Goal: Task Accomplishment & Management: Use online tool/utility

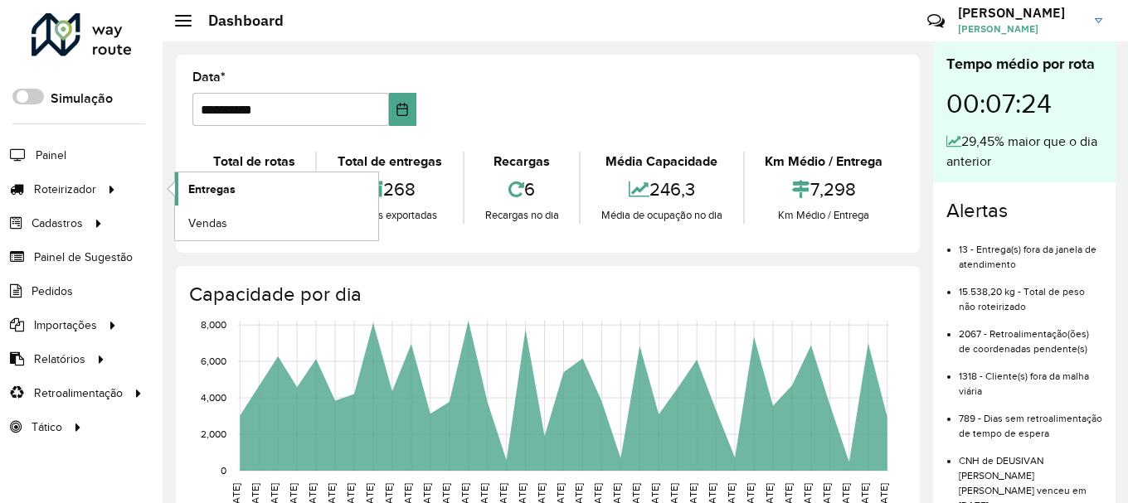
click at [226, 197] on span "Entregas" at bounding box center [211, 189] width 47 height 17
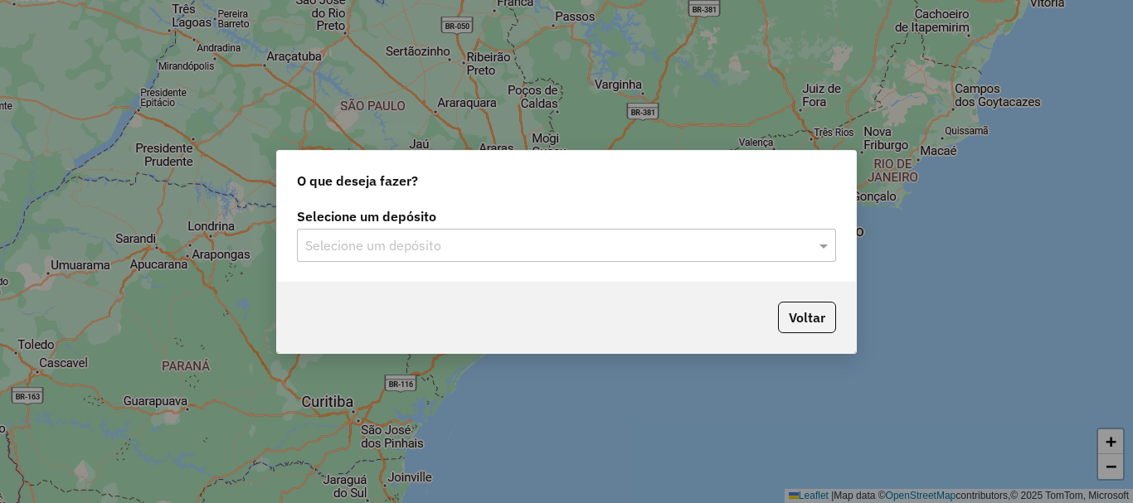
click at [479, 232] on div "Selecione um depósito" at bounding box center [566, 245] width 539 height 33
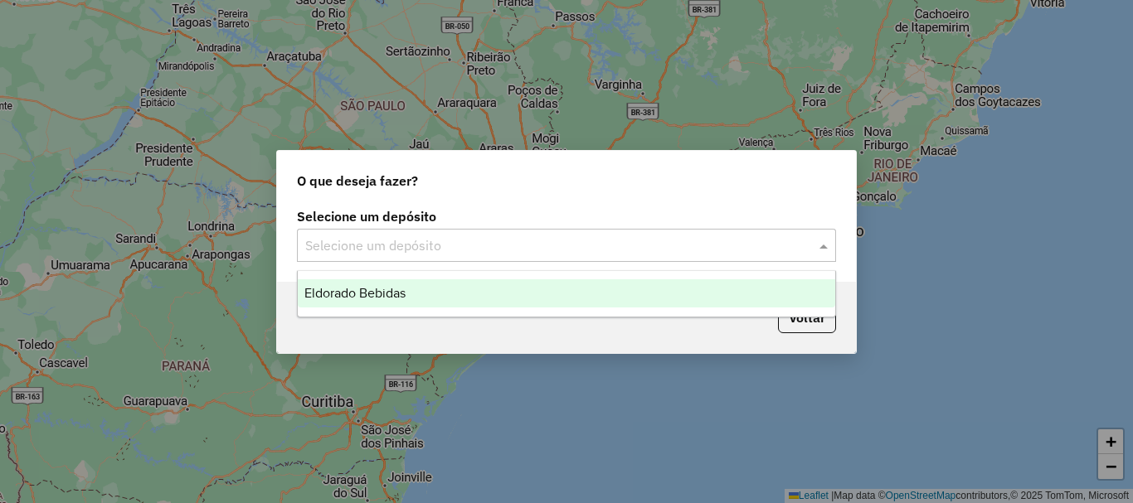
click at [440, 294] on div "Eldorado Bebidas" at bounding box center [566, 294] width 537 height 28
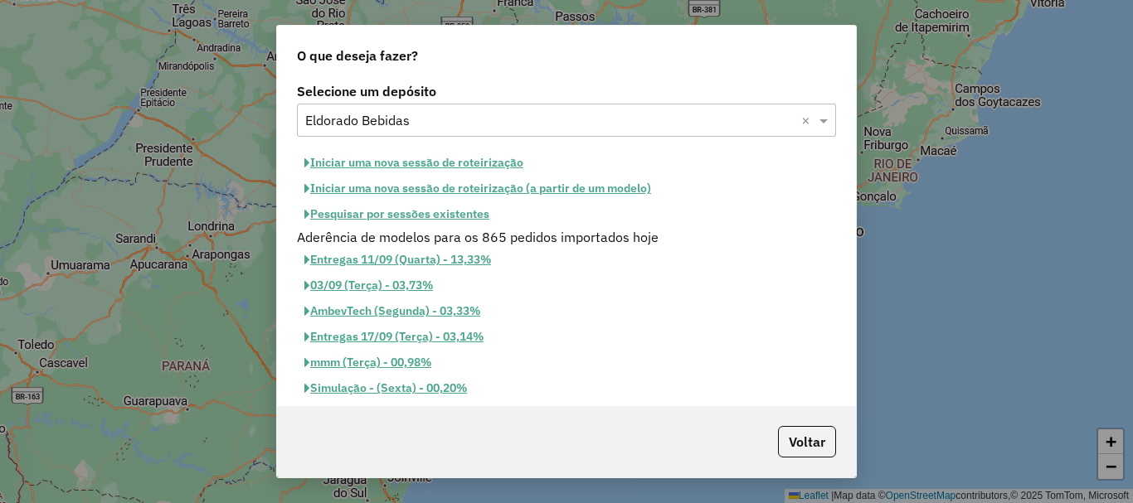
click at [483, 166] on button "Iniciar uma nova sessão de roteirização" at bounding box center [414, 163] width 234 height 26
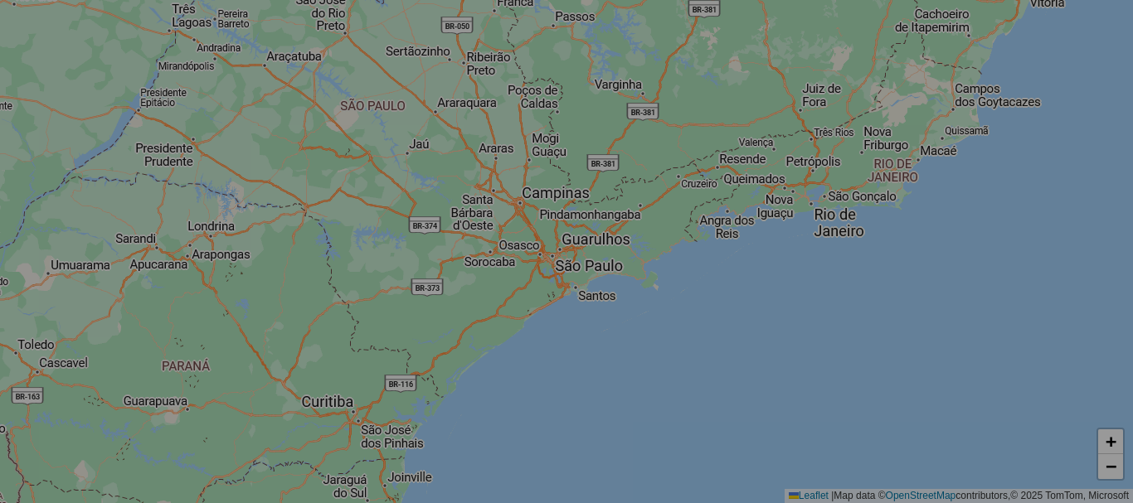
select select "*"
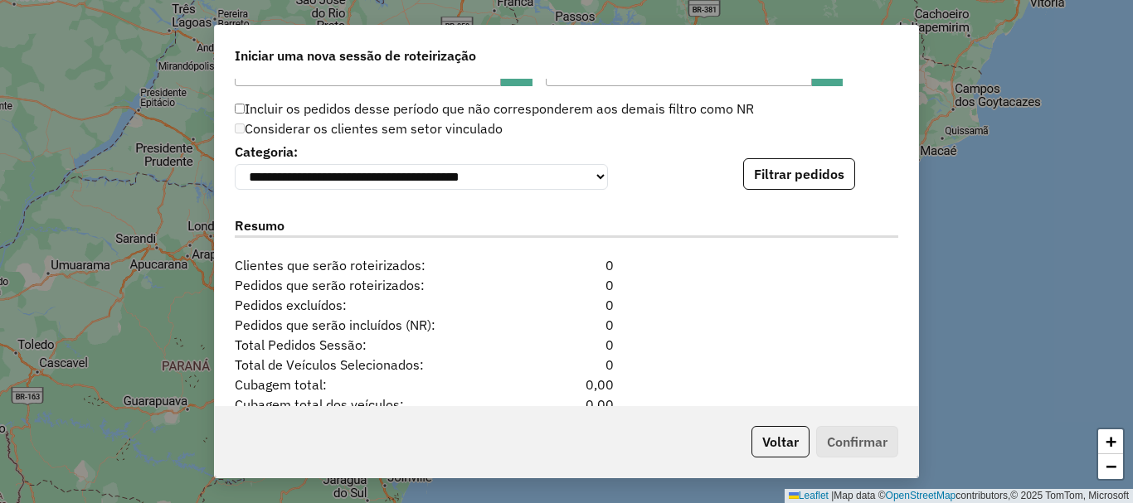
scroll to position [1659, 0]
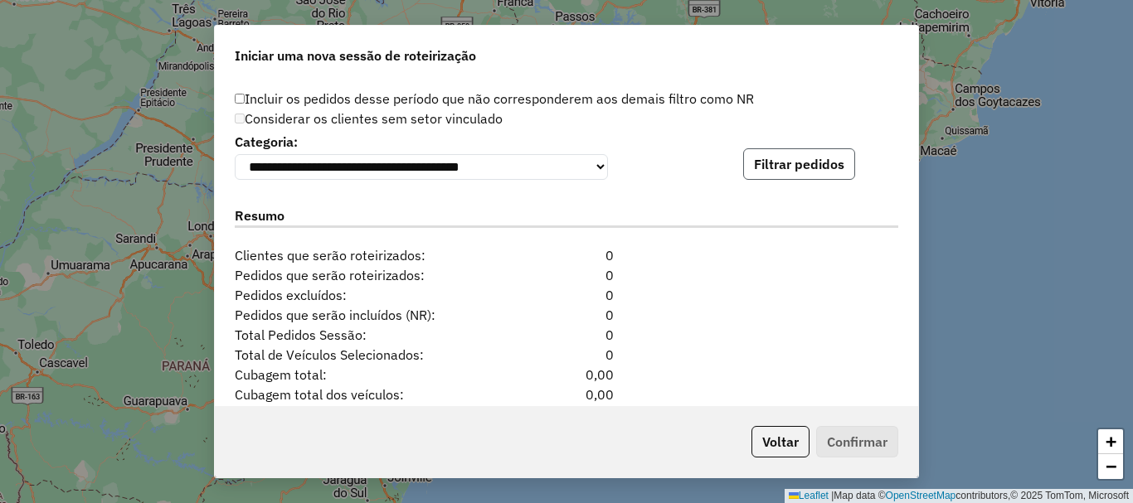
click at [843, 177] on button "Filtrar pedidos" at bounding box center [799, 164] width 112 height 32
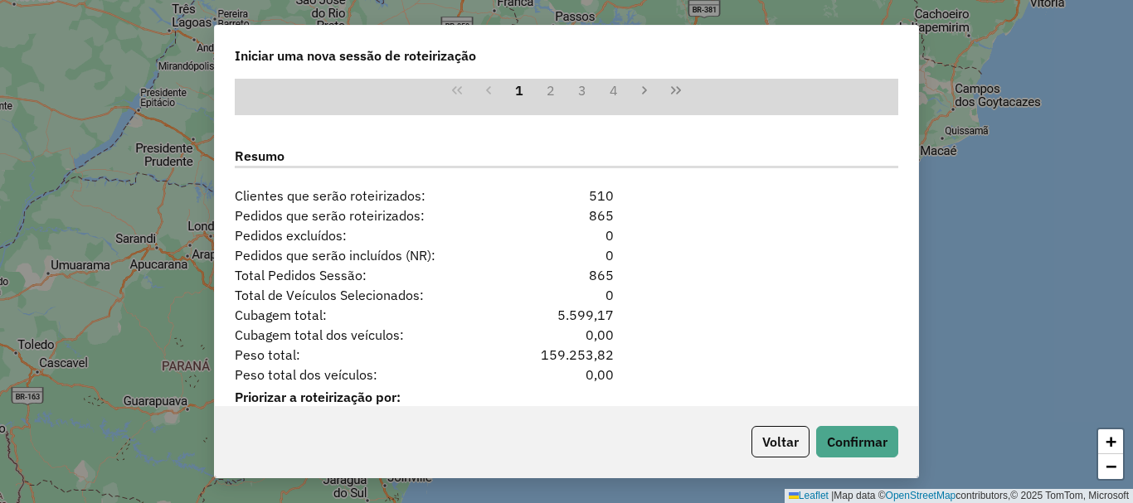
scroll to position [2074, 0]
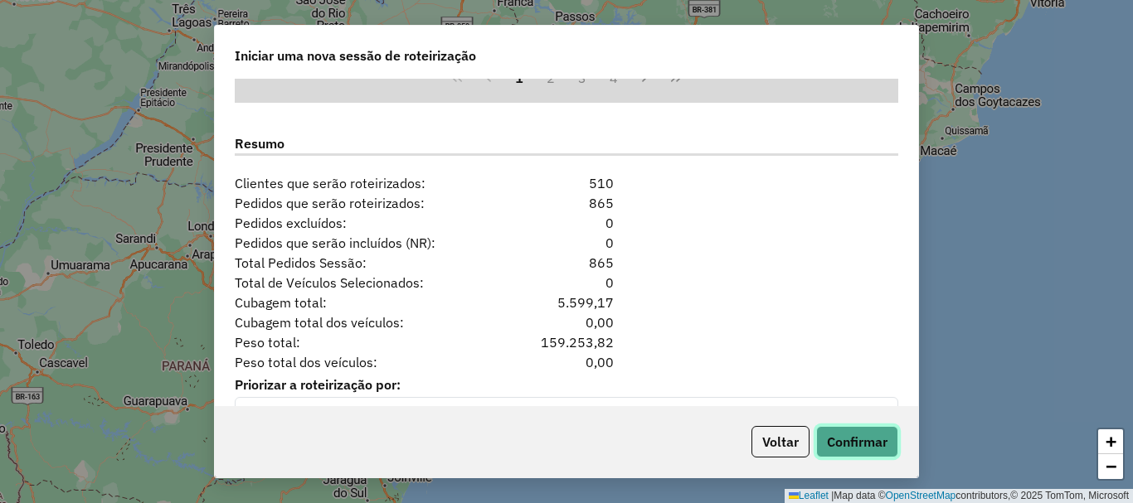
click at [869, 453] on button "Confirmar" at bounding box center [857, 442] width 82 height 32
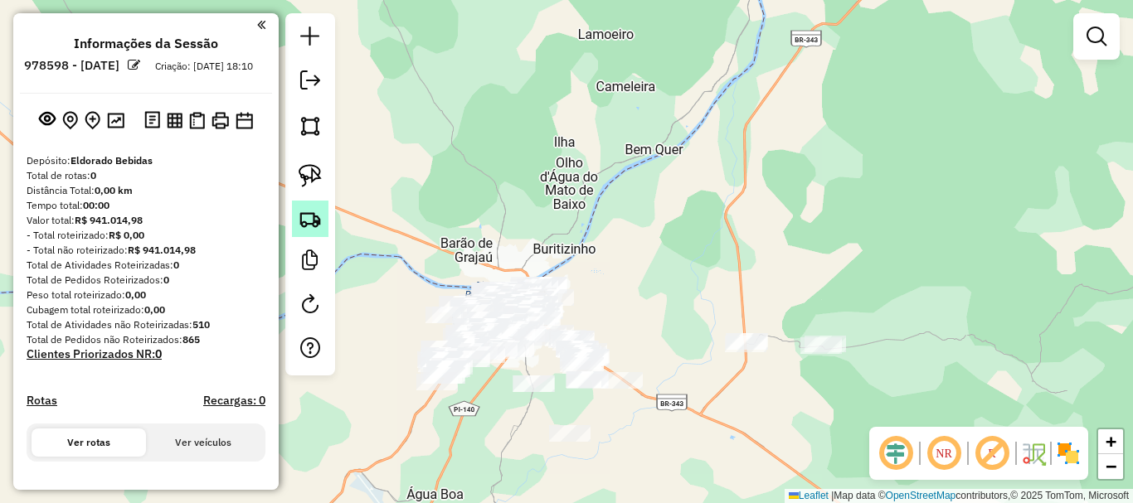
click at [316, 202] on link at bounding box center [310, 219] width 36 height 36
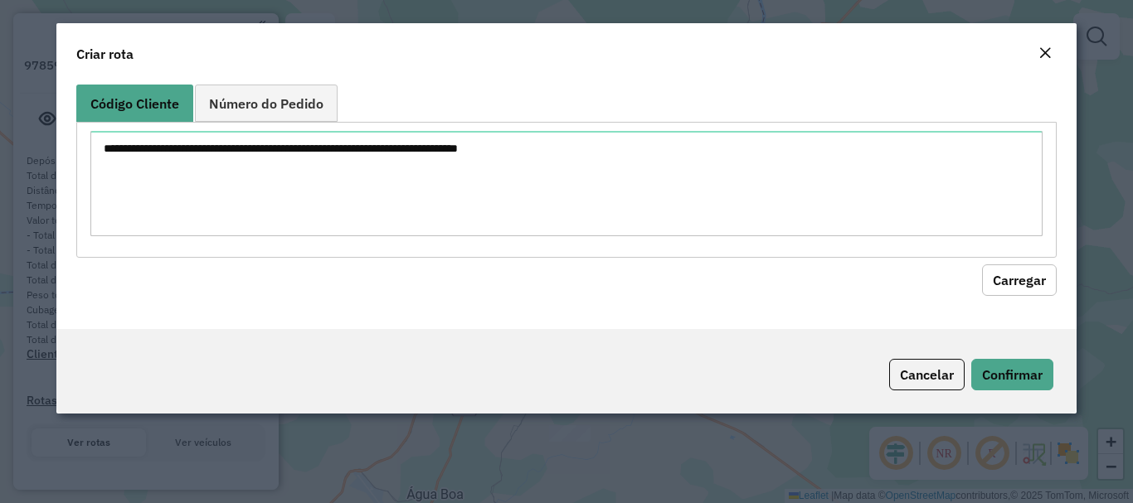
click at [1051, 52] on em "Close" at bounding box center [1044, 52] width 13 height 13
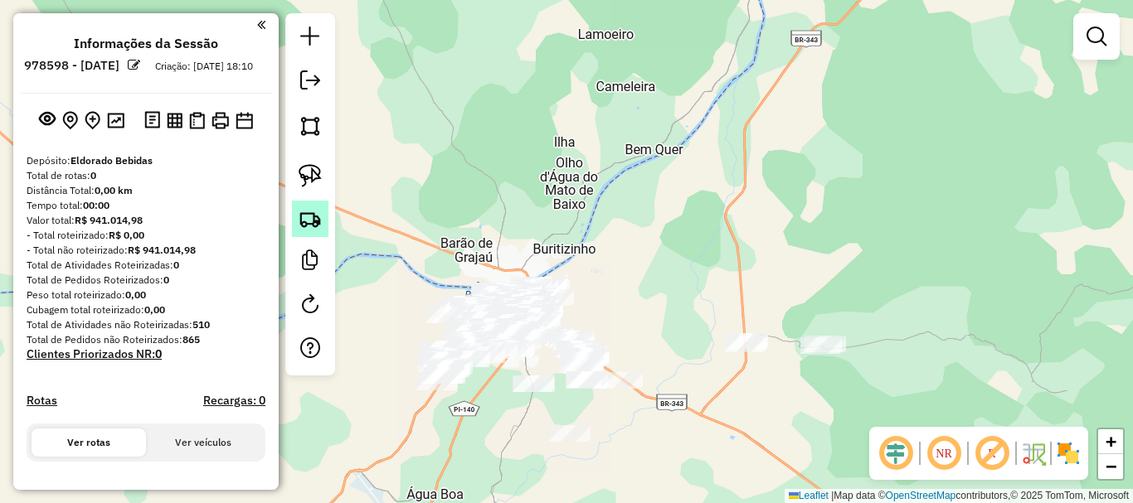
click at [318, 225] on img at bounding box center [310, 218] width 23 height 23
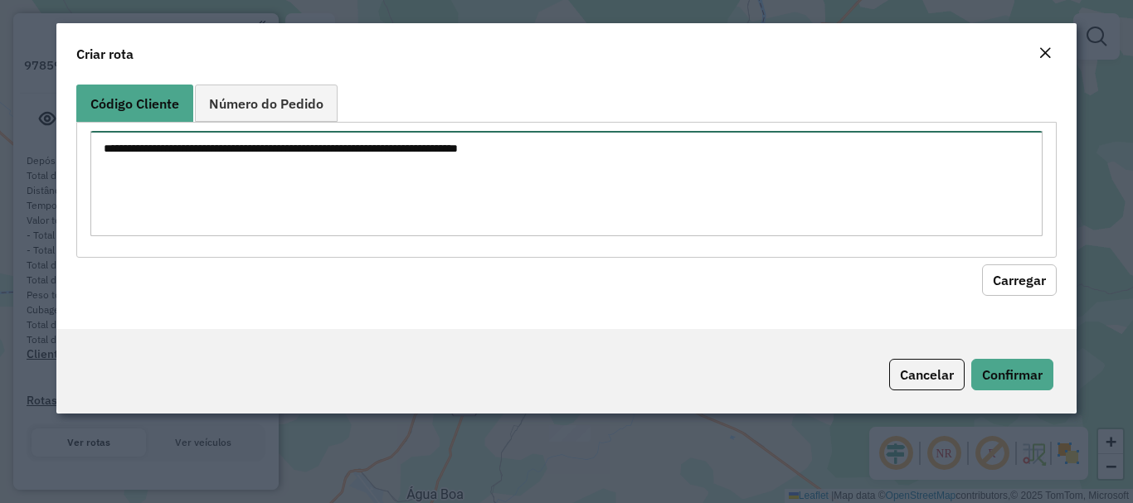
click at [387, 193] on textarea at bounding box center [565, 183] width 951 height 105
paste textarea "**** ***** ***** **** **** ***** **** **** **** ***** ***** ***** ***** ***** *…"
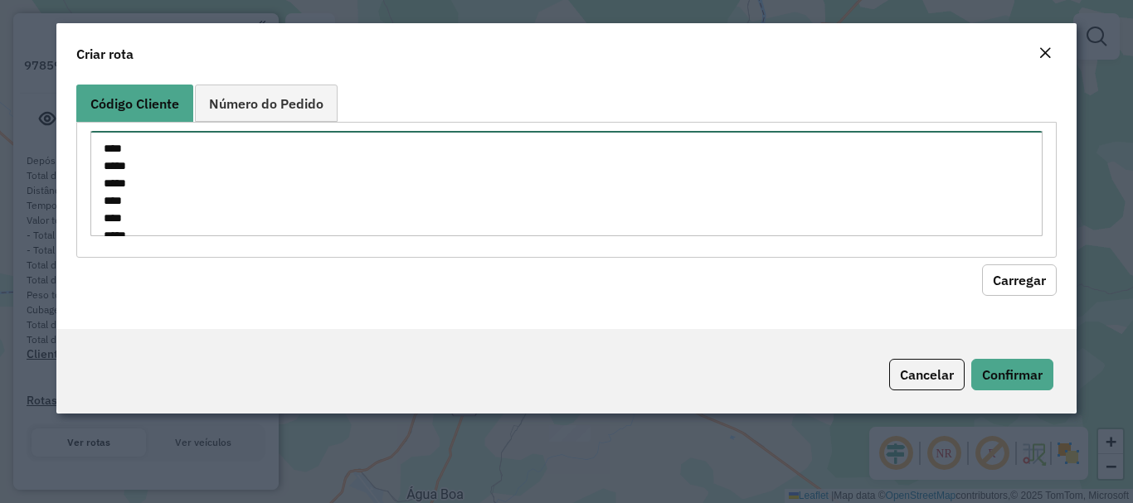
scroll to position [1017, 0]
type textarea "**** ***** ***** **** **** ***** **** **** **** ***** ***** ***** ***** ***** *…"
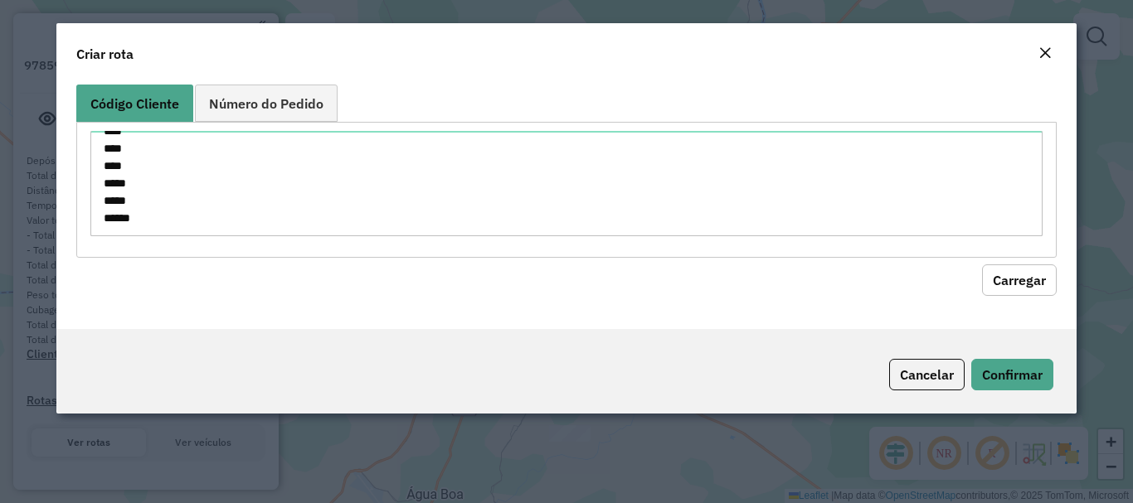
click at [1052, 278] on button "Carregar" at bounding box center [1019, 281] width 75 height 32
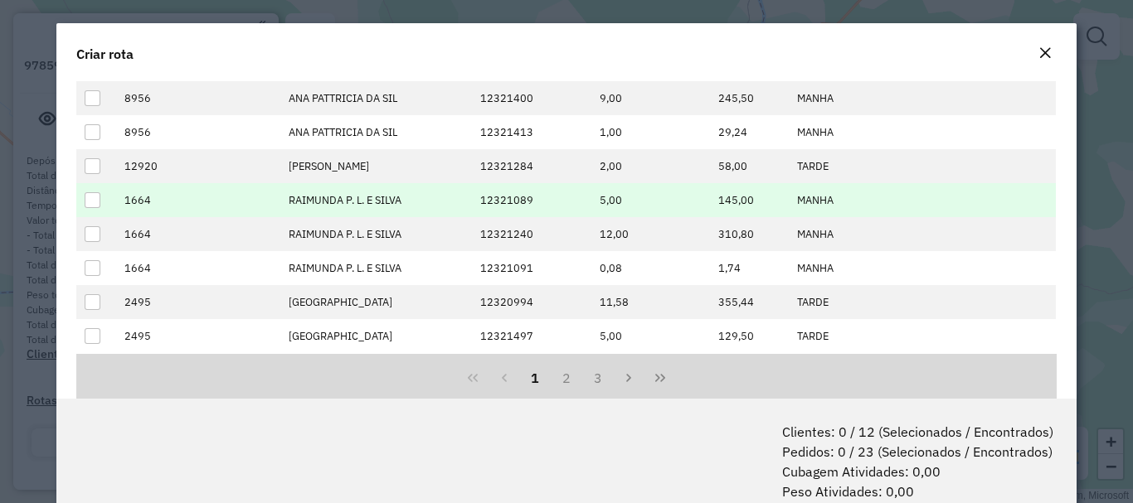
scroll to position [0, 0]
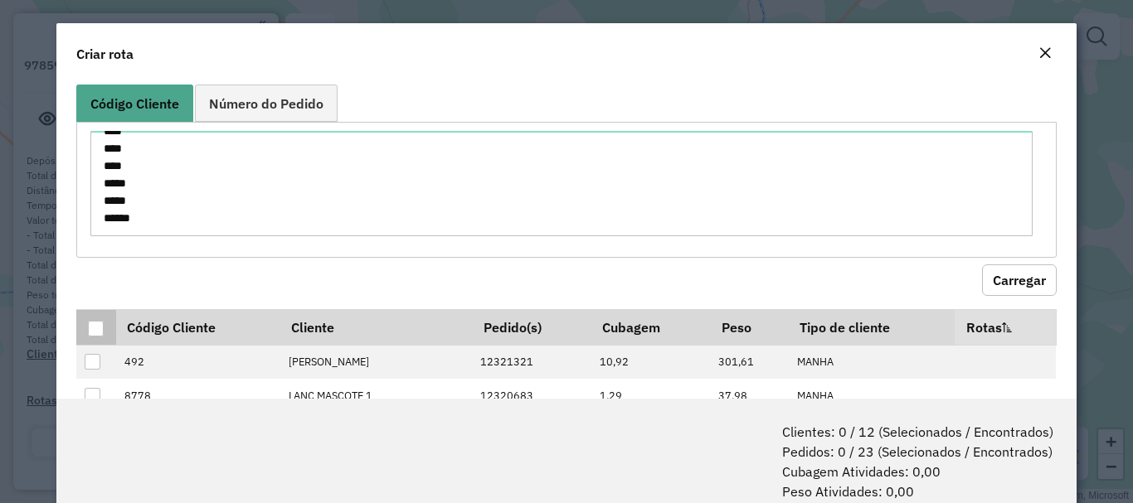
click at [94, 330] on div at bounding box center [96, 329] width 16 height 16
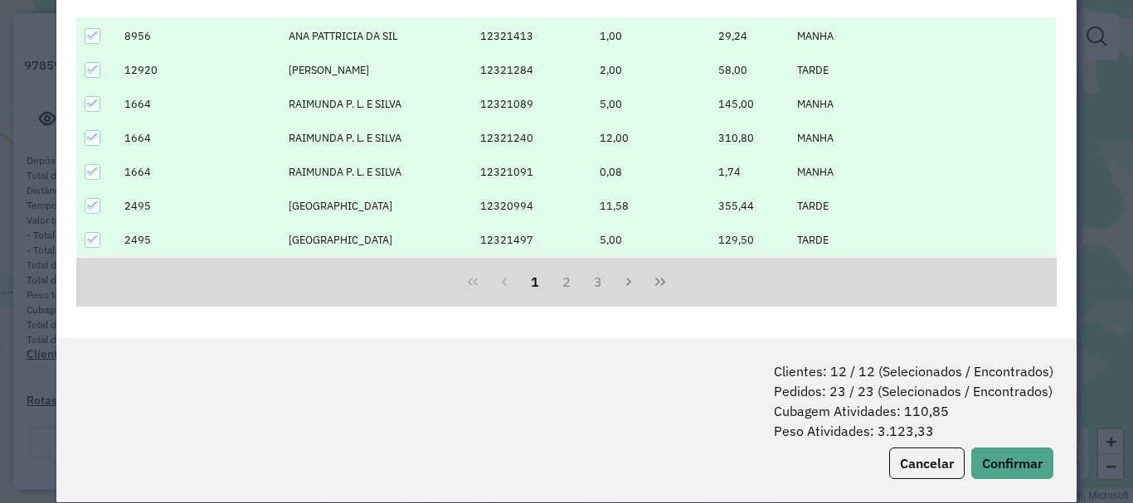
scroll to position [83, 0]
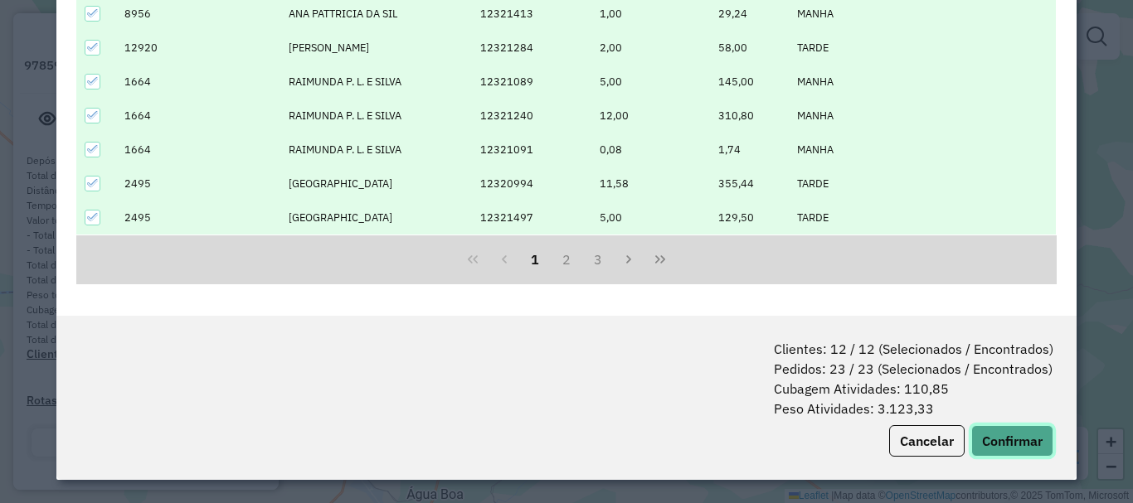
click at [985, 435] on button "Confirmar" at bounding box center [1012, 441] width 82 height 32
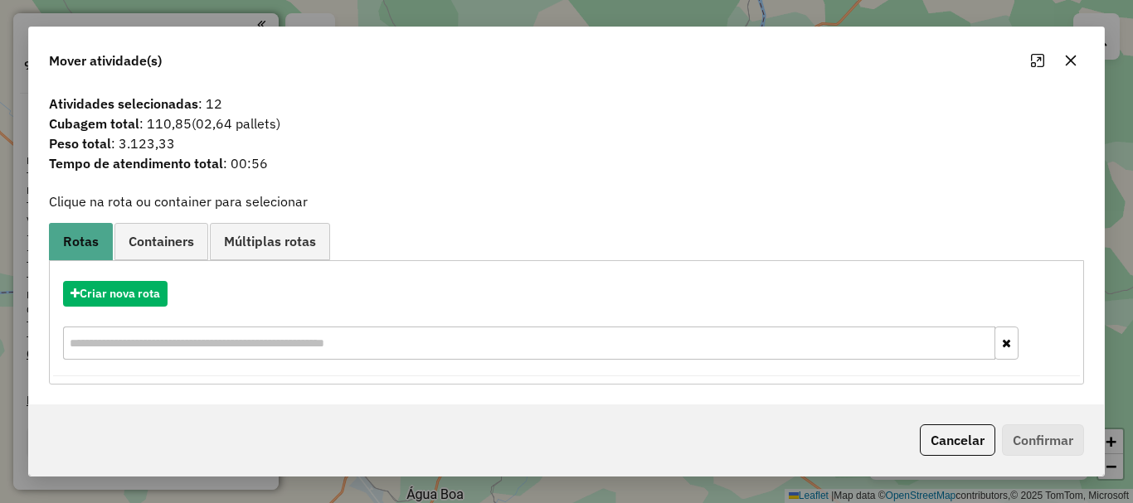
click at [116, 308] on div "Criar nova rota" at bounding box center [566, 323] width 1027 height 108
click at [131, 298] on button "Criar nova rota" at bounding box center [115, 294] width 105 height 26
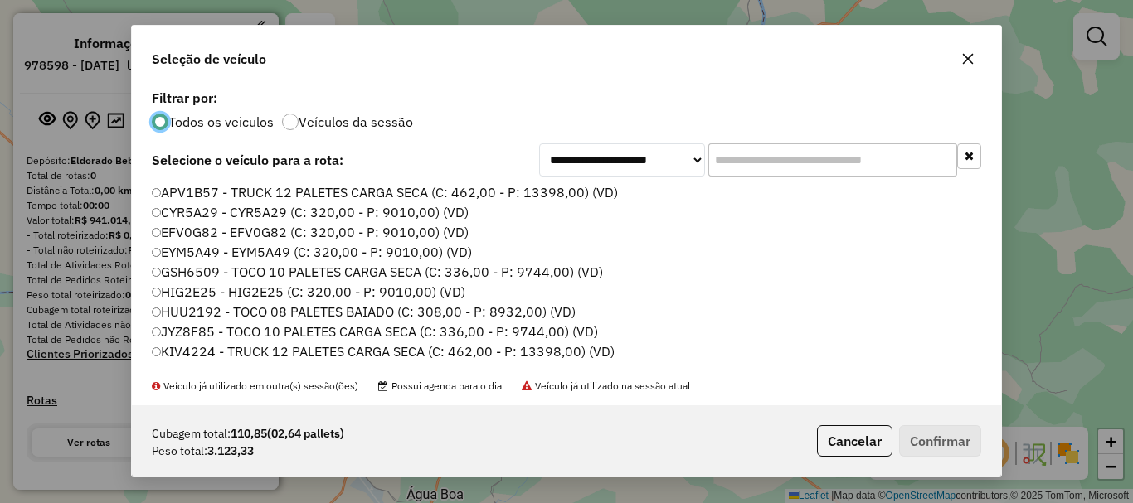
scroll to position [9, 5]
click at [747, 169] on input "text" at bounding box center [832, 159] width 249 height 33
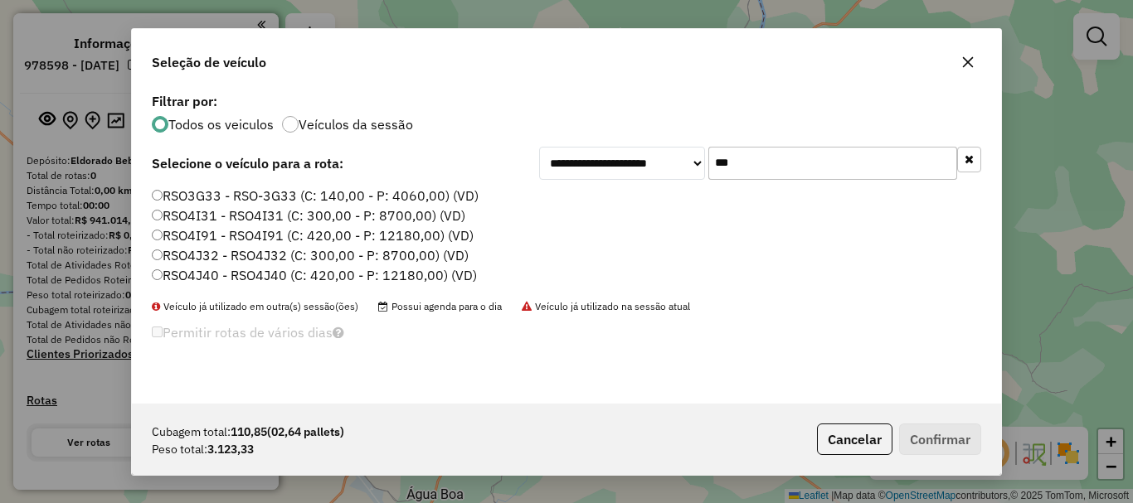
type input "***"
click at [212, 183] on div "**********" at bounding box center [566, 246] width 869 height 315
click at [210, 192] on label "RSO3G33 - RSO-3G33 (C: 140,00 - P: 4060,00) (VD)" at bounding box center [315, 196] width 327 height 20
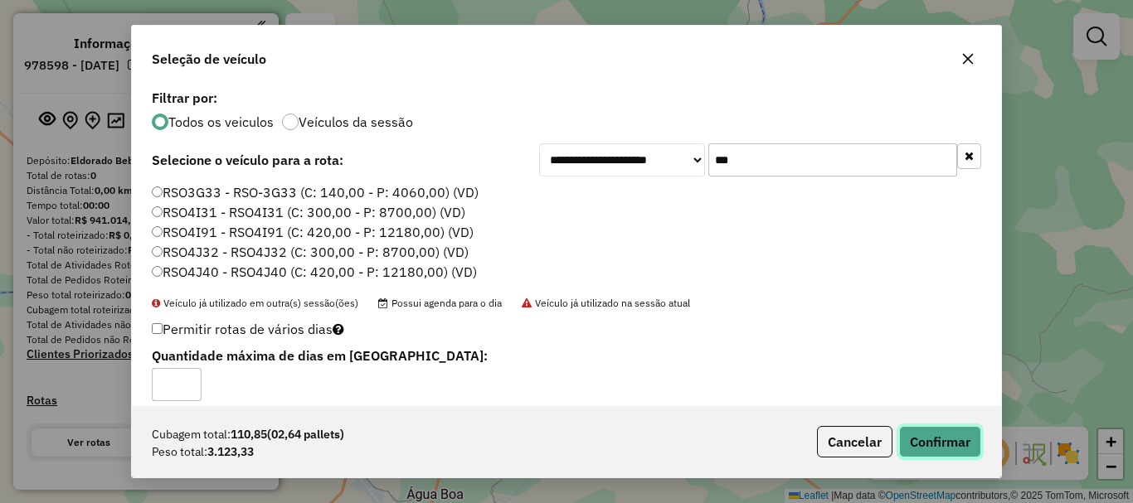
click at [963, 428] on button "Confirmar" at bounding box center [940, 442] width 82 height 32
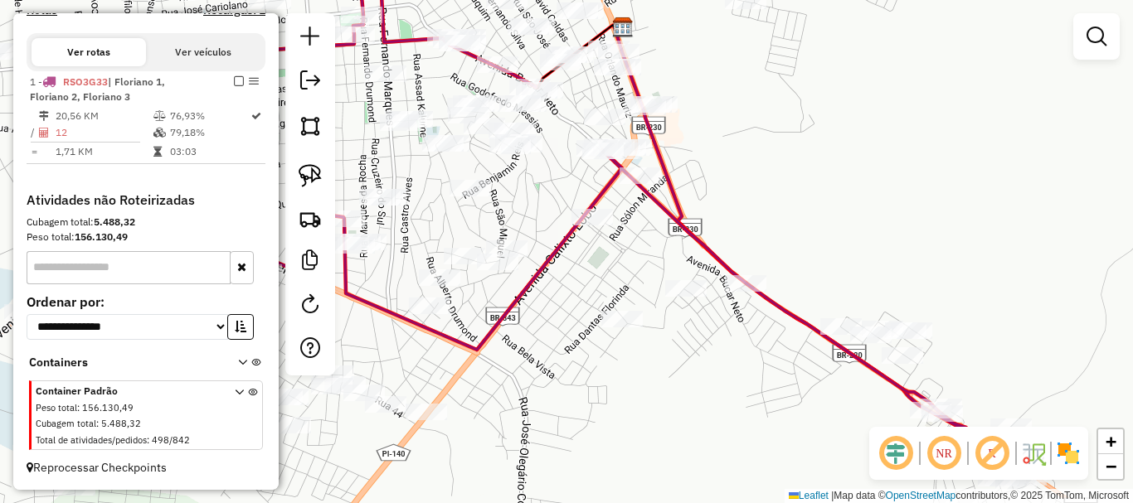
scroll to position [365, 0]
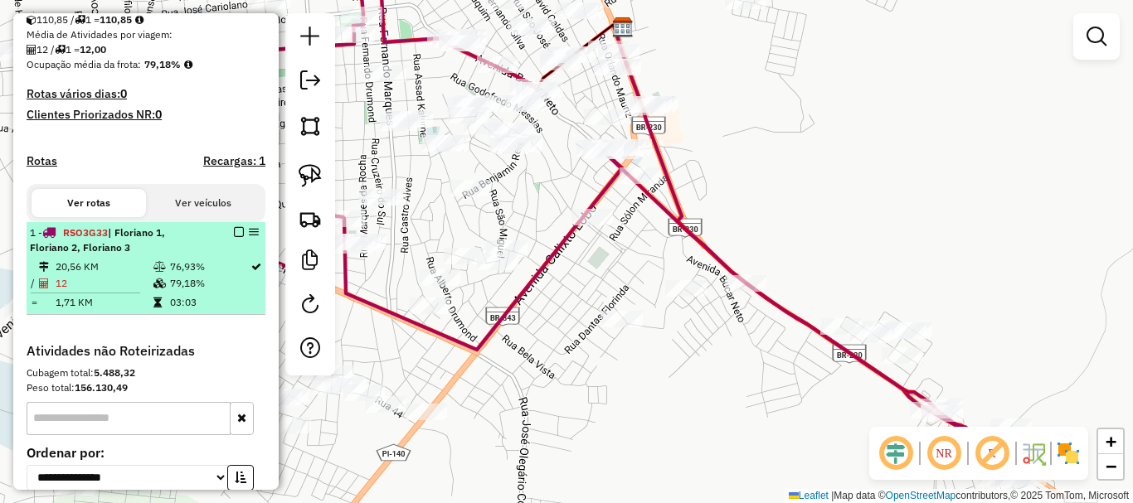
click at [238, 237] on em at bounding box center [239, 232] width 10 height 10
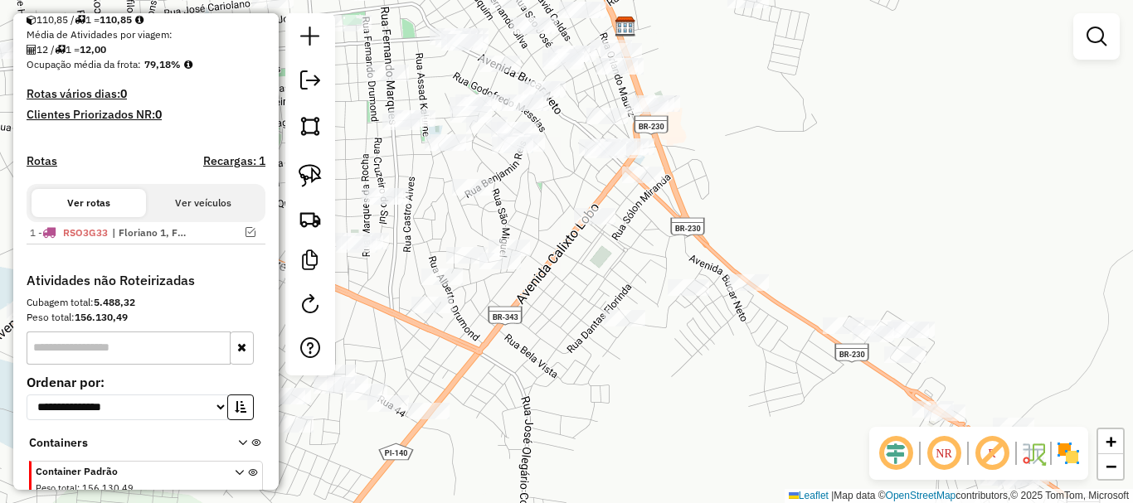
drag, startPoint x: 450, startPoint y: 366, endPoint x: 642, endPoint y: 240, distance: 229.4
click at [573, 290] on div "Janela de atendimento Grade de atendimento Capacidade Transportadoras Veículos …" at bounding box center [566, 251] width 1133 height 503
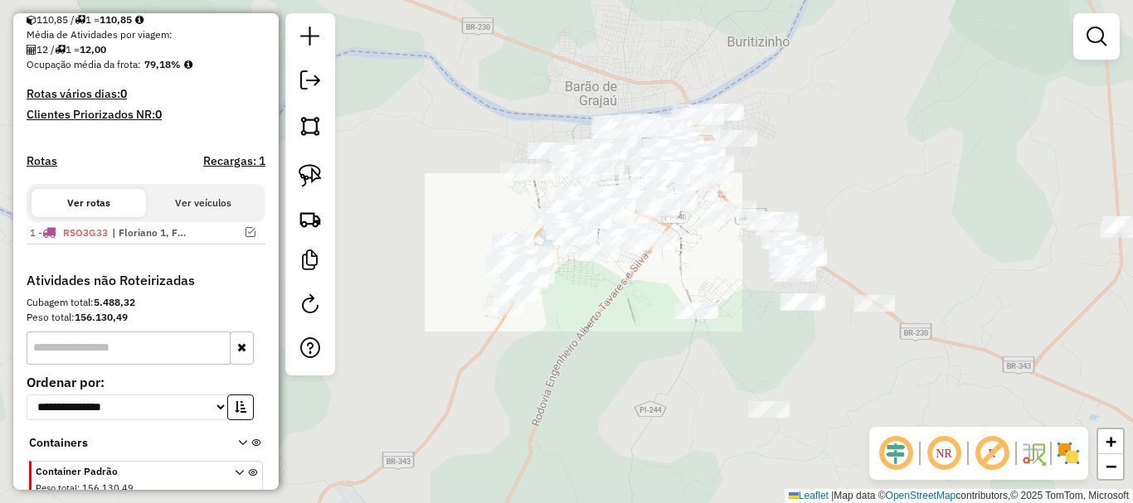
click at [484, 271] on div "Janela de atendimento Grade de atendimento Capacidade Transportadoras Veículos …" at bounding box center [566, 251] width 1133 height 503
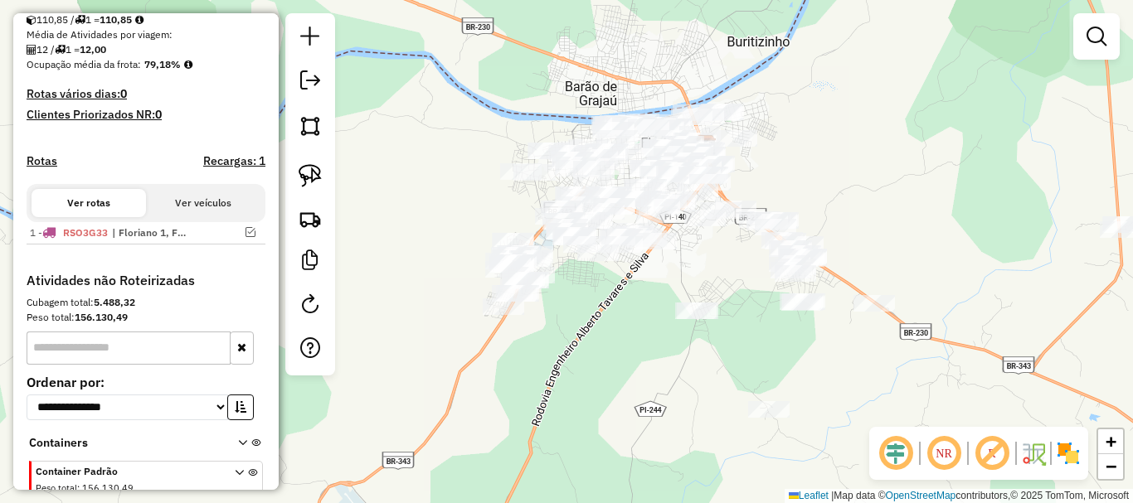
click at [778, 418] on div at bounding box center [768, 409] width 41 height 17
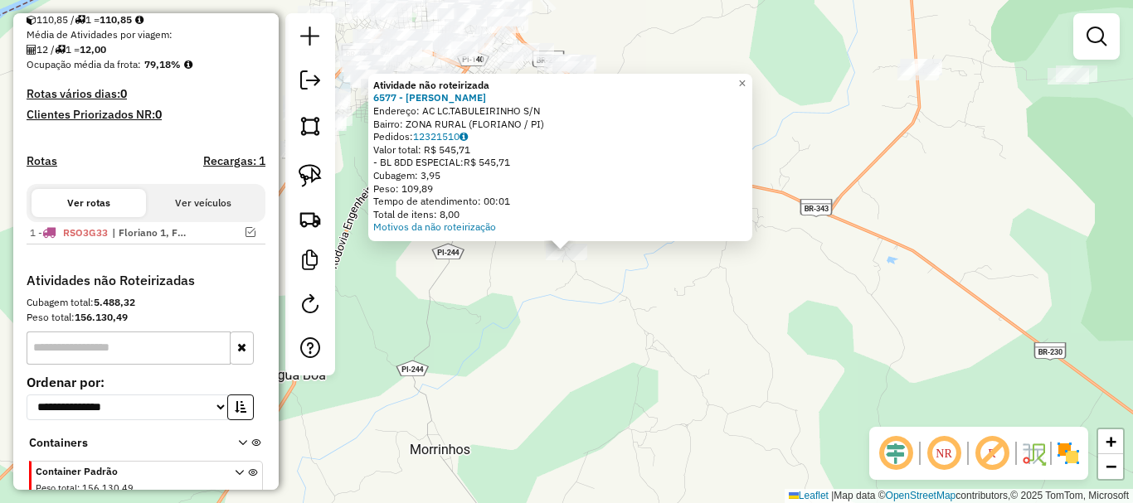
click at [474, 283] on div "Atividade não roteirizada 6577 - MARIA DE LOURDES DA COSTA Endereço: AC LC.TABU…" at bounding box center [566, 251] width 1133 height 503
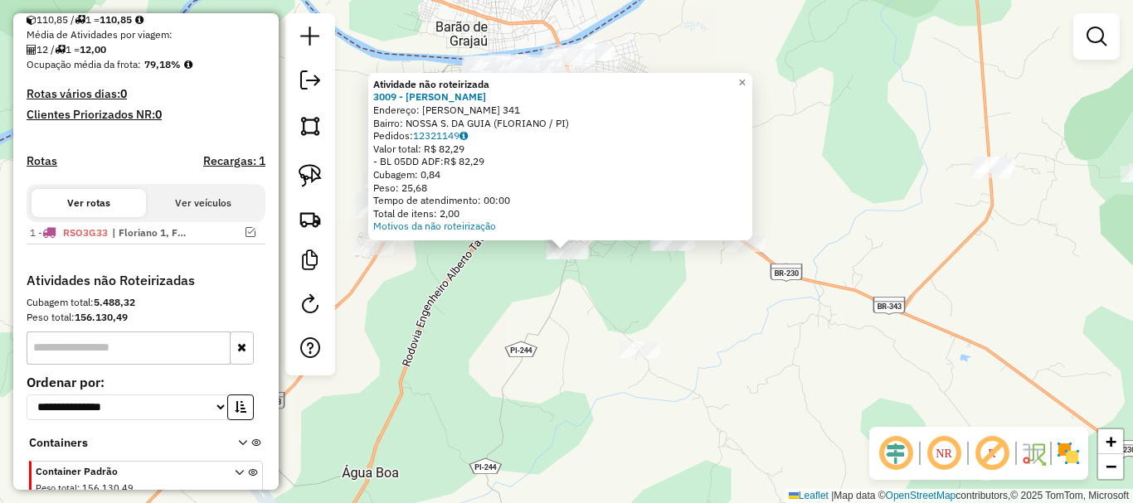
click at [535, 283] on div "Atividade não roteirizada 3009 - LUCIDIO BAR Endereço: JOAO PAULO RODRIGUES 341…" at bounding box center [566, 251] width 1133 height 503
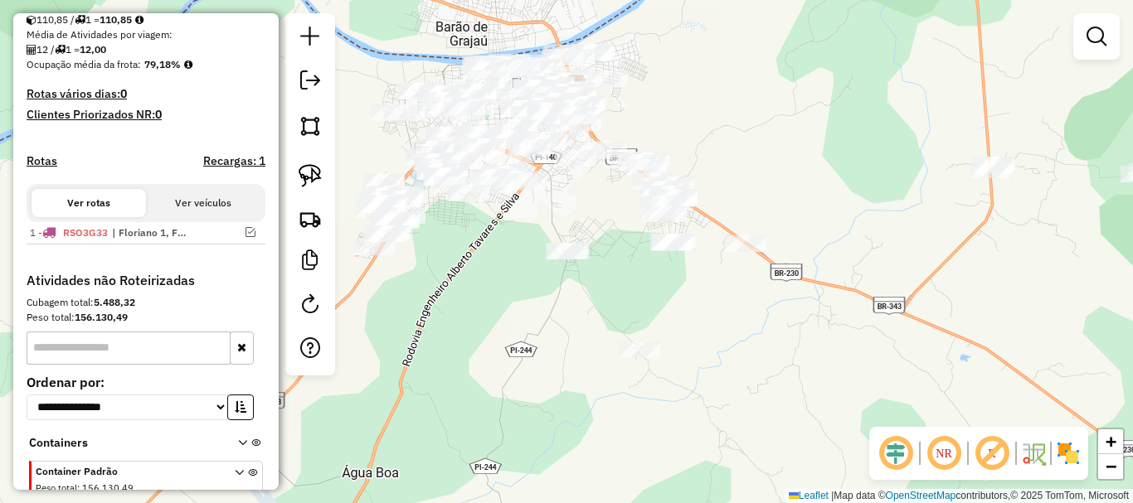
click at [543, 278] on div "Janela de atendimento Grade de atendimento Capacidade Transportadoras Veículos …" at bounding box center [566, 251] width 1133 height 503
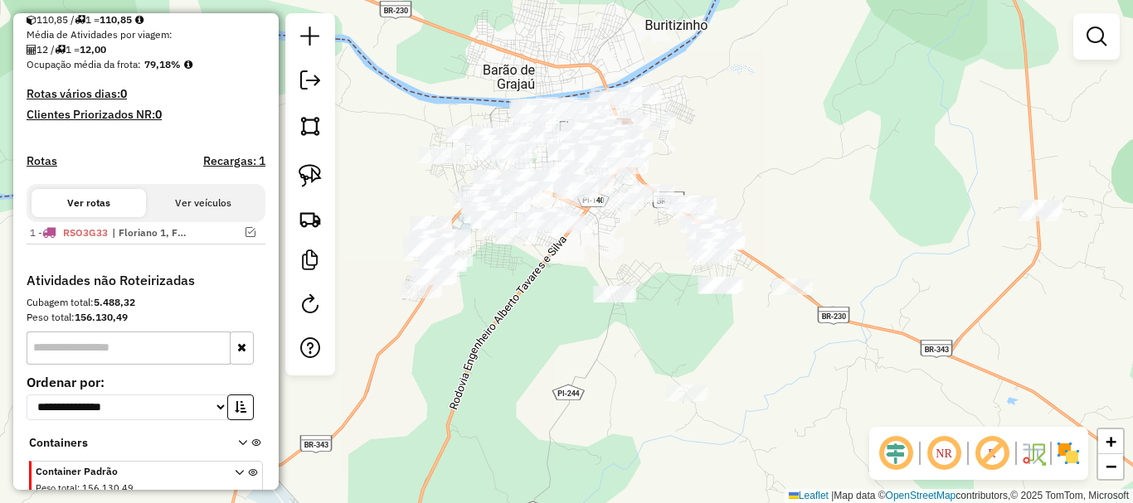
drag, startPoint x: 596, startPoint y: 257, endPoint x: 703, endPoint y: 330, distance: 129.5
click at [703, 330] on div "Janela de atendimento Grade de atendimento Capacidade Transportadoras Veículos …" at bounding box center [566, 251] width 1133 height 503
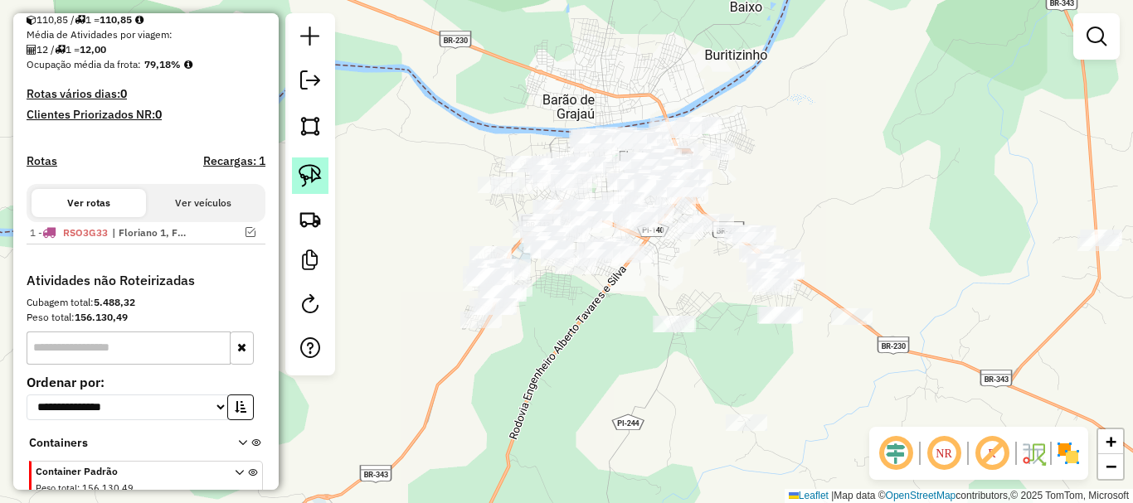
click at [301, 169] on img at bounding box center [310, 175] width 23 height 23
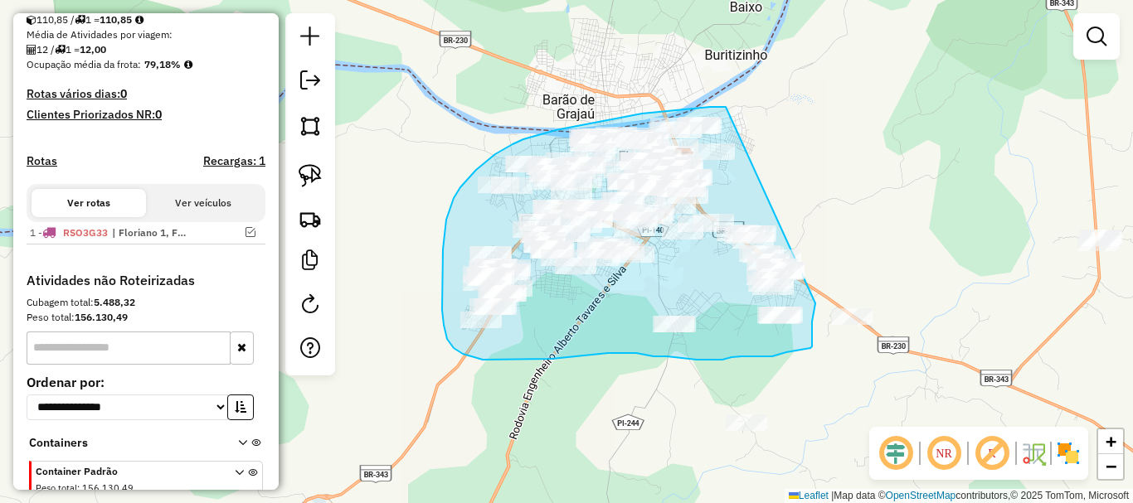
drag, startPoint x: 726, startPoint y: 107, endPoint x: 818, endPoint y: 268, distance: 185.4
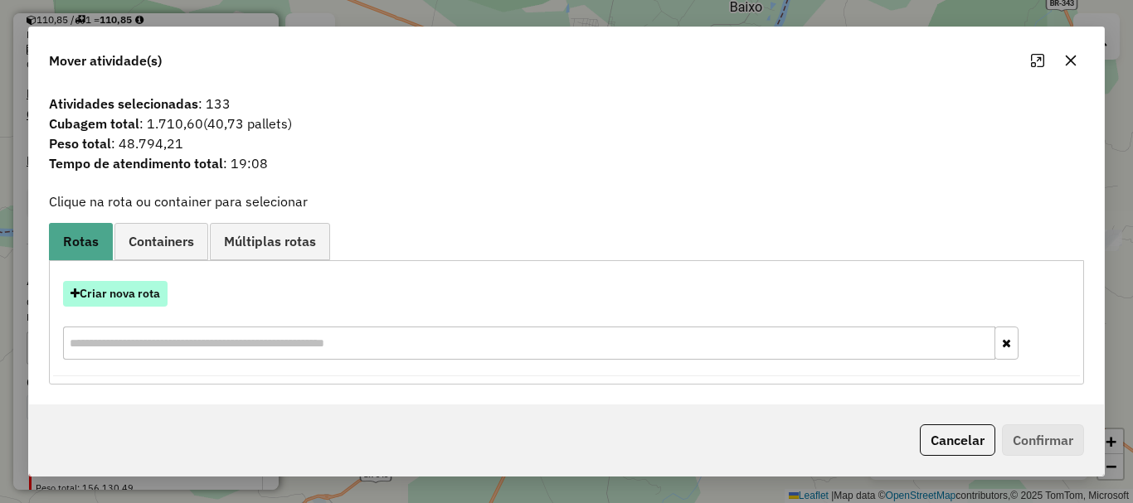
click at [123, 284] on button "Criar nova rota" at bounding box center [115, 294] width 105 height 26
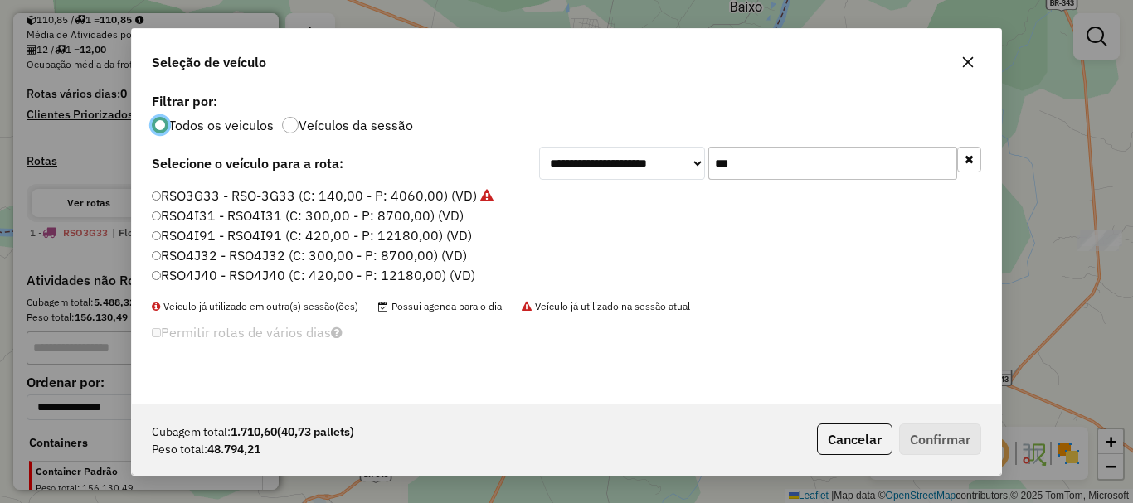
scroll to position [9, 5]
click at [785, 168] on input "***" at bounding box center [832, 163] width 249 height 33
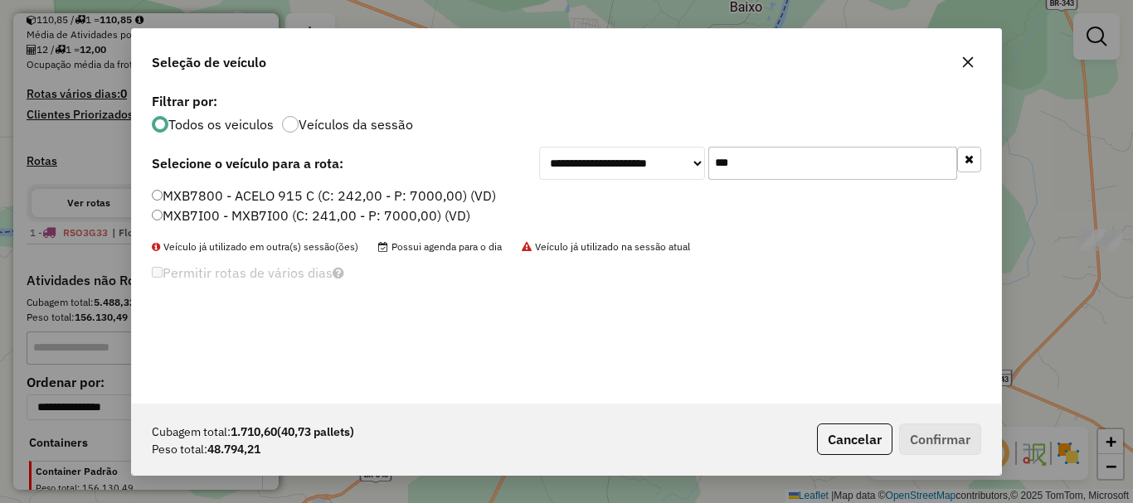
type input "***"
click at [216, 200] on label "MXB7800 - ACELO 915 C (C: 242,00 - P: 7000,00) (VD)" at bounding box center [324, 196] width 344 height 20
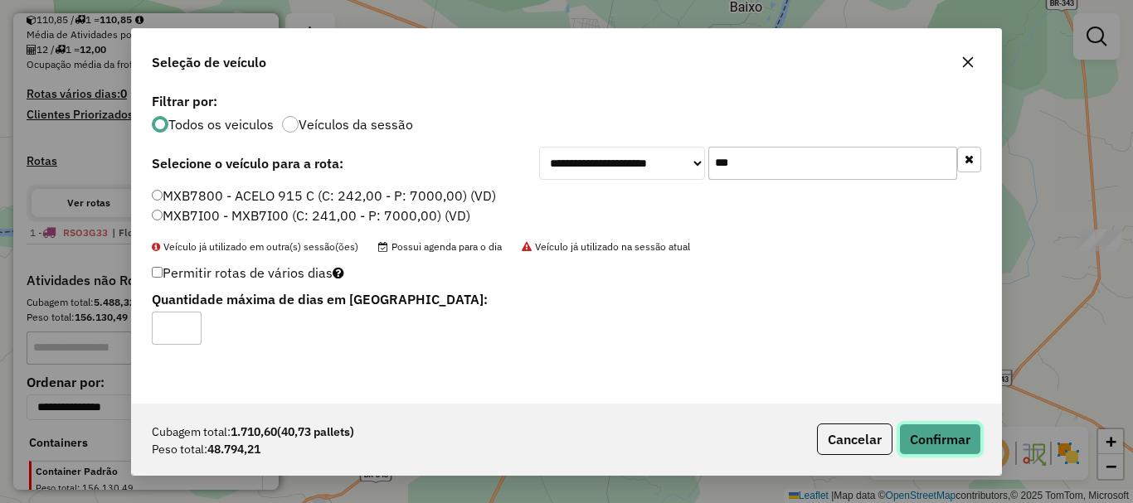
click at [918, 432] on button "Confirmar" at bounding box center [940, 440] width 82 height 32
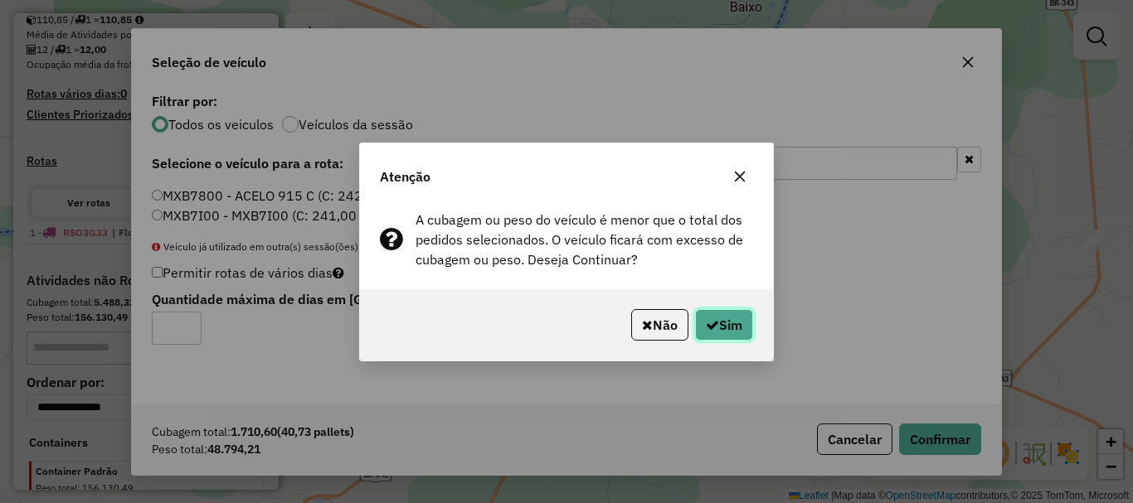
click at [748, 338] on button "Sim" at bounding box center [724, 325] width 58 height 32
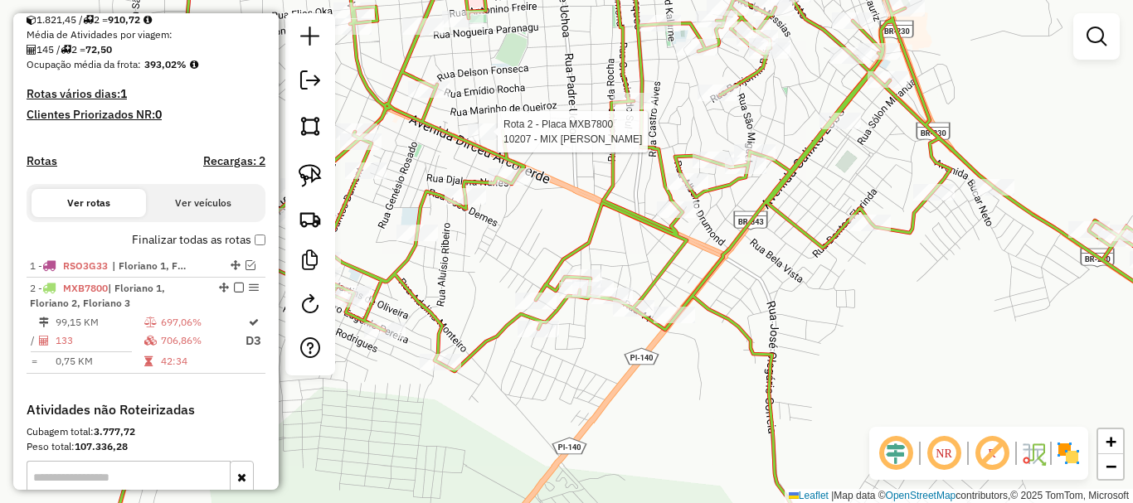
select select "**********"
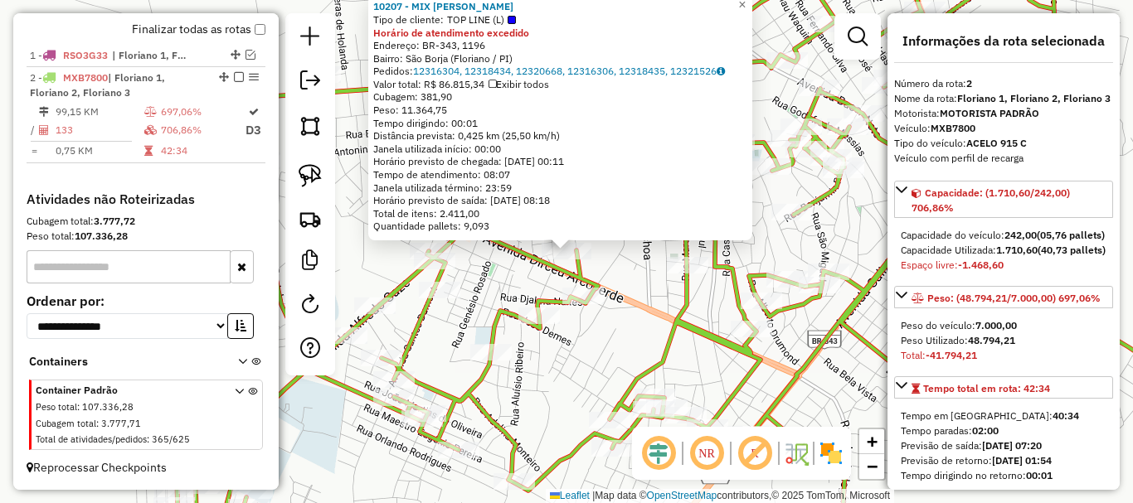
scroll to position [591, 0]
click at [472, 242] on div "10207 - MIX SAO JORGE Tipo de cliente: TOP LINE (L) Horário de atendimento exce…" at bounding box center [566, 251] width 1133 height 503
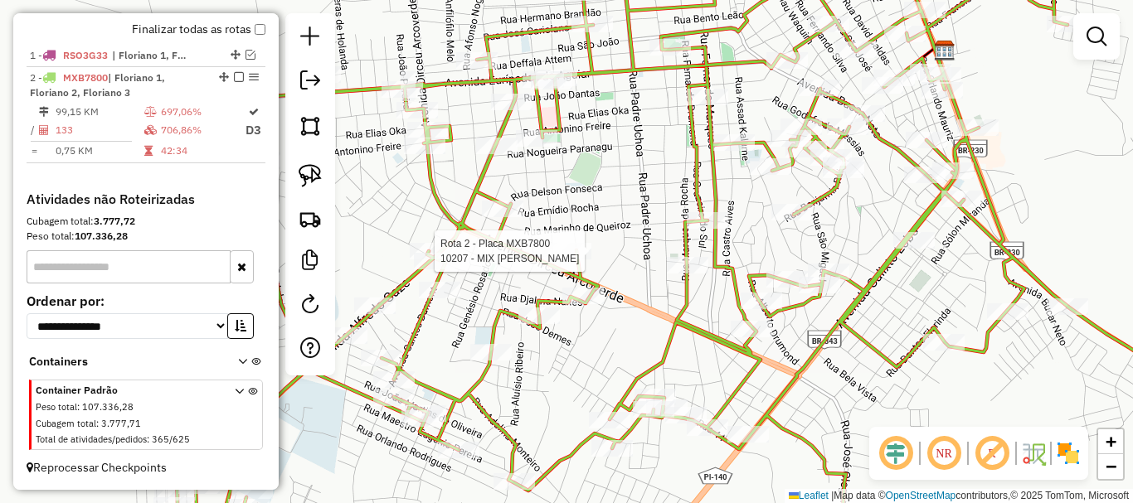
select select "**********"
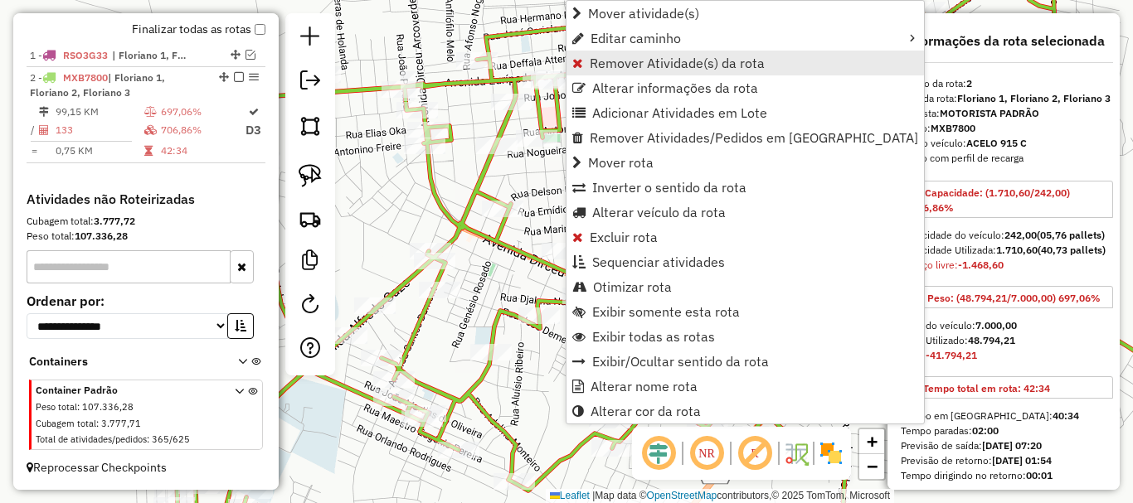
click at [645, 58] on span "Remover Atividade(s) da rota" at bounding box center [677, 62] width 175 height 13
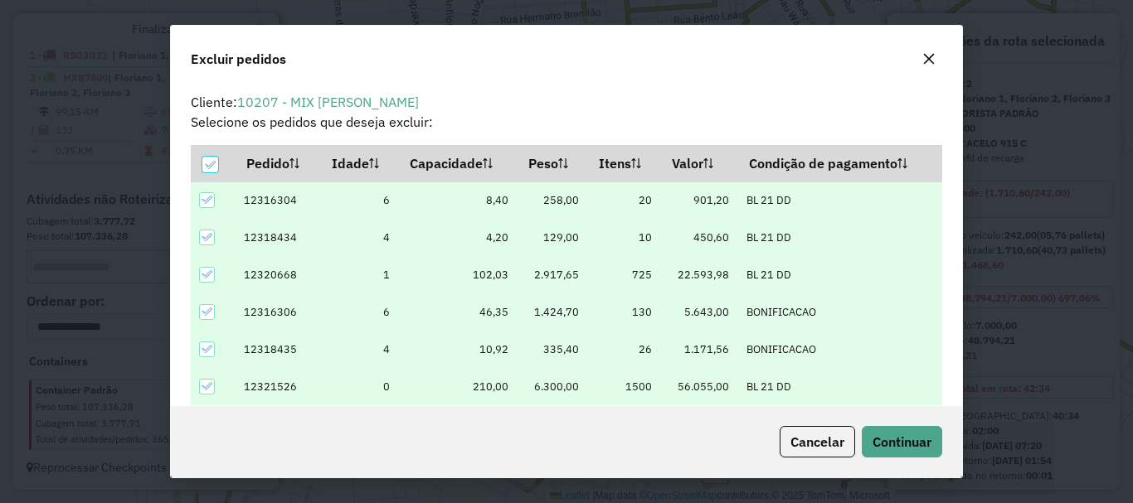
scroll to position [10, 5]
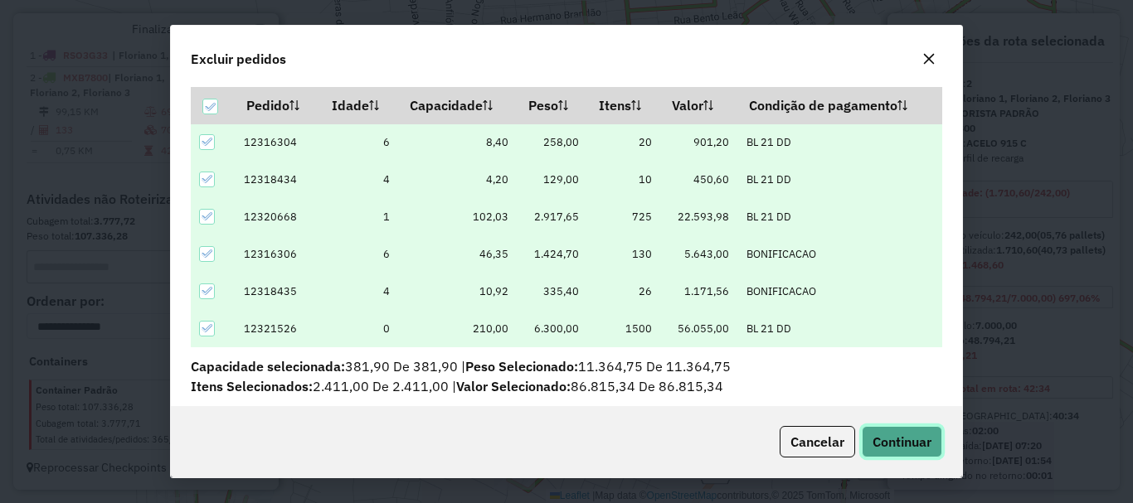
click at [909, 451] on button "Continuar" at bounding box center [902, 442] width 80 height 32
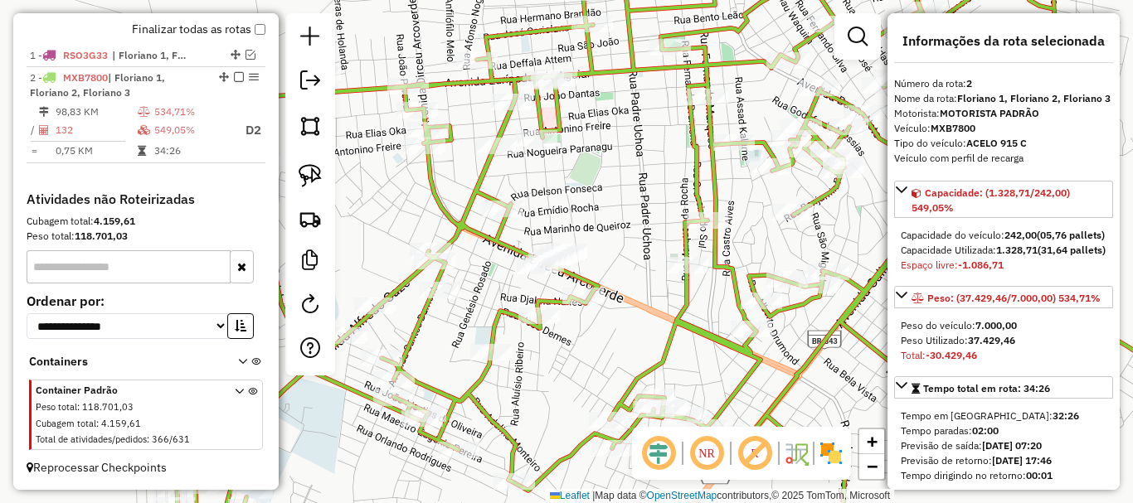
drag, startPoint x: 658, startPoint y: 191, endPoint x: 503, endPoint y: 402, distance: 261.8
click at [513, 393] on div "Janela de atendimento Grade de atendimento Capacidade Transportadoras Veículos …" at bounding box center [566, 251] width 1133 height 503
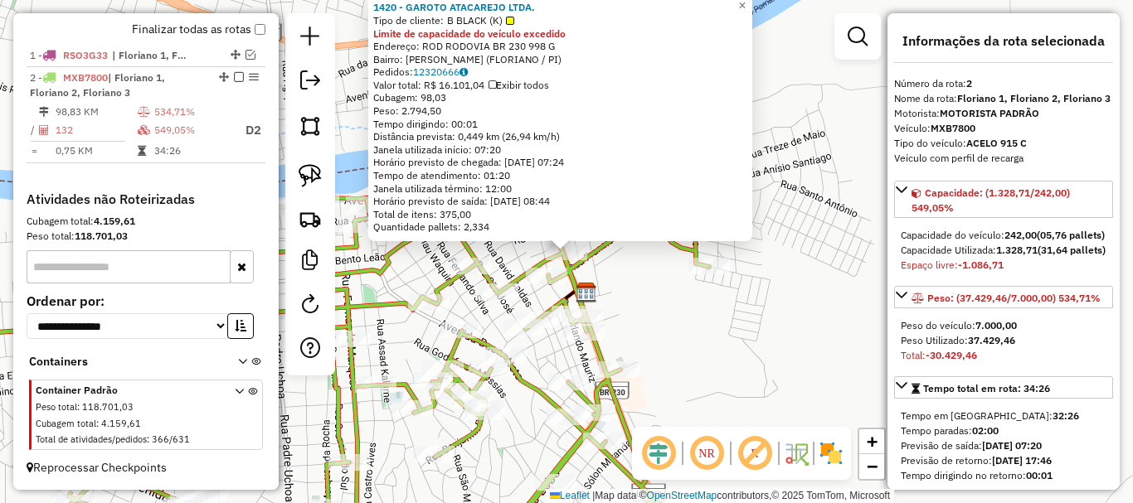
click at [638, 282] on div "1420 - GAROTO ATACAREJO LTDA. Tipo de cliente: B BLACK (K) Limite de capacidade…" at bounding box center [566, 251] width 1133 height 503
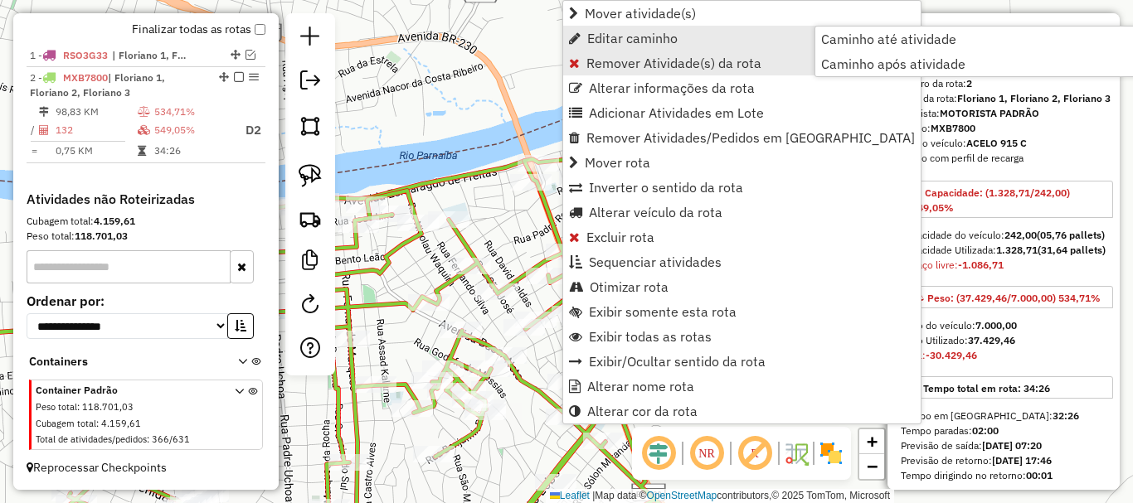
click at [683, 57] on span "Remover Atividade(s) da rota" at bounding box center [673, 62] width 175 height 13
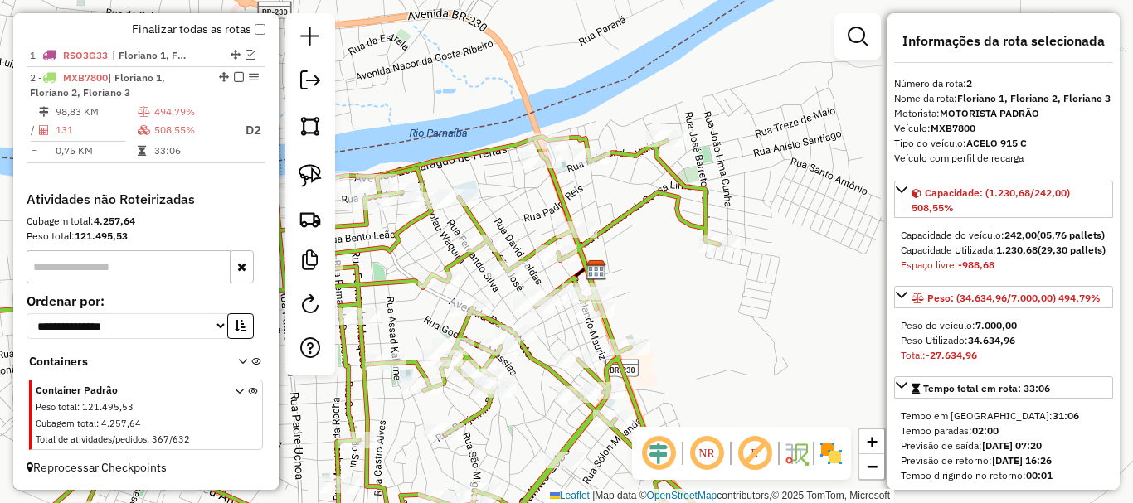
drag, startPoint x: 527, startPoint y: 87, endPoint x: 588, endPoint y: 21, distance: 90.4
click at [557, 47] on div "Janela de atendimento Grade de atendimento Capacidade Transportadoras Veículos …" at bounding box center [566, 251] width 1133 height 503
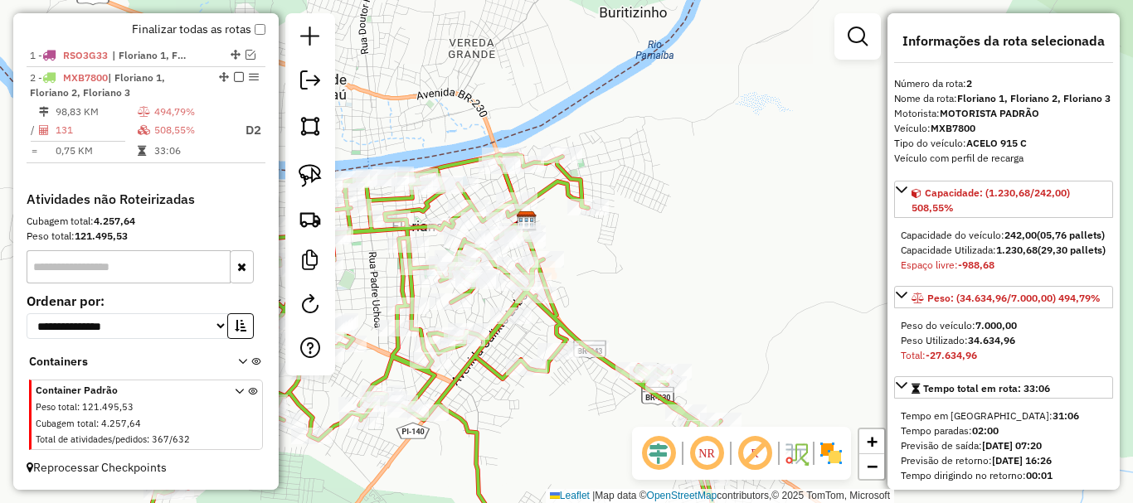
click at [699, 451] on em at bounding box center [707, 454] width 40 height 40
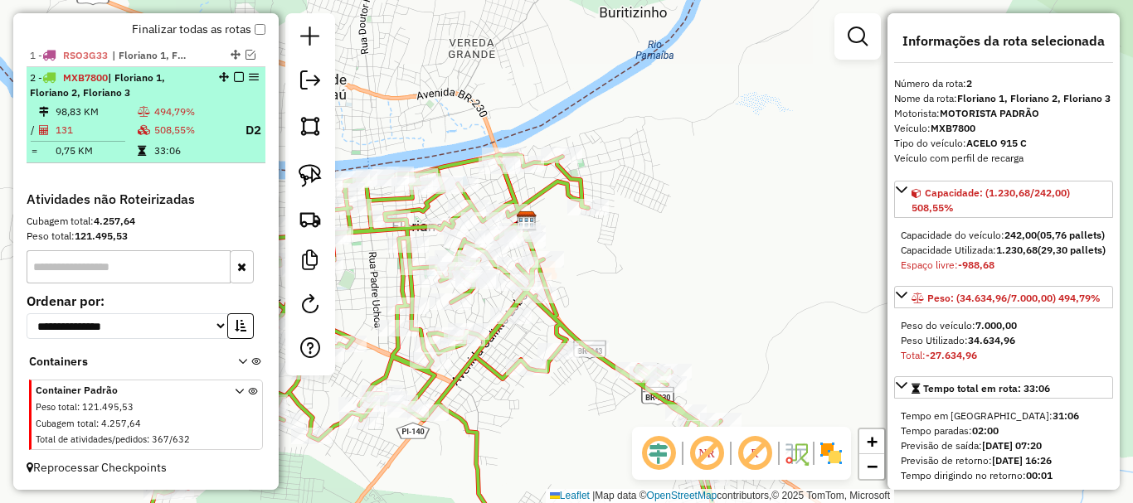
click at [228, 148] on table "98,83 KM 494,79% / 131 508,55% D2 = 0,75 KM 33:06" at bounding box center [146, 132] width 232 height 56
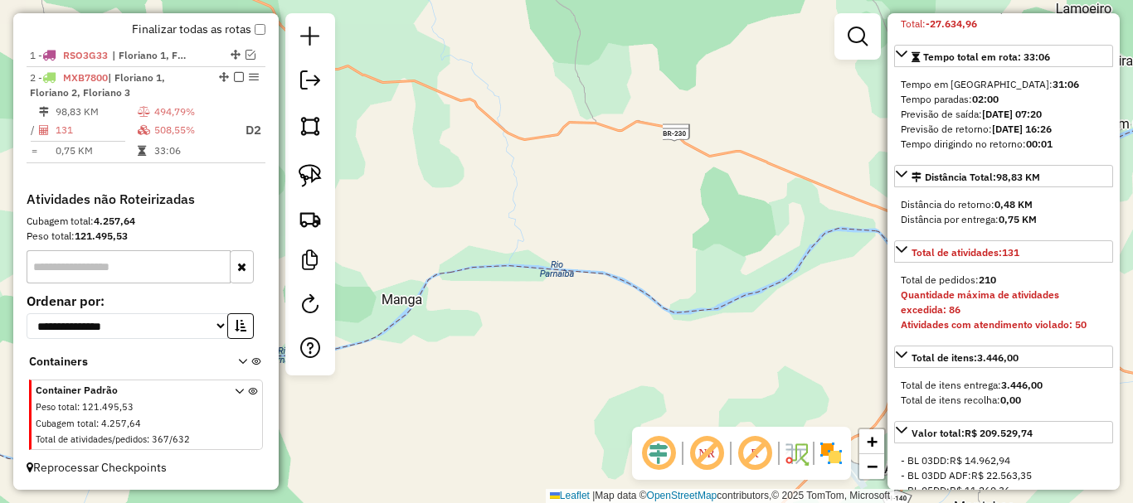
scroll to position [581, 0]
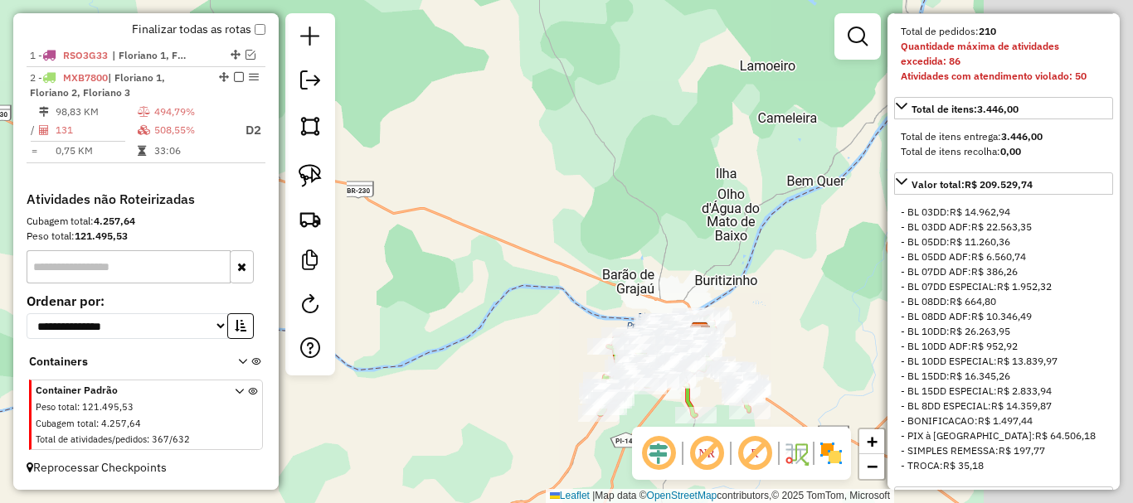
drag, startPoint x: 705, startPoint y: 234, endPoint x: 383, endPoint y: 292, distance: 327.0
click at [384, 291] on div "Janela de atendimento Grade de atendimento Capacidade Transportadoras Veículos …" at bounding box center [566, 251] width 1133 height 503
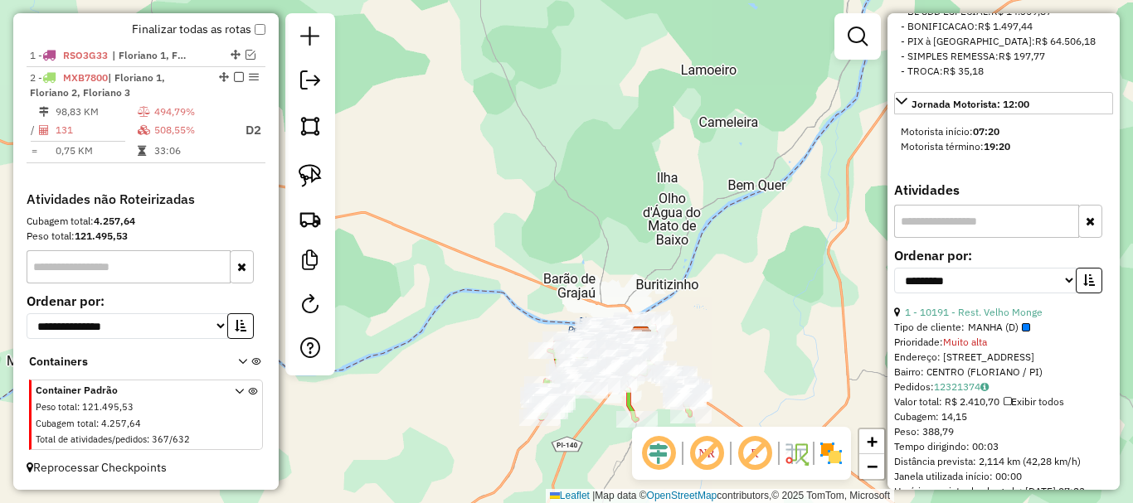
scroll to position [1078, 0]
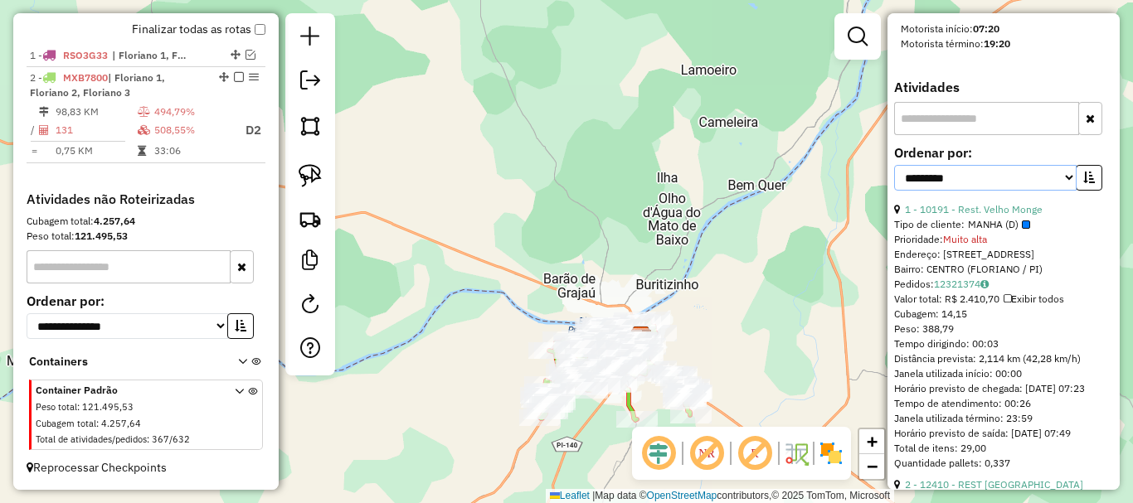
click at [963, 191] on select "**********" at bounding box center [985, 178] width 182 height 26
select select "*********"
click at [894, 191] on select "**********" at bounding box center [985, 178] width 182 height 26
click at [1091, 191] on button "button" at bounding box center [1089, 178] width 27 height 26
click at [989, 216] on link "84 - 990 - CALÇADA DA FAMA" at bounding box center [972, 209] width 135 height 12
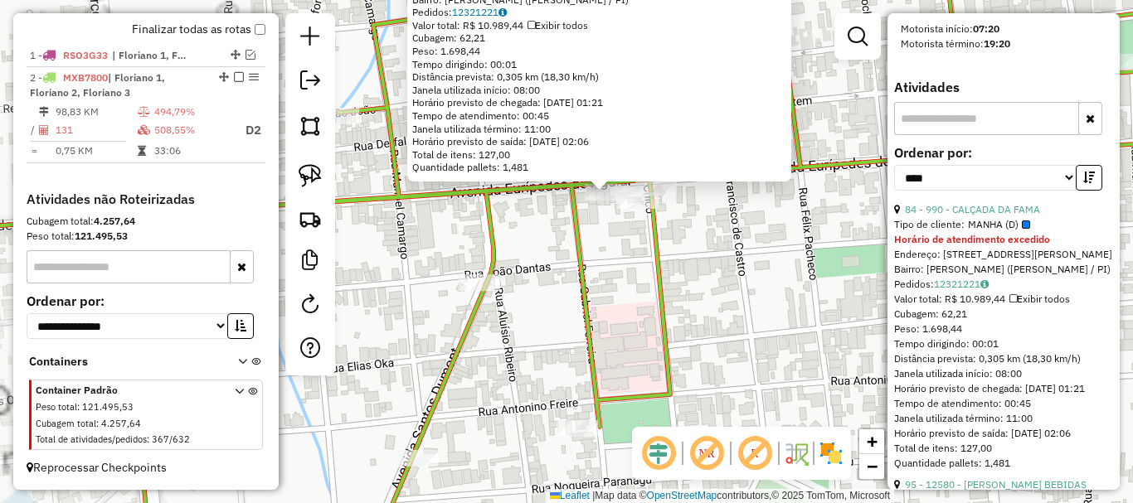
click at [605, 225] on div "990 - CALÇADA DA FAMA Tipo de cliente: MANHA (D) Horário de atendimento excedid…" at bounding box center [566, 251] width 1133 height 503
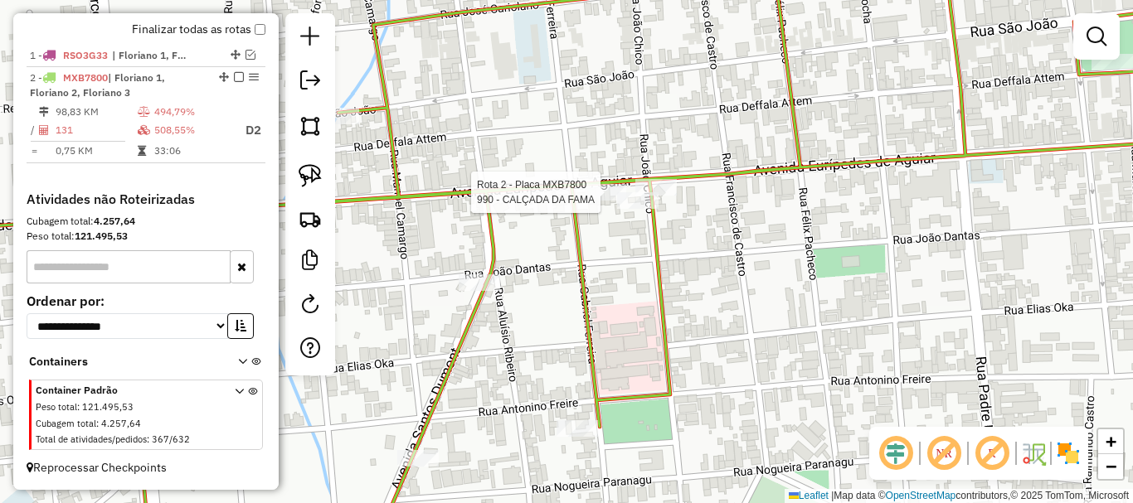
select select "*********"
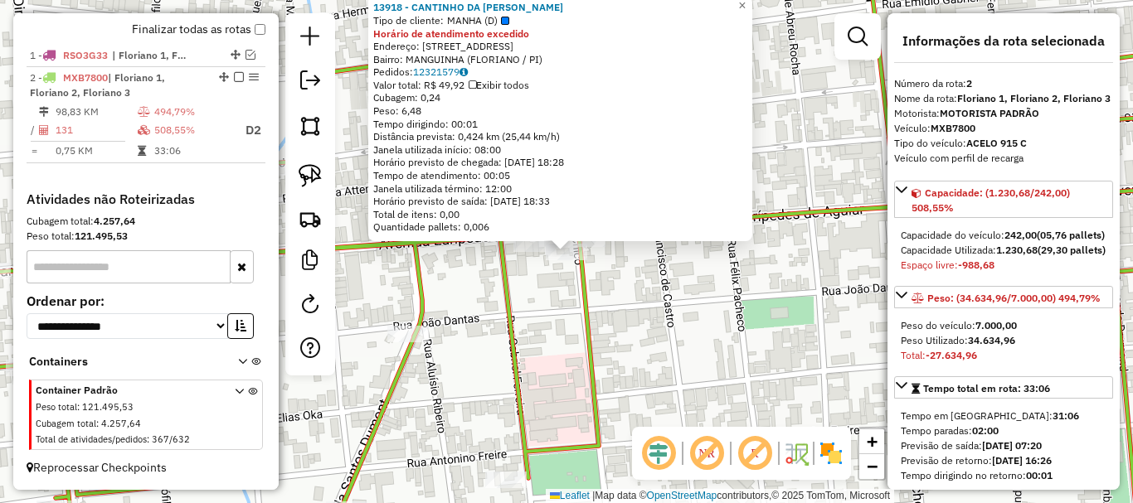
click at [593, 281] on icon at bounding box center [565, 251] width 1359 height 604
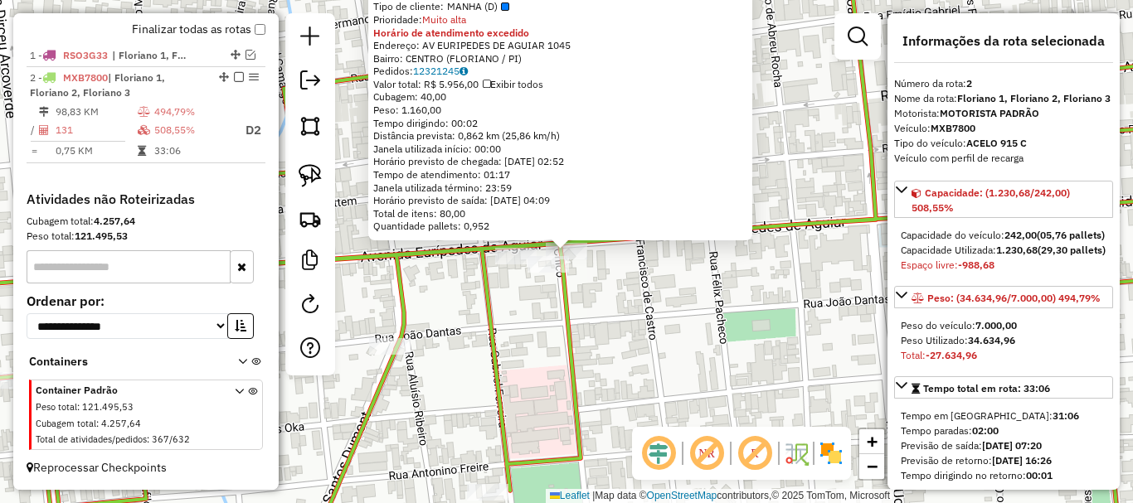
click at [611, 291] on div "3317 - FRANGO LAURA Tipo de cliente: MANHA (D) Prioridade: Muito alta Horário d…" at bounding box center [566, 251] width 1133 height 503
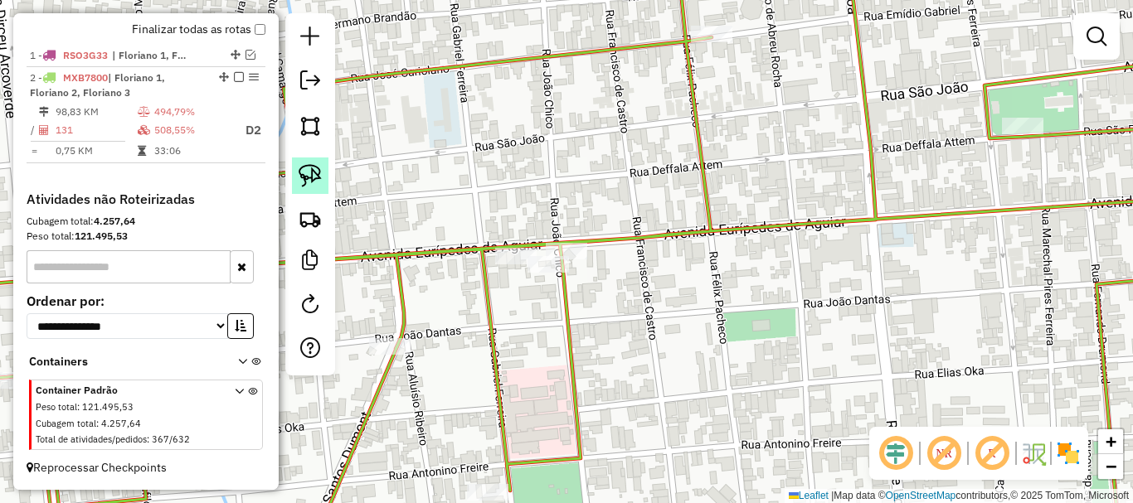
click at [322, 179] on link at bounding box center [310, 176] width 36 height 36
drag, startPoint x: 448, startPoint y: 212, endPoint x: 605, endPoint y: 246, distance: 160.4
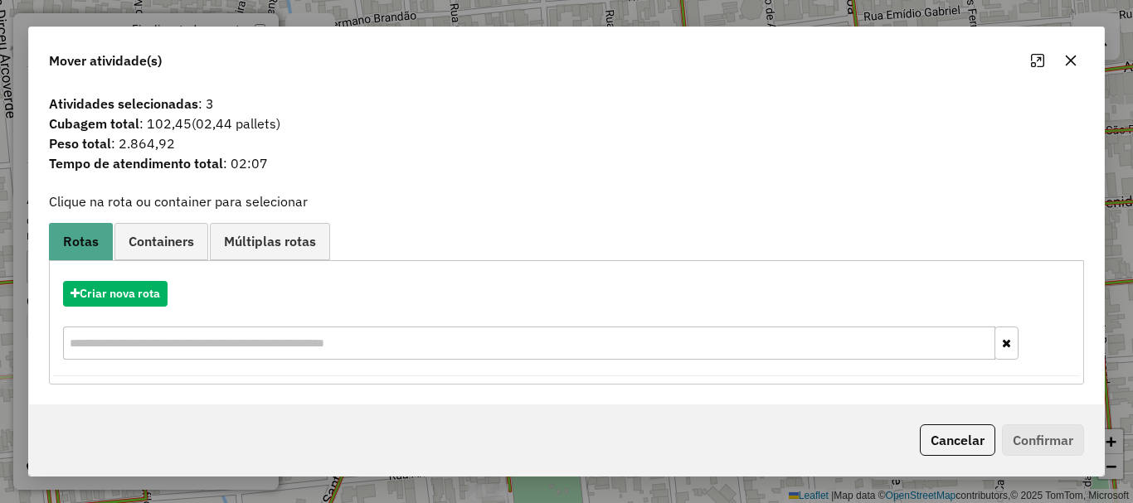
click at [153, 280] on div "Criar nova rota" at bounding box center [566, 323] width 1027 height 108
click at [142, 290] on button "Criar nova rota" at bounding box center [115, 294] width 105 height 26
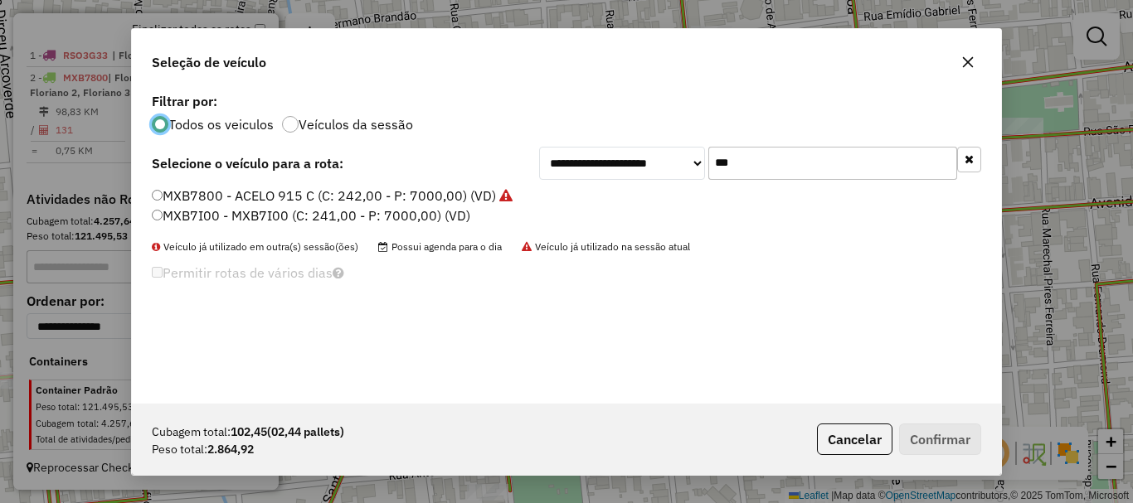
scroll to position [9, 5]
click at [737, 167] on input "***" at bounding box center [832, 163] width 249 height 33
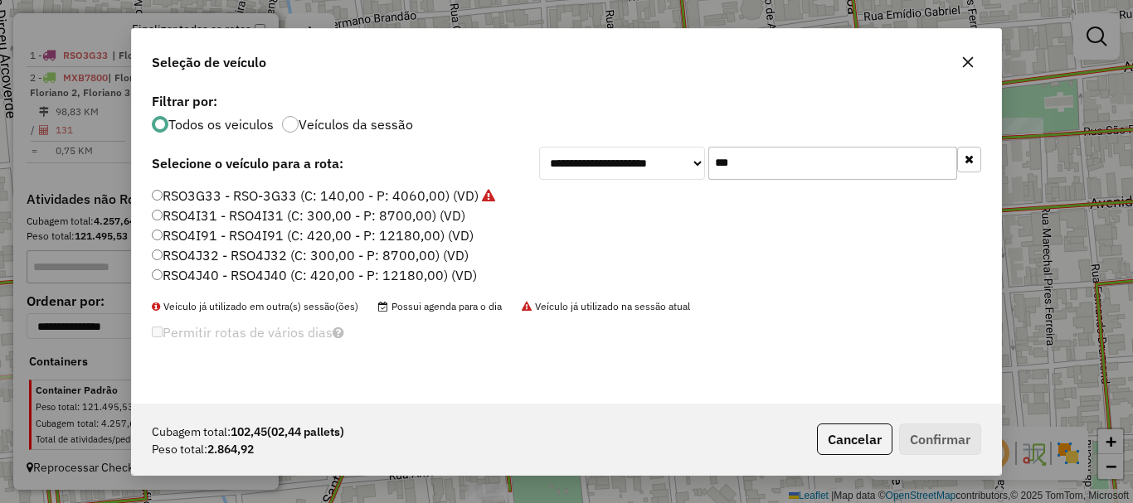
type input "***"
click at [260, 194] on label "RSO3G33 - RSO-3G33 (C: 140,00 - P: 4060,00) (VD)" at bounding box center [323, 196] width 343 height 20
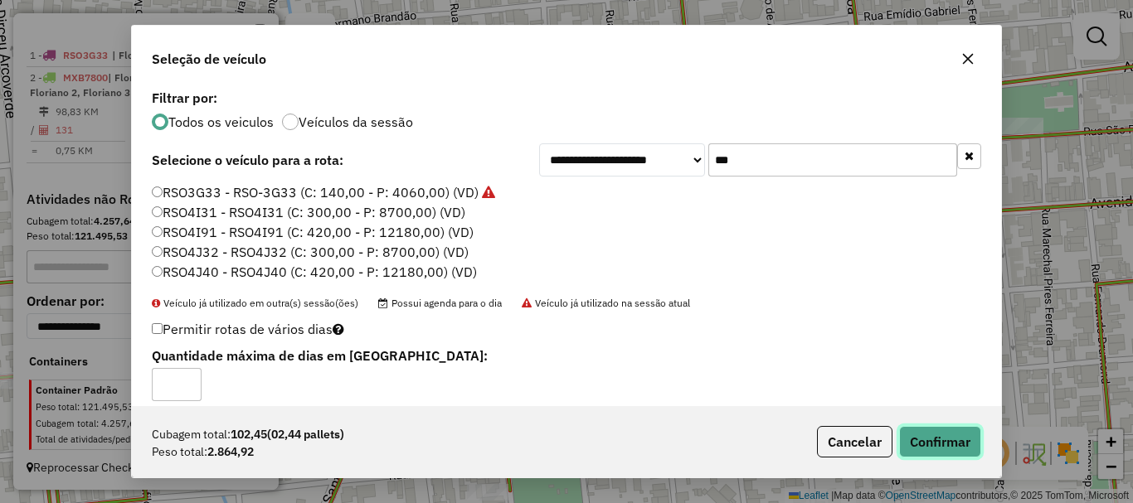
click at [946, 428] on button "Confirmar" at bounding box center [940, 442] width 82 height 32
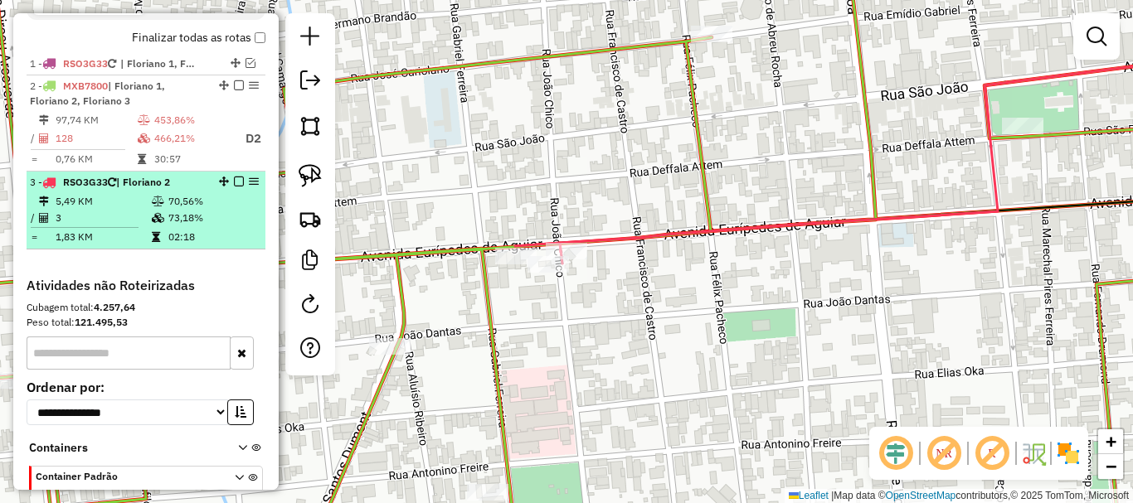
scroll to position [591, 0]
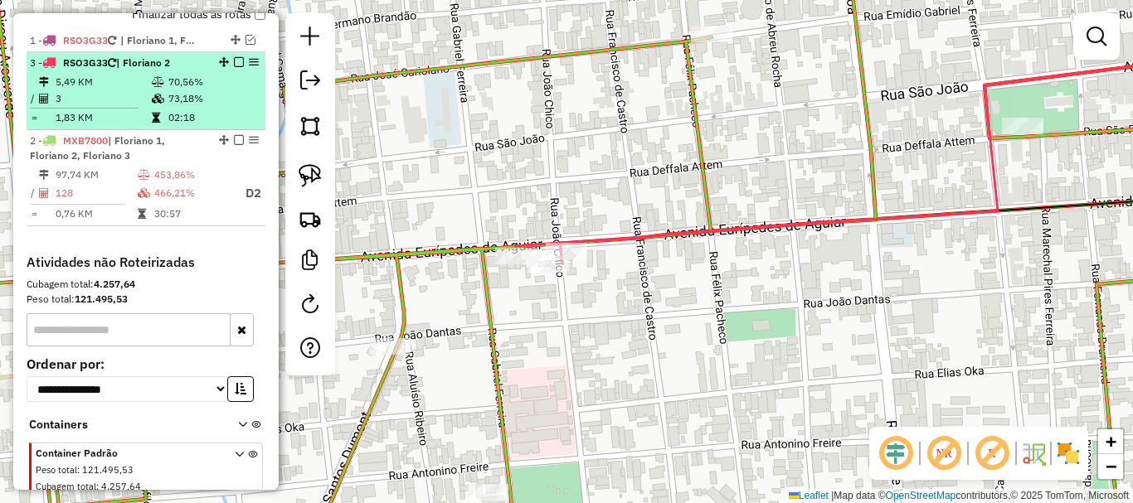
drag, startPoint x: 220, startPoint y: 175, endPoint x: 224, endPoint y: 98, distance: 77.2
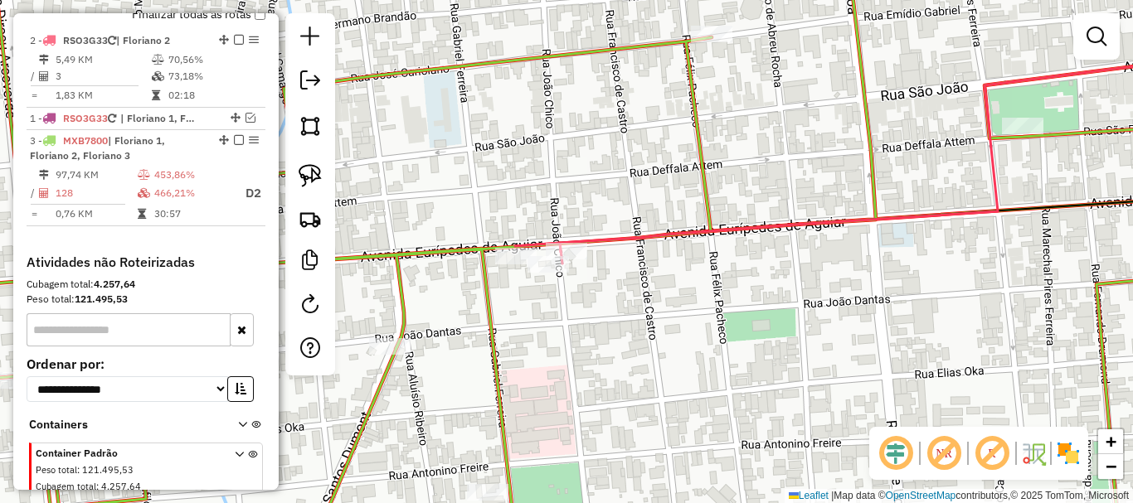
drag, startPoint x: 216, startPoint y: 75, endPoint x: 214, endPoint y: 39, distance: 35.7
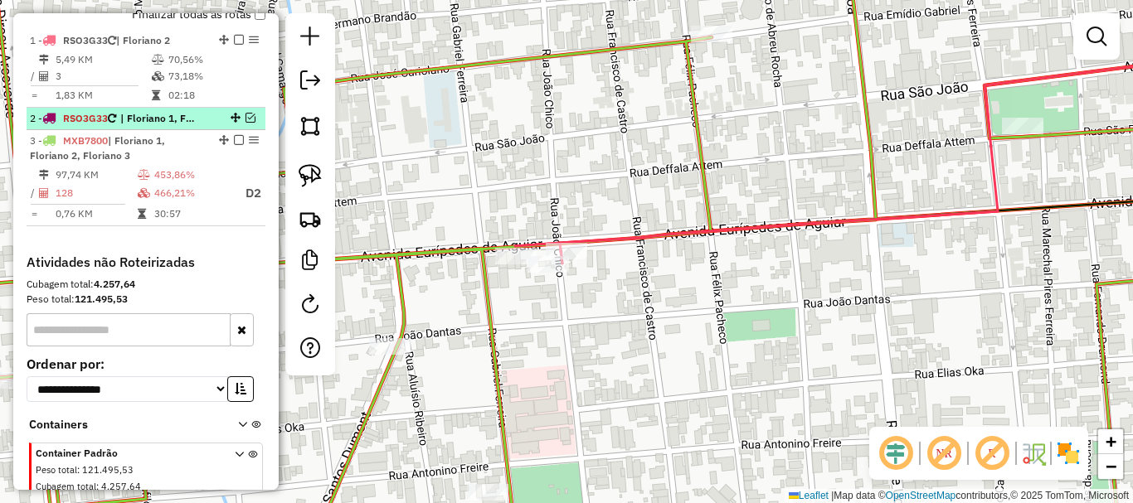
click at [247, 123] on em at bounding box center [251, 118] width 10 height 10
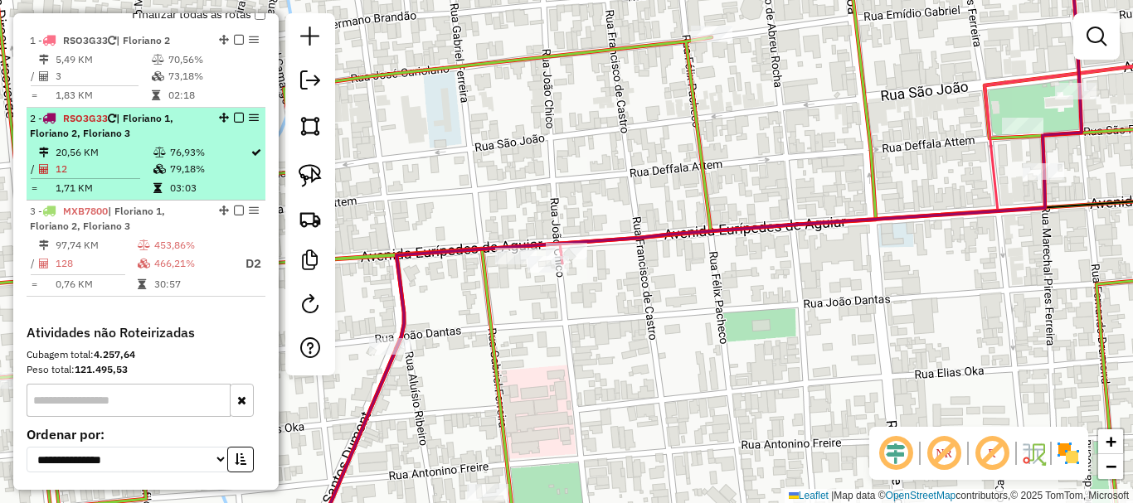
click at [198, 177] on td "79,18%" at bounding box center [209, 169] width 80 height 17
select select "*********"
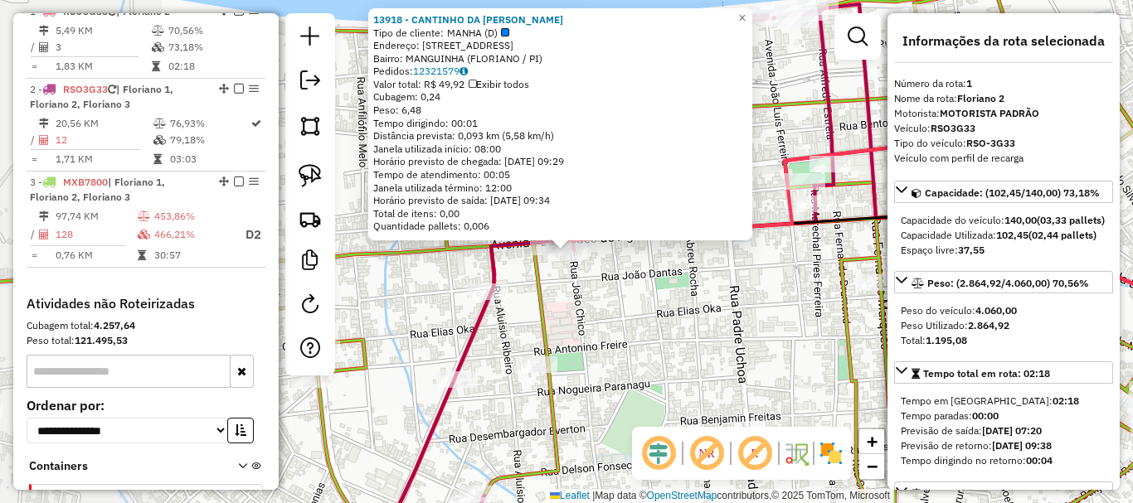
scroll to position [622, 0]
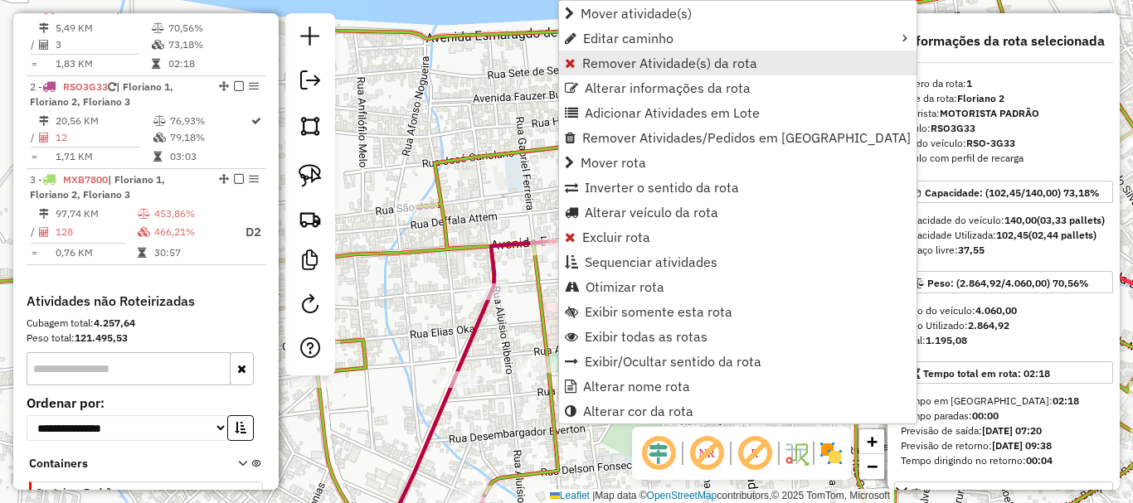
click at [643, 67] on span "Remover Atividade(s) da rota" at bounding box center [669, 62] width 175 height 13
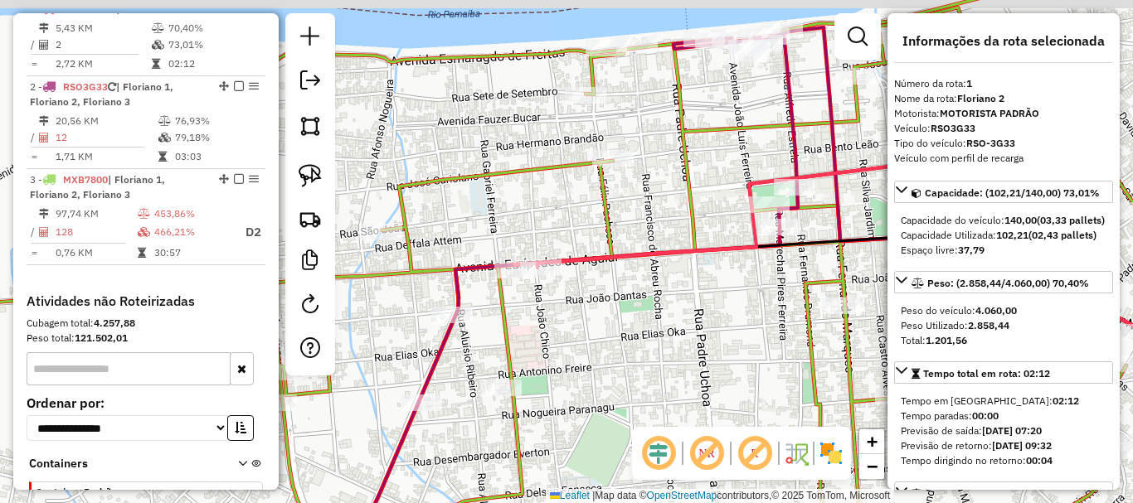
drag, startPoint x: 613, startPoint y: 285, endPoint x: 554, endPoint y: 318, distance: 67.6
click at [557, 318] on div "Janela de atendimento Grade de atendimento Capacidade Transportadoras Veículos …" at bounding box center [566, 251] width 1133 height 503
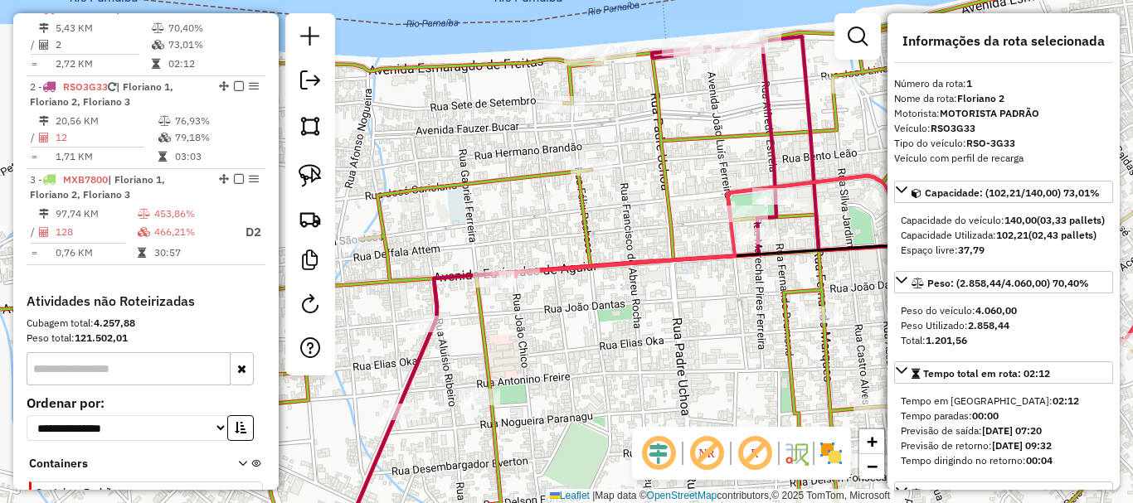
click at [716, 452] on em at bounding box center [707, 454] width 40 height 40
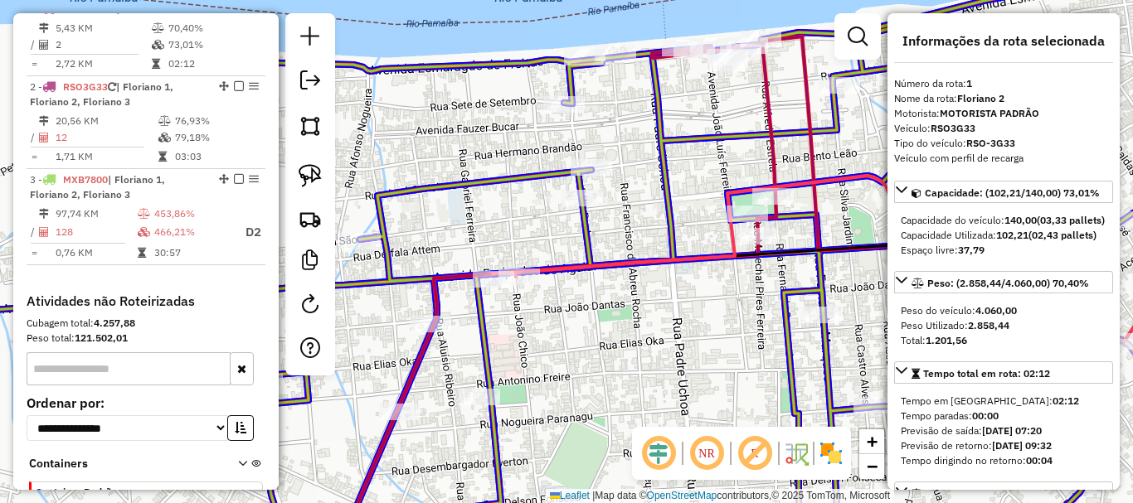
drag, startPoint x: 516, startPoint y: 292, endPoint x: 551, endPoint y: 249, distance: 55.4
click at [582, 207] on div at bounding box center [582, 198] width 41 height 17
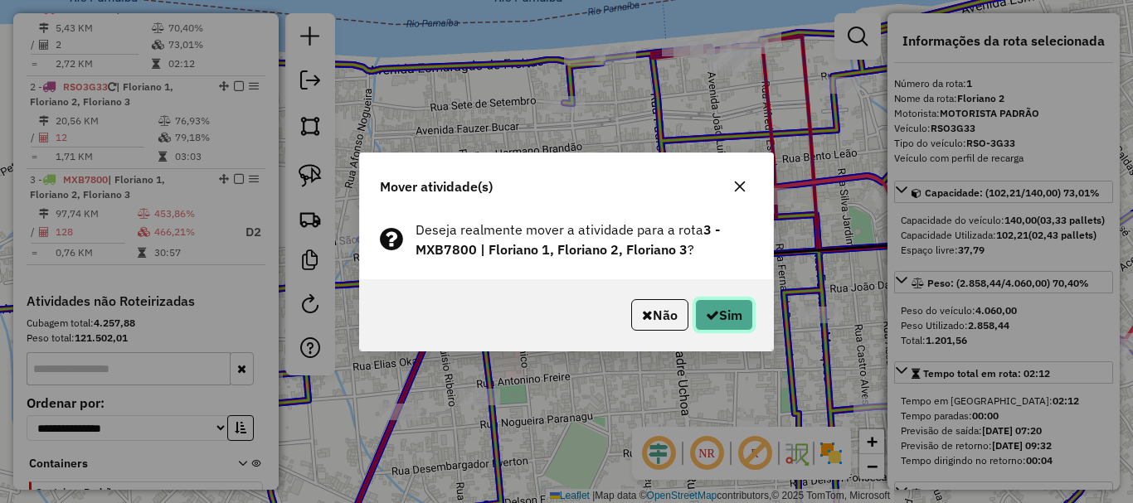
click at [722, 325] on button "Sim" at bounding box center [724, 315] width 58 height 32
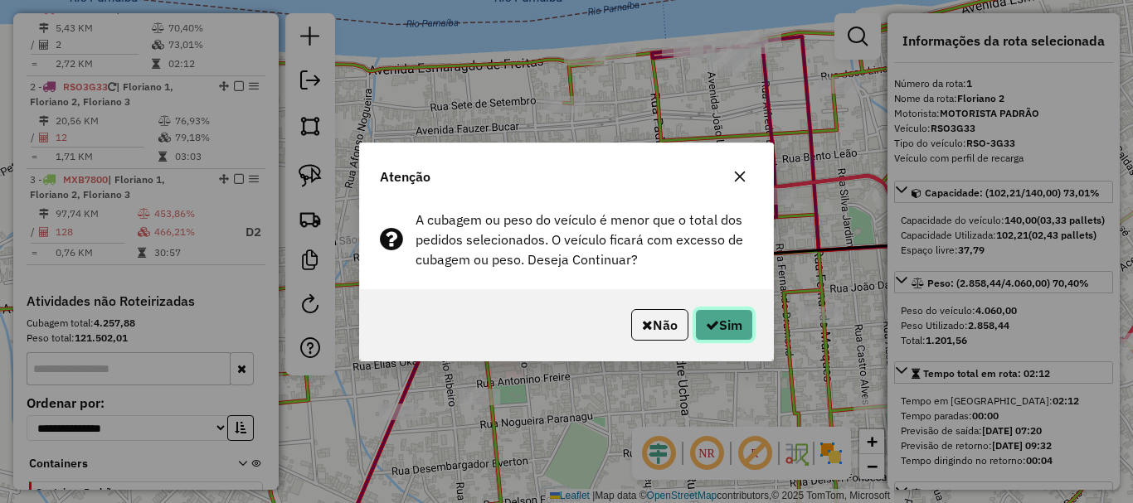
click at [722, 325] on button "Sim" at bounding box center [724, 325] width 58 height 32
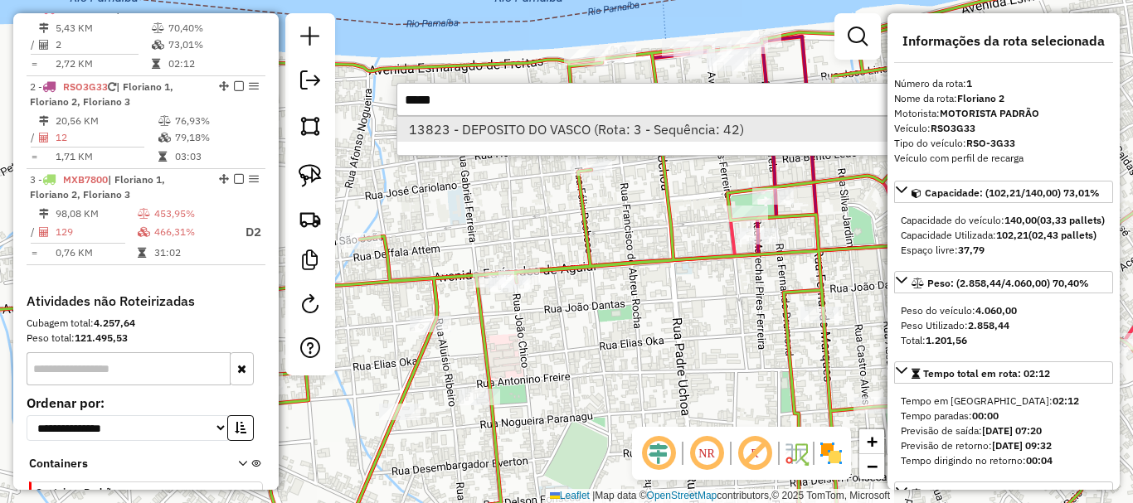
type input "*****"
click at [615, 124] on li "13823 - DEPOSITO DO VASCO (Rota: 3 - Sequência: 42)" at bounding box center [645, 129] width 496 height 25
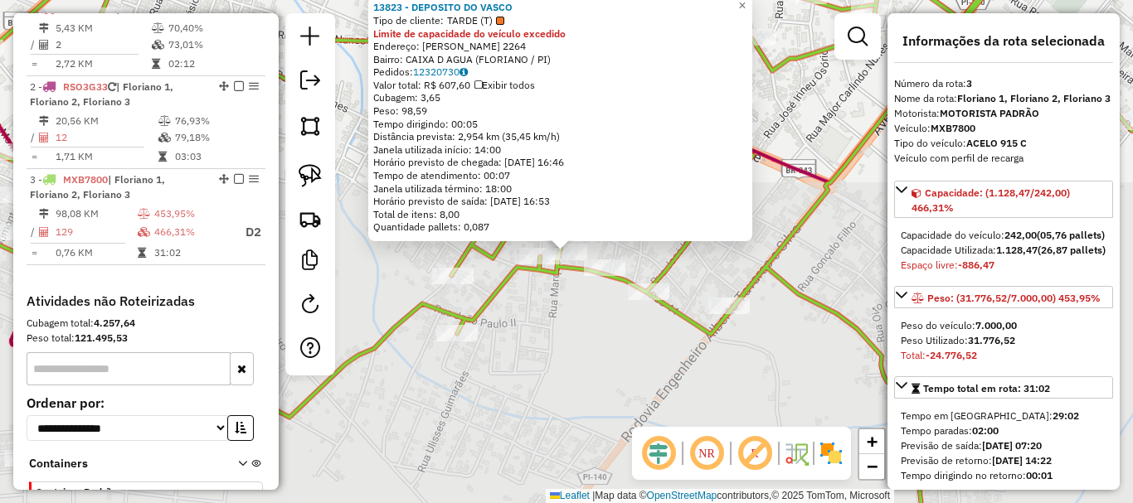
scroll to position [739, 0]
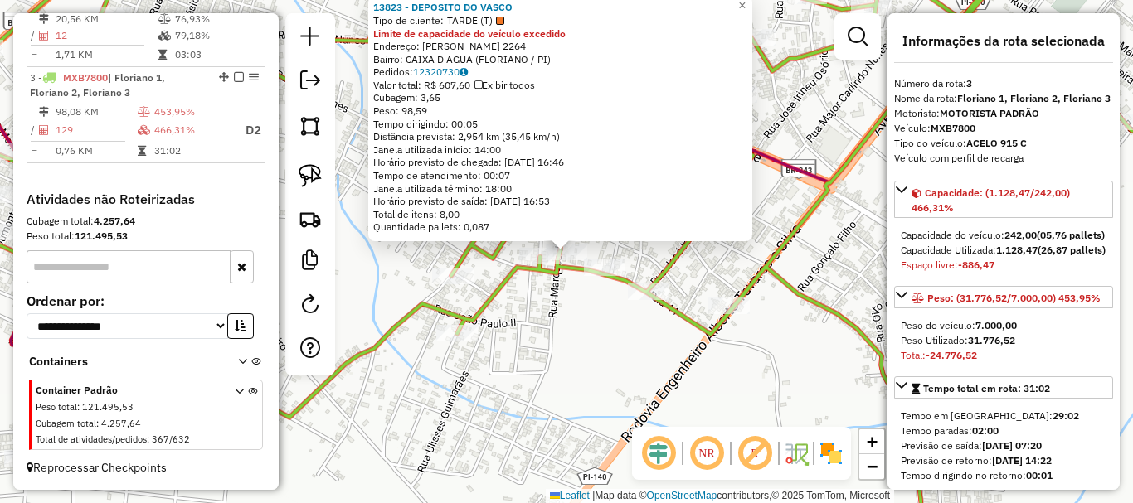
click at [563, 286] on div "13823 - DEPOSITO DO VASCO Tipo de cliente: TARDE (T) Limite de capacidade do ve…" at bounding box center [566, 251] width 1133 height 503
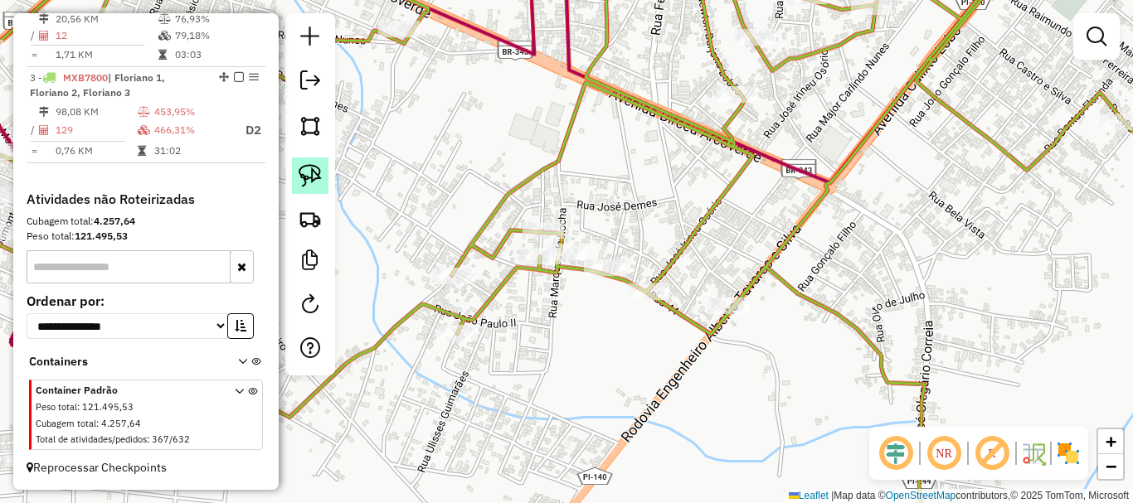
click at [310, 170] on img at bounding box center [310, 175] width 23 height 23
drag, startPoint x: 566, startPoint y: 230, endPoint x: 590, endPoint y: 247, distance: 29.0
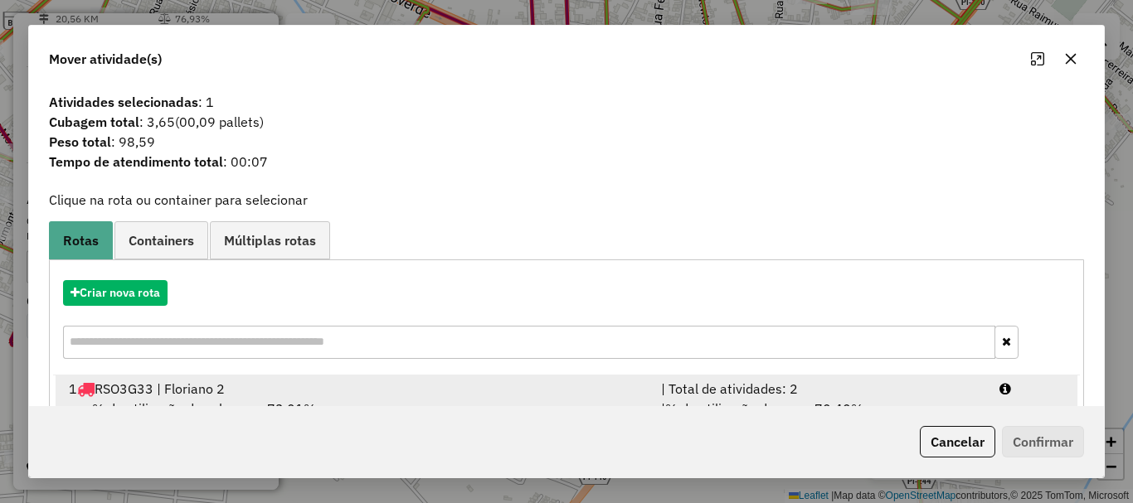
click at [168, 395] on div "1 RSO3G33 | Floriano 2" at bounding box center [355, 389] width 592 height 20
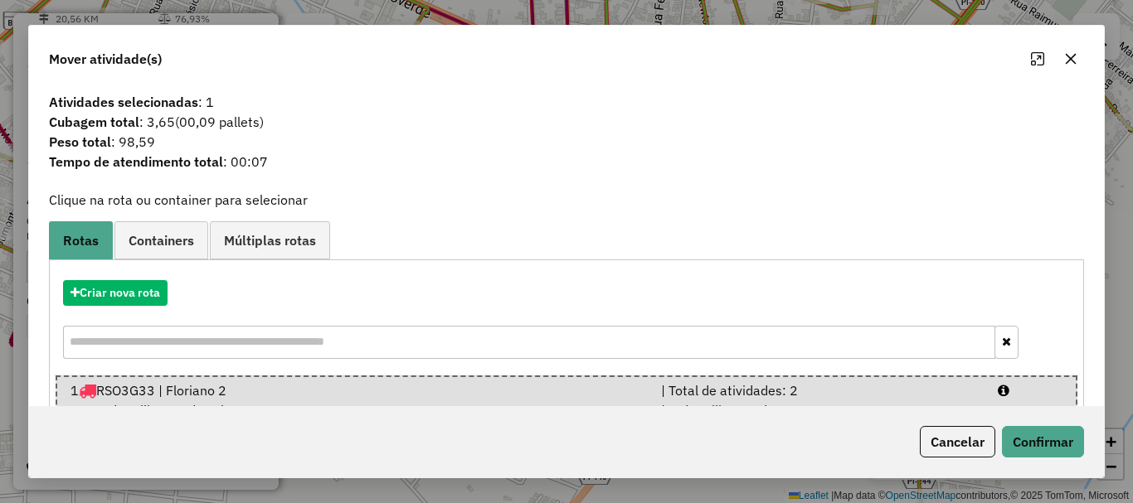
scroll to position [83, 0]
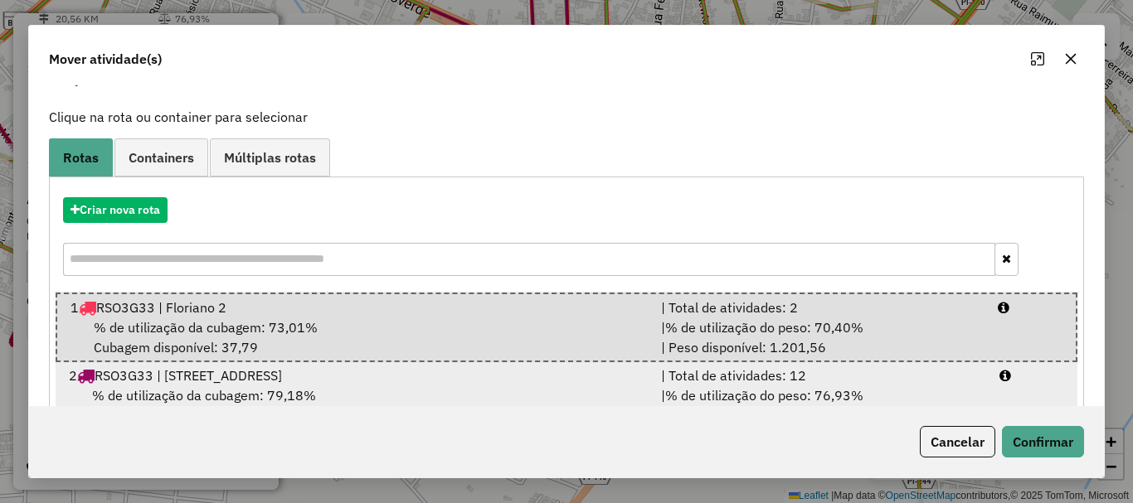
click at [892, 401] on div "| % de utilização do peso: 76,93% | Peso disponível: 936,67" at bounding box center [820, 406] width 338 height 40
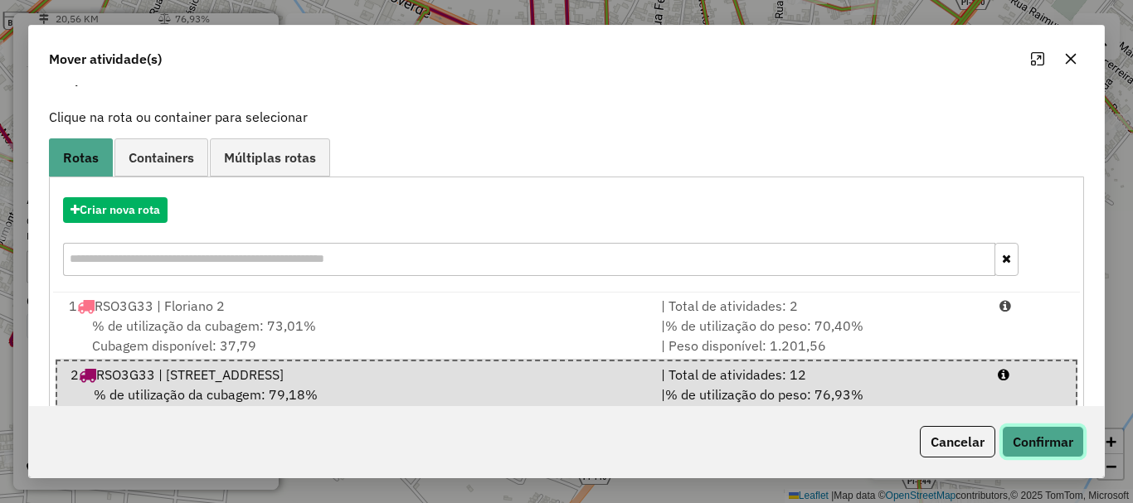
click at [1023, 438] on button "Confirmar" at bounding box center [1043, 442] width 82 height 32
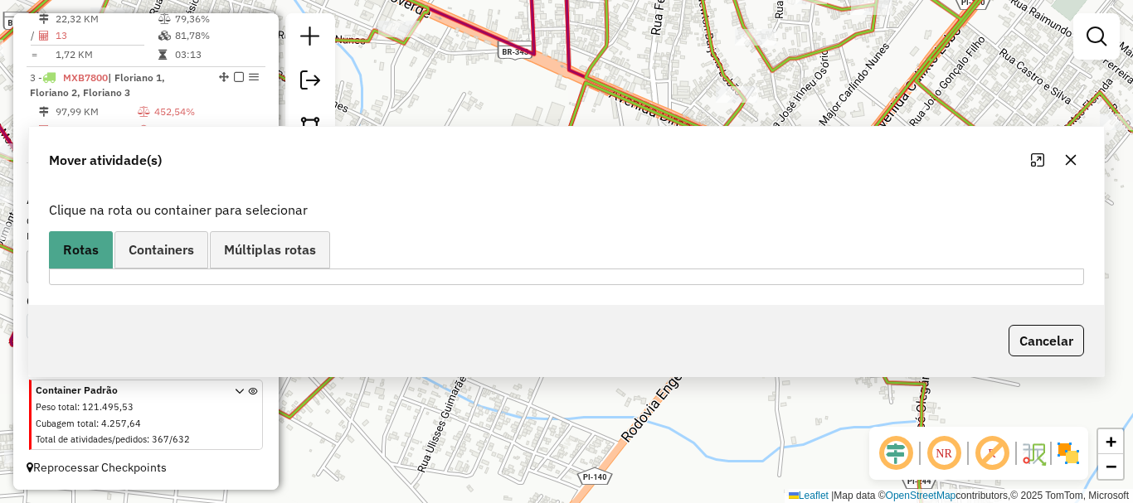
scroll to position [550, 0]
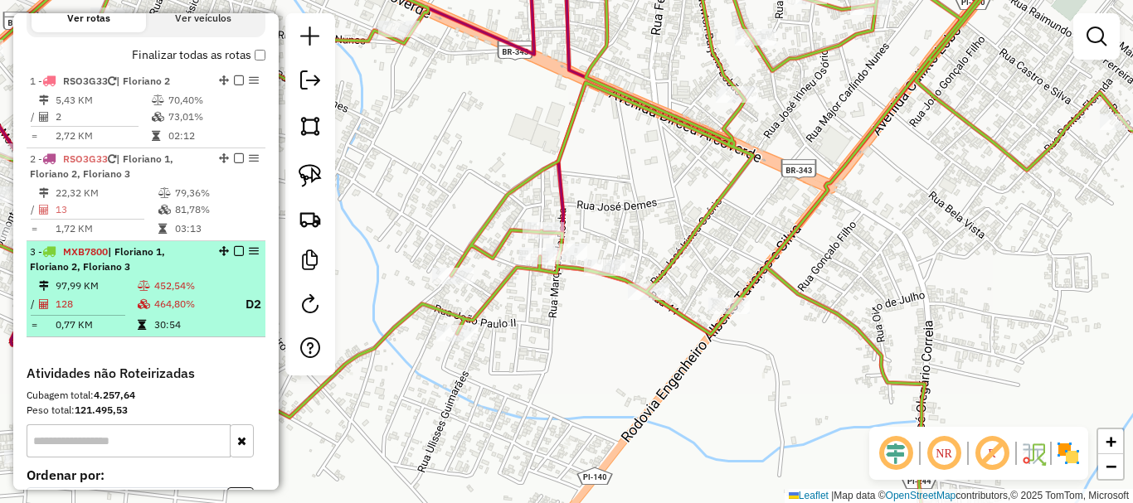
click at [174, 275] on div "3 - MXB7800 | Floriano 1, Floriano 2, Floriano 3" at bounding box center [118, 260] width 176 height 30
select select "*********"
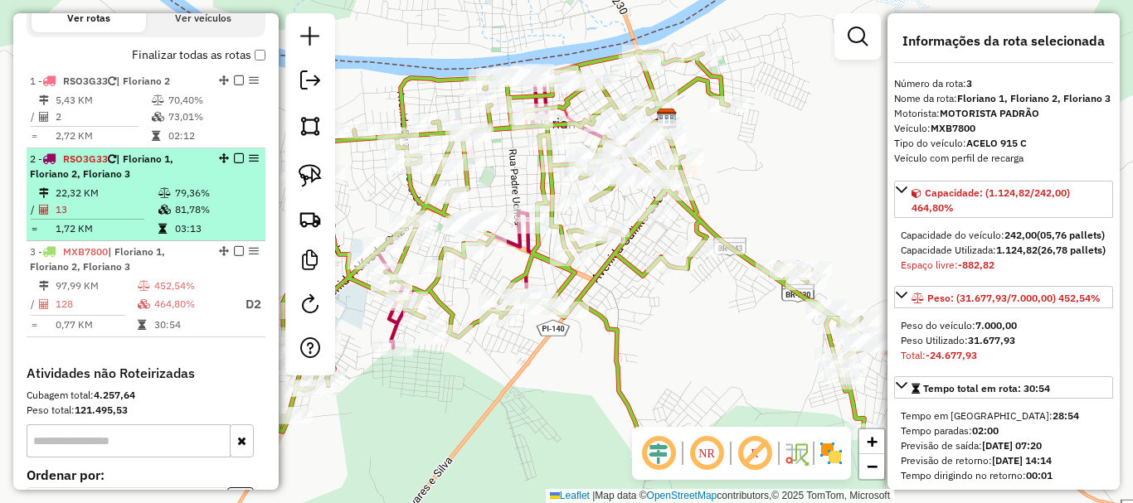
click at [179, 218] on td "81,78%" at bounding box center [216, 210] width 84 height 17
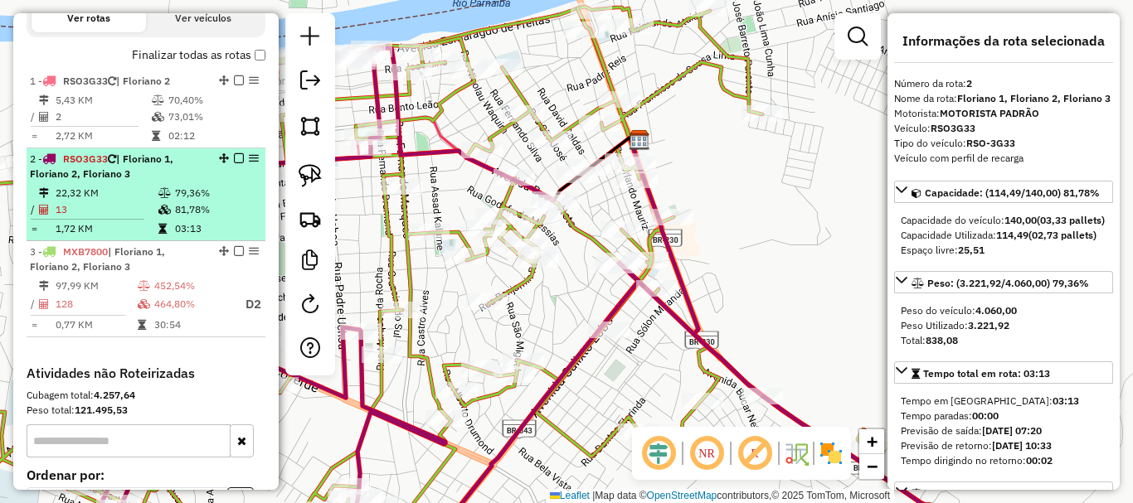
click at [130, 218] on td "13" at bounding box center [106, 210] width 103 height 17
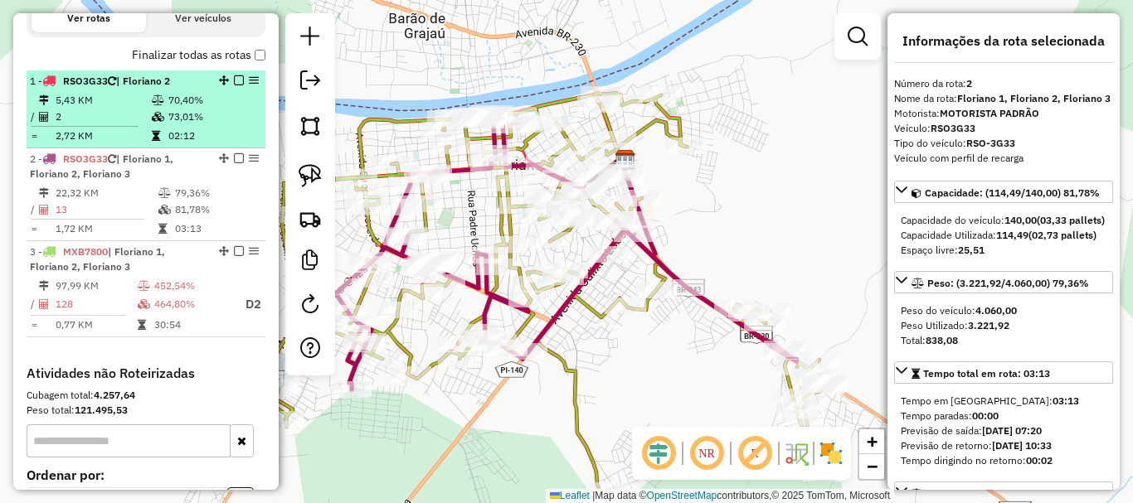
click at [126, 109] on td "5,43 KM" at bounding box center [103, 100] width 96 height 17
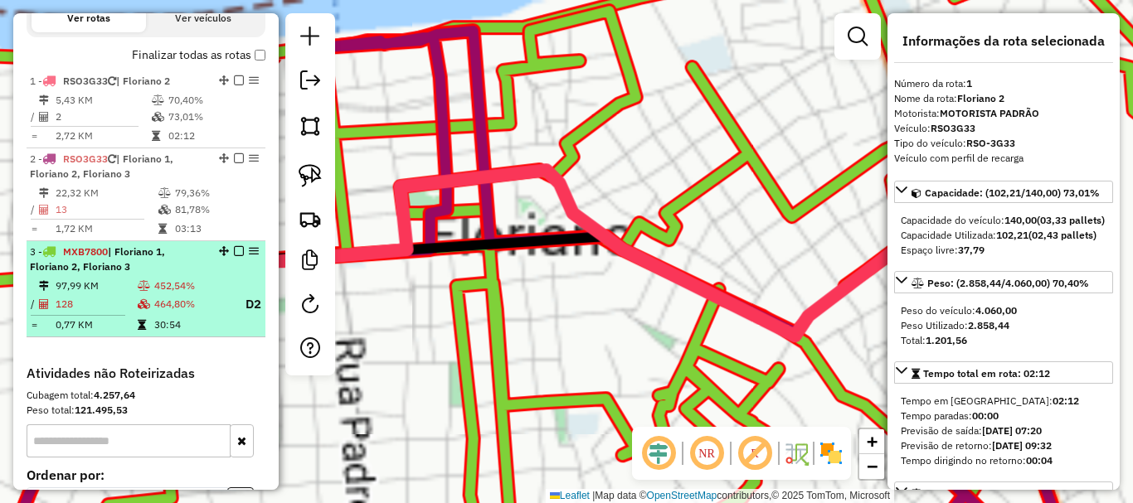
click at [135, 275] on div "3 - MXB7800 | Floriano 1, Floriano 2, Floriano 3" at bounding box center [118, 260] width 176 height 30
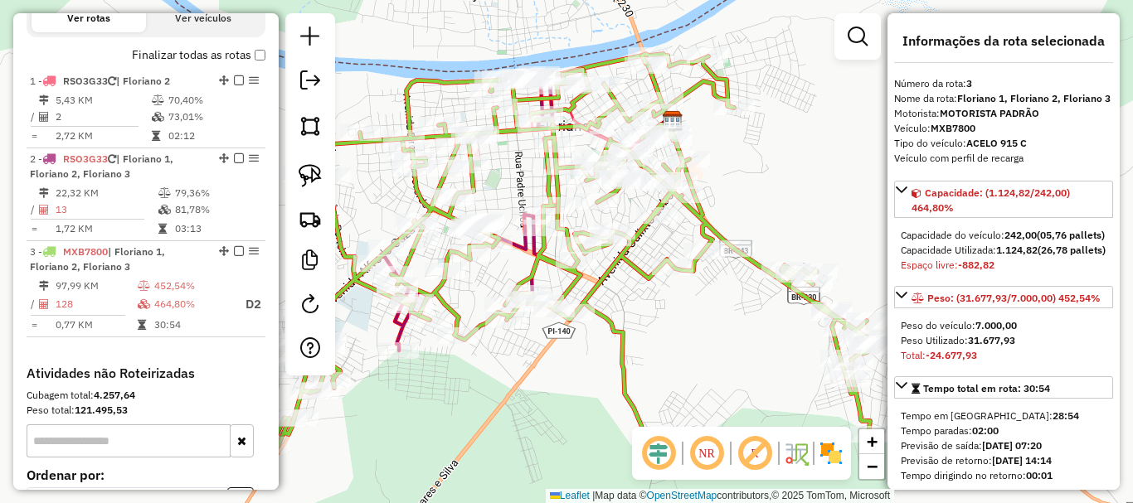
drag, startPoint x: 678, startPoint y: 321, endPoint x: 773, endPoint y: 349, distance: 99.5
click at [773, 349] on div "Janela de atendimento Grade de atendimento Capacidade Transportadoras Veículos …" at bounding box center [566, 251] width 1133 height 503
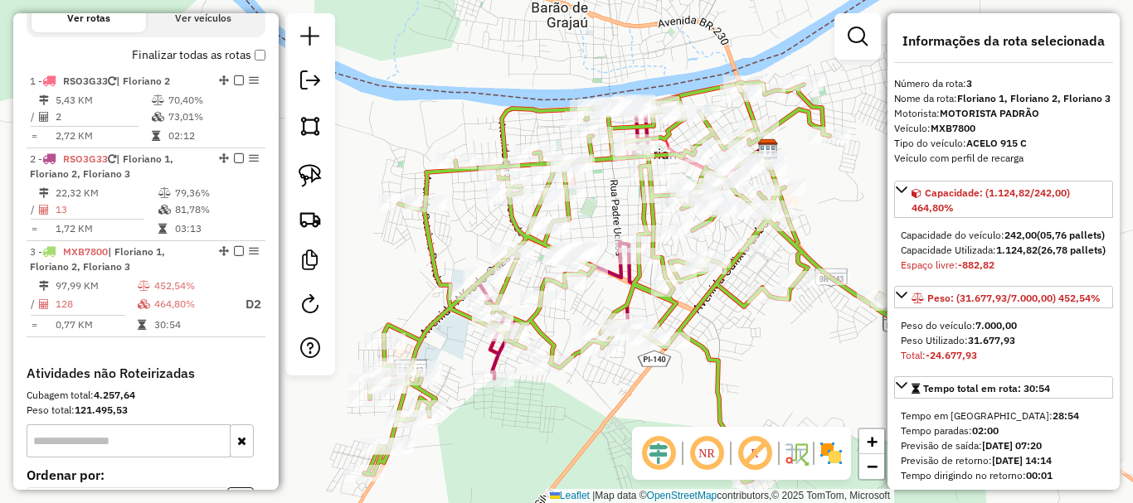
click at [707, 449] on em at bounding box center [707, 454] width 40 height 40
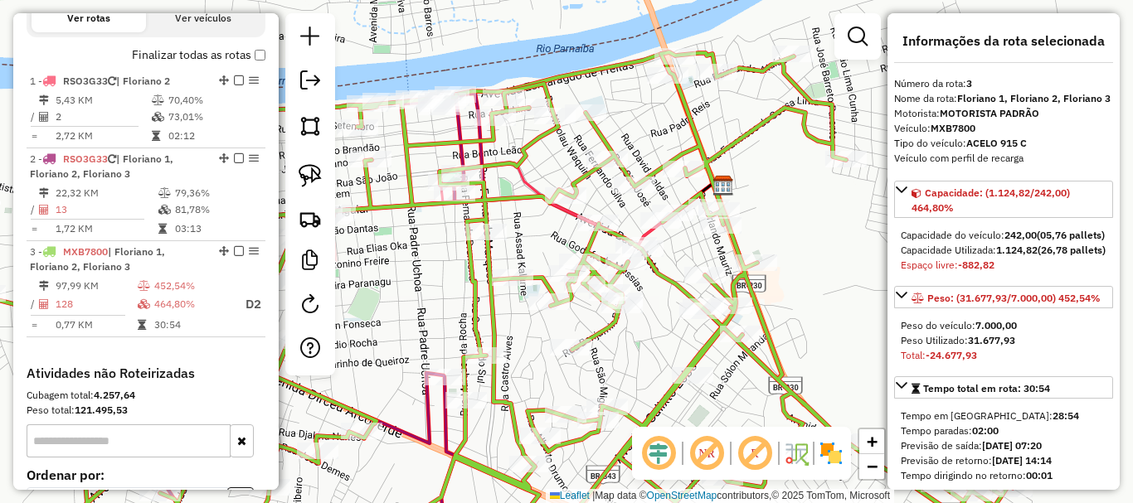
drag, startPoint x: 713, startPoint y: 331, endPoint x: 650, endPoint y: 353, distance: 66.9
click at [650, 353] on div "Janela de atendimento Grade de atendimento Capacidade Transportadoras Veículos …" at bounding box center [566, 251] width 1133 height 503
click at [793, 260] on div "Janela de atendimento Grade de atendimento Capacidade Transportadoras Veículos …" at bounding box center [566, 251] width 1133 height 503
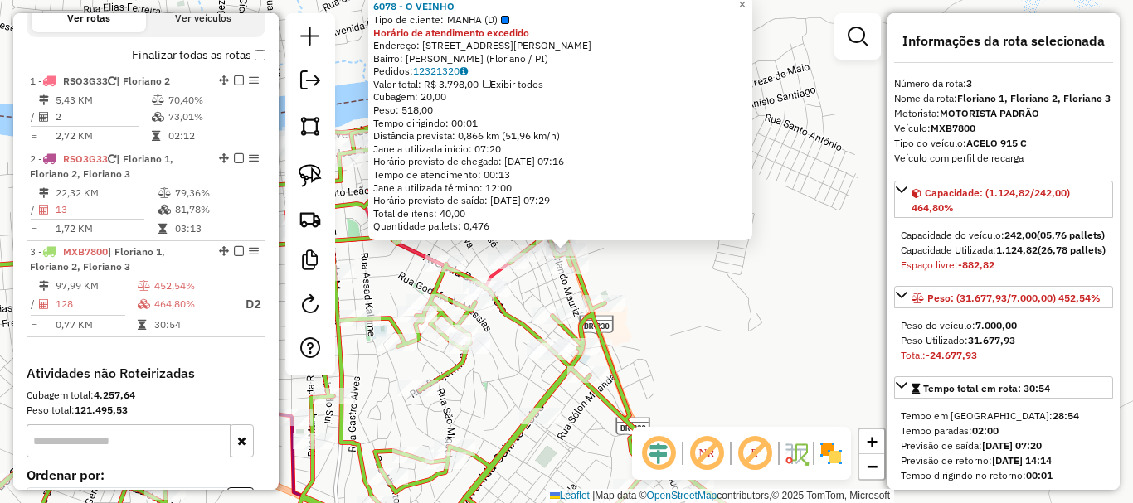
scroll to position [739, 0]
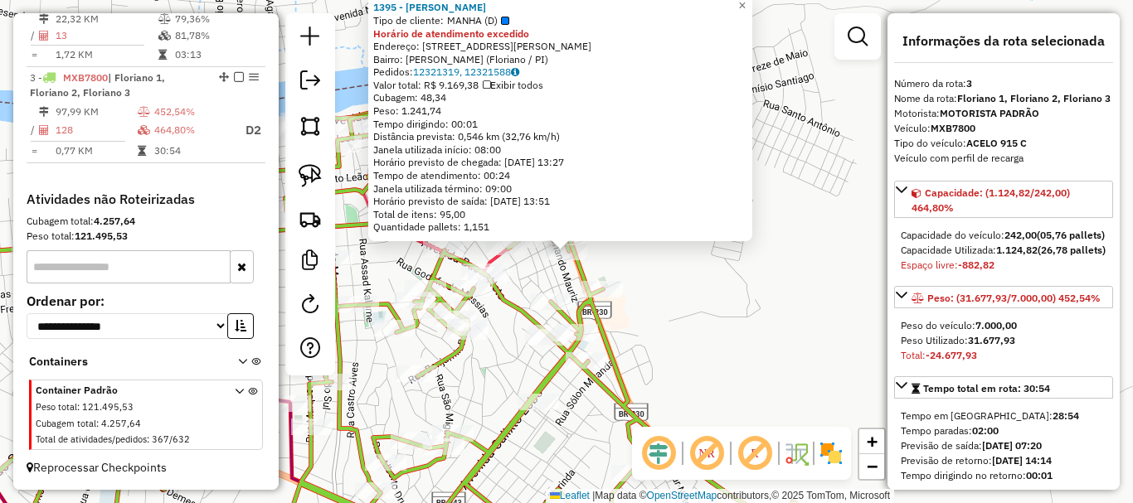
click at [693, 294] on div "1395 - ANA MARIA RIBERO BRITO Tipo de cliente: MANHA (D) Horário de atendimento…" at bounding box center [566, 251] width 1133 height 503
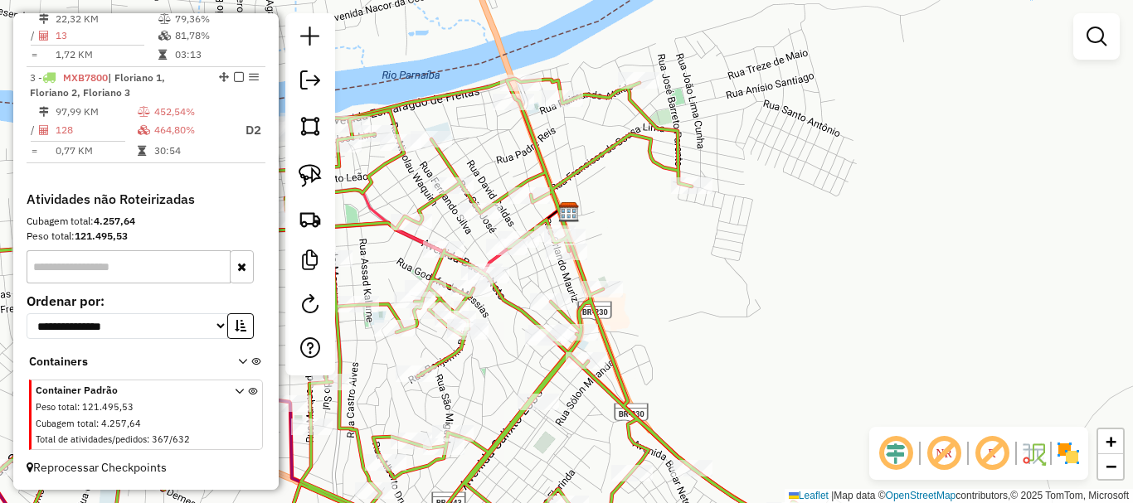
drag, startPoint x: 700, startPoint y: 365, endPoint x: 662, endPoint y: 241, distance: 130.1
click at [662, 241] on div "1395 - ANA MARIA RIBERO BRITO Tipo de cliente: MANHA (D) Horário de atendimento…" at bounding box center [566, 251] width 1133 height 503
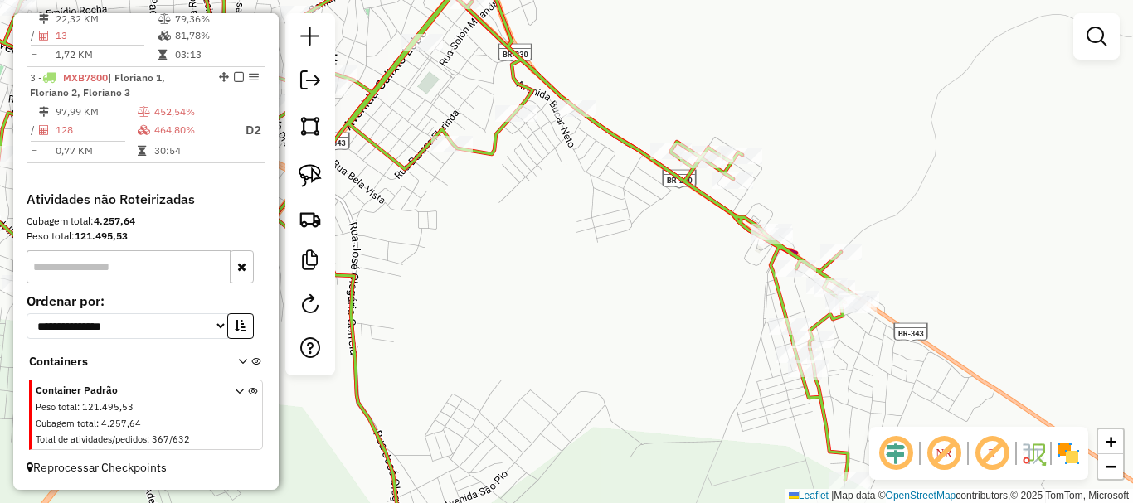
drag, startPoint x: 647, startPoint y: 266, endPoint x: 659, endPoint y: 281, distance: 18.9
click at [659, 281] on div "Janela de atendimento Grade de atendimento Capacidade Transportadoras Veículos …" at bounding box center [566, 251] width 1133 height 503
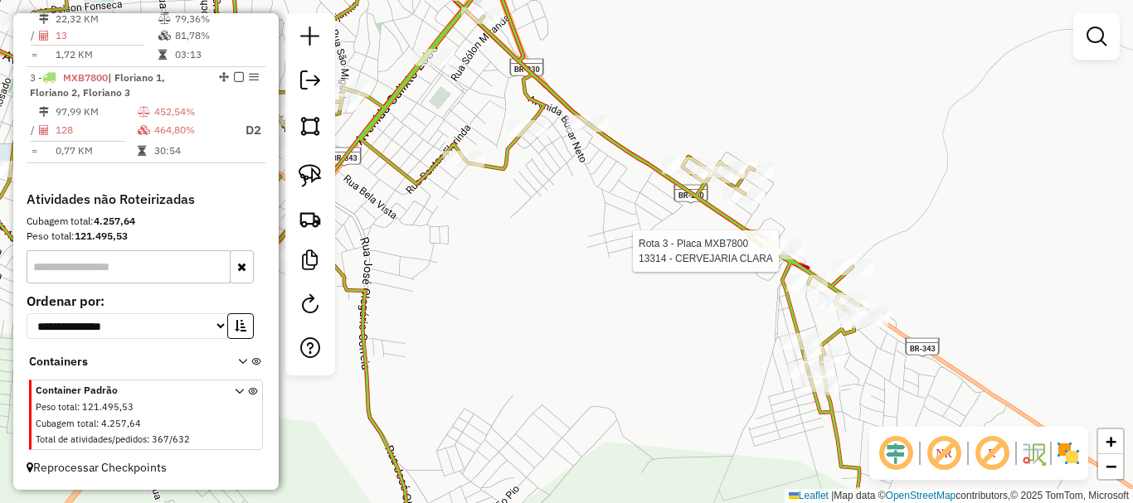
select select "*********"
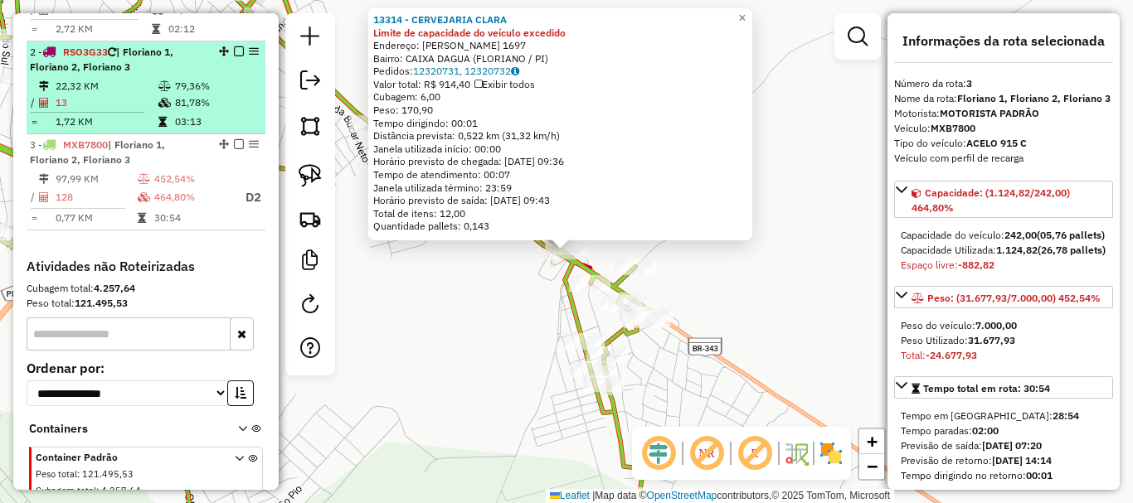
scroll to position [656, 0]
click at [159, 112] on td at bounding box center [166, 103] width 17 height 17
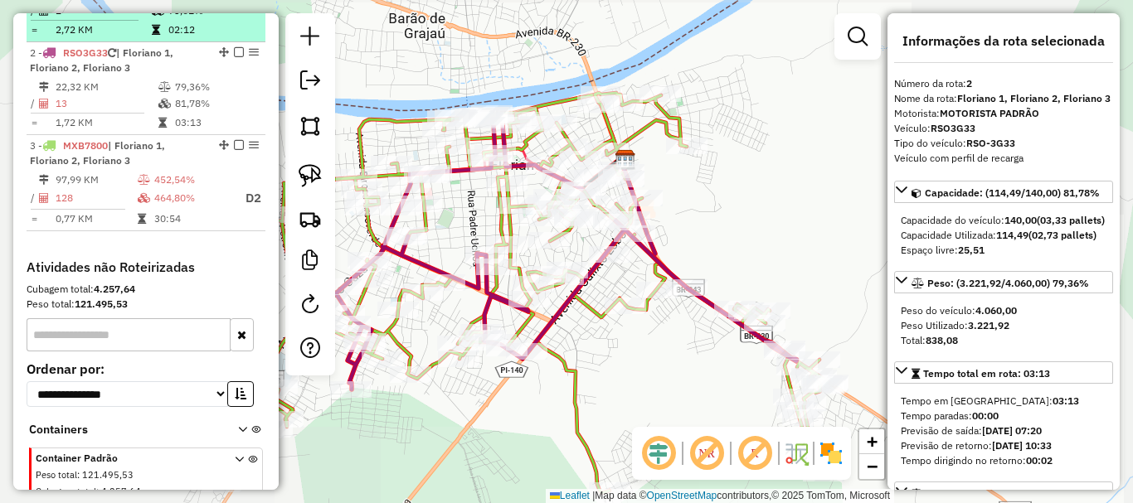
click at [175, 38] on td "02:12" at bounding box center [213, 30] width 90 height 17
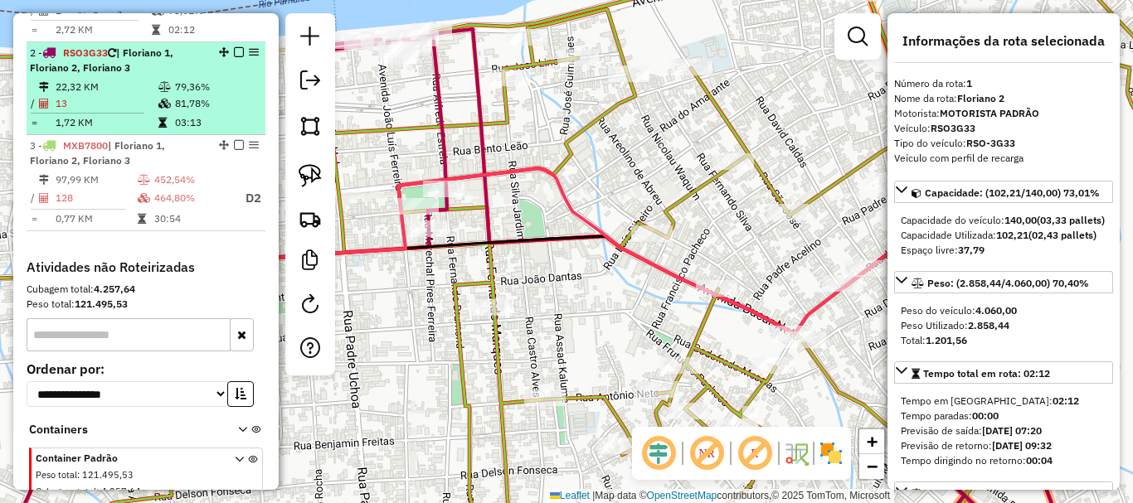
scroll to position [573, 0]
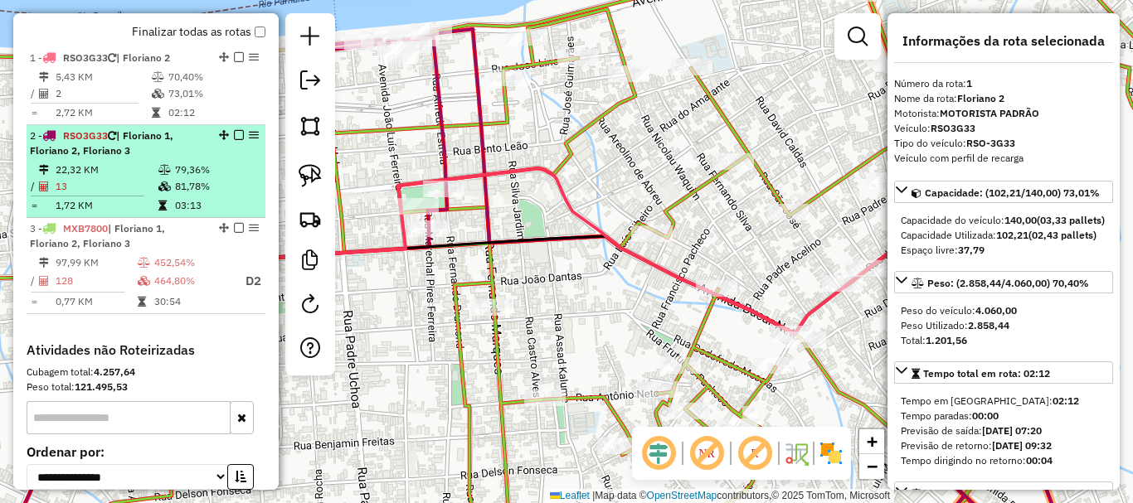
click at [177, 158] on div "2 - RSO3G33 | Floriano 1, Floriano 2, Floriano 3" at bounding box center [118, 144] width 176 height 30
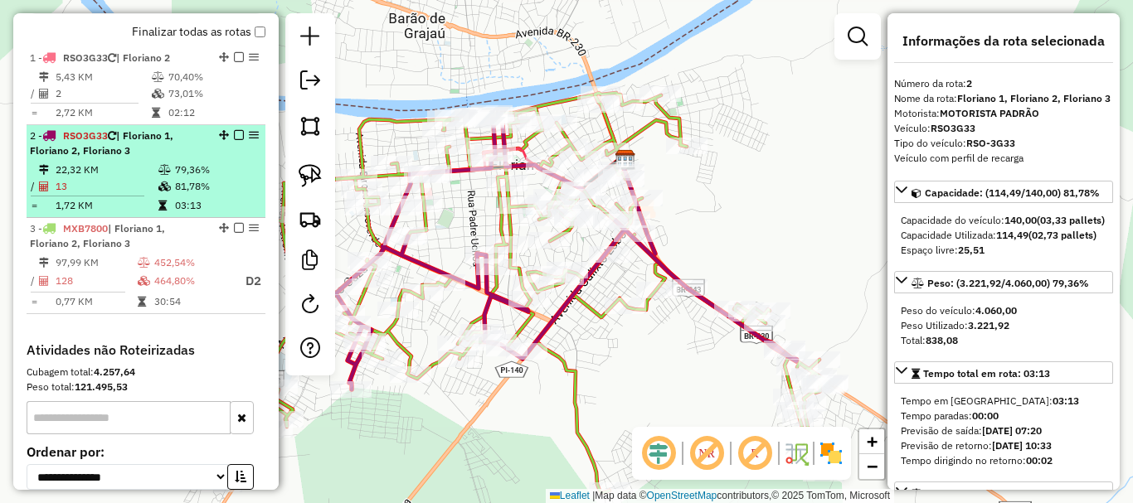
click at [234, 140] on em at bounding box center [239, 135] width 10 height 10
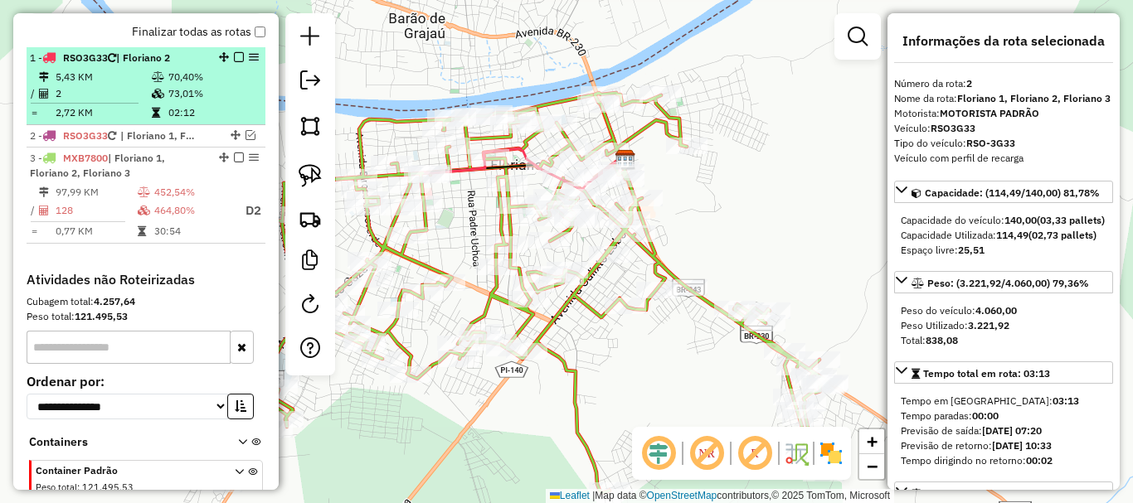
click at [234, 62] on em at bounding box center [239, 57] width 10 height 10
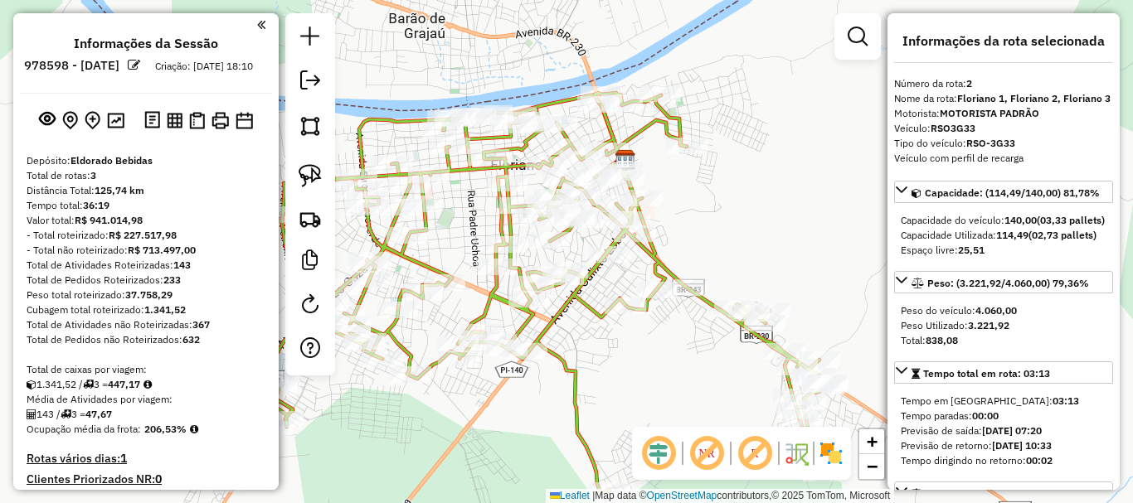
select select "*********"
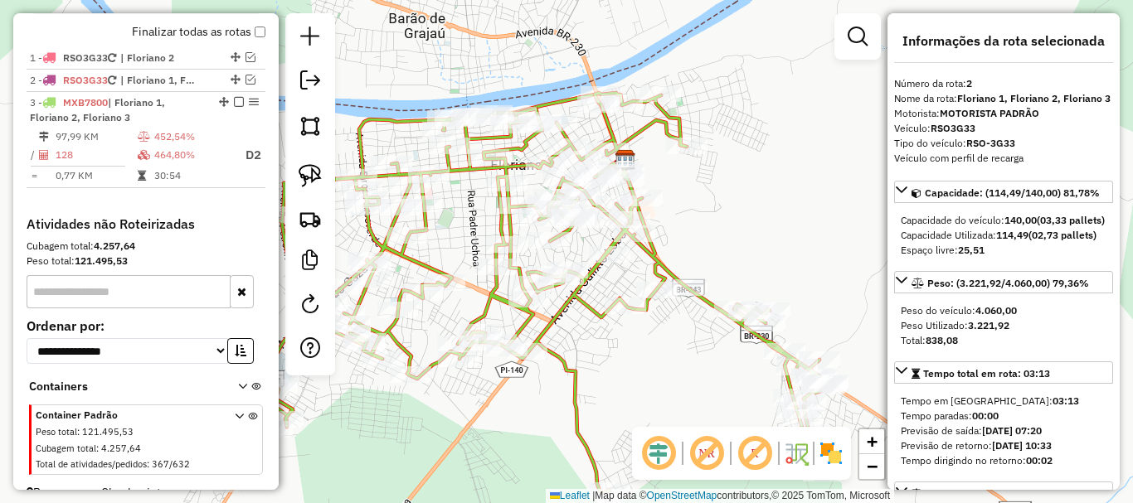
drag, startPoint x: 455, startPoint y: 250, endPoint x: 542, endPoint y: 175, distance: 114.7
click at [537, 181] on div "Rota 3 - Placa MXB7800 3098 - GAROTO HOTEL & EVENTOS LTDA Janela de atendimento…" at bounding box center [566, 251] width 1133 height 503
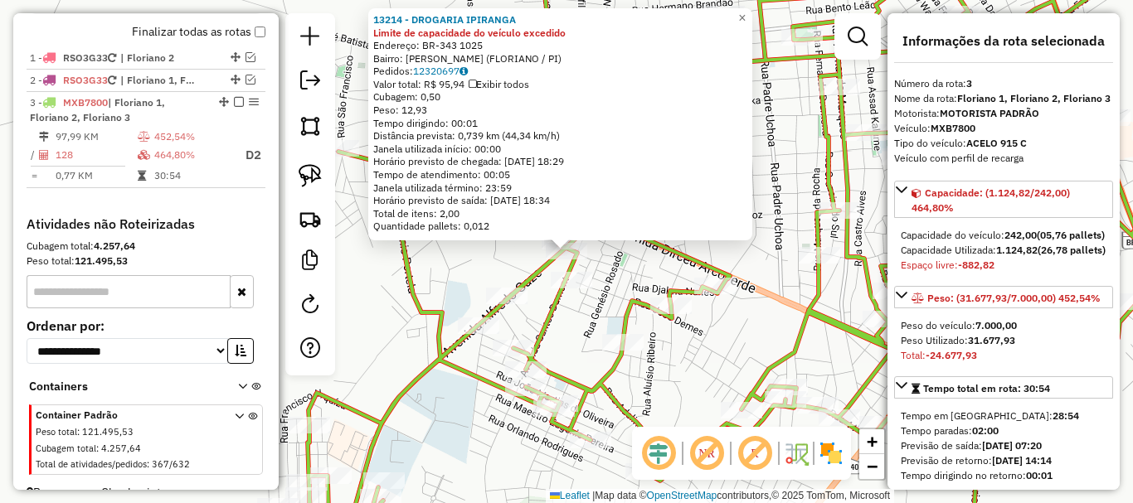
scroll to position [613, 0]
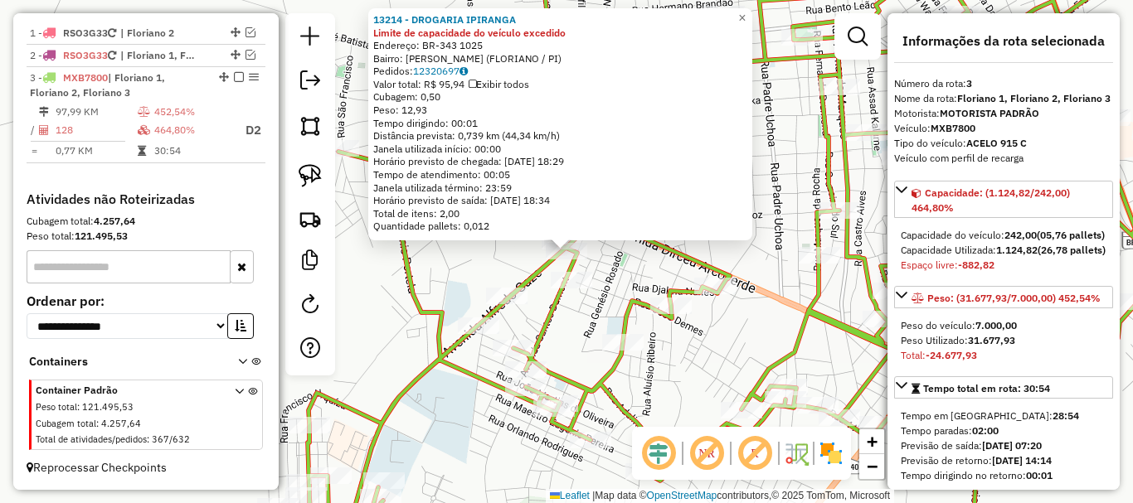
click at [477, 244] on div "13214 - DROGARIA IPIRANGA Limite de capacidade do veículo excedido Endereço: BR…" at bounding box center [566, 251] width 1133 height 503
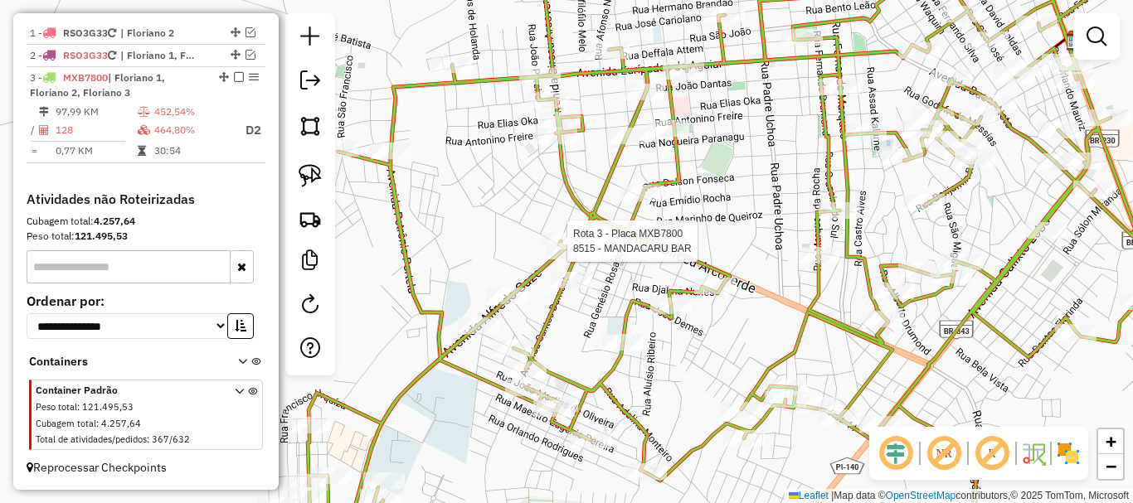
select select "*********"
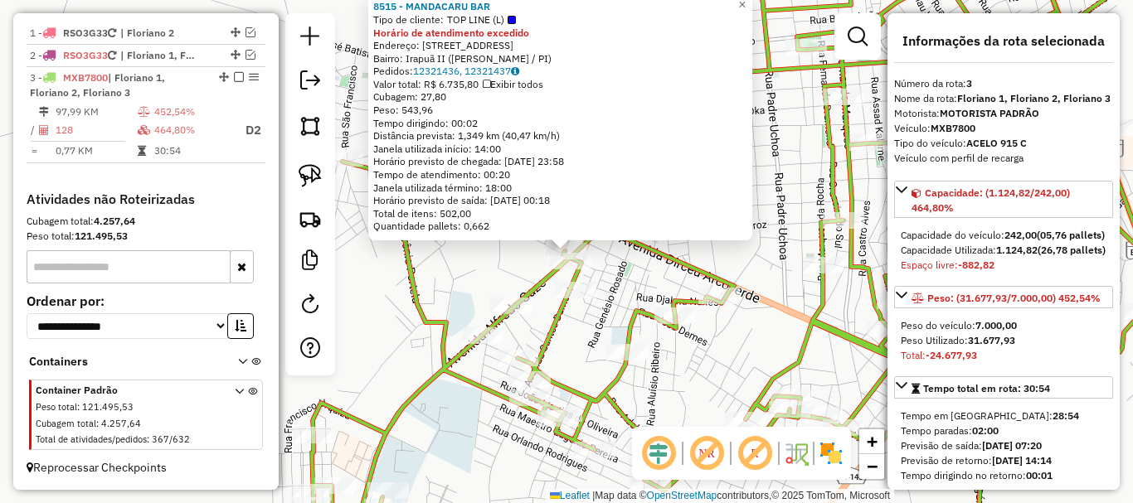
click at [490, 85] on icon at bounding box center [486, 85] width 7 height 10
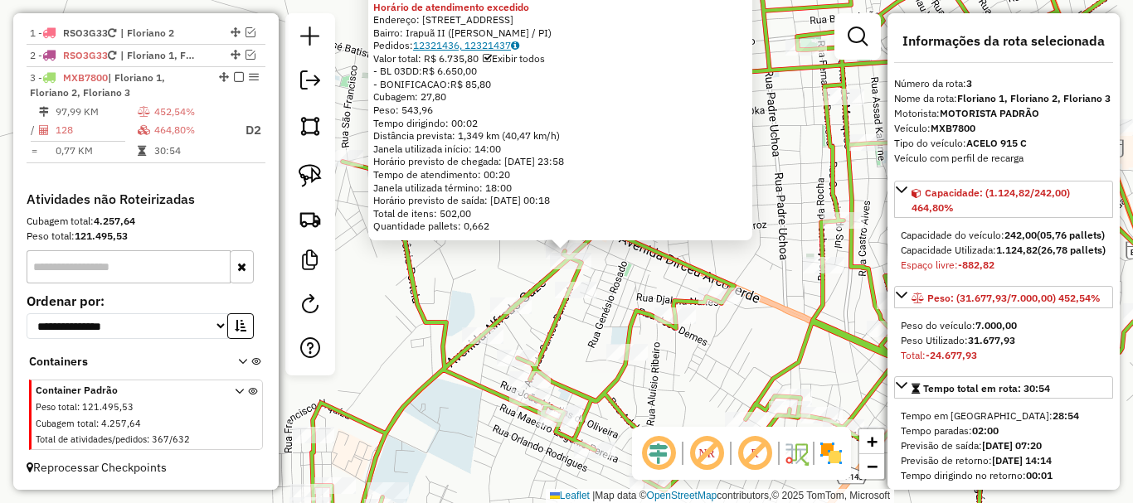
click at [455, 51] on link "12321436, 12321437" at bounding box center [466, 45] width 106 height 12
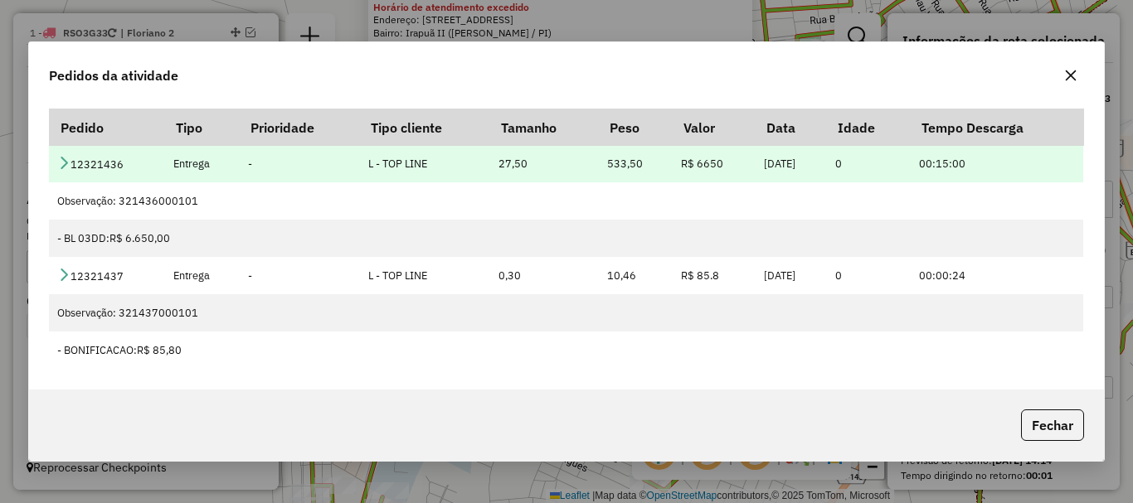
click at [61, 163] on icon at bounding box center [63, 162] width 13 height 13
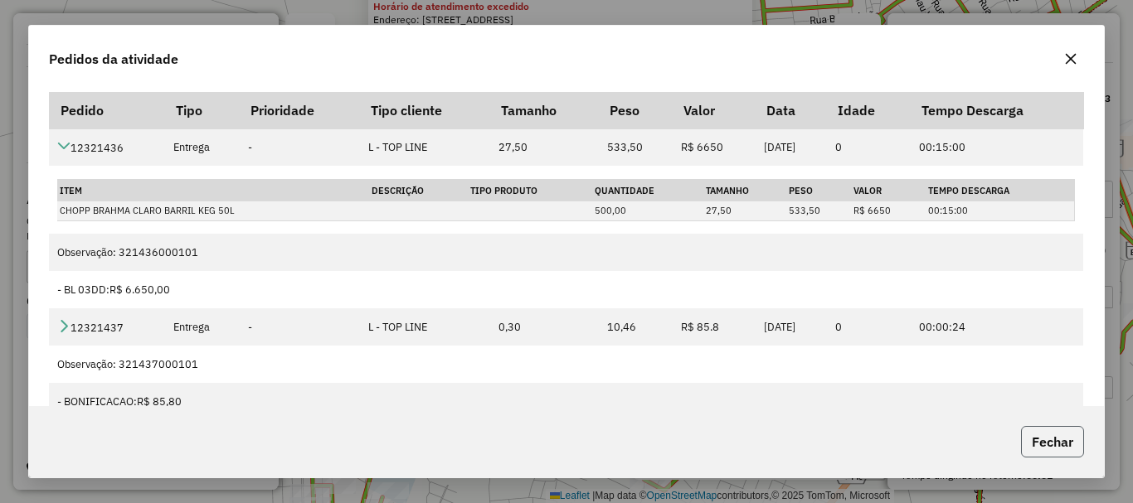
click at [1027, 433] on button "Fechar" at bounding box center [1052, 442] width 63 height 32
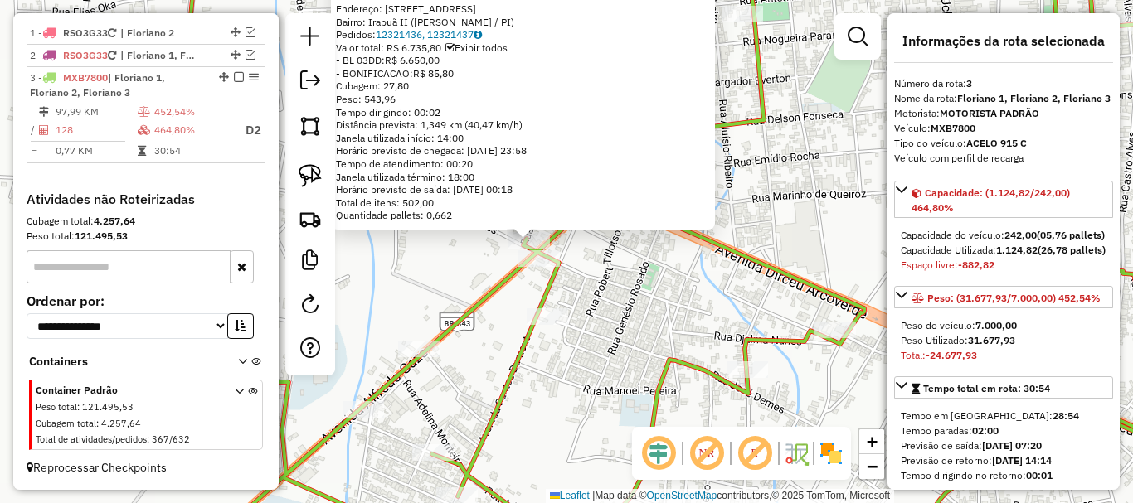
click at [603, 263] on div "8515 - MANDACARU BAR Tipo de cliente: TOP LINE (L) Horário de atendimento exced…" at bounding box center [566, 251] width 1133 height 503
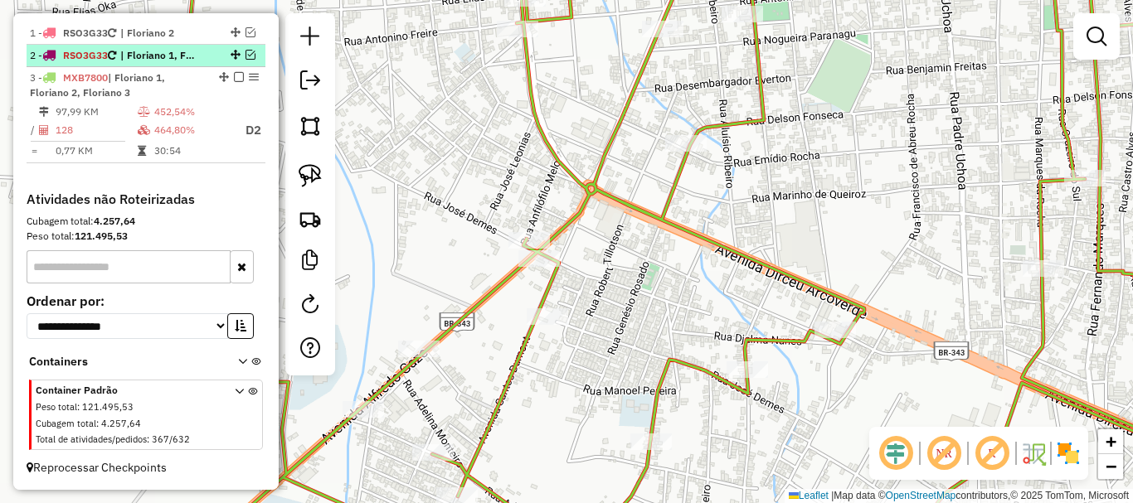
click at [250, 51] on em at bounding box center [251, 55] width 10 height 10
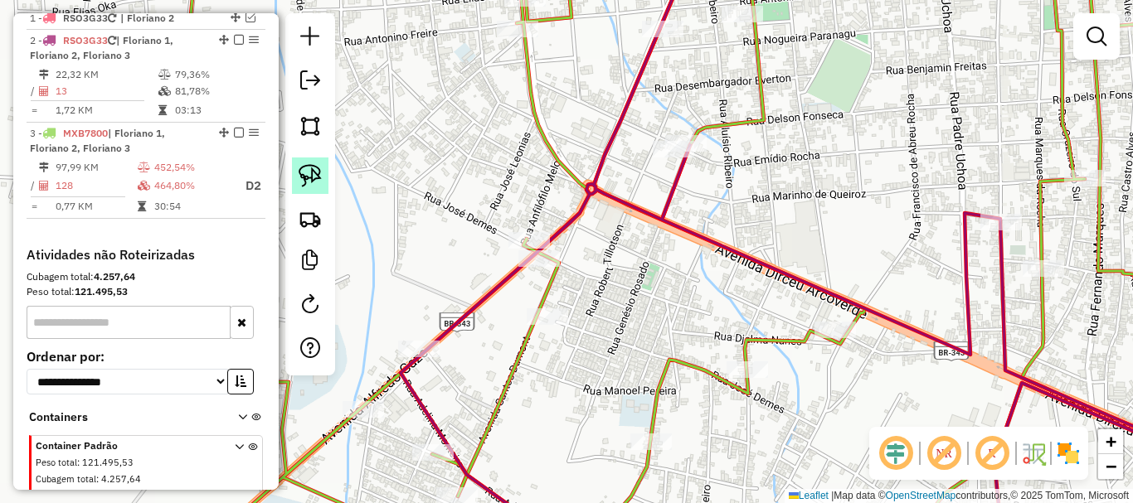
click at [300, 164] on img at bounding box center [310, 175] width 23 height 23
drag, startPoint x: 503, startPoint y: 209, endPoint x: 557, endPoint y: 241, distance: 62.2
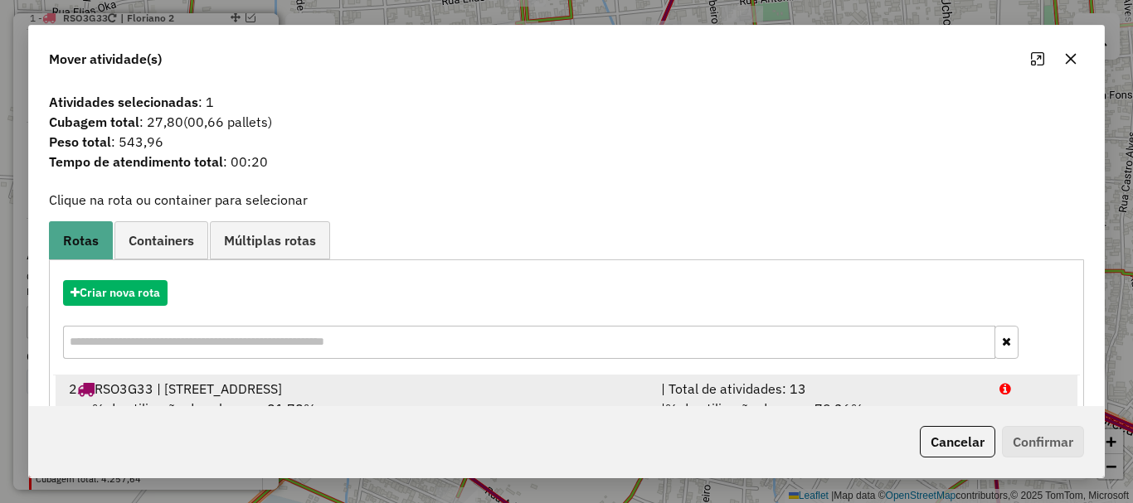
click at [203, 393] on div "2 RSO3G33 | Floriano 1, Floriano 2, Floriano 3" at bounding box center [355, 389] width 592 height 20
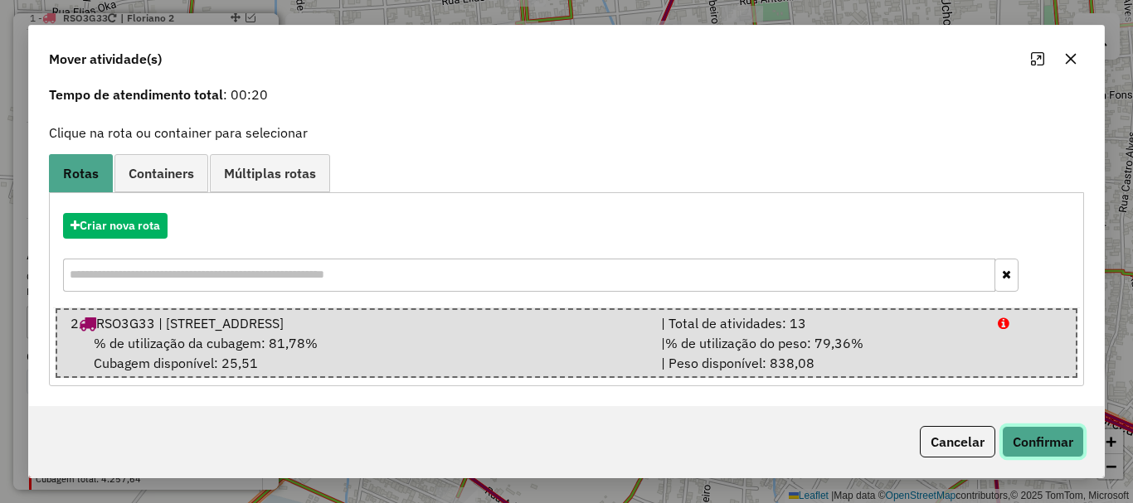
click at [1022, 434] on button "Confirmar" at bounding box center [1043, 442] width 82 height 32
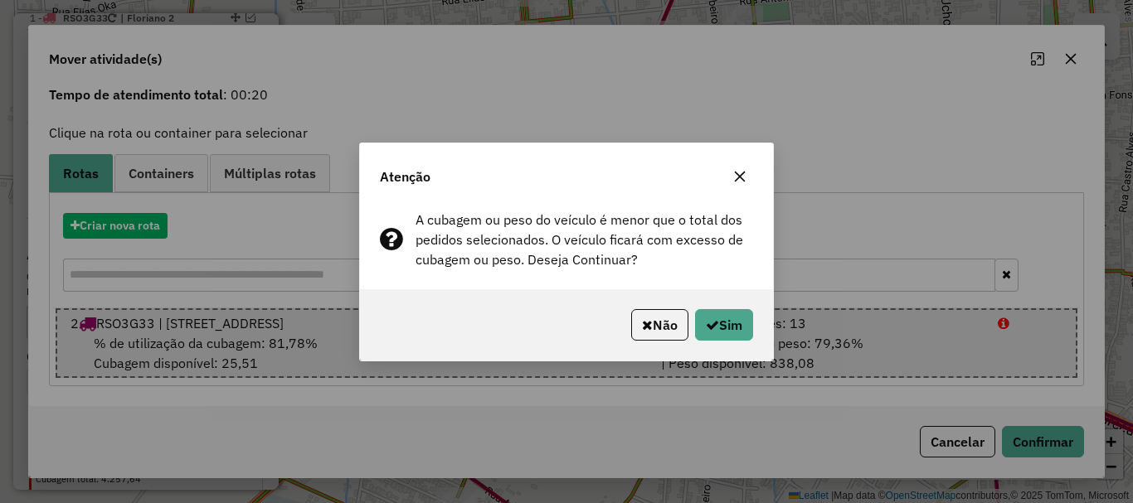
click at [739, 180] on icon "button" at bounding box center [739, 176] width 13 height 13
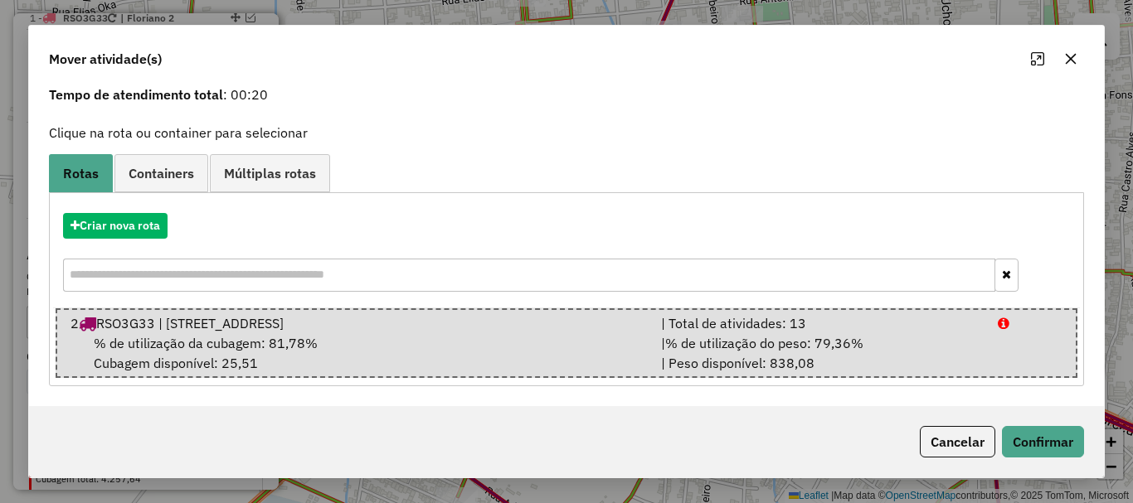
drag, startPoint x: 1079, startPoint y: 60, endPoint x: 1053, endPoint y: 66, distance: 26.4
click at [1078, 60] on button "button" at bounding box center [1071, 59] width 27 height 27
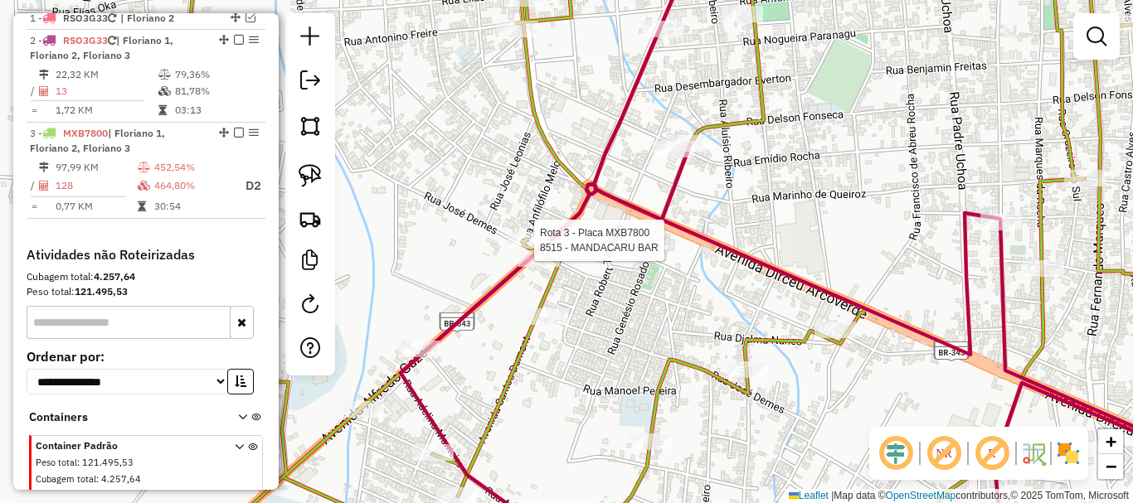
select select "*********"
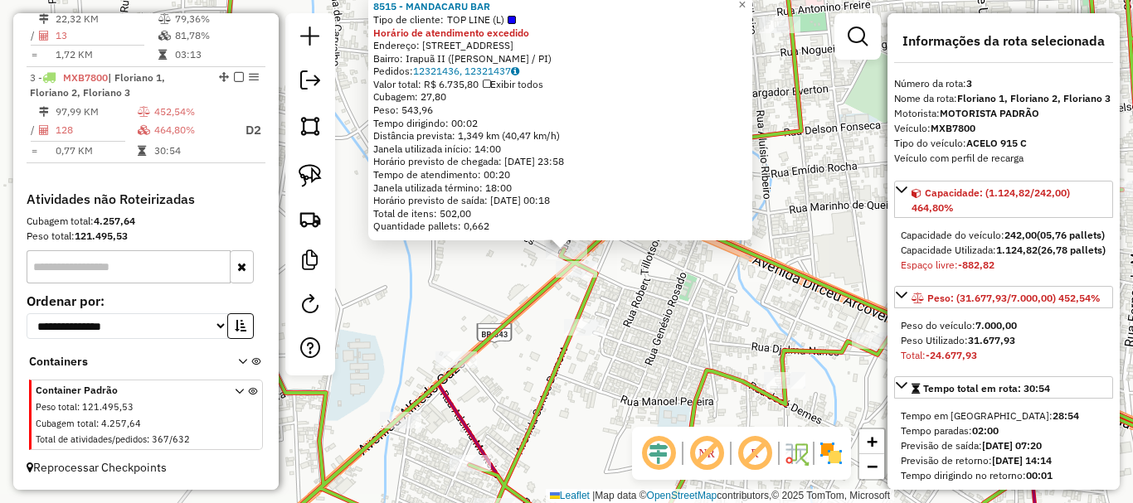
scroll to position [518, 0]
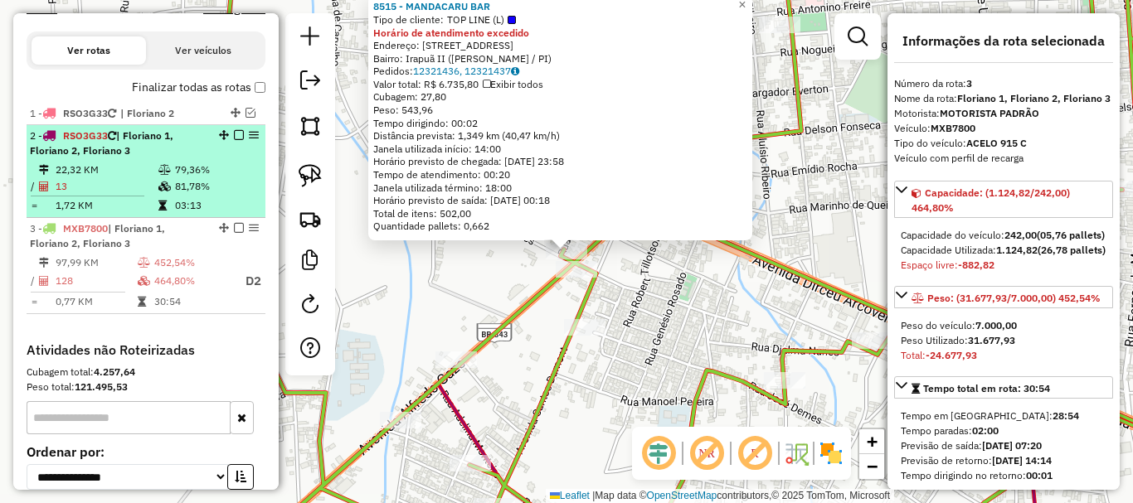
click at [158, 192] on icon at bounding box center [164, 187] width 12 height 10
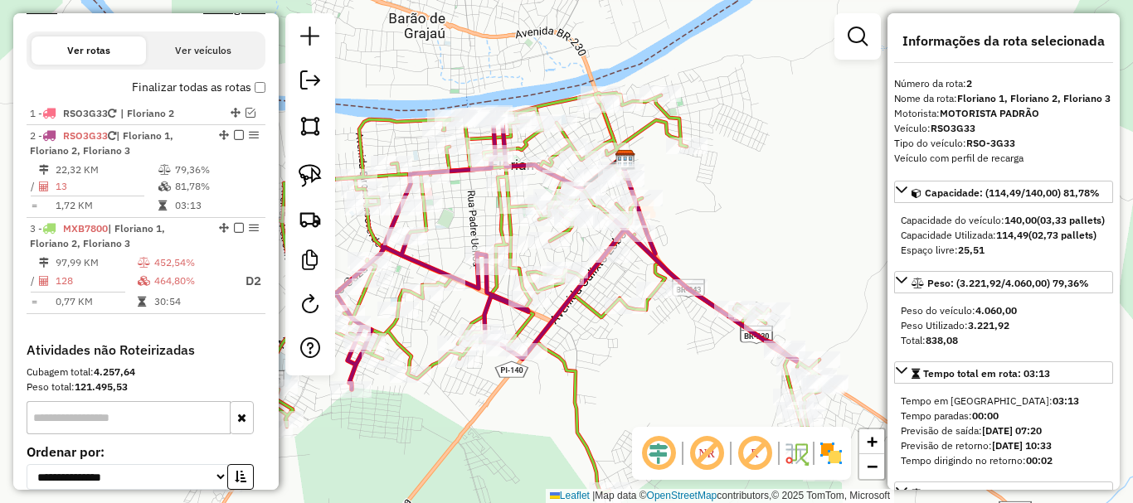
click at [524, 236] on icon at bounding box center [559, 252] width 447 height 276
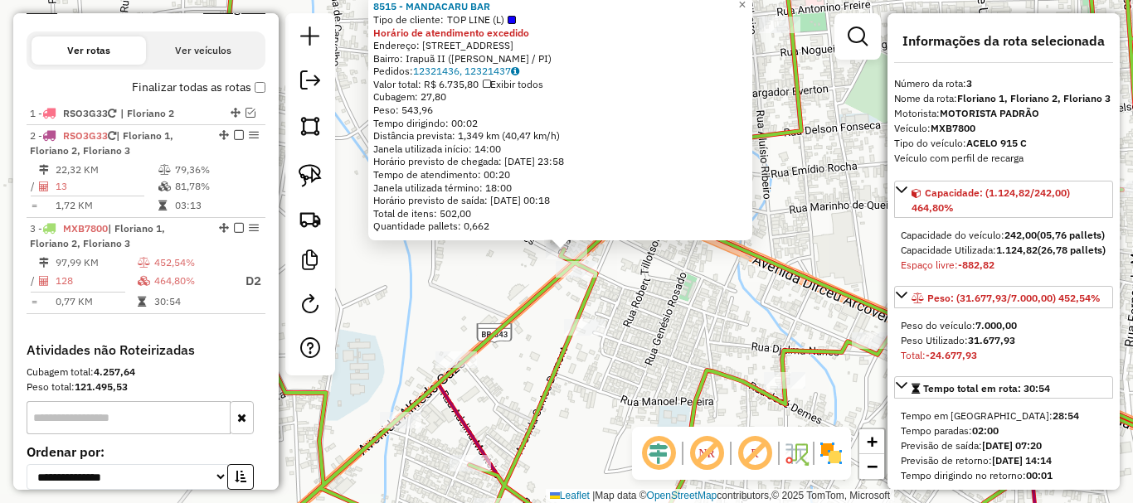
scroll to position [683, 0]
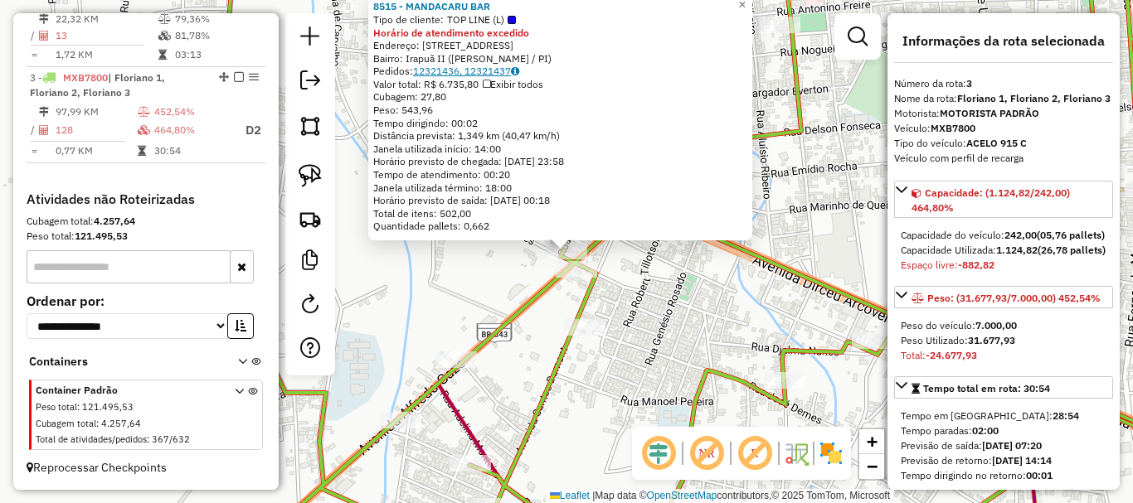
click at [478, 76] on link "12321436, 12321437" at bounding box center [466, 71] width 106 height 12
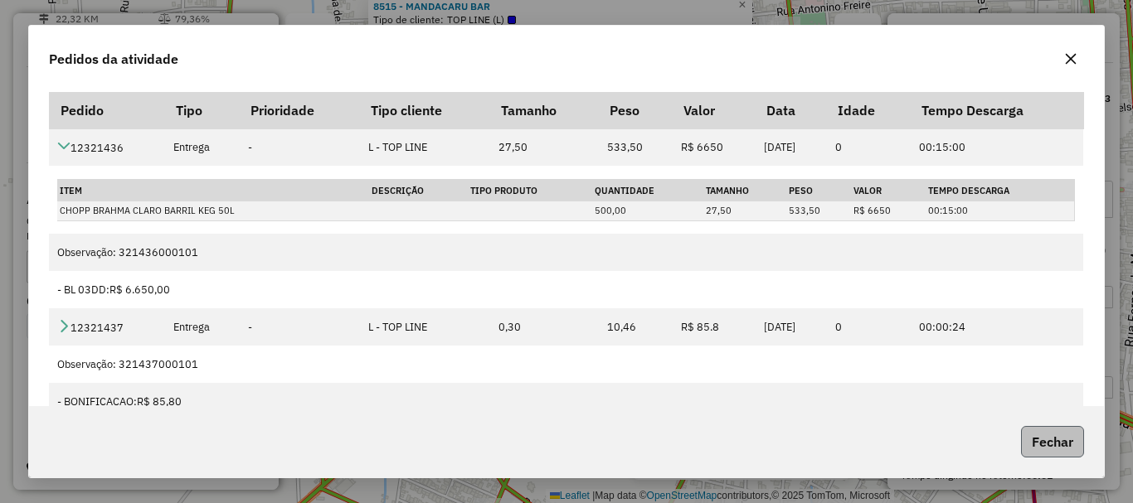
click at [1041, 454] on button "Fechar" at bounding box center [1052, 442] width 63 height 32
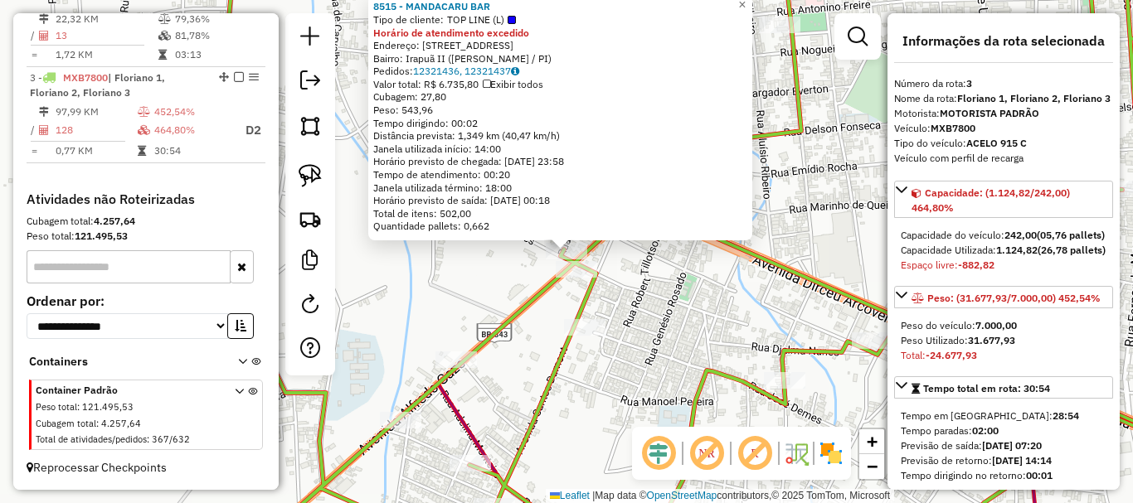
click at [705, 292] on div "Rota 3 - Placa MXB7800 3098 - GAROTO HOTEL & EVENTOS LTDA 8515 - MANDACARU BAR …" at bounding box center [566, 251] width 1133 height 503
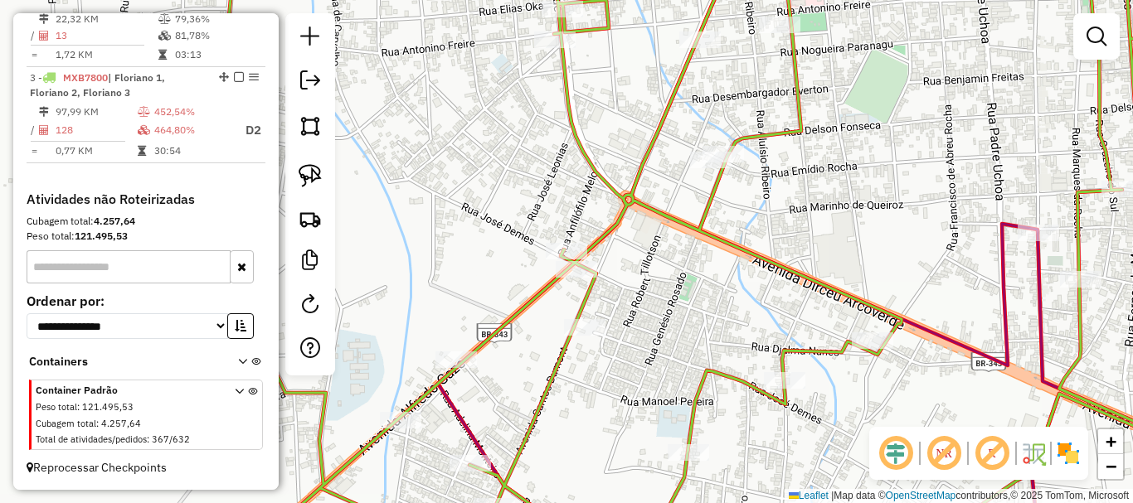
drag, startPoint x: 654, startPoint y: 313, endPoint x: 560, endPoint y: 173, distance: 168.4
click at [574, 187] on div "8515 - MANDACARU BAR Tipo de cliente: TOP LINE (L) Horário de atendimento exced…" at bounding box center [566, 251] width 1133 height 503
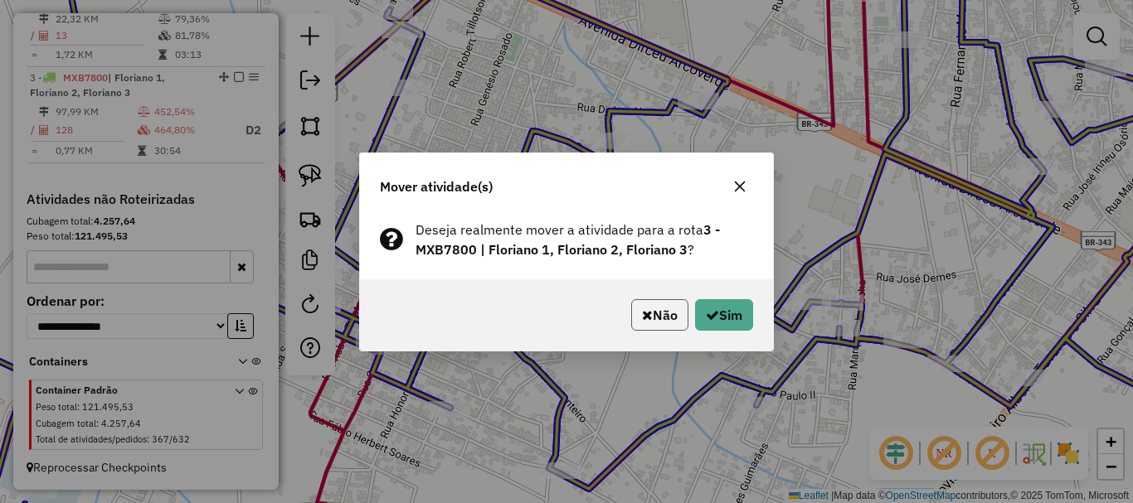
click at [663, 314] on button "Não" at bounding box center [659, 315] width 57 height 32
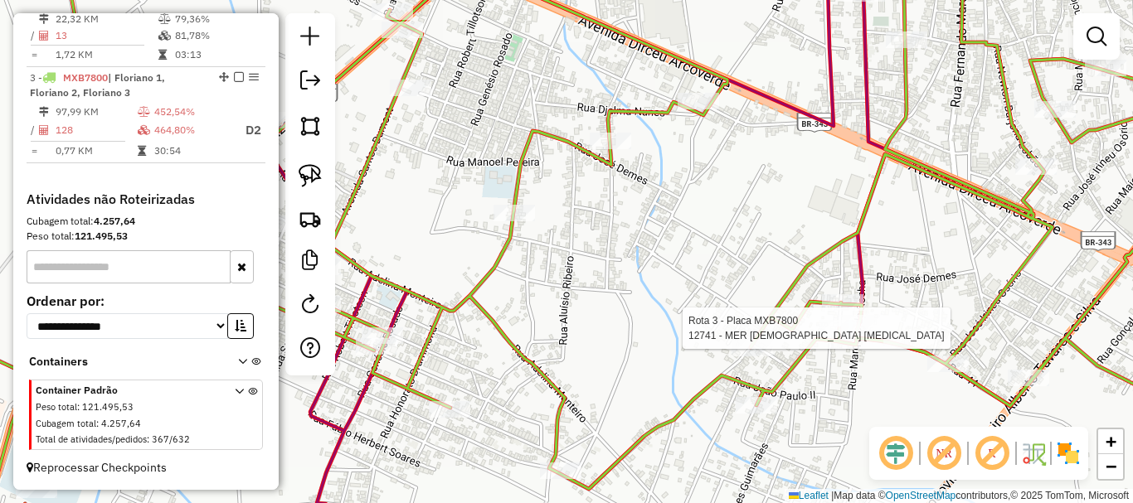
select select "*********"
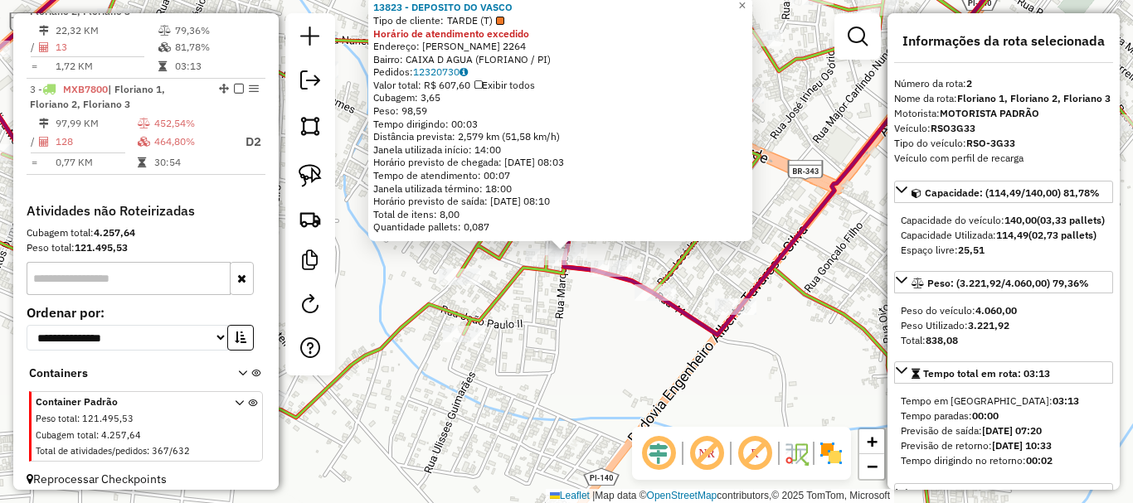
scroll to position [644, 0]
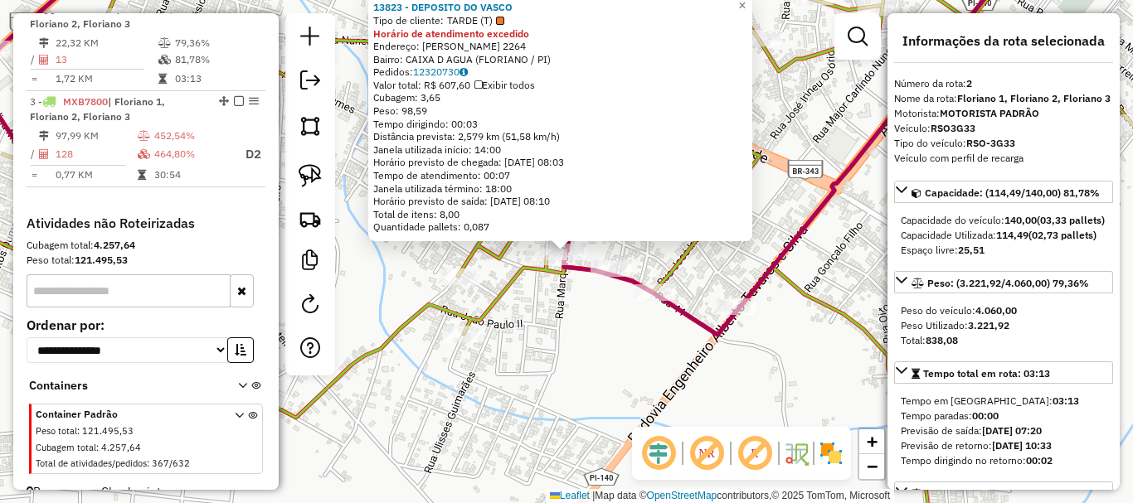
click at [561, 294] on div "13823 - DEPOSITO DO VASCO Tipo de cliente: TARDE (T) Horário de atendimento exc…" at bounding box center [566, 251] width 1133 height 503
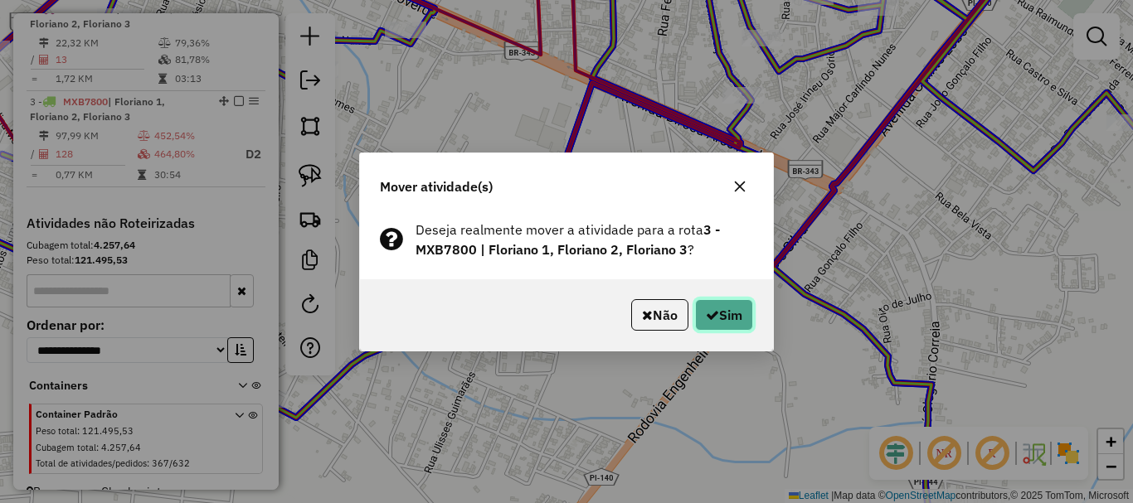
click at [722, 318] on button "Sim" at bounding box center [724, 315] width 58 height 32
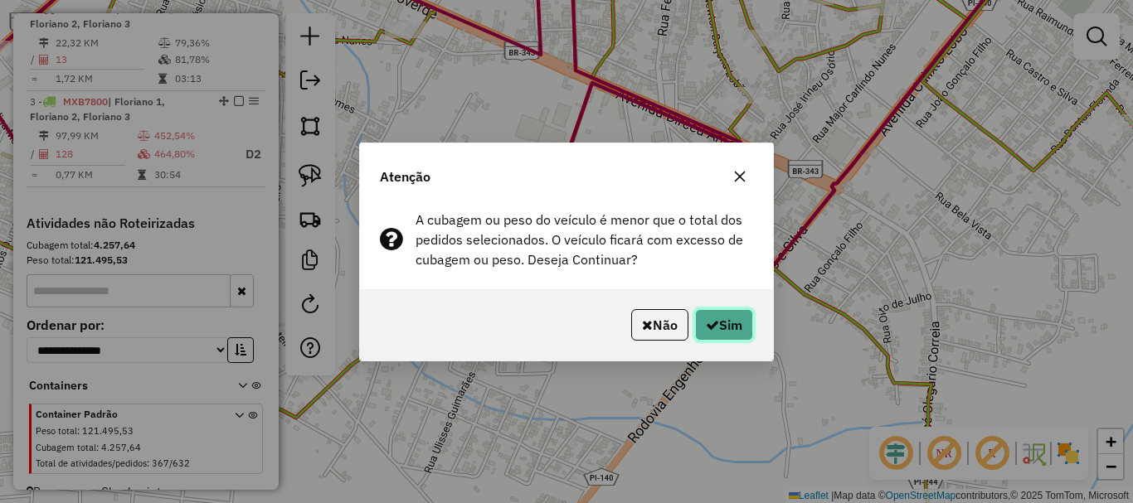
click at [722, 318] on button "Sim" at bounding box center [724, 325] width 58 height 32
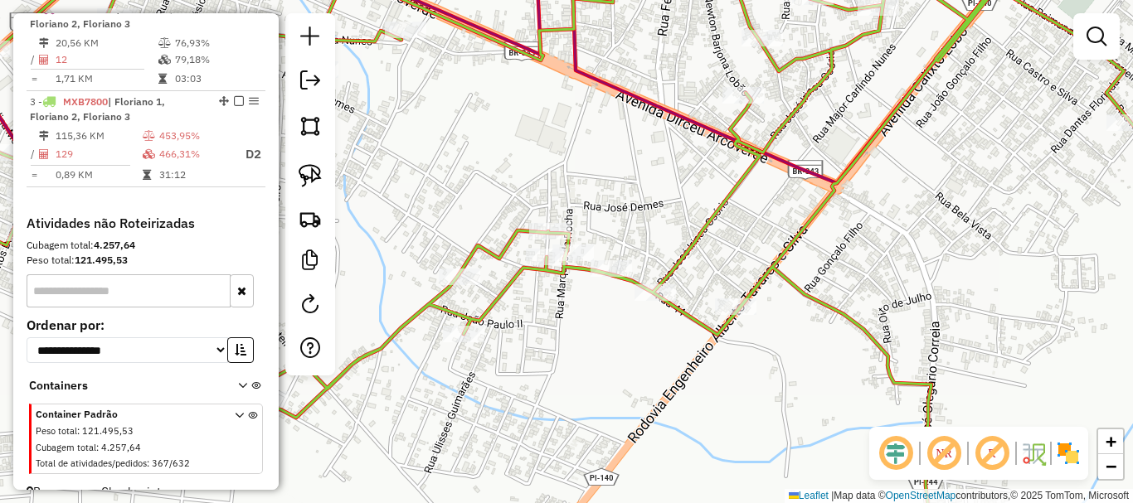
drag, startPoint x: 600, startPoint y: 276, endPoint x: 655, endPoint y: 307, distance: 63.5
click at [621, 289] on div "Janela de atendimento Grade de atendimento Capacidade Transportadoras Veículos …" at bounding box center [566, 251] width 1133 height 503
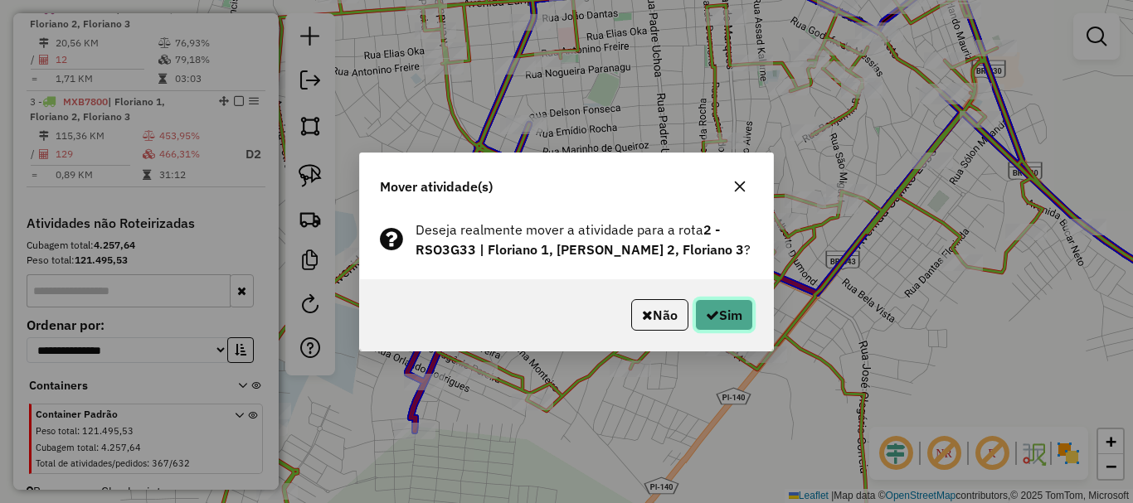
click at [701, 310] on button "Sim" at bounding box center [724, 315] width 58 height 32
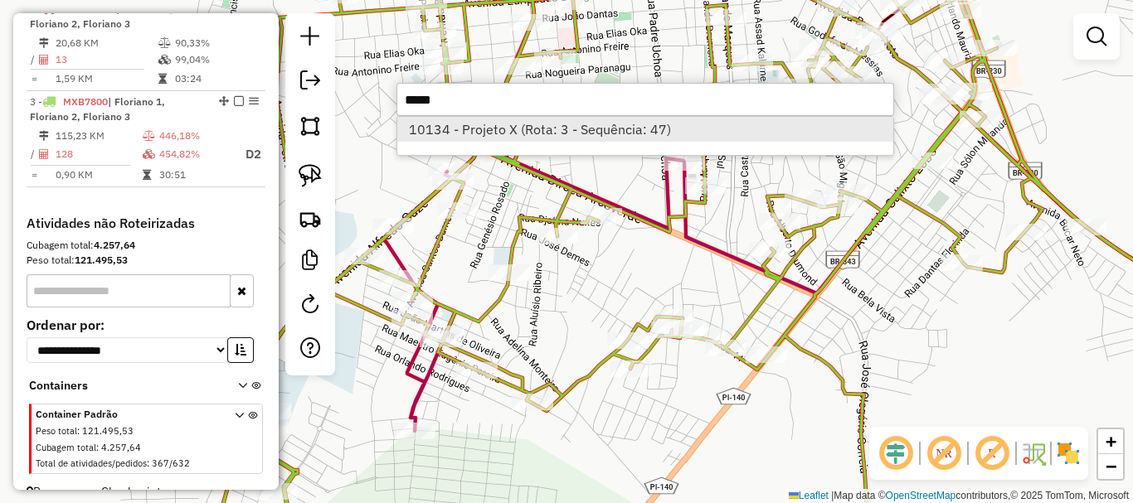
type input "*****"
click at [540, 131] on li "10134 - Projeto X (Rota: 3 - Sequência: 47)" at bounding box center [645, 129] width 496 height 25
select select "*********"
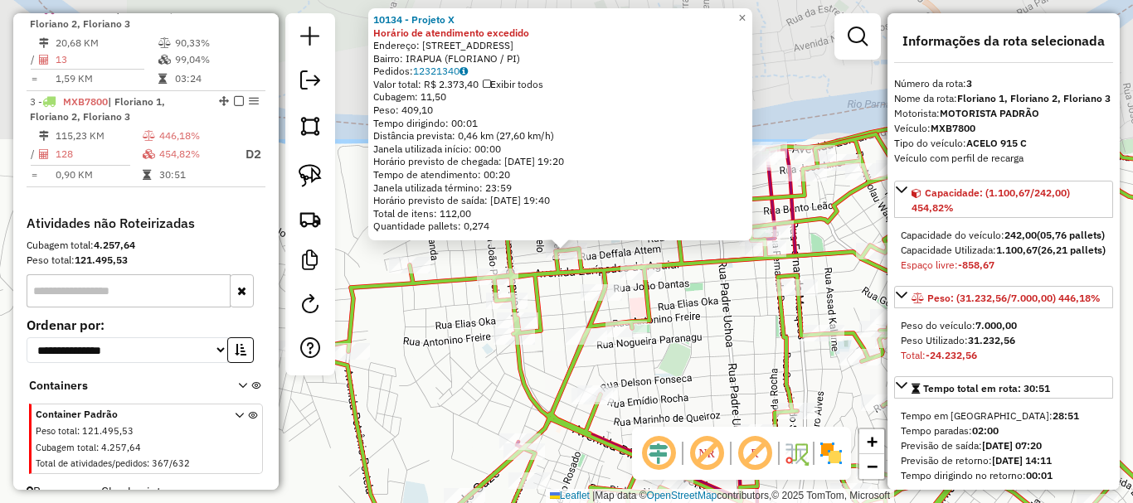
scroll to position [683, 0]
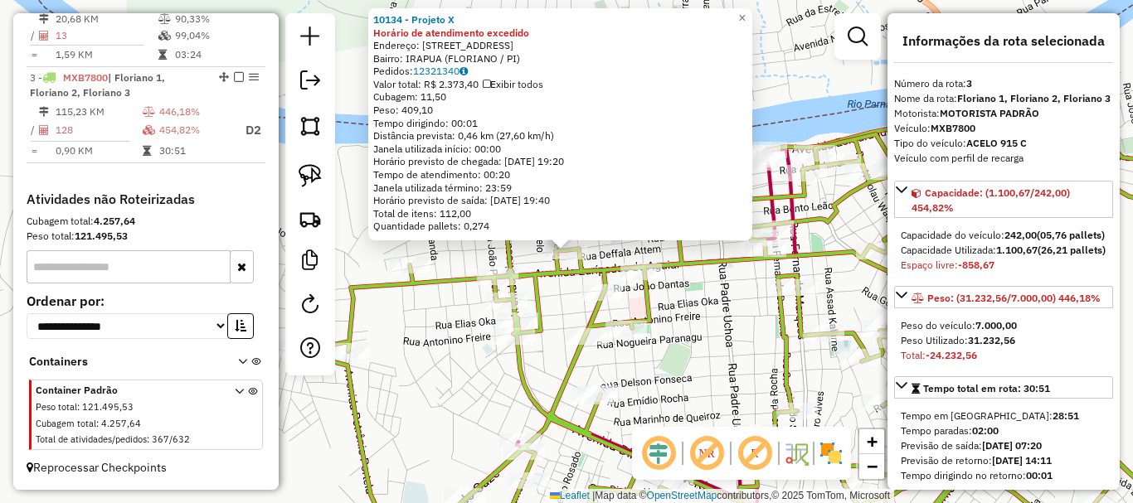
click at [562, 332] on div "Rota 3 - Placa MXB7800 10134 - Projeto X 10134 - Projeto X Horário de atendimen…" at bounding box center [566, 251] width 1133 height 503
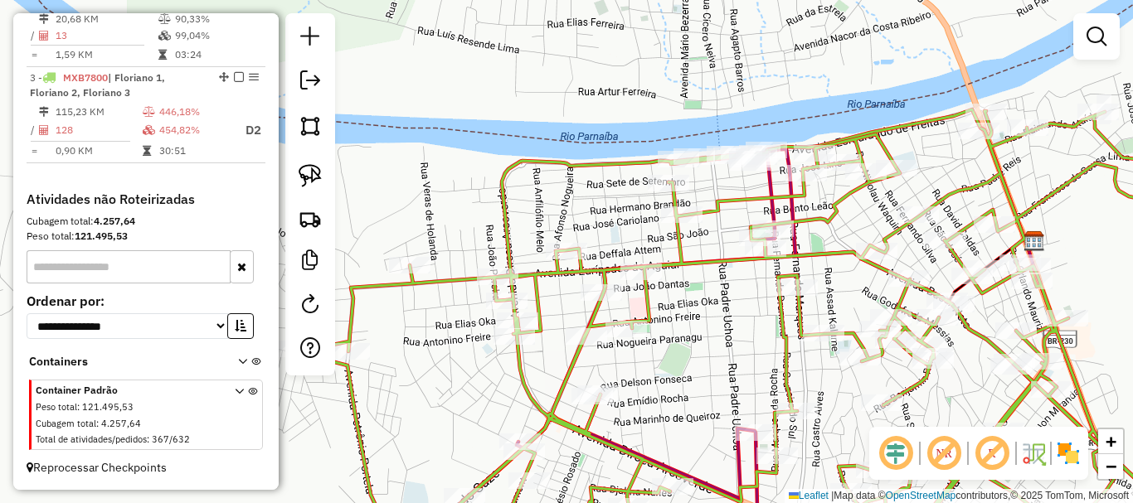
drag, startPoint x: 555, startPoint y: 357, endPoint x: 565, endPoint y: 309, distance: 49.1
click at [565, 309] on div "Janela de atendimento Grade de atendimento Capacidade Transportadoras Veículos …" at bounding box center [566, 251] width 1133 height 503
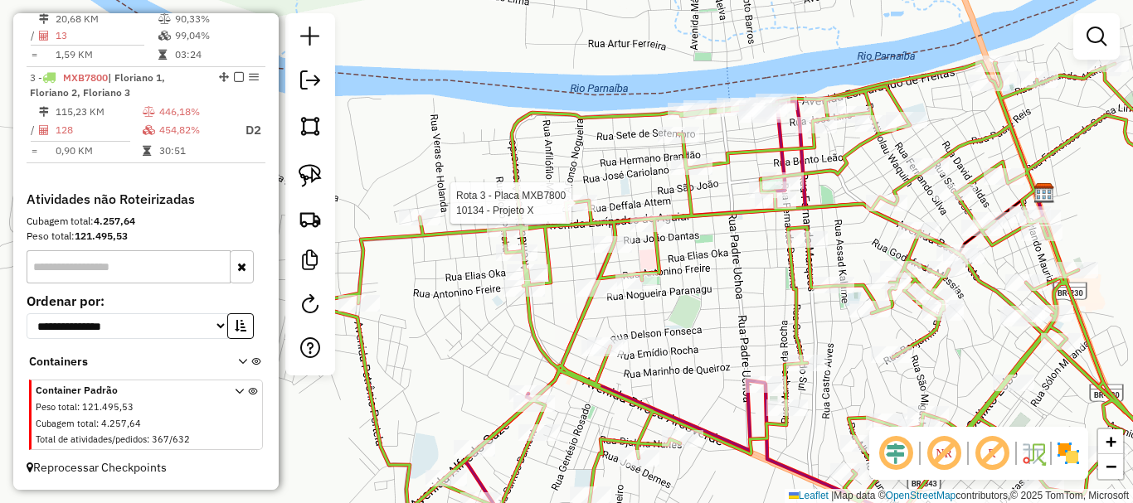
select select "*********"
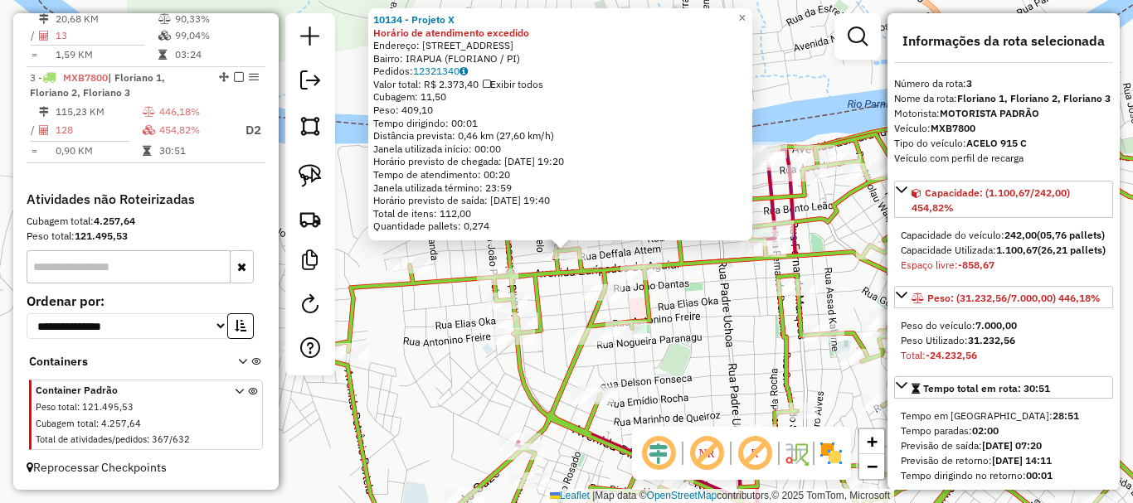
click at [563, 299] on div "Rota 3 - Placa MXB7800 10134 - Projeto X 10134 - Projeto X Horário de atendimen…" at bounding box center [566, 251] width 1133 height 503
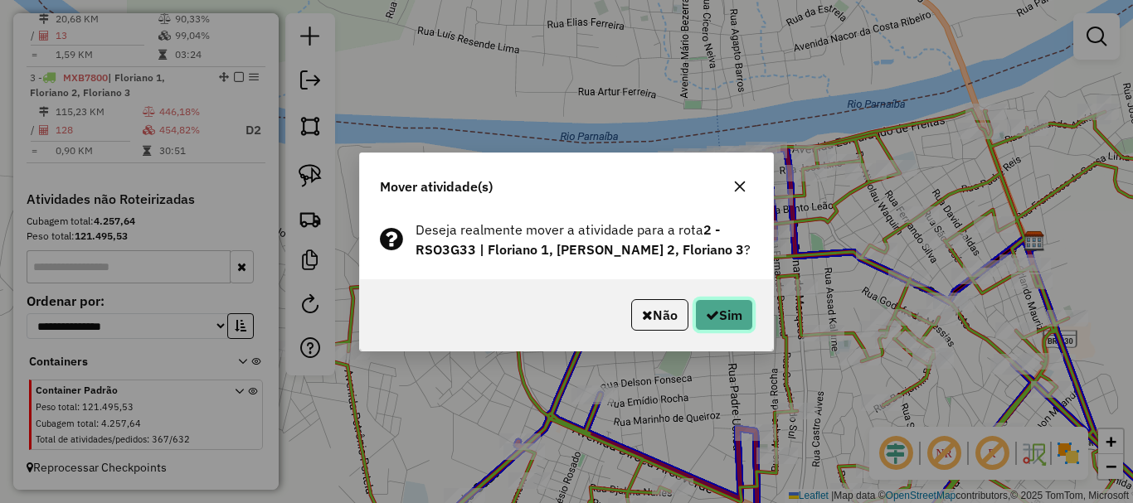
click at [734, 311] on button "Sim" at bounding box center [724, 315] width 58 height 32
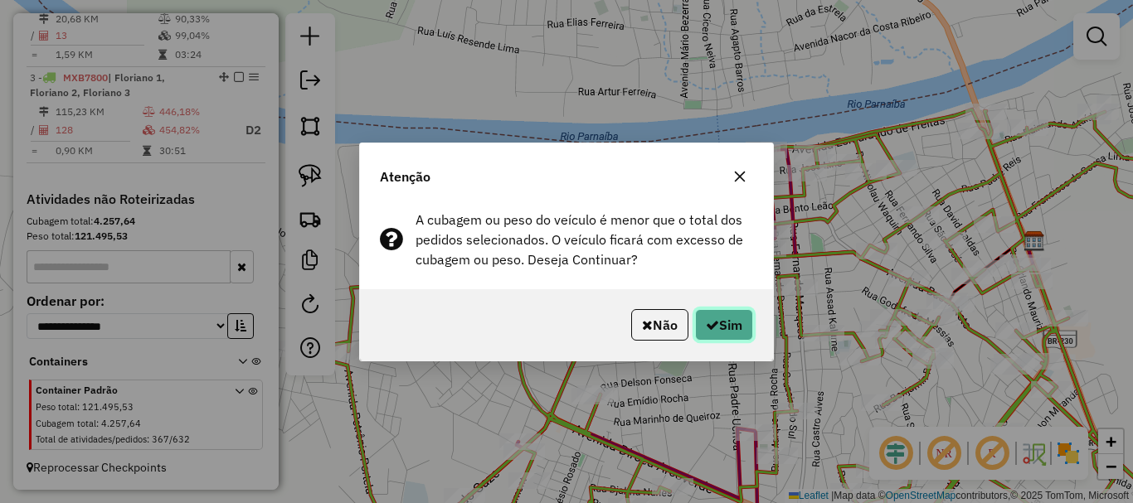
click at [734, 311] on button "Sim" at bounding box center [724, 325] width 58 height 32
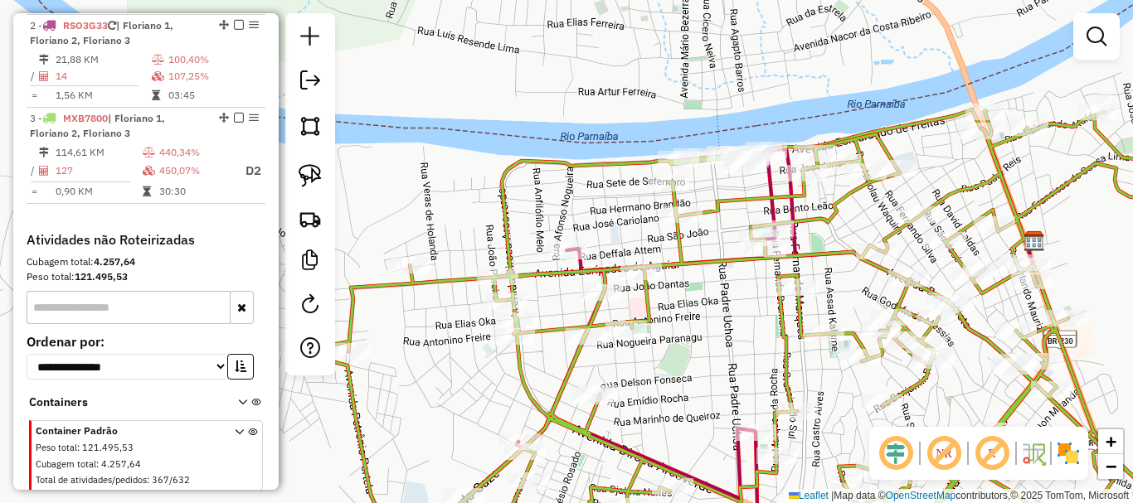
scroll to position [601, 0]
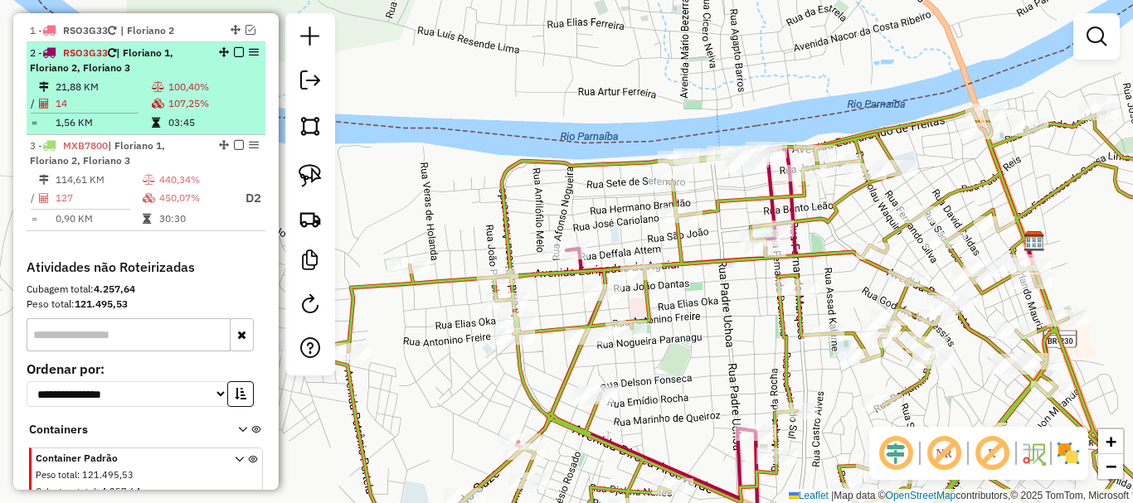
click at [236, 129] on td "03:45" at bounding box center [213, 122] width 91 height 17
select select "*********"
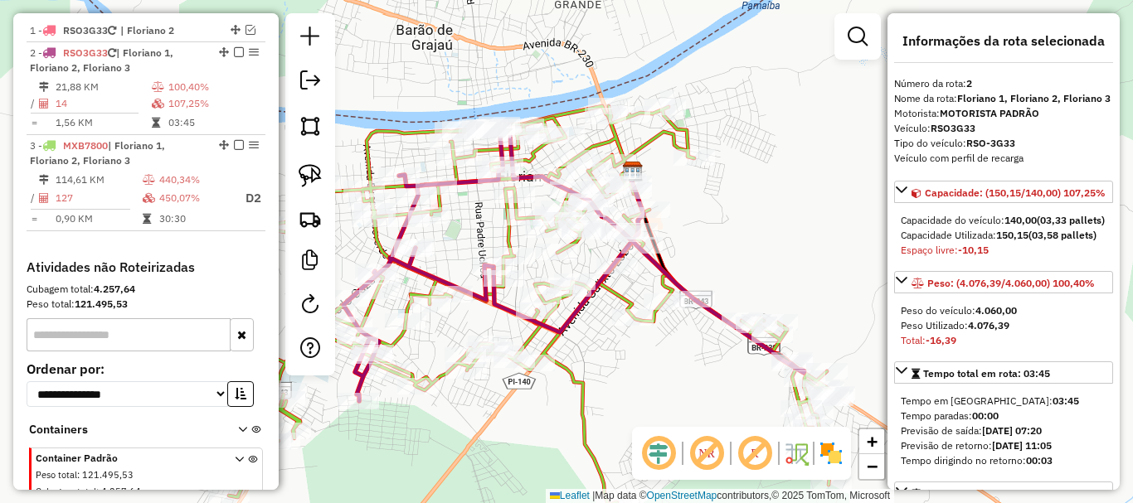
drag, startPoint x: 445, startPoint y: 203, endPoint x: 478, endPoint y: 256, distance: 62.2
click at [475, 256] on div "Janela de atendimento Grade de atendimento Capacidade Transportadoras Veículos …" at bounding box center [566, 251] width 1133 height 503
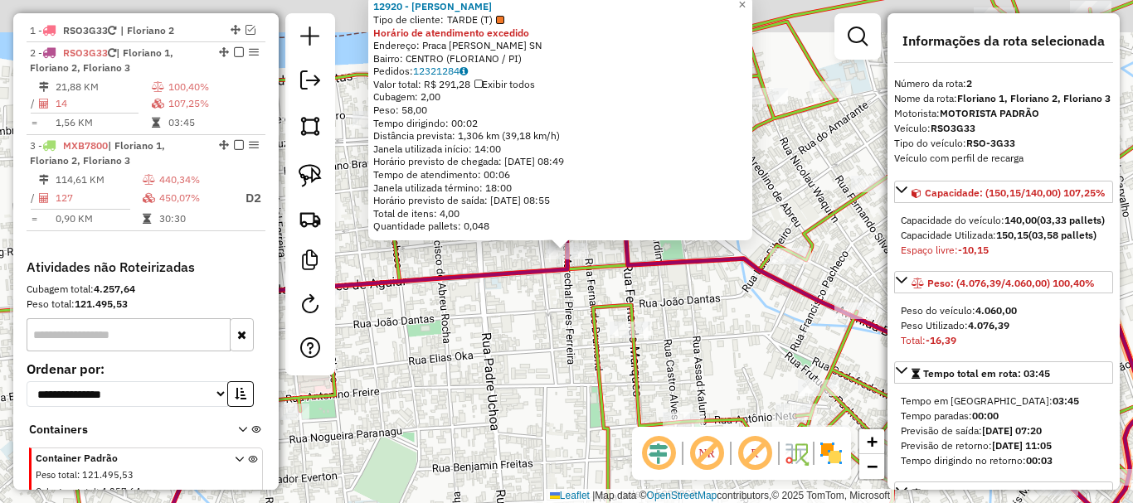
scroll to position [644, 0]
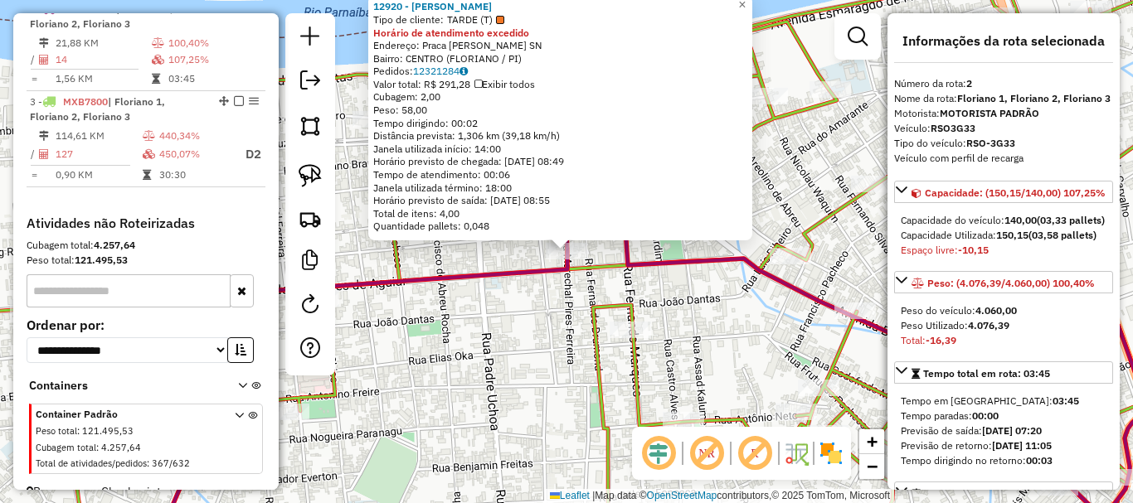
click at [464, 310] on div "12920 - MARIA LUIZA ALVES MO Tipo de cliente: TARDE (T) Horário de atendimento …" at bounding box center [566, 251] width 1133 height 503
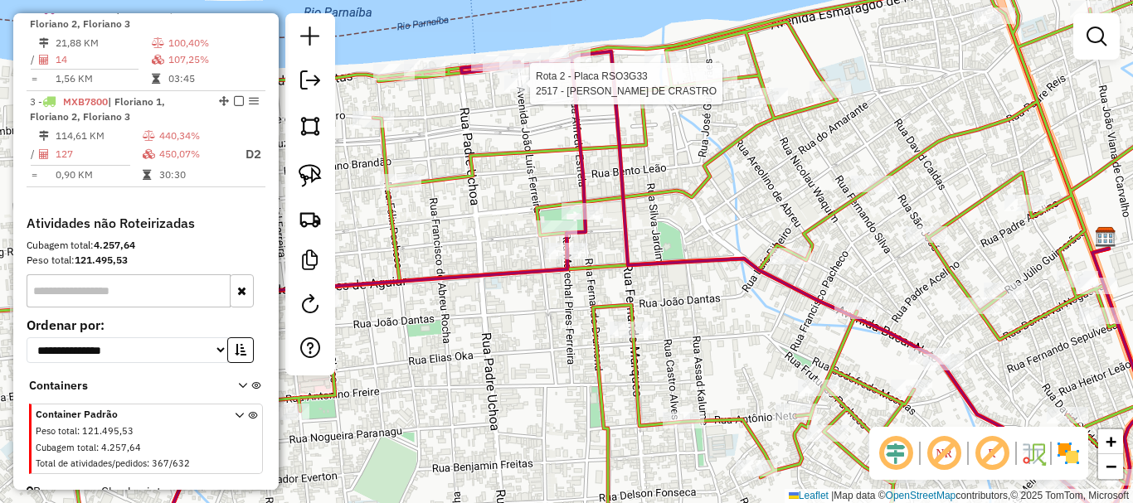
select select "*********"
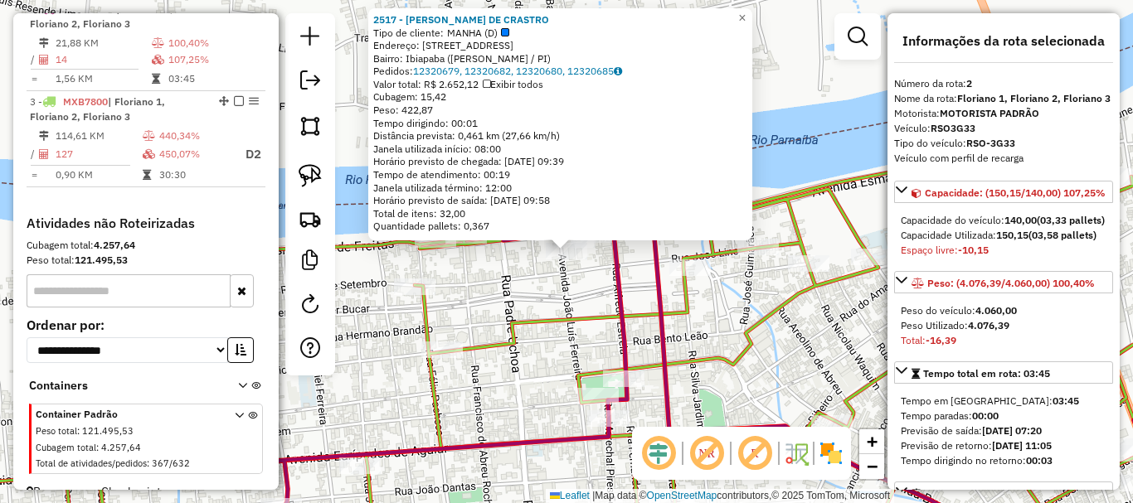
click at [528, 318] on icon at bounding box center [565, 348] width 1359 height 410
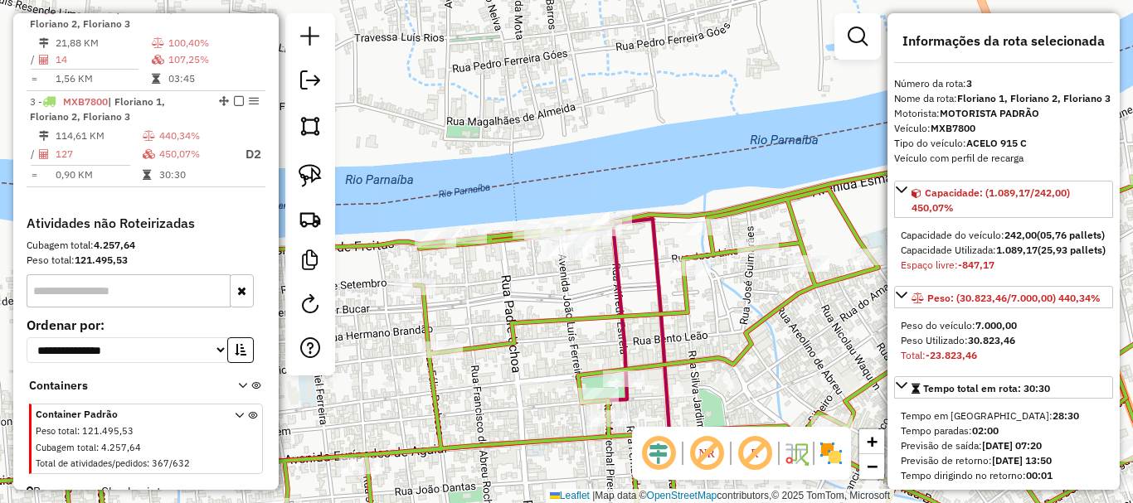
scroll to position [683, 0]
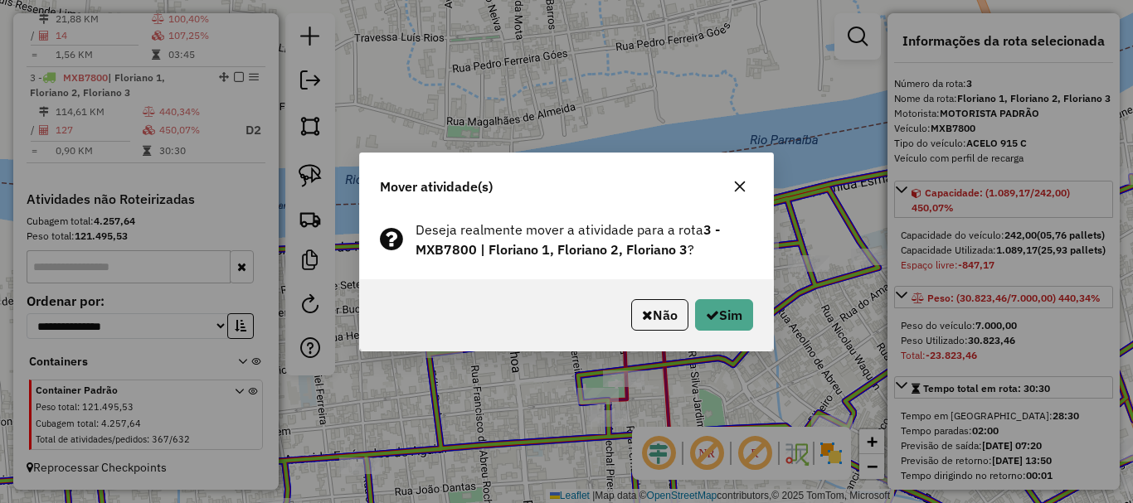
click at [685, 307] on p-footer "Não Sim" at bounding box center [689, 315] width 129 height 32
click at [698, 318] on button "Sim" at bounding box center [724, 315] width 58 height 32
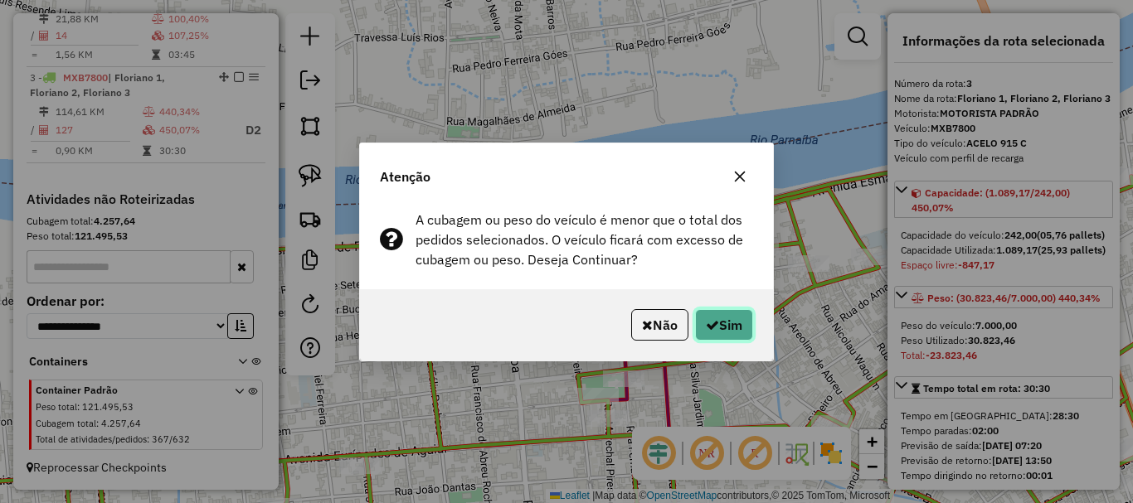
click at [696, 318] on button "Sim" at bounding box center [724, 325] width 58 height 32
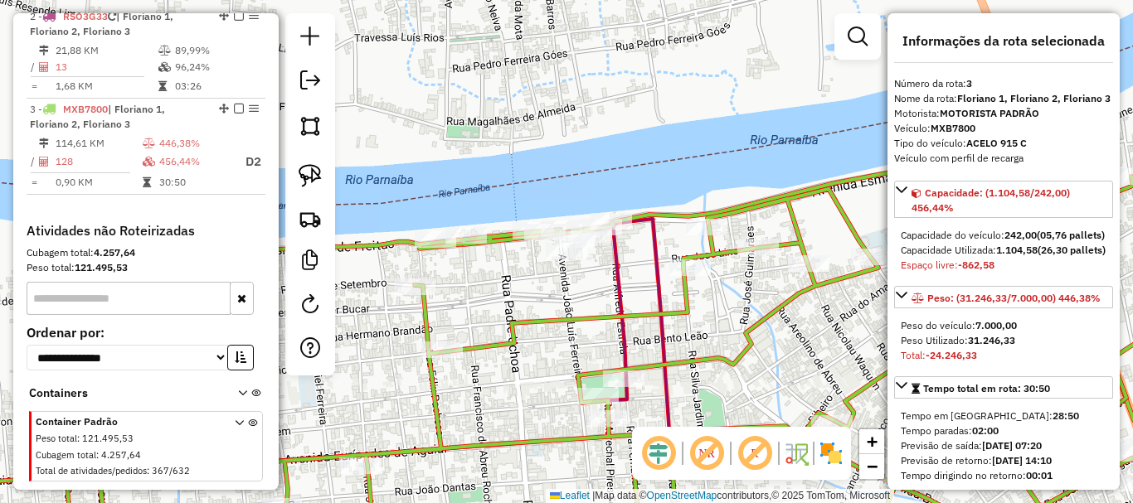
scroll to position [601, 0]
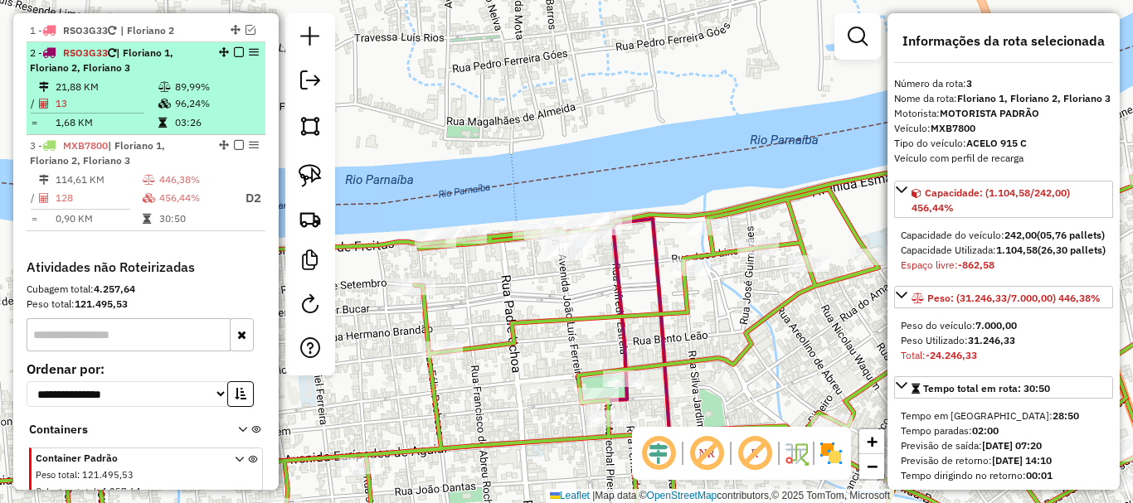
click at [234, 57] on em at bounding box center [239, 52] width 10 height 10
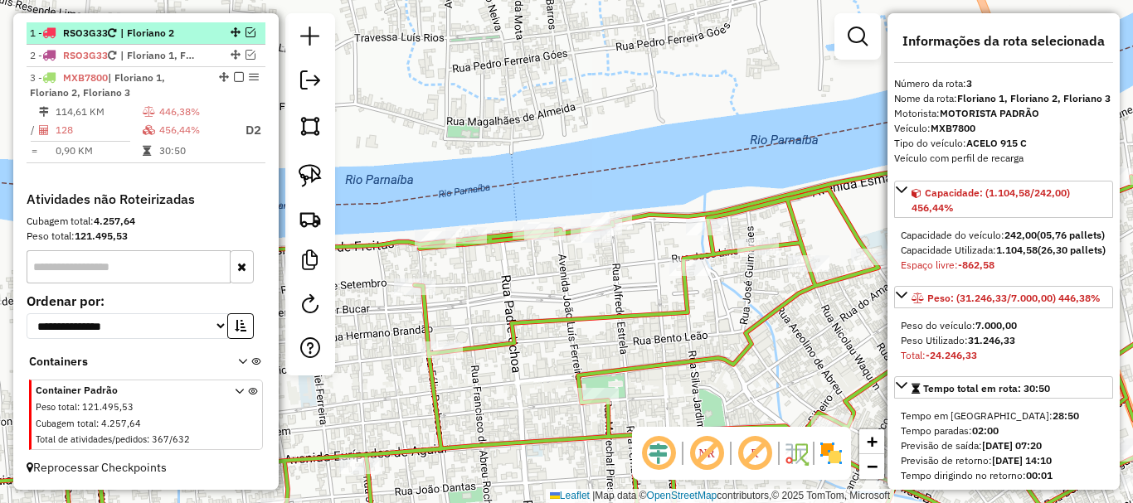
click at [250, 35] on li "1 - RSO3G33 | Floriano 2" at bounding box center [146, 33] width 239 height 22
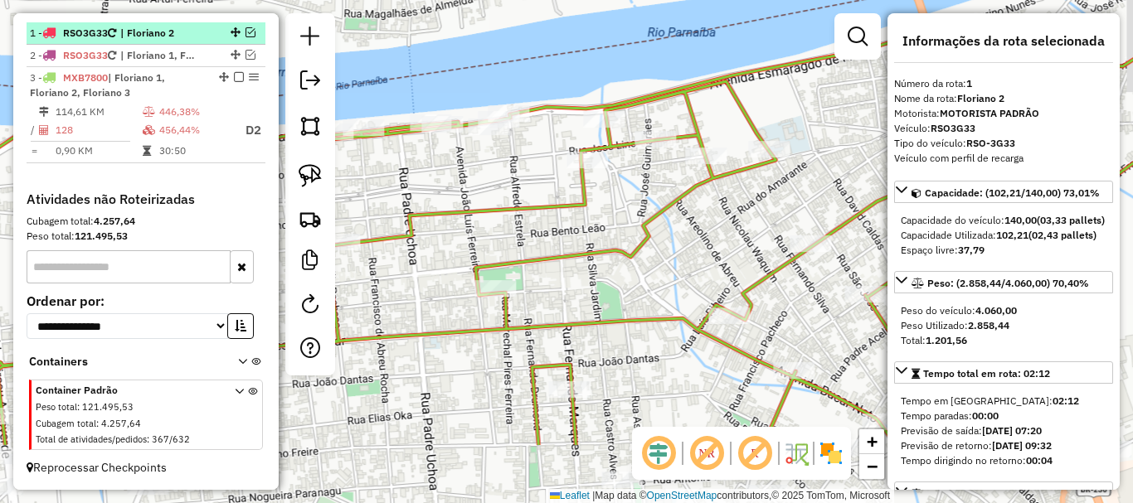
click at [246, 37] on em at bounding box center [251, 32] width 10 height 10
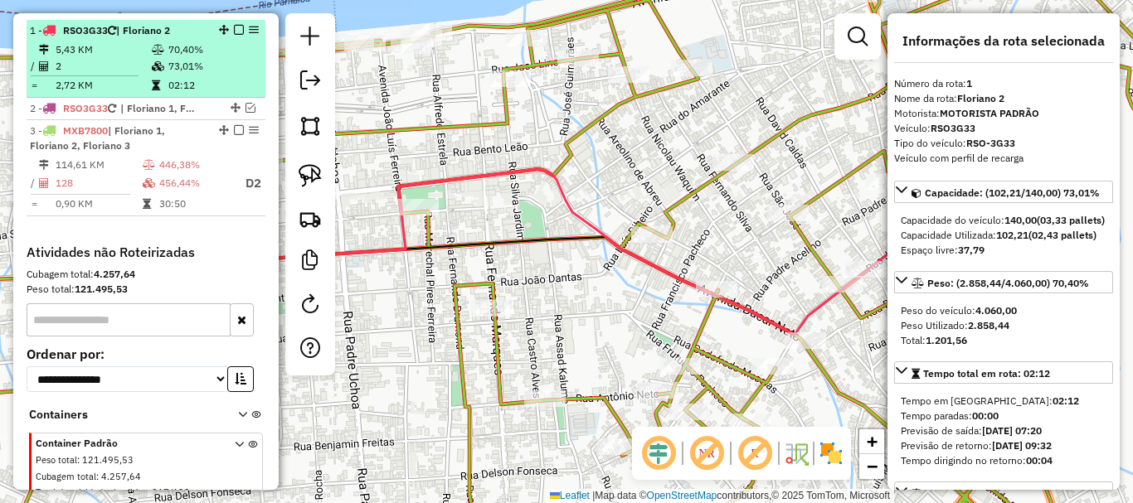
click at [236, 35] on em at bounding box center [239, 30] width 10 height 10
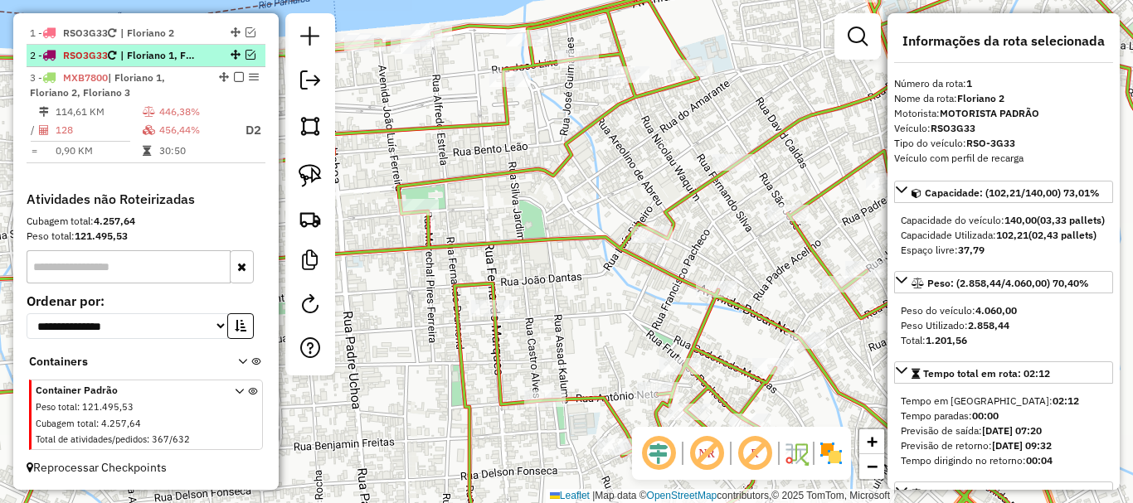
click at [167, 63] on span "| Floriano 1, Floriano 2, Floriano 3" at bounding box center [158, 55] width 76 height 15
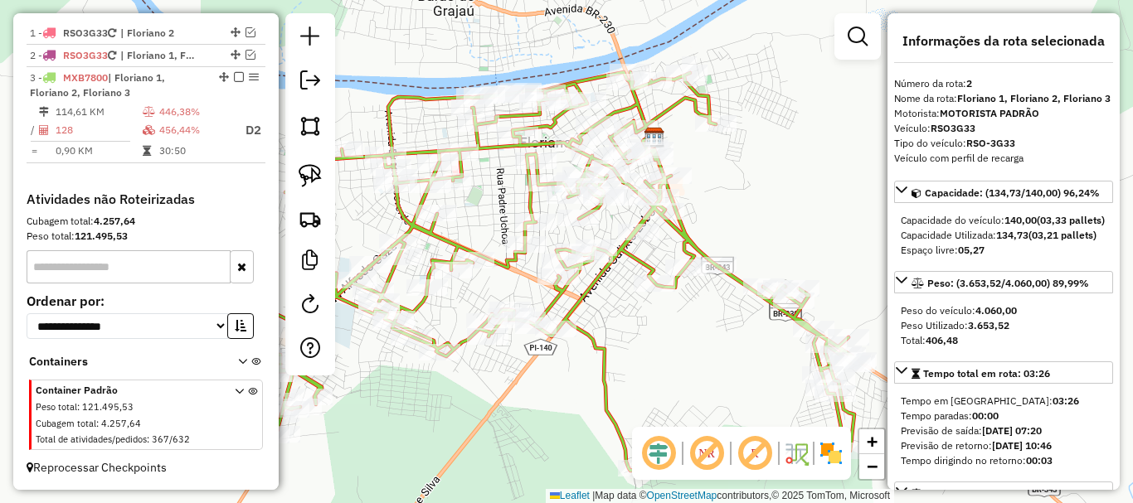
drag, startPoint x: 601, startPoint y: 364, endPoint x: 700, endPoint y: 285, distance: 126.3
click at [698, 287] on div "Janela de atendimento Grade de atendimento Capacidade Transportadoras Veículos …" at bounding box center [566, 251] width 1133 height 503
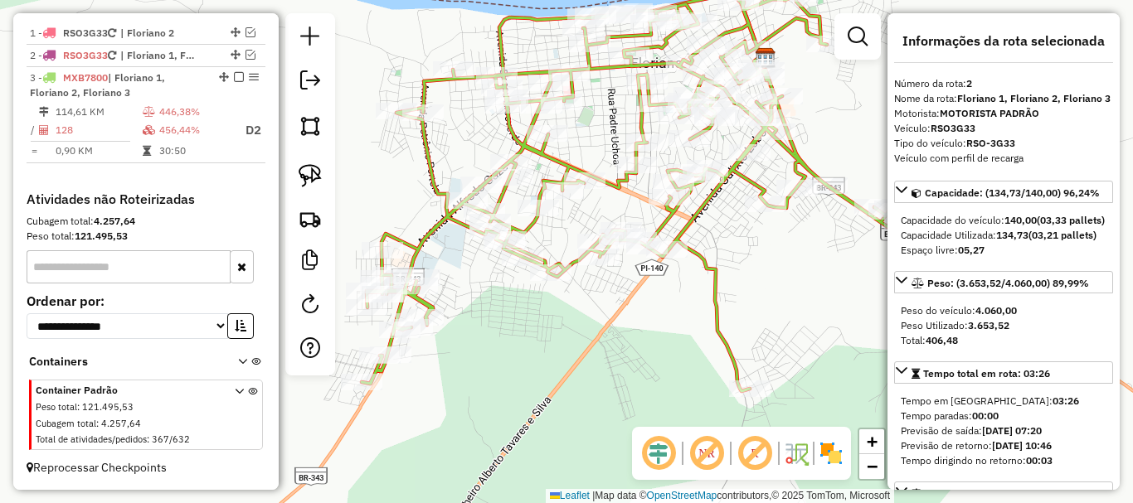
drag, startPoint x: 630, startPoint y: 375, endPoint x: 709, endPoint y: 343, distance: 85.2
click at [709, 343] on div "Janela de atendimento Grade de atendimento Capacidade Transportadoras Veículos …" at bounding box center [566, 251] width 1133 height 503
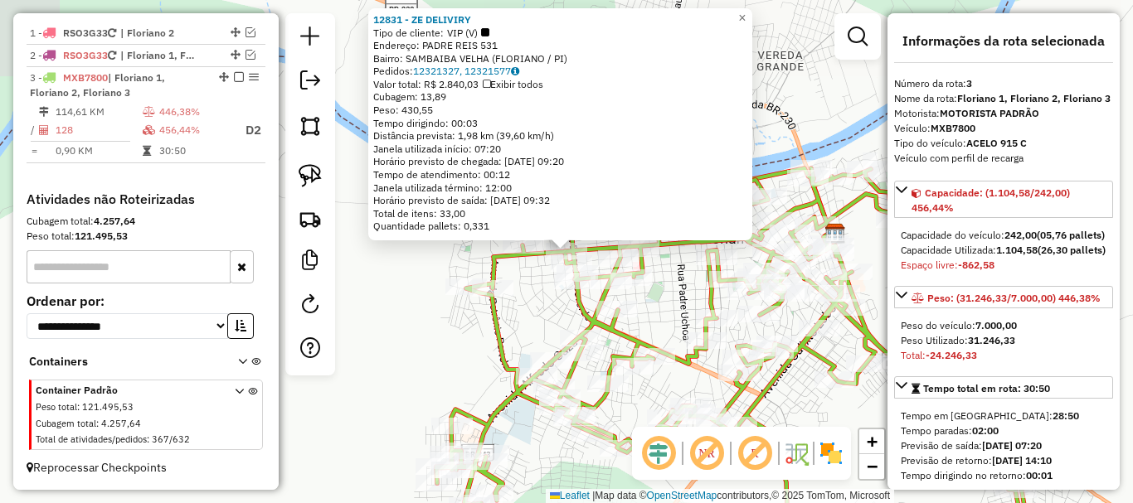
scroll to position [613, 0]
click at [473, 361] on div "Rota 3 - Placa MXB7800 13505 - DOUGLAS DAMASCENO Rota 3 - Placa MXB7800 794 - G…" at bounding box center [566, 251] width 1133 height 503
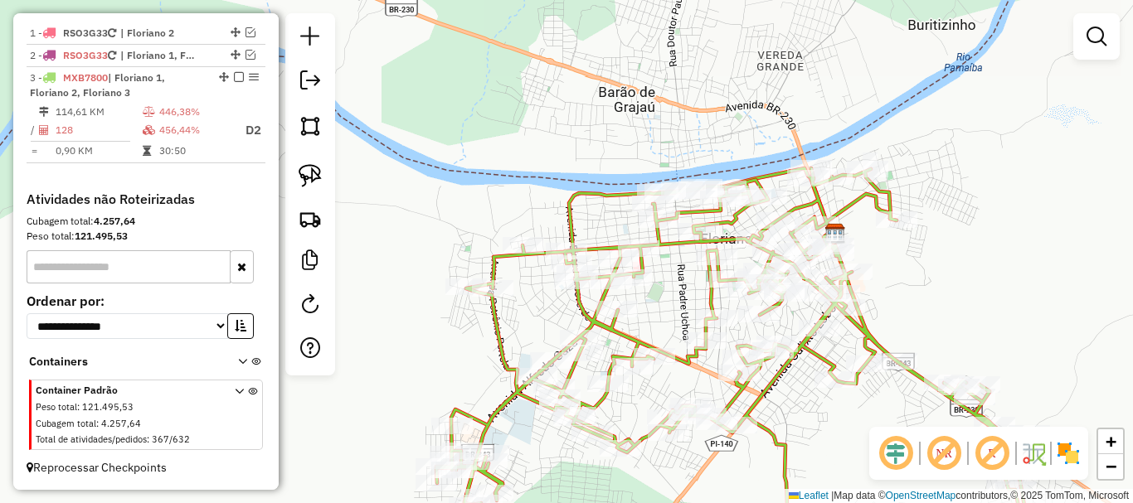
drag, startPoint x: 438, startPoint y: 367, endPoint x: 509, endPoint y: 241, distance: 144.9
click at [509, 245] on div "Janela de atendimento Grade de atendimento Capacidade Transportadoras Veículos …" at bounding box center [566, 251] width 1133 height 503
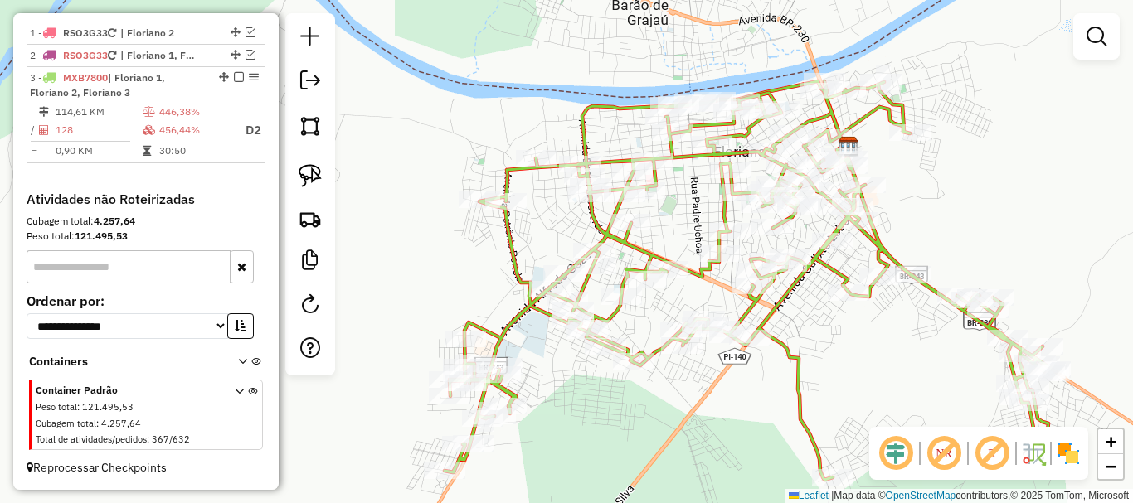
drag, startPoint x: 916, startPoint y: 258, endPoint x: 693, endPoint y: 357, distance: 243.6
click at [688, 402] on div "Janela de atendimento Grade de atendimento Capacidade Transportadoras Veículos …" at bounding box center [566, 251] width 1133 height 503
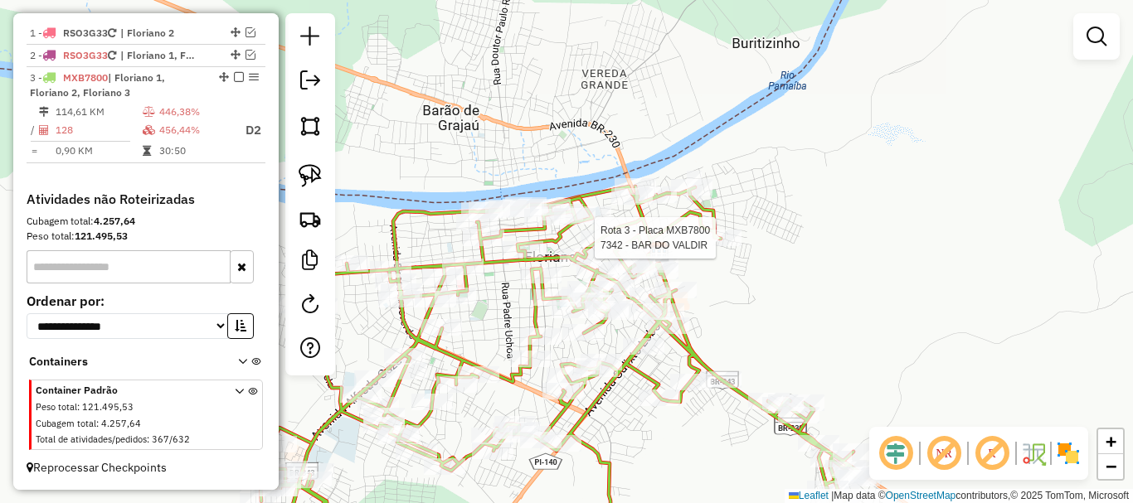
select select "*********"
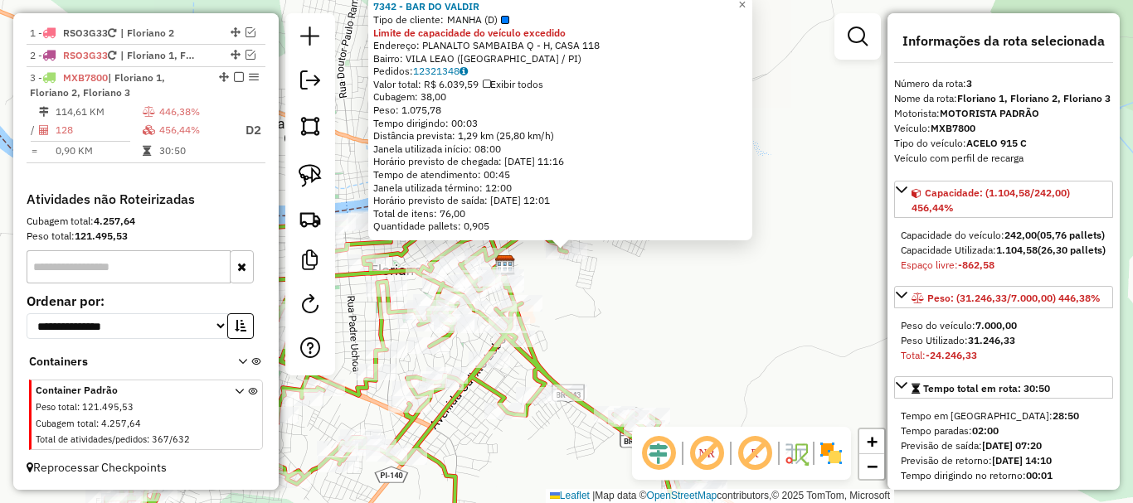
click at [629, 327] on div "7342 - BAR DO VALDIR Tipo de cliente: MANHA (D) Limite de capacidade do veículo…" at bounding box center [566, 251] width 1133 height 503
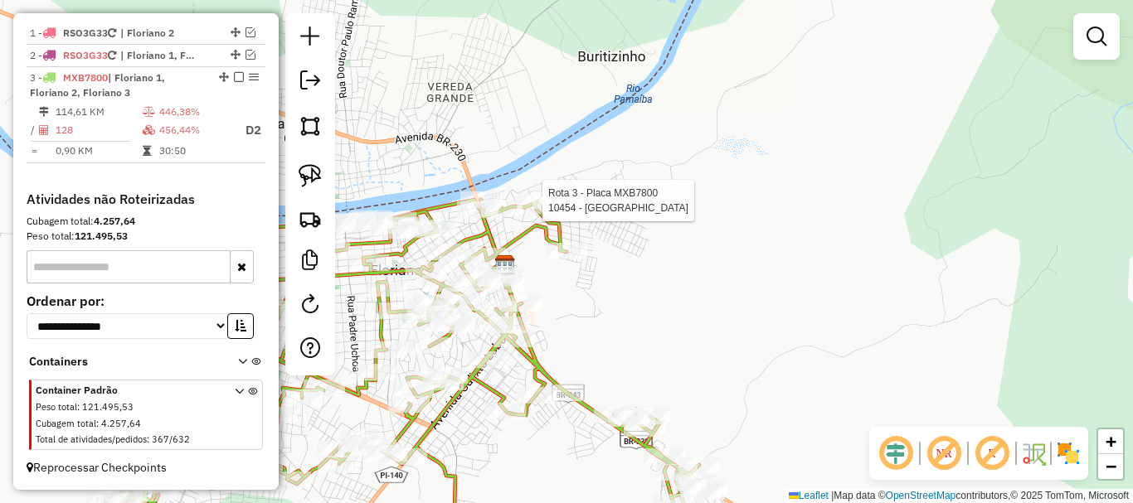
select select "*********"
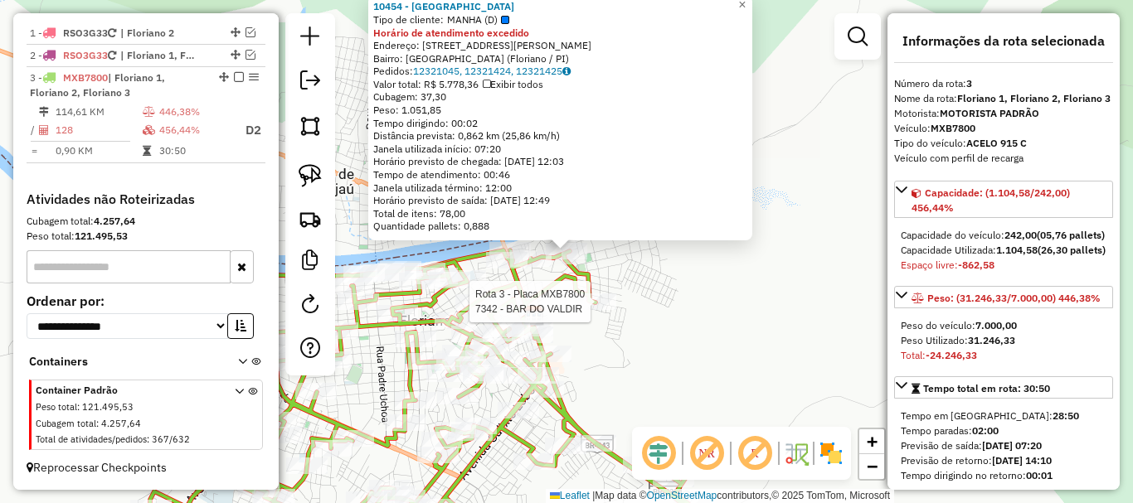
click at [682, 306] on div "Rota 3 - Placa MXB7800 10454 - Bar Da Ruana Rota 3 - Placa MXB7800 7342 - BAR D…" at bounding box center [566, 251] width 1133 height 503
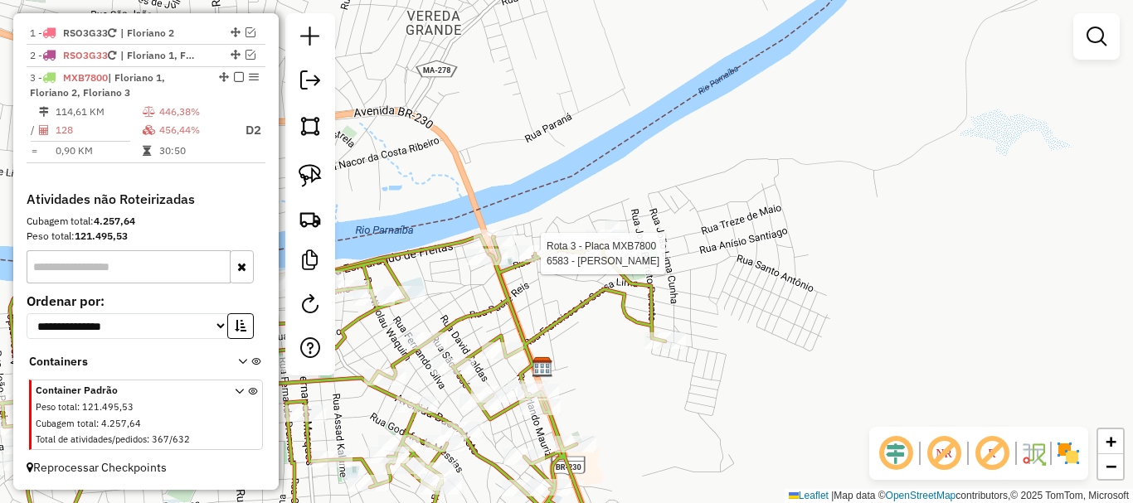
select select "*********"
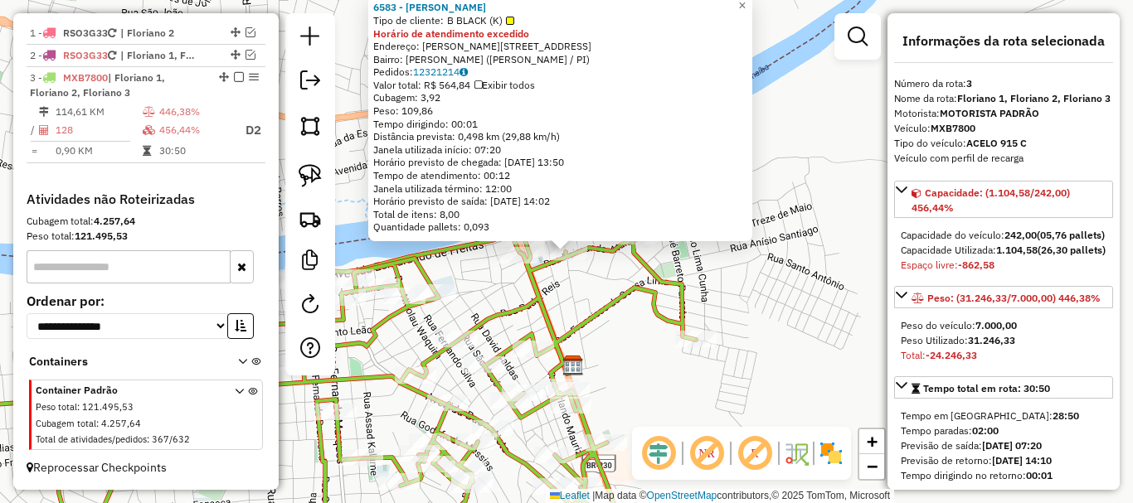
click at [513, 315] on icon at bounding box center [291, 395] width 810 height 318
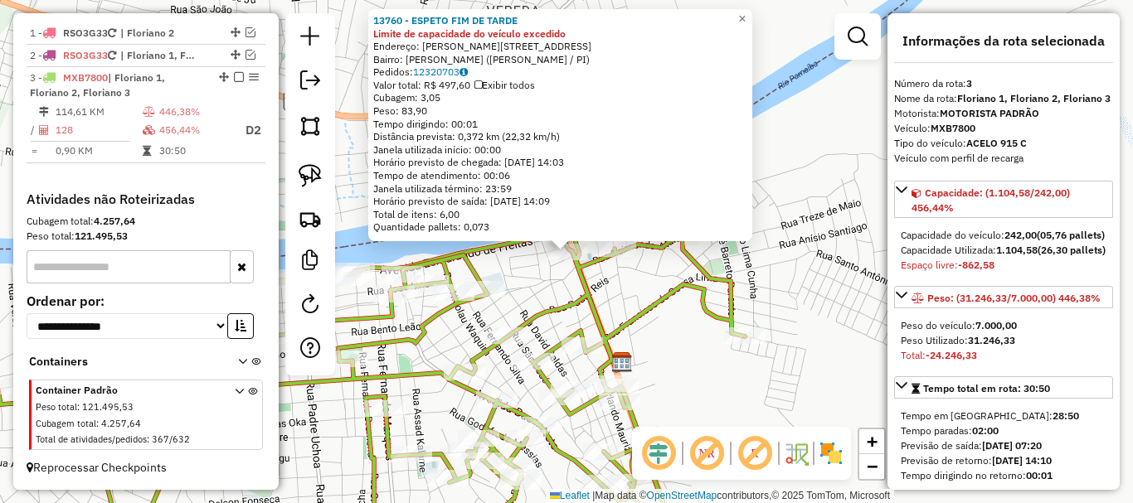
click at [550, 279] on div "13760 - ESPETO FIM DE TARDE Limite de capacidade do veículo excedido Endereço: …" at bounding box center [566, 251] width 1133 height 503
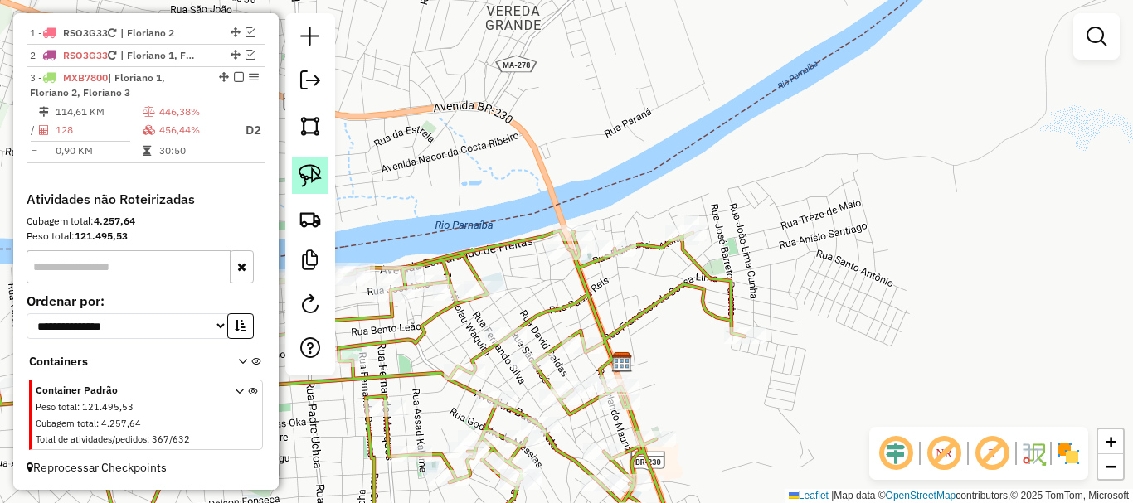
click at [318, 186] on img at bounding box center [310, 175] width 23 height 23
drag, startPoint x: 535, startPoint y: 320, endPoint x: 571, endPoint y: 270, distance: 62.4
click at [315, 189] on link at bounding box center [310, 176] width 36 height 36
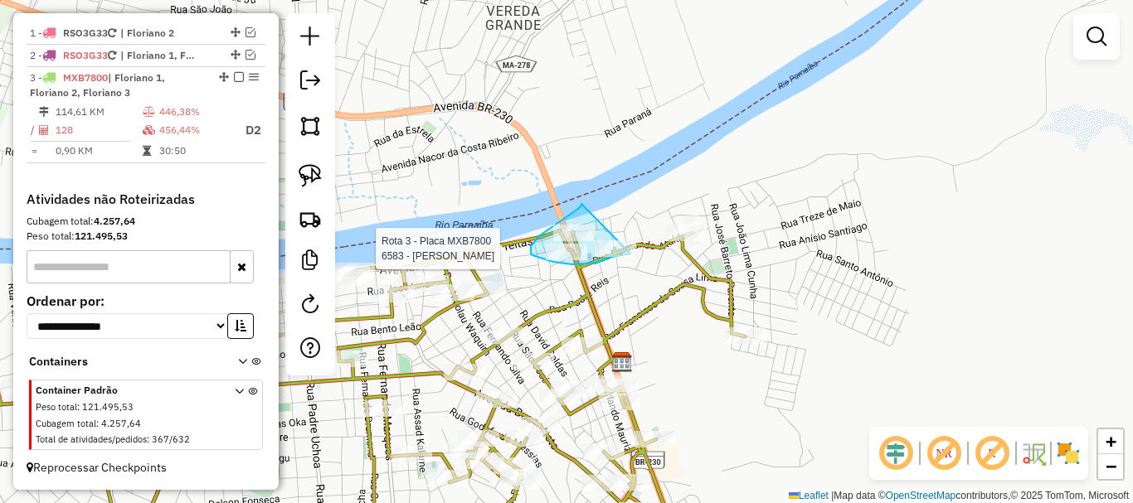
click at [630, 254] on div "Rota 3 - Placa MXB7800 6583 - MARIA DAS GRACAS ALVES DE AMORIM Janela de atendi…" at bounding box center [566, 251] width 1133 height 503
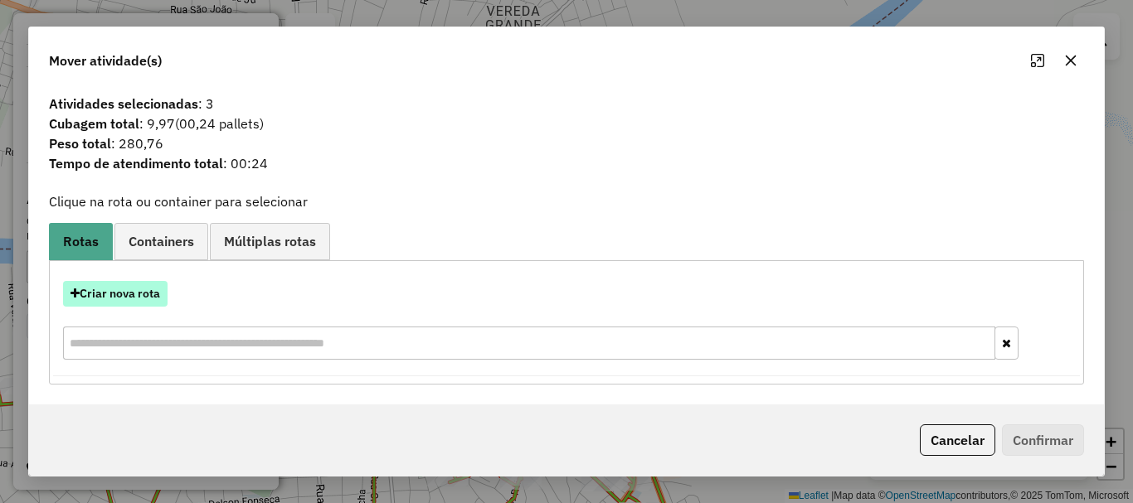
click at [147, 294] on button "Criar nova rota" at bounding box center [115, 294] width 105 height 26
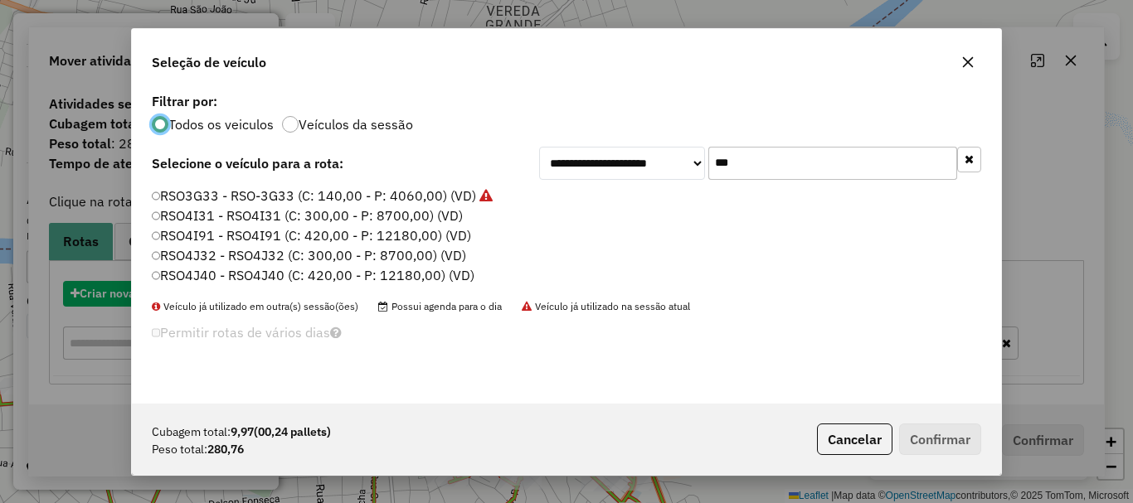
scroll to position [9, 5]
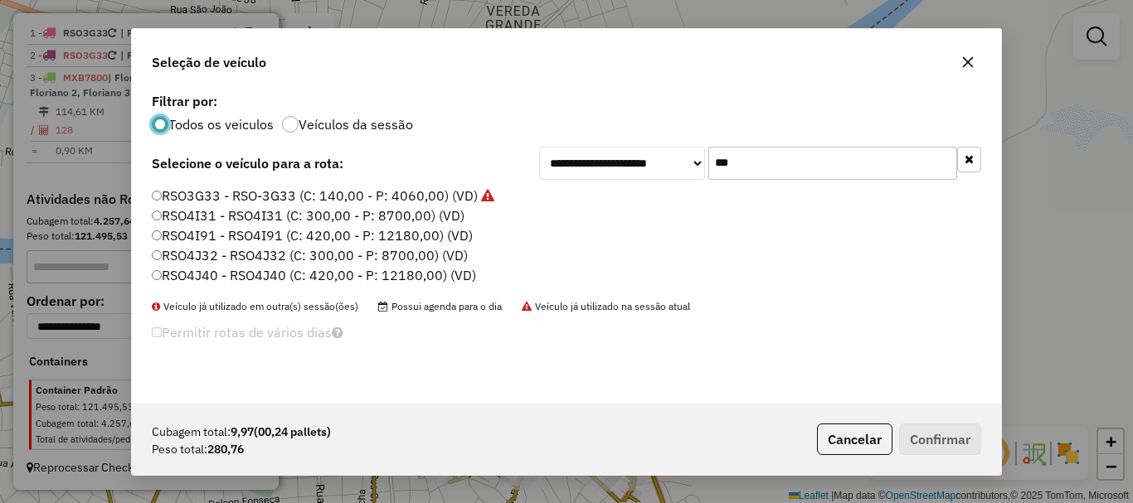
click at [727, 161] on input "***" at bounding box center [832, 163] width 249 height 33
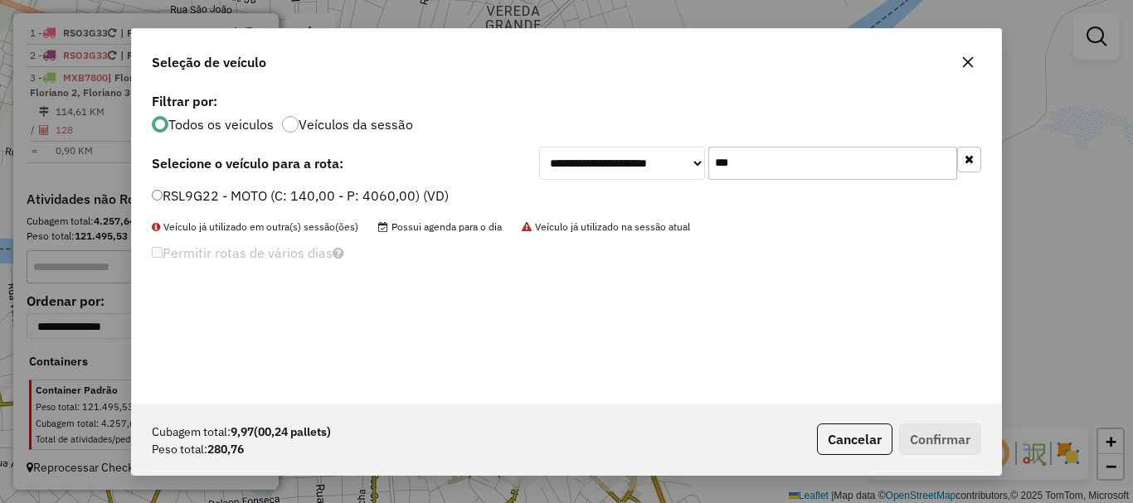
type input "***"
click at [209, 197] on label "RSL9G22 - MOTO (C: 140,00 - P: 4060,00) (VD)" at bounding box center [300, 196] width 297 height 20
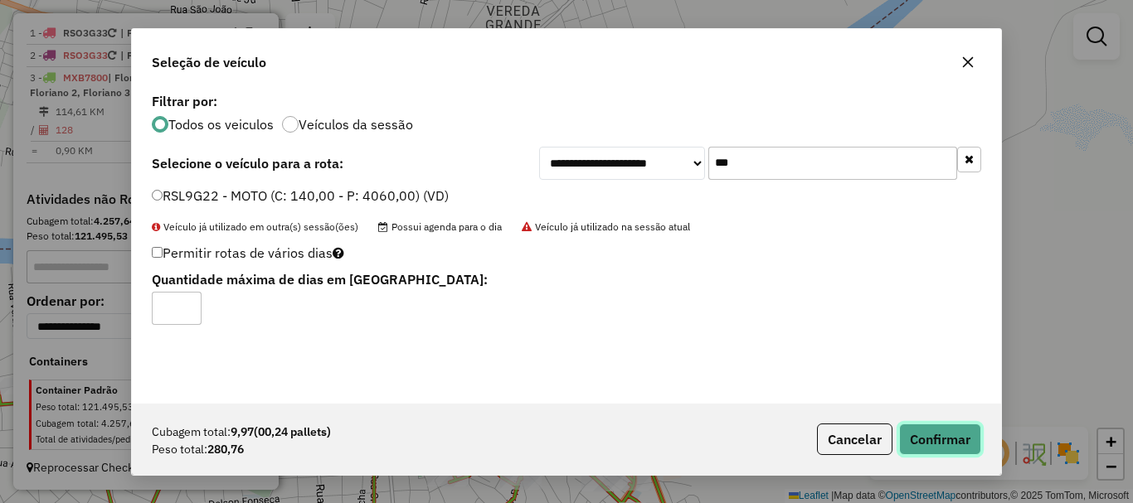
click at [969, 449] on button "Confirmar" at bounding box center [940, 440] width 82 height 32
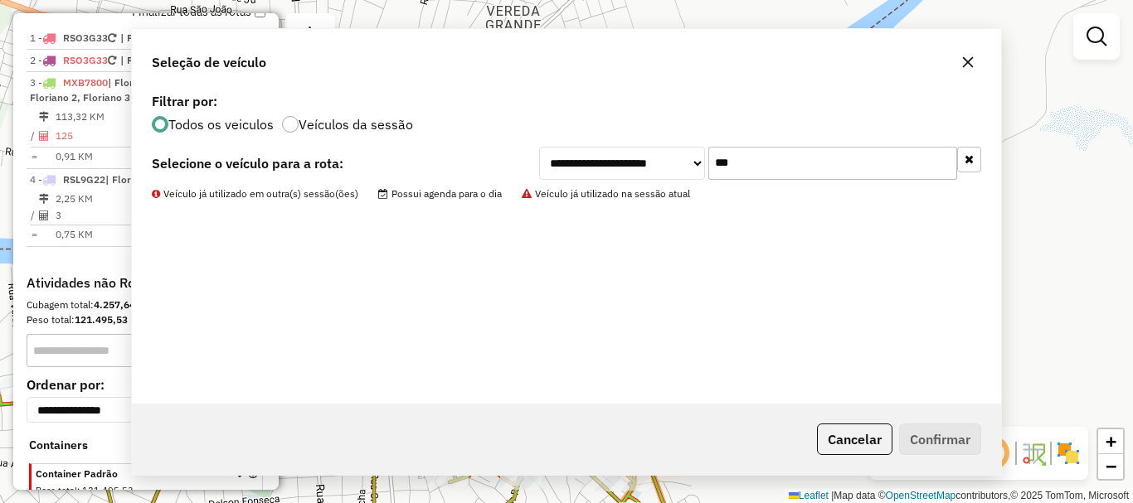
scroll to position [633, 0]
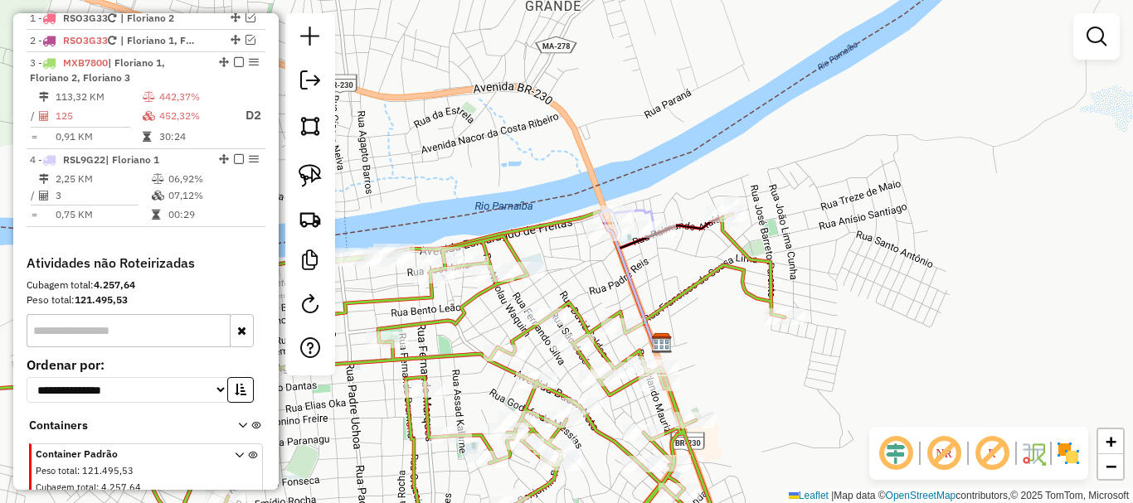
drag, startPoint x: 577, startPoint y: 300, endPoint x: 627, endPoint y: 266, distance: 60.3
click at [630, 270] on icon at bounding box center [355, 374] width 858 height 320
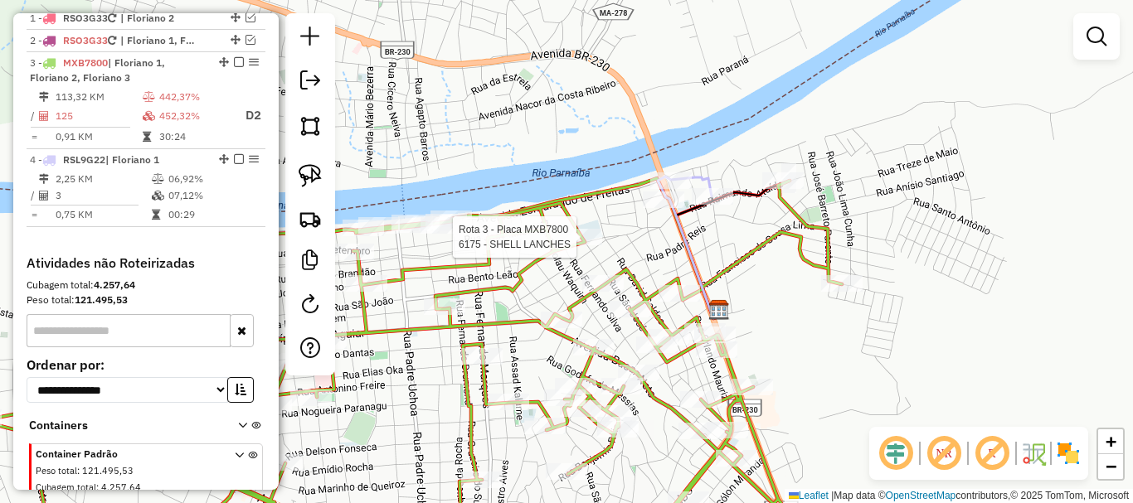
select select "*********"
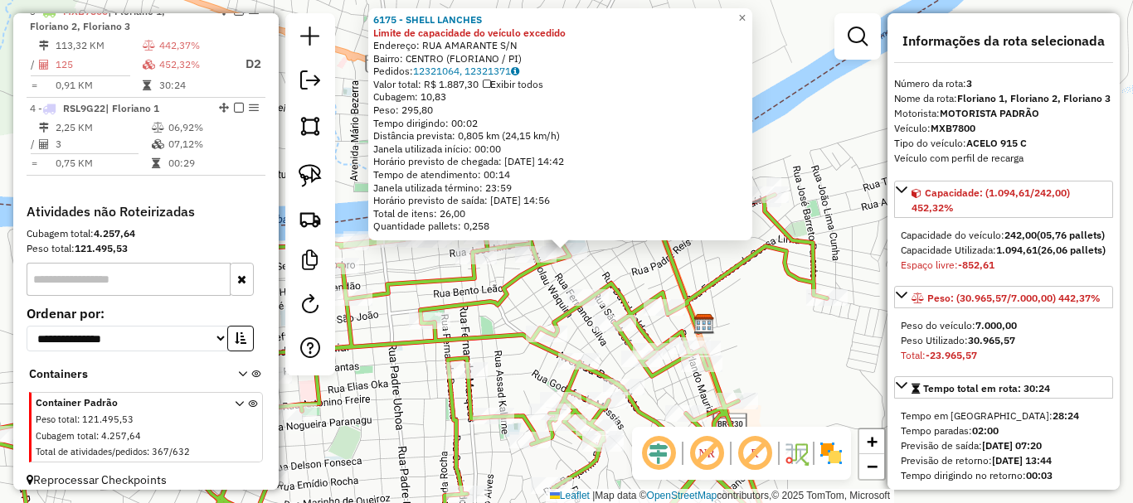
scroll to position [687, 0]
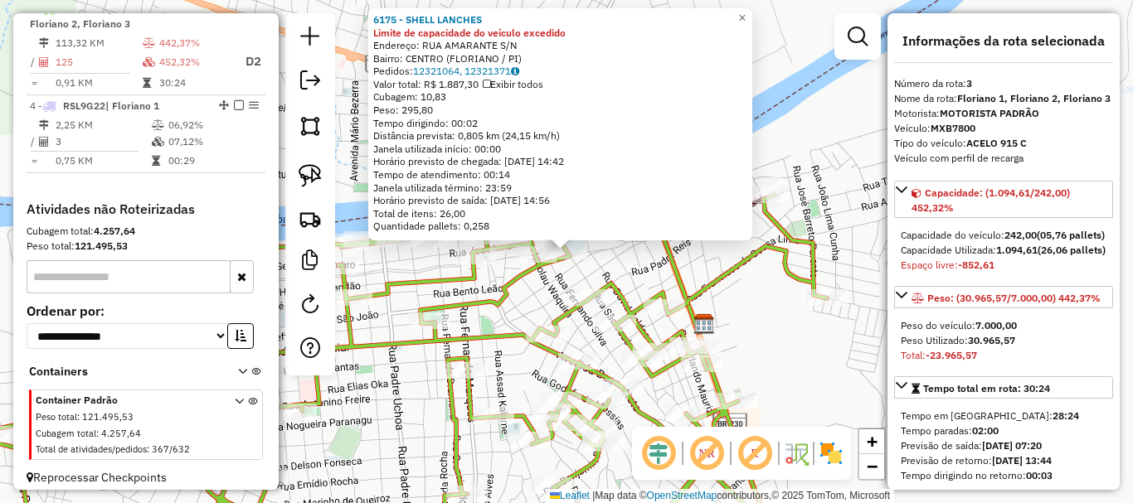
click at [550, 297] on div "Rota 3 - Placa MXB7800 6175 - SHELL LANCHES 6175 - SHELL LANCHES Limite de capa…" at bounding box center [566, 251] width 1133 height 503
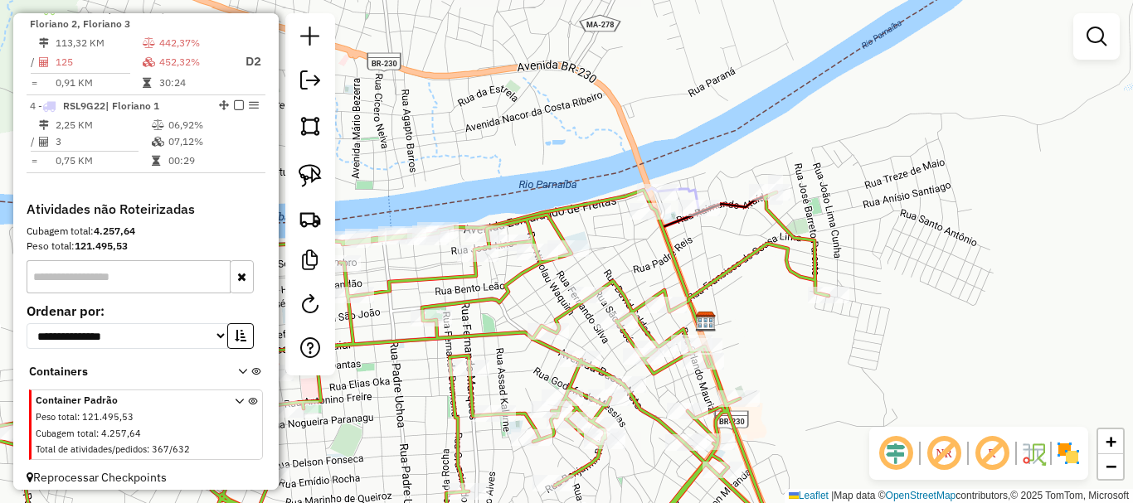
drag, startPoint x: 683, startPoint y: 284, endPoint x: 674, endPoint y: 214, distance: 71.1
click at [674, 219] on icon at bounding box center [573, 260] width 269 height 140
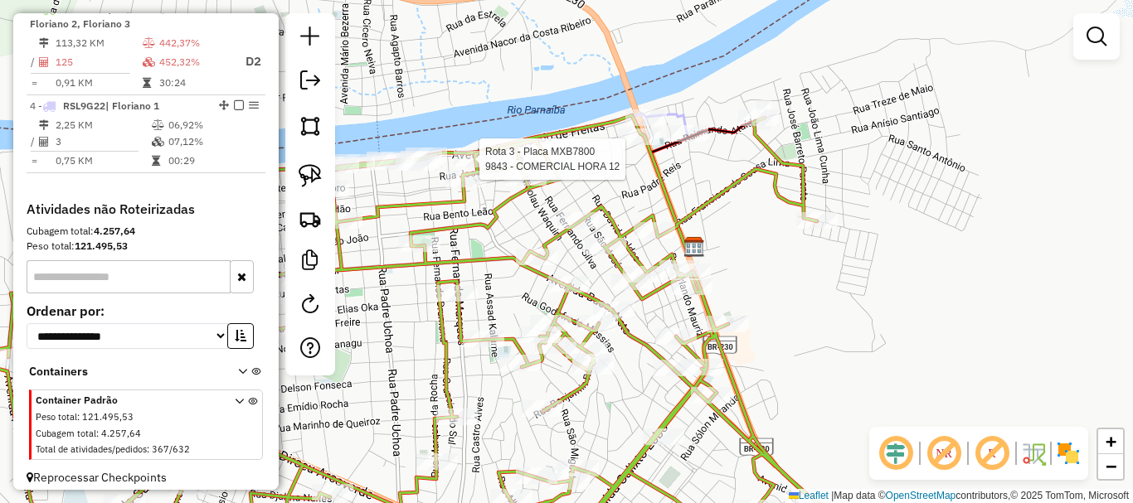
select select "*********"
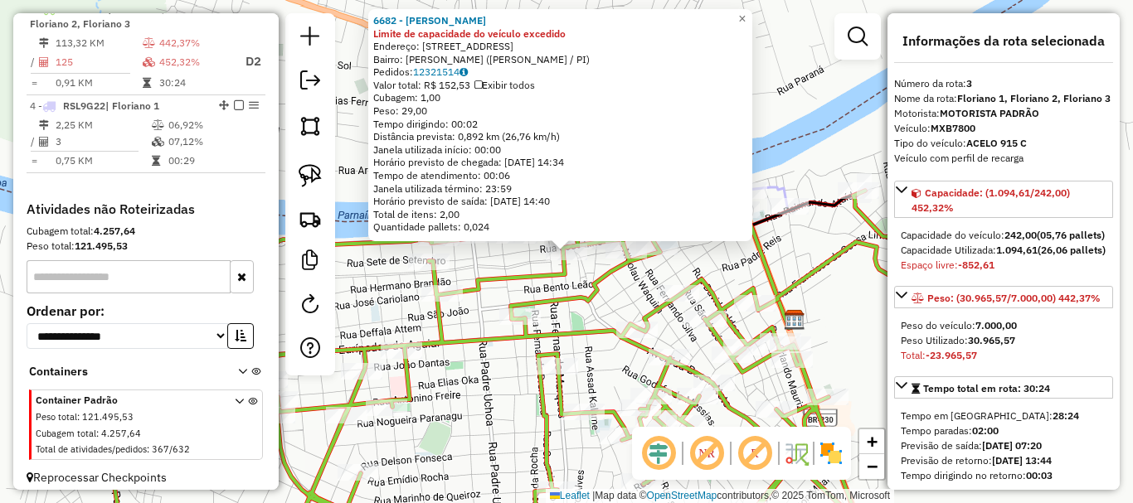
click at [568, 299] on icon at bounding box center [486, 372] width 861 height 362
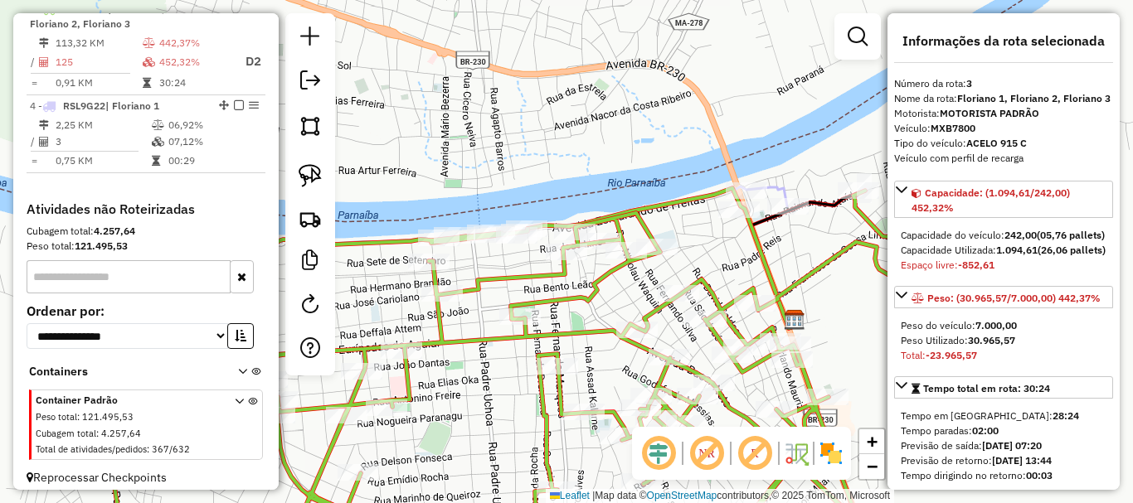
drag, startPoint x: 639, startPoint y: 376, endPoint x: 602, endPoint y: 278, distance: 104.7
click at [602, 278] on div "Janela de atendimento Grade de atendimento Capacidade Transportadoras Veículos …" at bounding box center [566, 251] width 1133 height 503
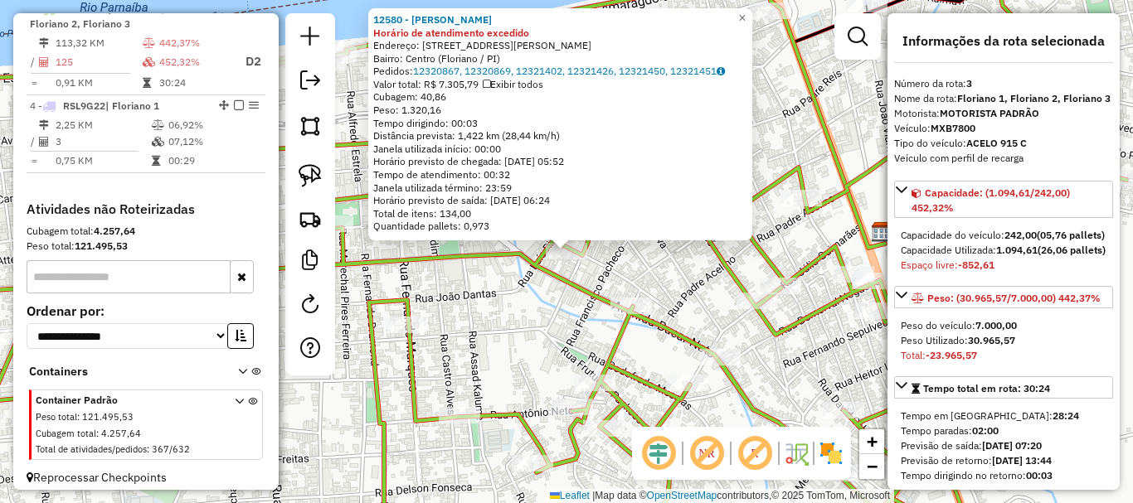
click at [591, 267] on div "12580 - CARLOS H BEBIDAS Horário de atendimento excedido Endereço: Rua José Gui…" at bounding box center [566, 251] width 1133 height 503
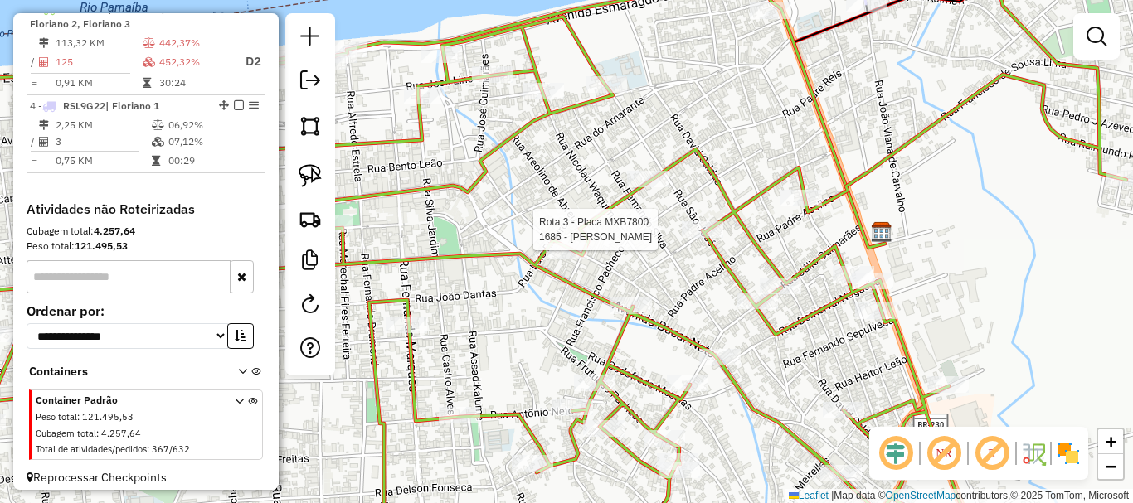
select select "*********"
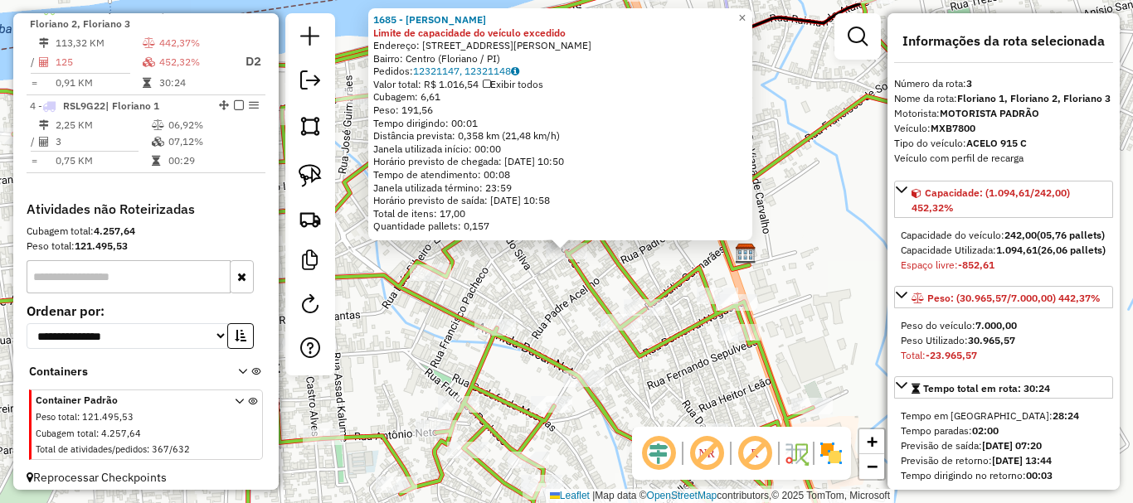
click at [564, 293] on div "1685 - JOSE PEREIRA DE BRITO Limite de capacidade do veículo excedido Endereço:…" at bounding box center [566, 251] width 1133 height 503
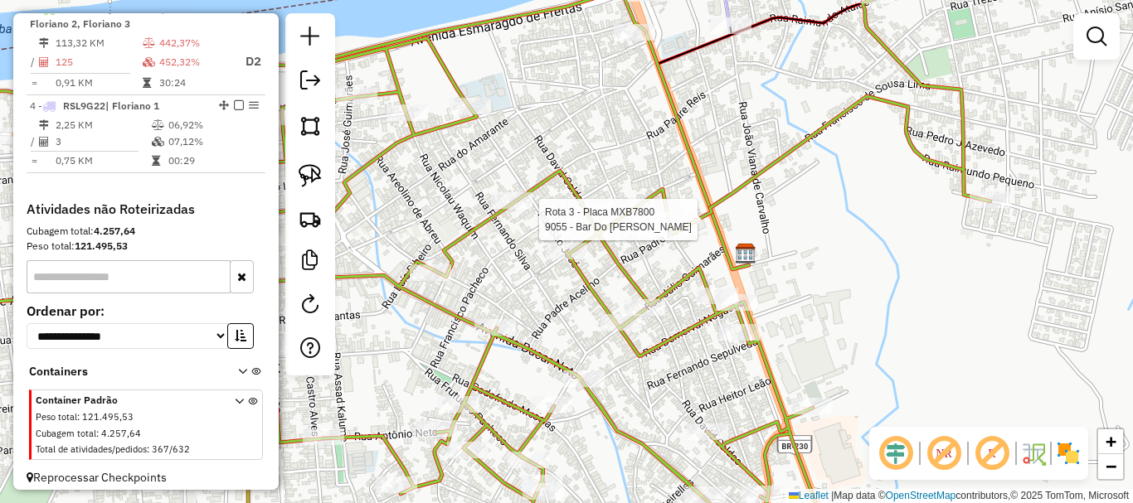
select select "*********"
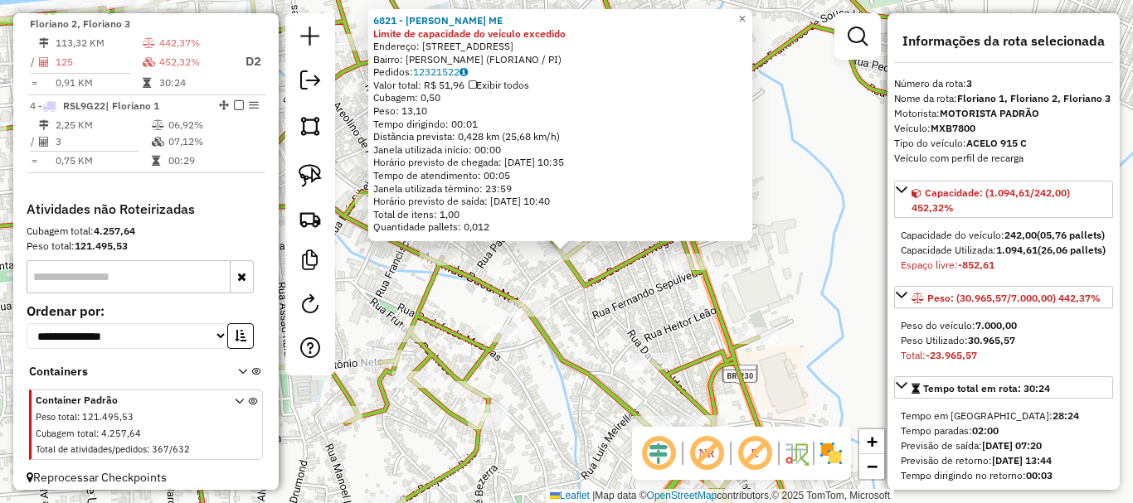
click at [591, 275] on icon at bounding box center [410, 251] width 1049 height 604
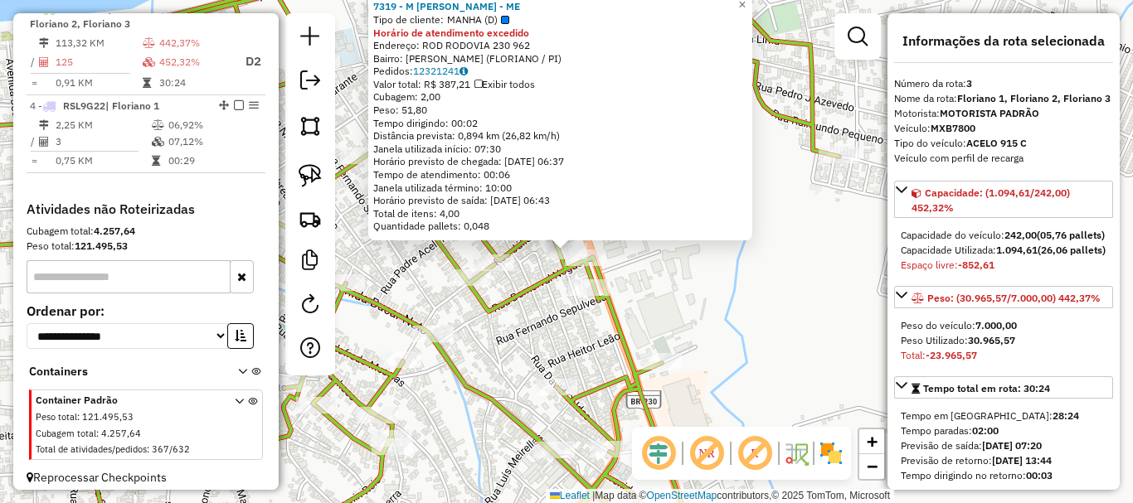
click at [516, 275] on div "Rota 3 - Placa MXB7800 6078 - O VEINHO Rota 3 - Placa MXB7800 7319 - M FRANCO D…" at bounding box center [566, 251] width 1133 height 503
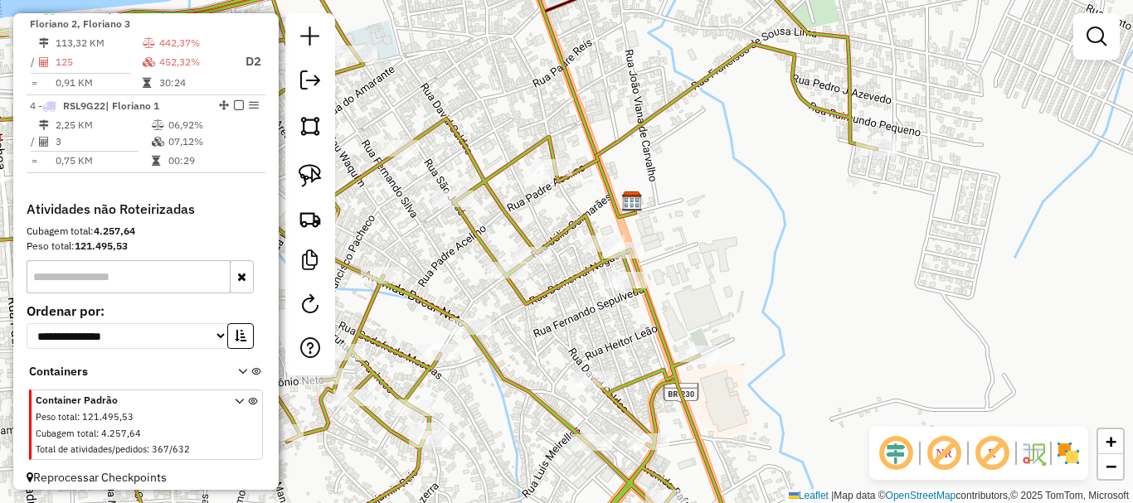
drag, startPoint x: 539, startPoint y: 284, endPoint x: 547, endPoint y: 281, distance: 8.7
click at [547, 281] on icon at bounding box center [400, 244] width 953 height 604
drag, startPoint x: 306, startPoint y: 172, endPoint x: 437, endPoint y: 169, distance: 131.1
click at [306, 172] on img at bounding box center [310, 175] width 23 height 23
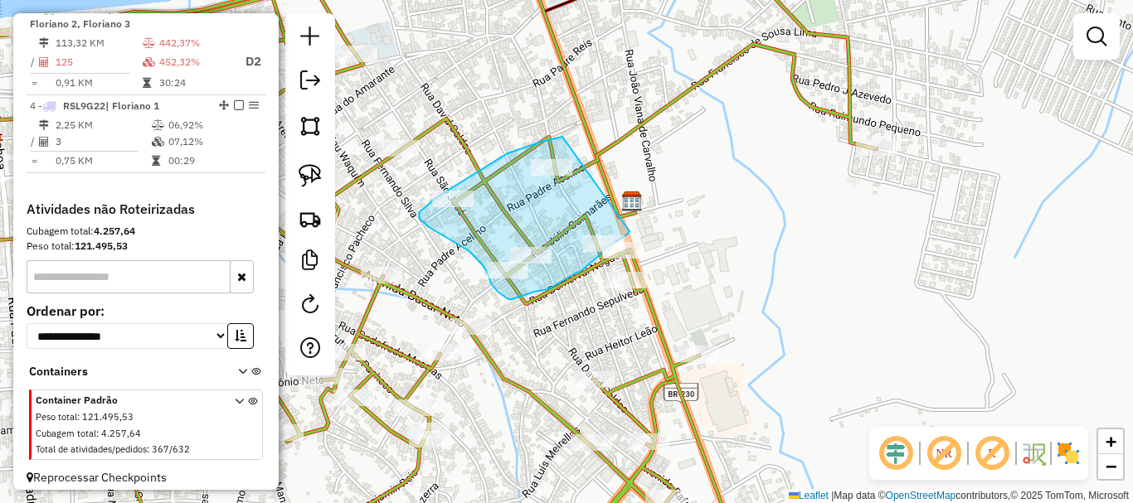
drag, startPoint x: 562, startPoint y: 137, endPoint x: 630, endPoint y: 231, distance: 116.0
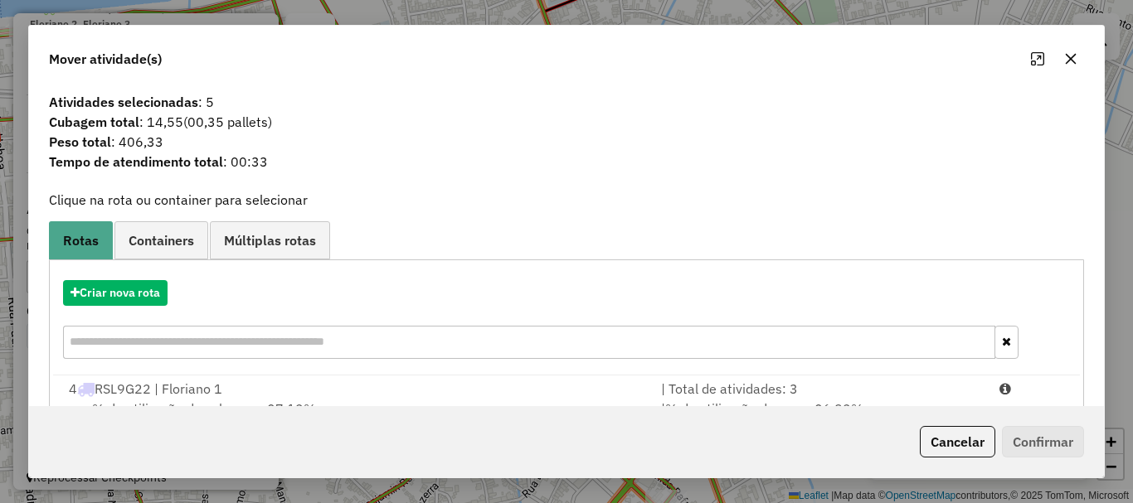
click at [173, 390] on div "4 RSL9G22 | Floriano 1" at bounding box center [355, 389] width 592 height 20
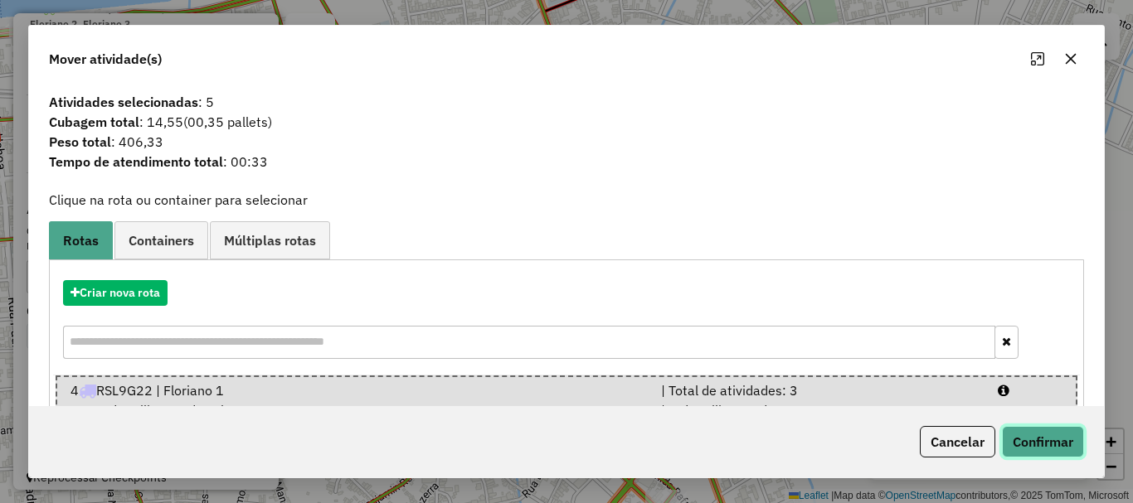
click at [1023, 436] on button "Confirmar" at bounding box center [1043, 442] width 82 height 32
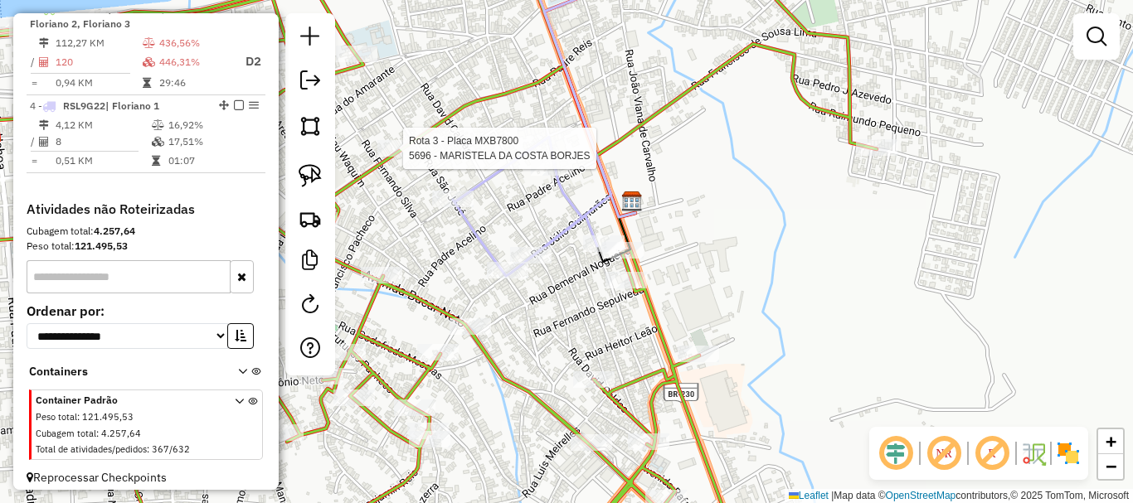
select select "*********"
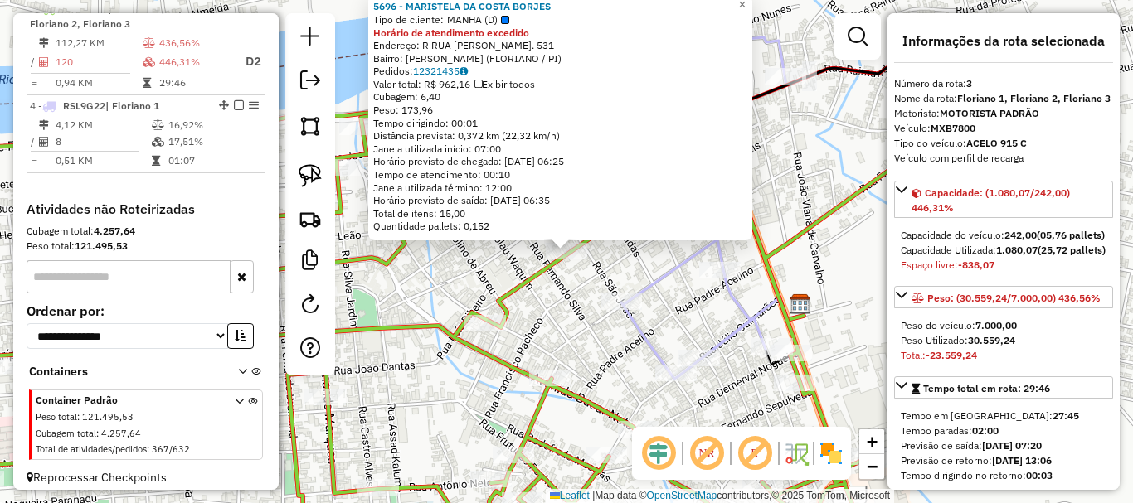
click at [547, 302] on div "5696 - MARISTELA DA COSTA BORJES Tipo de cliente: MANHA (D) Horário de atendime…" at bounding box center [566, 251] width 1133 height 503
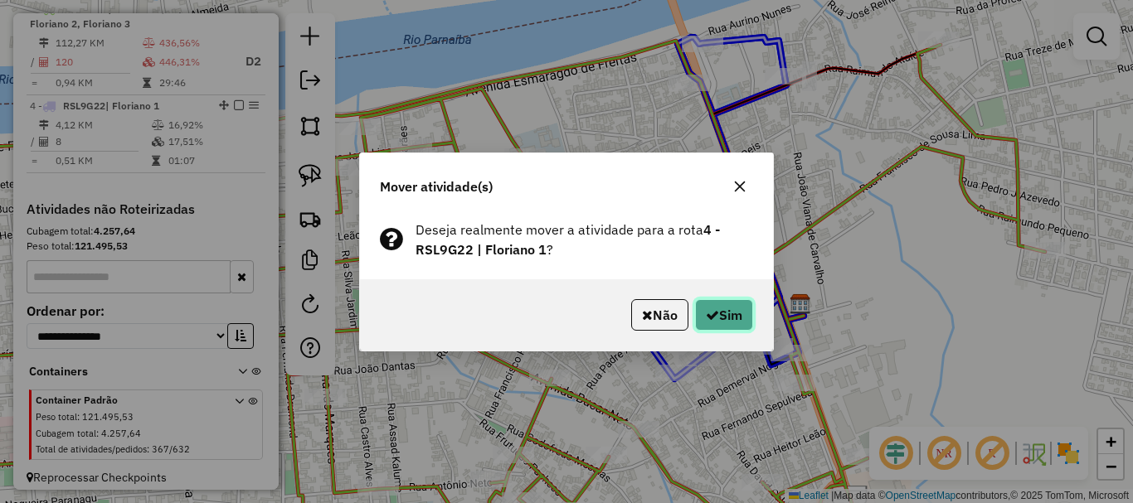
click at [712, 311] on icon "button" at bounding box center [712, 315] width 13 height 13
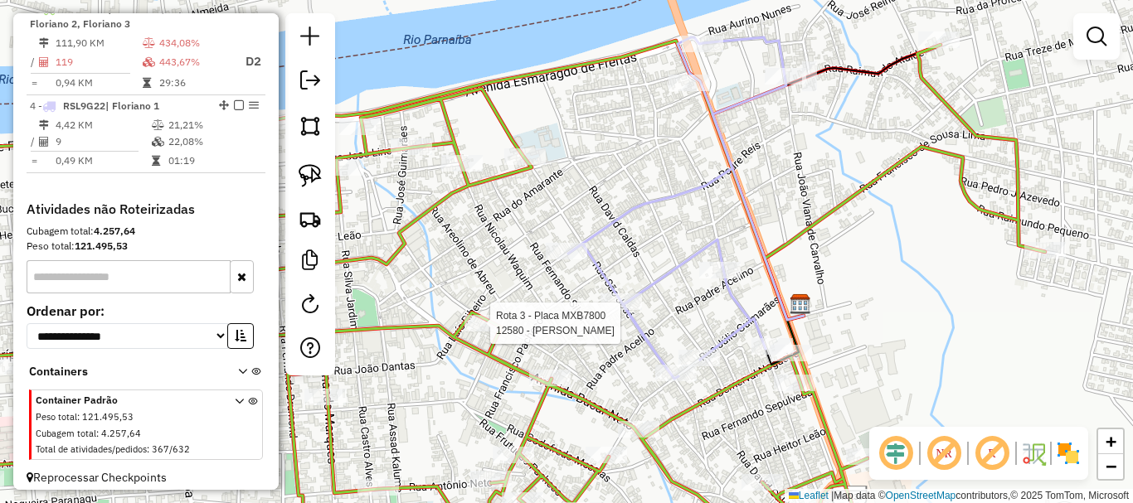
select select "*********"
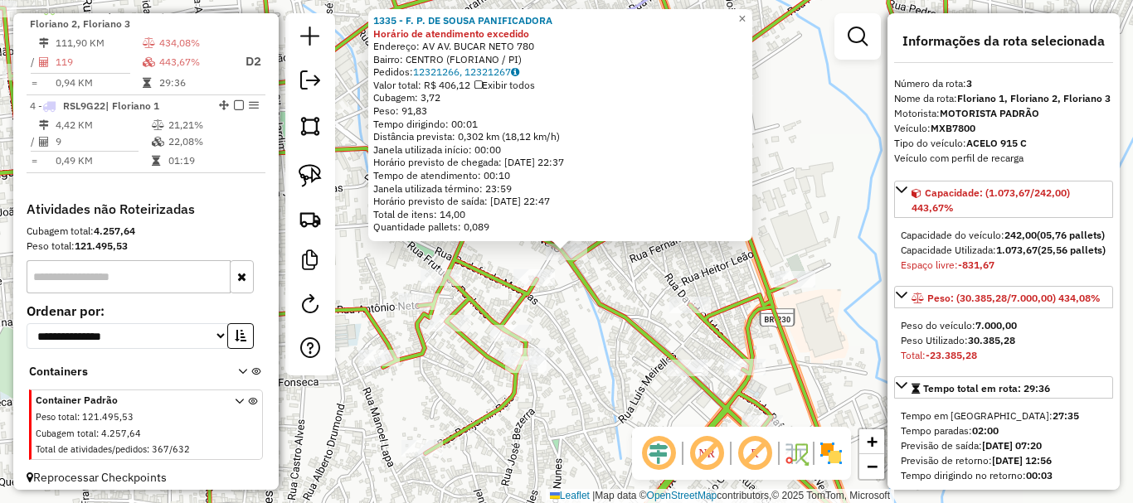
click at [535, 290] on icon at bounding box center [429, 251] width 1087 height 604
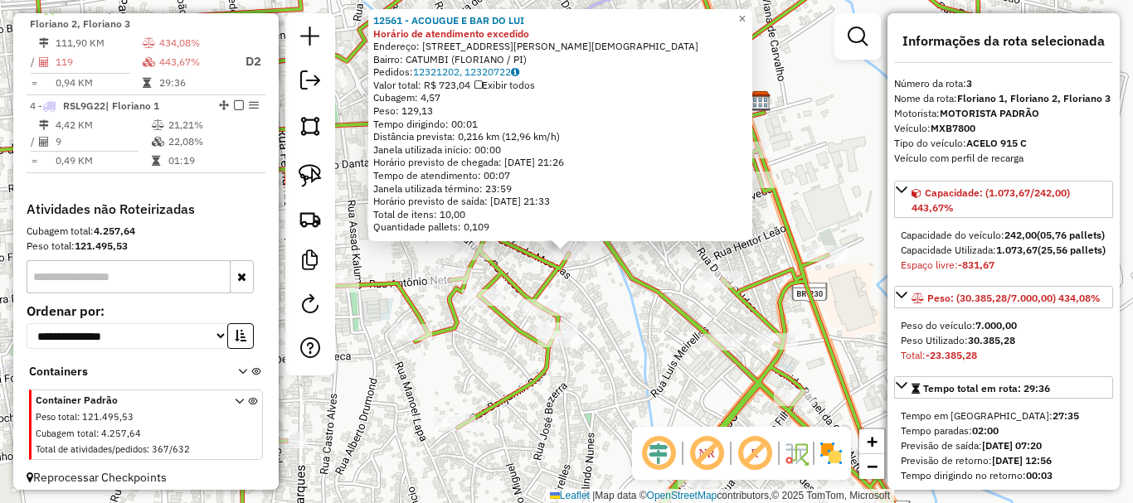
click at [588, 282] on div "12561 - ACOUGUE E BAR DO LUI Horário de atendimento excedido Endereço: RUA GODO…" at bounding box center [566, 251] width 1133 height 503
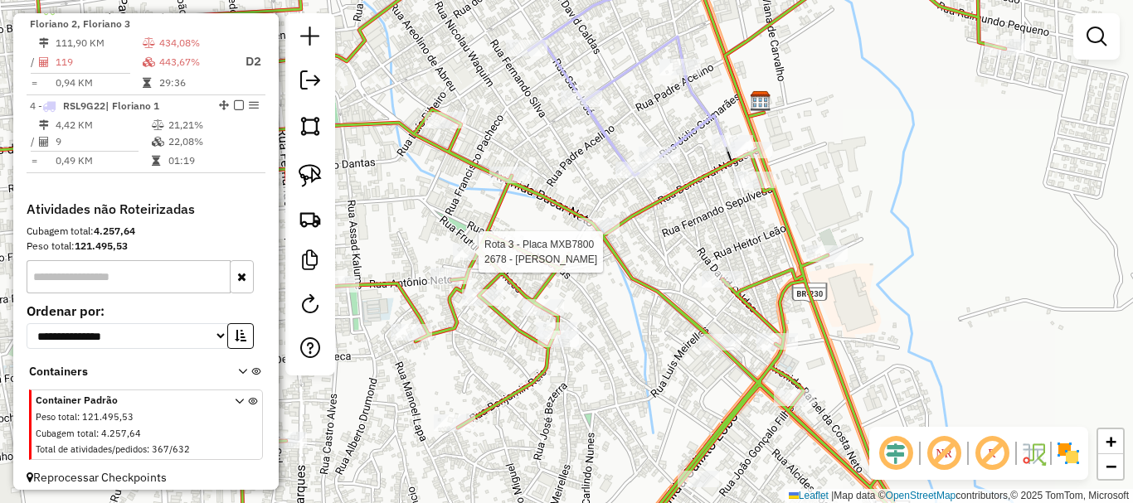
select select "*********"
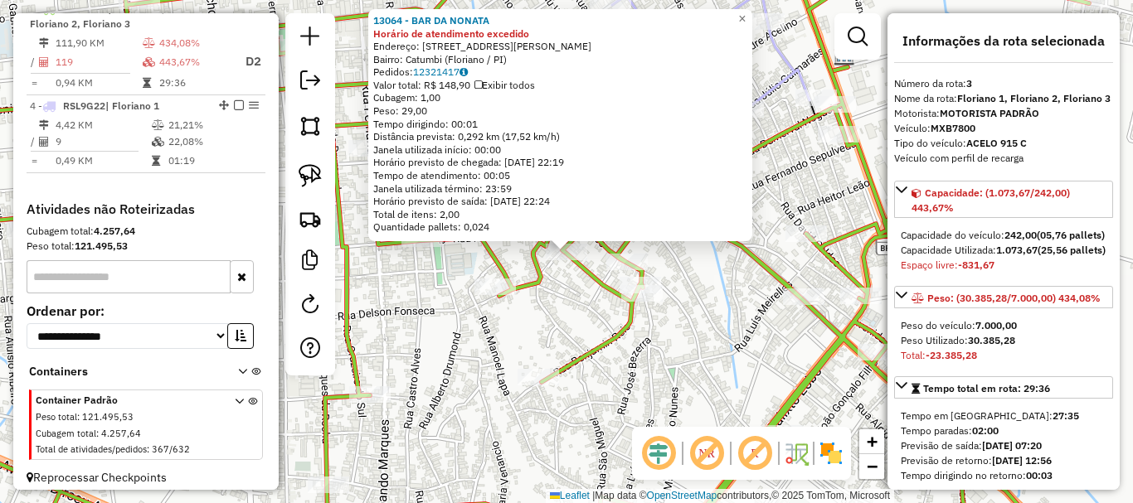
click at [589, 299] on div "13064 - BAR DA NONATA Horário de atendimento excedido Endereço: Rua Antônio Net…" at bounding box center [566, 251] width 1133 height 503
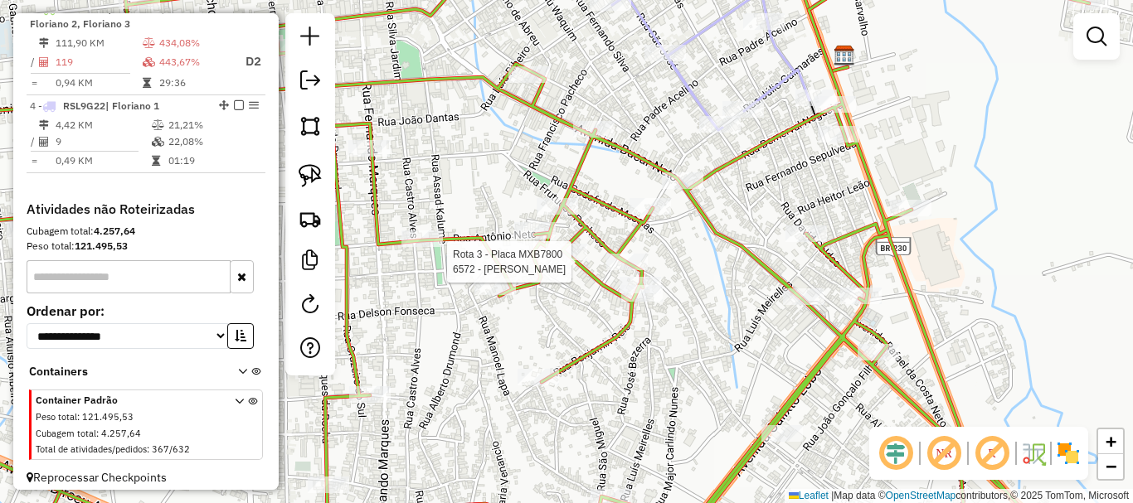
select select "*********"
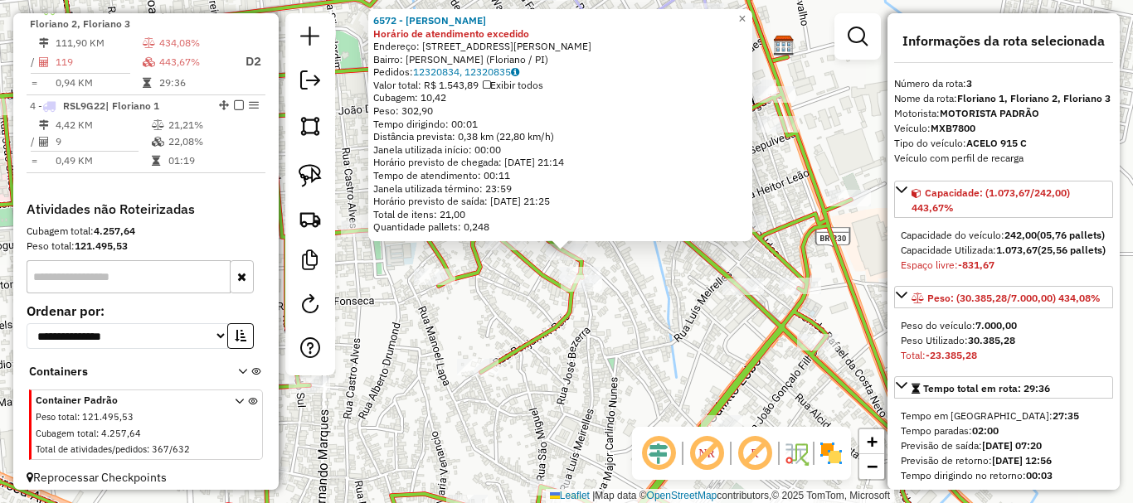
click at [630, 266] on div "6572 - FRANCISCO DE ASSIS REIS Horário de atendimento excedido Endereço: Rua Ni…" at bounding box center [566, 251] width 1133 height 503
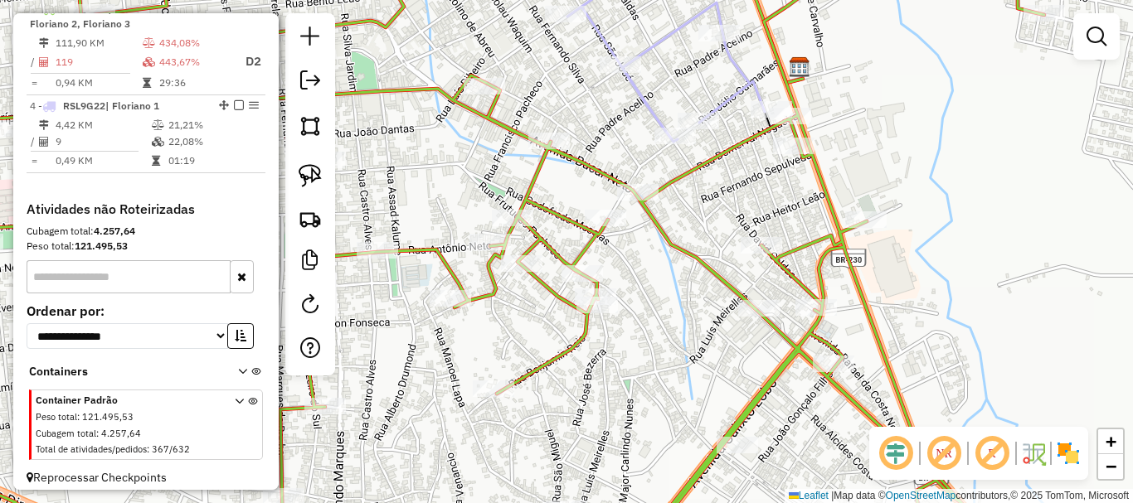
drag, startPoint x: 615, startPoint y: 266, endPoint x: 633, endPoint y: 299, distance: 37.9
click at [633, 299] on div "Janela de atendimento Grade de atendimento Capacidade Transportadoras Veículos …" at bounding box center [566, 251] width 1133 height 503
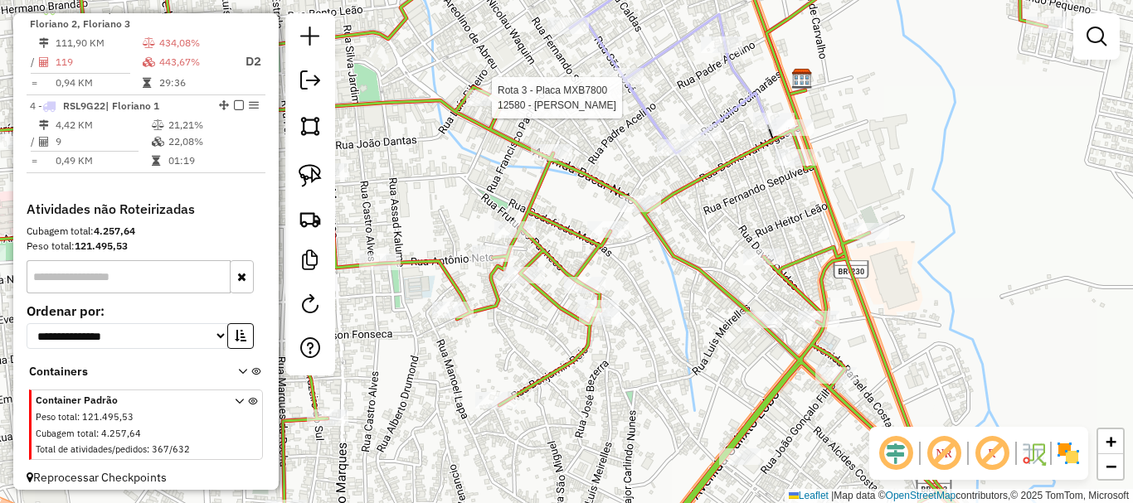
select select "*********"
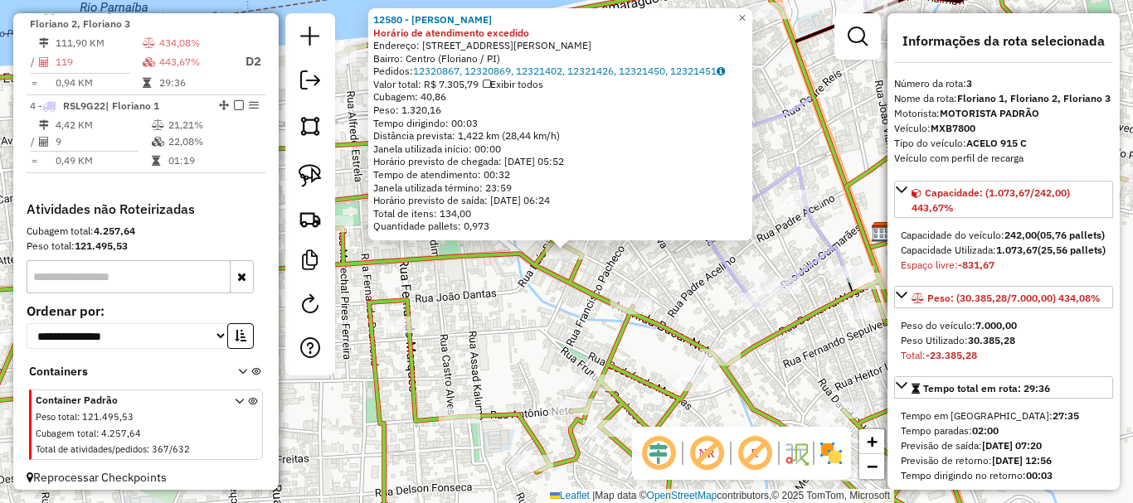
click at [479, 253] on icon at bounding box center [506, 263] width 1240 height 581
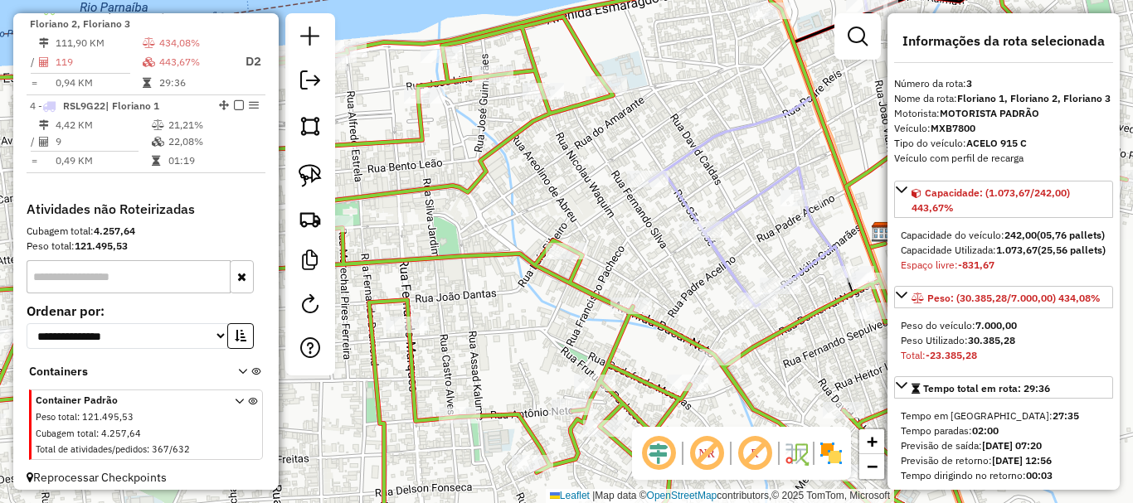
click at [629, 296] on div "Janela de atendimento Grade de atendimento Capacidade Transportadoras Veículos …" at bounding box center [566, 251] width 1133 height 503
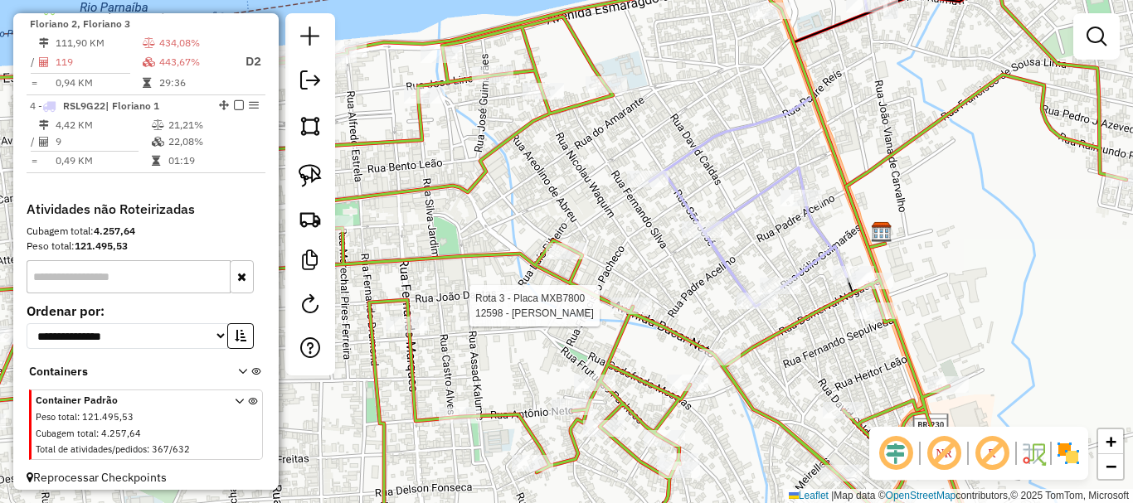
select select "*********"
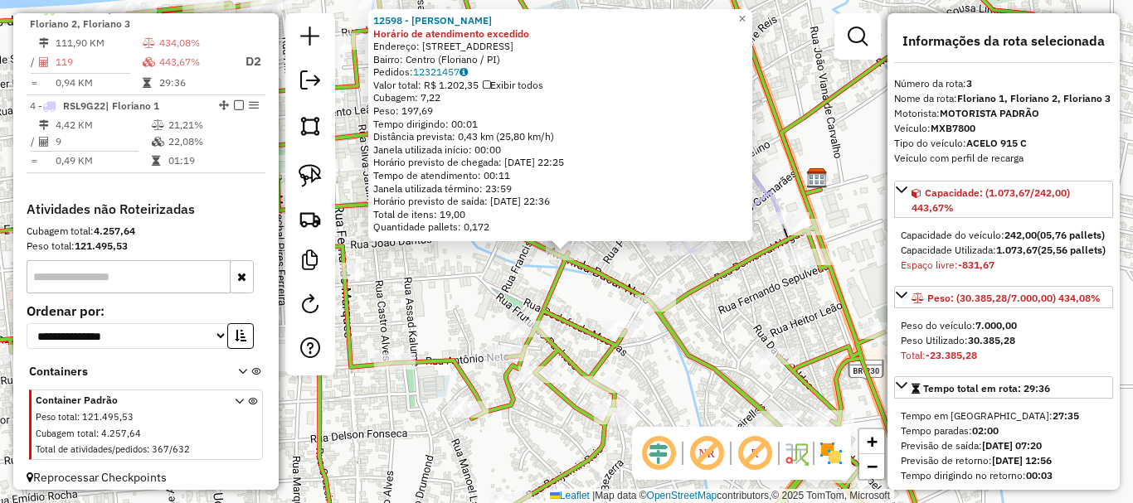
click at [459, 284] on div "12598 - FABIANO DE SANTANA Horário de atendimento excedido Endereço: Rua São Mi…" at bounding box center [566, 251] width 1133 height 503
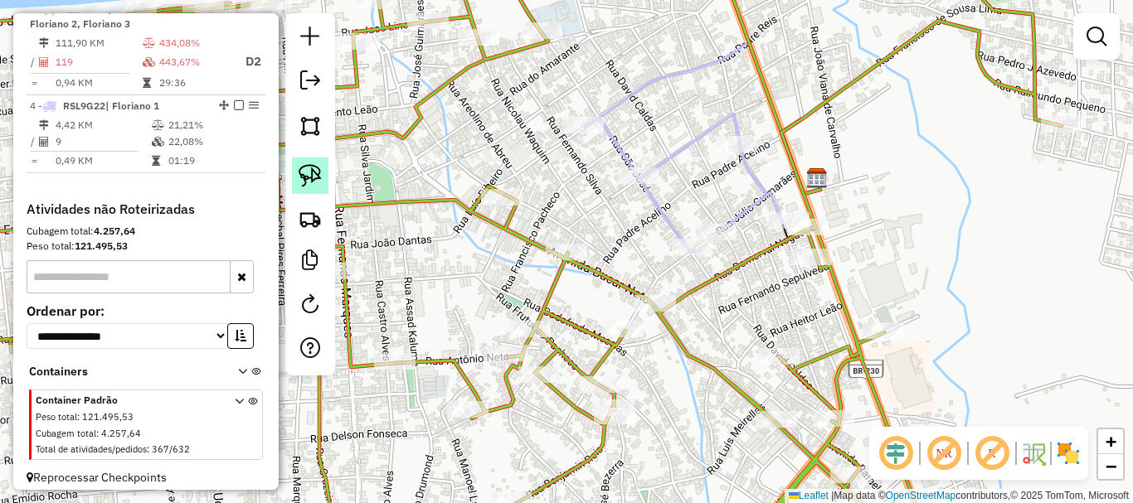
click at [320, 173] on img at bounding box center [310, 175] width 23 height 23
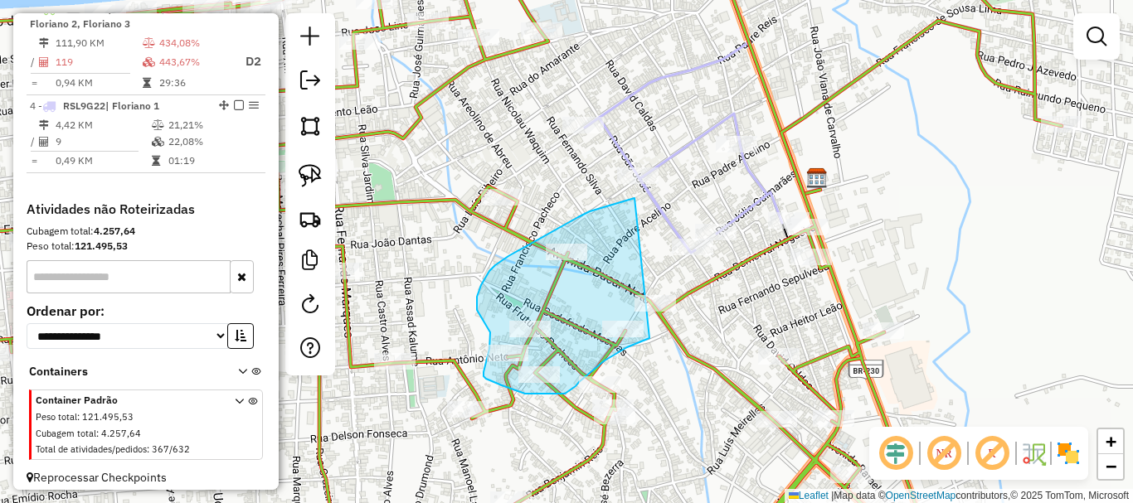
drag, startPoint x: 635, startPoint y: 198, endPoint x: 683, endPoint y: 316, distance: 127.5
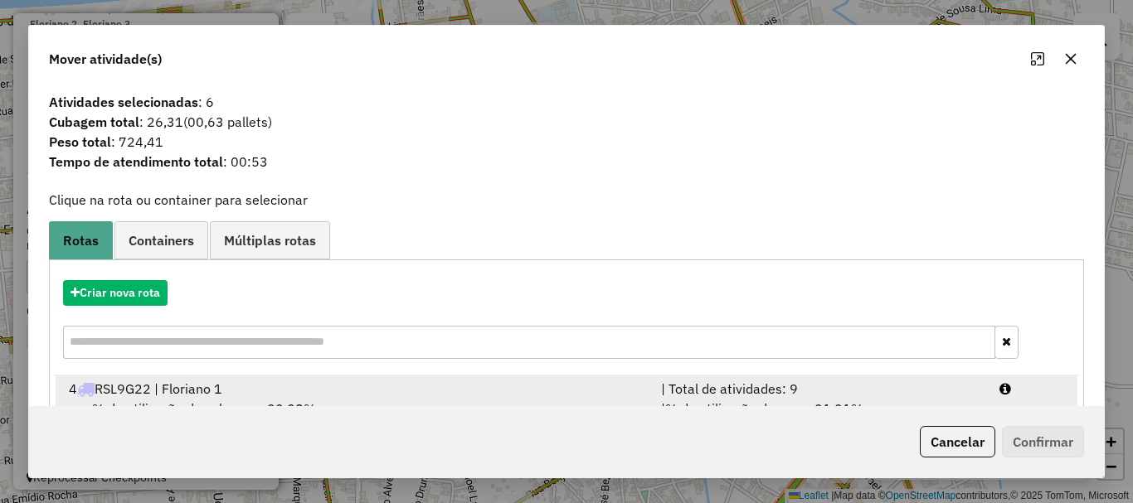
click at [277, 396] on div "4 RSL9G22 | Floriano 1" at bounding box center [355, 389] width 592 height 20
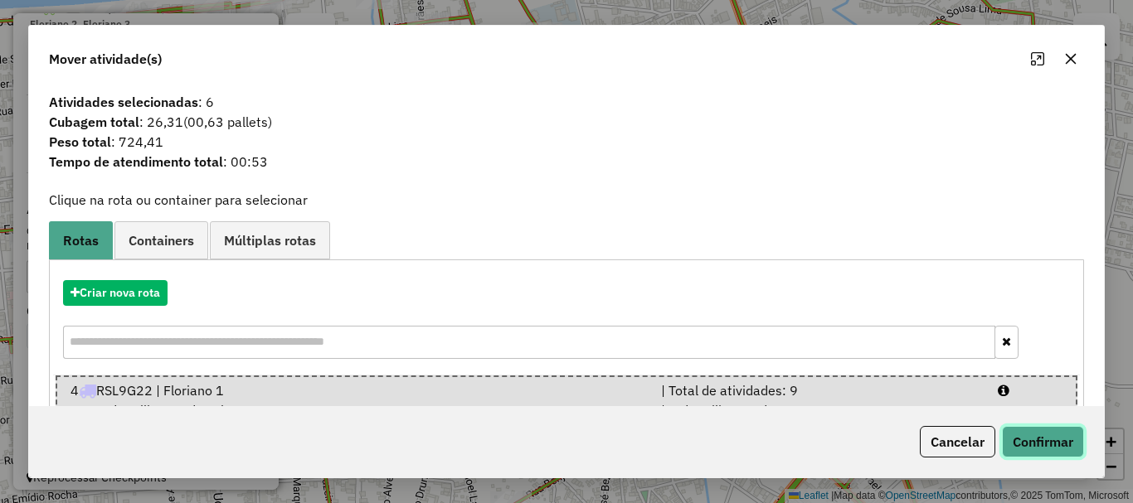
click at [1057, 448] on button "Confirmar" at bounding box center [1043, 442] width 82 height 32
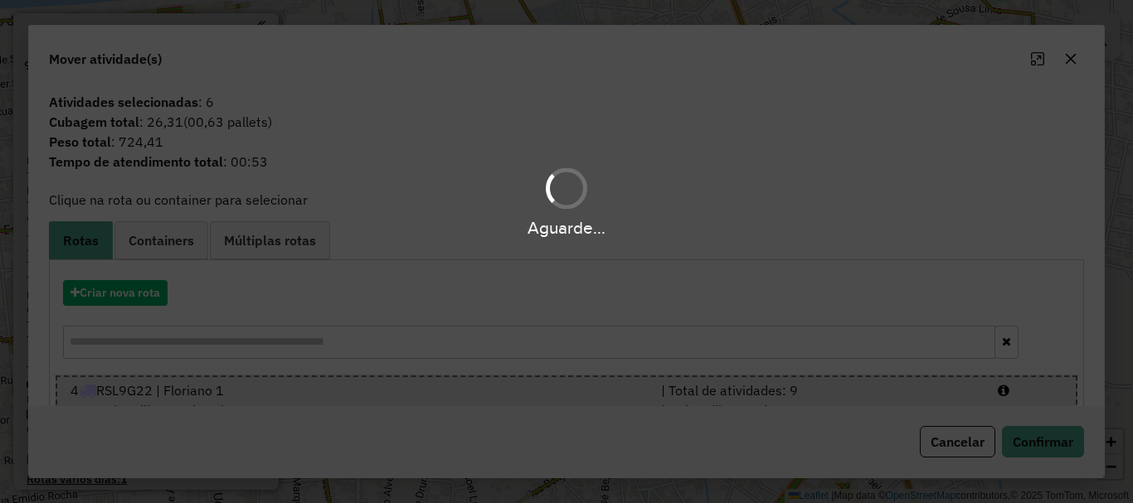
scroll to position [687, 0]
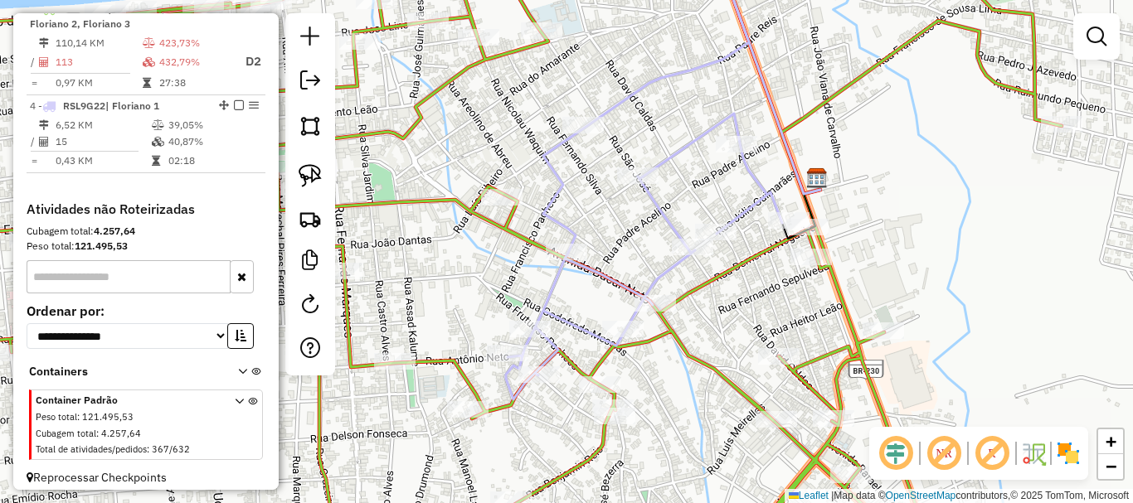
click at [556, 286] on icon at bounding box center [654, 174] width 297 height 450
select select "*********"
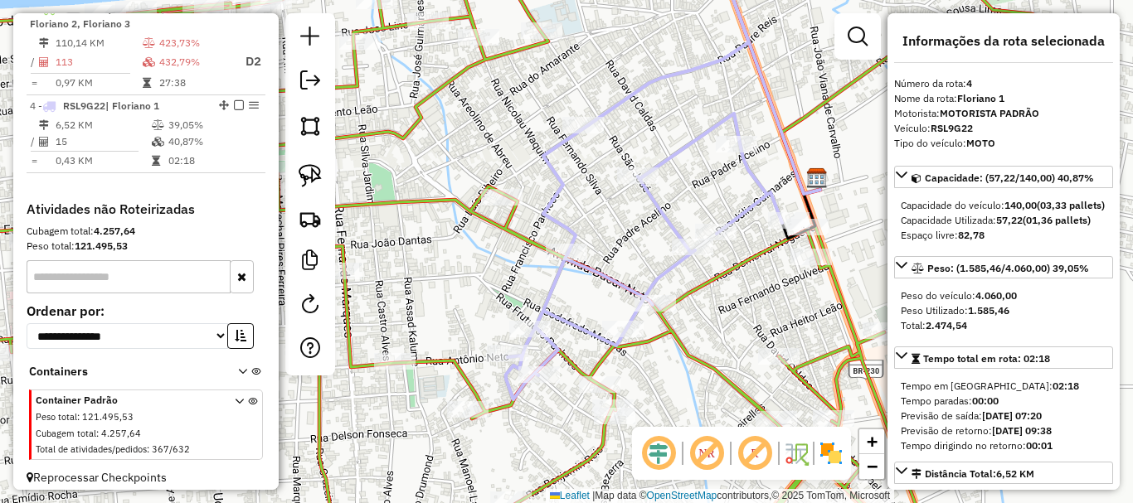
scroll to position [712, 0]
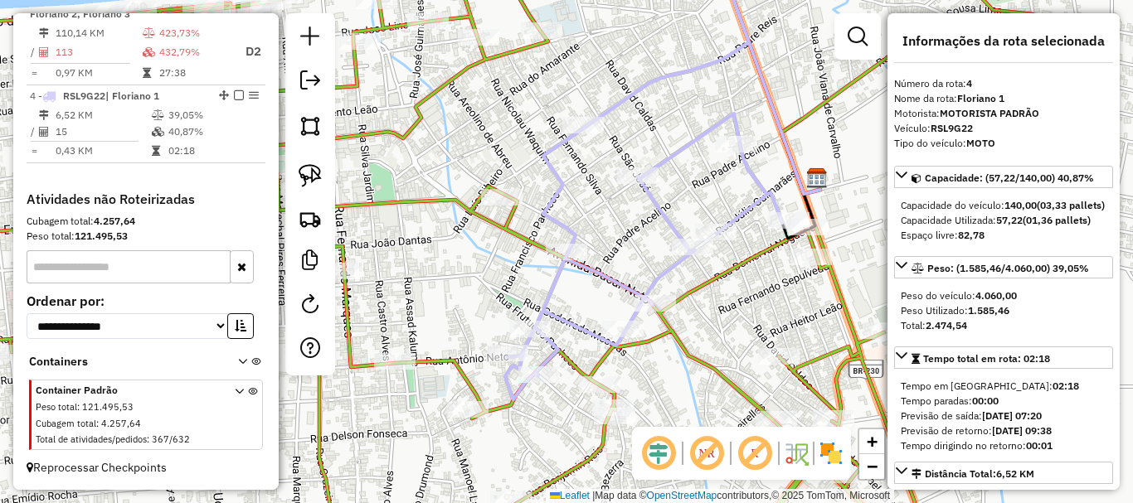
click at [556, 286] on icon at bounding box center [654, 174] width 297 height 450
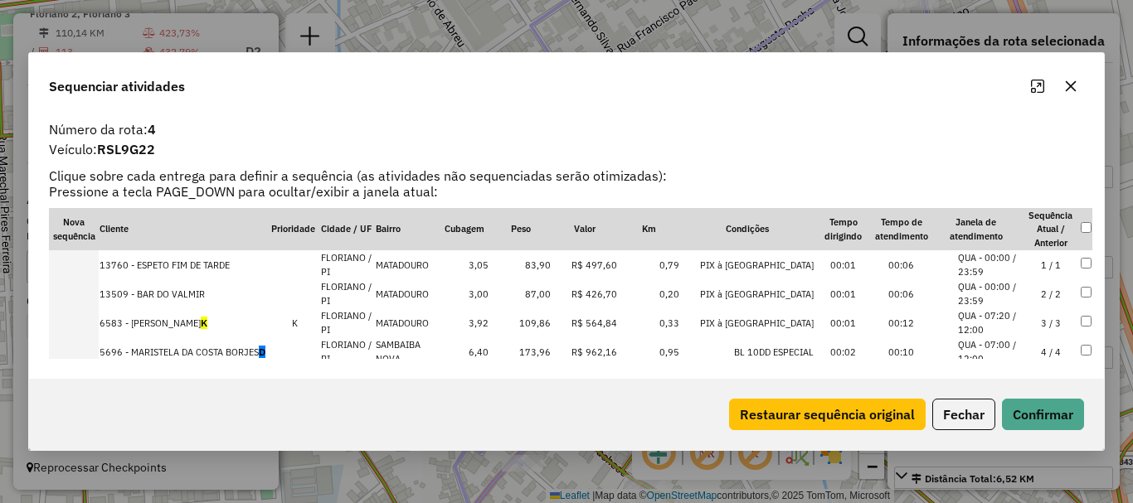
click at [1048, 89] on button "Maximize" at bounding box center [1037, 86] width 27 height 27
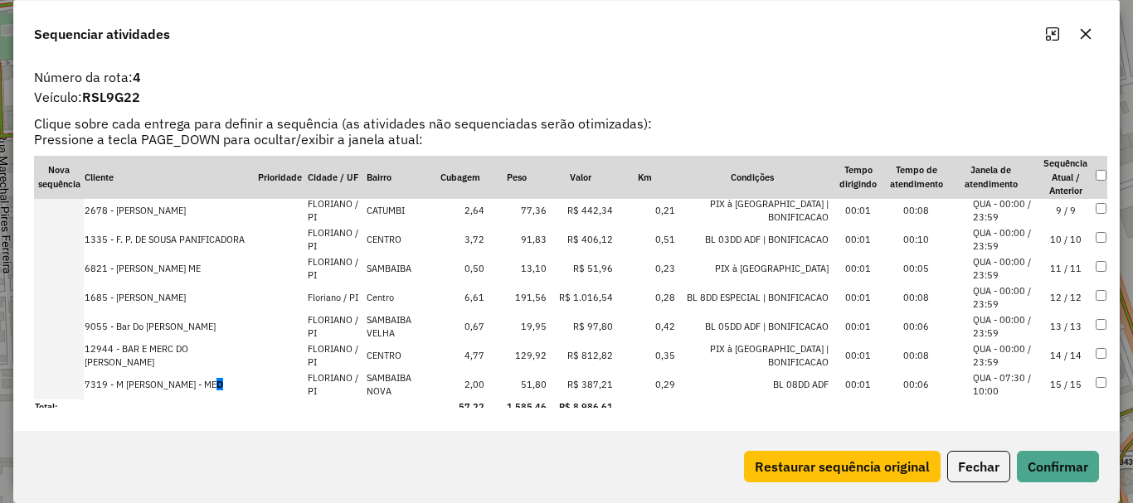
scroll to position [243, 0]
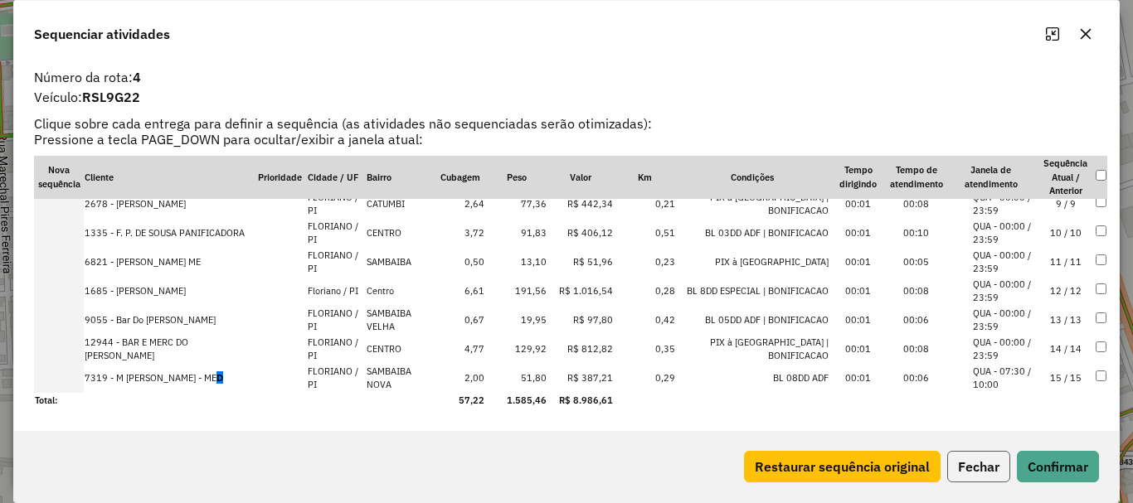
click at [978, 455] on button "Fechar" at bounding box center [978, 467] width 63 height 32
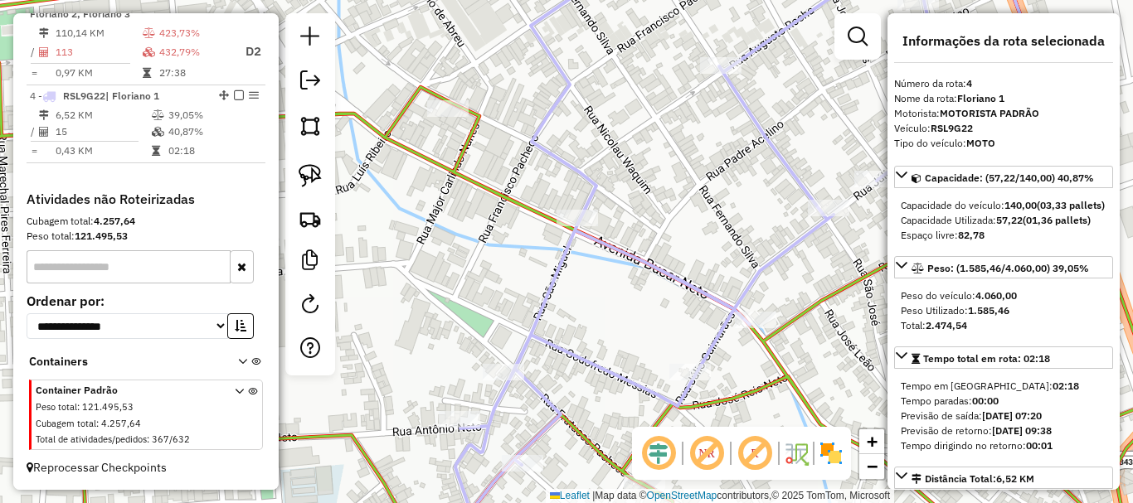
drag, startPoint x: 611, startPoint y: 250, endPoint x: 605, endPoint y: 164, distance: 85.6
click at [611, 203] on icon at bounding box center [731, 231] width 553 height 564
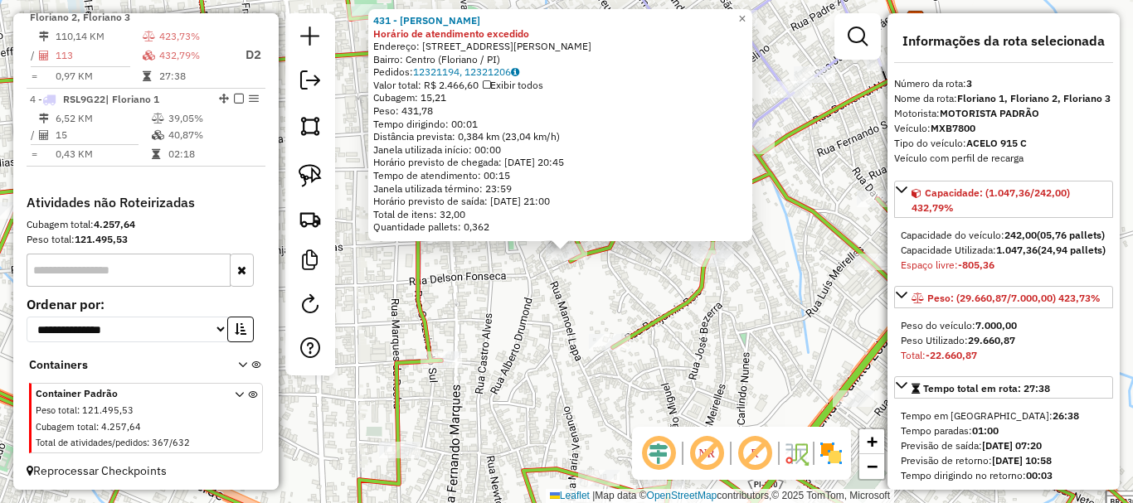
scroll to position [687, 0]
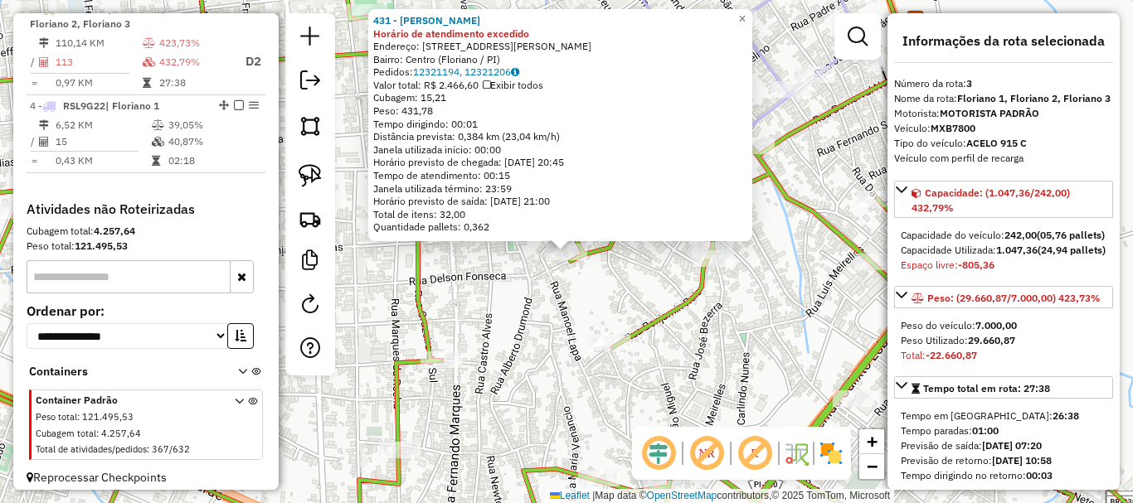
click at [547, 280] on div "431 - MARIA DA CRUZ PEREIRA DA SILVA Horário de atendimento excedido Endereço: …" at bounding box center [566, 251] width 1133 height 503
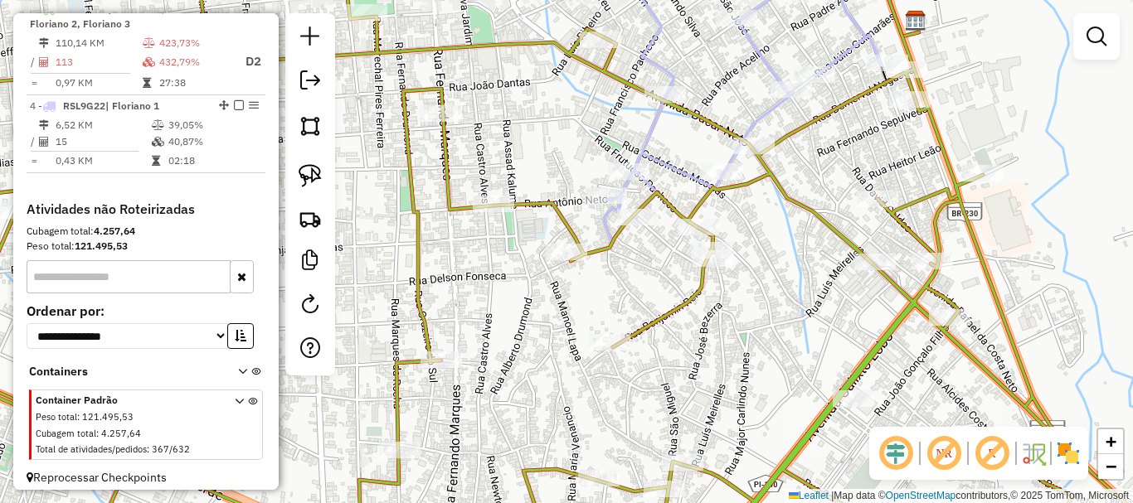
select select "*********"
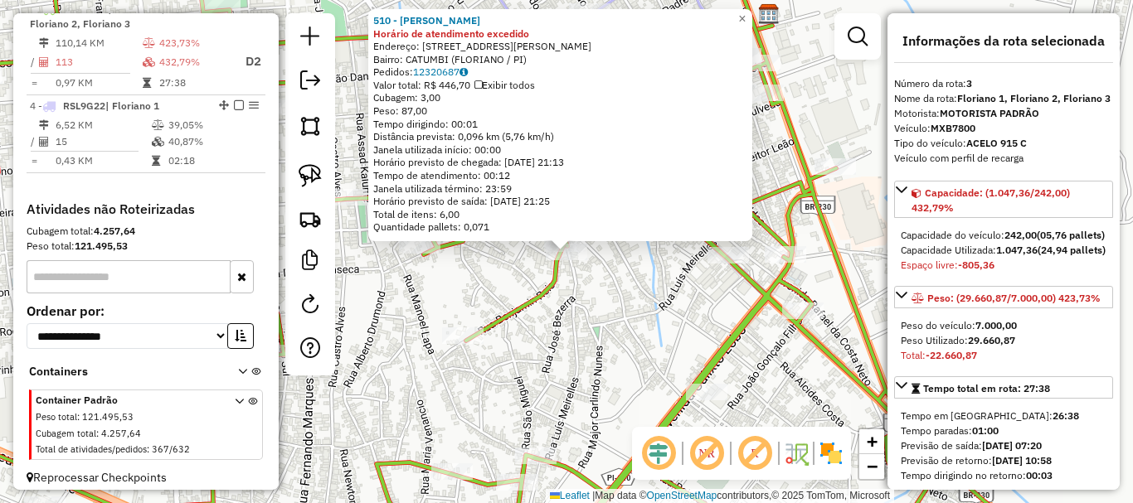
click at [587, 284] on div "Rota 3 - Placa MXB7800 510 - RAIMUNDO VIEIRA DE SOUSA 510 - RAIMUNDO VIEIRA DE …" at bounding box center [566, 251] width 1133 height 503
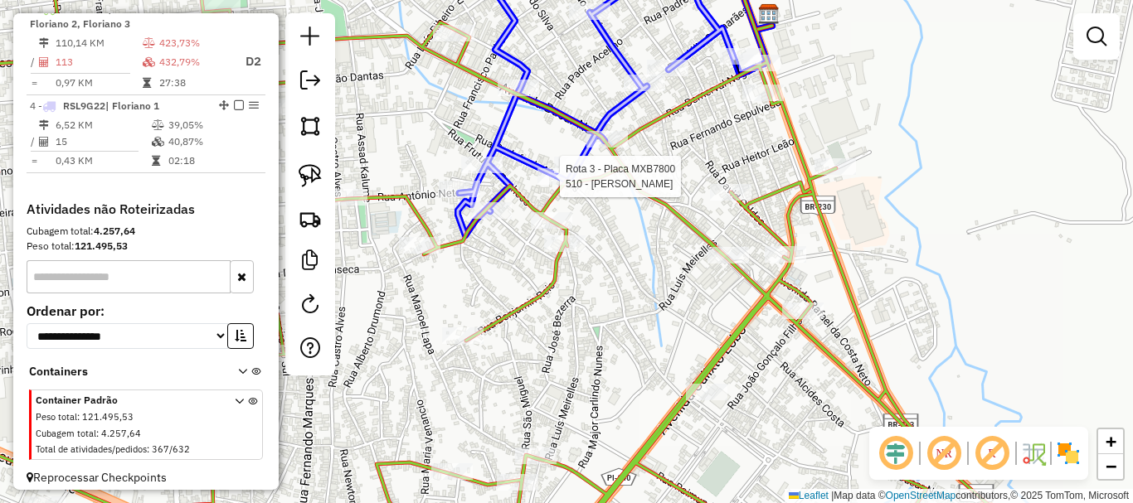
drag, startPoint x: 570, startPoint y: 260, endPoint x: 558, endPoint y: 185, distance: 76.4
click at [558, 185] on div at bounding box center [557, 176] width 41 height 17
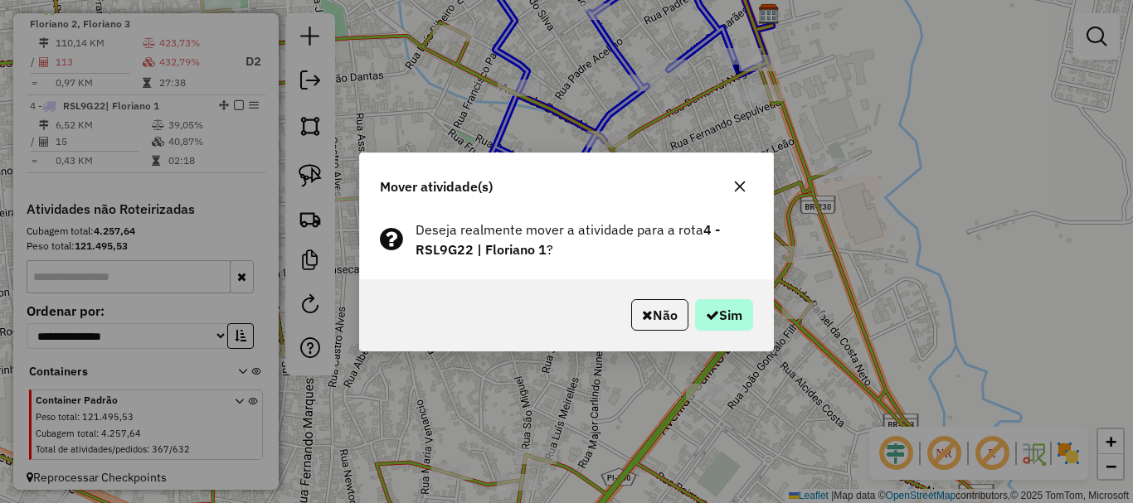
drag, startPoint x: 713, startPoint y: 290, endPoint x: 724, endPoint y: 304, distance: 17.8
click at [724, 304] on div "Não Sim" at bounding box center [566, 315] width 413 height 71
click at [724, 304] on button "Sim" at bounding box center [724, 315] width 58 height 32
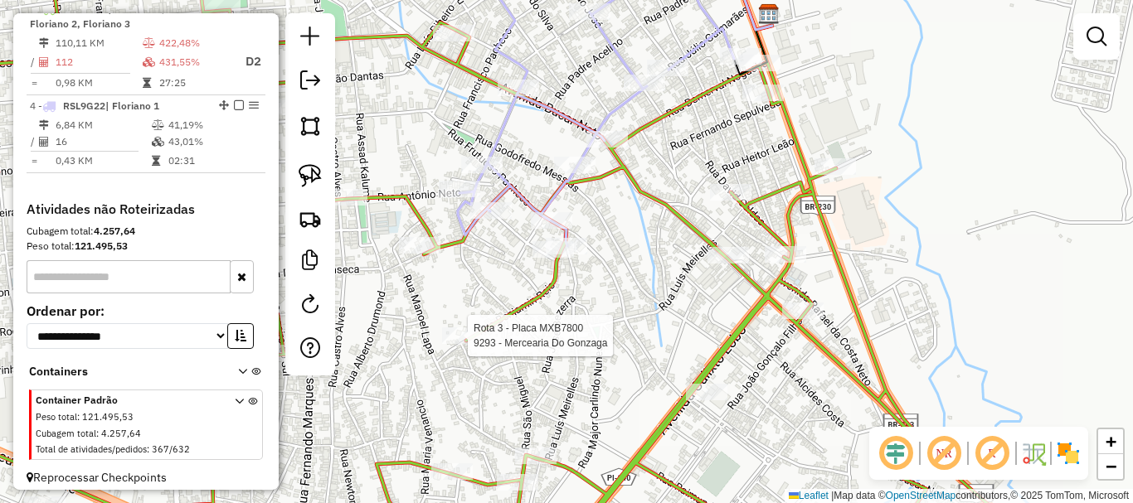
select select "*********"
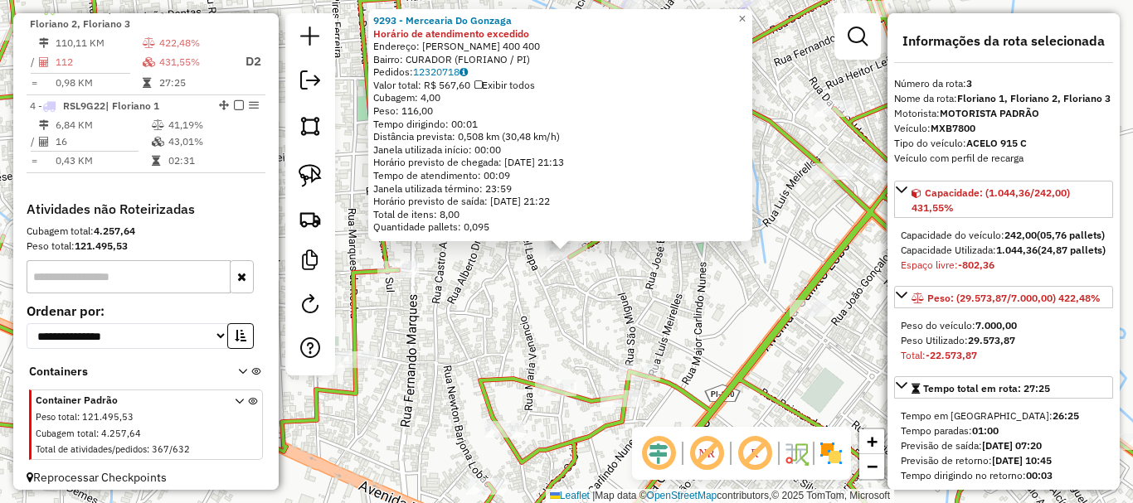
click at [474, 317] on div "9293 - Mercearia Do Gonzaga Horário de atendimento excedido Endereço: Benjamin …" at bounding box center [566, 251] width 1133 height 503
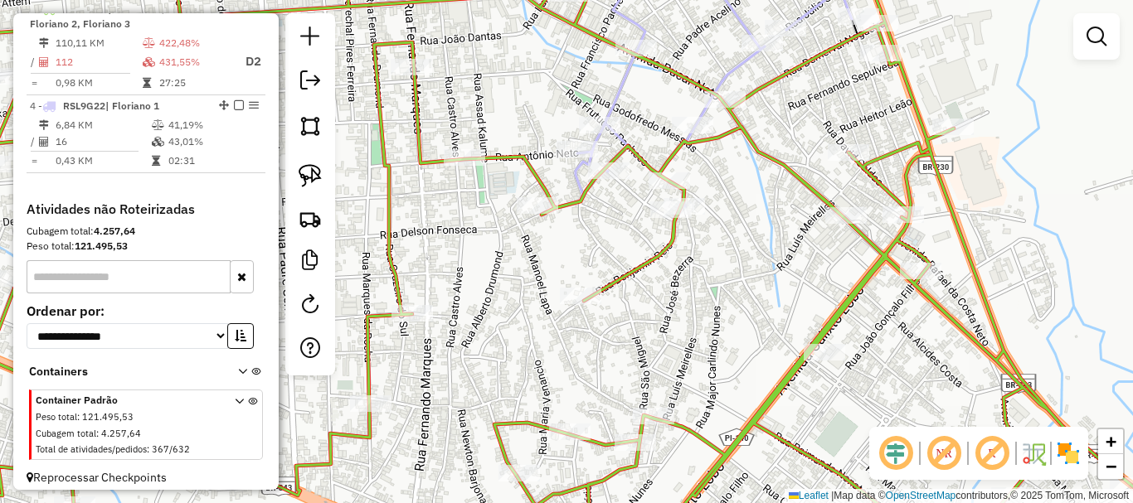
drag, startPoint x: 509, startPoint y: 272, endPoint x: 532, endPoint y: 330, distance: 62.2
click at [532, 330] on div "Janela de atendimento Grade de atendimento Capacidade Transportadoras Veículos …" at bounding box center [566, 251] width 1133 height 503
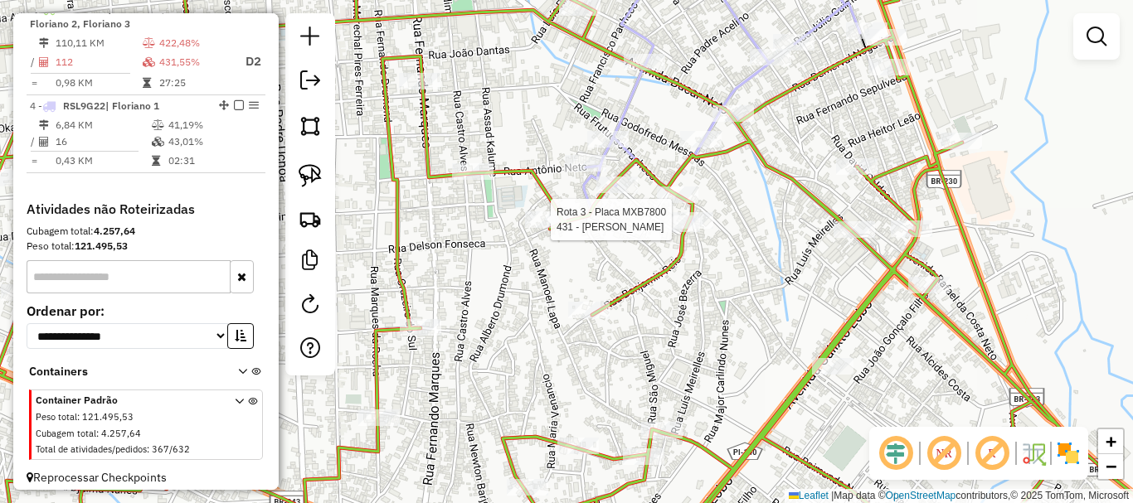
select select "*********"
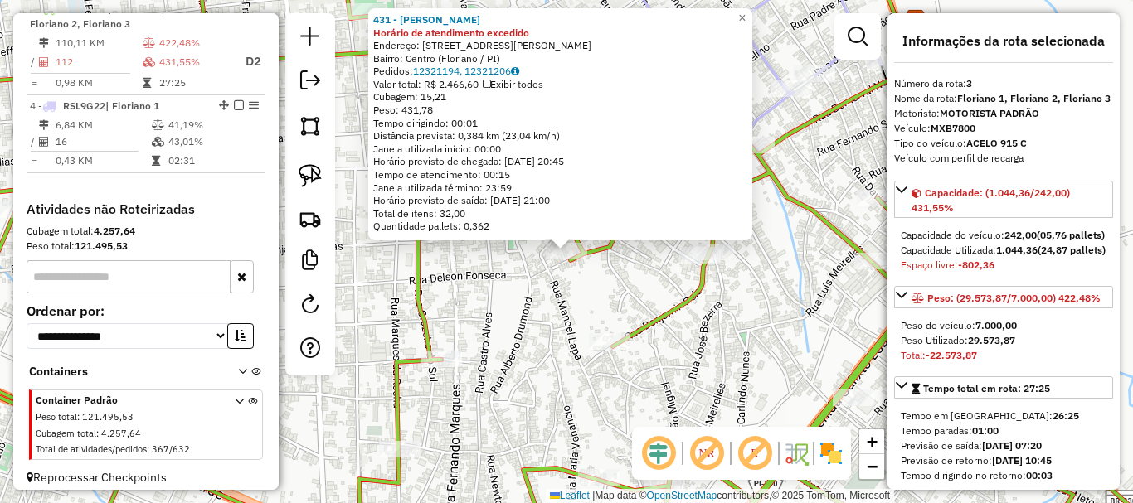
click at [545, 301] on div "431 - MARIA DA CRUZ PEREIRA DA SILVA Horário de atendimento excedido Endereço: …" at bounding box center [566, 251] width 1133 height 503
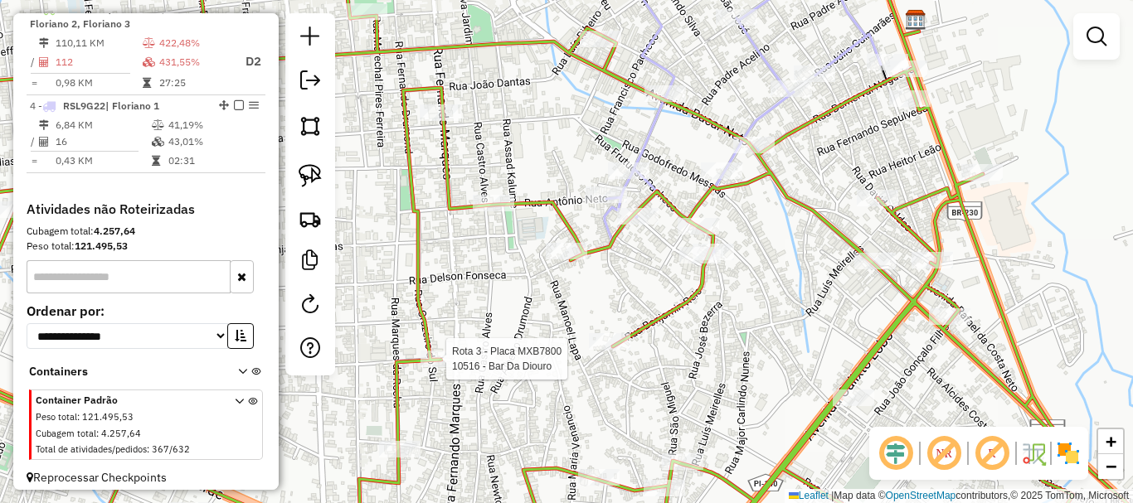
select select "*********"
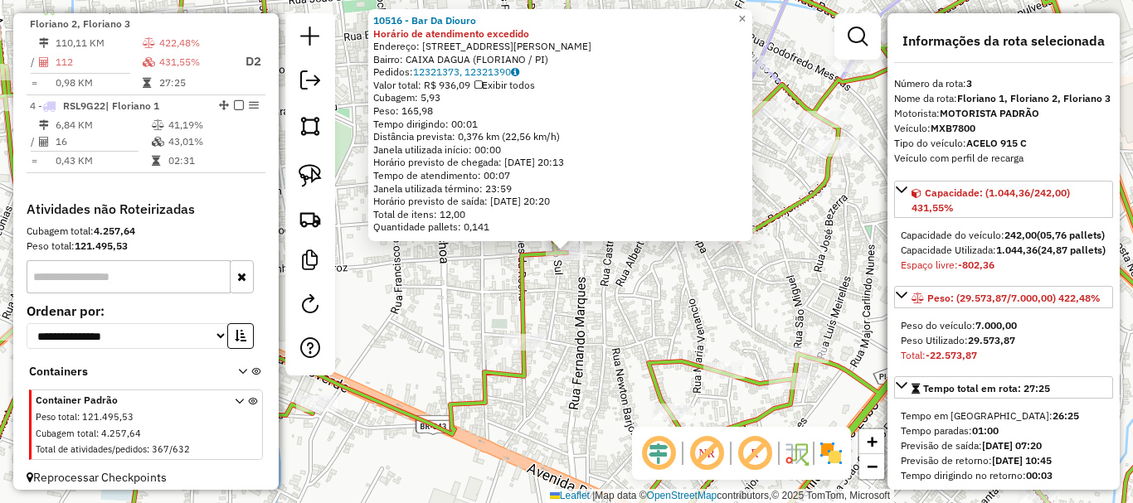
click at [586, 318] on div "Rota 3 - Placa MXB7800 10111 - Tikin Variedades 10516 - Bar Da Diouro Horário d…" at bounding box center [566, 251] width 1133 height 503
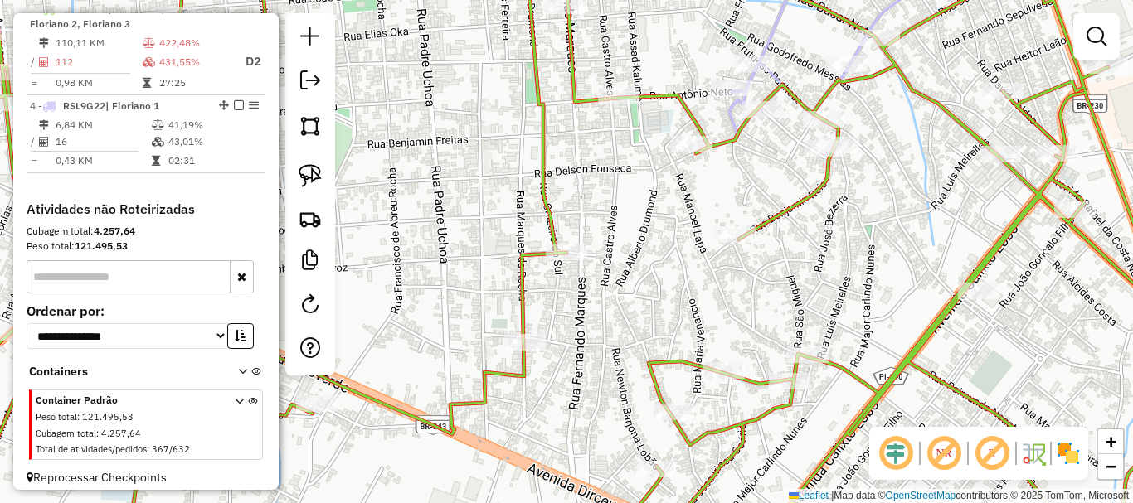
drag, startPoint x: 611, startPoint y: 236, endPoint x: 610, endPoint y: 266, distance: 29.9
click at [610, 266] on div "Janela de atendimento Grade de atendimento Capacidade Transportadoras Veículos …" at bounding box center [566, 251] width 1133 height 503
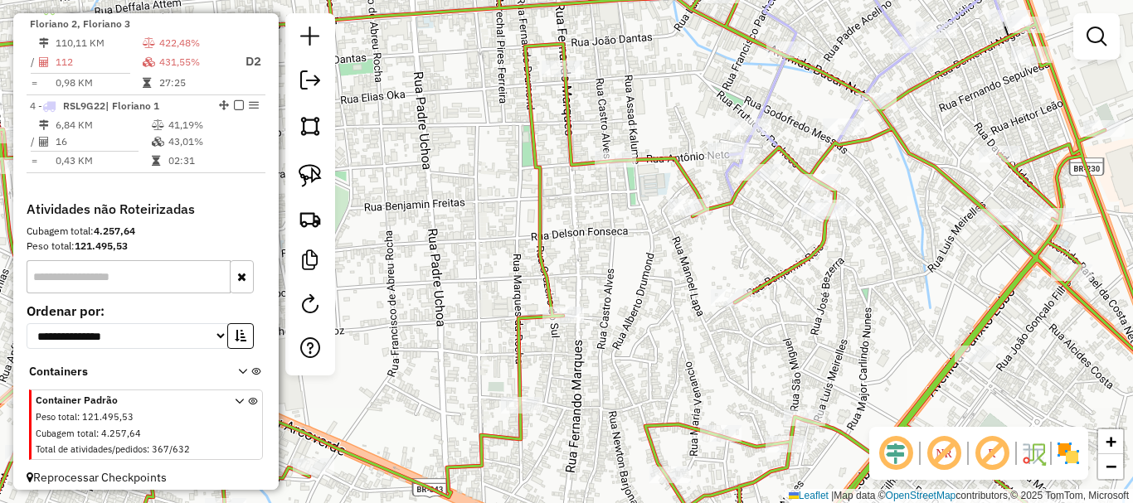
click at [622, 168] on div at bounding box center [615, 159] width 41 height 17
select select "*********"
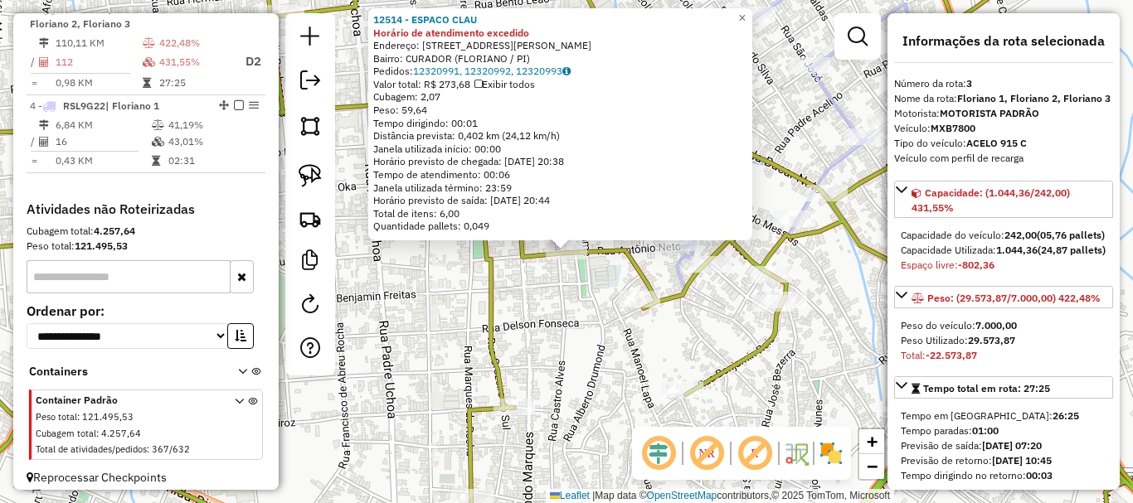
click at [587, 306] on div "12514 - ESPACO CLAU Horário de atendimento excedido Endereço: RUA MANOEL LAPA 2…" at bounding box center [566, 251] width 1133 height 503
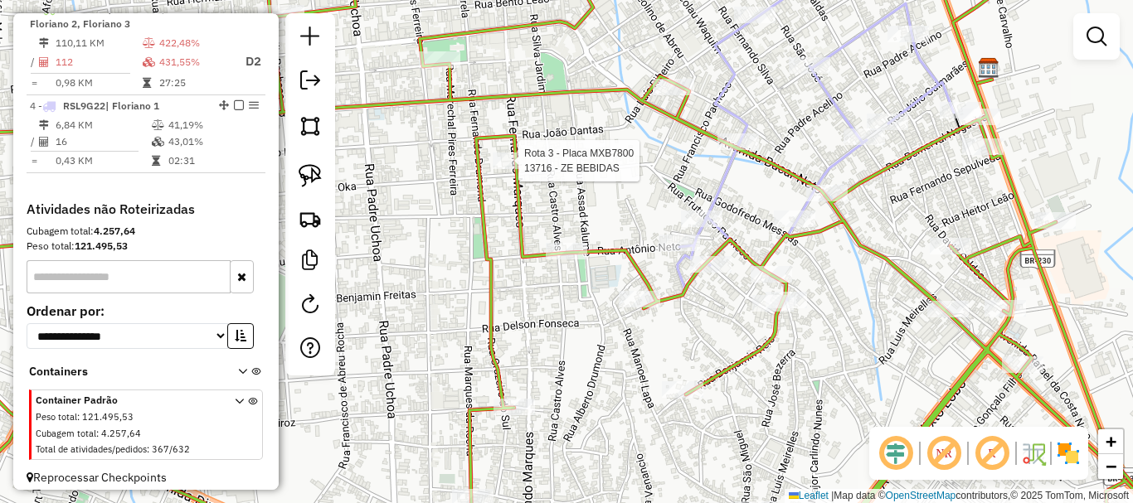
select select "*********"
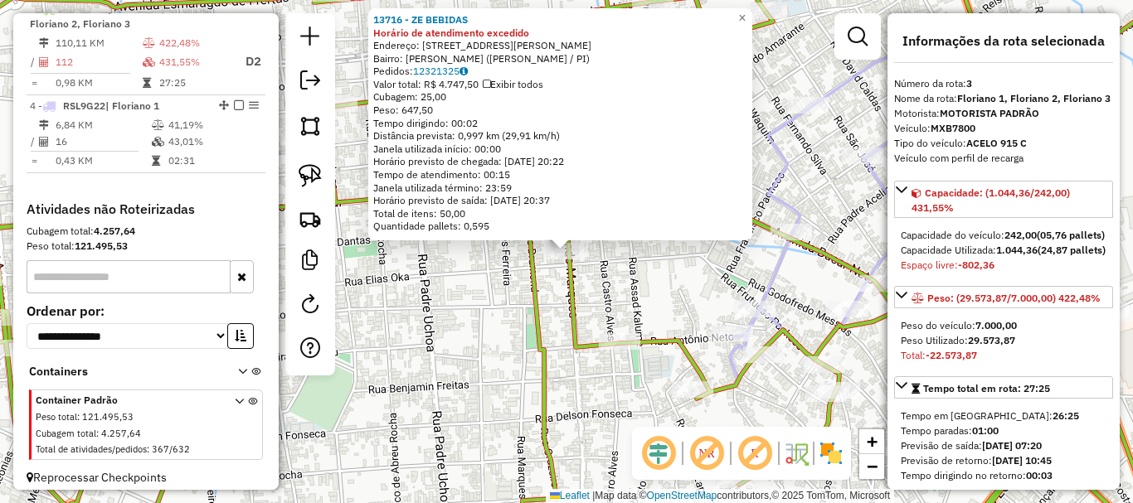
click at [502, 321] on div "13716 - ZE BEBIDAS Horário de atendimento excedido Endereço: Rua Francisco Abre…" at bounding box center [566, 251] width 1133 height 503
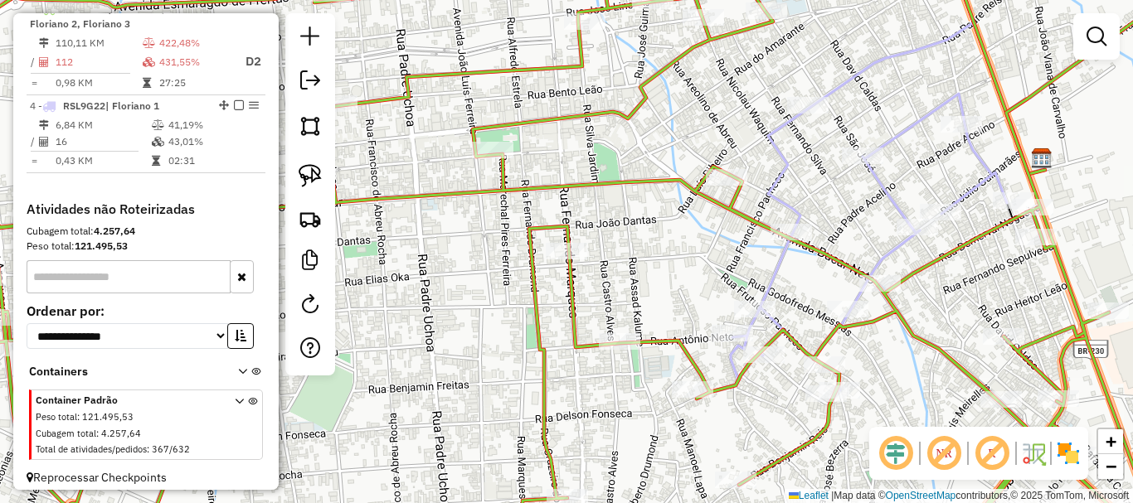
drag, startPoint x: 493, startPoint y: 344, endPoint x: 458, endPoint y: 240, distance: 110.2
click at [502, 259] on div "Janela de atendimento Grade de atendimento Capacidade Transportadoras Veículos …" at bounding box center [566, 251] width 1133 height 503
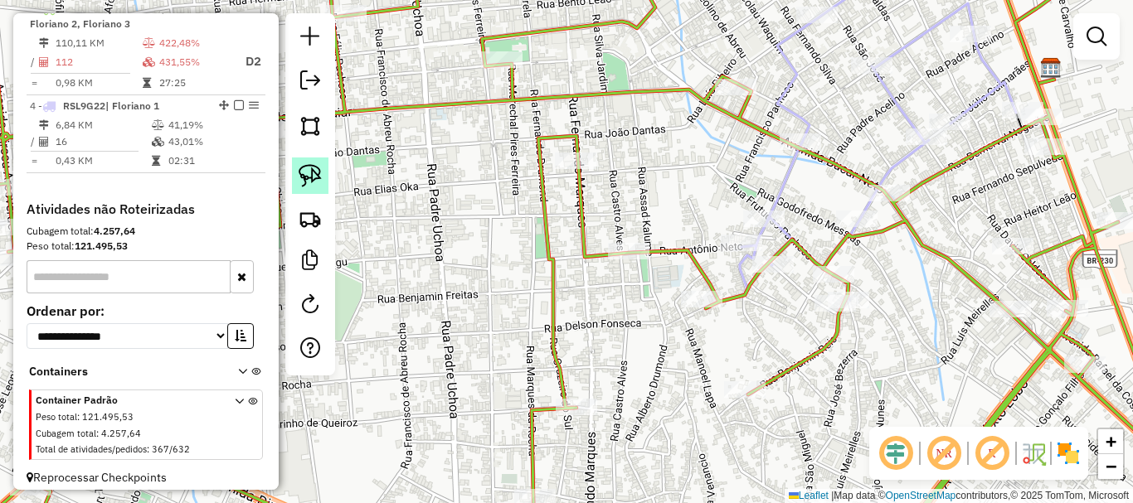
click at [318, 184] on img at bounding box center [310, 175] width 23 height 23
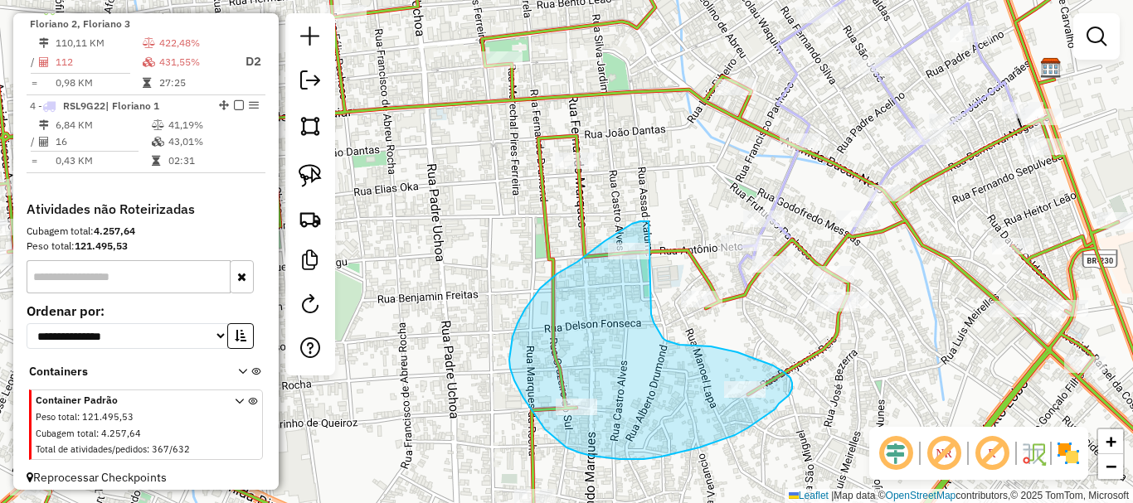
drag, startPoint x: 615, startPoint y: 234, endPoint x: 651, endPoint y: 314, distance: 88.0
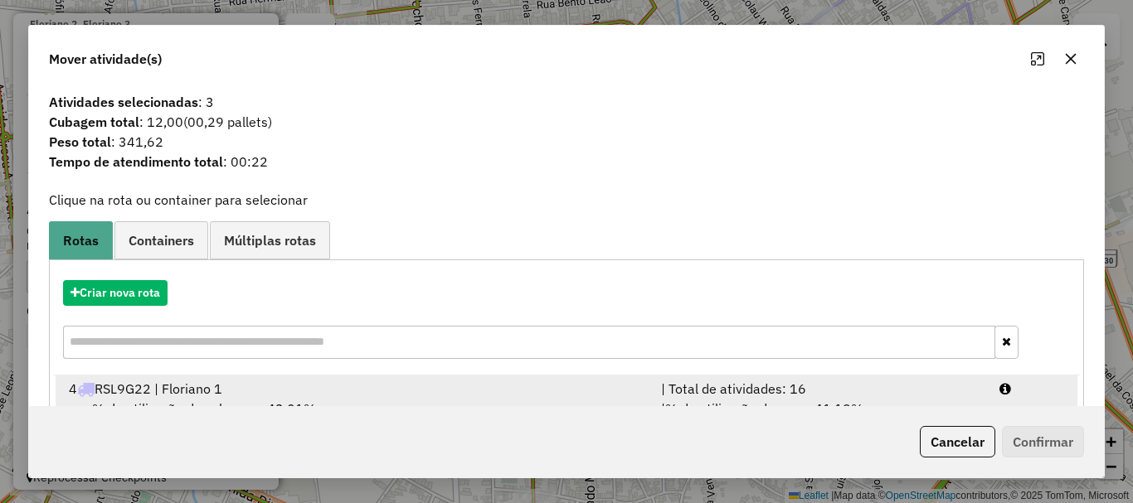
click at [709, 392] on div "| Total de atividades: 16" at bounding box center [820, 389] width 338 height 20
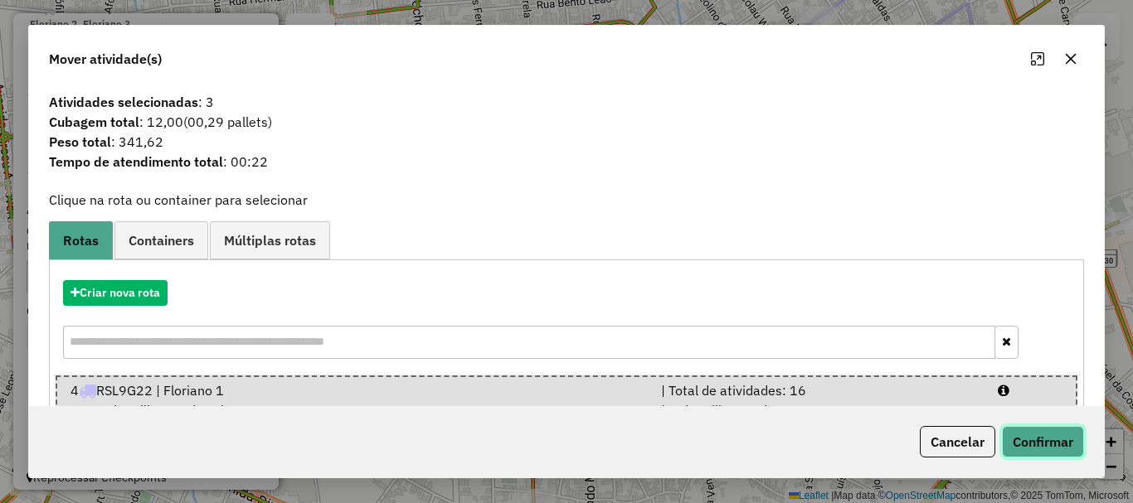
click at [1034, 441] on button "Confirmar" at bounding box center [1043, 442] width 82 height 32
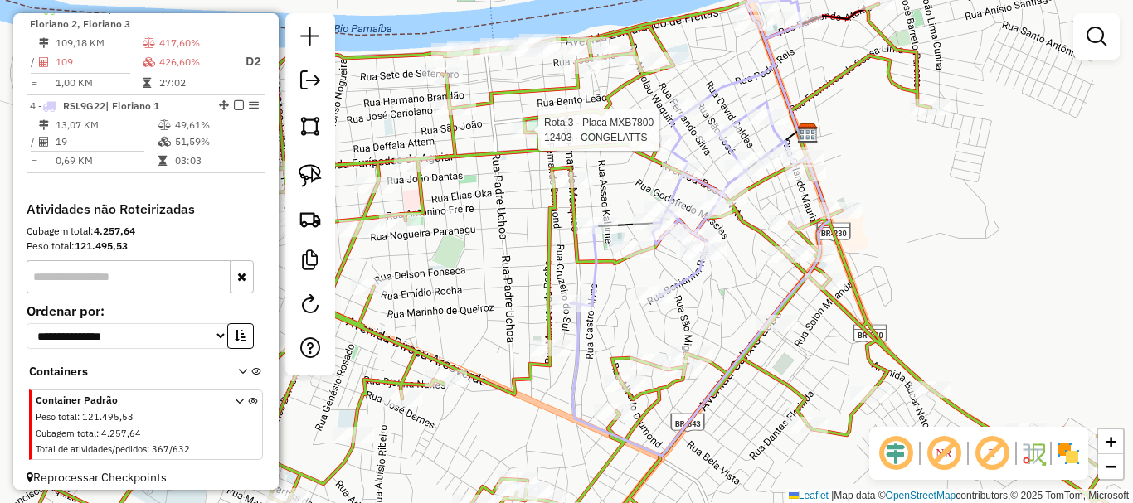
click at [539, 139] on div at bounding box center [533, 130] width 41 height 17
select select "*********"
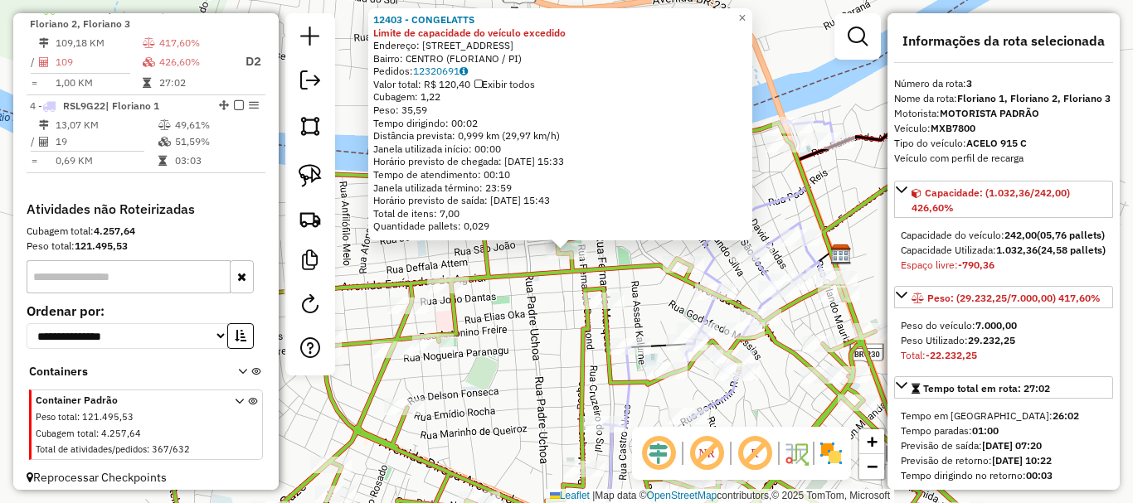
click at [536, 255] on div "12403 - CONGELATTS Limite de capacidade do veículo excedido Endereço: RUA DEFAL…" at bounding box center [566, 251] width 1133 height 503
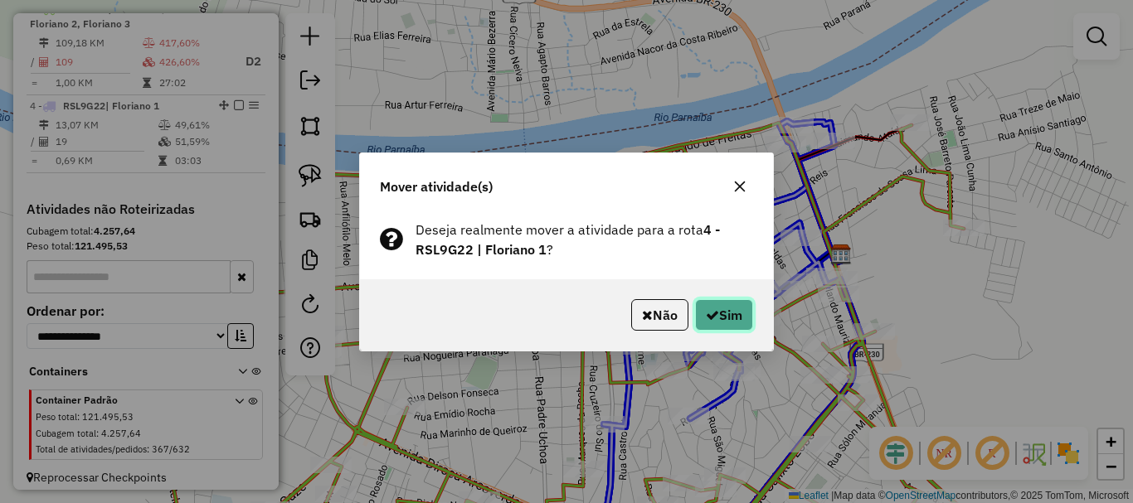
click at [718, 314] on button "Sim" at bounding box center [724, 315] width 58 height 32
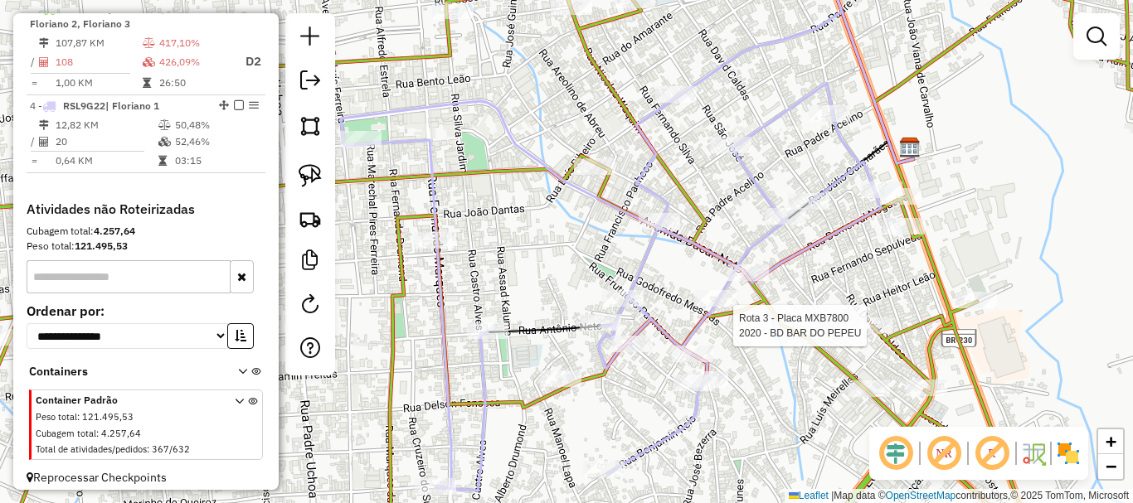
select select "*********"
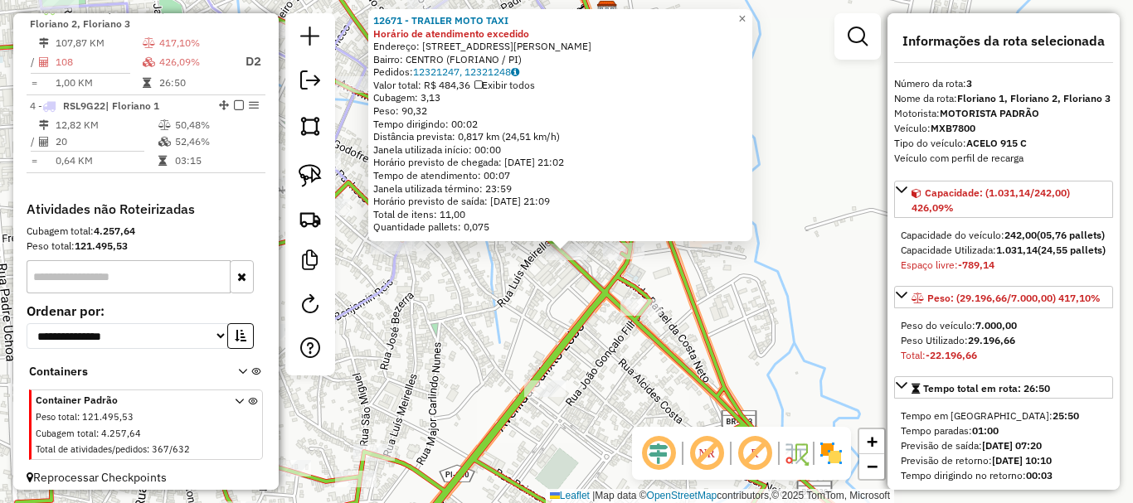
click at [636, 297] on icon at bounding box center [390, 251] width 1008 height 604
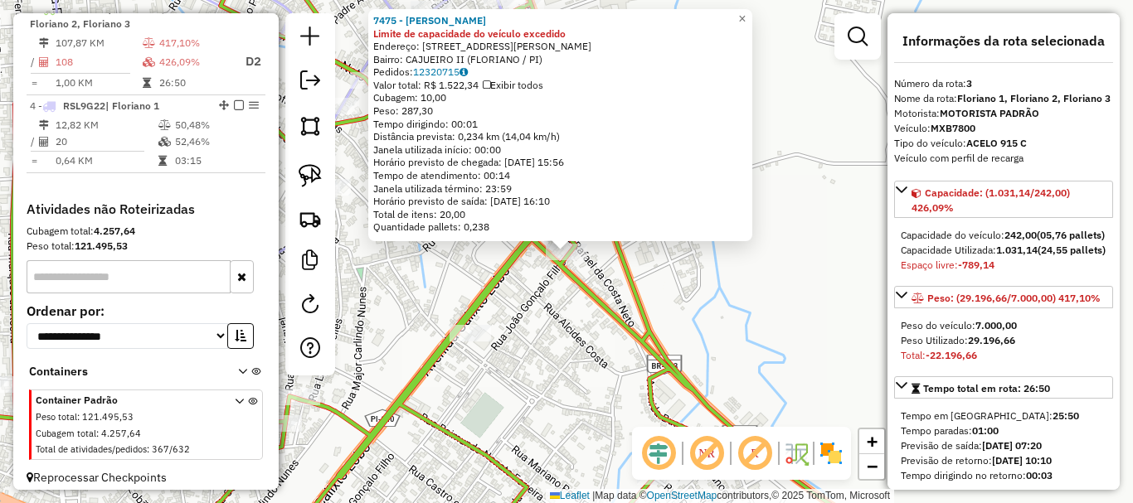
click at [543, 289] on div "7475 - JUCIMARA SOLANO DA SILVA Limite de capacidade do veículo excedido Endere…" at bounding box center [566, 251] width 1133 height 503
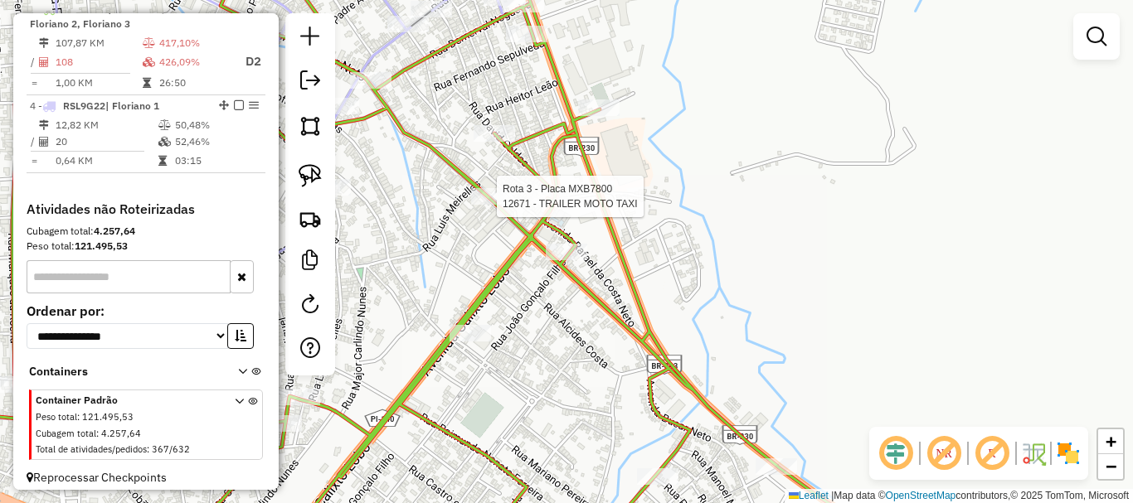
select select "*********"
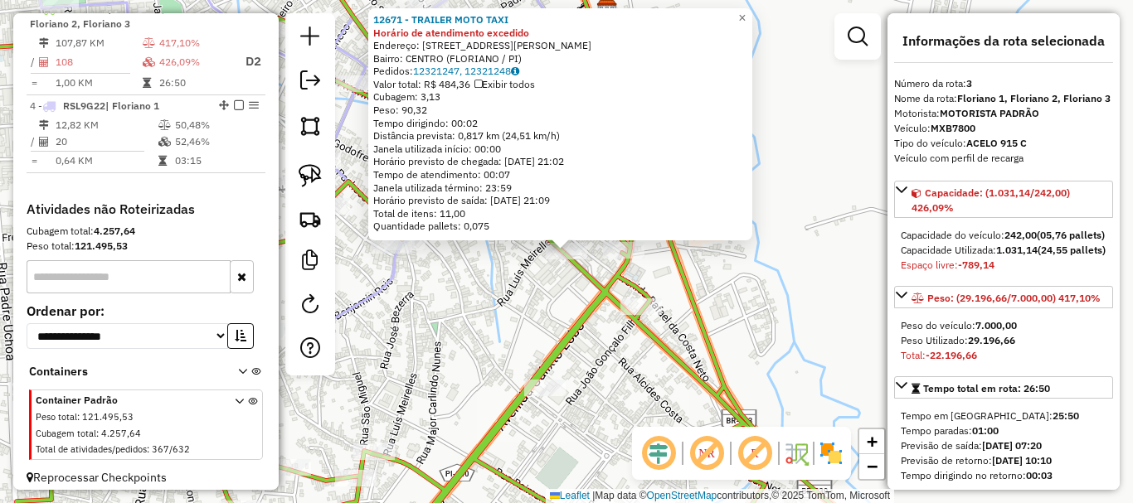
click at [464, 263] on div "Rota 3 - Placa MXB7800 12671 - TRAILER MOTO TAXI 12671 - TRAILER MOTO TAXI Horá…" at bounding box center [566, 251] width 1133 height 503
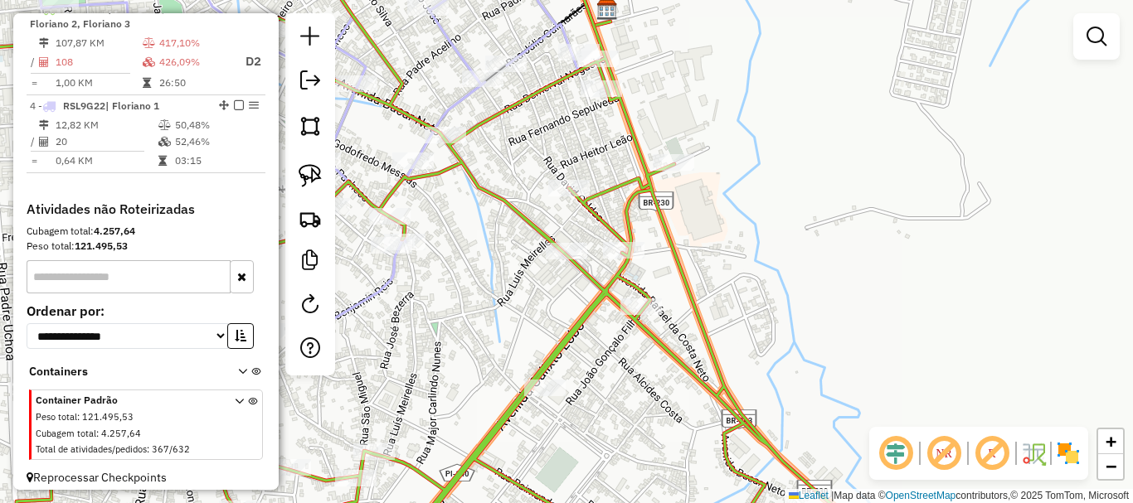
click at [545, 379] on icon at bounding box center [390, 251] width 1009 height 604
select select "*********"
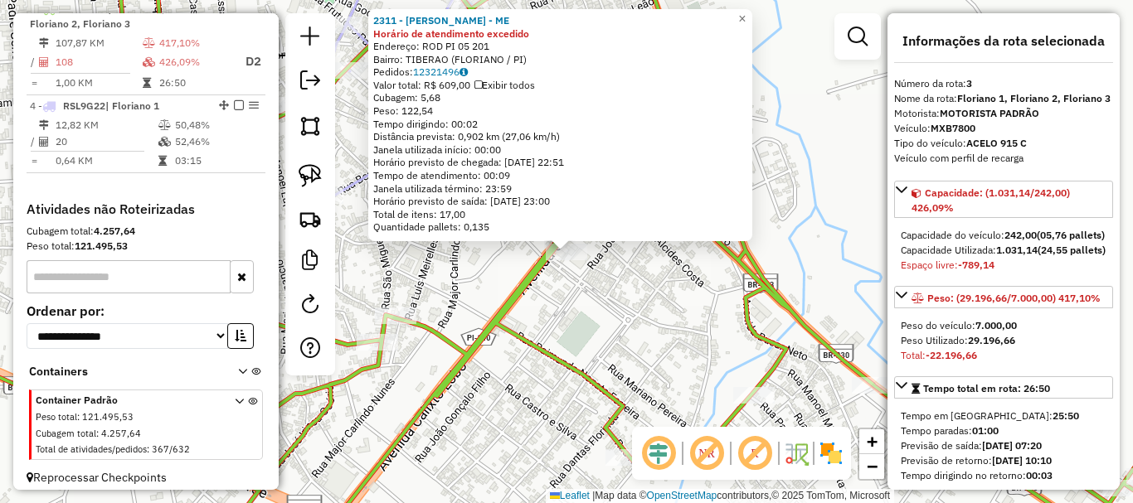
click at [611, 338] on div "2311 - J MOREIRA DE SOUSA - ME Horário de atendimento excedido Endereço: ROD PI…" at bounding box center [566, 251] width 1133 height 503
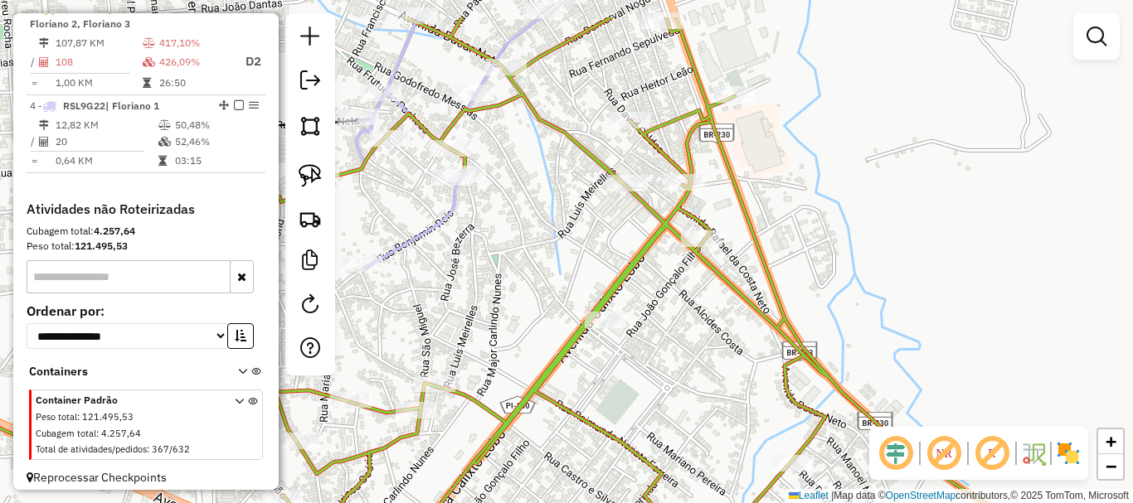
drag, startPoint x: 620, startPoint y: 291, endPoint x: 658, endPoint y: 359, distance: 78.0
click at [658, 359] on div "Janela de atendimento Grade de atendimento Capacidade Transportadoras Veículos …" at bounding box center [566, 251] width 1133 height 503
click at [310, 186] on img at bounding box center [310, 175] width 23 height 23
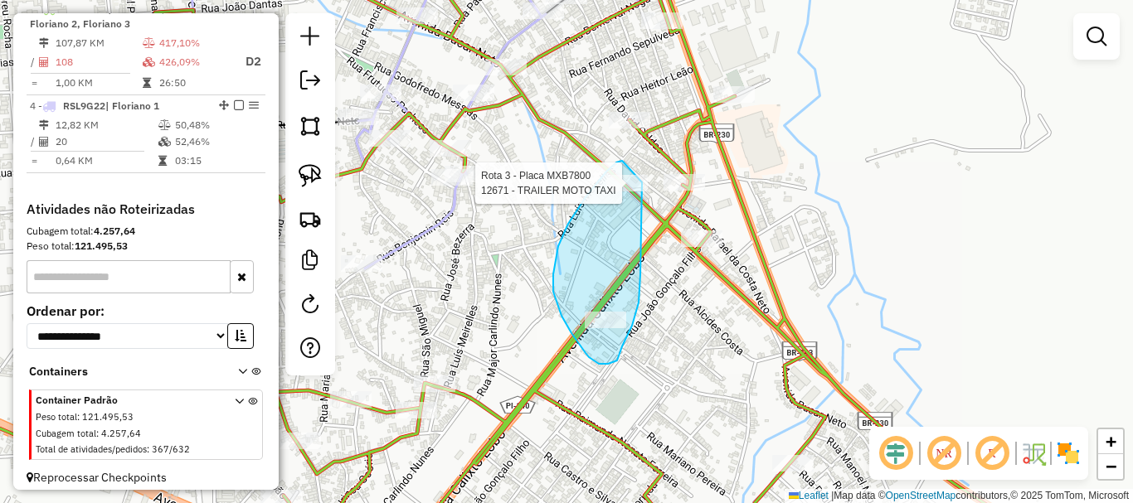
click at [642, 182] on div "Rota 3 - Placa MXB7800 12671 - TRAILER MOTO TAXI Janela de atendimento Grade de…" at bounding box center [566, 251] width 1133 height 503
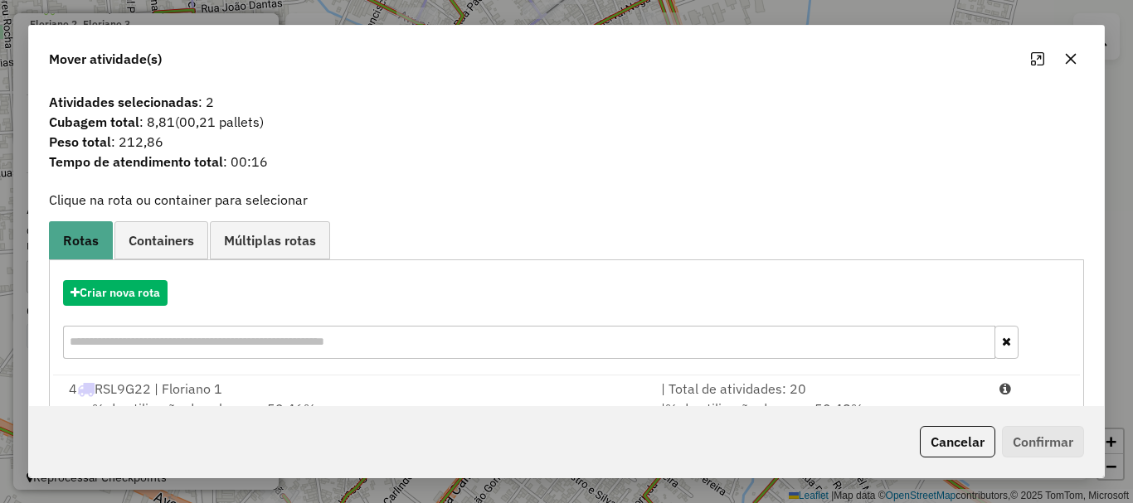
click at [242, 391] on div "4 RSL9G22 | Floriano 1" at bounding box center [355, 389] width 592 height 20
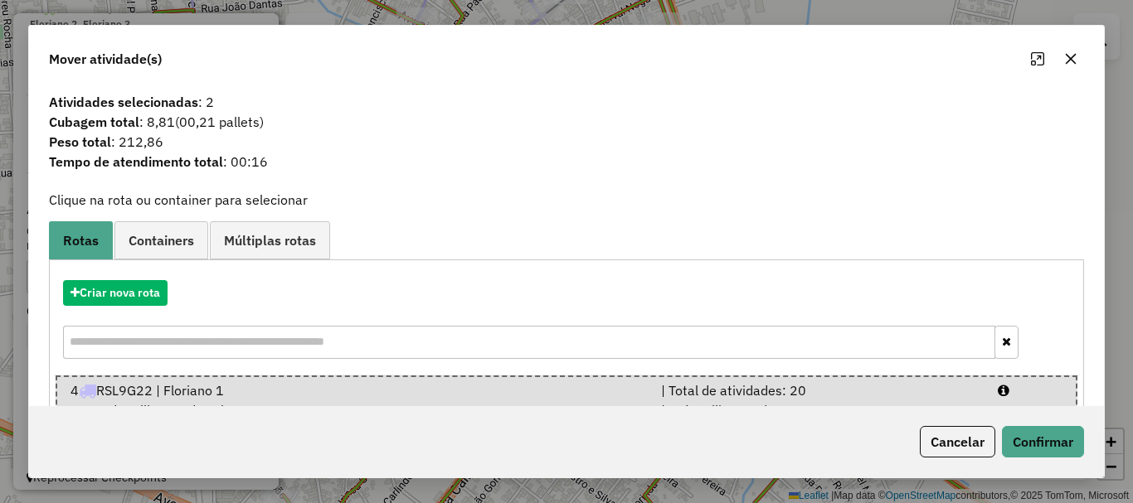
click at [1132, 453] on div "Mover atividade(s) Atividades selecionadas : 2 Cubagem total : 8,81 (00,21 pall…" at bounding box center [566, 251] width 1133 height 503
click at [1065, 440] on button "Confirmar" at bounding box center [1043, 442] width 82 height 32
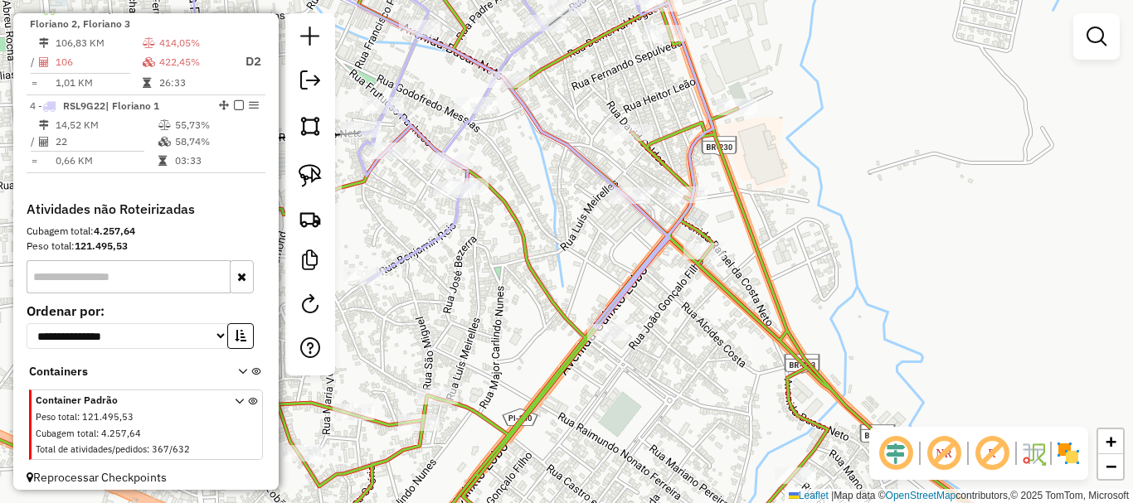
drag, startPoint x: 566, startPoint y: 224, endPoint x: 606, endPoint y: 321, distance: 105.2
click at [605, 319] on div "Janela de atendimento Grade de atendimento Capacidade Transportadoras Veículos …" at bounding box center [566, 251] width 1133 height 503
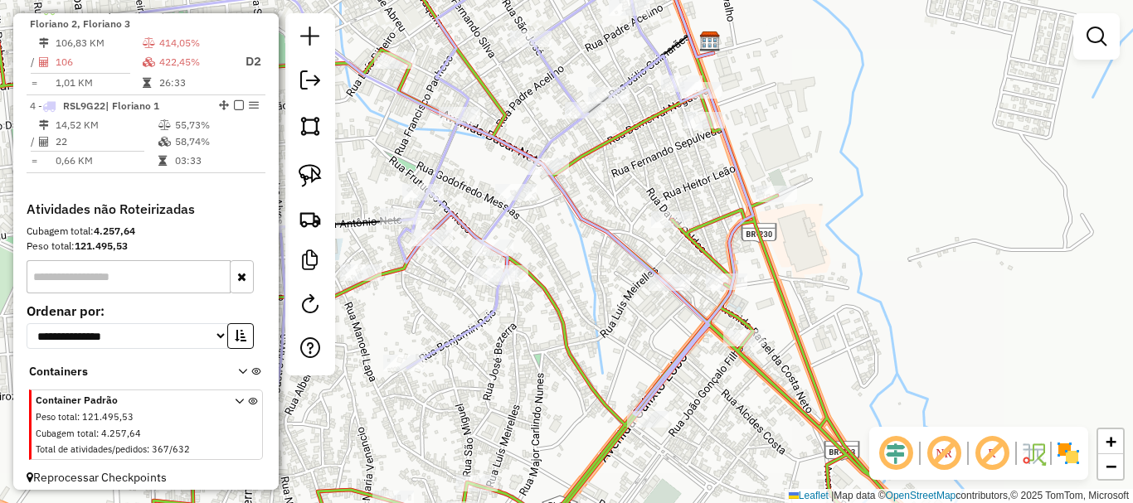
click at [766, 185] on div "Rota 3 - Placa MXB7800 6037 - GIL BAR Janela de atendimento Grade de atendiment…" at bounding box center [566, 251] width 1133 height 503
select select "*********"
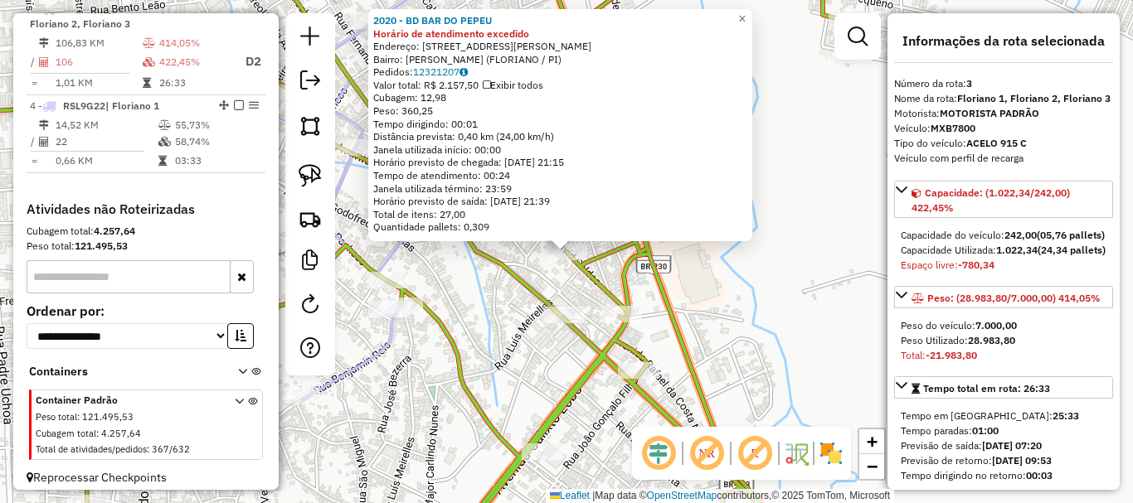
click at [469, 283] on div "2020 - BD BAR DO PEPEU Horário de atendimento excedido Endereço: RUA DAVID CALD…" at bounding box center [566, 251] width 1133 height 503
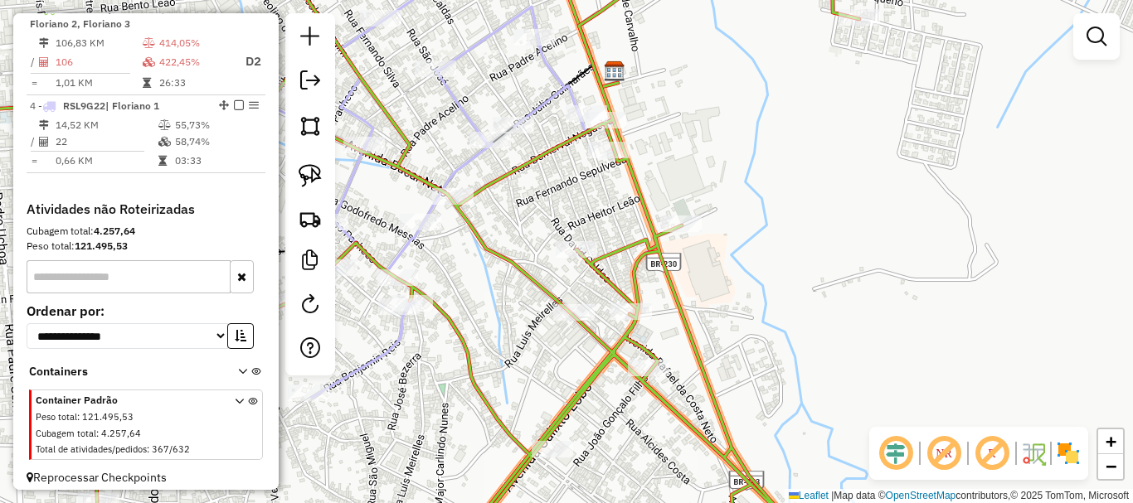
drag, startPoint x: 523, startPoint y: 322, endPoint x: 705, endPoint y: 293, distance: 183.9
click at [693, 293] on div "Janela de atendimento Grade de atendimento Capacidade Transportadoras Veículos …" at bounding box center [566, 251] width 1133 height 503
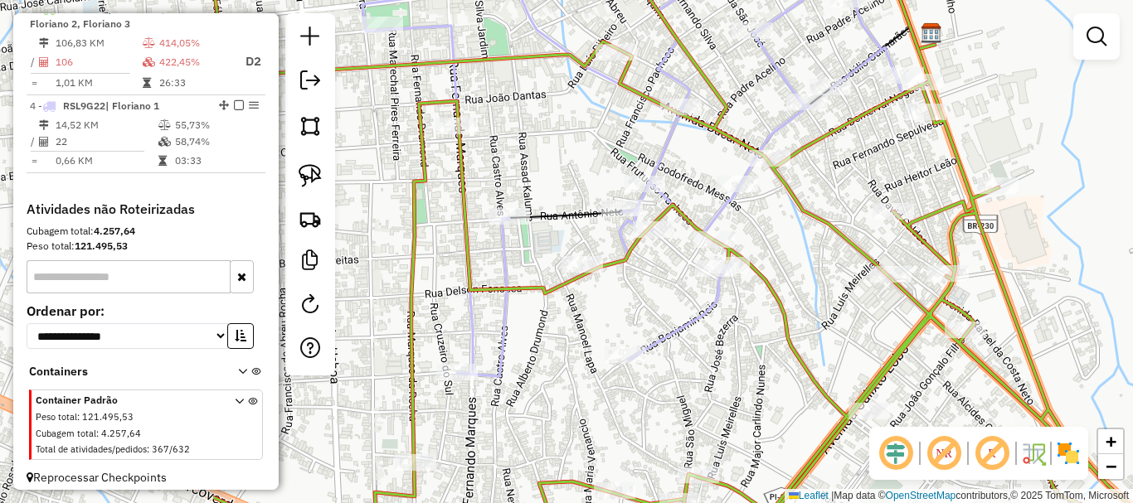
click at [596, 273] on div at bounding box center [582, 264] width 41 height 17
select select "*********"
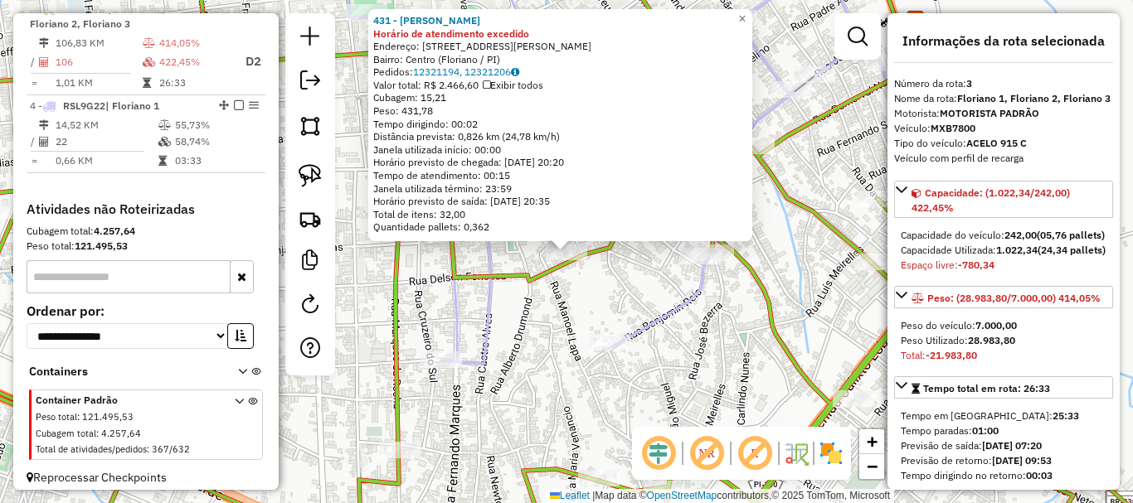
click at [573, 300] on div "431 - MARIA DA CRUZ PEREIRA DA SILVA Horário de atendimento excedido Endereço: …" at bounding box center [566, 251] width 1133 height 503
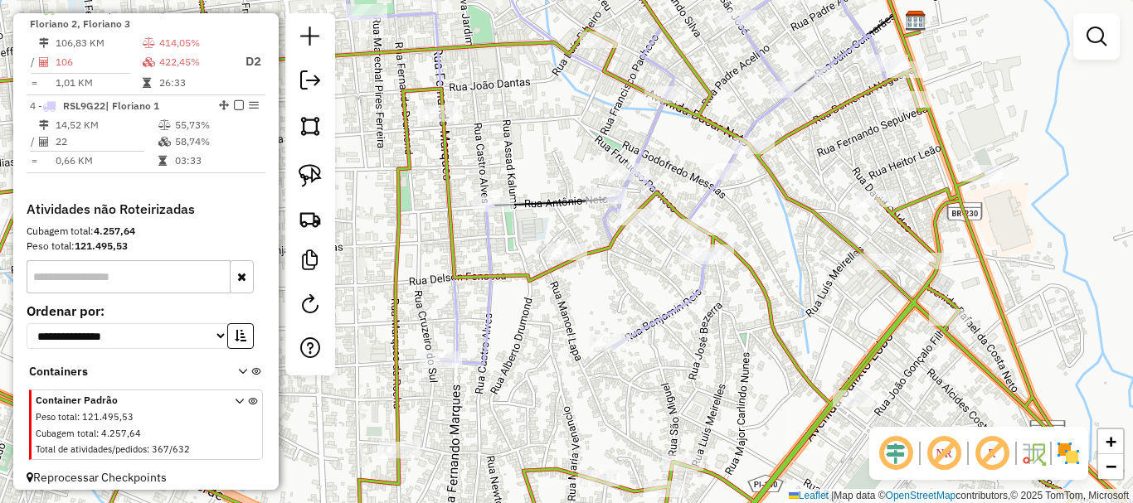
drag, startPoint x: 543, startPoint y: 326, endPoint x: 631, endPoint y: 226, distance: 133.4
click at [627, 231] on div "431 - MARIA DA CRUZ PEREIRA DA SILVA Horário de atendimento excedido Endereço: …" at bounding box center [566, 251] width 1133 height 503
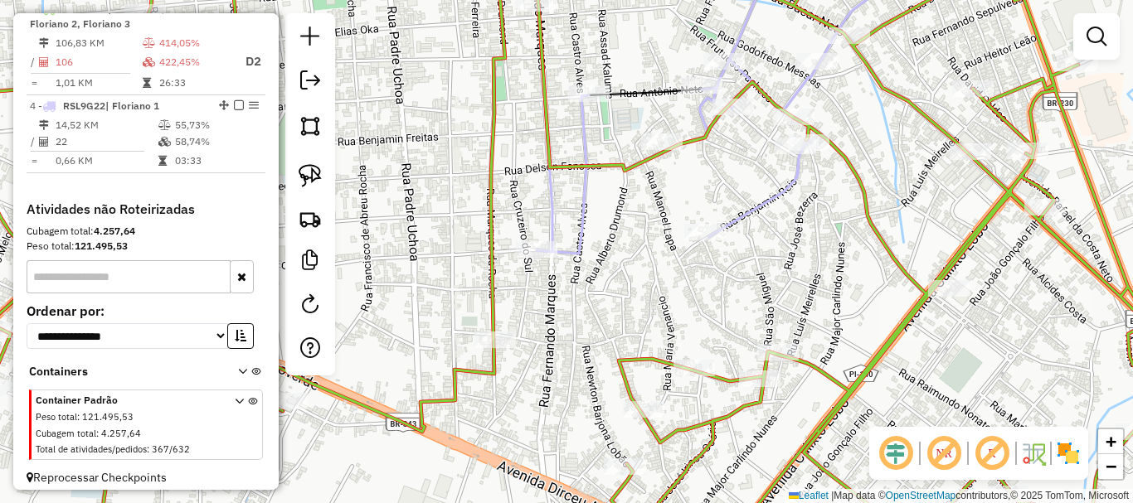
click at [800, 361] on icon at bounding box center [565, 251] width 1359 height 604
select select "*********"
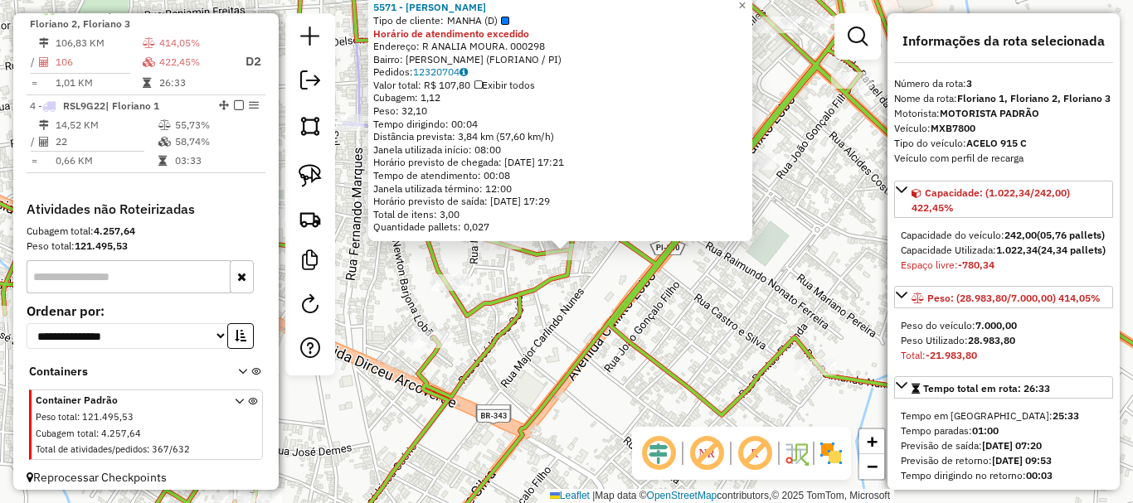
click at [601, 287] on div "5571 - JOSE MARIA BERBOSA DE ARAUJO Tipo de cliente: MANHA (D) Horário de atend…" at bounding box center [566, 251] width 1133 height 503
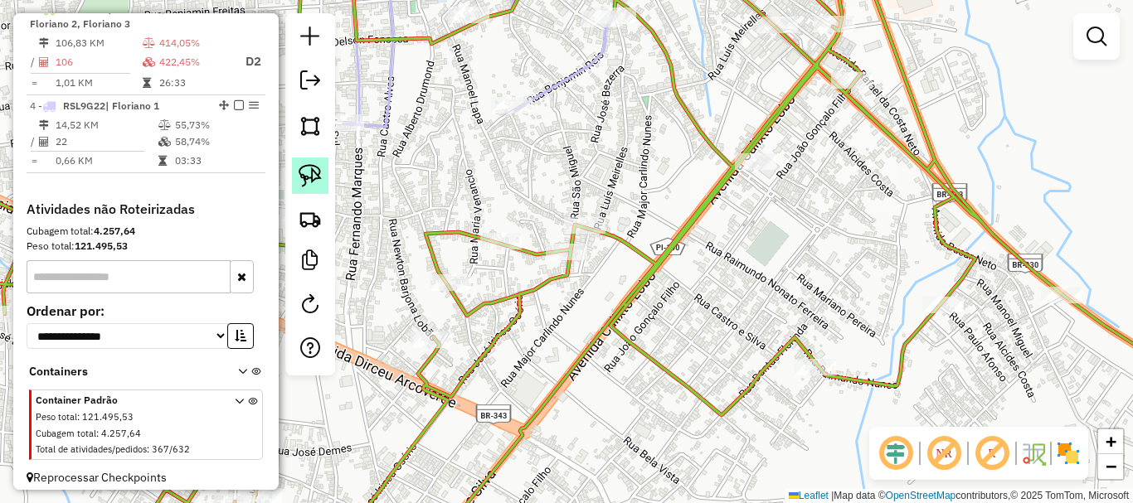
click at [322, 182] on link at bounding box center [310, 176] width 36 height 36
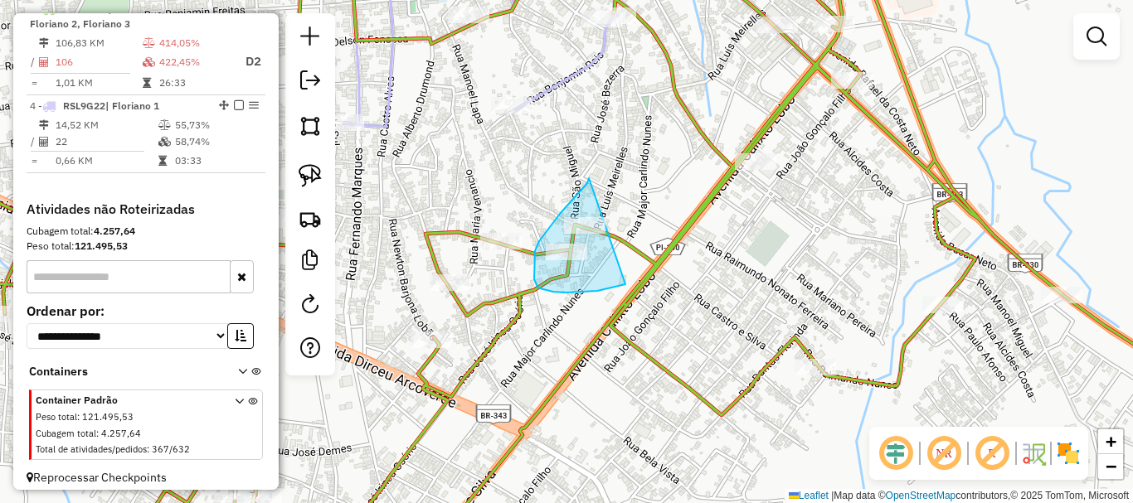
drag, startPoint x: 576, startPoint y: 195, endPoint x: 634, endPoint y: 281, distance: 103.5
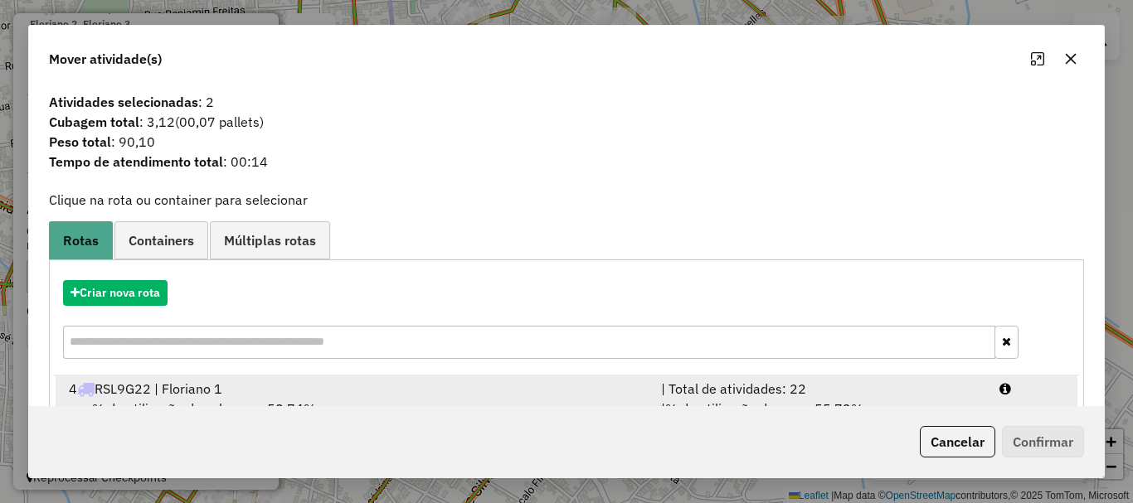
click at [219, 401] on span "% de utilização da cubagem: 58,74%" at bounding box center [204, 409] width 224 height 17
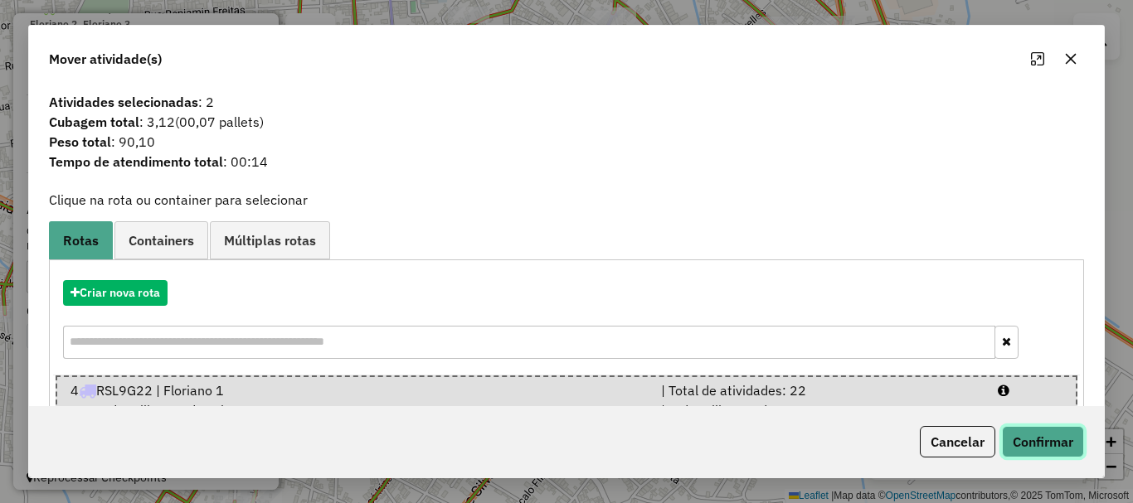
click at [1058, 444] on button "Confirmar" at bounding box center [1043, 442] width 82 height 32
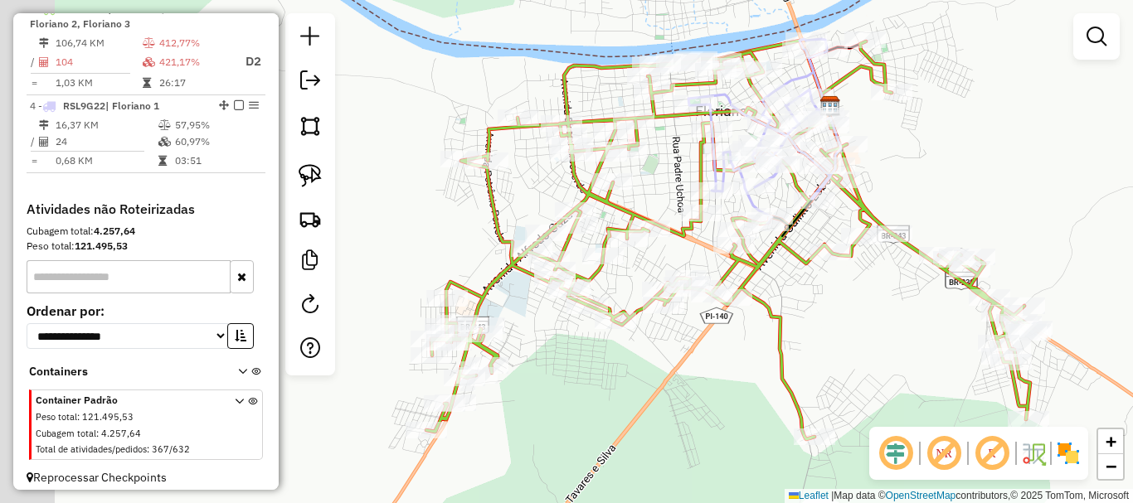
drag, startPoint x: 487, startPoint y: 348, endPoint x: 693, endPoint y: 353, distance: 206.6
click at [693, 353] on div "Janela de atendimento Grade de atendimento Capacidade Transportadoras Veículos …" at bounding box center [566, 251] width 1133 height 503
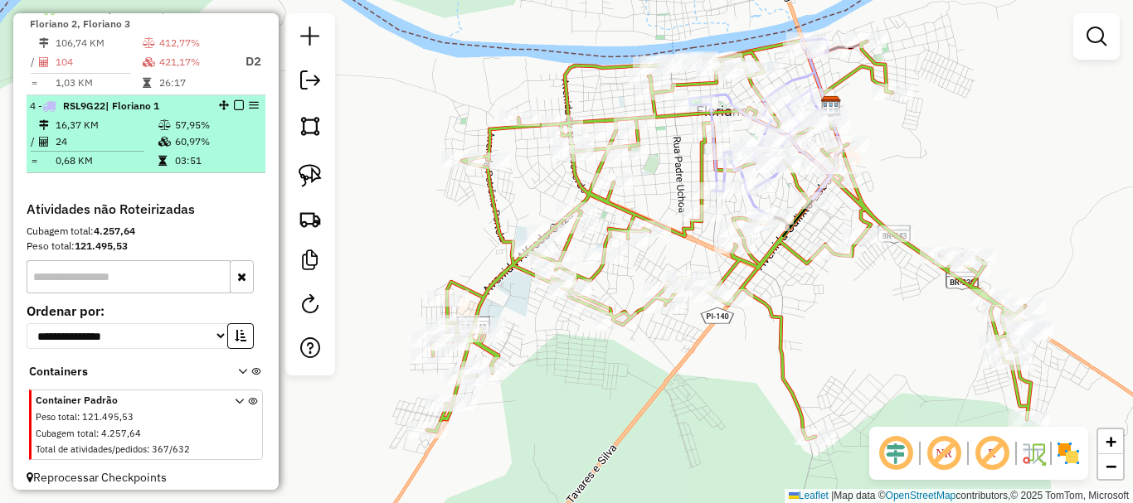
click at [234, 110] on em at bounding box center [239, 105] width 10 height 10
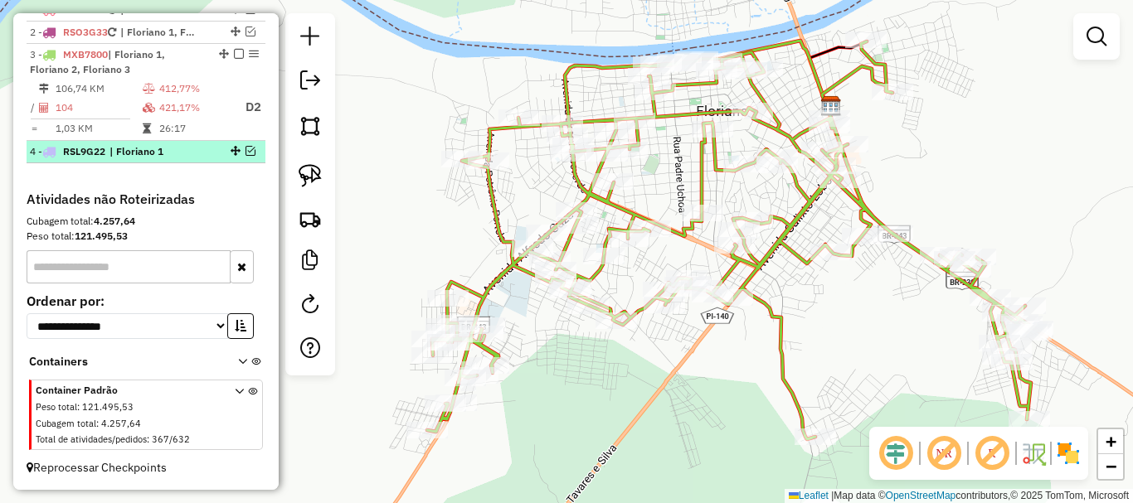
scroll to position [656, 0]
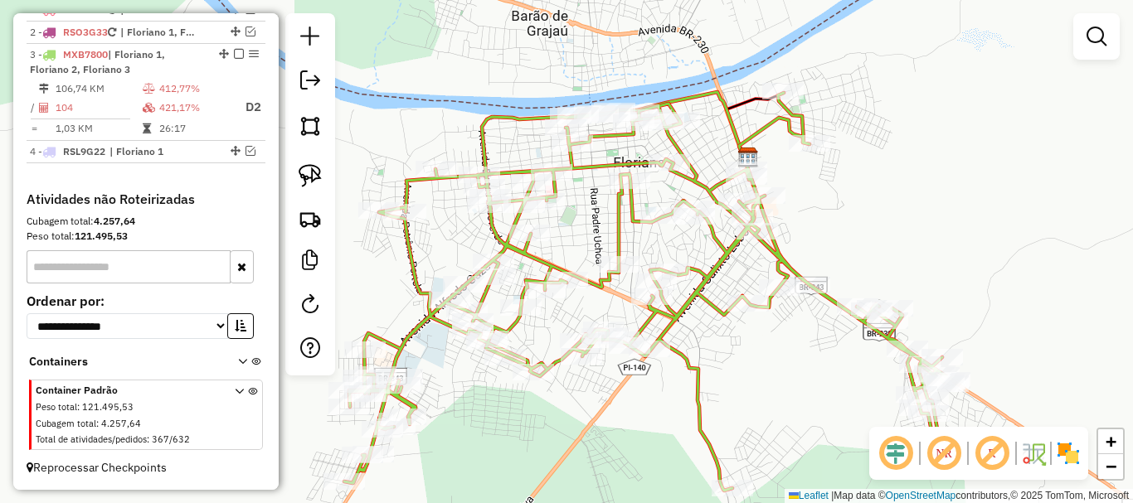
drag, startPoint x: 784, startPoint y: 340, endPoint x: 731, endPoint y: 349, distance: 53.9
click at [731, 349] on div "Janela de atendimento Grade de atendimento Capacidade Transportadoras Veículos …" at bounding box center [566, 251] width 1133 height 503
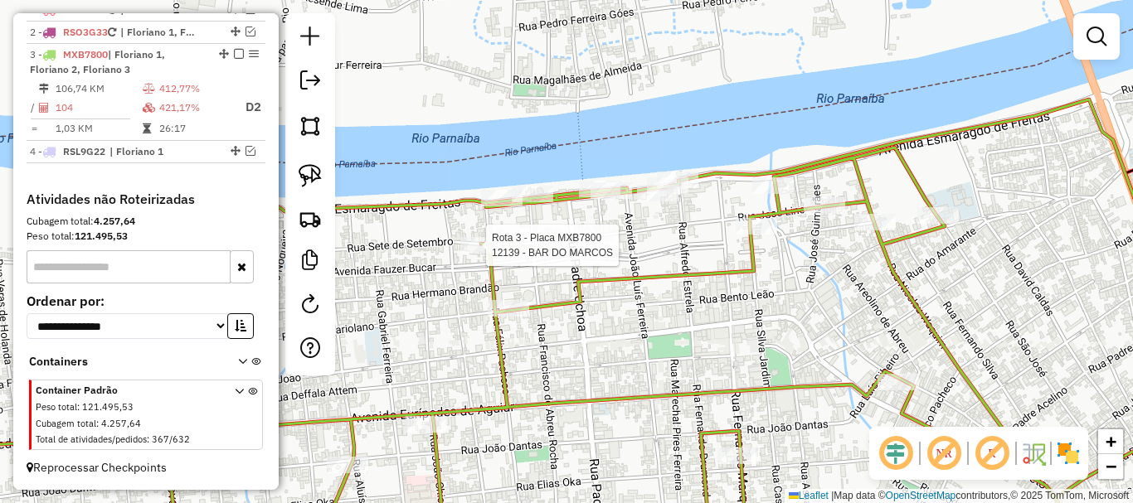
select select "*********"
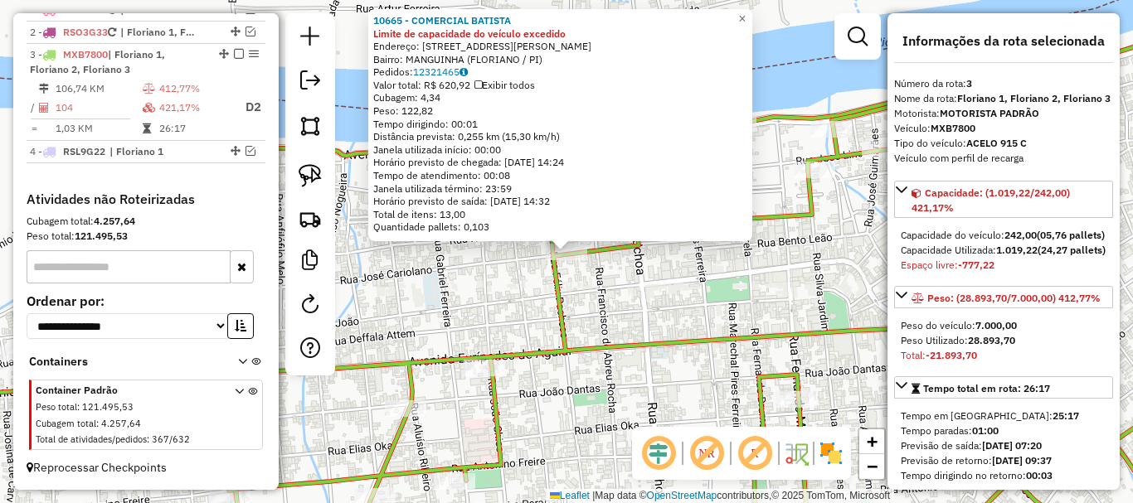
click at [601, 317] on div "10665 - COMERCIAL BATISTA Limite de capacidade do veículo excedido Endereço: RU…" at bounding box center [566, 251] width 1133 height 503
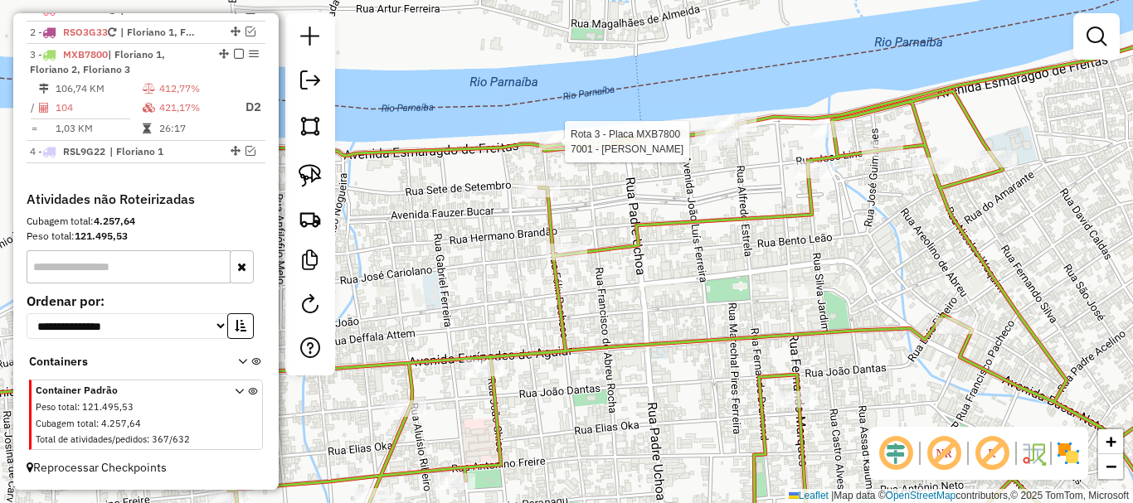
select select "*********"
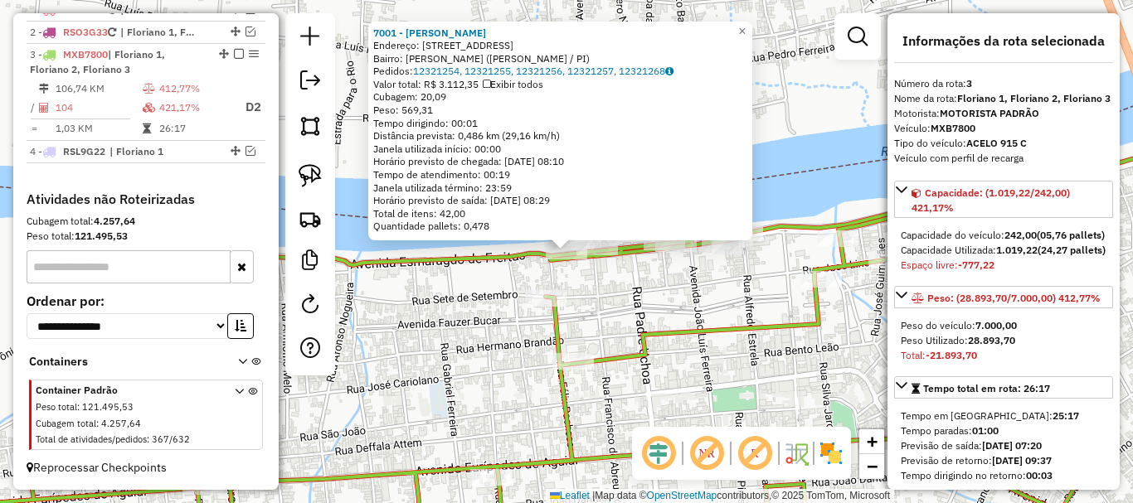
click at [635, 286] on div "Rota 3 - Placa MXB7800 12822 - REST O DJALMA 7001 - LINO PEREIRA BORGES Endereç…" at bounding box center [566, 251] width 1133 height 503
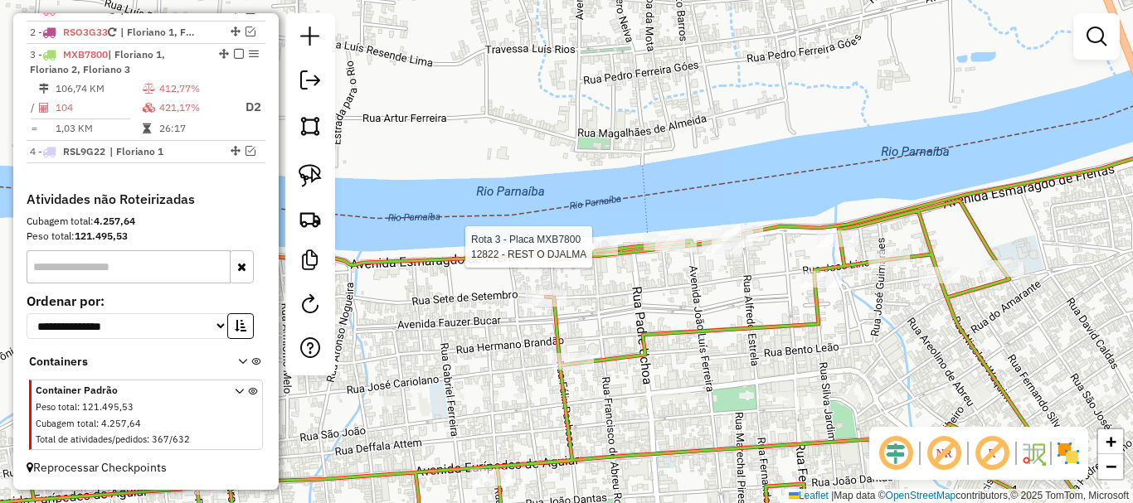
select select "*********"
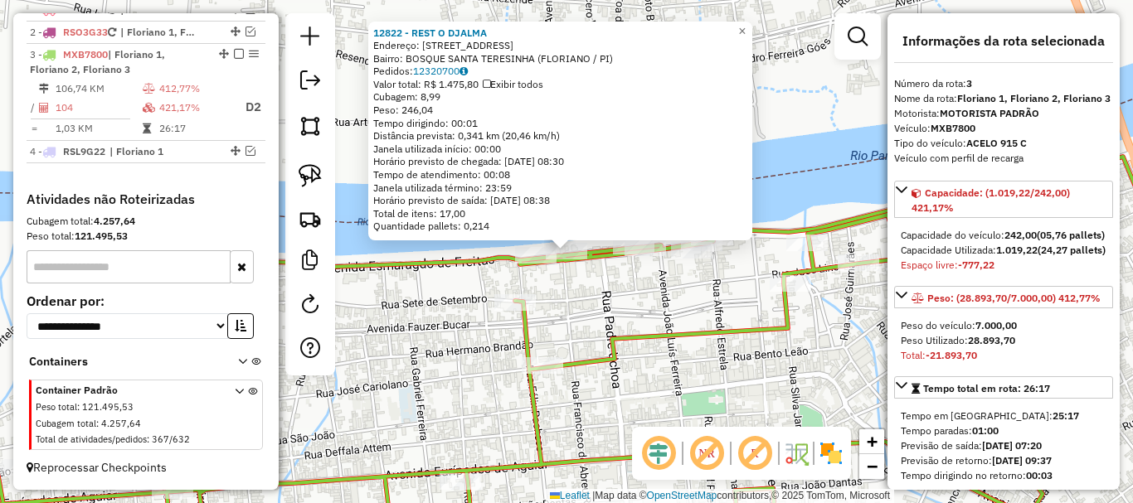
click at [618, 292] on div "12822 - REST O DJALMA Endereço: Avenida Esmaragdo de Freitas 544 Bairro: BOSQUE…" at bounding box center [566, 251] width 1133 height 503
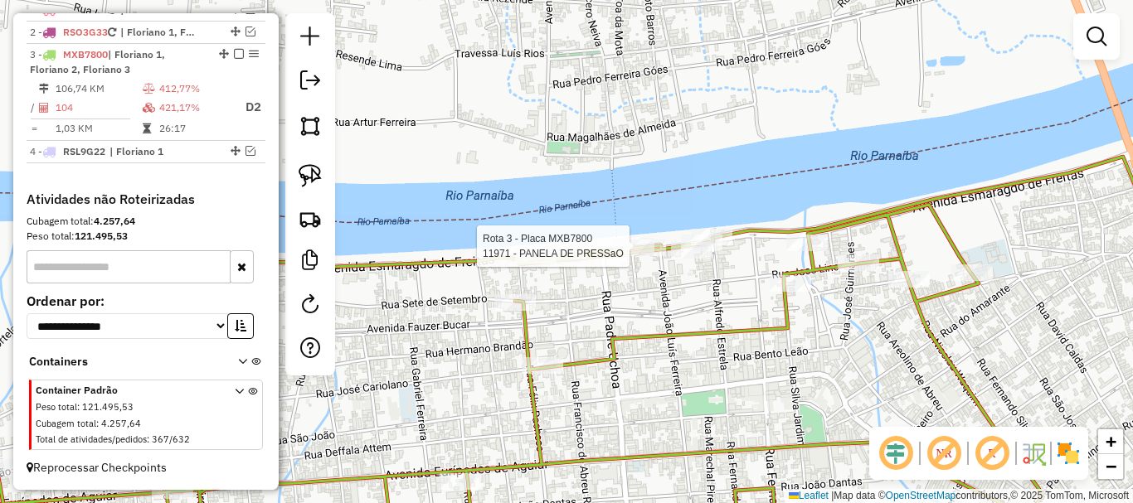
select select "*********"
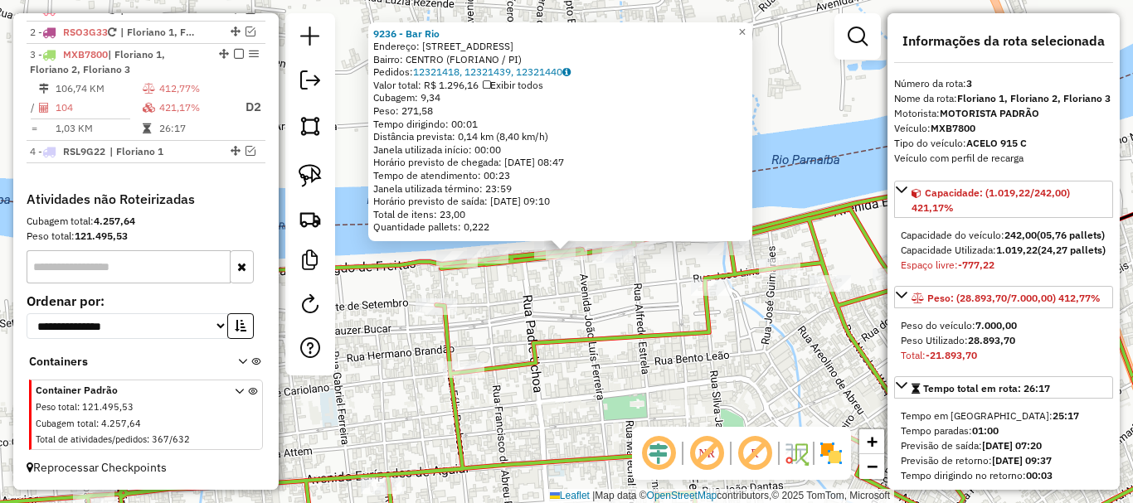
click at [553, 304] on div "Rota 3 - Placa MXB7800 9236 - Bar Rio 9236 - Bar Rio Endereço: Av Esmaragdo De …" at bounding box center [566, 251] width 1133 height 503
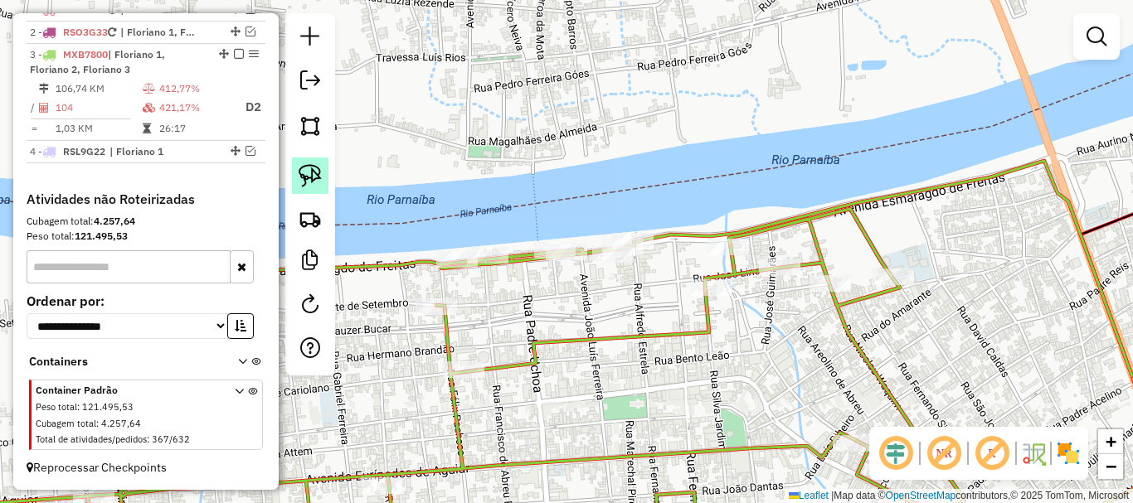
click at [312, 180] on img at bounding box center [310, 175] width 23 height 23
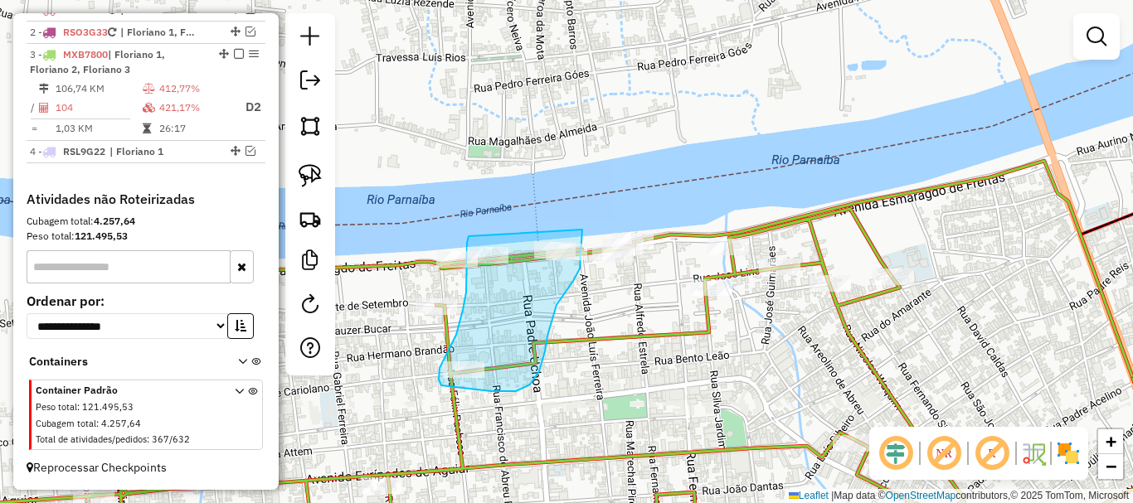
drag, startPoint x: 467, startPoint y: 245, endPoint x: 582, endPoint y: 230, distance: 116.3
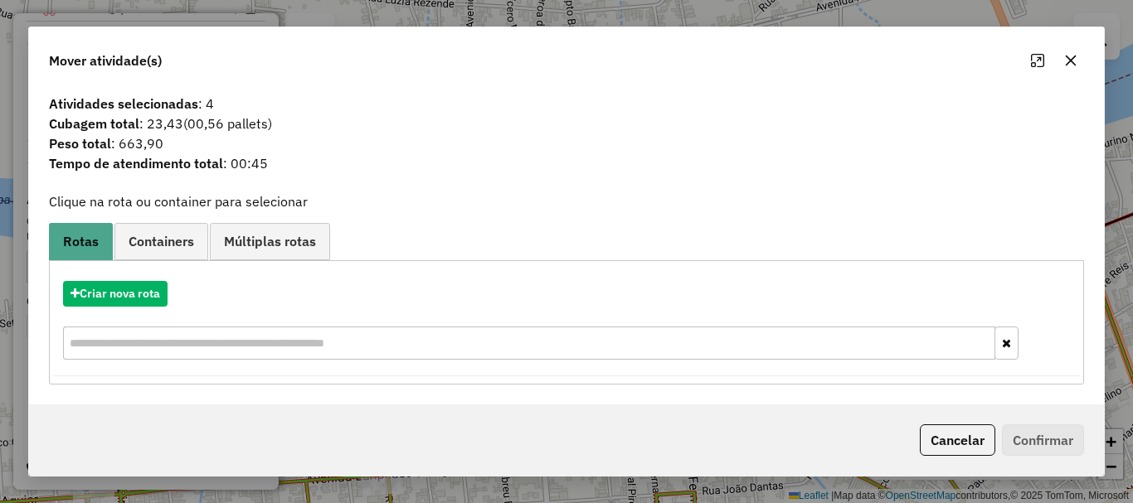
click at [153, 311] on div "Criar nova rota" at bounding box center [566, 323] width 1027 height 108
click at [153, 302] on button "Criar nova rota" at bounding box center [115, 294] width 105 height 26
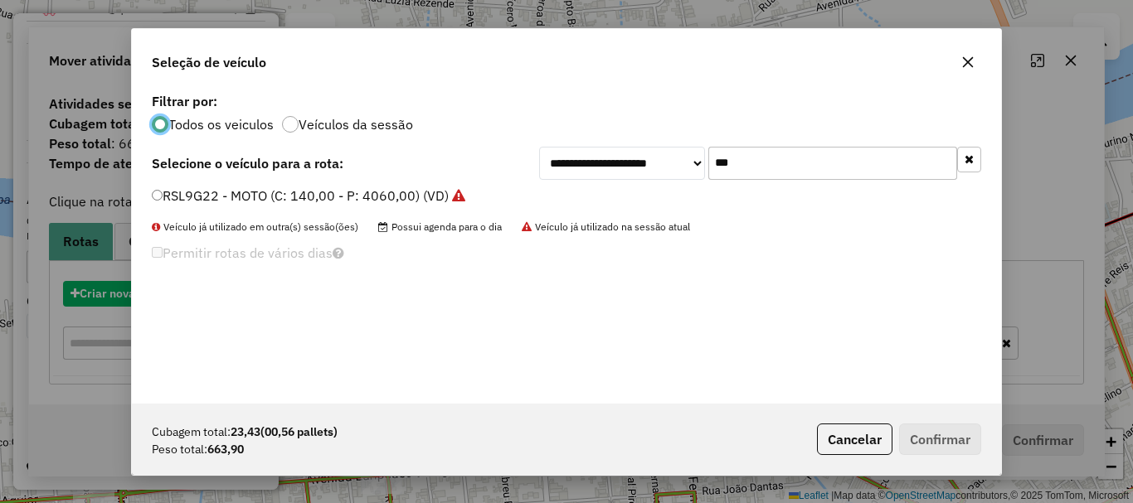
scroll to position [9, 5]
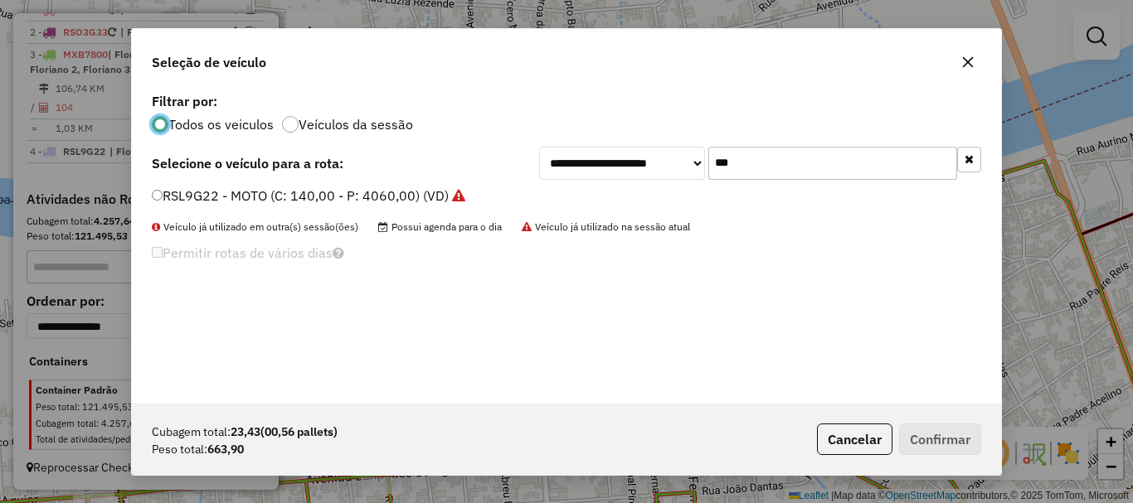
click at [743, 176] on input "***" at bounding box center [832, 163] width 249 height 33
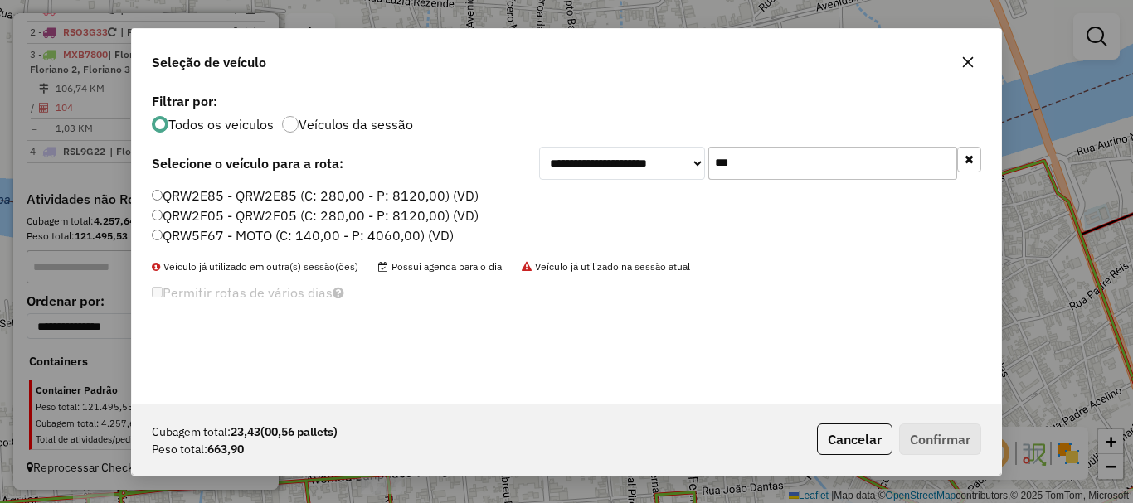
type input "***"
click at [244, 239] on label "QRW5F67 - MOTO (C: 140,00 - P: 4060,00) (VD)" at bounding box center [303, 236] width 302 height 20
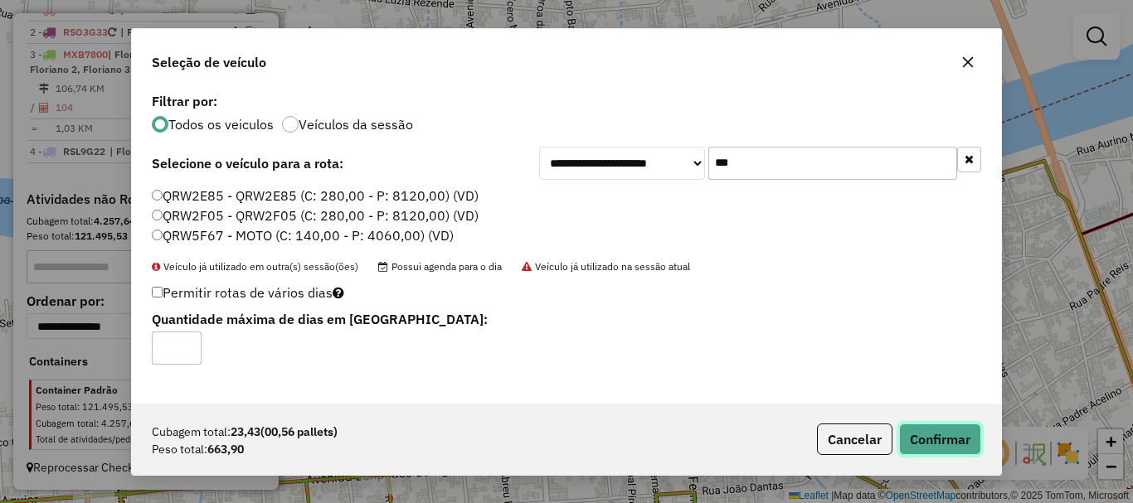
click at [954, 449] on button "Confirmar" at bounding box center [940, 440] width 82 height 32
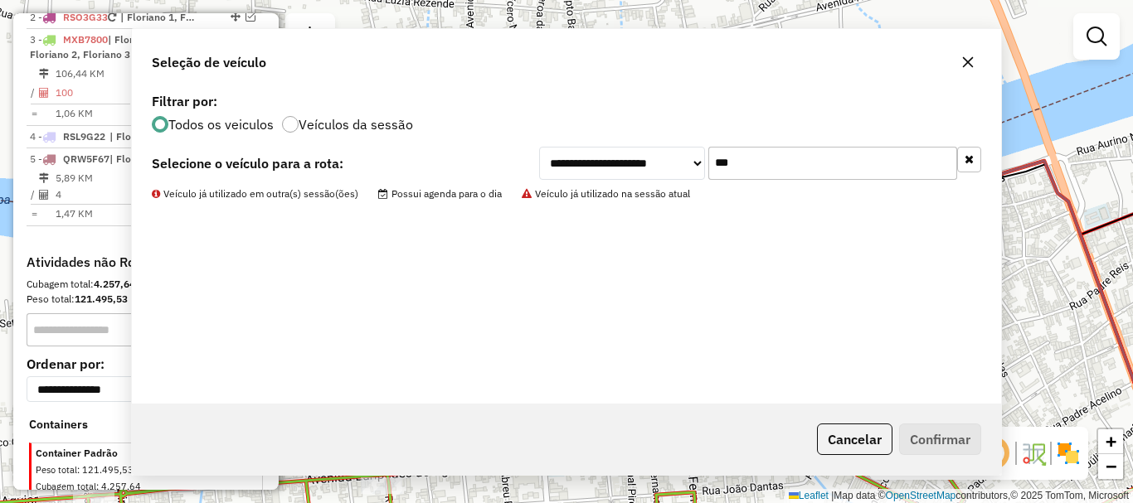
scroll to position [687, 0]
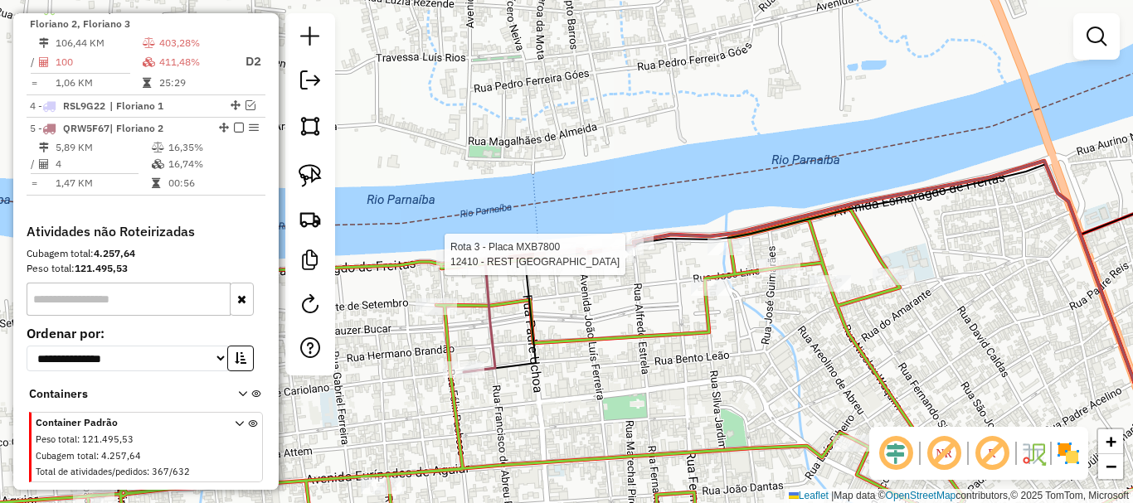
select select "*********"
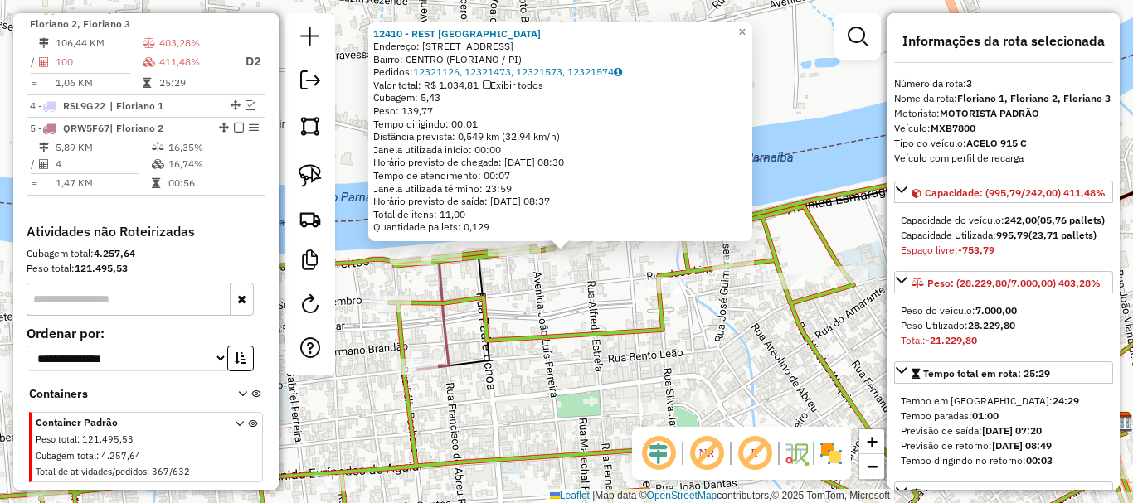
click at [550, 299] on div "Rota 3 - Placa MXB7800 12410 - REST RIO DAS GARCAS 12410 - REST RIO DAS GARCAS …" at bounding box center [566, 251] width 1133 height 503
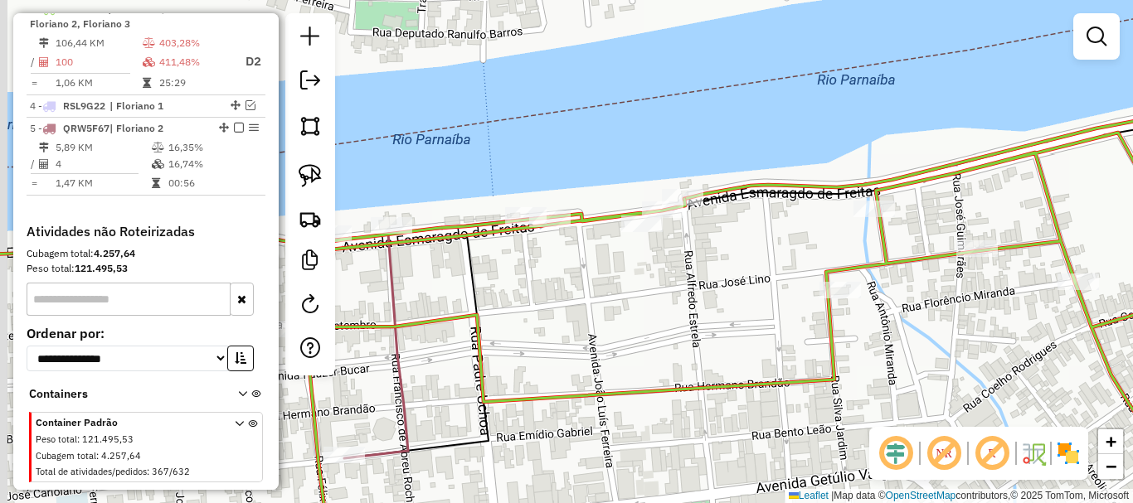
drag, startPoint x: 559, startPoint y: 280, endPoint x: 662, endPoint y: 280, distance: 102.9
click at [662, 280] on div "Janela de atendimento Grade de atendimento Capacidade Transportadoras Veículos …" at bounding box center [566, 251] width 1133 height 503
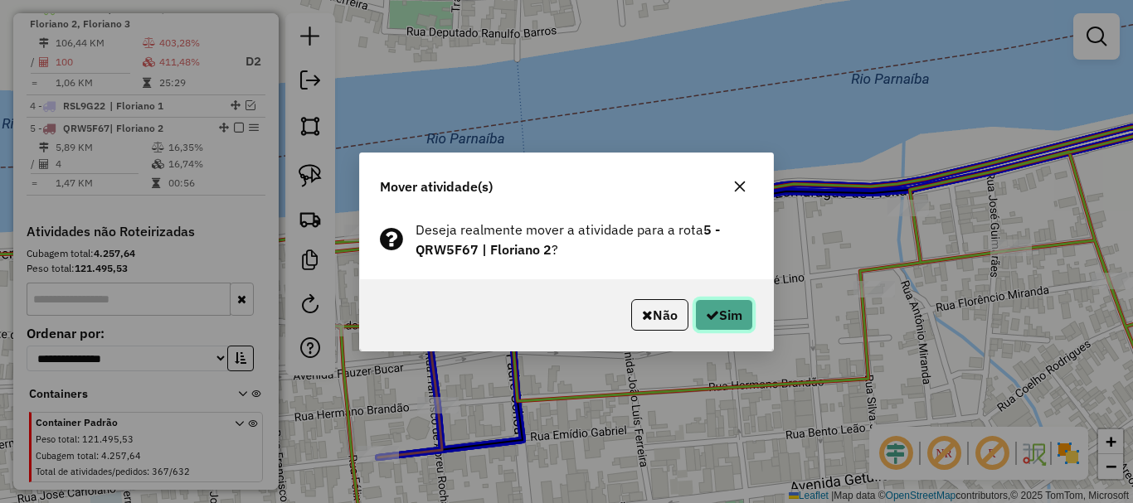
click at [723, 312] on button "Sim" at bounding box center [724, 315] width 58 height 32
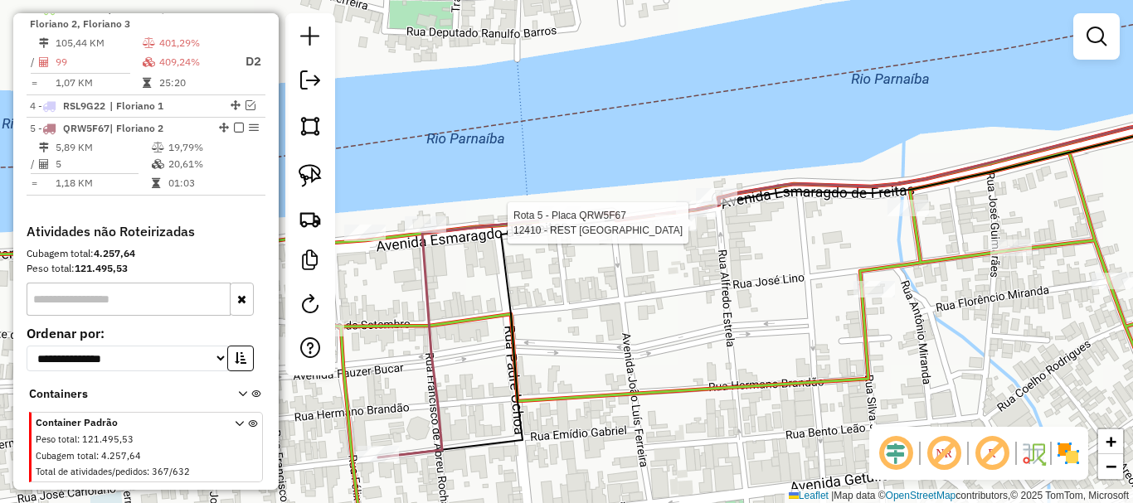
select select "*********"
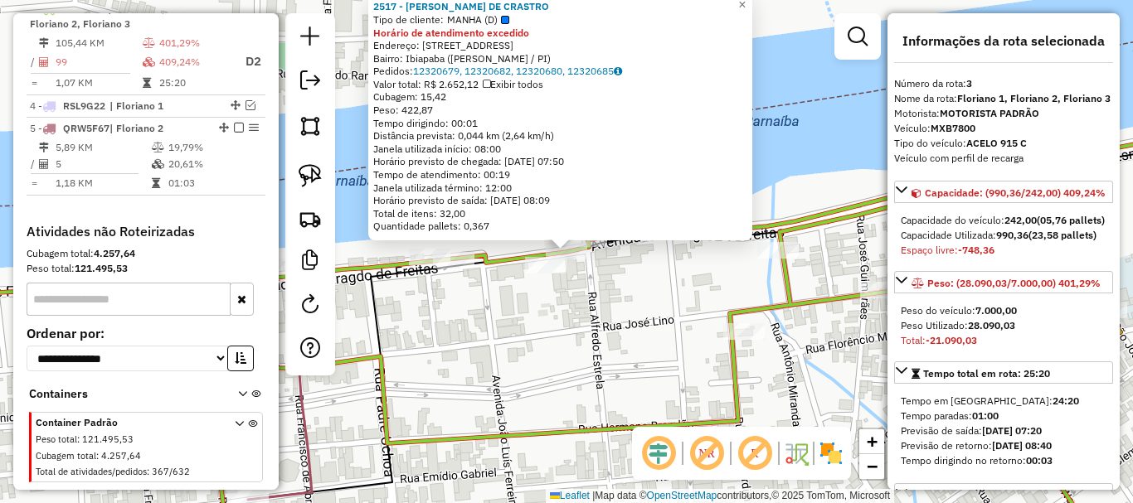
click at [673, 294] on div "2517 - FRASCISCO MIRANDA DE CRASTRO Tipo de cliente: MANHA (D) Horário de atend…" at bounding box center [566, 251] width 1133 height 503
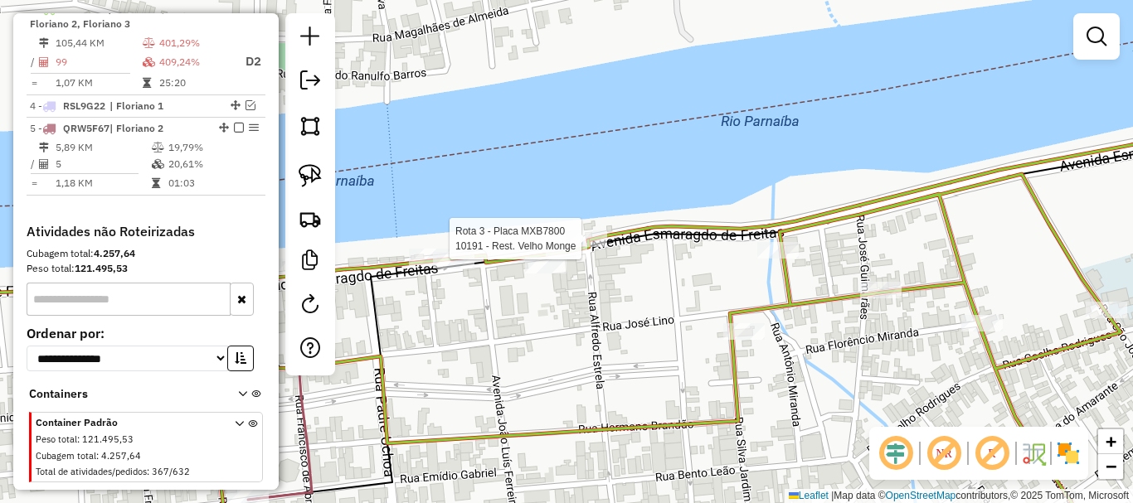
select select "*********"
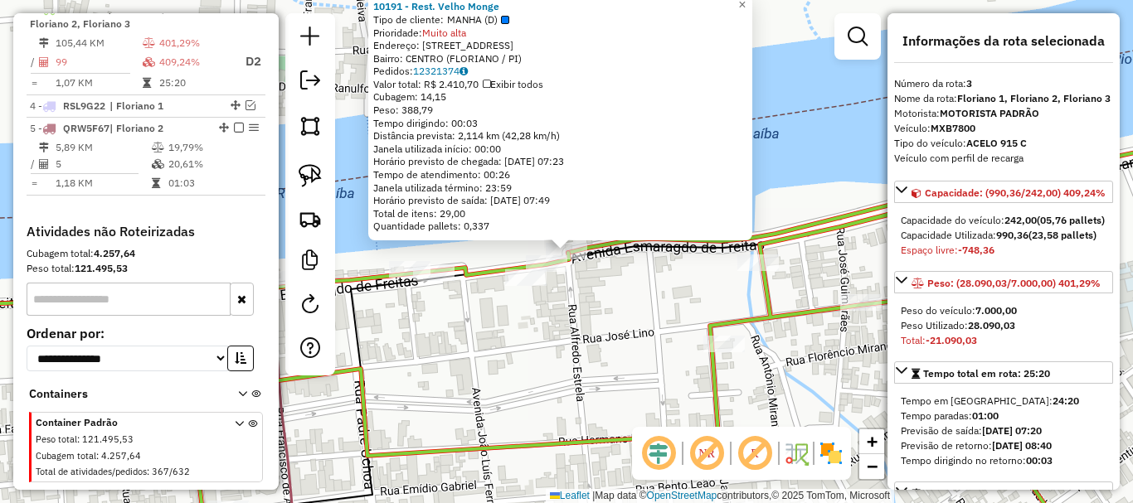
click at [659, 327] on div "10191 - Rest. Velho Monge Tipo de cliente: MANHA (D) Prioridade: Muito alta End…" at bounding box center [566, 251] width 1133 height 503
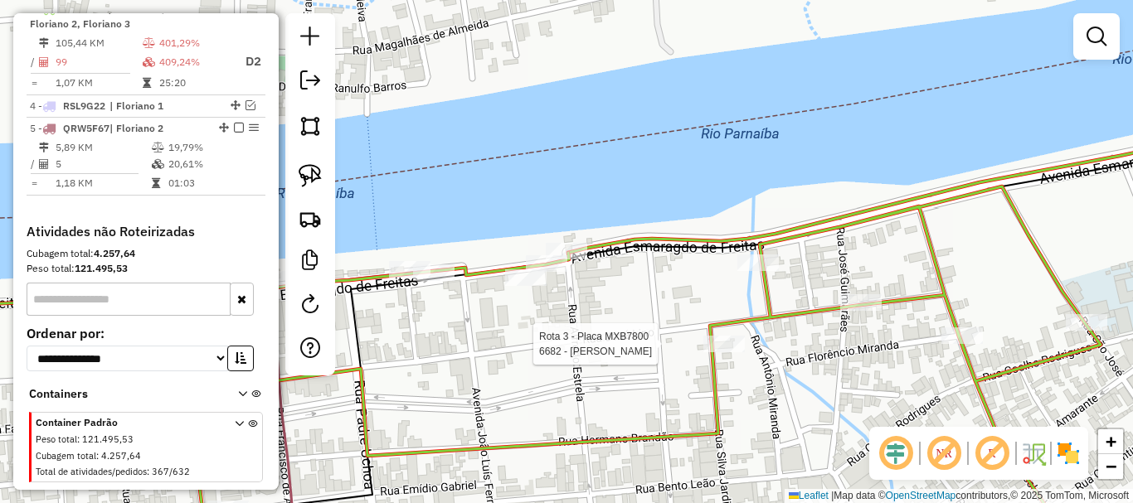
select select "*********"
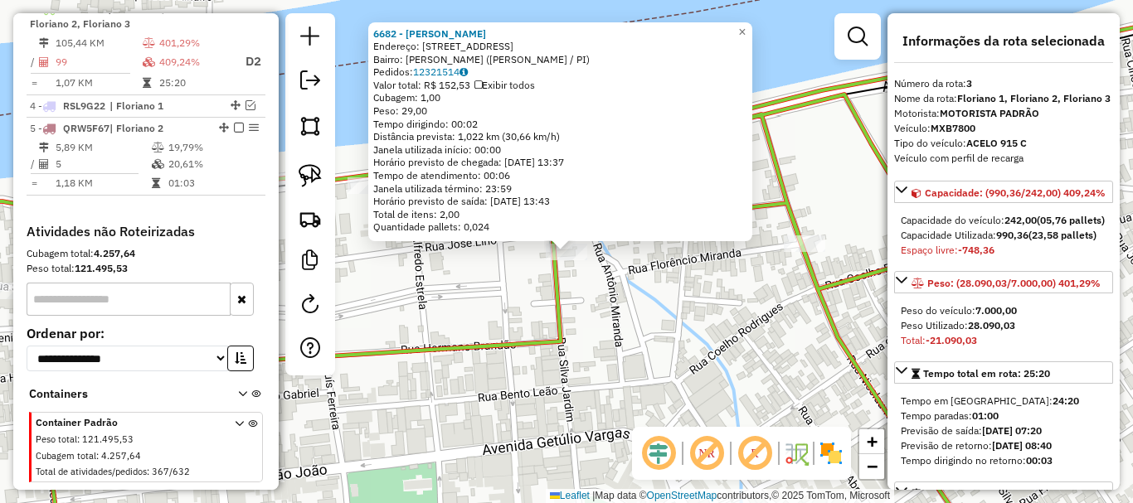
click at [671, 319] on div "6682 - EDMILSON PEREIRA DA SILVA Endereço: Rua Francisco de Abreu Rocha, 810 Ba…" at bounding box center [566, 251] width 1133 height 503
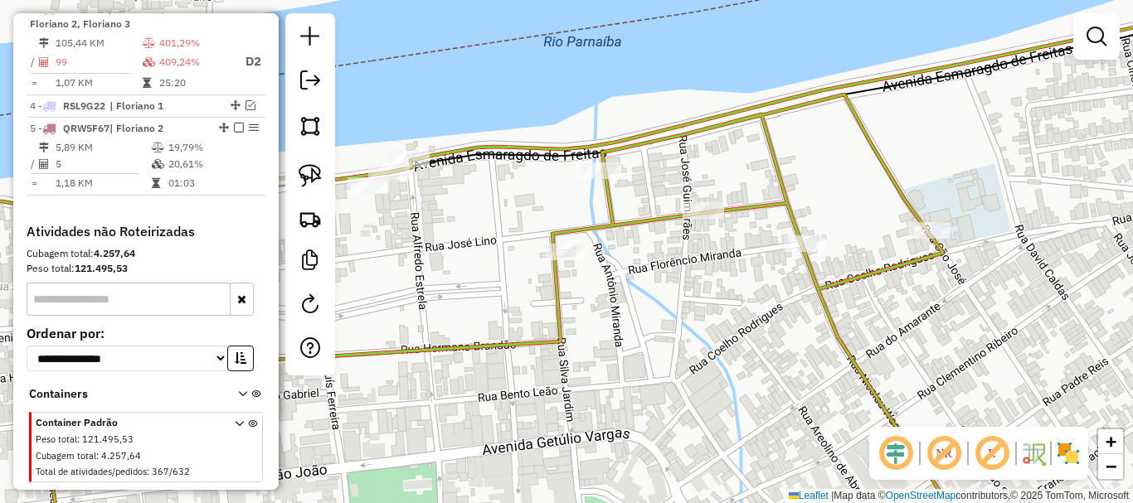
click at [603, 162] on icon at bounding box center [434, 324] width 1096 height 459
select select "*********"
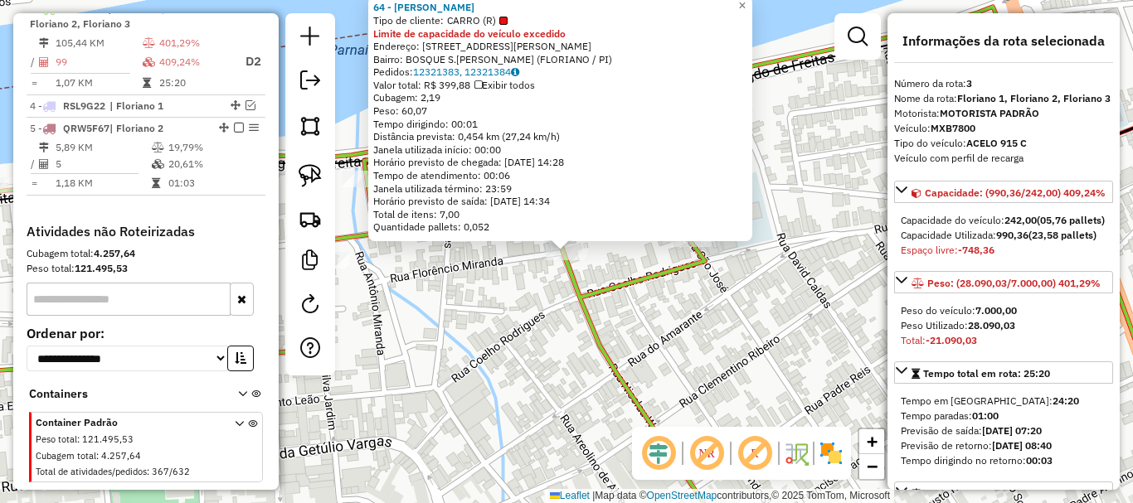
click at [601, 289] on icon at bounding box center [565, 328] width 1359 height 450
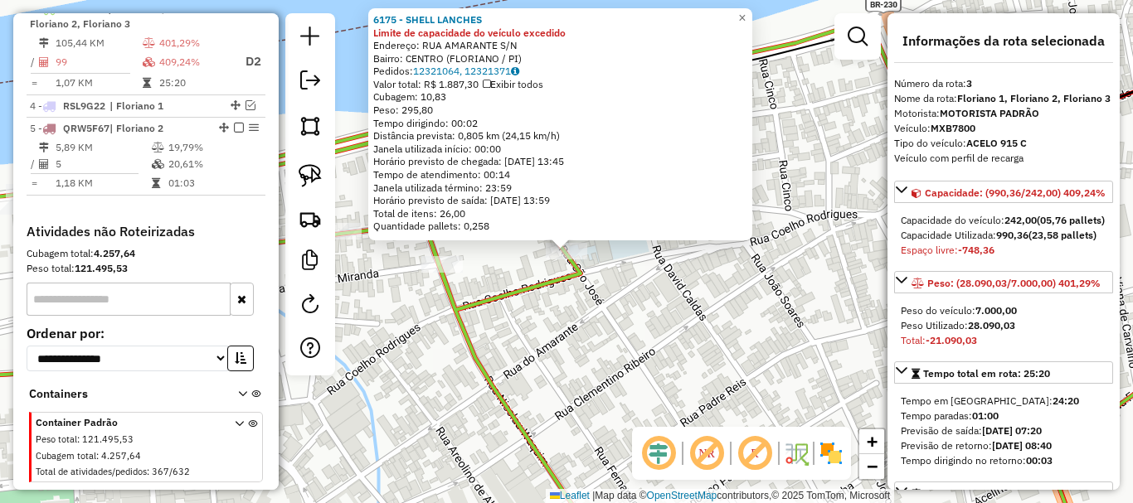
click at [614, 284] on div "6175 - SHELL LANCHES Limite de capacidade do veículo excedido Endereço: RUA AMA…" at bounding box center [566, 251] width 1133 height 503
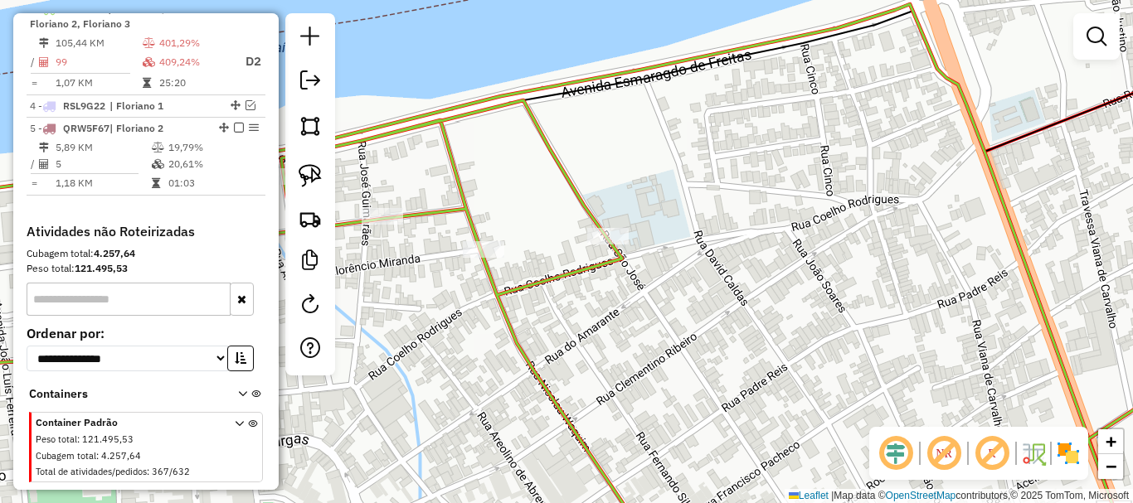
drag, startPoint x: 559, startPoint y: 326, endPoint x: 863, endPoint y: 199, distance: 329.8
click at [858, 203] on div "Janela de atendimento Grade de atendimento Capacidade Transportadoras Veículos …" at bounding box center [566, 251] width 1133 height 503
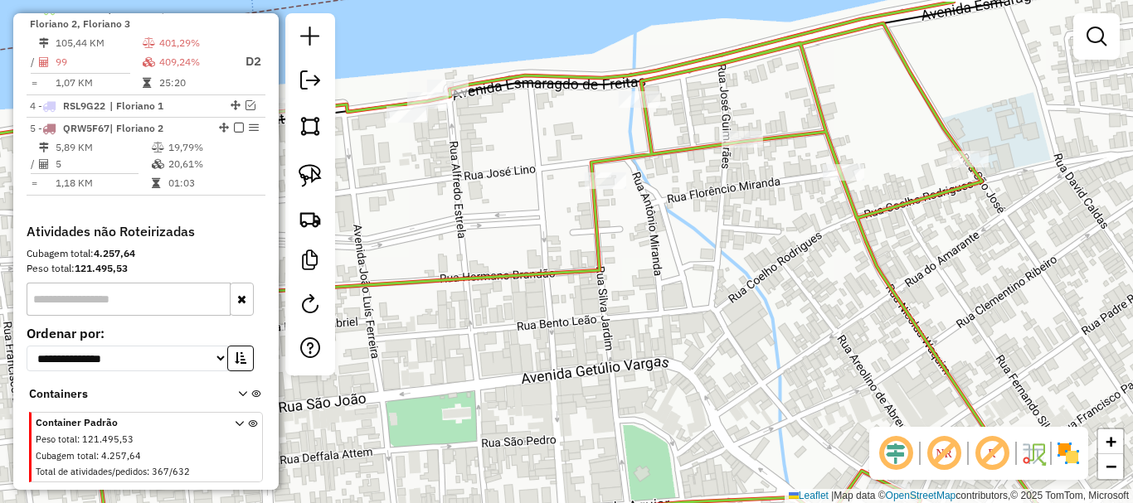
drag, startPoint x: 783, startPoint y: 273, endPoint x: 898, endPoint y: 350, distance: 138.7
click at [898, 350] on div "Janela de atendimento Grade de atendimento Capacidade Transportadoras Veículos …" at bounding box center [566, 251] width 1133 height 503
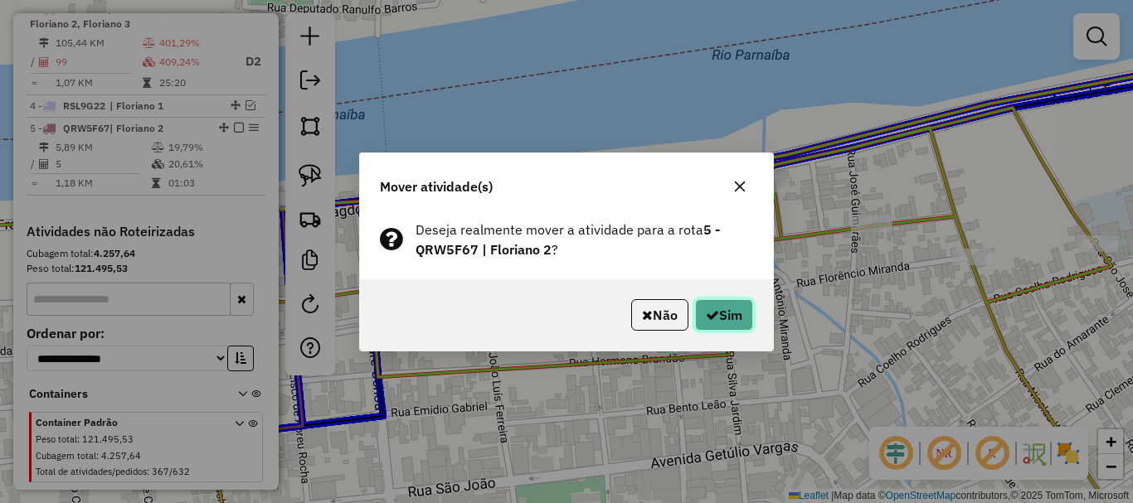
click at [722, 314] on button "Sim" at bounding box center [724, 315] width 58 height 32
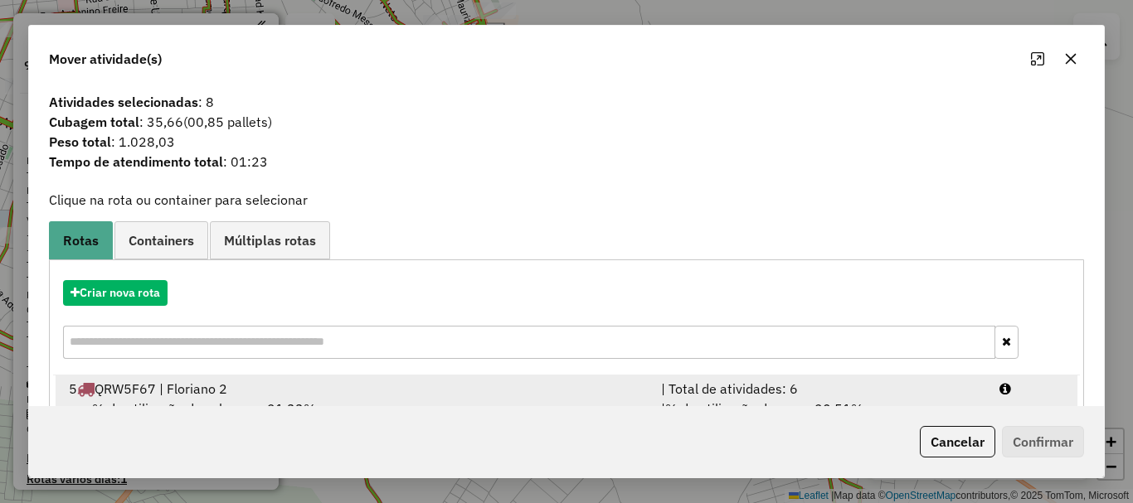
scroll to position [687, 0]
click at [241, 391] on div "5 QRW5F67 | Floriano 2" at bounding box center [355, 389] width 592 height 20
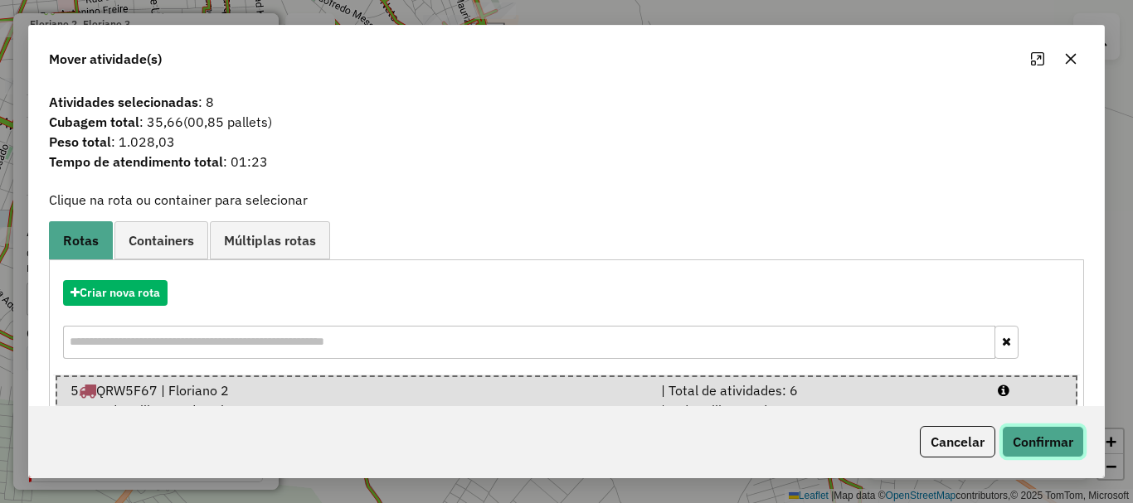
click at [1027, 435] on button "Confirmar" at bounding box center [1043, 442] width 82 height 32
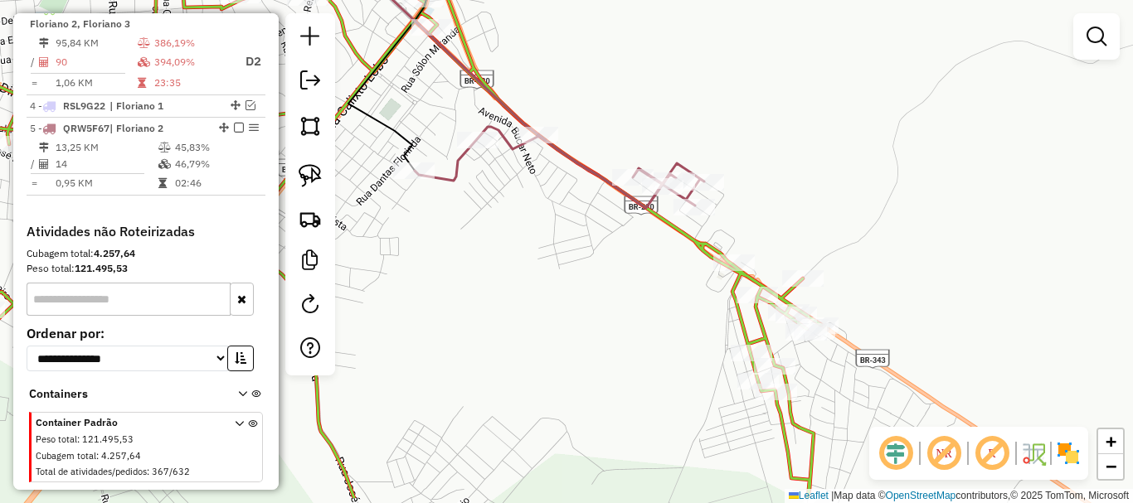
drag, startPoint x: 660, startPoint y: 309, endPoint x: 591, endPoint y: 226, distance: 107.2
click at [591, 226] on div "Janela de atendimento Grade de atendimento Capacidade Transportadoras Veículos …" at bounding box center [566, 251] width 1133 height 503
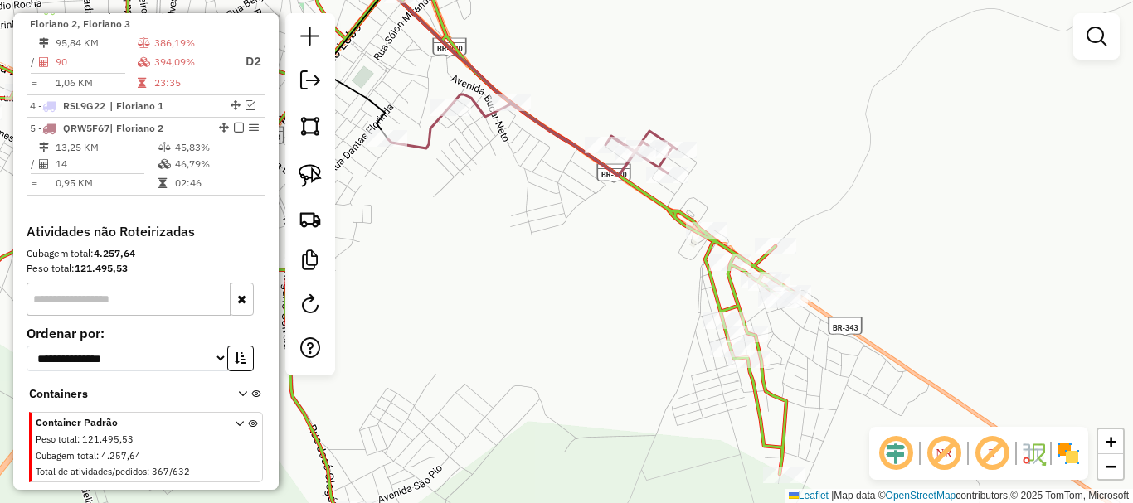
drag, startPoint x: 646, startPoint y: 270, endPoint x: 586, endPoint y: 195, distance: 95.6
click at [586, 195] on div "Rota 3 - Placa MXB7800 2589 - COMERCIAL FEITOSA Janela de atendimento Grade de …" at bounding box center [566, 251] width 1133 height 503
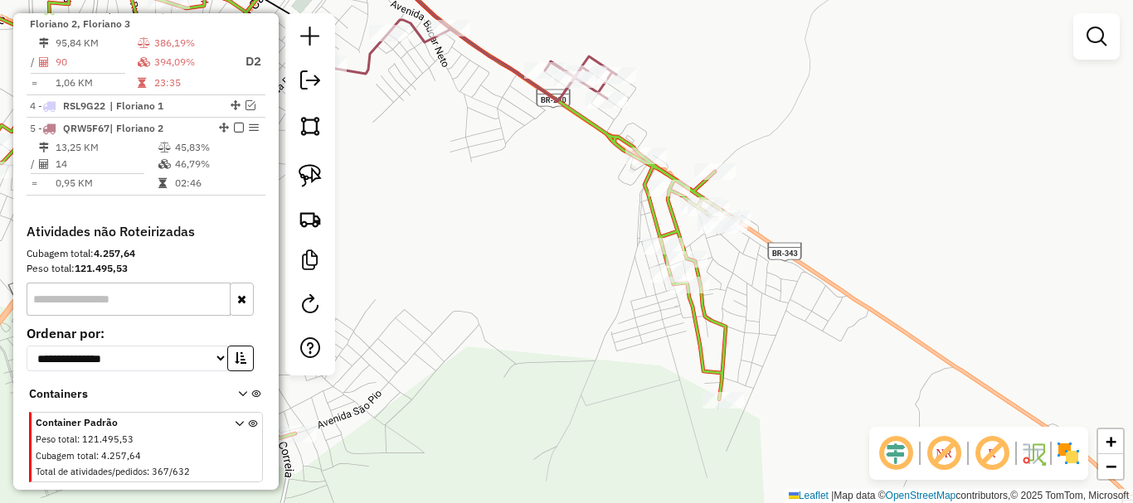
click at [649, 164] on div at bounding box center [645, 156] width 41 height 17
select select "*********"
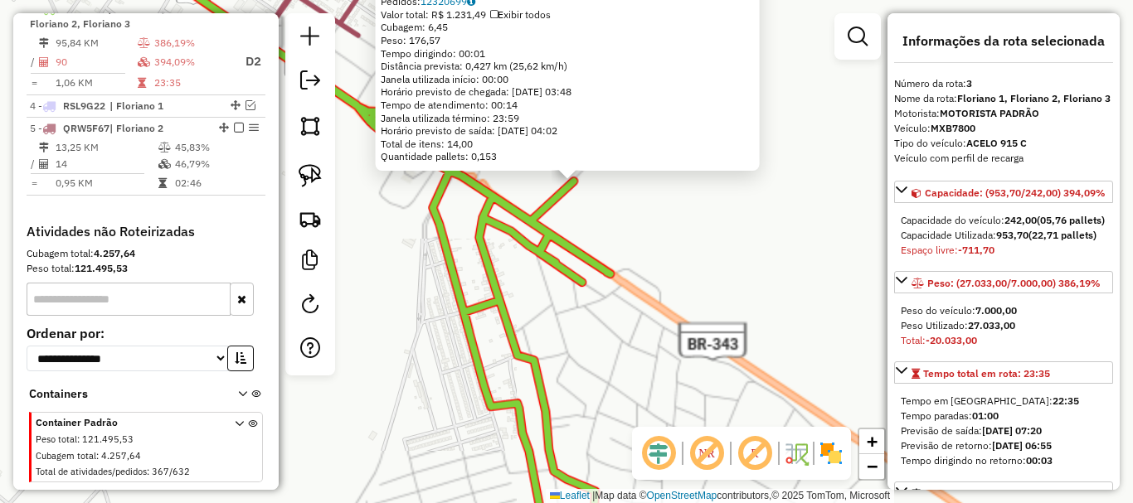
click at [560, 323] on div "3083 - CAJUEIRO HOTEL Horário de atendimento excedido Endereço: BR 230 KM 587 S…" at bounding box center [566, 251] width 1133 height 503
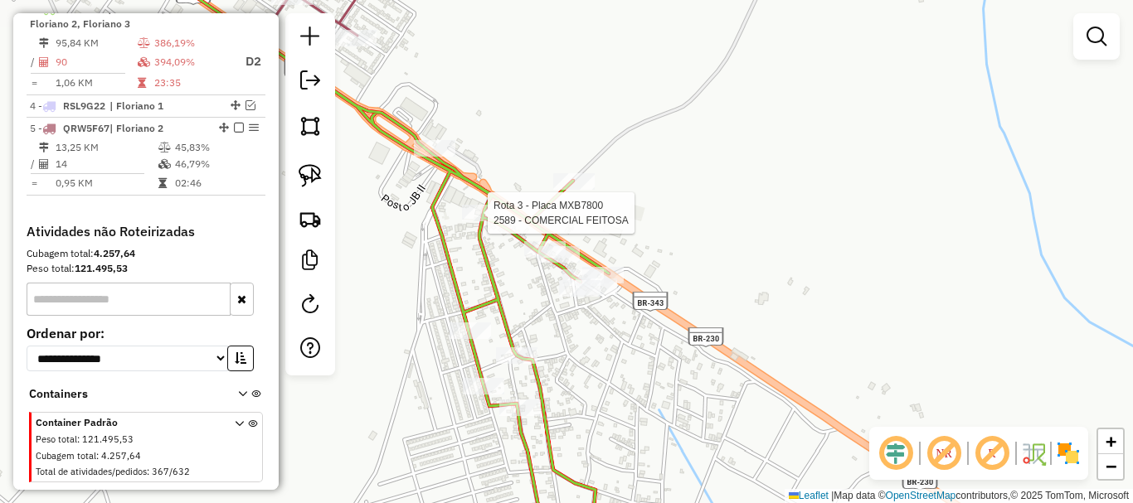
click at [474, 221] on div at bounding box center [482, 213] width 41 height 17
select select "*********"
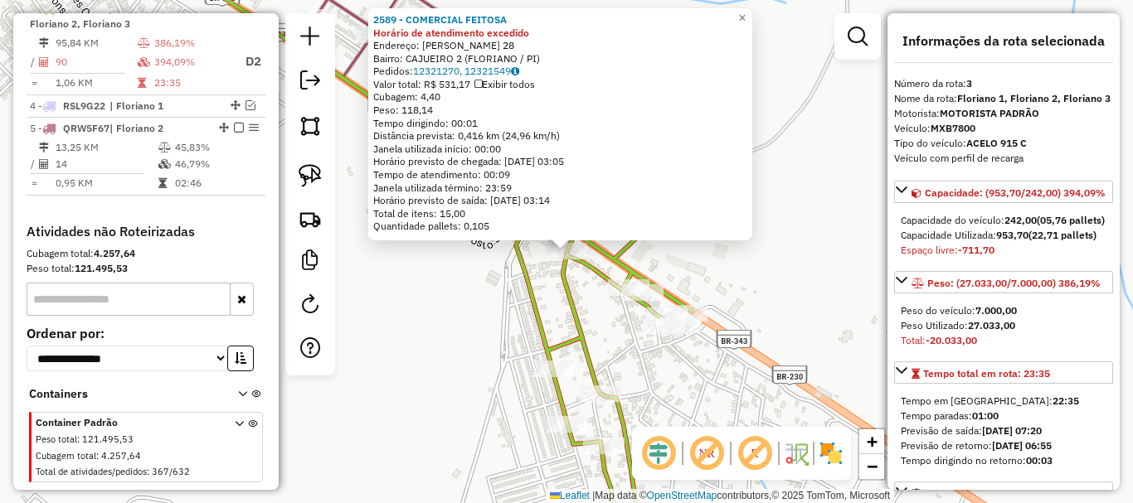
click at [469, 259] on div "2589 - COMERCIAL FEITOSA Horário de atendimento excedido Endereço: FRANCISCO RO…" at bounding box center [566, 251] width 1133 height 503
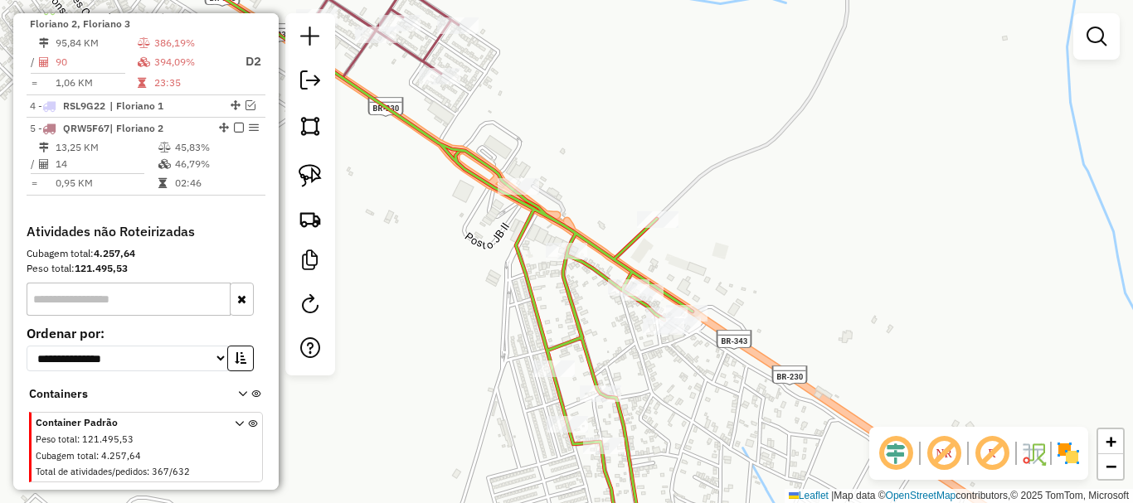
click at [607, 287] on icon at bounding box center [421, 251] width 542 height 604
select select "*********"
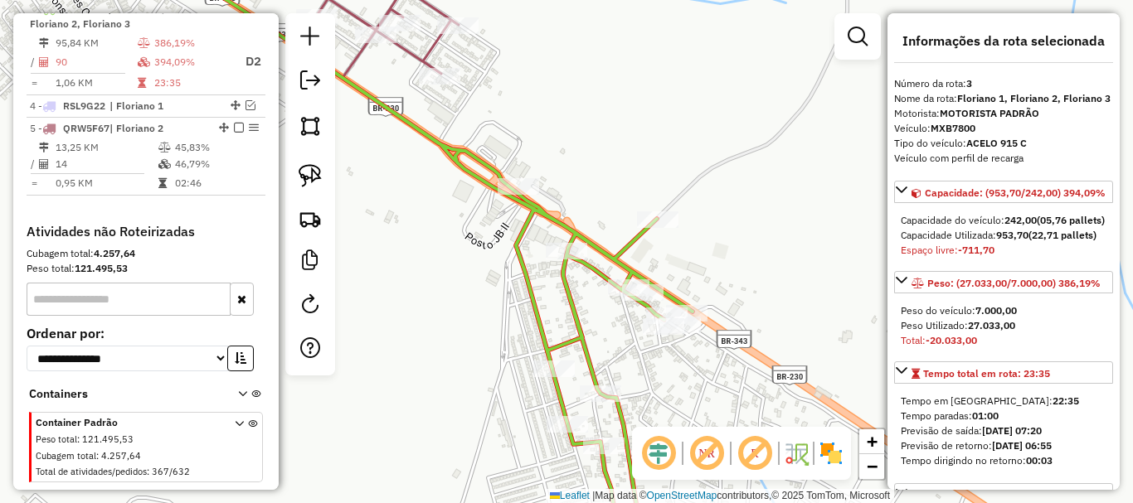
click at [619, 278] on icon at bounding box center [421, 251] width 542 height 604
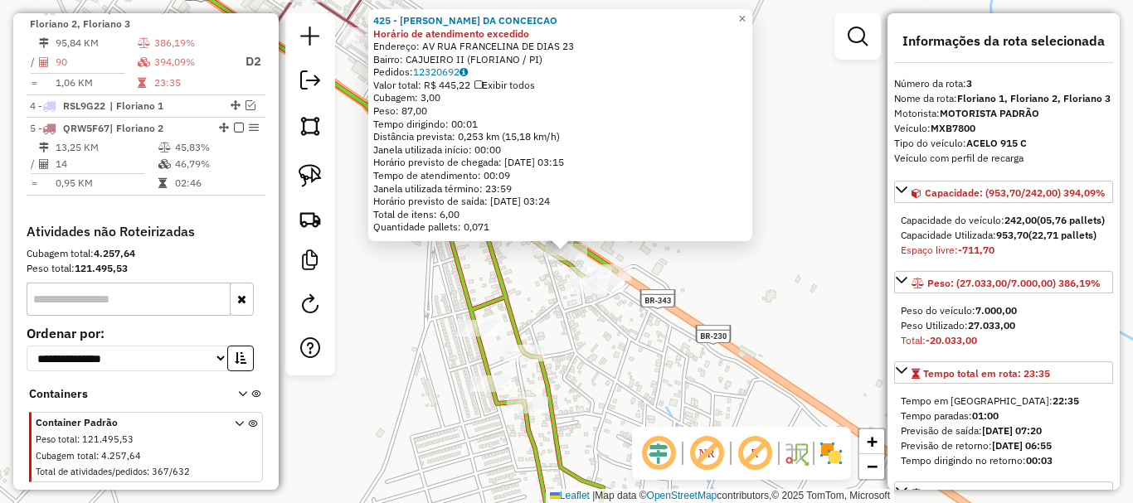
click at [557, 349] on div "Rota 3 - Placa MXB7800 8987 - BAR DO JUSTINO Rota 3 - Placa MXB7800 13781 - POS…" at bounding box center [566, 251] width 1133 height 503
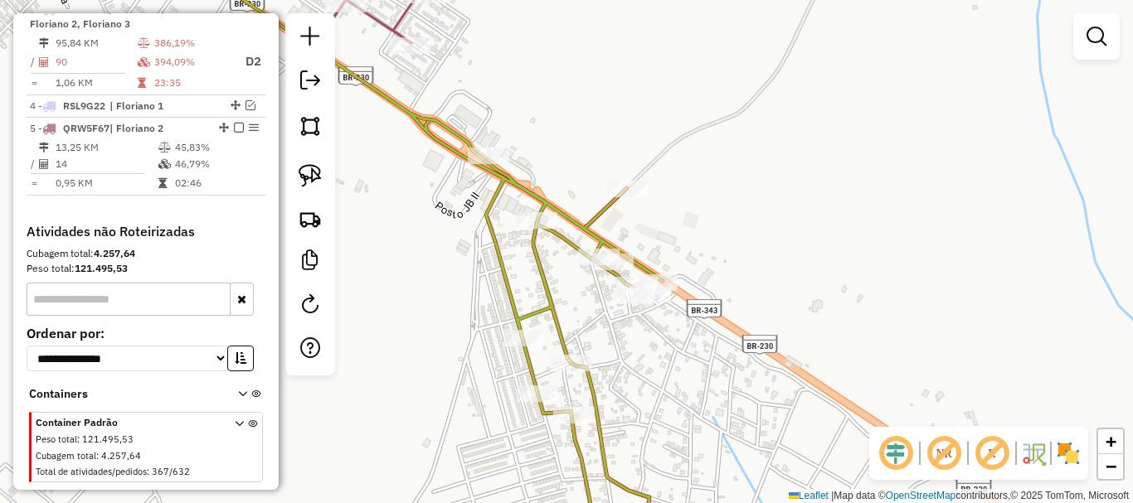
drag, startPoint x: 609, startPoint y: 348, endPoint x: 703, endPoint y: 367, distance: 95.6
click at [703, 367] on div "Janela de atendimento Grade de atendimento Capacidade Transportadoras Veículos …" at bounding box center [566, 251] width 1133 height 503
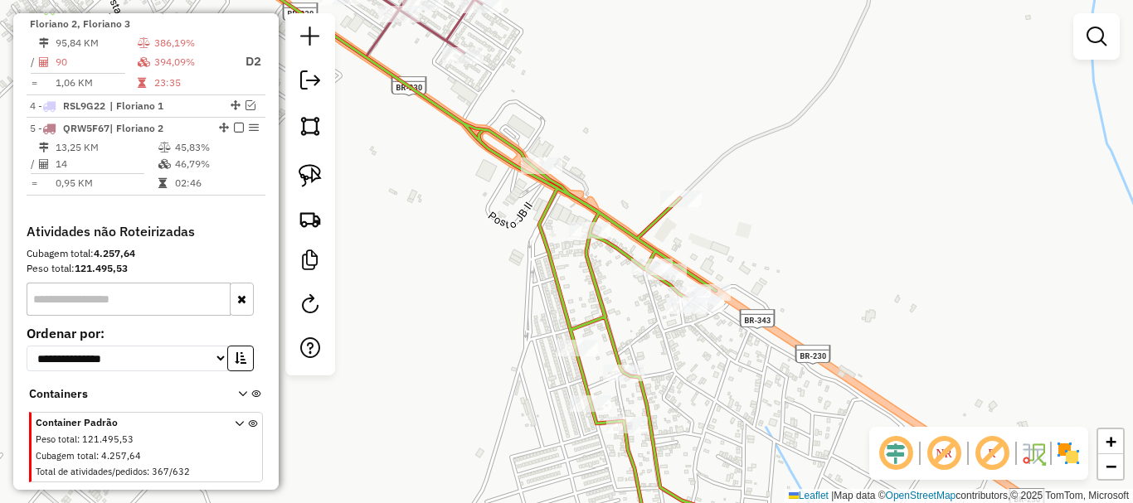
click at [289, 168] on div at bounding box center [310, 194] width 50 height 362
click at [299, 171] on img at bounding box center [310, 175] width 23 height 23
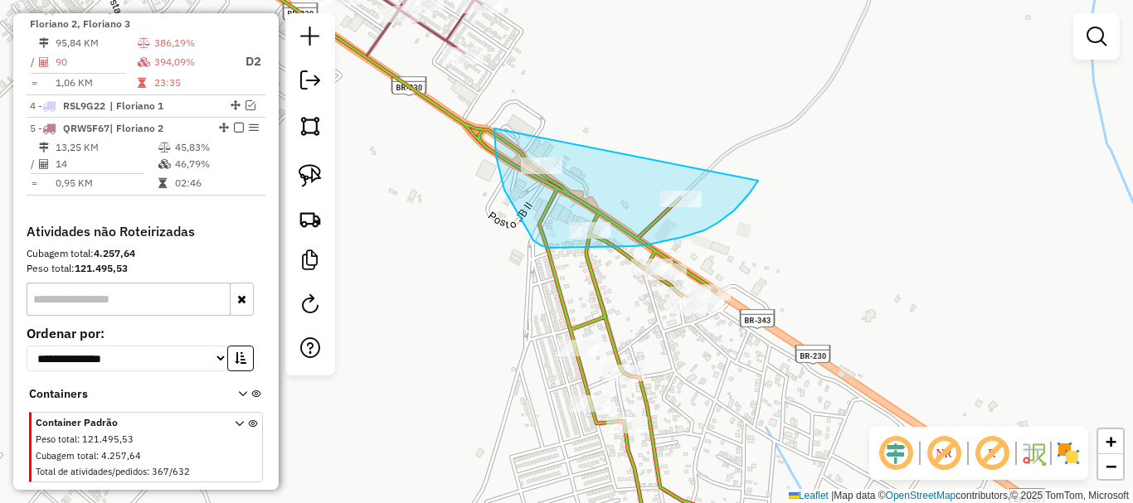
drag, startPoint x: 494, startPoint y: 129, endPoint x: 758, endPoint y: 181, distance: 268.9
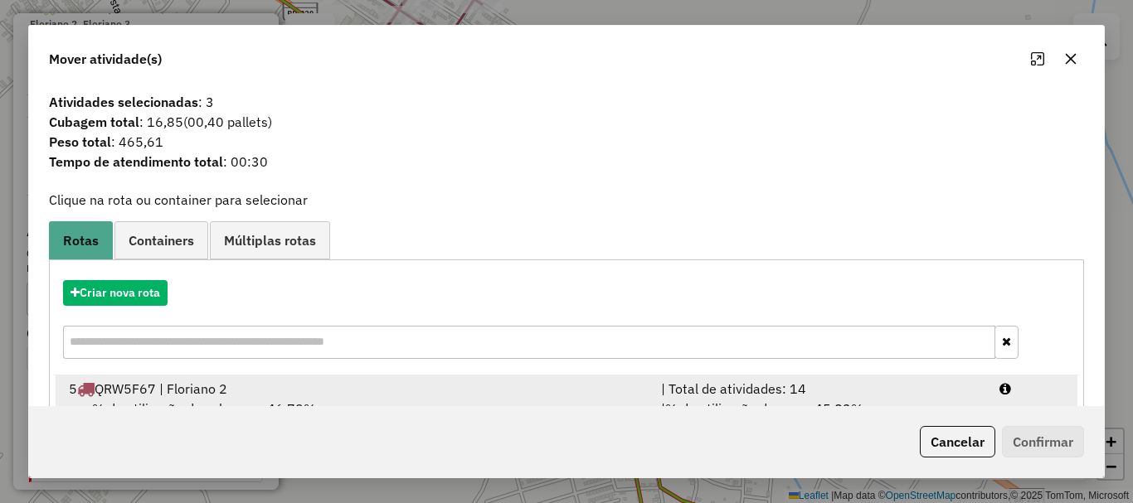
click at [221, 397] on div "5 QRW5F67 | Floriano 2" at bounding box center [355, 389] width 592 height 20
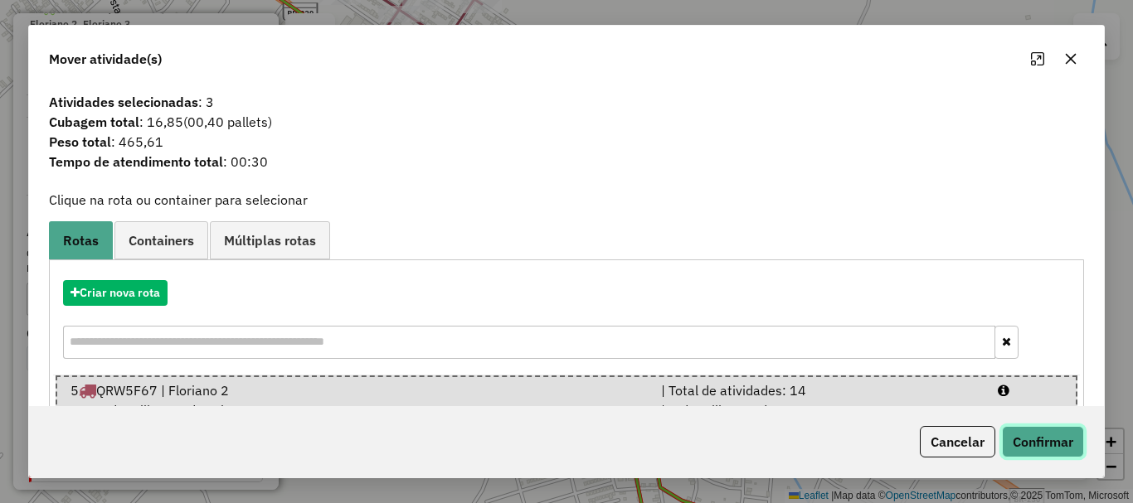
click at [1022, 433] on button "Confirmar" at bounding box center [1043, 442] width 82 height 32
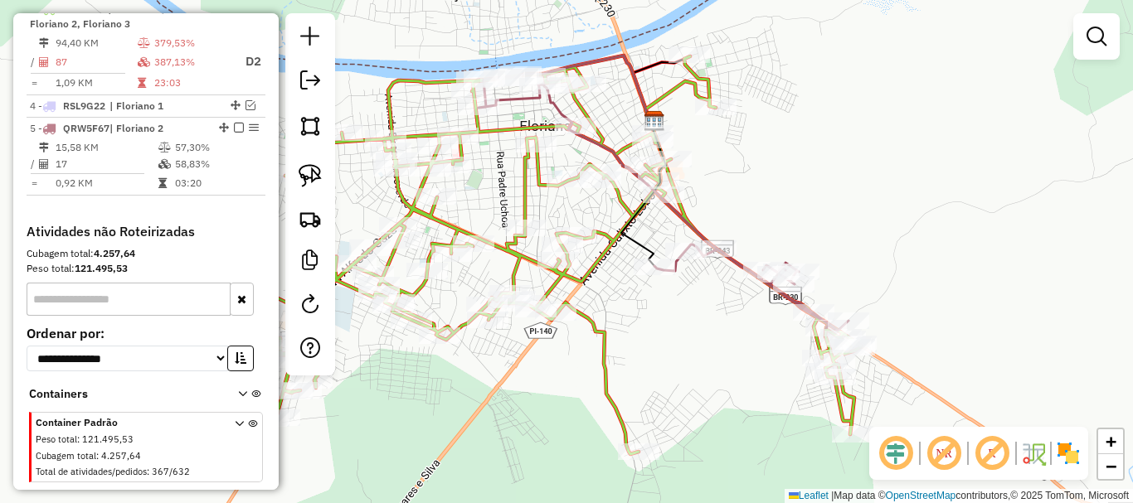
drag, startPoint x: 612, startPoint y: 252, endPoint x: 646, endPoint y: 325, distance: 80.5
click at [646, 325] on div "Janela de atendimento Grade de atendimento Capacidade Transportadoras Veículos …" at bounding box center [566, 251] width 1133 height 503
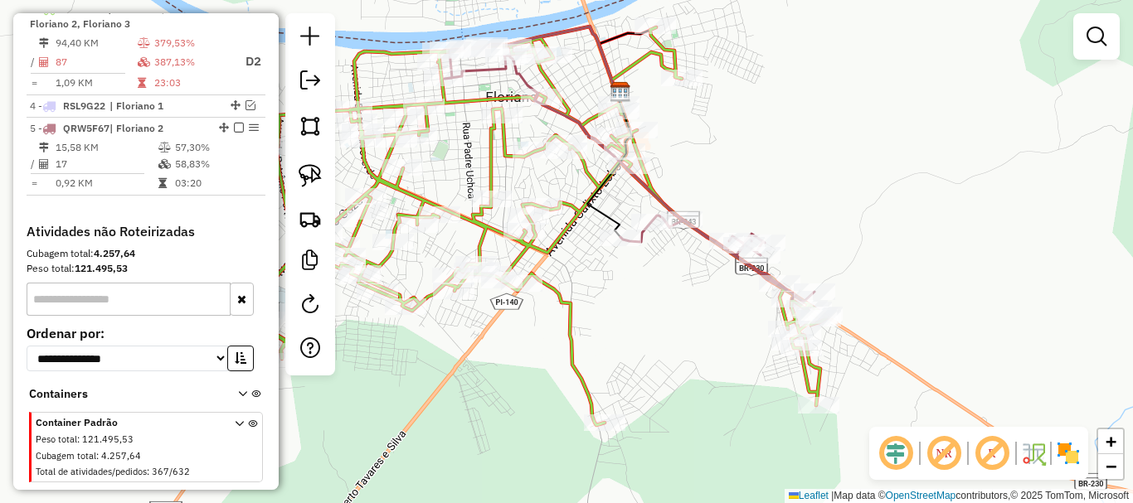
drag, startPoint x: 755, startPoint y: 353, endPoint x: 672, endPoint y: 275, distance: 113.3
click at [658, 276] on div "Janela de atendimento Grade de atendimento Capacidade Transportadoras Veículos …" at bounding box center [566, 251] width 1133 height 503
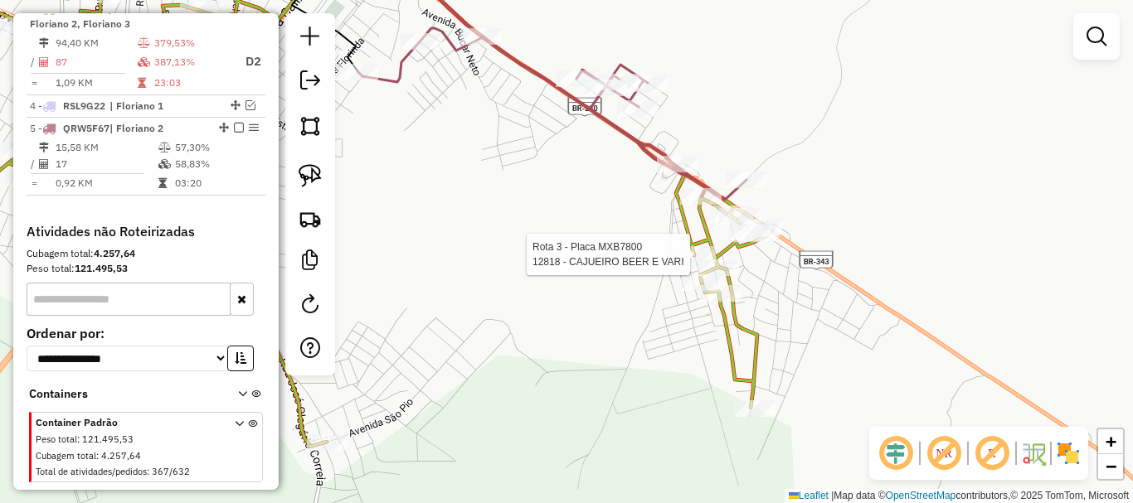
select select "*********"
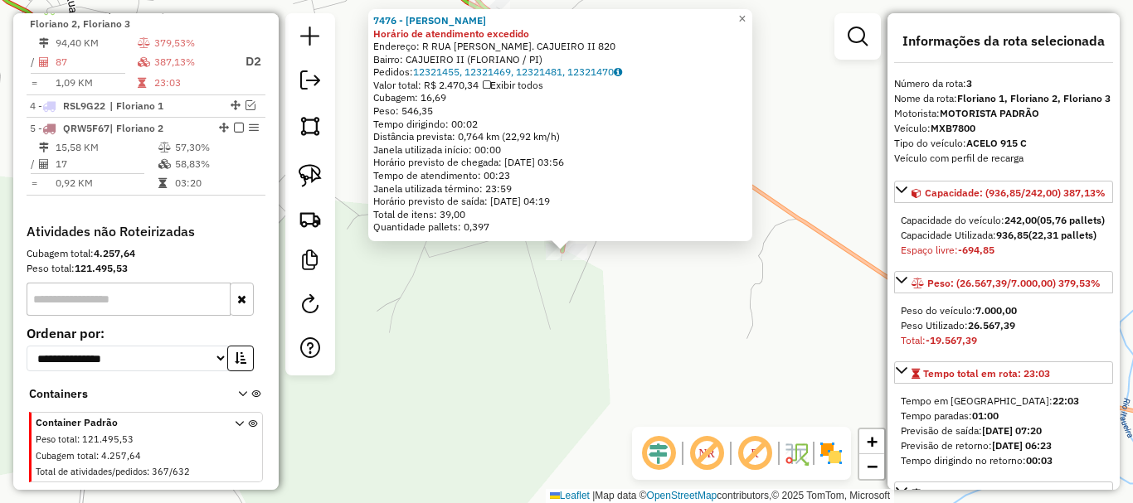
click at [611, 370] on div "7476 - GILBERTO GERALDO DO NASCIMENTO Horário de atendimento excedido Endereço:…" at bounding box center [566, 251] width 1133 height 503
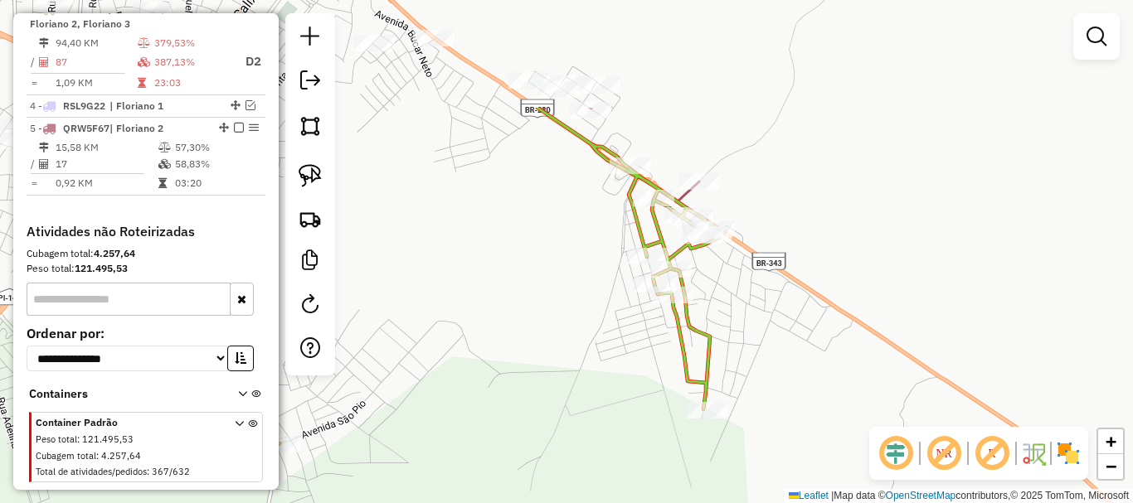
drag, startPoint x: 512, startPoint y: 285, endPoint x: 664, endPoint y: 405, distance: 193.8
click at [664, 435] on div "Janela de atendimento Grade de atendimento Capacidade Transportadoras Veículos …" at bounding box center [566, 251] width 1133 height 503
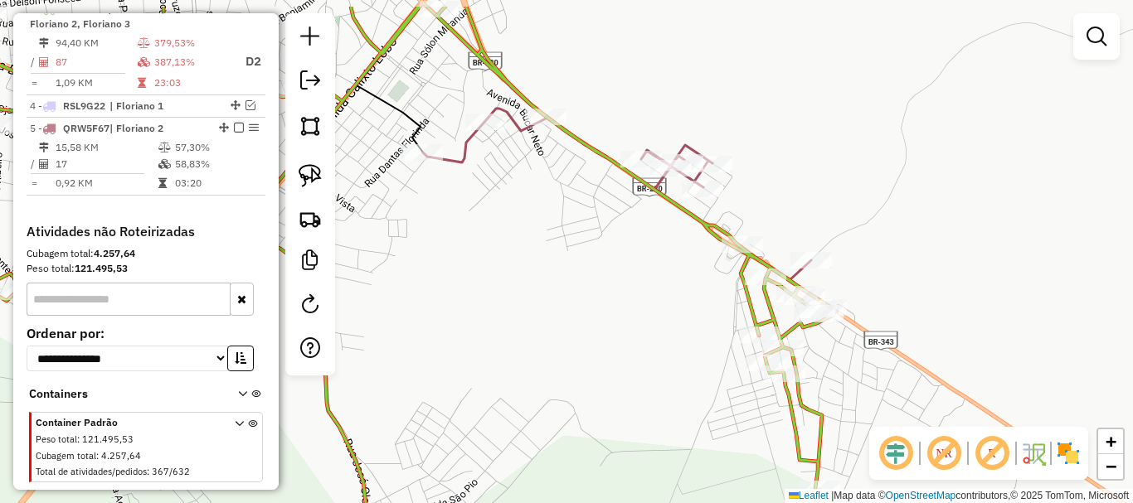
drag, startPoint x: 678, startPoint y: 380, endPoint x: 692, endPoint y: 392, distance: 18.8
click at [690, 393] on div "Janela de atendimento Grade de atendimento Capacidade Transportadoras Veículos …" at bounding box center [566, 251] width 1133 height 503
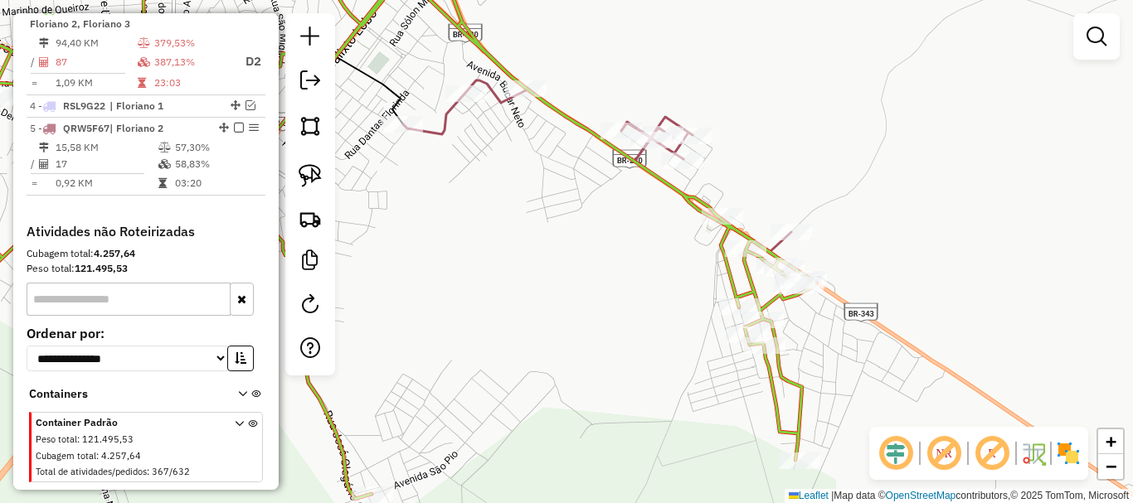
drag, startPoint x: 669, startPoint y: 350, endPoint x: 610, endPoint y: 281, distance: 90.6
click at [611, 282] on div "Janela de atendimento Grade de atendimento Capacidade Transportadoras Veículos …" at bounding box center [566, 251] width 1133 height 503
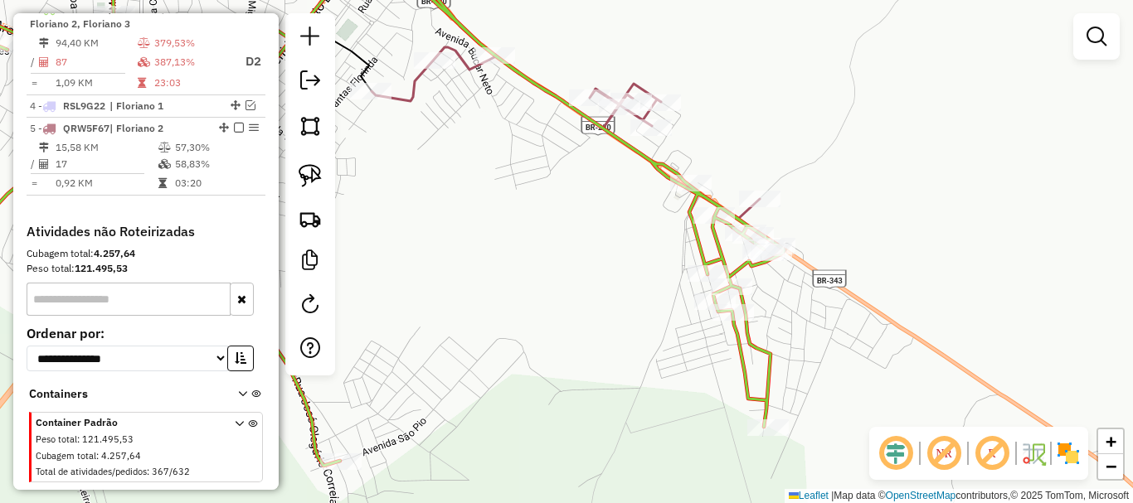
drag, startPoint x: 610, startPoint y: 295, endPoint x: 846, endPoint y: 387, distance: 253.4
click at [833, 383] on div "Janela de atendimento Grade de atendimento Capacidade Transportadoras Veículos …" at bounding box center [566, 251] width 1133 height 503
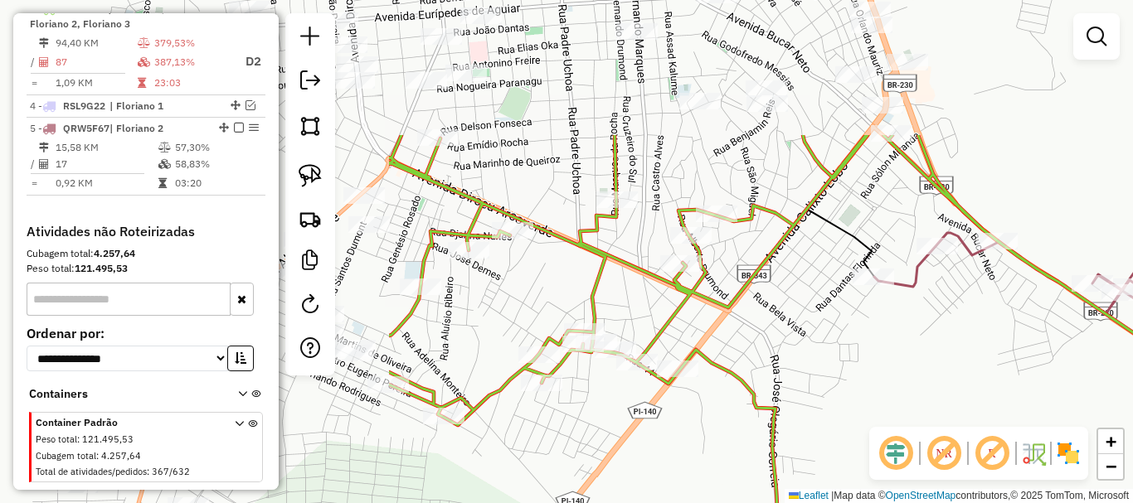
drag, startPoint x: 766, startPoint y: 251, endPoint x: 782, endPoint y: 338, distance: 87.8
click at [782, 338] on icon at bounding box center [838, 393] width 898 height 517
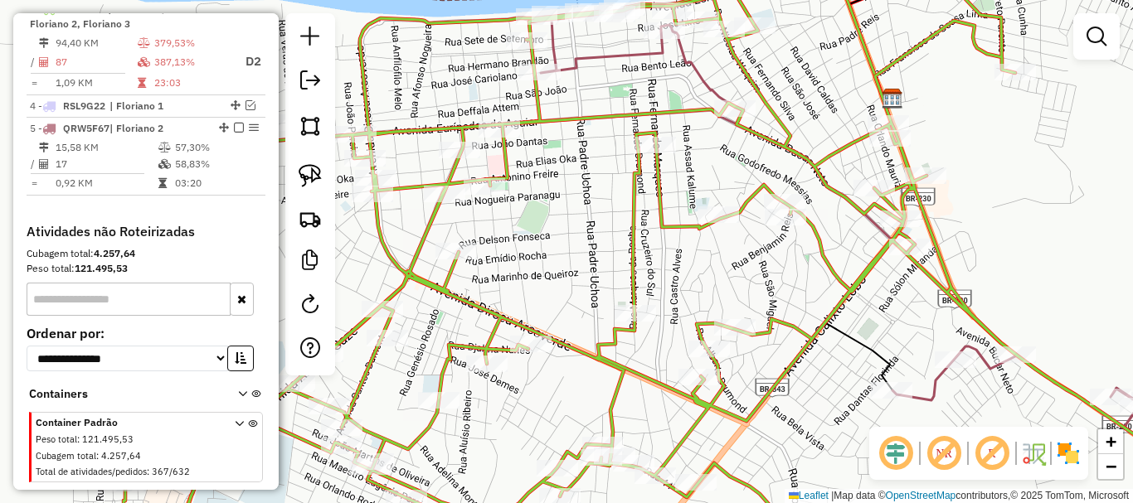
drag, startPoint x: 784, startPoint y: 374, endPoint x: 801, endPoint y: 442, distance: 70.2
click at [801, 442] on icon at bounding box center [671, 279] width 1152 height 604
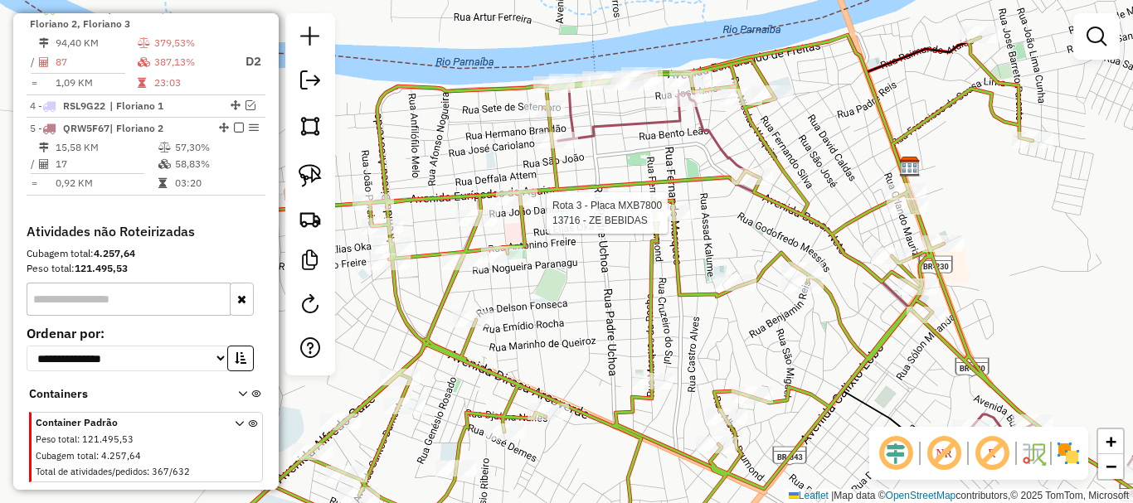
select select "*********"
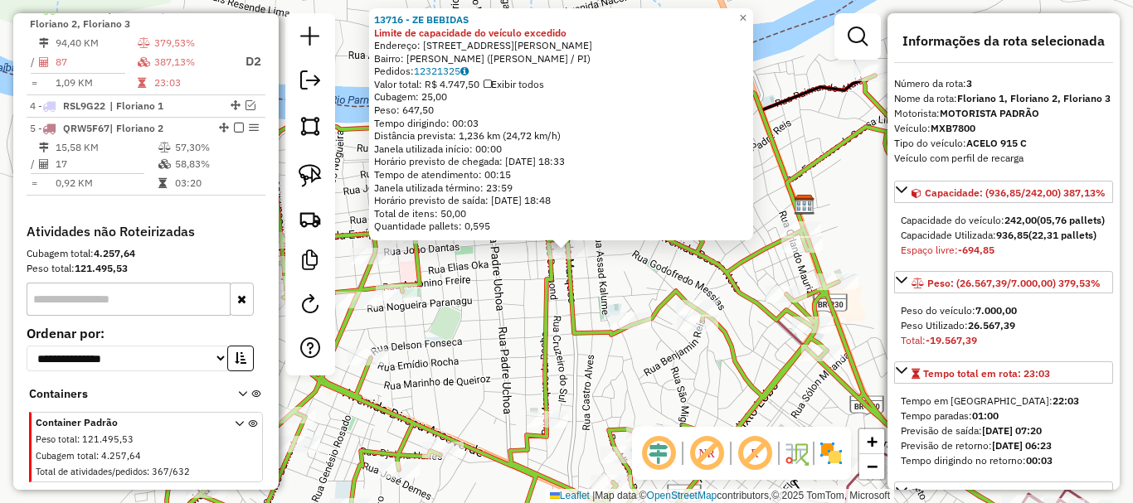
click at [514, 270] on div "Rota 3 - Placa MXB7800 13716 - ZE BEBIDAS 13716 - ZE BEBIDAS Limite de capacida…" at bounding box center [566, 251] width 1133 height 503
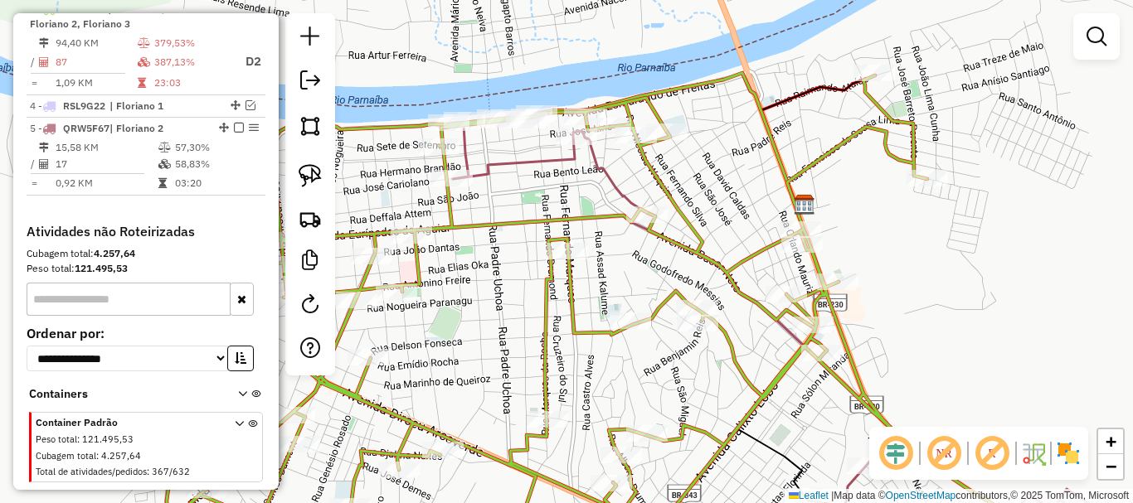
drag, startPoint x: 469, startPoint y: 280, endPoint x: 688, endPoint y: 275, distance: 219.0
click at [671, 280] on div "13716 - ZE BEBIDAS Limite de capacidade do veículo excedido Endereço: Rua Franc…" at bounding box center [566, 251] width 1133 height 503
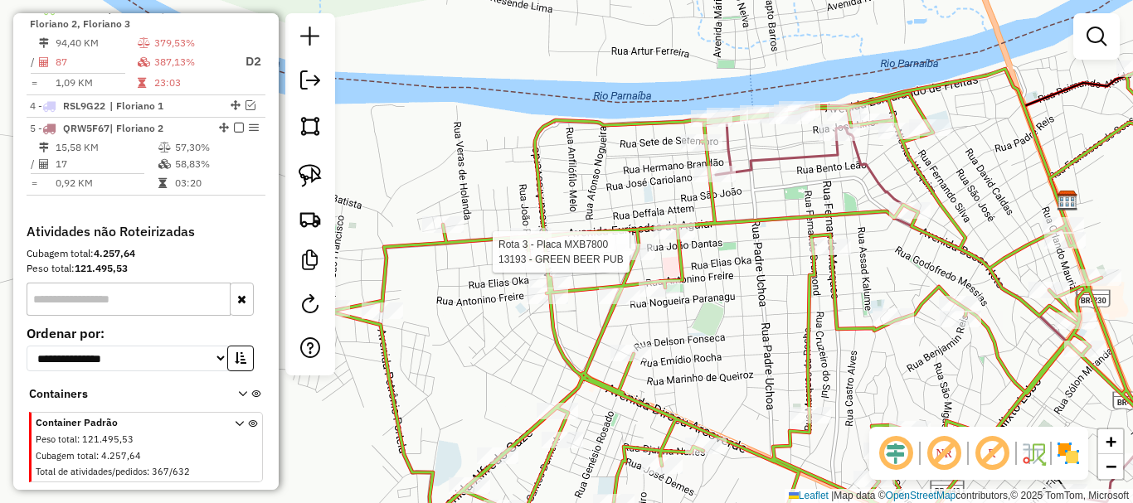
select select "*********"
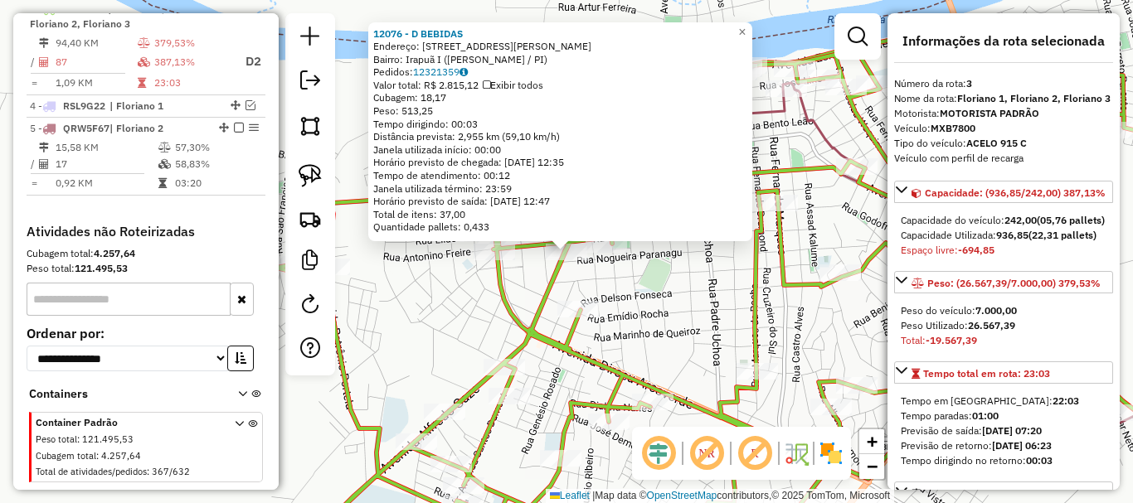
click at [537, 291] on icon at bounding box center [745, 290] width 999 height 526
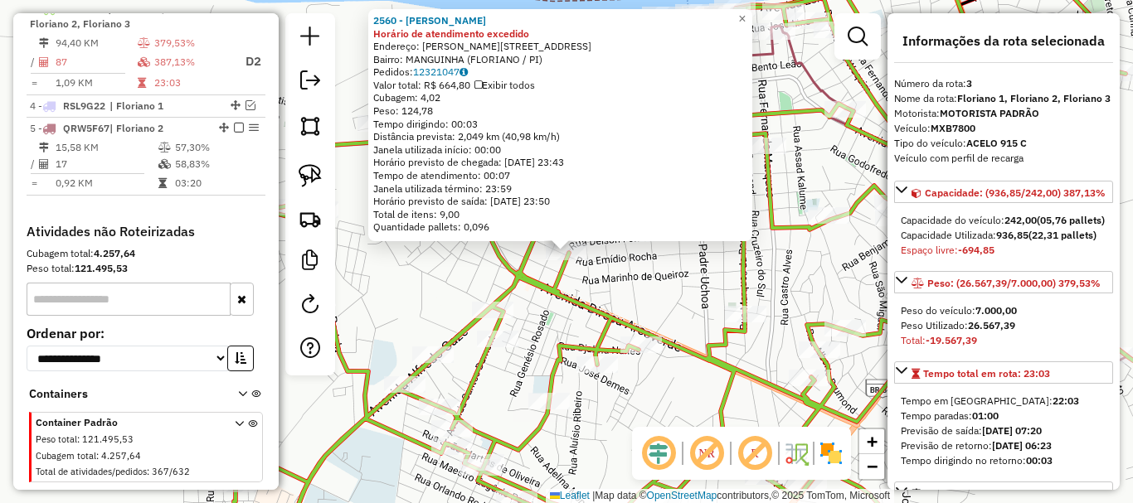
click at [631, 278] on div "2560 - ROSA MARIA RIBEIRO DA SILVA Horário de atendimento excedido Endereço: R …" at bounding box center [566, 251] width 1133 height 503
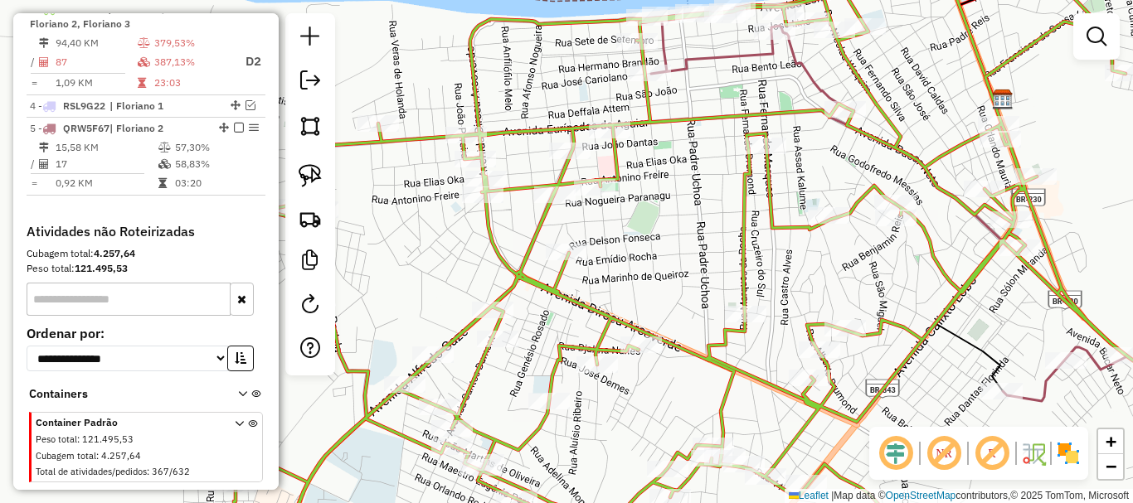
click at [450, 194] on div "Rota 3 - Placa MXB7800 794 - GILVAM DO 30 - CT Janela de atendimento Grade de a…" at bounding box center [566, 251] width 1133 height 503
click at [481, 203] on div at bounding box center [482, 195] width 41 height 17
select select "*********"
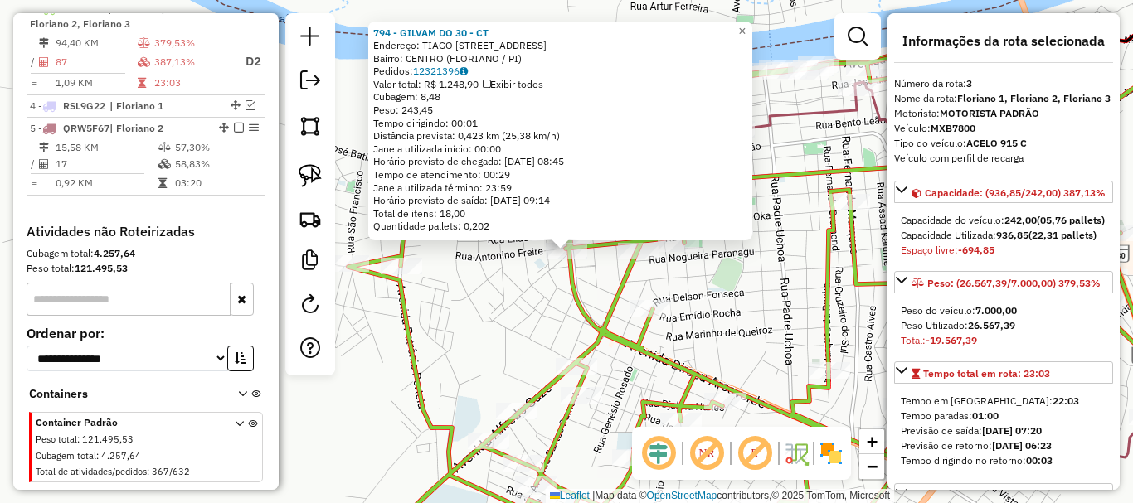
click at [489, 259] on div "794 - GILVAM DO 30 - CT Endereço: TIAGO R DE ARAUJO 712 Bairro: CENTRO (FLORIAN…" at bounding box center [566, 251] width 1133 height 503
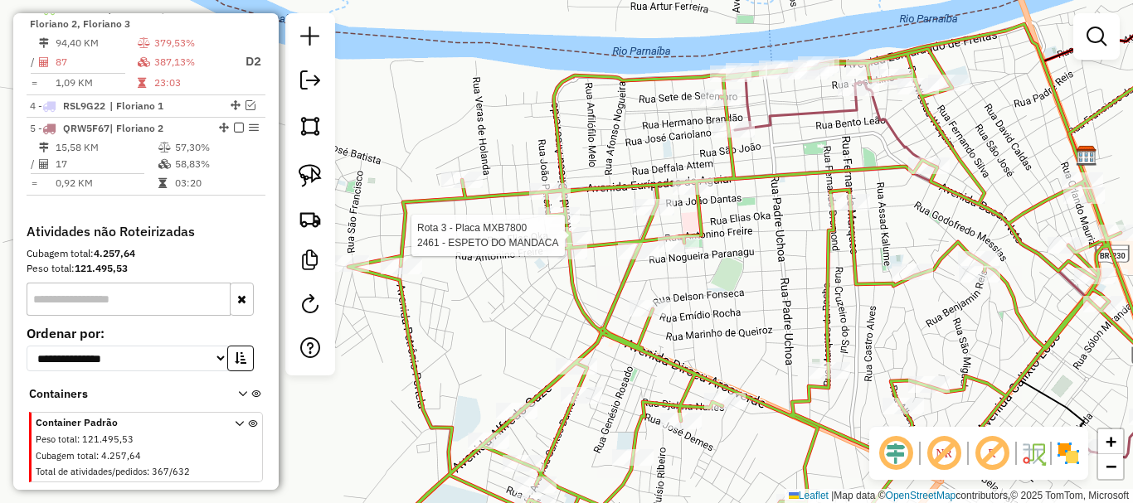
select select "*********"
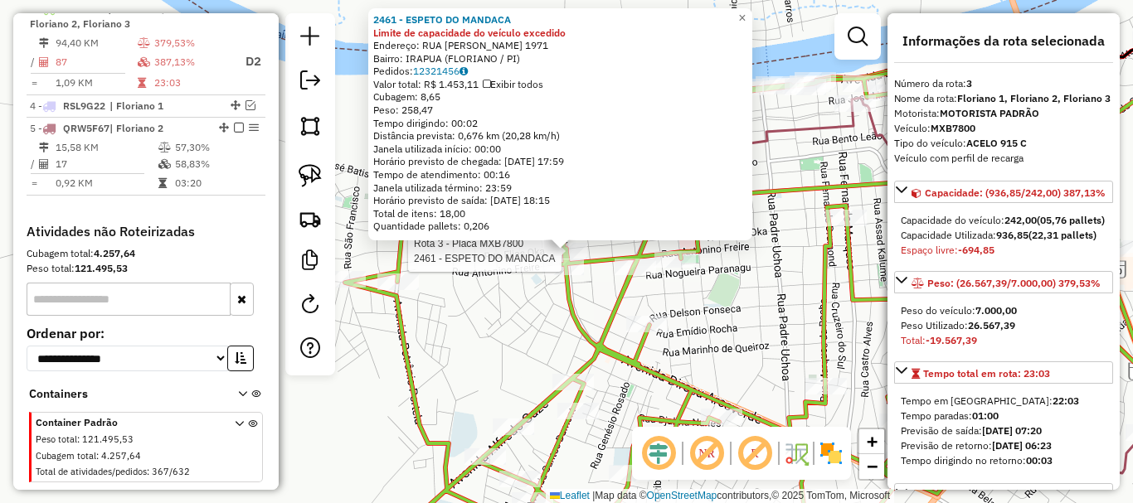
click at [509, 283] on div "Rota 3 - Placa MXB7800 2461 - ESPETO DO MANDACA 2461 - ESPETO DO MANDACA Limite…" at bounding box center [566, 251] width 1133 height 503
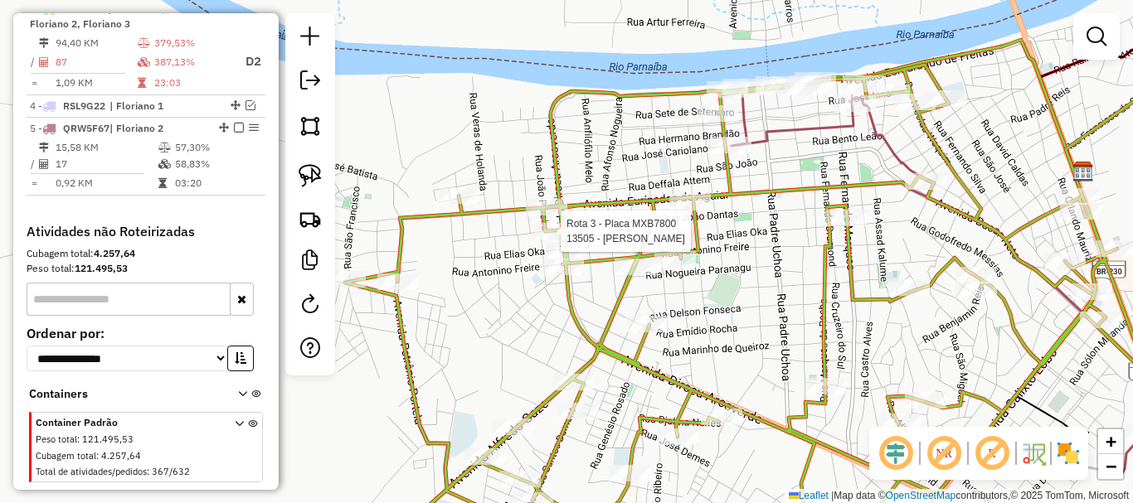
select select "*********"
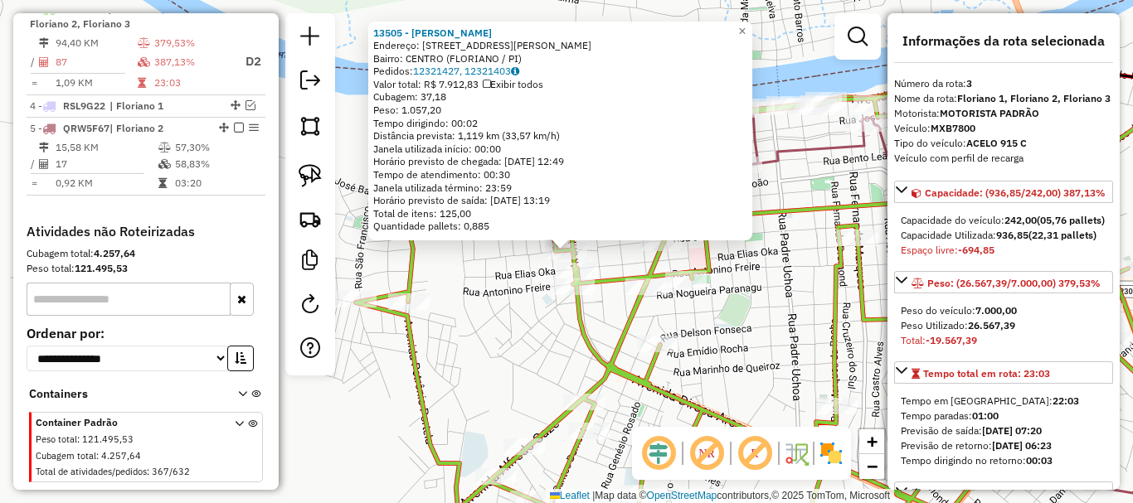
click at [528, 287] on div "13505 - DOUGLAS DAMASCENO Endereço: Rua Joao Dantas 1925 Bairro: CENTRO (FLORIA…" at bounding box center [566, 251] width 1133 height 503
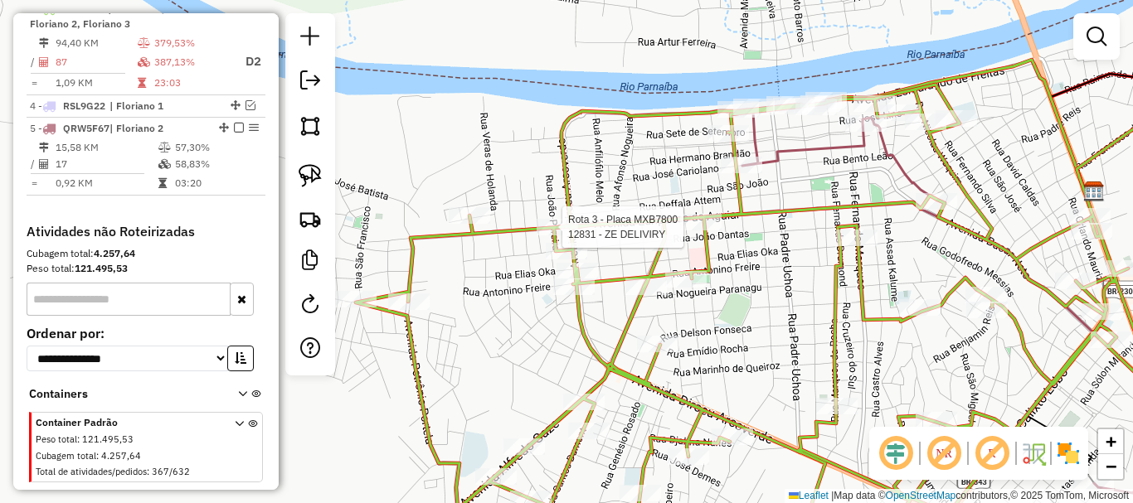
select select "*********"
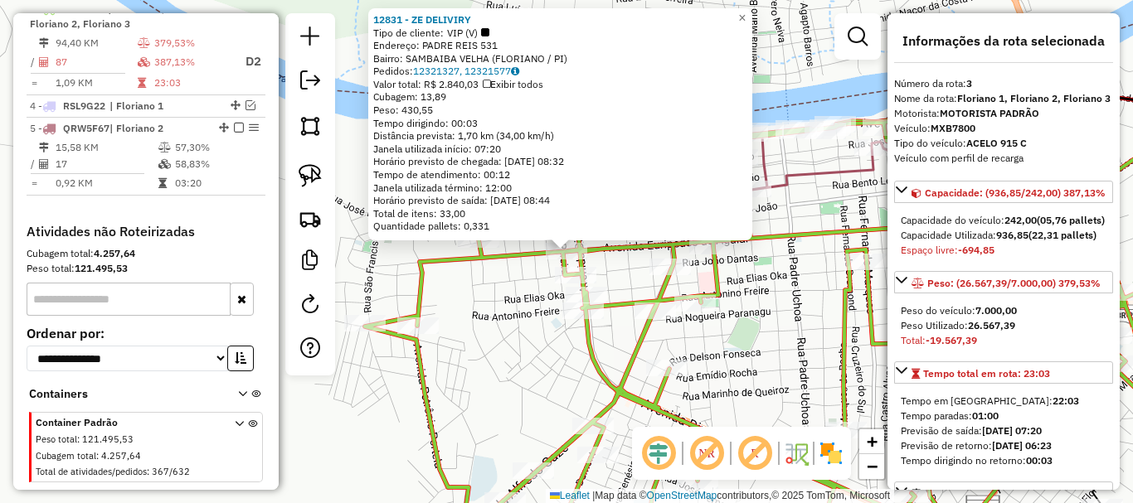
click at [528, 281] on div "12831 - ZE DELIVIRY Tipo de cliente: VIP (V) Endereço: PADRE REIS 531 Bairro: S…" at bounding box center [566, 251] width 1133 height 503
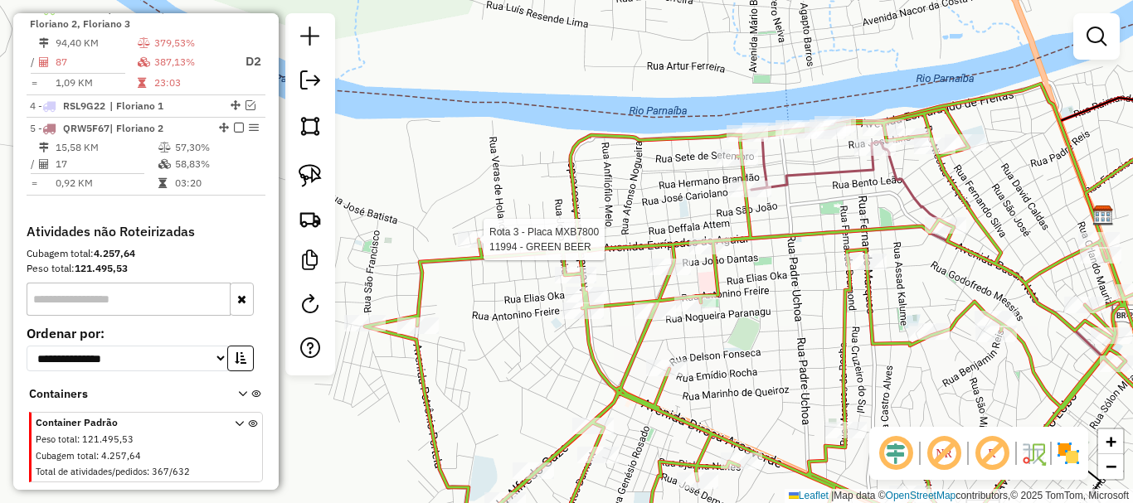
select select "*********"
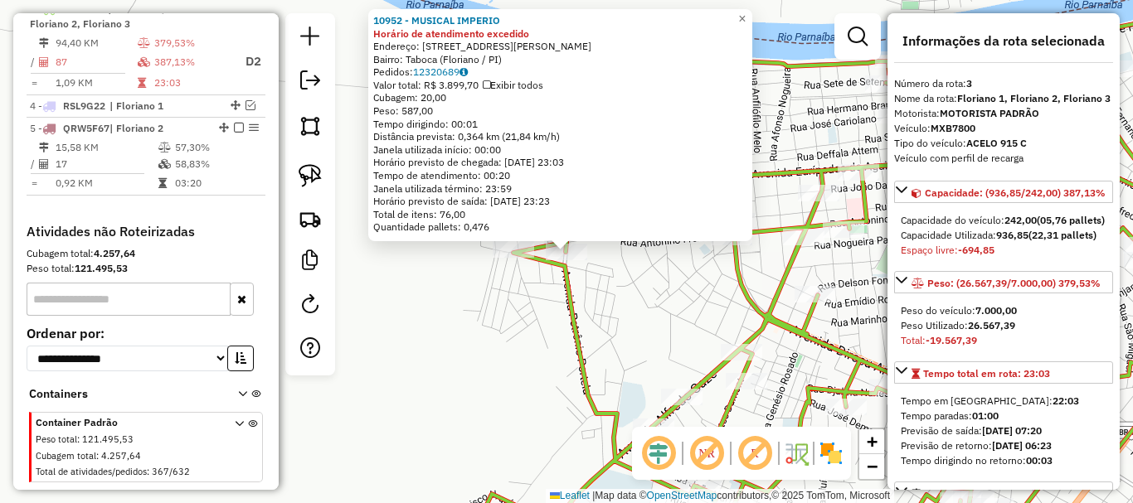
click at [602, 284] on div "Rota 3 - Placa MXB7800 10952 - MUSICAL IMPERIO 10952 - MUSICAL IMPERIO Horário …" at bounding box center [566, 251] width 1133 height 503
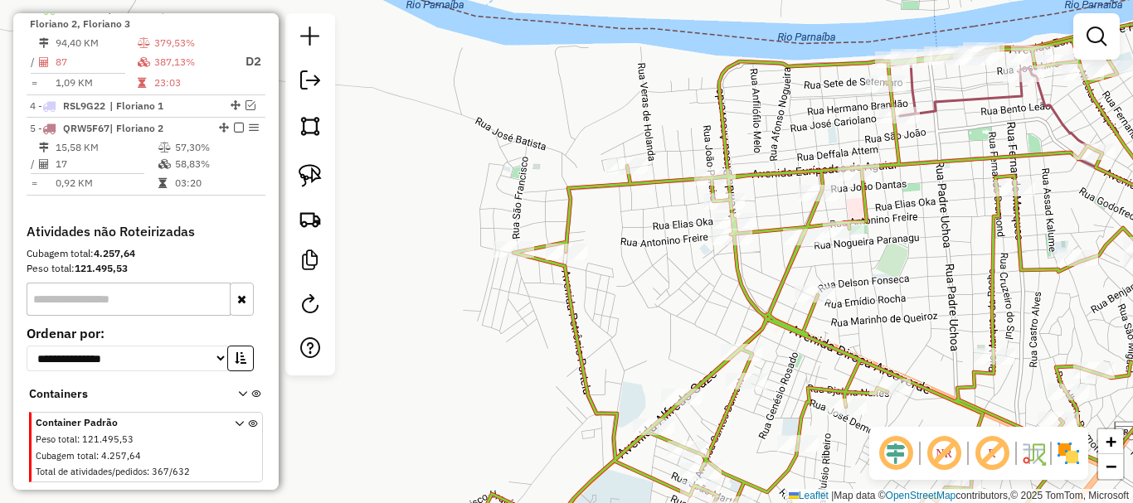
drag, startPoint x: 667, startPoint y: 333, endPoint x: 518, endPoint y: 185, distance: 210.0
click at [528, 191] on div "Janela de atendimento Grade de atendimento Capacidade Transportadoras Veículos …" at bounding box center [566, 251] width 1133 height 503
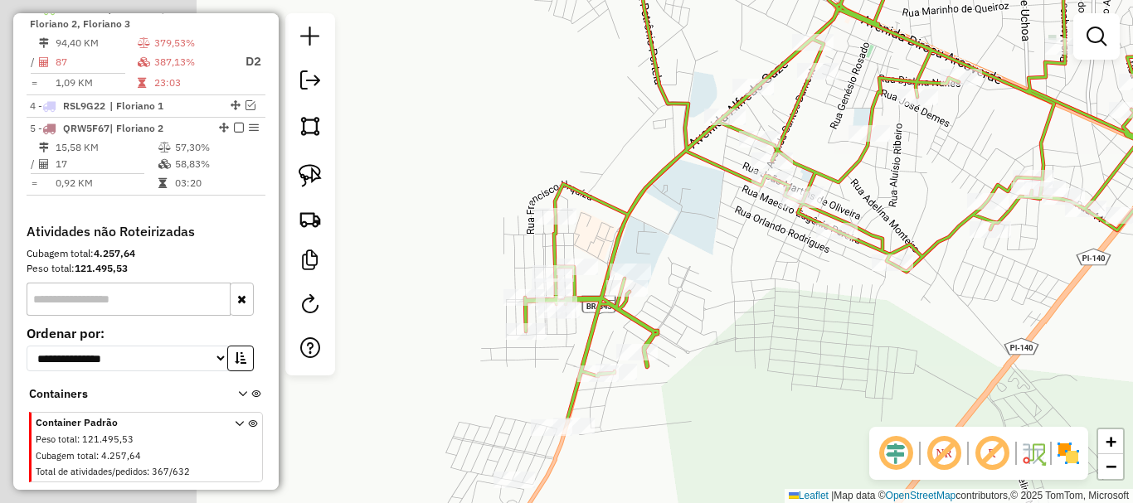
drag, startPoint x: 480, startPoint y: 385, endPoint x: 746, endPoint y: 250, distance: 297.5
click at [746, 250] on div "Janela de atendimento Grade de atendimento Capacidade Transportadoras Veículos …" at bounding box center [566, 251] width 1133 height 503
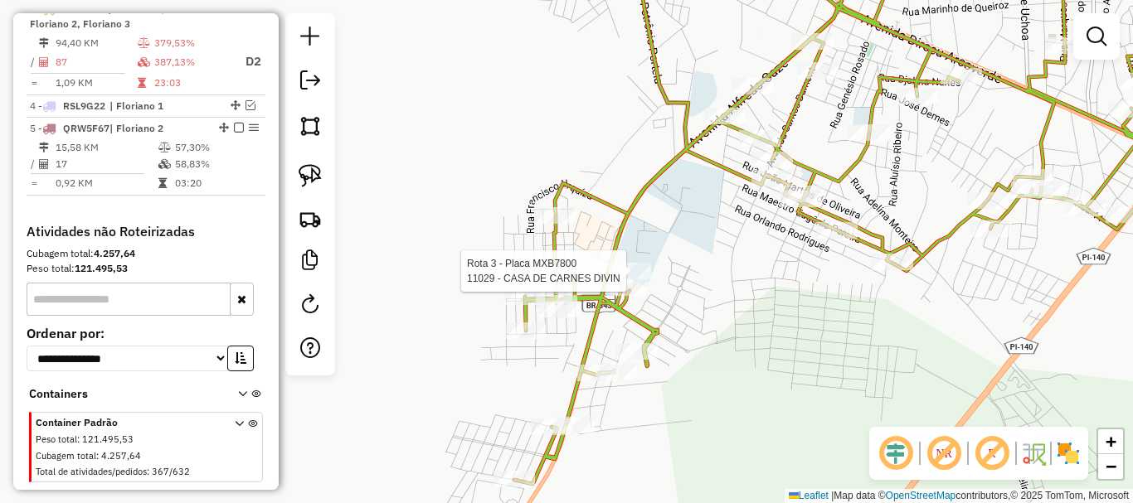
select select "*********"
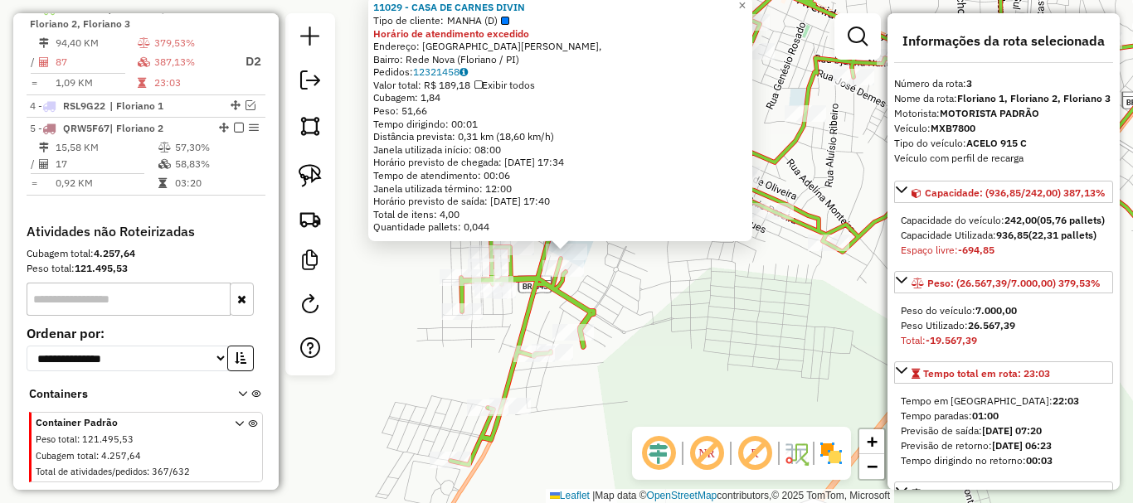
click at [644, 273] on div "11029 - CASA DE CARNES DIVIN Tipo de cliente: MANHA (D) Horário de atendimento …" at bounding box center [566, 251] width 1133 height 503
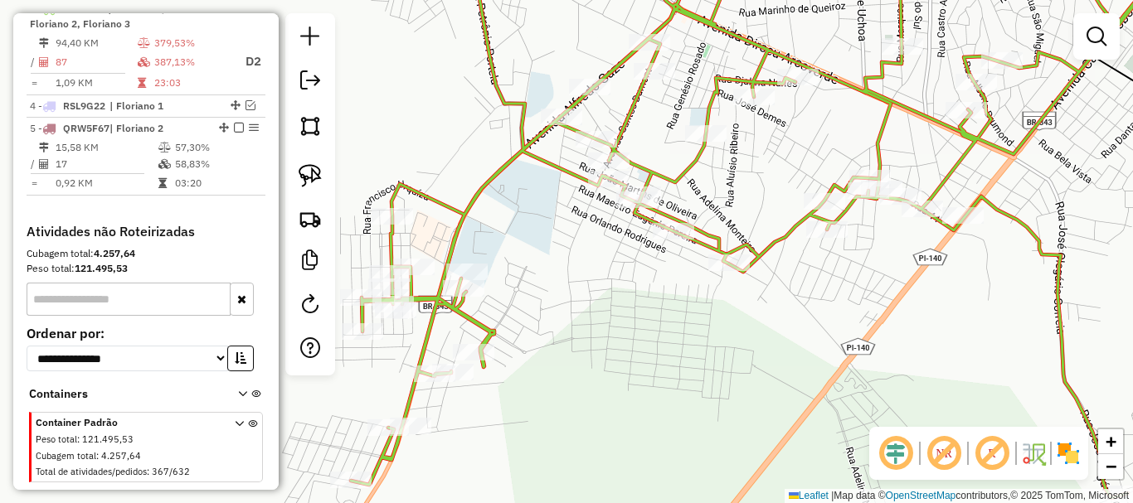
drag, startPoint x: 772, startPoint y: 297, endPoint x: 628, endPoint y: 327, distance: 147.4
click at [628, 328] on div "Janela de atendimento Grade de atendimento Capacidade Transportadoras Veículos …" at bounding box center [566, 251] width 1133 height 503
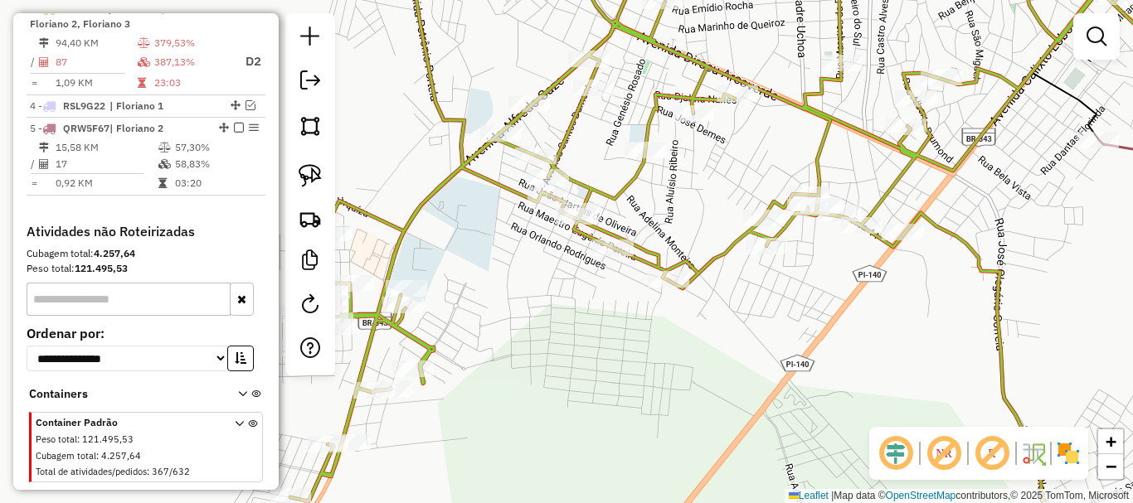
drag, startPoint x: 834, startPoint y: 296, endPoint x: 620, endPoint y: 317, distance: 215.0
click at [615, 319] on div "Janela de atendimento Grade de atendimento Capacidade Transportadoras Veículos …" at bounding box center [566, 251] width 1133 height 503
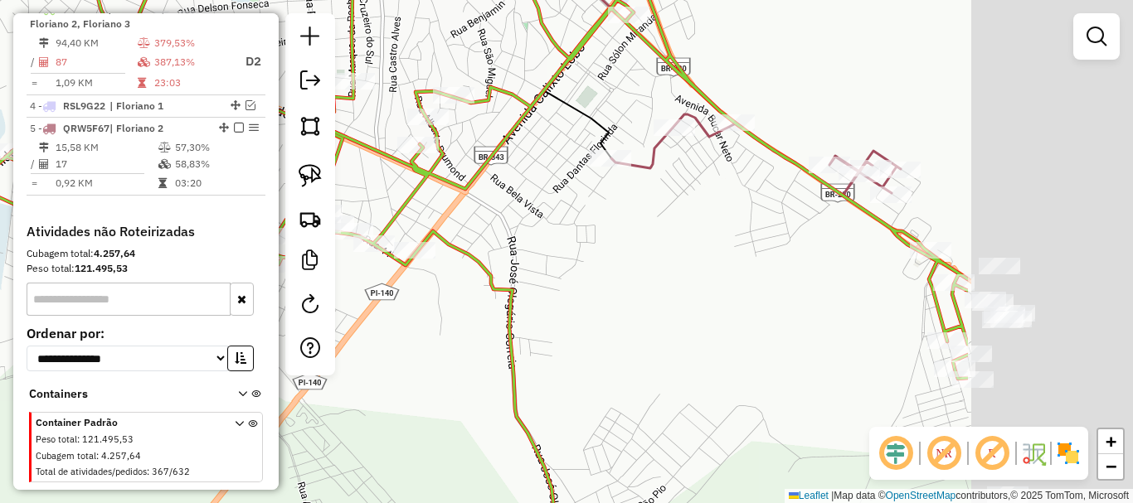
drag, startPoint x: 814, startPoint y: 285, endPoint x: 557, endPoint y: 286, distance: 257.1
click at [516, 294] on div "Janela de atendimento Grade de atendimento Capacidade Transportadoras Veículos …" at bounding box center [566, 251] width 1133 height 503
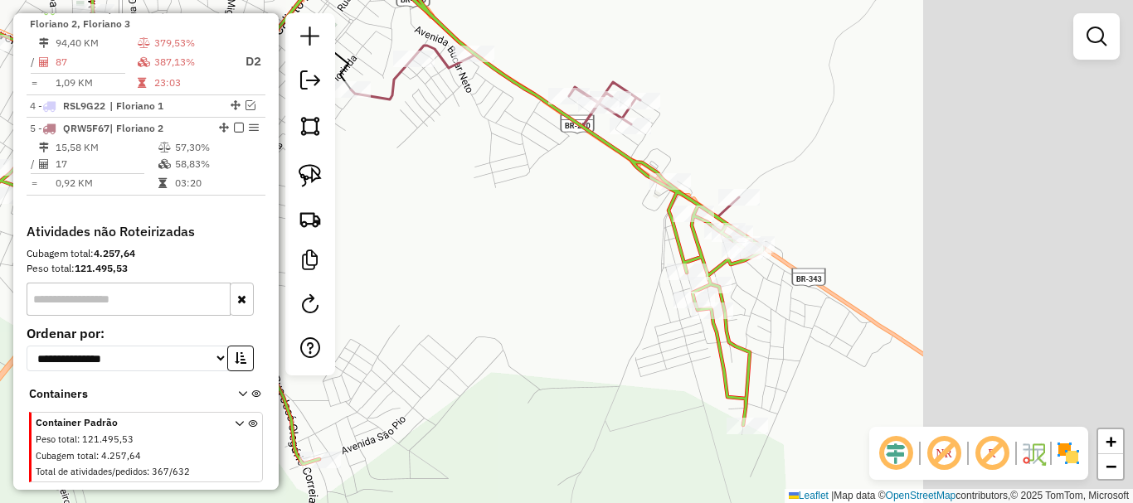
drag, startPoint x: 820, startPoint y: 323, endPoint x: 566, endPoint y: 236, distance: 268.6
click at [572, 237] on div "Janela de atendimento Grade de atendimento Capacidade Transportadoras Veículos …" at bounding box center [566, 251] width 1133 height 503
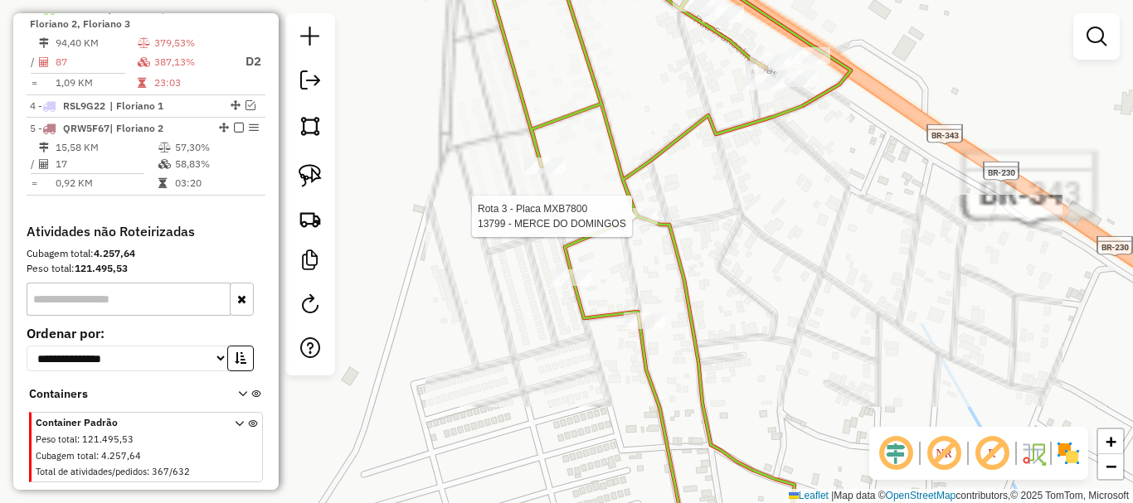
select select "*********"
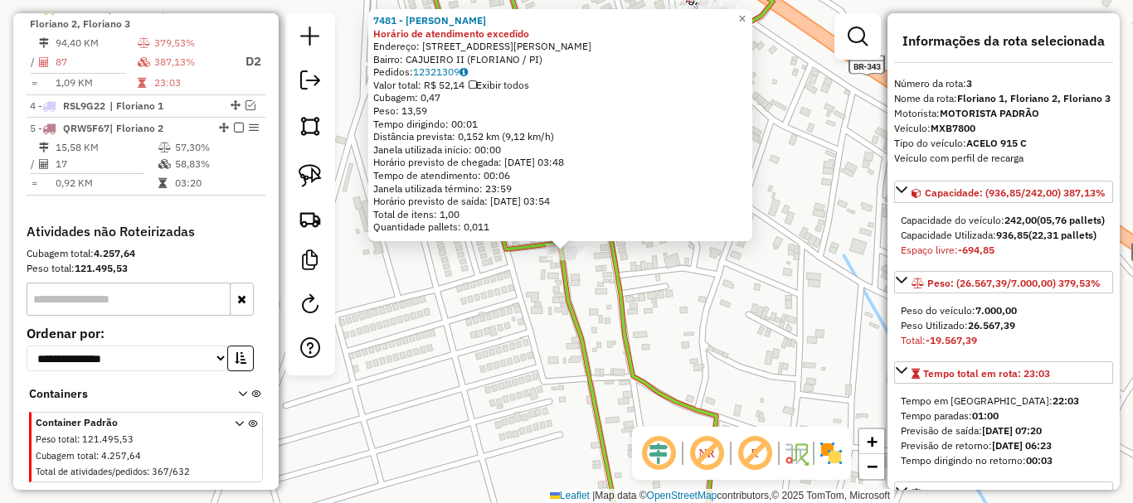
click at [576, 324] on icon at bounding box center [597, 251] width 353 height 604
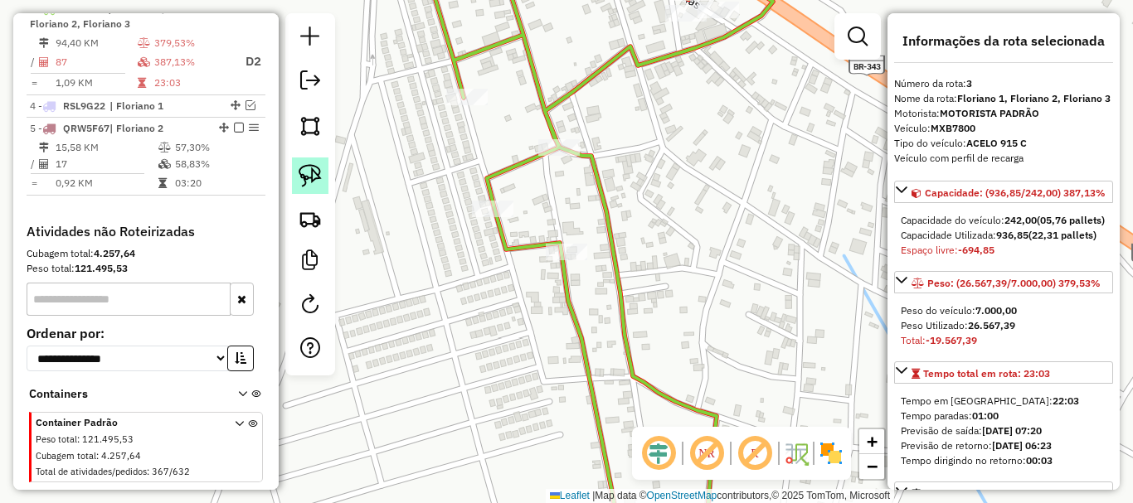
click at [301, 170] on img at bounding box center [310, 175] width 23 height 23
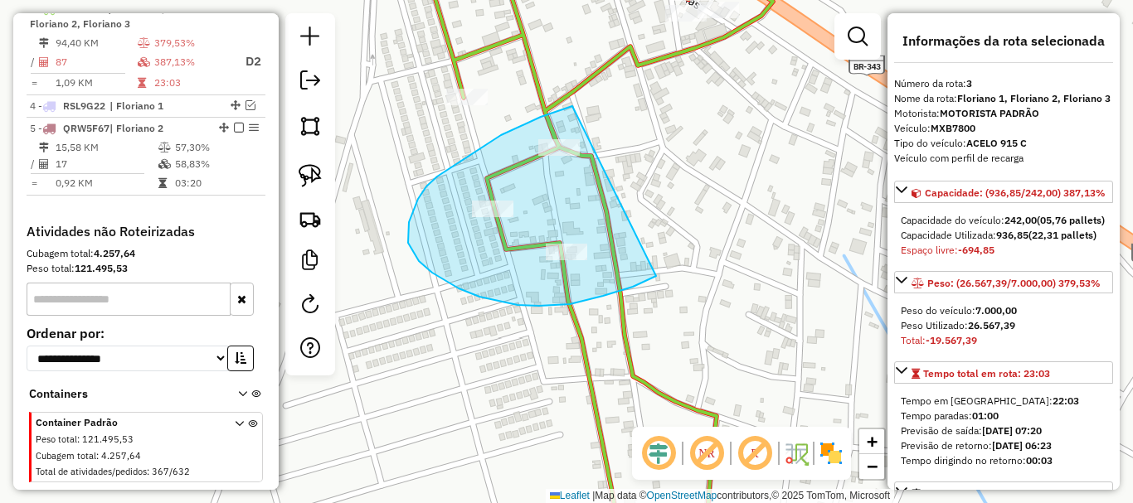
drag, startPoint x: 572, startPoint y: 106, endPoint x: 656, endPoint y: 276, distance: 189.5
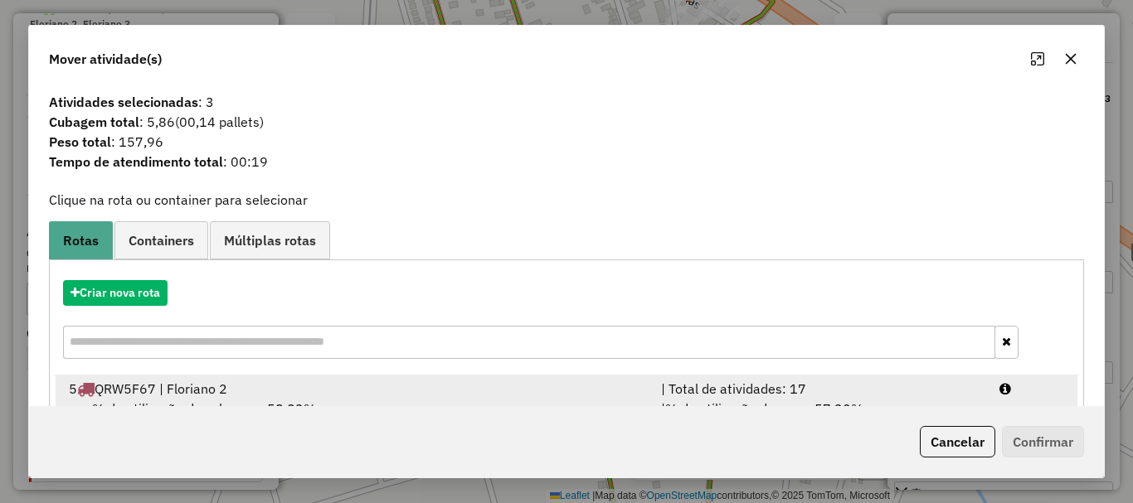
click at [348, 387] on div "5 QRW5F67 | Floriano 2" at bounding box center [355, 389] width 592 height 20
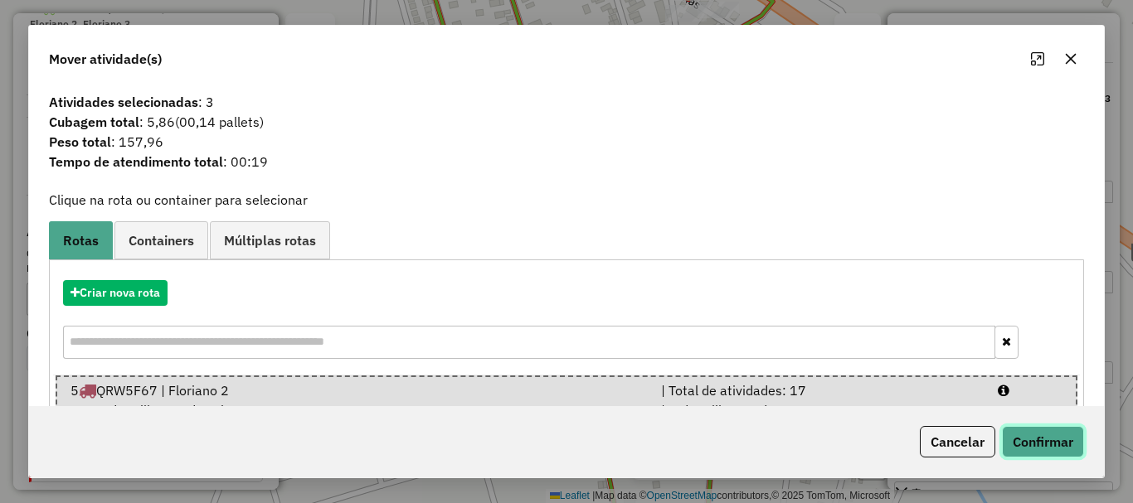
click at [1036, 440] on button "Confirmar" at bounding box center [1043, 442] width 82 height 32
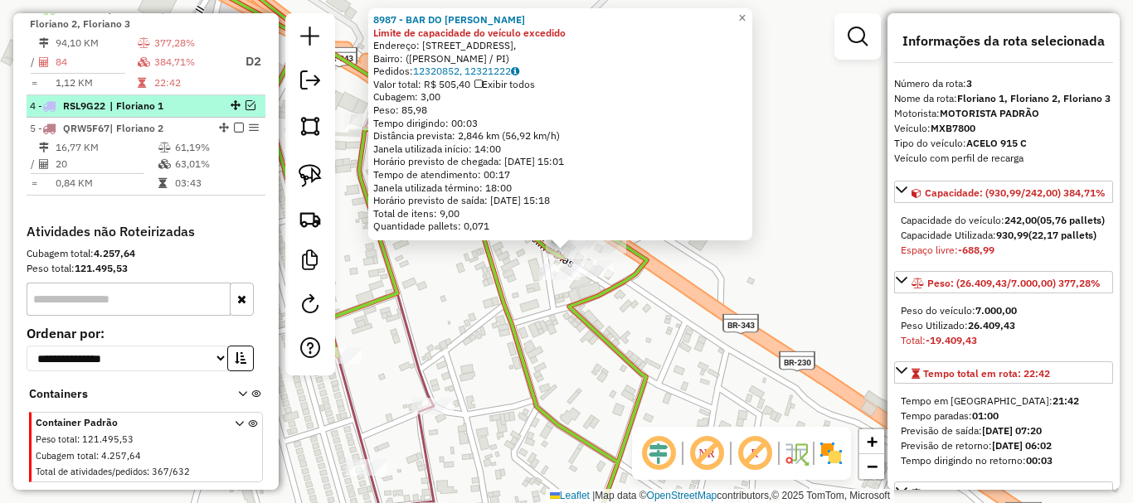
click at [246, 110] on em at bounding box center [251, 105] width 10 height 10
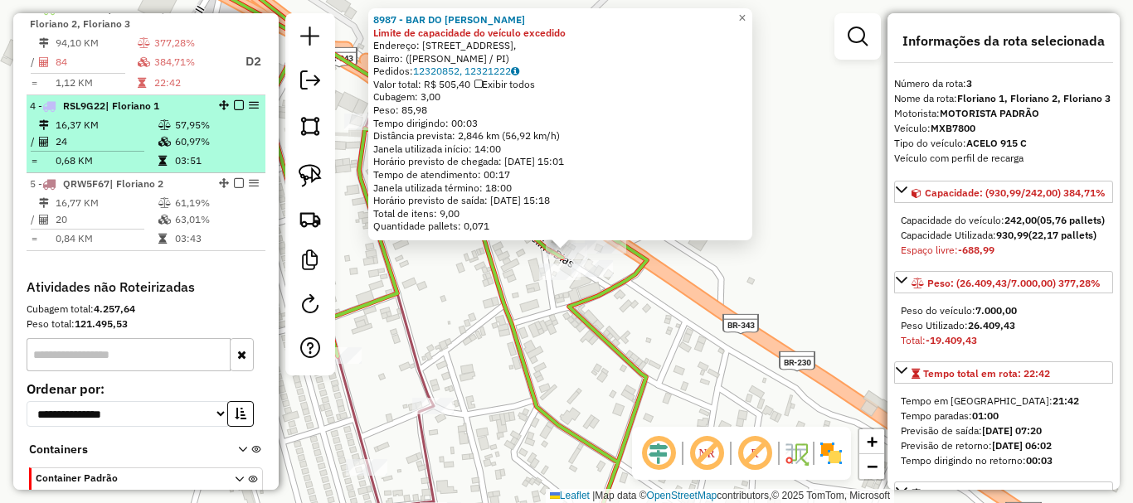
click at [234, 110] on em at bounding box center [239, 105] width 10 height 10
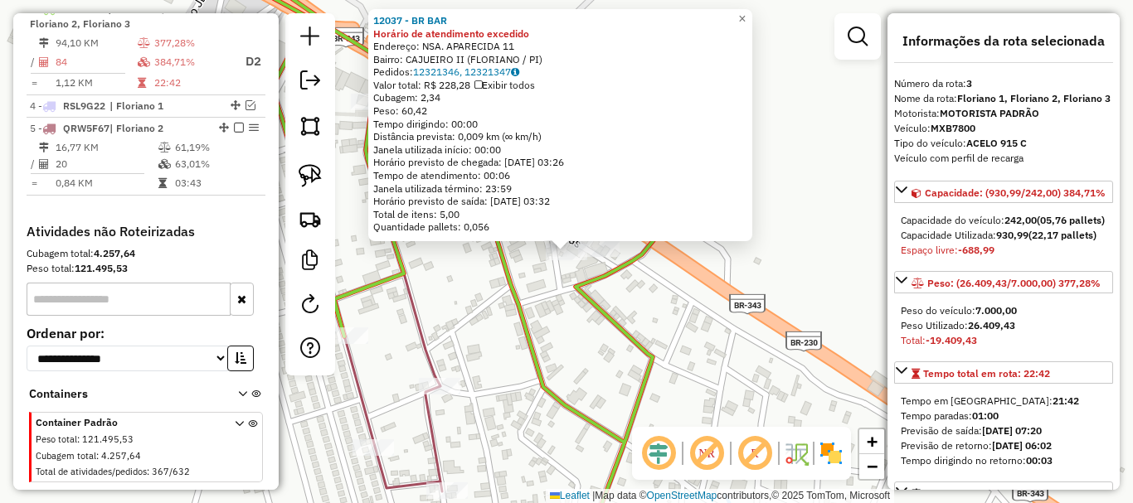
click at [543, 304] on div "12037 - BR BAR Horário de atendimento excedido Endereço: NSA. APARECIDA 11 Bair…" at bounding box center [566, 251] width 1133 height 503
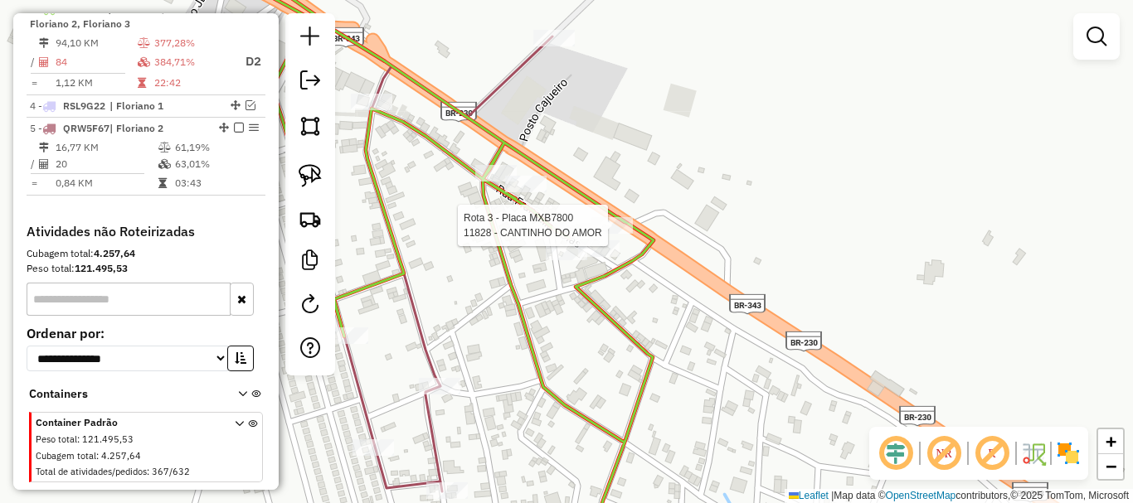
select select "*********"
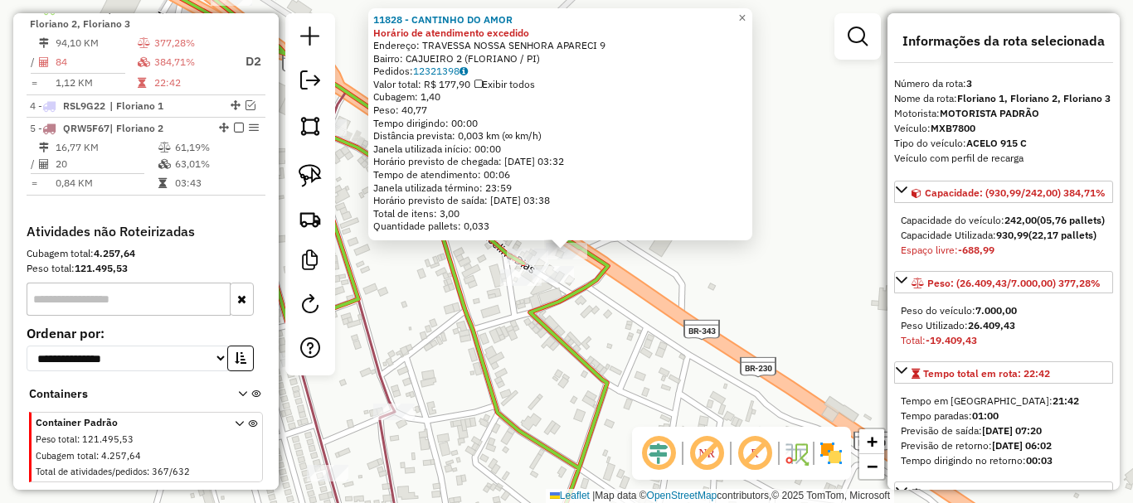
click at [608, 260] on icon at bounding box center [358, 251] width 500 height 604
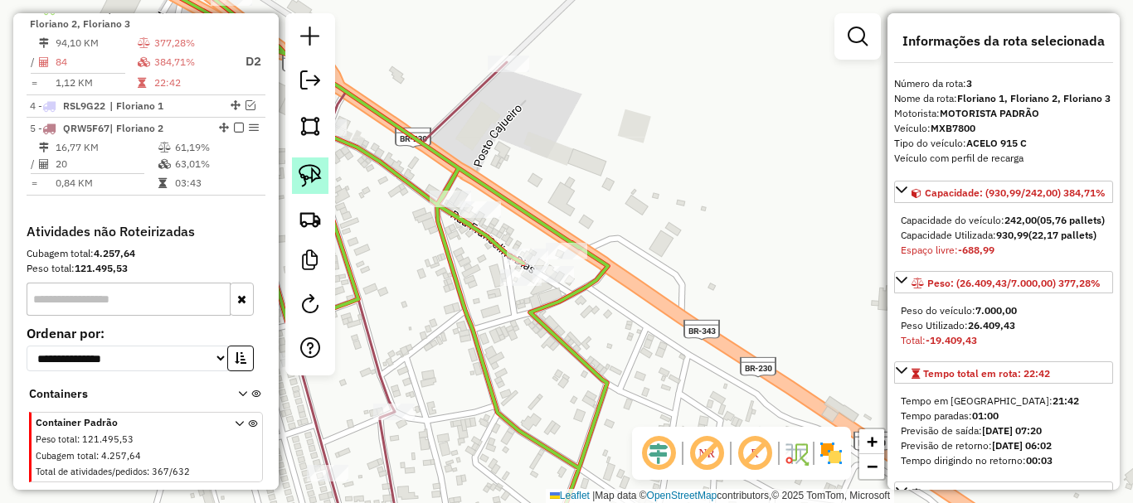
click at [303, 181] on img at bounding box center [310, 175] width 23 height 23
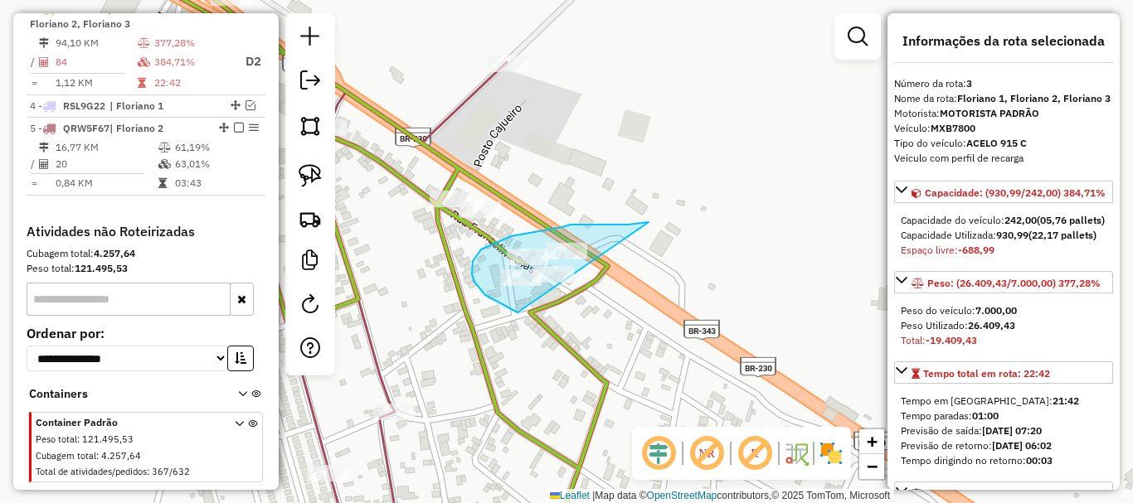
drag, startPoint x: 649, startPoint y: 222, endPoint x: 539, endPoint y: 318, distance: 145.2
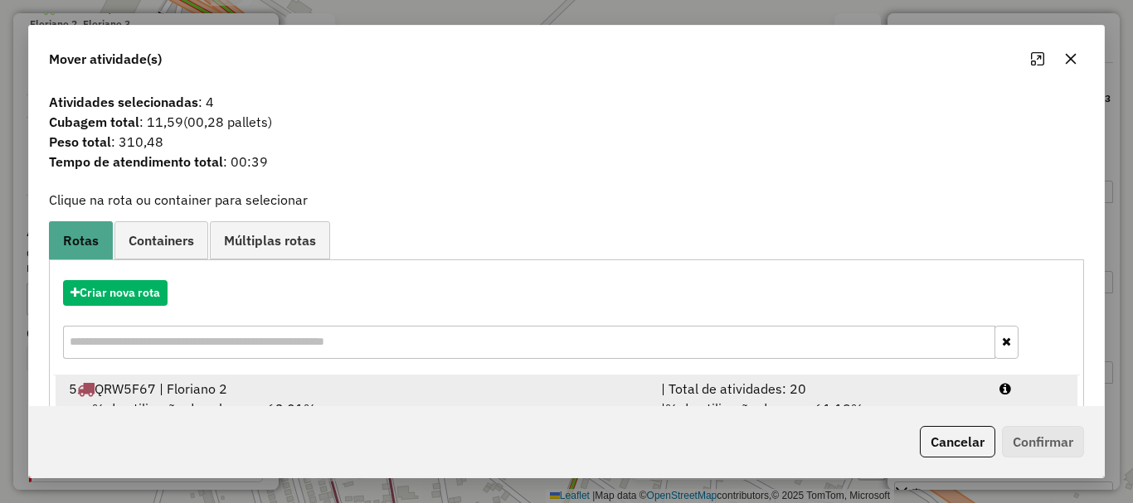
click at [231, 393] on div "5 QRW5F67 | Floriano 2" at bounding box center [355, 389] width 592 height 20
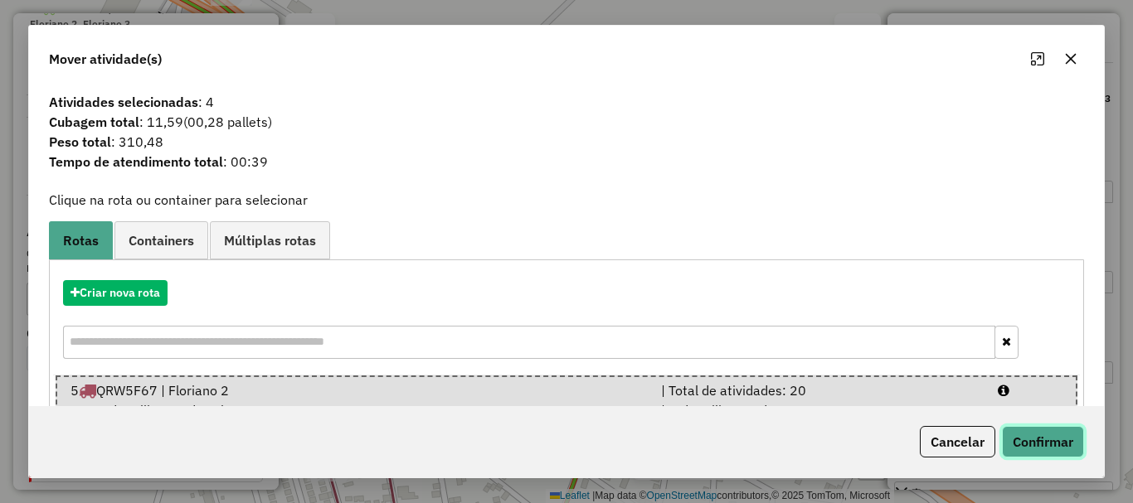
click at [1054, 441] on button "Confirmar" at bounding box center [1043, 442] width 82 height 32
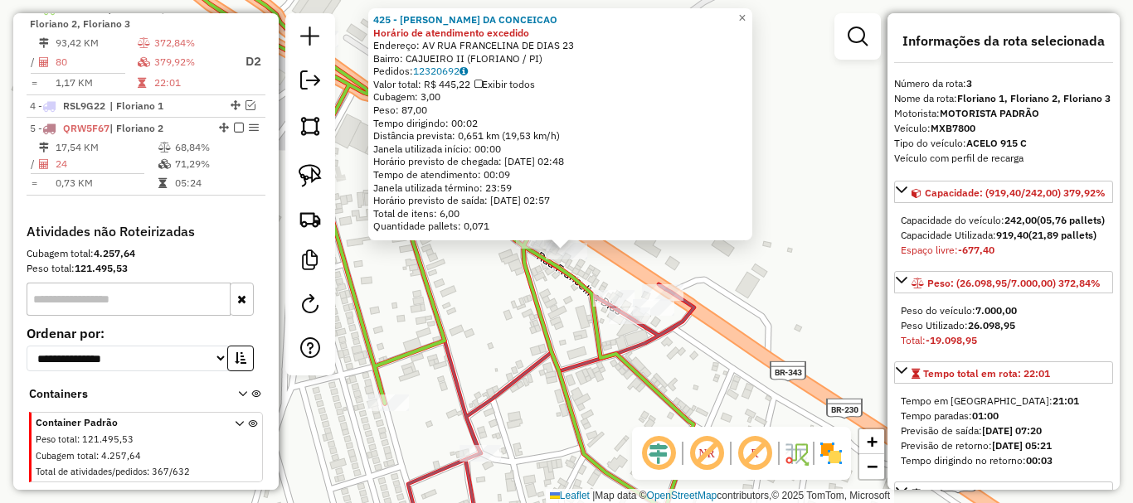
click at [463, 256] on div "425 - FRANCISCA ANTONIA DA CONCEICAO Horário de atendimento excedido Endereço: …" at bounding box center [566, 251] width 1133 height 503
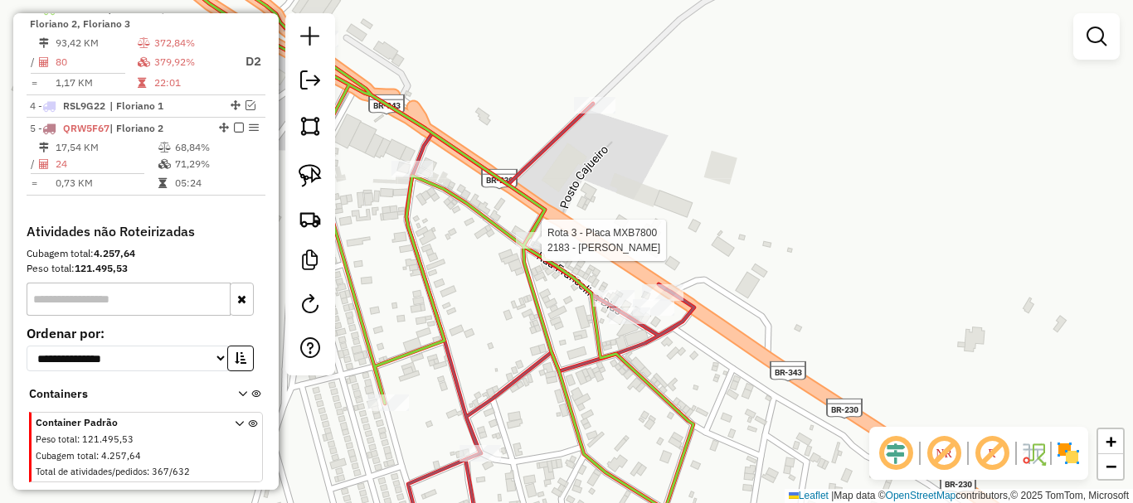
select select "*********"
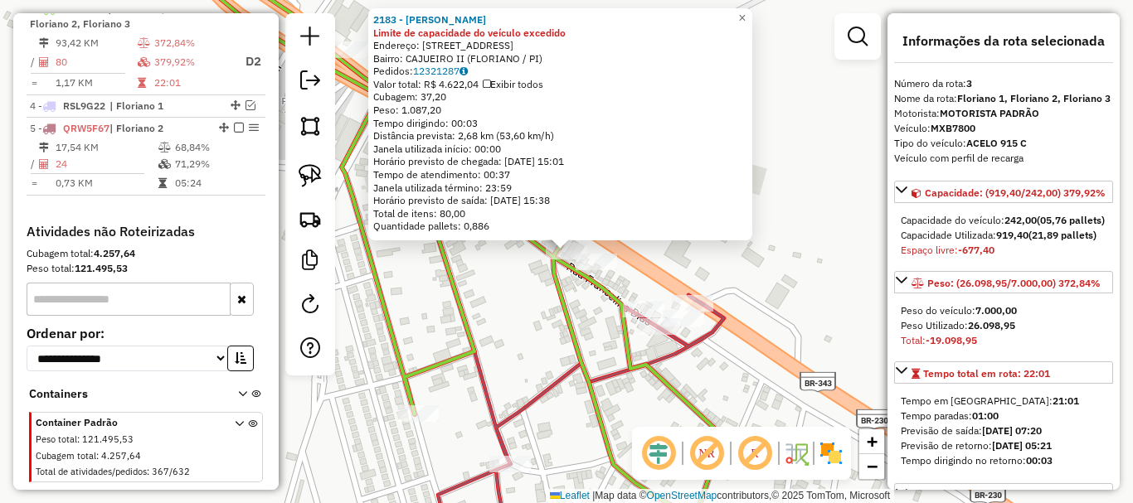
click at [508, 299] on div "2183 - ERICO DOMINGOS MUHL Limite de capacidade do veículo excedido Endereço: R…" at bounding box center [566, 251] width 1133 height 503
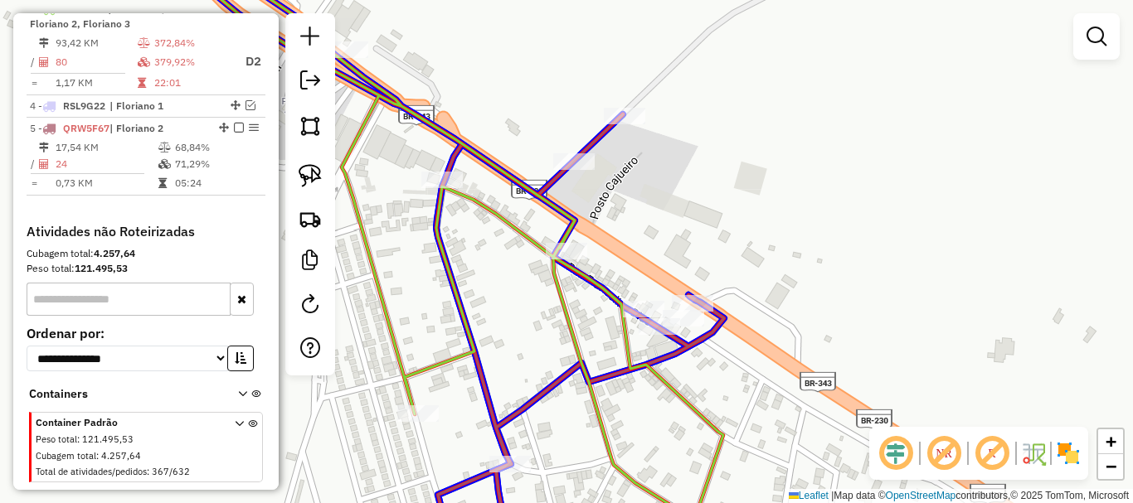
click at [595, 168] on div "Janela de atendimento Grade de atendimento Capacidade Transportadoras Veículos …" at bounding box center [566, 251] width 1133 height 503
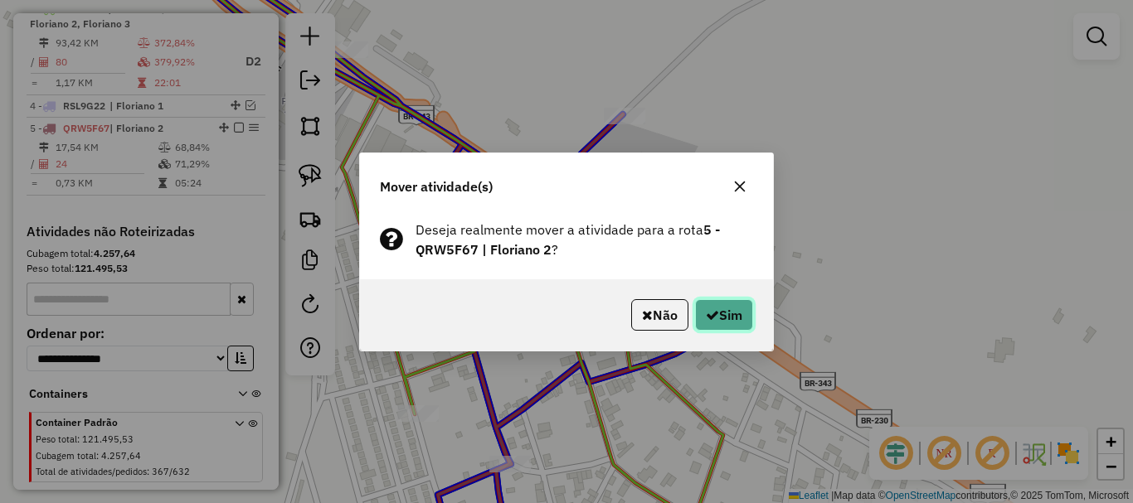
click at [746, 318] on button "Sim" at bounding box center [724, 315] width 58 height 32
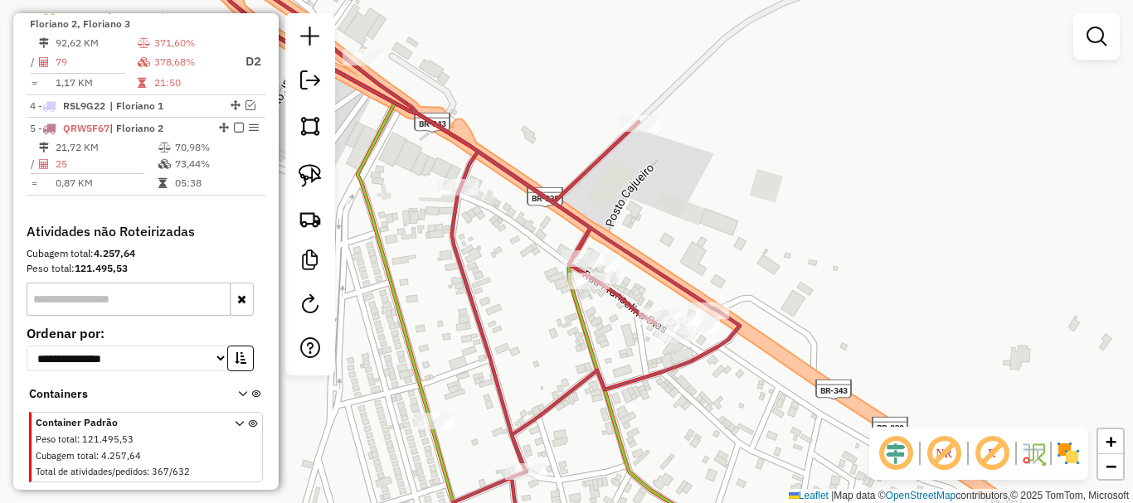
drag, startPoint x: 437, startPoint y: 216, endPoint x: 643, endPoint y: 296, distance: 220.9
click at [626, 289] on div "Janela de atendimento Grade de atendimento Capacidade Transportadoras Veículos …" at bounding box center [566, 251] width 1133 height 503
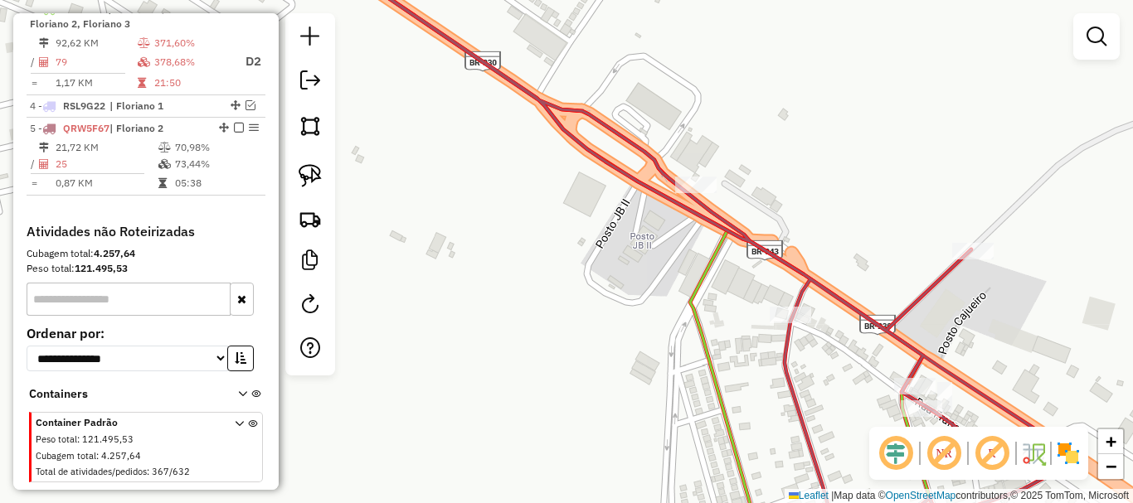
drag, startPoint x: 535, startPoint y: 282, endPoint x: 716, endPoint y: 339, distance: 189.7
click at [714, 338] on div "Janela de atendimento Grade de atendimento Capacidade Transportadoras Veículos …" at bounding box center [566, 251] width 1133 height 503
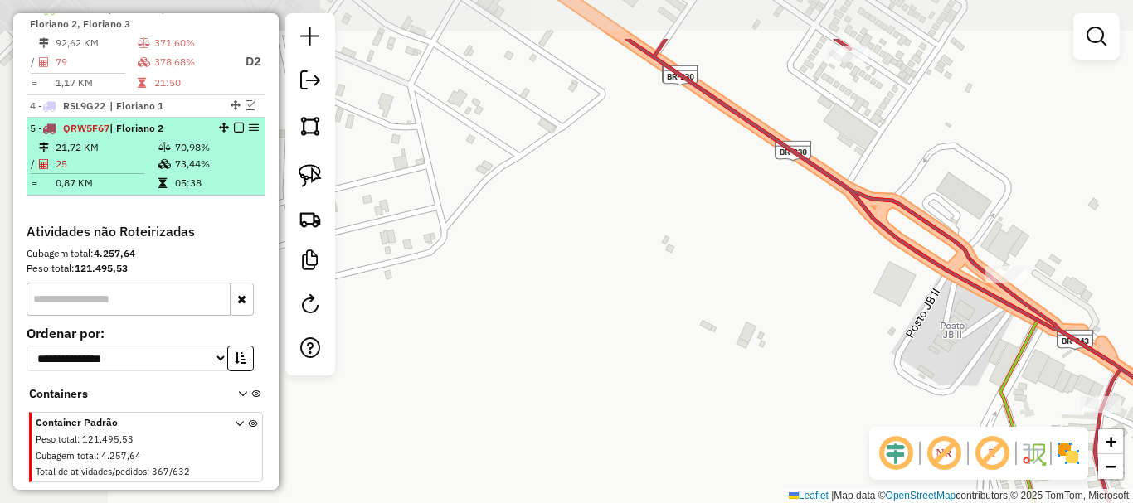
click at [187, 190] on td "05:38" at bounding box center [216, 183] width 84 height 17
select select "*********"
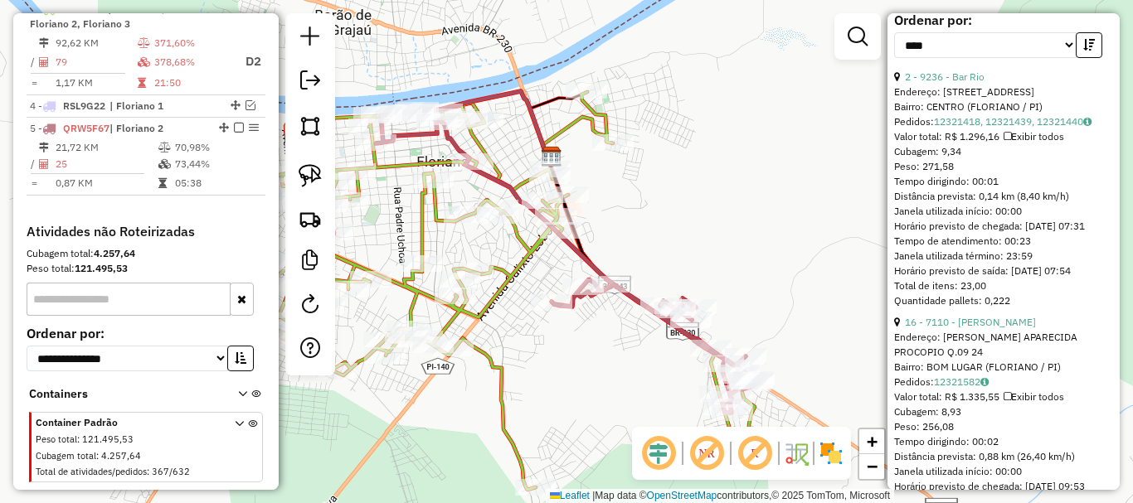
scroll to position [912, 0]
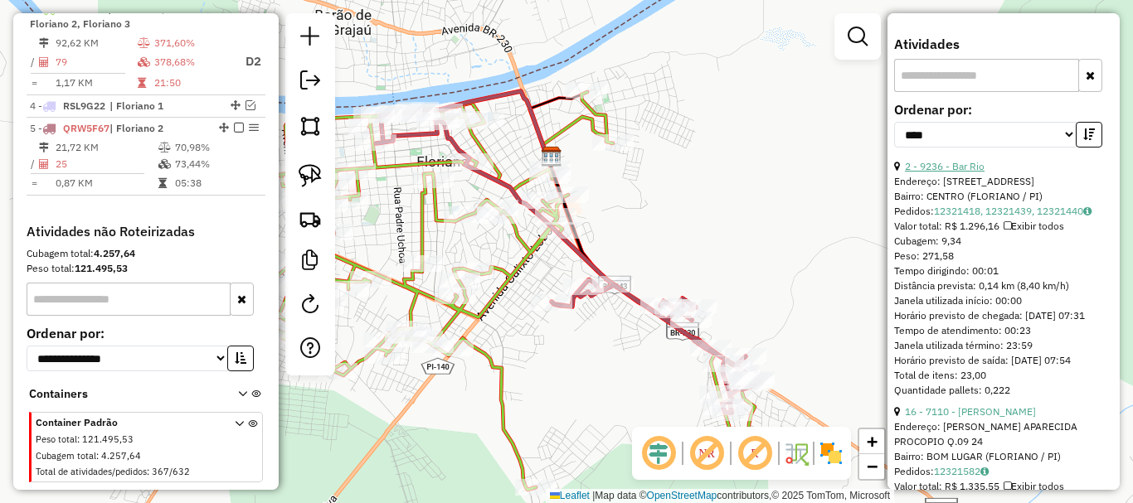
click at [982, 173] on link "2 - 9236 - Bar Rio" at bounding box center [945, 166] width 80 height 12
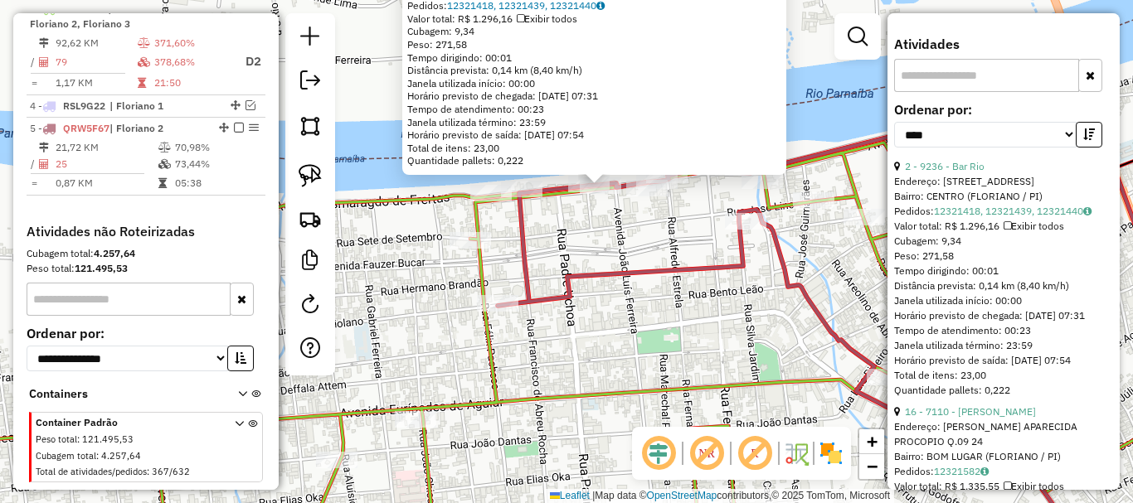
click at [606, 245] on div "9236 - Bar Rio Endereço: Av Esmaragdo De Freitas 376 Bairro: CENTRO (FLORIANO /…" at bounding box center [566, 251] width 1133 height 503
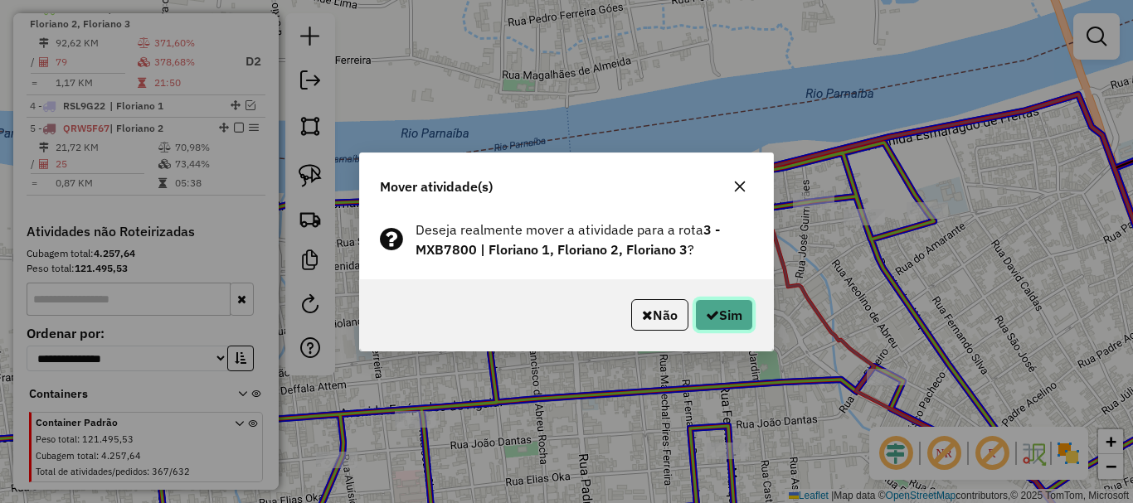
click at [751, 306] on button "Sim" at bounding box center [724, 315] width 58 height 32
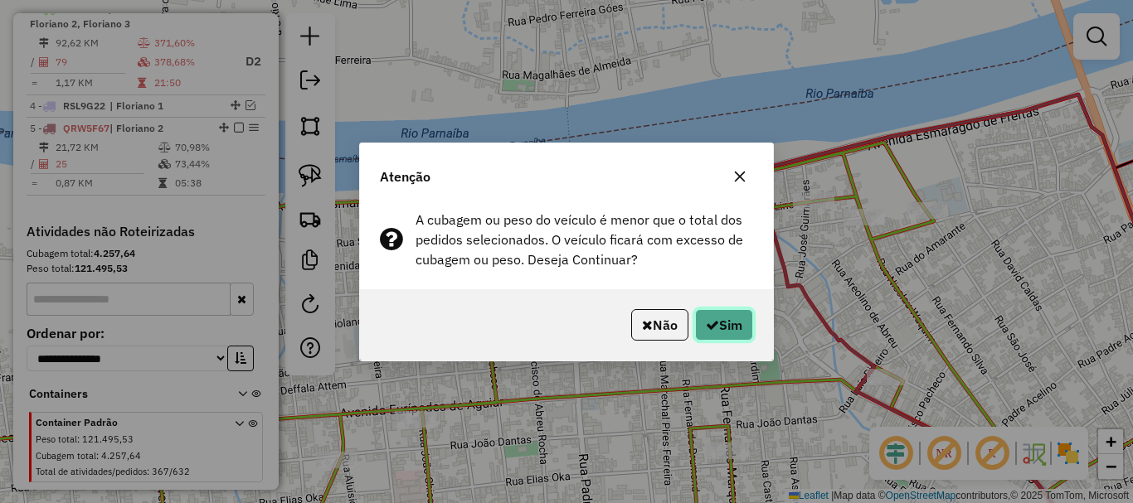
click at [729, 318] on button "Sim" at bounding box center [724, 325] width 58 height 32
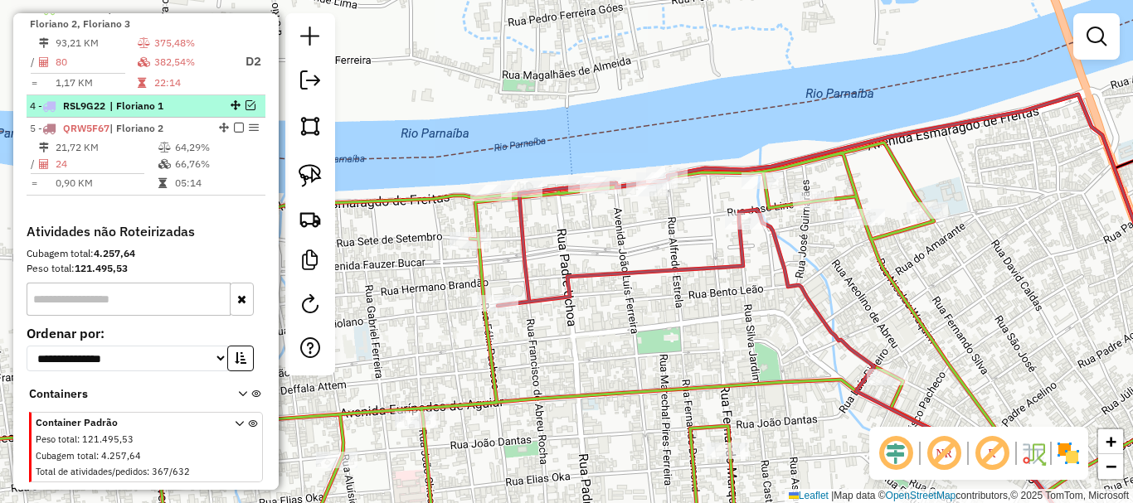
click at [192, 114] on div "4 - RSL9G22 | Floriano 1" at bounding box center [118, 106] width 176 height 15
select select "*********"
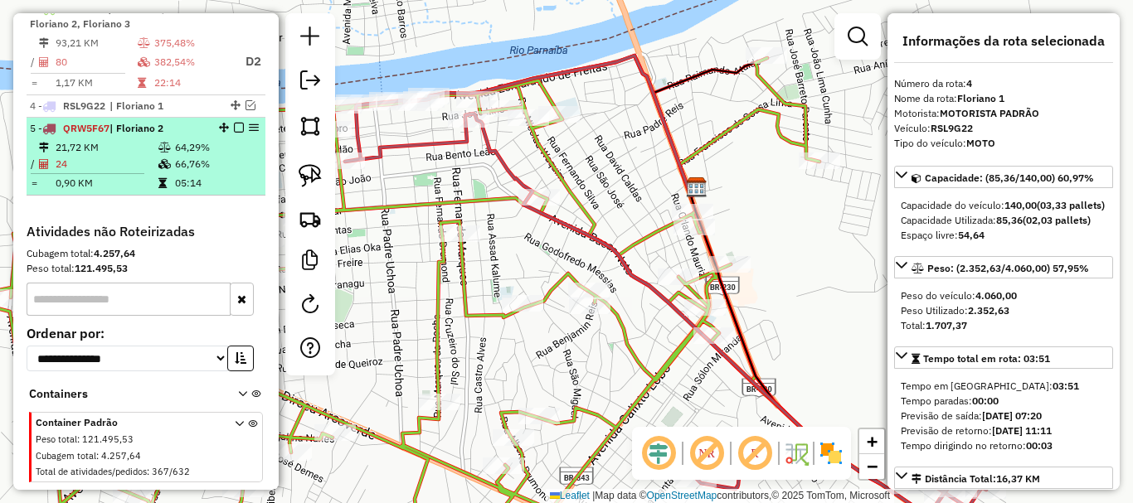
click at [181, 156] on td "64,29%" at bounding box center [216, 147] width 84 height 17
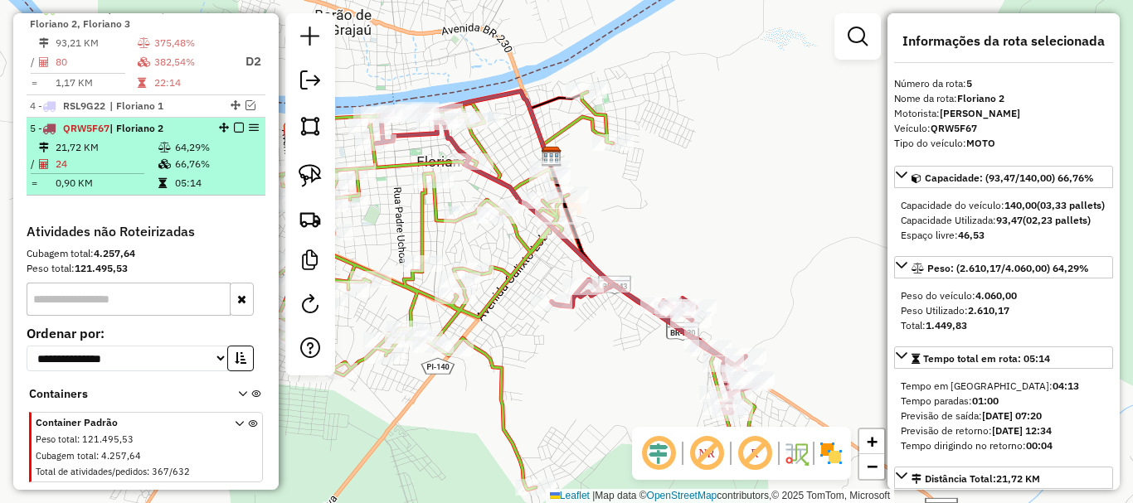
click at [236, 133] on em at bounding box center [239, 128] width 10 height 10
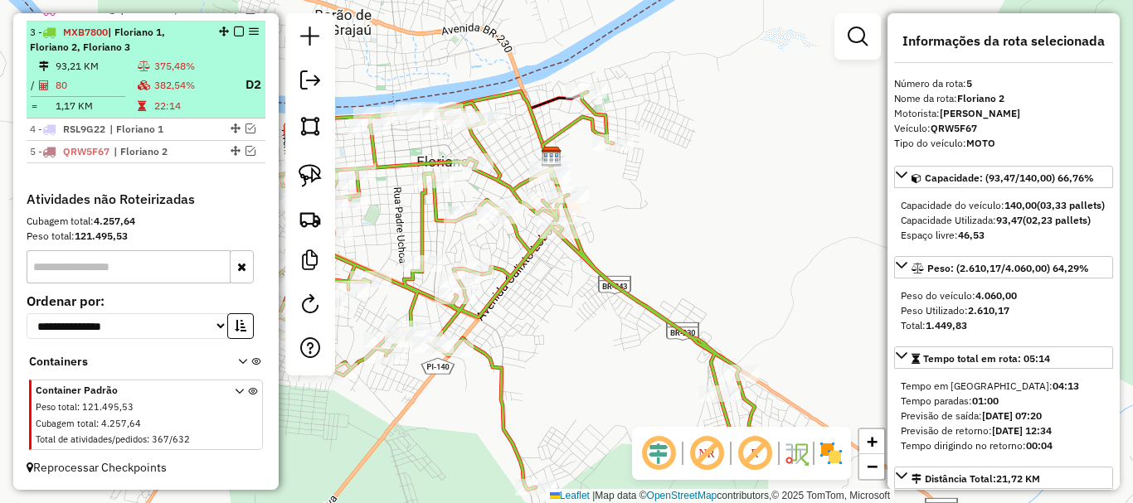
click at [153, 98] on td "22:14" at bounding box center [191, 106] width 77 height 17
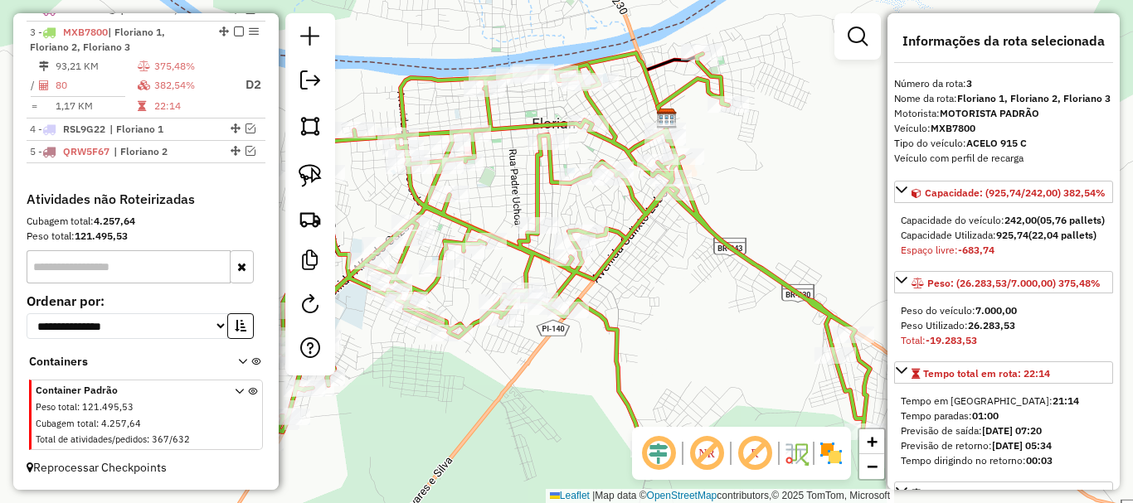
click at [523, 202] on div "Janela de atendimento Grade de atendimento Capacidade Transportadoras Veículos …" at bounding box center [566, 251] width 1133 height 503
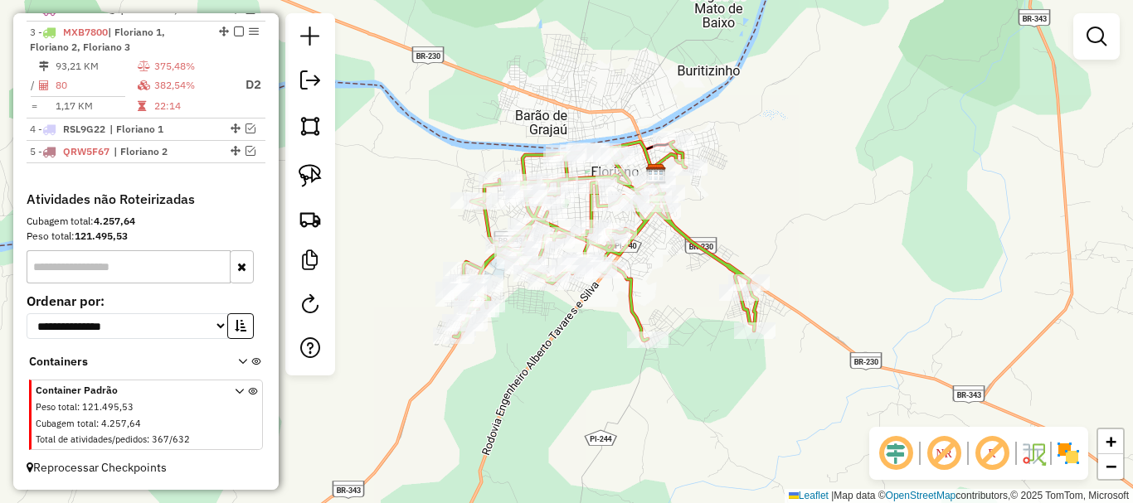
drag, startPoint x: 601, startPoint y: 367, endPoint x: 633, endPoint y: 373, distance: 32.9
click at [630, 373] on div "Janela de atendimento Grade de atendimento Capacidade Transportadoras Veículos …" at bounding box center [566, 251] width 1133 height 503
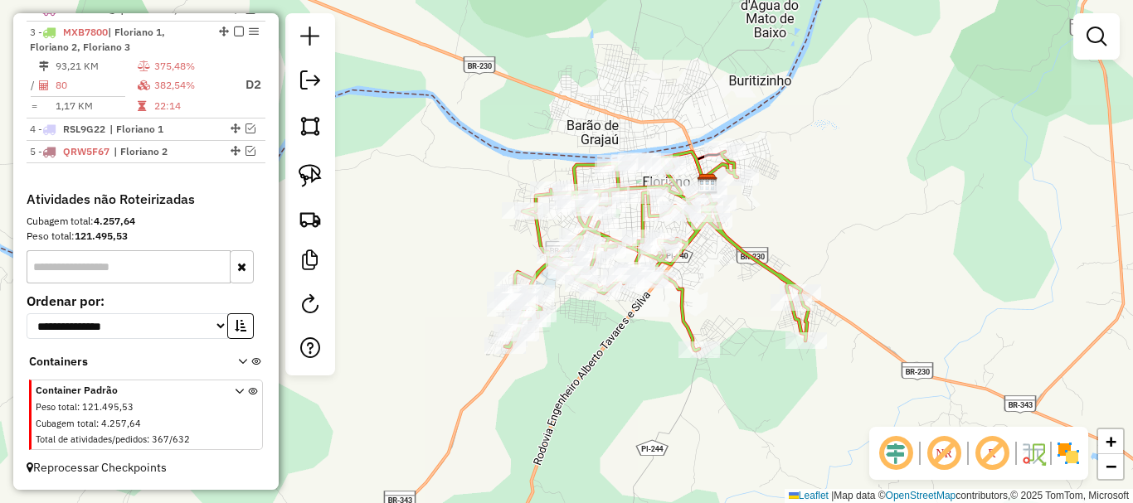
click at [586, 322] on div "Janela de atendimento Grade de atendimento Capacidade Transportadoras Veículos …" at bounding box center [566, 251] width 1133 height 503
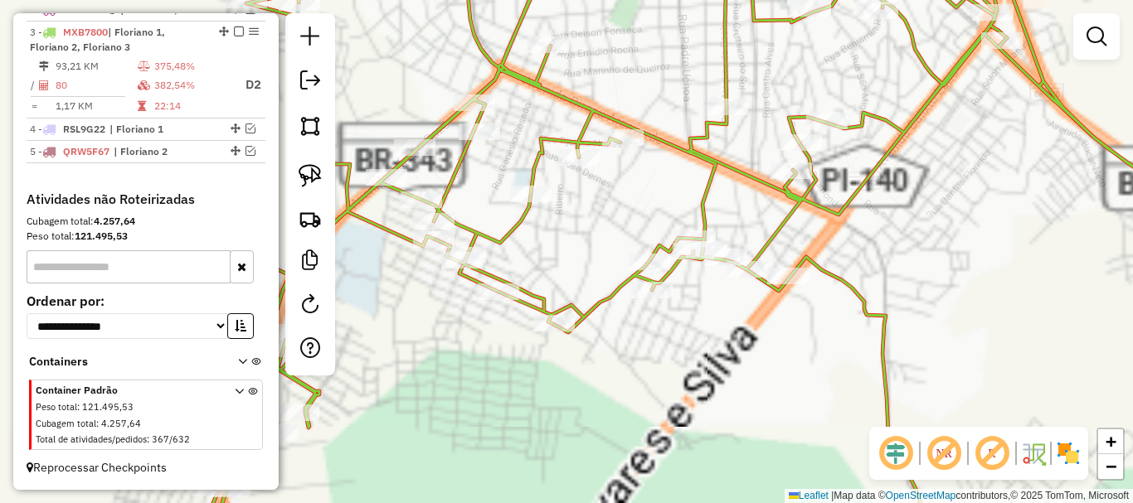
click at [605, 338] on div "Janela de atendimento Grade de atendimento Capacidade Transportadoras Veículos …" at bounding box center [566, 251] width 1133 height 503
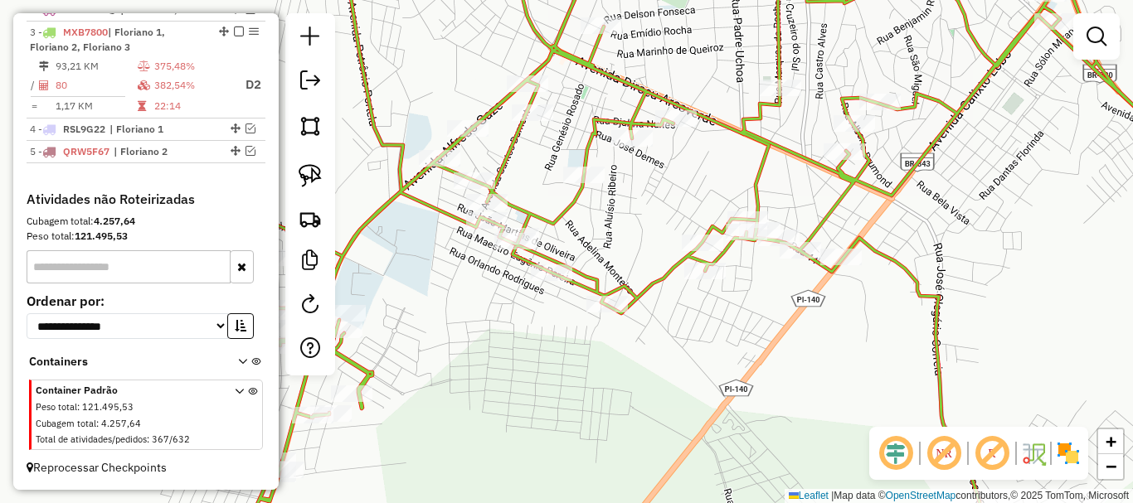
drag, startPoint x: 690, startPoint y: 336, endPoint x: 735, endPoint y: 325, distance: 46.1
click at [733, 326] on div "Janela de atendimento Grade de atendimento Capacidade Transportadoras Veículos …" at bounding box center [566, 251] width 1133 height 503
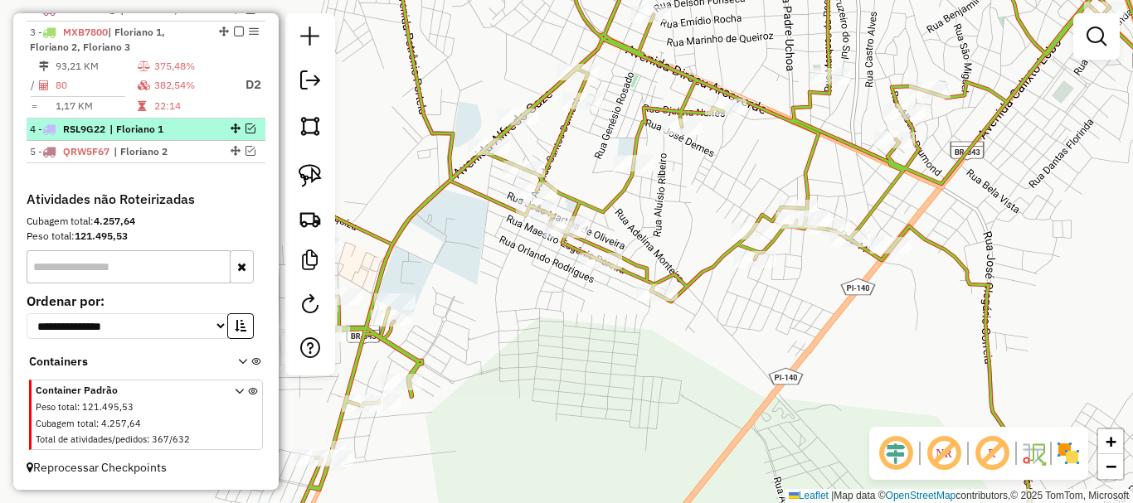
click at [250, 124] on em at bounding box center [251, 129] width 10 height 10
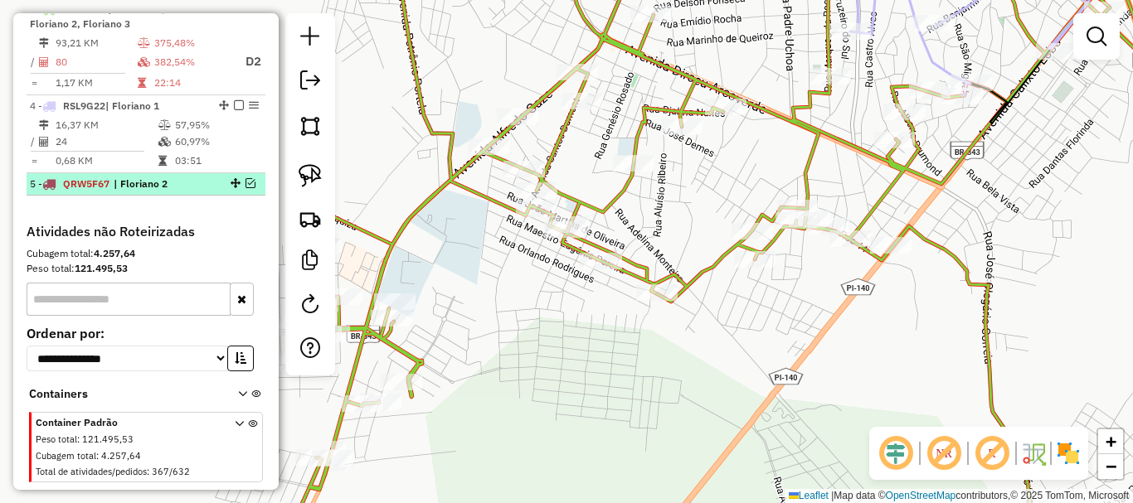
click at [246, 188] on em at bounding box center [251, 183] width 10 height 10
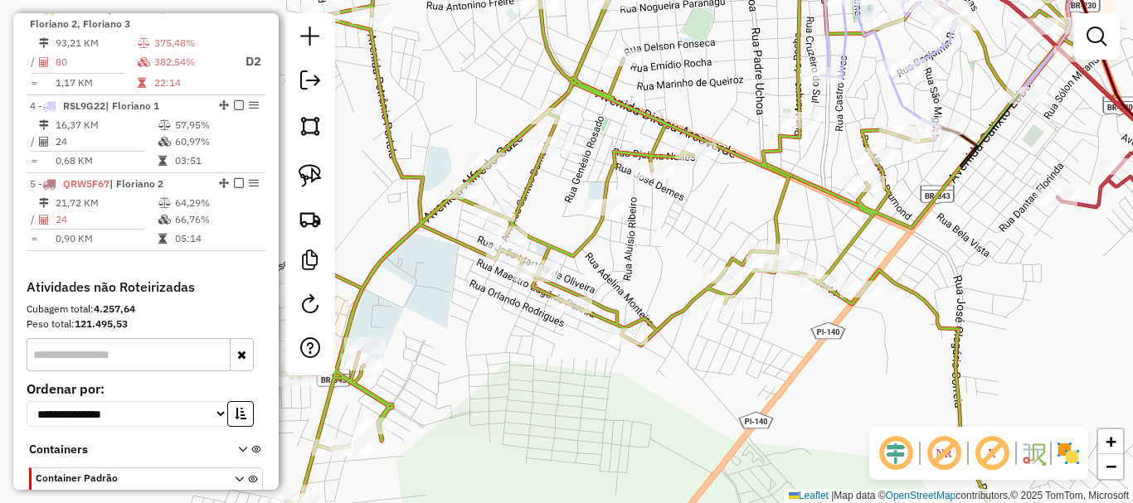
drag, startPoint x: 795, startPoint y: 157, endPoint x: 619, endPoint y: 313, distance: 235.6
click at [619, 313] on div "Janela de atendimento Grade de atendimento Capacidade Transportadoras Veículos …" at bounding box center [566, 251] width 1133 height 503
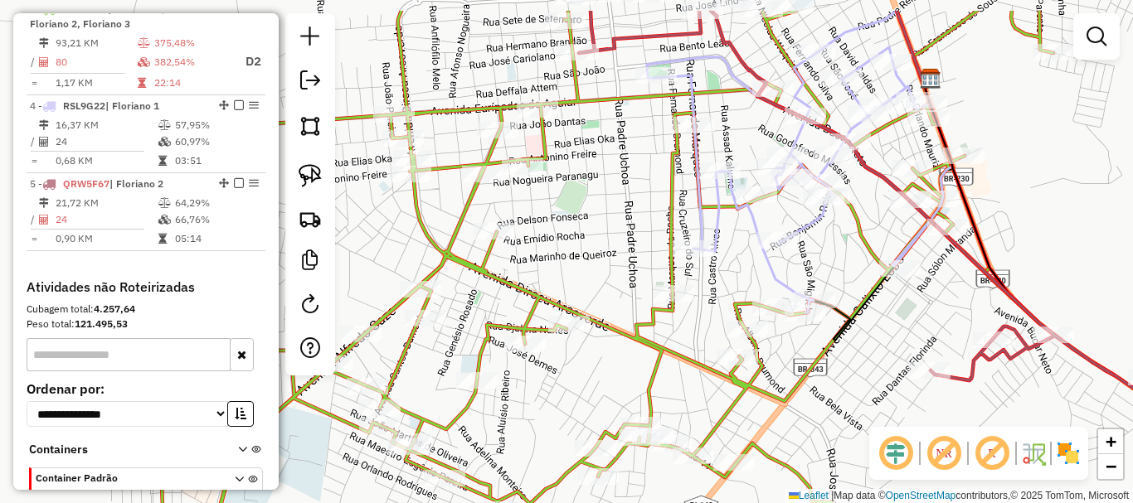
drag, startPoint x: 695, startPoint y: 236, endPoint x: 726, endPoint y: 328, distance: 97.8
click at [726, 328] on div "Janela de atendimento Grade de atendimento Capacidade Transportadoras Veículos …" at bounding box center [566, 251] width 1133 height 503
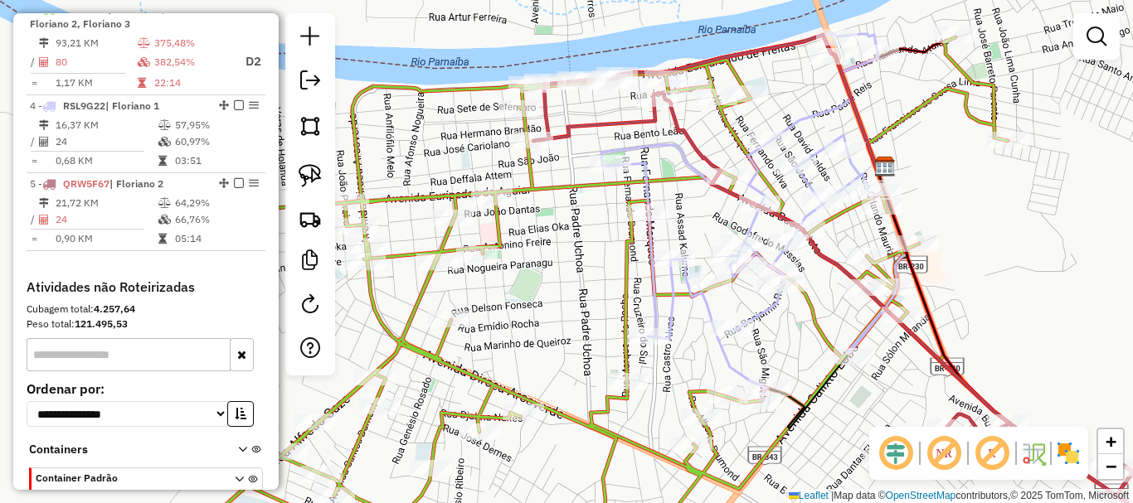
drag, startPoint x: 622, startPoint y: 246, endPoint x: 557, endPoint y: 299, distance: 83.7
click at [557, 299] on div "Janela de atendimento Grade de atendimento Capacidade Transportadoras Veículos …" at bounding box center [566, 251] width 1133 height 503
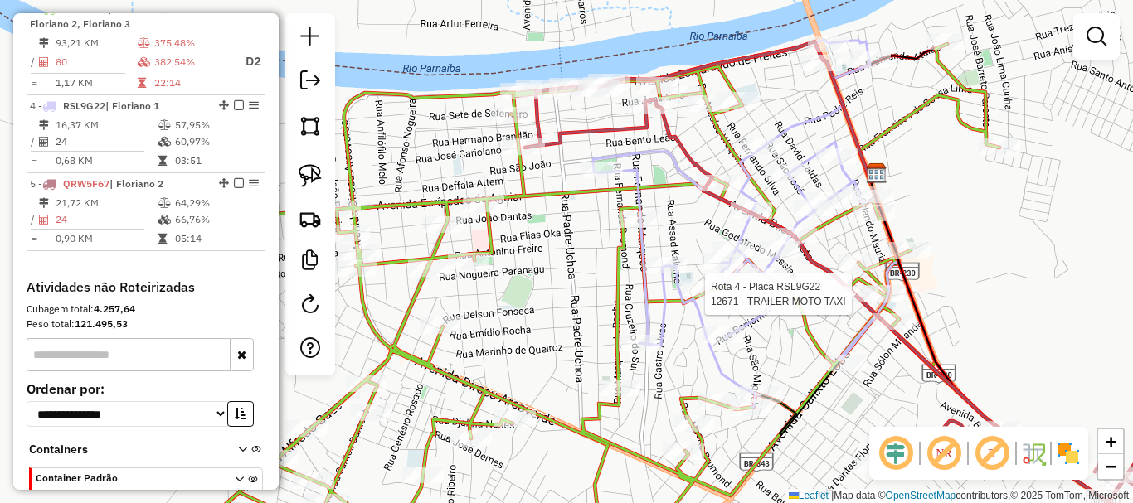
select select "*********"
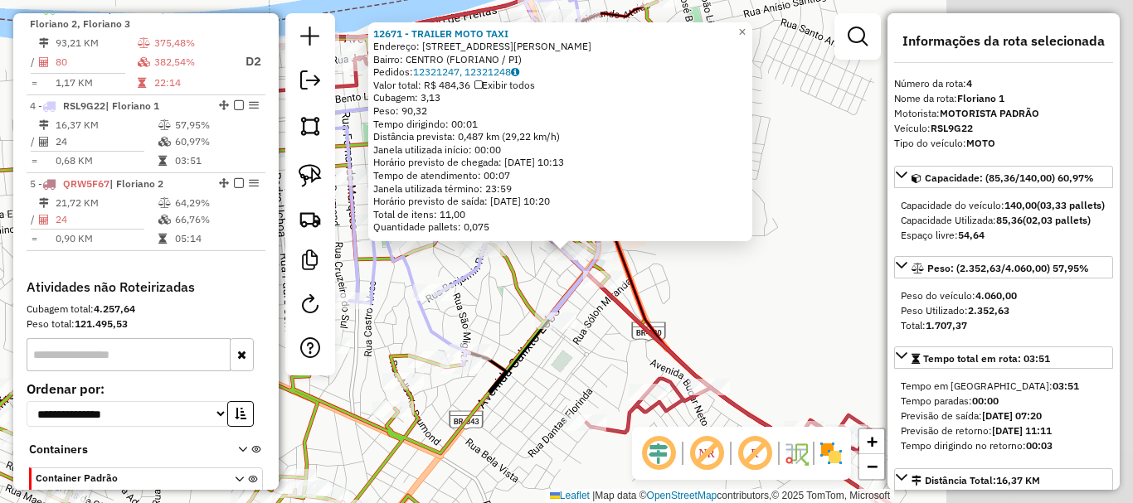
scroll to position [784, 0]
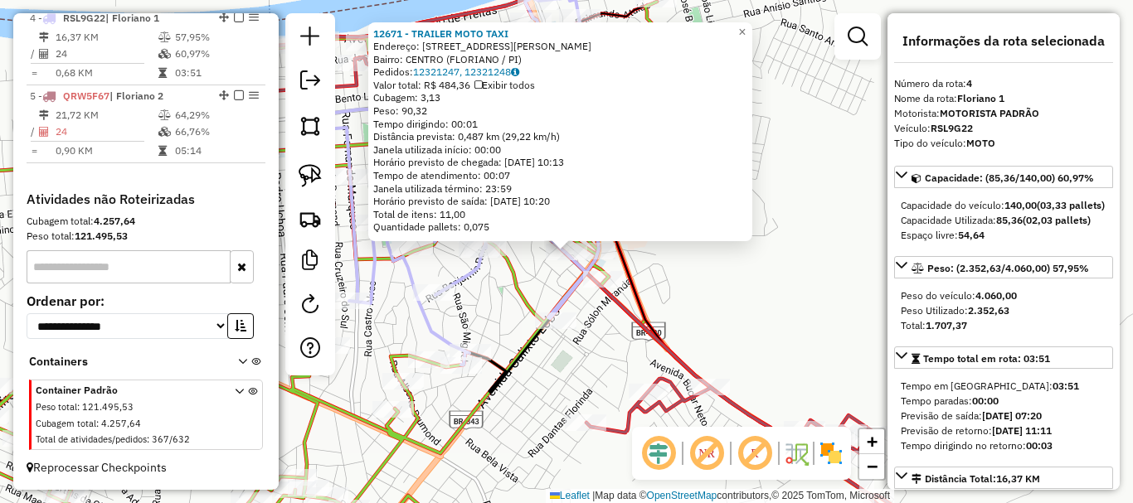
click at [633, 349] on div "12671 - TRAILER MOTO TAXI Endereço: AVENIDA DOUTOR JOSE RIBAMAR PA 265 Bairro: …" at bounding box center [566, 251] width 1133 height 503
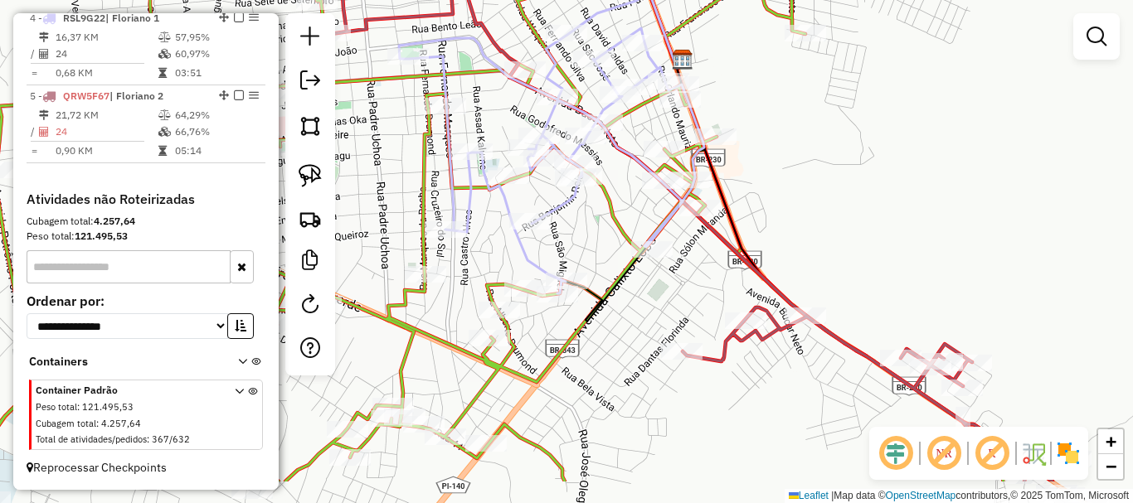
drag, startPoint x: 579, startPoint y: 372, endPoint x: 693, endPoint y: 286, distance: 142.2
click at [690, 288] on div "Janela de atendimento Grade de atendimento Capacidade Transportadoras Veículos …" at bounding box center [566, 251] width 1133 height 503
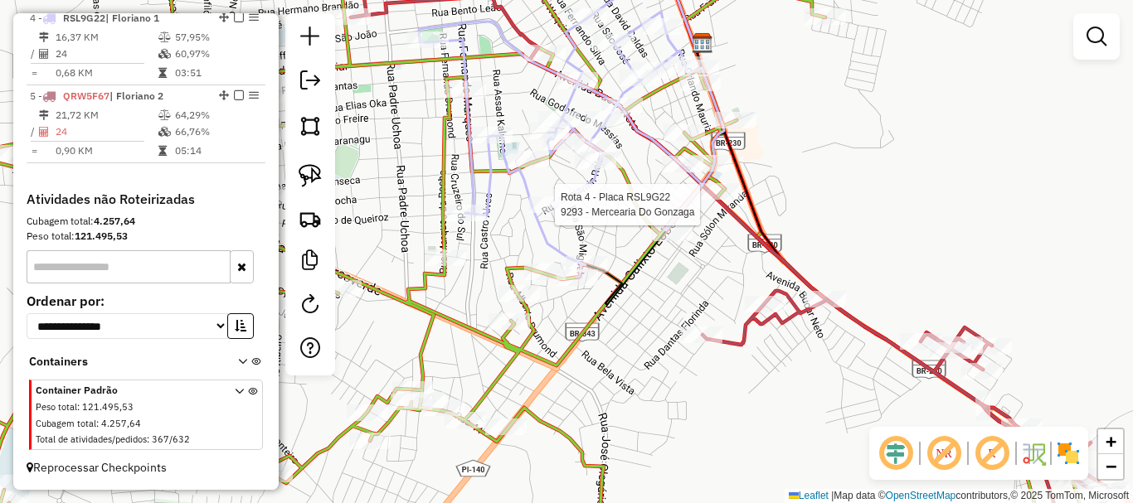
select select "*********"
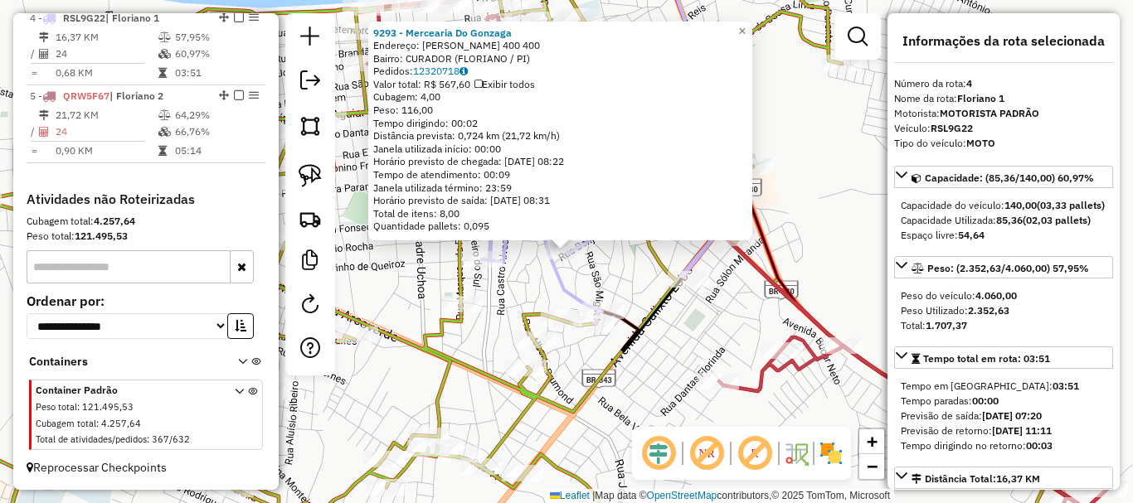
click at [489, 276] on div "9293 - Mercearia Do Gonzaga Endereço: Benjamin Reis 400 400 Bairro: CURADOR (FL…" at bounding box center [566, 251] width 1133 height 503
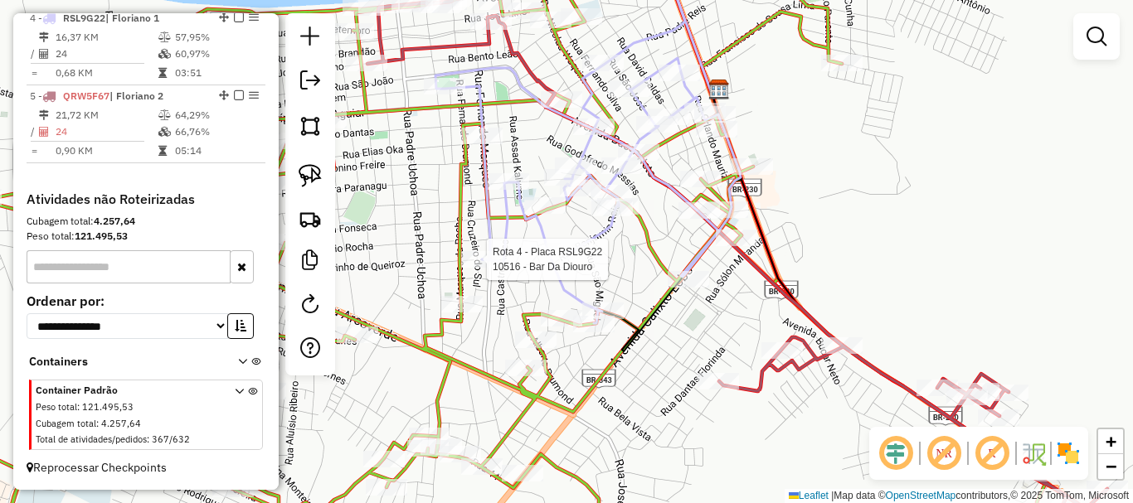
click at [491, 268] on div at bounding box center [481, 259] width 41 height 17
select select "*********"
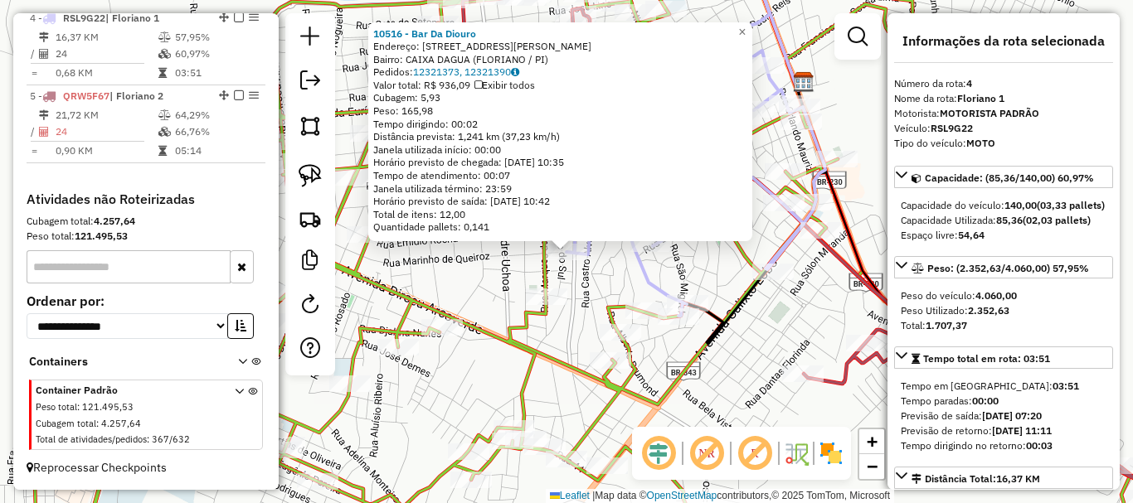
click at [604, 271] on div "10516 - Bar Da Diouro Endereço: Rua Marinho De Queiroz 239 Bairro: CAIXA DAGUA …" at bounding box center [566, 251] width 1133 height 503
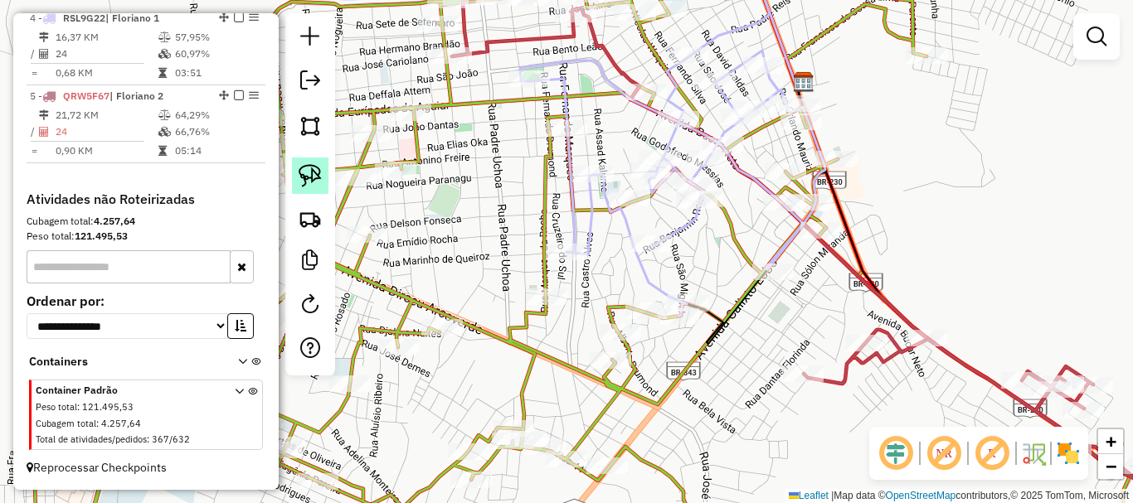
click at [325, 182] on link at bounding box center [310, 176] width 36 height 36
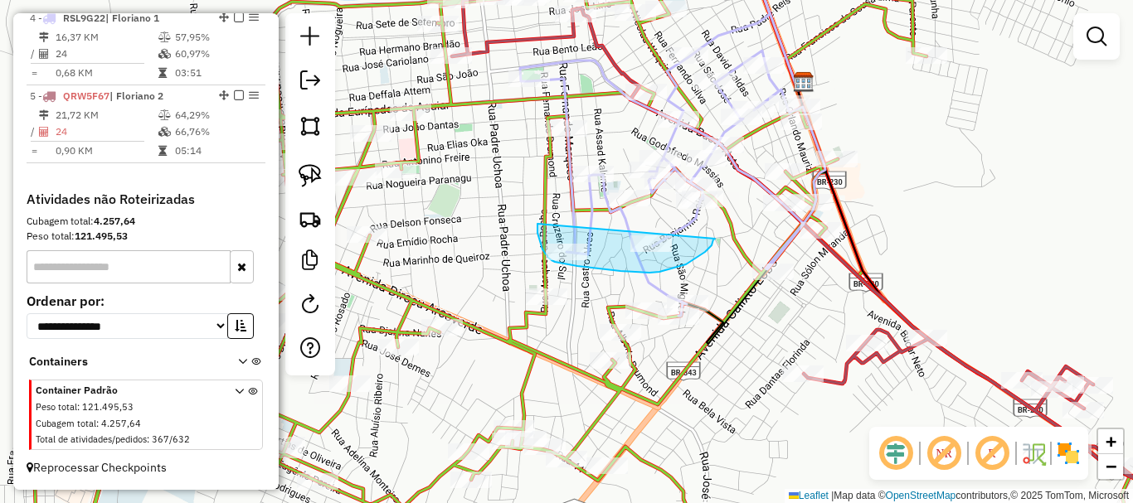
drag, startPoint x: 539, startPoint y: 237, endPoint x: 715, endPoint y: 238, distance: 175.8
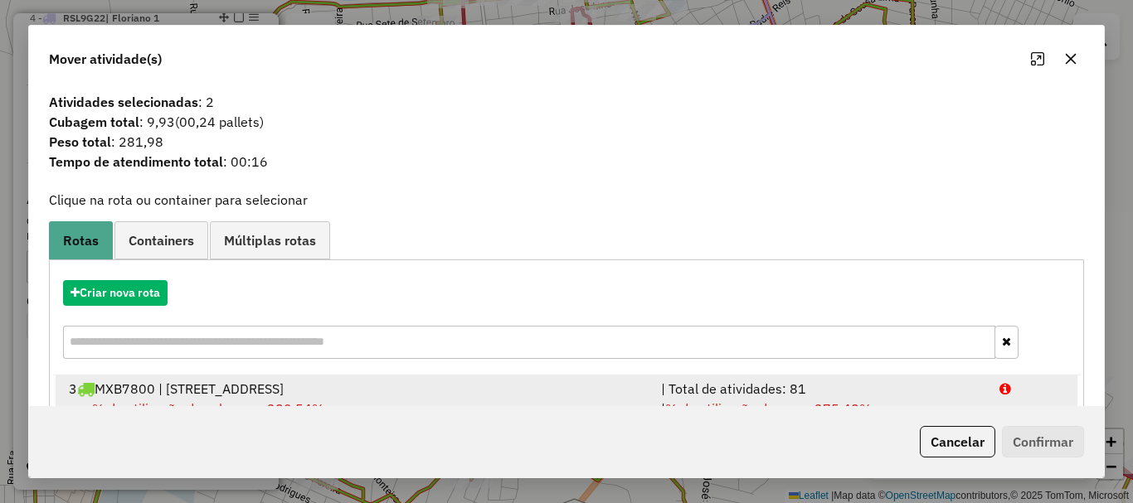
click at [222, 389] on div "3 MXB7800 | Floriano 1, Floriano 2, Floriano 3" at bounding box center [355, 389] width 592 height 20
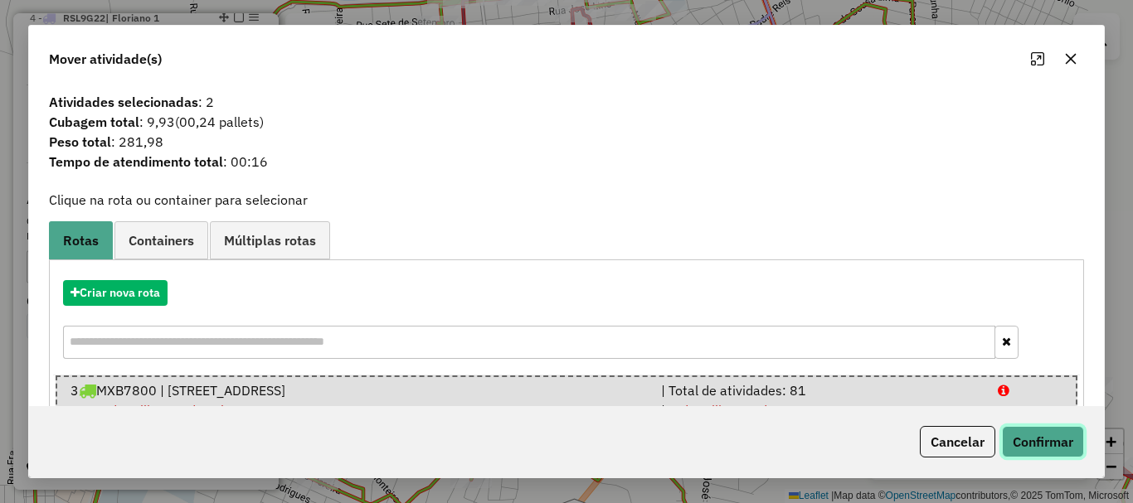
click at [1028, 432] on button "Confirmar" at bounding box center [1043, 442] width 82 height 32
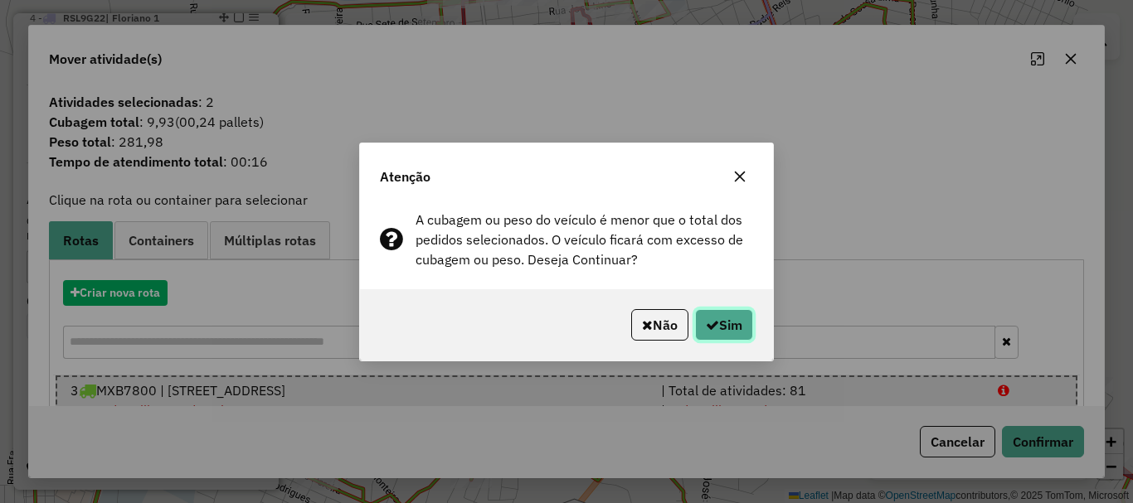
click at [740, 318] on button "Sim" at bounding box center [724, 325] width 58 height 32
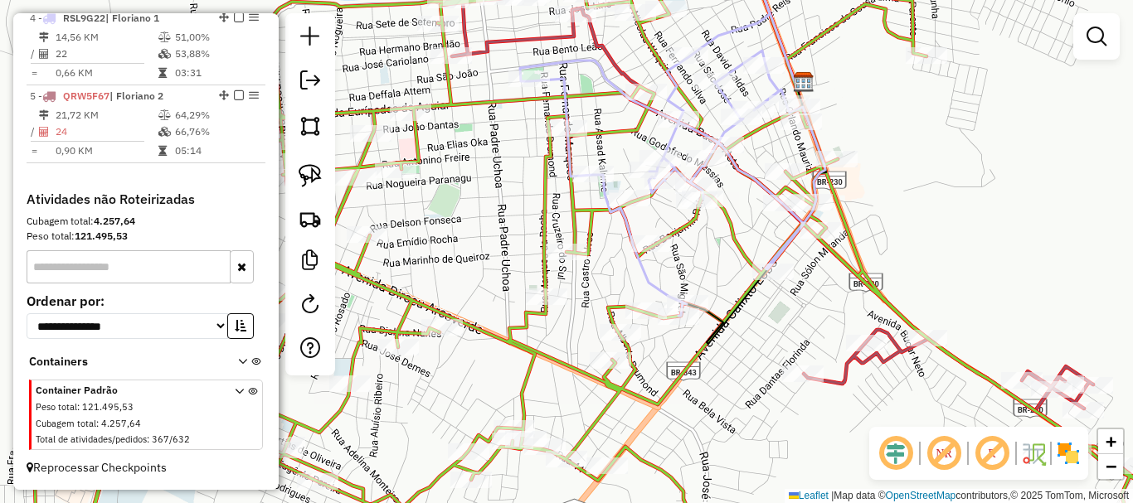
scroll to position [609, 0]
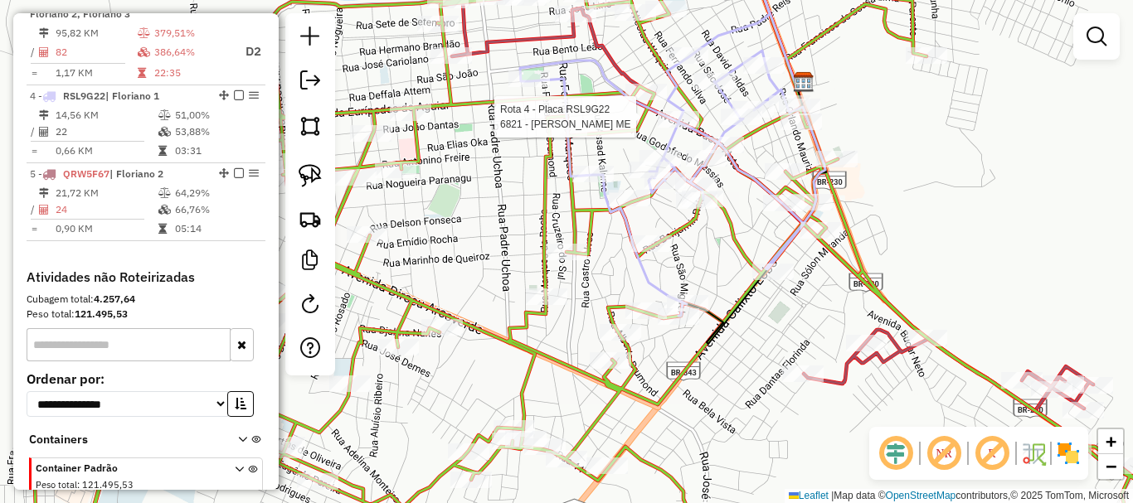
select select "*********"
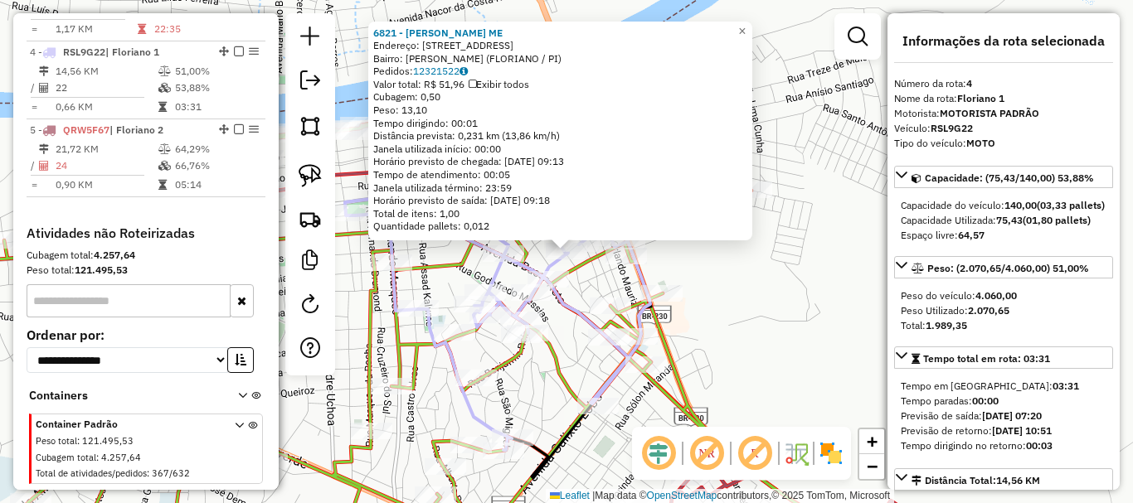
scroll to position [784, 0]
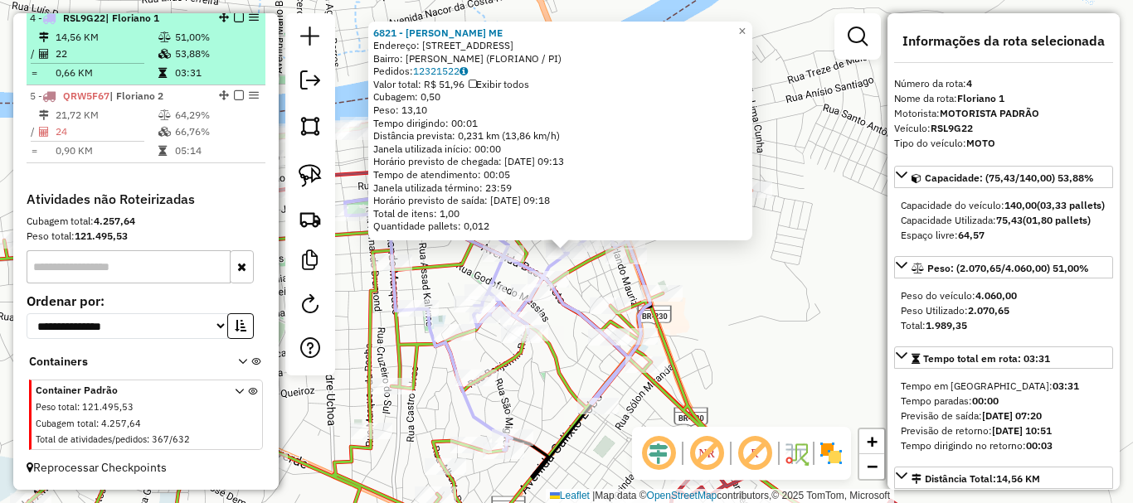
click at [237, 22] on em at bounding box center [239, 17] width 10 height 10
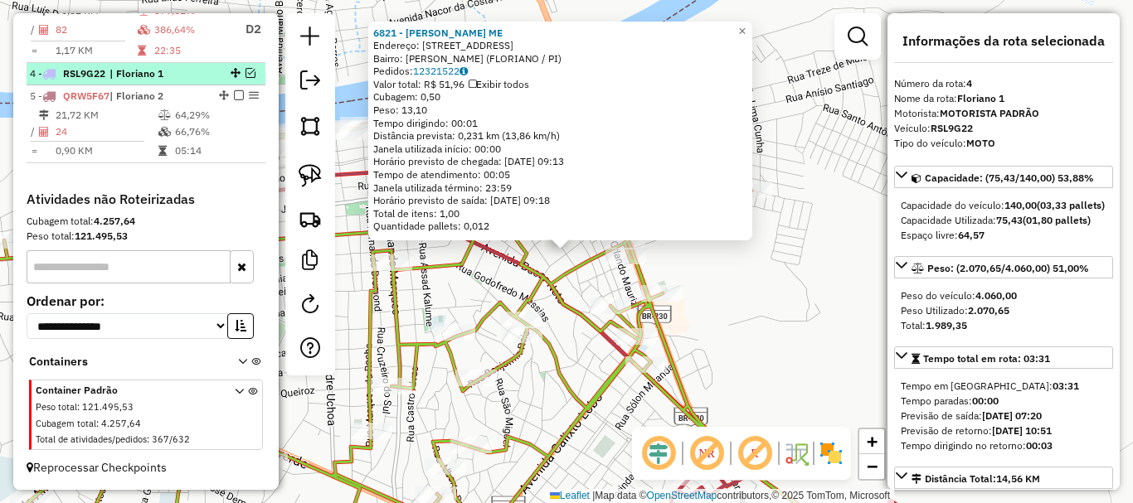
scroll to position [734, 0]
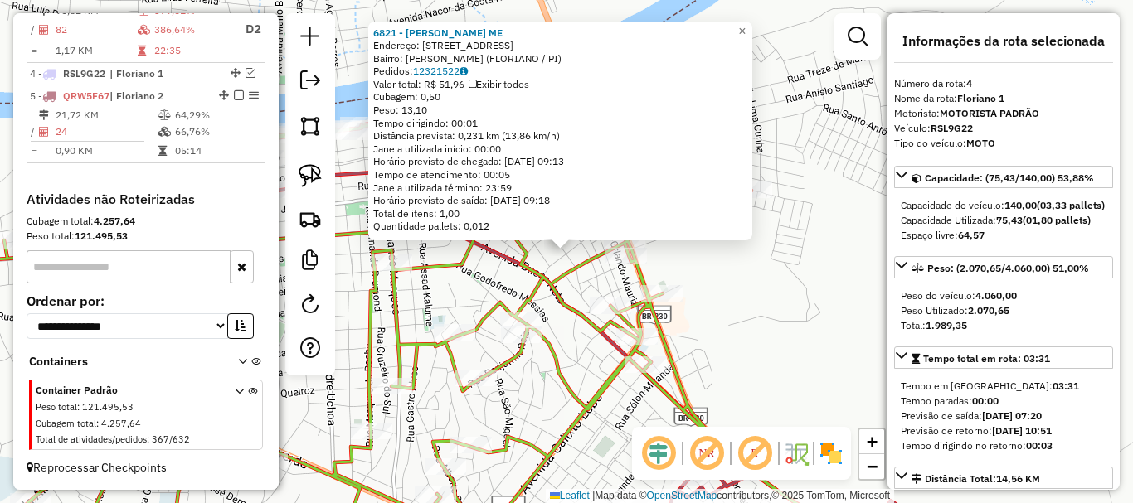
click at [474, 280] on div "6821 - MARTINHA DOS SANTOS RODRIGUES ME Endereço: R RUA SAO JOSE 1014 Bairro: S…" at bounding box center [566, 251] width 1133 height 503
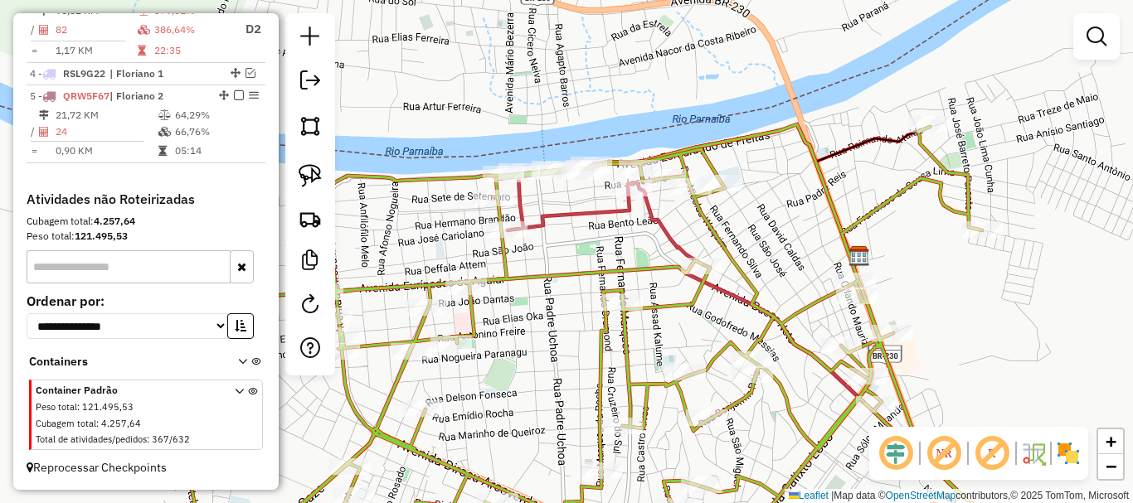
drag, startPoint x: 618, startPoint y: 307, endPoint x: 707, endPoint y: 323, distance: 91.1
click at [707, 323] on div "Janela de atendimento Grade de atendimento Capacidade Transportadoras Veículos …" at bounding box center [566, 251] width 1133 height 503
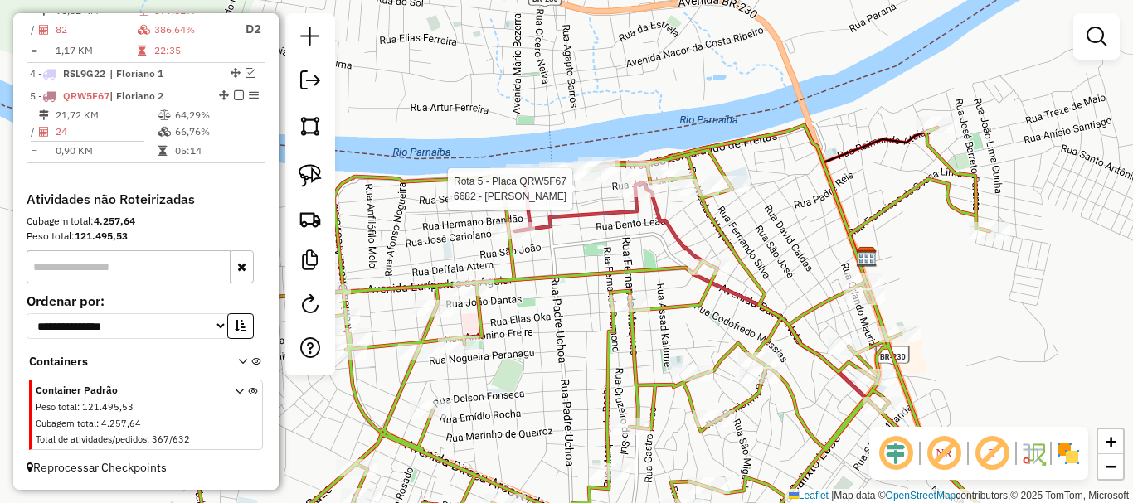
select select "*********"
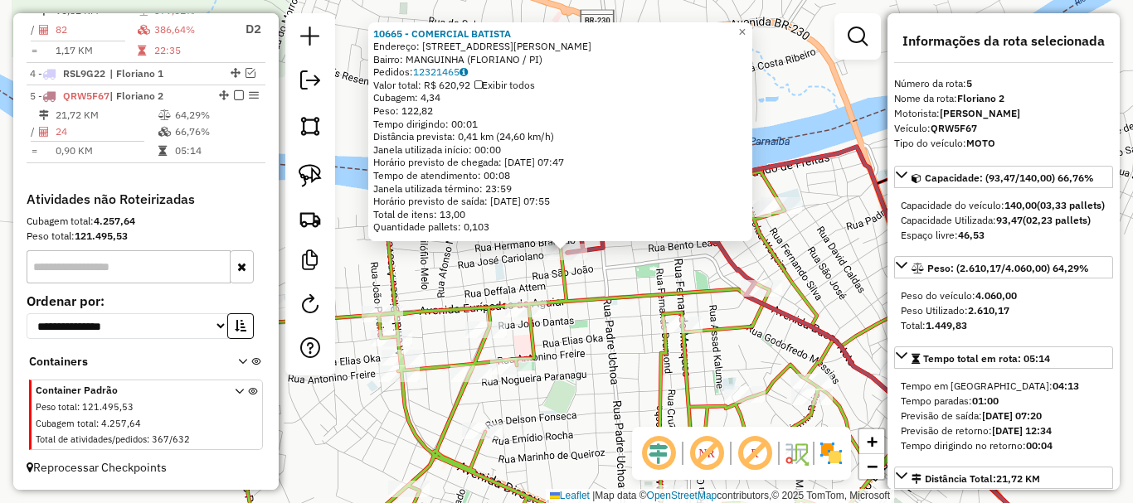
click at [445, 278] on div "10665 - COMERCIAL BATISTA Endereço: RUA FELIX PACHECO 360 Bairro: MANGUINHA (FL…" at bounding box center [566, 251] width 1133 height 503
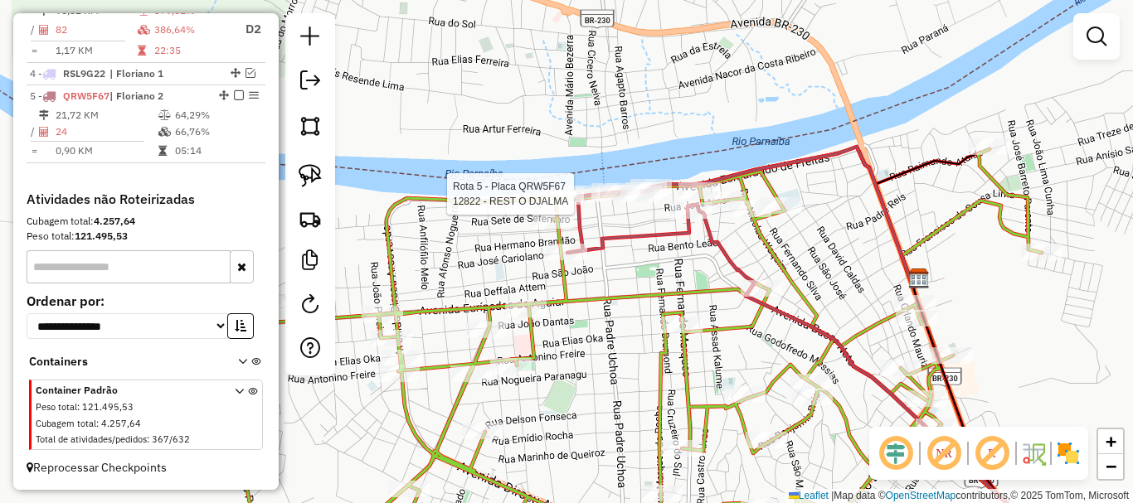
select select "*********"
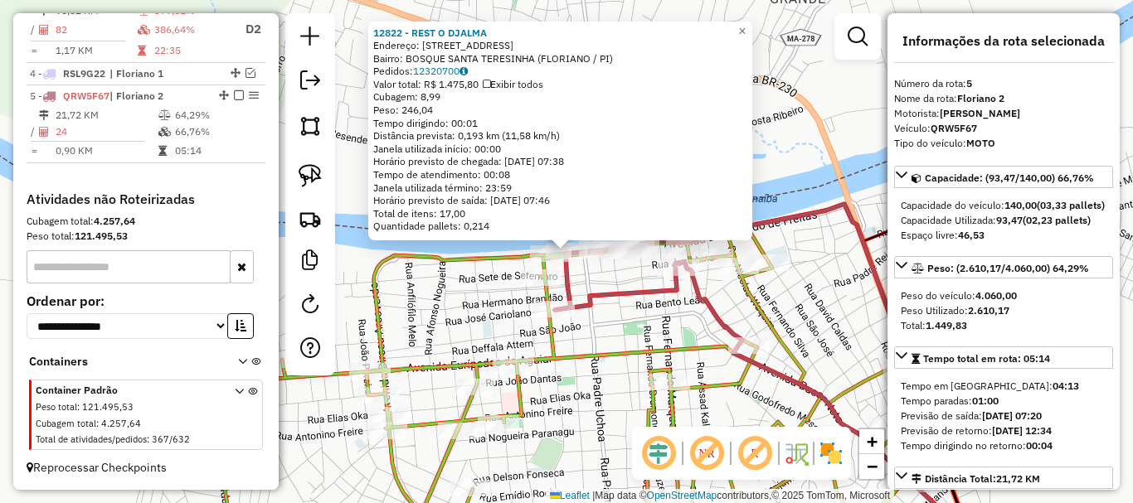
click at [566, 285] on icon at bounding box center [770, 401] width 431 height 304
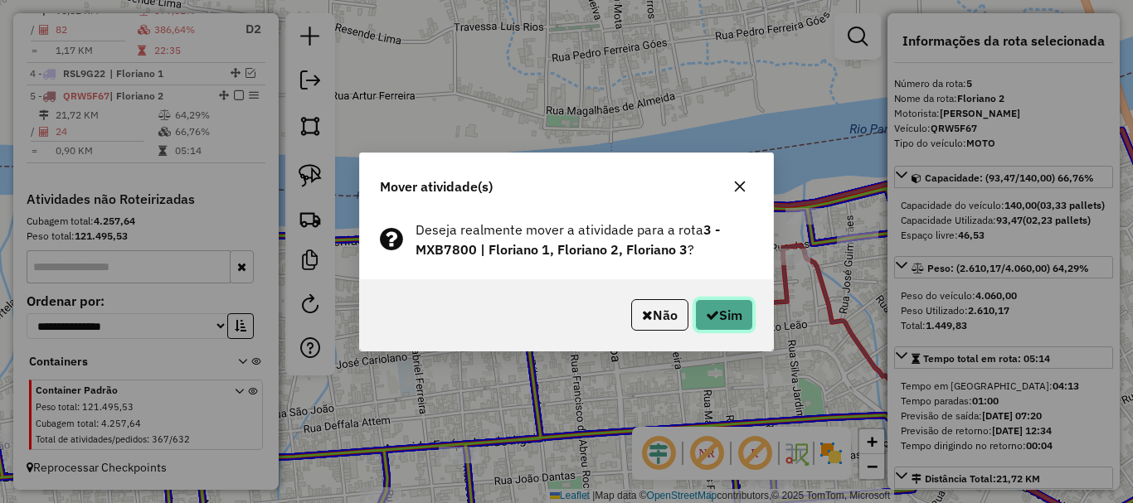
click at [704, 304] on button "Sim" at bounding box center [724, 315] width 58 height 32
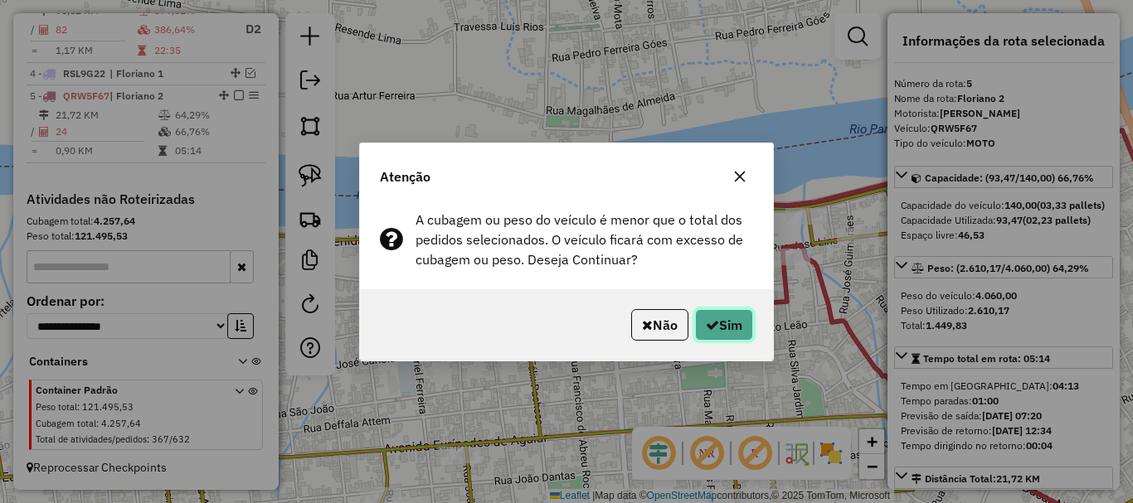
click at [706, 324] on icon "button" at bounding box center [712, 324] width 13 height 13
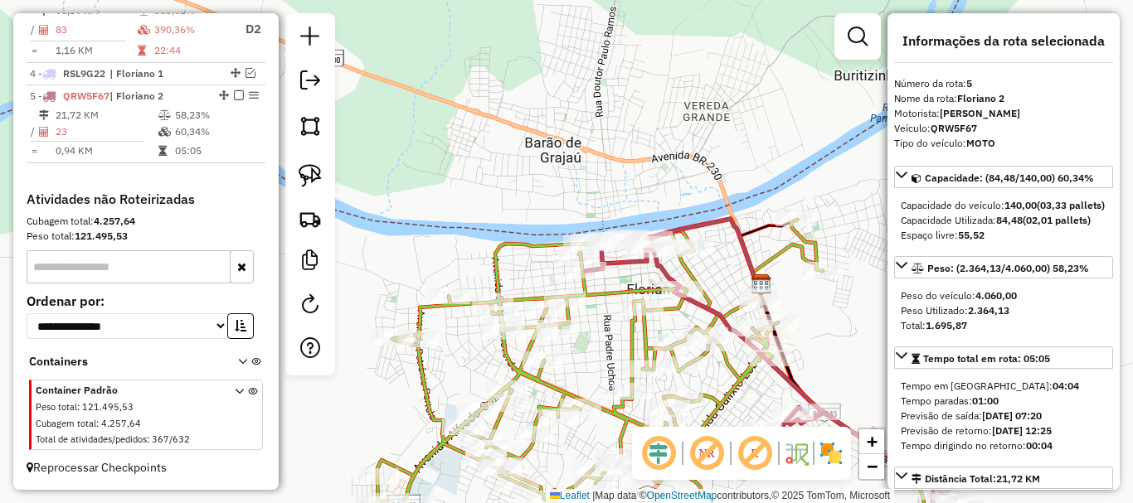
drag, startPoint x: 844, startPoint y: 382, endPoint x: 750, endPoint y: 250, distance: 162.5
click at [751, 252] on div "Rota 3 - Placa MXB7800 7475 - JUCIMARA SOLANO DA SILVA Janela de atendimento Gr…" at bounding box center [566, 251] width 1133 height 503
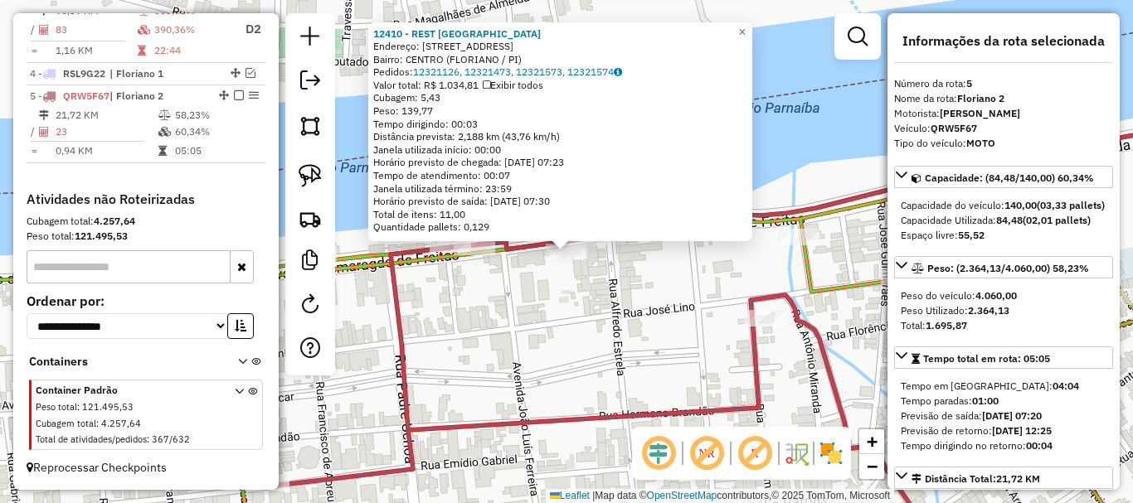
click at [788, 328] on div "Rota 5 - Placa QRW5F67 6682 - EDMILSON PEREIRA DA SILVA 12410 - REST RIO DAS GA…" at bounding box center [566, 251] width 1133 height 503
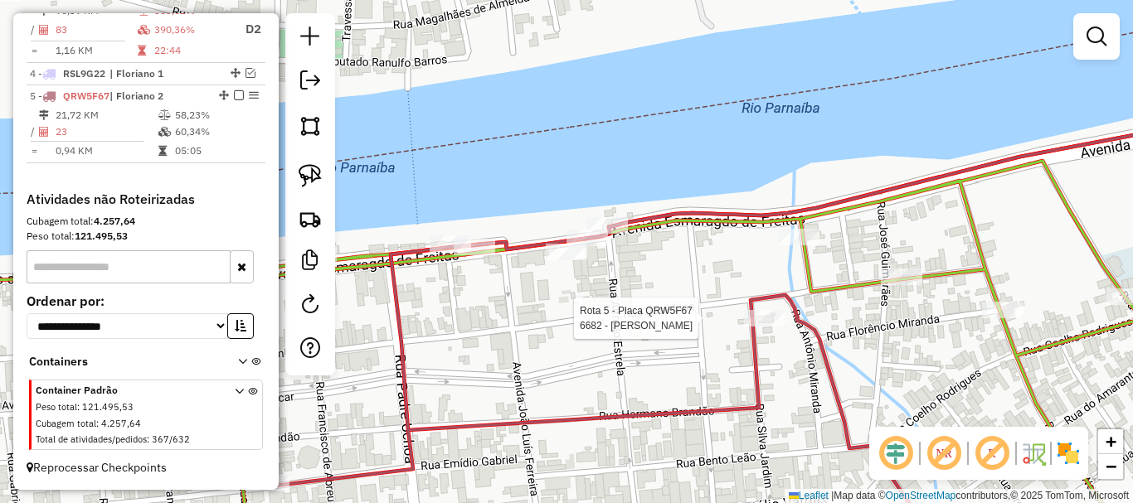
click at [780, 327] on div at bounding box center [764, 318] width 41 height 17
select select "*********"
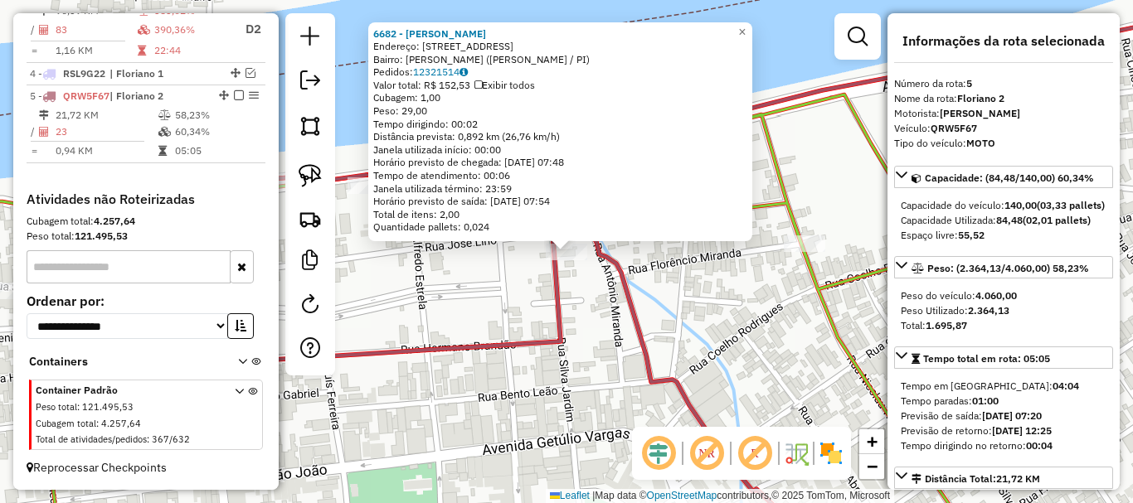
click at [764, 328] on div "6682 - EDMILSON PEREIRA DA SILVA Endereço: Rua Francisco de Abreu Rocha, 810 Ba…" at bounding box center [566, 251] width 1133 height 503
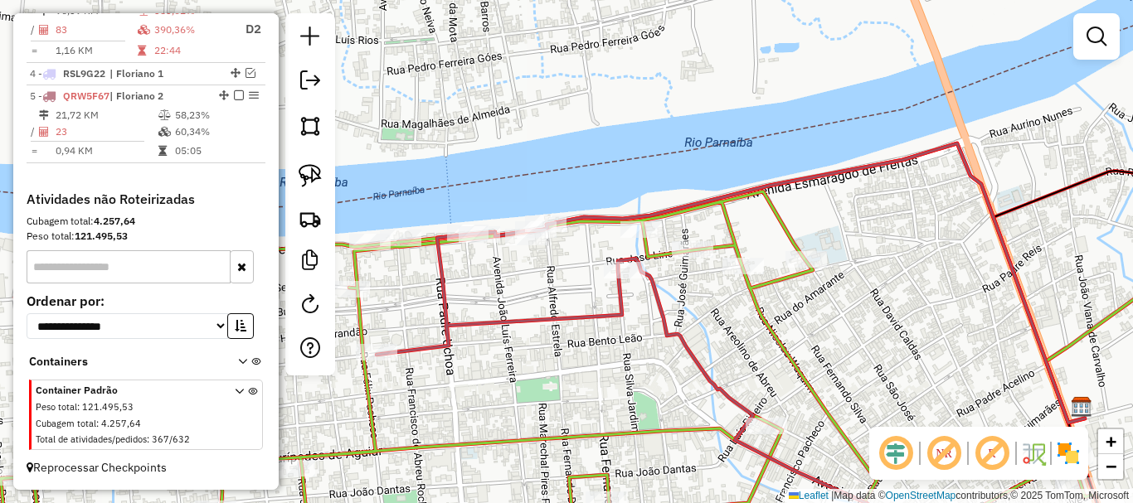
drag, startPoint x: 664, startPoint y: 265, endPoint x: 628, endPoint y: 144, distance: 125.4
click at [635, 177] on div "Janela de atendimento Grade de atendimento Capacidade Transportadoras Veículos …" at bounding box center [566, 251] width 1133 height 503
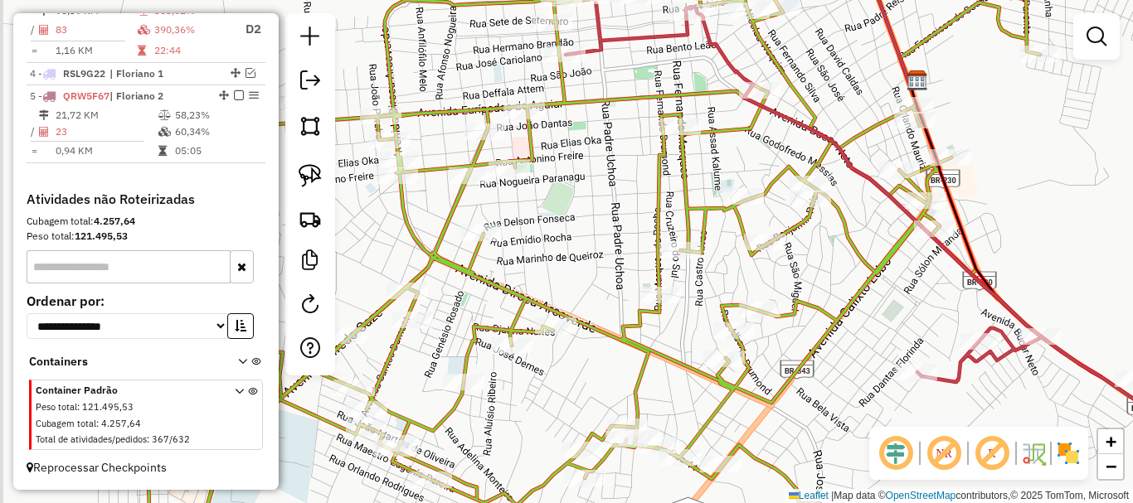
drag, startPoint x: 542, startPoint y: 207, endPoint x: 711, endPoint y: 193, distance: 169.7
click at [708, 193] on icon at bounding box center [720, 242] width 1145 height 583
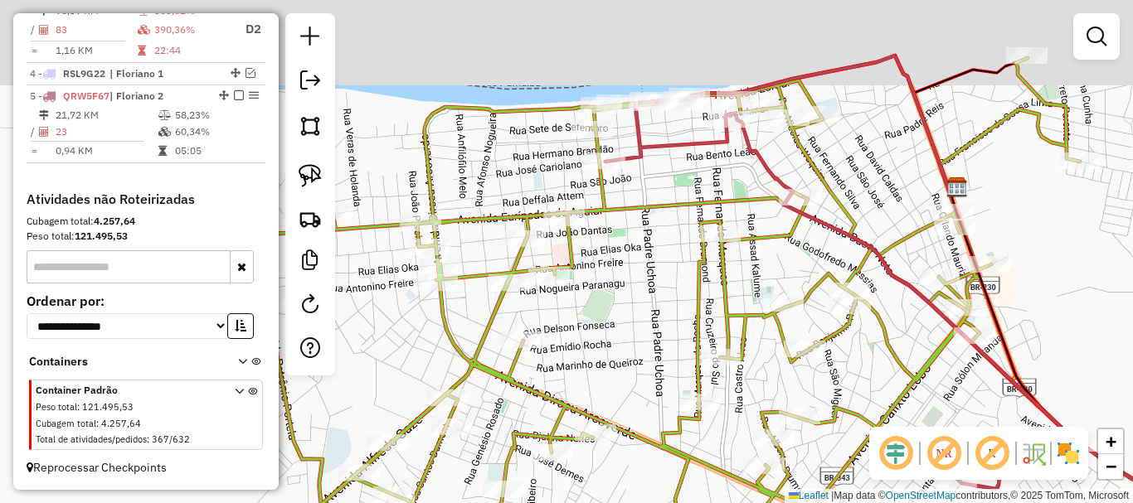
drag, startPoint x: 597, startPoint y: 228, endPoint x: 591, endPoint y: 259, distance: 31.4
click at [591, 259] on div "Janela de atendimento Grade de atendimento Capacidade Transportadoras Veículos …" at bounding box center [566, 251] width 1133 height 503
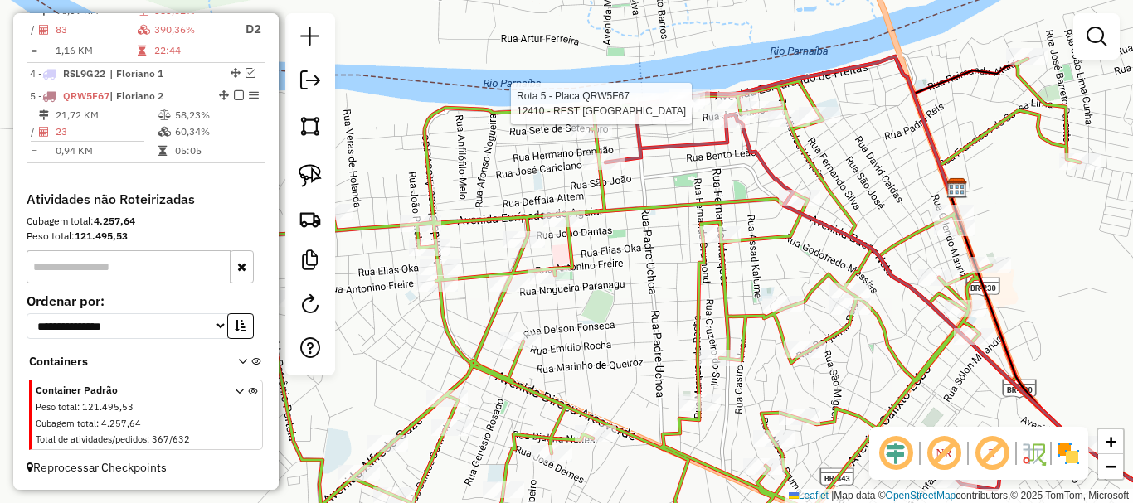
select select "*********"
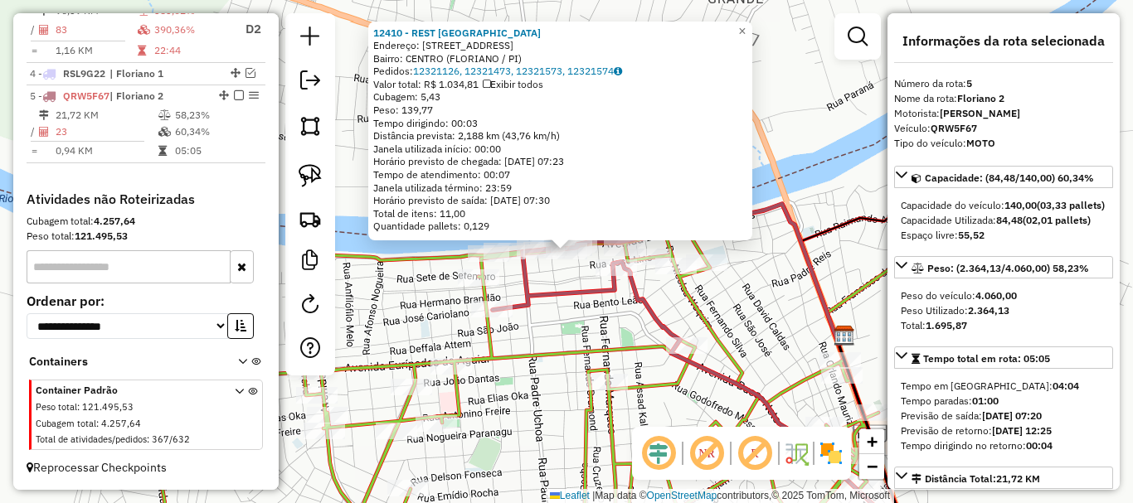
click at [503, 294] on div "12410 - REST RIO DAS GARCAS Endereço: AVENIDA ESMARAGDO DE FREITAS 320 Bairro: …" at bounding box center [566, 251] width 1133 height 503
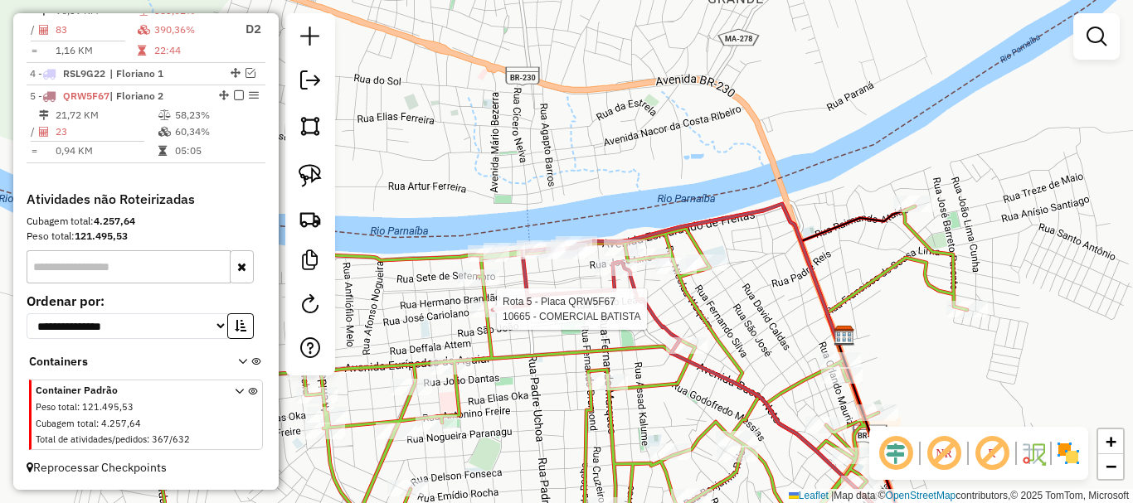
select select "*********"
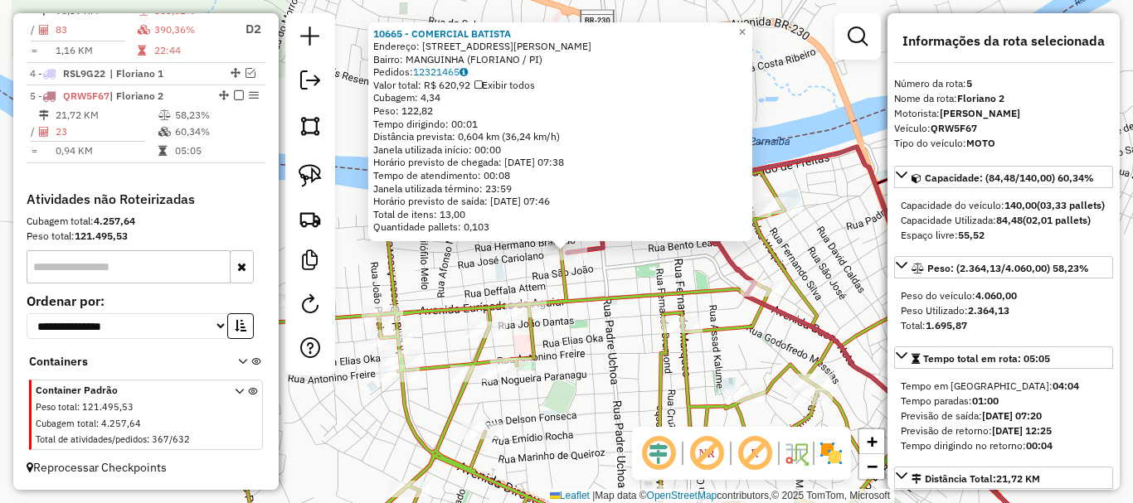
click at [498, 292] on div "10665 - COMERCIAL BATISTA Endereço: RUA FELIX PACHECO 360 Bairro: MANGUINHA (FL…" at bounding box center [566, 251] width 1133 height 503
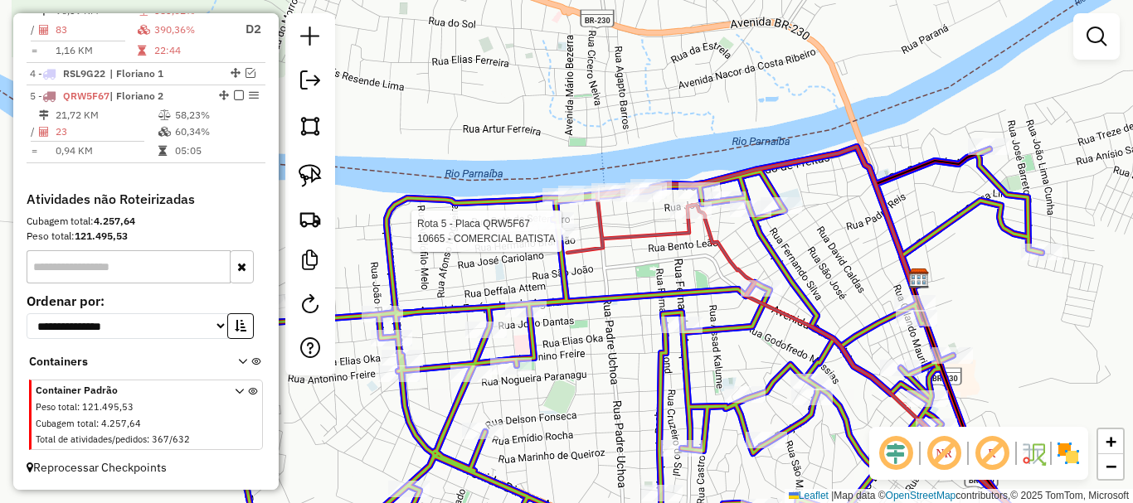
drag, startPoint x: 557, startPoint y: 260, endPoint x: 557, endPoint y: 241, distance: 19.9
click at [557, 241] on div at bounding box center [557, 232] width 41 height 17
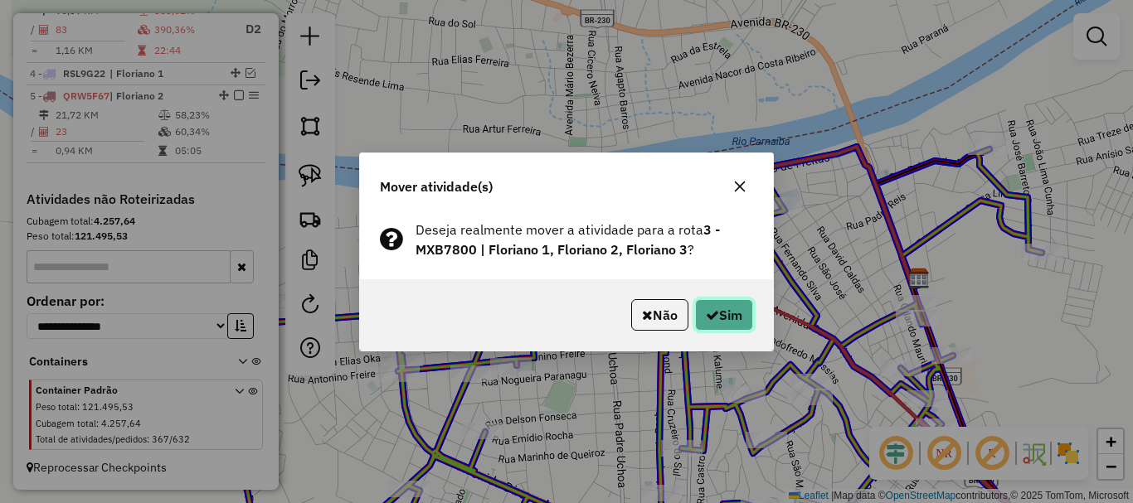
click at [724, 325] on button "Sim" at bounding box center [724, 315] width 58 height 32
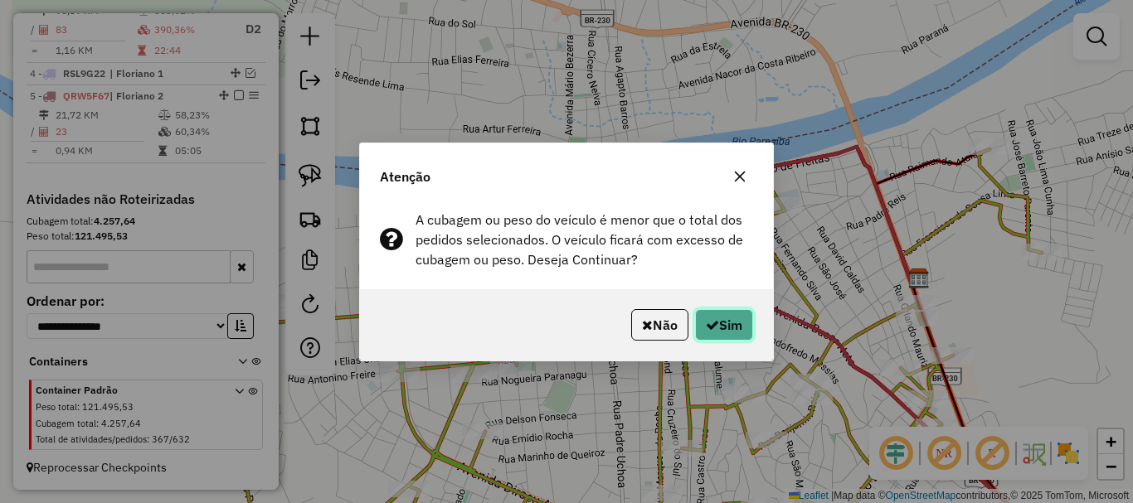
click at [724, 325] on button "Sim" at bounding box center [724, 325] width 58 height 32
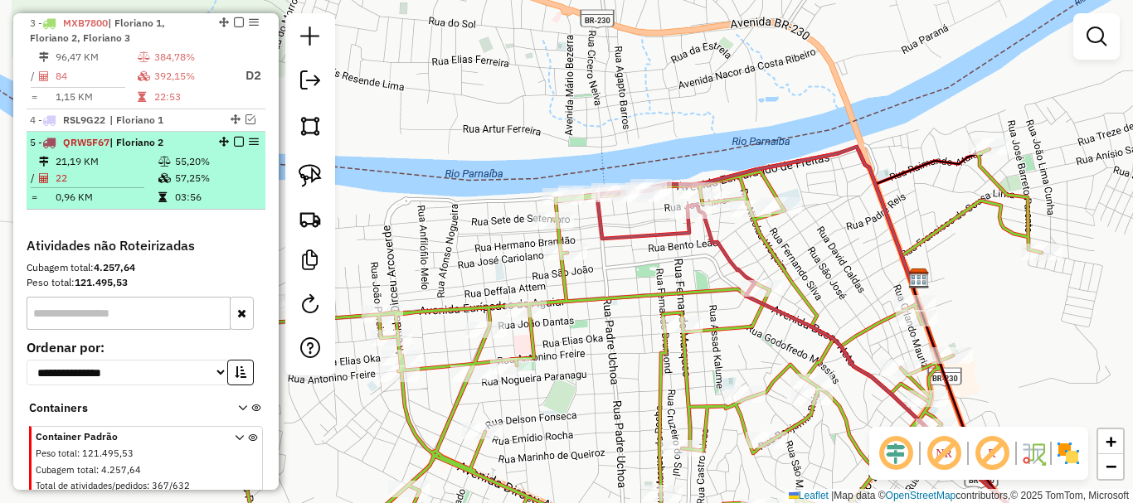
scroll to position [651, 0]
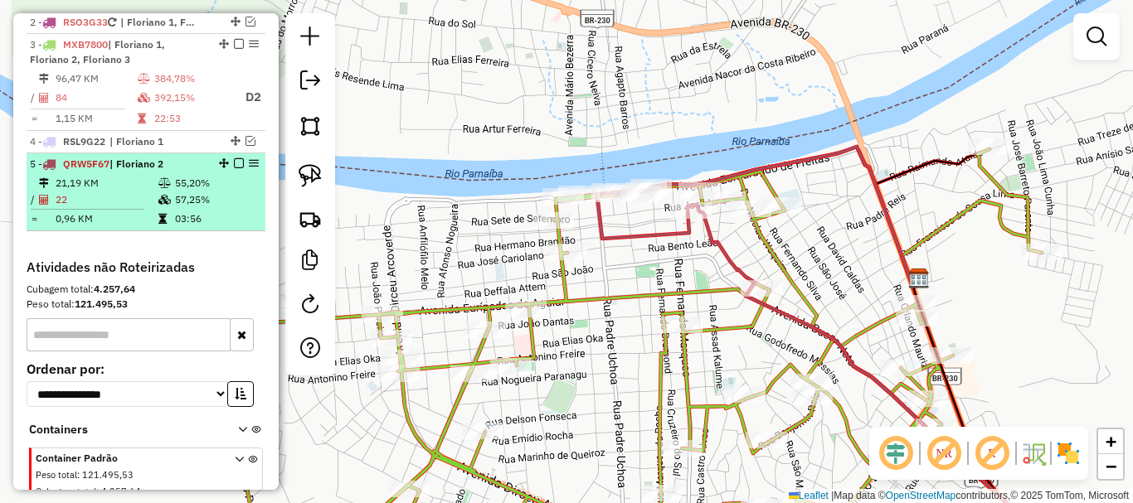
click at [234, 168] on em at bounding box center [239, 163] width 10 height 10
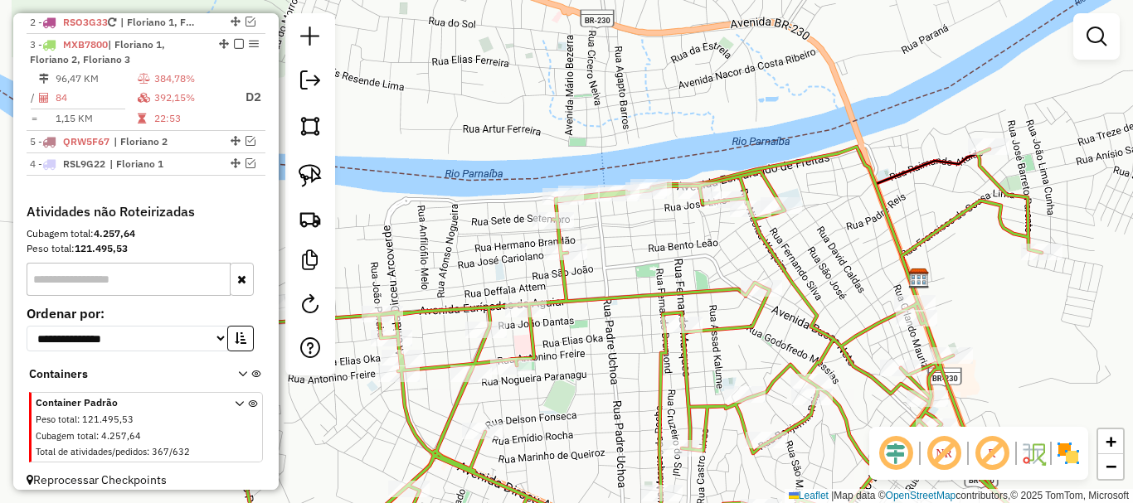
drag, startPoint x: 231, startPoint y: 180, endPoint x: 230, endPoint y: 154, distance: 25.8
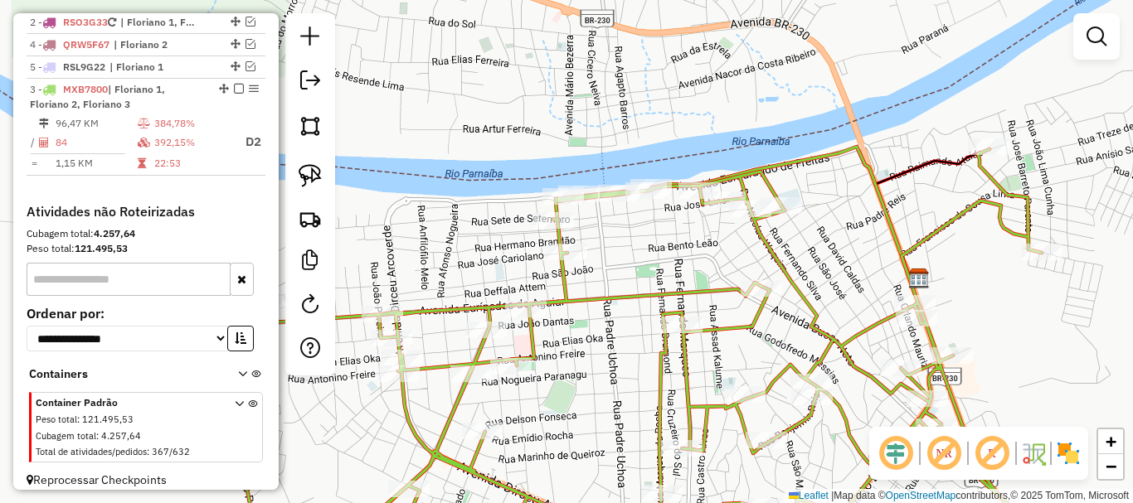
drag, startPoint x: 221, startPoint y: 61, endPoint x: 191, endPoint y: 221, distance: 163.7
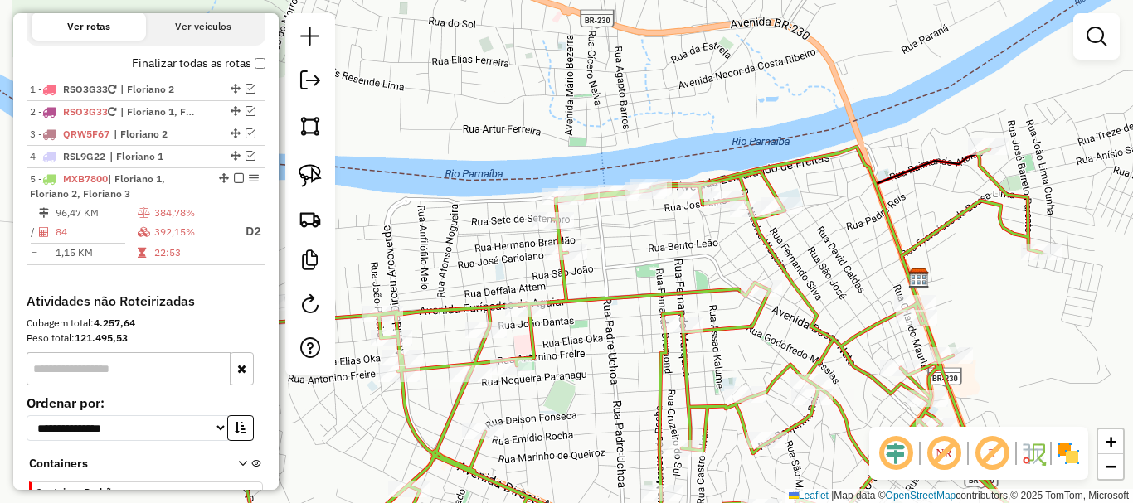
scroll to position [485, 0]
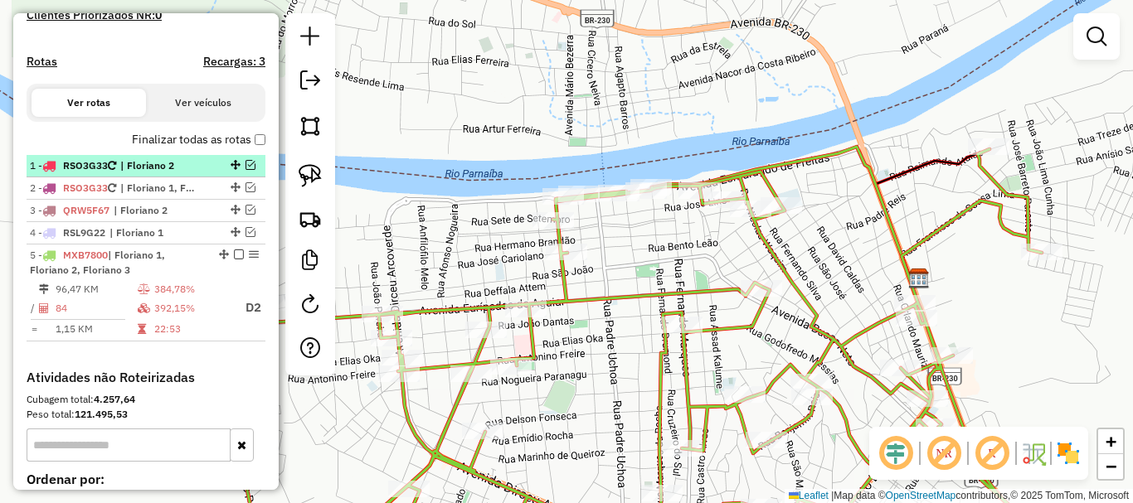
click at [246, 170] on em at bounding box center [251, 165] width 10 height 10
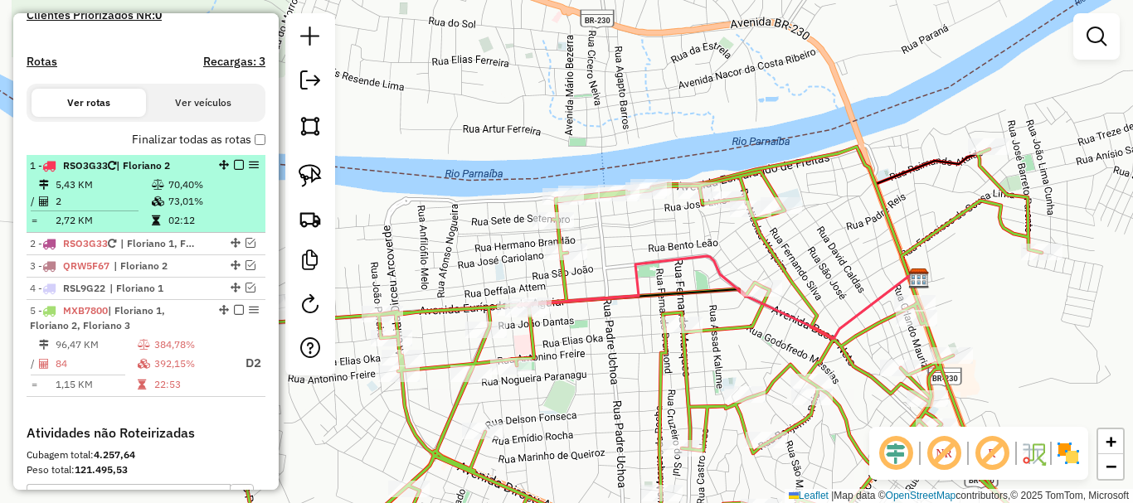
click at [234, 170] on em at bounding box center [239, 165] width 10 height 10
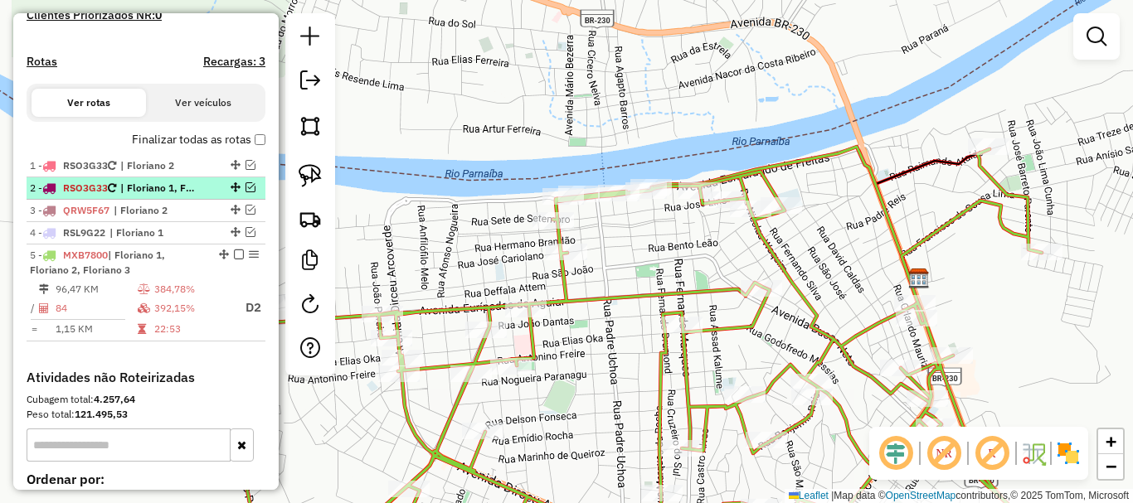
click at [246, 192] on em at bounding box center [251, 187] width 10 height 10
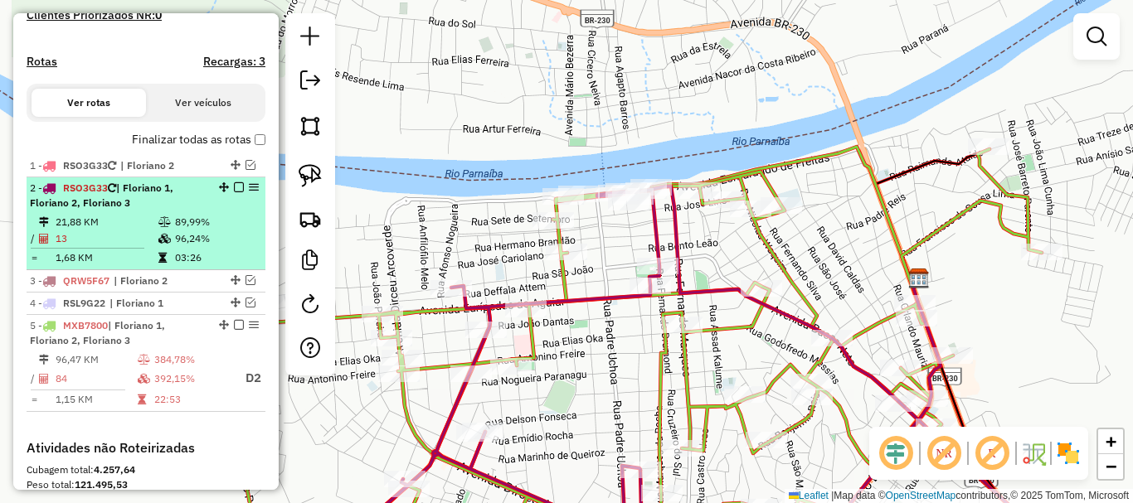
click at [249, 192] on em at bounding box center [254, 187] width 10 height 10
select select "*********"
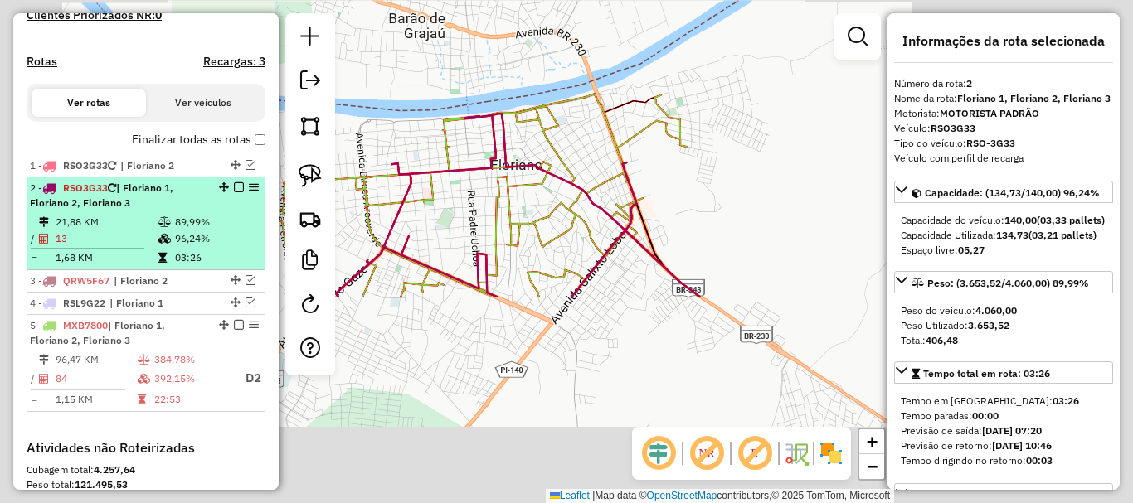
click at [235, 192] on em at bounding box center [239, 187] width 10 height 10
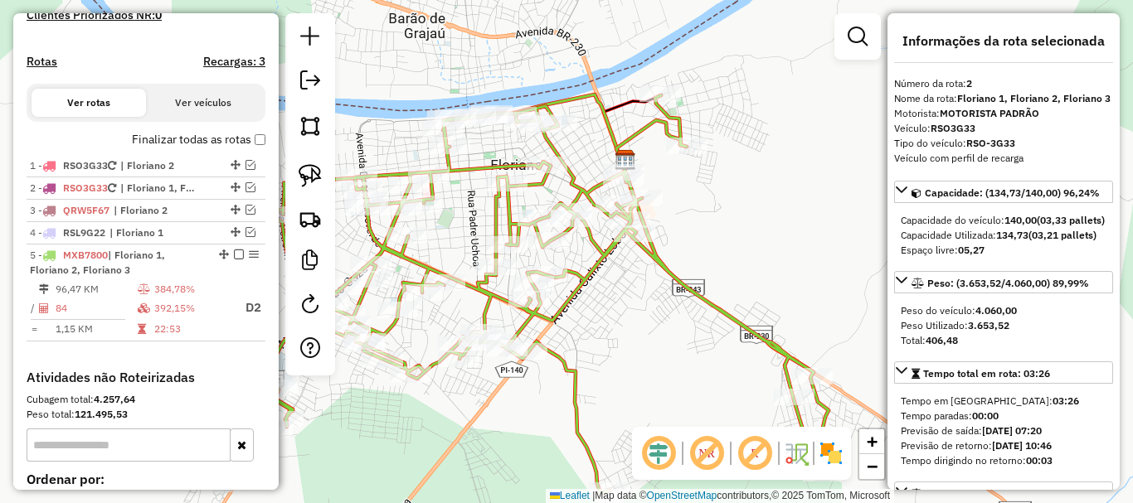
click at [685, 275] on div "Rota 5 - Placa MXB7800 13655 - RONALDO SANTOS Rota 5 - Placa MXB7800 13579 - MA…" at bounding box center [566, 251] width 1133 height 503
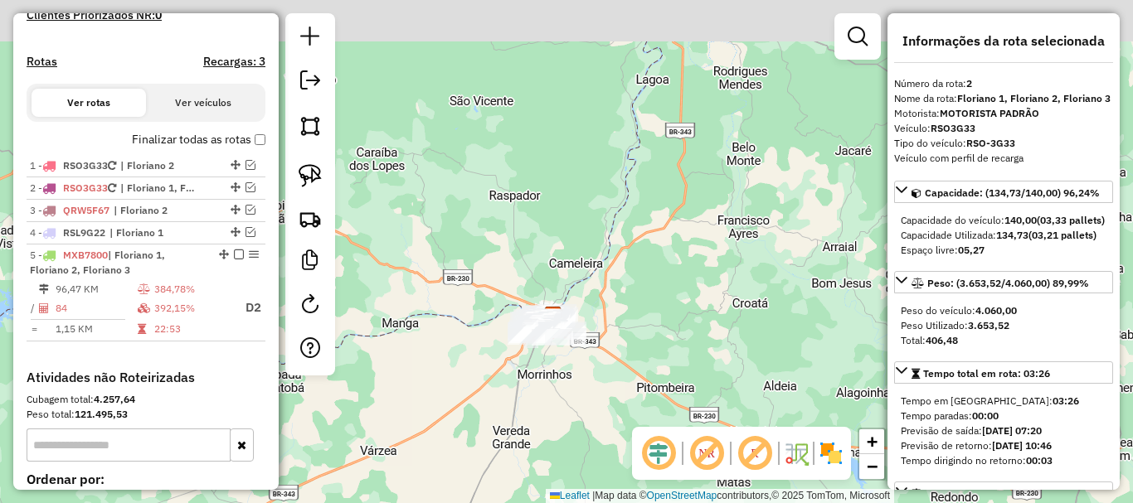
drag, startPoint x: 683, startPoint y: 207, endPoint x: 650, endPoint y: 270, distance: 70.5
click at [628, 364] on div "Janela de atendimento Grade de atendimento Capacidade Transportadoras Veículos …" at bounding box center [566, 251] width 1133 height 503
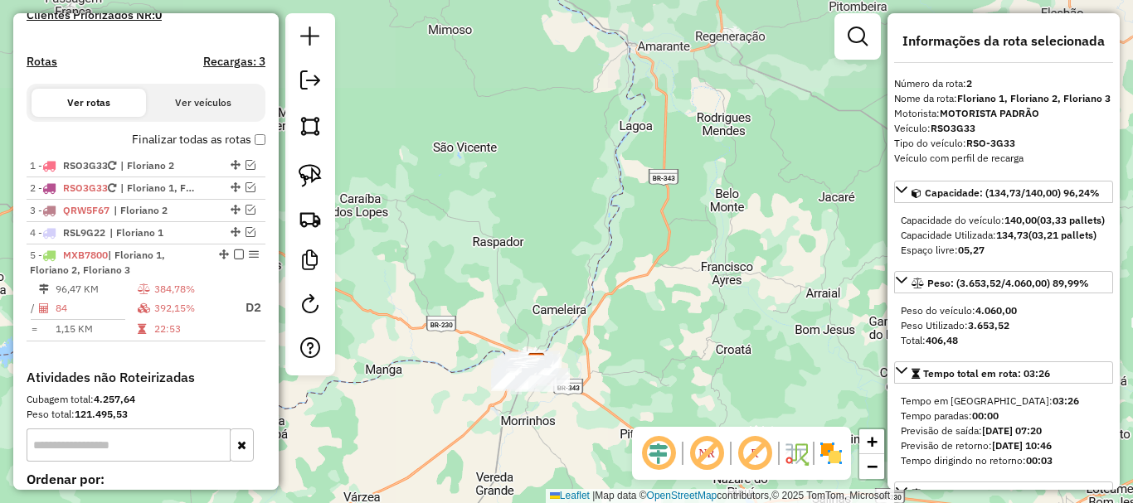
drag, startPoint x: 641, startPoint y: 359, endPoint x: 670, endPoint y: 426, distance: 73.2
click at [653, 411] on div "Janela de atendimento Grade de atendimento Capacidade Transportadoras Veículos …" at bounding box center [566, 251] width 1133 height 503
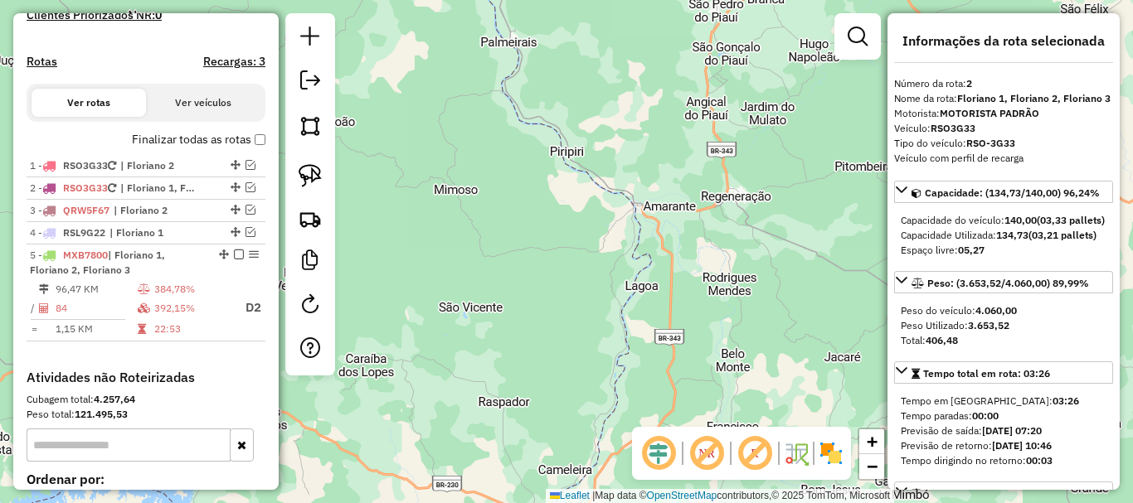
click at [706, 460] on em at bounding box center [707, 454] width 40 height 40
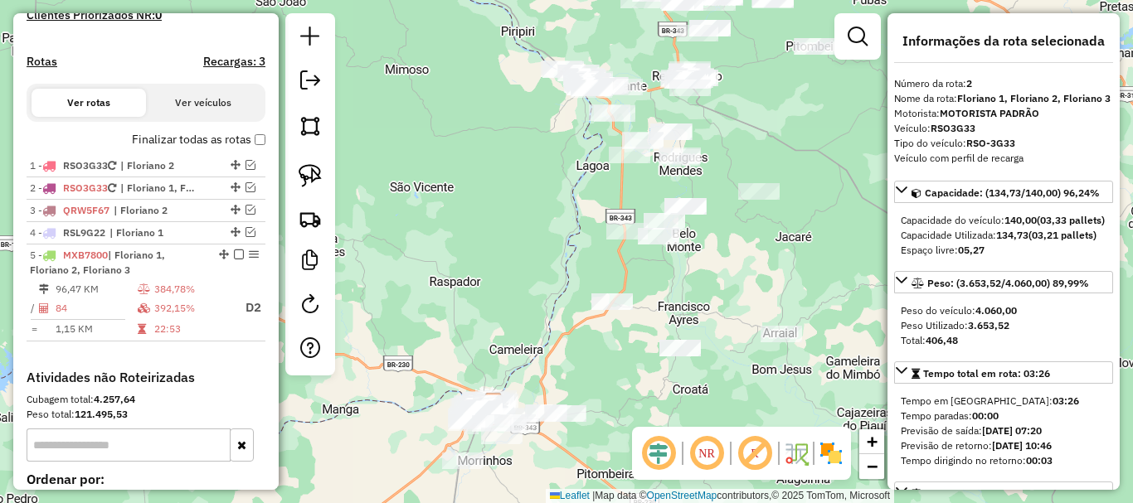
drag, startPoint x: 591, startPoint y: 265, endPoint x: 544, endPoint y: 150, distance: 124.3
click at [544, 151] on div "Janela de atendimento Grade de atendimento Capacidade Transportadoras Veículos …" at bounding box center [566, 251] width 1133 height 503
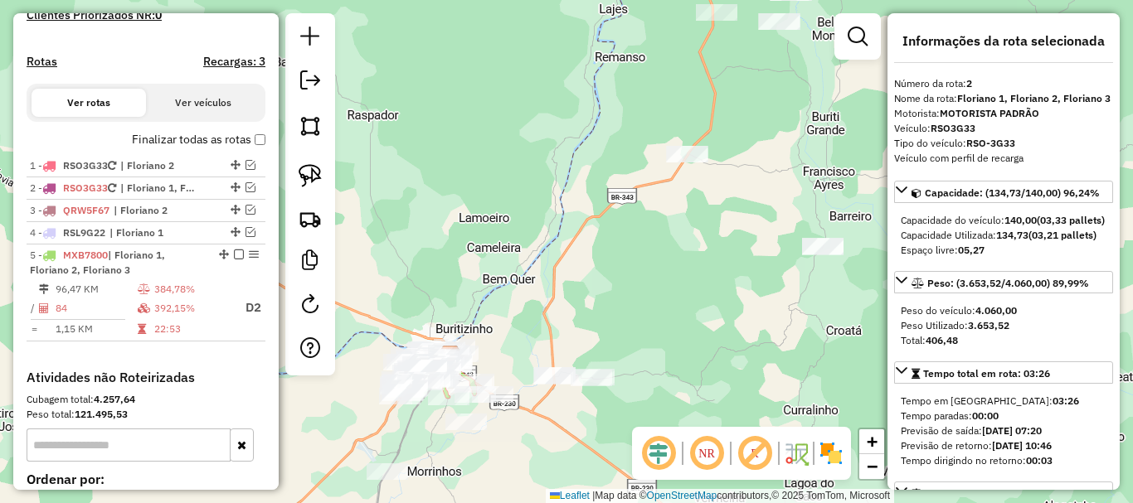
click at [520, 339] on div "Janela de atendimento Grade de atendimento Capacidade Transportadoras Veículos …" at bounding box center [566, 251] width 1133 height 503
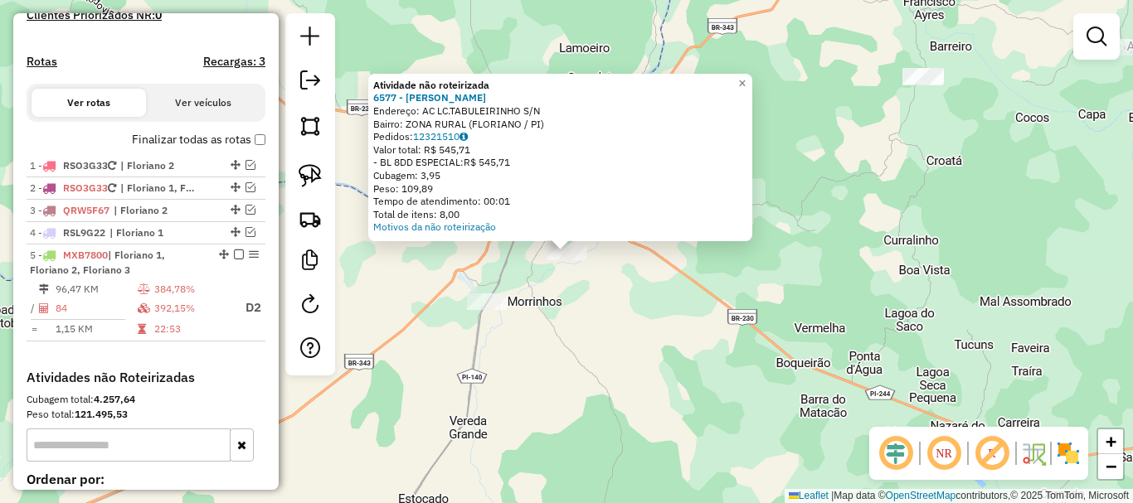
click at [562, 294] on div "Atividade não roteirizada 6577 - MARIA DE LOURDES DA COSTA Endereço: AC LC.TABU…" at bounding box center [566, 251] width 1133 height 503
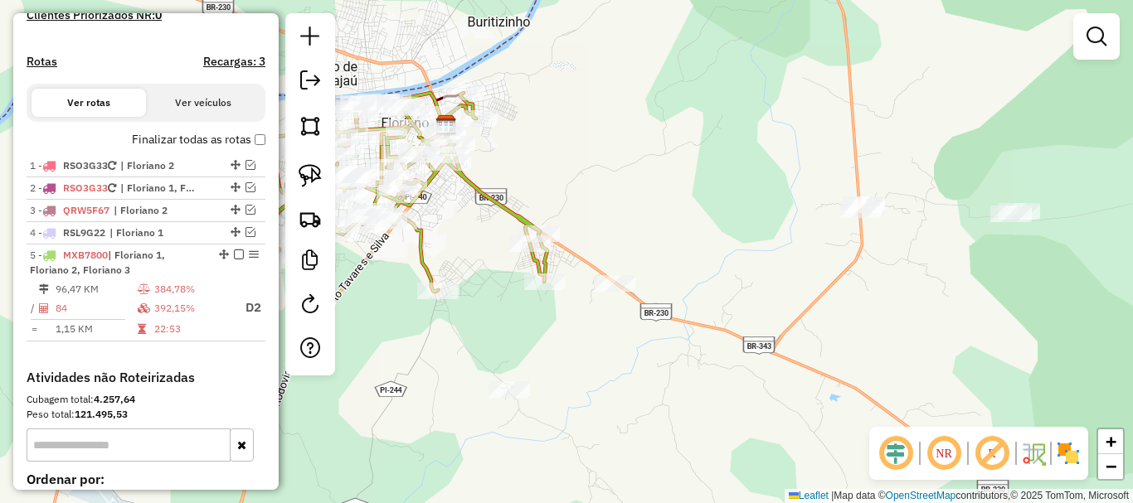
click at [591, 221] on div "Janela de atendimento Grade de atendimento Capacidade Transportadoras Veículos …" at bounding box center [566, 251] width 1133 height 503
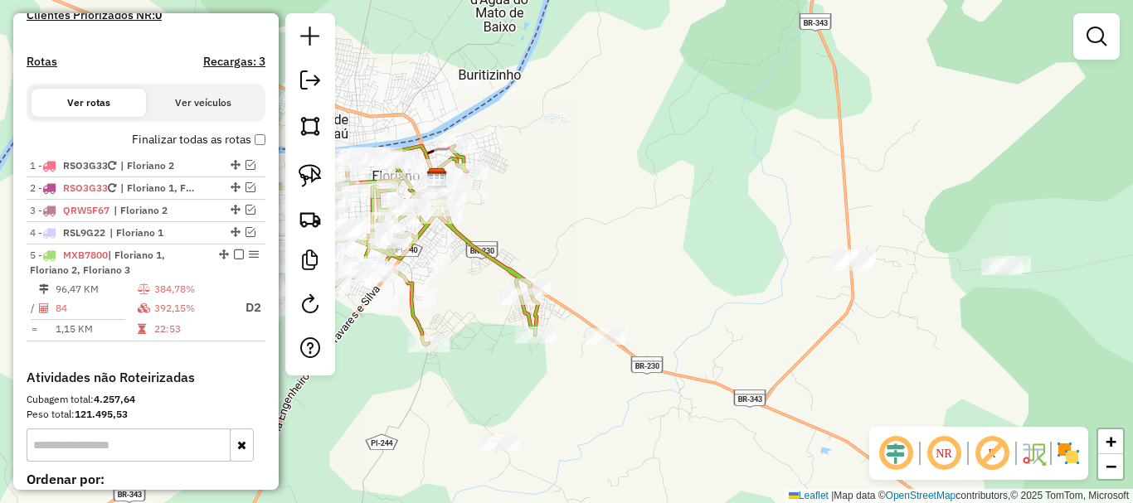
drag, startPoint x: 601, startPoint y: 215, endPoint x: 590, endPoint y: 275, distance: 61.7
click at [590, 274] on div "Janela de atendimento Grade de atendimento Capacidade Transportadoras Veículos …" at bounding box center [566, 251] width 1133 height 503
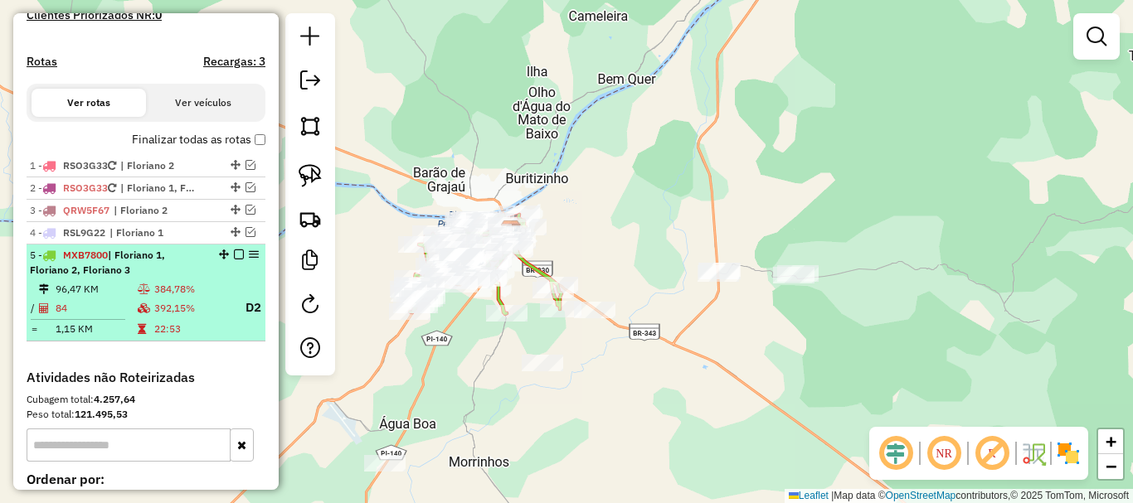
click at [234, 260] on em at bounding box center [239, 255] width 10 height 10
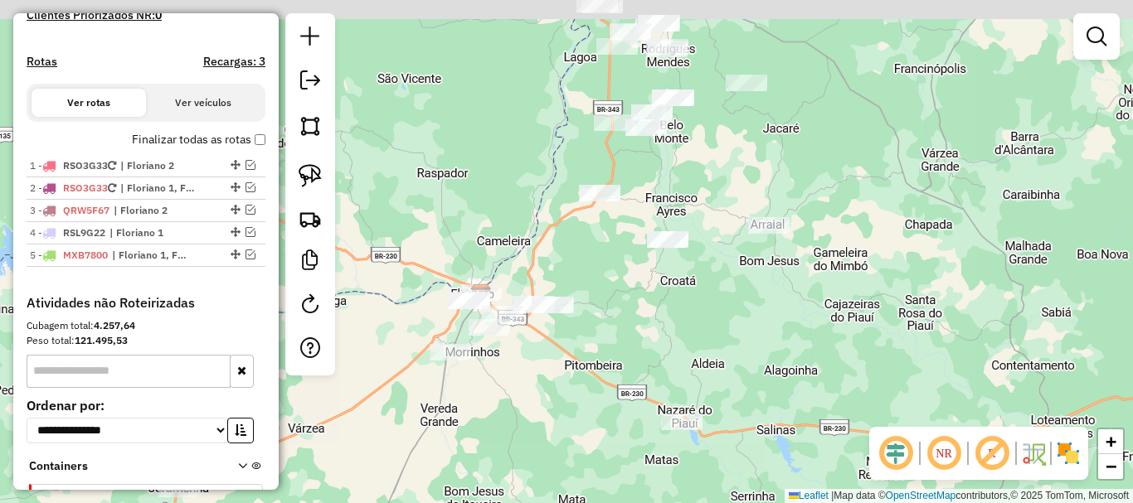
drag, startPoint x: 507, startPoint y: 173, endPoint x: 506, endPoint y: 251, distance: 78.0
click at [506, 251] on div "Janela de atendimento Grade de atendimento Capacidade Transportadoras Veículos …" at bounding box center [566, 251] width 1133 height 503
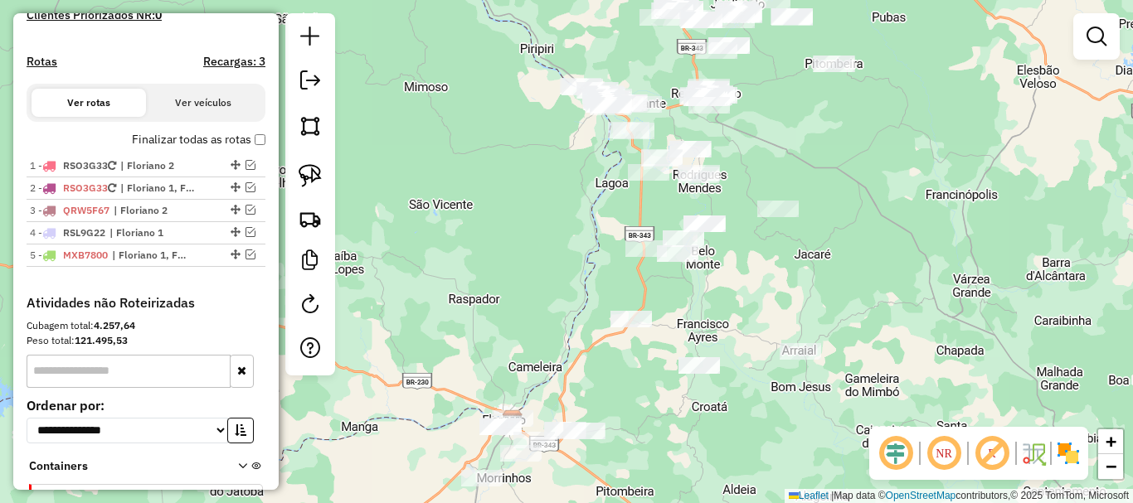
drag, startPoint x: 513, startPoint y: 287, endPoint x: 542, endPoint y: 396, distance: 112.5
click at [542, 396] on div "Janela de atendimento Grade de atendimento Capacidade Transportadoras Veículos …" at bounding box center [566, 251] width 1133 height 503
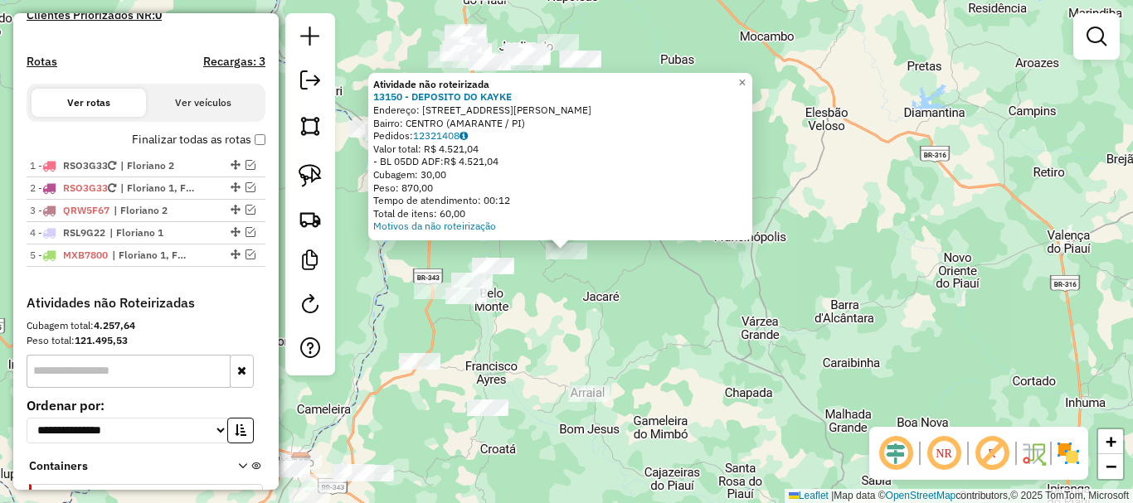
click at [554, 323] on div "Atividade não roteirizada 13150 - DEPOSITO DO KAYKE Endereço: Rua Engenheiro Ma…" at bounding box center [566, 251] width 1133 height 503
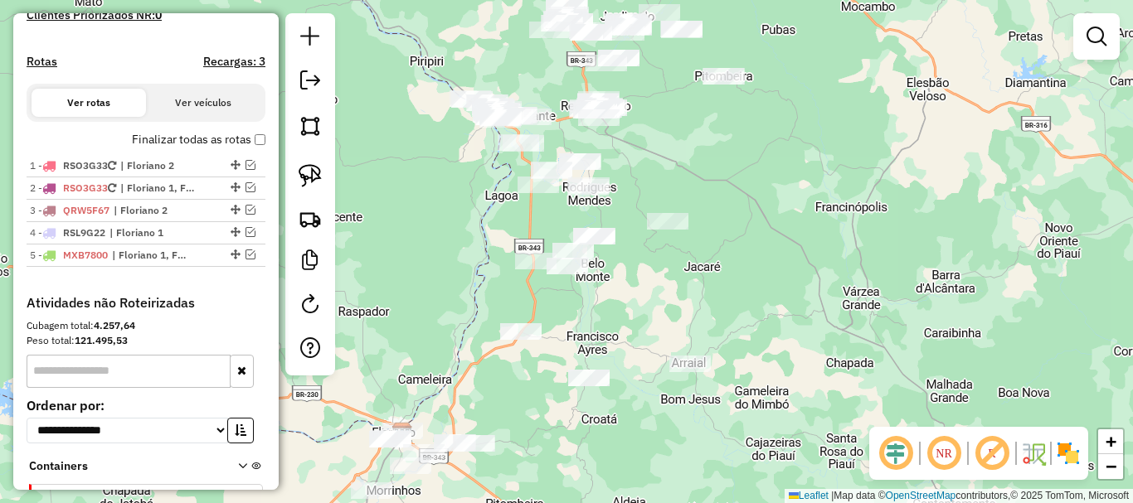
drag, startPoint x: 550, startPoint y: 328, endPoint x: 693, endPoint y: 276, distance: 151.9
click at [693, 276] on div "Janela de atendimento Grade de atendimento Capacidade Transportadoras Veículos …" at bounding box center [566, 251] width 1133 height 503
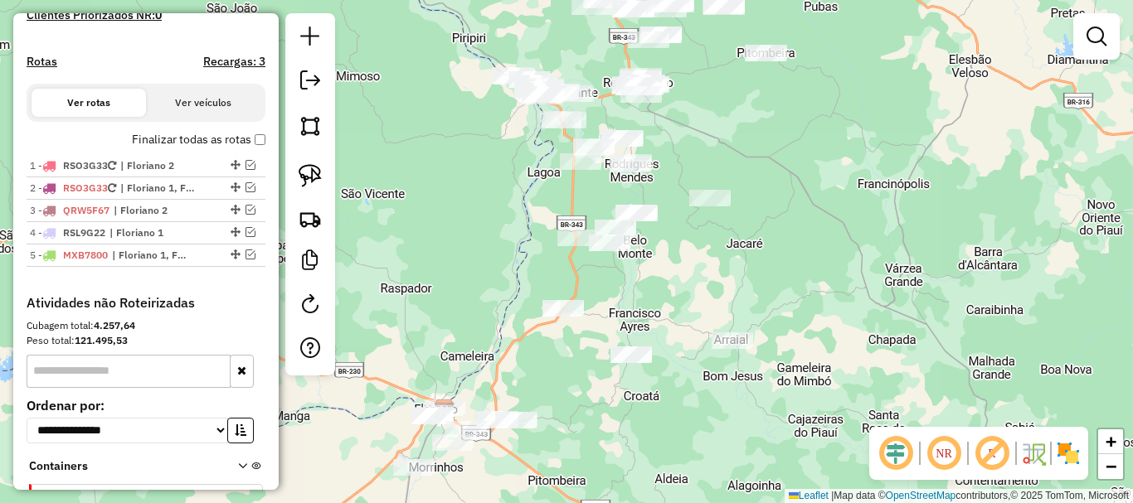
click at [627, 363] on div at bounding box center [630, 355] width 41 height 17
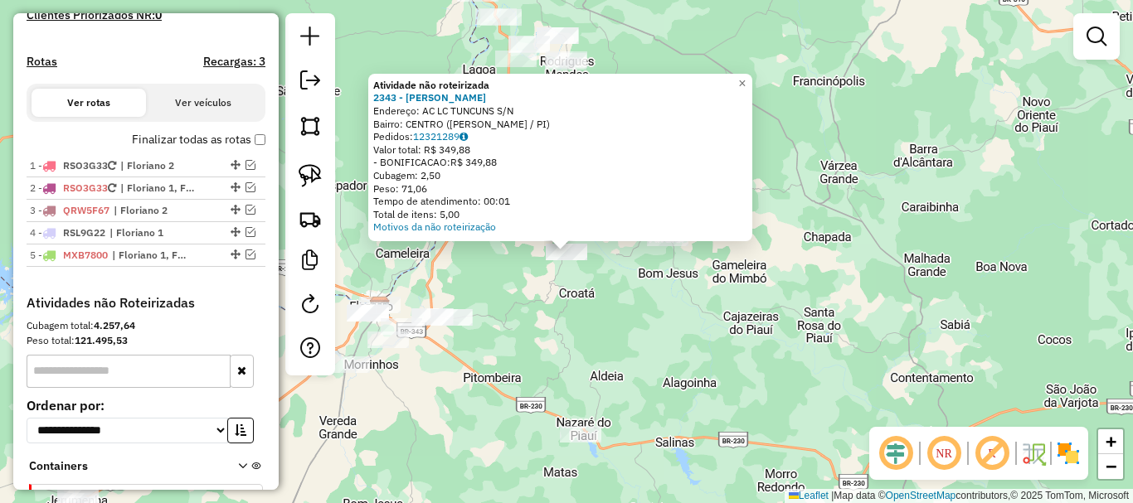
click at [568, 331] on div "Atividade não roteirizada 2343 - TIAGO ROCHA SOUSA Endereço: AC LC TUNCUNS S/N …" at bounding box center [566, 251] width 1133 height 503
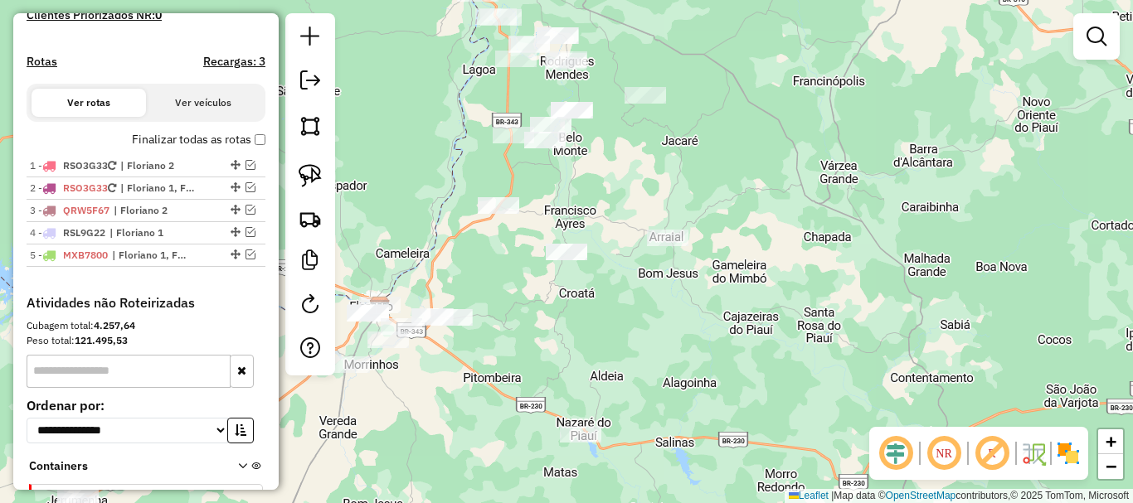
drag, startPoint x: 537, startPoint y: 317, endPoint x: 637, endPoint y: 353, distance: 106.8
click at [637, 353] on div "Janela de atendimento Grade de atendimento Capacidade Transportadoras Veículos …" at bounding box center [566, 251] width 1133 height 503
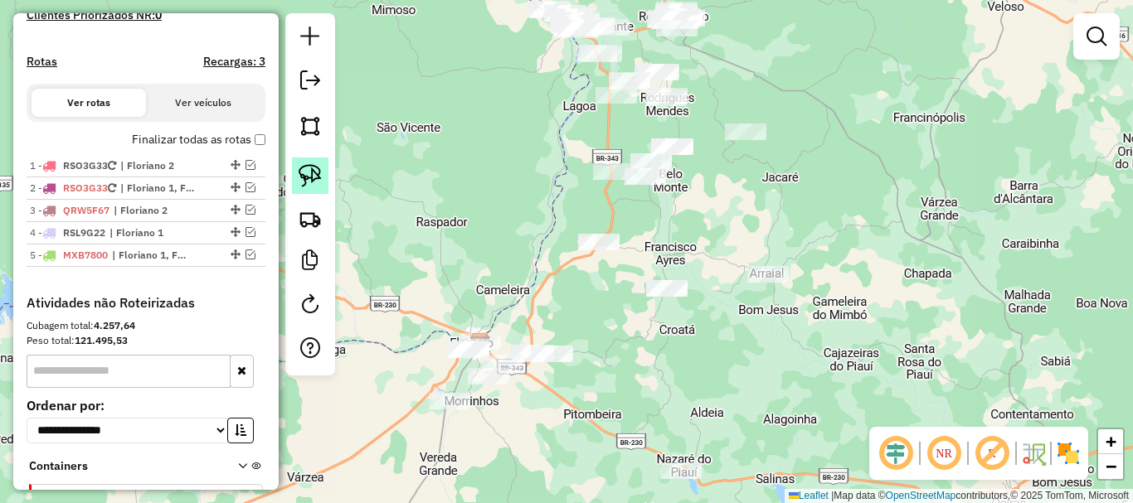
click at [315, 180] on img at bounding box center [310, 175] width 23 height 23
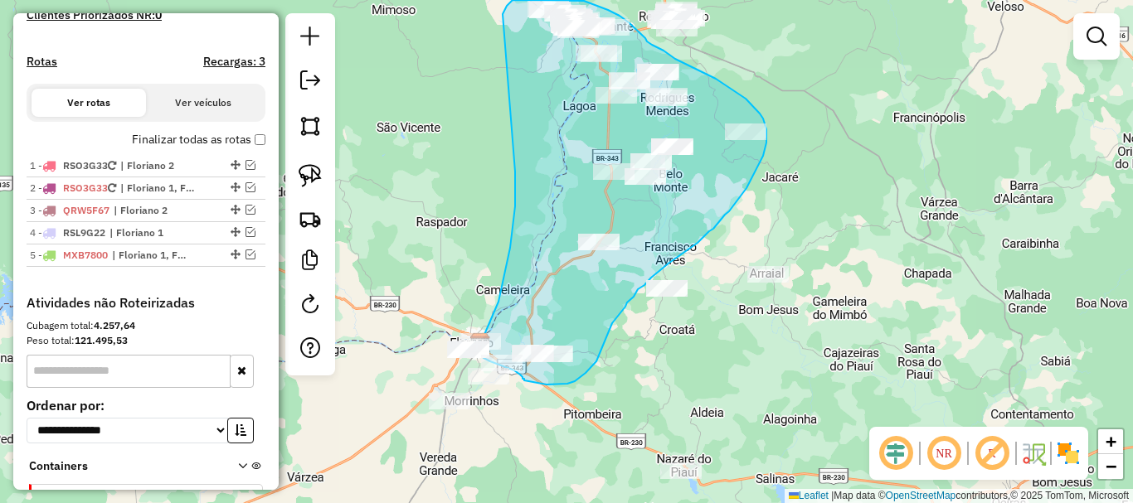
drag, startPoint x: 515, startPoint y: 181, endPoint x: 503, endPoint y: 14, distance: 167.2
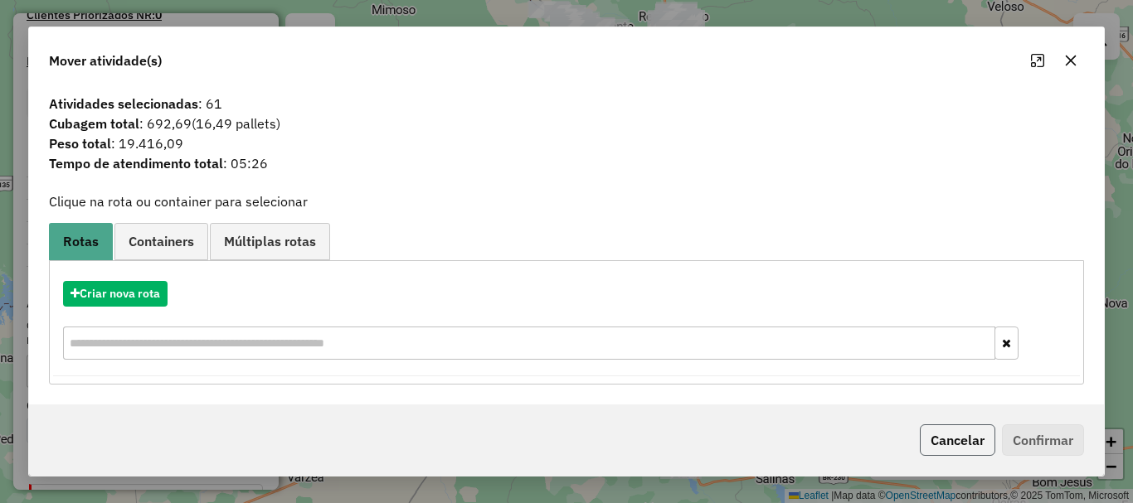
click at [942, 452] on button "Cancelar" at bounding box center [957, 441] width 75 height 32
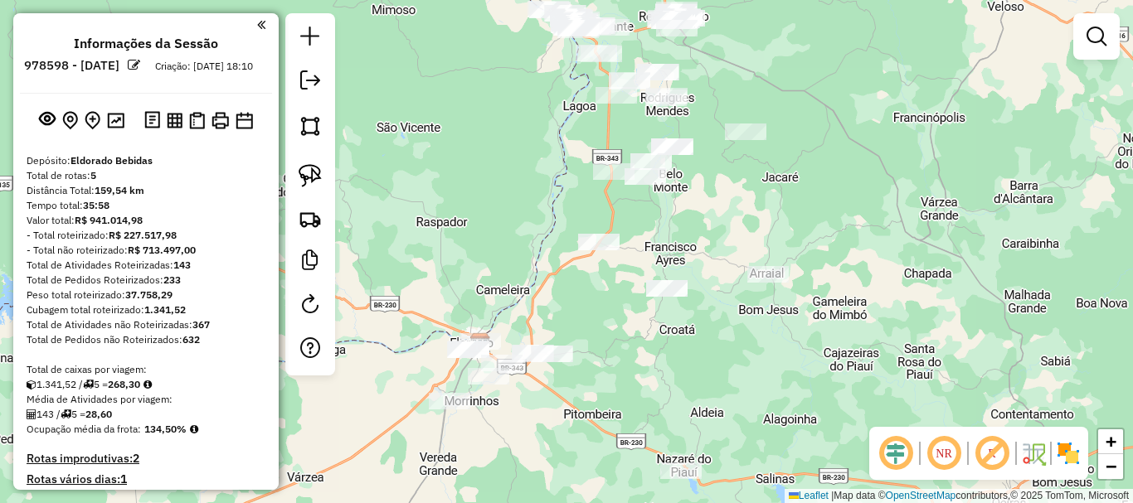
scroll to position [485, 0]
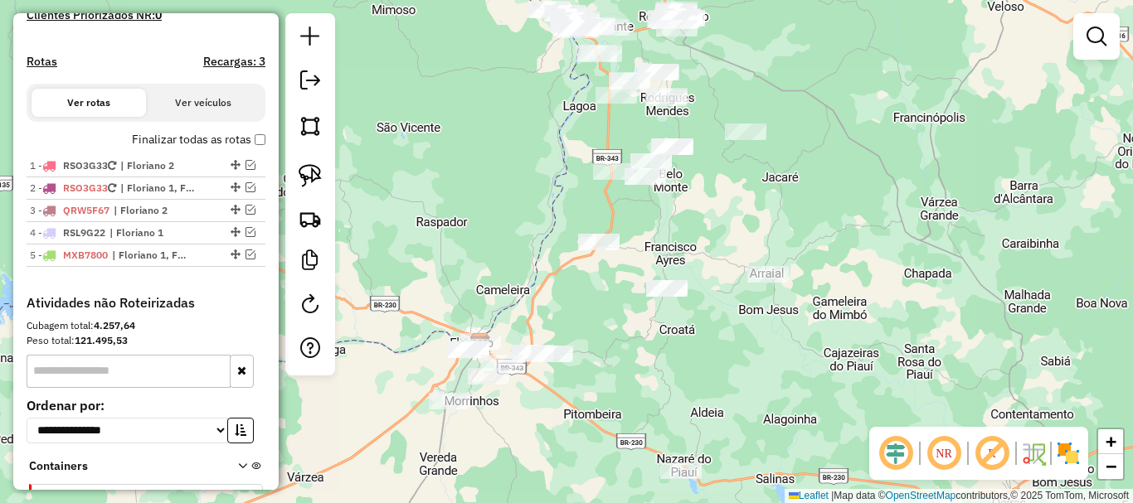
drag, startPoint x: 716, startPoint y: 406, endPoint x: 719, endPoint y: 426, distance: 20.2
click at [719, 425] on div "Janela de atendimento Grade de atendimento Capacidade Transportadoras Veículos …" at bounding box center [566, 251] width 1133 height 503
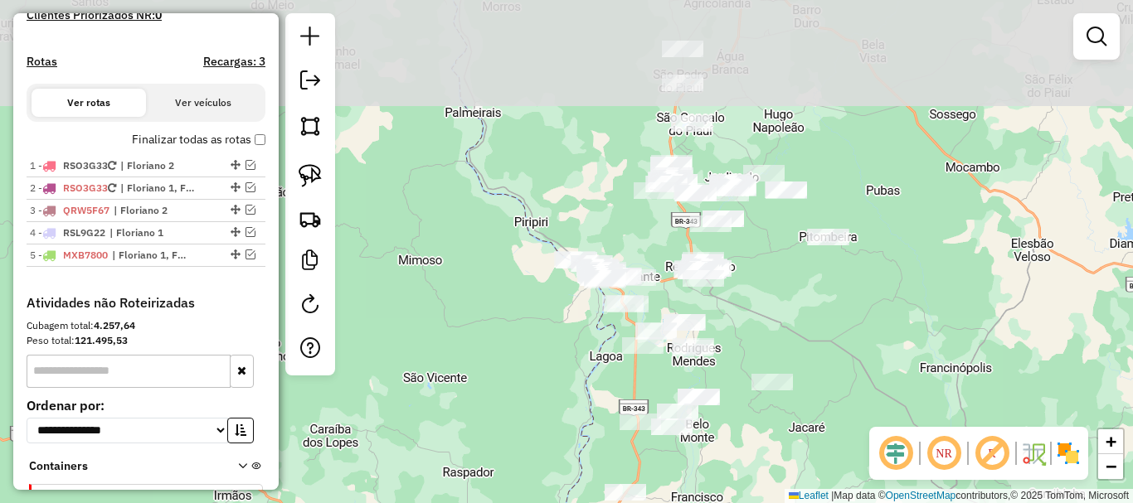
drag, startPoint x: 766, startPoint y: 250, endPoint x: 762, endPoint y: 331, distance: 81.4
click at [762, 331] on div "Janela de atendimento Grade de atendimento Capacidade Transportadoras Veículos …" at bounding box center [566, 251] width 1133 height 503
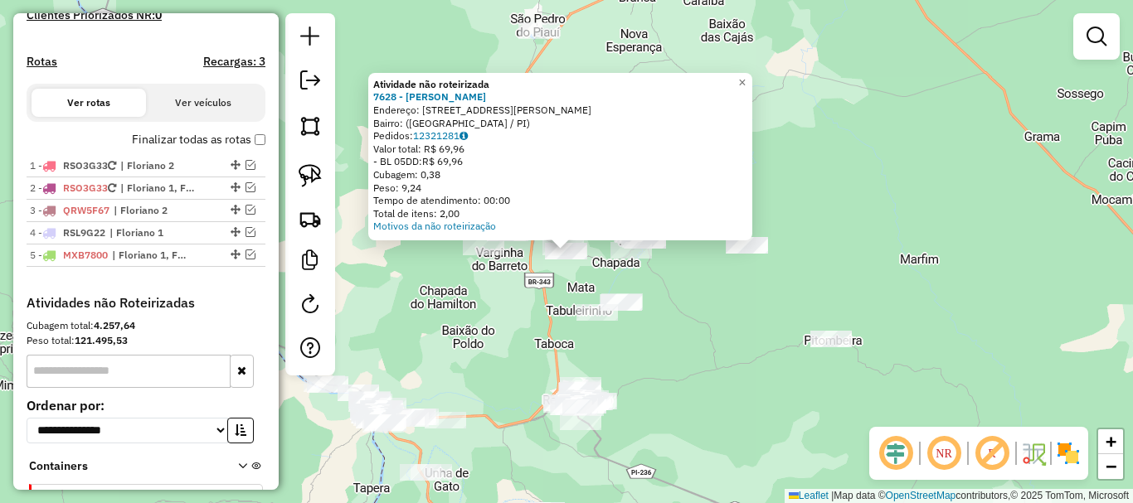
click at [694, 303] on div "Atividade não roteirizada 7628 - [PERSON_NAME]: [STREET_ADDRESS][PERSON_NAME] P…" at bounding box center [566, 251] width 1133 height 503
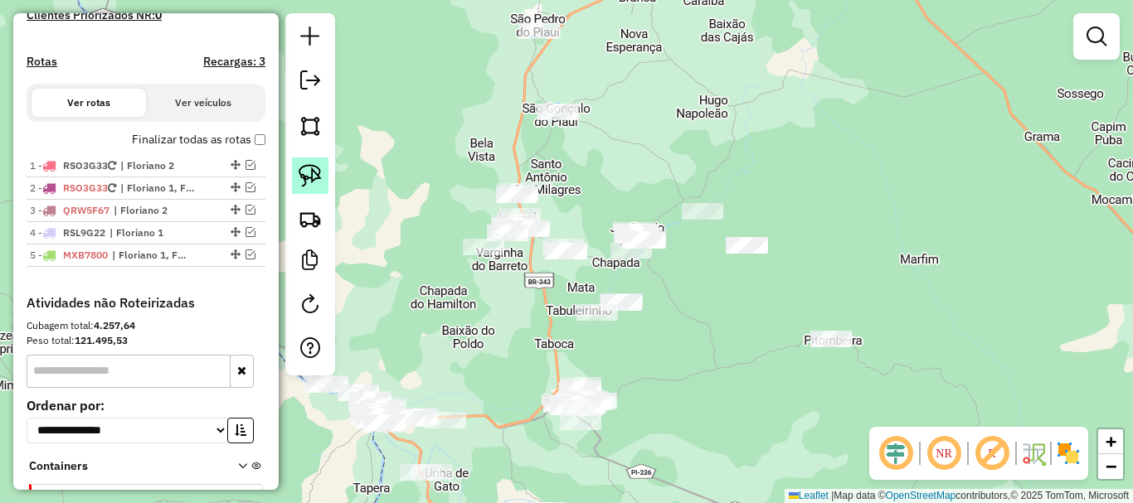
click at [309, 179] on img at bounding box center [310, 175] width 23 height 23
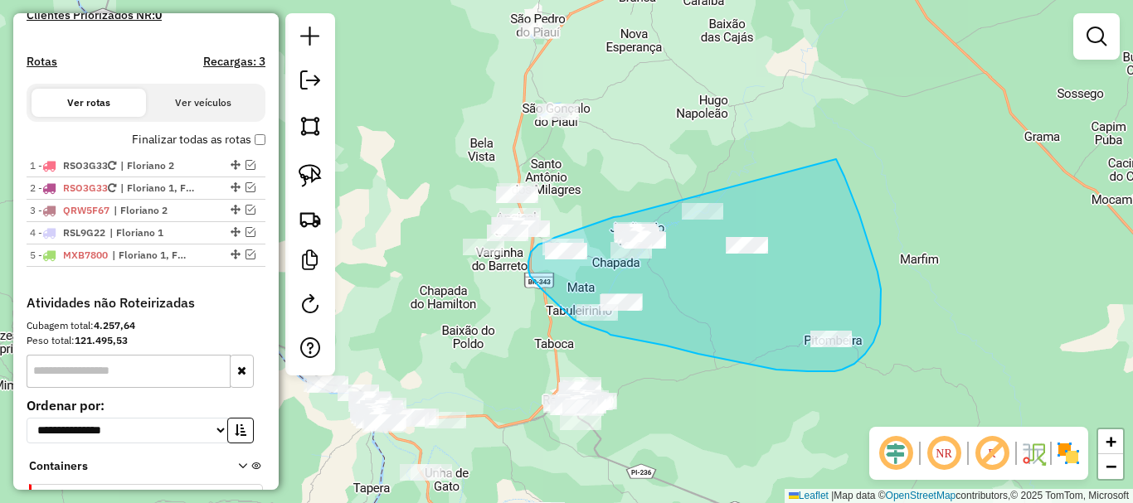
drag, startPoint x: 614, startPoint y: 217, endPoint x: 836, endPoint y: 159, distance: 229.7
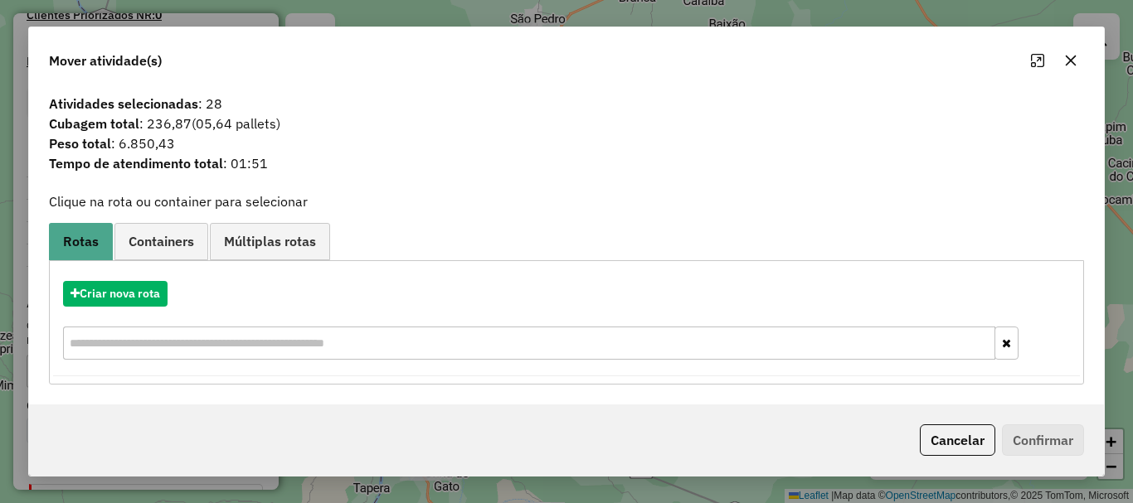
click at [933, 423] on div "Cancelar Confirmar" at bounding box center [566, 440] width 1075 height 71
click at [933, 430] on button "Cancelar" at bounding box center [957, 441] width 75 height 32
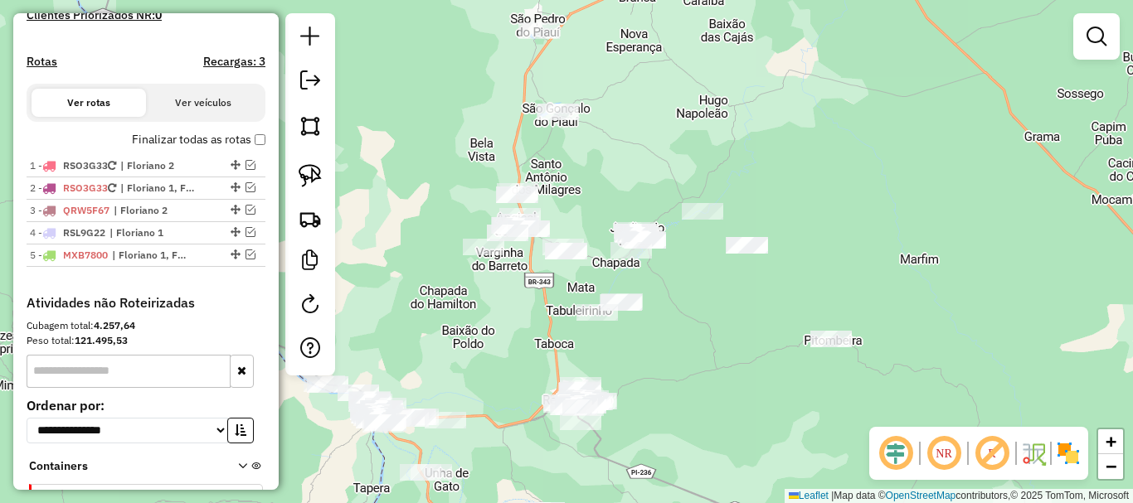
click at [489, 351] on div "Janela de atendimento Grade de atendimento Capacidade Transportadoras Veículos …" at bounding box center [566, 251] width 1133 height 503
drag, startPoint x: 484, startPoint y: 373, endPoint x: 460, endPoint y: 291, distance: 85.6
click at [460, 292] on div "Janela de atendimento Grade de atendimento Capacidade Transportadoras Veículos …" at bounding box center [566, 251] width 1133 height 503
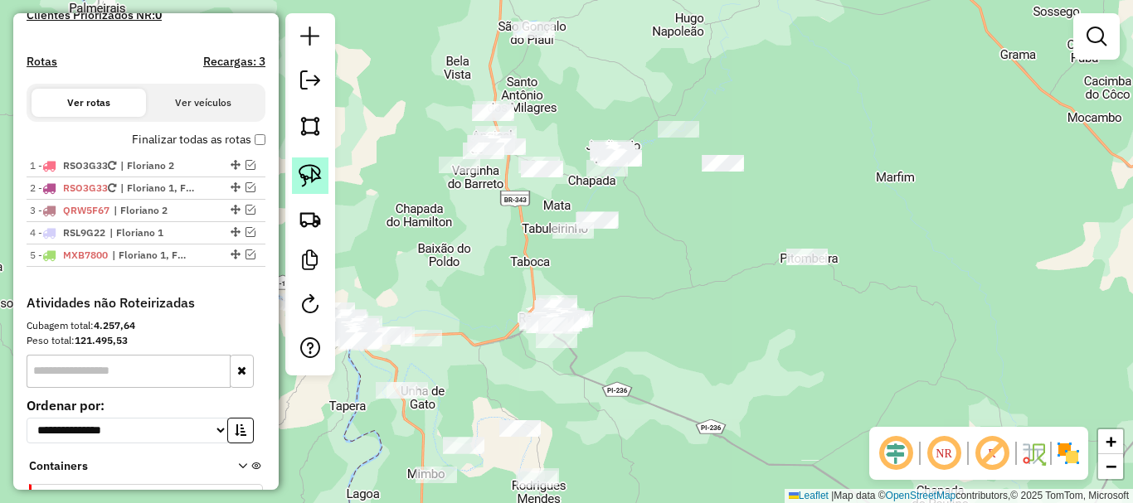
click at [298, 167] on link at bounding box center [310, 176] width 36 height 36
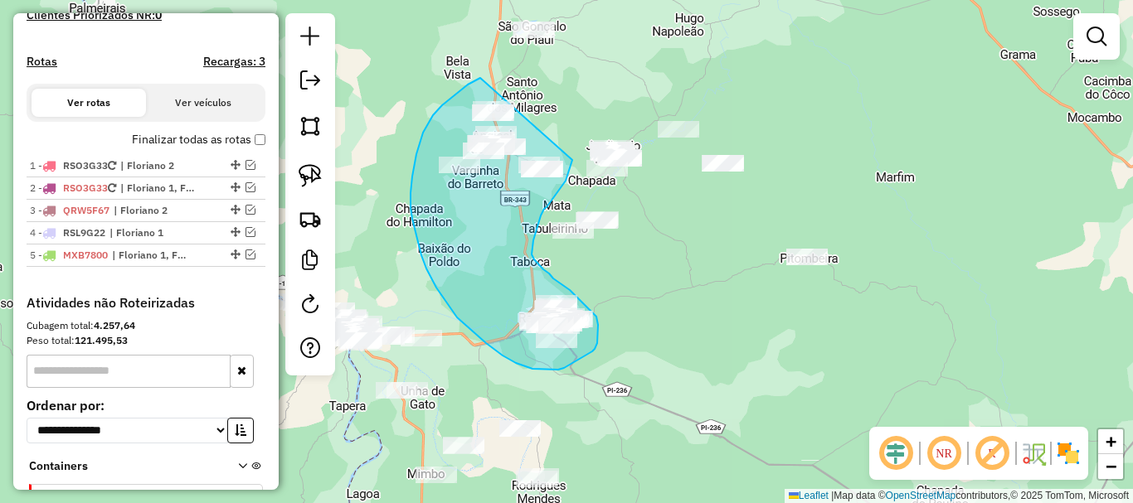
drag, startPoint x: 480, startPoint y: 78, endPoint x: 572, endPoint y: 160, distance: 123.4
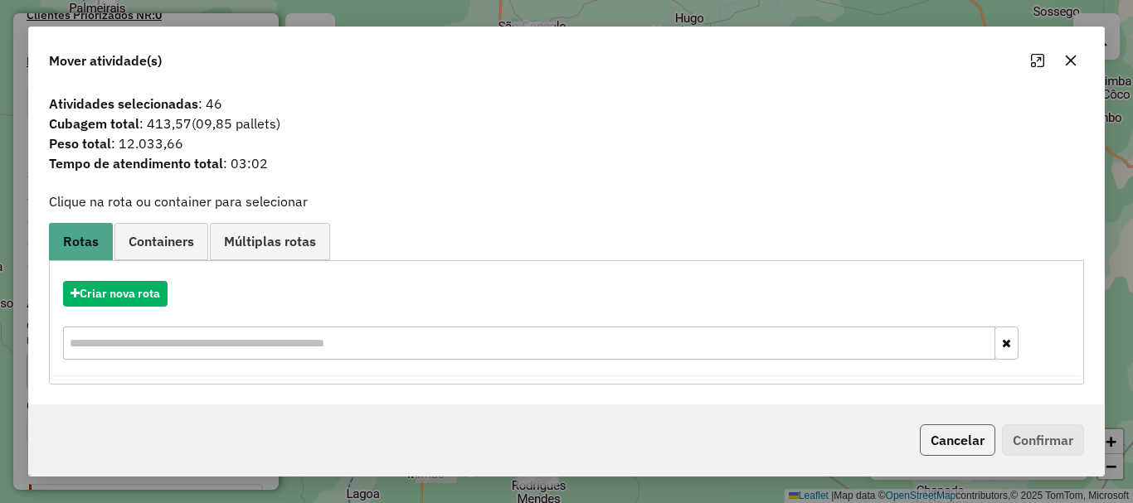
click at [971, 452] on button "Cancelar" at bounding box center [957, 441] width 75 height 32
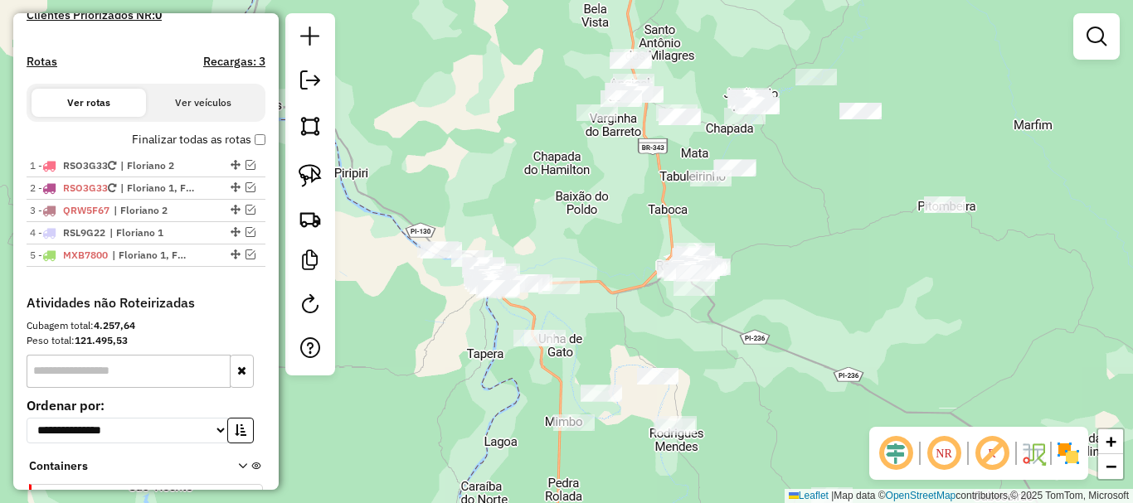
drag, startPoint x: 418, startPoint y: 288, endPoint x: 598, endPoint y: 215, distance: 194.2
click at [598, 215] on div "Janela de atendimento Grade de atendimento Capacidade Transportadoras Veículos …" at bounding box center [566, 251] width 1133 height 503
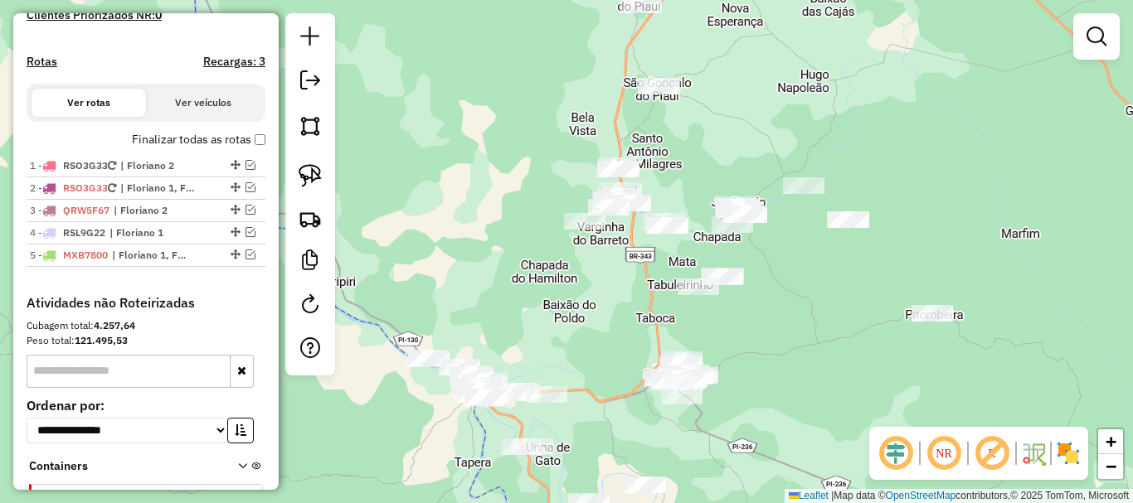
drag, startPoint x: 604, startPoint y: 231, endPoint x: 607, endPoint y: 108, distance: 123.6
click at [607, 108] on div "Janela de atendimento Grade de atendimento Capacidade Transportadoras Veículos …" at bounding box center [566, 251] width 1133 height 503
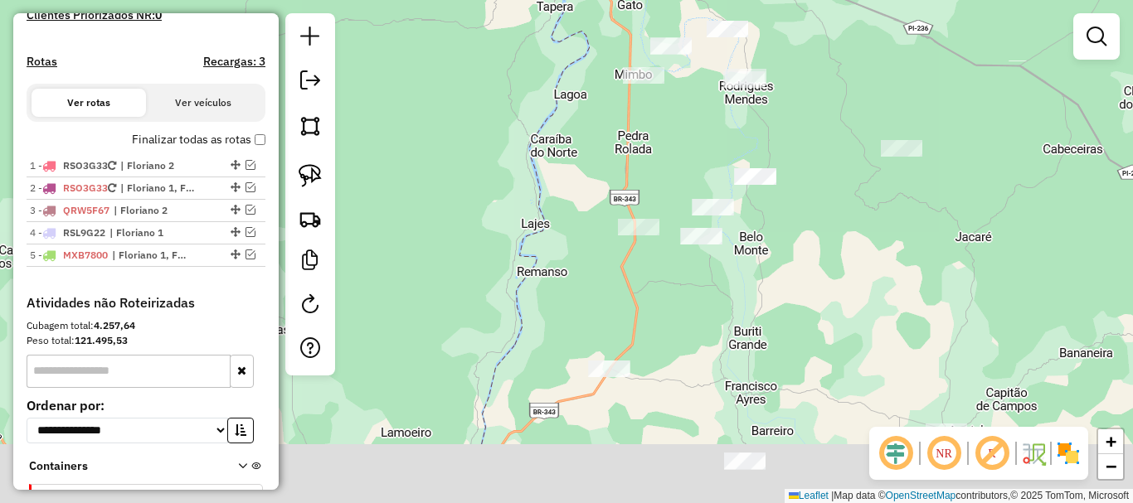
drag, startPoint x: 513, startPoint y: 428, endPoint x: 542, endPoint y: 213, distance: 216.8
click at [542, 213] on div "Janela de atendimento Grade de atendimento Capacidade Transportadoras Veículos …" at bounding box center [566, 251] width 1133 height 503
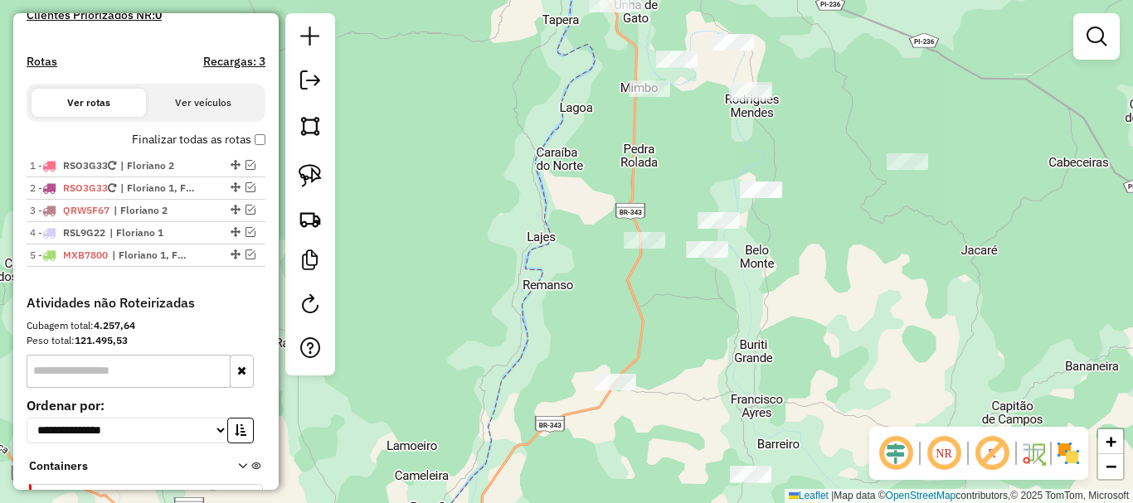
drag, startPoint x: 578, startPoint y: 182, endPoint x: 604, endPoint y: 147, distance: 43.3
click at [601, 150] on div "Janela de atendimento Grade de atendimento Capacidade Transportadoras Veículos …" at bounding box center [566, 251] width 1133 height 503
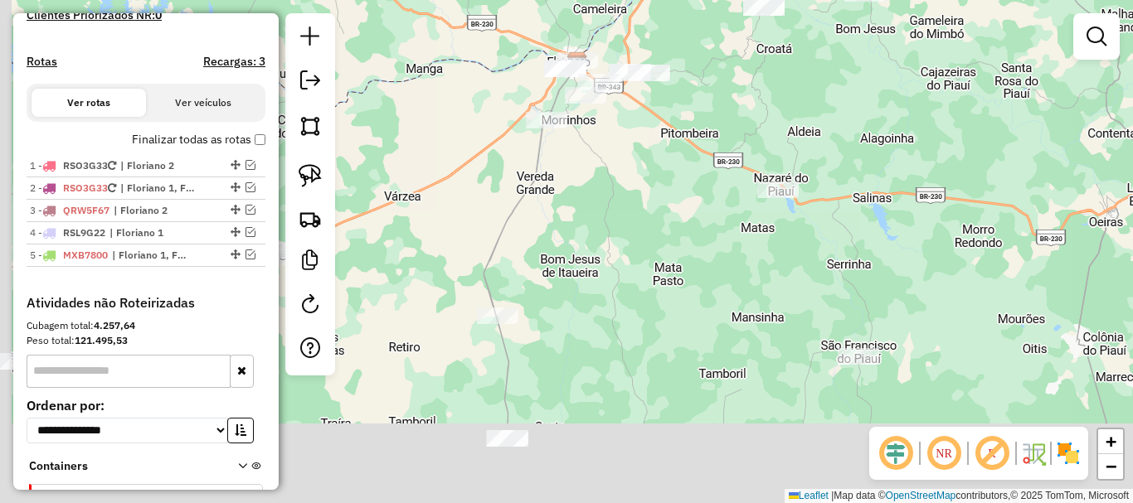
drag, startPoint x: 571, startPoint y: 316, endPoint x: 609, endPoint y: 176, distance: 145.3
click at [608, 181] on div "Janela de atendimento Grade de atendimento Capacidade Transportadoras Veículos …" at bounding box center [566, 251] width 1133 height 503
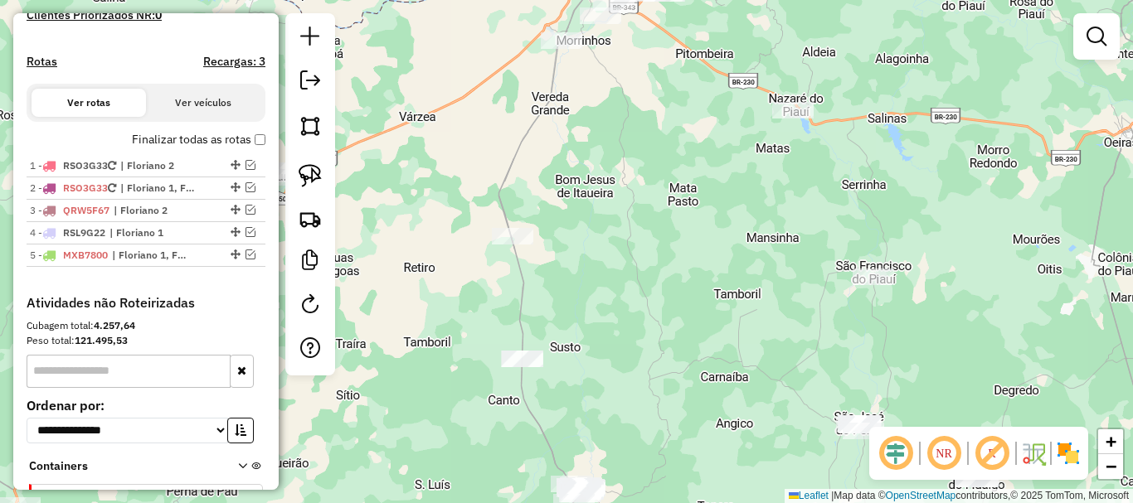
drag, startPoint x: 599, startPoint y: 328, endPoint x: 601, endPoint y: 291, distance: 36.6
click at [601, 291] on div "Janela de atendimento Grade de atendimento Capacidade Transportadoras Veículos …" at bounding box center [566, 251] width 1133 height 503
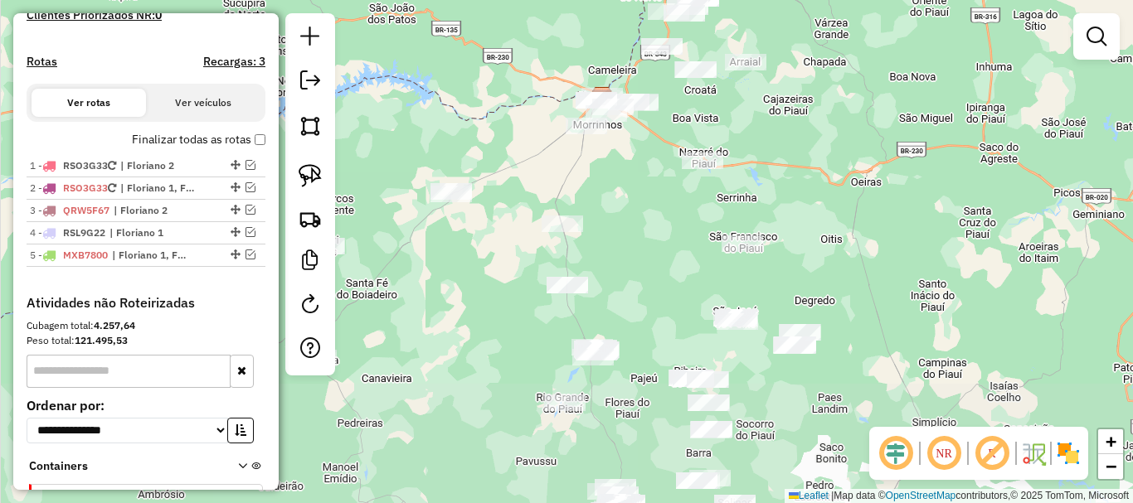
drag, startPoint x: 615, startPoint y: 333, endPoint x: 609, endPoint y: 288, distance: 45.3
click at [609, 288] on div "Janela de atendimento Grade de atendimento Capacidade Transportadoras Veículos …" at bounding box center [566, 251] width 1133 height 503
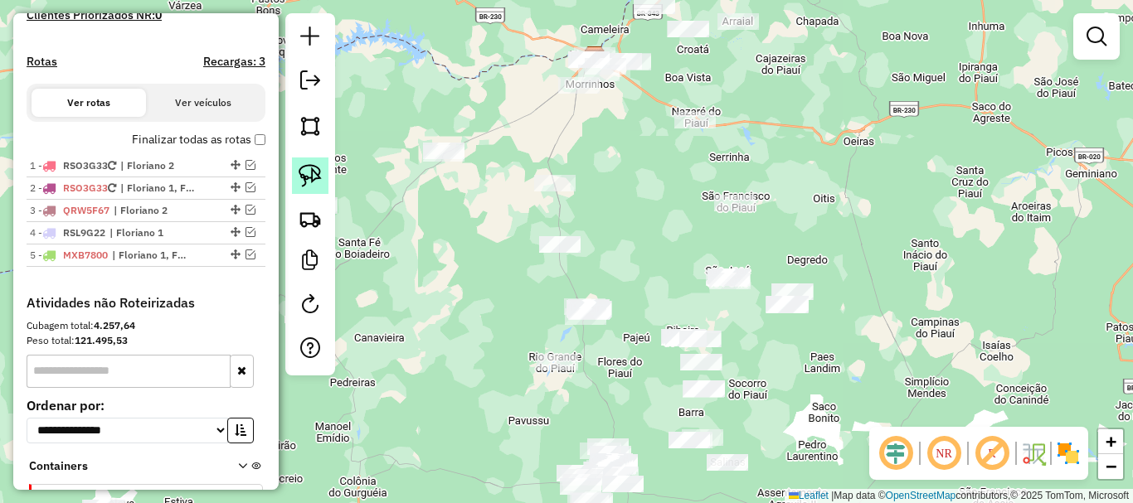
click at [315, 182] on img at bounding box center [310, 175] width 23 height 23
drag, startPoint x: 586, startPoint y: 280, endPoint x: 628, endPoint y: 314, distance: 54.8
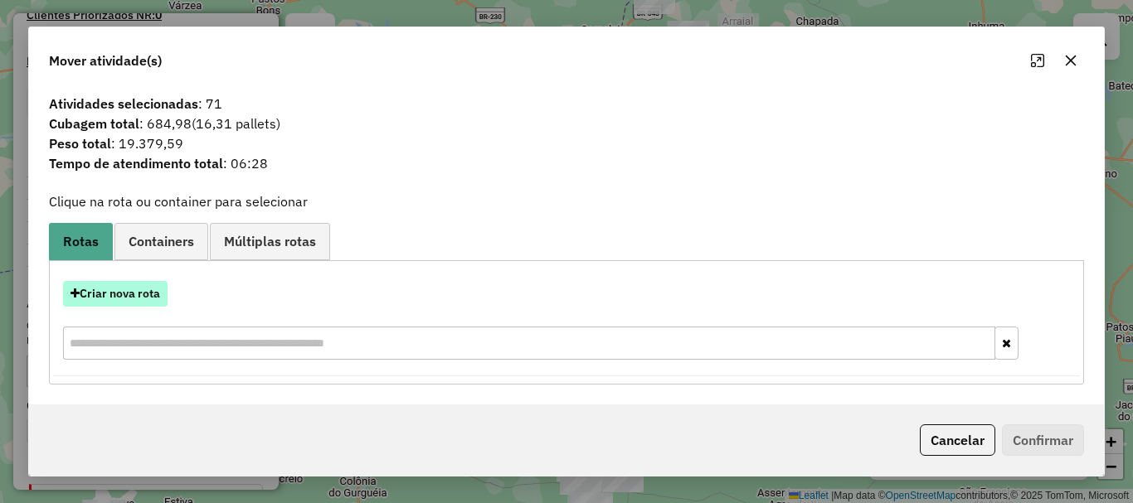
click at [158, 289] on button "Criar nova rota" at bounding box center [115, 294] width 105 height 26
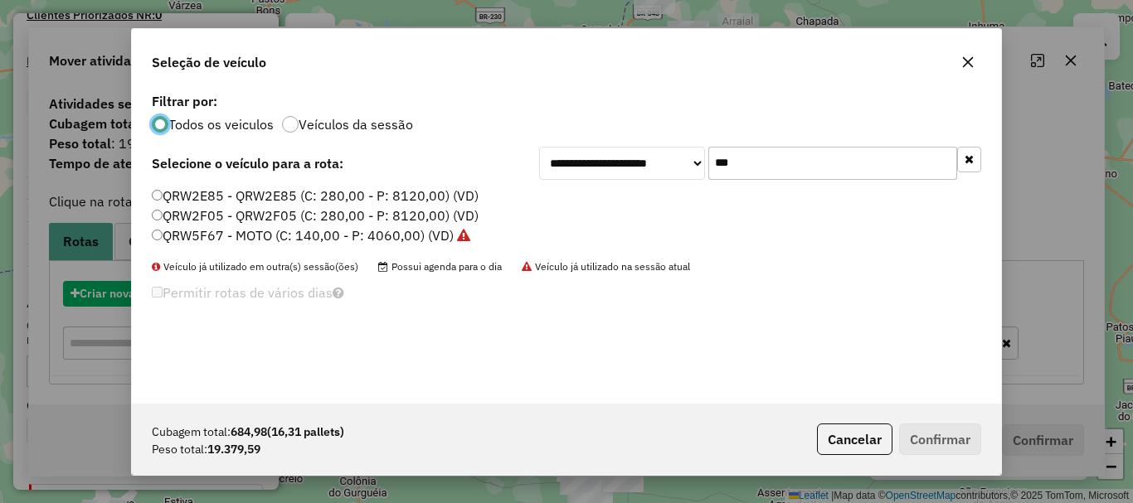
scroll to position [9, 5]
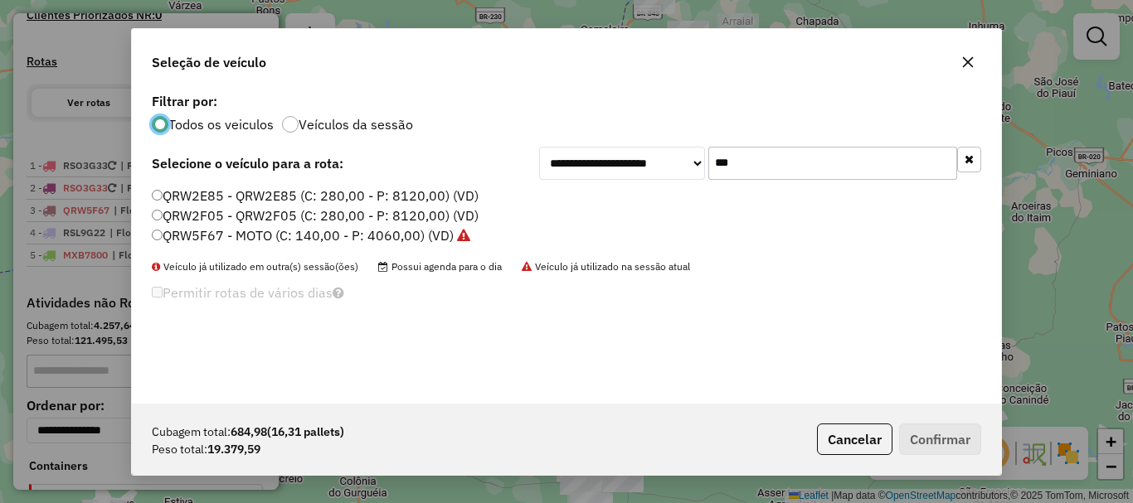
click at [736, 173] on input "***" at bounding box center [832, 163] width 249 height 33
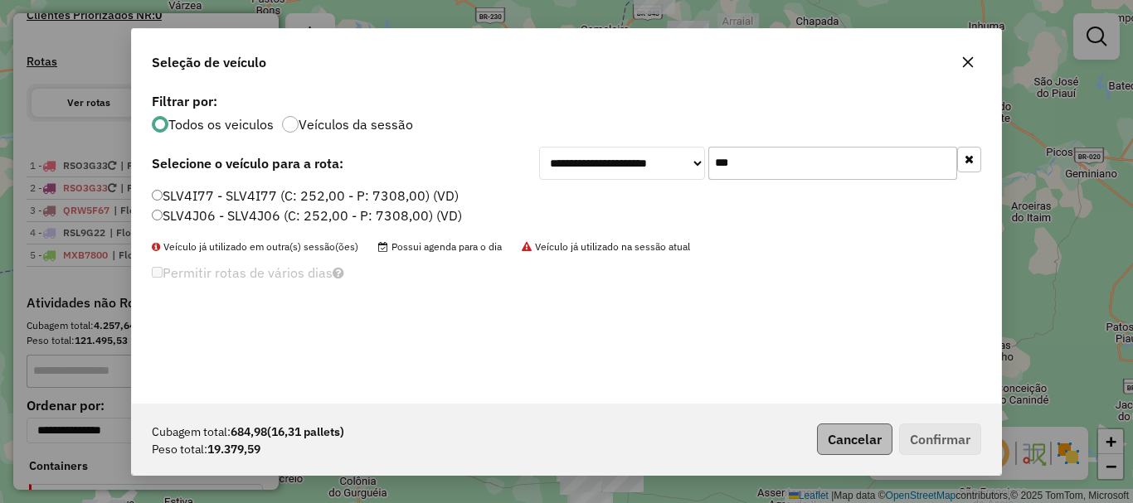
type input "***"
click at [858, 425] on button "Cancelar" at bounding box center [854, 440] width 75 height 32
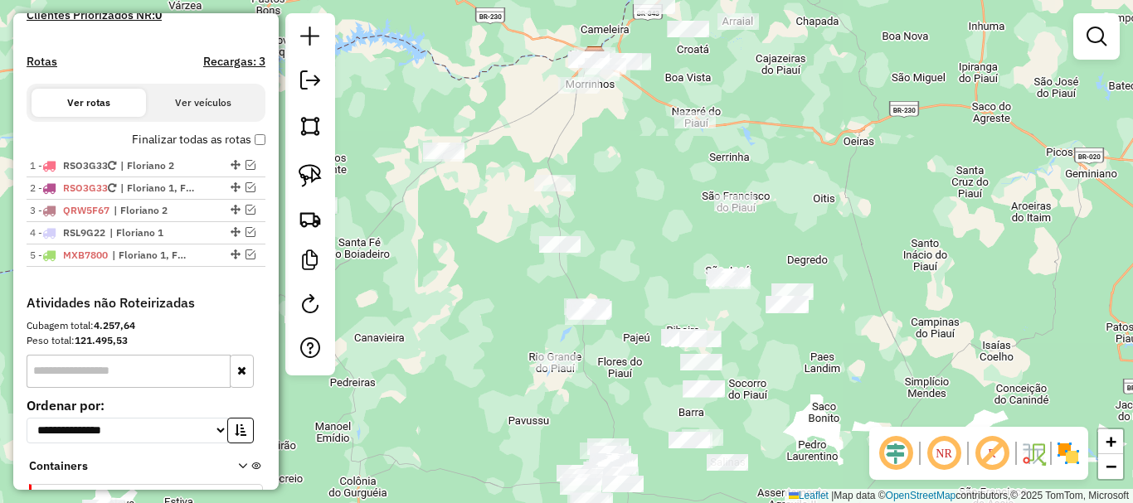
drag, startPoint x: 607, startPoint y: 405, endPoint x: 593, endPoint y: 220, distance: 185.5
click at [593, 222] on div "Janela de atendimento Grade de atendimento Capacidade Transportadoras Veículos …" at bounding box center [566, 251] width 1133 height 503
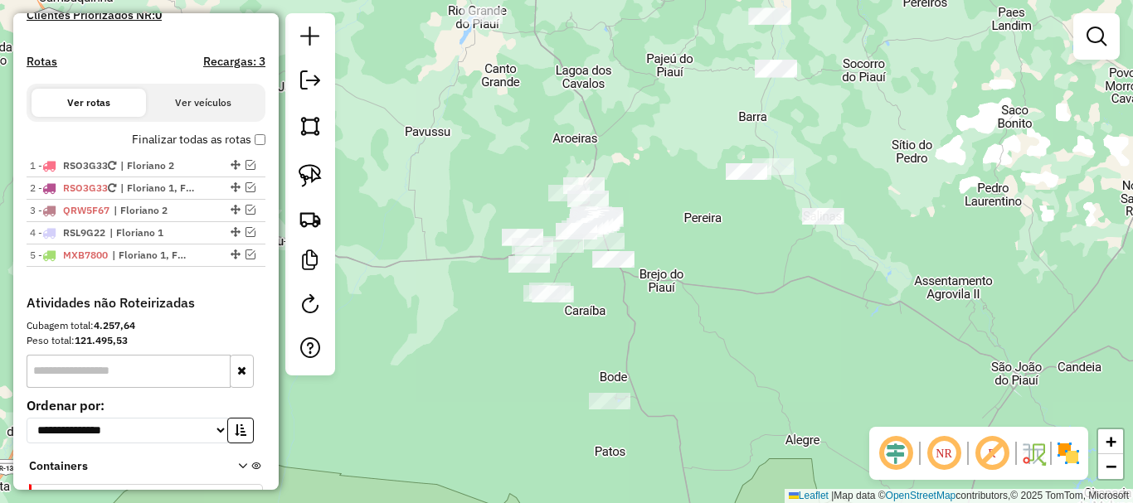
click at [602, 302] on div "Janela de atendimento Grade de atendimento Capacidade Transportadoras Veículos …" at bounding box center [566, 251] width 1133 height 503
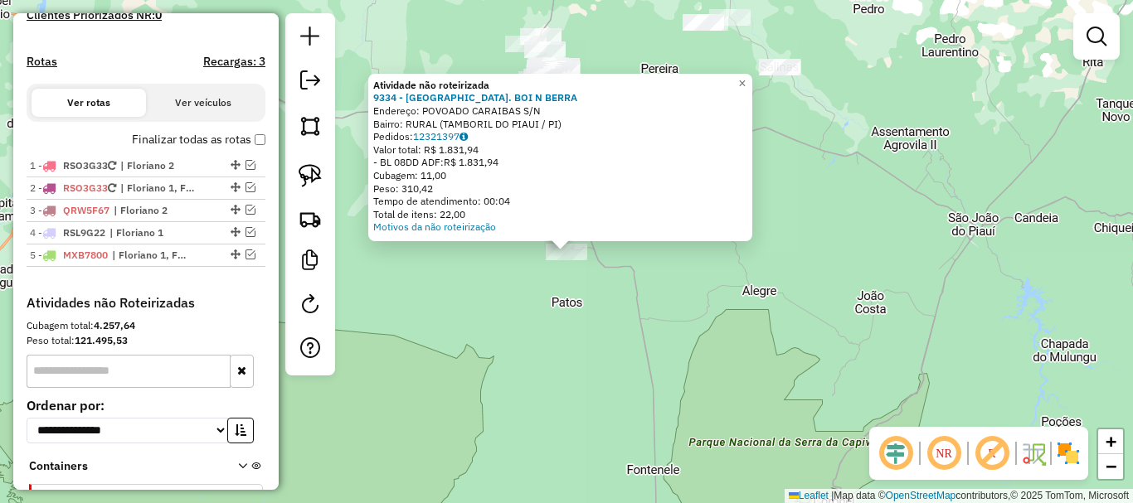
click at [575, 352] on div "Atividade não roteirizada 9334 - CHURRAS. BOI N BERRA Endereço: POVOADO CARAIBA…" at bounding box center [566, 251] width 1133 height 503
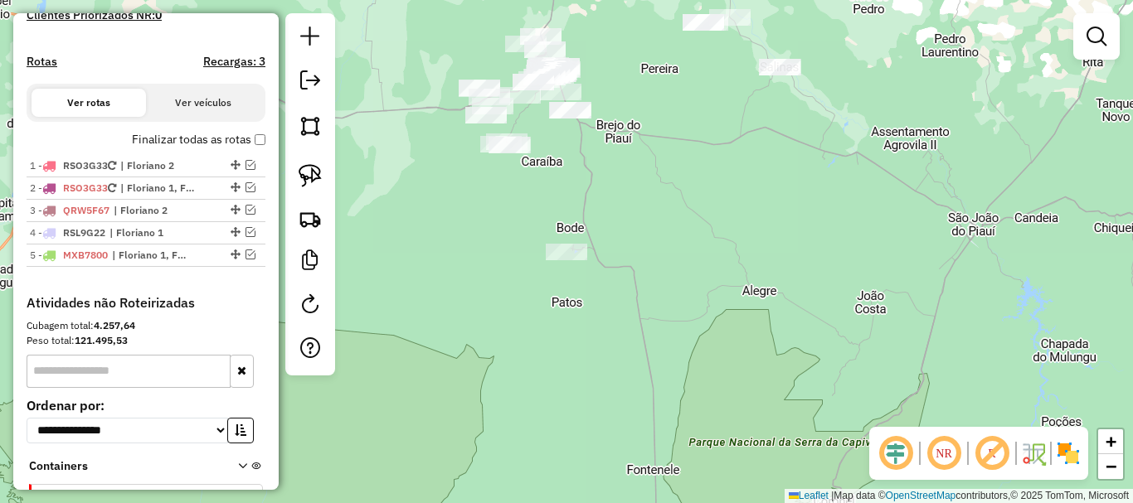
click at [562, 390] on div "Atividade não roteirizada 9334 - CHURRAS. BOI N BERRA Endereço: POVOADO CARAIBA…" at bounding box center [566, 251] width 1133 height 503
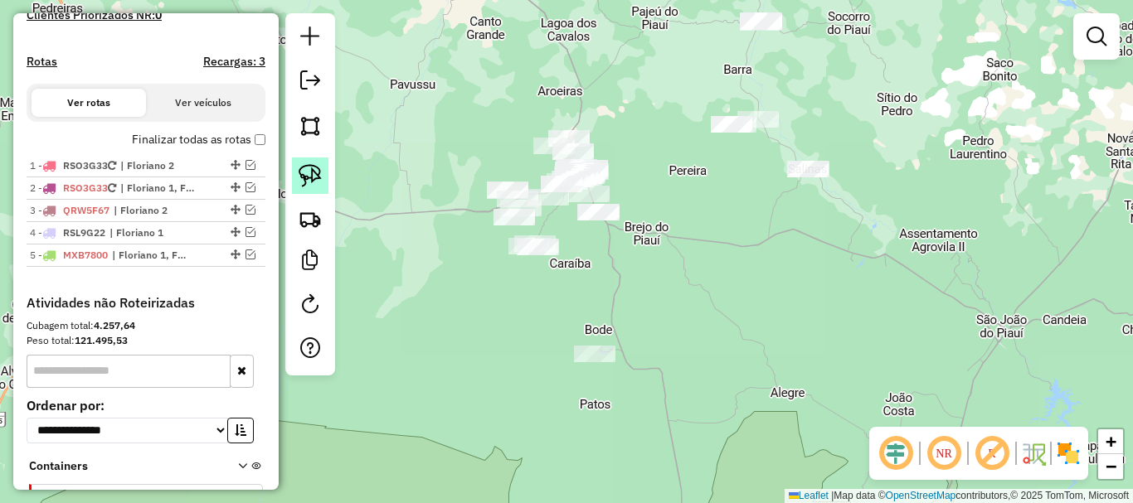
click at [311, 180] on img at bounding box center [310, 175] width 23 height 23
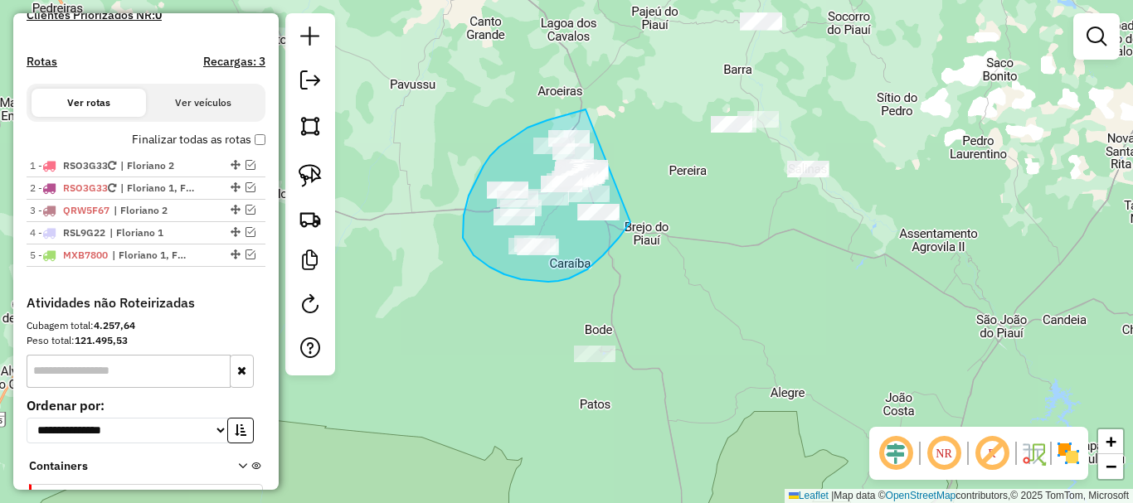
drag, startPoint x: 586, startPoint y: 109, endPoint x: 630, endPoint y: 222, distance: 121.4
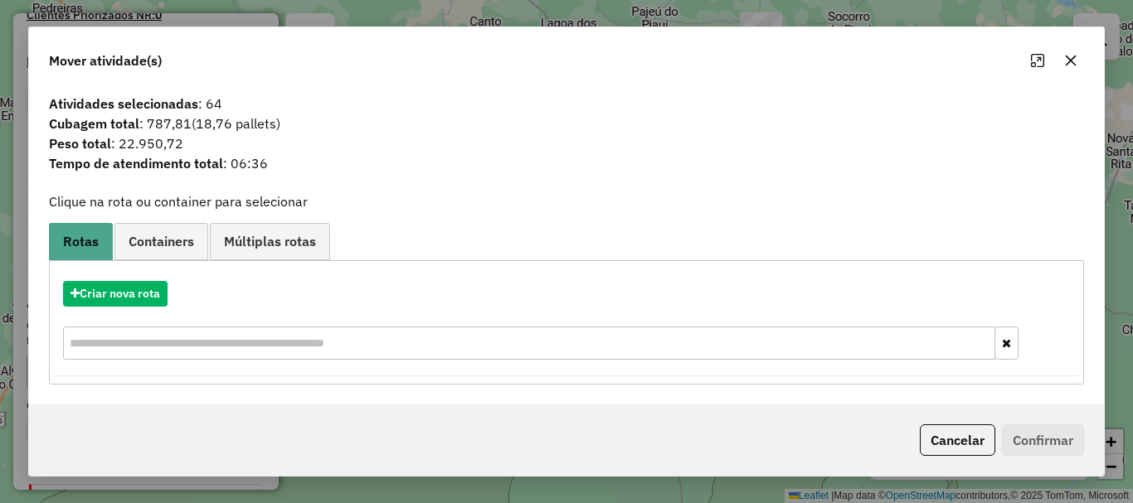
drag, startPoint x: 946, startPoint y: 440, endPoint x: 784, endPoint y: 396, distance: 168.4
click at [947, 441] on button "Cancelar" at bounding box center [957, 441] width 75 height 32
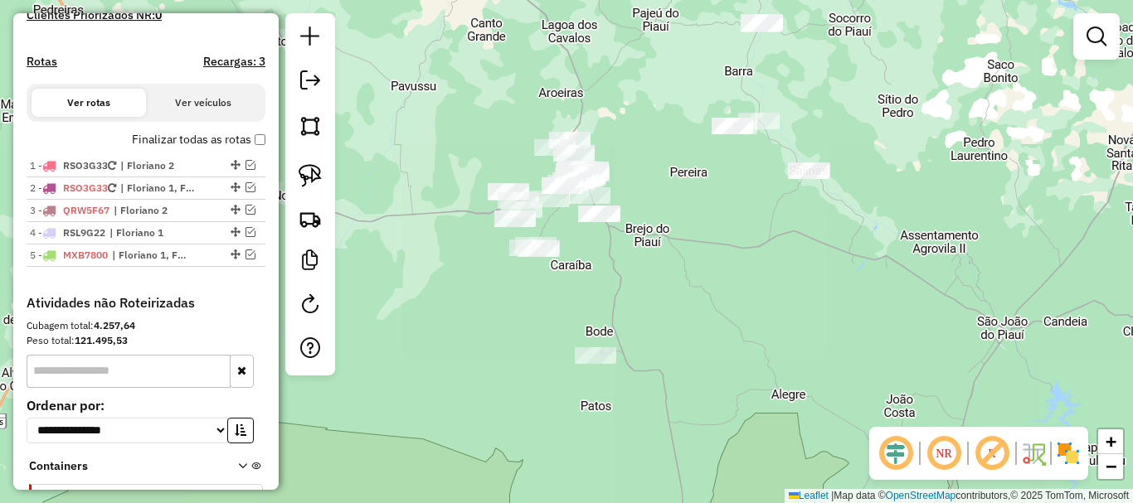
drag, startPoint x: 745, startPoint y: 325, endPoint x: 575, endPoint y: 430, distance: 199.6
click at [596, 425] on div "Janela de atendimento Grade de atendimento Capacidade Transportadoras Veículos …" at bounding box center [566, 251] width 1133 height 503
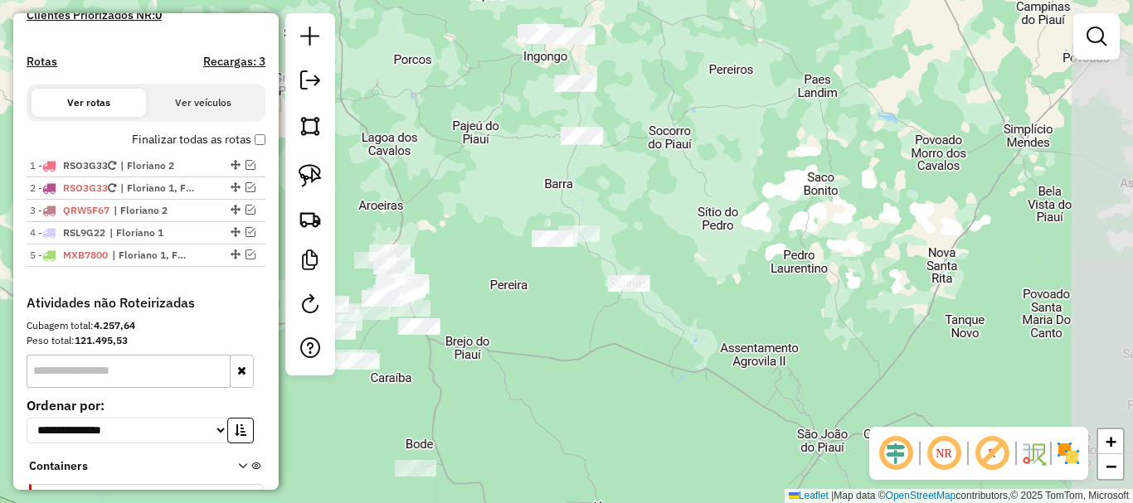
drag, startPoint x: 715, startPoint y: 229, endPoint x: 742, endPoint y: 441, distance: 214.1
click at [742, 441] on div "Janela de atendimento Grade de atendimento Capacidade Transportadoras Veículos …" at bounding box center [566, 251] width 1133 height 503
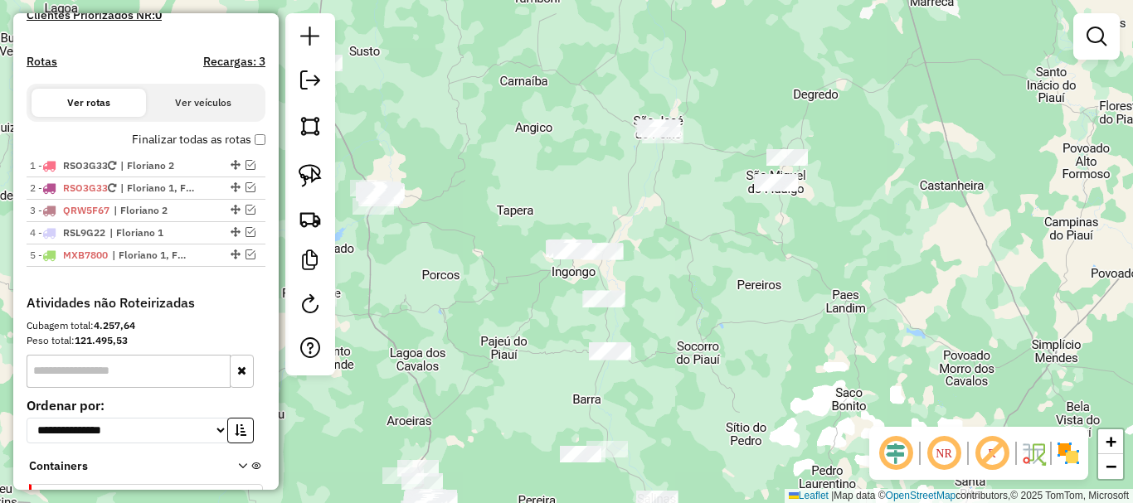
click at [672, 377] on div "Janela de atendimento Grade de atendimento Capacidade Transportadoras Veículos …" at bounding box center [566, 251] width 1133 height 503
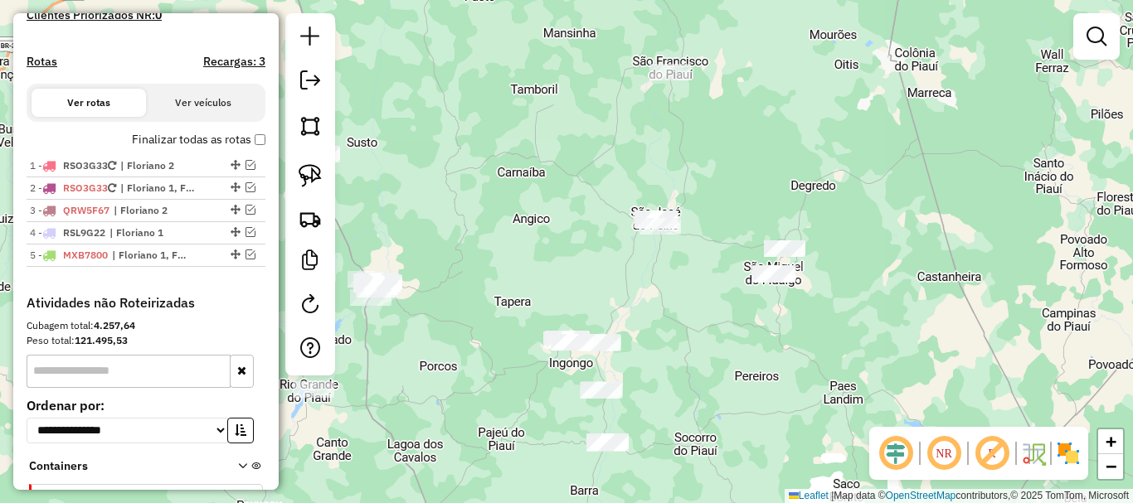
drag, startPoint x: 552, startPoint y: 162, endPoint x: 507, endPoint y: 231, distance: 82.1
click at [530, 233] on div "Janela de atendimento Grade de atendimento Capacidade Transportadoras Veículos …" at bounding box center [566, 251] width 1133 height 503
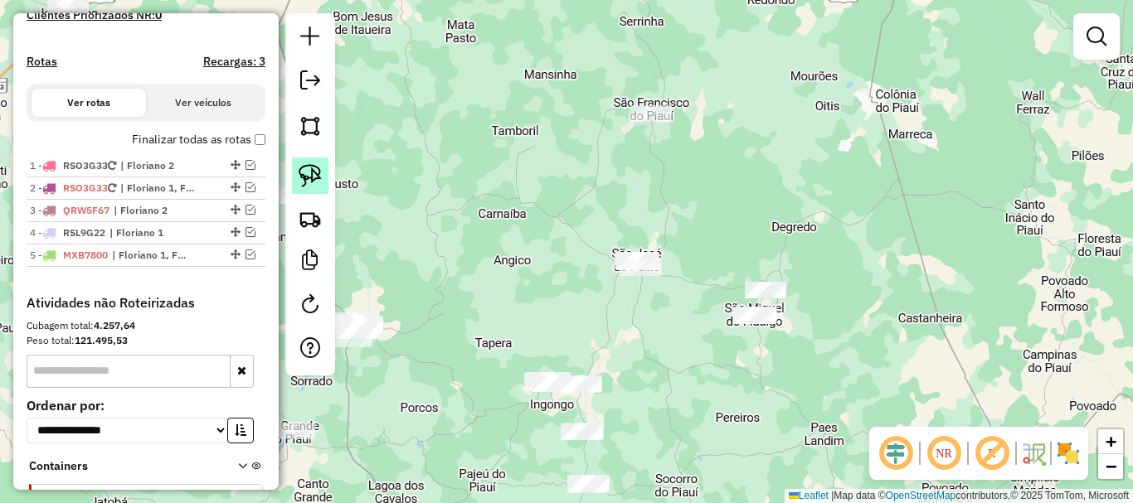
drag, startPoint x: 314, startPoint y: 174, endPoint x: 707, endPoint y: 235, distance: 398.6
click at [315, 174] on img at bounding box center [310, 175] width 23 height 23
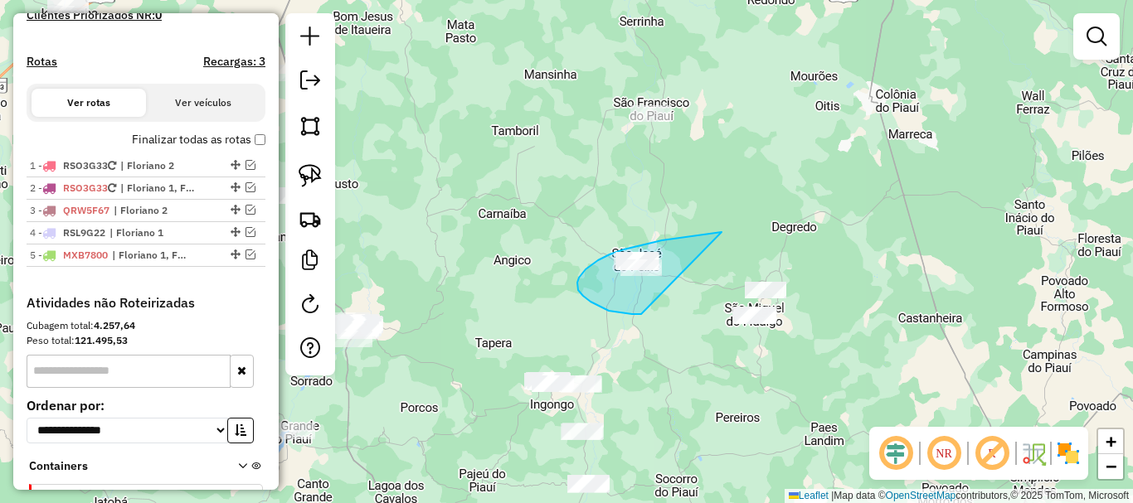
drag, startPoint x: 722, startPoint y: 232, endPoint x: 647, endPoint y: 314, distance: 111.0
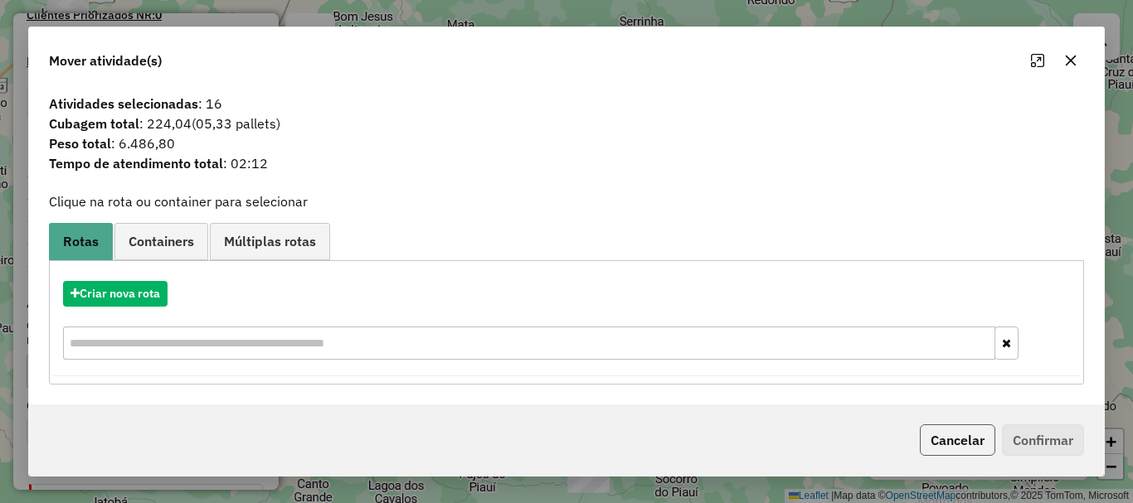
click at [941, 433] on button "Cancelar" at bounding box center [957, 441] width 75 height 32
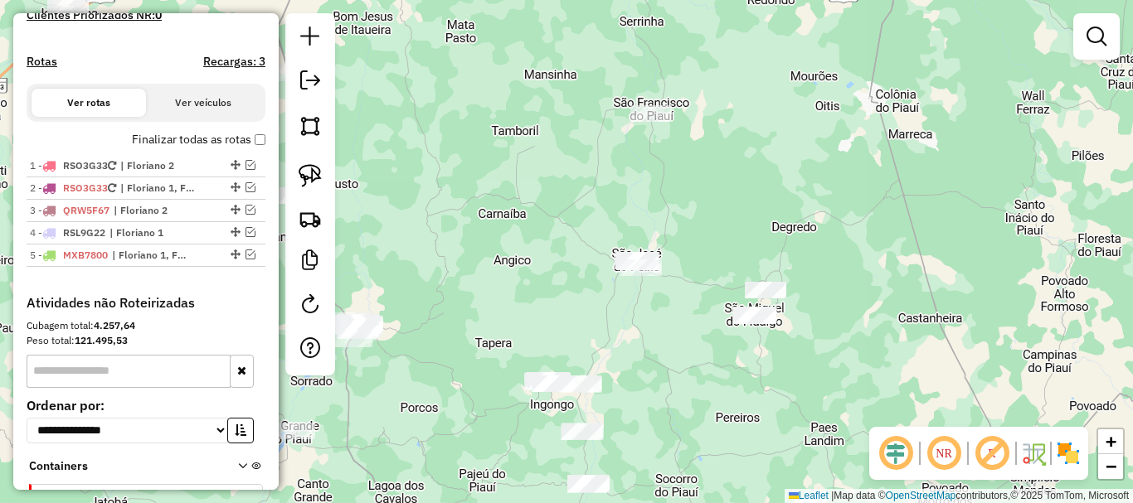
click at [712, 268] on div "Janela de atendimento Grade de atendimento Capacidade Transportadoras Veículos …" at bounding box center [566, 251] width 1133 height 503
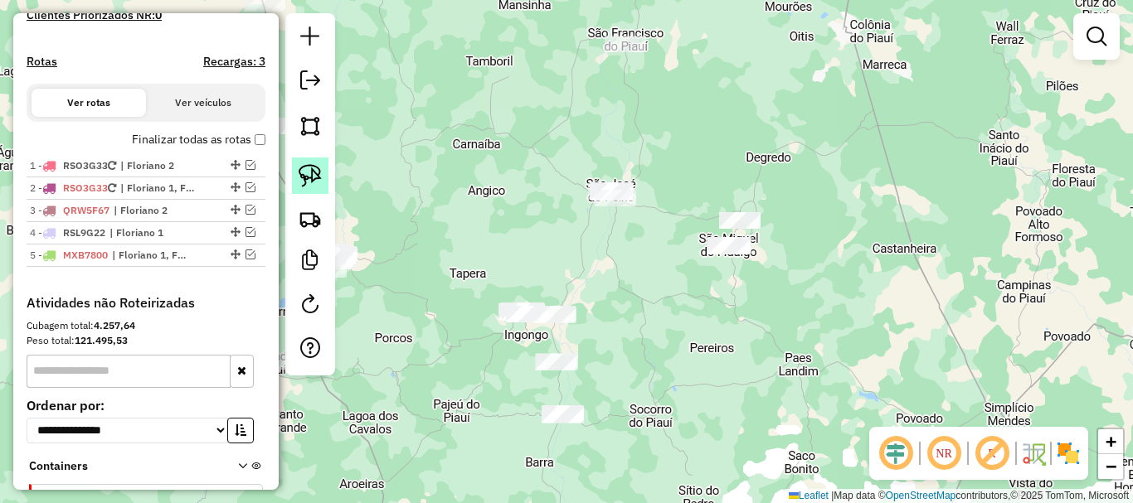
click at [318, 173] on img at bounding box center [310, 175] width 23 height 23
drag, startPoint x: 757, startPoint y: 198, endPoint x: 761, endPoint y: 270, distance: 72.2
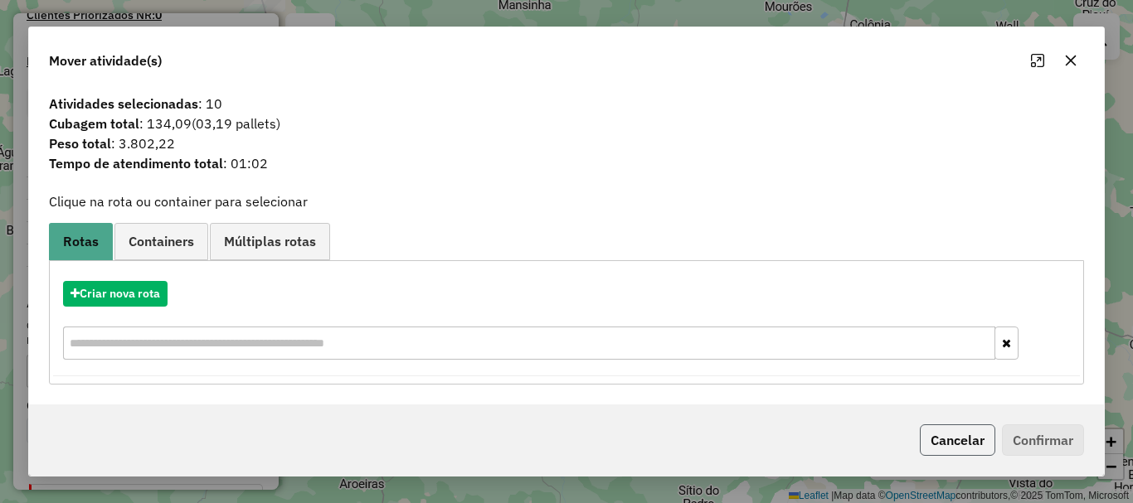
click at [960, 450] on button "Cancelar" at bounding box center [957, 441] width 75 height 32
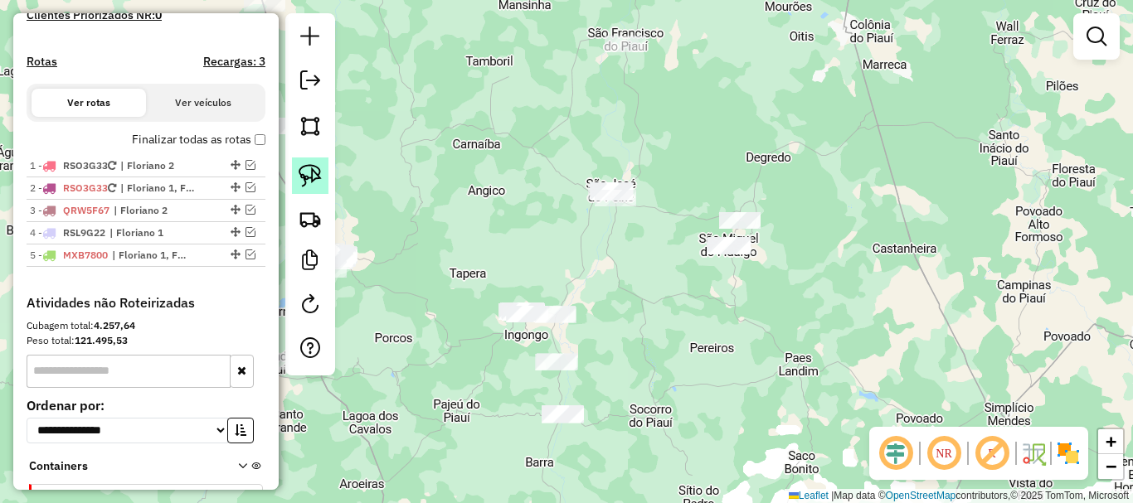
click at [313, 177] on img at bounding box center [310, 175] width 23 height 23
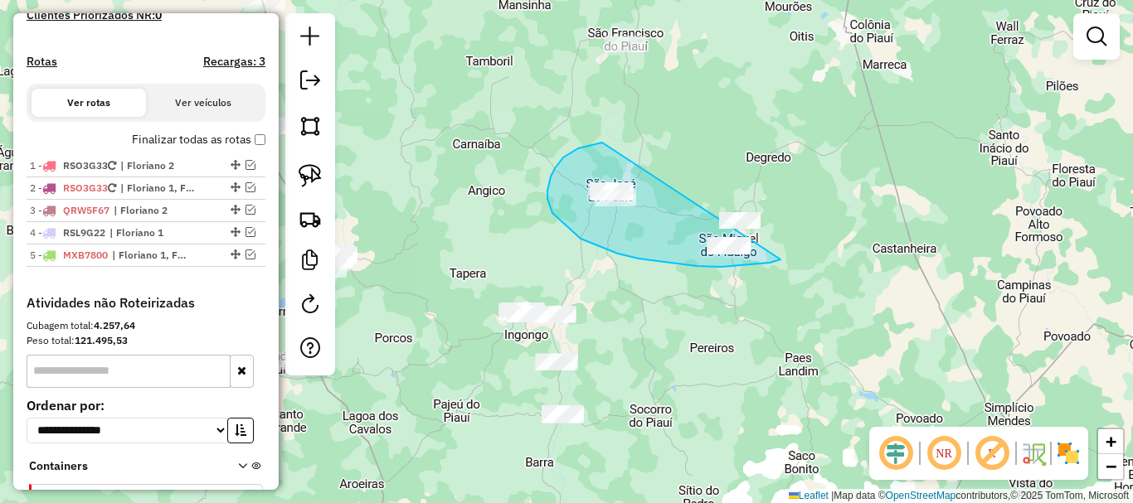
drag, startPoint x: 602, startPoint y: 143, endPoint x: 800, endPoint y: 211, distance: 208.8
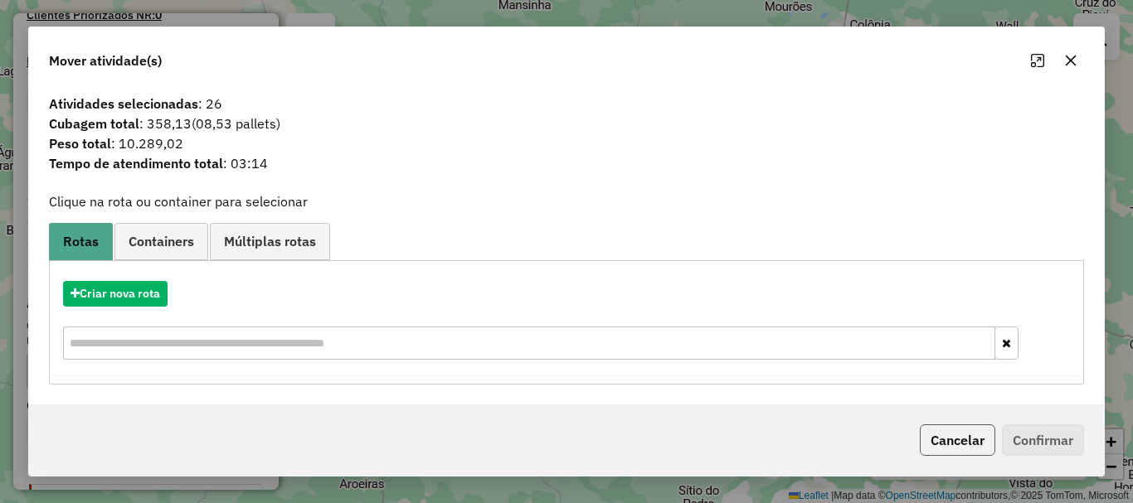
click at [951, 432] on button "Cancelar" at bounding box center [957, 441] width 75 height 32
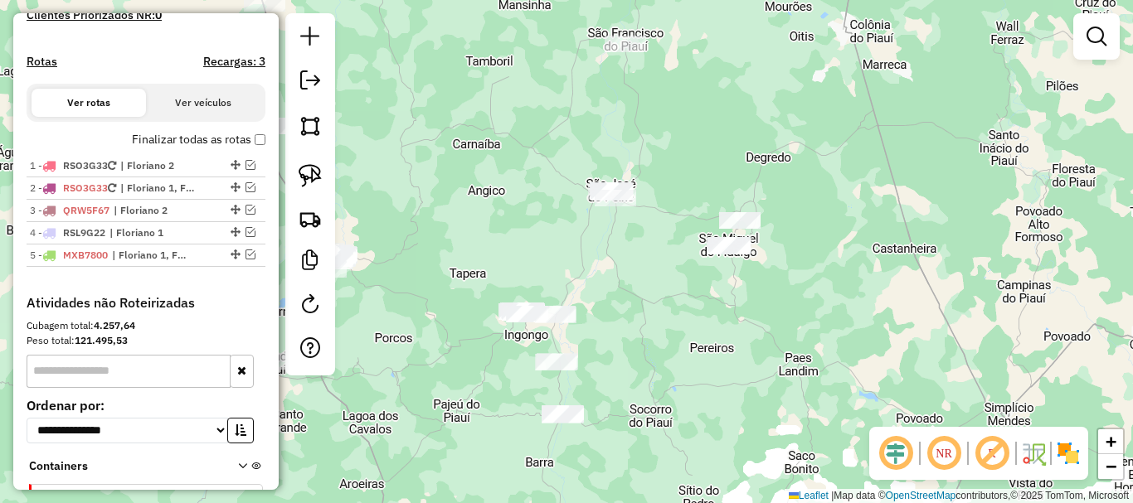
drag, startPoint x: 728, startPoint y: 351, endPoint x: 677, endPoint y: 200, distance: 159.5
click at [703, 247] on div "Janela de atendimento Grade de atendimento Capacidade Transportadoras Veículos …" at bounding box center [566, 251] width 1133 height 503
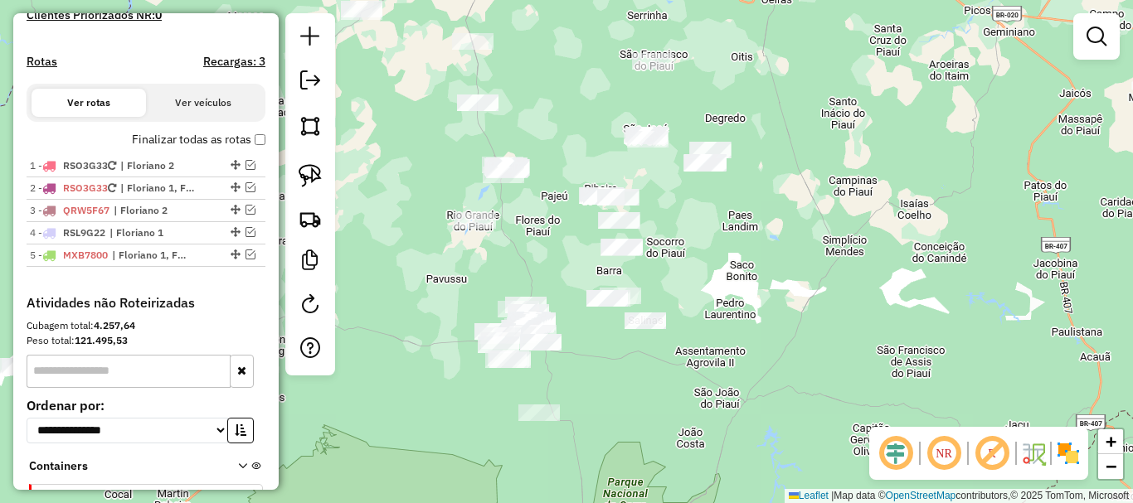
drag, startPoint x: 629, startPoint y: 220, endPoint x: 659, endPoint y: 277, distance: 64.6
click at [660, 276] on div "Janela de atendimento Grade de atendimento Capacidade Transportadoras Veículos …" at bounding box center [566, 251] width 1133 height 503
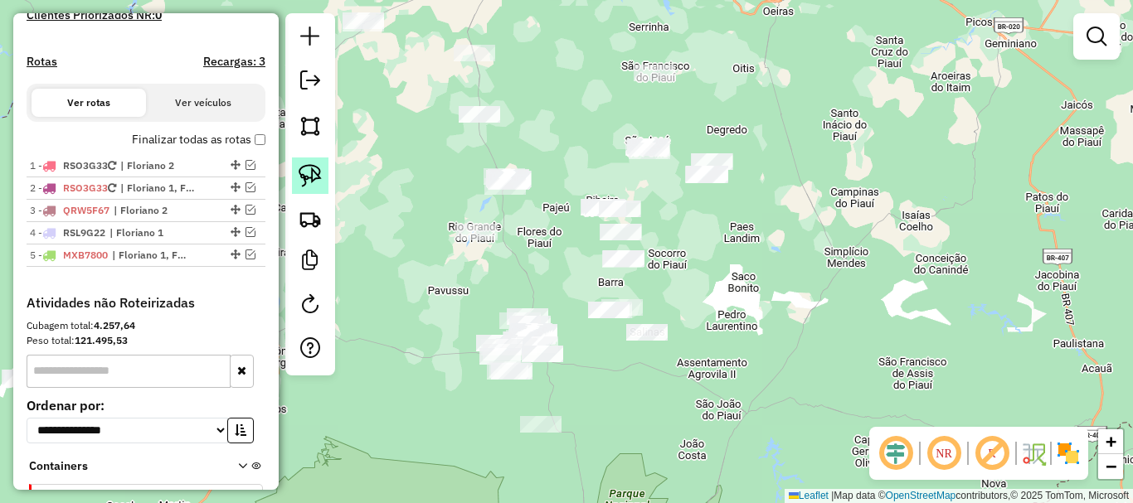
click at [305, 168] on img at bounding box center [310, 175] width 23 height 23
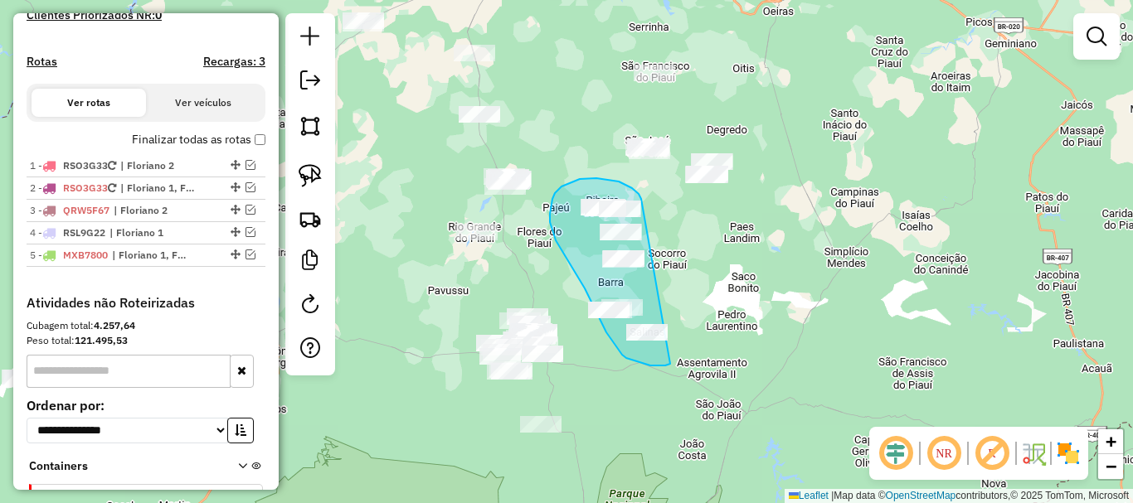
drag, startPoint x: 632, startPoint y: 188, endPoint x: 672, endPoint y: 362, distance: 178.7
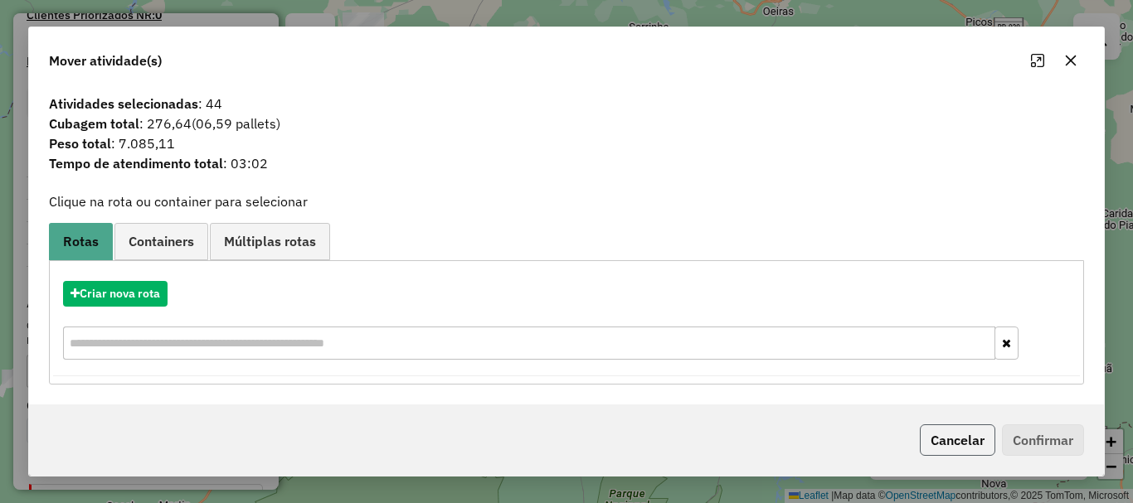
click at [933, 435] on button "Cancelar" at bounding box center [957, 441] width 75 height 32
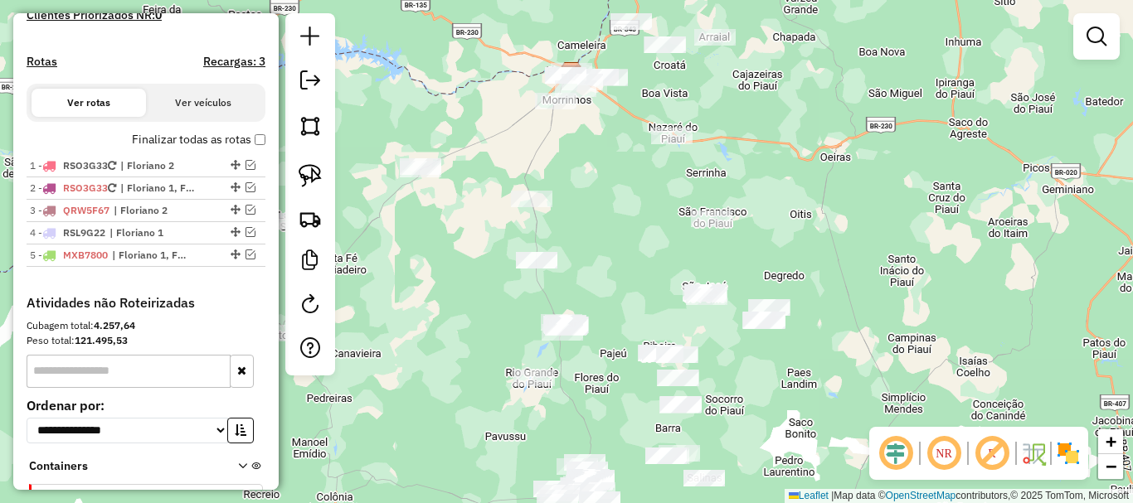
drag, startPoint x: 547, startPoint y: 216, endPoint x: 613, endPoint y: 445, distance: 238.3
click at [627, 445] on div "Janela de atendimento Grade de atendimento Capacidade Transportadoras Veículos …" at bounding box center [566, 251] width 1133 height 503
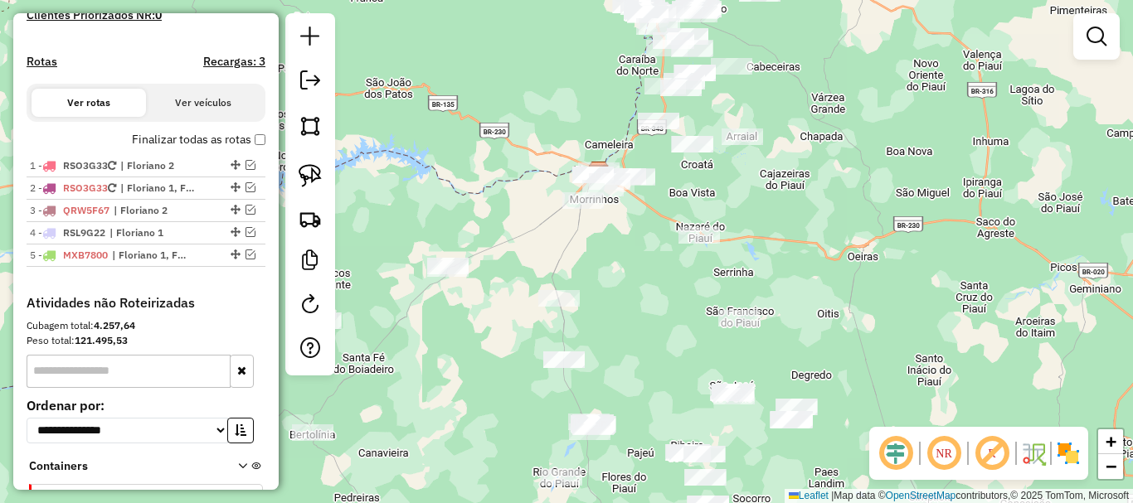
drag, startPoint x: 452, startPoint y: 284, endPoint x: 436, endPoint y: 378, distance: 95.0
click at [438, 375] on div "Janela de atendimento Grade de atendimento Capacidade Transportadoras Veículos …" at bounding box center [566, 251] width 1133 height 503
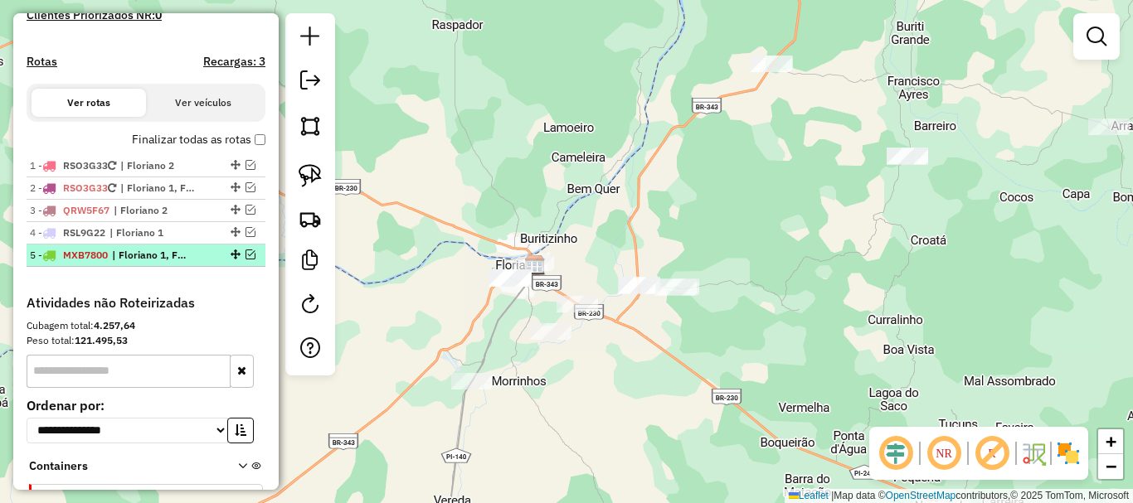
click at [252, 260] on div at bounding box center [234, 255] width 50 height 10
select select "*********"
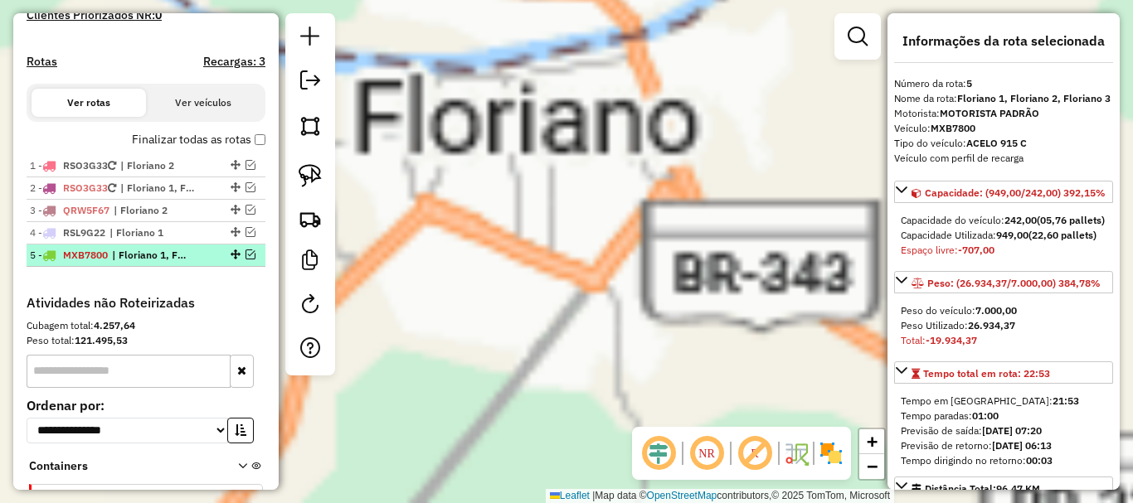
click at [248, 260] on em at bounding box center [251, 255] width 10 height 10
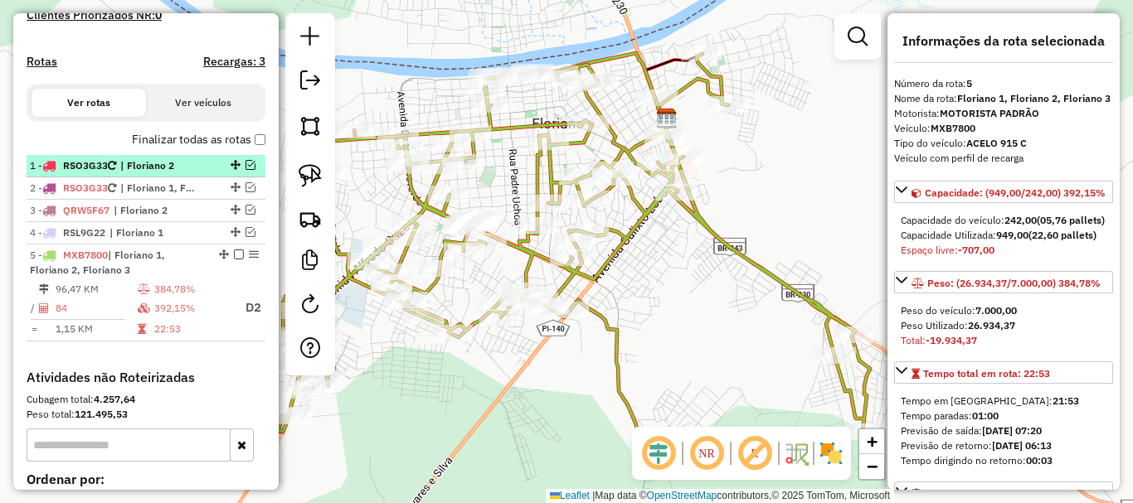
click at [246, 170] on em at bounding box center [251, 165] width 10 height 10
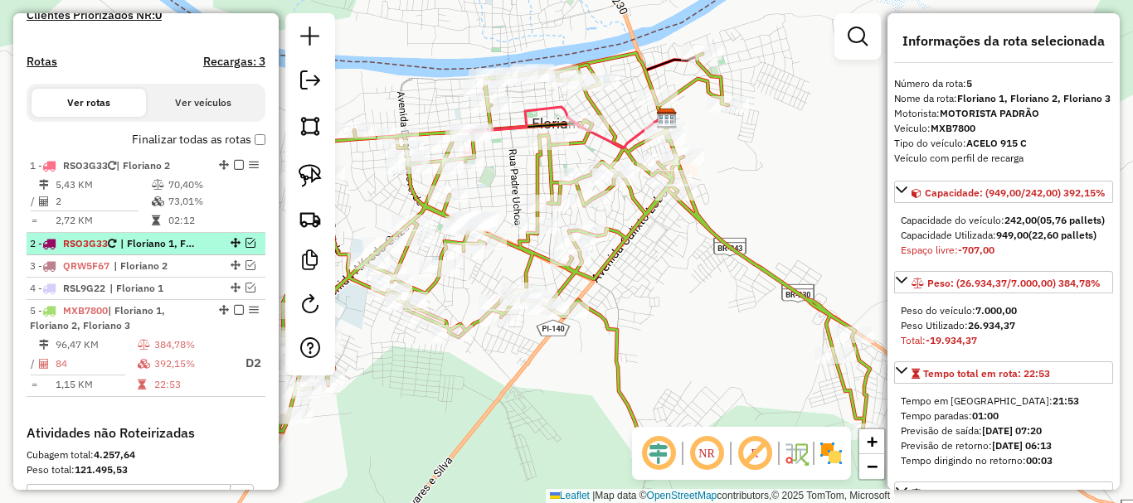
click at [246, 248] on em at bounding box center [251, 243] width 10 height 10
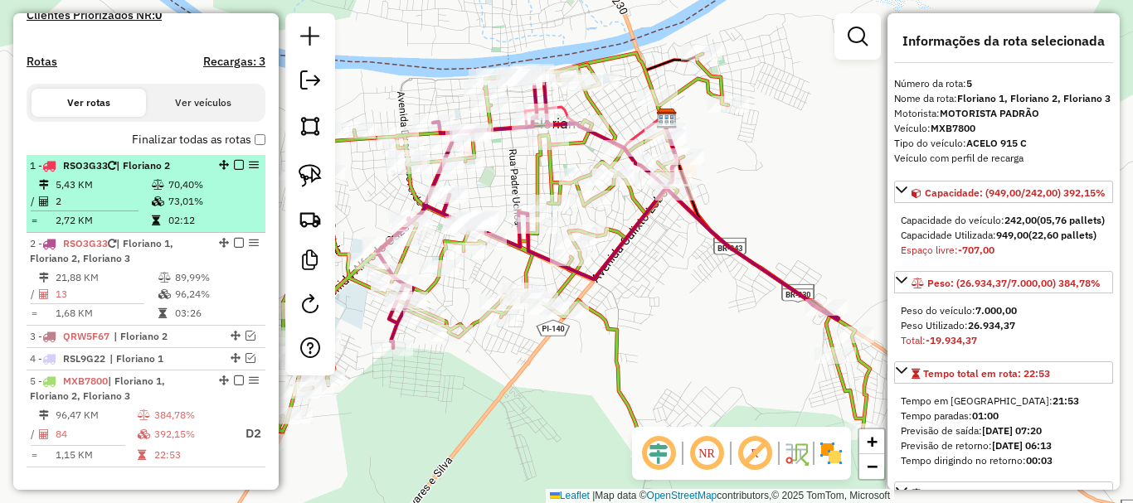
click at [235, 170] on em at bounding box center [239, 165] width 10 height 10
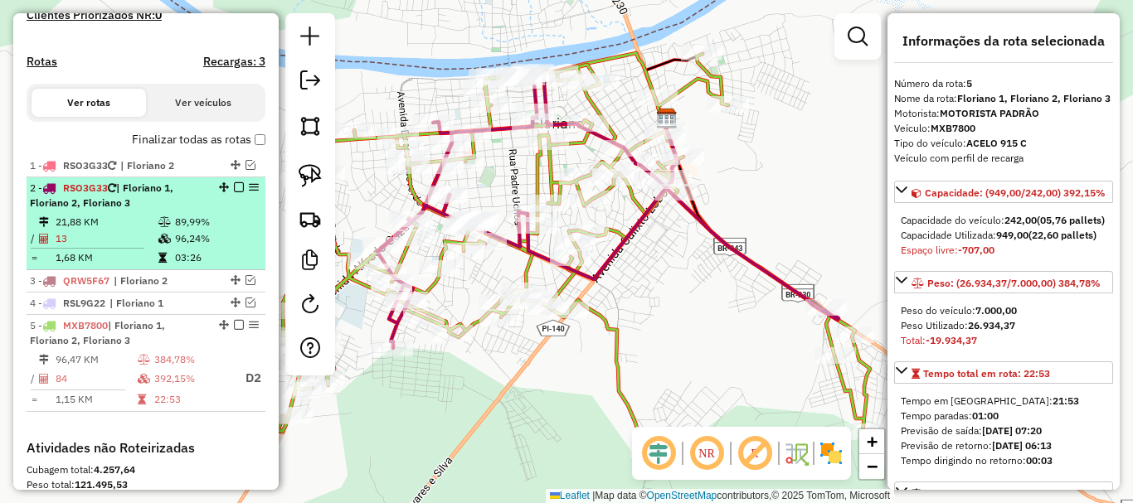
click at [235, 192] on em at bounding box center [239, 187] width 10 height 10
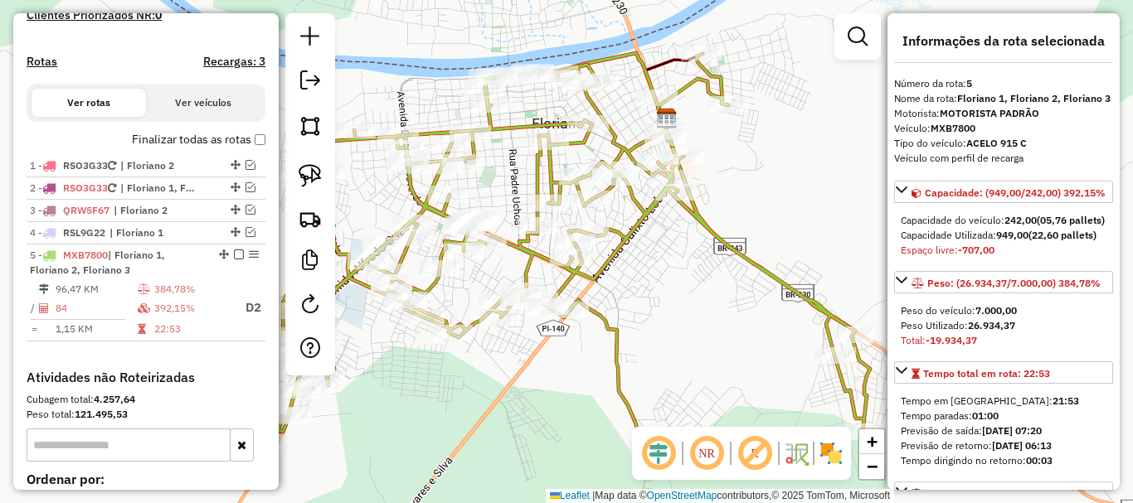
drag, startPoint x: 651, startPoint y: 311, endPoint x: 665, endPoint y: 306, distance: 15.0
click at [661, 308] on div "Rota 5 - Placa MXB7800 1055 - MARIA DAS GRACAS DE CARVALHO Janela de atendiment…" at bounding box center [566, 251] width 1133 height 503
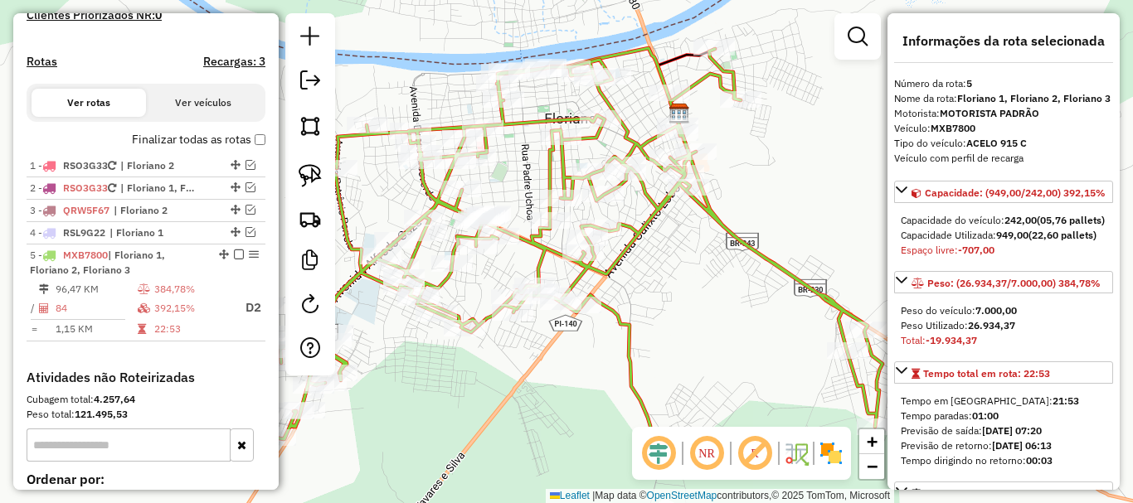
click at [712, 443] on em at bounding box center [707, 454] width 40 height 40
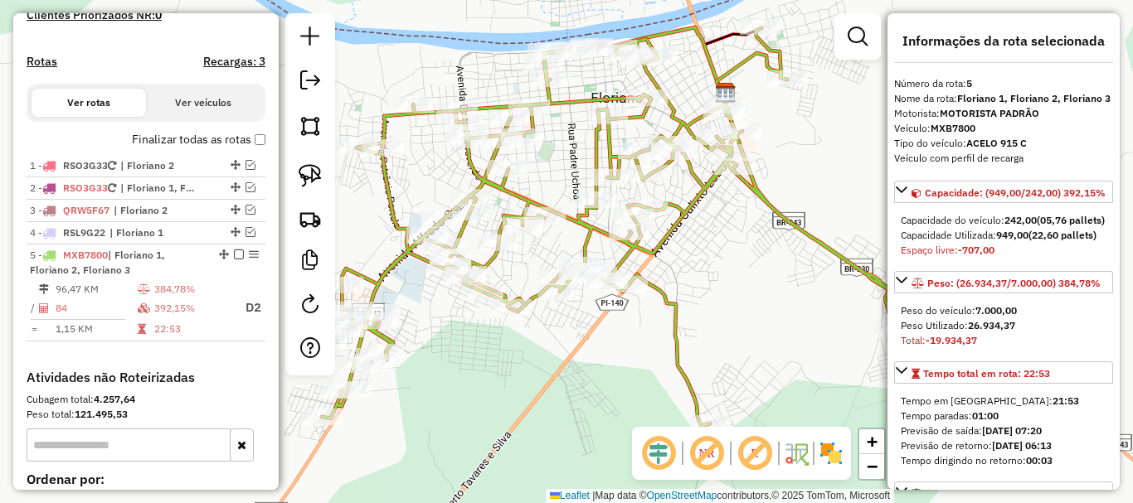
drag, startPoint x: 444, startPoint y: 353, endPoint x: 531, endPoint y: 291, distance: 107.0
click at [522, 298] on div "Janela de atendimento Grade de atendimento Capacidade Transportadoras Veículos …" at bounding box center [566, 251] width 1133 height 503
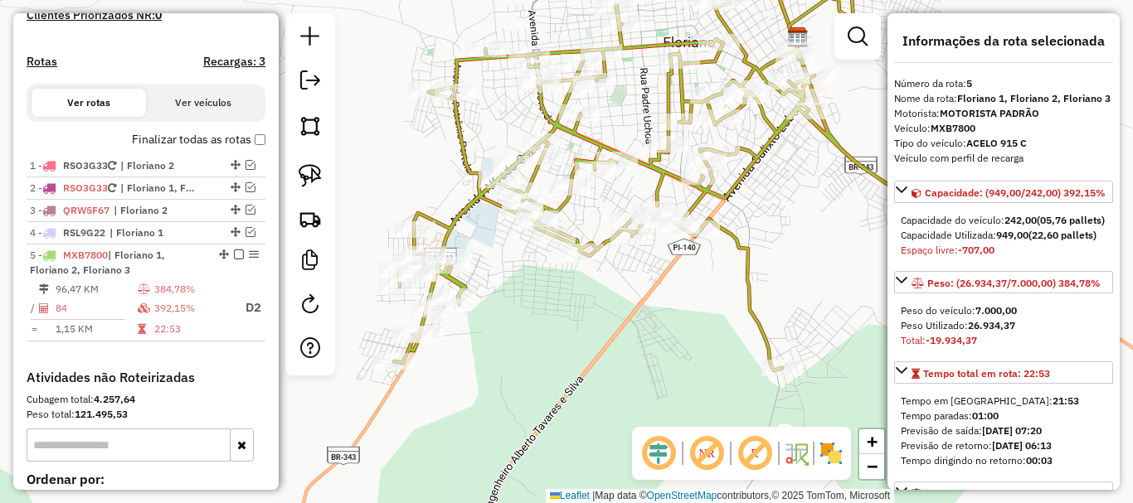
drag, startPoint x: 534, startPoint y: 300, endPoint x: 563, endPoint y: 326, distance: 38.8
click at [563, 326] on div "Janela de atendimento Grade de atendimento Capacidade Transportadoras Veículos …" at bounding box center [566, 251] width 1133 height 503
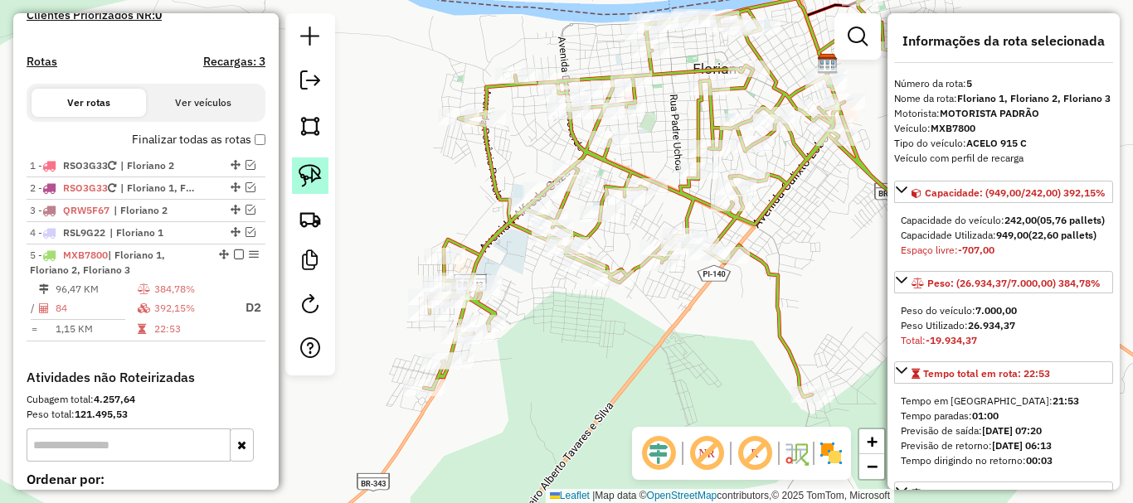
click at [316, 177] on img at bounding box center [310, 175] width 23 height 23
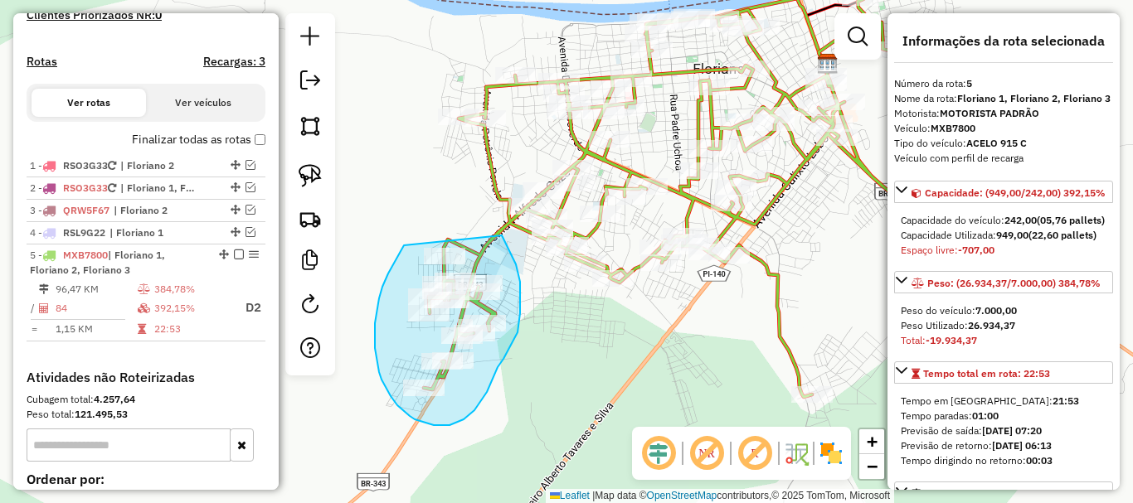
drag, startPoint x: 379, startPoint y: 299, endPoint x: 502, endPoint y: 236, distance: 138.0
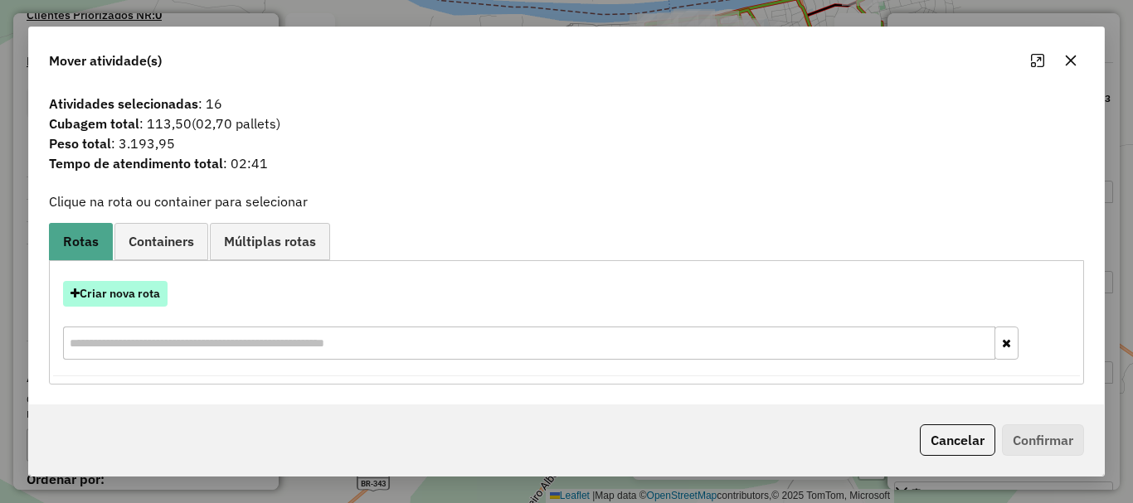
click at [167, 286] on button "Criar nova rota" at bounding box center [115, 294] width 105 height 26
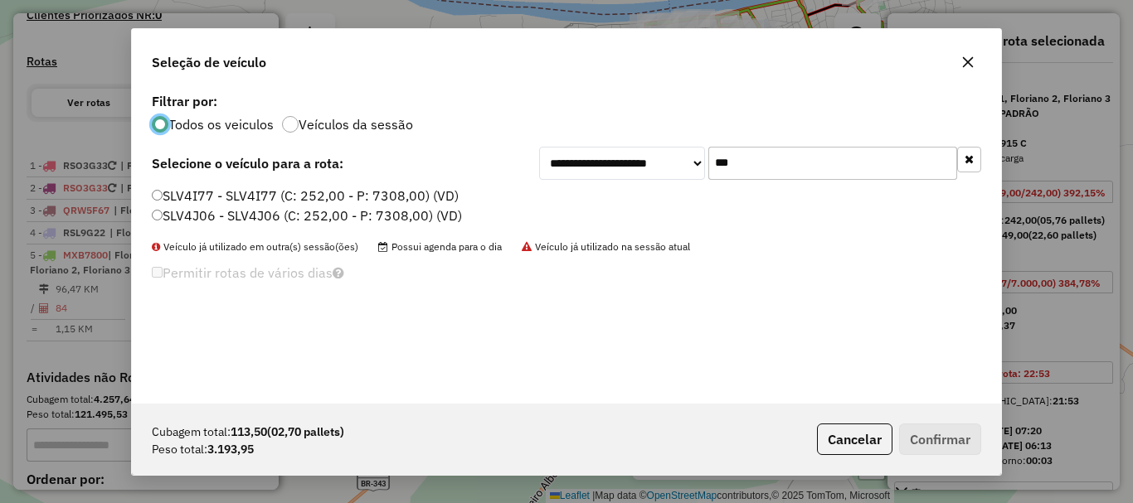
click at [776, 168] on input "***" at bounding box center [832, 163] width 249 height 33
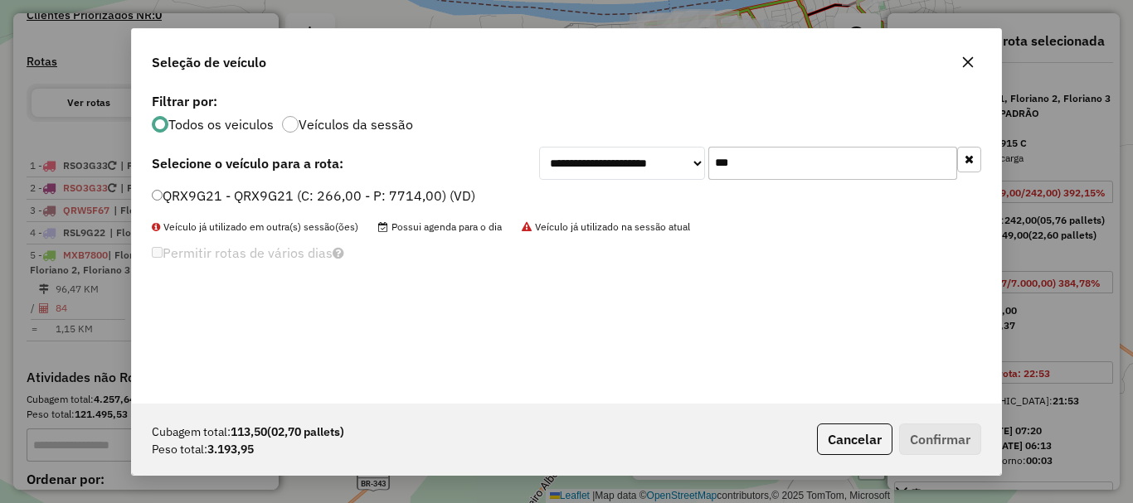
type input "***"
click at [173, 188] on label "QRX9G21 - QRX9G21 (C: 266,00 - P: 7714,00) (VD)" at bounding box center [313, 196] width 323 height 20
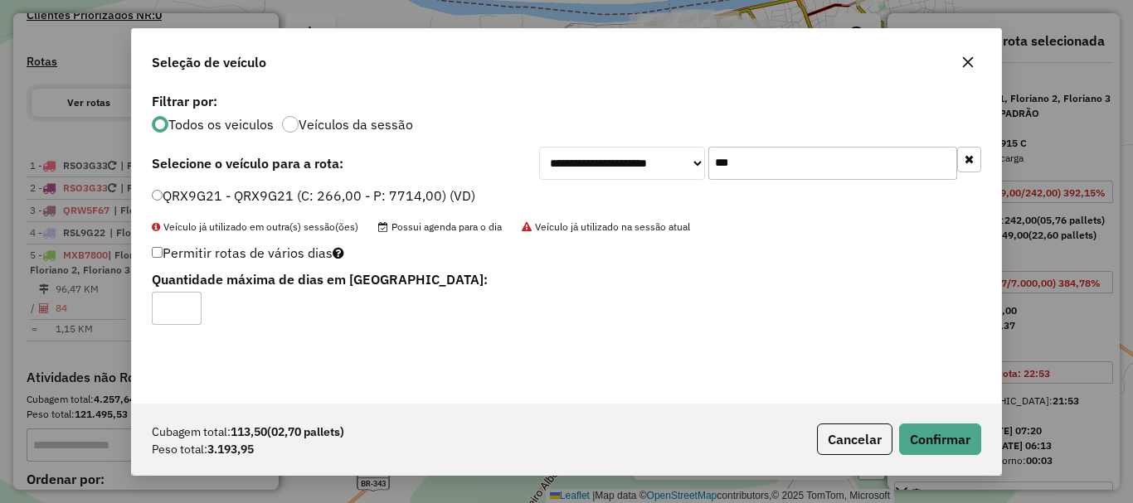
click at [188, 304] on input "*" at bounding box center [177, 308] width 50 height 33
type input "*"
click at [187, 313] on input "*" at bounding box center [177, 308] width 50 height 33
click at [1002, 438] on div "**********" at bounding box center [566, 251] width 1133 height 503
click at [927, 439] on button "Confirmar" at bounding box center [940, 440] width 82 height 32
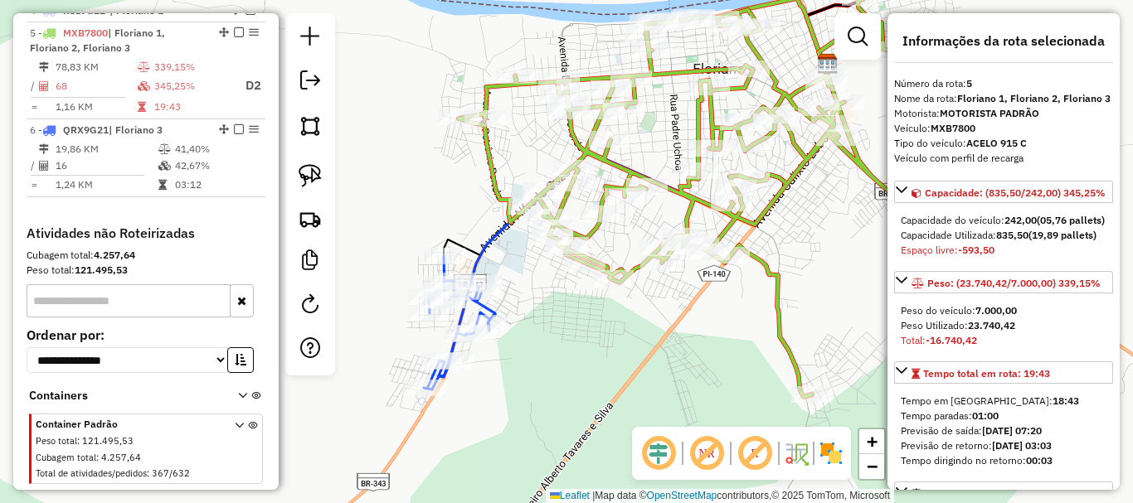
scroll to position [732, 0]
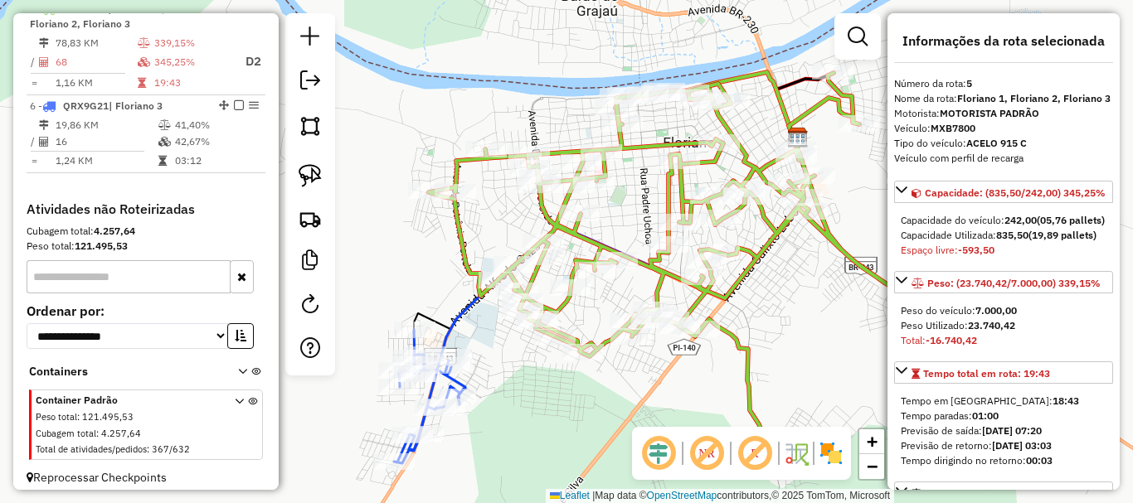
drag, startPoint x: 481, startPoint y: 218, endPoint x: 451, endPoint y: 292, distance: 79.6
click at [451, 292] on div "Janela de atendimento Grade de atendimento Capacidade Transportadoras Veículos …" at bounding box center [566, 251] width 1133 height 503
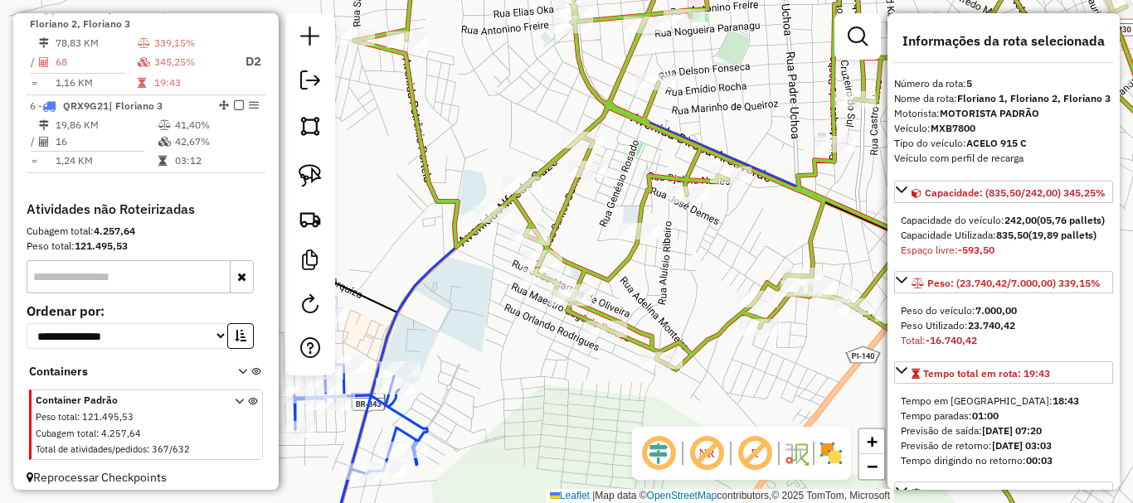
click at [503, 338] on div "Janela de atendimento Grade de atendimento Capacidade Transportadoras Veículos …" at bounding box center [566, 251] width 1133 height 503
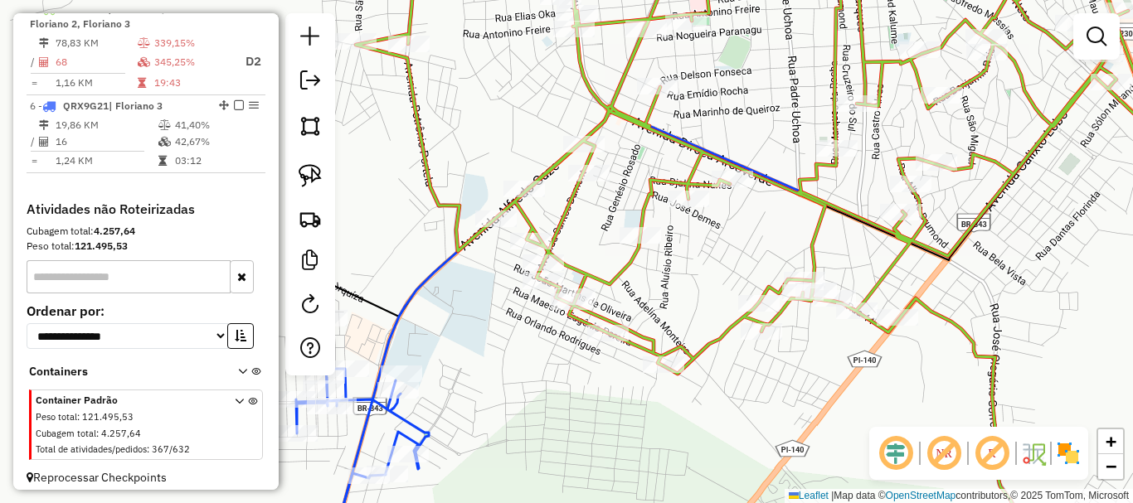
drag, startPoint x: 427, startPoint y: 241, endPoint x: 463, endPoint y: 306, distance: 74.6
click at [463, 306] on div "Janela de atendimento Grade de atendimento Capacidade Transportadoras Veículos …" at bounding box center [566, 251] width 1133 height 503
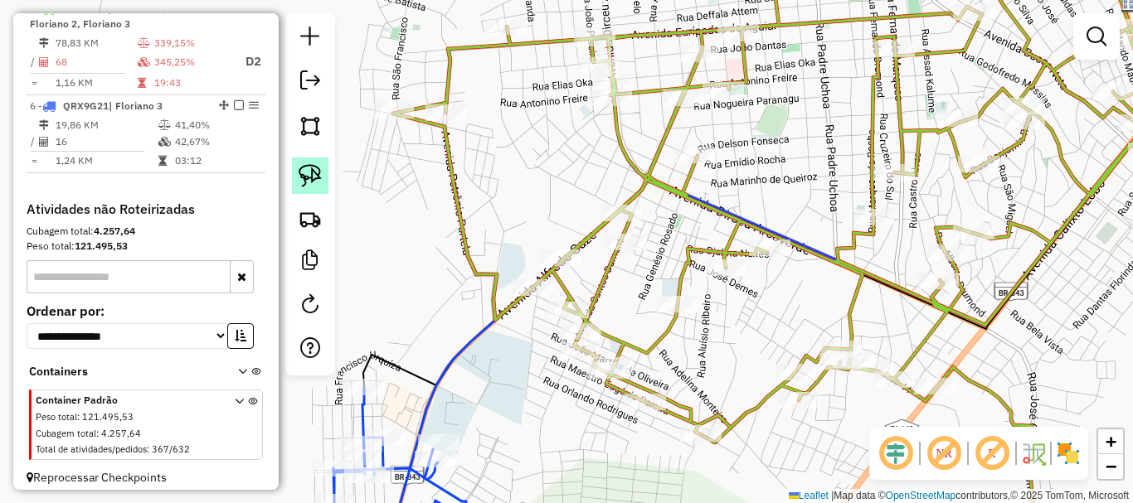
click at [314, 174] on img at bounding box center [310, 175] width 23 height 23
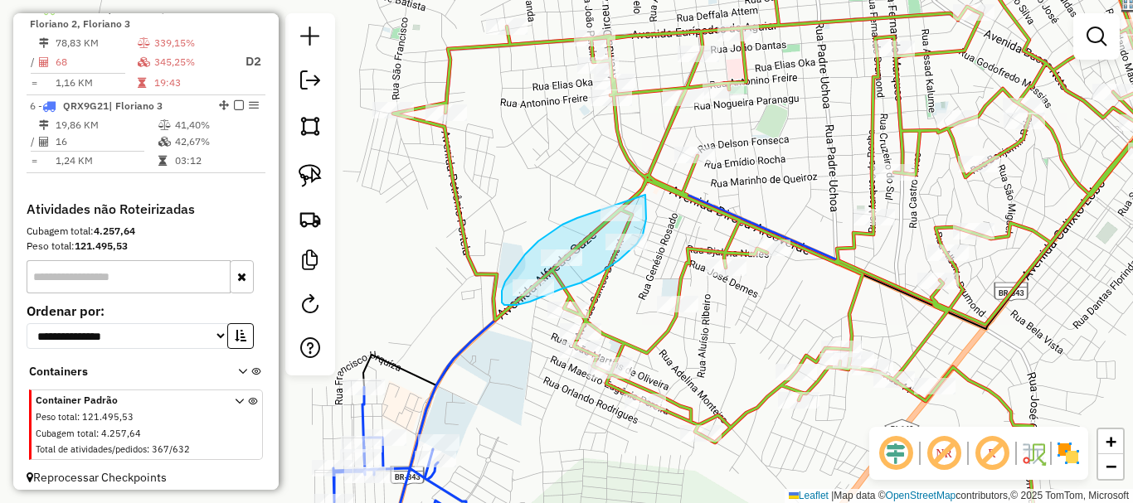
drag, startPoint x: 577, startPoint y: 218, endPoint x: 645, endPoint y: 195, distance: 71.9
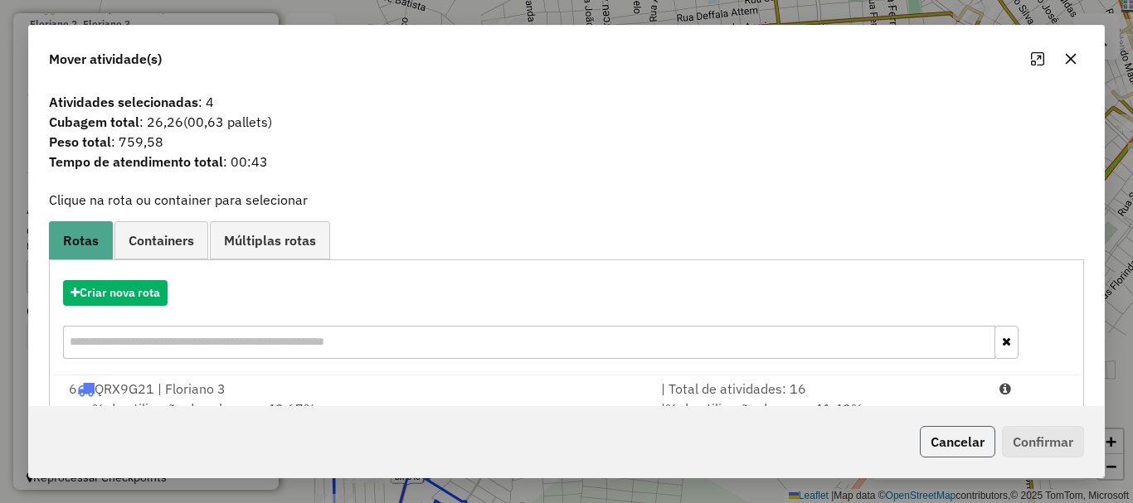
click at [943, 444] on button "Cancelar" at bounding box center [957, 442] width 75 height 32
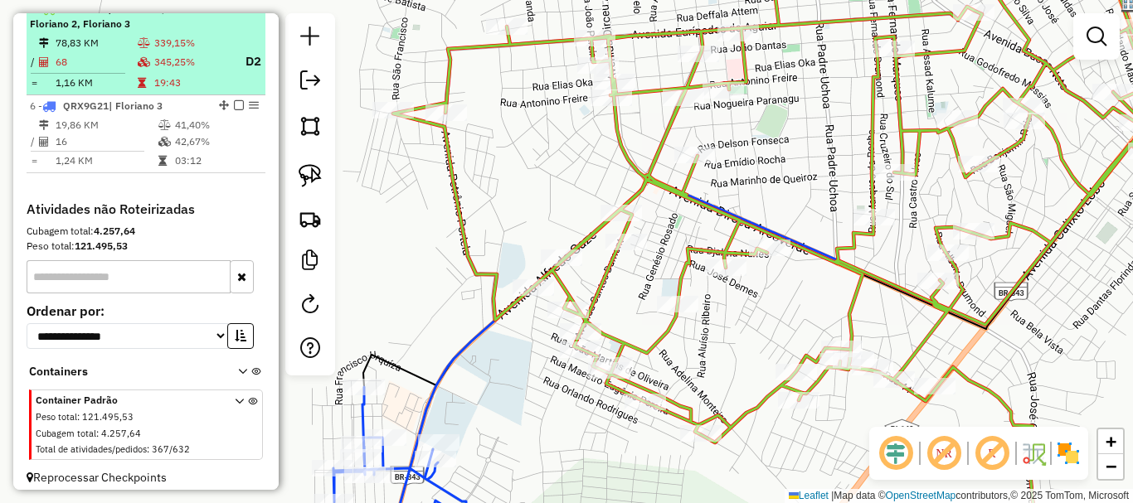
click at [178, 72] on td "345,25%" at bounding box center [191, 61] width 77 height 21
select select "*********"
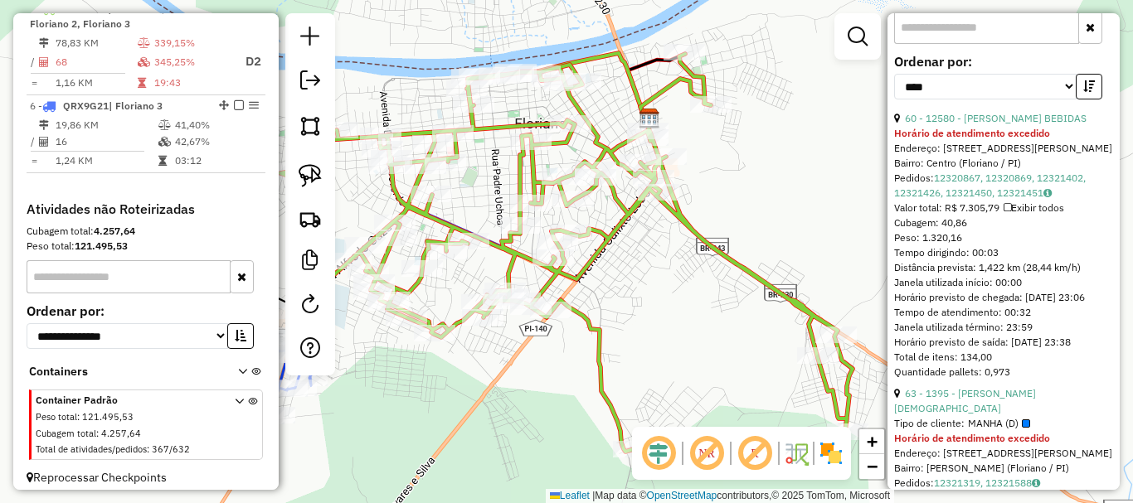
scroll to position [1161, 0]
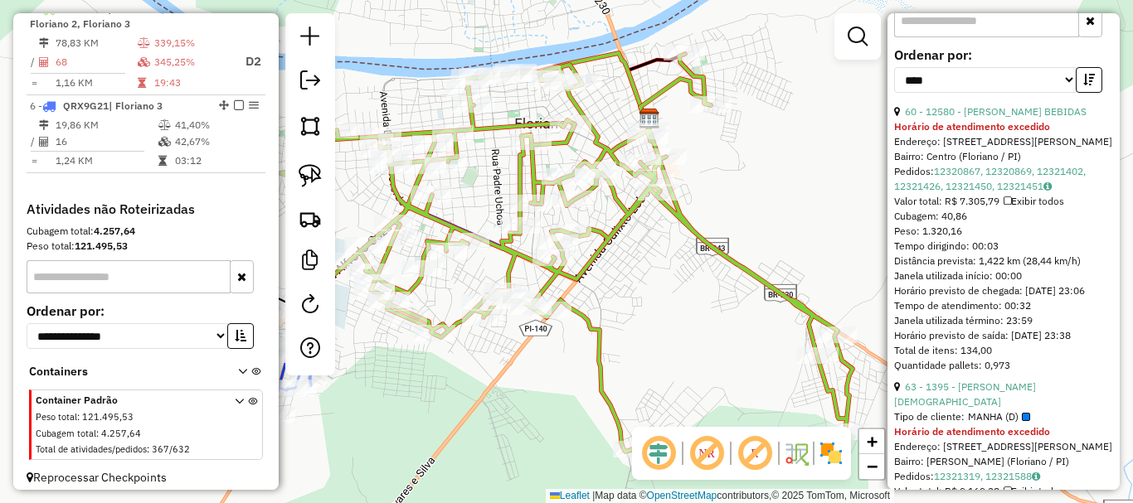
click at [619, 291] on div "Janela de atendimento Grade de atendimento Capacidade Transportadoras Veículos …" at bounding box center [566, 251] width 1133 height 503
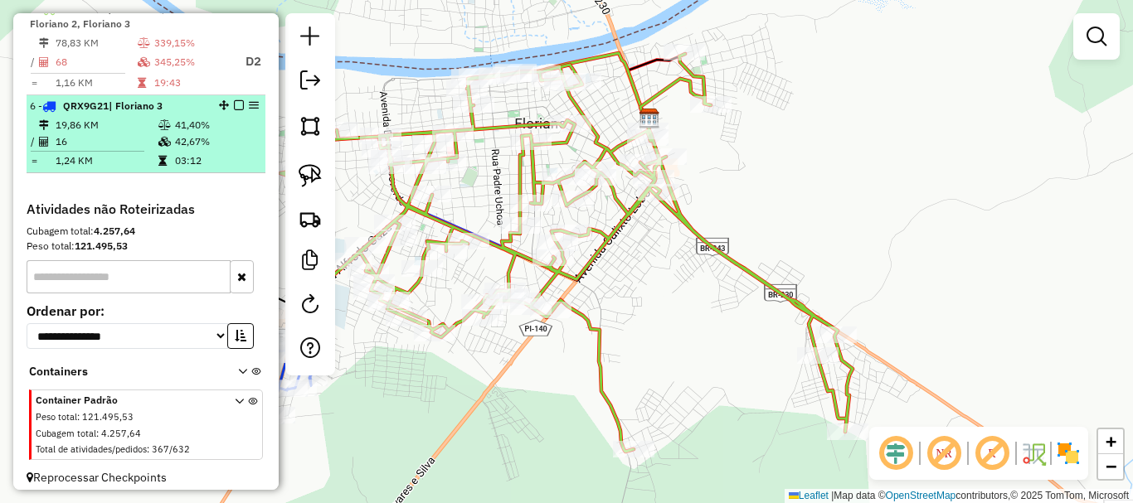
click at [189, 150] on td "42,67%" at bounding box center [216, 142] width 84 height 17
select select "*********"
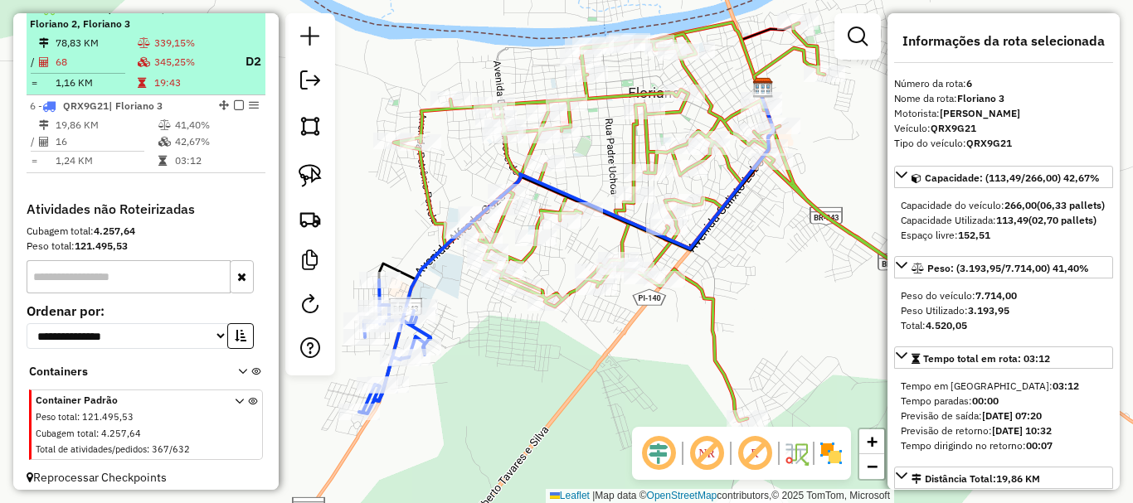
click at [156, 67] on td "345,25%" at bounding box center [191, 61] width 77 height 21
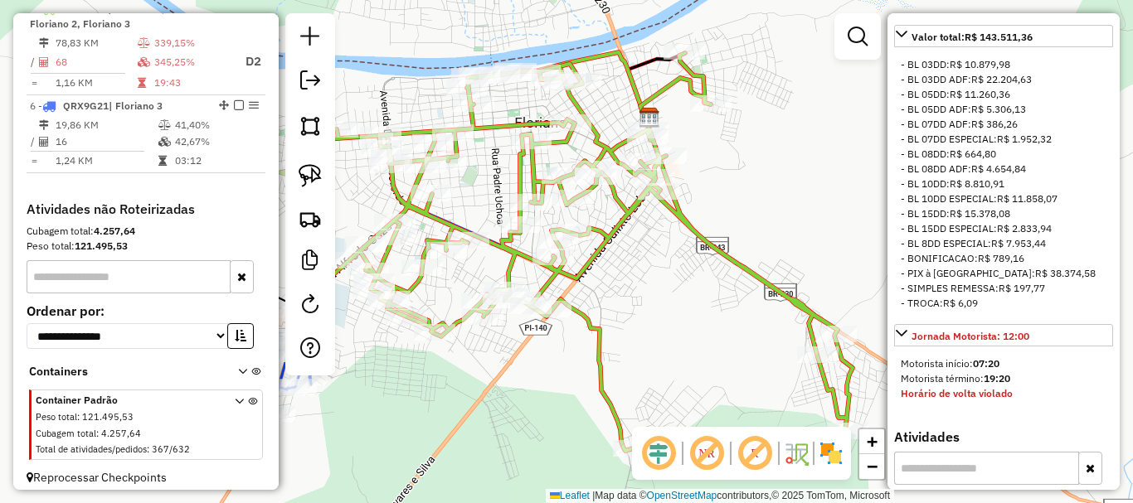
scroll to position [995, 0]
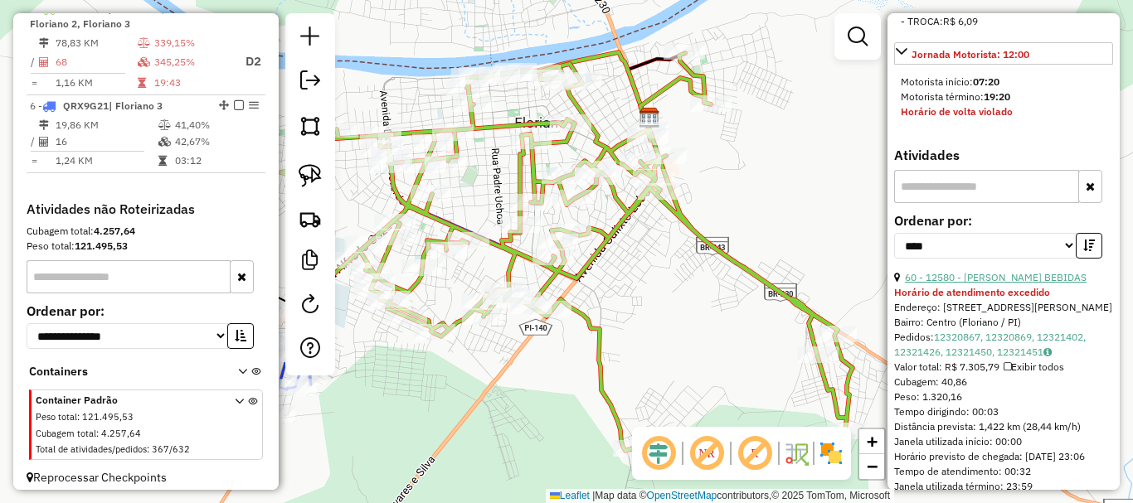
click at [977, 284] on link "60 - 12580 - CARLOS H BEBIDAS" at bounding box center [996, 277] width 182 height 12
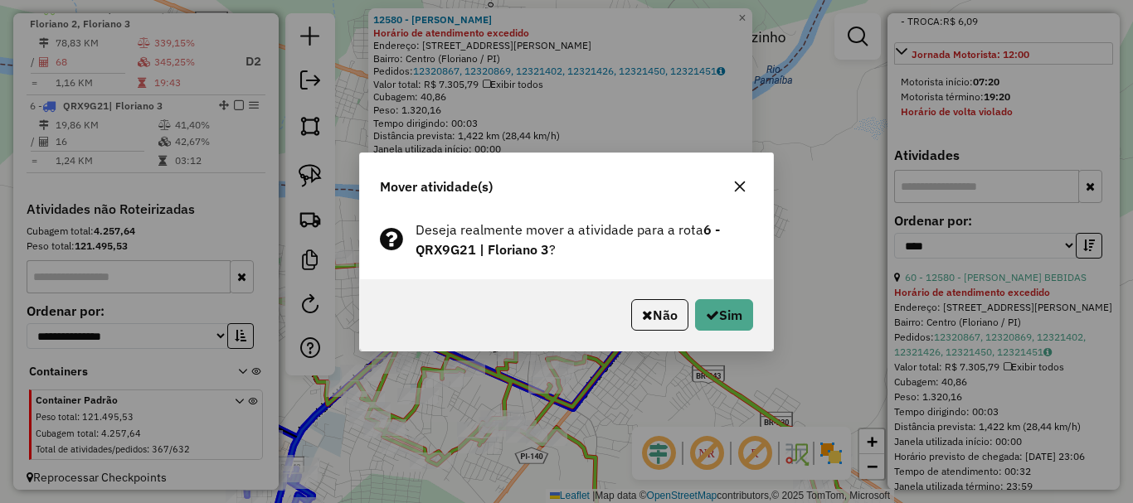
click at [754, 321] on div "Não Sim" at bounding box center [566, 315] width 413 height 71
click at [743, 321] on button "Sim" at bounding box center [724, 315] width 58 height 32
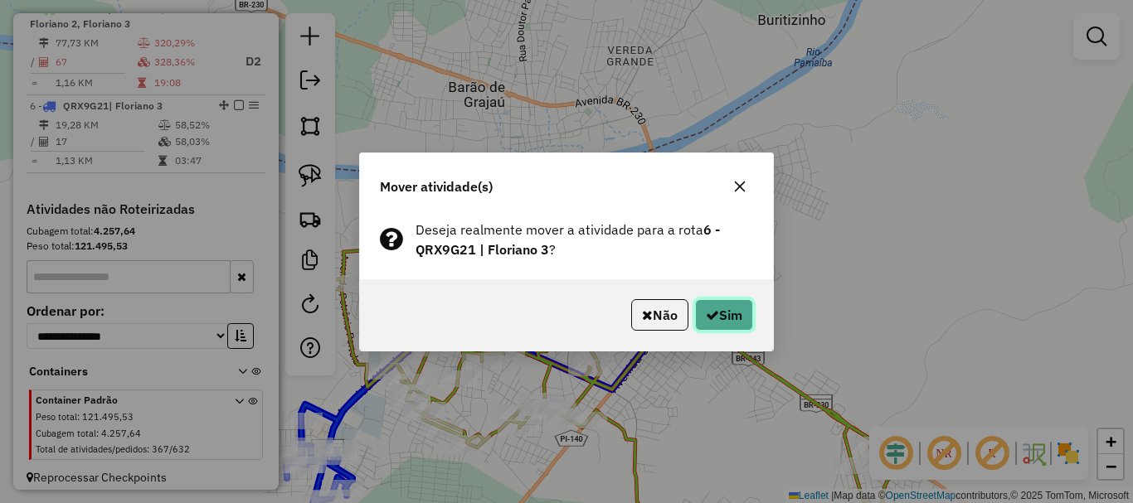
click at [719, 317] on button "Sim" at bounding box center [724, 315] width 58 height 32
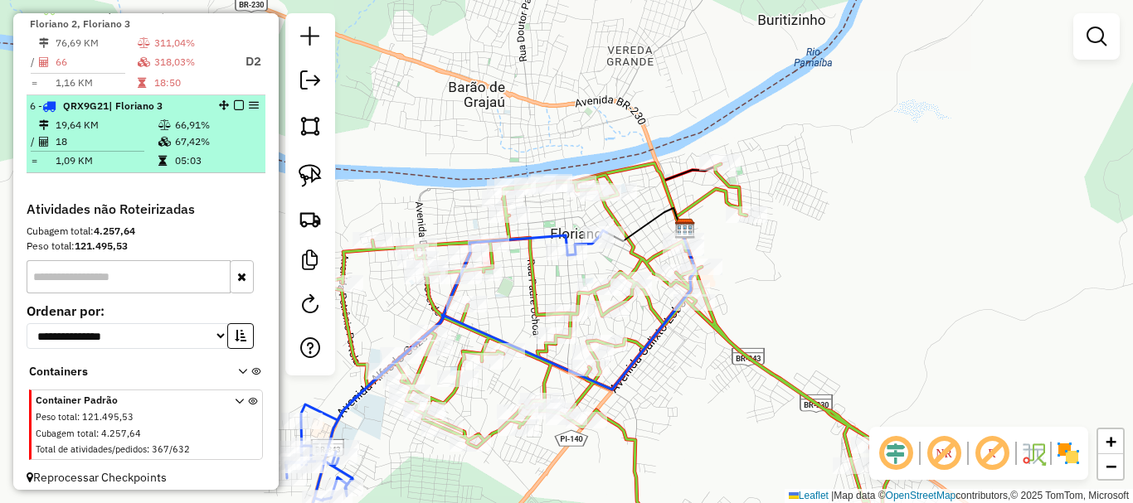
click at [187, 169] on td "05:03" at bounding box center [216, 161] width 84 height 17
select select "*********"
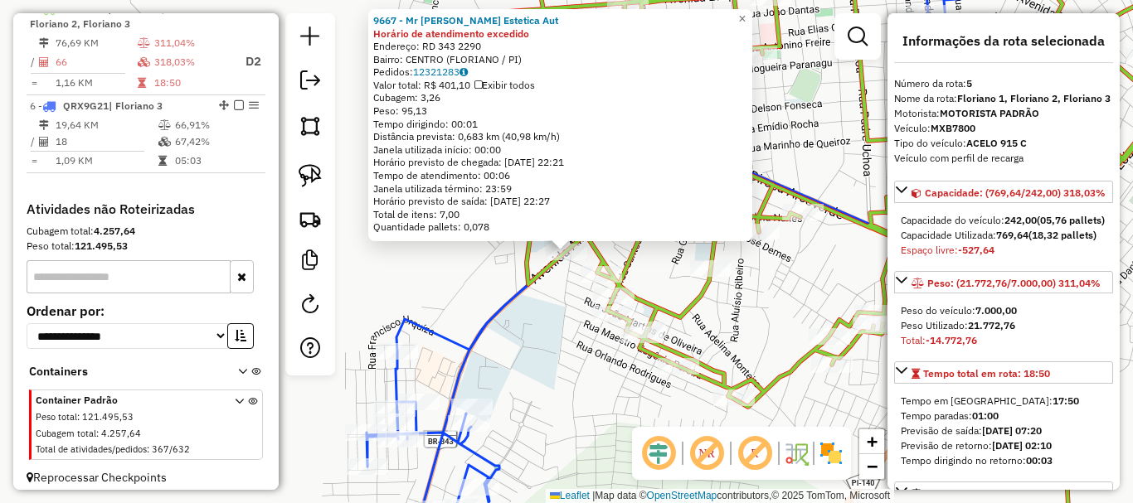
click at [516, 291] on icon at bounding box center [687, 262] width 641 height 582
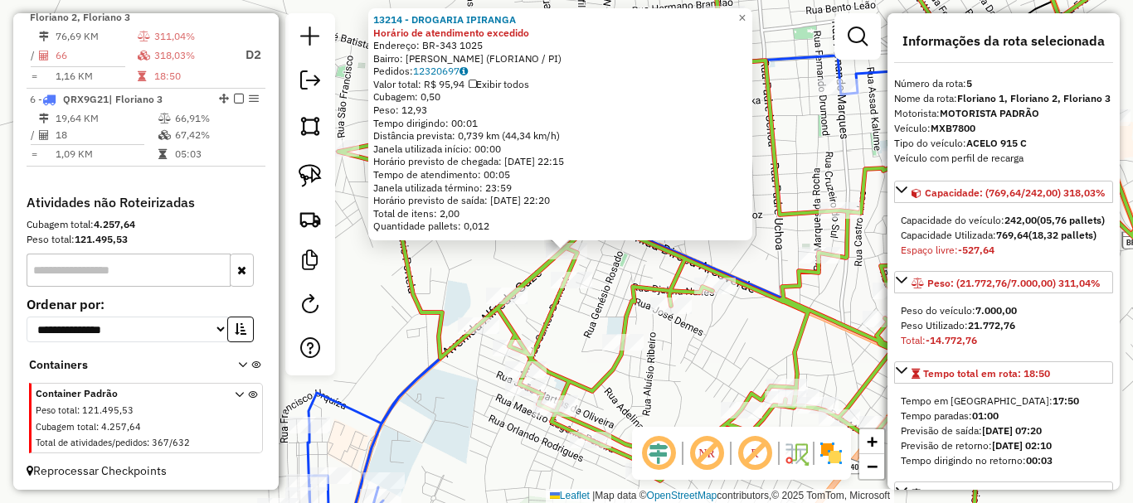
scroll to position [732, 0]
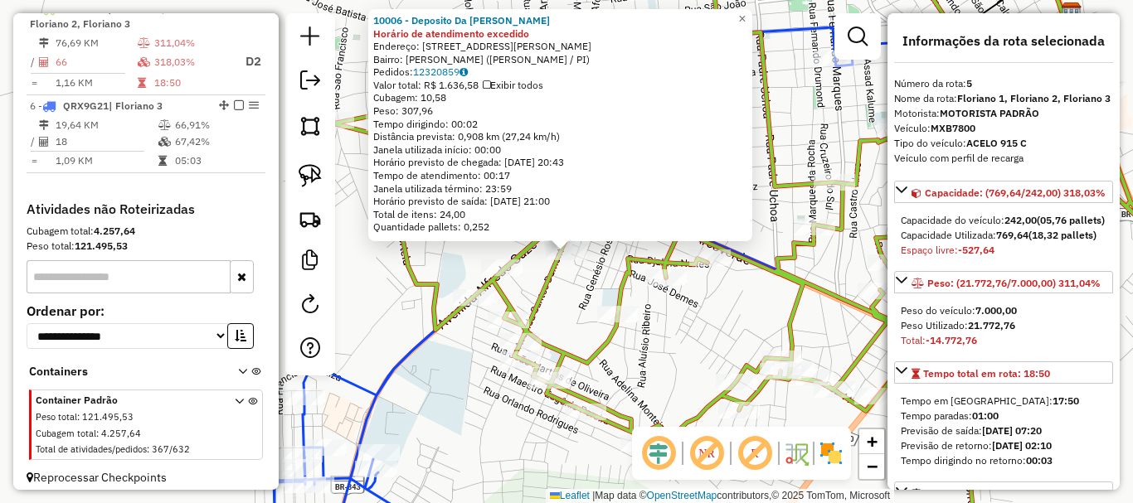
click at [562, 290] on div "10006 - Deposito Da Joanice Horário de atendimento excedido Endereço: Rua Pedro…" at bounding box center [566, 251] width 1133 height 503
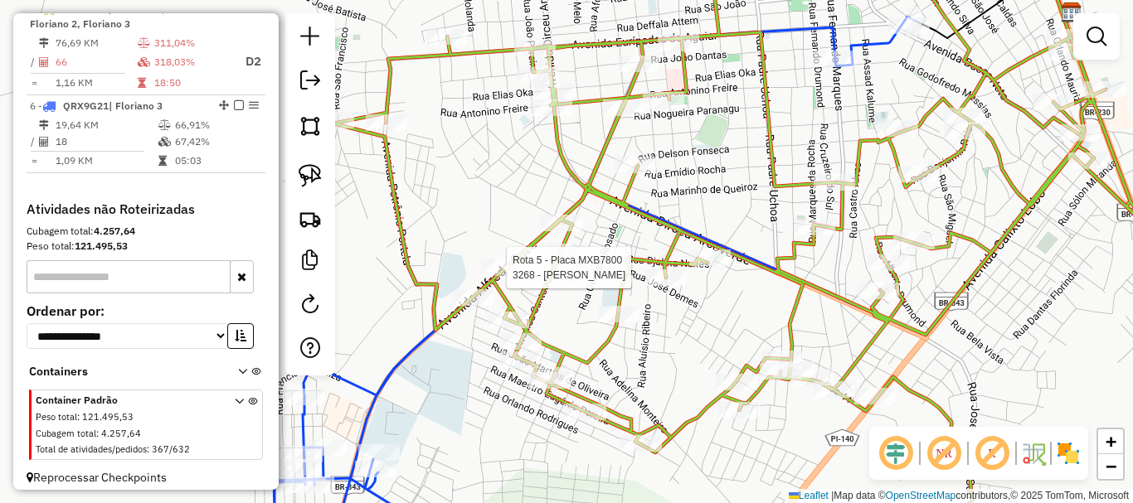
select select "*********"
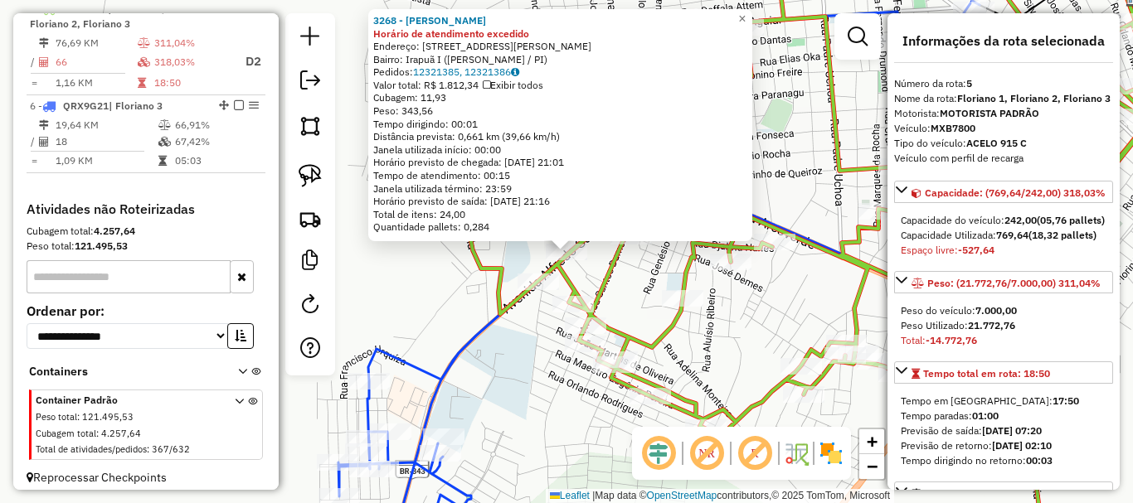
click at [635, 285] on div "3268 - JOSE LIBANO DA SILVA Horário de atendimento excedido Endereço: Avenida E…" at bounding box center [566, 251] width 1133 height 503
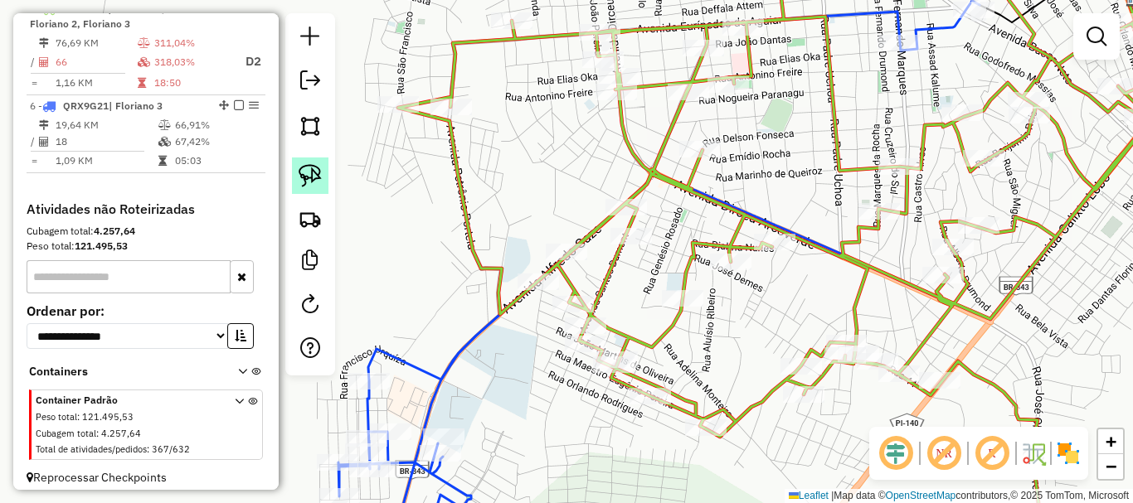
click at [297, 168] on link at bounding box center [310, 176] width 36 height 36
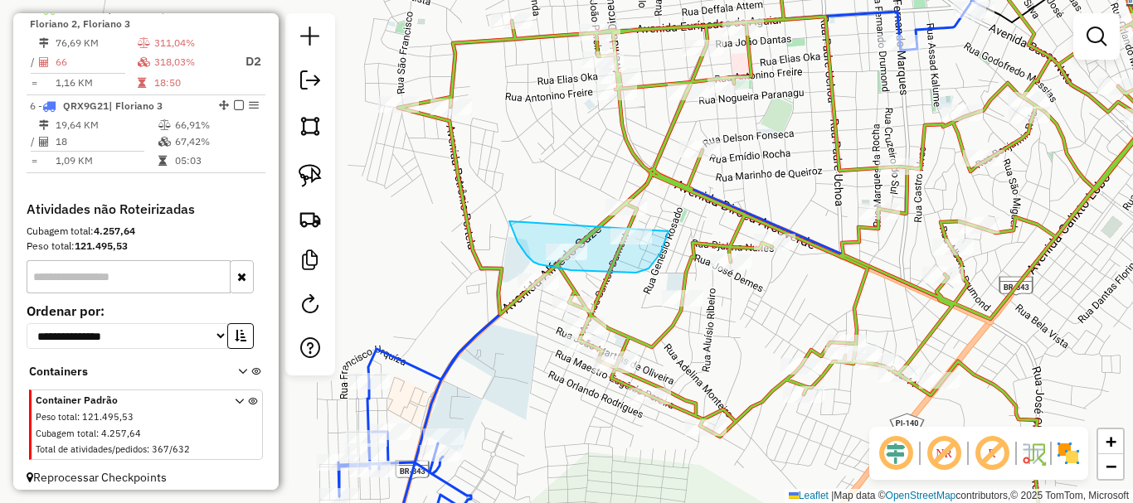
drag, startPoint x: 509, startPoint y: 221, endPoint x: 669, endPoint y: 231, distance: 159.6
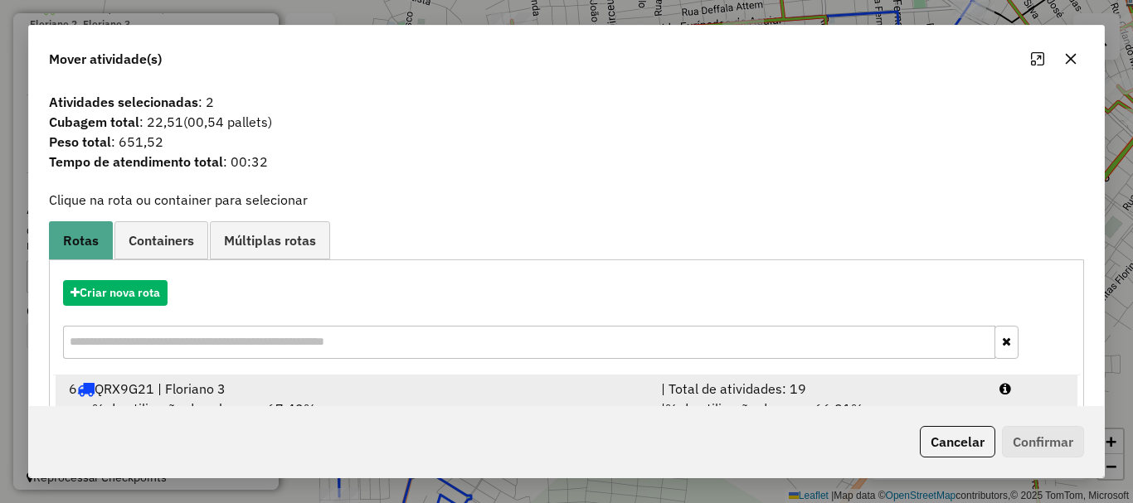
click at [231, 391] on div "6 QRX9G21 | Floriano 3" at bounding box center [355, 389] width 592 height 20
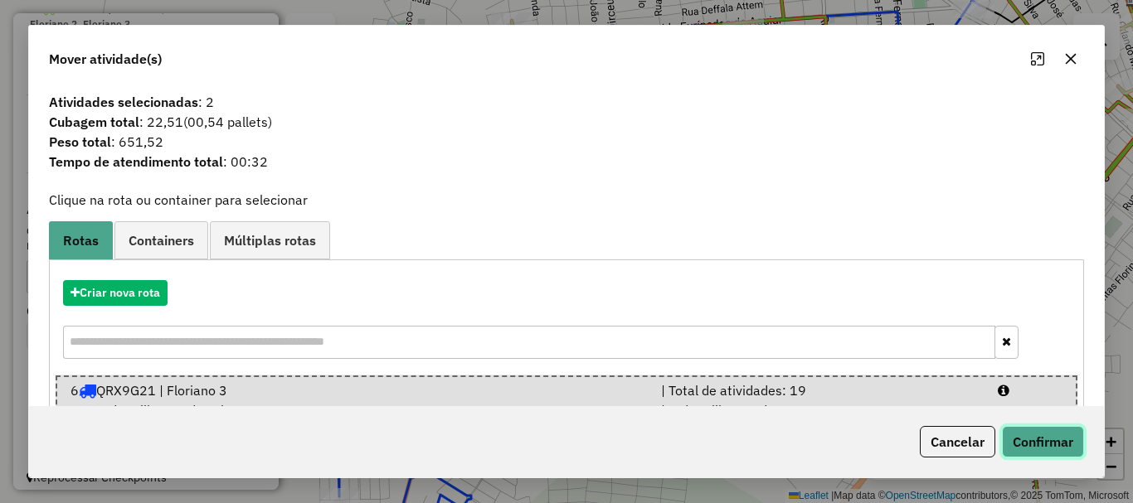
click at [1014, 430] on button "Confirmar" at bounding box center [1043, 442] width 82 height 32
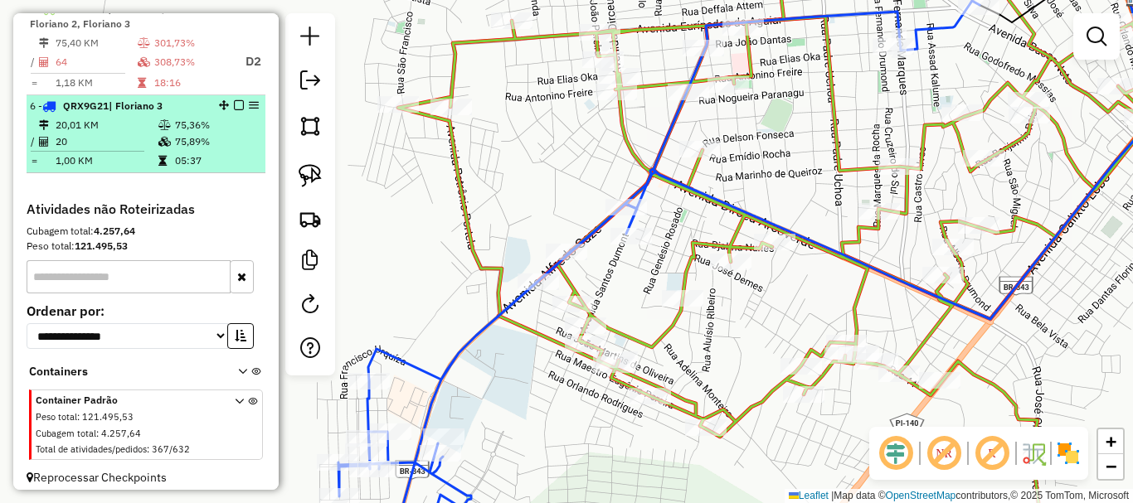
click at [216, 150] on td "75,89%" at bounding box center [216, 142] width 84 height 17
select select "*********"
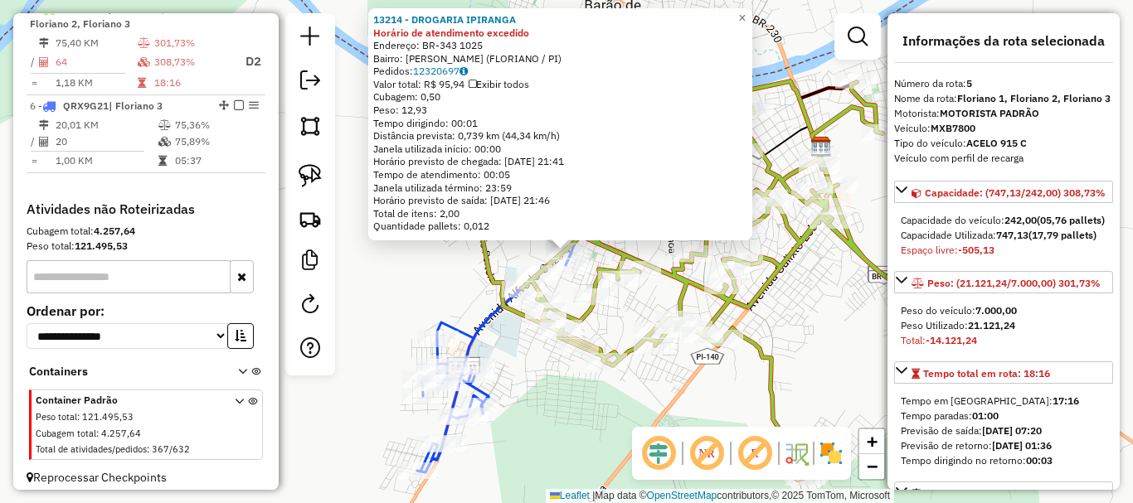
click at [422, 278] on div "13214 - DROGARIA IPIRANGA Horário de atendimento excedido Endereço: BR-343 1025…" at bounding box center [566, 251] width 1133 height 503
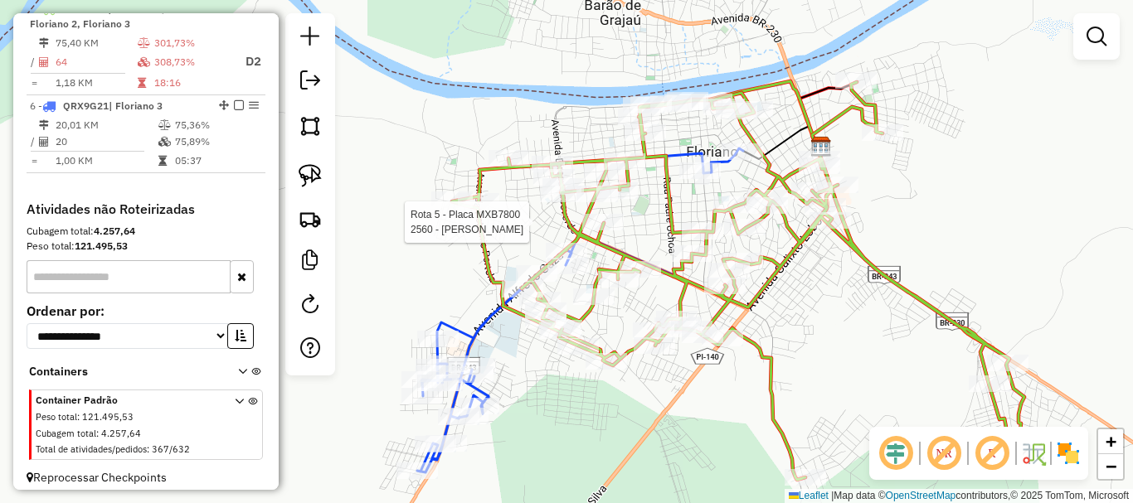
select select "*********"
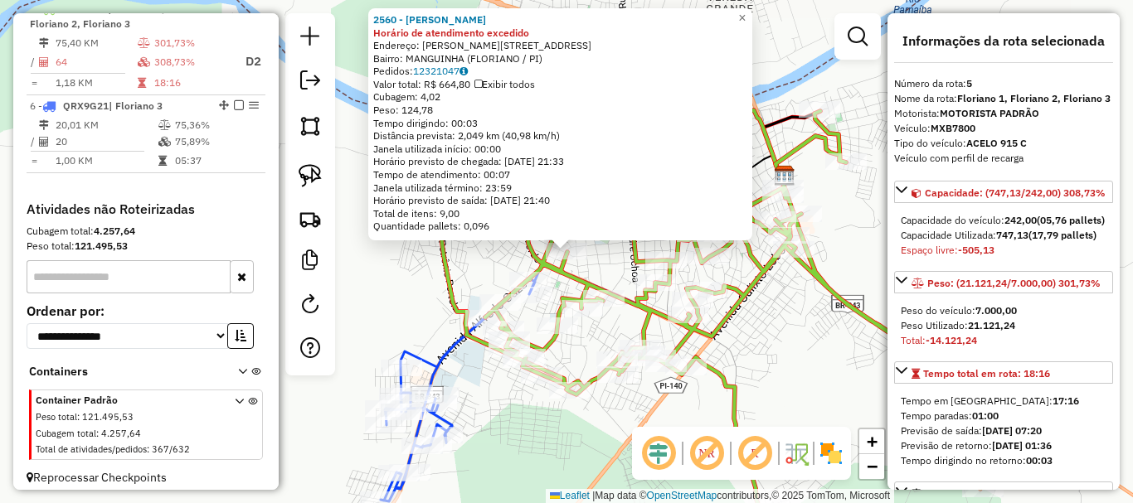
click at [620, 242] on div "2560 - ROSA MARIA RIBEIRO DA SILVA Horário de atendimento excedido Endereço: R …" at bounding box center [566, 251] width 1133 height 503
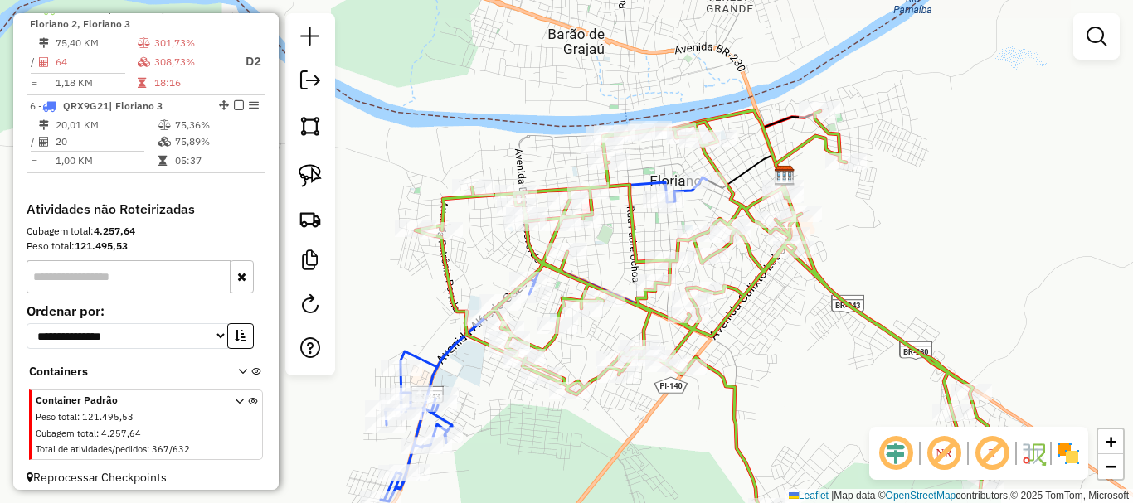
select select "*********"
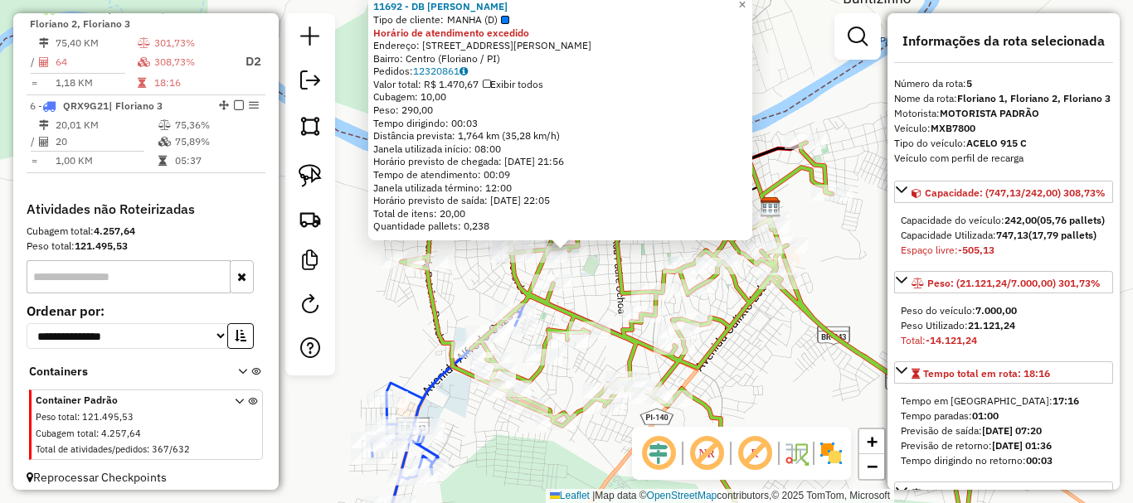
click at [588, 276] on div "11692 - DB DANIEL ALVES Tipo de cliente: MANHA (D) Horário de atendimento exced…" at bounding box center [566, 251] width 1133 height 503
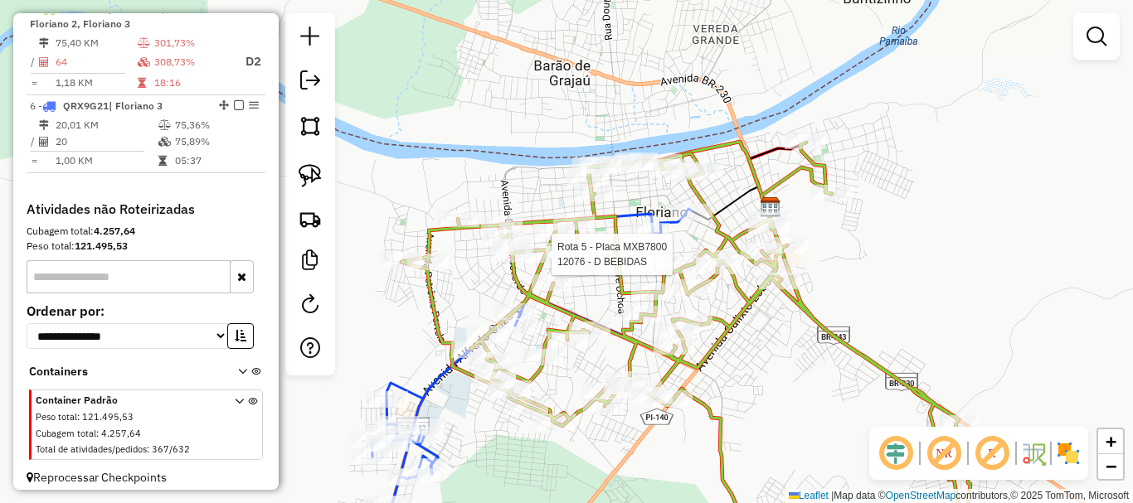
select select "*********"
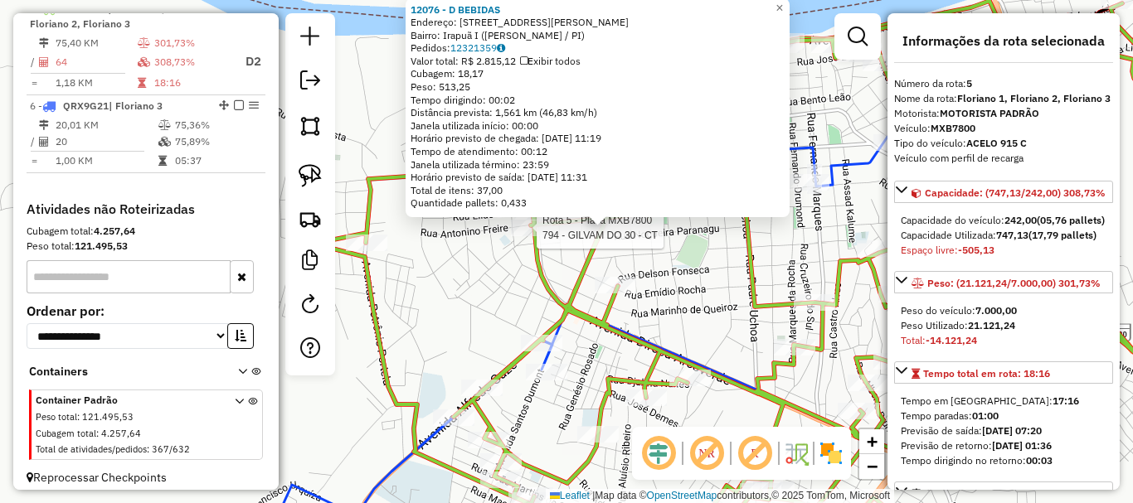
click at [542, 236] on div at bounding box center [531, 228] width 41 height 17
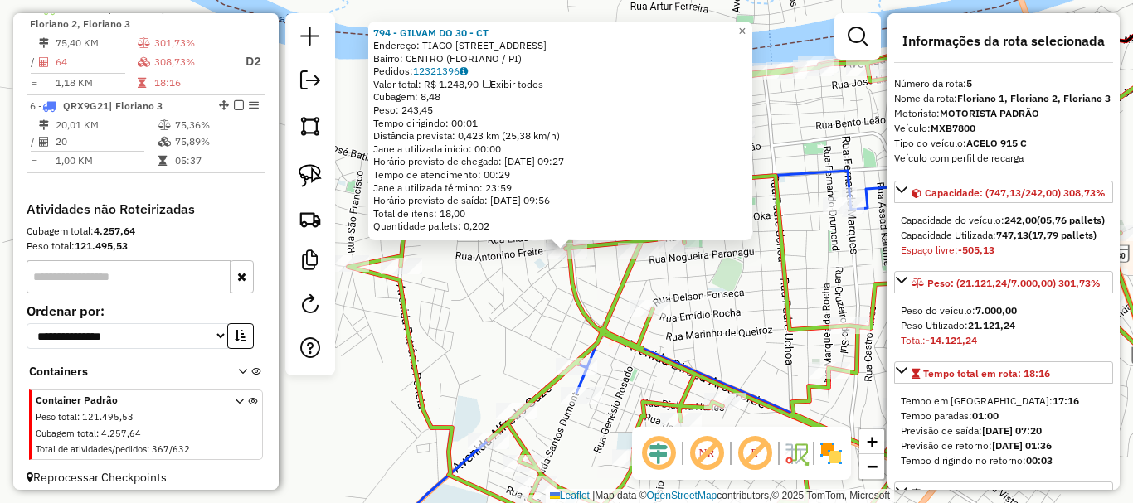
click at [534, 305] on div "794 - GILVAM DO 30 - CT Endereço: TIAGO R DE ARAUJO 712 Bairro: CENTRO (FLORIAN…" at bounding box center [566, 251] width 1133 height 503
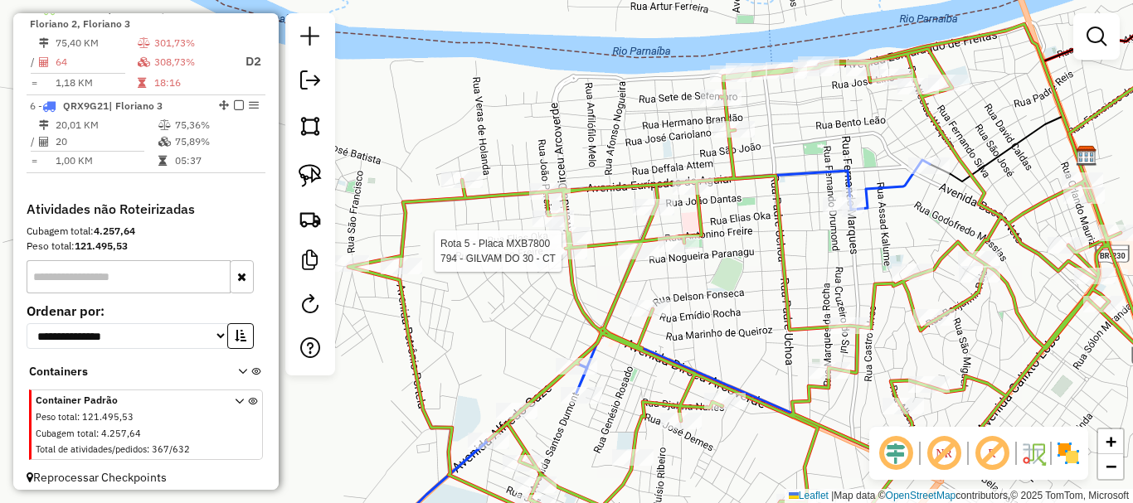
select select "*********"
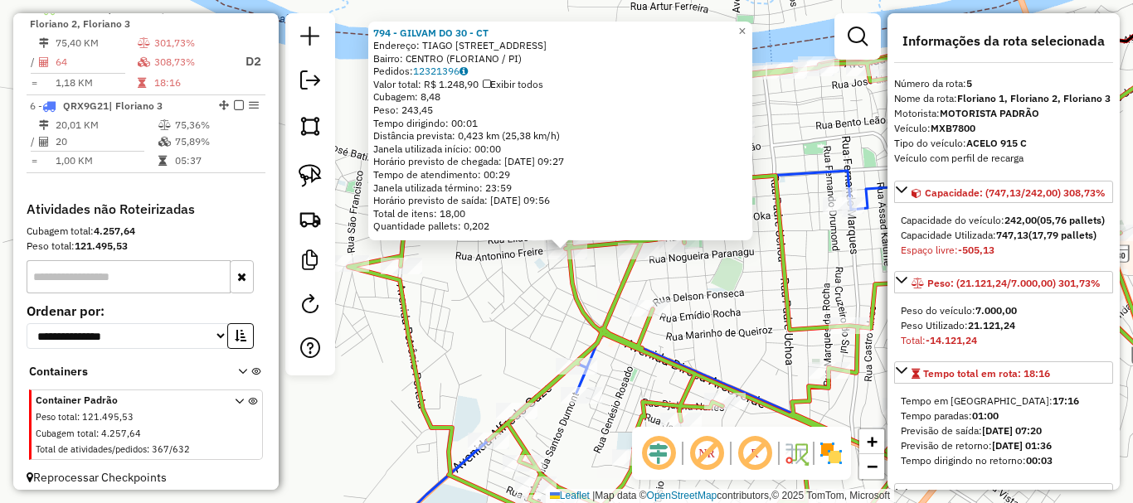
click at [566, 238] on div "794 - GILVAM DO 30 - CT Endereço: TIAGO R DE ARAUJO 712 Bairro: CENTRO (FLORIAN…" at bounding box center [560, 132] width 384 height 220
click at [516, 278] on div "Rota 5 - Placa MXB7800 794 - GILVAM DO 30 - CT 794 - GILVAM DO 30 - CT Endereço…" at bounding box center [566, 251] width 1133 height 503
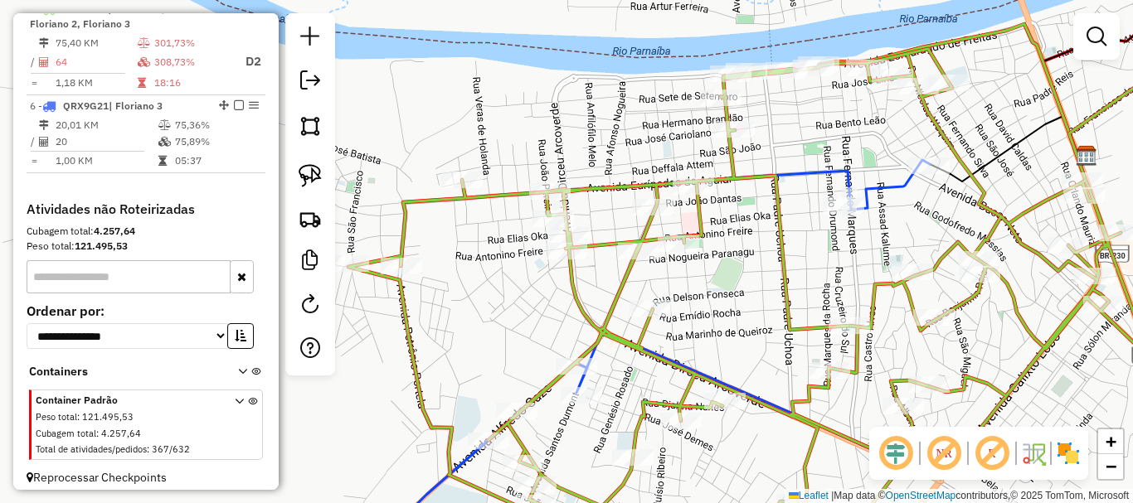
select select "*********"
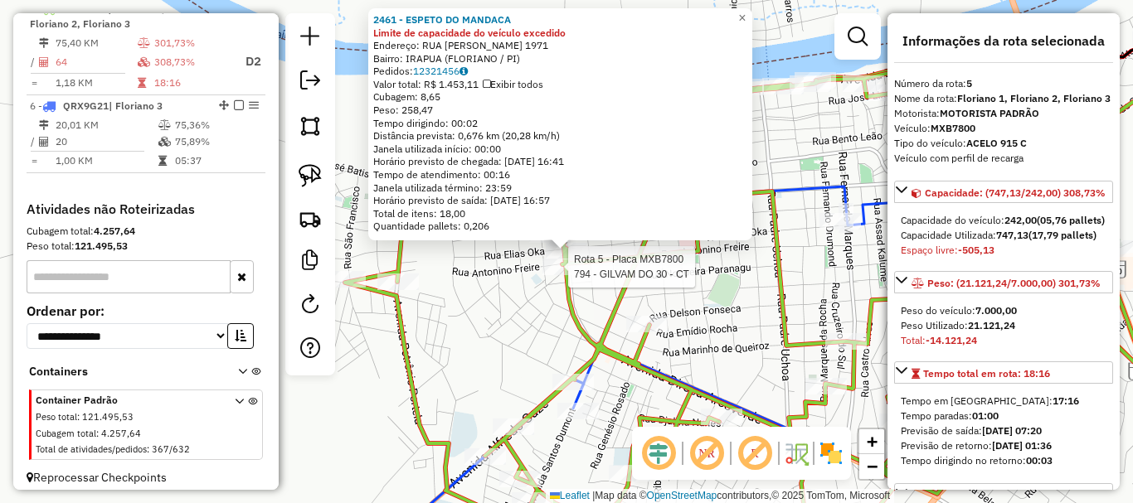
click at [503, 333] on div "Rota 5 - Placa MXB7800 2461 - ESPETO DO MANDACA Rota 5 - Placa MXB7800 794 - GI…" at bounding box center [566, 251] width 1133 height 503
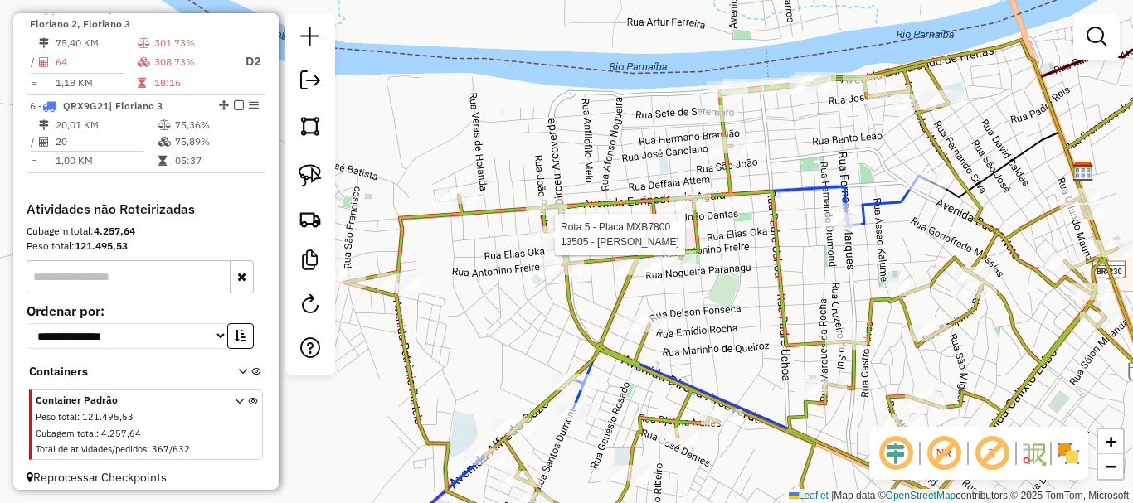
select select "*********"
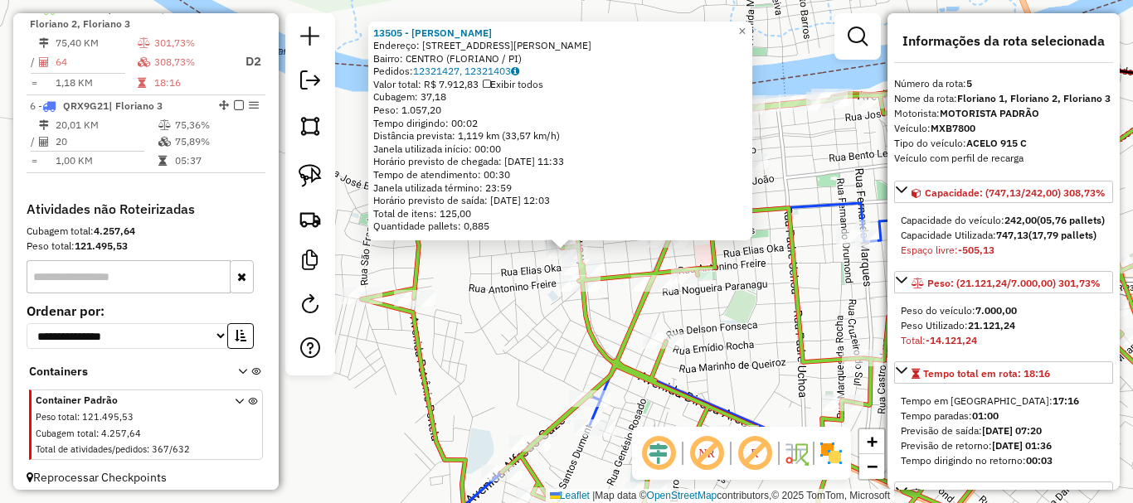
click at [536, 314] on div "13505 - DOUGLAS DAMASCENO Endereço: Rua Joao Dantas 1925 Bairro: CENTRO (FLORIA…" at bounding box center [566, 251] width 1133 height 503
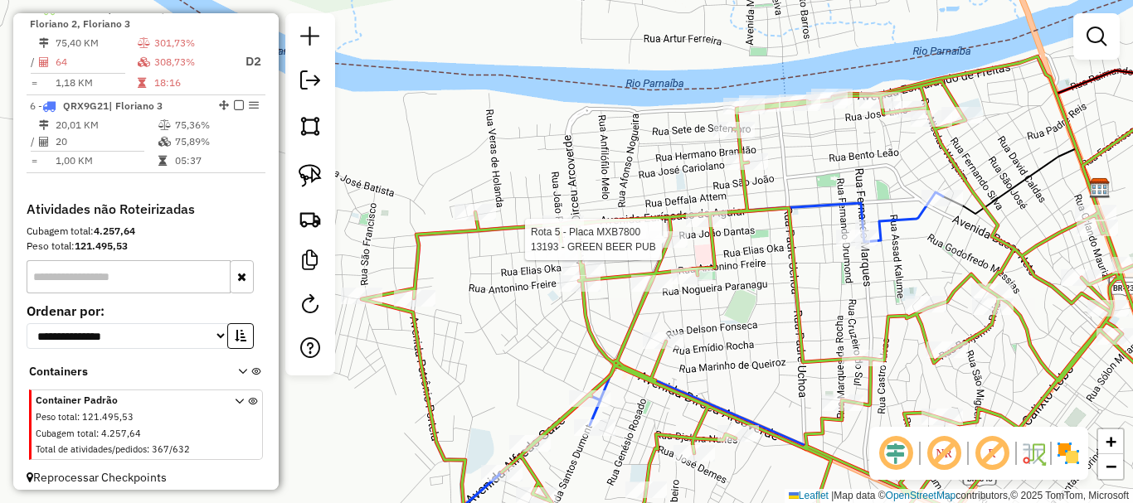
select select "*********"
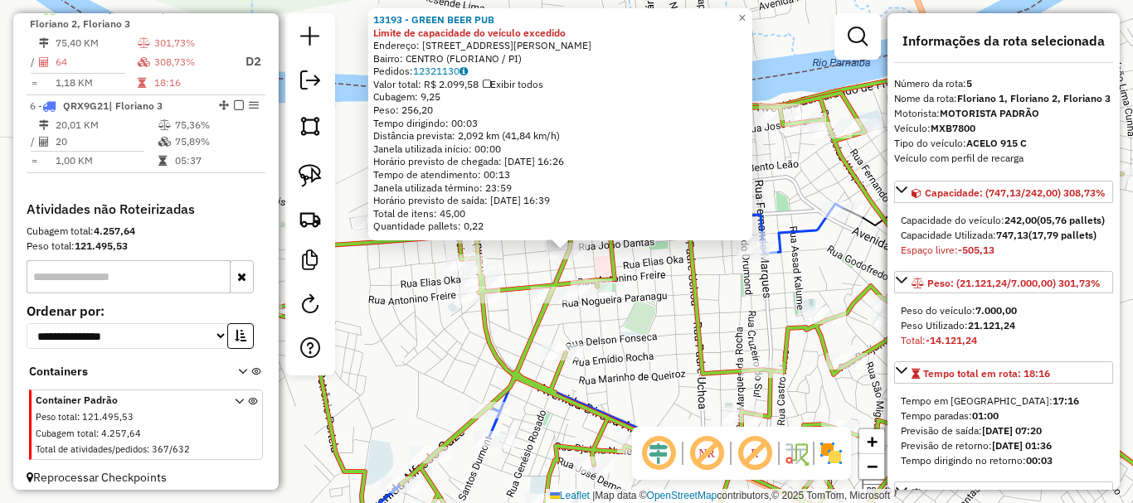
click at [663, 309] on div "13193 - GREEN BEER PUB Limite de capacidade do veículo excedido Endereço: Aveni…" at bounding box center [566, 251] width 1133 height 503
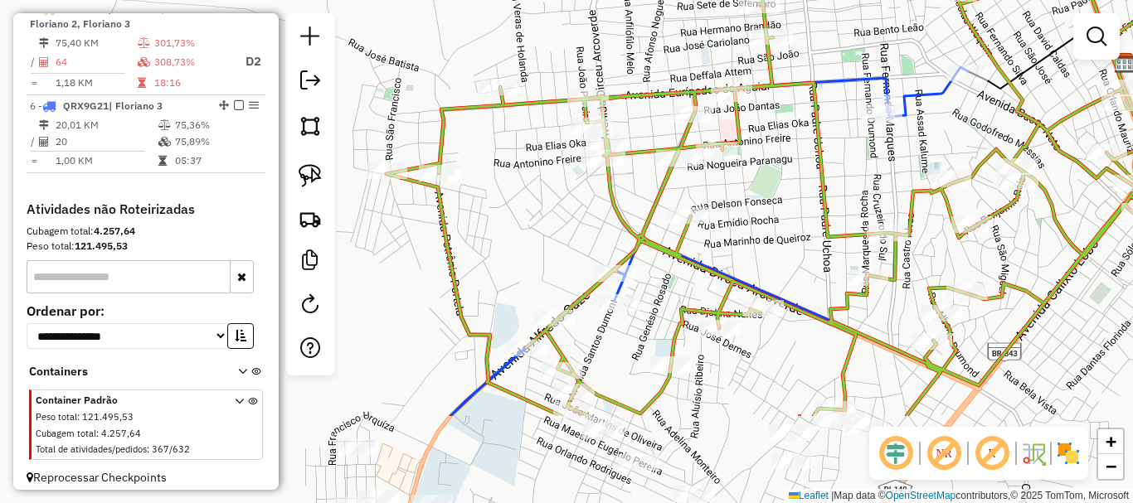
drag, startPoint x: 602, startPoint y: 360, endPoint x: 664, endPoint y: 171, distance: 199.1
click at [730, 216] on div "Janela de atendimento Grade de atendimento Capacidade Transportadoras Veículos …" at bounding box center [566, 251] width 1133 height 503
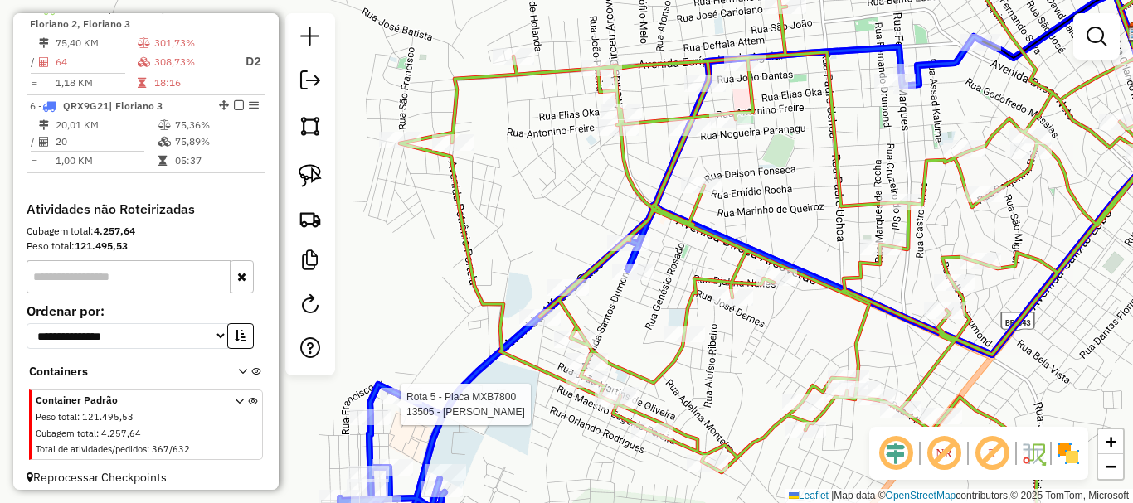
click at [391, 405] on div at bounding box center [401, 396] width 41 height 17
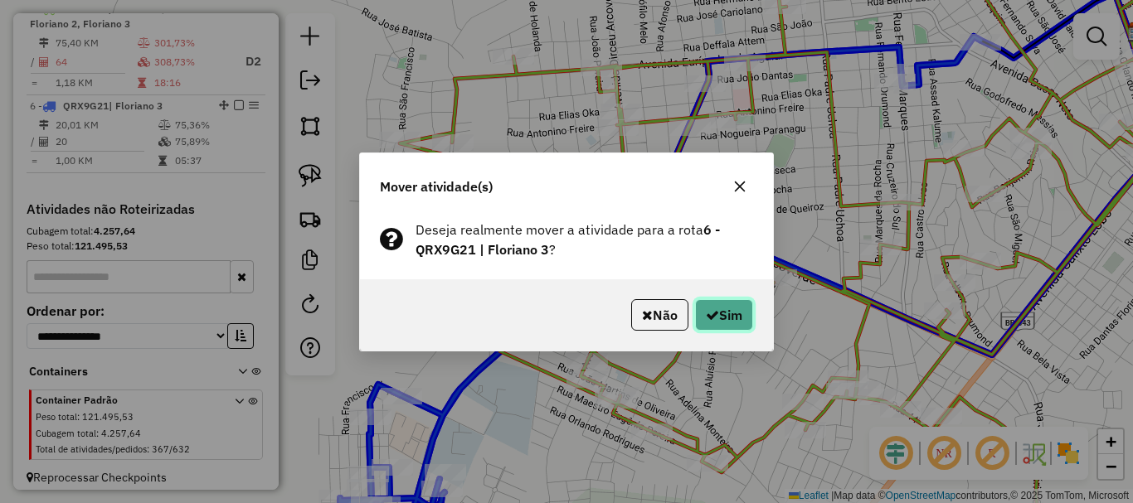
click at [725, 316] on button "Sim" at bounding box center [724, 315] width 58 height 32
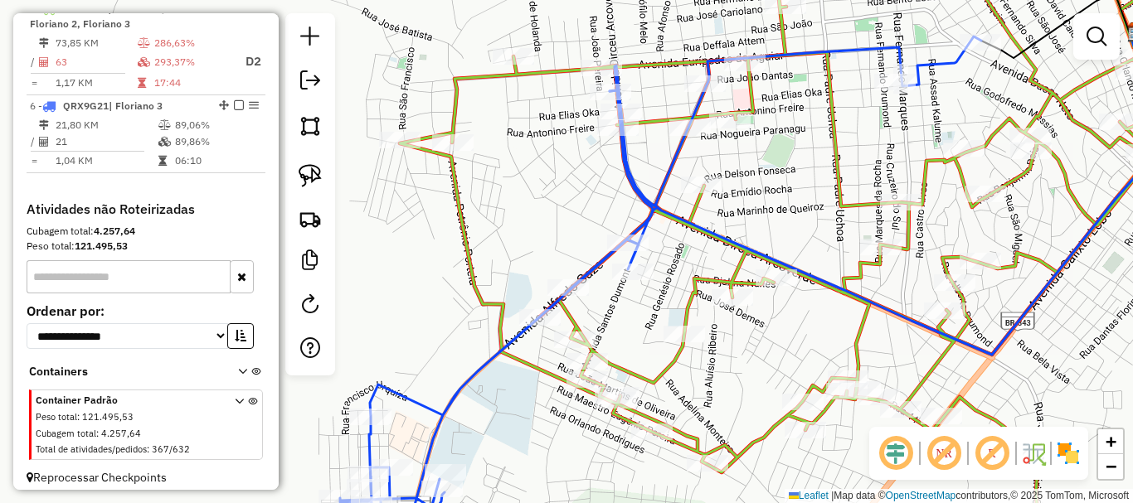
click at [174, 168] on td "06:10" at bounding box center [216, 161] width 84 height 17
select select "*********"
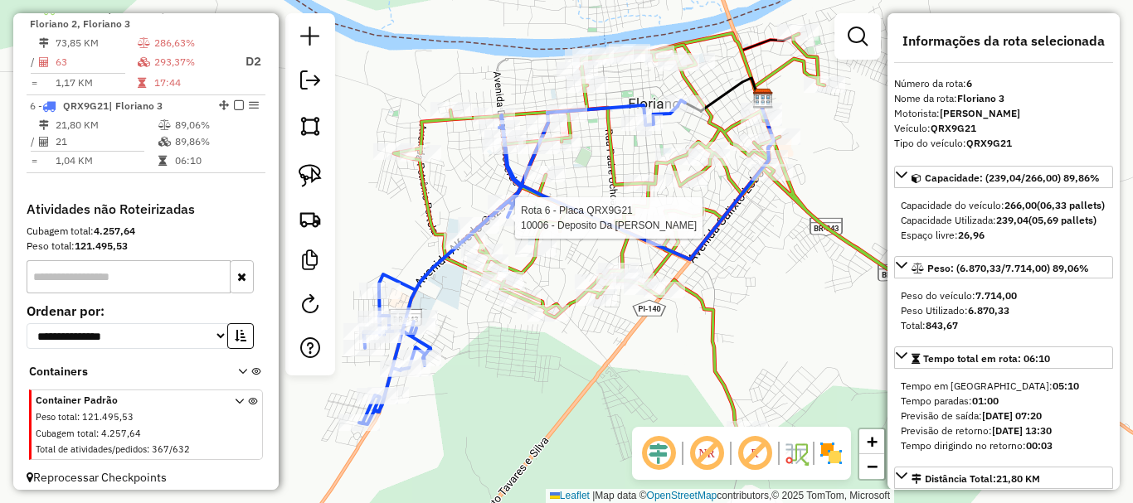
scroll to position [756, 0]
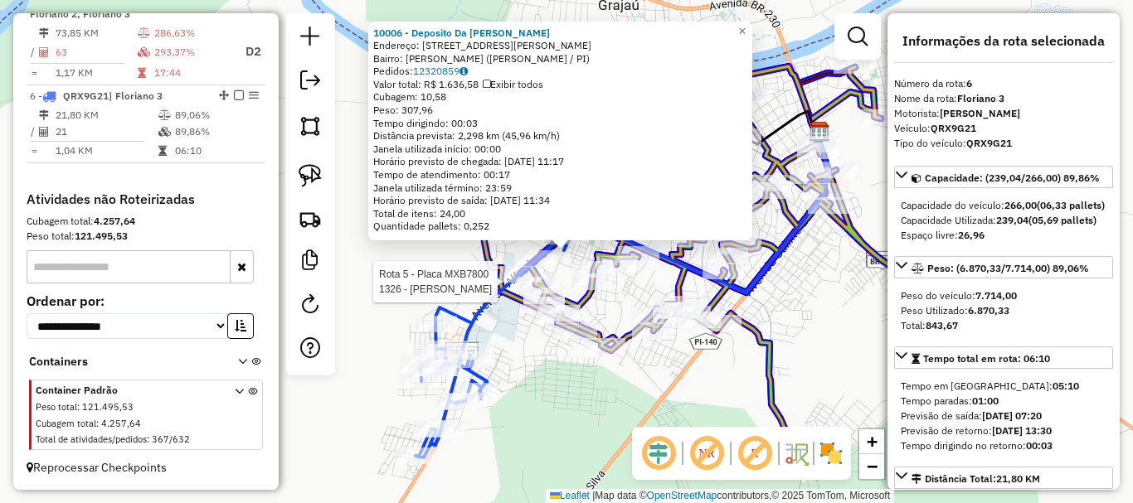
click at [301, 165] on div at bounding box center [301, 165] width 0 height 0
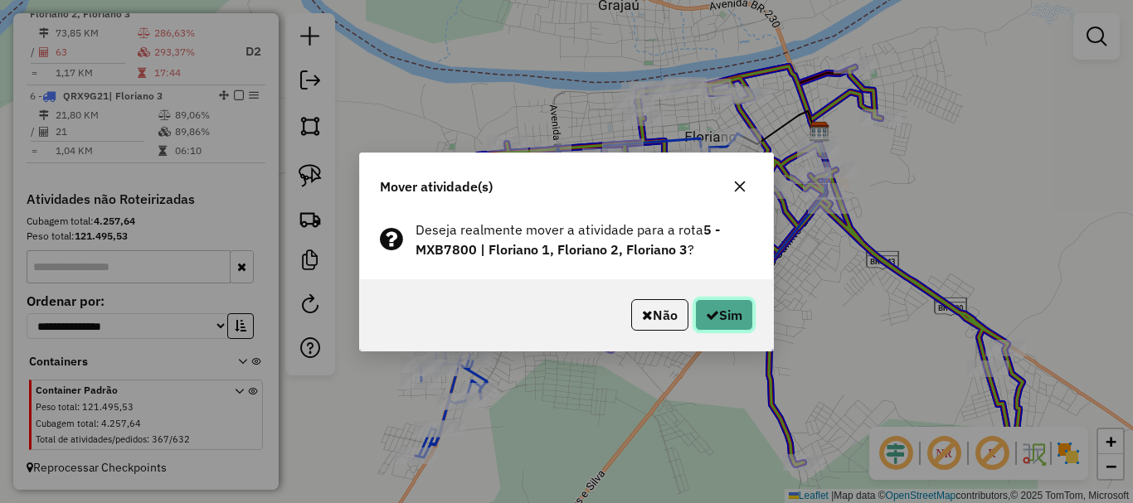
click at [714, 318] on icon "button" at bounding box center [712, 315] width 13 height 13
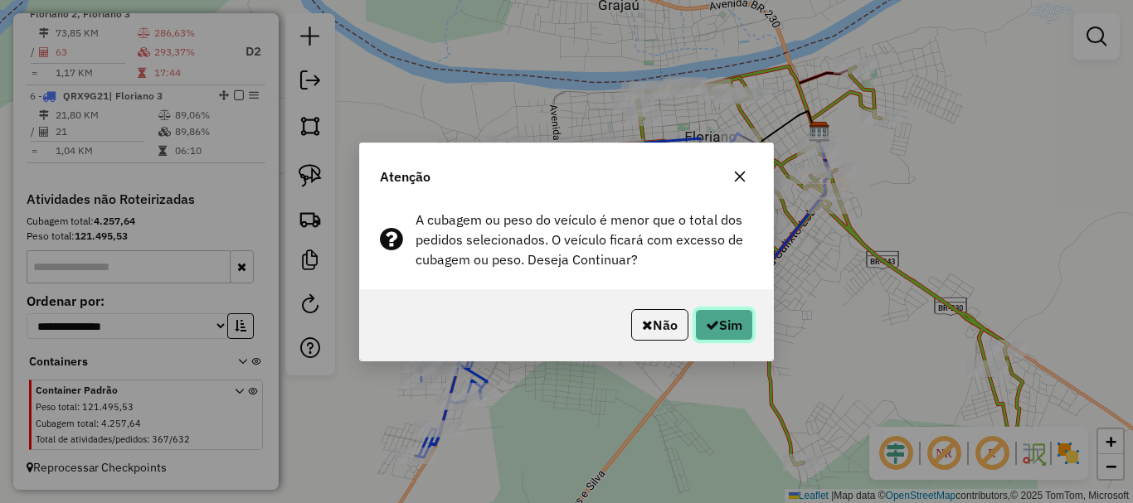
click at [714, 318] on icon "button" at bounding box center [712, 324] width 13 height 13
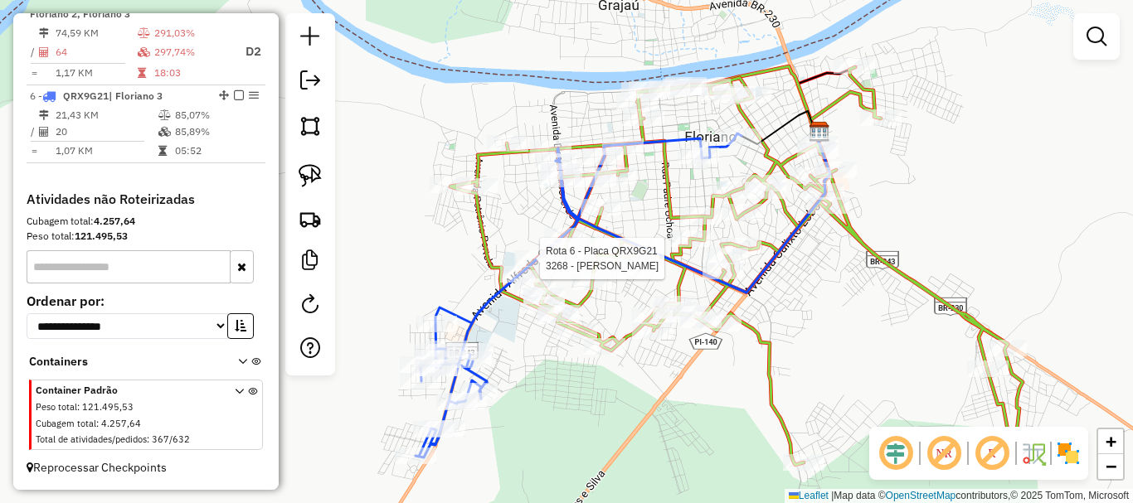
select select "*********"
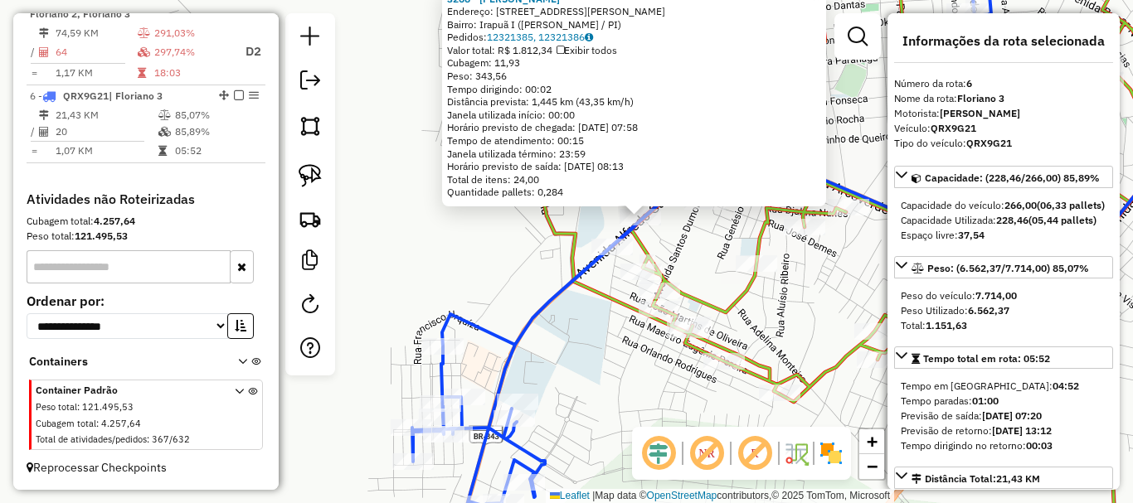
click at [710, 264] on div "Rota 5 - Placa MXB7800 10559 - BMS BEBIDAS 3268 - JOSE LIBANO DA SILVA Endereço…" at bounding box center [566, 251] width 1133 height 503
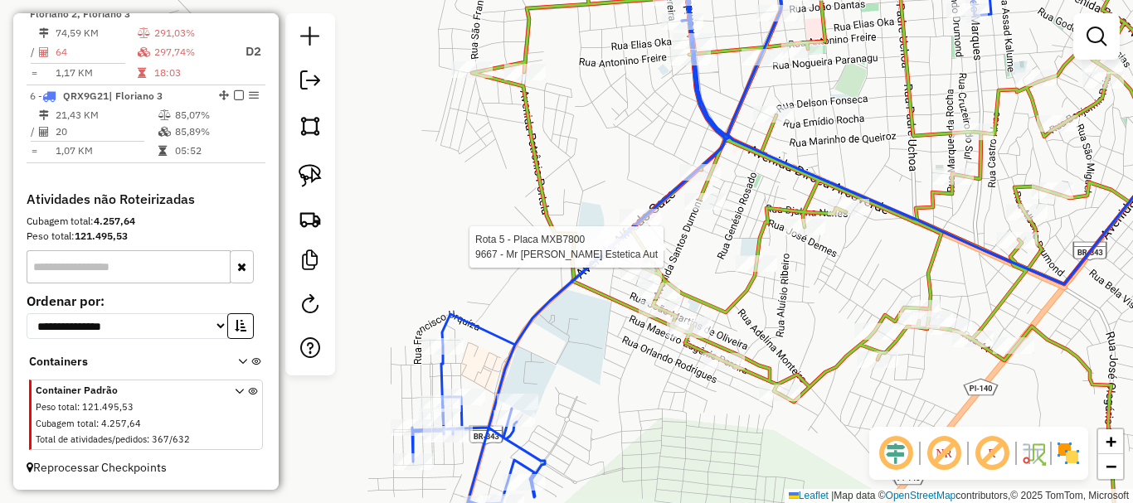
select select "*********"
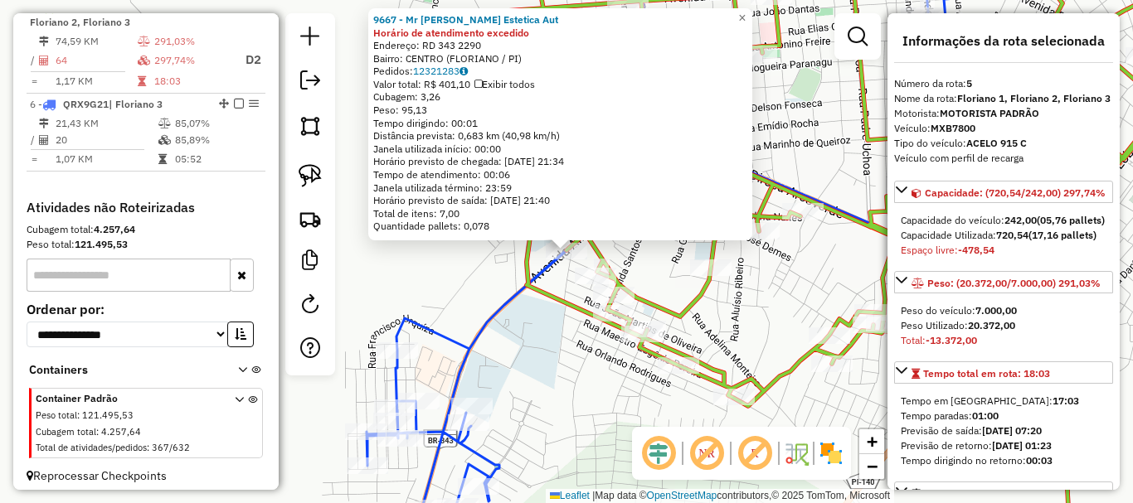
scroll to position [732, 0]
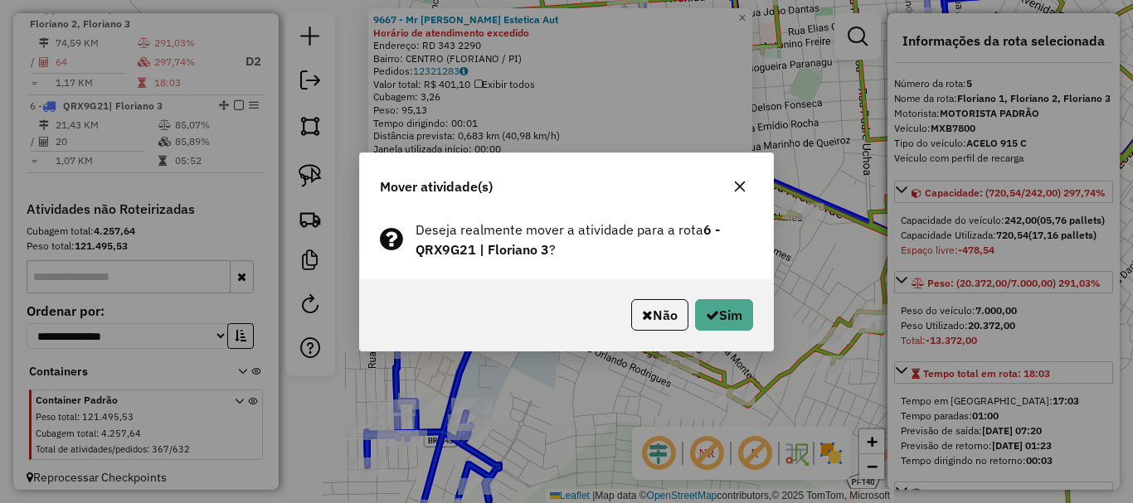
click at [755, 320] on div "Não Sim" at bounding box center [566, 315] width 413 height 71
click at [742, 320] on button "Sim" at bounding box center [724, 315] width 58 height 32
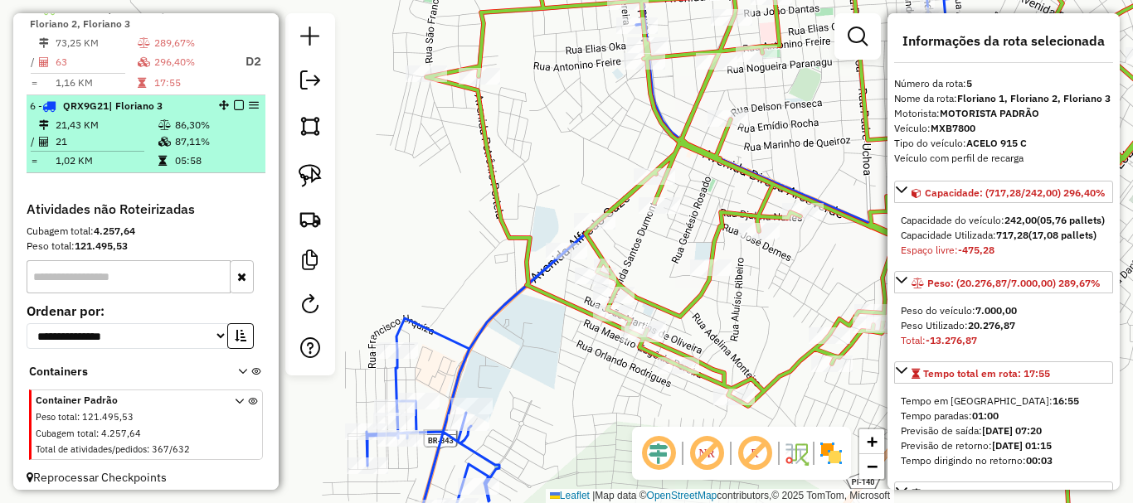
click at [202, 134] on td "86,30%" at bounding box center [216, 125] width 84 height 17
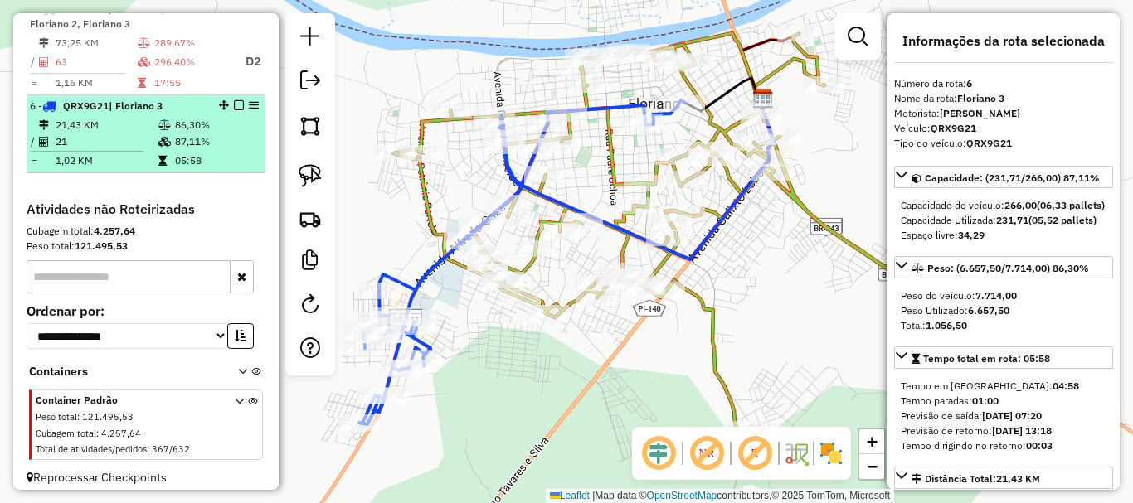
click at [234, 110] on em at bounding box center [239, 105] width 10 height 10
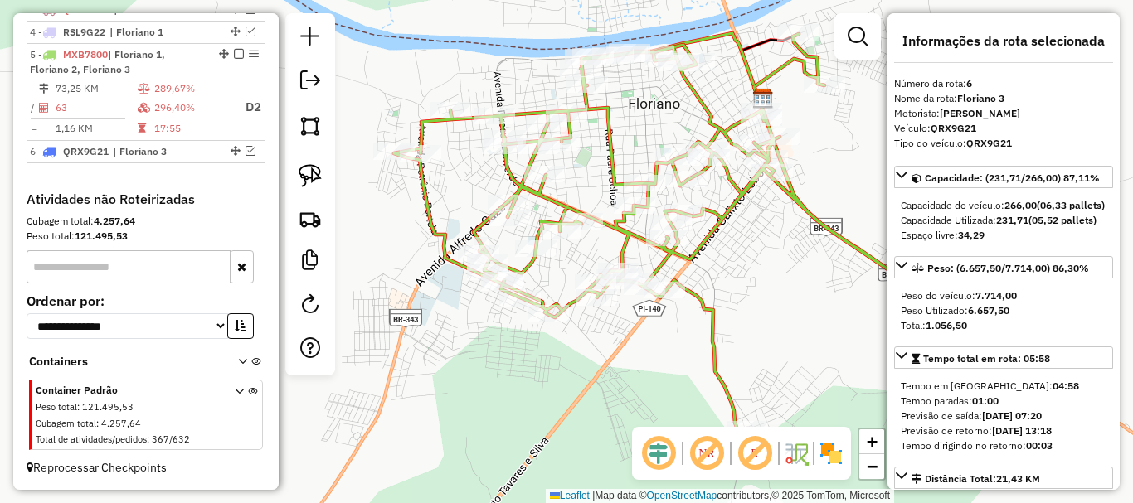
drag, startPoint x: 456, startPoint y: 334, endPoint x: 484, endPoint y: 383, distance: 56.5
click at [482, 380] on div "Janela de atendimento Grade de atendimento Capacidade Transportadoras Veículos …" at bounding box center [566, 251] width 1133 height 503
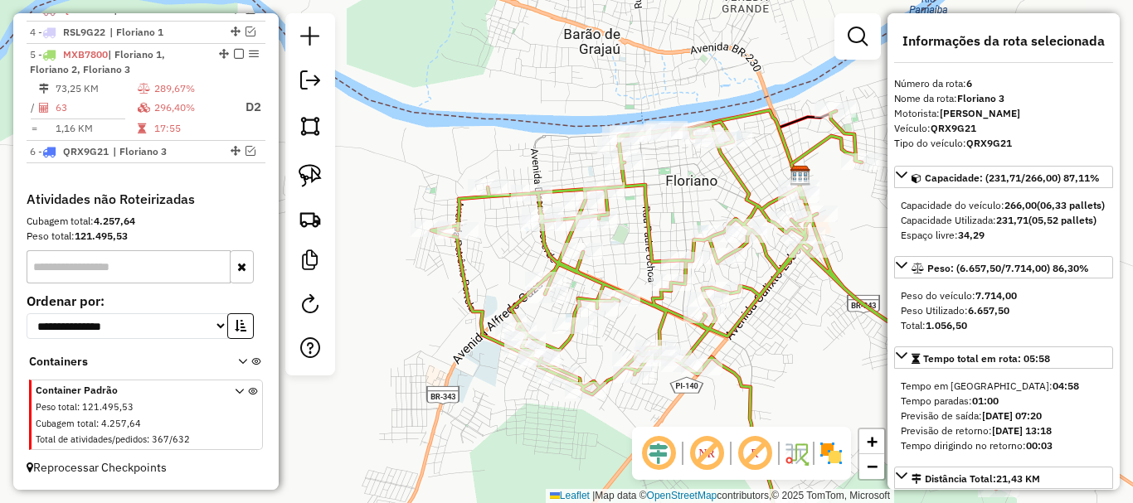
click at [465, 293] on icon at bounding box center [717, 310] width 572 height 398
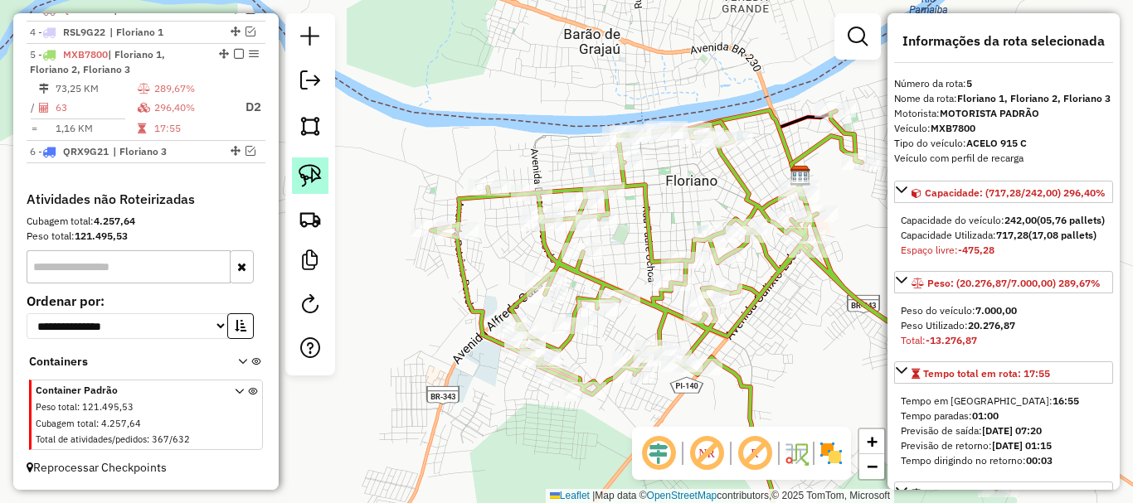
click at [311, 178] on img at bounding box center [310, 175] width 23 height 23
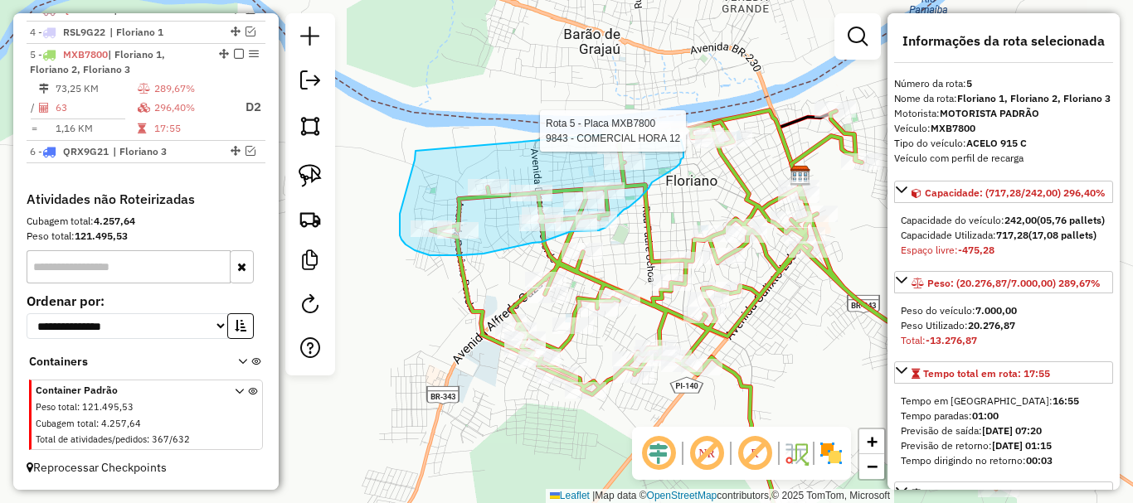
drag, startPoint x: 416, startPoint y: 151, endPoint x: 672, endPoint y: 108, distance: 259.9
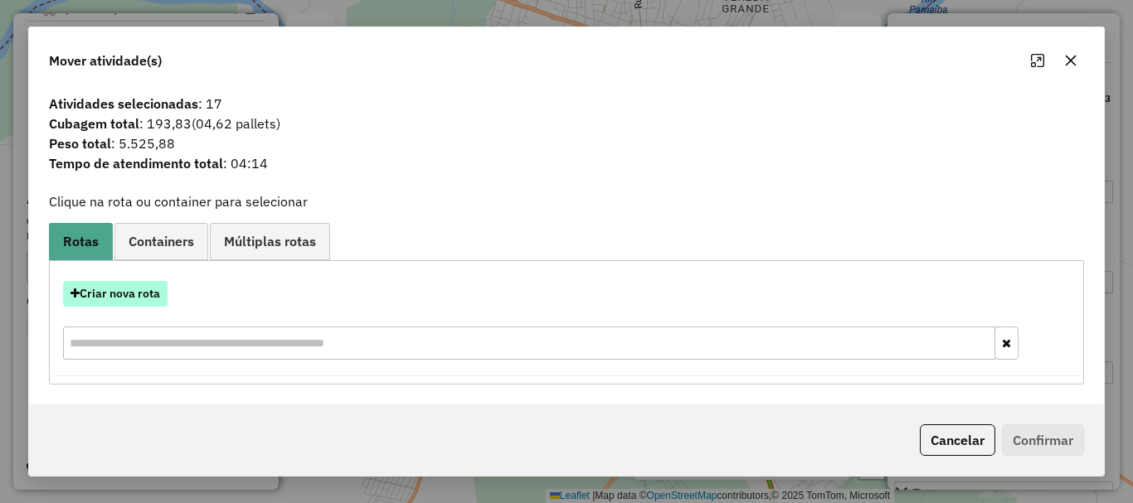
click at [140, 294] on button "Criar nova rota" at bounding box center [115, 294] width 105 height 26
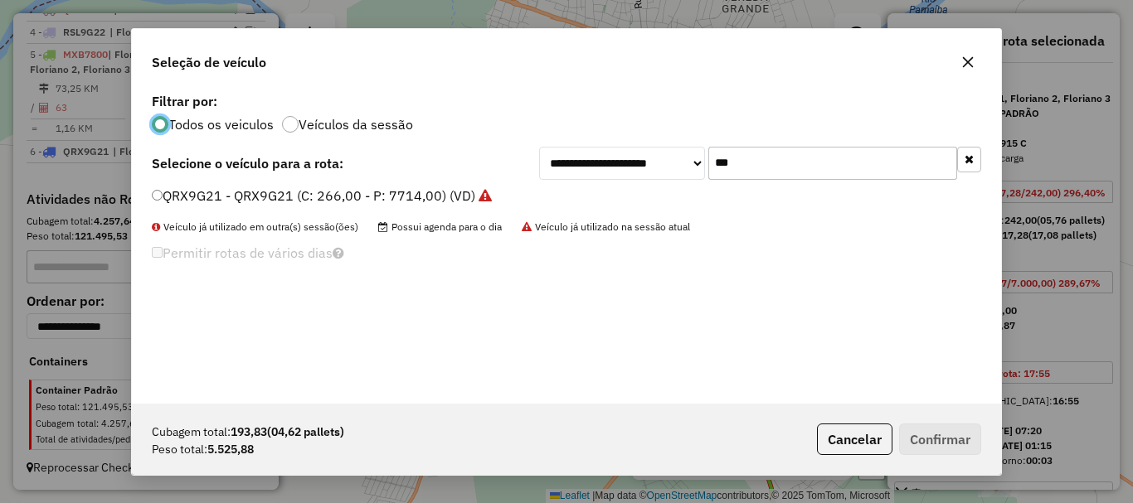
scroll to position [9, 5]
click at [783, 166] on input "***" at bounding box center [832, 163] width 249 height 33
type input "***"
click at [206, 191] on label "HIG2E25 - HIG2E25 (C: 320,00 - P: 9010,00) (VD)" at bounding box center [309, 196] width 315 height 20
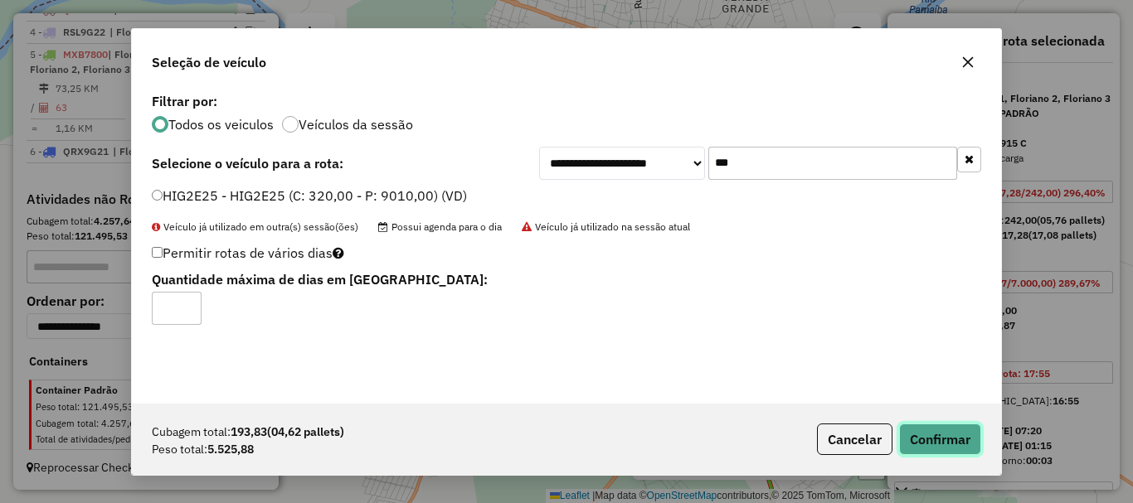
click at [932, 431] on button "Confirmar" at bounding box center [940, 440] width 82 height 32
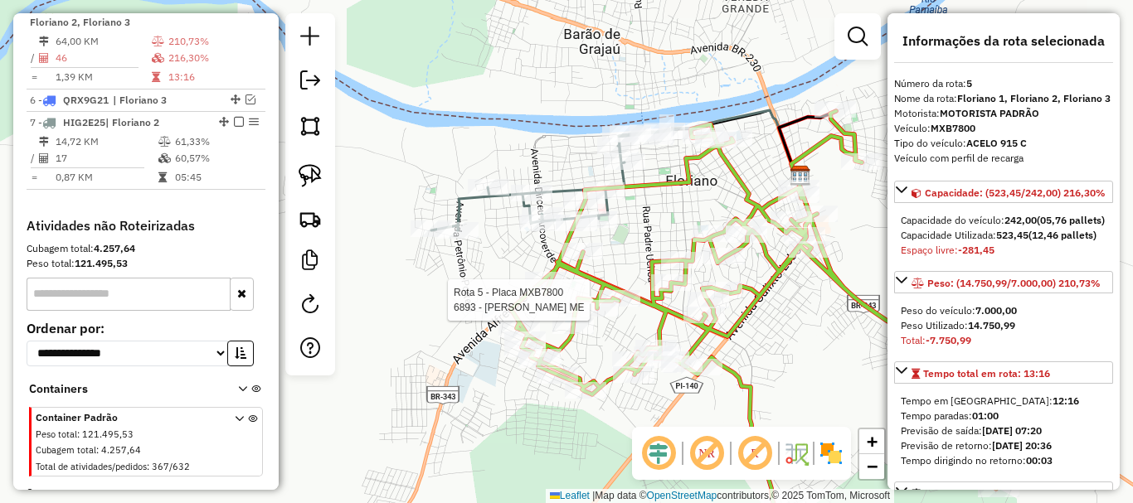
scroll to position [732, 0]
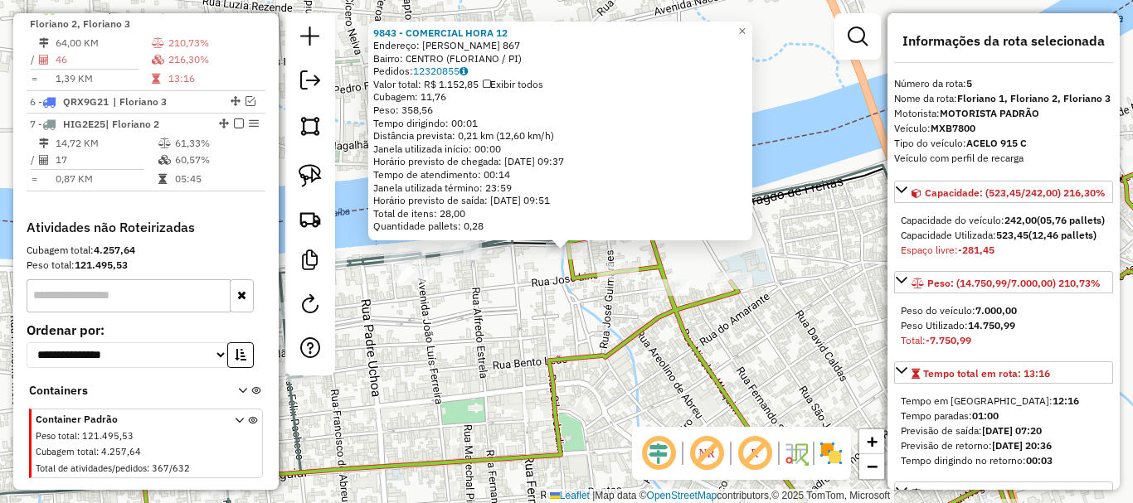
click at [611, 260] on div "9843 - COMERCIAL HORA 12 Endereço: FREI ANTONIO CURCIO 867 Bairro: CENTRO (FLOR…" at bounding box center [566, 251] width 1133 height 503
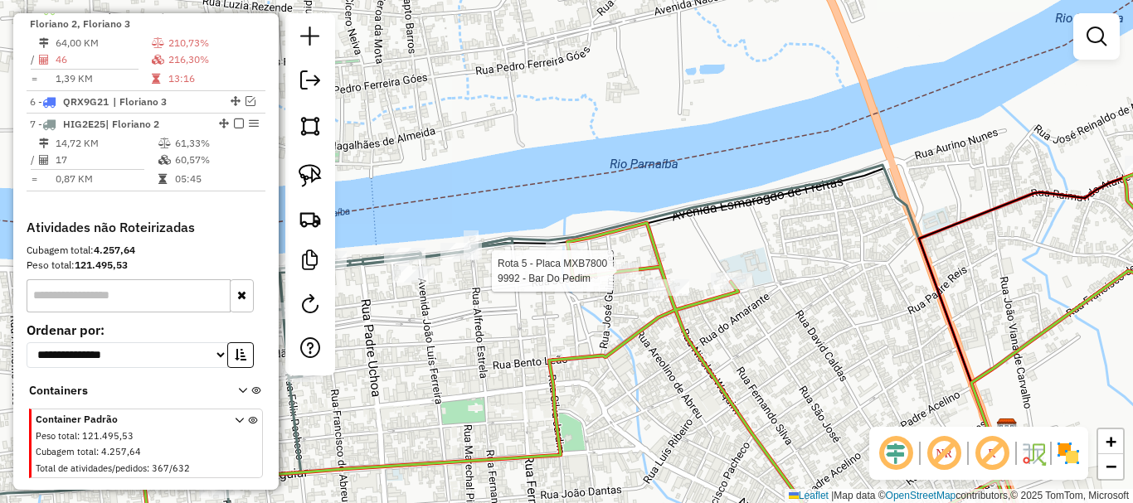
select select "*********"
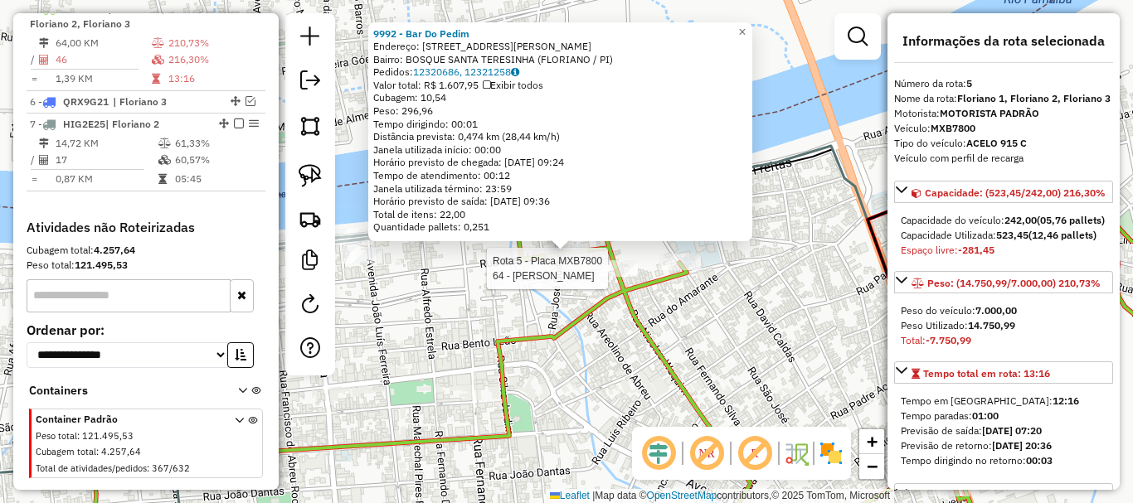
click at [562, 300] on div "Rota 5 - Placa MXB7800 64 - MARIA INEZ NUNES 9992 - Bar Do Pedim Endereço: Rua …" at bounding box center [566, 251] width 1133 height 503
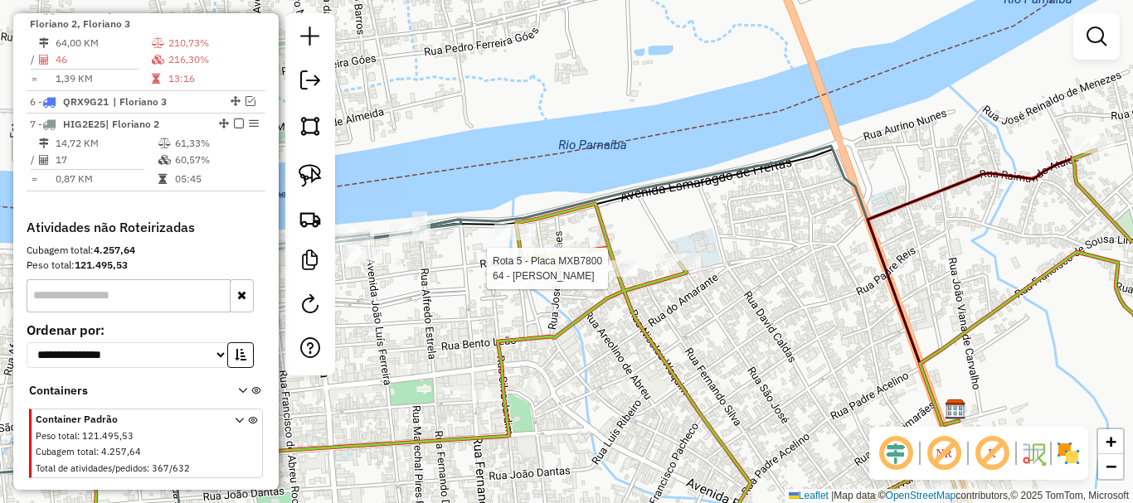
select select "*********"
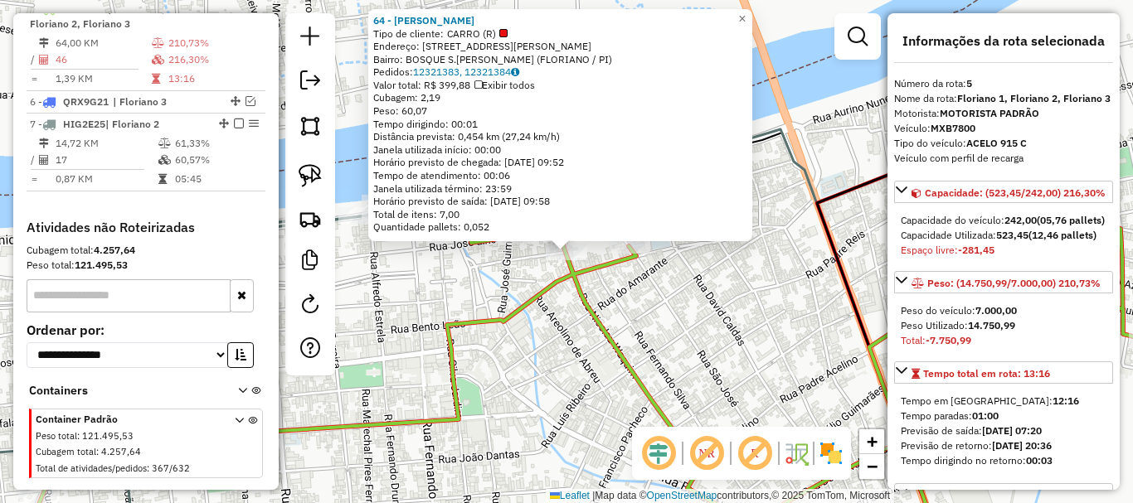
click at [565, 314] on div "64 - MARIA INEZ NUNES Tipo de cliente: CARRO (R) Endereço: R RUA NICOLAU WAQUIM…" at bounding box center [566, 251] width 1133 height 503
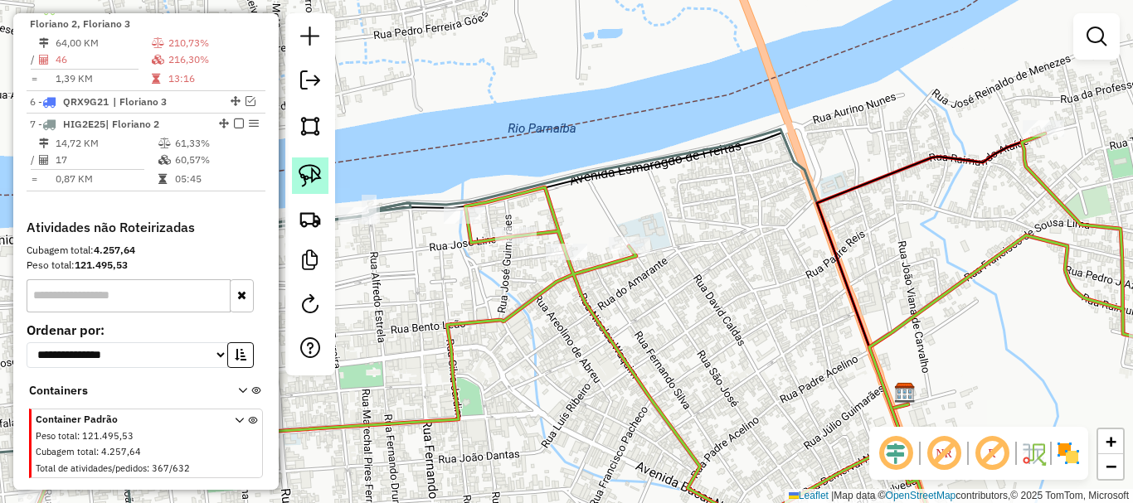
click at [308, 183] on img at bounding box center [310, 175] width 23 height 23
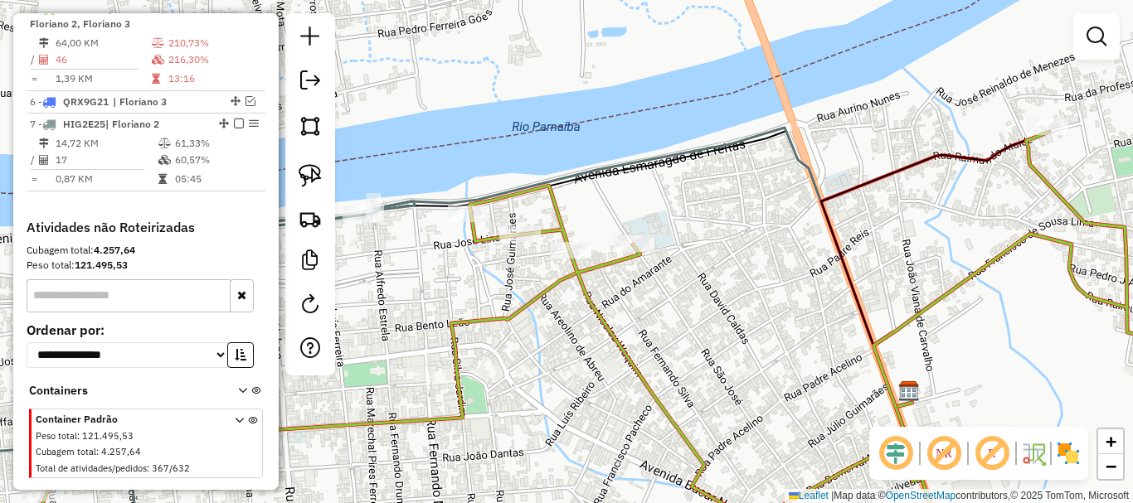
drag, startPoint x: 437, startPoint y: 312, endPoint x: 795, endPoint y: 159, distance: 389.5
click at [759, 168] on div "Janela de atendimento Grade de atendimento Capacidade Transportadoras Veículos …" at bounding box center [566, 251] width 1133 height 503
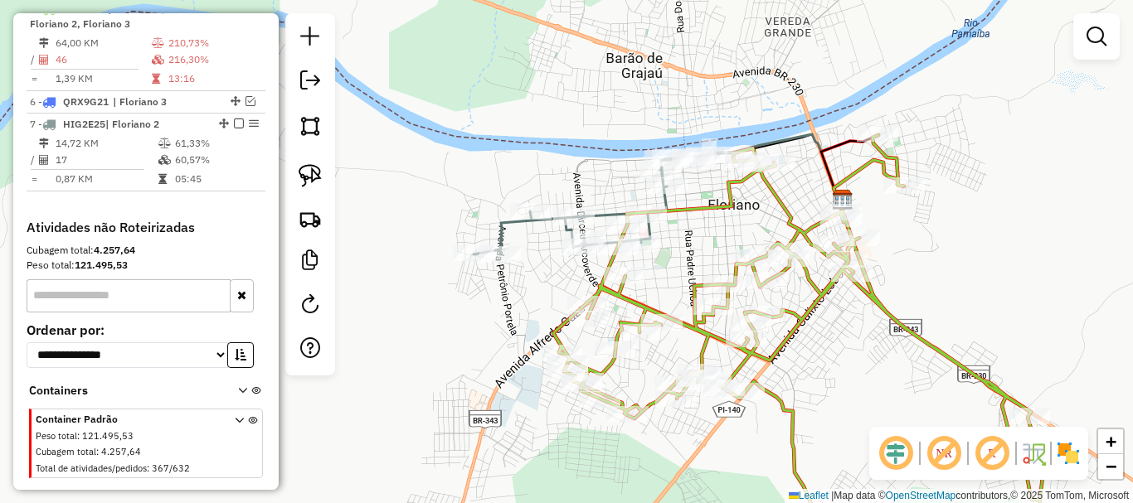
drag, startPoint x: 716, startPoint y: 193, endPoint x: 729, endPoint y: 163, distance: 33.4
click at [729, 163] on div "Janela de atendimento Grade de atendimento Capacidade Transportadoras Veículos …" at bounding box center [566, 251] width 1133 height 503
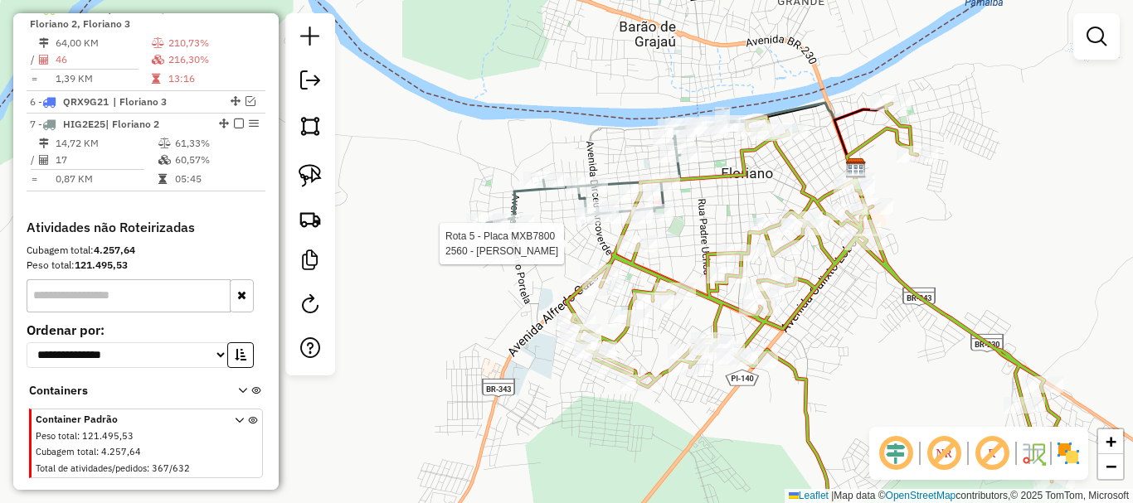
click at [628, 252] on div at bounding box center [637, 244] width 41 height 17
select select "*********"
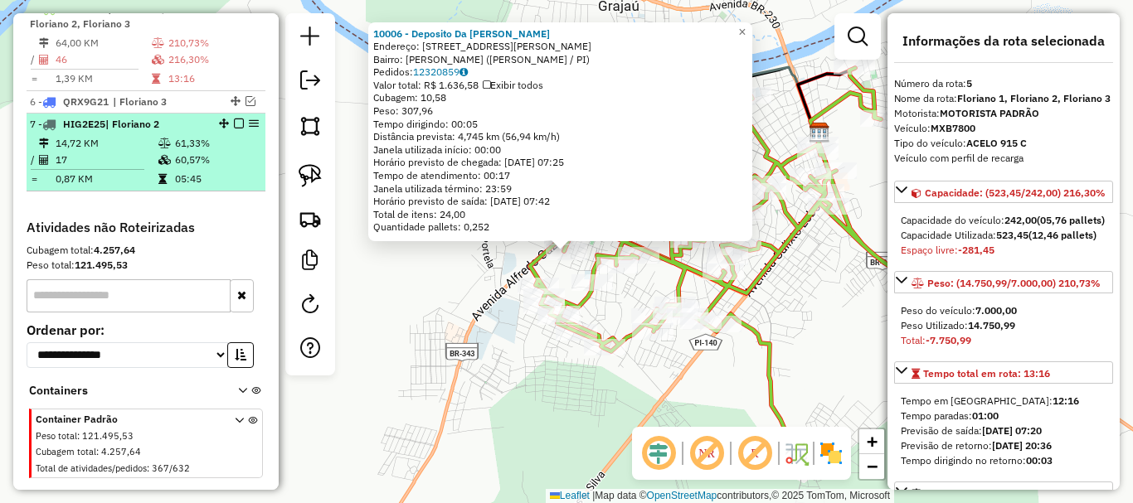
click at [95, 130] on span "HIG2E25" at bounding box center [84, 124] width 42 height 12
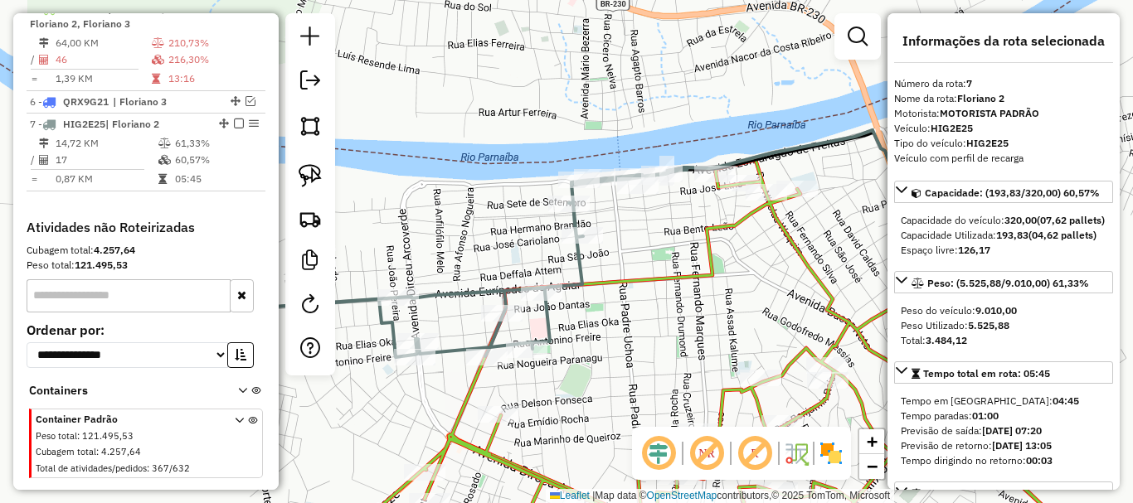
drag, startPoint x: 672, startPoint y: 287, endPoint x: 689, endPoint y: 240, distance: 50.4
click at [688, 241] on div "Janela de atendimento Grade de atendimento Capacidade Transportadoras Veículos …" at bounding box center [566, 251] width 1133 height 503
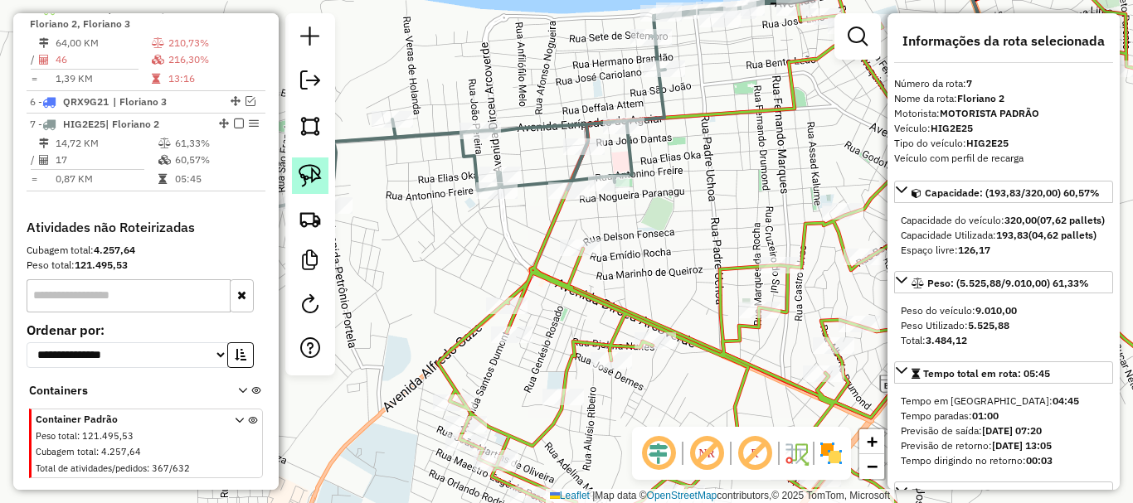
click at [303, 182] on img at bounding box center [310, 175] width 23 height 23
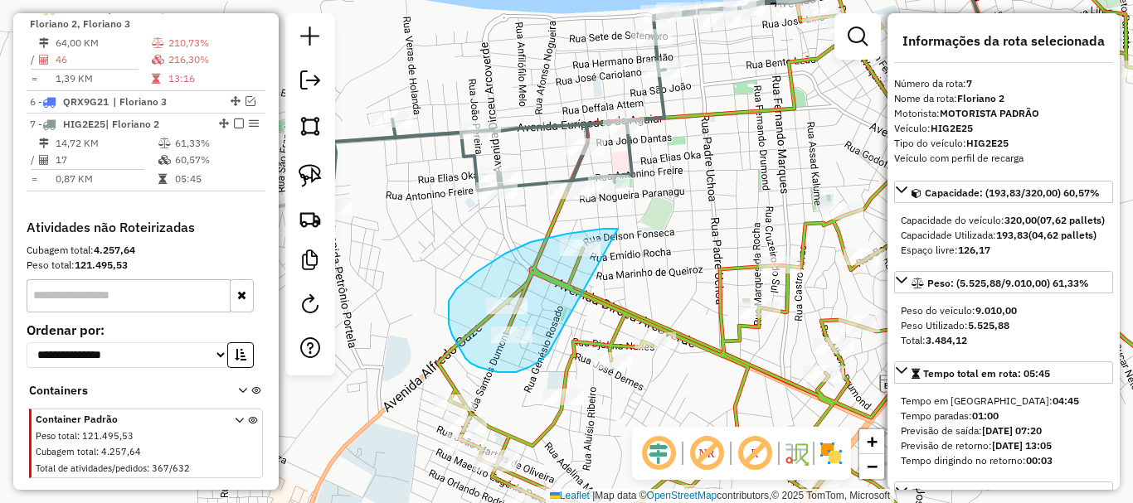
drag, startPoint x: 618, startPoint y: 229, endPoint x: 548, endPoint y: 353, distance: 142.6
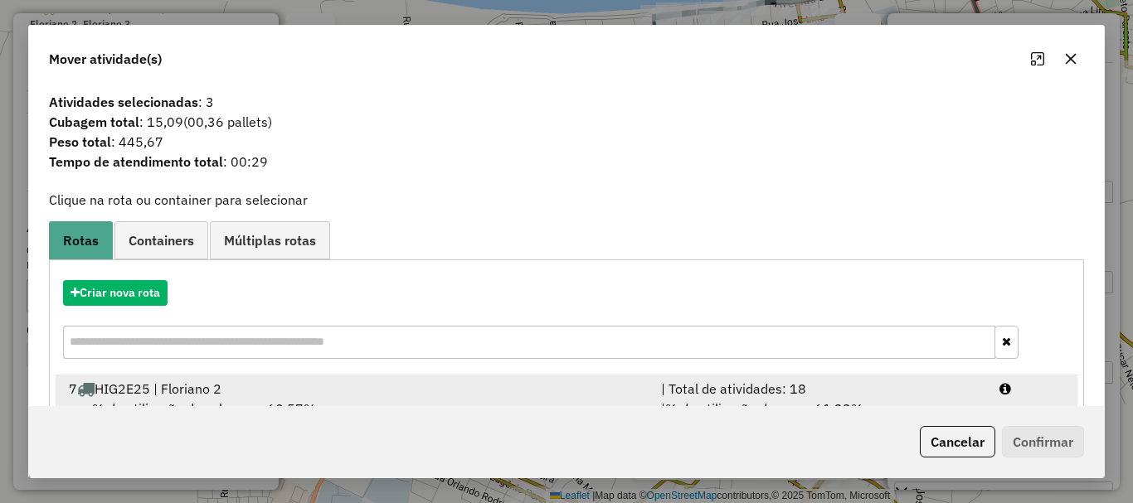
click at [298, 397] on div "7 HIG2E25 | Floriano 2" at bounding box center [355, 389] width 592 height 20
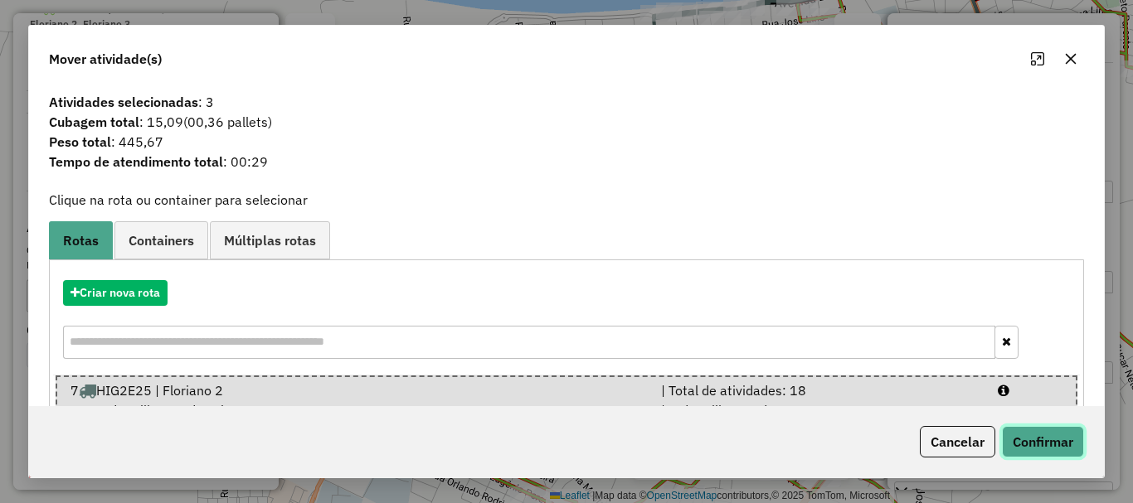
click at [1070, 445] on button "Confirmar" at bounding box center [1043, 442] width 82 height 32
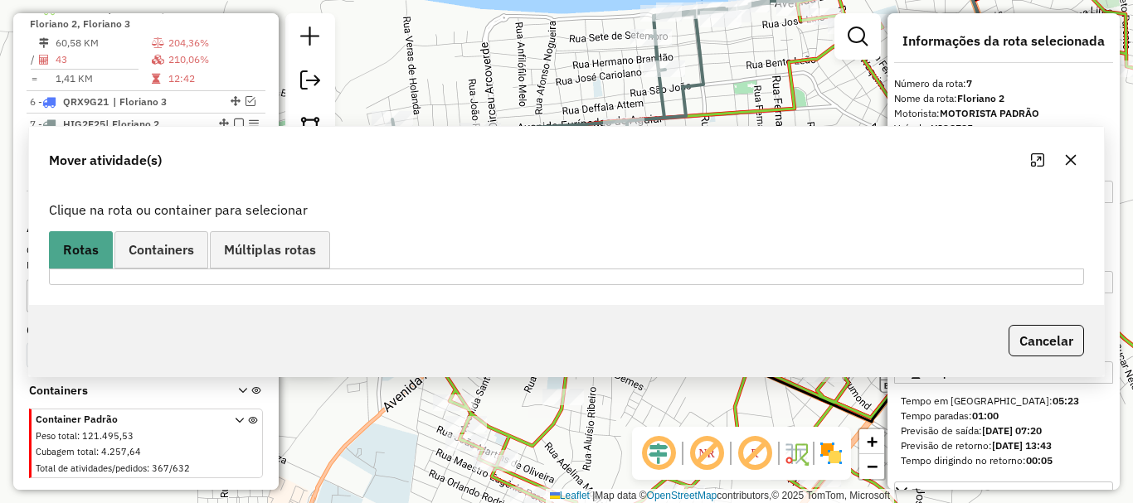
scroll to position [775, 0]
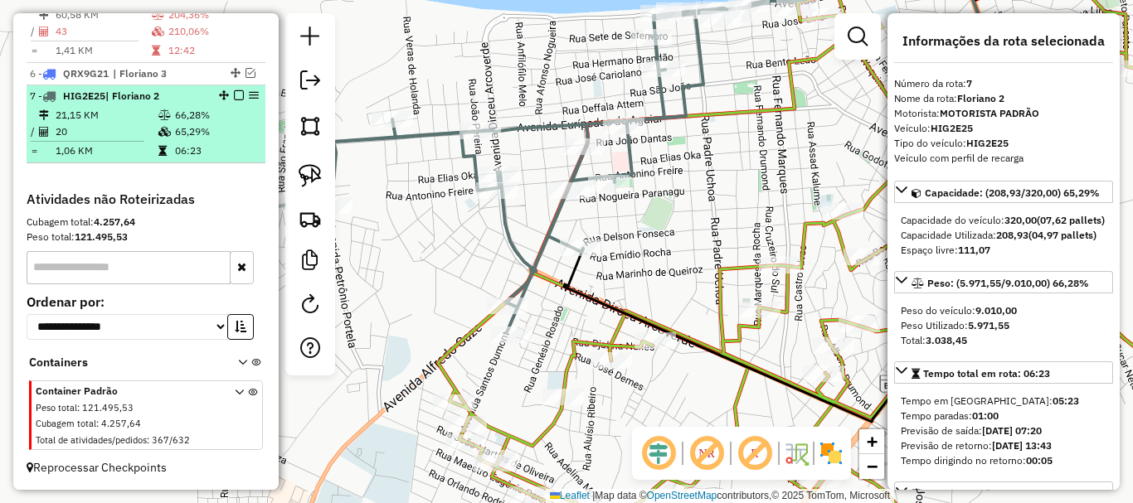
click at [190, 143] on td "06:23" at bounding box center [216, 151] width 84 height 17
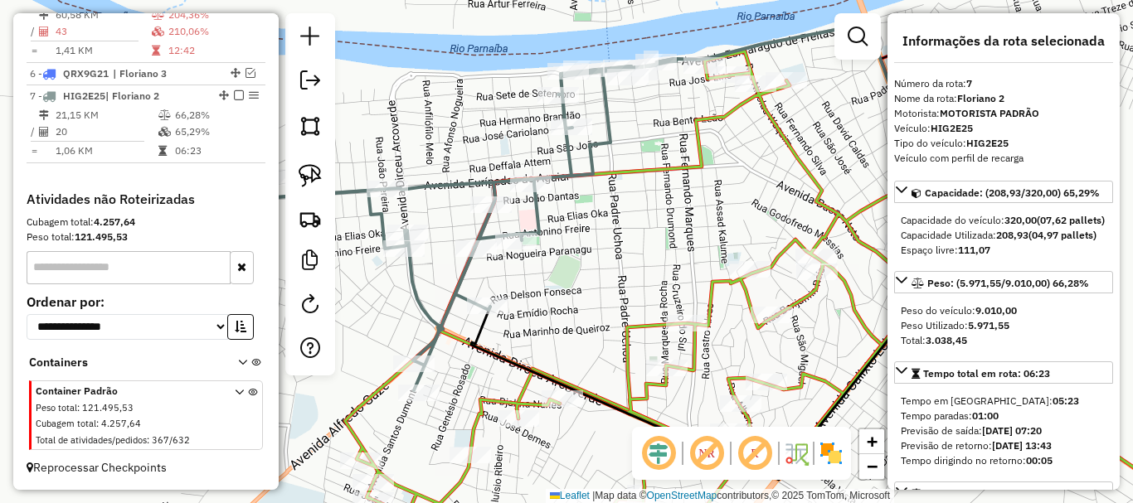
drag, startPoint x: 586, startPoint y: 300, endPoint x: 561, endPoint y: 241, distance: 64.7
click at [562, 243] on div "Janela de atendimento Grade de atendimento Capacidade Transportadoras Veículos …" at bounding box center [566, 251] width 1133 height 503
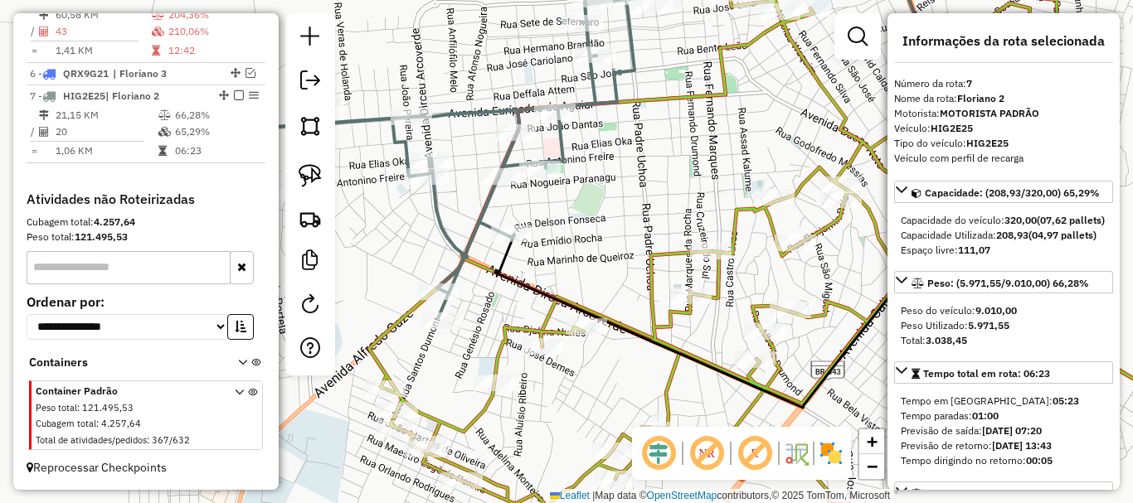
drag, startPoint x: 558, startPoint y: 244, endPoint x: 697, endPoint y: 328, distance: 162.3
click at [690, 324] on div "Janela de atendimento Grade de atendimento Capacidade Transportadoras Veículos …" at bounding box center [566, 251] width 1133 height 503
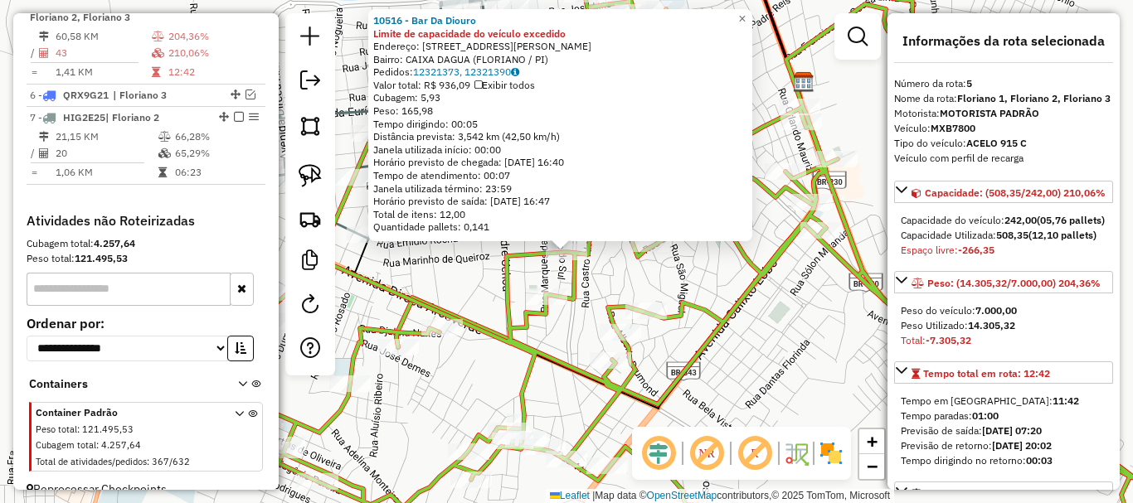
scroll to position [732, 0]
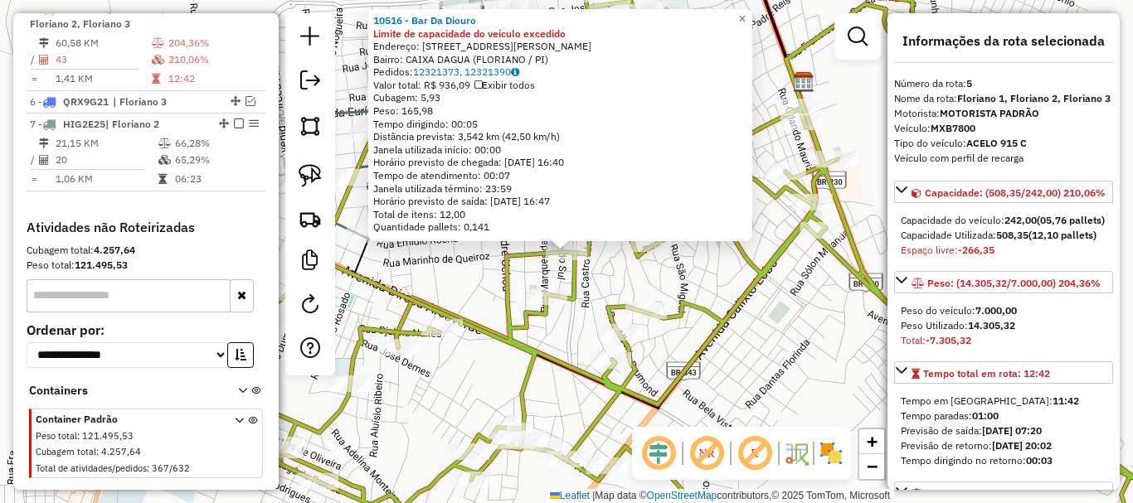
click at [712, 304] on icon at bounding box center [705, 253] width 960 height 601
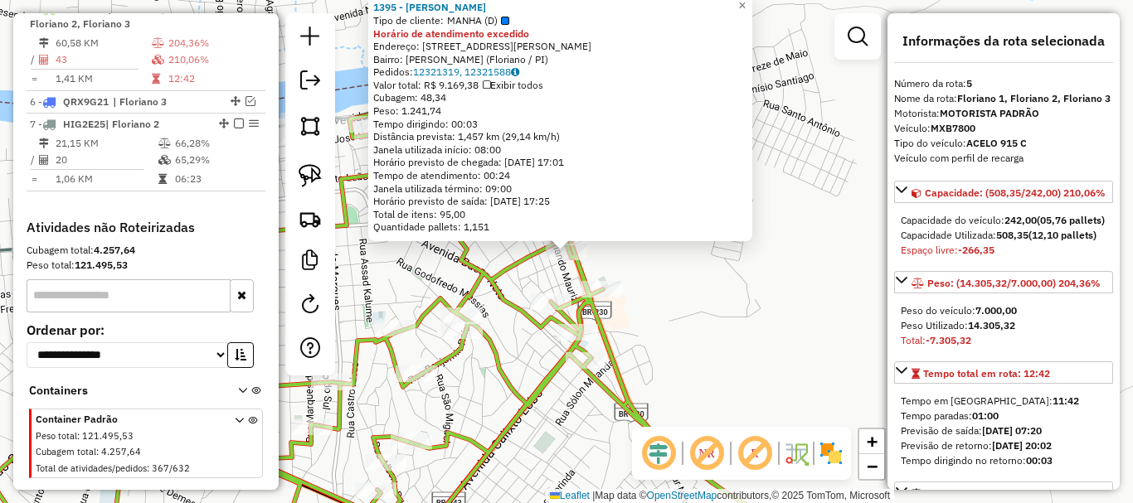
click at [485, 260] on div "1395 - ANA MARIA RIBERO BRITO Tipo de cliente: MANHA (D) Horário de atendimento…" at bounding box center [566, 251] width 1133 height 503
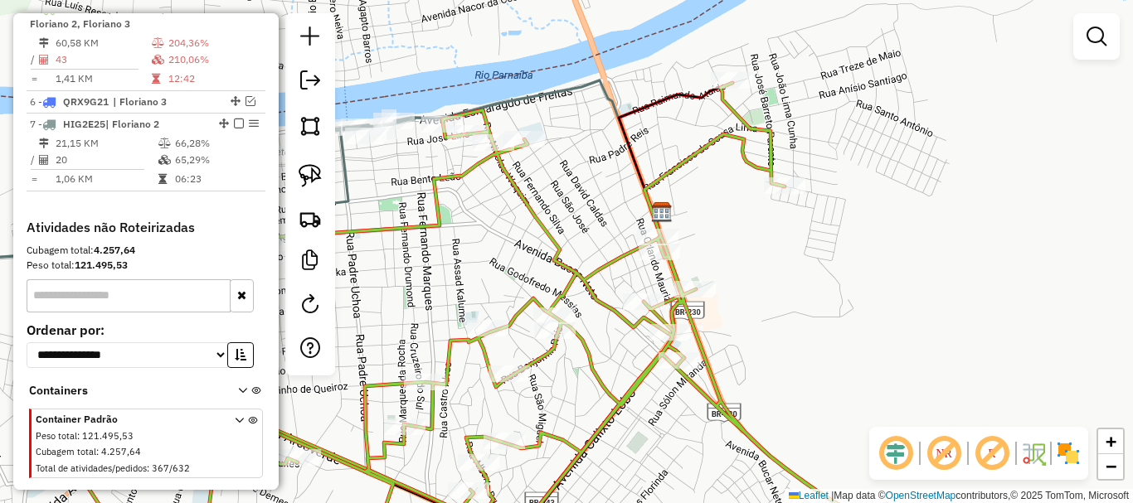
drag, startPoint x: 483, startPoint y: 277, endPoint x: 832, endPoint y: 260, distance: 349.6
click at [790, 261] on div "Janela de atendimento Grade de atendimento Capacidade Transportadoras Veículos …" at bounding box center [566, 251] width 1133 height 503
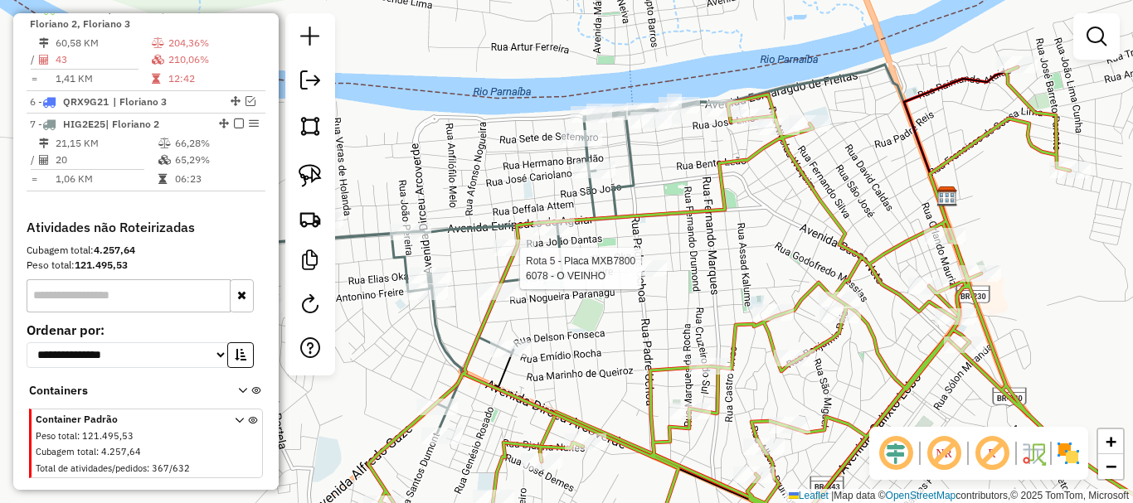
click at [683, 251] on div "Rota 5 - Placa MXB7800 6078 - O VEINHO Janela de atendimento Grade de atendimen…" at bounding box center [566, 251] width 1133 height 503
select select "*********"
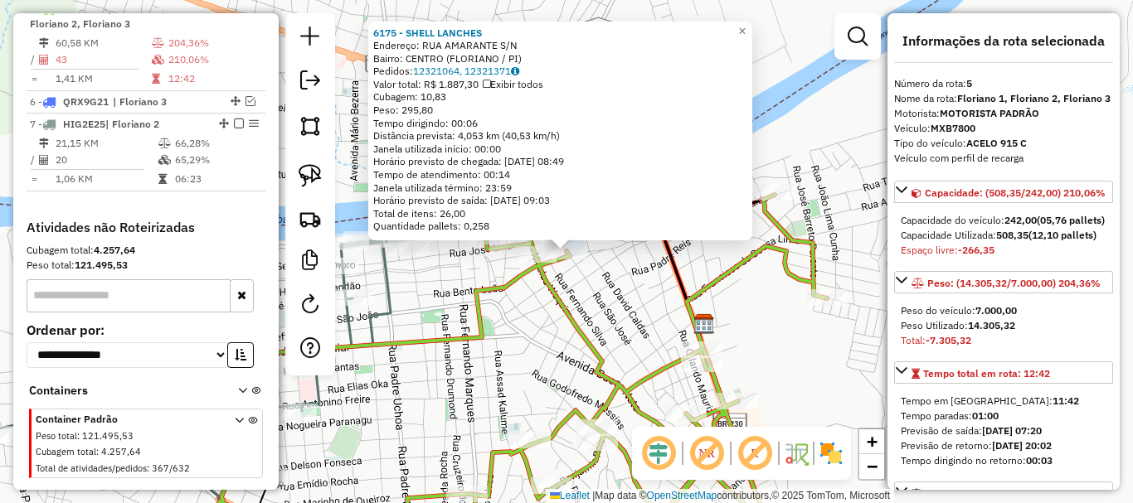
click at [714, 279] on icon at bounding box center [498, 374] width 658 height 358
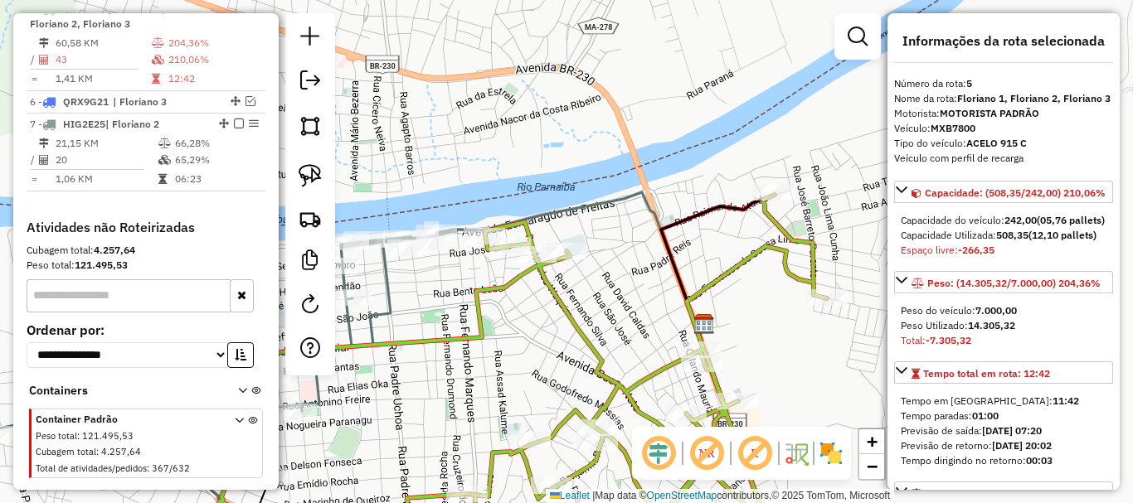
click at [803, 289] on icon at bounding box center [498, 374] width 658 height 358
drag, startPoint x: 701, startPoint y: 305, endPoint x: 829, endPoint y: 151, distance: 200.3
click at [828, 153] on div "Janela de atendimento Grade de atendimento Capacidade Transportadoras Veículos …" at bounding box center [566, 251] width 1133 height 503
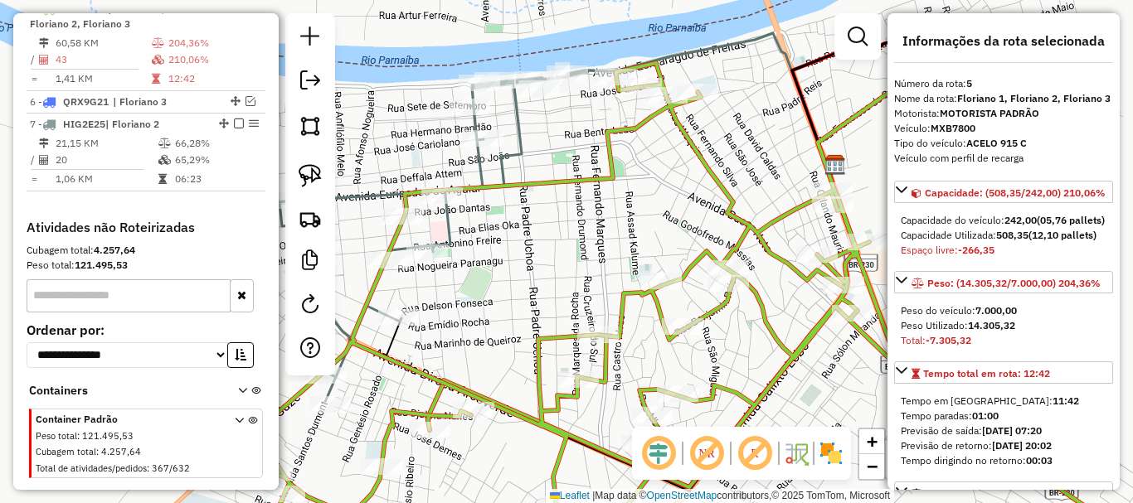
drag, startPoint x: 691, startPoint y: 314, endPoint x: 688, endPoint y: 323, distance: 9.5
click at [688, 323] on icon at bounding box center [708, 296] width 904 height 521
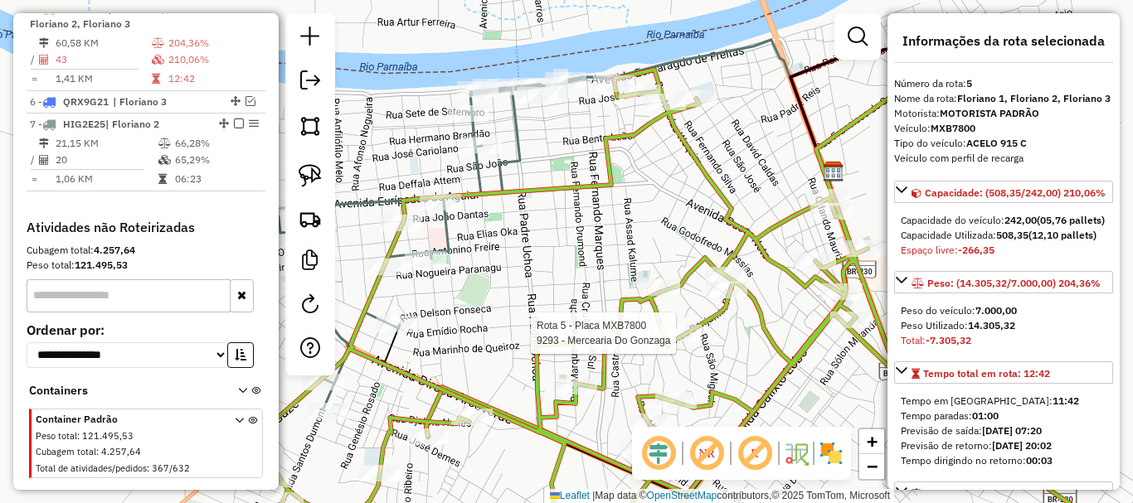
click at [688, 323] on icon at bounding box center [700, 297] width 891 height 511
click at [664, 318] on icon at bounding box center [700, 297] width 891 height 511
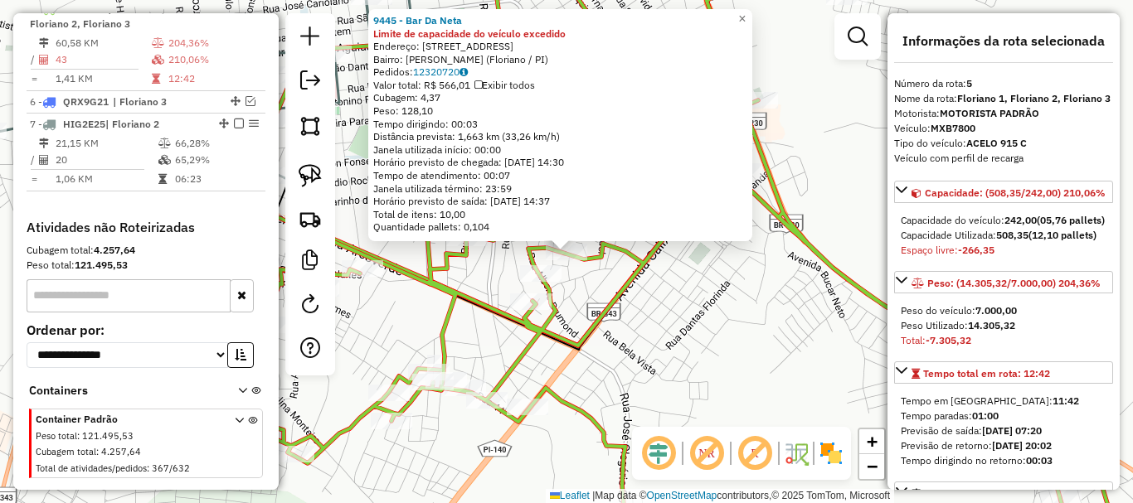
click at [559, 314] on icon at bounding box center [637, 251] width 985 height 604
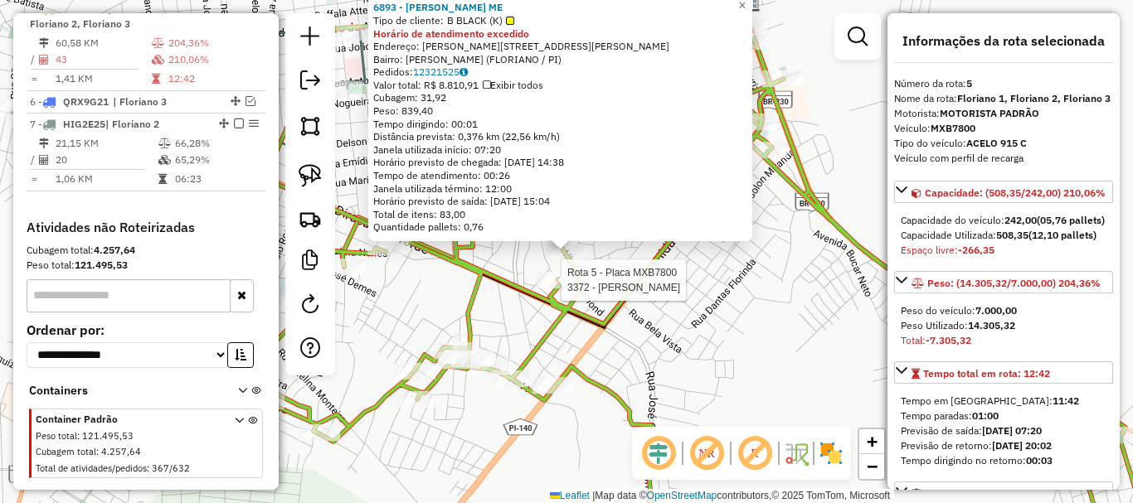
click at [541, 289] on div at bounding box center [556, 280] width 41 height 17
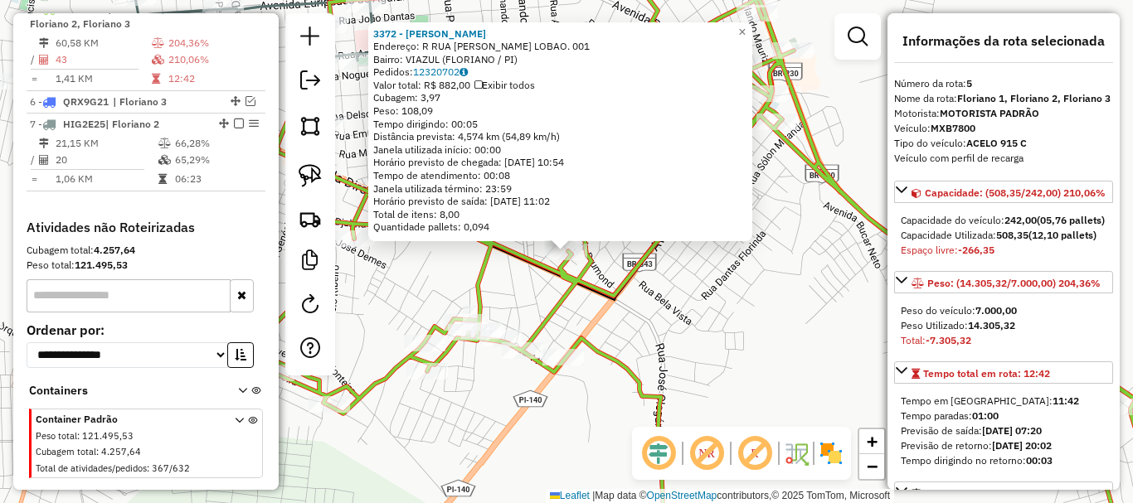
click at [516, 272] on div "3372 - CALISTO MARQUES DE OLIVEIRA Endereço: R RUA NEWTON B. LOBAO. 001 Bairro:…" at bounding box center [566, 251] width 1133 height 503
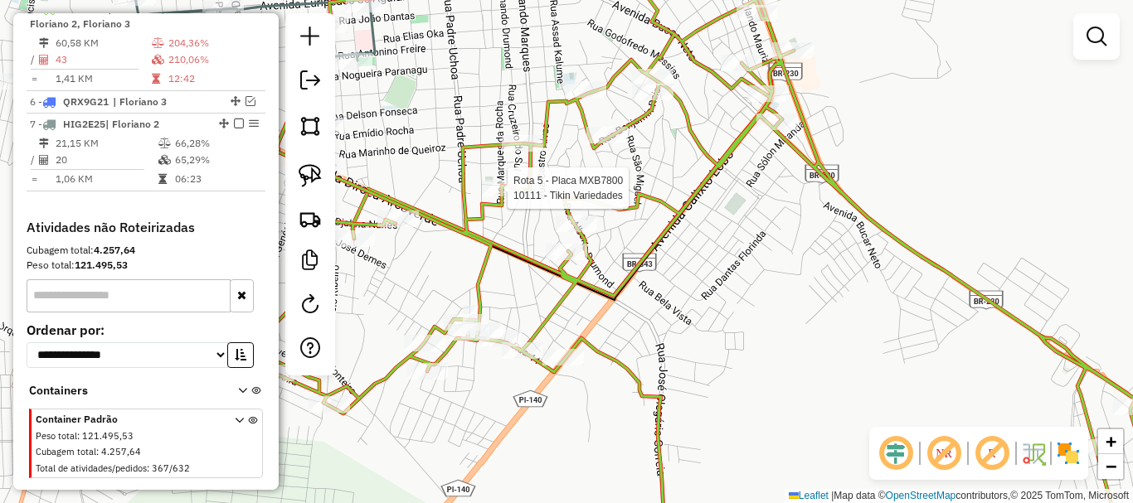
select select "*********"
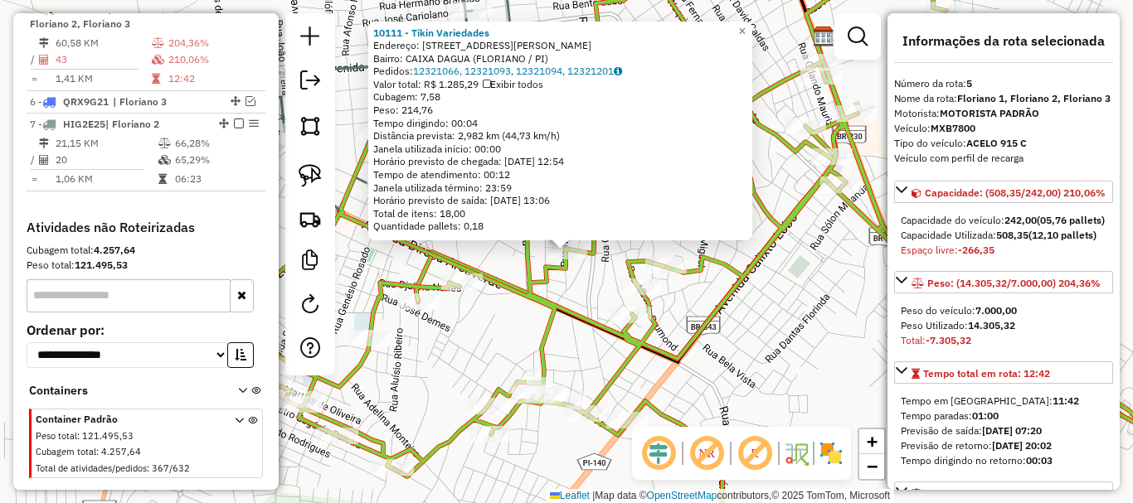
click at [561, 286] on div "10111 - Tikin Variedades Endereço: Rua Marques Da Rocha 1678 Bairro: CAIXA DAGU…" at bounding box center [566, 251] width 1133 height 503
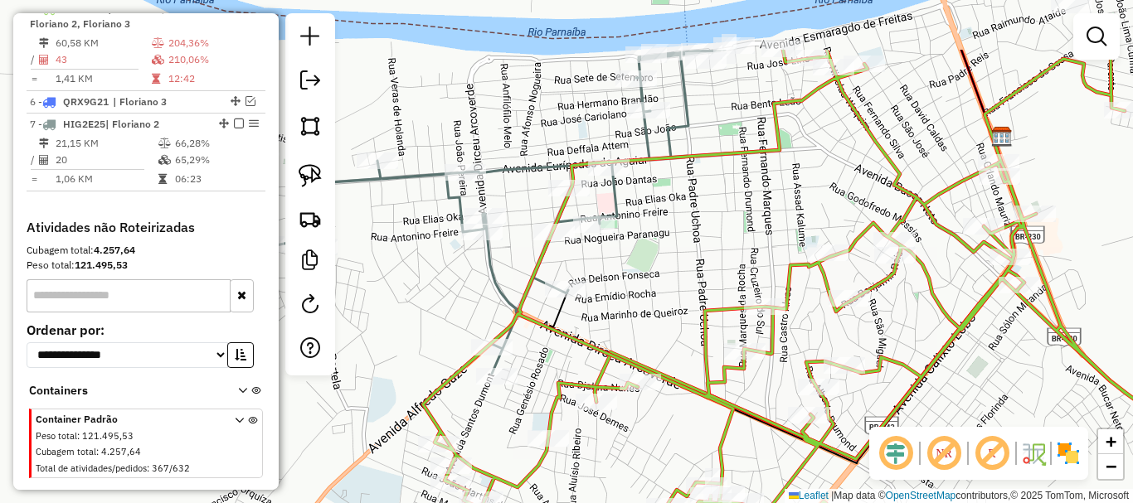
drag, startPoint x: 688, startPoint y: 331, endPoint x: 757, endPoint y: 412, distance: 106.5
click at [757, 412] on icon at bounding box center [915, 352] width 985 height 604
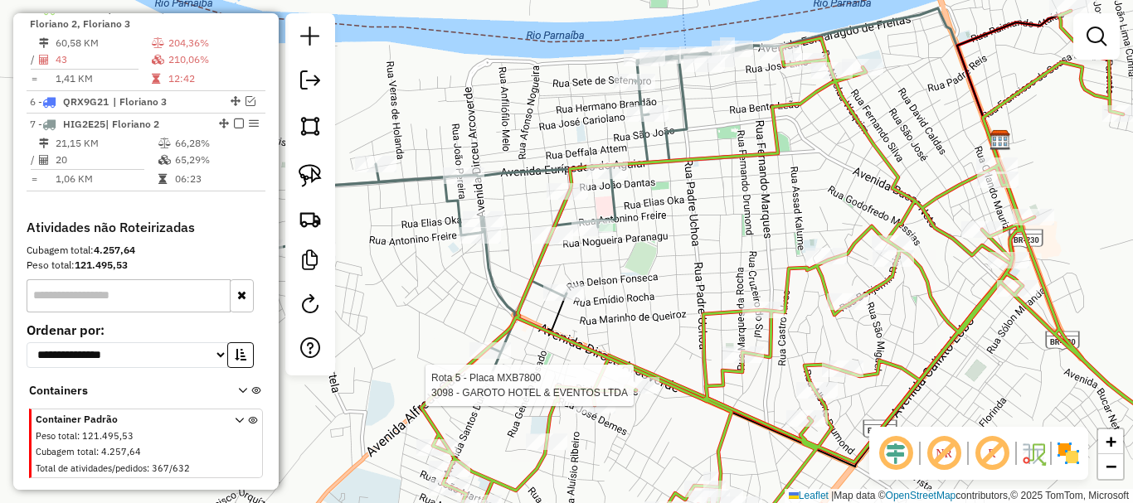
click at [633, 394] on div at bounding box center [638, 385] width 41 height 17
select select "*********"
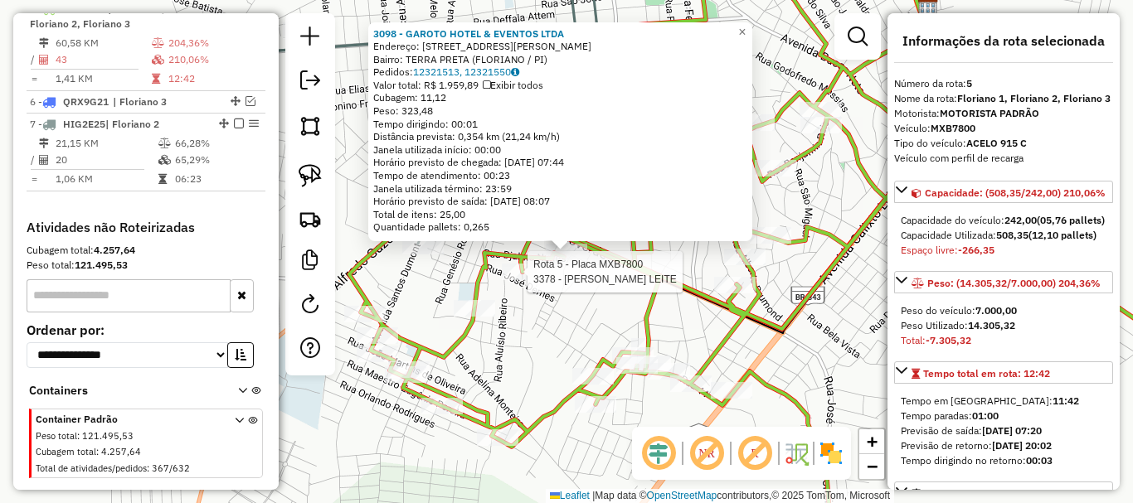
click at [529, 280] on div at bounding box center [522, 272] width 41 height 17
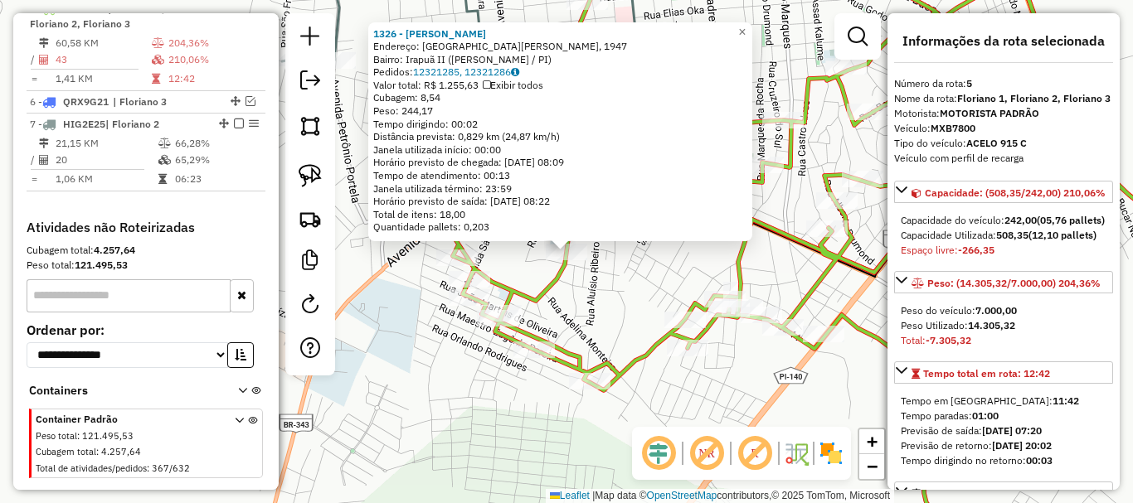
click at [588, 289] on div "1326 - GILVAN PEREIRA DA COSTA E SILVA Endereço: Rua João Dantas, 1947 Bairro: …" at bounding box center [566, 251] width 1133 height 503
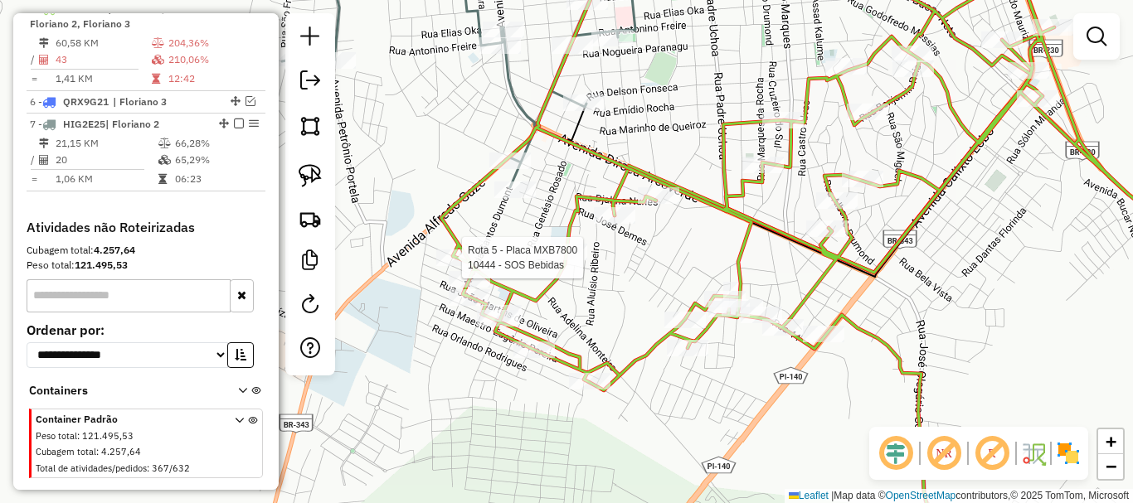
click at [289, 217] on div at bounding box center [310, 194] width 50 height 362
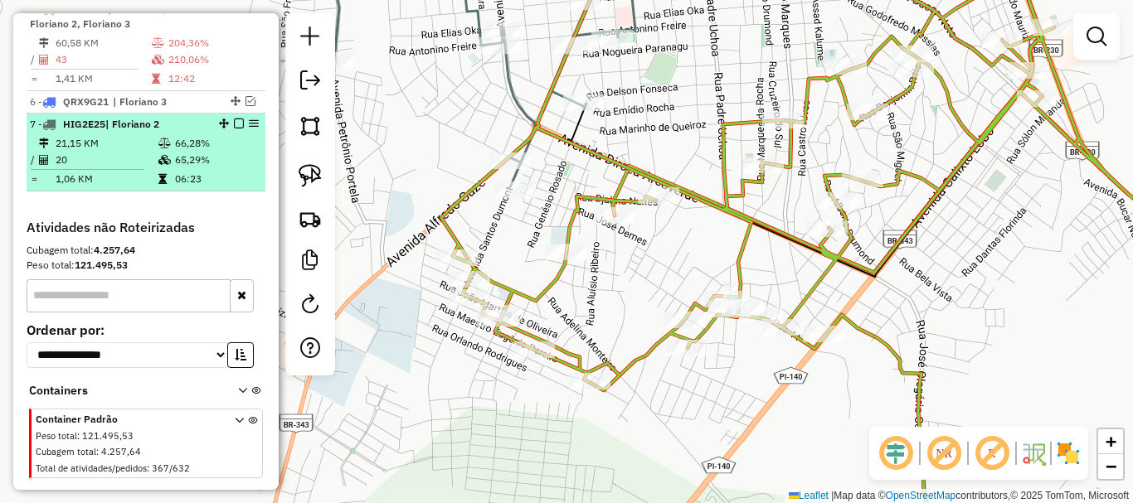
click at [174, 152] on td "66,28%" at bounding box center [216, 143] width 84 height 17
select select "*********"
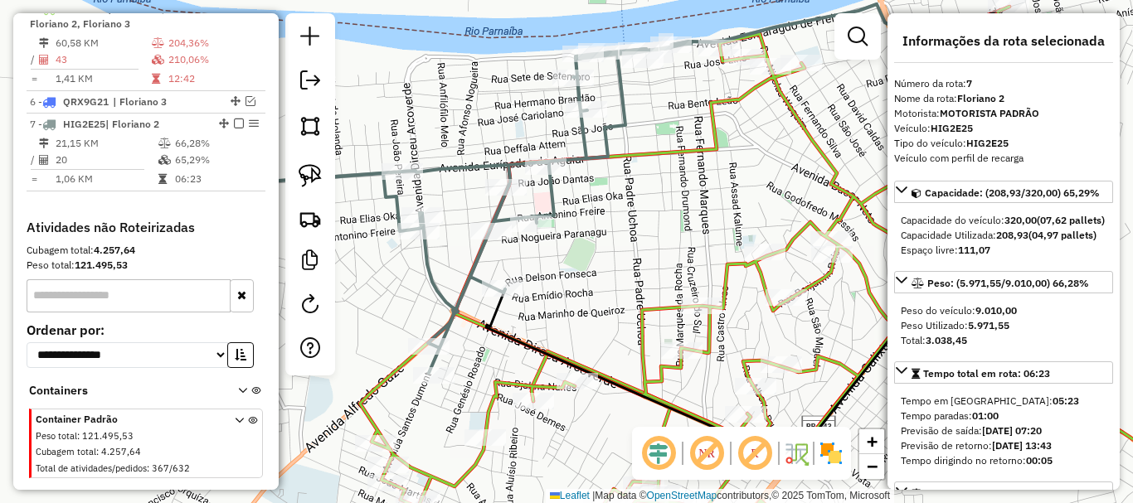
drag, startPoint x: 614, startPoint y: 369, endPoint x: 684, endPoint y: 249, distance: 139.4
click at [674, 264] on div "Janela de atendimento Grade de atendimento Capacidade Transportadoras Veículos …" at bounding box center [566, 251] width 1133 height 503
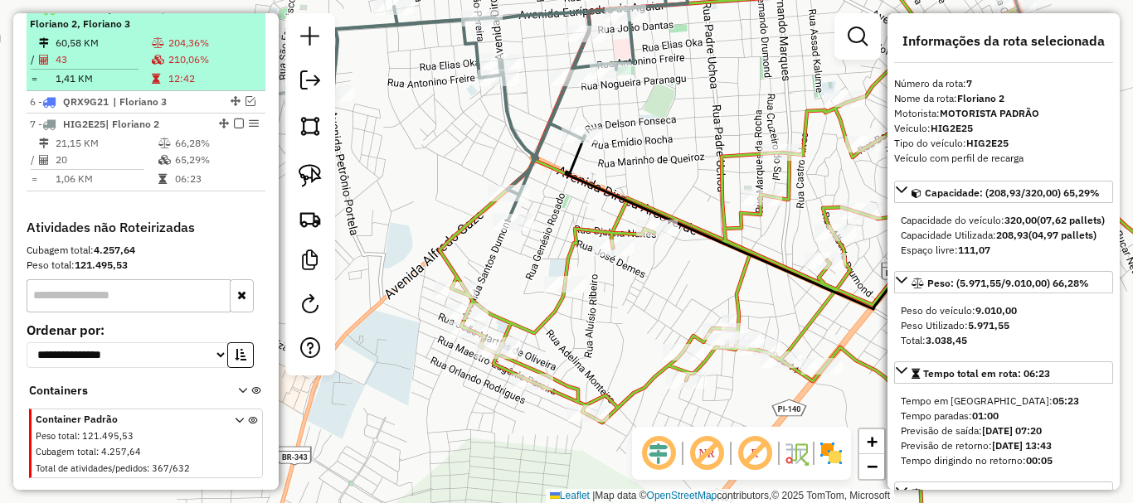
click at [155, 84] on icon at bounding box center [156, 79] width 8 height 10
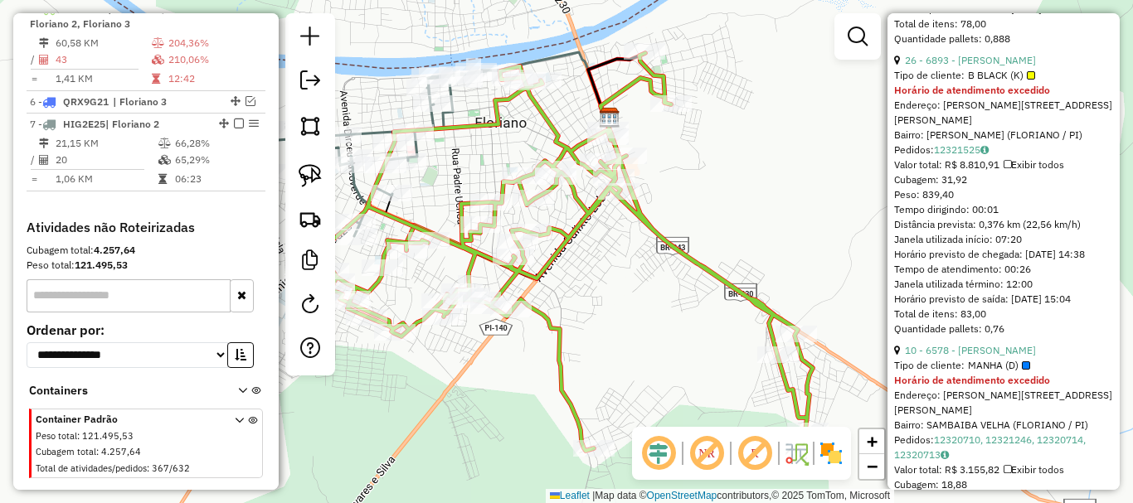
scroll to position [2488, 0]
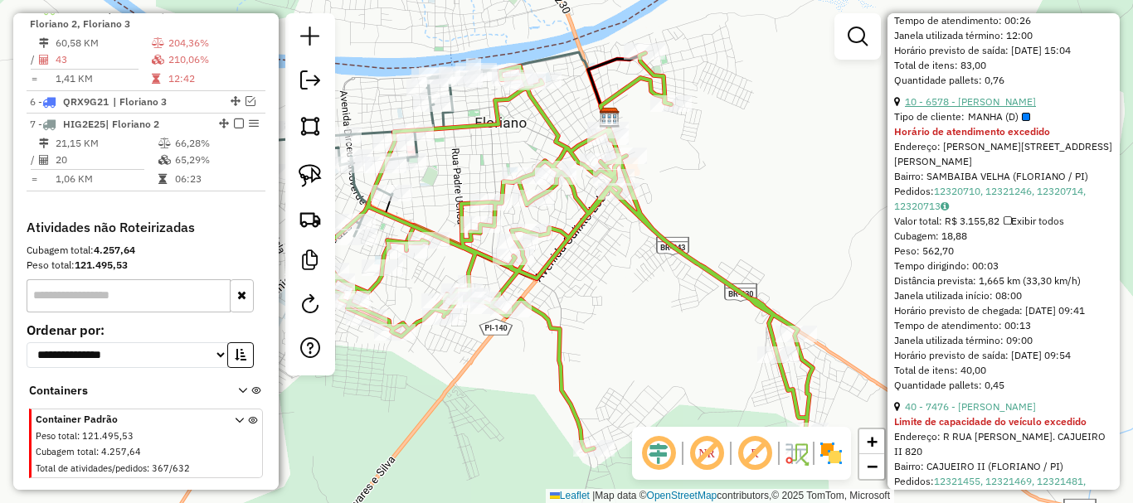
click at [987, 108] on link "10 - 6578 - LIMAEL MONTEIRO MUNIZ" at bounding box center [970, 101] width 131 height 12
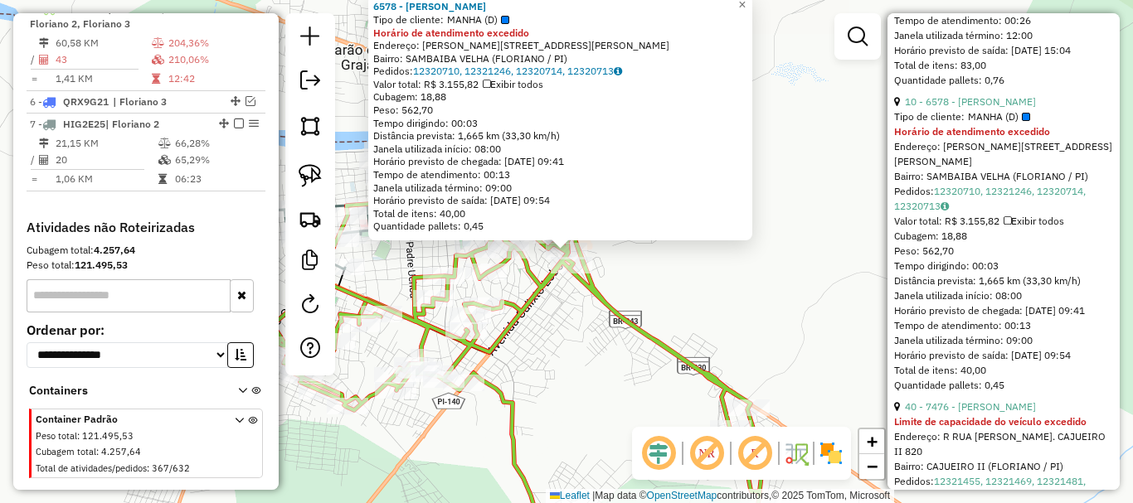
drag, startPoint x: 620, startPoint y: 317, endPoint x: 581, endPoint y: 343, distance: 47.2
click at [620, 317] on icon at bounding box center [519, 326] width 493 height 398
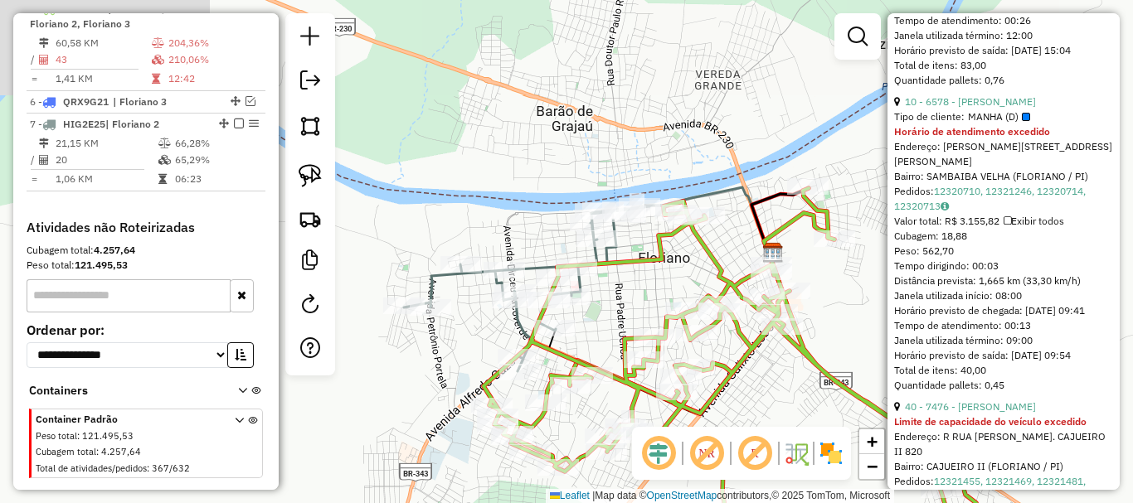
drag, startPoint x: 581, startPoint y: 344, endPoint x: 841, endPoint y: 413, distance: 269.4
click at [835, 412] on div "Janela de atendimento Grade de atendimento Capacidade Transportadoras Veículos …" at bounding box center [566, 251] width 1133 height 503
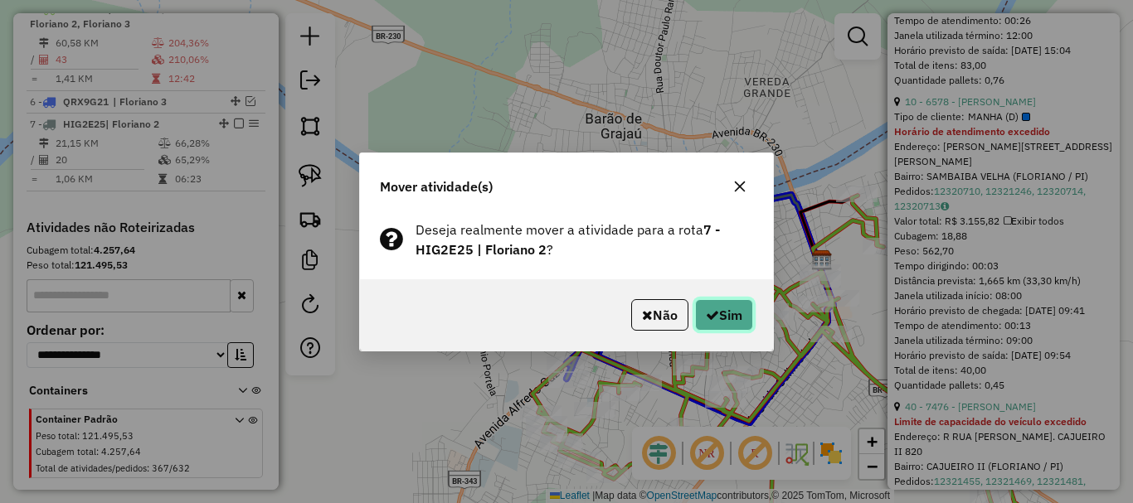
click at [709, 313] on icon "button" at bounding box center [712, 315] width 13 height 13
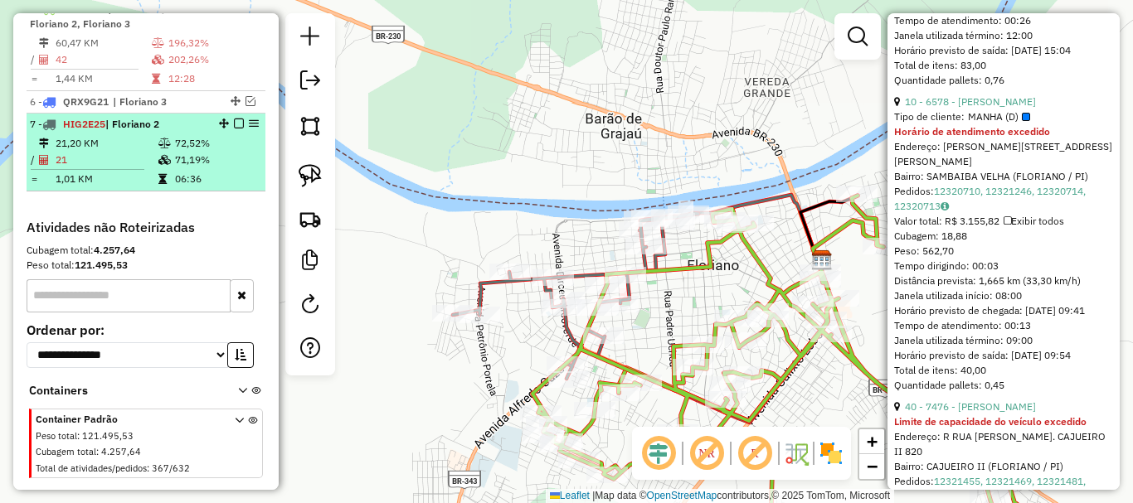
click at [168, 187] on td at bounding box center [166, 179] width 17 height 17
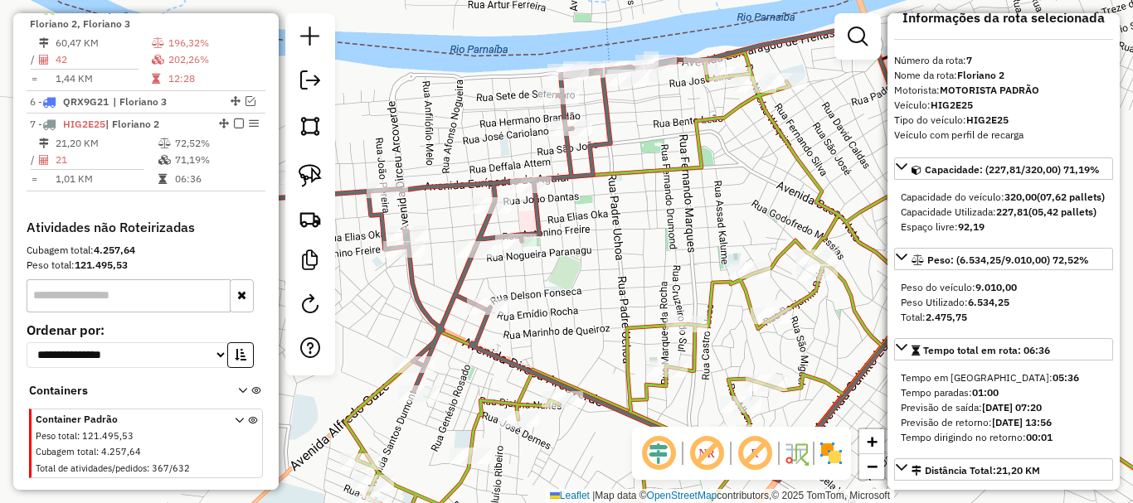
scroll to position [0, 0]
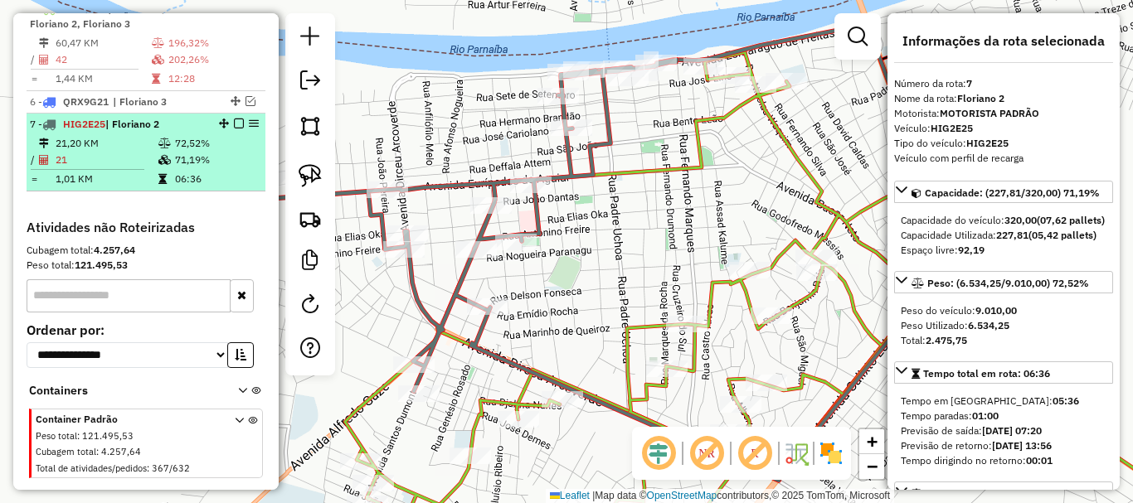
click at [236, 129] on em at bounding box center [239, 124] width 10 height 10
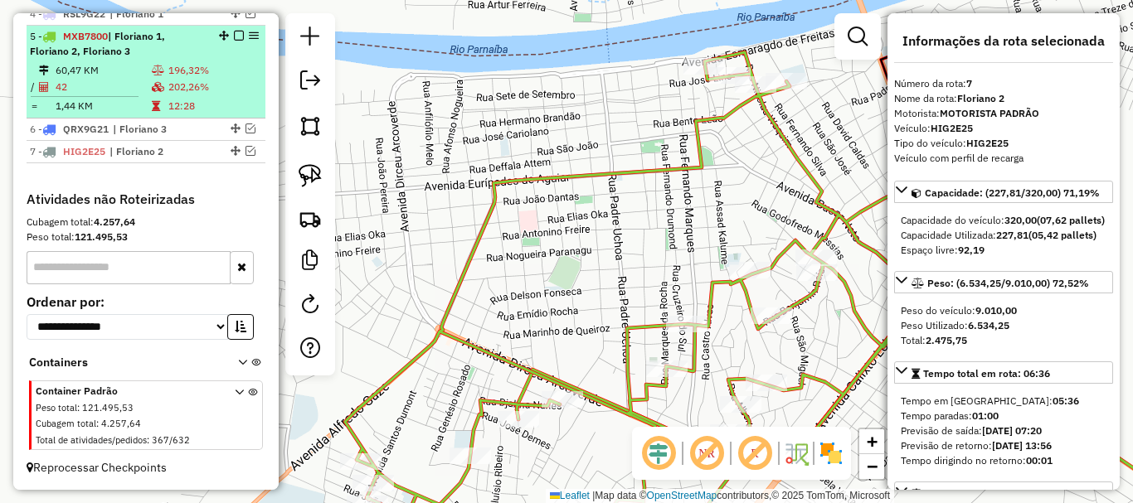
click at [201, 94] on td "202,26%" at bounding box center [213, 87] width 91 height 17
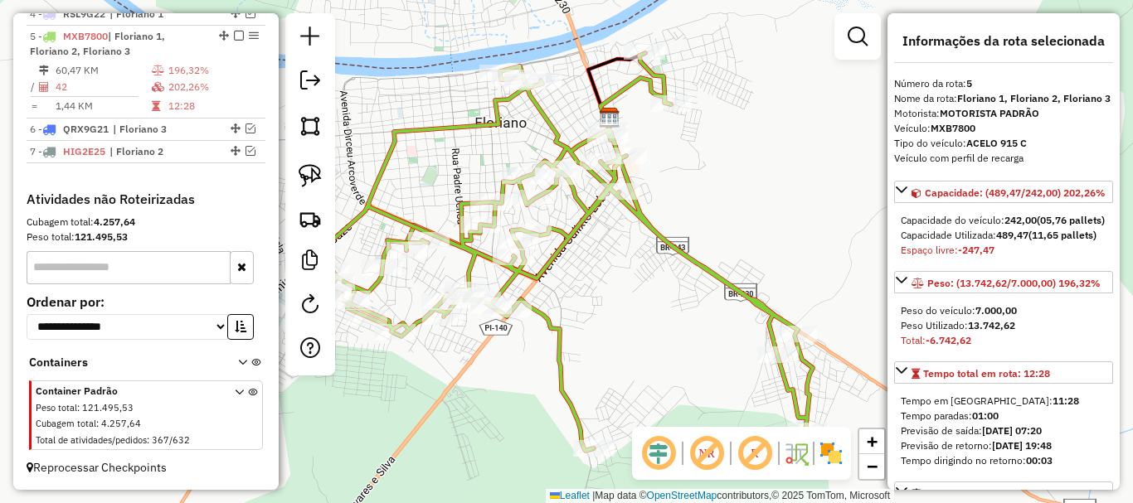
click at [610, 287] on div "Janela de atendimento Grade de atendimento Capacidade Transportadoras Veículos …" at bounding box center [566, 251] width 1133 height 503
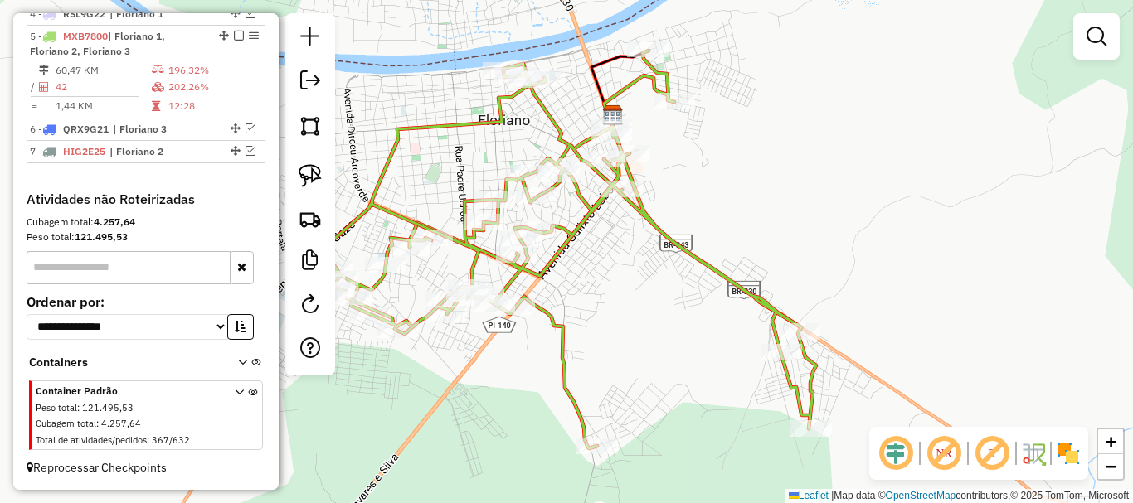
drag, startPoint x: 610, startPoint y: 264, endPoint x: 685, endPoint y: 209, distance: 93.2
click at [681, 214] on div "Janela de atendimento Grade de atendimento Capacidade Transportadoras Veículos …" at bounding box center [566, 251] width 1133 height 503
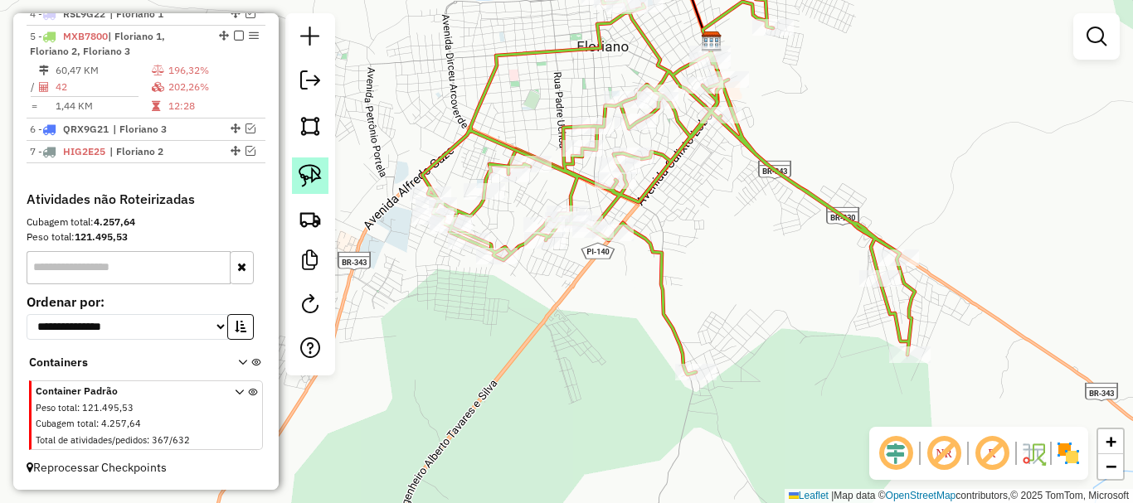
click at [319, 174] on img at bounding box center [310, 175] width 23 height 23
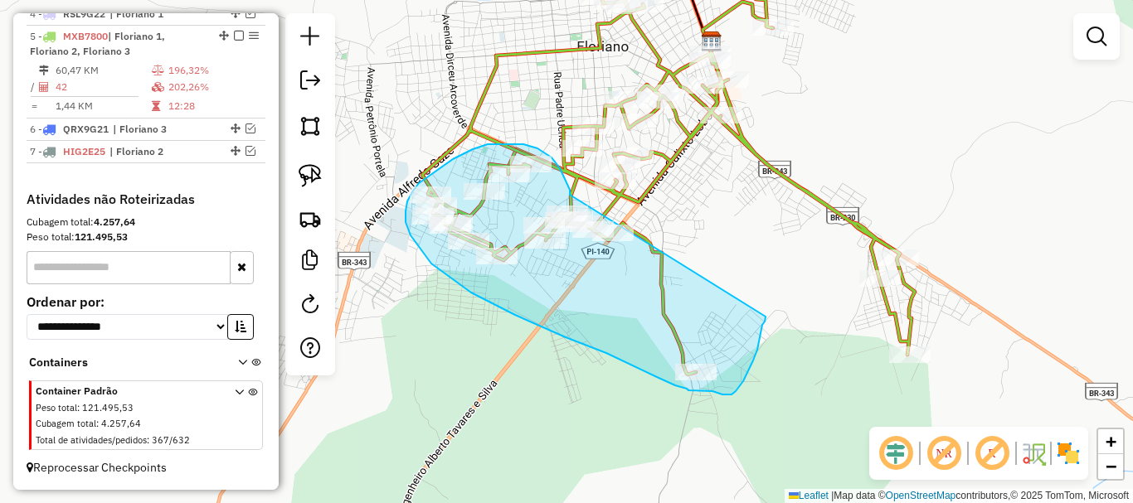
drag, startPoint x: 570, startPoint y: 195, endPoint x: 766, endPoint y: 317, distance: 230.6
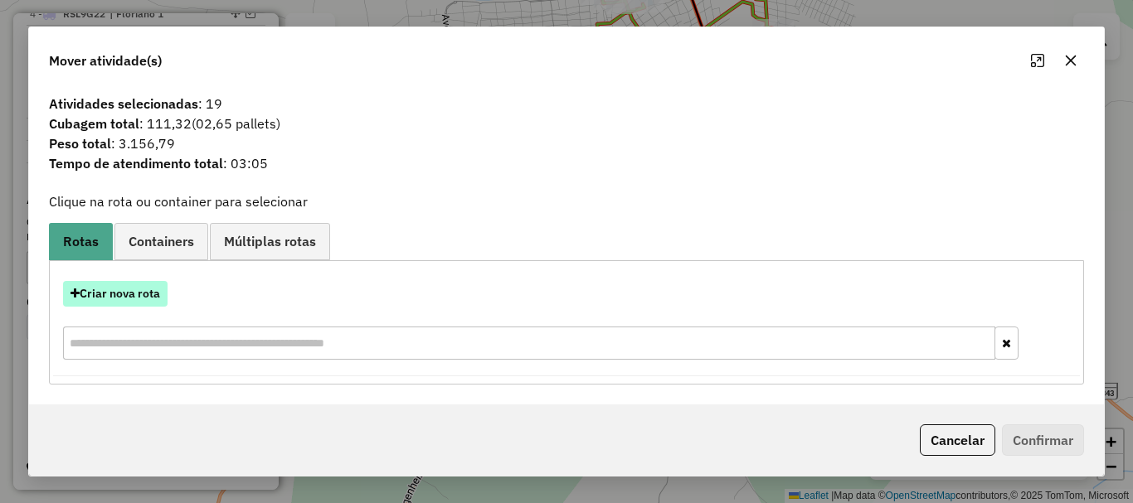
click at [121, 285] on button "Criar nova rota" at bounding box center [115, 294] width 105 height 26
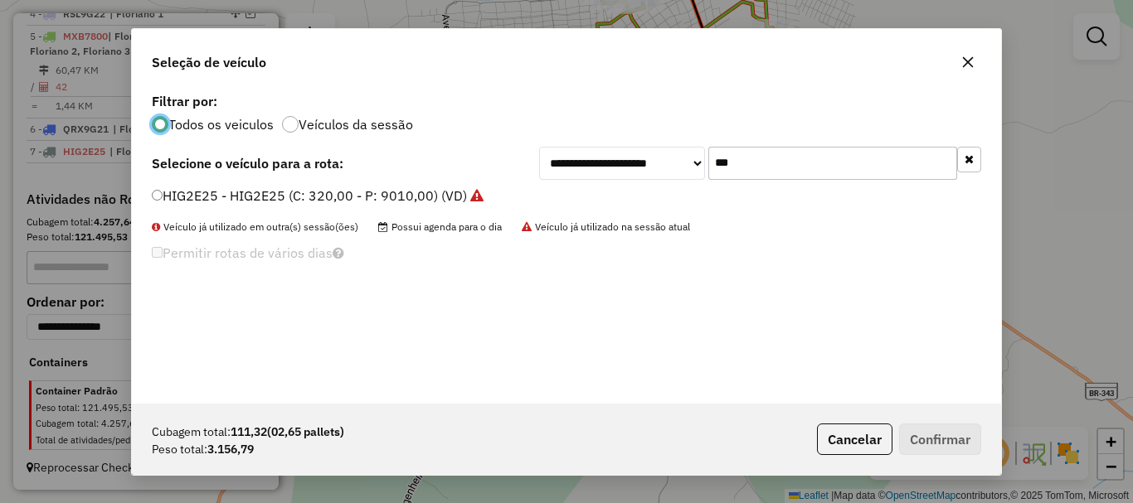
scroll to position [9, 5]
click at [790, 187] on li "HIG2E25 - HIG2E25 (C: 320,00 - P: 9010,00) (VD)" at bounding box center [566, 197] width 829 height 20
click at [785, 174] on input "***" at bounding box center [832, 163] width 249 height 33
type input "***"
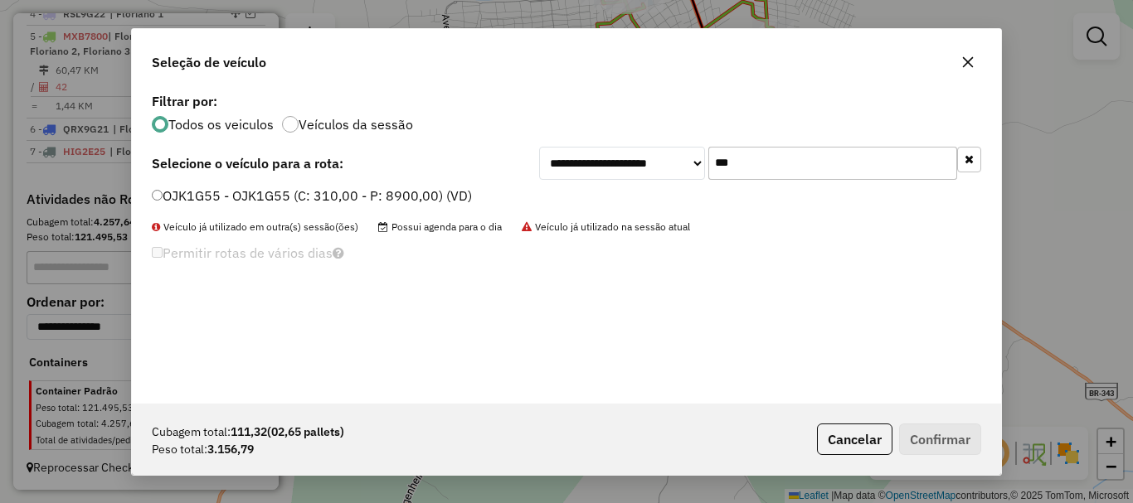
click at [265, 197] on label "OJK1G55 - OJK1G55 (C: 310,00 - P: 8900,00) (VD)" at bounding box center [312, 196] width 320 height 20
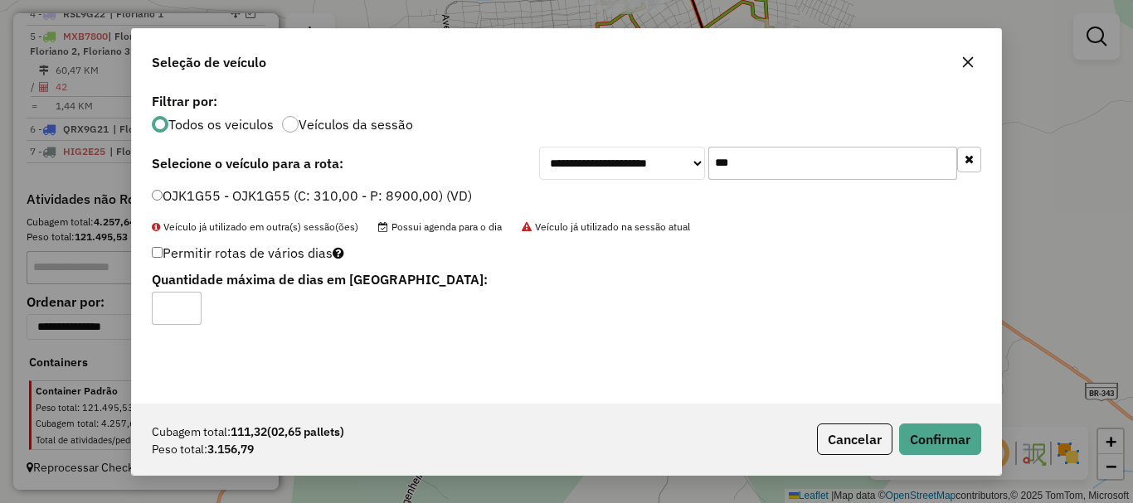
type input "*"
click at [909, 431] on button "Confirmar" at bounding box center [940, 440] width 82 height 32
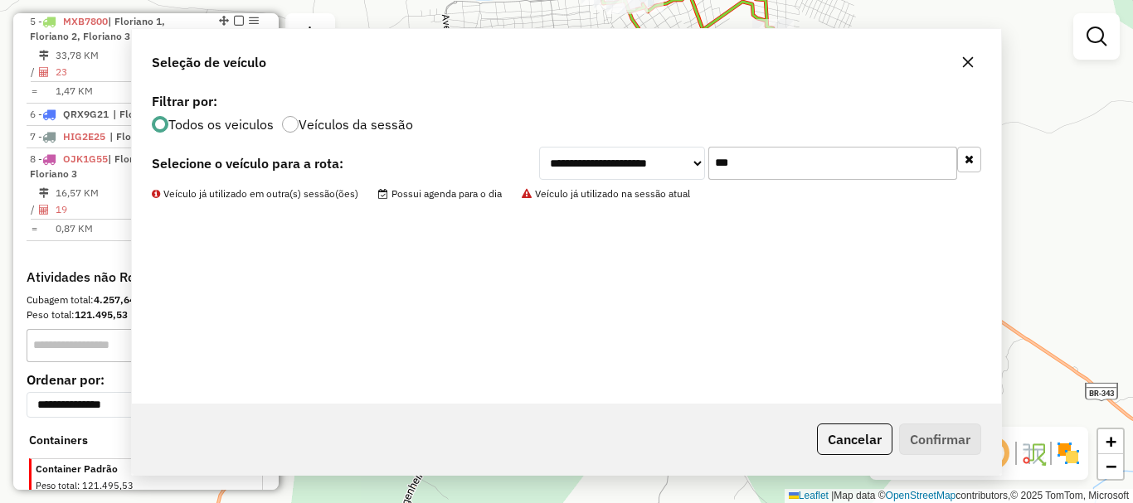
scroll to position [732, 0]
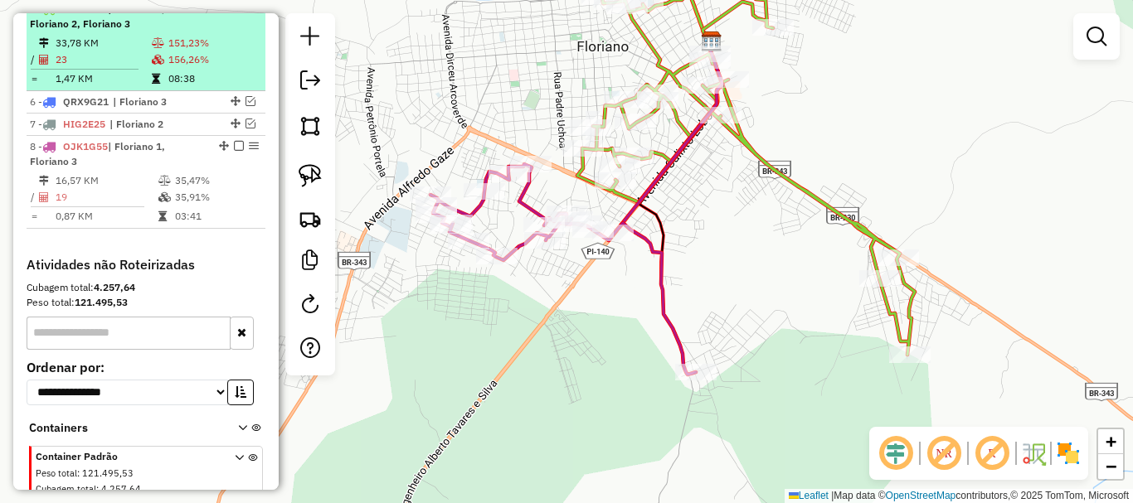
click at [143, 71] on td at bounding box center [90, 69] width 121 height 2
select select "*********"
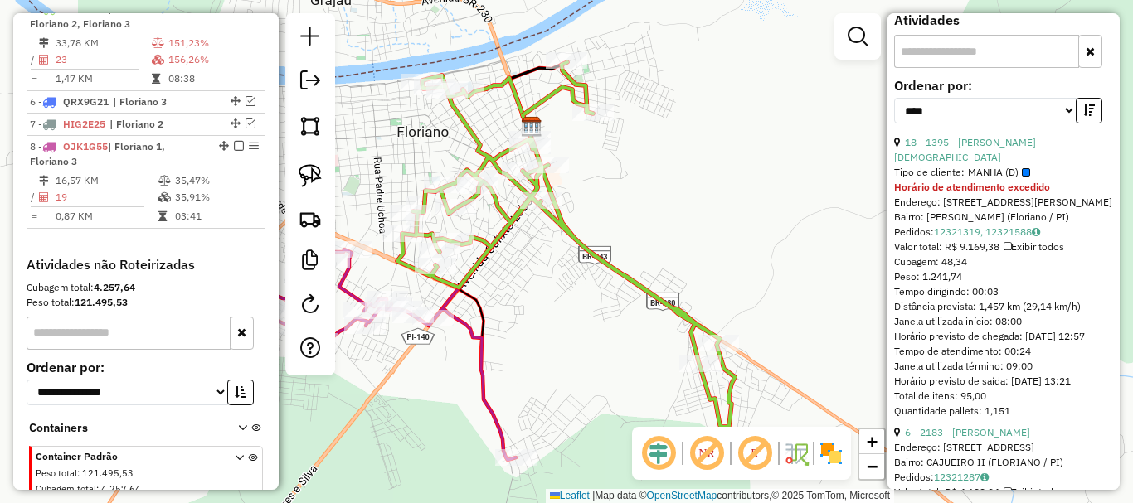
scroll to position [995, 0]
click at [996, 164] on link "18 - 1395 - ANA MARIA RIBERO BRITO" at bounding box center [965, 150] width 142 height 27
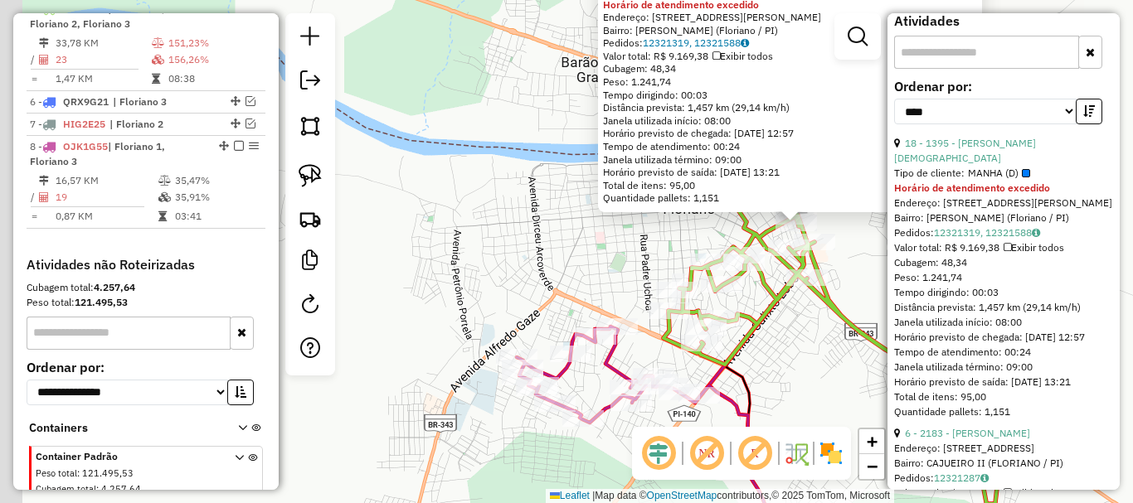
drag, startPoint x: 801, startPoint y: 252, endPoint x: 890, endPoint y: 232, distance: 91.0
click at [890, 232] on hb-router-mapa "Informações da Sessão 978598 - 13/08/2025 Criação: 12/08/2025 18:10 Depósito: E…" at bounding box center [566, 251] width 1133 height 503
click at [889, 236] on div "Informações da rota selecionada Número da rota: 5 Nome da rota: Floriano 1, Flo…" at bounding box center [1003, 251] width 232 height 477
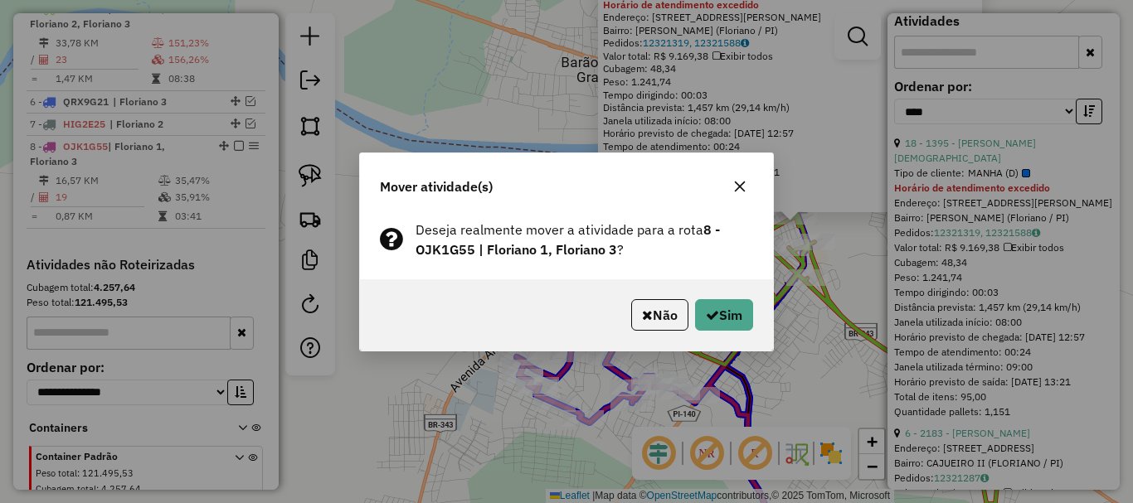
click at [755, 303] on div "Não Sim" at bounding box center [566, 315] width 413 height 71
click at [733, 315] on button "Sim" at bounding box center [724, 315] width 58 height 32
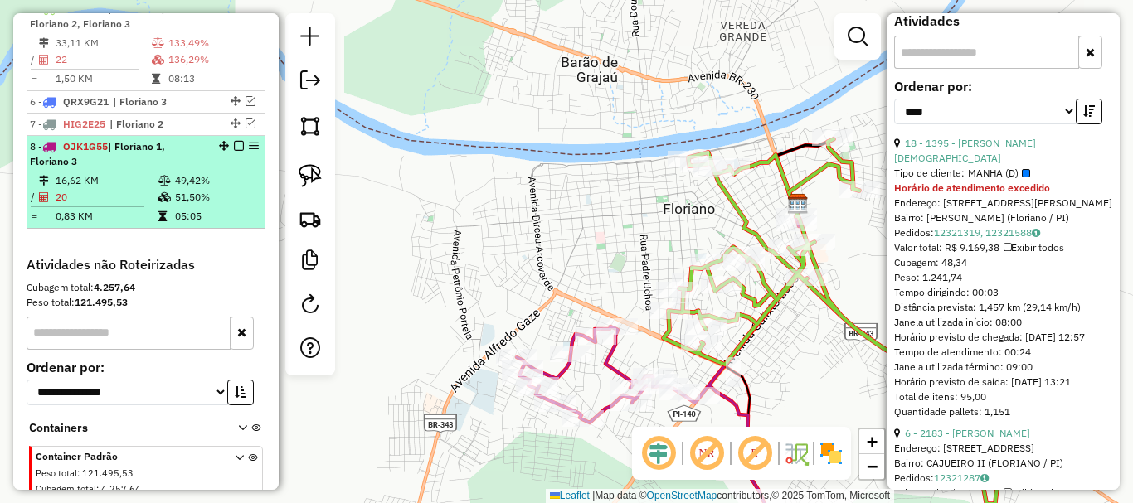
click at [150, 225] on td "0,83 KM" at bounding box center [106, 216] width 103 height 17
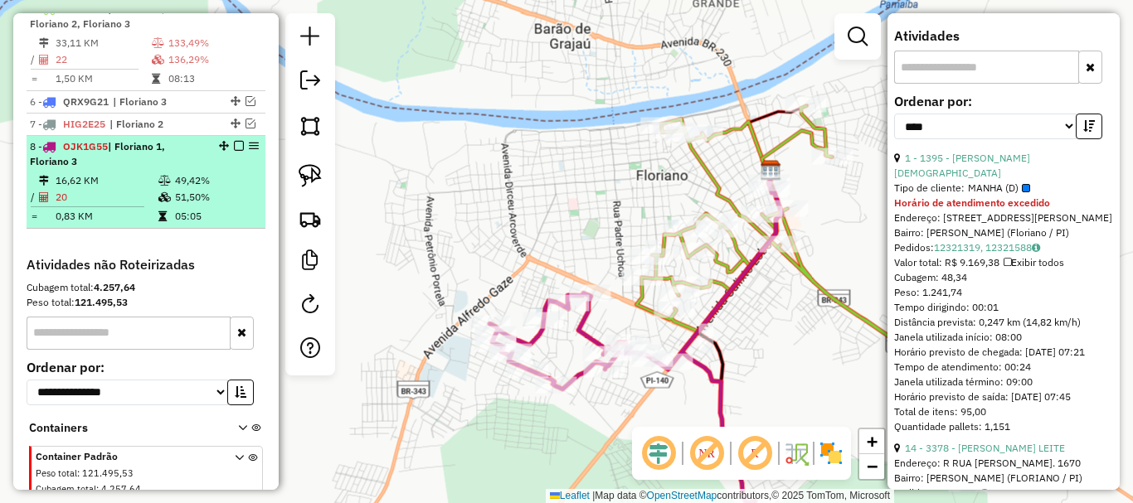
scroll to position [980, 0]
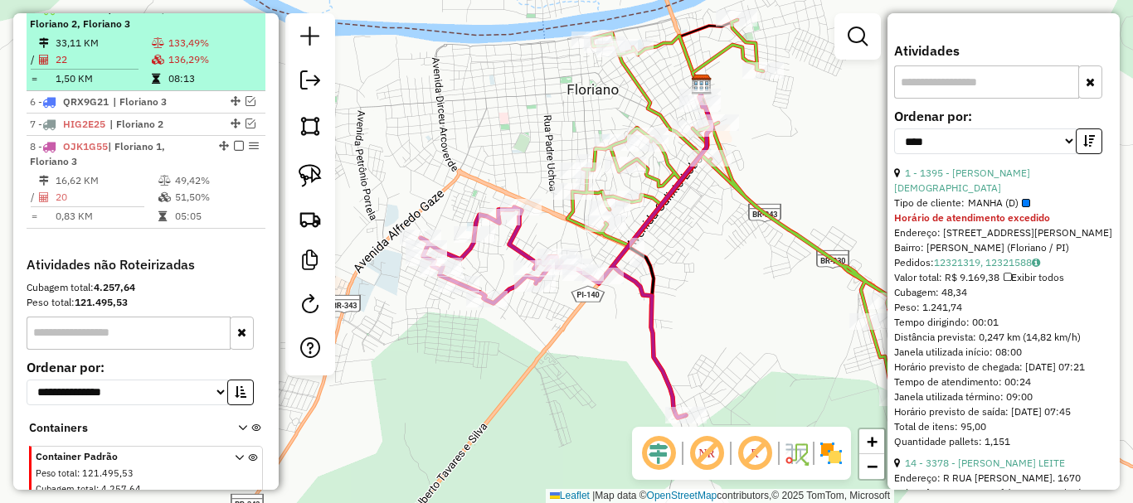
click at [137, 68] on td "22" at bounding box center [103, 59] width 96 height 17
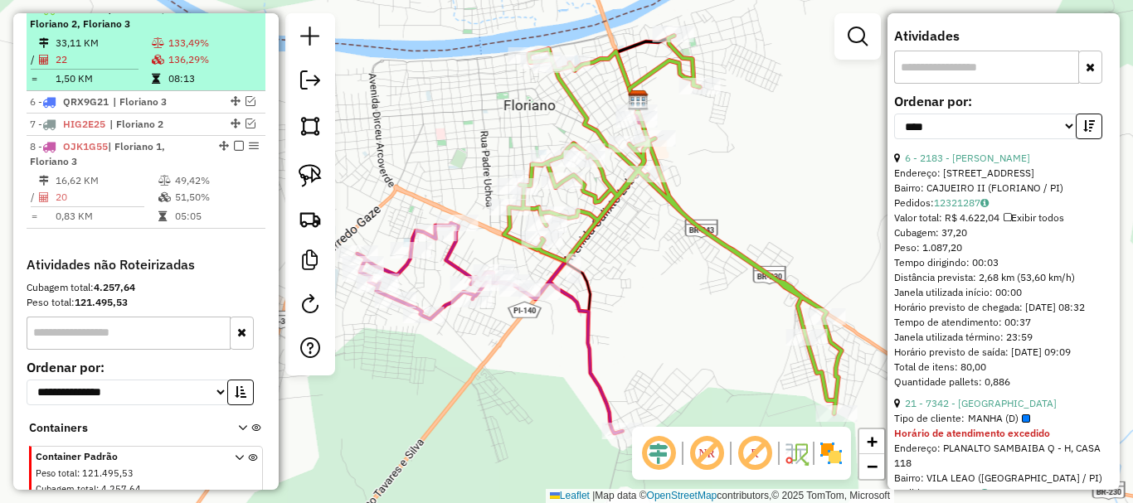
scroll to position [995, 0]
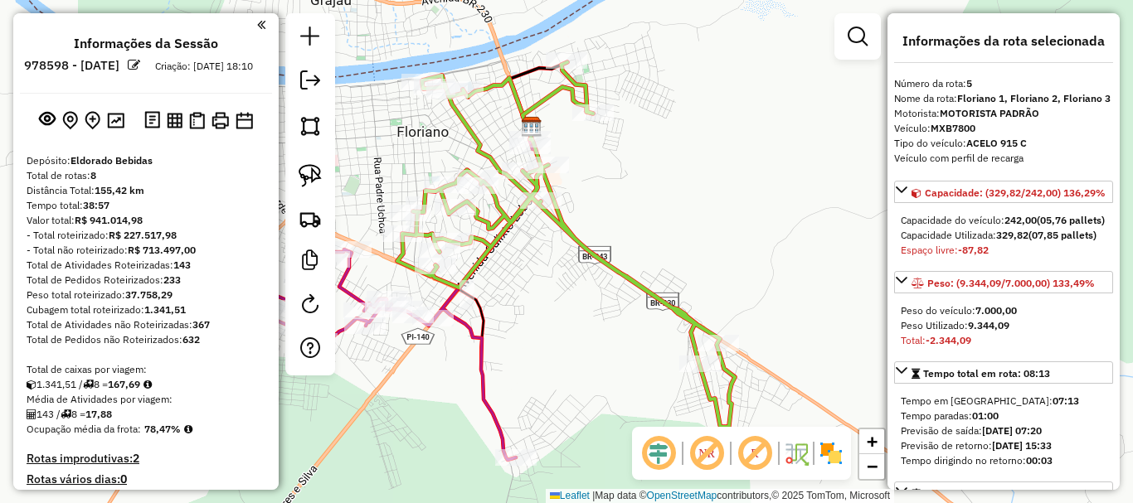
select select "*********"
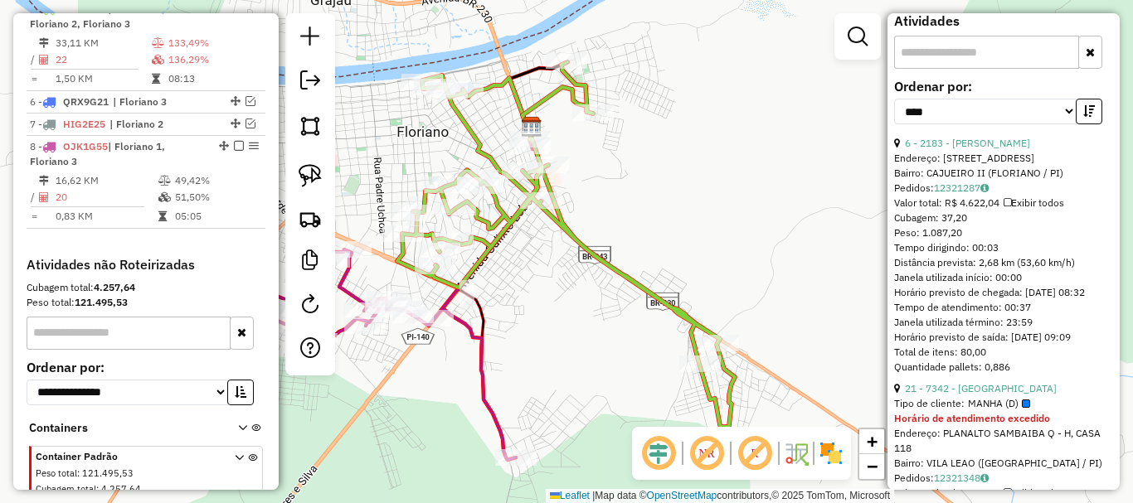
click at [932, 166] on div "Endereço: [STREET_ADDRESS]" at bounding box center [1003, 158] width 219 height 15
click at [935, 149] on link "6 - 2183 - ERICO DOMINGOS MUHL" at bounding box center [967, 143] width 125 height 12
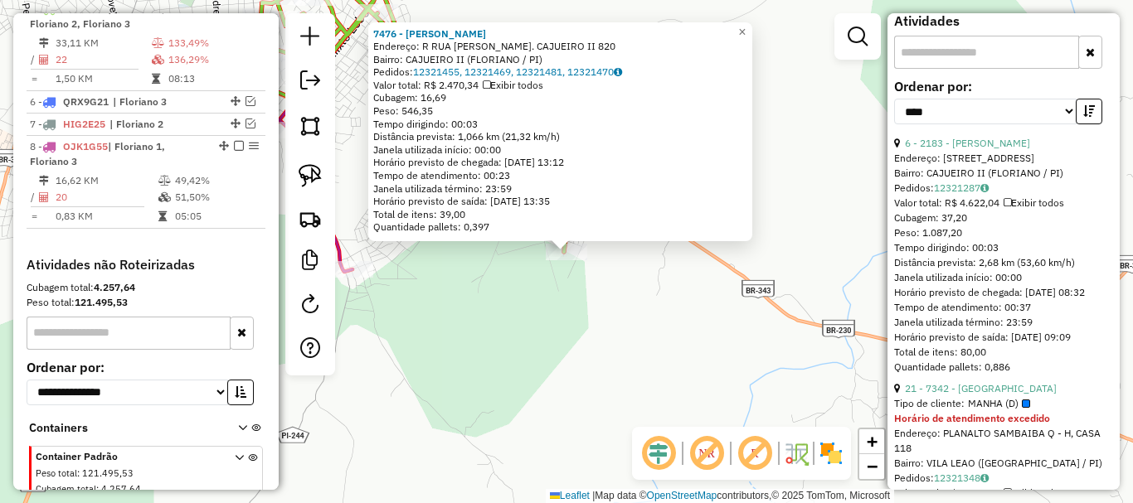
click at [579, 327] on div "7476 - GILBERTO GERALDO DO NASCIMENTO Endereço: R RUA MAURO LUCENA. CAJUEIRO II…" at bounding box center [566, 251] width 1133 height 503
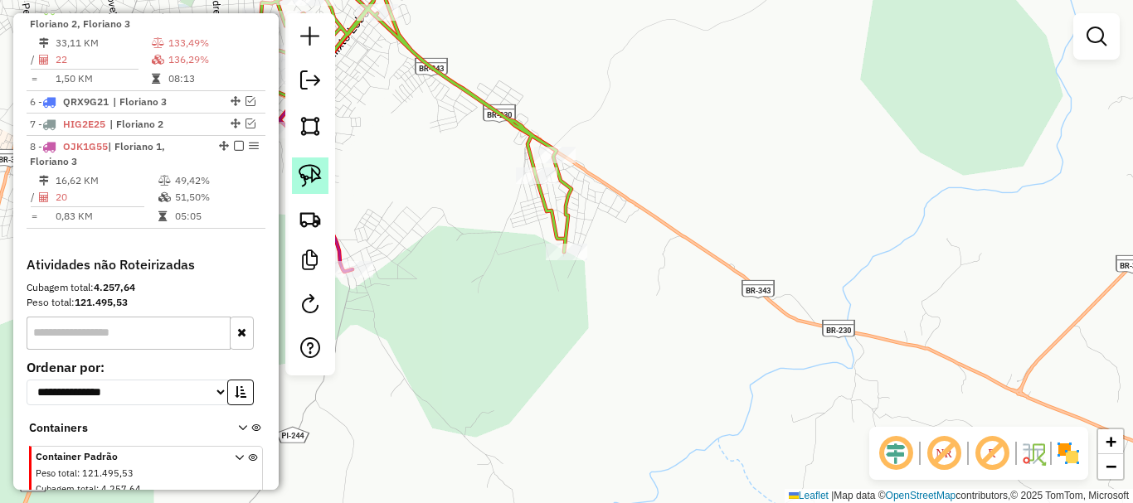
click at [322, 177] on link at bounding box center [310, 176] width 36 height 36
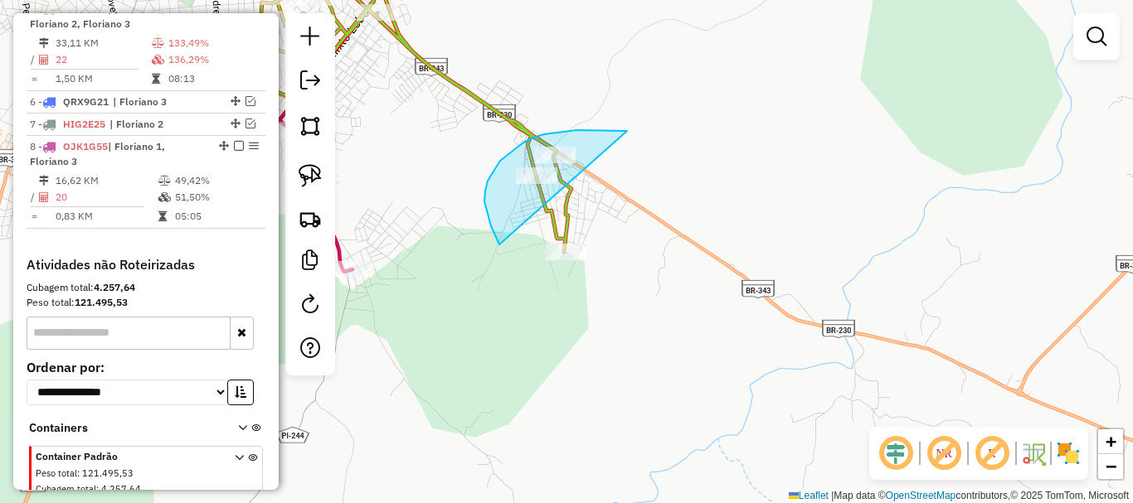
drag, startPoint x: 610, startPoint y: 130, endPoint x: 598, endPoint y: 302, distance: 172.1
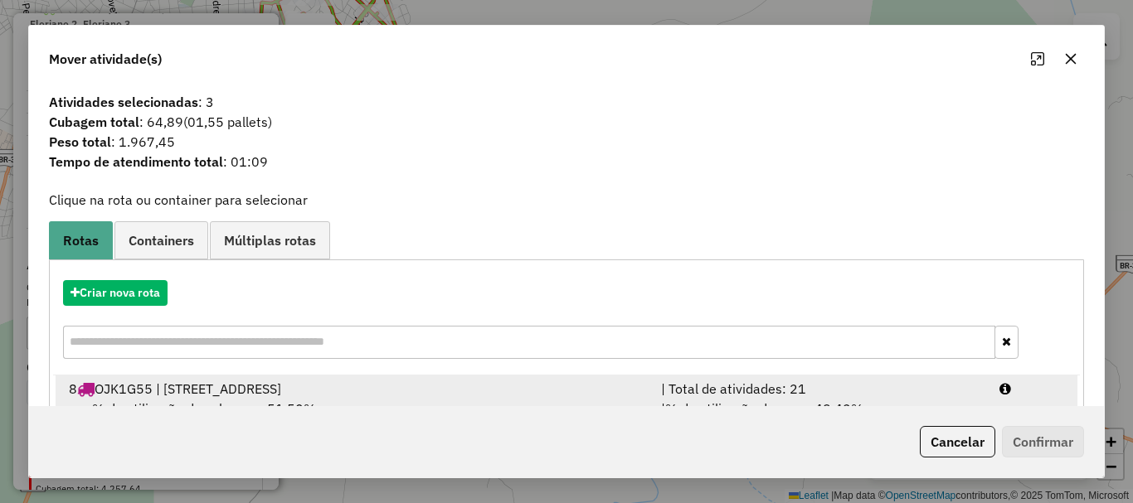
click at [221, 403] on span "% de utilização da cubagem: 51,50%" at bounding box center [204, 409] width 224 height 17
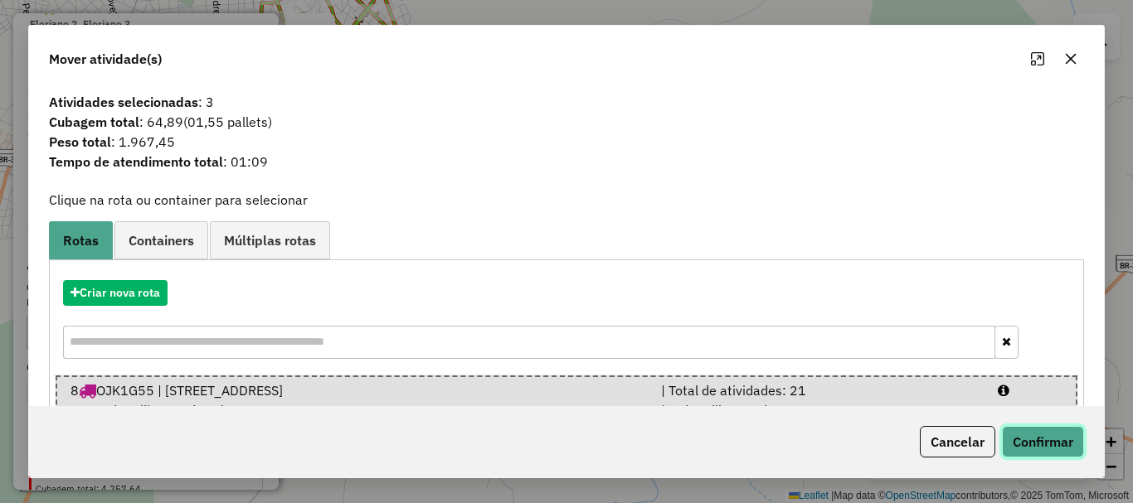
click at [1049, 426] on button "Confirmar" at bounding box center [1043, 442] width 82 height 32
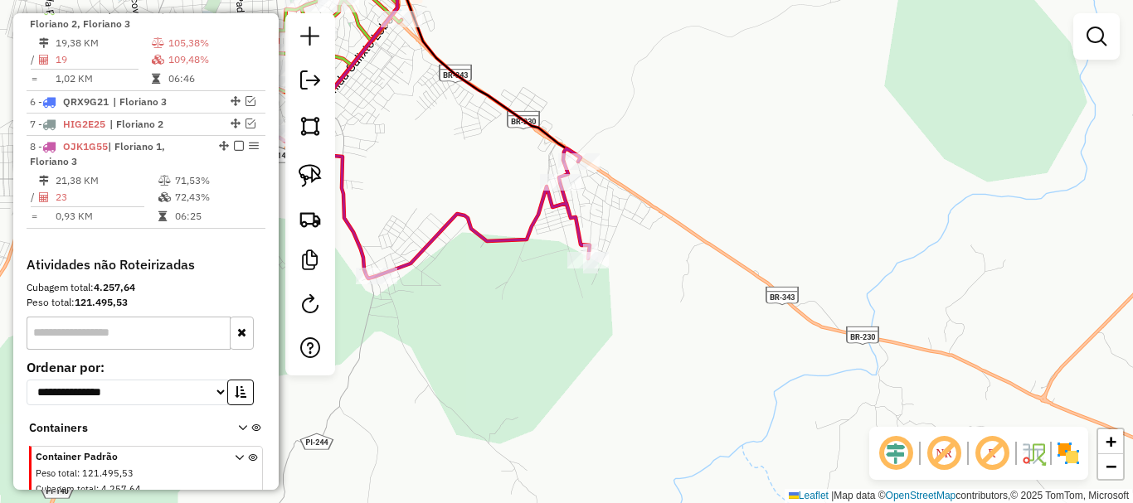
drag, startPoint x: 447, startPoint y: 204, endPoint x: 714, endPoint y: 348, distance: 303.2
click at [590, 279] on icon at bounding box center [350, 121] width 479 height 314
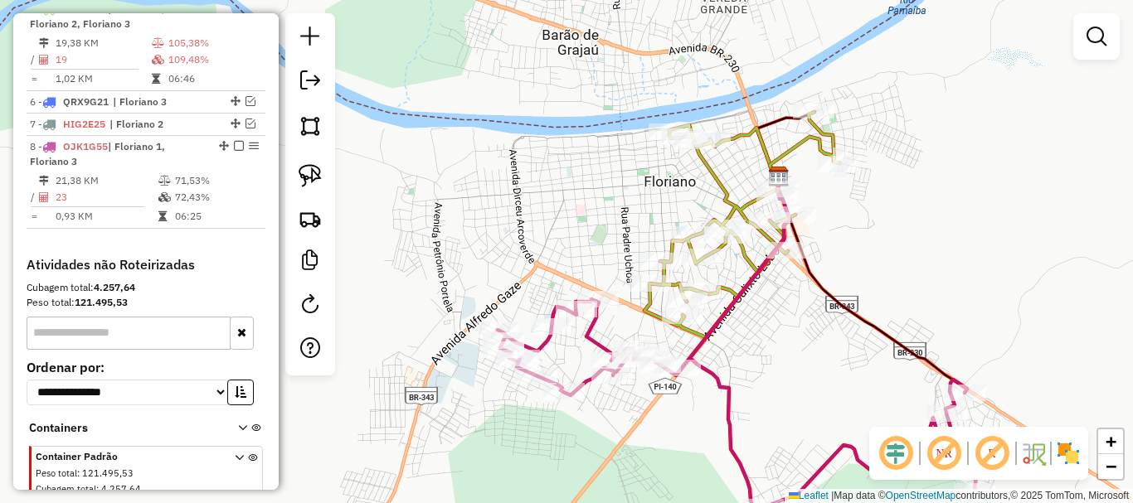
drag, startPoint x: 712, startPoint y: 356, endPoint x: 766, endPoint y: 391, distance: 64.6
click at [766, 391] on div "Janela de atendimento Grade de atendimento Capacidade Transportadoras Veículos …" at bounding box center [566, 251] width 1133 height 503
click at [297, 230] on link at bounding box center [310, 219] width 36 height 36
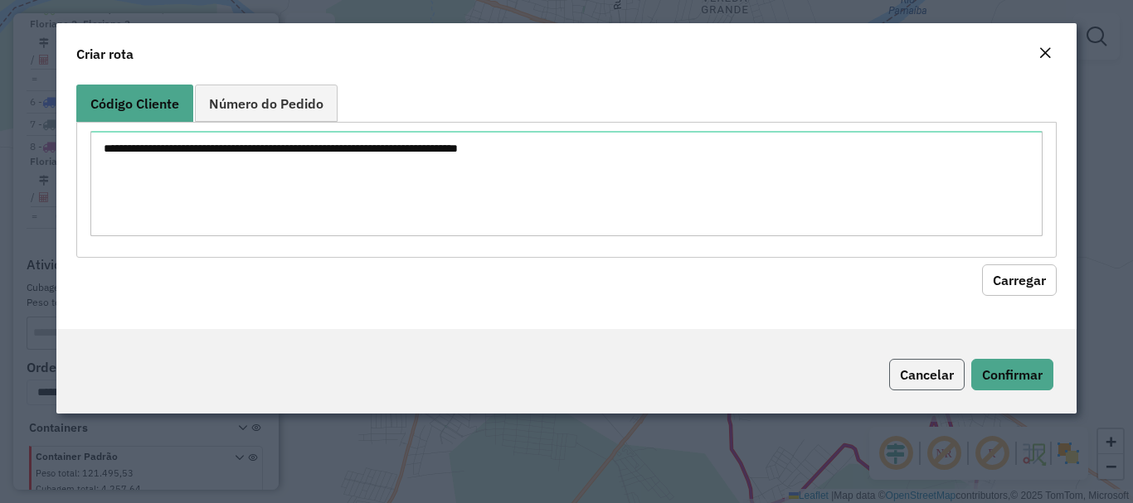
click at [915, 379] on button "Cancelar" at bounding box center [926, 375] width 75 height 32
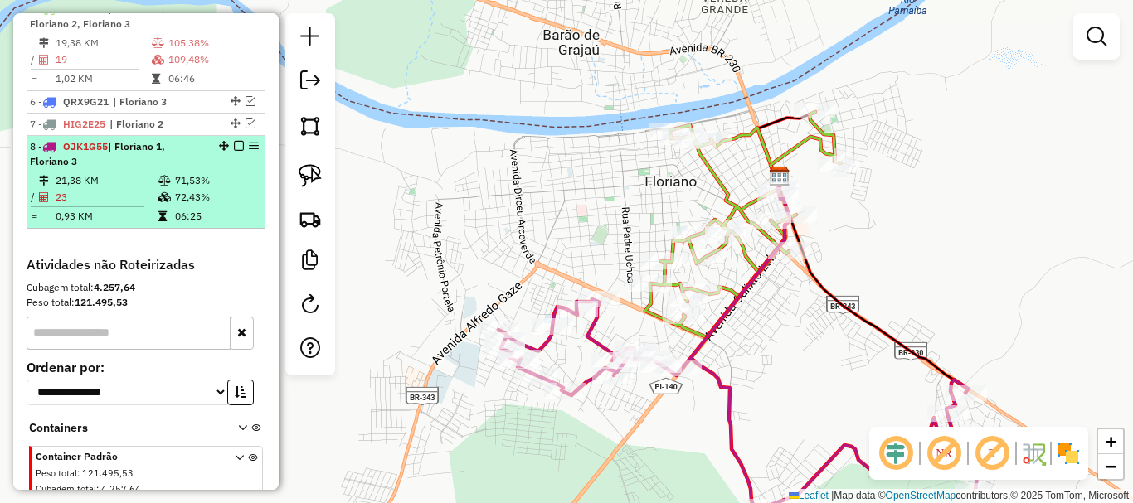
click at [113, 189] on td "21,38 KM" at bounding box center [106, 181] width 103 height 17
select select "*********"
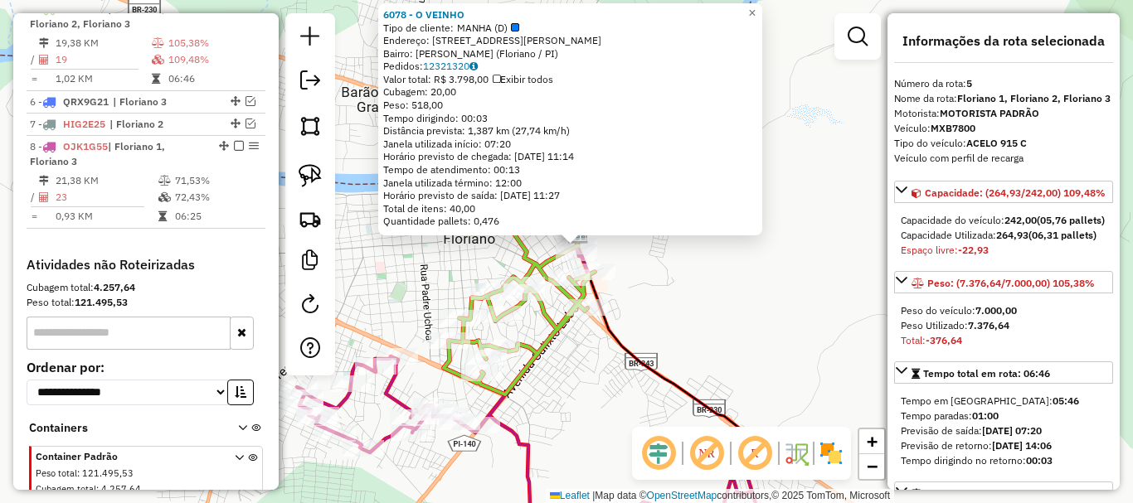
drag, startPoint x: 678, startPoint y: 278, endPoint x: 778, endPoint y: 211, distance: 120.1
click at [778, 211] on div "6078 - O VEINHO Tipo de cliente: MANHA (D) Endereço: Rua Demerval Nogueira, 400…" at bounding box center [566, 251] width 1133 height 503
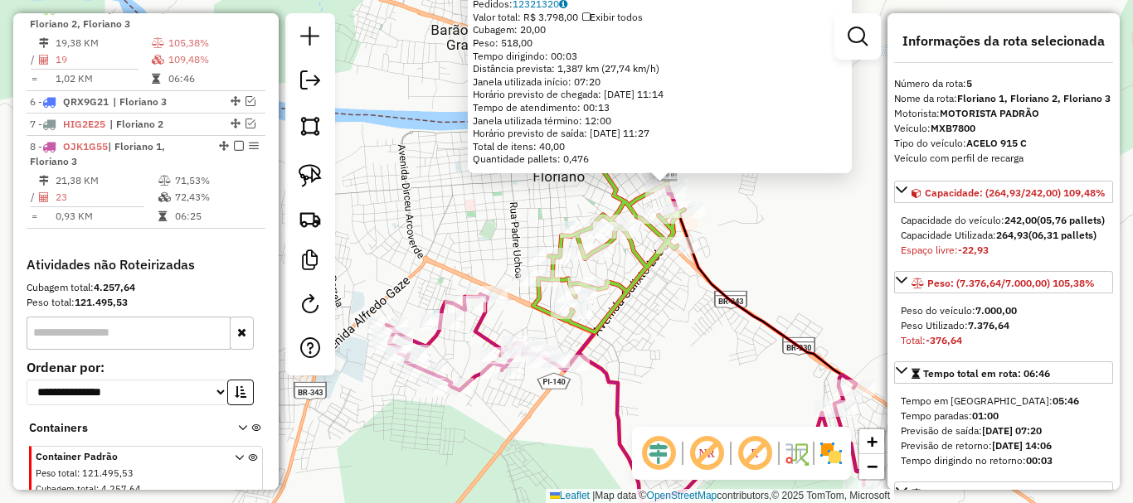
click at [778, 211] on div "6078 - O VEINHO Tipo de cliente: MANHA (D) Endereço: Rua Demerval Nogueira, 400…" at bounding box center [566, 251] width 1133 height 503
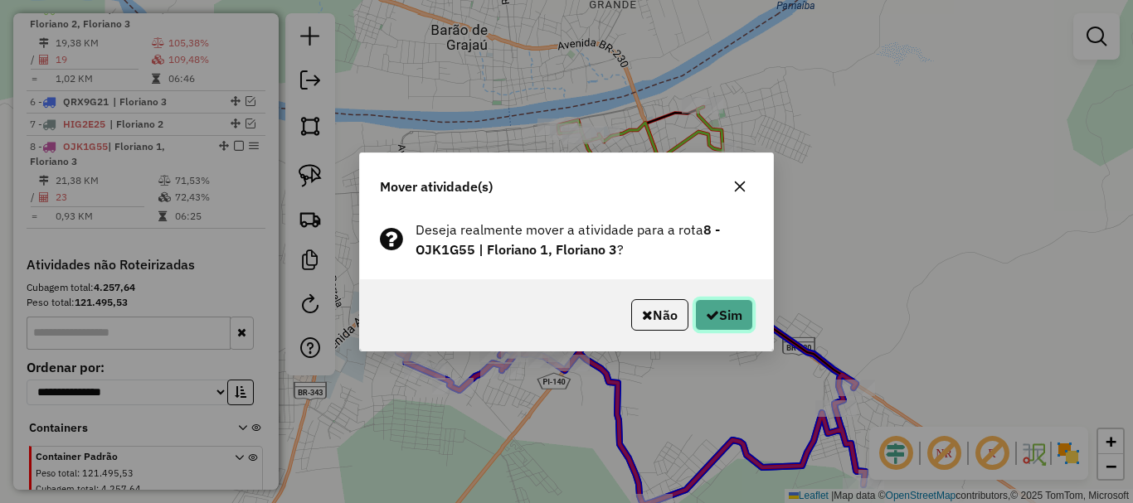
click at [714, 311] on icon "button" at bounding box center [712, 315] width 13 height 13
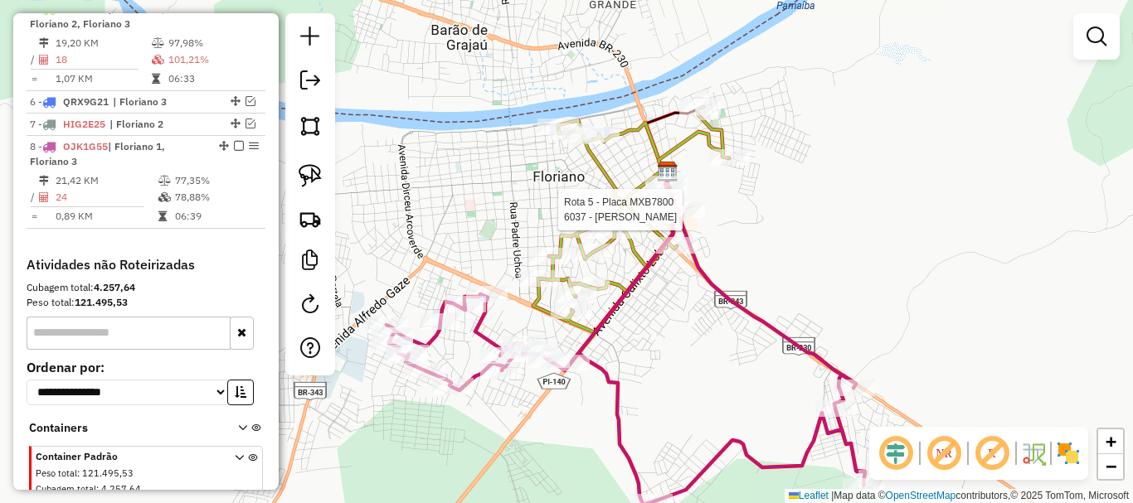
select select "*********"
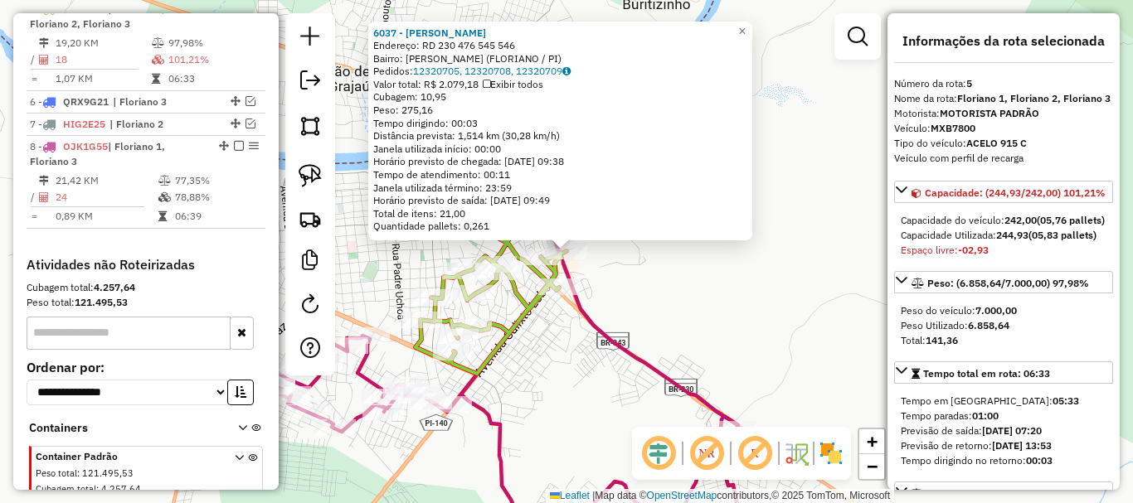
click at [648, 259] on div "6037 - GIL BAR Endereço: RD 230 476 545 546 Bairro: SAMBAIBA NOVA (FLORIANO / P…" at bounding box center [566, 251] width 1133 height 503
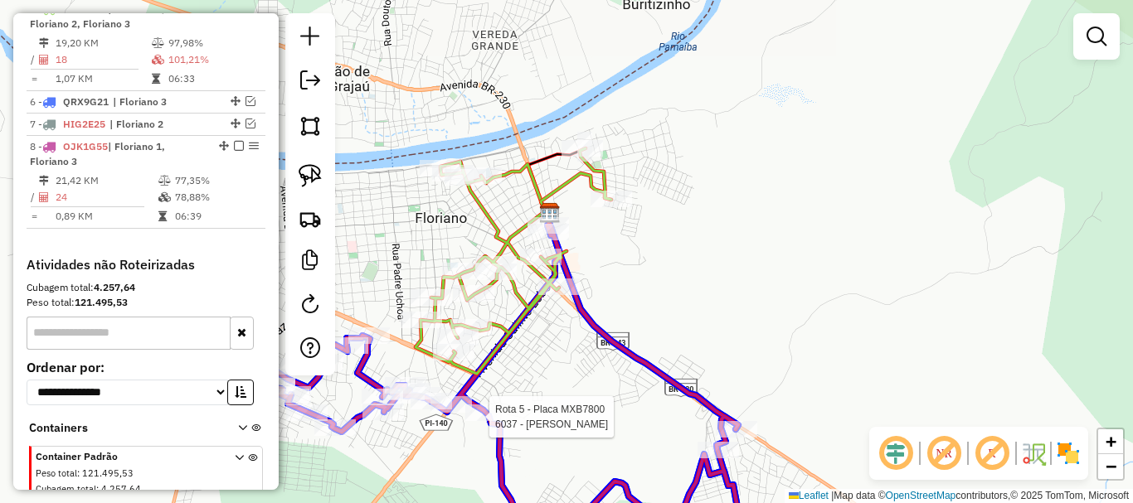
click at [495, 421] on div at bounding box center [485, 413] width 41 height 17
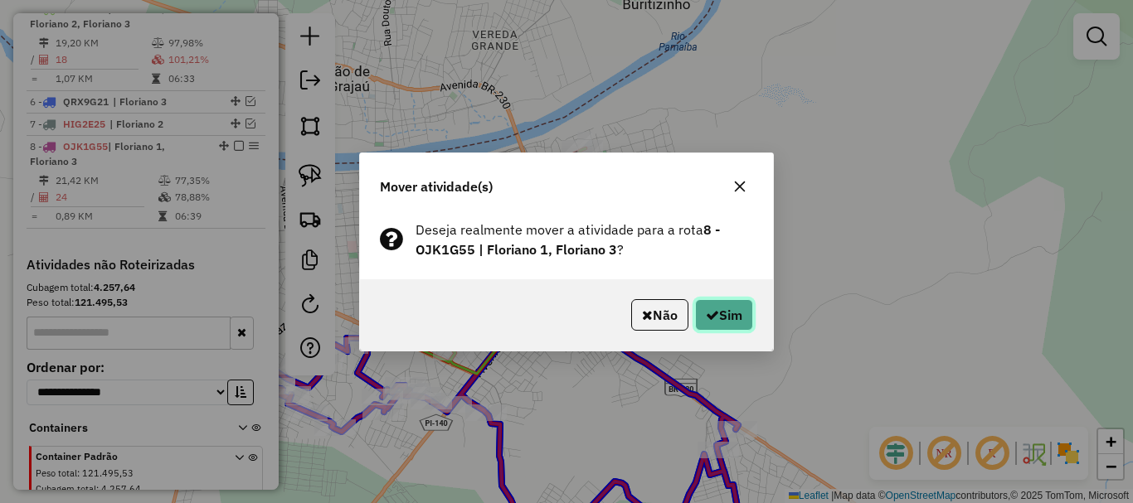
click at [723, 315] on button "Sim" at bounding box center [724, 315] width 58 height 32
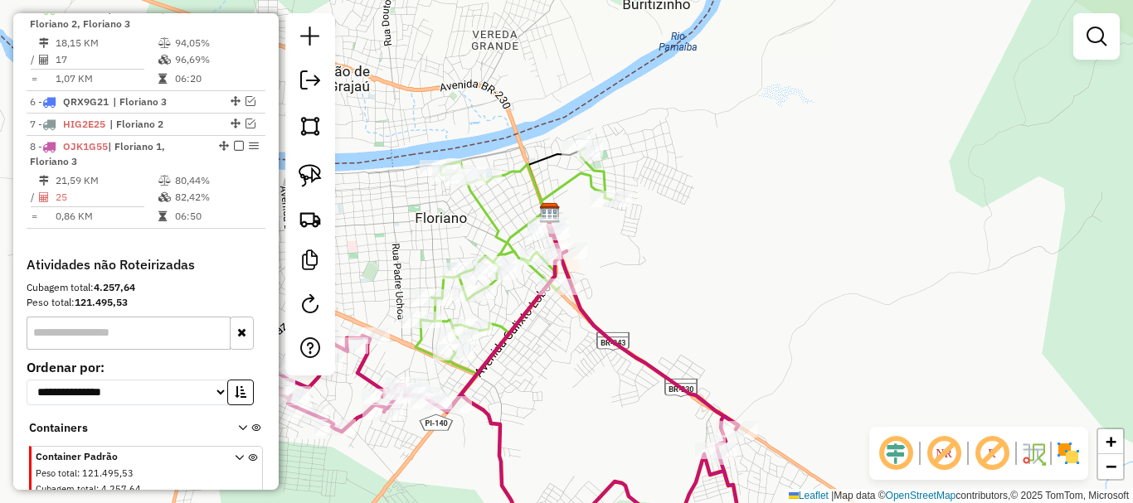
drag, startPoint x: 693, startPoint y: 301, endPoint x: 706, endPoint y: 296, distance: 14.2
click at [706, 296] on div "Rota 5 - Placa MXB7800 10516 - Bar Da Diouro Rota 5 - Placa MXB7800 9445 - Bar …" at bounding box center [566, 251] width 1133 height 503
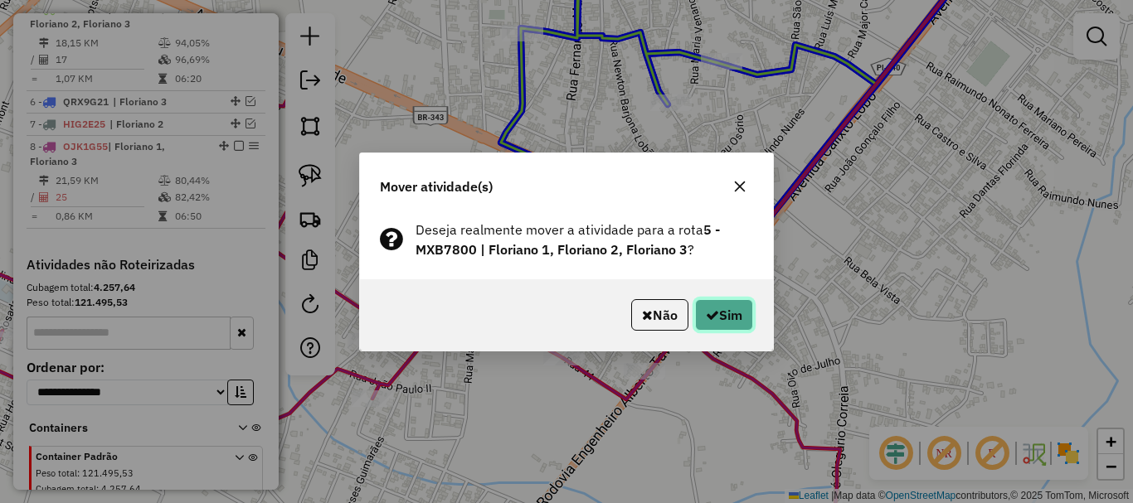
click at [726, 306] on button "Sim" at bounding box center [724, 315] width 58 height 32
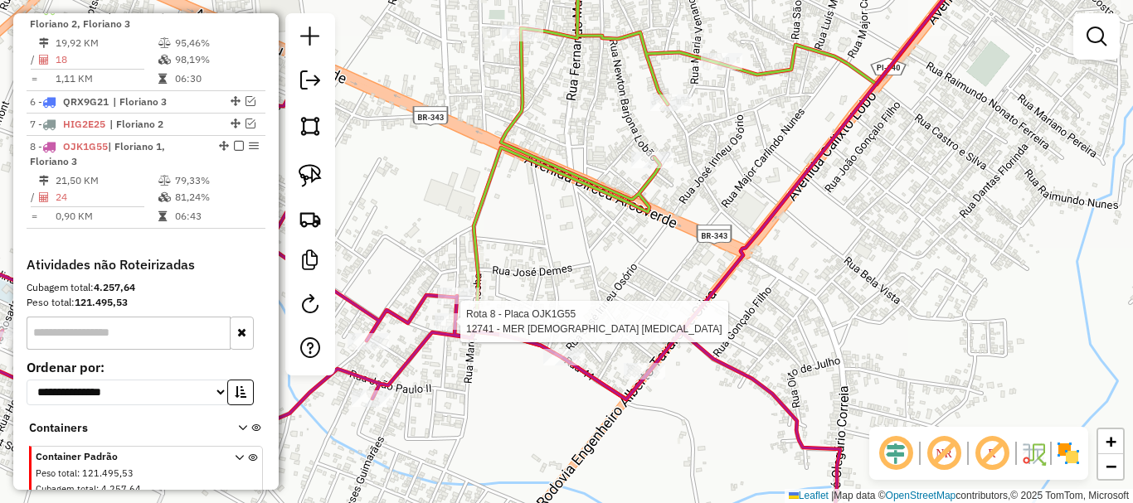
select select "*********"
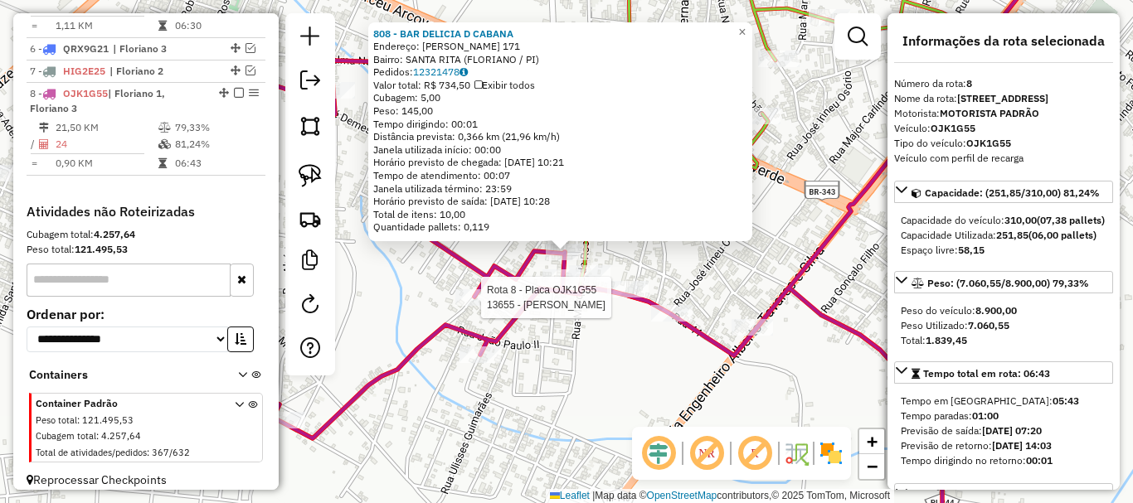
scroll to position [812, 0]
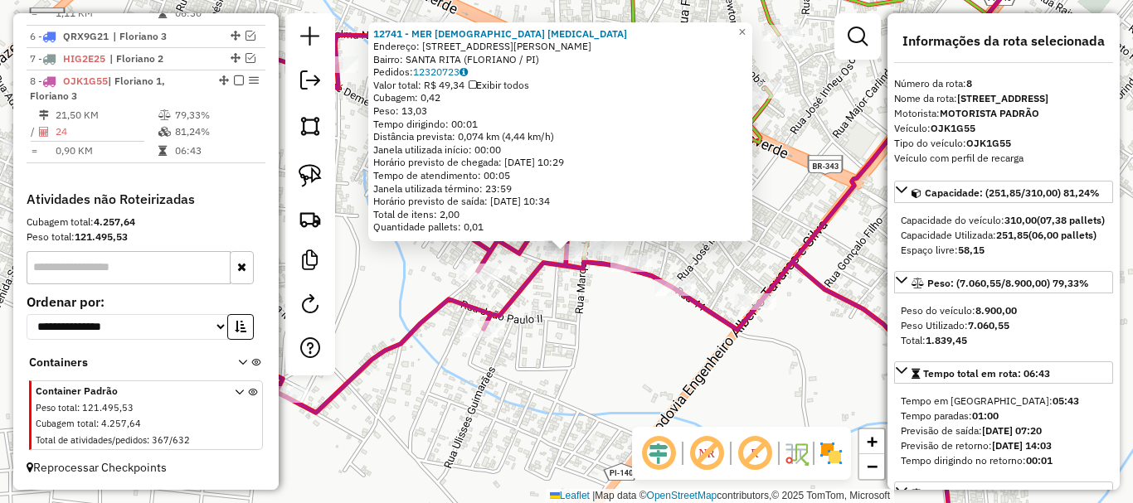
click at [576, 315] on div "12741 - MER DEUS PROVERA Endereço: RUA GERMINA SOARES 242 Bairro: SANTA RITA (F…" at bounding box center [566, 251] width 1133 height 503
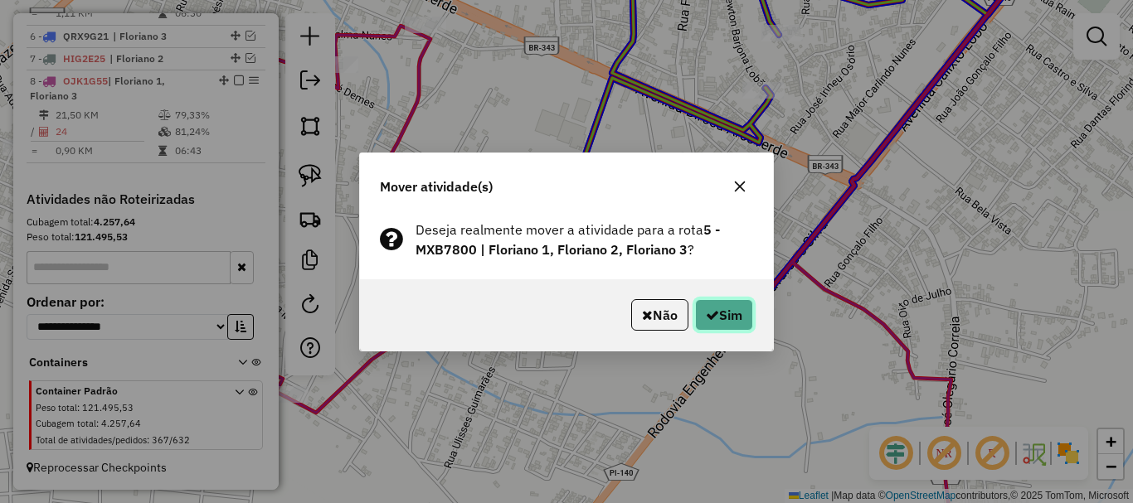
click at [706, 309] on icon "button" at bounding box center [712, 315] width 13 height 13
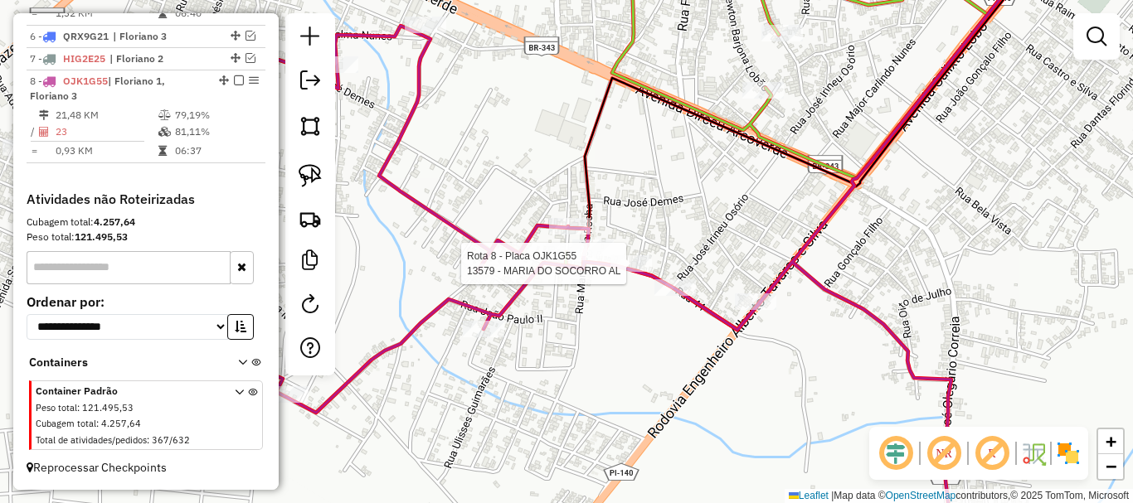
select select "*********"
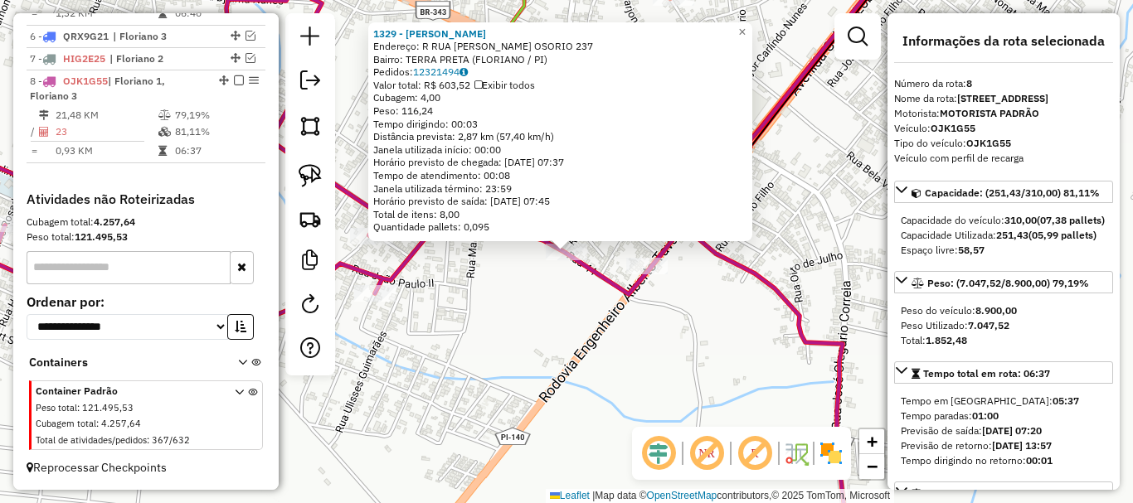
click at [546, 292] on div "1329 - DENILSON DE OLIVEIRA SILVA Endereço: R RUA JOSE I. OSORIO 237 Bairro: TE…" at bounding box center [566, 251] width 1133 height 503
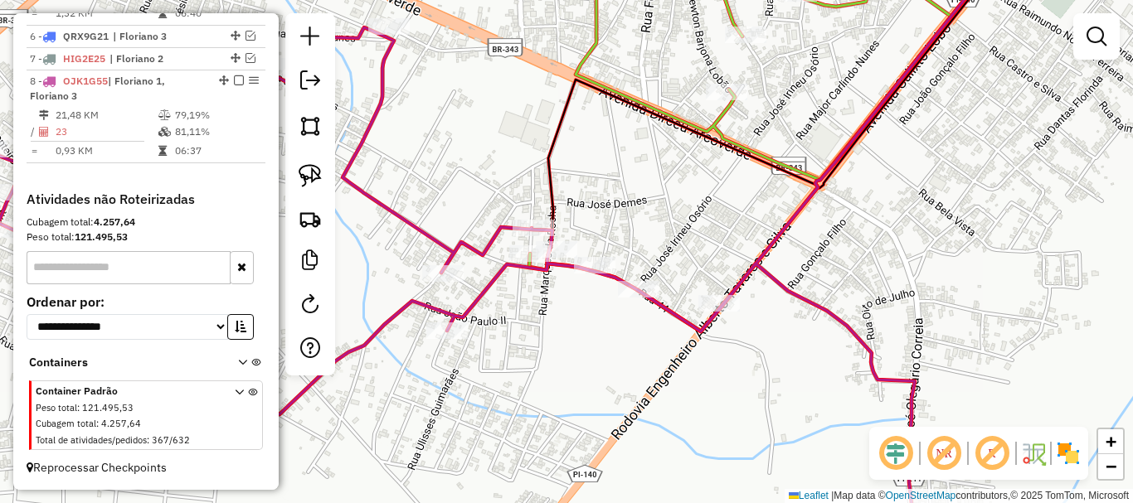
drag, startPoint x: 542, startPoint y: 333, endPoint x: 581, endPoint y: 353, distance: 43.8
click at [581, 353] on div "Janela de atendimento Grade de atendimento Capacidade Transportadoras Veículos …" at bounding box center [566, 251] width 1133 height 503
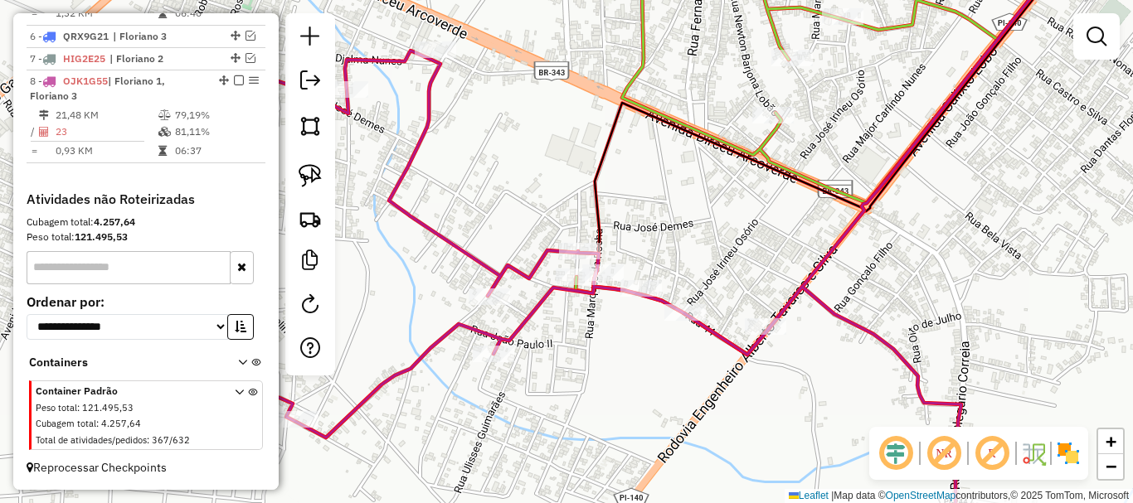
click at [559, 265] on div "Rota 5 - Placa MXB7800 12741 - MER DEUS PROVERA Janela de atendimento Grade de …" at bounding box center [566, 251] width 1133 height 503
select select "*********"
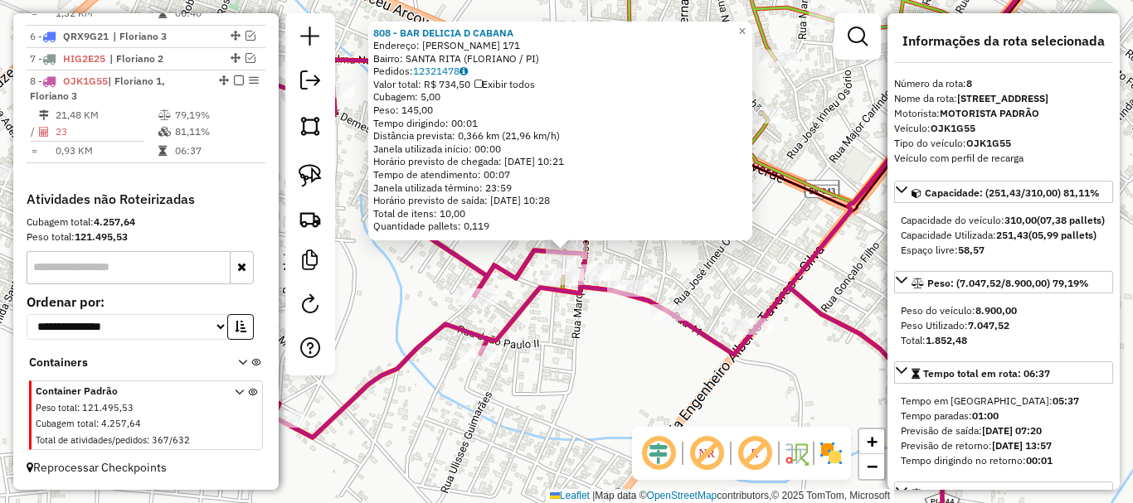
click at [452, 313] on div "Rota 5 - Placa MXB7800 12741 - MER DEUS PROVERA Rota 8 - Placa OJK1G55 13655 - …" at bounding box center [566, 251] width 1133 height 503
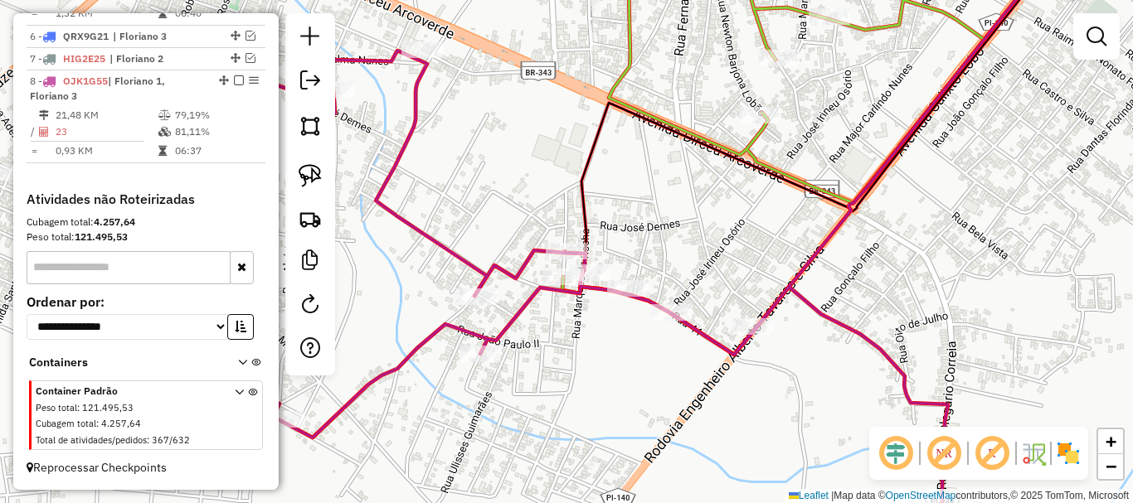
click at [464, 305] on div at bounding box center [475, 297] width 41 height 17
select select "*********"
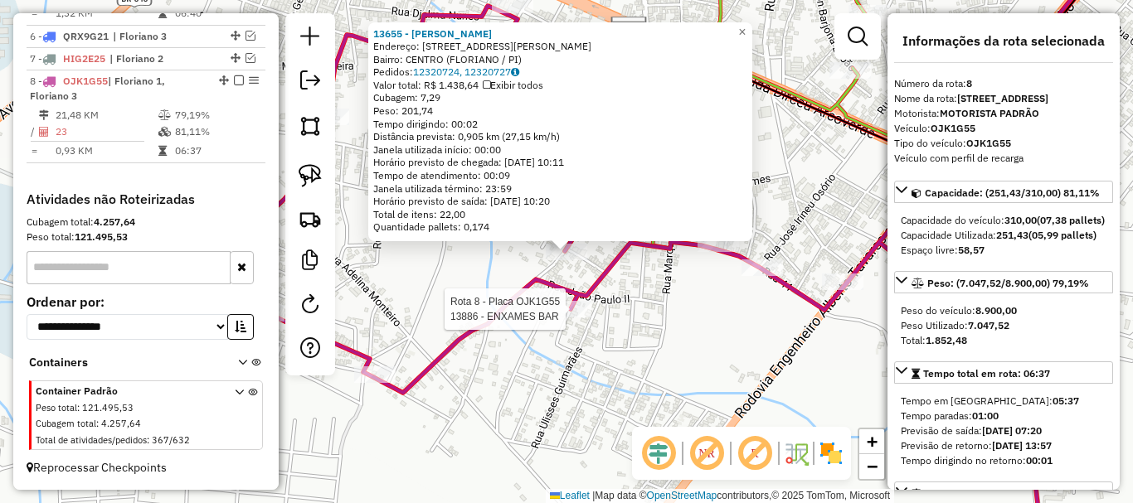
click at [553, 318] on div at bounding box center [570, 309] width 41 height 17
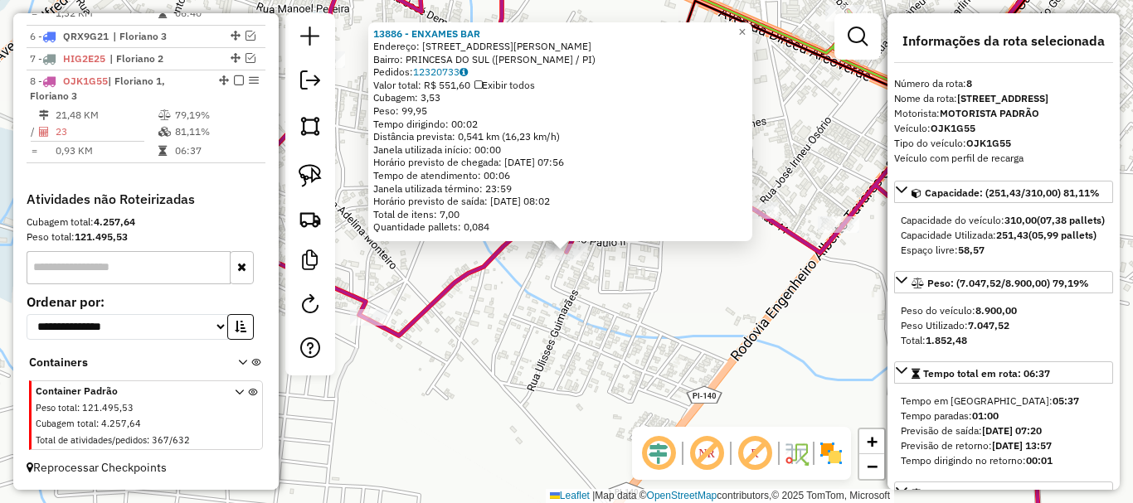
click at [591, 297] on div "13886 - ENXAMES BAR Endereço: Rua Afonso Gil 40 Bairro: PRINCESA DO SUL (FLORIA…" at bounding box center [566, 251] width 1133 height 503
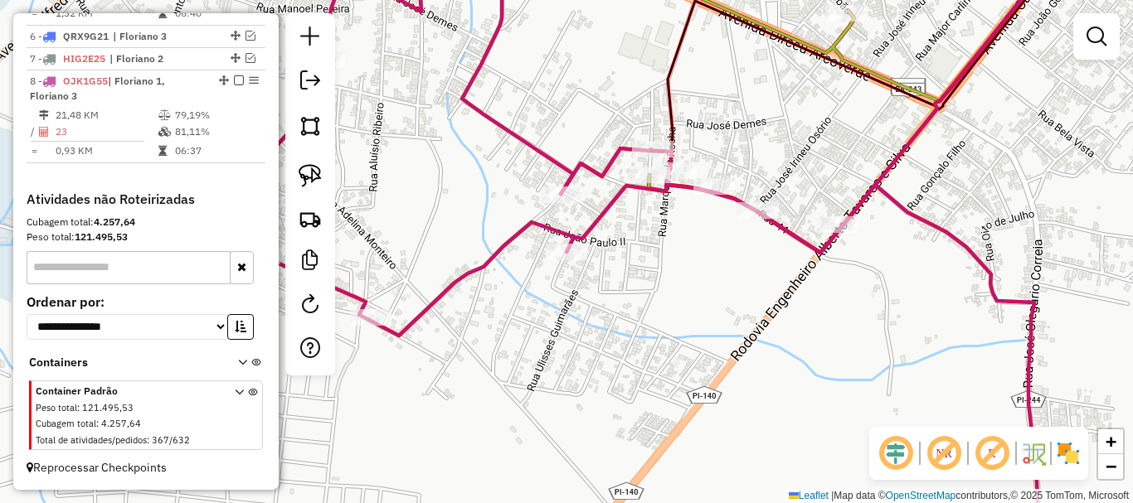
drag, startPoint x: 605, startPoint y: 300, endPoint x: 587, endPoint y: 290, distance: 20.1
click at [602, 304] on div "13886 - ENXAMES BAR Endereço: Rua Afonso Gil 40 Bairro: PRINCESA DO SUL (FLORIA…" at bounding box center [566, 251] width 1133 height 503
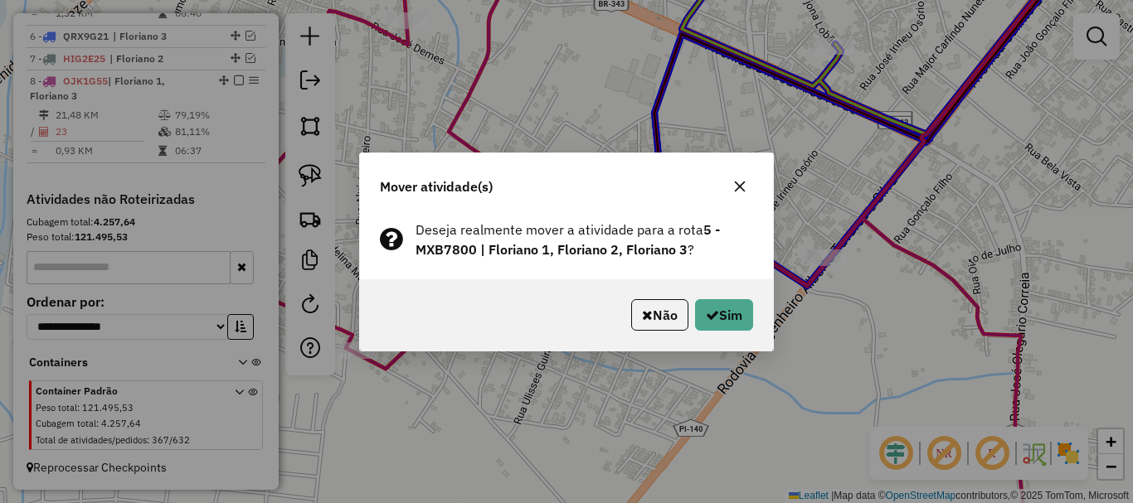
click at [707, 293] on div "Não Sim" at bounding box center [566, 315] width 413 height 71
click at [713, 303] on button "Sim" at bounding box center [724, 315] width 58 height 32
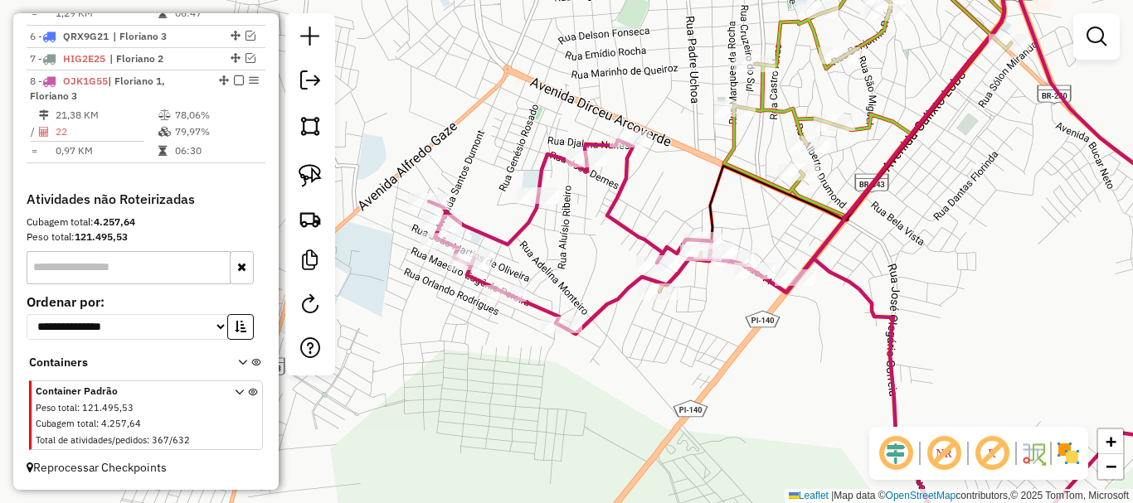
click at [660, 276] on icon at bounding box center [837, 251] width 817 height 604
select select "*********"
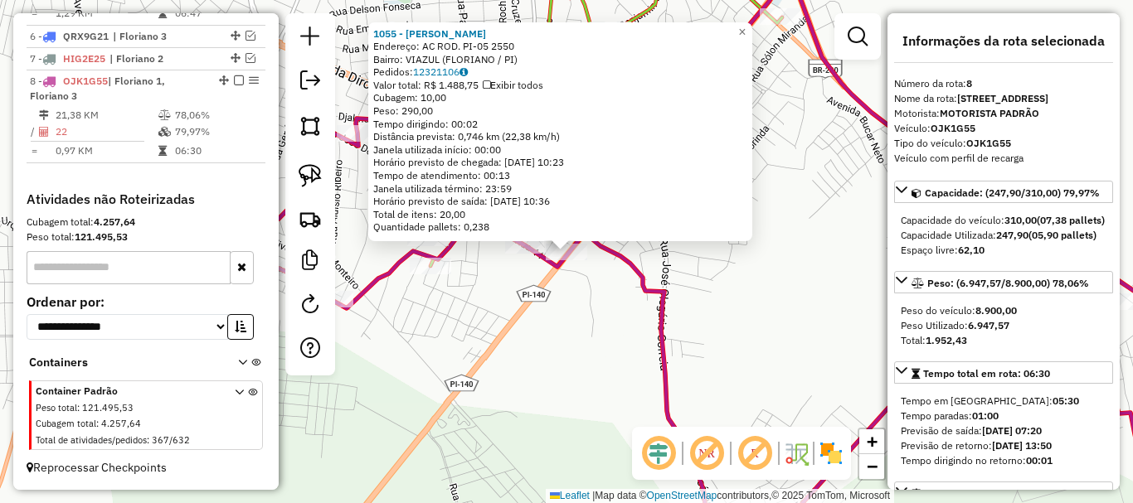
click at [627, 284] on div "1055 - MARIA DAS GRACAS DE CARVALHO Endereço: AC ROD. PI-05 2550 Bairro: VIAZUL…" at bounding box center [566, 251] width 1133 height 503
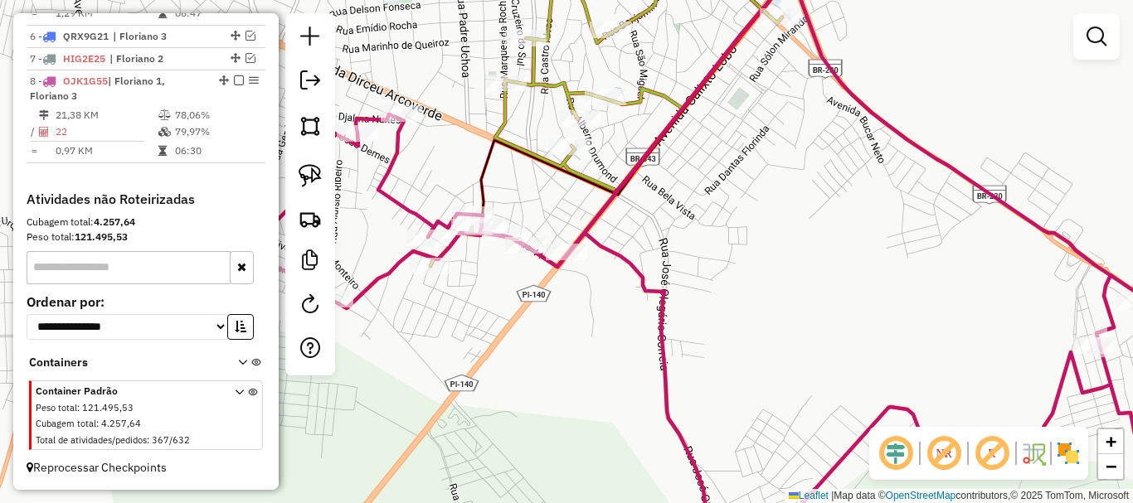
select select "*********"
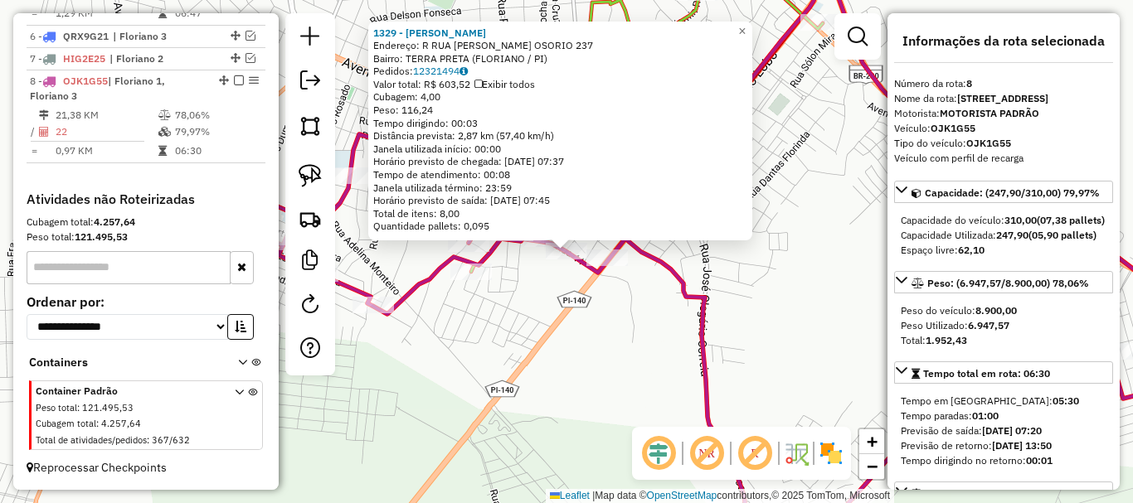
click at [525, 278] on div "Rota 8 - Placa OJK1G55 13579 - MARIA DO SOCORRO AL 1329 - DENILSON DE OLIVEIRA …" at bounding box center [566, 251] width 1133 height 503
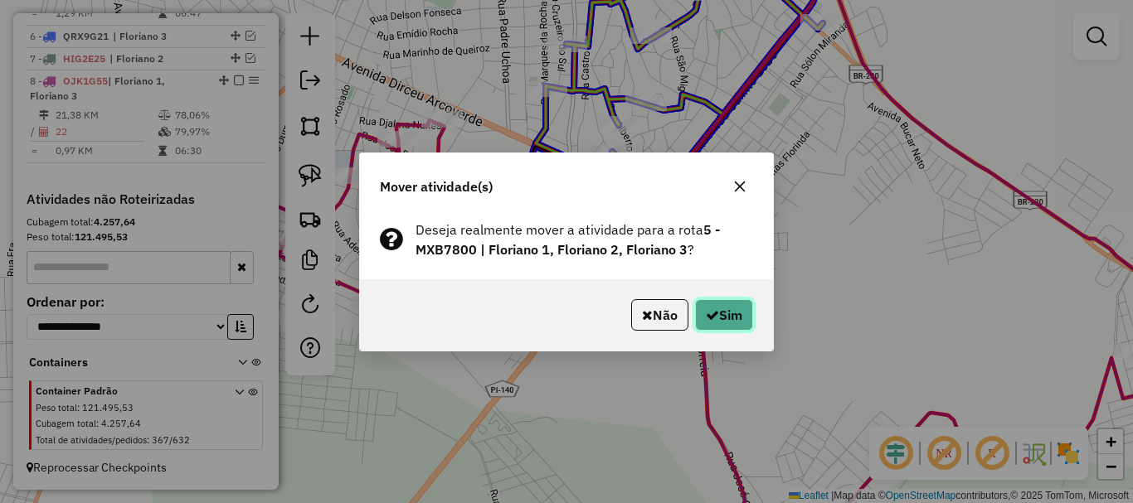
click at [732, 301] on button "Sim" at bounding box center [724, 315] width 58 height 32
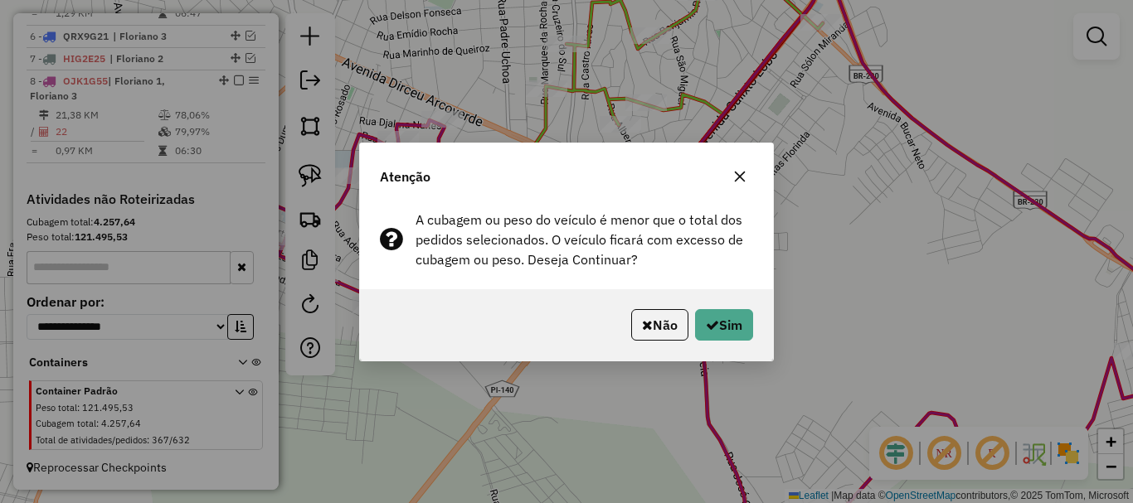
click at [731, 307] on div "Não Sim" at bounding box center [566, 324] width 413 height 71
click at [722, 318] on button "Sim" at bounding box center [724, 325] width 58 height 32
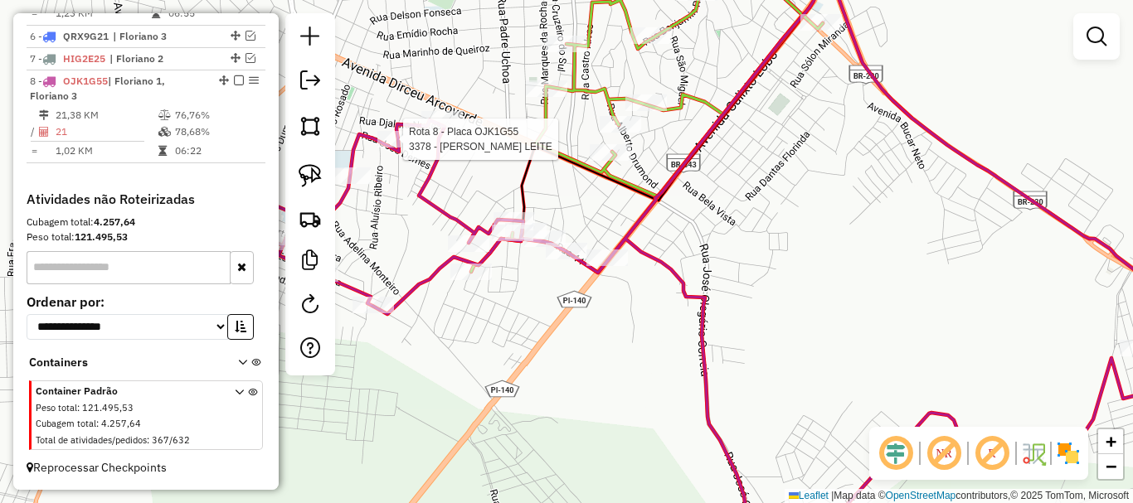
select select "*********"
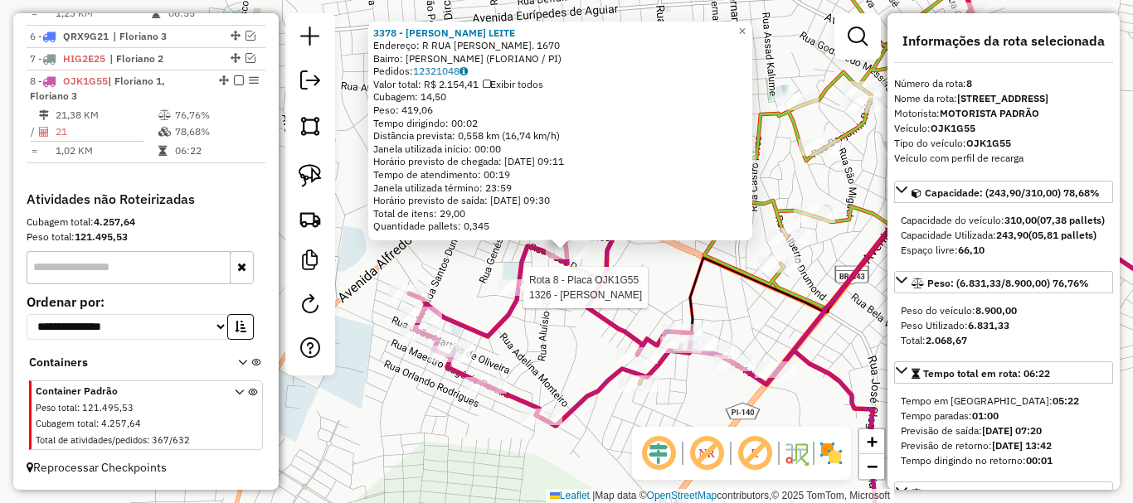
click at [515, 296] on div at bounding box center [518, 288] width 41 height 17
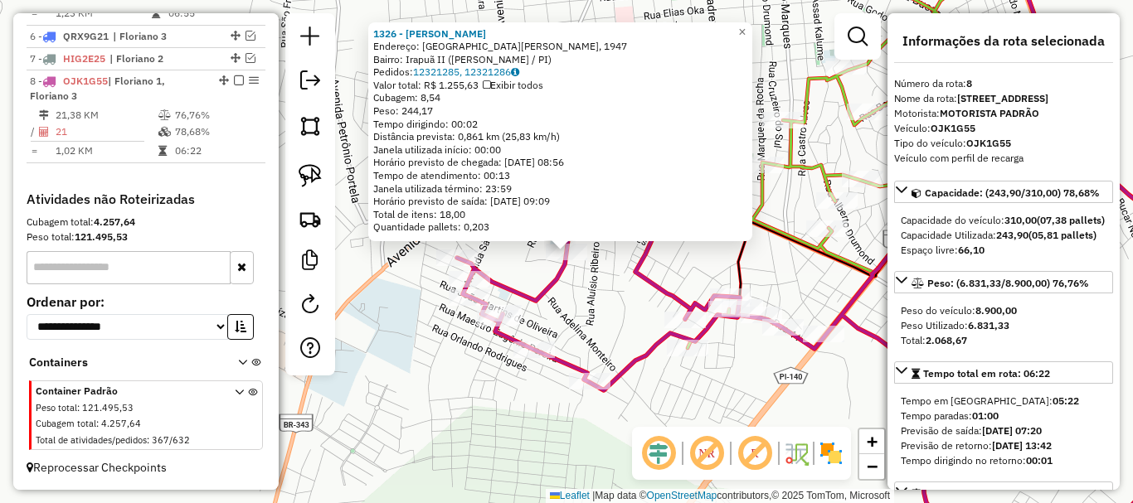
click at [596, 295] on div "1326 - GILVAN PEREIRA DA COSTA E SILVA Endereço: Rua João Dantas, 1947 Bairro: …" at bounding box center [566, 251] width 1133 height 503
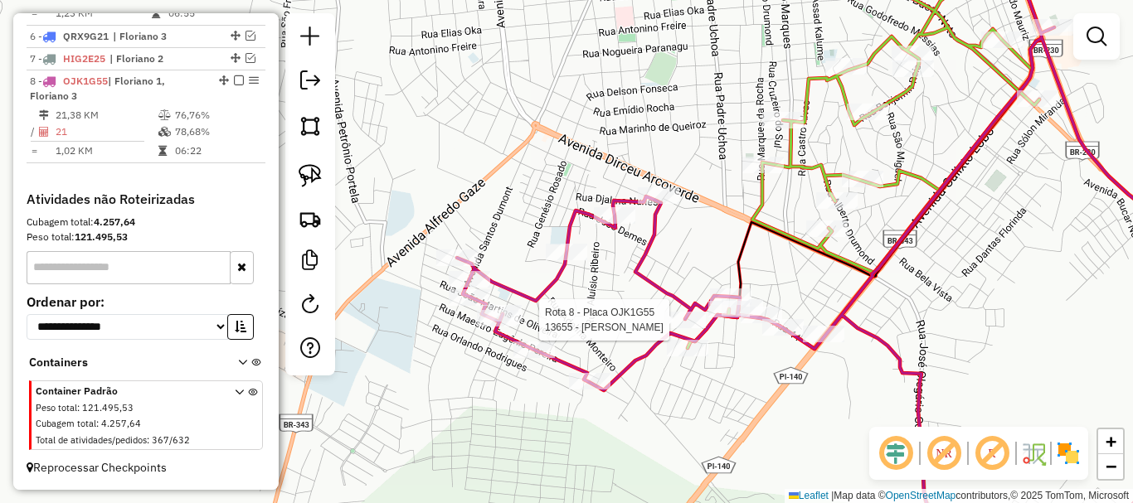
click at [688, 328] on div at bounding box center [684, 320] width 41 height 17
select select "*********"
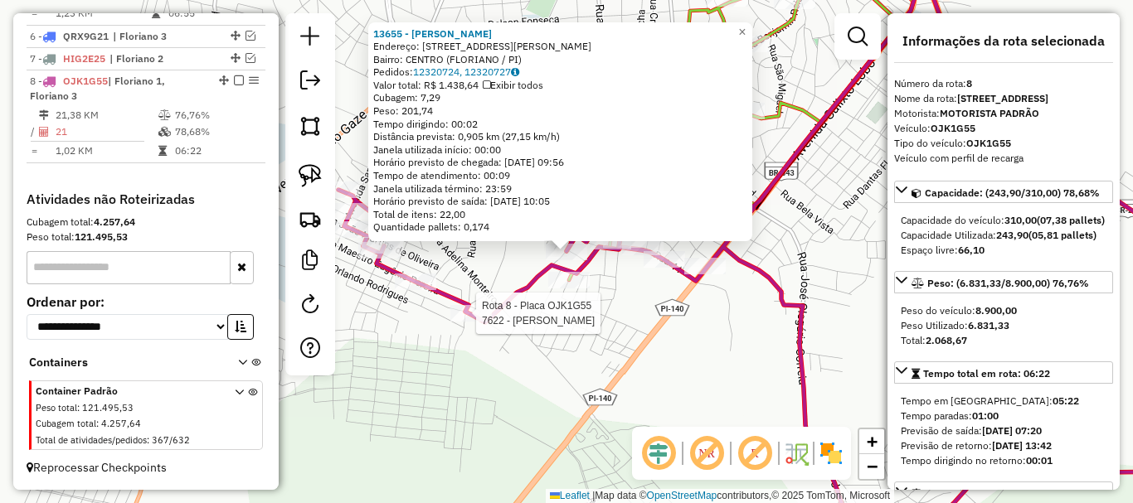
click at [479, 322] on div at bounding box center [470, 313] width 41 height 17
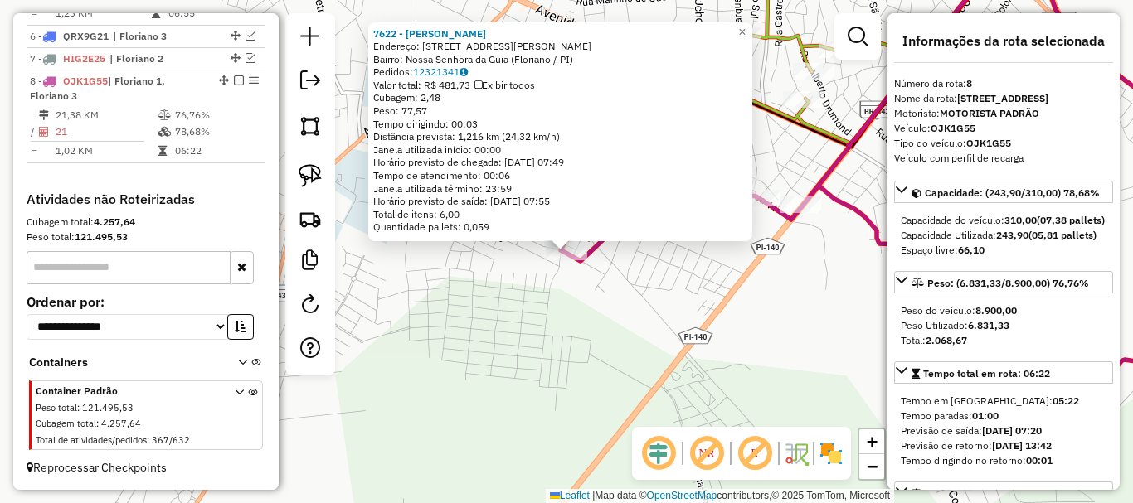
click at [609, 314] on div "7622 - FRANCISCO DE ASSIS DE AMADEU SILVA Endereço: Rua Olegário Corrêa, 1466 B…" at bounding box center [566, 251] width 1133 height 503
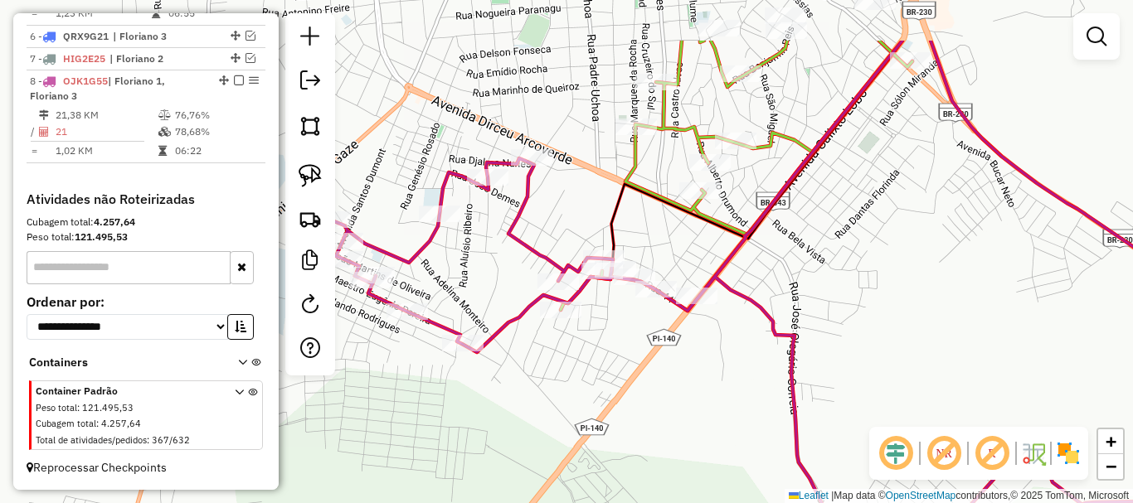
drag, startPoint x: 683, startPoint y: 261, endPoint x: 576, endPoint y: 320, distance: 121.4
click at [576, 353] on div "Janela de atendimento Grade de atendimento Capacidade Transportadoras Veículos …" at bounding box center [566, 251] width 1133 height 503
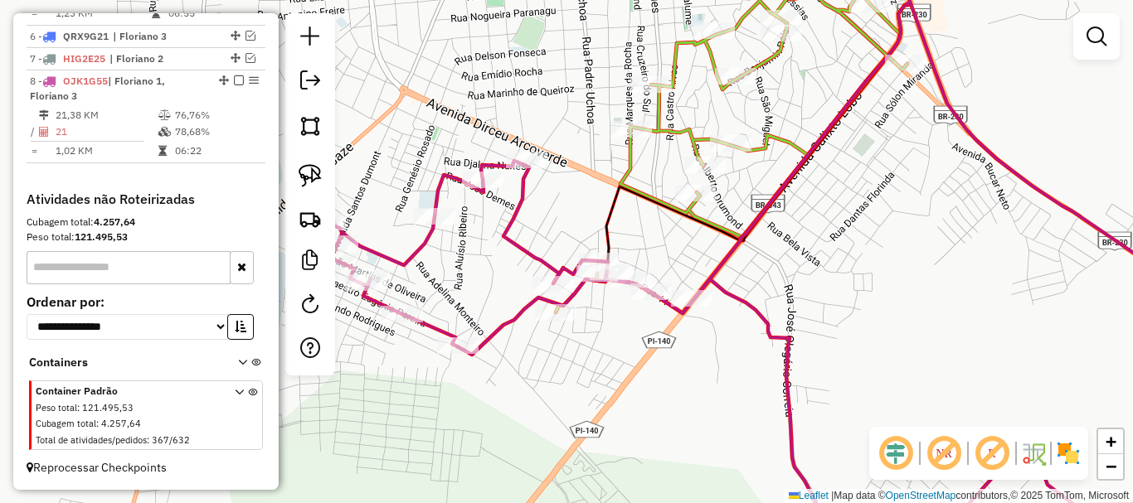
click at [575, 281] on icon at bounding box center [785, 251] width 921 height 604
select select "*********"
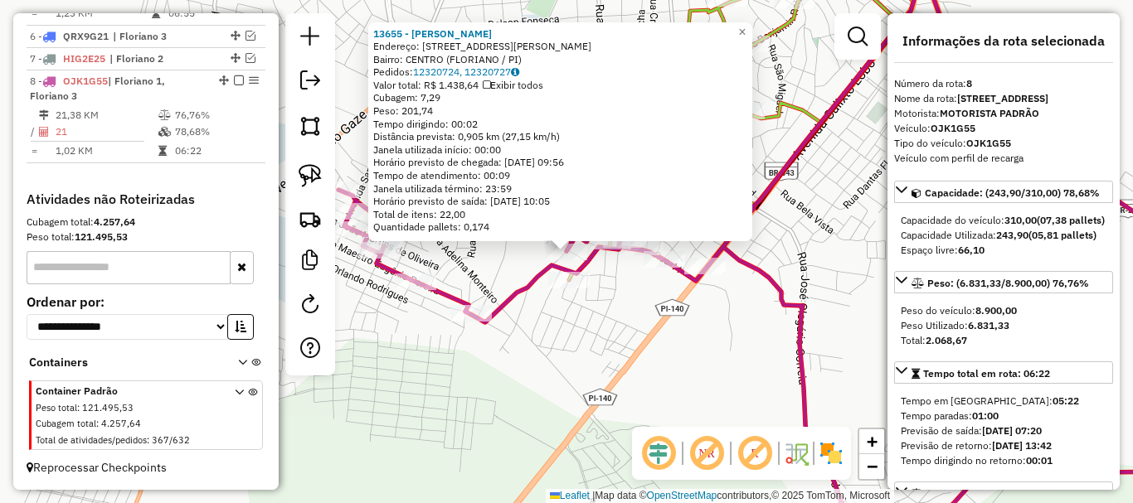
click at [623, 284] on div "Rota 5 - Placa MXB7800 13886 - ENXAMES BAR 13655 - RONALDO SANTOS Endereço: Rua…" at bounding box center [566, 251] width 1133 height 503
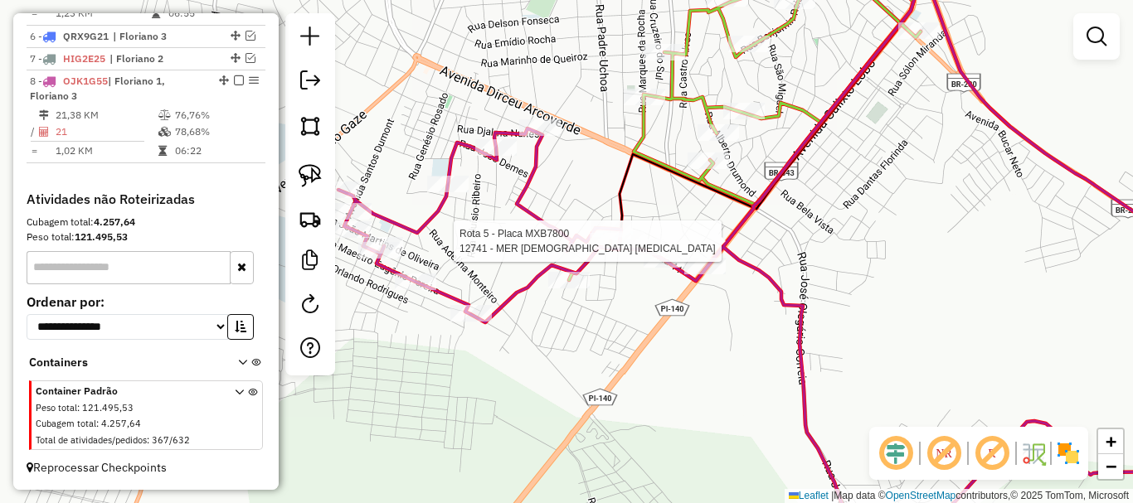
select select "*********"
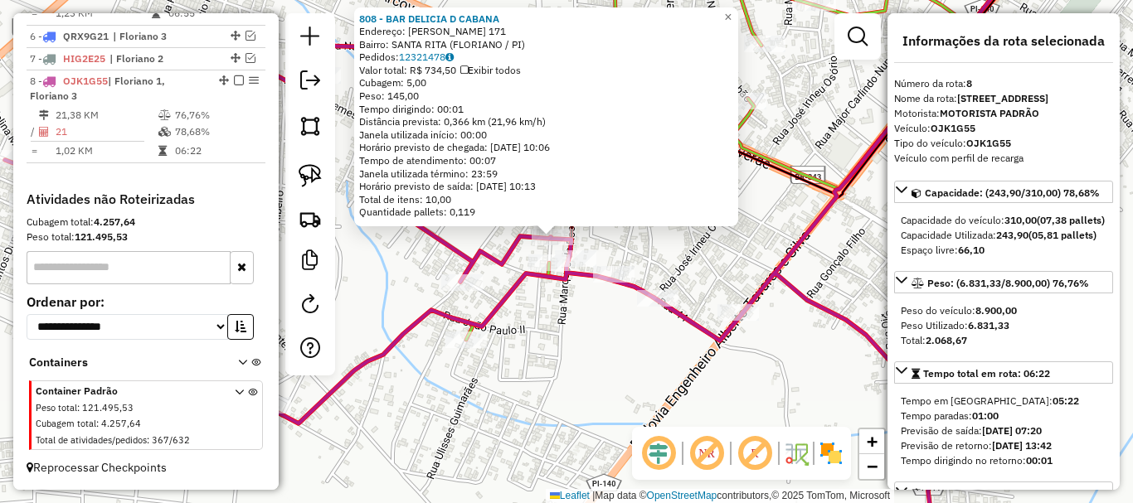
click at [581, 316] on div "808 - BAR DELICIA D CABANA Endereço: GERMINA SOARES 171 Bairro: SANTA RITA (FLO…" at bounding box center [566, 251] width 1133 height 503
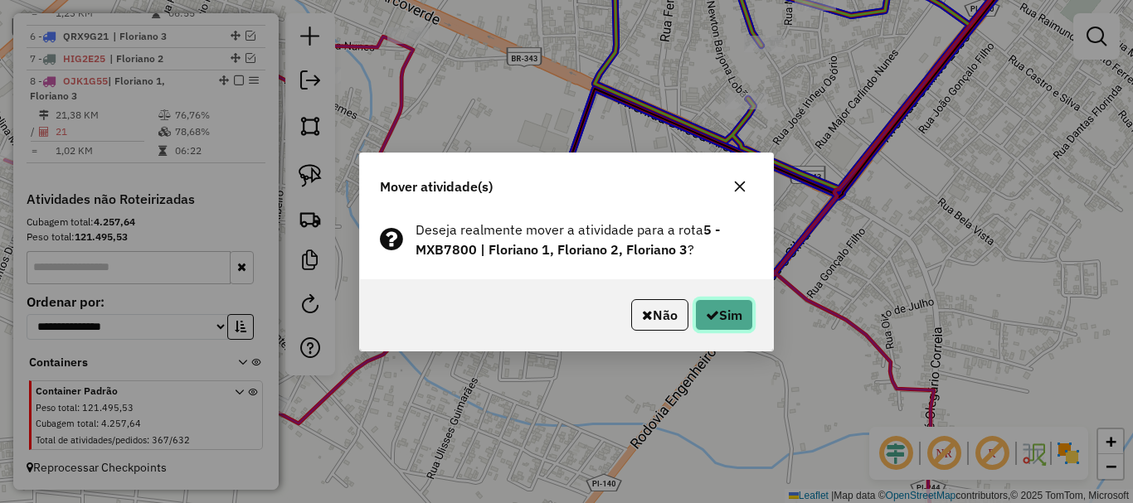
click at [718, 306] on button "Sim" at bounding box center [724, 315] width 58 height 32
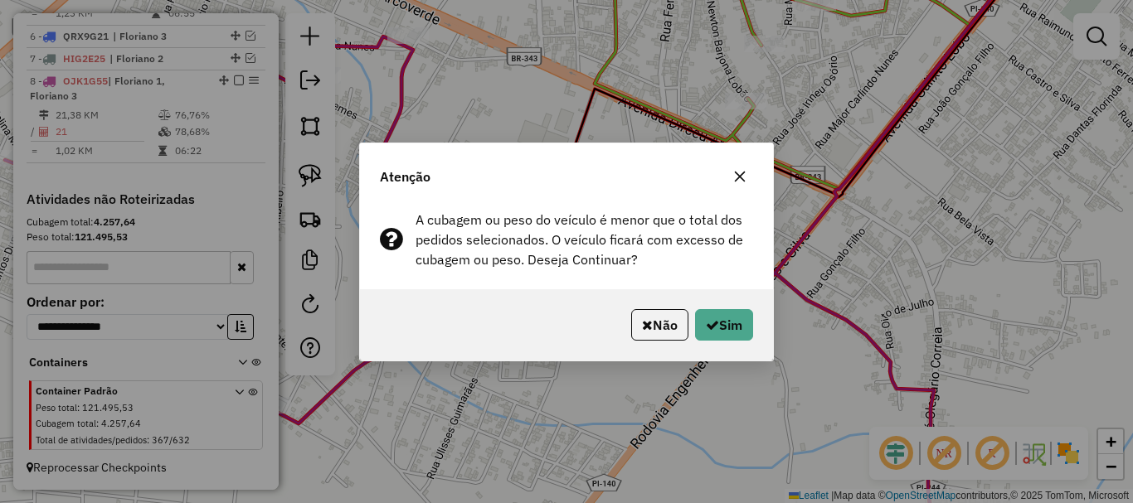
click at [718, 306] on div "Não Sim" at bounding box center [566, 324] width 413 height 71
click at [719, 320] on button "Sim" at bounding box center [724, 325] width 58 height 32
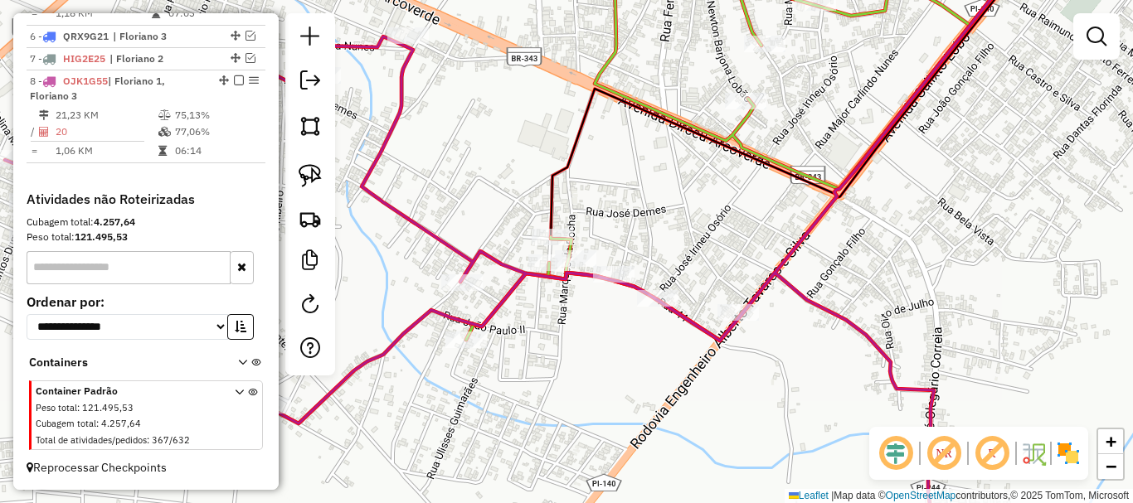
scroll to position [480, 0]
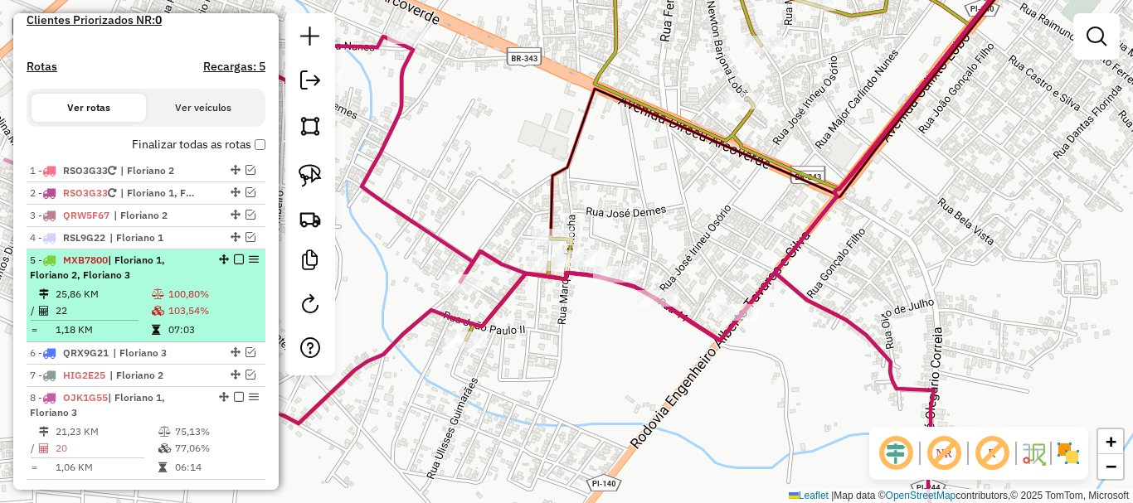
click at [232, 318] on td "103,54%" at bounding box center [213, 311] width 91 height 17
select select "*********"
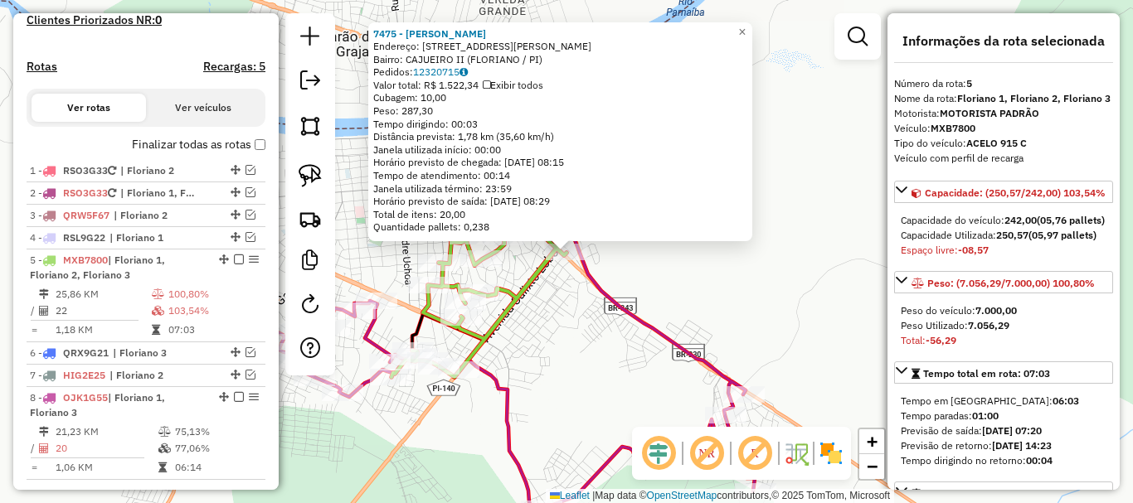
scroll to position [732, 0]
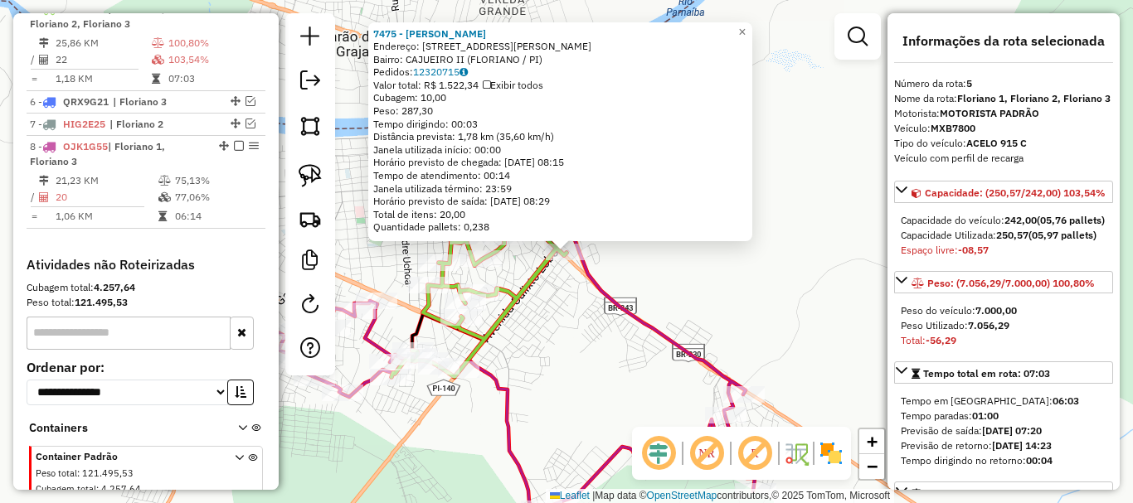
click at [545, 300] on div "7475 - JUCIMARA SOLANO DA SILVA Endereço: R ALBERTO SILVA 116 Bairro: CAJUEIRO …" at bounding box center [566, 251] width 1133 height 503
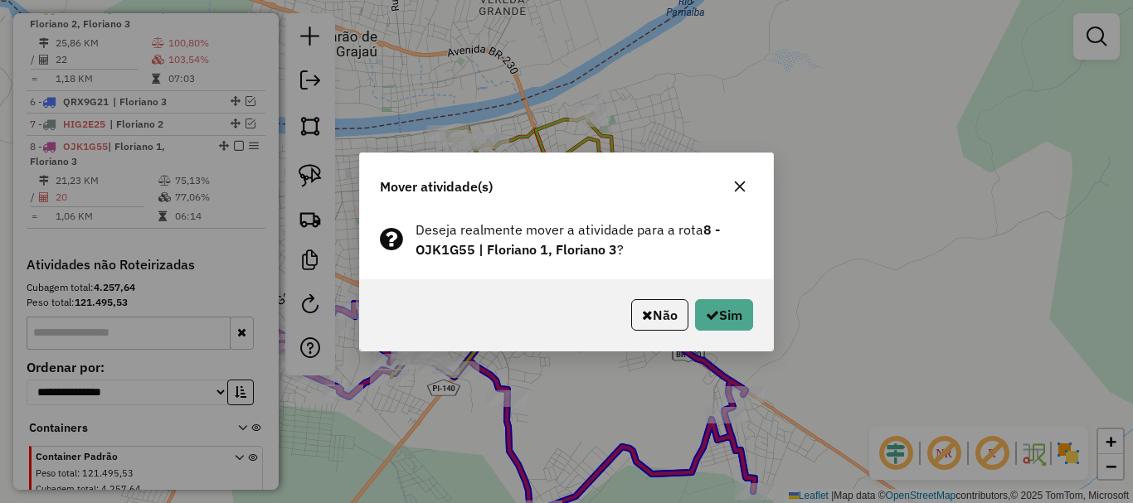
click at [722, 291] on div "Não Sim" at bounding box center [566, 315] width 413 height 71
click at [721, 305] on button "Sim" at bounding box center [724, 315] width 58 height 32
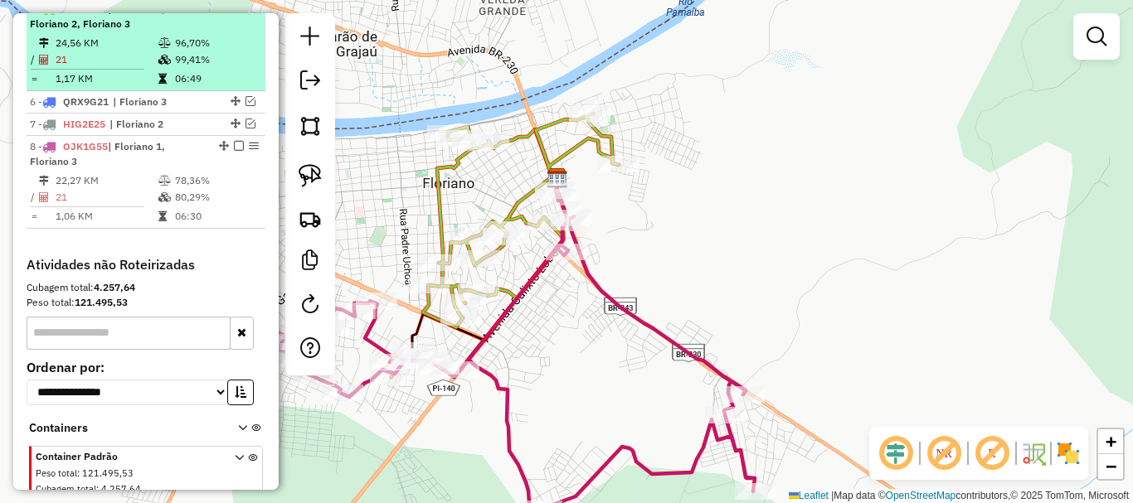
click at [176, 68] on td "99,41%" at bounding box center [216, 59] width 84 height 17
select select "*********"
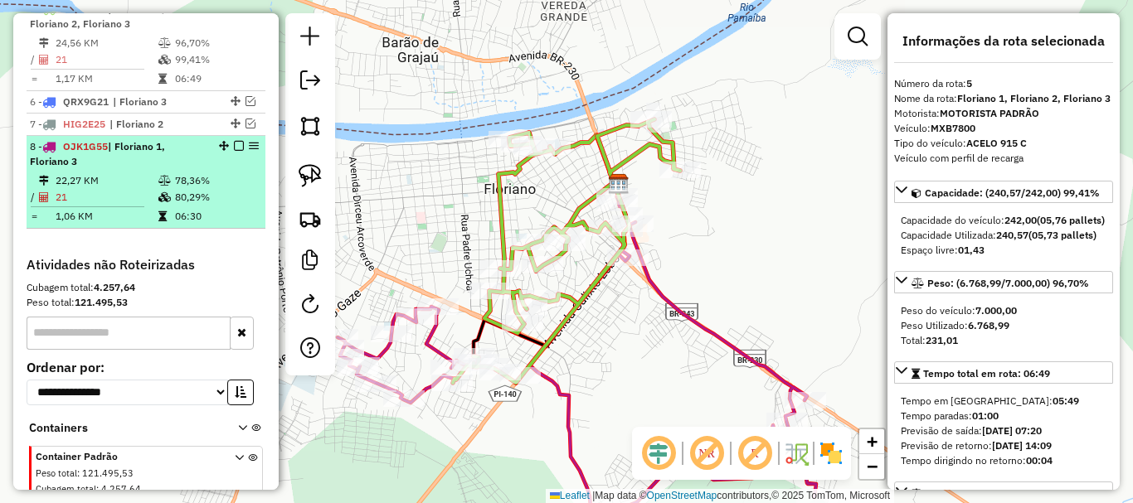
click at [185, 169] on div "8 - OJK1G55 | Floriano 1, Floriano 3" at bounding box center [118, 154] width 176 height 30
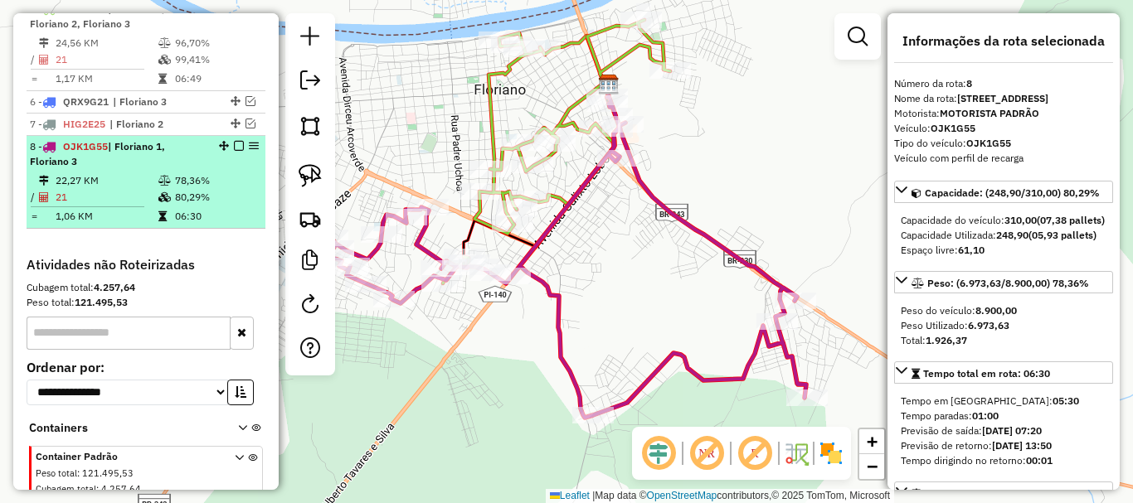
scroll to position [649, 0]
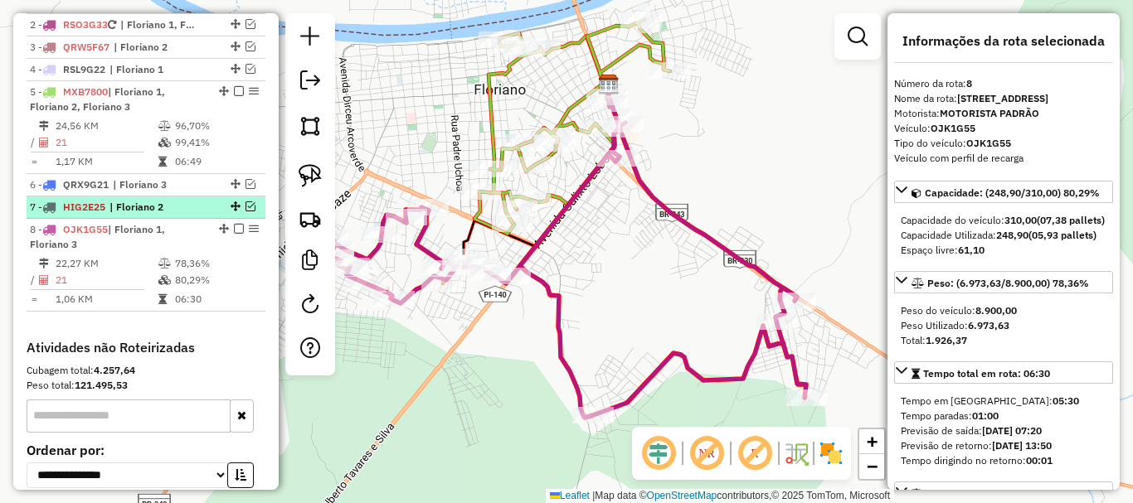
drag, startPoint x: 233, startPoint y: 246, endPoint x: 234, endPoint y: 216, distance: 29.0
click at [234, 234] on em at bounding box center [239, 229] width 10 height 10
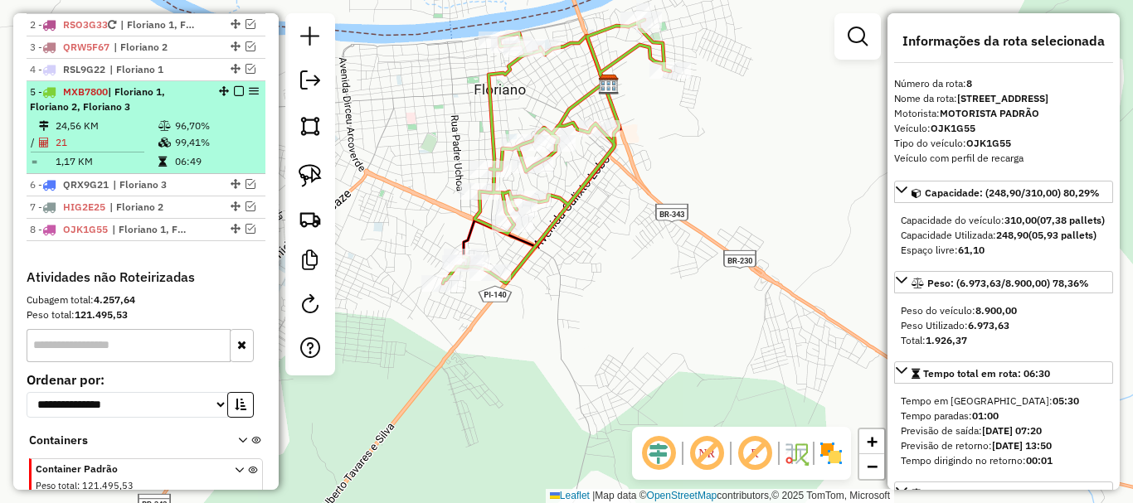
click at [234, 96] on em at bounding box center [239, 91] width 10 height 10
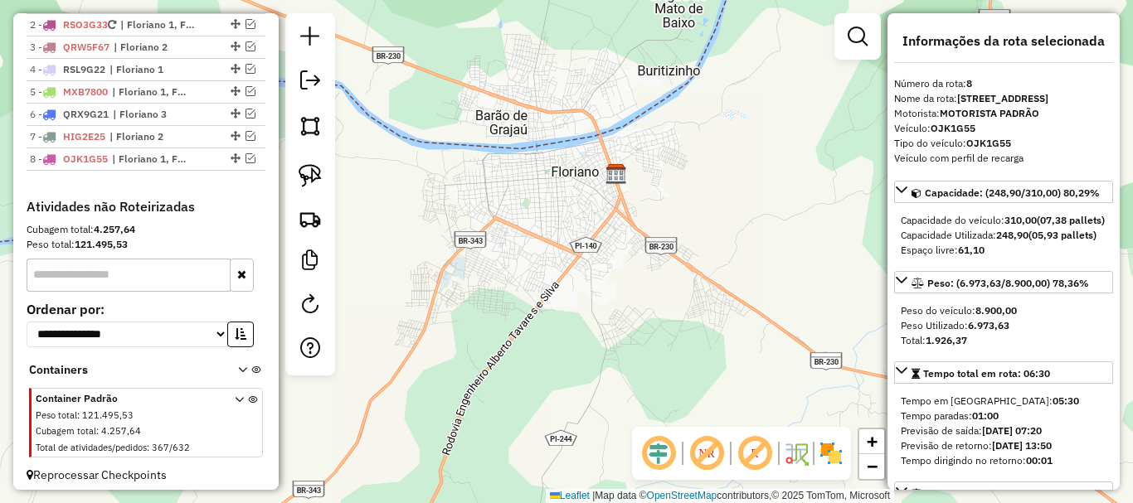
drag, startPoint x: 723, startPoint y: 456, endPoint x: 630, endPoint y: 375, distance: 124.1
click at [722, 456] on em at bounding box center [707, 454] width 40 height 40
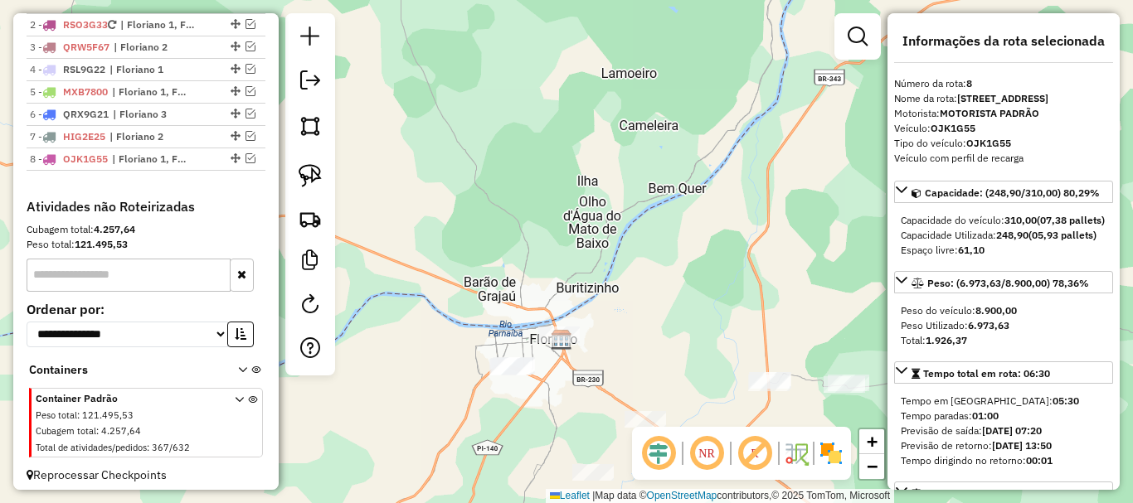
drag, startPoint x: 594, startPoint y: 411, endPoint x: 548, endPoint y: 450, distance: 60.0
click at [557, 445] on div "Janela de atendimento Grade de atendimento Capacidade Transportadoras Veículos …" at bounding box center [566, 251] width 1133 height 503
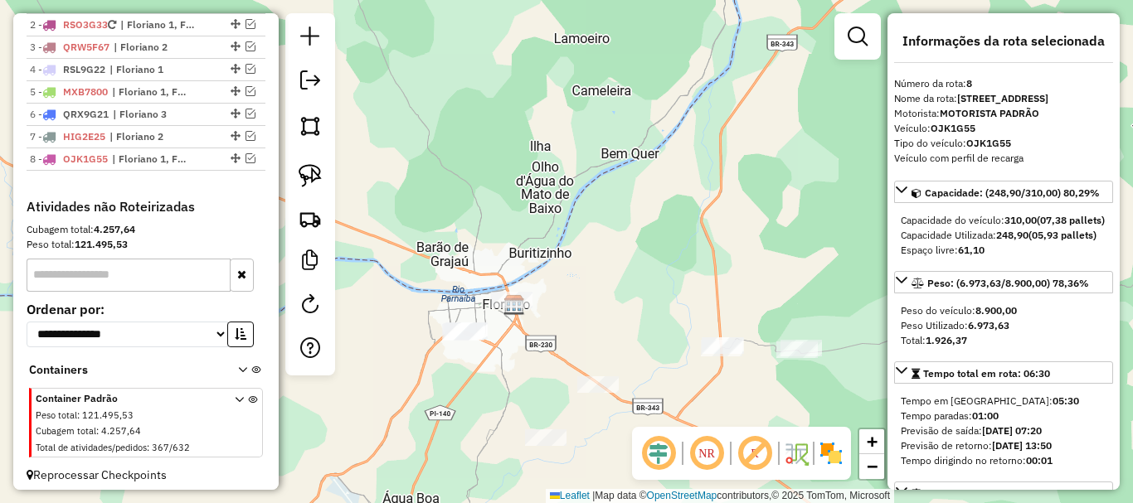
drag, startPoint x: 596, startPoint y: 391, endPoint x: 554, endPoint y: 300, distance: 99.8
click at [556, 304] on div "Janela de atendimento Grade de atendimento Capacidade Transportadoras Veículos …" at bounding box center [566, 251] width 1133 height 503
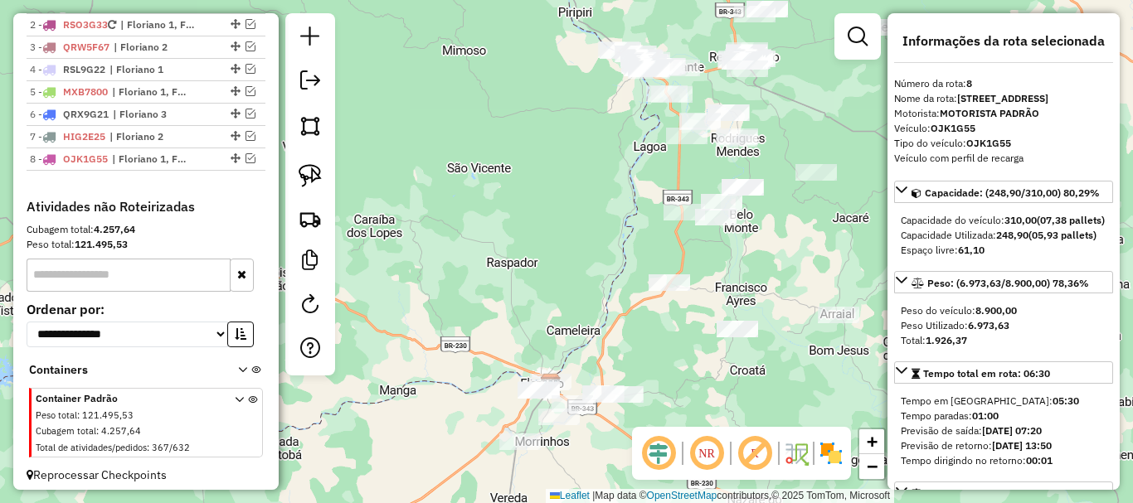
drag, startPoint x: 609, startPoint y: 278, endPoint x: 626, endPoint y: 376, distance: 99.4
click at [626, 376] on div "Janela de atendimento Grade de atendimento Capacidade Transportadoras Veículos …" at bounding box center [566, 251] width 1133 height 503
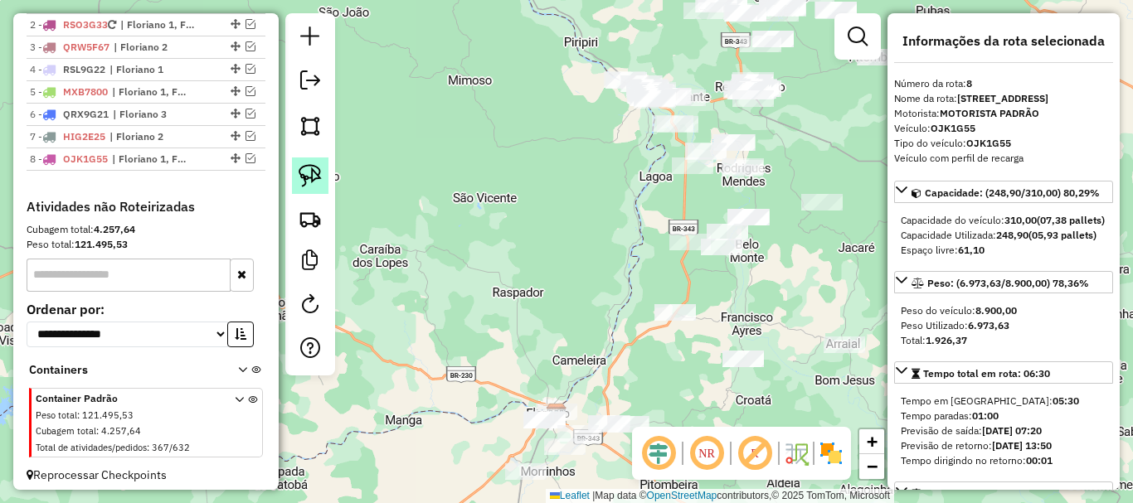
click at [315, 160] on link at bounding box center [310, 176] width 36 height 36
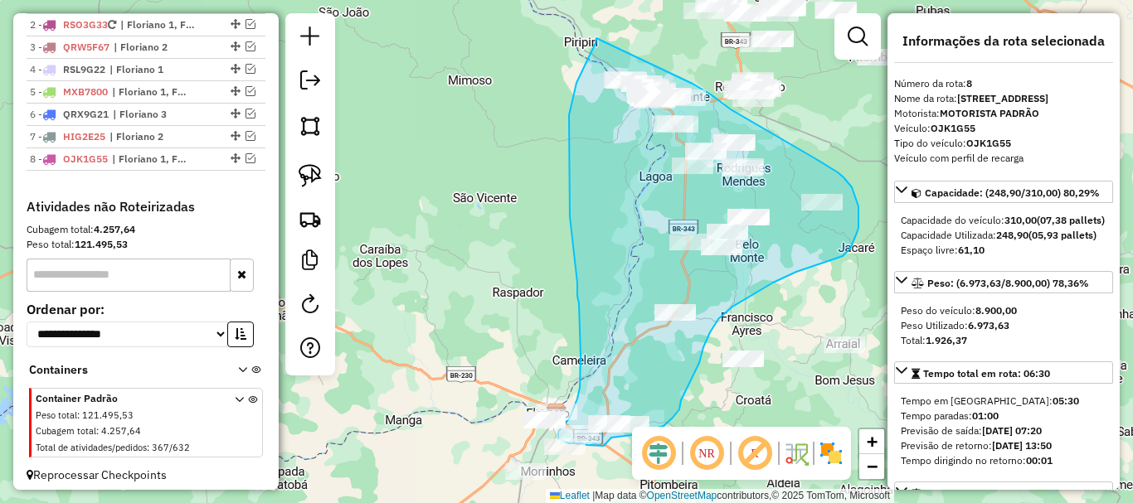
drag, startPoint x: 596, startPoint y: 38, endPoint x: 686, endPoint y: 79, distance: 98.4
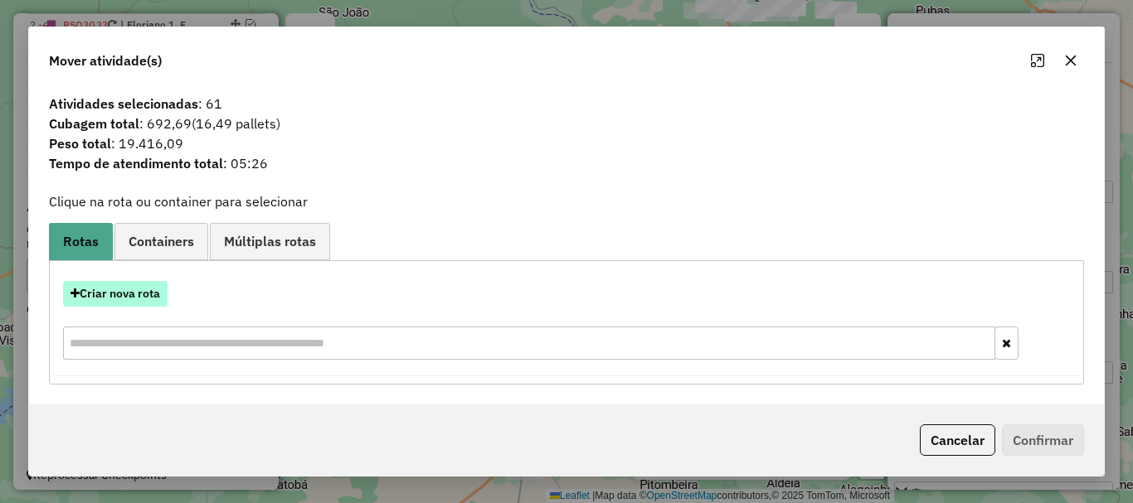
click at [143, 286] on button "Criar nova rota" at bounding box center [115, 294] width 105 height 26
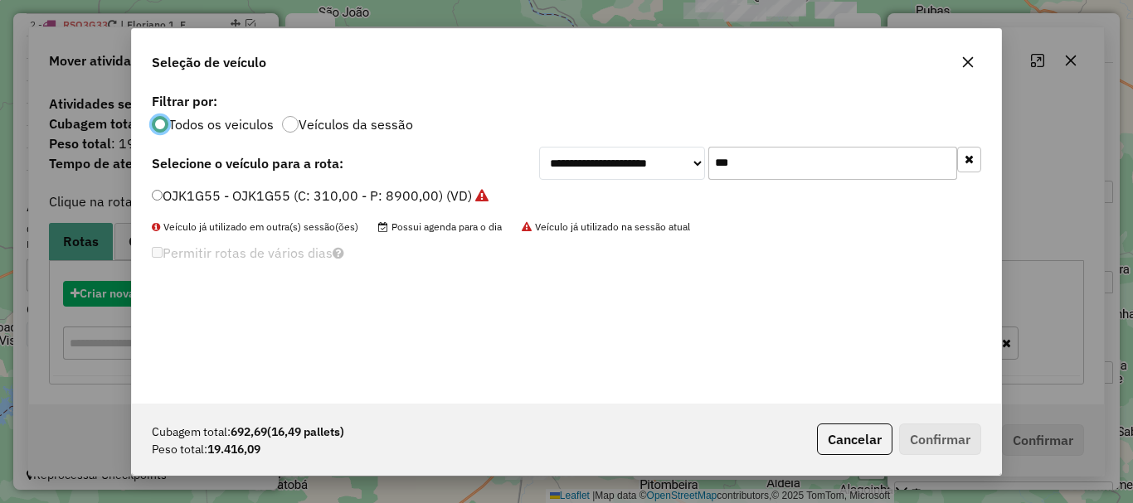
scroll to position [9, 5]
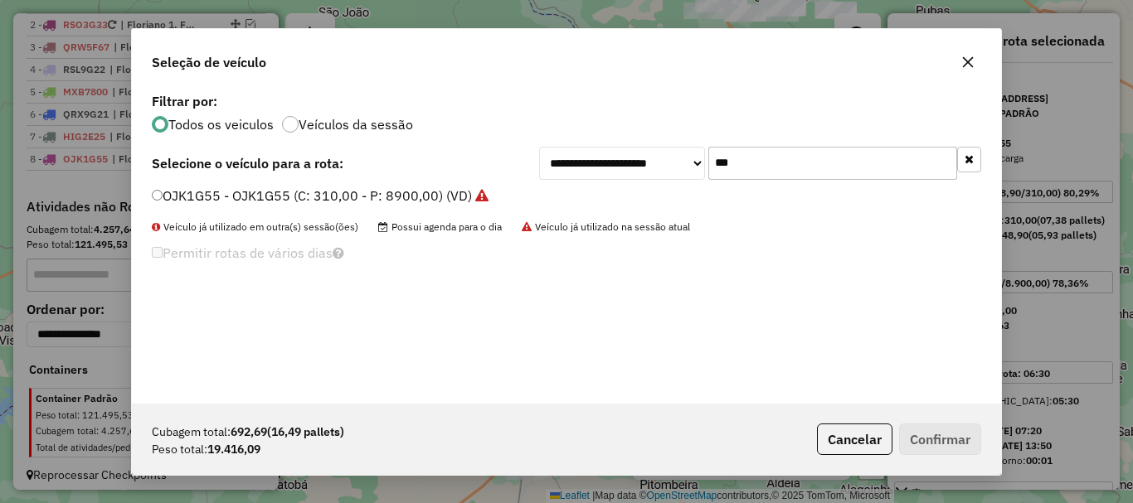
click at [744, 153] on input "***" at bounding box center [832, 163] width 249 height 33
type input "***"
click at [168, 201] on label "RSI3C34 - RSI3C34 (C: 420,00 - P: 12180,00) (VD)" at bounding box center [312, 196] width 320 height 20
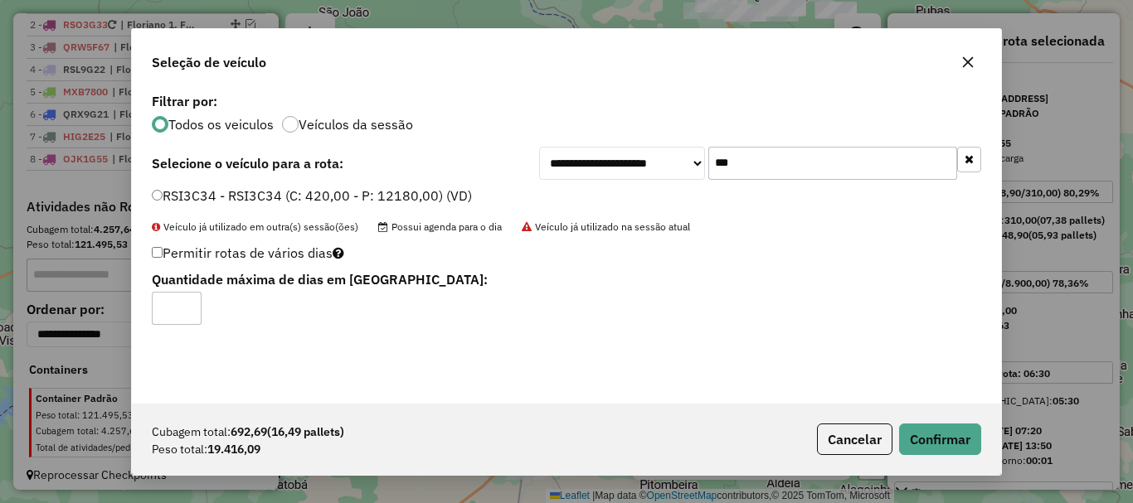
type input "*"
click at [192, 303] on input "*" at bounding box center [177, 308] width 50 height 33
click at [942, 436] on button "Confirmar" at bounding box center [940, 440] width 82 height 32
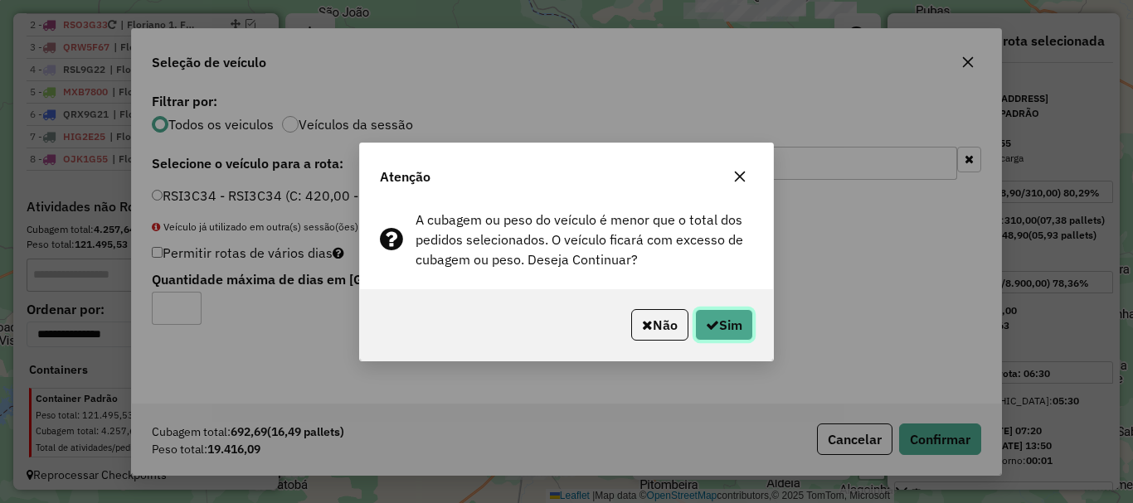
click at [745, 331] on button "Sim" at bounding box center [724, 325] width 58 height 32
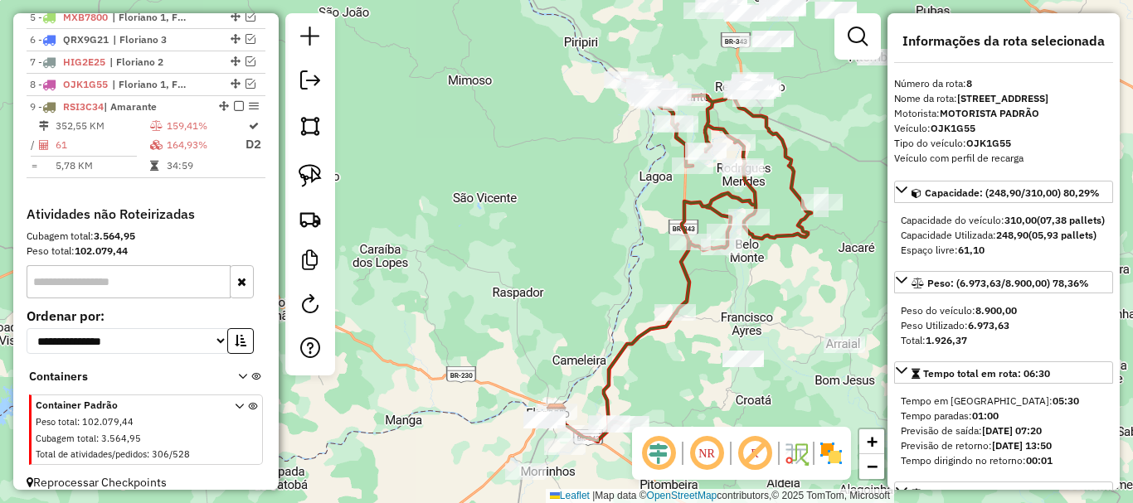
scroll to position [753, 0]
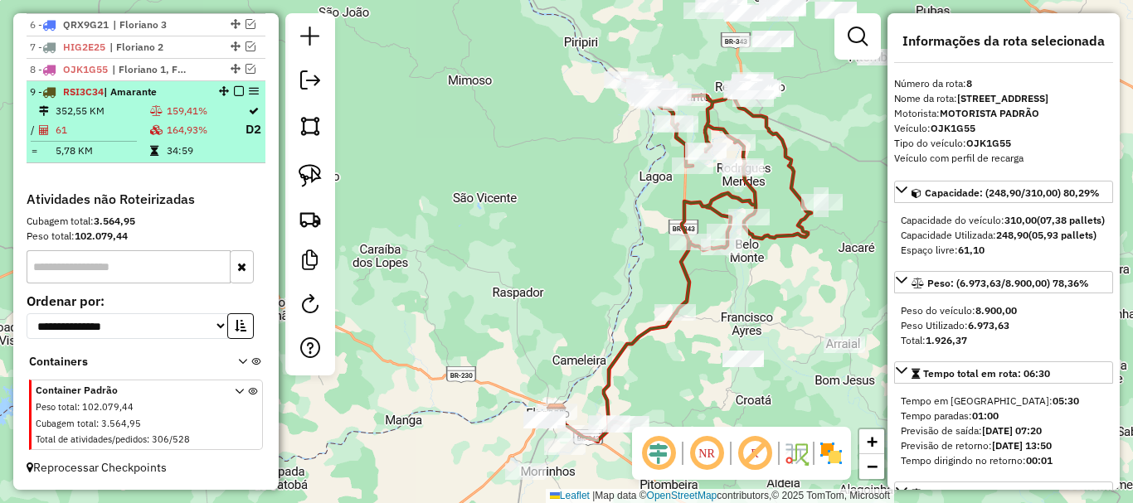
click at [195, 153] on td "34:59" at bounding box center [205, 151] width 79 height 17
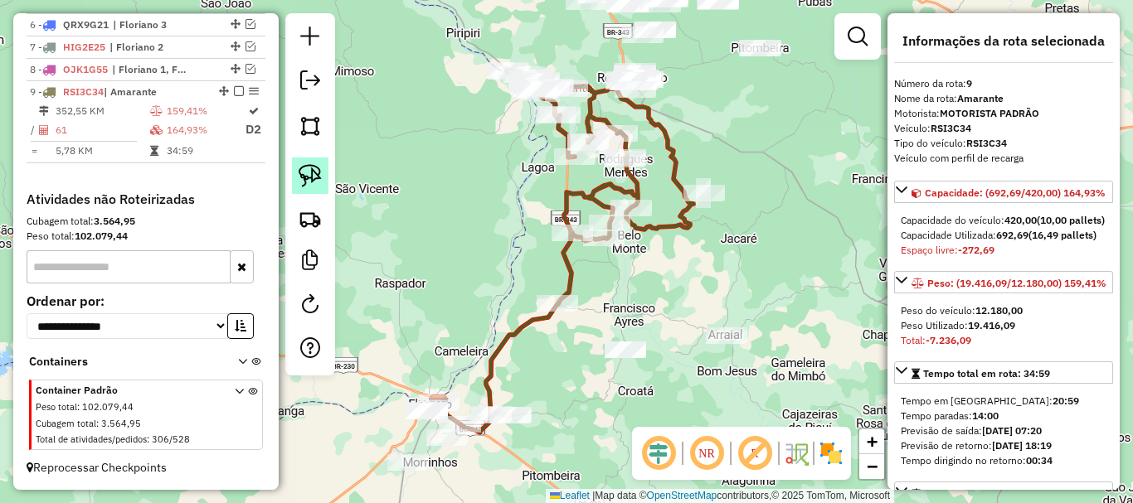
click at [316, 175] on img at bounding box center [310, 175] width 23 height 23
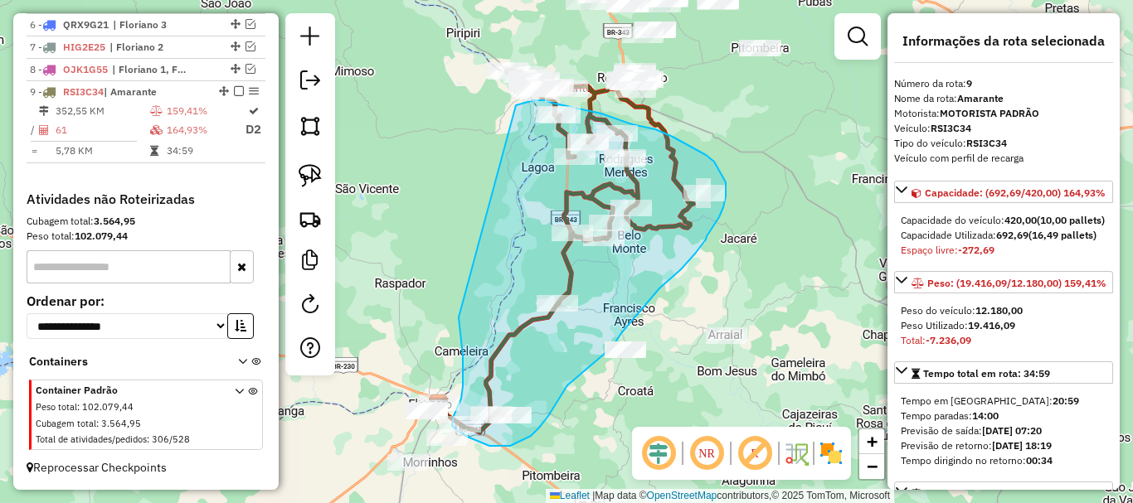
drag, startPoint x: 460, startPoint y: 328, endPoint x: 516, endPoint y: 105, distance: 229.1
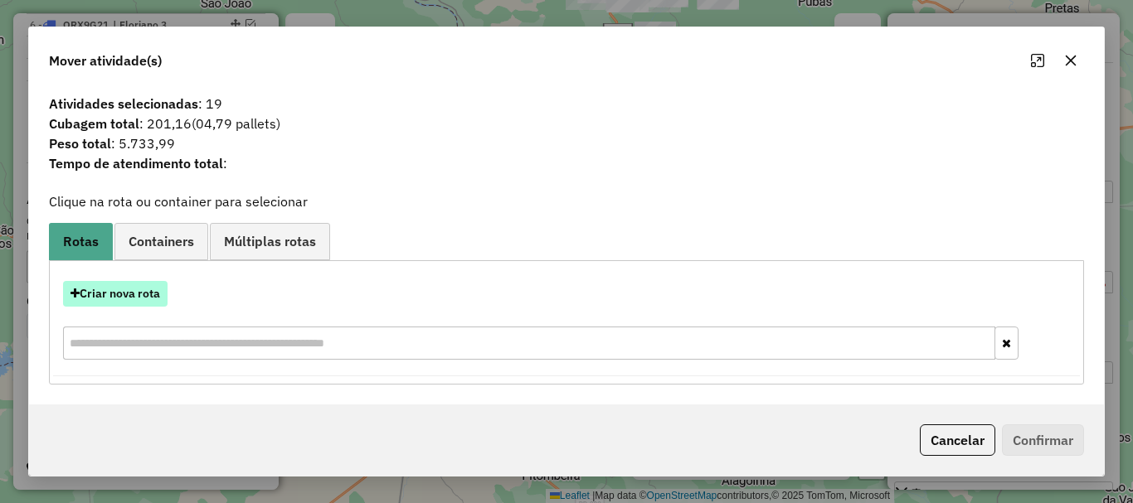
click at [126, 283] on button "Criar nova rota" at bounding box center [115, 294] width 105 height 26
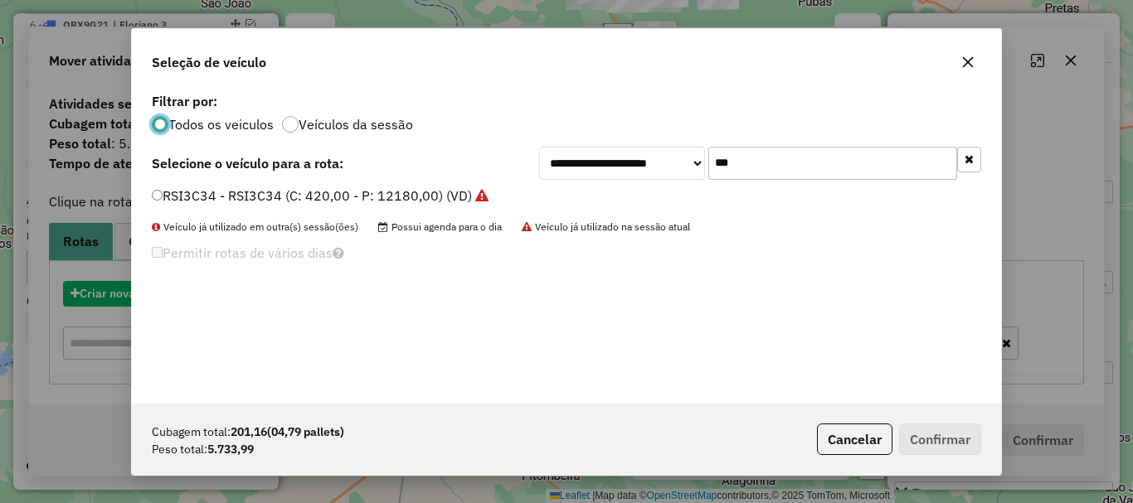
scroll to position [9, 5]
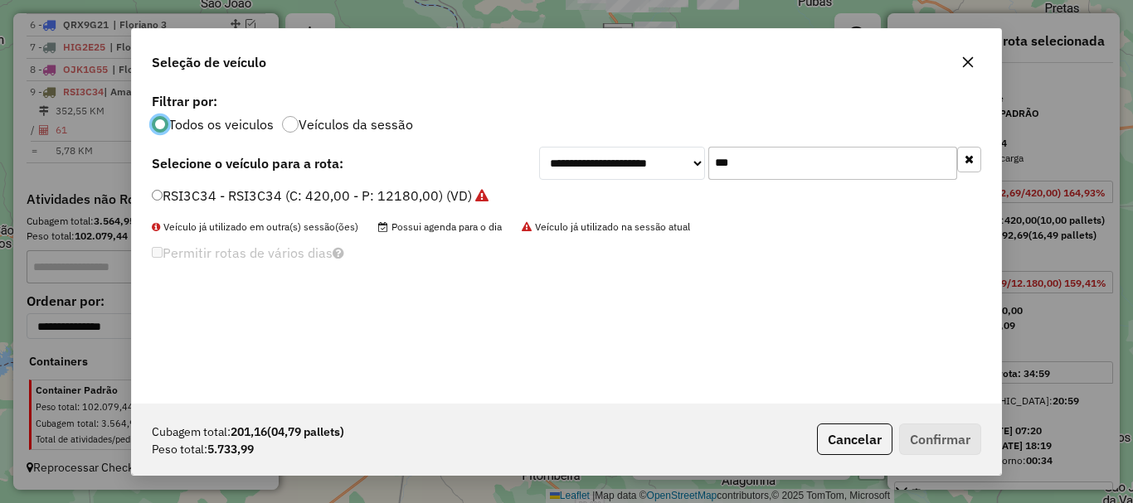
click at [780, 157] on input "***" at bounding box center [832, 163] width 249 height 33
type input "***"
click at [190, 195] on label "QRX9F71 - QRX9F71 (C: 392,00 - P: 11368,00) (VD)" at bounding box center [316, 196] width 328 height 20
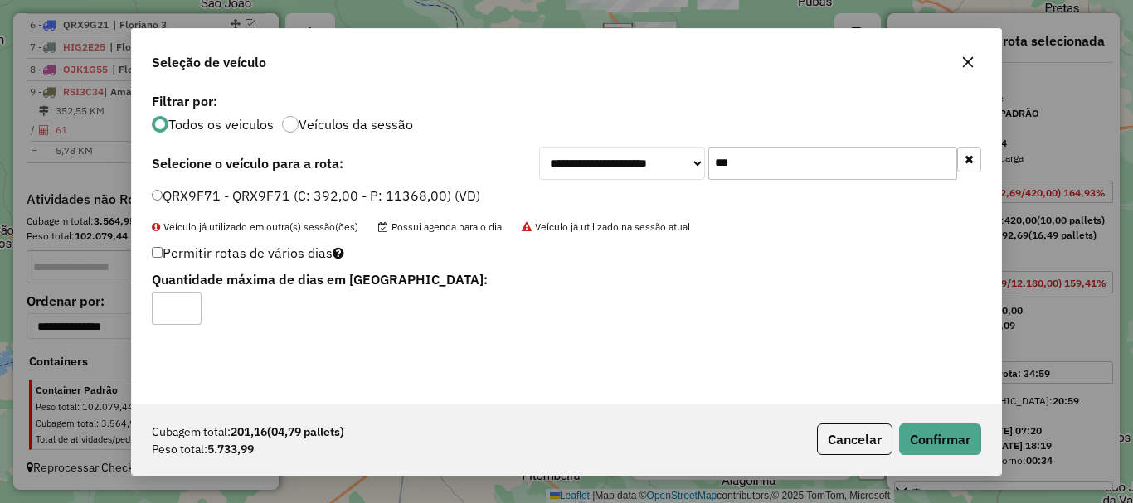
click at [187, 299] on input "*" at bounding box center [177, 308] width 50 height 33
type input "*"
click at [187, 304] on input "*" at bounding box center [177, 308] width 50 height 33
click at [957, 447] on button "Confirmar" at bounding box center [940, 440] width 82 height 32
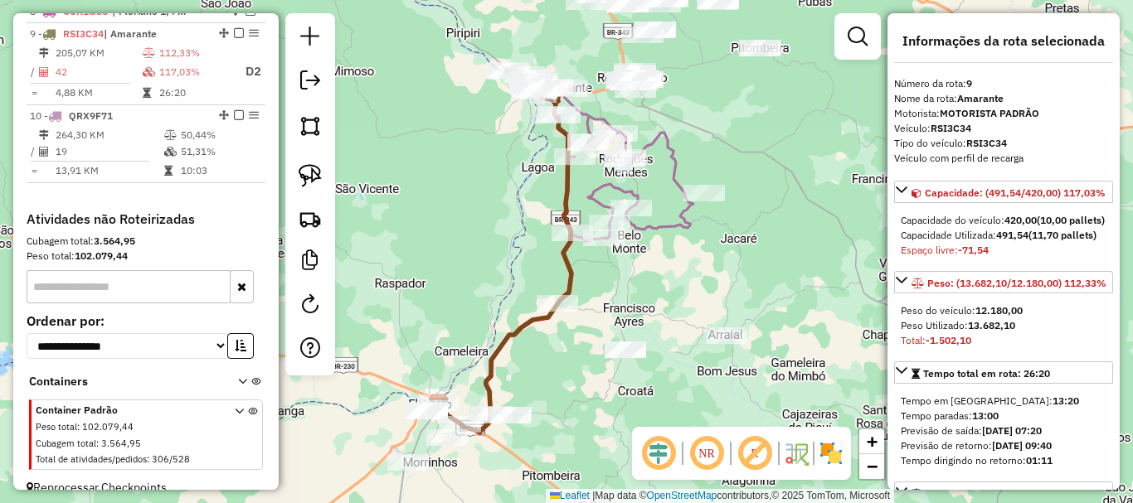
scroll to position [821, 0]
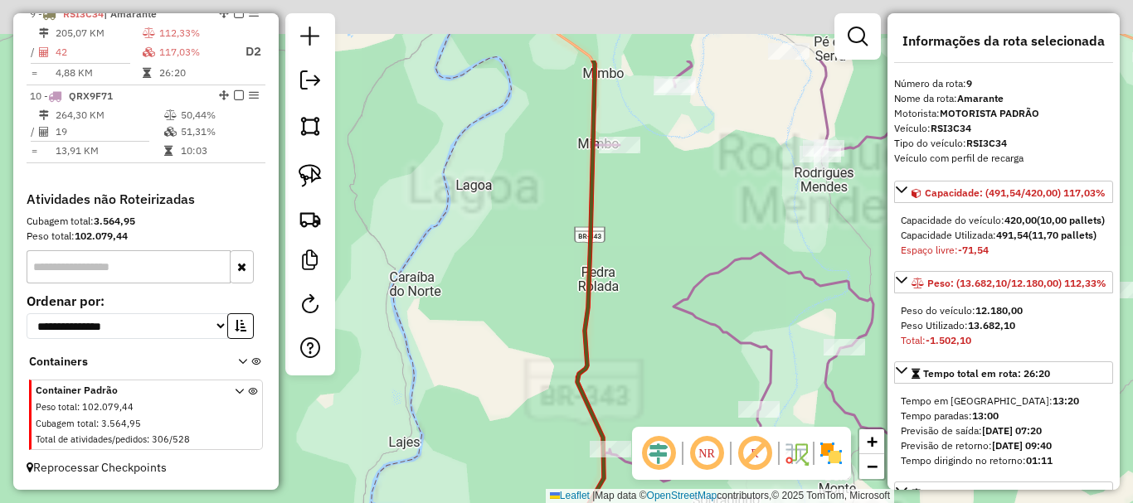
drag, startPoint x: 523, startPoint y: 110, endPoint x: 579, endPoint y: 325, distance: 221.9
click at [576, 352] on div "Janela de atendimento Grade de atendimento Capacidade Transportadoras Veículos …" at bounding box center [566, 251] width 1133 height 503
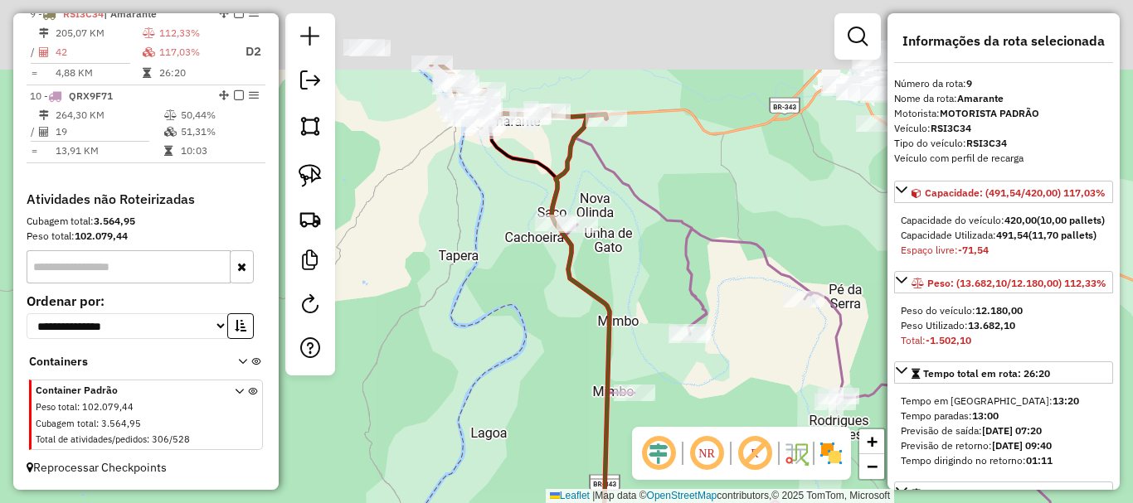
drag, startPoint x: 552, startPoint y: 320, endPoint x: 552, endPoint y: 375, distance: 54.7
click at [552, 376] on div "Janela de atendimento Grade de atendimento Capacidade Transportadoras Veículos …" at bounding box center [566, 251] width 1133 height 503
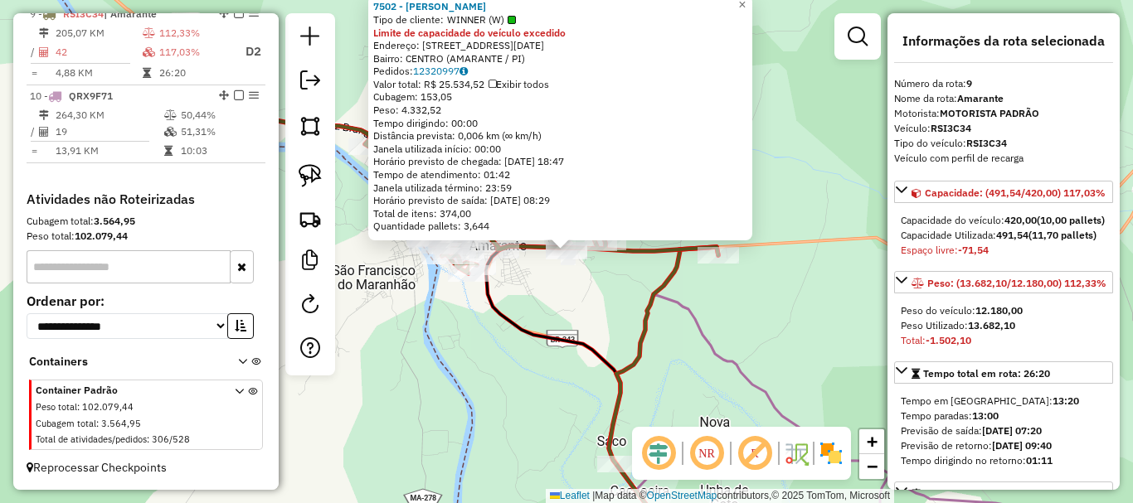
click at [569, 314] on div "7502 - FRANCISCO BARBOSA RIBEIRO FILHO Tipo de cliente: WINNER (W) Limite de ca…" at bounding box center [566, 251] width 1133 height 503
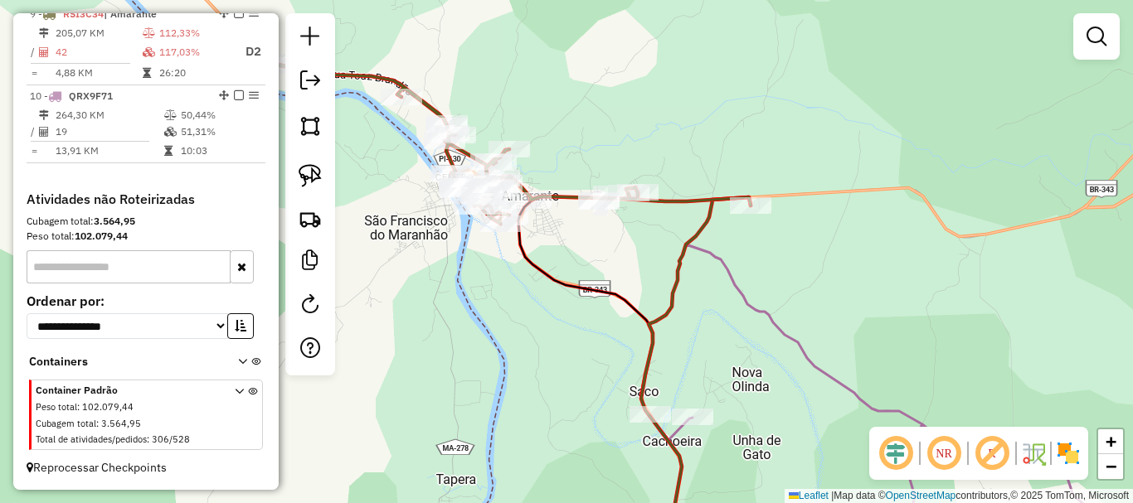
drag, startPoint x: 571, startPoint y: 298, endPoint x: 601, endPoint y: 249, distance: 56.9
click at [601, 251] on div "Janela de atendimento Grade de atendimento Capacidade Transportadoras Veículos …" at bounding box center [566, 251] width 1133 height 503
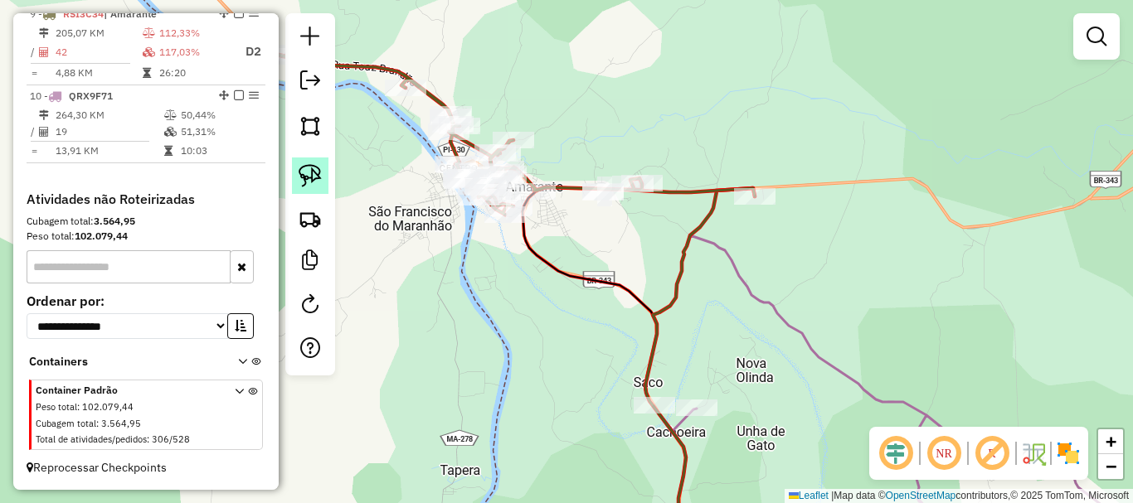
click at [318, 177] on img at bounding box center [310, 175] width 23 height 23
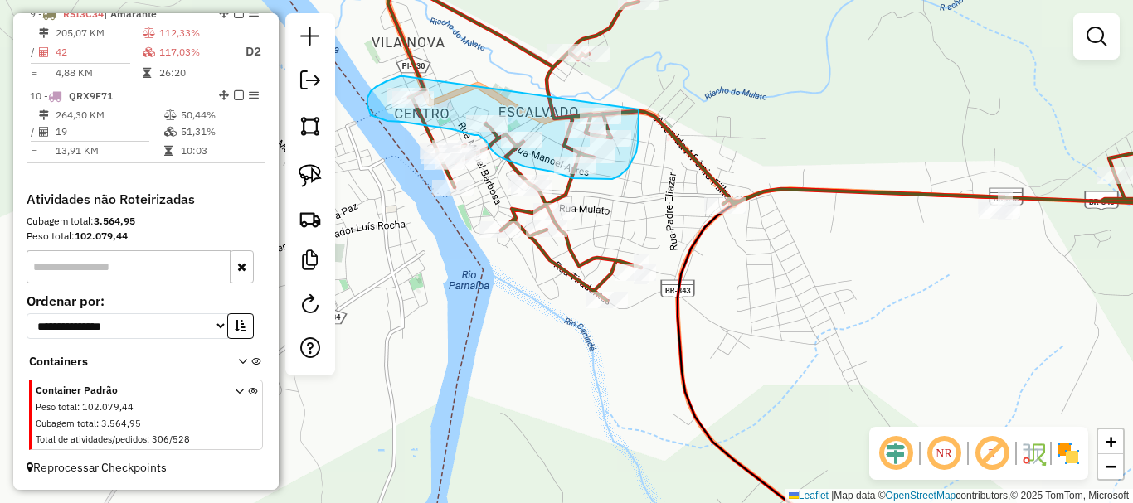
drag, startPoint x: 382, startPoint y: 84, endPoint x: 639, endPoint y: 109, distance: 258.4
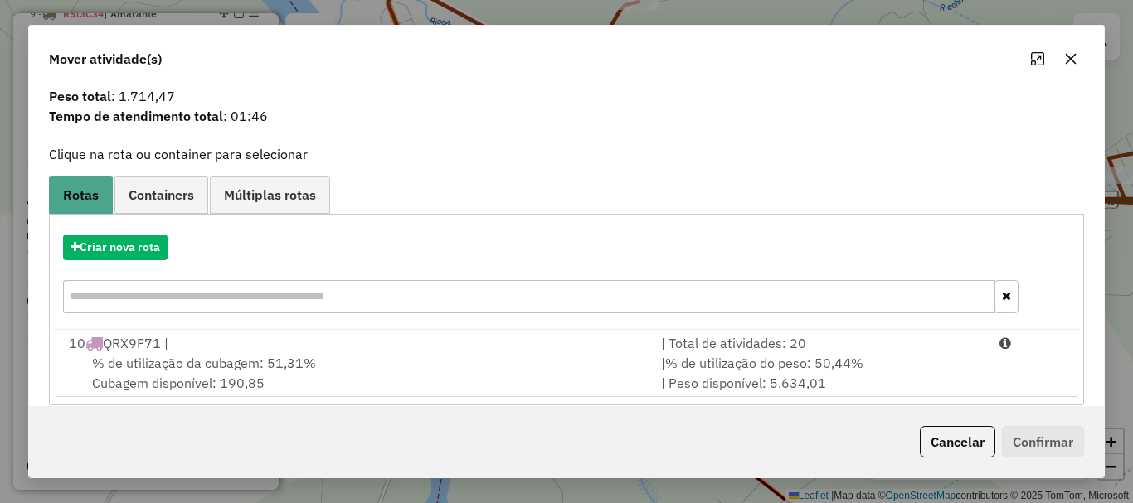
scroll to position [65, 0]
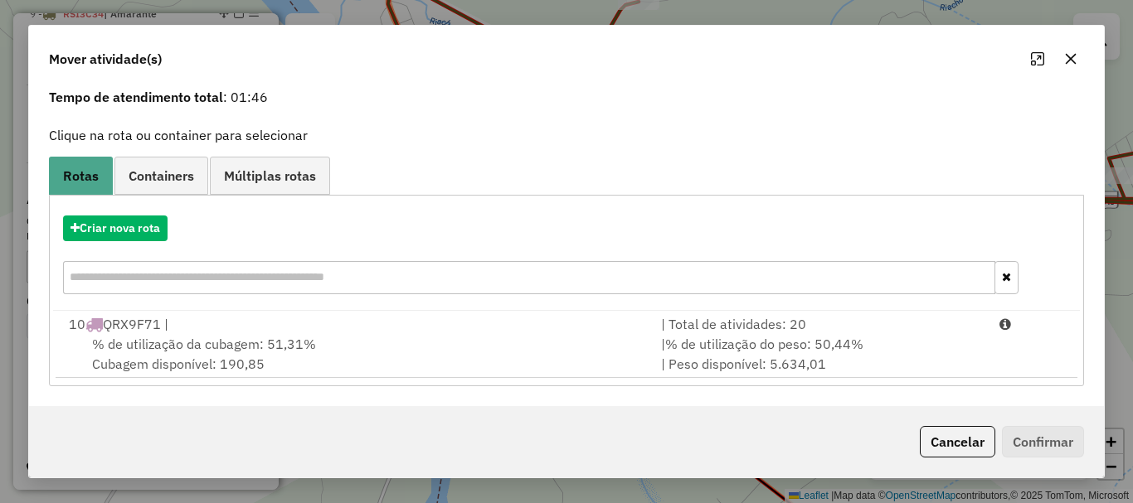
drag, startPoint x: 825, startPoint y: 338, endPoint x: 934, endPoint y: 398, distance: 124.0
click at [829, 340] on span "% de utilização do peso: 50,44%" at bounding box center [764, 344] width 198 height 17
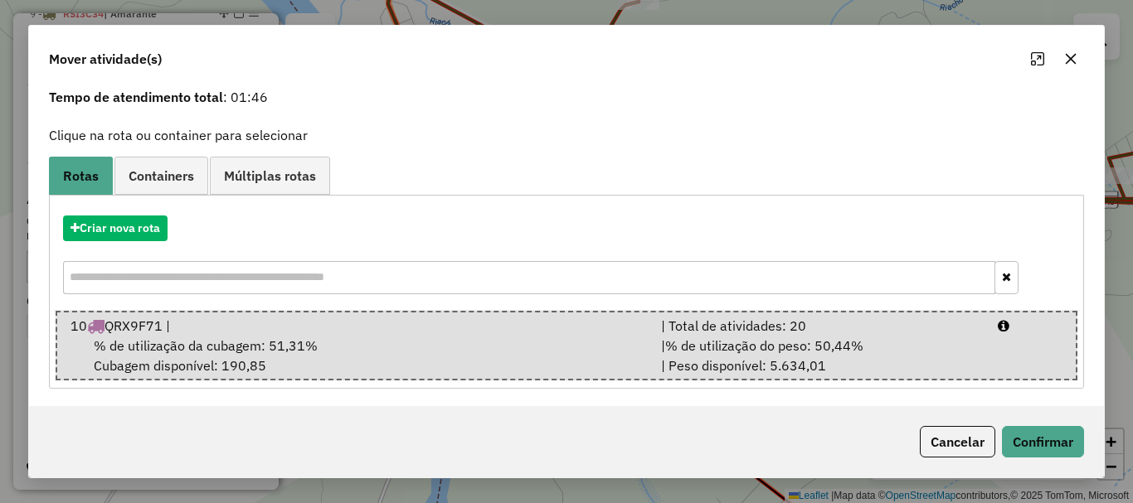
click at [1024, 463] on div "Cancelar Confirmar" at bounding box center [566, 441] width 1075 height 71
click at [1027, 458] on div "Cancelar Confirmar" at bounding box center [566, 441] width 1075 height 71
click at [1024, 450] on button "Confirmar" at bounding box center [1043, 442] width 82 height 32
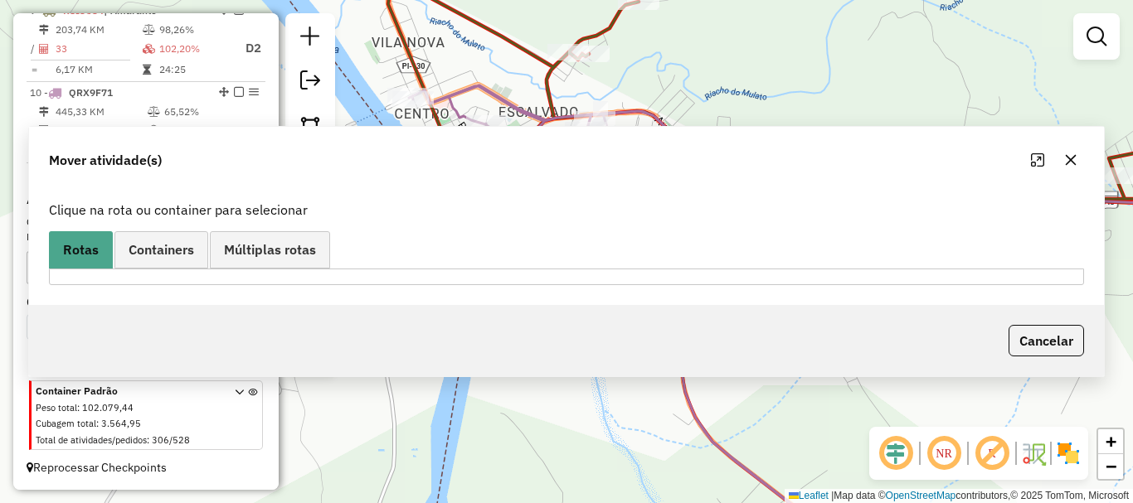
scroll to position [0, 0]
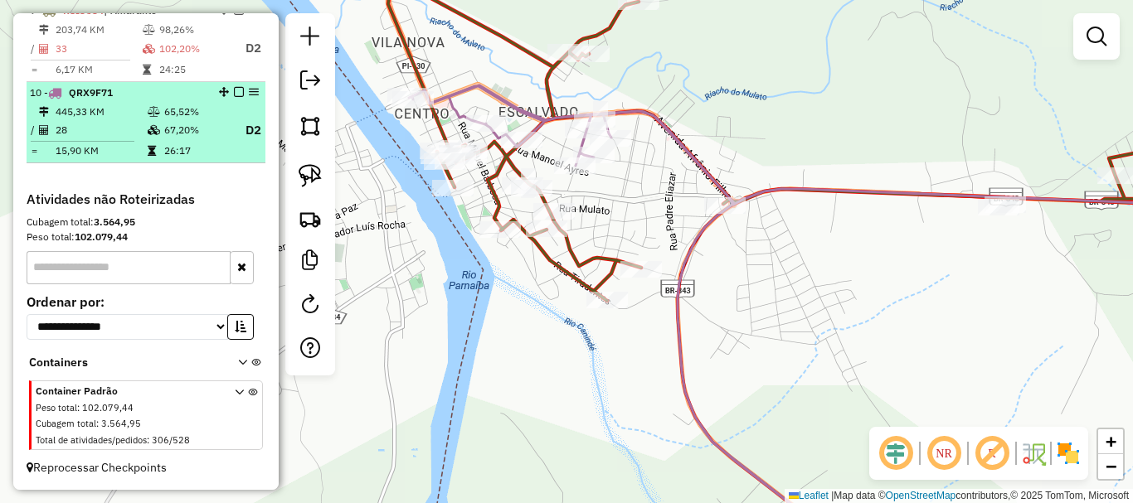
click at [182, 159] on td "26:17" at bounding box center [196, 151] width 66 height 17
select select "*********"
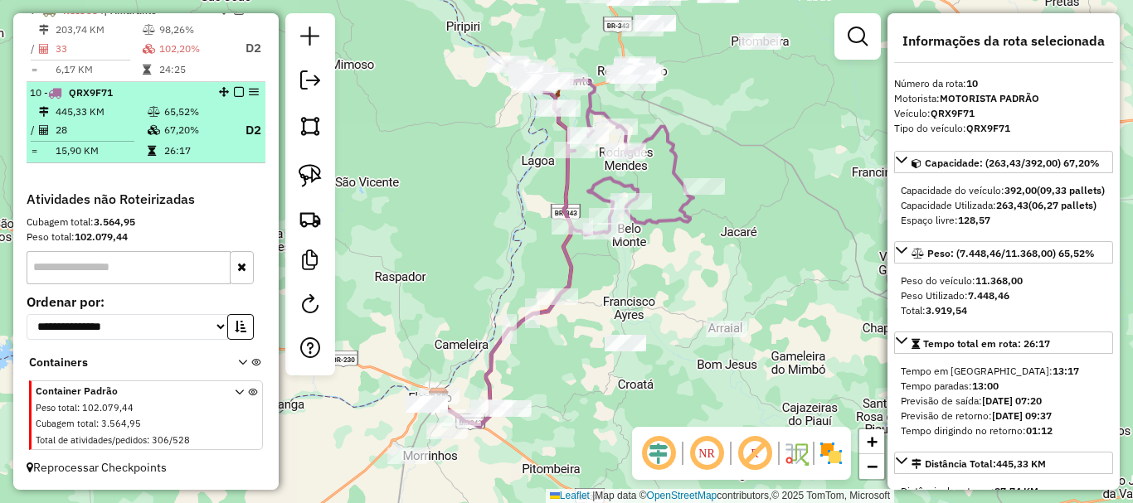
click at [188, 139] on td "67,20%" at bounding box center [196, 130] width 66 height 21
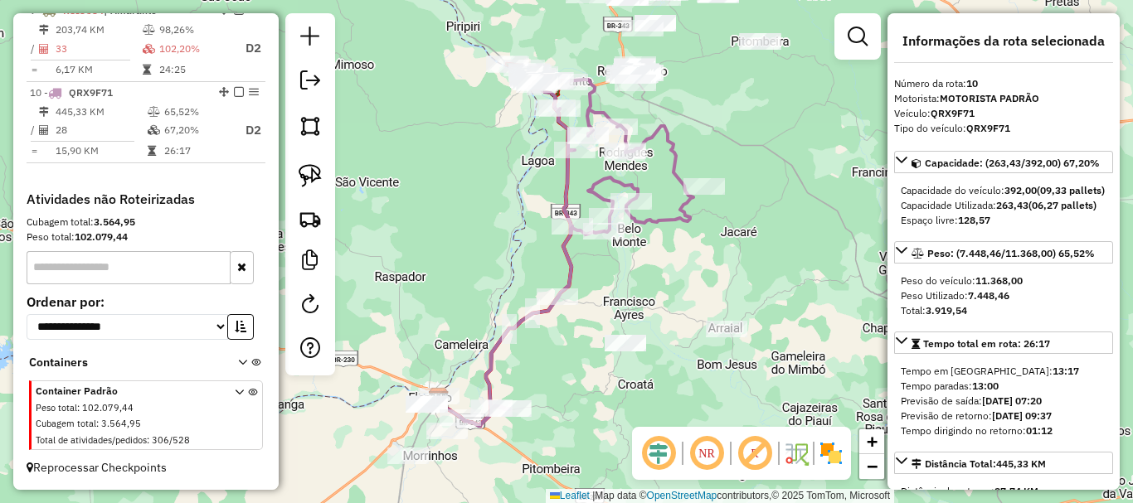
scroll to position [834, 0]
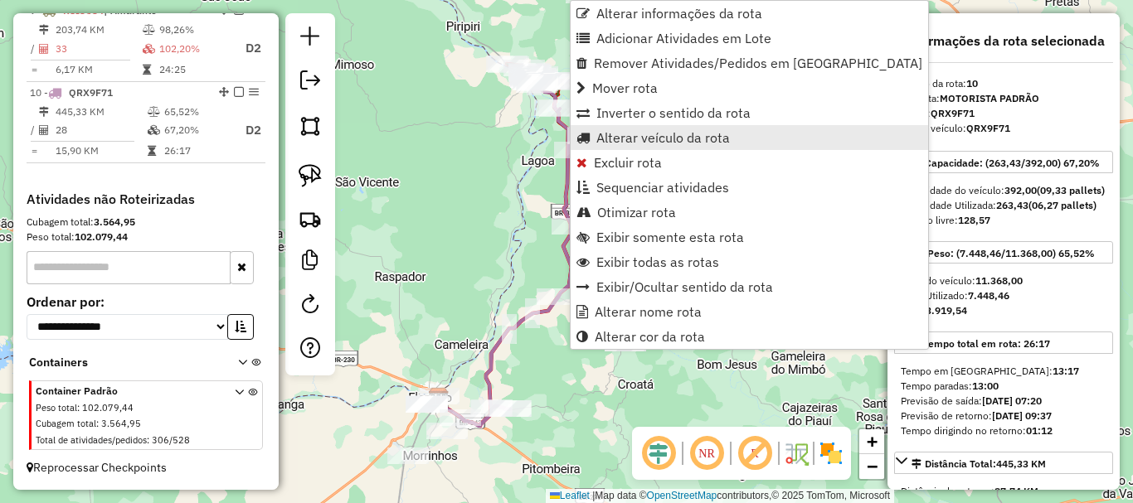
click at [671, 140] on span "Alterar veículo da rota" at bounding box center [663, 137] width 134 height 13
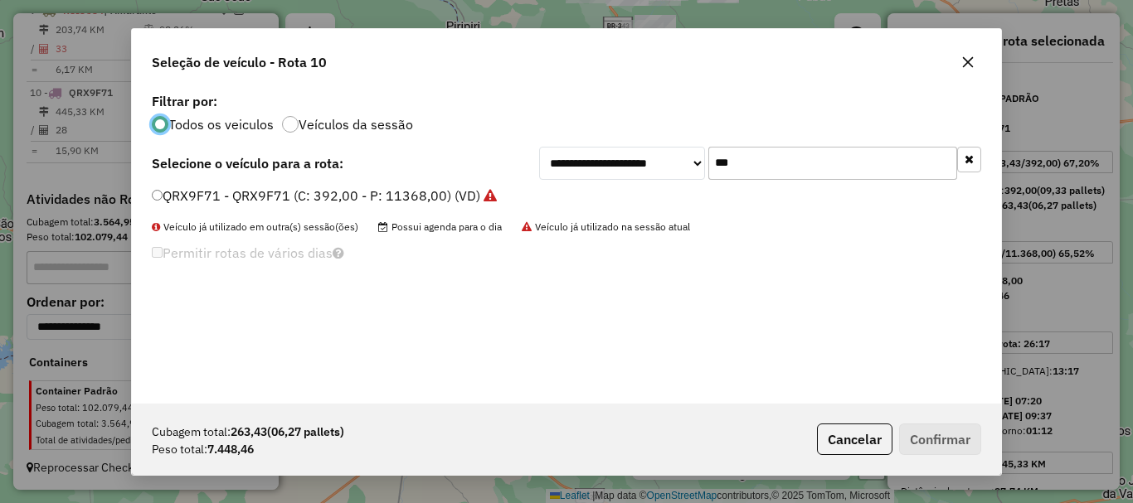
scroll to position [9, 5]
click at [761, 173] on input "***" at bounding box center [832, 163] width 249 height 33
type input "***"
click at [226, 197] on label "QRX9F21 - QRX9F21 (C: 266,00 - P: 7714,00) (VD)" at bounding box center [312, 196] width 320 height 20
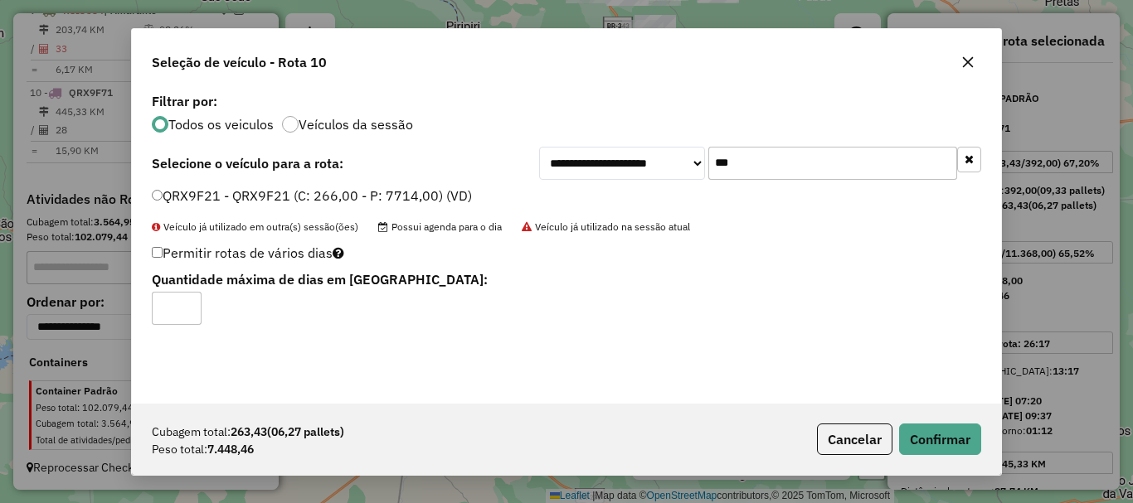
type input "*"
click at [191, 303] on input "*" at bounding box center [177, 308] width 50 height 33
click at [959, 435] on button "Confirmar" at bounding box center [940, 440] width 82 height 32
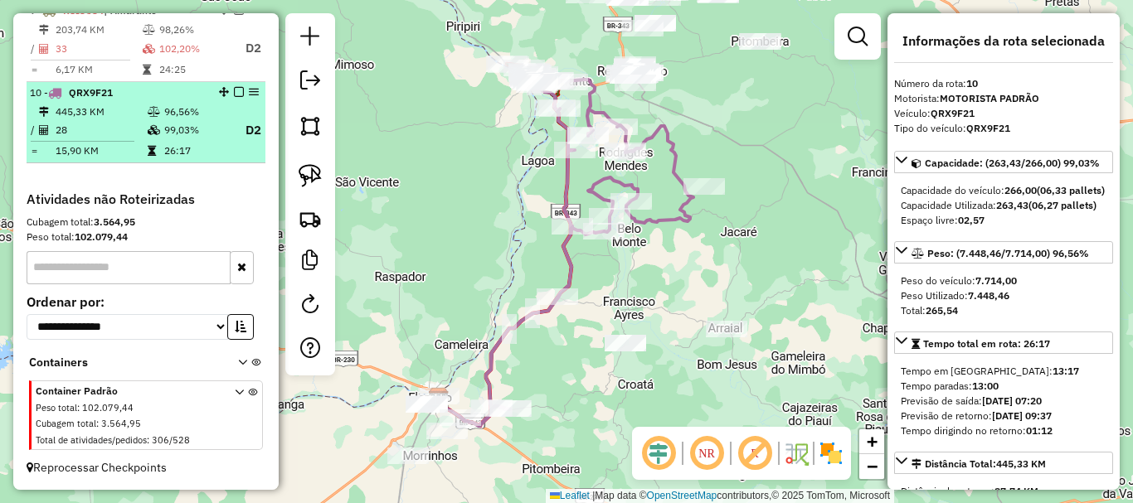
click at [139, 117] on td "445,33 KM" at bounding box center [101, 112] width 92 height 17
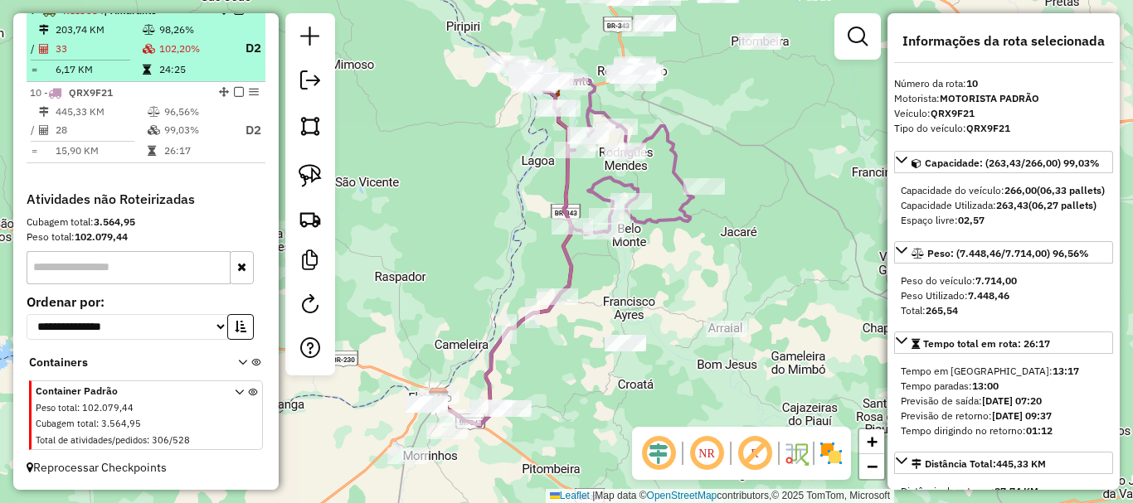
click at [158, 77] on td "24:25" at bounding box center [194, 69] width 73 height 17
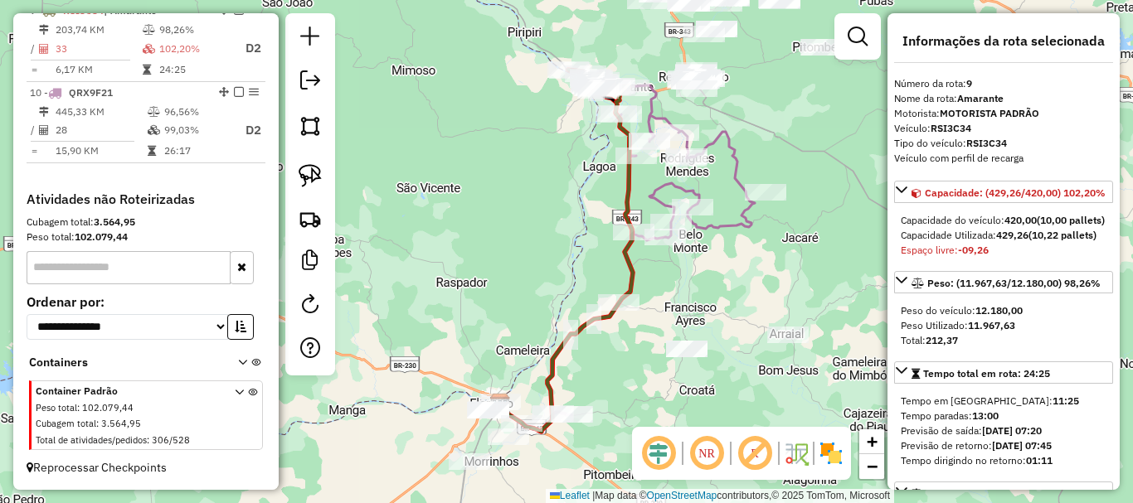
click at [147, 172] on div "1 - RSO3G33 | Floriano 2 2 - RSO3G33 | Floriano 1, Floriano 2, Floriano 3 3 - Q…" at bounding box center [146, 6] width 239 height 371
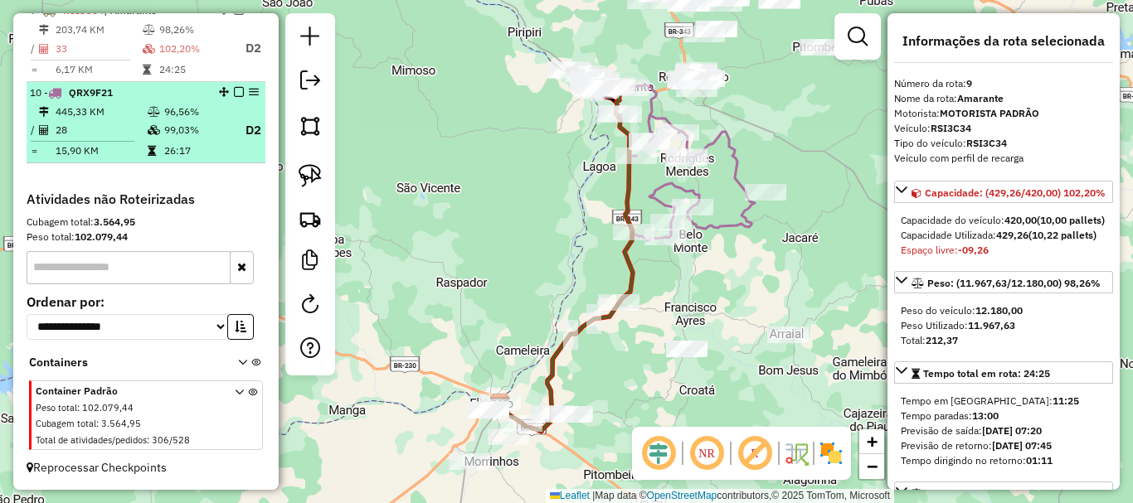
click at [158, 147] on td at bounding box center [155, 151] width 17 height 17
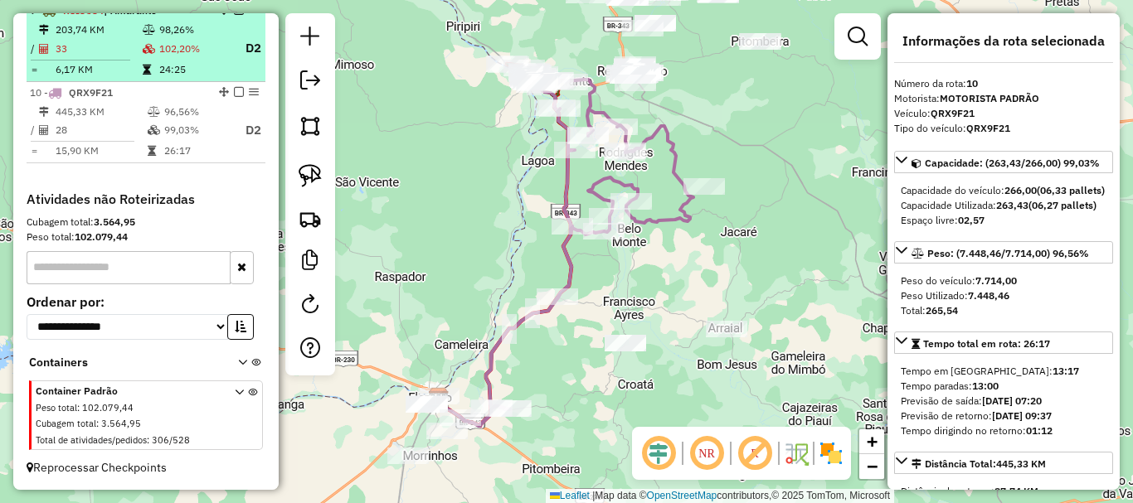
click at [178, 67] on td "24:25" at bounding box center [194, 69] width 73 height 17
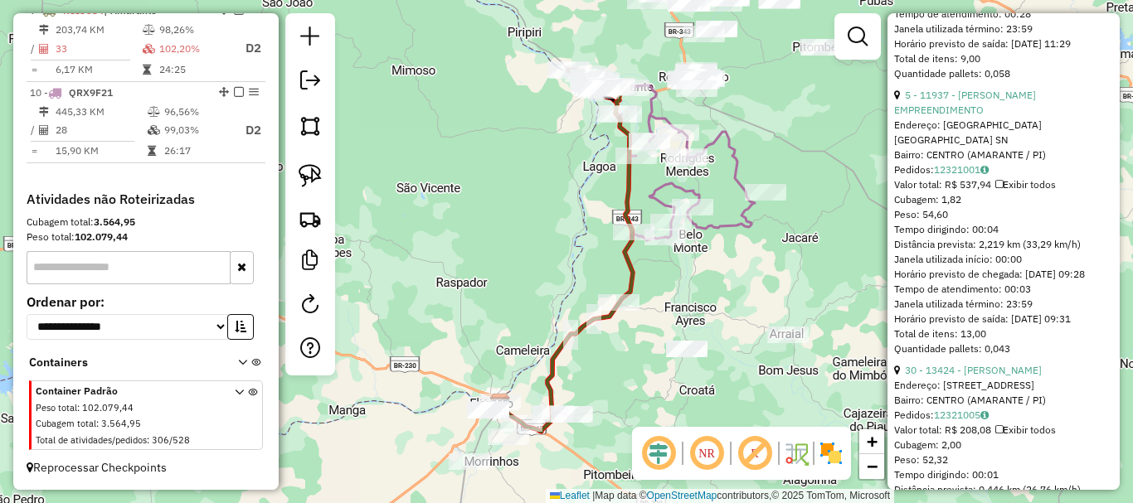
scroll to position [7520, 0]
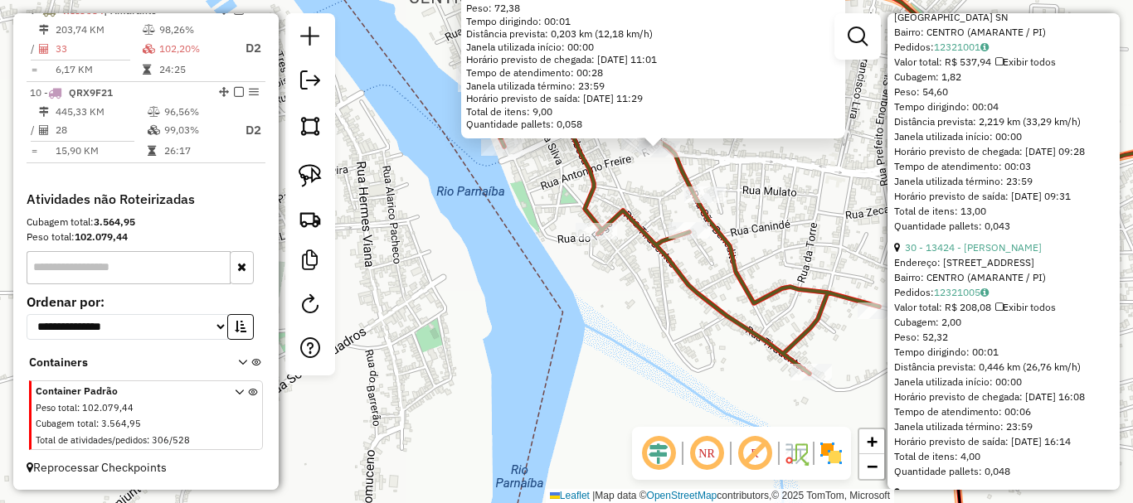
click at [701, 176] on div "Rota 9 - Placa RSI3C34 10675 - SOUSA BEBIDAS 7581 - JAMES DEAN SIMAO DE CARVALH…" at bounding box center [566, 251] width 1133 height 503
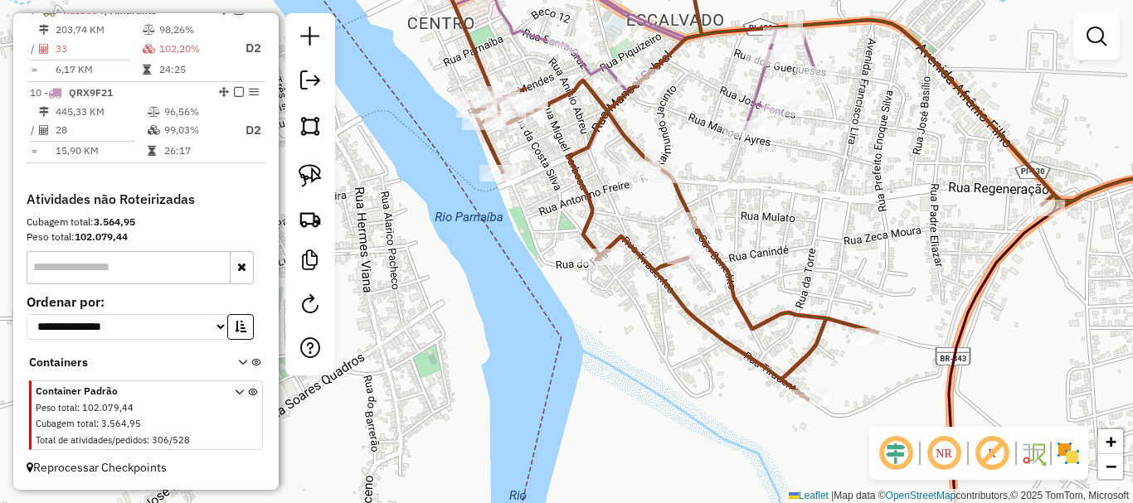
drag, startPoint x: 707, startPoint y: 186, endPoint x: 694, endPoint y: 270, distance: 84.8
click at [694, 270] on div "Janela de atendimento Grade de atendimento Capacidade Transportadoras Veículos …" at bounding box center [566, 251] width 1133 height 503
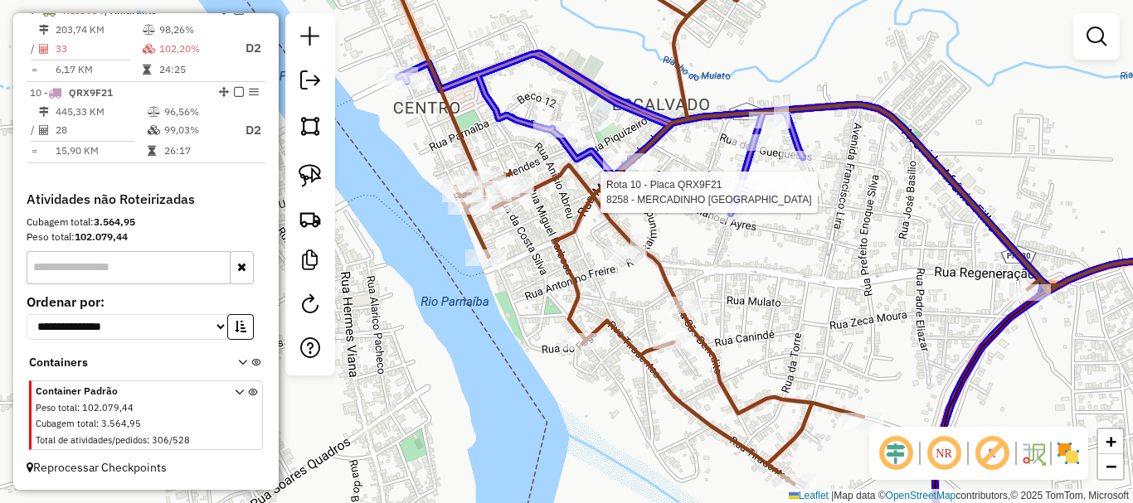
click at [17, 281] on div at bounding box center [17, 281] width 0 height 0
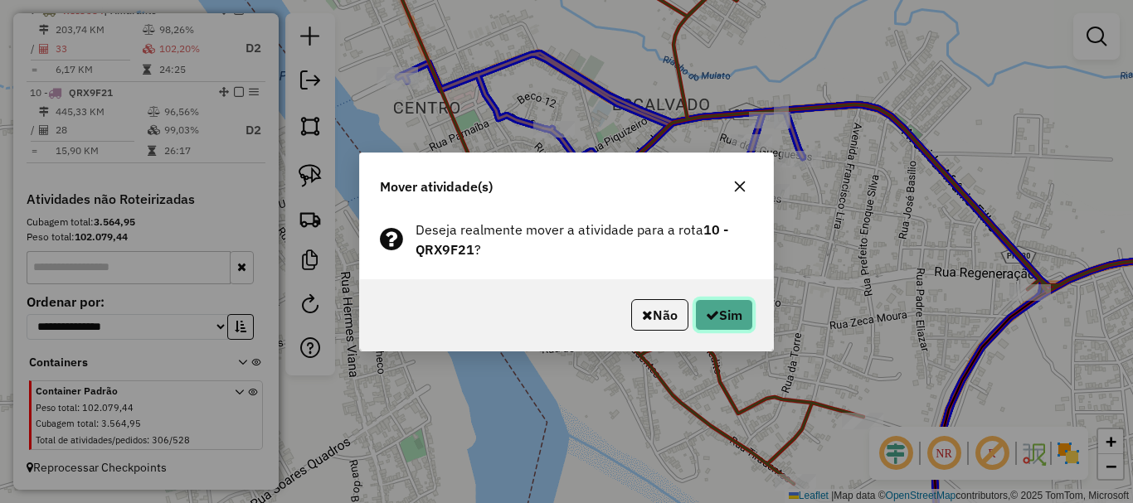
click at [737, 307] on button "Sim" at bounding box center [724, 315] width 58 height 32
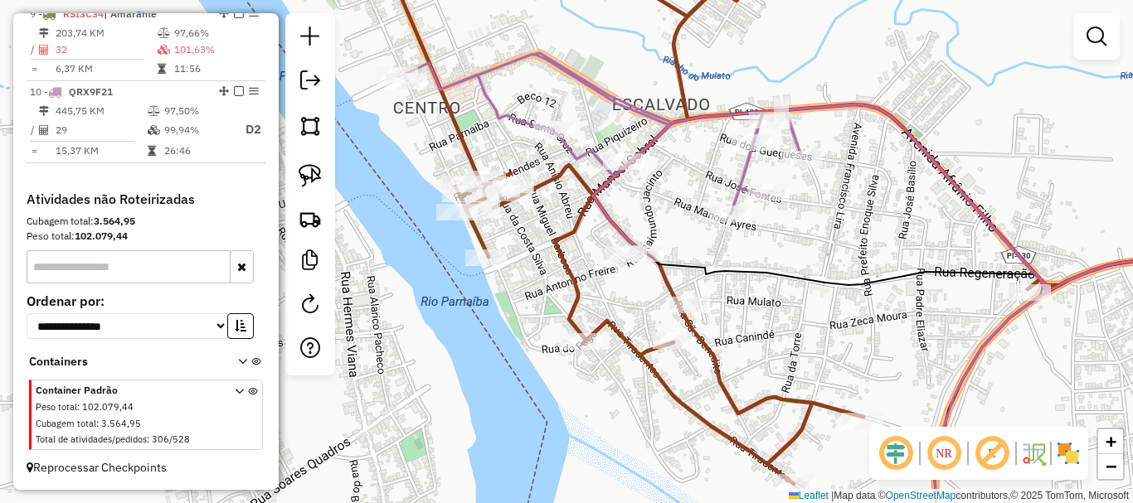
scroll to position [748, 0]
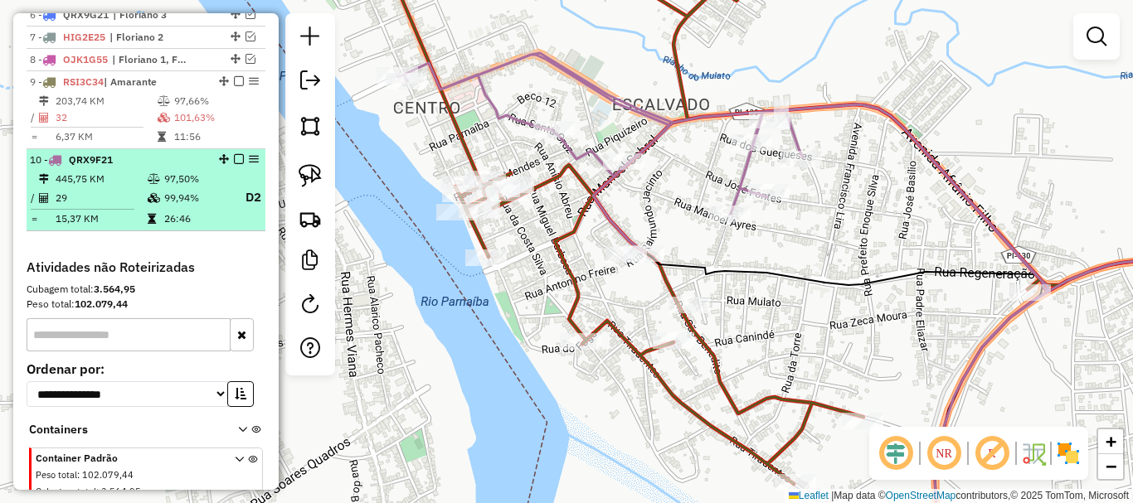
click at [234, 164] on em at bounding box center [239, 159] width 10 height 10
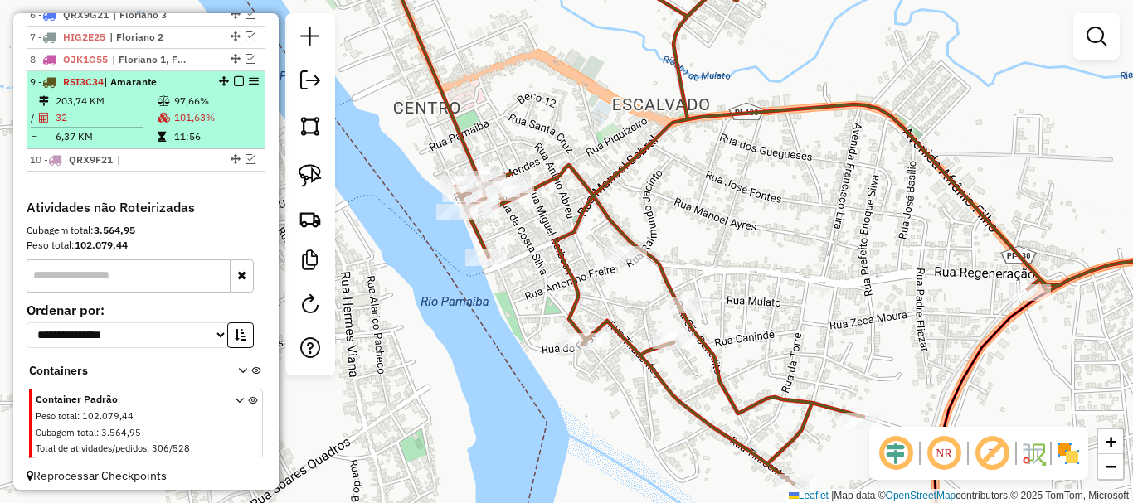
click at [226, 126] on td "101,63%" at bounding box center [215, 117] width 85 height 17
select select "*********"
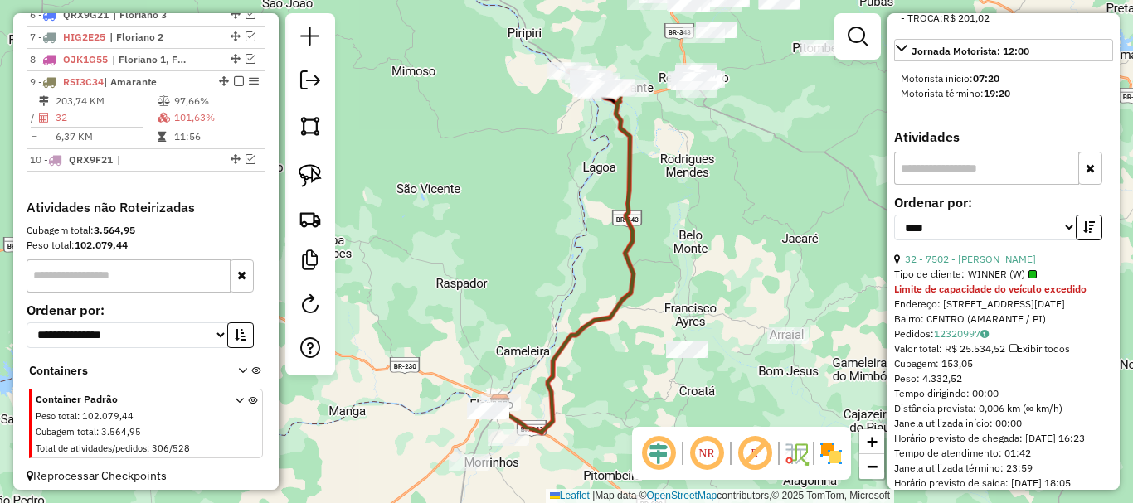
scroll to position [1078, 0]
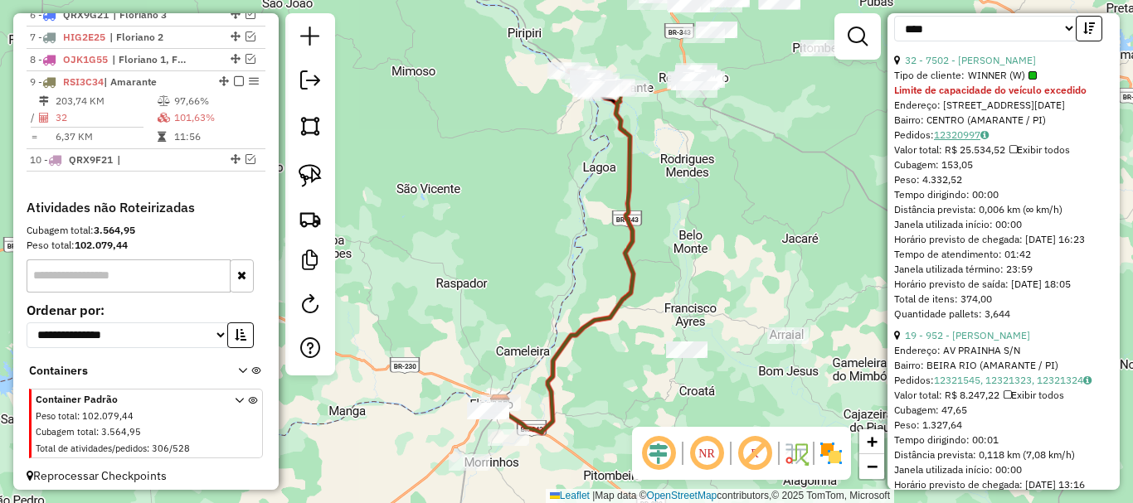
click at [970, 141] on link "12320997" at bounding box center [961, 135] width 55 height 12
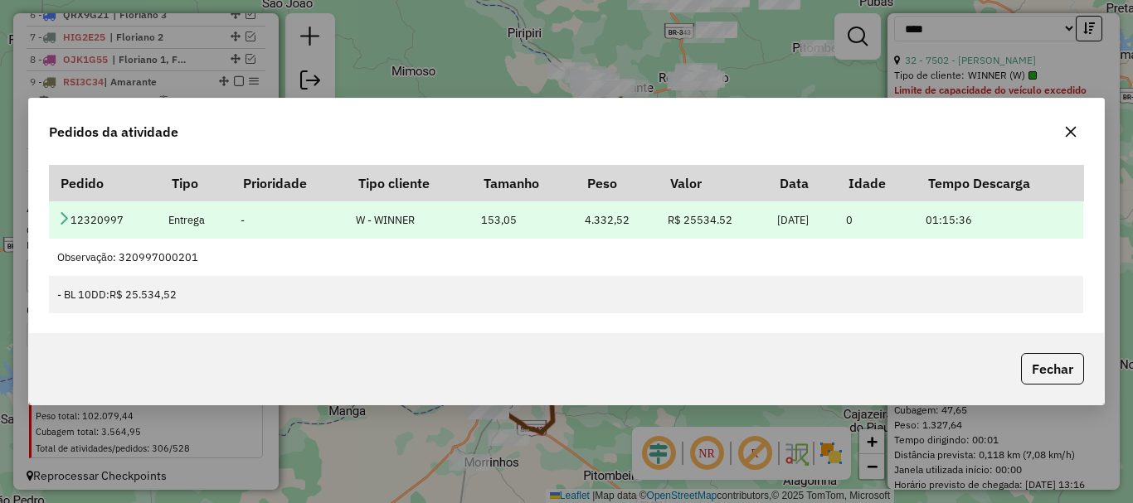
click at [64, 212] on icon at bounding box center [63, 218] width 13 height 13
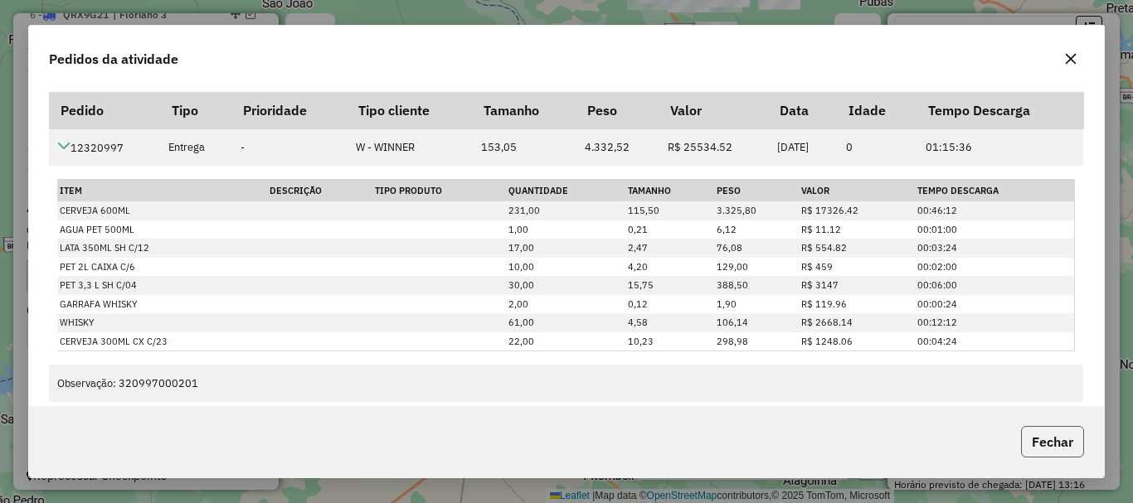
click at [1069, 447] on button "Fechar" at bounding box center [1052, 442] width 63 height 32
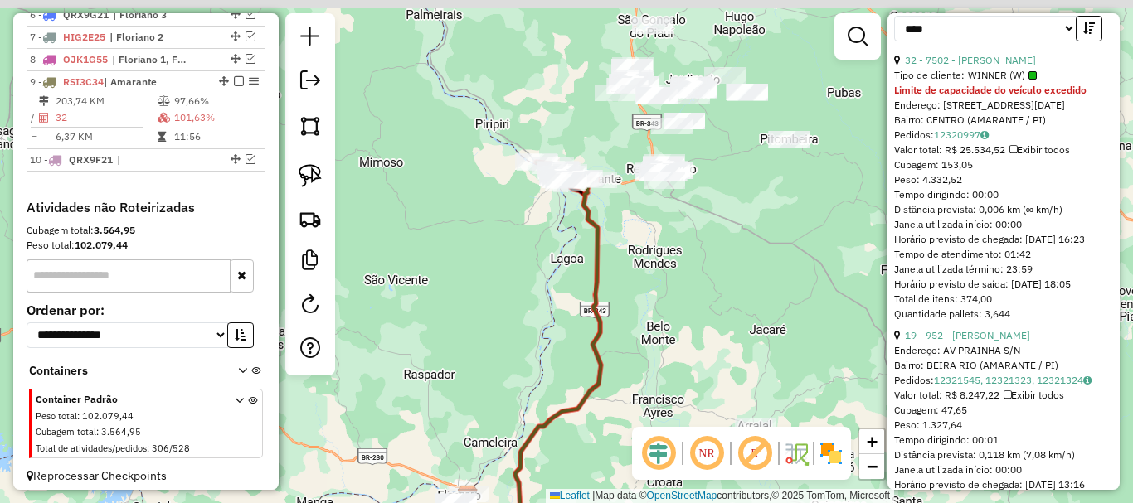
drag, startPoint x: 550, startPoint y: 223, endPoint x: 500, endPoint y: 326, distance: 114.3
click at [503, 323] on div "Janela de atendimento Grade de atendimento Capacidade Transportadoras Veículos …" at bounding box center [566, 251] width 1133 height 503
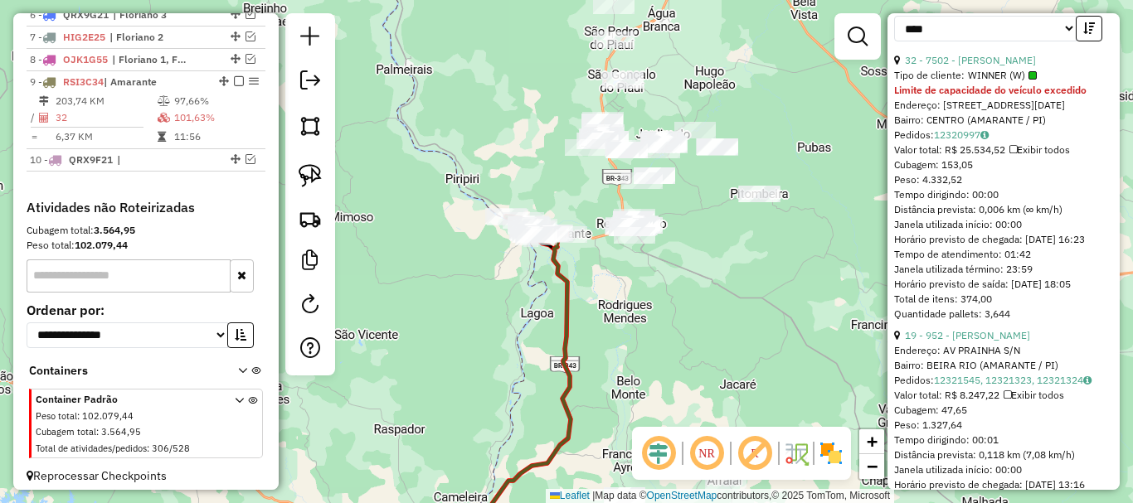
drag, startPoint x: 453, startPoint y: 326, endPoint x: 443, endPoint y: 347, distance: 23.0
click at [447, 344] on div "Janela de atendimento Grade de atendimento Capacidade Transportadoras Veículos …" at bounding box center [566, 251] width 1133 height 503
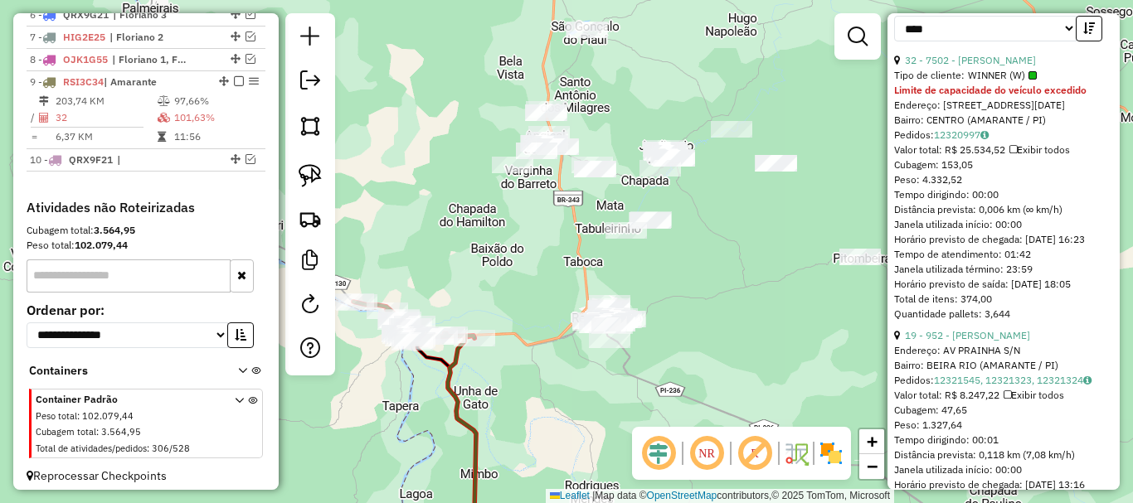
click at [644, 187] on div "Janela de atendimento Grade de atendimento Capacidade Transportadoras Veículos …" at bounding box center [566, 251] width 1133 height 503
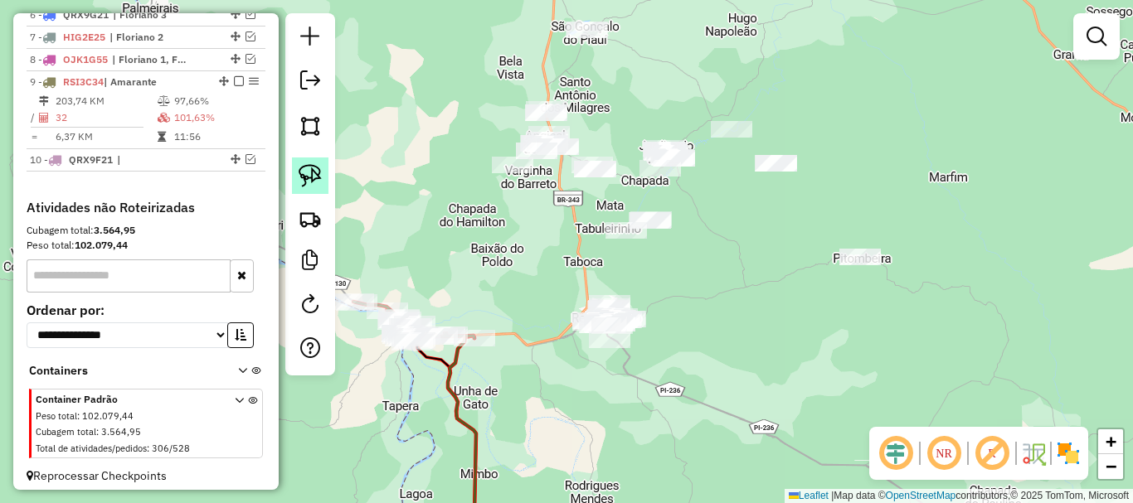
click at [310, 178] on img at bounding box center [310, 175] width 23 height 23
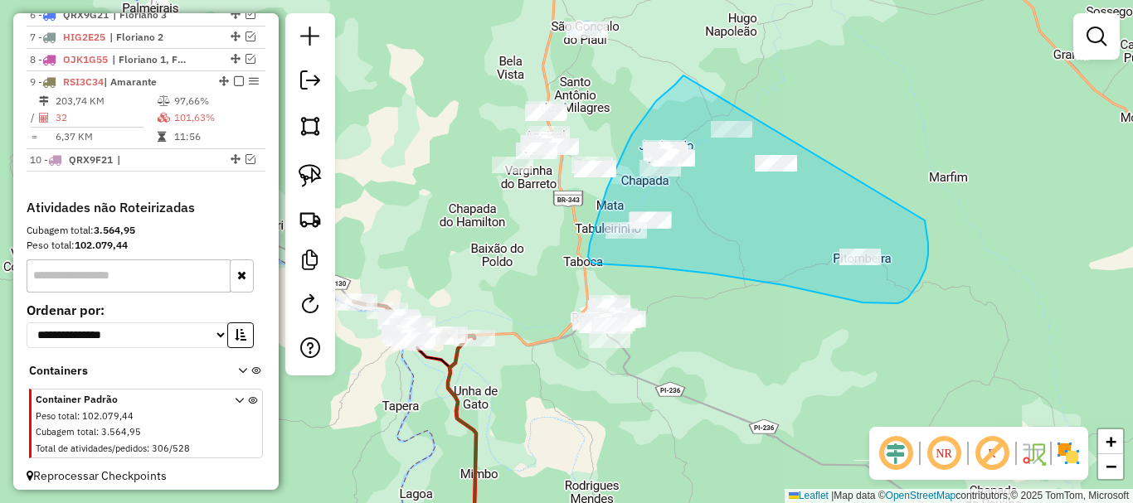
drag, startPoint x: 662, startPoint y: 96, endPoint x: 921, endPoint y: 197, distance: 277.6
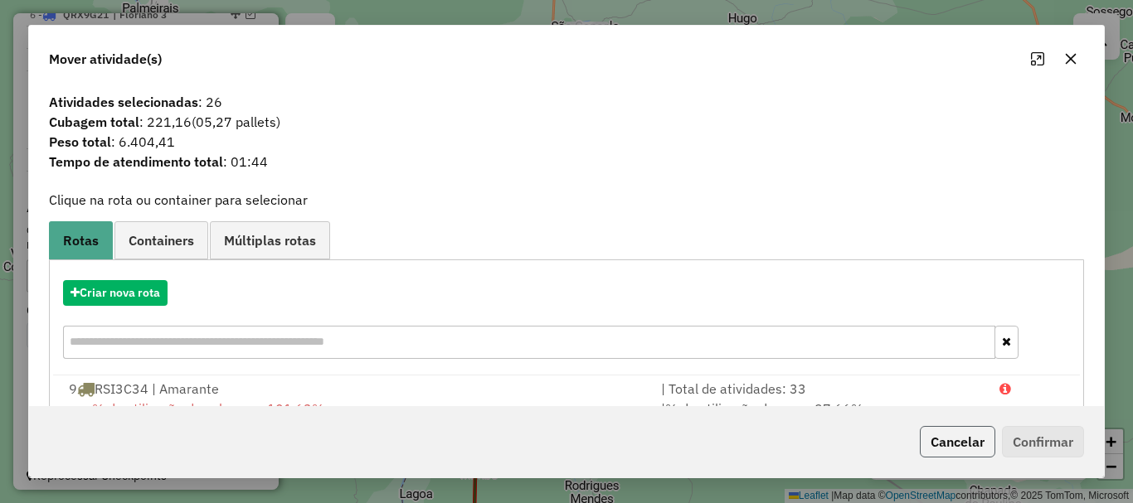
click at [943, 448] on button "Cancelar" at bounding box center [957, 442] width 75 height 32
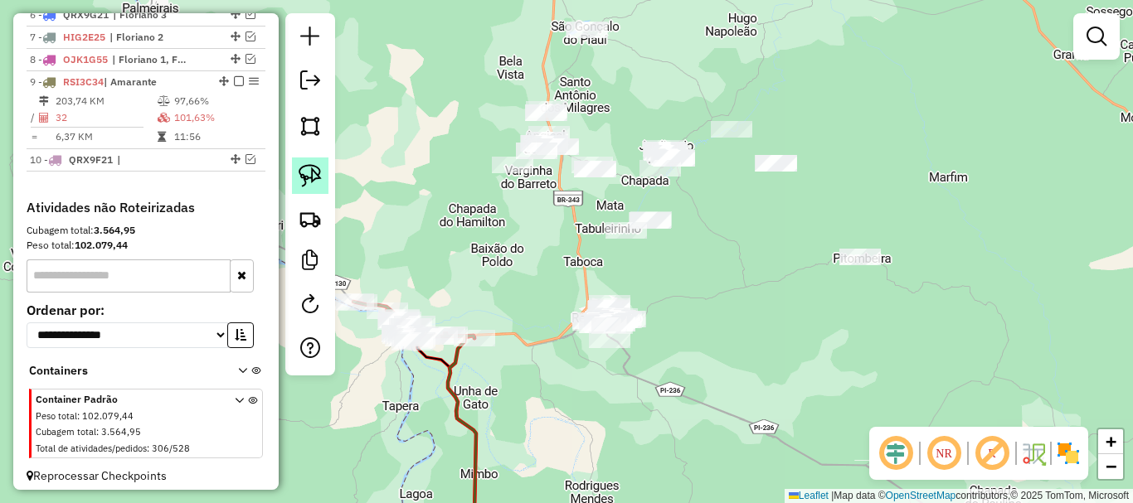
click at [294, 180] on link at bounding box center [310, 176] width 36 height 36
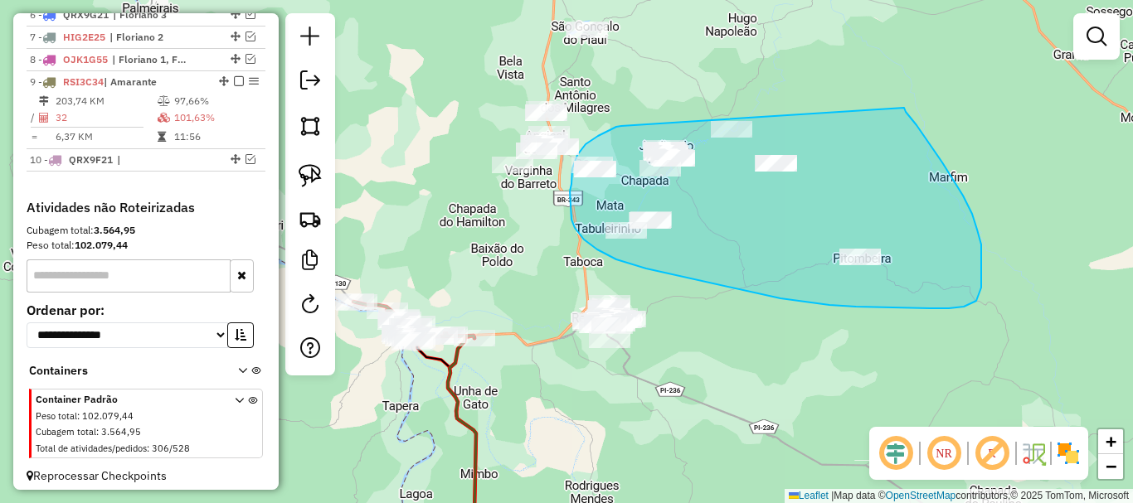
drag, startPoint x: 621, startPoint y: 126, endPoint x: 902, endPoint y: 106, distance: 281.9
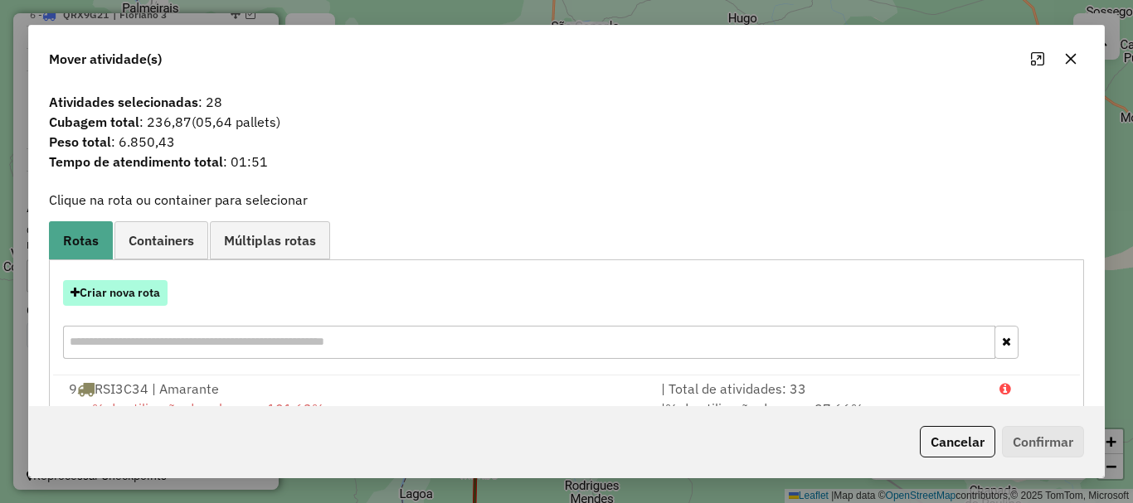
click at [121, 287] on button "Criar nova rota" at bounding box center [115, 293] width 105 height 26
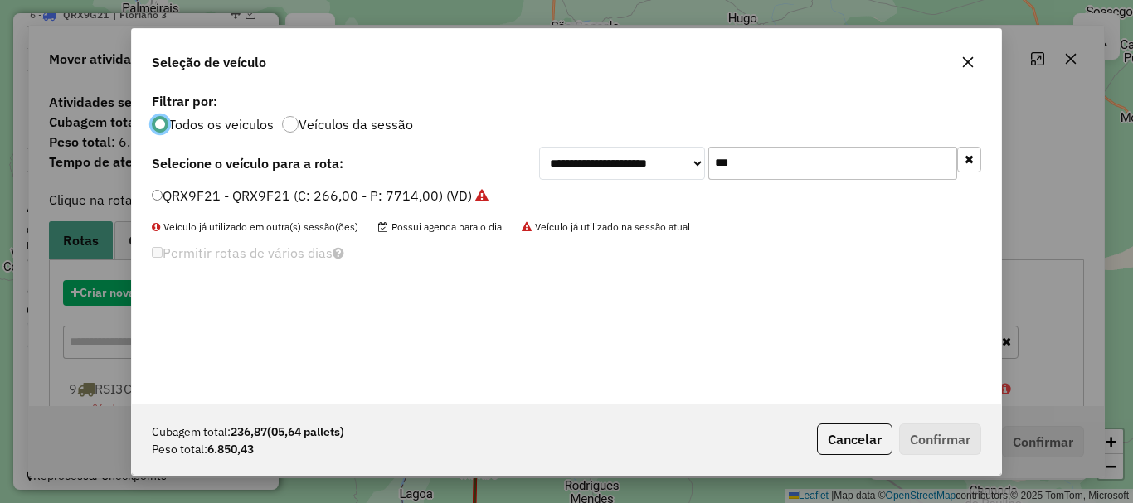
scroll to position [9, 5]
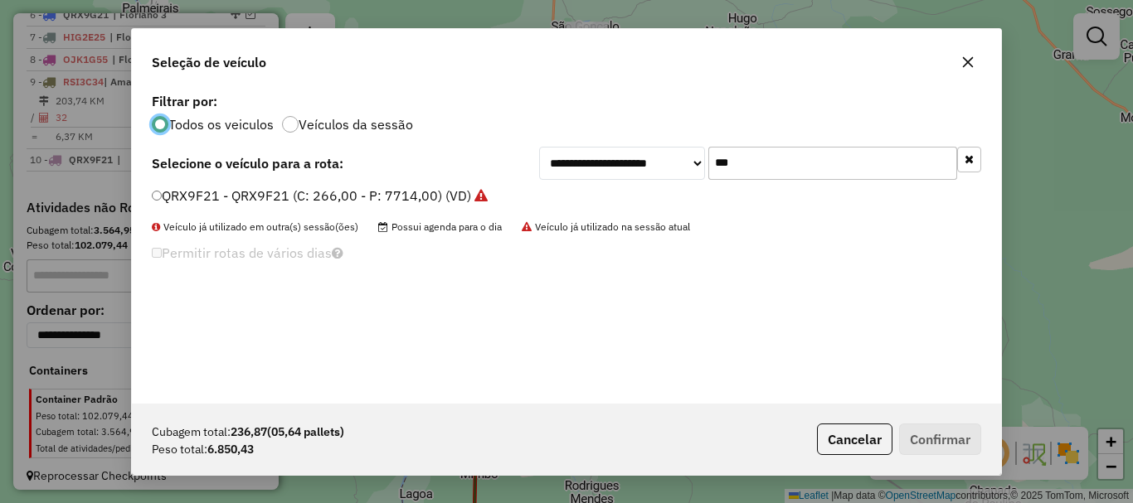
click at [817, 168] on input "***" at bounding box center [832, 163] width 249 height 33
type input "***"
click at [261, 200] on label "SLP2F14 - SLP2F14 (C: 238,00 - P: 6902,00) (VD)" at bounding box center [309, 196] width 314 height 20
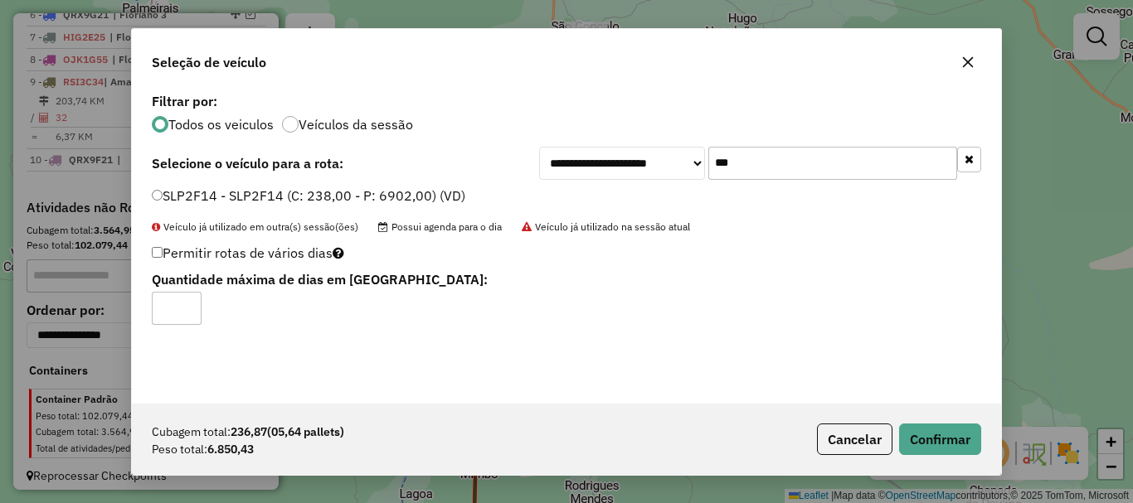
click at [179, 304] on input "*" at bounding box center [177, 308] width 50 height 33
type input "*"
click at [185, 305] on input "*" at bounding box center [177, 308] width 50 height 33
click at [943, 437] on button "Confirmar" at bounding box center [940, 440] width 82 height 32
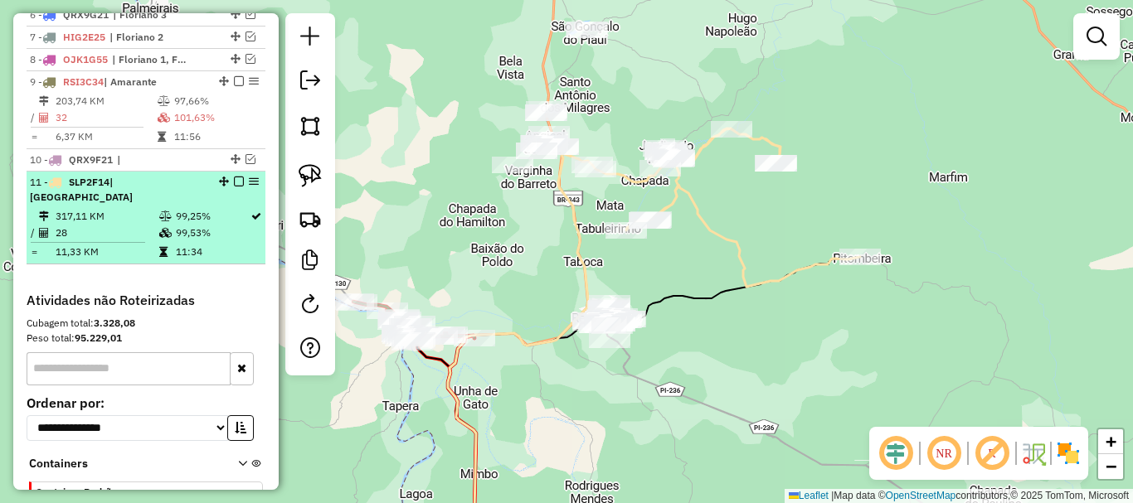
click at [234, 187] on em at bounding box center [239, 182] width 10 height 10
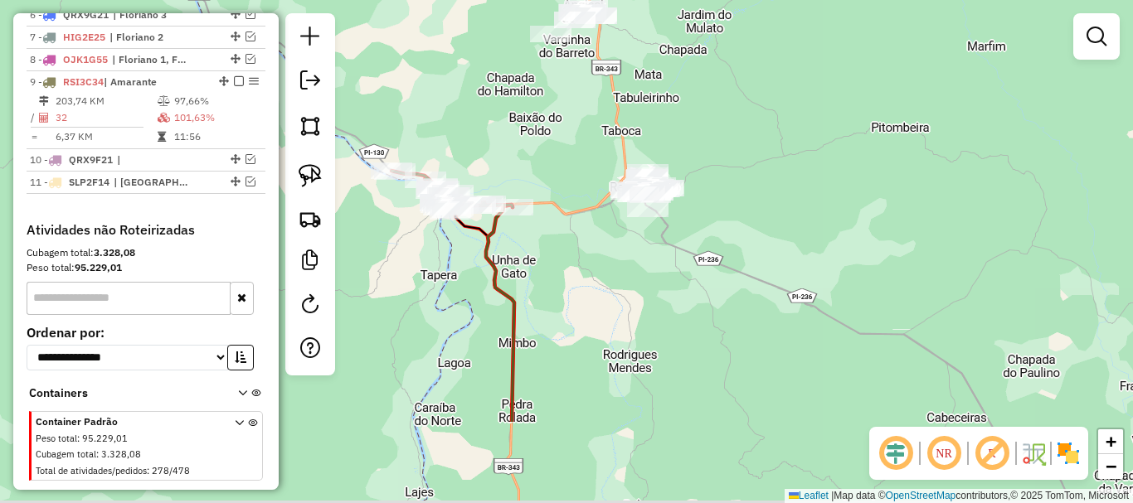
drag, startPoint x: 507, startPoint y: 328, endPoint x: 513, endPoint y: 216, distance: 113.0
click at [514, 247] on icon at bounding box center [500, 313] width 28 height 217
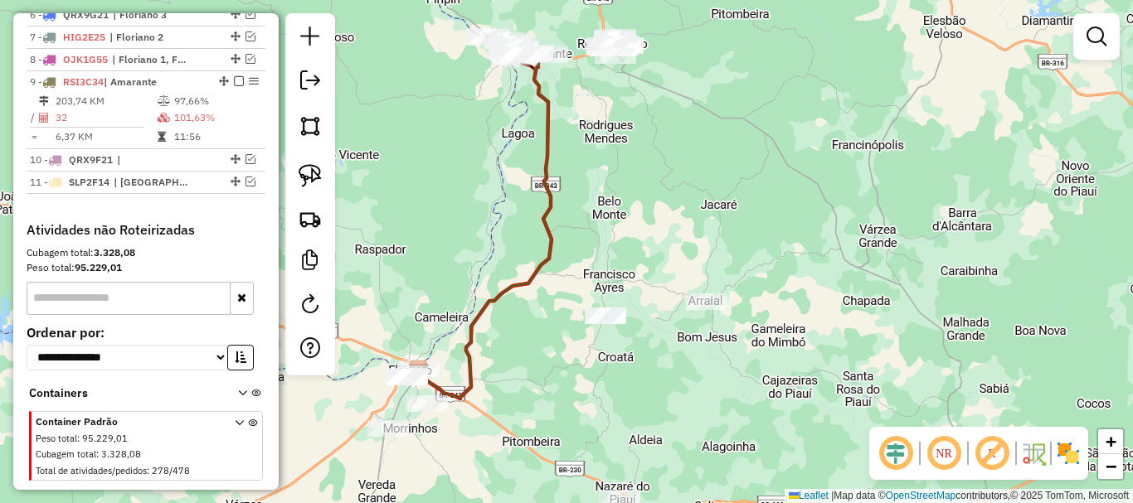
drag, startPoint x: 565, startPoint y: 276, endPoint x: 613, endPoint y: 184, distance: 103.9
click at [594, 211] on div "Janela de atendimento Grade de atendimento Capacidade Transportadoras Veículos …" at bounding box center [566, 251] width 1133 height 503
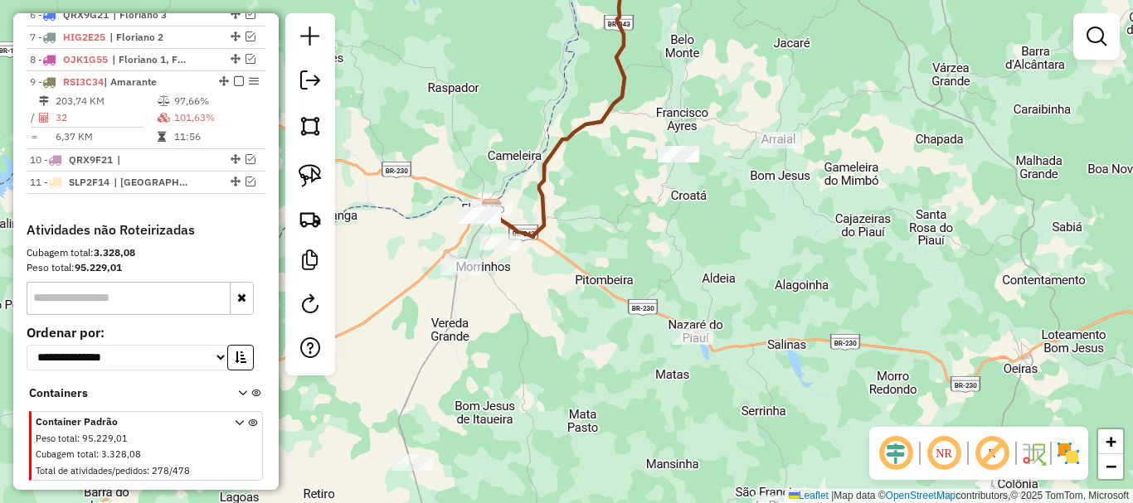
drag, startPoint x: 571, startPoint y: 279, endPoint x: 609, endPoint y: 217, distance: 72.3
click at [596, 240] on div "Janela de atendimento Grade de atendimento Capacidade Transportadoras Veículos …" at bounding box center [566, 251] width 1133 height 503
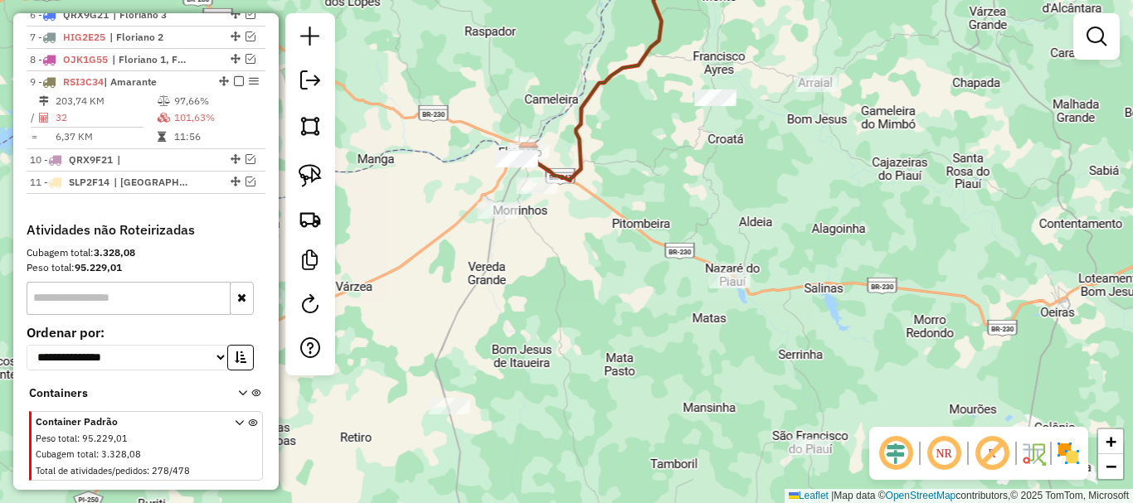
click at [620, 148] on div "Janela de atendimento Grade de atendimento Capacidade Transportadoras Veículos …" at bounding box center [566, 251] width 1133 height 503
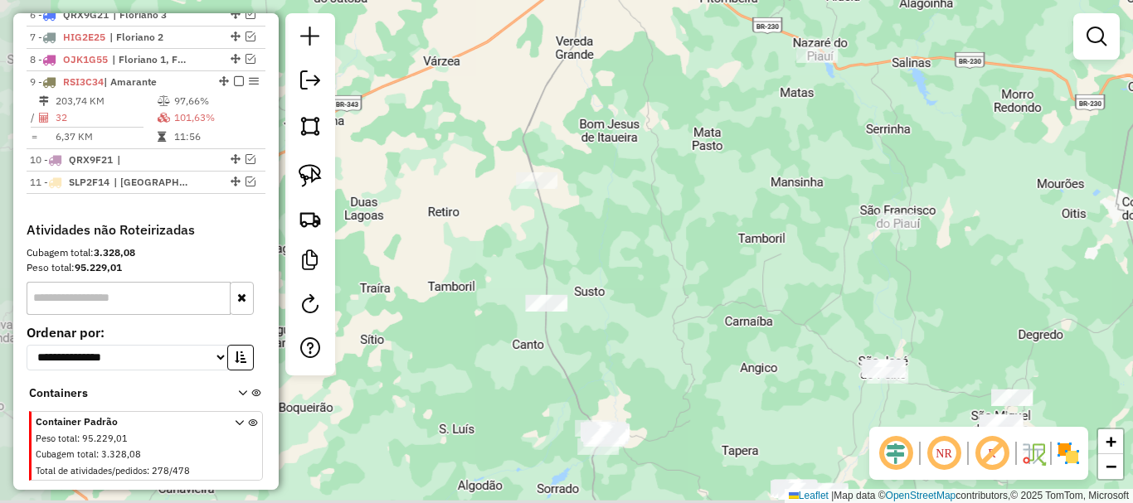
drag, startPoint x: 583, startPoint y: 314, endPoint x: 570, endPoint y: 206, distance: 108.6
click at [577, 227] on div "Janela de atendimento Grade de atendimento Capacidade Transportadoras Veículos …" at bounding box center [566, 251] width 1133 height 503
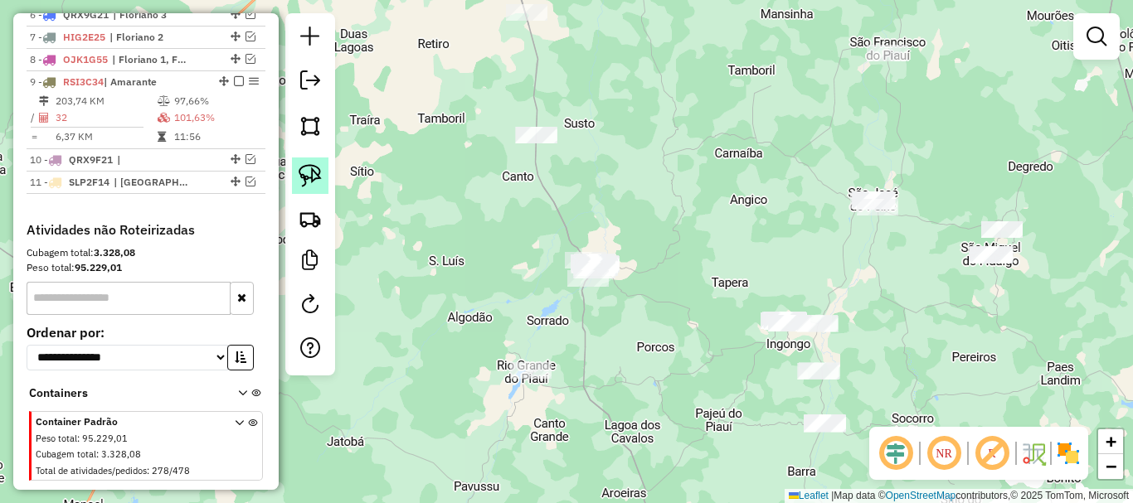
click at [314, 182] on img at bounding box center [310, 175] width 23 height 23
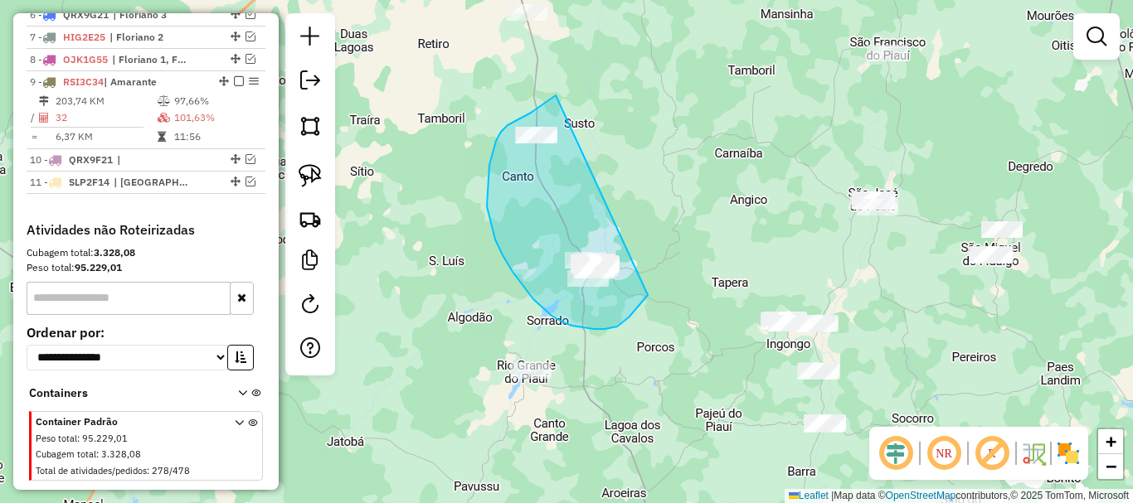
drag, startPoint x: 543, startPoint y: 105, endPoint x: 654, endPoint y: 284, distance: 211.5
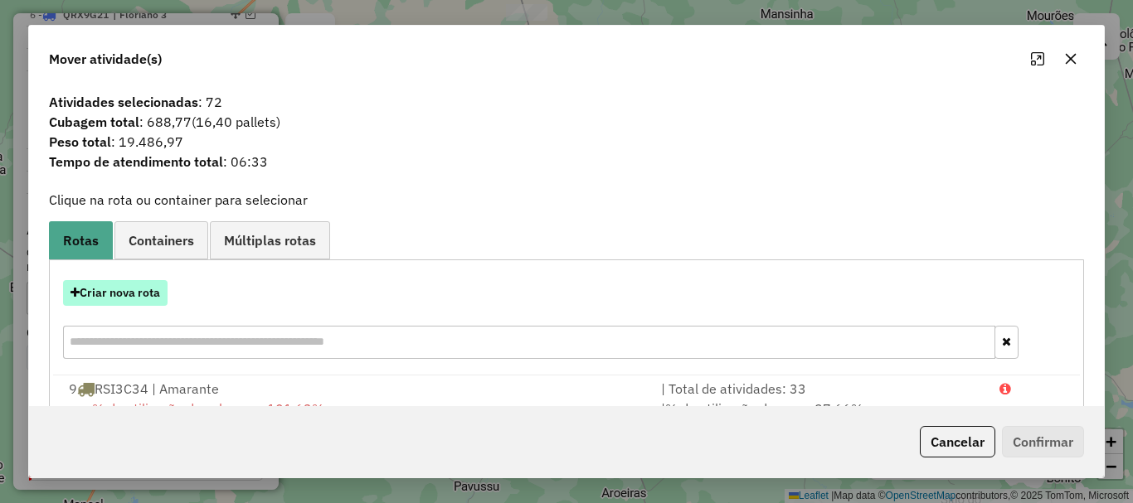
click at [123, 302] on button "Criar nova rota" at bounding box center [115, 293] width 105 height 26
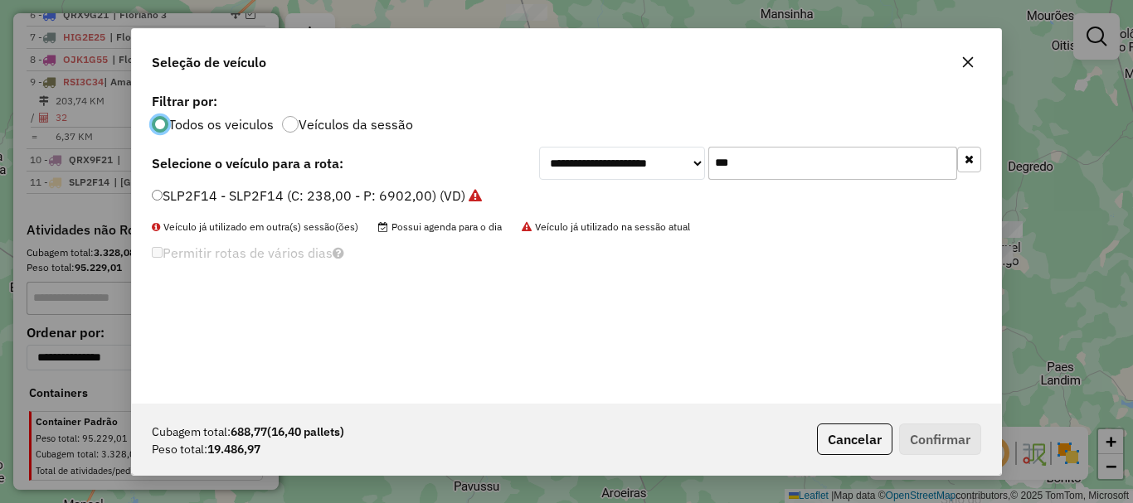
click at [742, 158] on input "***" at bounding box center [832, 163] width 249 height 33
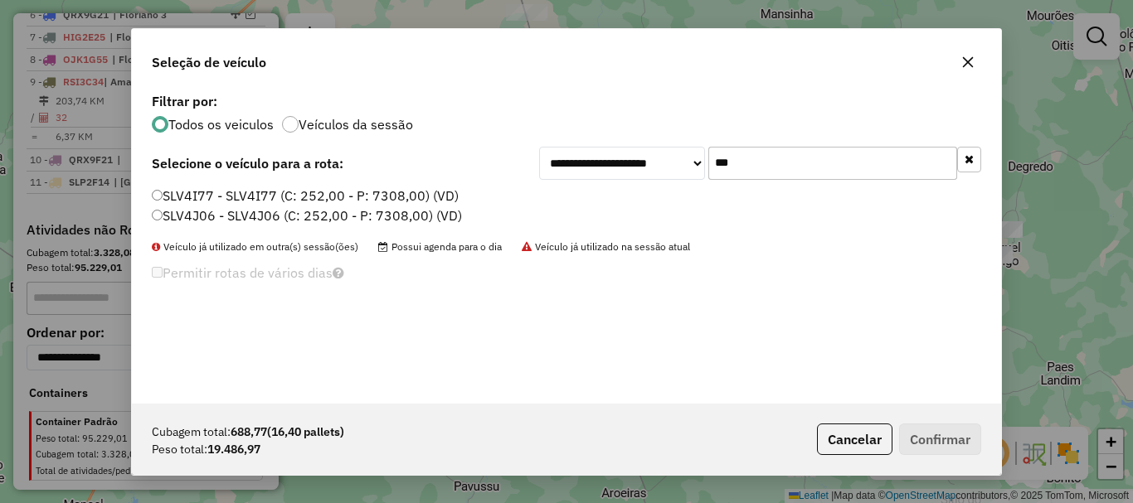
type input "***"
click at [212, 199] on label "SLV4I77 - SLV4I77 (C: 252,00 - P: 7308,00) (VD)" at bounding box center [305, 196] width 307 height 20
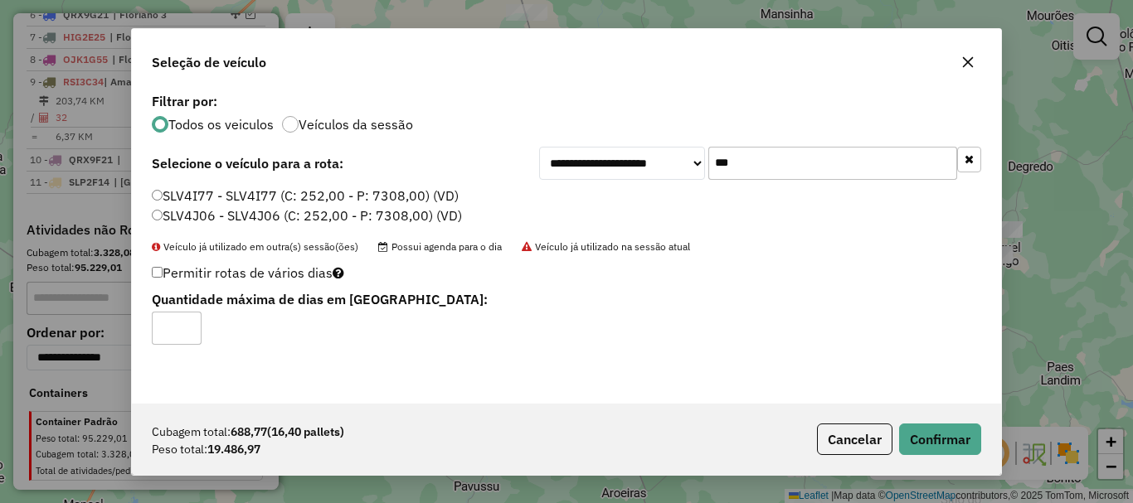
type input "*"
click at [185, 325] on input "*" at bounding box center [177, 328] width 50 height 33
click at [943, 427] on button "Confirmar" at bounding box center [940, 440] width 82 height 32
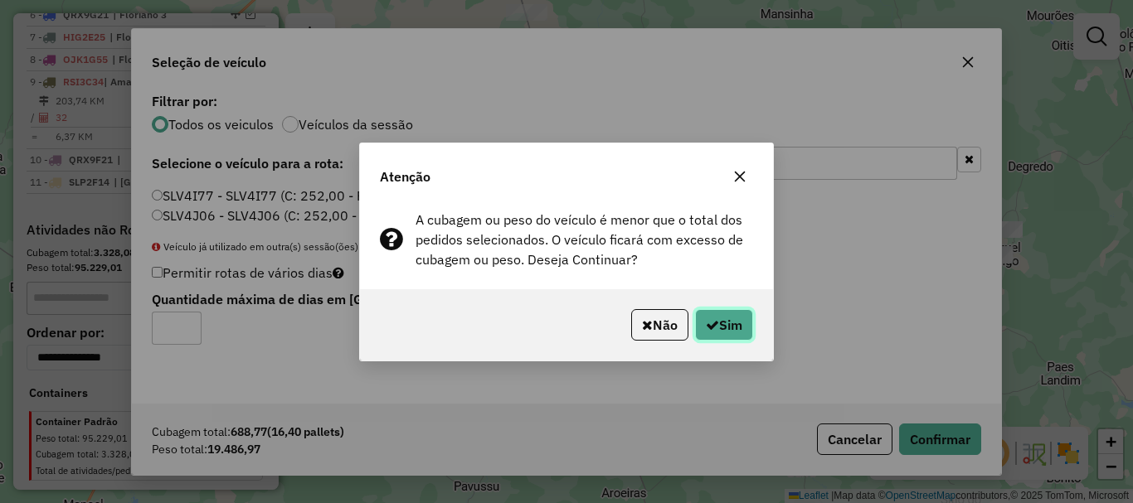
click at [744, 328] on button "Sim" at bounding box center [724, 325] width 58 height 32
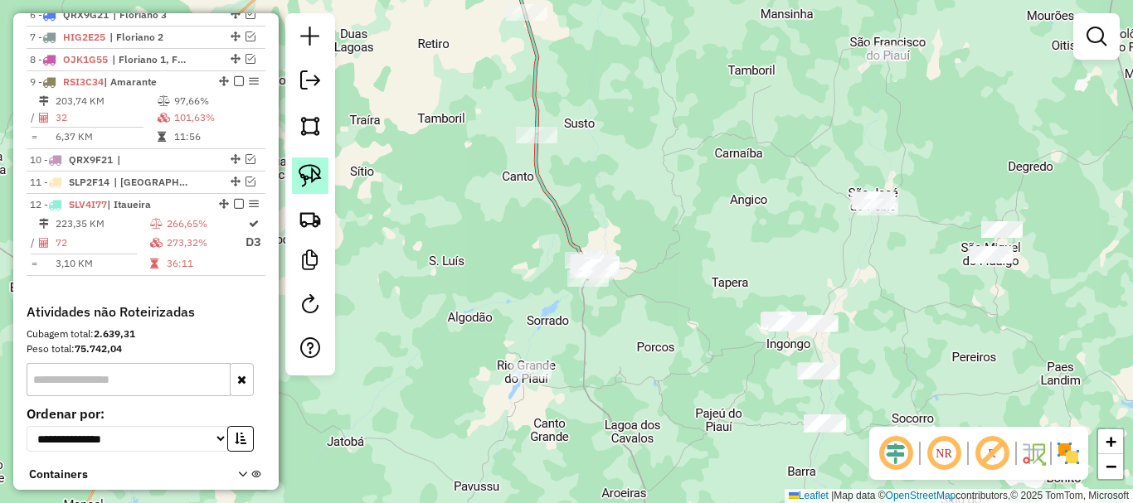
click at [303, 169] on img at bounding box center [310, 175] width 23 height 23
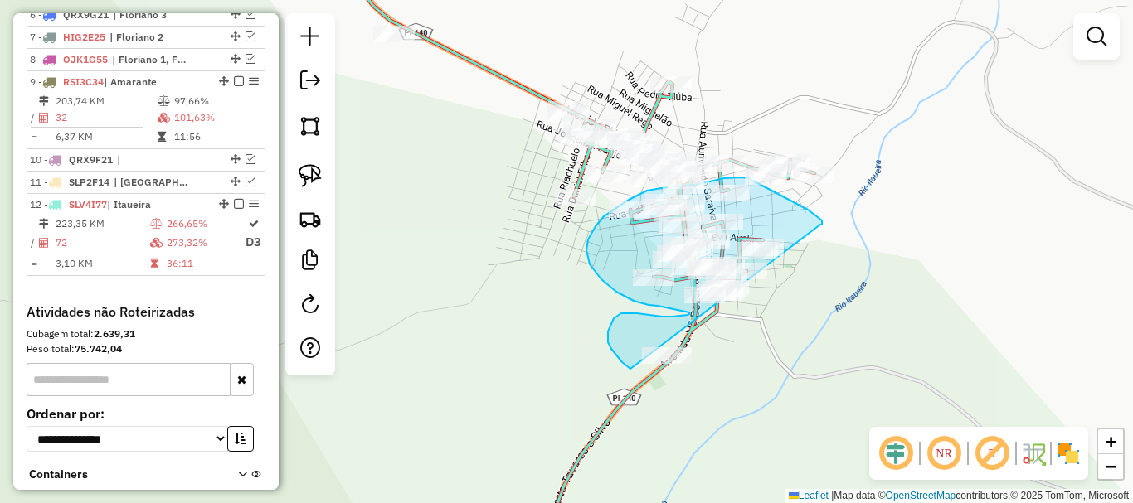
drag, startPoint x: 820, startPoint y: 225, endPoint x: 715, endPoint y: 392, distance: 197.9
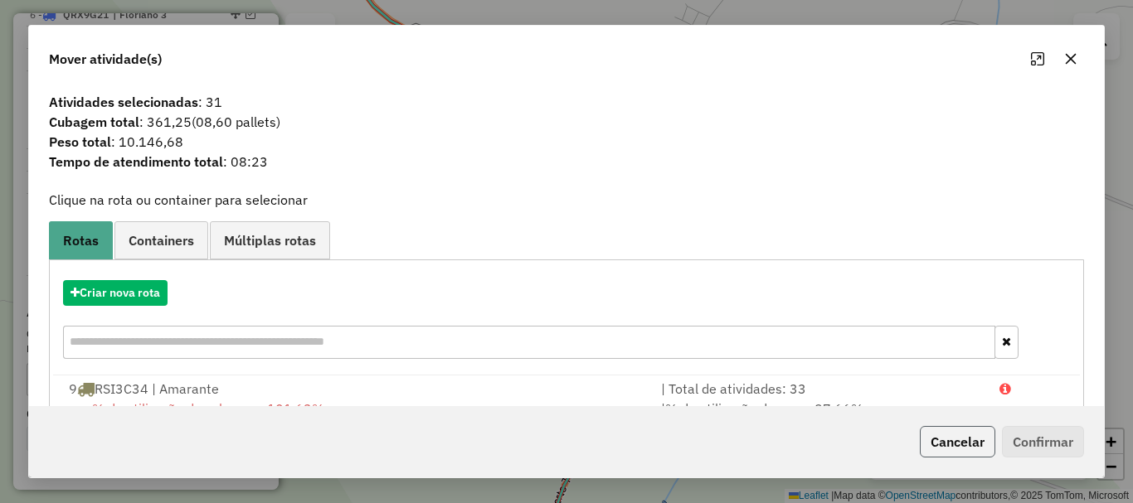
click at [924, 443] on button "Cancelar" at bounding box center [957, 442] width 75 height 32
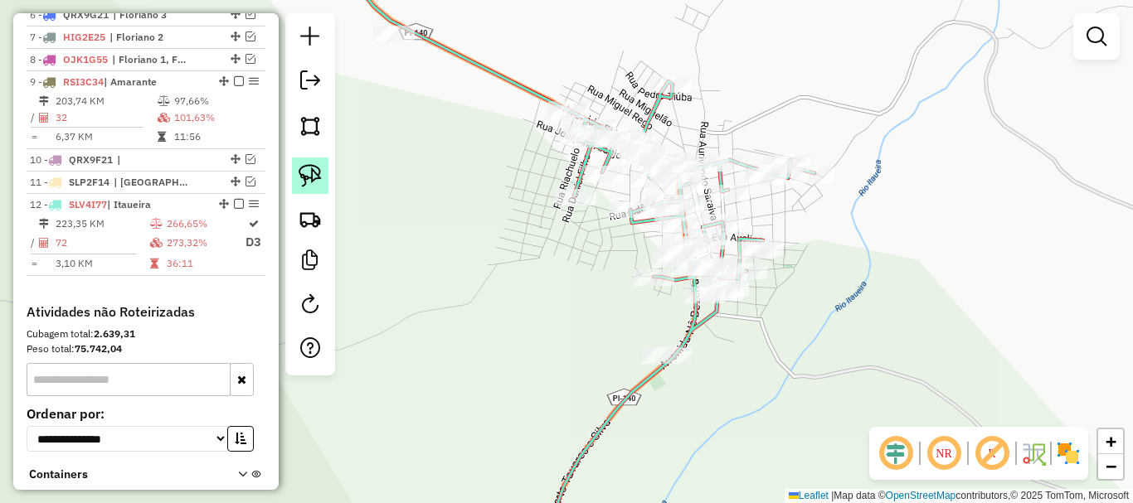
click at [324, 171] on link at bounding box center [310, 176] width 36 height 36
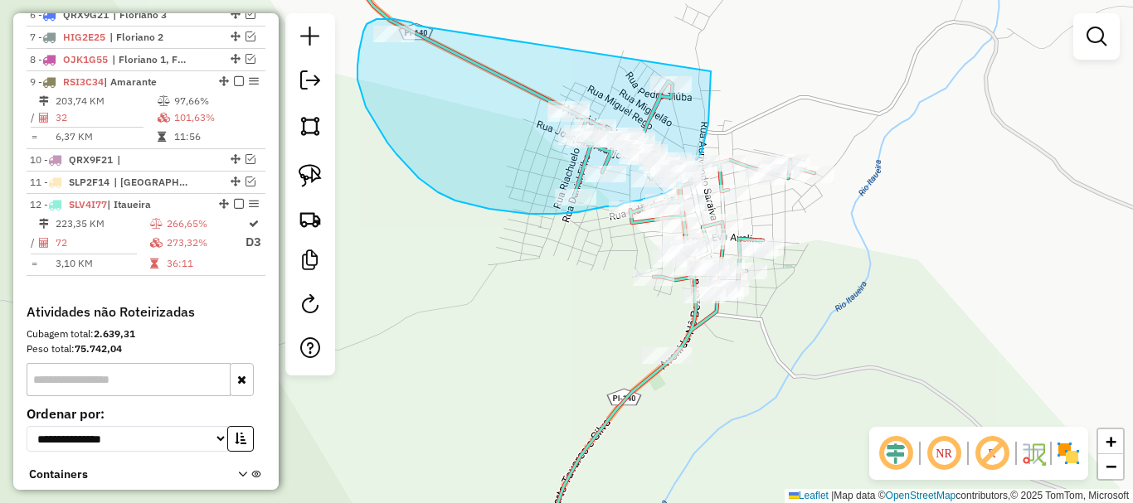
drag, startPoint x: 417, startPoint y: 26, endPoint x: 711, endPoint y: 71, distance: 297.1
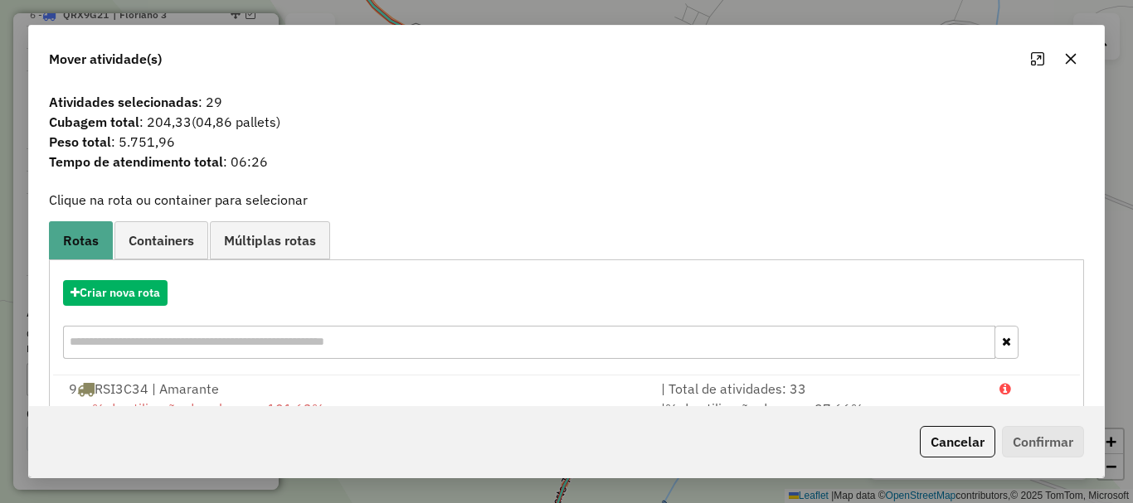
click at [135, 270] on div "Criar nova rota" at bounding box center [566, 322] width 1027 height 108
click at [128, 289] on button "Criar nova rota" at bounding box center [115, 293] width 105 height 26
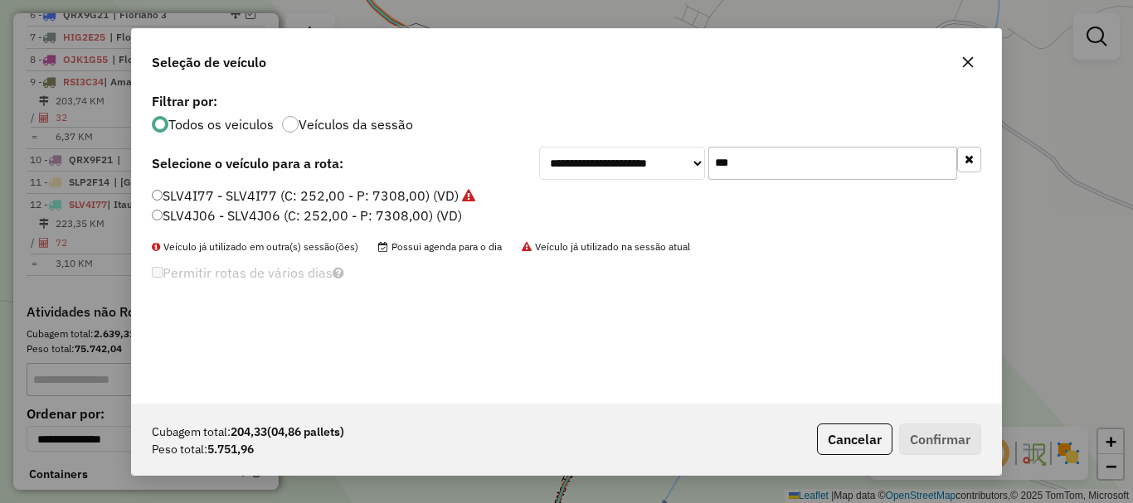
click at [725, 158] on input "***" at bounding box center [832, 163] width 249 height 33
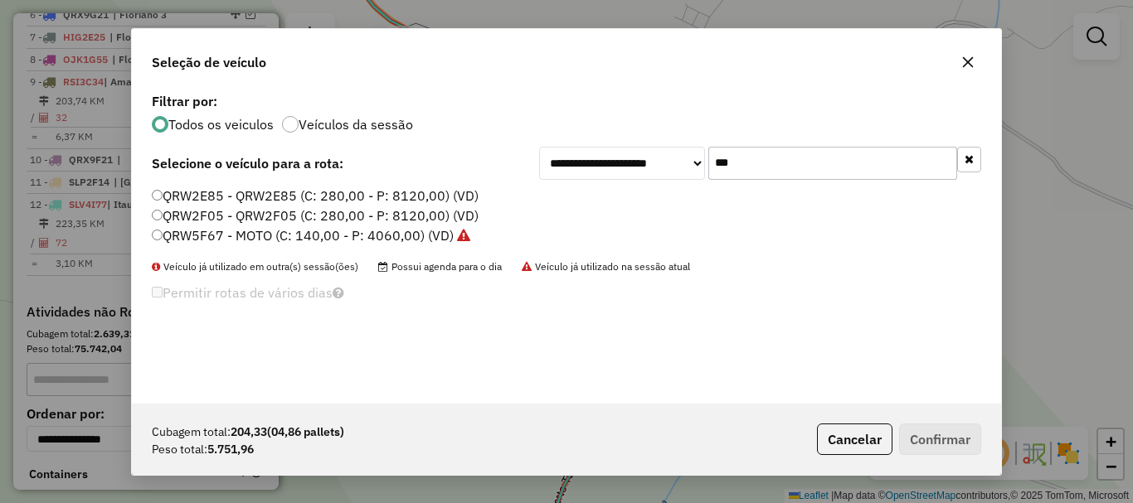
type input "***"
click at [231, 200] on label "QRW2E85 - QRW2E85 (C: 280,00 - P: 8120,00) (VD)" at bounding box center [315, 196] width 327 height 20
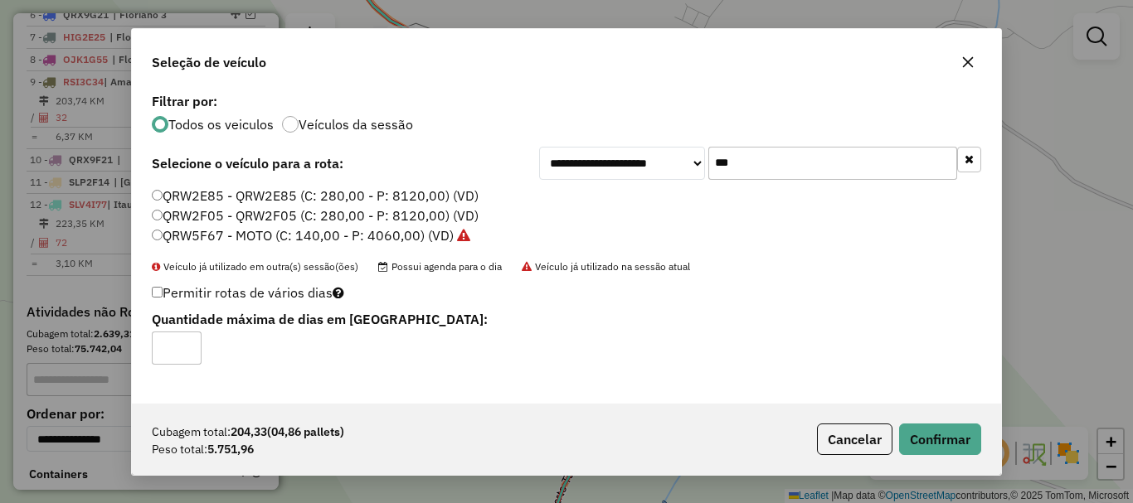
type input "*"
click at [185, 342] on input "*" at bounding box center [177, 348] width 50 height 33
click at [921, 446] on button "Confirmar" at bounding box center [940, 440] width 82 height 32
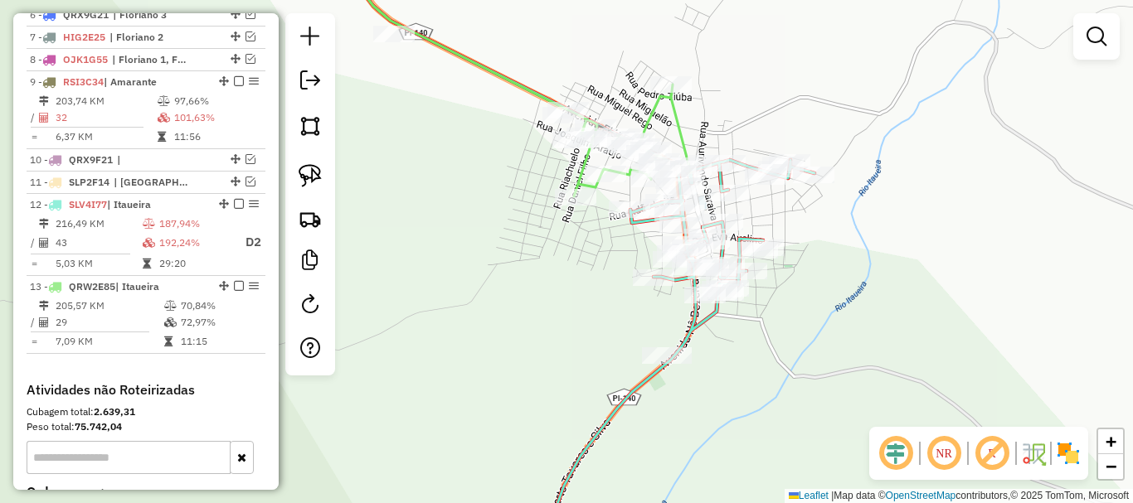
drag, startPoint x: 586, startPoint y: 301, endPoint x: 664, endPoint y: 191, distance: 135.6
click at [661, 204] on div "Janela de atendimento Grade de atendimento Capacidade Transportadoras Veículos …" at bounding box center [566, 251] width 1133 height 503
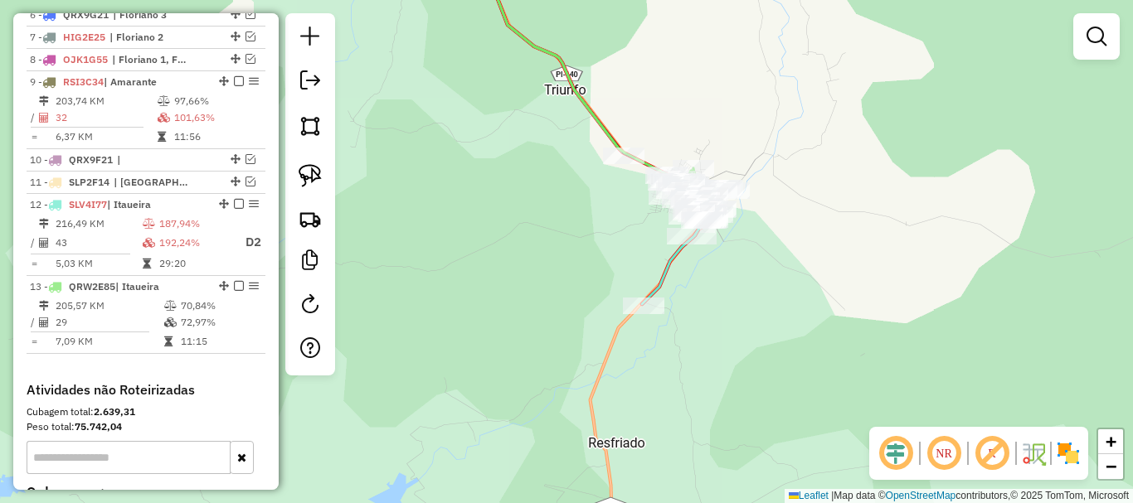
drag, startPoint x: 674, startPoint y: 274, endPoint x: 676, endPoint y: 291, distance: 17.5
click at [676, 291] on icon at bounding box center [612, 149] width 234 height 312
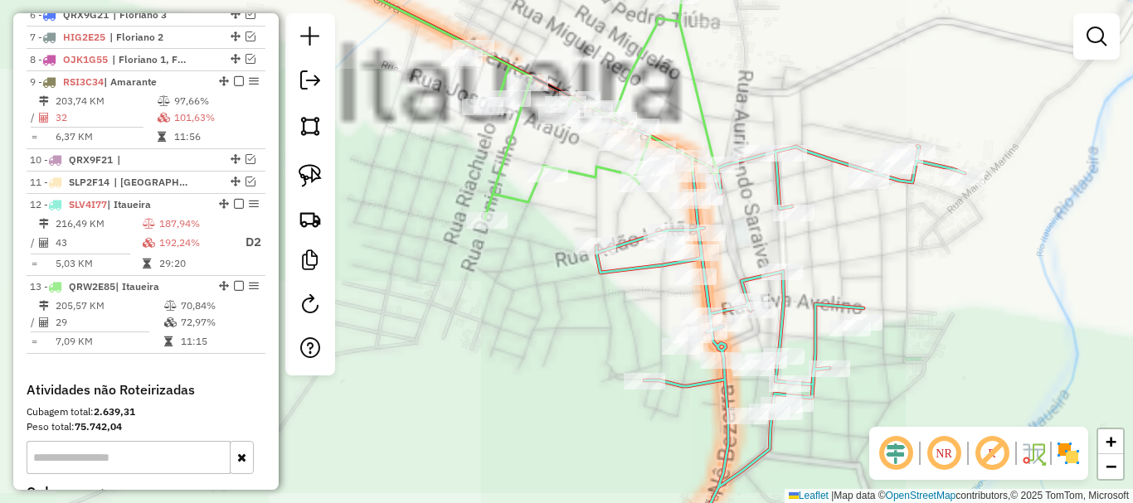
click at [751, 196] on div "Janela de atendimento Grade de atendimento Capacidade Transportadoras Veículos …" at bounding box center [566, 251] width 1133 height 503
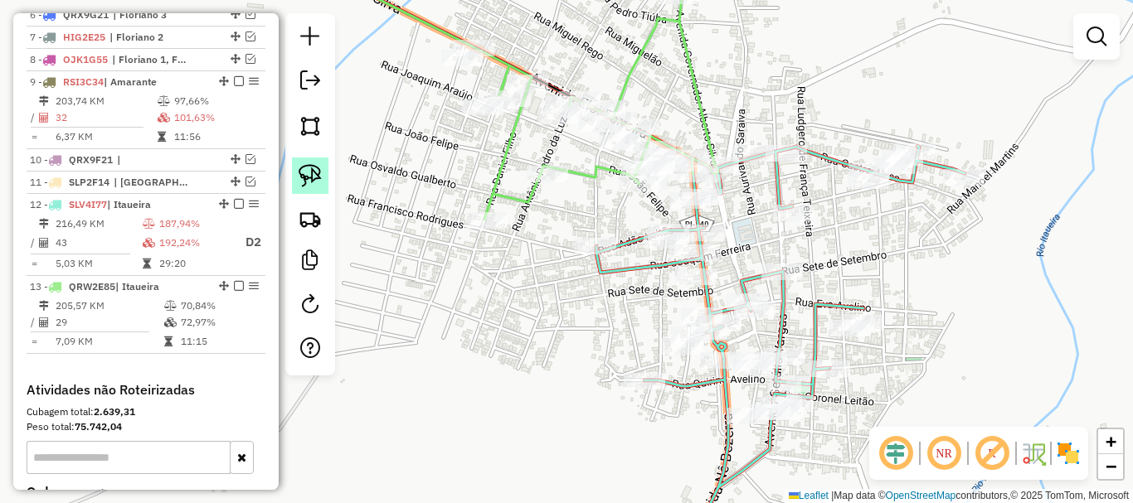
click at [315, 177] on img at bounding box center [310, 175] width 23 height 23
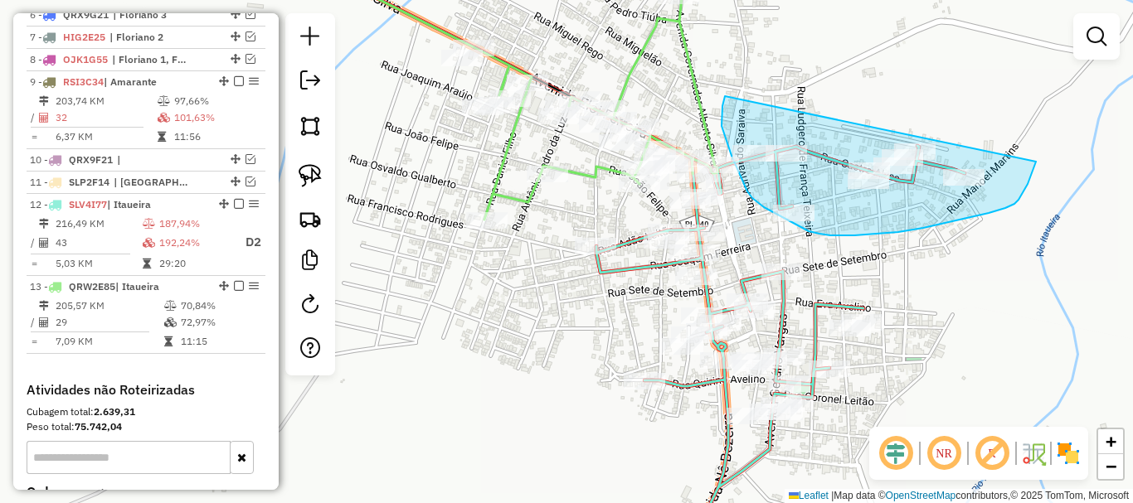
drag, startPoint x: 723, startPoint y: 132, endPoint x: 1036, endPoint y: 162, distance: 314.1
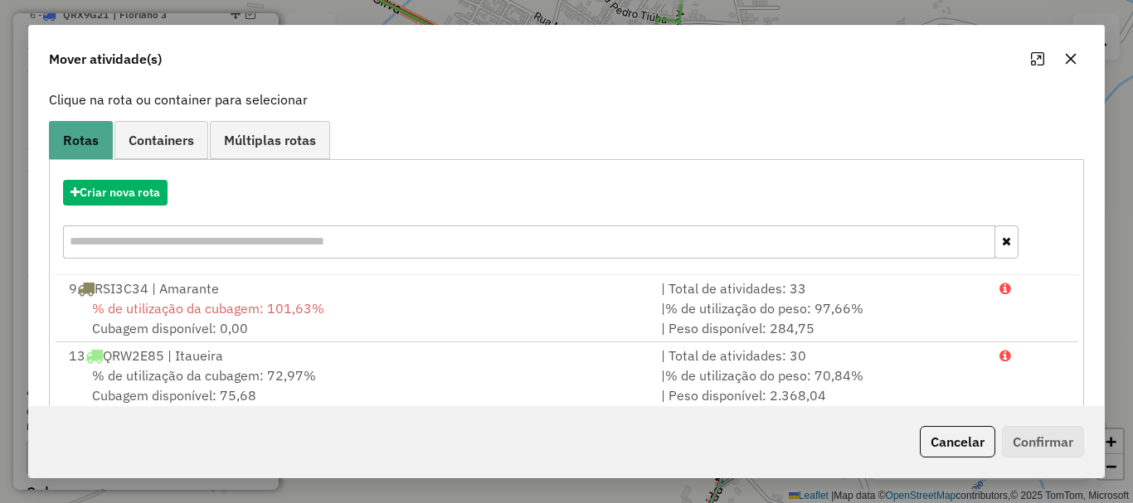
scroll to position [132, 0]
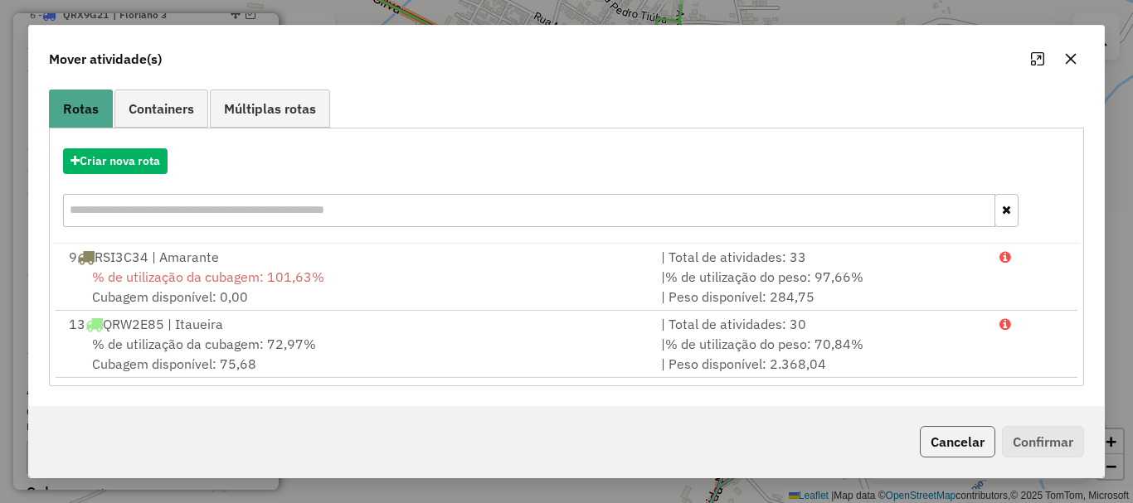
click at [941, 432] on button "Cancelar" at bounding box center [957, 442] width 75 height 32
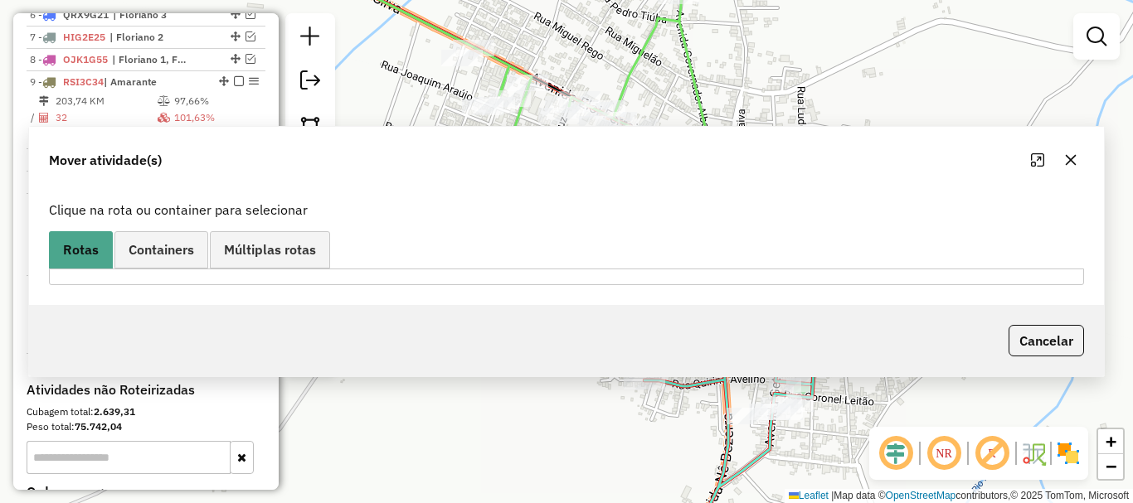
scroll to position [0, 0]
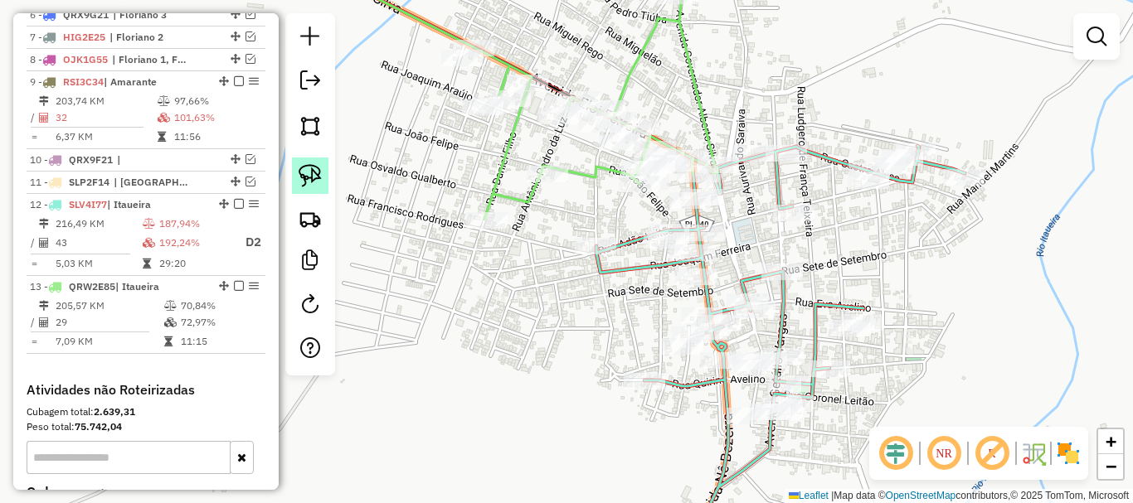
click at [318, 175] on img at bounding box center [310, 175] width 23 height 23
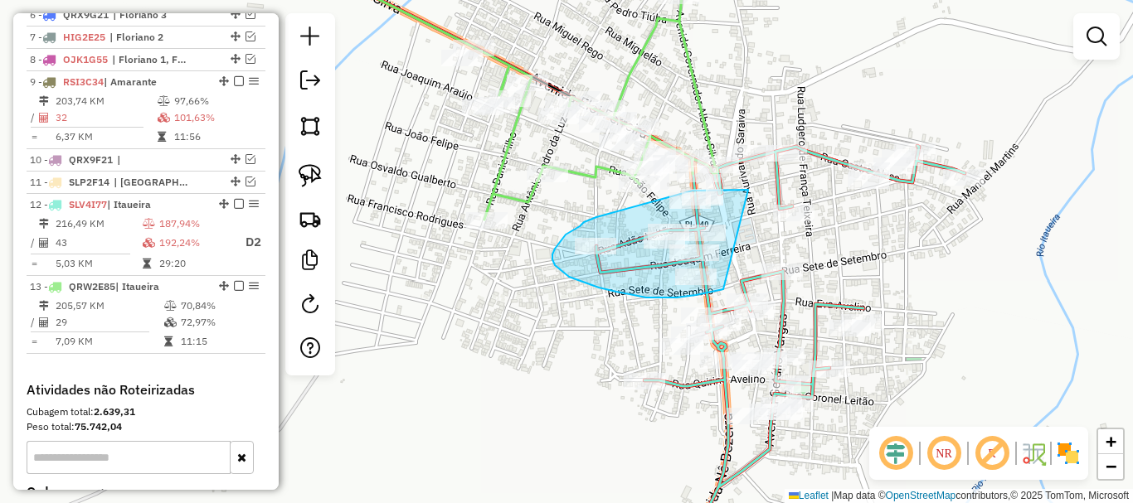
drag, startPoint x: 748, startPoint y: 190, endPoint x: 723, endPoint y: 289, distance: 102.6
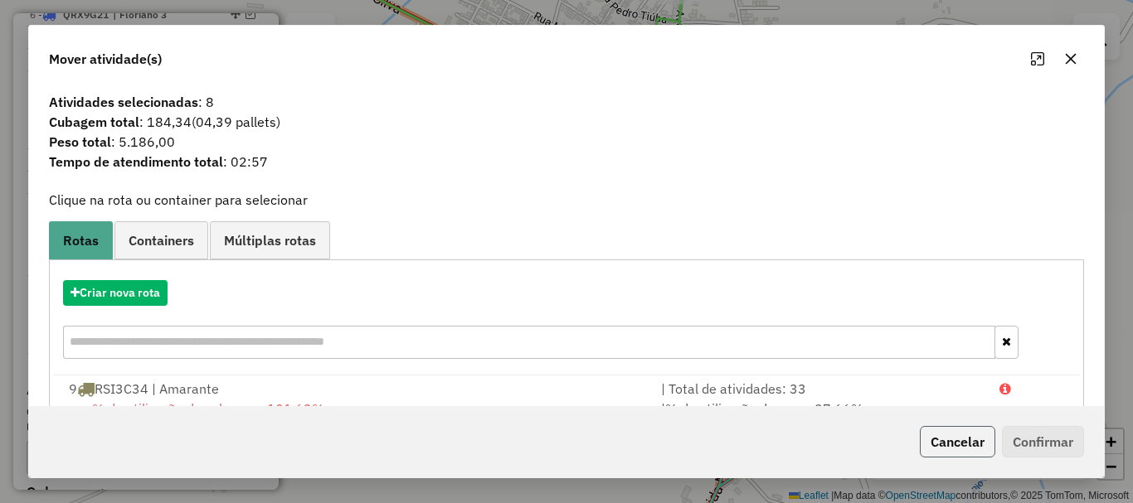
click at [937, 430] on button "Cancelar" at bounding box center [957, 442] width 75 height 32
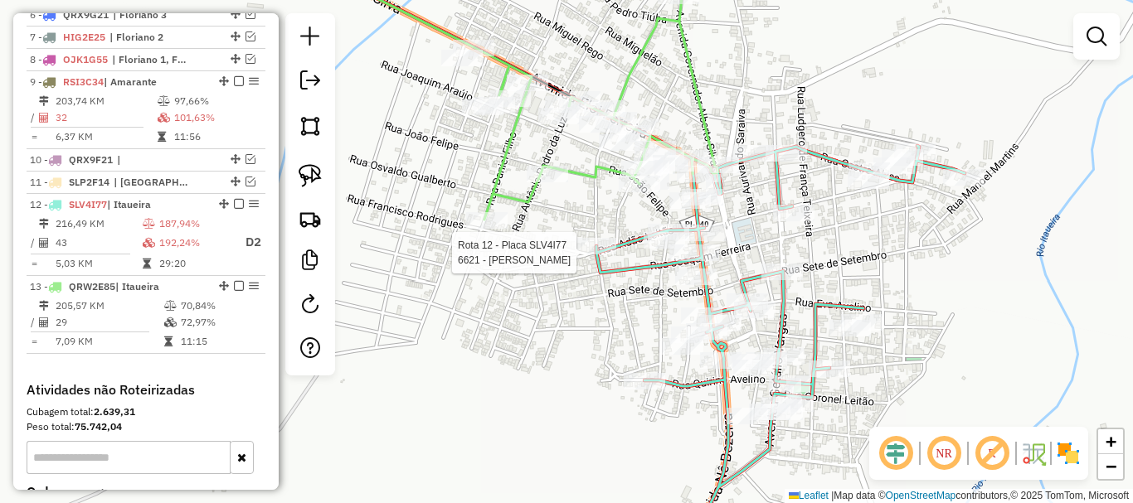
select select "*********"
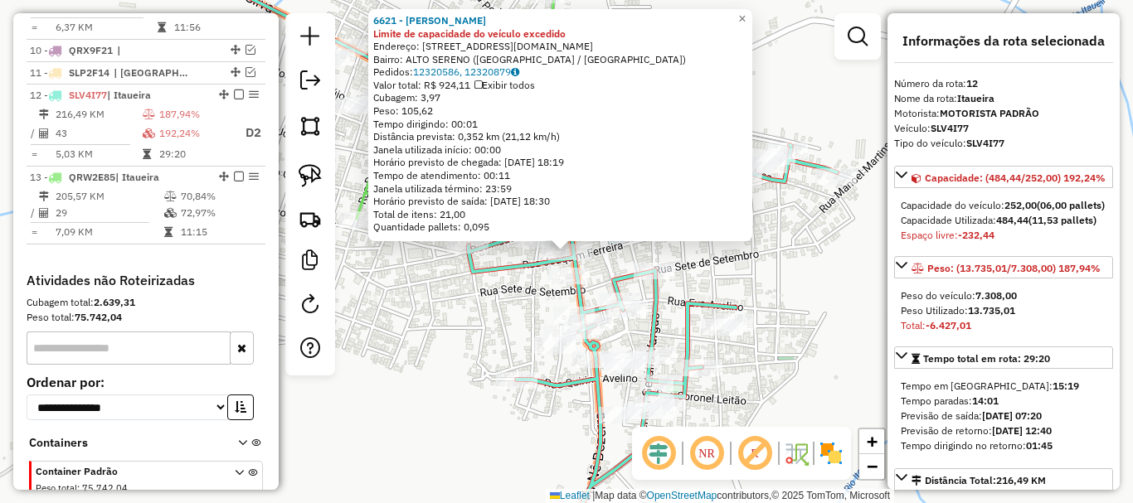
scroll to position [944, 0]
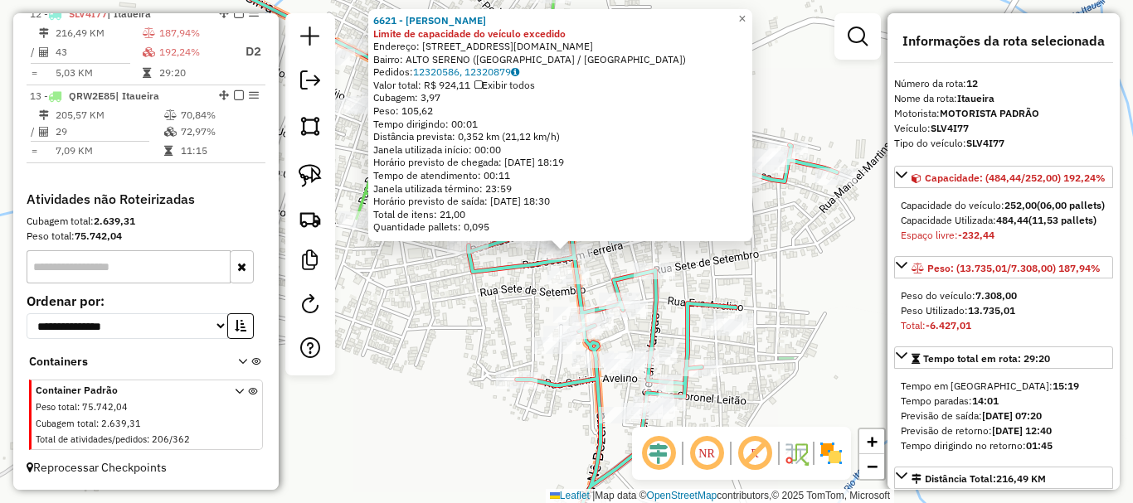
click at [687, 265] on div "6621 - EGUINALDO RODRIGUES DE CARVALHO Limite de capacidade do veículo excedido…" at bounding box center [566, 251] width 1133 height 503
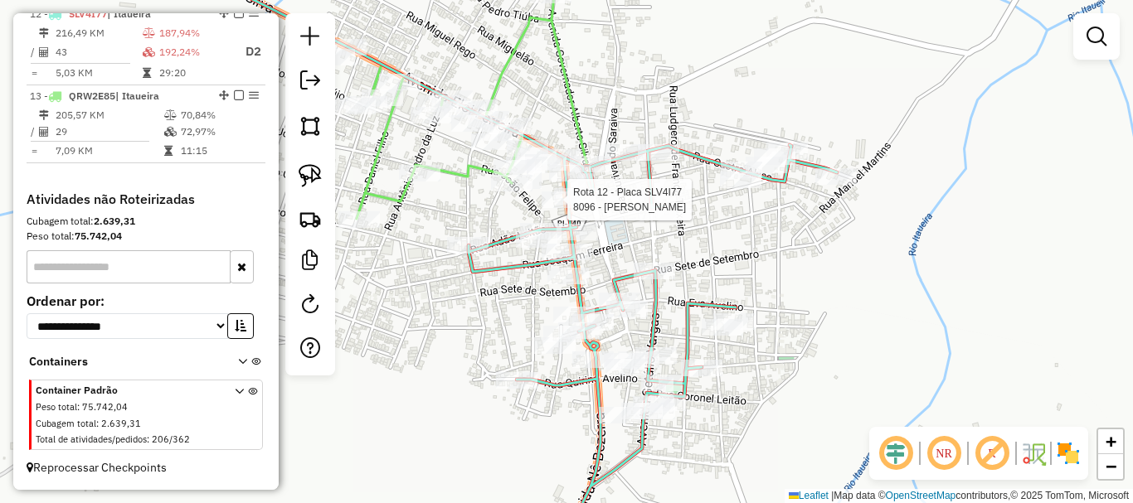
select select "*********"
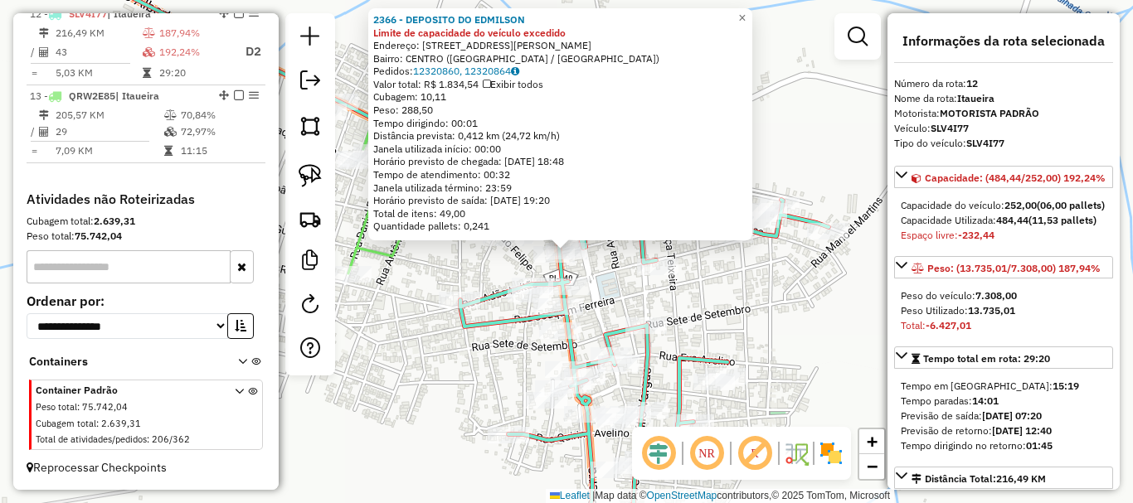
click at [599, 246] on div "2366 - DEPOSITO DO EDMILSON Limite de capacidade do veículo excedido Endereço: …" at bounding box center [566, 251] width 1133 height 503
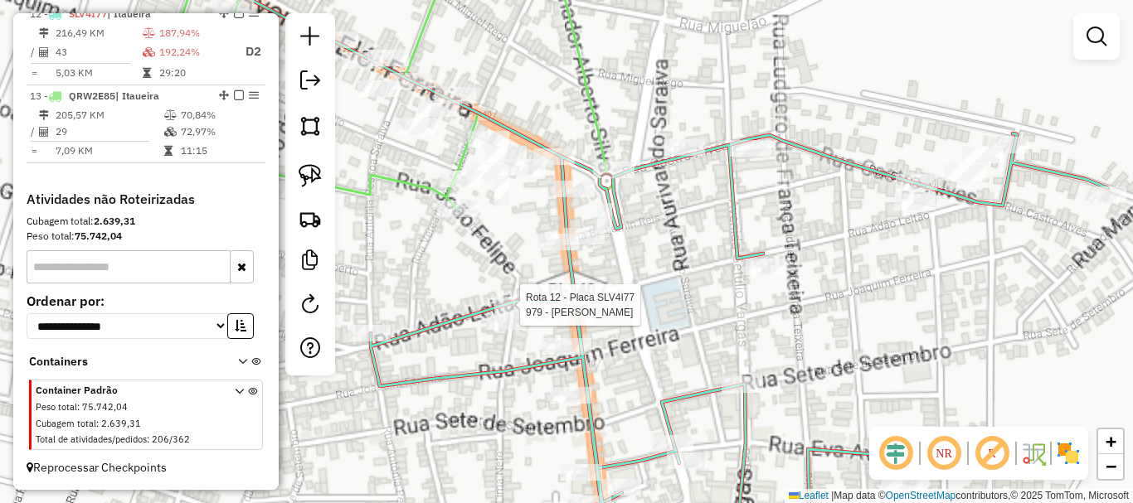
select select "*********"
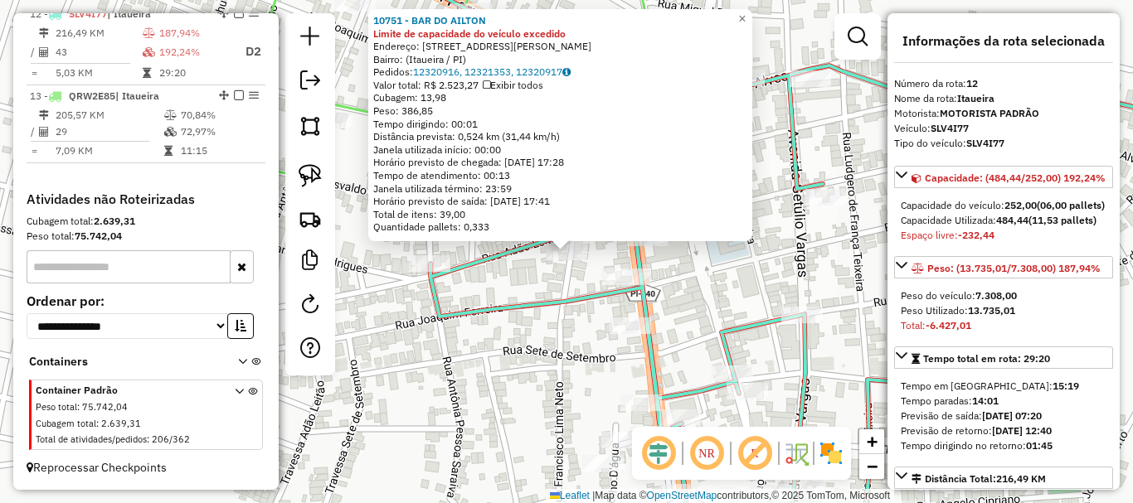
click at [519, 283] on div "10751 - BAR DO AILTON Limite de capacidade do veículo excedido Endereço: Rua Fr…" at bounding box center [566, 251] width 1133 height 503
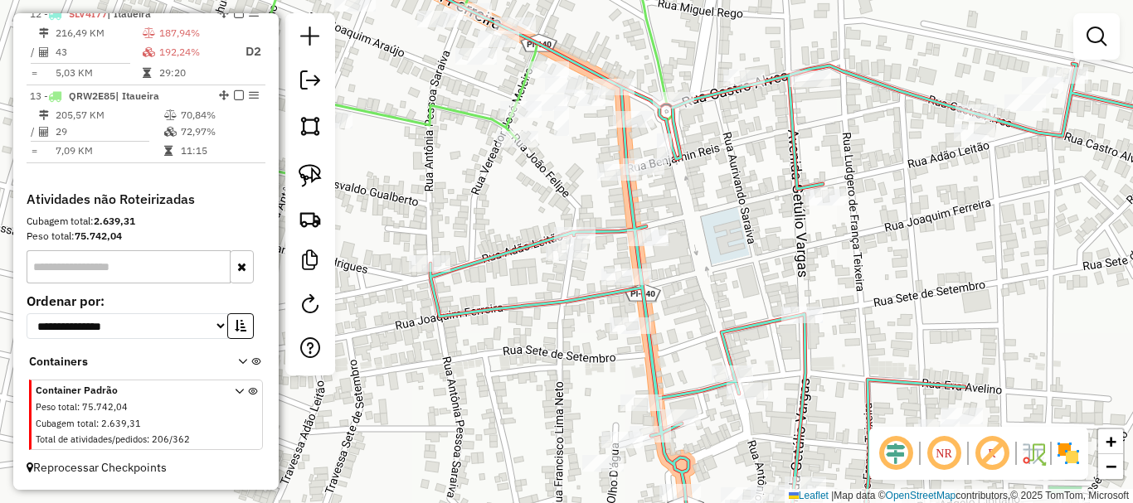
click at [450, 263] on icon at bounding box center [758, 251] width 820 height 604
select select "*********"
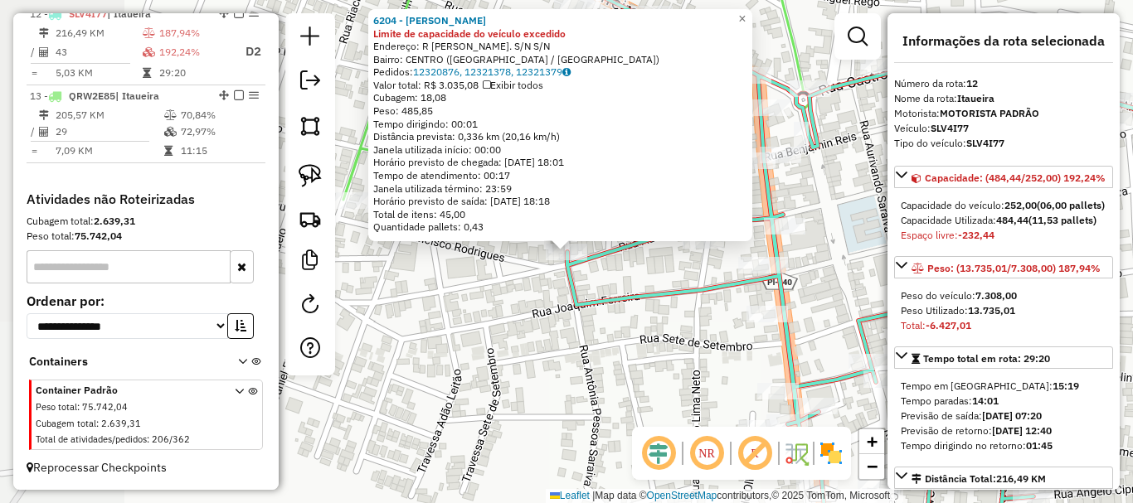
click at [435, 283] on div "6204 - CLAUDIA DA SILVA FEITOSA Limite de capacidade do veículo excedido Endere…" at bounding box center [566, 251] width 1133 height 503
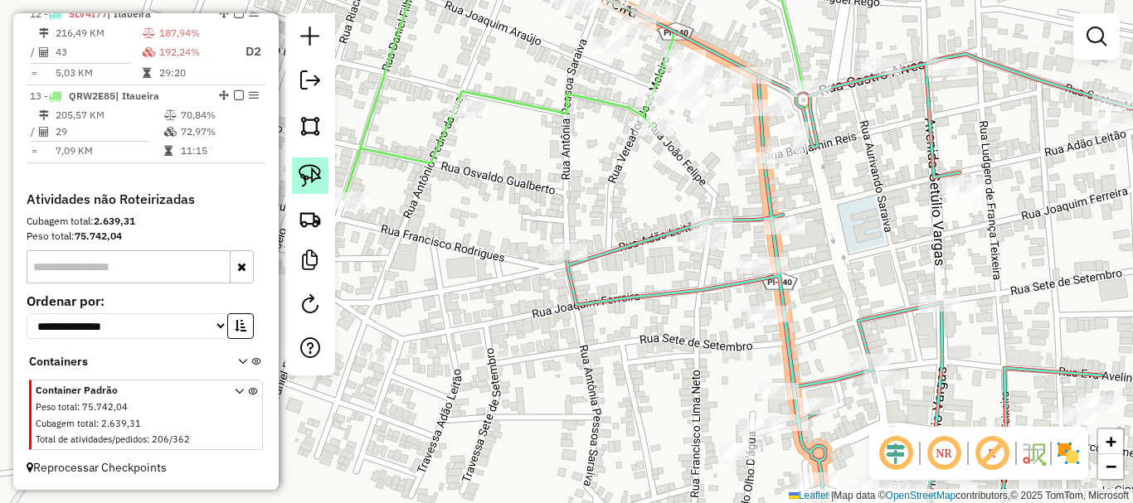
click at [309, 173] on img at bounding box center [310, 175] width 23 height 23
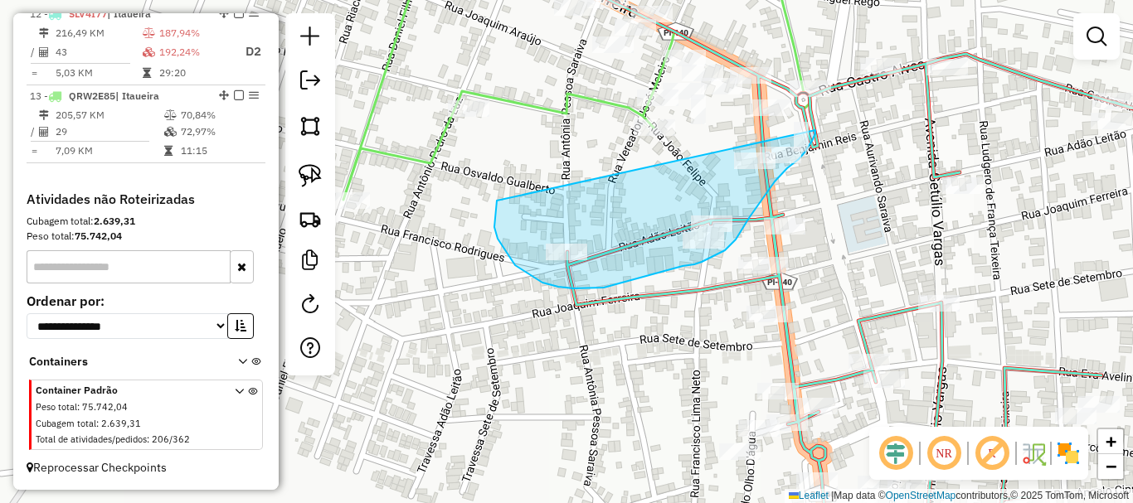
drag, startPoint x: 497, startPoint y: 201, endPoint x: 815, endPoint y: 130, distance: 326.2
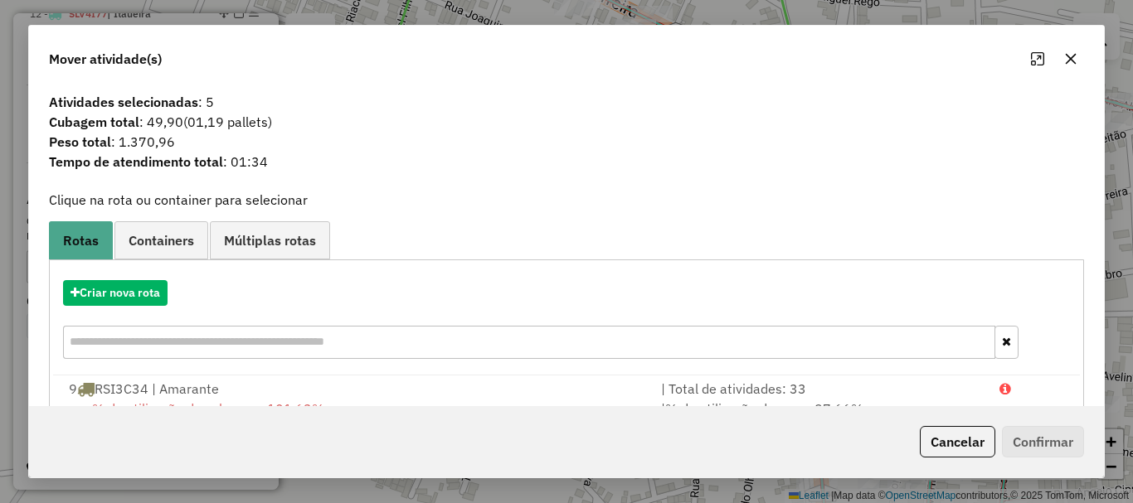
scroll to position [132, 0]
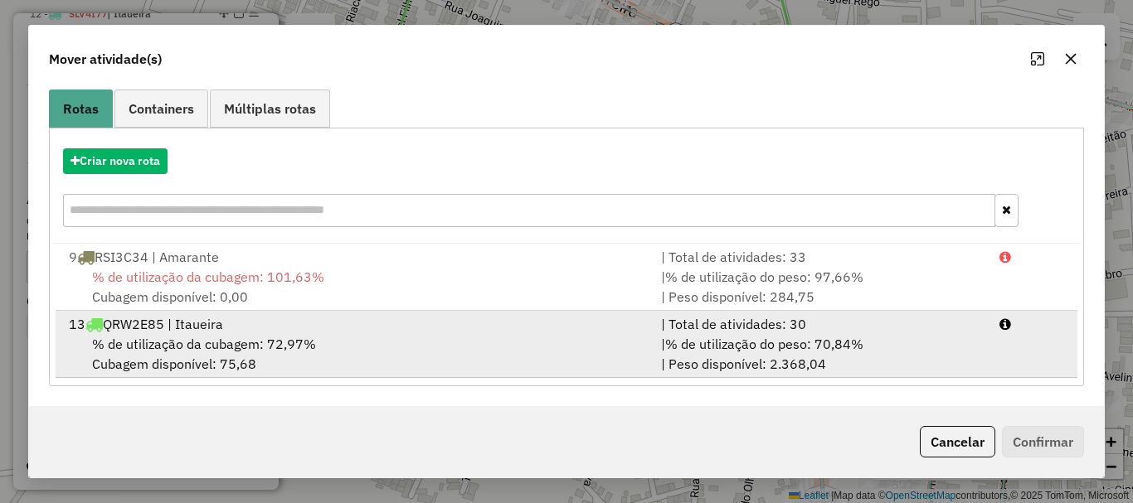
click at [763, 366] on div "| % de utilização do peso: 70,84% | Peso disponível: 2.368,04" at bounding box center [820, 354] width 338 height 40
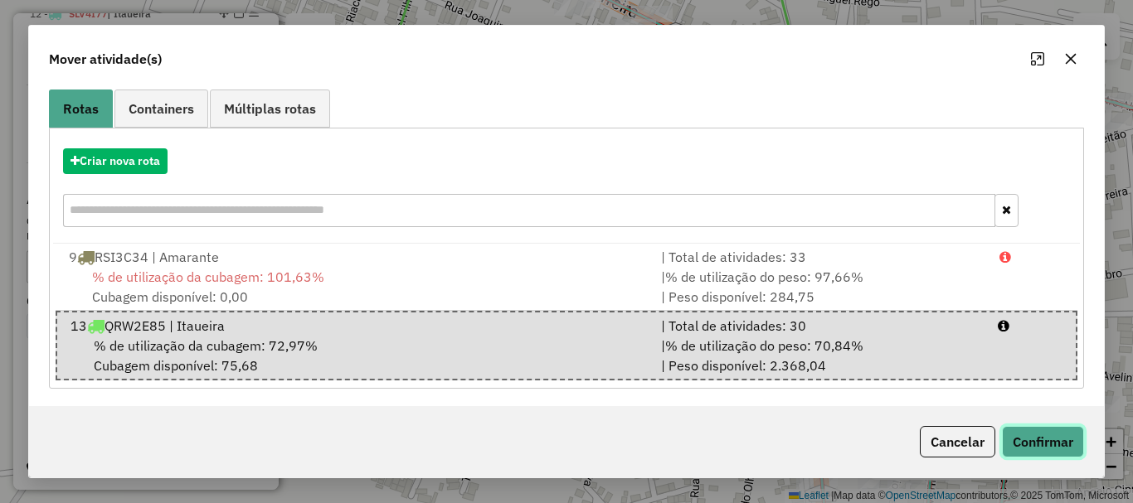
click at [1020, 440] on button "Confirmar" at bounding box center [1043, 442] width 82 height 32
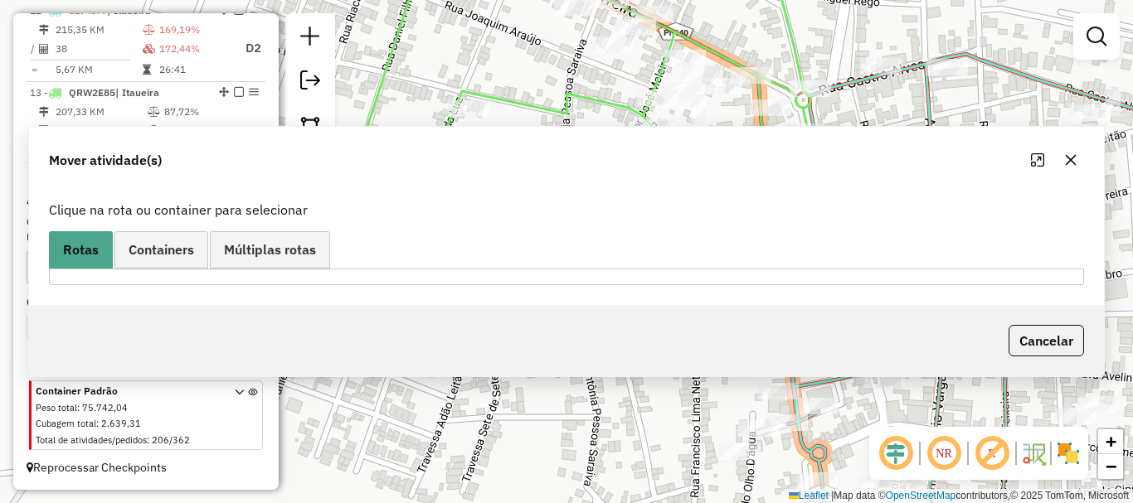
scroll to position [0, 0]
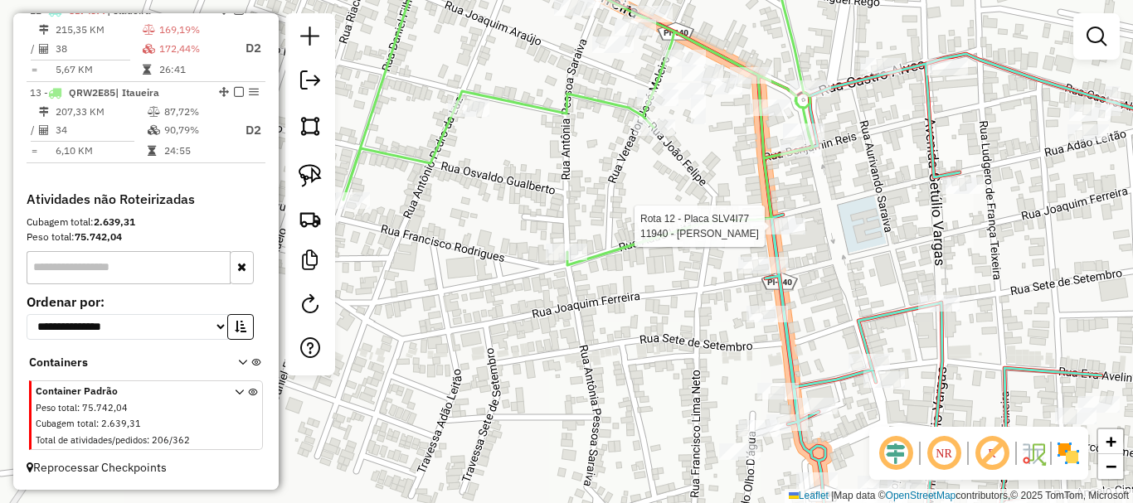
select select "*********"
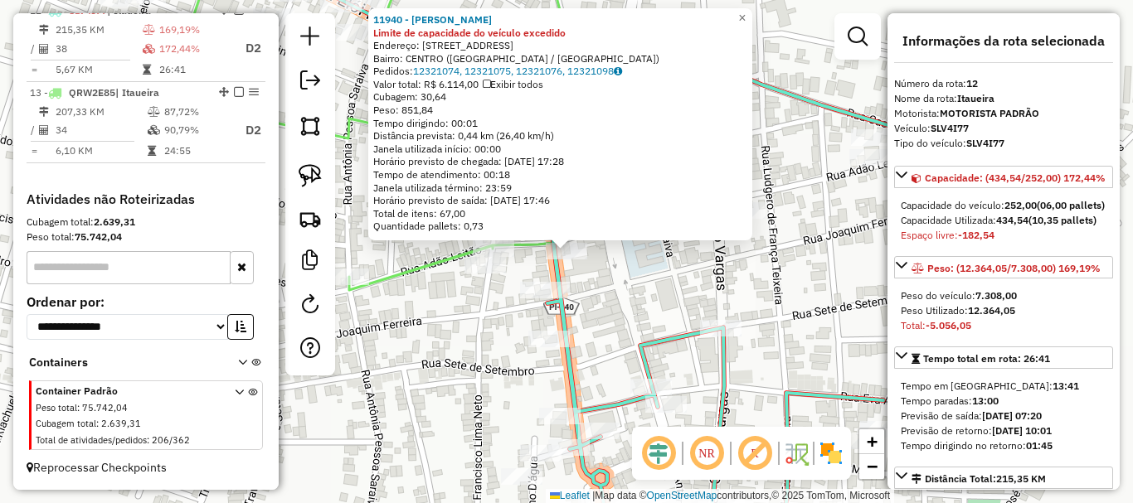
click at [663, 273] on div "11940 - ARISTIDES BEBIDAS Limite de capacidade do veículo excedido Endereço: AV…" at bounding box center [566, 251] width 1133 height 503
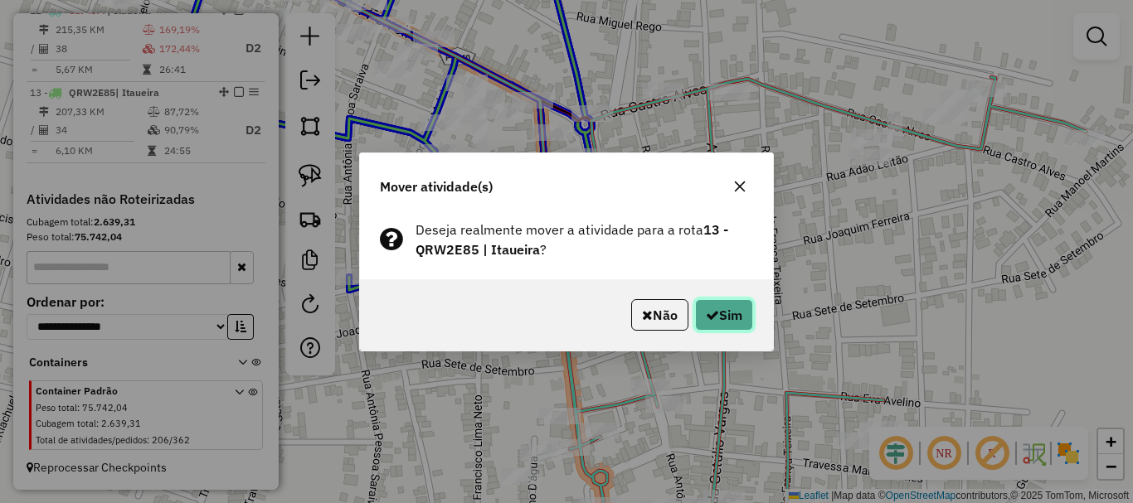
click at [749, 312] on button "Sim" at bounding box center [724, 315] width 58 height 32
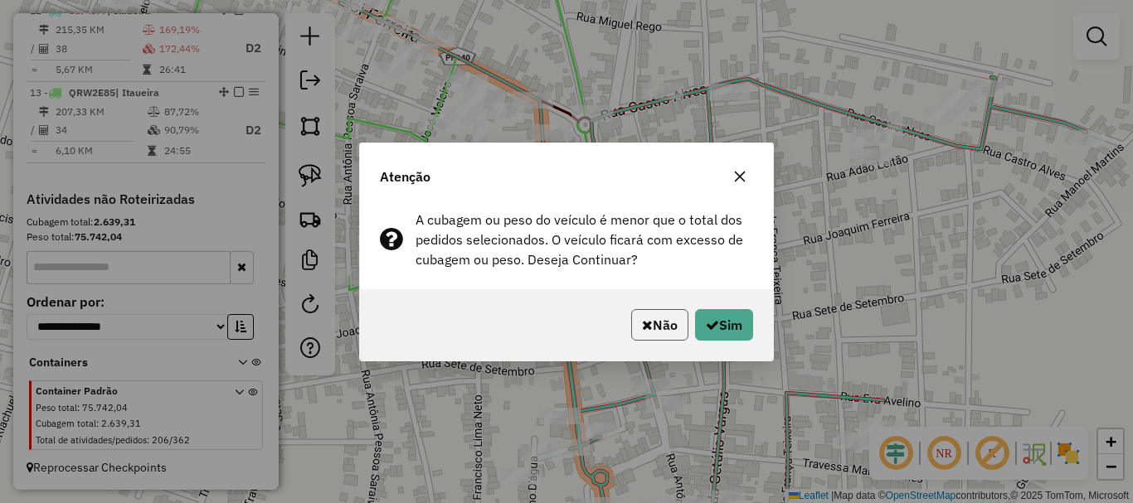
click at [652, 314] on button "Não" at bounding box center [659, 325] width 57 height 32
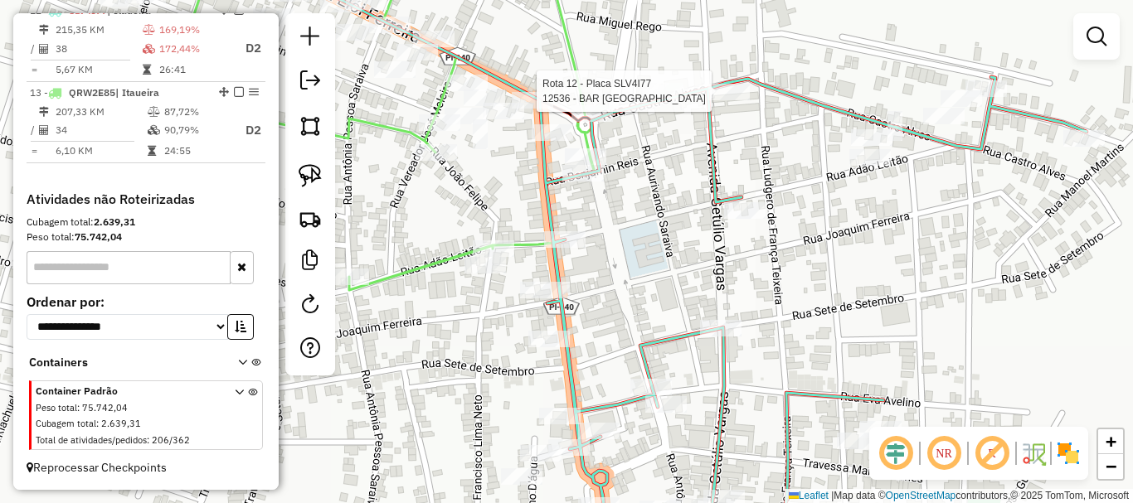
select select "*********"
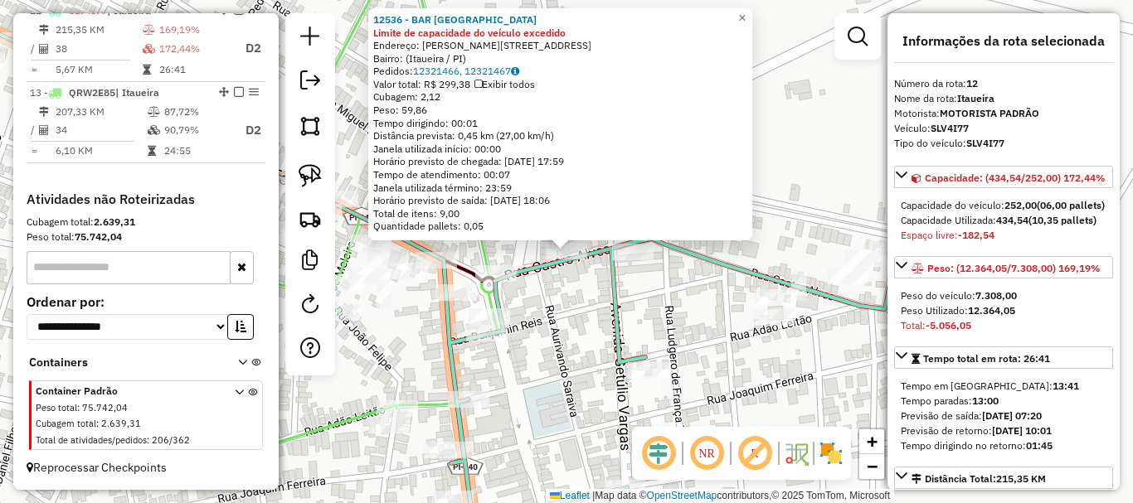
click at [630, 260] on div at bounding box center [632, 252] width 41 height 17
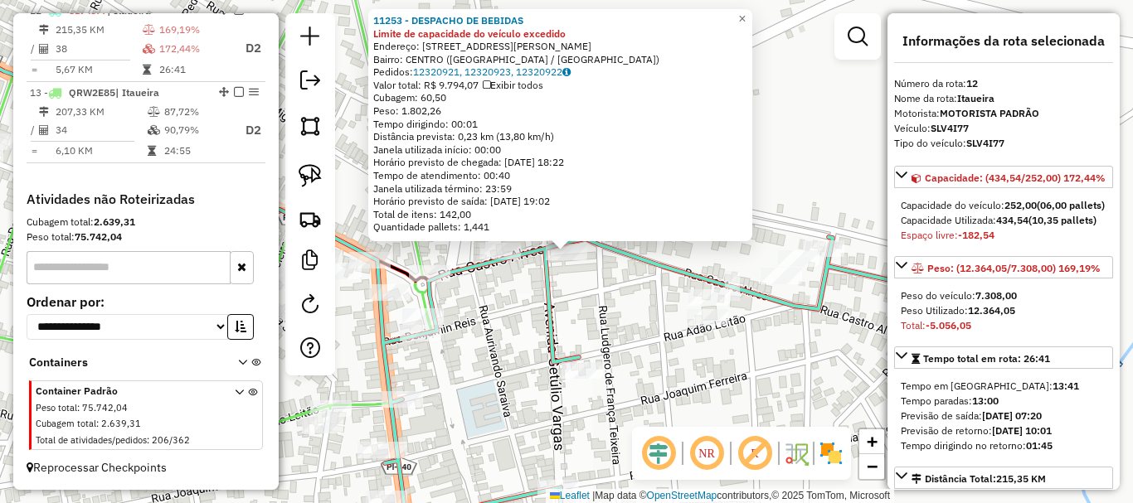
click at [601, 289] on div "11253 - DESPACHO DE BEBIDAS Limite de capacidade do veículo excedido Endereço: …" at bounding box center [566, 251] width 1133 height 503
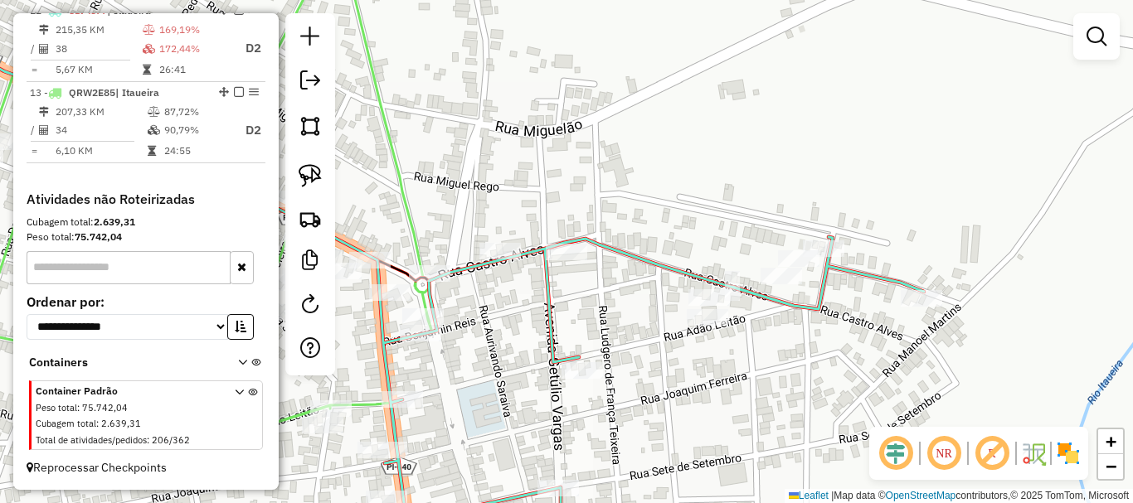
drag, startPoint x: 597, startPoint y: 286, endPoint x: 655, endPoint y: 269, distance: 60.6
click at [650, 265] on icon at bounding box center [405, 282] width 1038 height 542
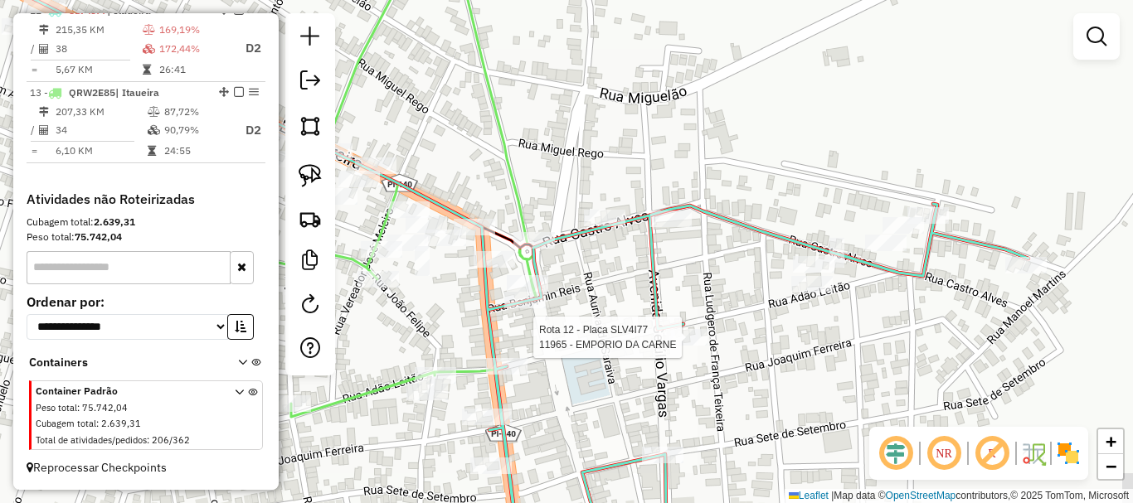
click at [704, 346] on div at bounding box center [686, 337] width 41 height 17
select select "*********"
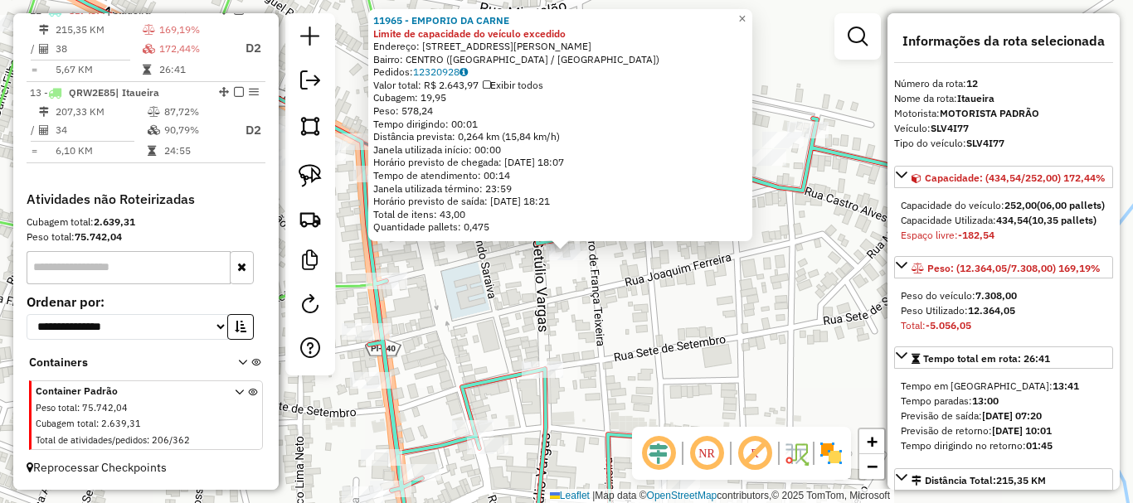
click at [532, 298] on div "11965 - EMPORIO DA CARNE Limite de capacidade do veículo excedido Endereço: AVE…" at bounding box center [566, 251] width 1133 height 503
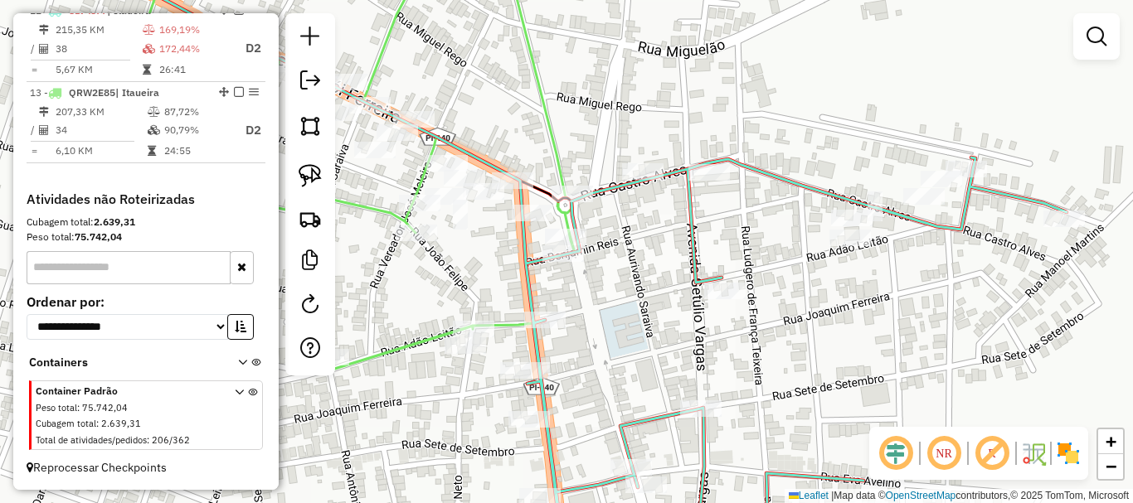
click at [666, 333] on div "Janela de atendimento Grade de atendimento Capacidade Transportadoras Veículos …" at bounding box center [566, 251] width 1133 height 503
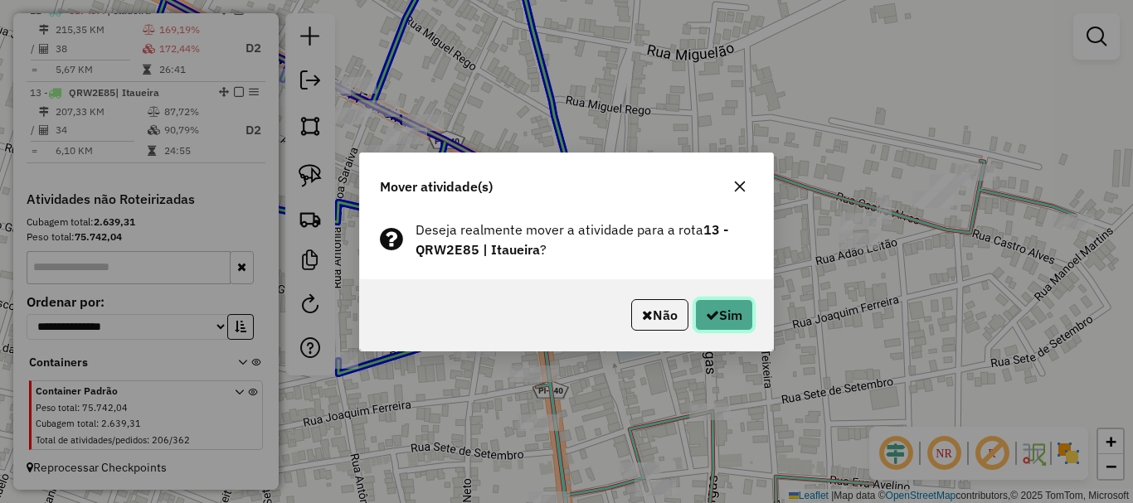
click at [735, 312] on button "Sim" at bounding box center [724, 315] width 58 height 32
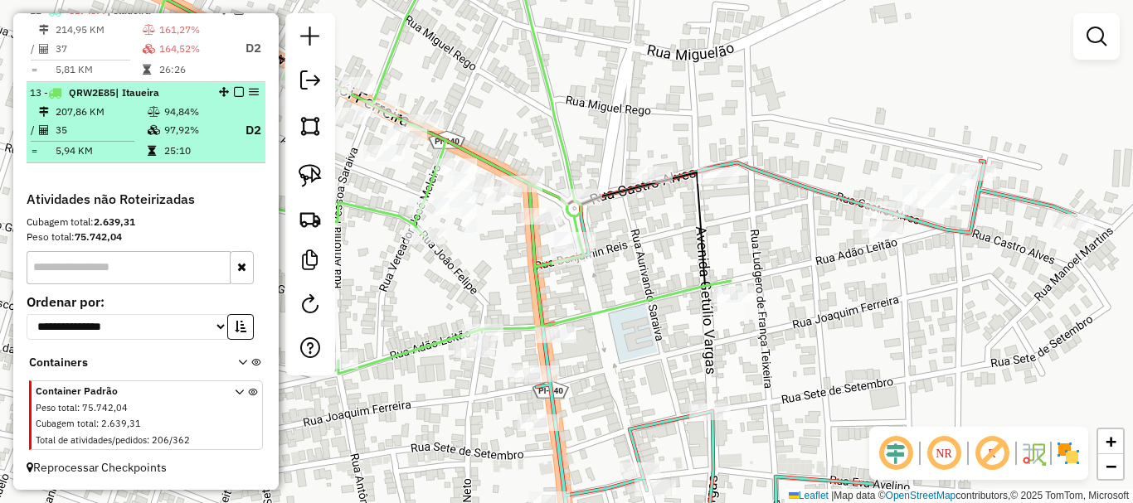
click at [166, 164] on li "13 - QRW2E85 | Itaueira 207,86 KM 94,84% / 35 97,92% D2 = 5,94 KM 25:10" at bounding box center [146, 123] width 239 height 82
select select "*********"
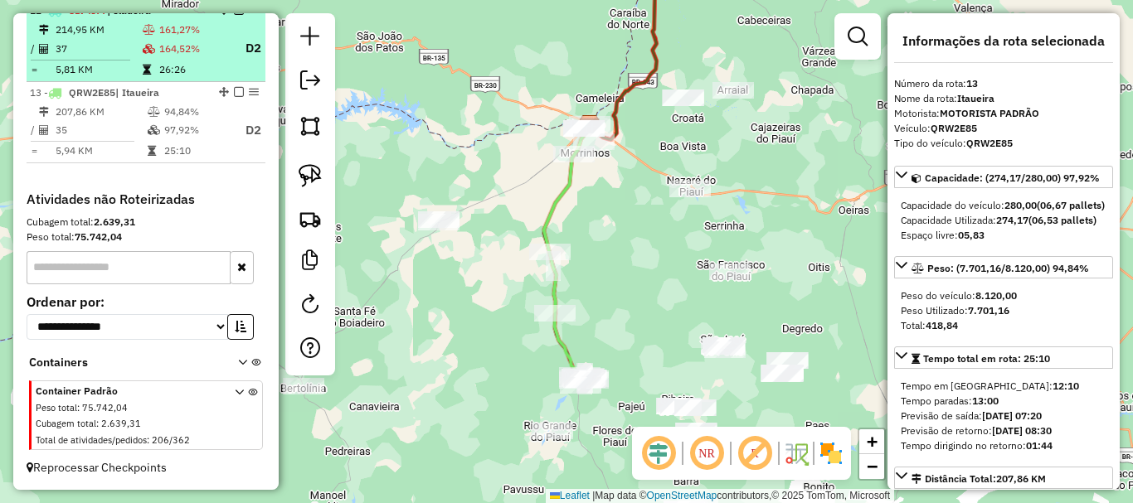
click at [172, 78] on td "26:26" at bounding box center [194, 69] width 73 height 17
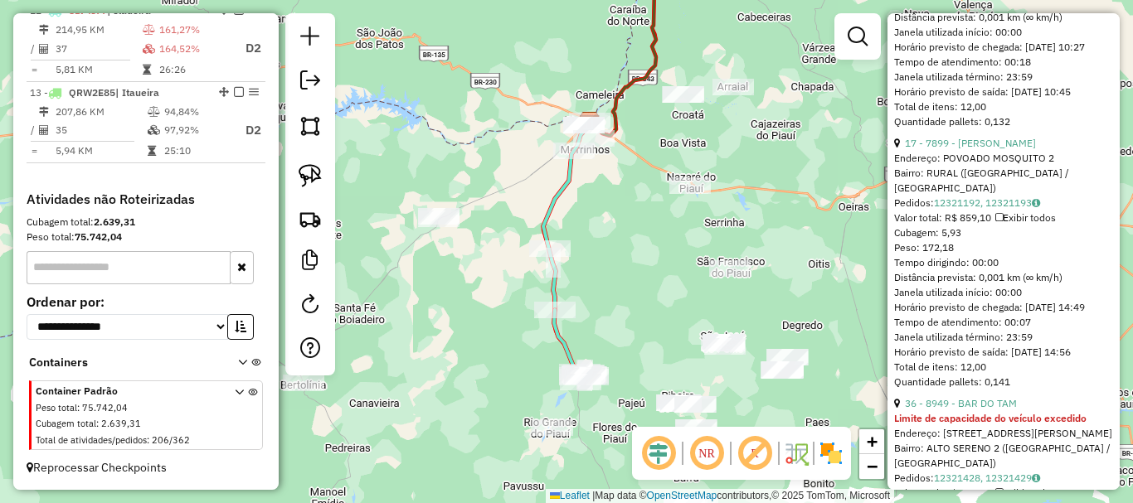
scroll to position [5723, 0]
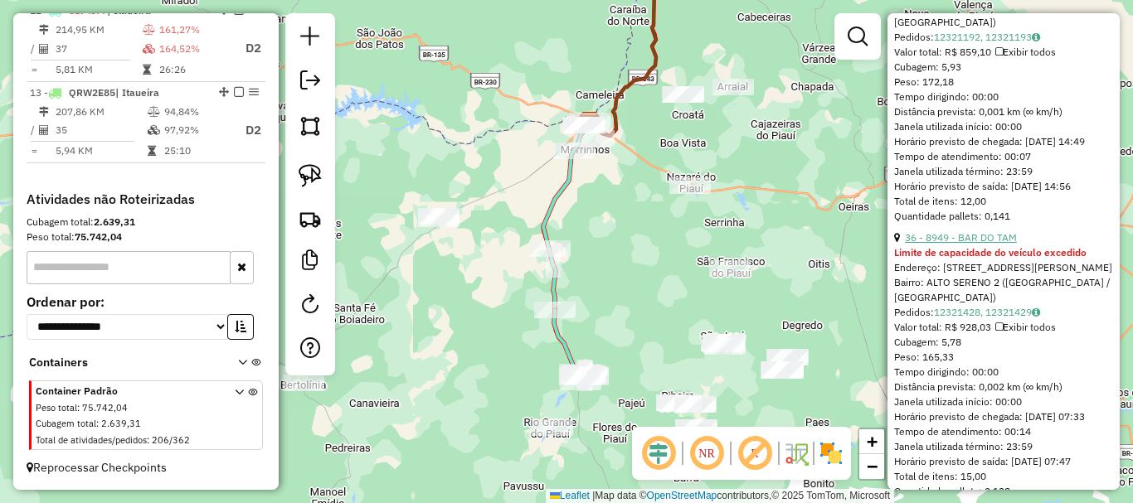
click at [985, 259] on strong "Limite de capacidade do veículo excedido" at bounding box center [990, 252] width 192 height 12
click at [988, 244] on link "36 - 8949 - BAR DO TAM" at bounding box center [961, 237] width 112 height 12
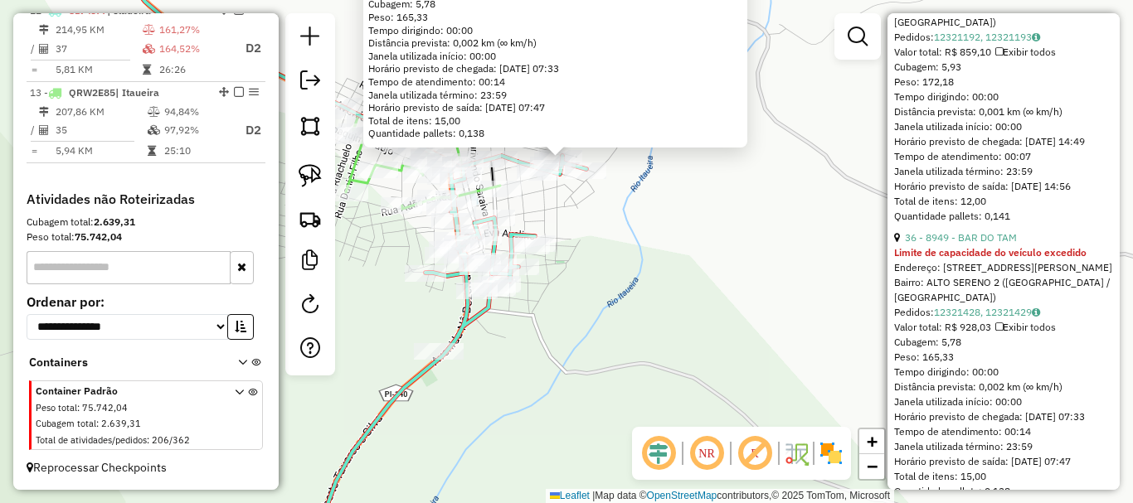
drag, startPoint x: 544, startPoint y: 212, endPoint x: 657, endPoint y: 294, distance: 139.5
click at [654, 294] on div "8949 - BAR DO TAM Limite de capacidade do veículo excedido Endereço: Rua Quirin…" at bounding box center [566, 251] width 1133 height 503
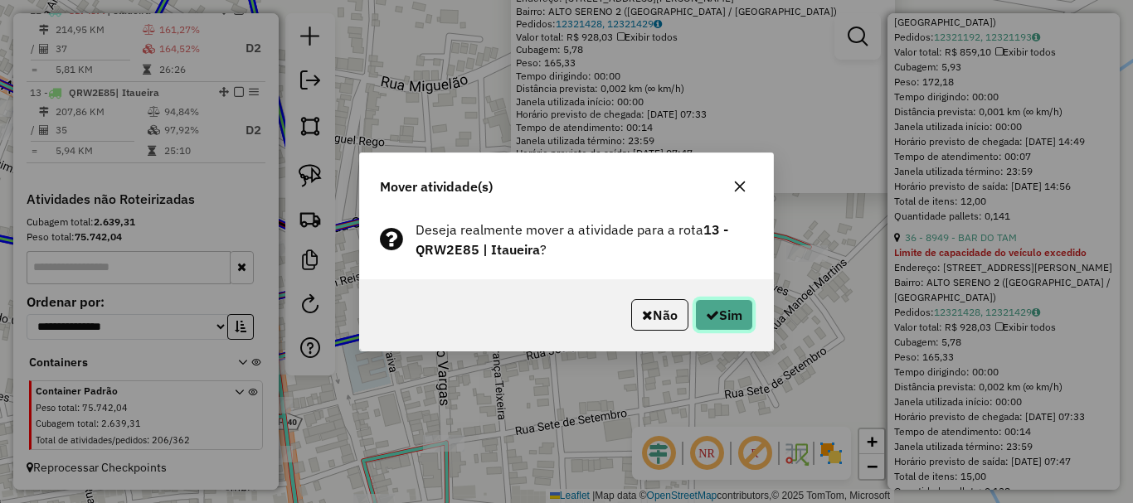
click at [746, 319] on button "Sim" at bounding box center [724, 315] width 58 height 32
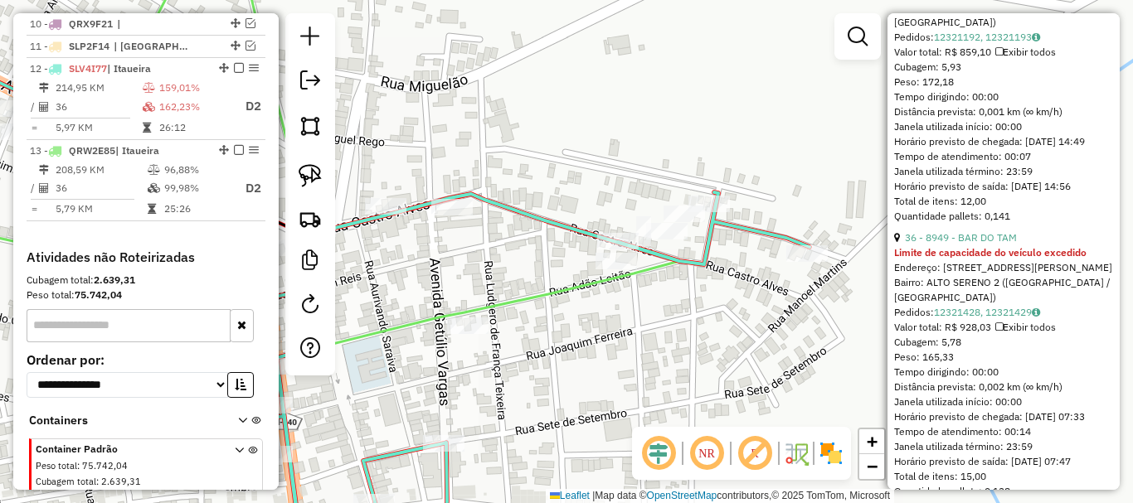
scroll to position [861, 0]
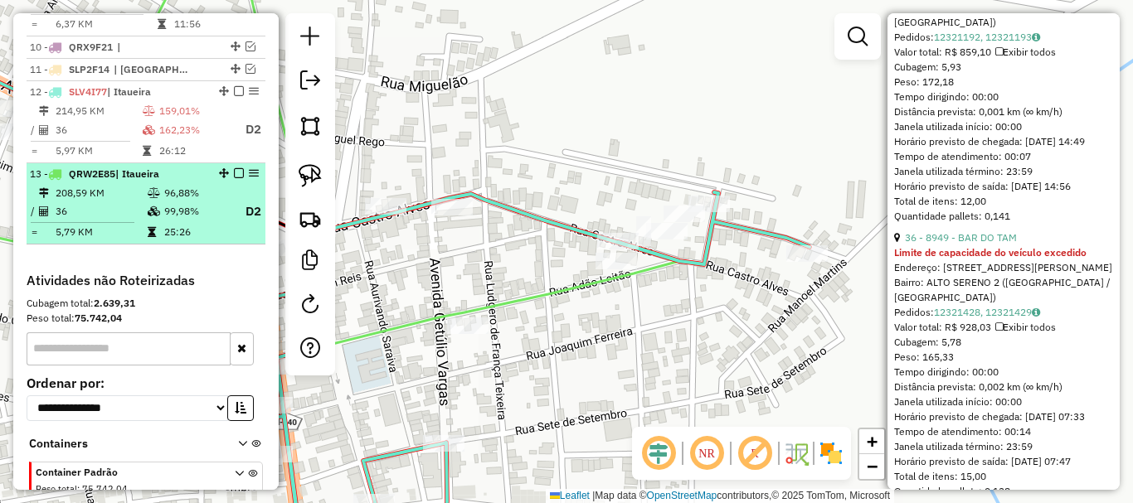
click at [234, 178] on em at bounding box center [239, 173] width 10 height 10
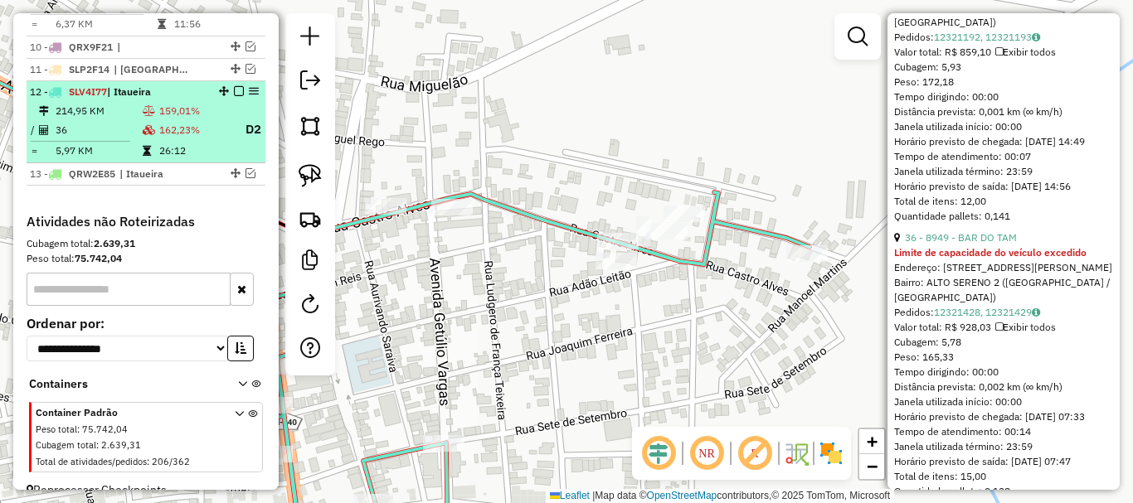
click at [218, 140] on td "162,23%" at bounding box center [194, 129] width 73 height 21
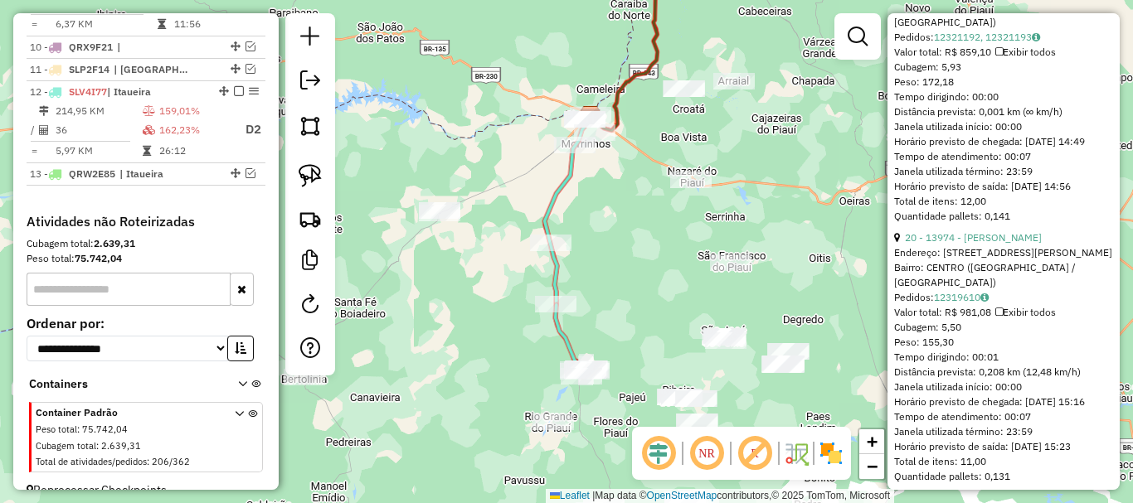
drag, startPoint x: 517, startPoint y: 365, endPoint x: 485, endPoint y: 258, distance: 111.5
click at [485, 262] on div "Janela de atendimento Grade de atendimento Capacidade Transportadoras Veículos …" at bounding box center [566, 251] width 1133 height 503
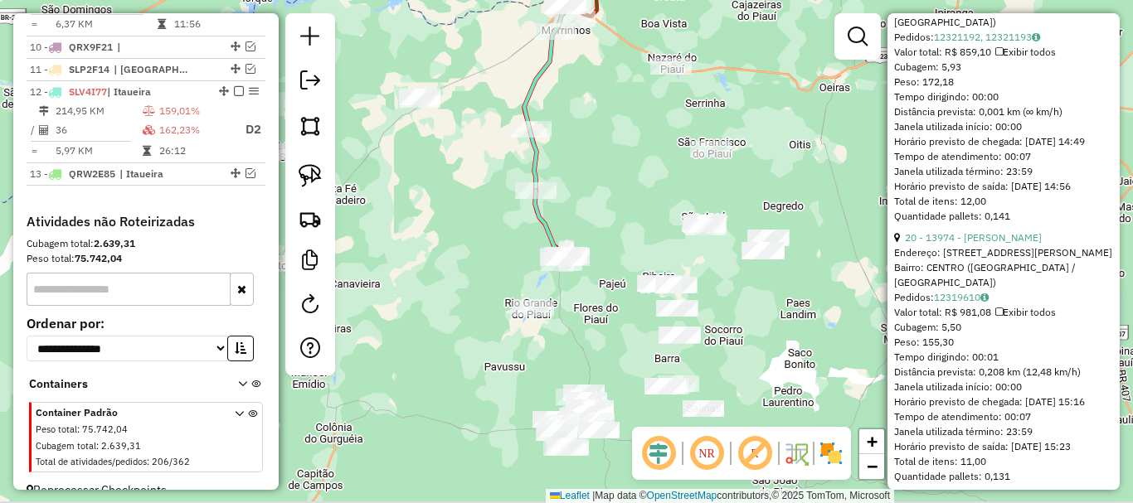
drag, startPoint x: 576, startPoint y: 207, endPoint x: 562, endPoint y: 149, distance: 59.1
click at [562, 151] on div "Janela de atendimento Grade de atendimento Capacidade Transportadoras Veículos …" at bounding box center [566, 251] width 1133 height 503
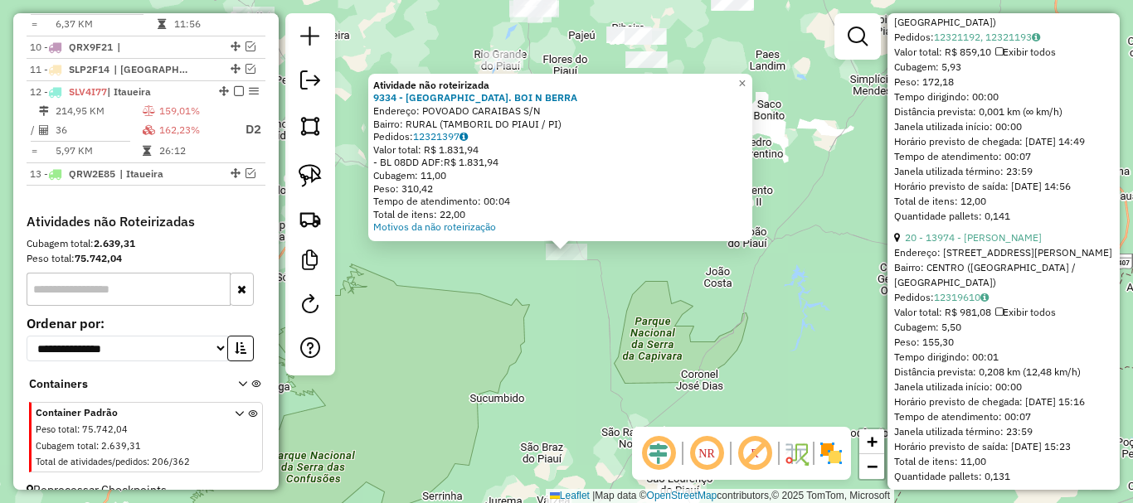
click at [550, 395] on div "Atividade não roteirizada 9334 - CHURRAS. BOI N BERRA Endereço: POVOADO CARAIBA…" at bounding box center [566, 251] width 1133 height 503
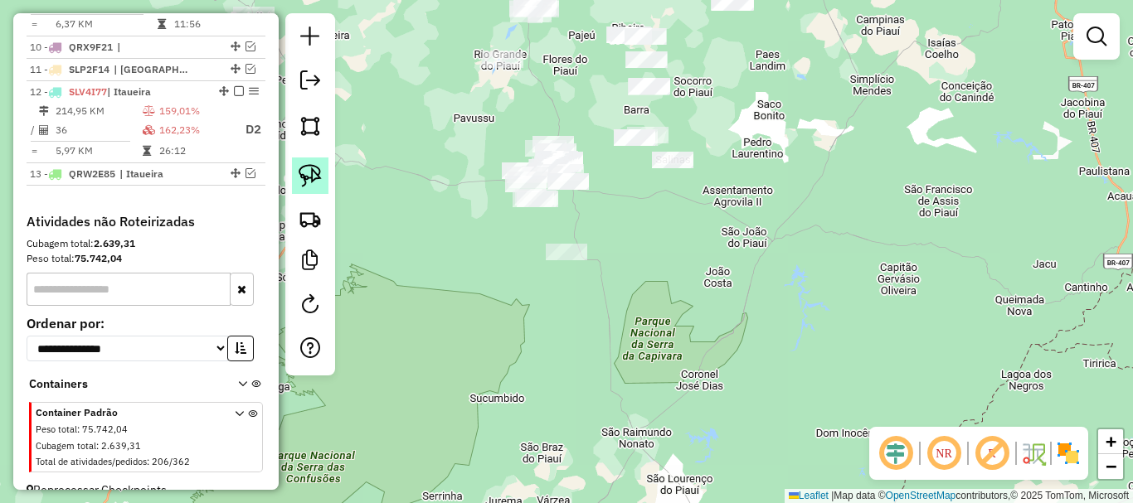
click at [315, 179] on img at bounding box center [310, 175] width 23 height 23
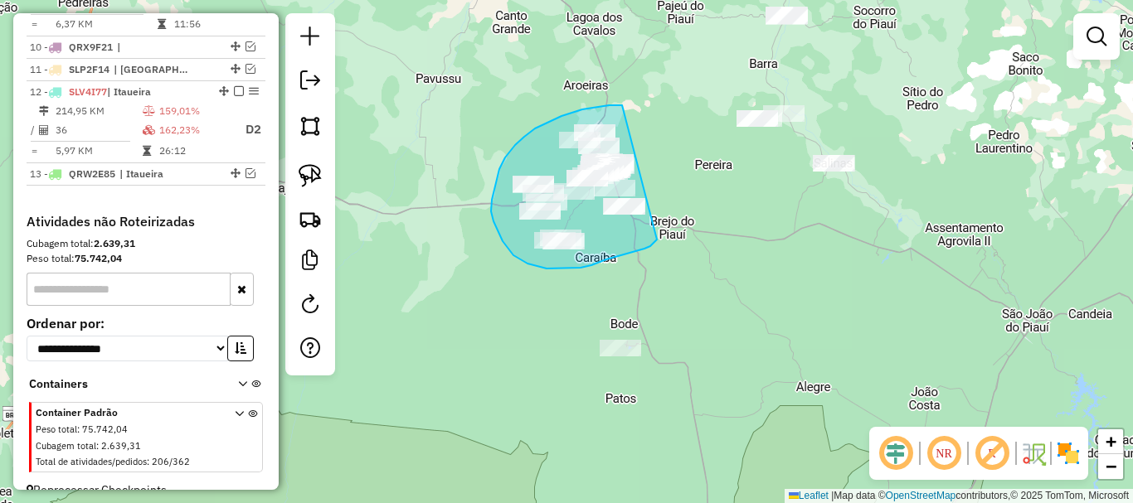
drag, startPoint x: 622, startPoint y: 105, endPoint x: 657, endPoint y: 240, distance: 138.8
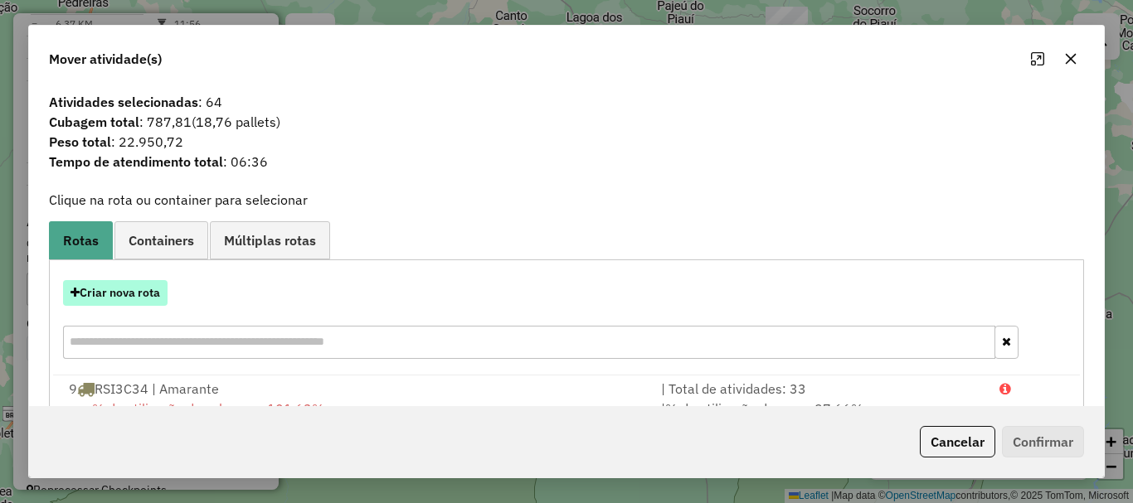
click at [138, 302] on button "Criar nova rota" at bounding box center [115, 293] width 105 height 26
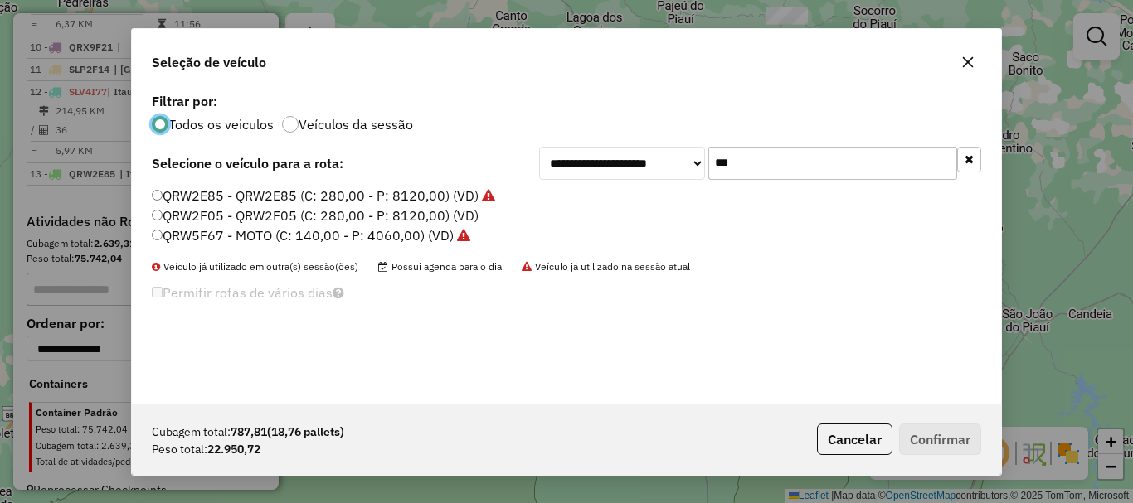
scroll to position [9, 5]
click at [731, 157] on input "***" at bounding box center [832, 163] width 249 height 33
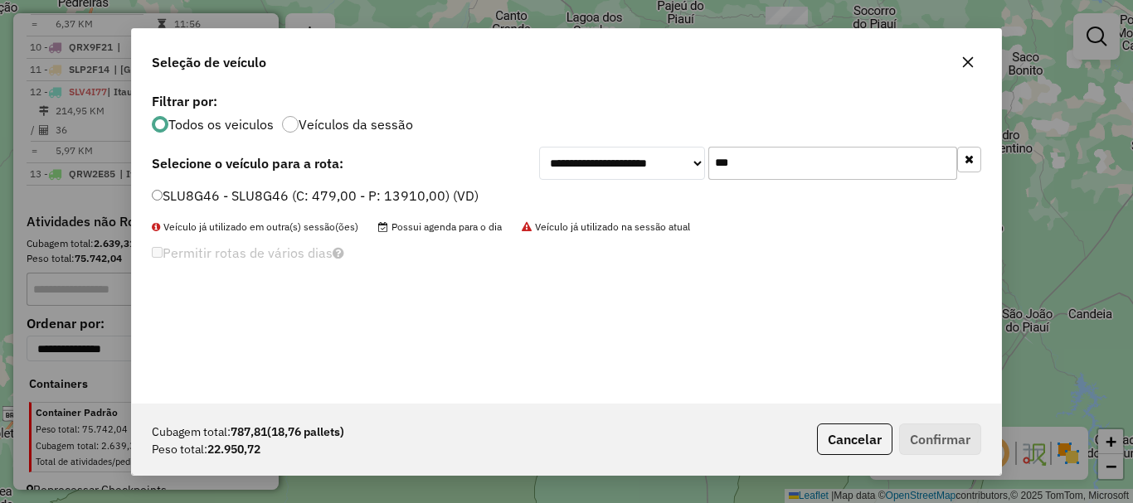
type input "***"
click at [198, 193] on label "SLU8G46 - SLU8G46 (C: 479,00 - P: 13910,00) (VD)" at bounding box center [315, 196] width 327 height 20
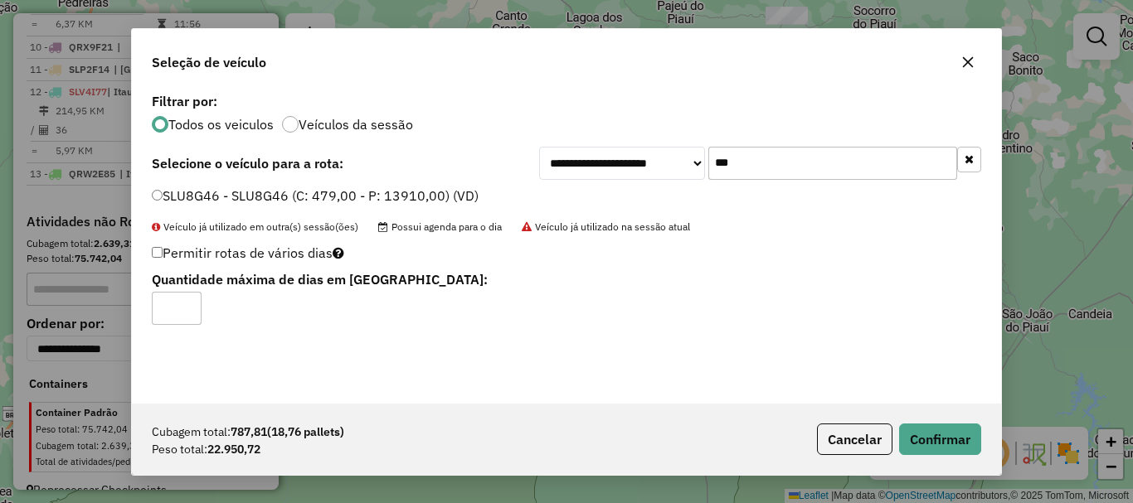
type input "*"
click at [185, 304] on input "*" at bounding box center [177, 308] width 50 height 33
click at [916, 437] on button "Confirmar" at bounding box center [940, 440] width 82 height 32
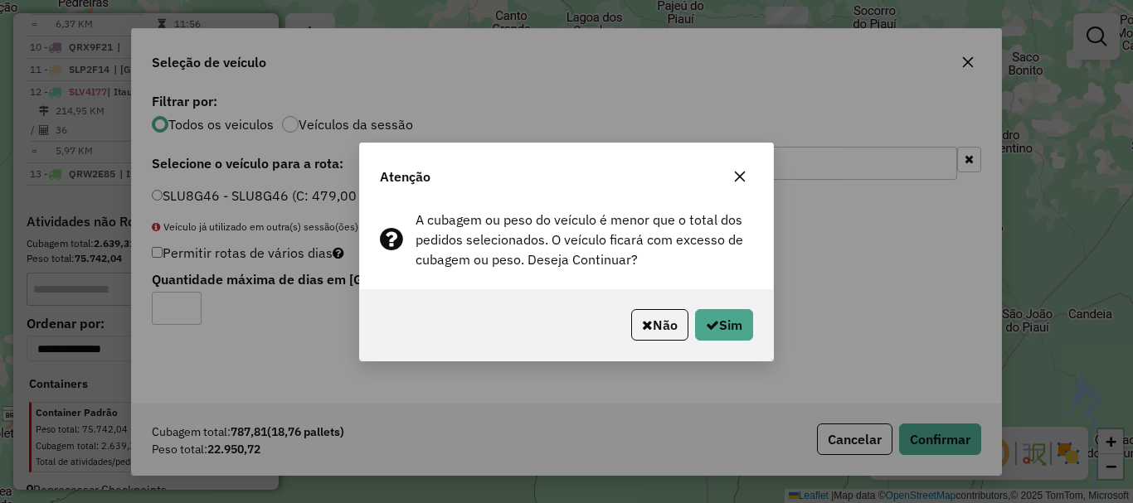
click at [737, 345] on div "Não Sim" at bounding box center [566, 324] width 413 height 71
click at [735, 338] on button "Sim" at bounding box center [724, 325] width 58 height 32
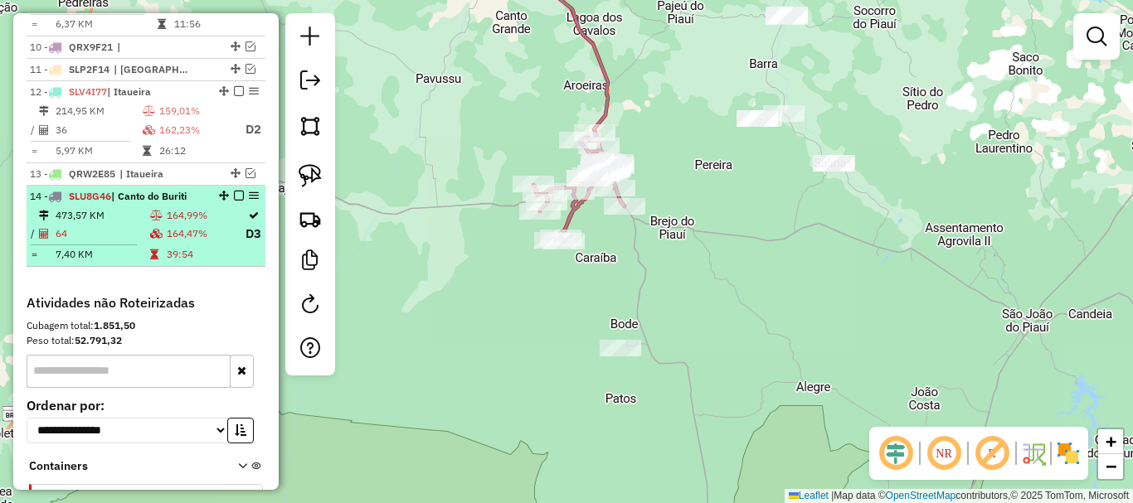
click at [239, 260] on table "473,57 KM 164,99% / 64 164,47% D3 = 7,40 KM 39:54" at bounding box center [146, 235] width 232 height 56
select select "*********"
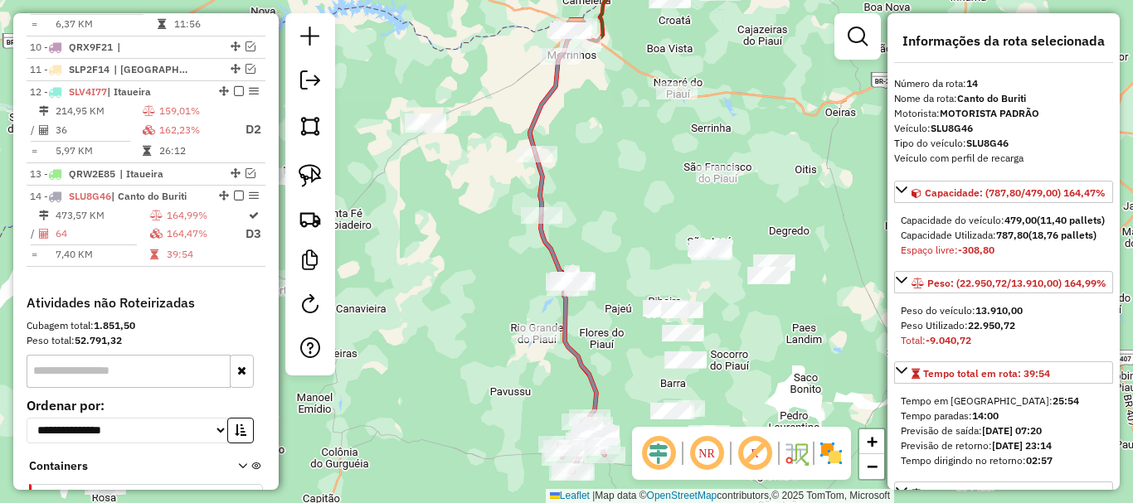
drag, startPoint x: 616, startPoint y: 377, endPoint x: 601, endPoint y: 241, distance: 137.8
click at [598, 246] on div "Janela de atendimento Grade de atendimento Capacidade Transportadoras Veículos …" at bounding box center [566, 251] width 1133 height 503
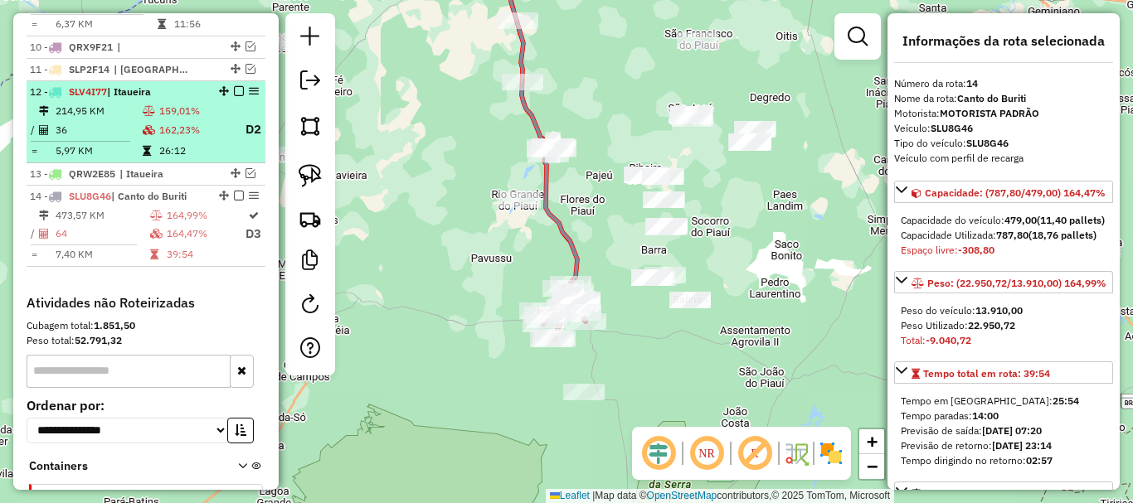
click at [208, 140] on td "162,23%" at bounding box center [194, 129] width 73 height 21
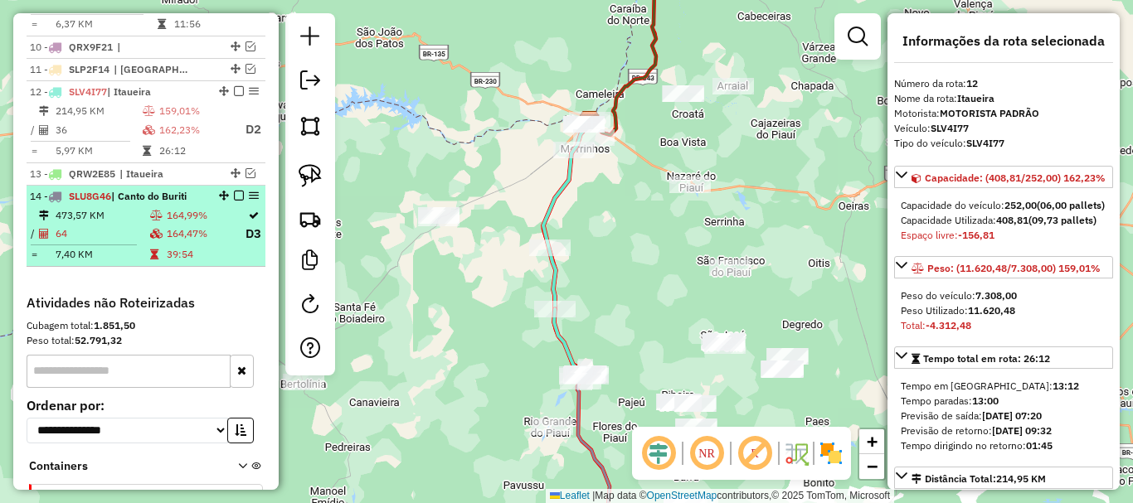
click at [186, 243] on td "164,47%" at bounding box center [205, 234] width 79 height 21
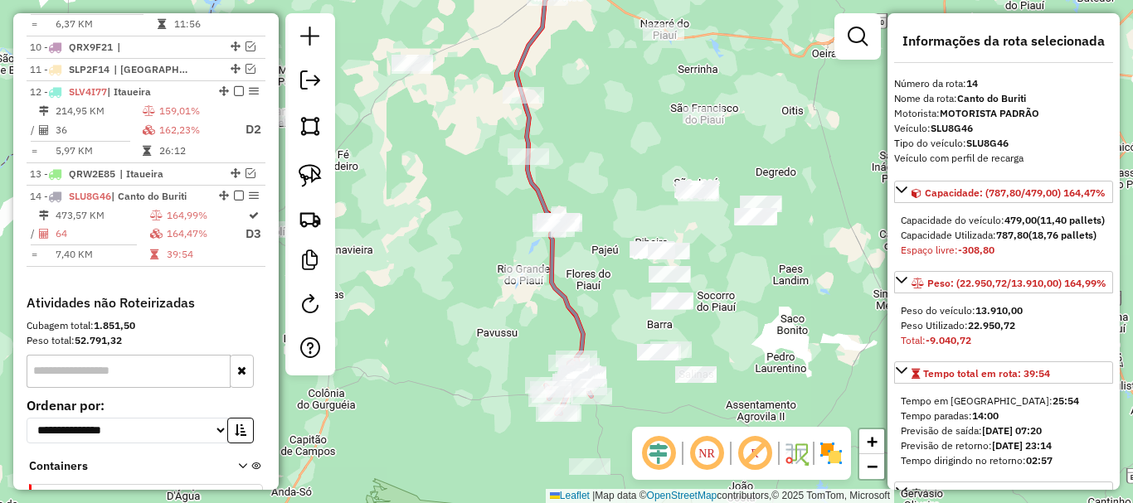
drag, startPoint x: 608, startPoint y: 387, endPoint x: 583, endPoint y: 293, distance: 97.0
click at [591, 290] on div "Janela de atendimento Grade de atendimento Capacidade Transportadoras Veículos …" at bounding box center [566, 251] width 1133 height 503
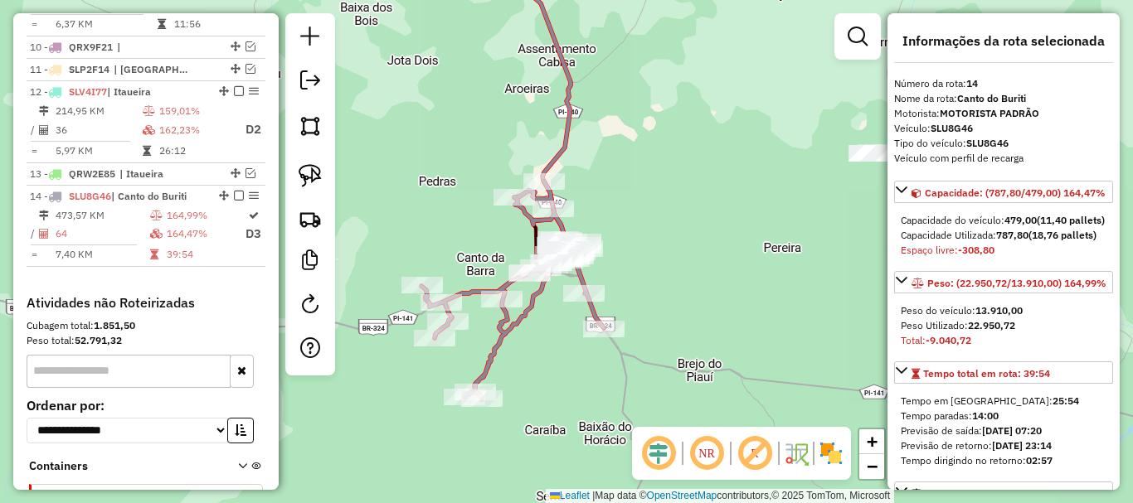
drag, startPoint x: 629, startPoint y: 376, endPoint x: 739, endPoint y: 295, distance: 136.5
click at [739, 295] on div "Janela de atendimento Grade de atendimento Capacidade Transportadoras Veículos …" at bounding box center [566, 251] width 1133 height 503
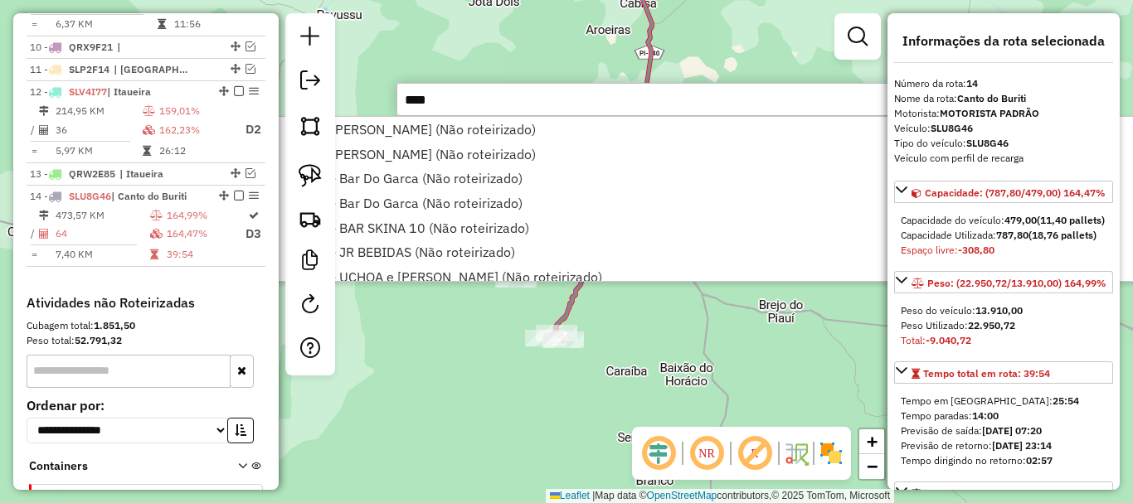
type input "*****"
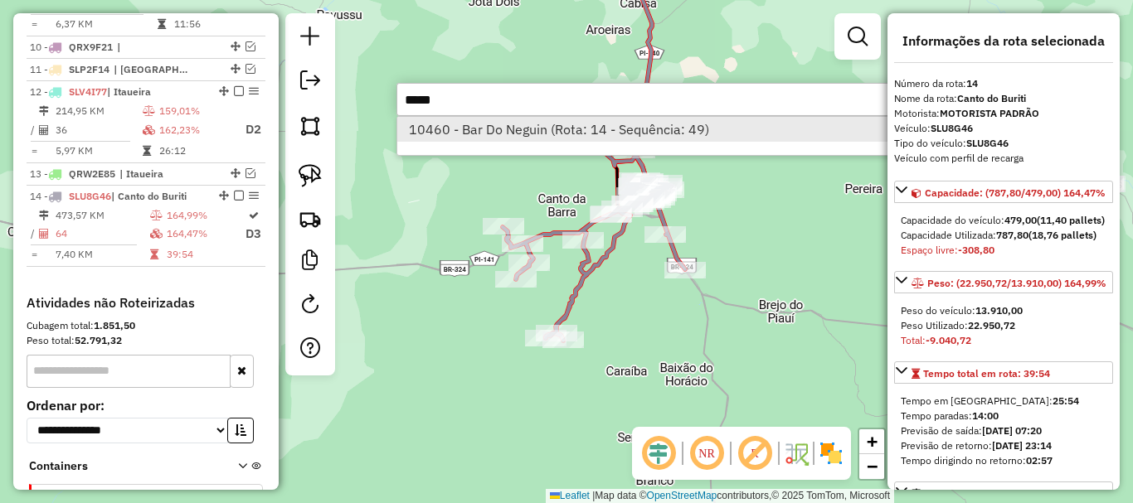
click at [480, 128] on li "10460 - Bar Do Neguin (Rota: 14 - Sequência: 49)" at bounding box center [645, 129] width 496 height 25
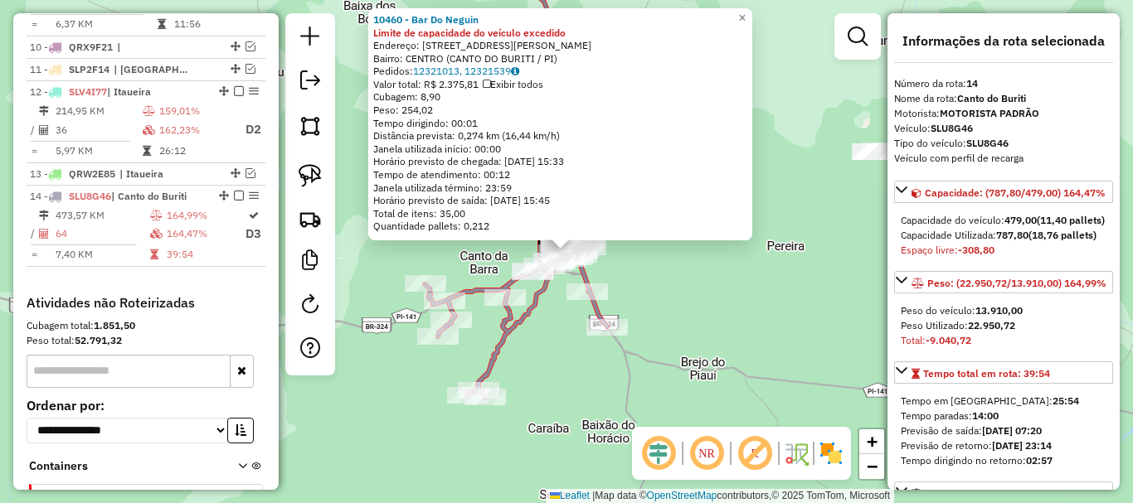
scroll to position [980, 0]
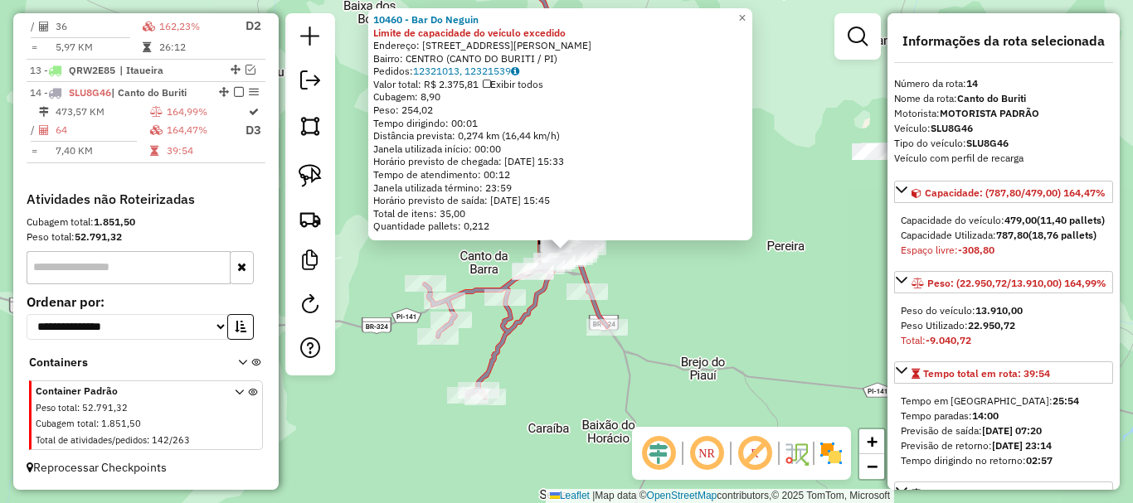
click at [533, 304] on icon at bounding box center [516, 289] width 182 height 218
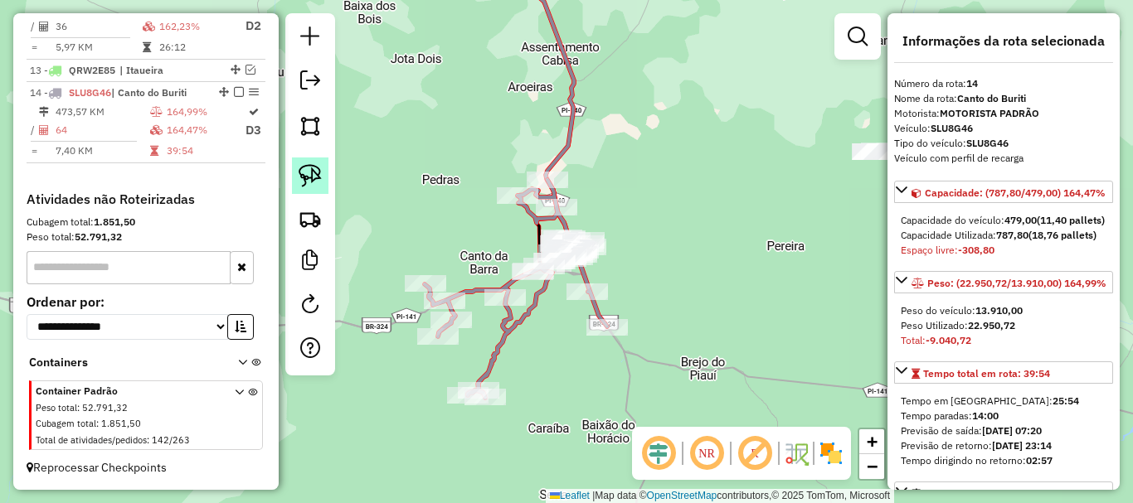
click at [320, 189] on link at bounding box center [310, 176] width 36 height 36
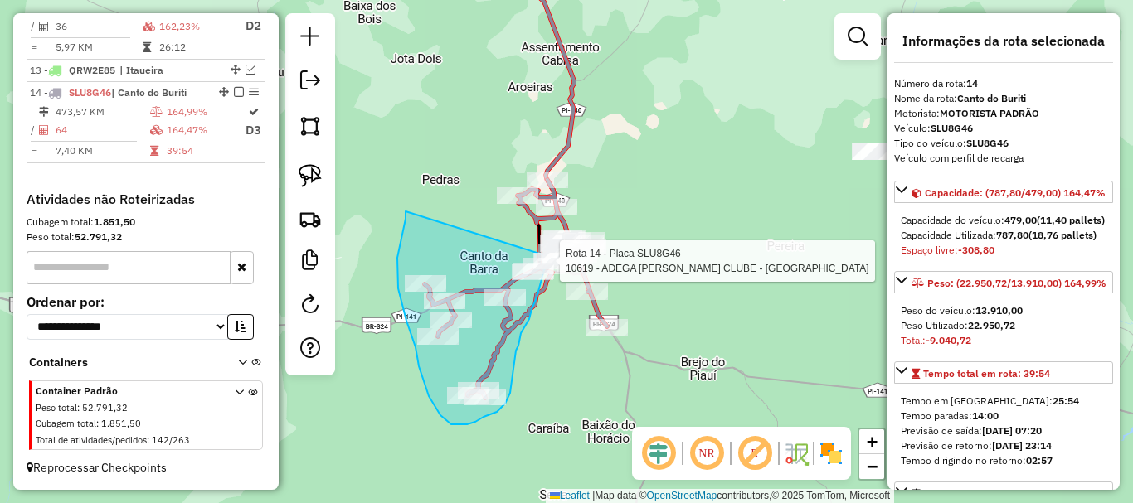
click at [542, 247] on div "Rota 14 - Placa SLU8G46 11535 - CANTO DO LAZER Rota 14 - Placa SLU8G46 369 - OD…" at bounding box center [566, 251] width 1133 height 503
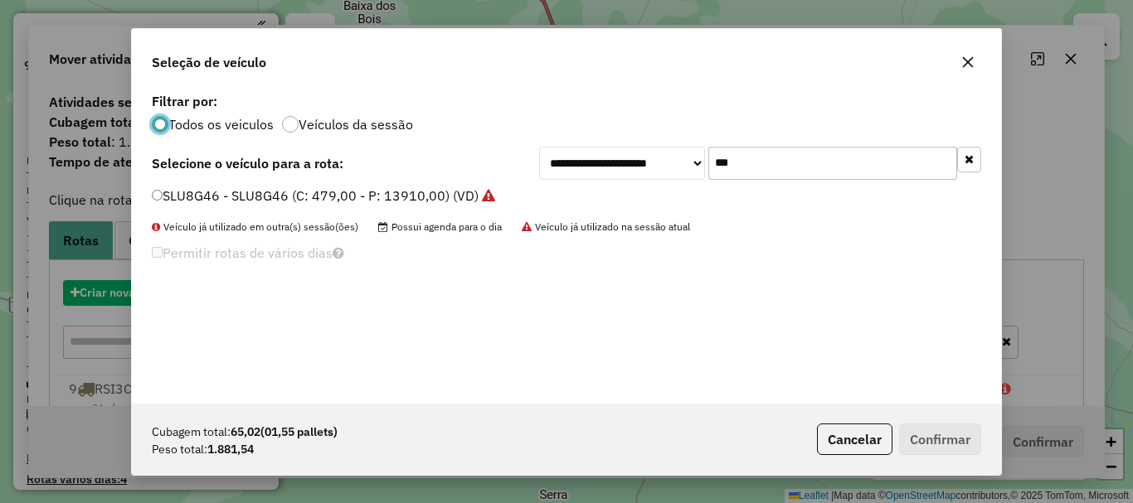
scroll to position [980, 0]
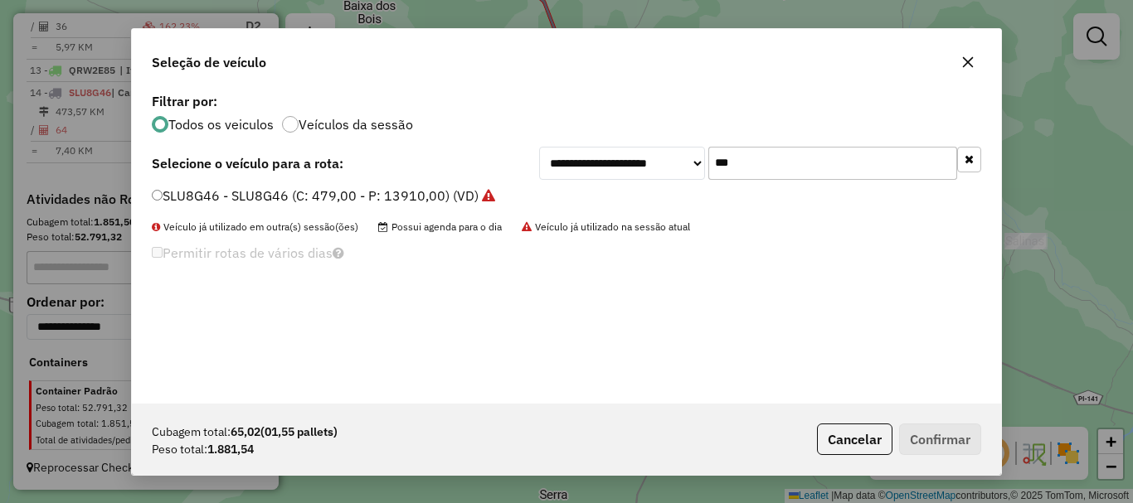
click at [751, 157] on input "***" at bounding box center [832, 163] width 249 height 33
type input "***"
click at [187, 192] on label "SLS3D39 - SLS3D39 (C: 310,00 - P: 8930,00) (VD)" at bounding box center [309, 196] width 315 height 20
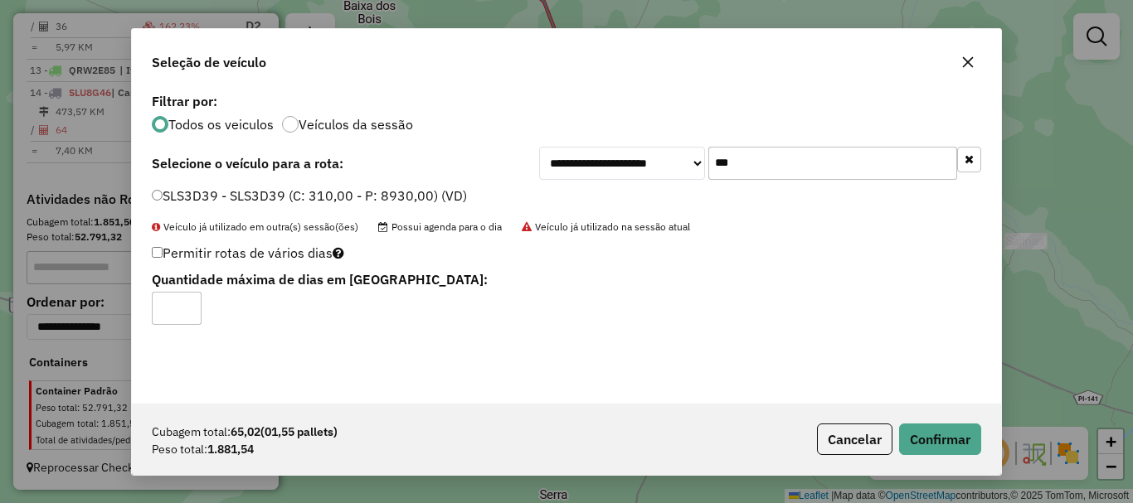
type input "*"
click at [186, 304] on input "*" at bounding box center [177, 308] width 50 height 33
click at [928, 428] on button "Confirmar" at bounding box center [940, 440] width 82 height 32
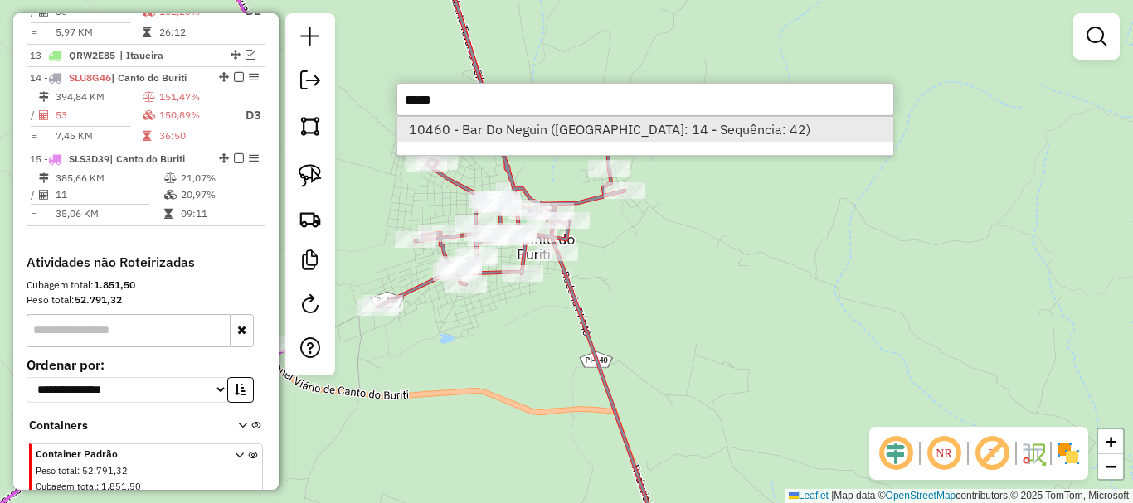
type input "*****"
click at [553, 135] on li "10460 - Bar Do Neguin ([GEOGRAPHIC_DATA]: 14 - Sequência: 42)" at bounding box center [645, 129] width 496 height 25
select select "*********"
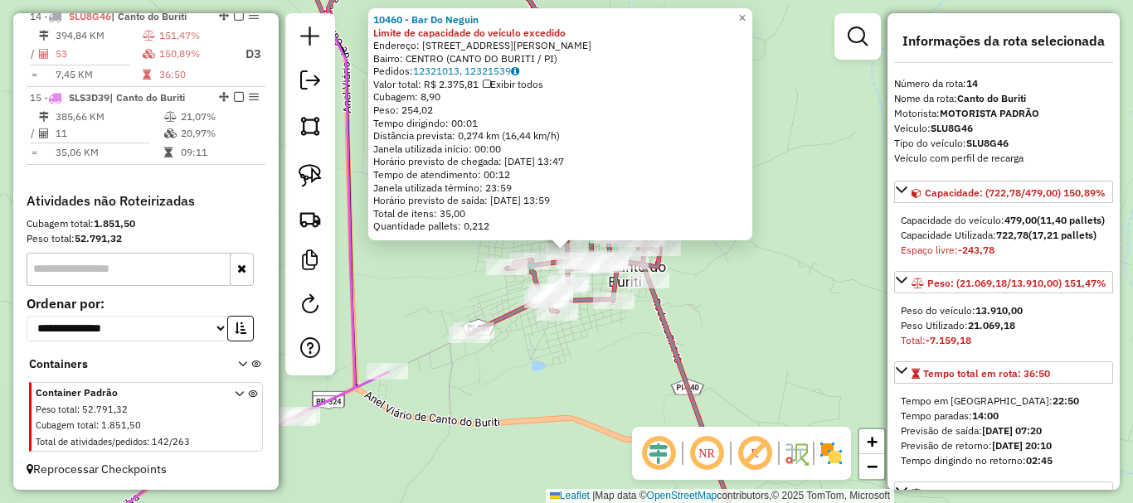
scroll to position [1048, 0]
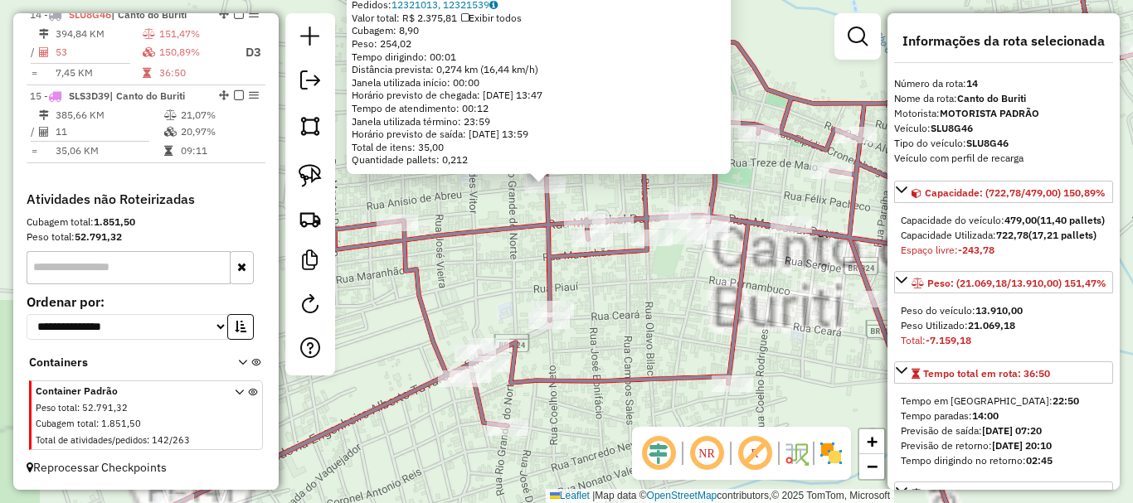
click at [552, 254] on icon at bounding box center [647, 251] width 987 height 604
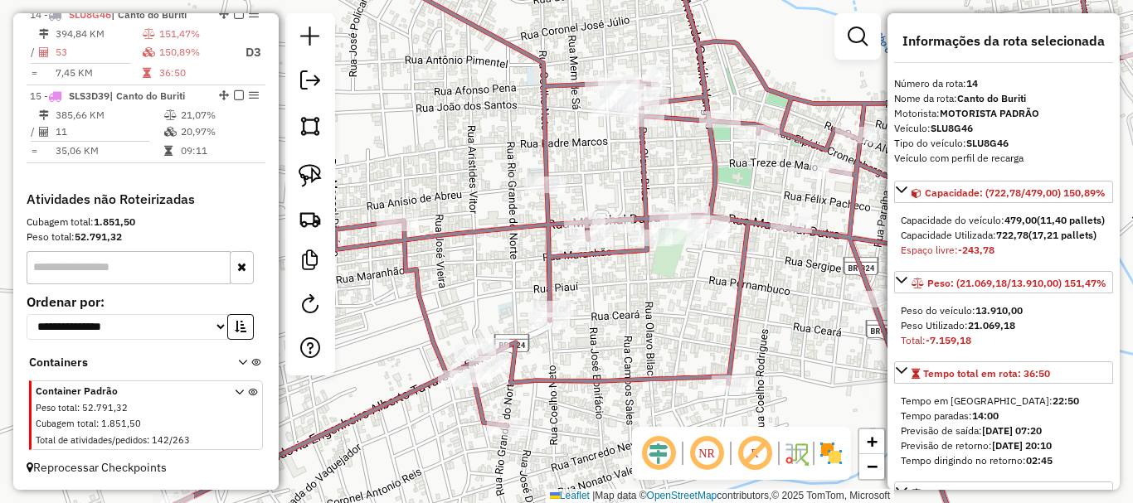
drag, startPoint x: 323, startPoint y: 173, endPoint x: 459, endPoint y: 160, distance: 136.7
click at [323, 172] on link at bounding box center [310, 176] width 36 height 36
drag, startPoint x: 474, startPoint y: 151, endPoint x: 570, endPoint y: 169, distance: 97.1
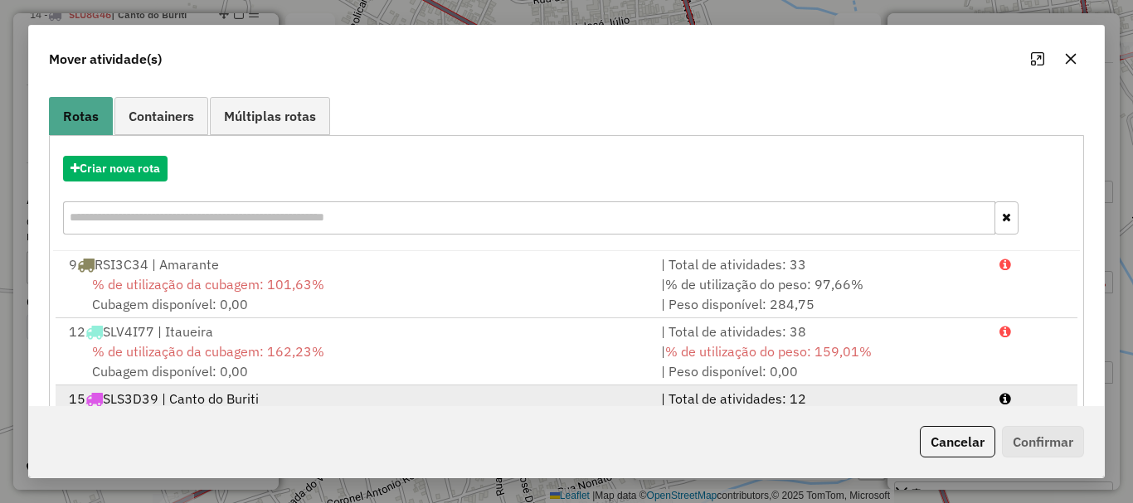
scroll to position [199, 0]
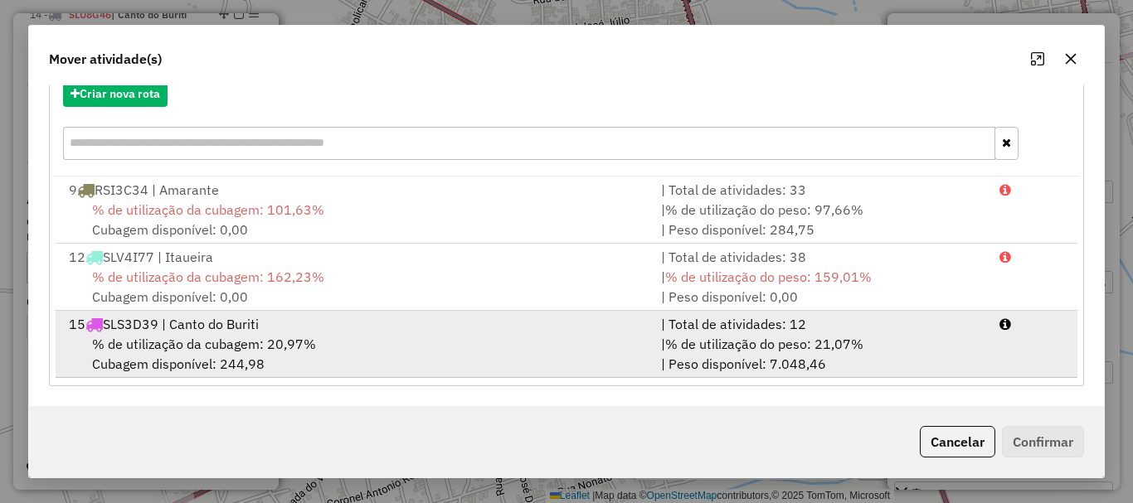
click at [277, 329] on div "15 SLS3D39 | Canto do Buriti" at bounding box center [355, 324] width 592 height 20
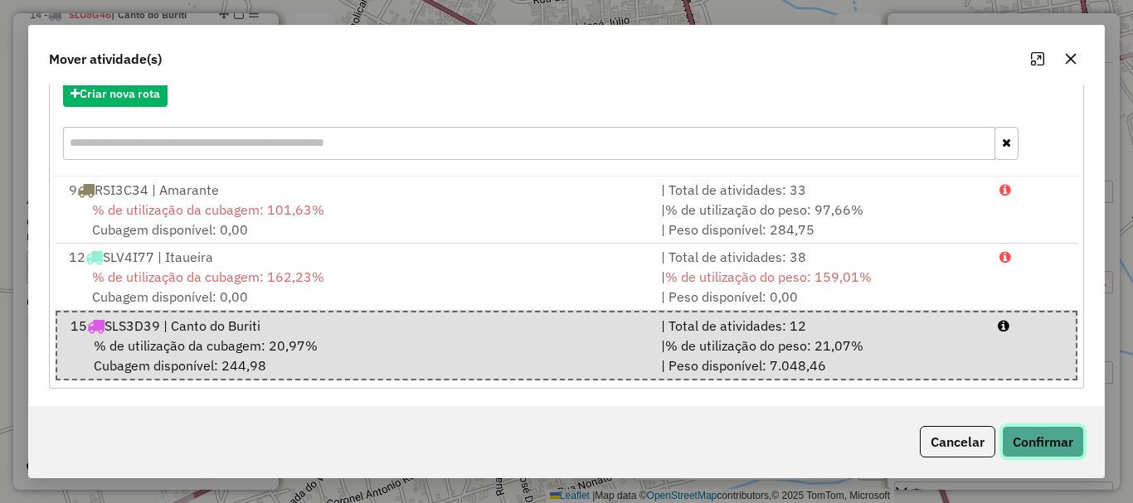
click at [1042, 439] on button "Confirmar" at bounding box center [1043, 442] width 82 height 32
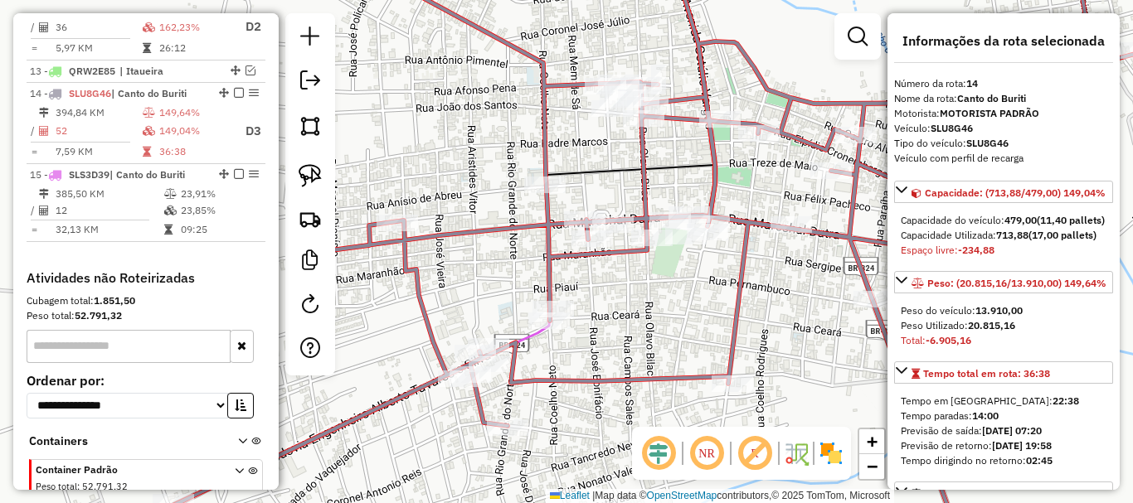
scroll to position [1048, 0]
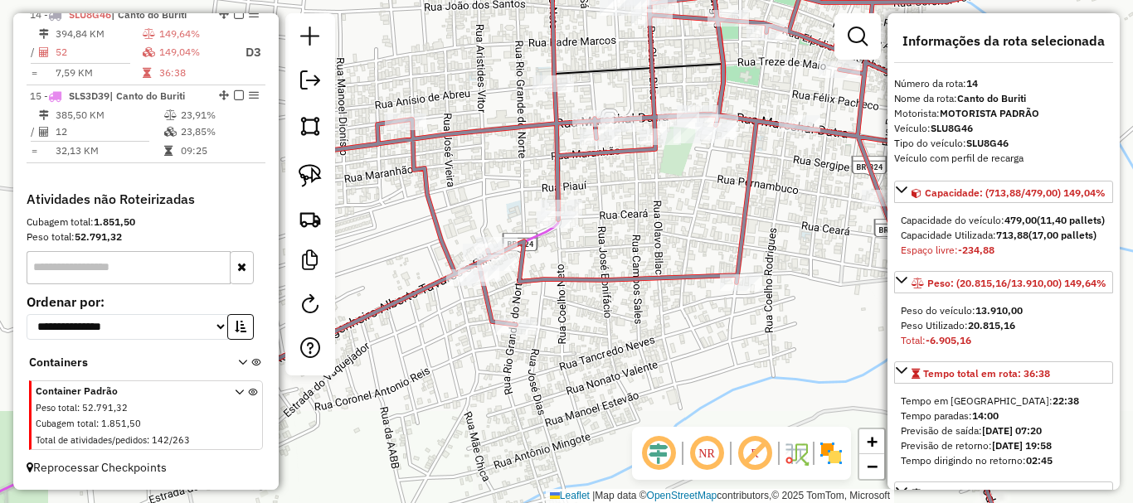
drag, startPoint x: 521, startPoint y: 335, endPoint x: 722, endPoint y: 254, distance: 217.3
click at [717, 254] on div "Janela de atendimento Grade de atendimento Capacidade Transportadoras Veículos …" at bounding box center [566, 251] width 1133 height 503
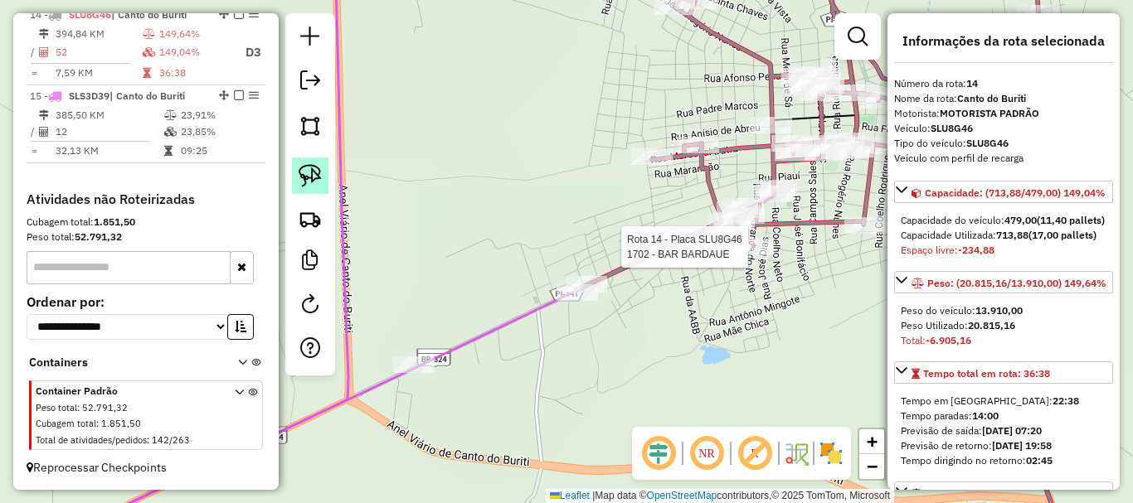
click at [315, 177] on img at bounding box center [310, 175] width 23 height 23
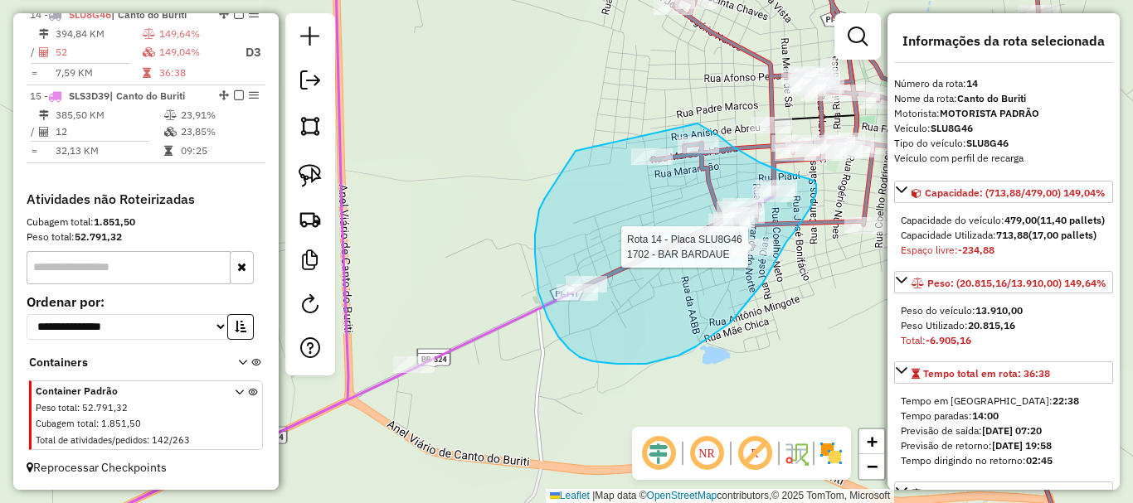
drag, startPoint x: 566, startPoint y: 166, endPoint x: 698, endPoint y: 124, distance: 138.5
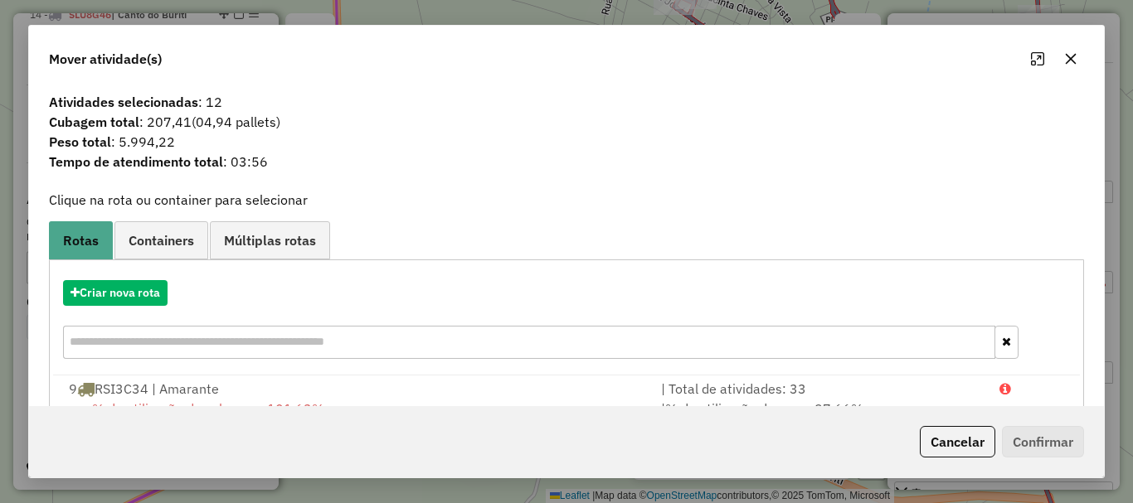
scroll to position [199, 0]
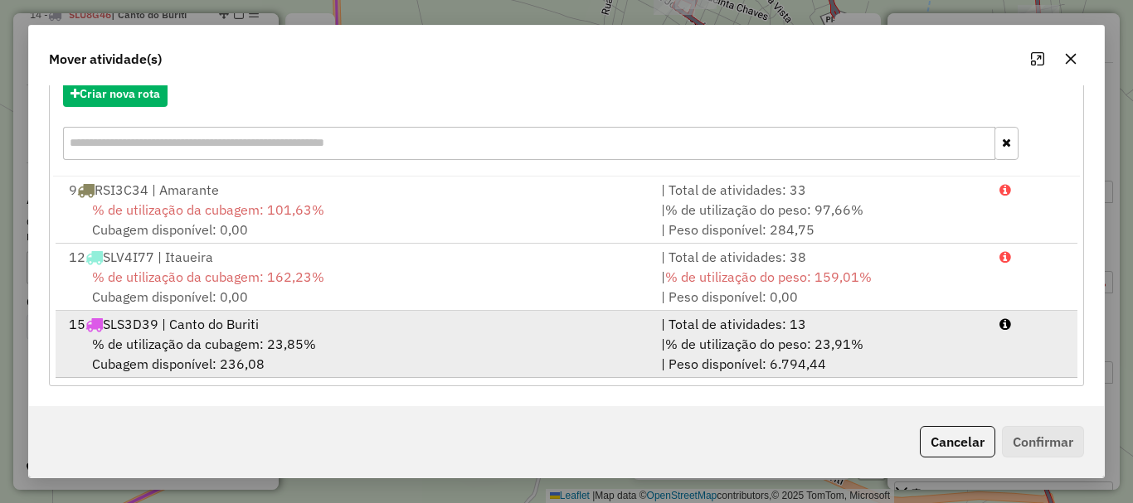
click at [747, 338] on span "% de utilização do peso: 23,91%" at bounding box center [764, 344] width 198 height 17
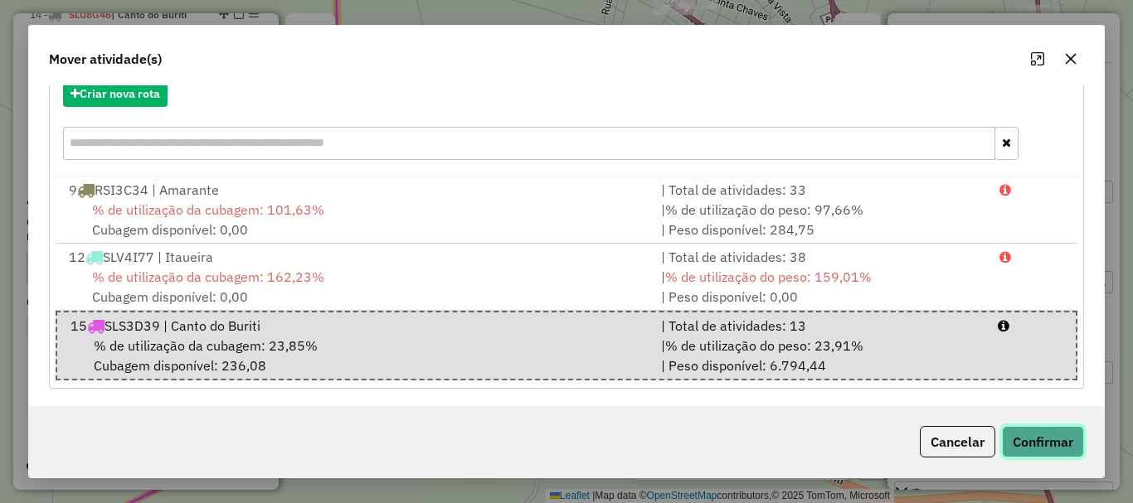
click at [1041, 433] on button "Confirmar" at bounding box center [1043, 442] width 82 height 32
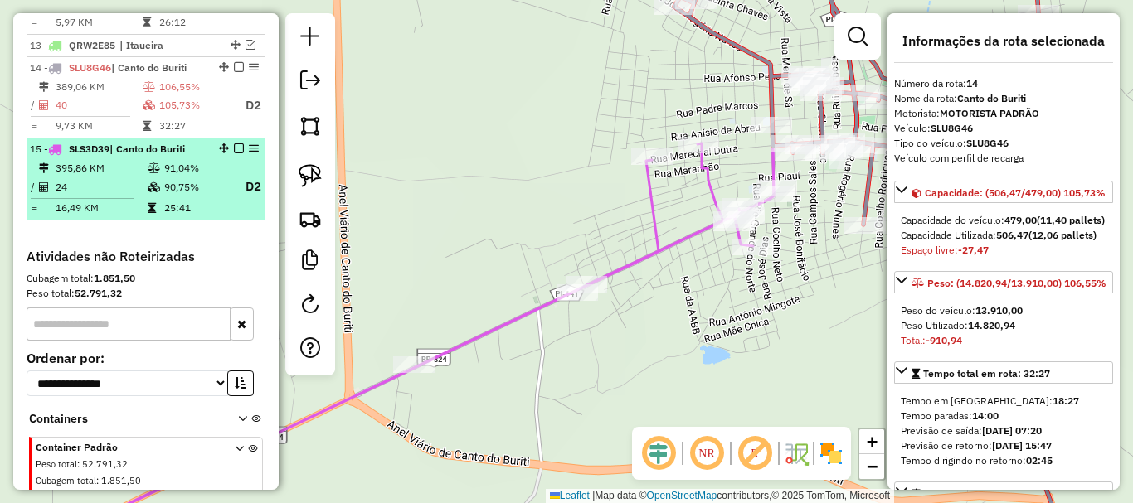
scroll to position [965, 0]
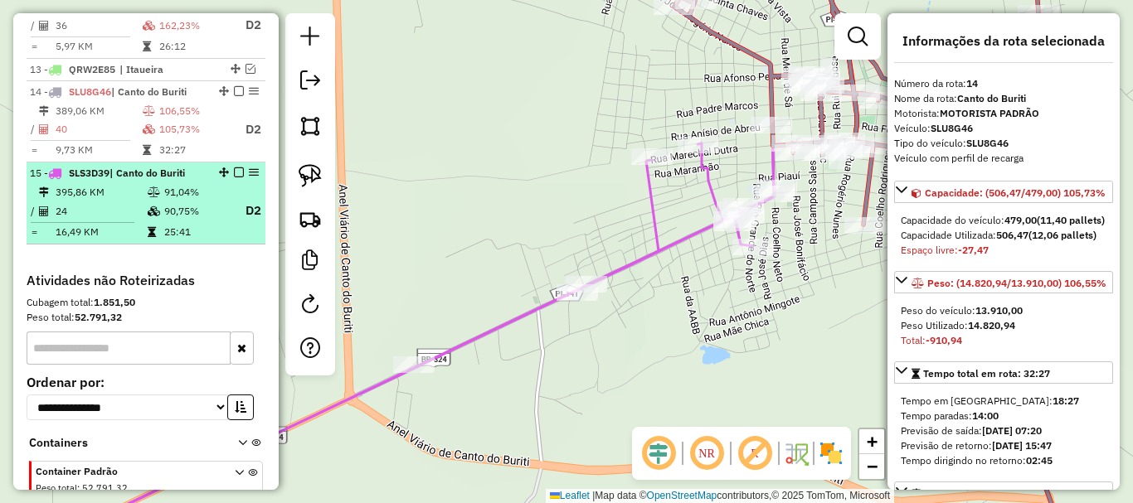
click at [235, 177] on em at bounding box center [239, 173] width 10 height 10
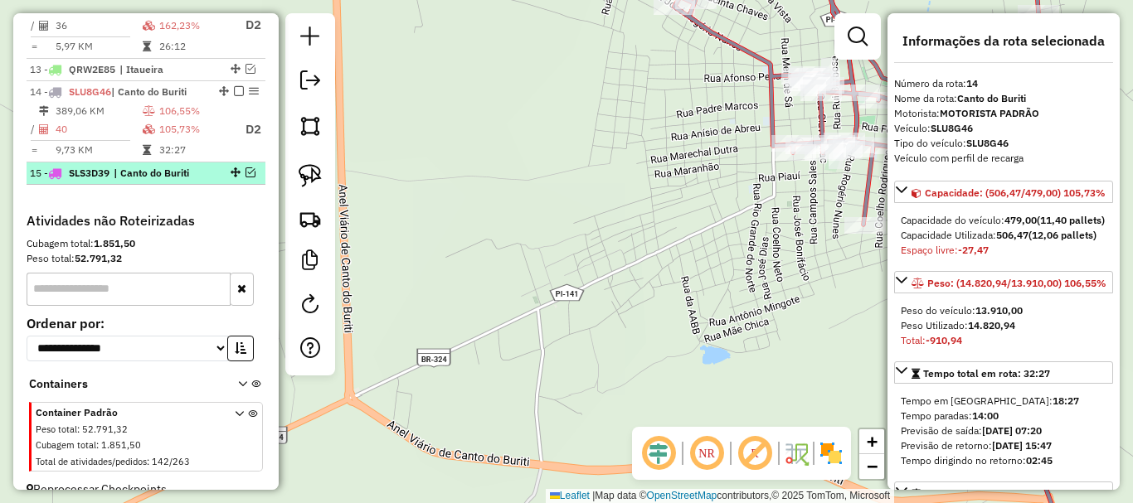
click at [246, 177] on em at bounding box center [251, 173] width 10 height 10
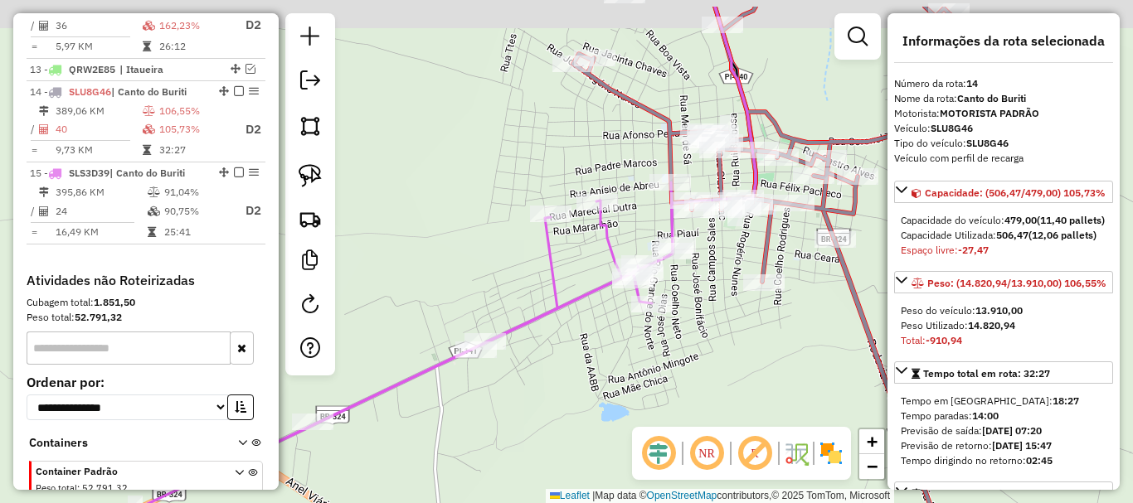
drag, startPoint x: 469, startPoint y: 288, endPoint x: 440, endPoint y: 314, distance: 39.3
click at [440, 314] on div "Janela de atendimento Grade de atendimento Capacidade Transportadoras Veículos …" at bounding box center [566, 251] width 1133 height 503
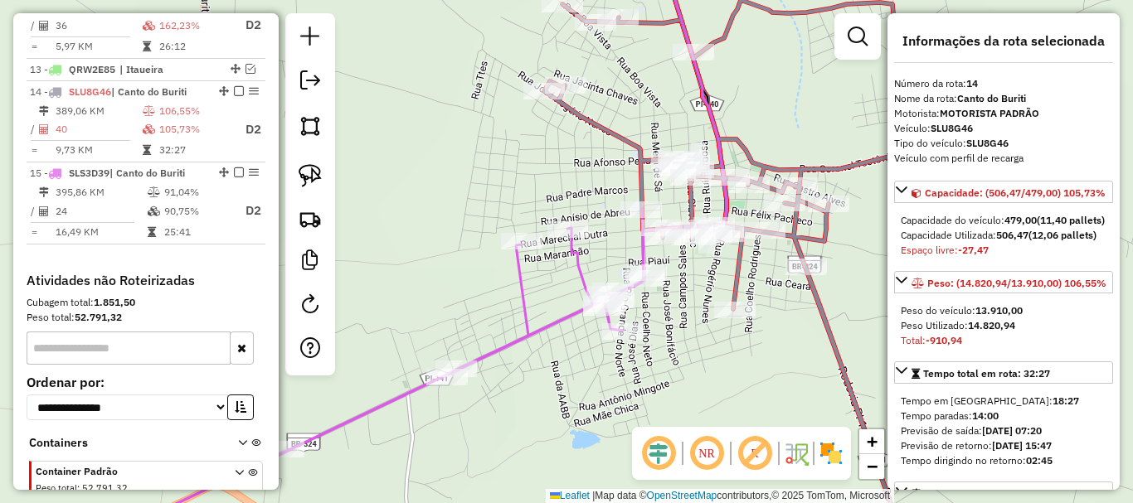
drag, startPoint x: 475, startPoint y: 271, endPoint x: 474, endPoint y: 289, distance: 18.3
click at [474, 289] on div "Janela de atendimento Grade de atendimento Capacidade Transportadoras Veículos …" at bounding box center [566, 251] width 1133 height 503
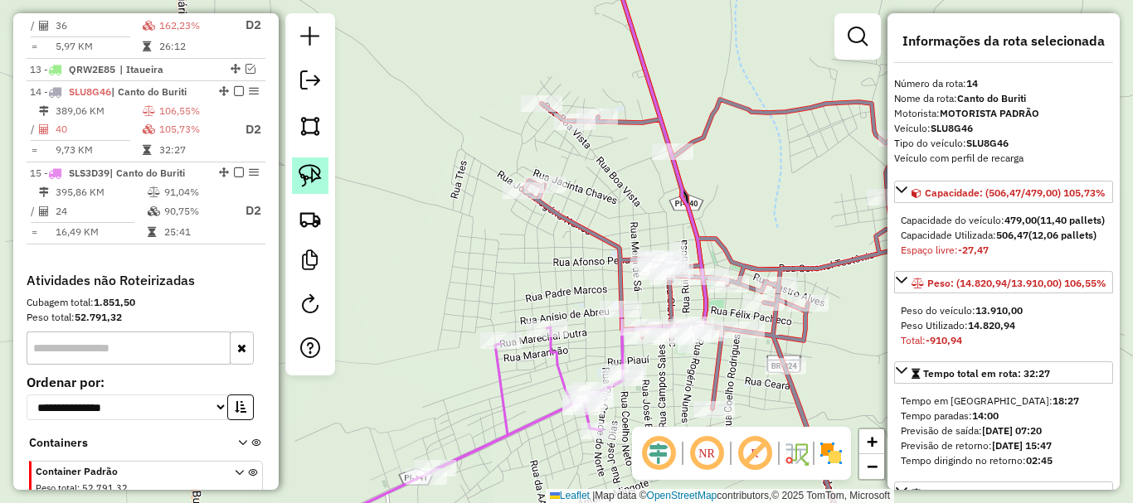
click at [305, 163] on link at bounding box center [310, 176] width 36 height 36
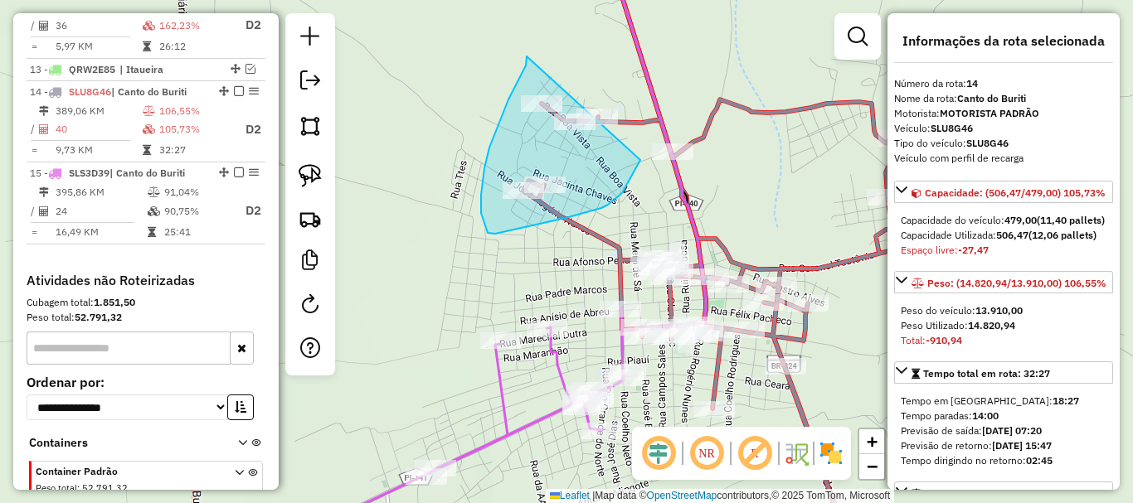
drag, startPoint x: 527, startPoint y: 56, endPoint x: 662, endPoint y: 109, distance: 145.2
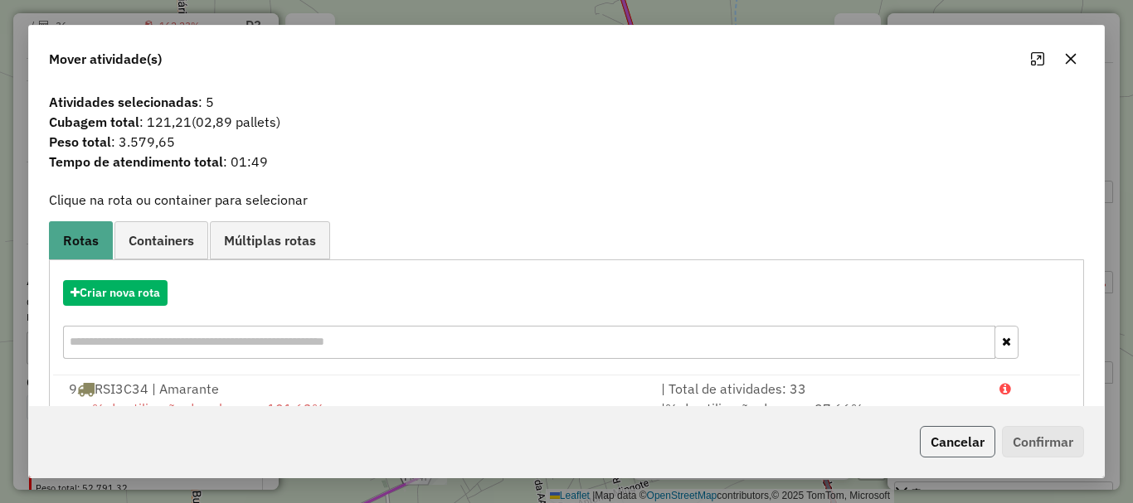
click at [981, 429] on button "Cancelar" at bounding box center [957, 442] width 75 height 32
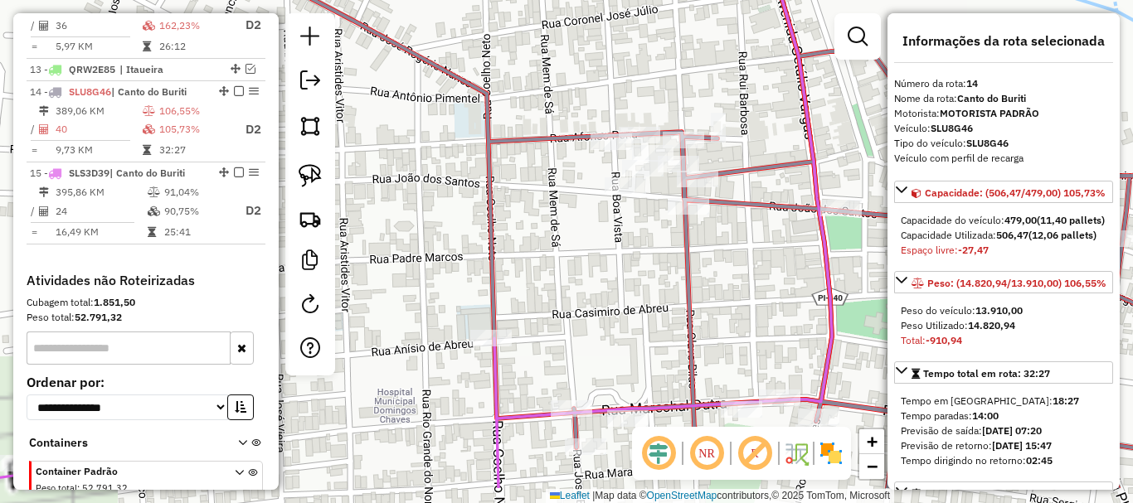
drag, startPoint x: 667, startPoint y: 357, endPoint x: 626, endPoint y: 262, distance: 102.9
click at [646, 275] on div "Janela de atendimento Grade de atendimento Capacidade Transportadoras Veículos …" at bounding box center [566, 251] width 1133 height 503
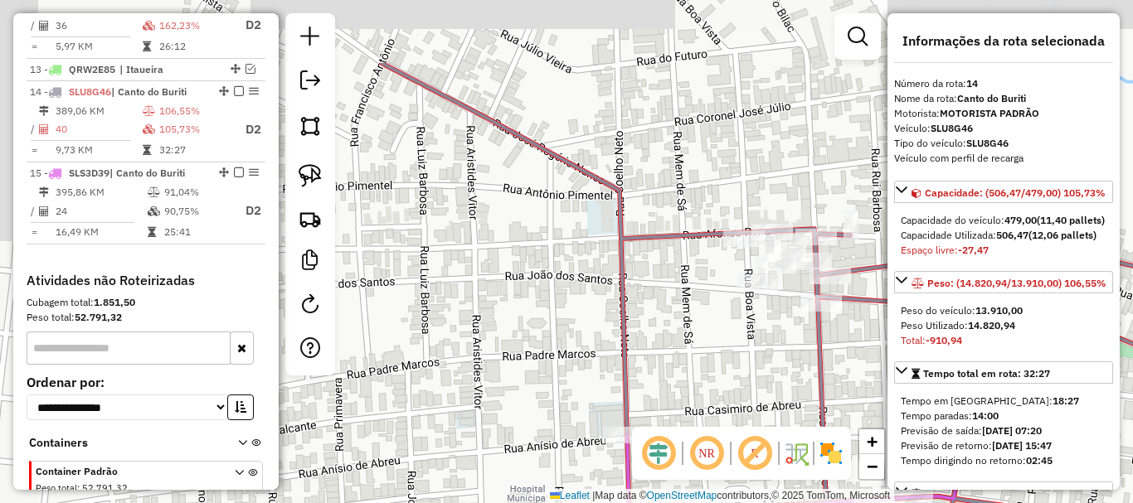
drag, startPoint x: 586, startPoint y: 87, endPoint x: 407, endPoint y: 110, distance: 180.7
click at [473, 71] on div "Janela de atendimento Grade de atendimento Capacidade Transportadoras Veículos …" at bounding box center [566, 251] width 1133 height 503
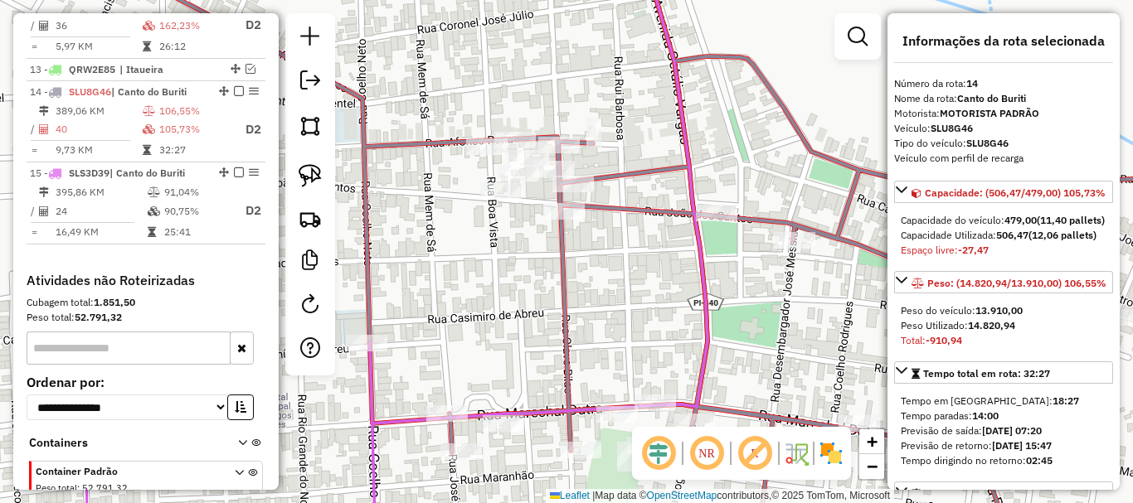
drag, startPoint x: 464, startPoint y: 63, endPoint x: 349, endPoint y: 158, distance: 149.6
click at [443, 104] on div "Janela de atendimento Grade de atendimento Capacidade Transportadoras Veículos …" at bounding box center [566, 251] width 1133 height 503
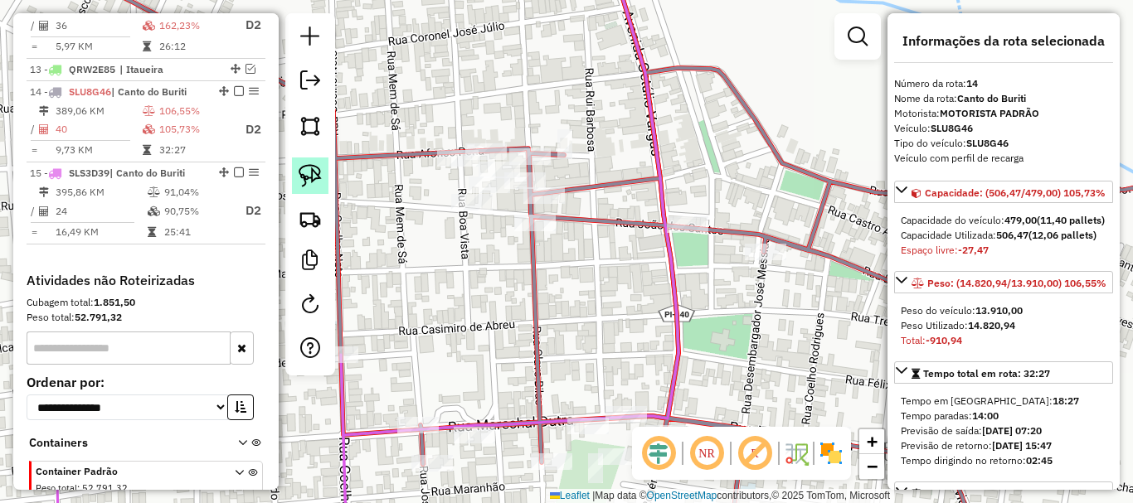
drag, startPoint x: 323, startPoint y: 168, endPoint x: 294, endPoint y: 177, distance: 31.2
click at [300, 175] on div at bounding box center [310, 194] width 50 height 362
click at [294, 177] on link at bounding box center [310, 176] width 36 height 36
drag, startPoint x: 452, startPoint y: 107, endPoint x: 601, endPoint y: 191, distance: 171.2
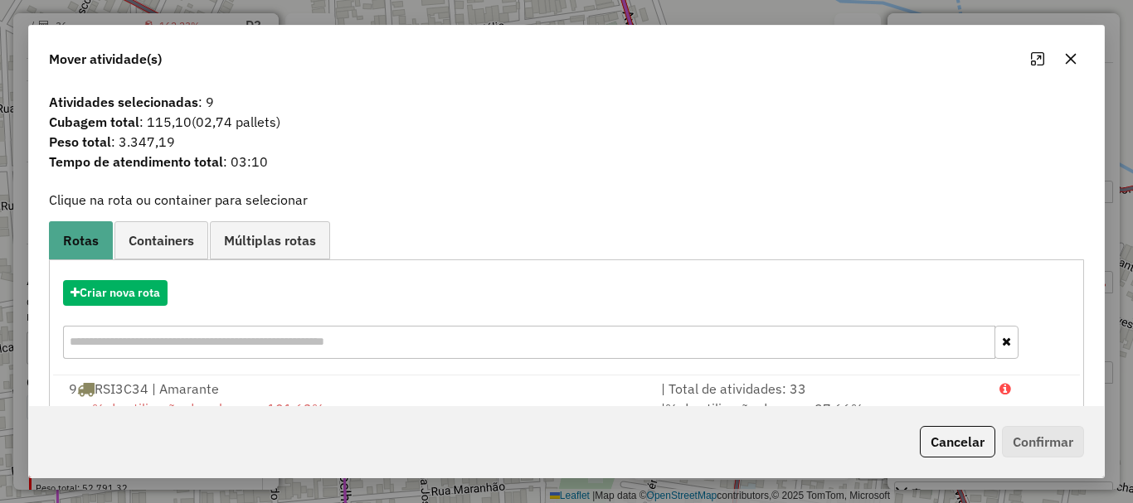
click at [947, 416] on div "Cancelar Confirmar" at bounding box center [566, 441] width 1075 height 71
click at [942, 446] on button "Cancelar" at bounding box center [957, 442] width 75 height 32
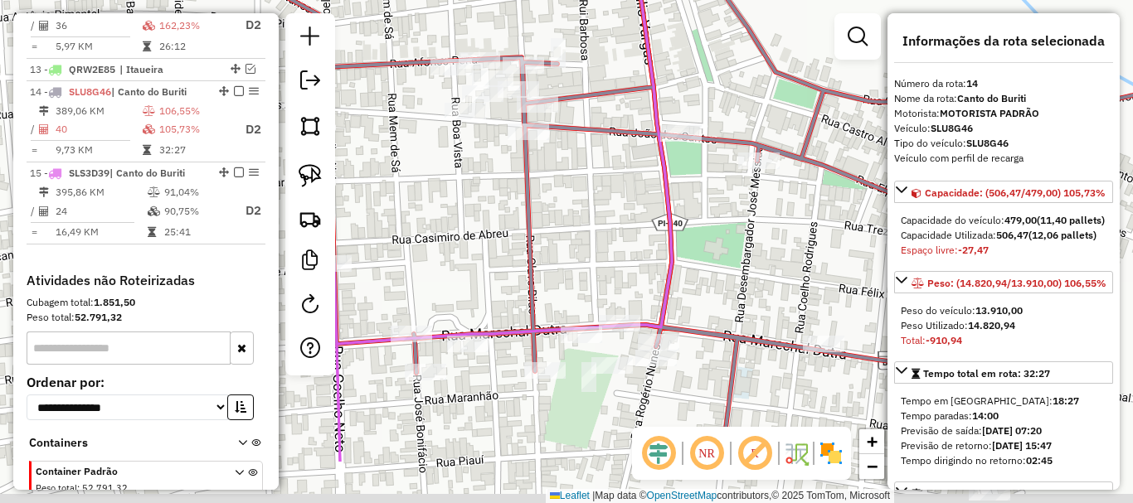
drag, startPoint x: 687, startPoint y: 265, endPoint x: 668, endPoint y: 172, distance: 94.8
click at [673, 201] on div "Janela de atendimento Grade de atendimento Capacidade Transportadoras Veículos …" at bounding box center [566, 251] width 1133 height 503
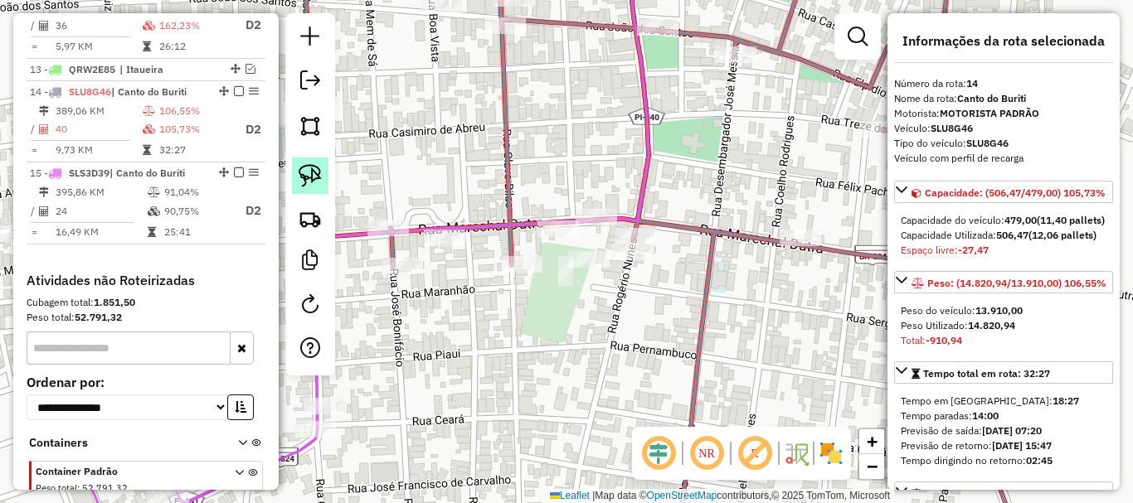
click at [309, 168] on img at bounding box center [310, 175] width 23 height 23
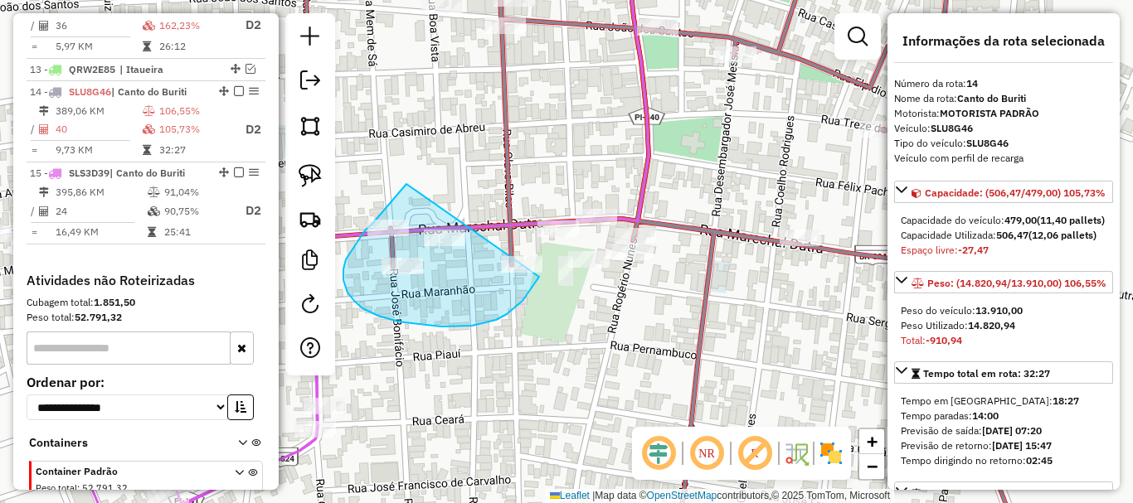
drag, startPoint x: 406, startPoint y: 184, endPoint x: 543, endPoint y: 266, distance: 159.6
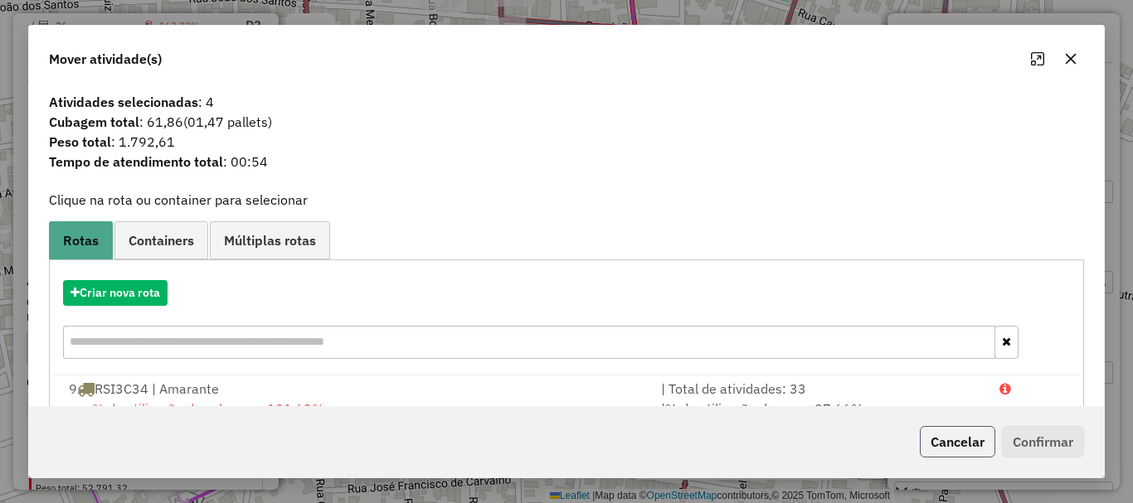
click at [936, 430] on button "Cancelar" at bounding box center [957, 442] width 75 height 32
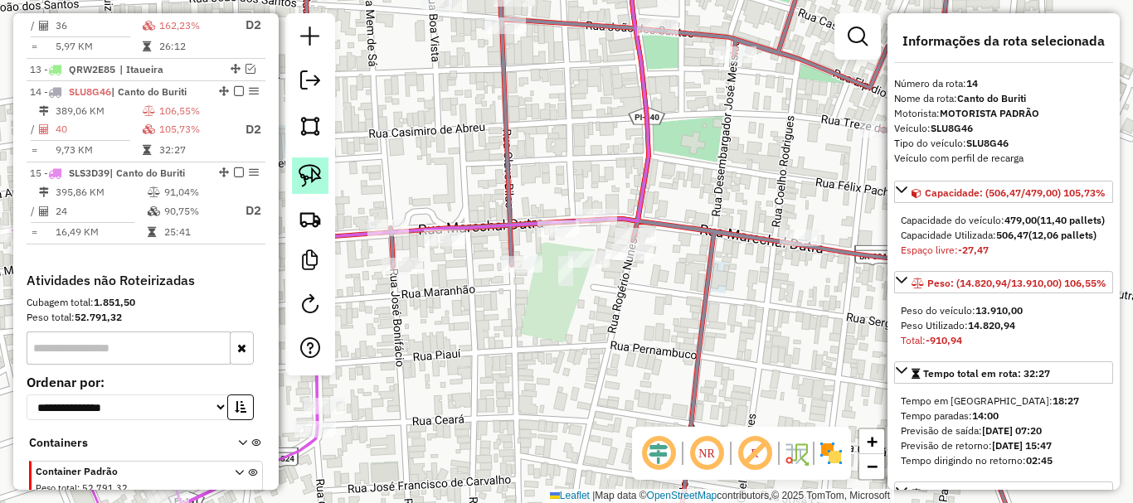
click at [302, 179] on img at bounding box center [310, 175] width 23 height 23
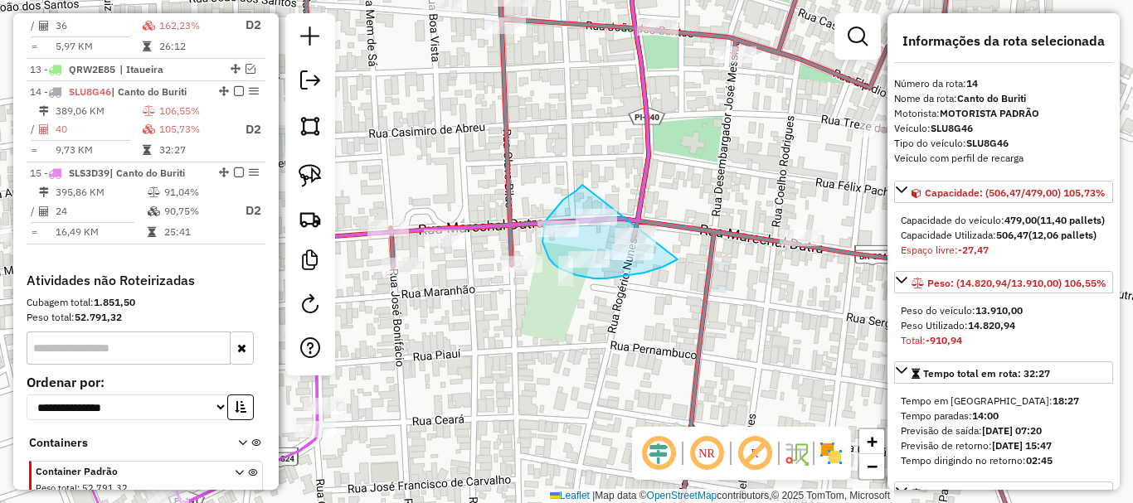
drag, startPoint x: 581, startPoint y: 187, endPoint x: 707, endPoint y: 239, distance: 136.5
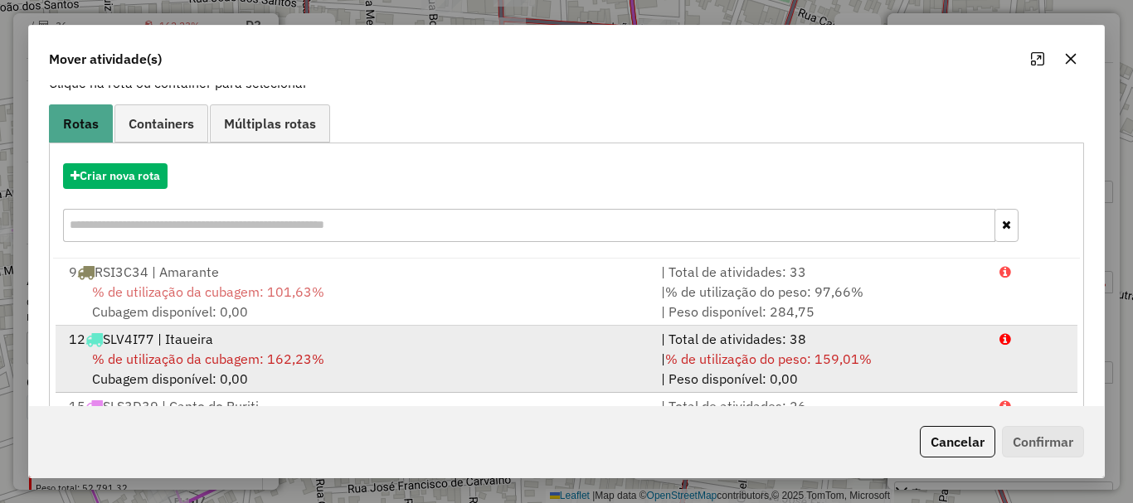
scroll to position [199, 0]
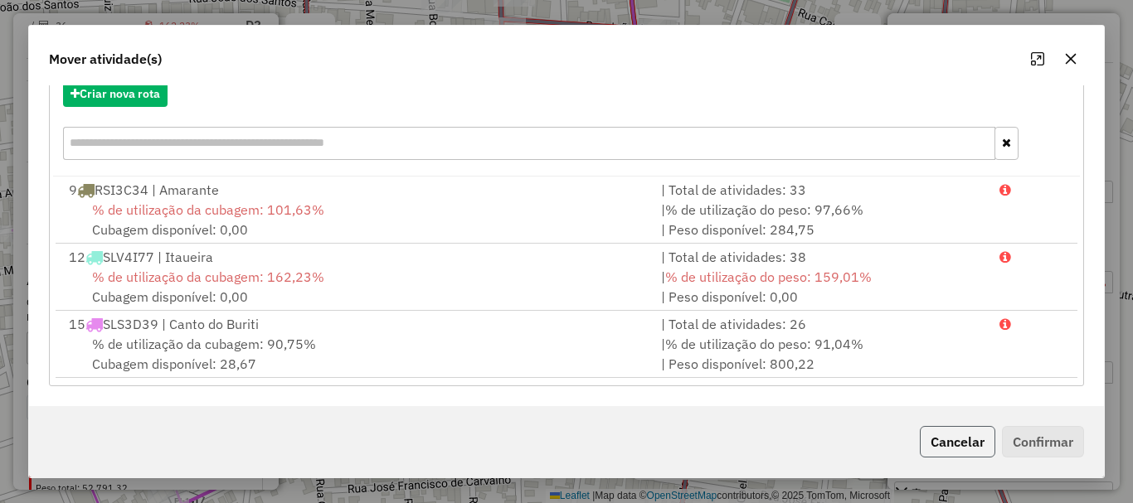
click at [973, 427] on button "Cancelar" at bounding box center [957, 442] width 75 height 32
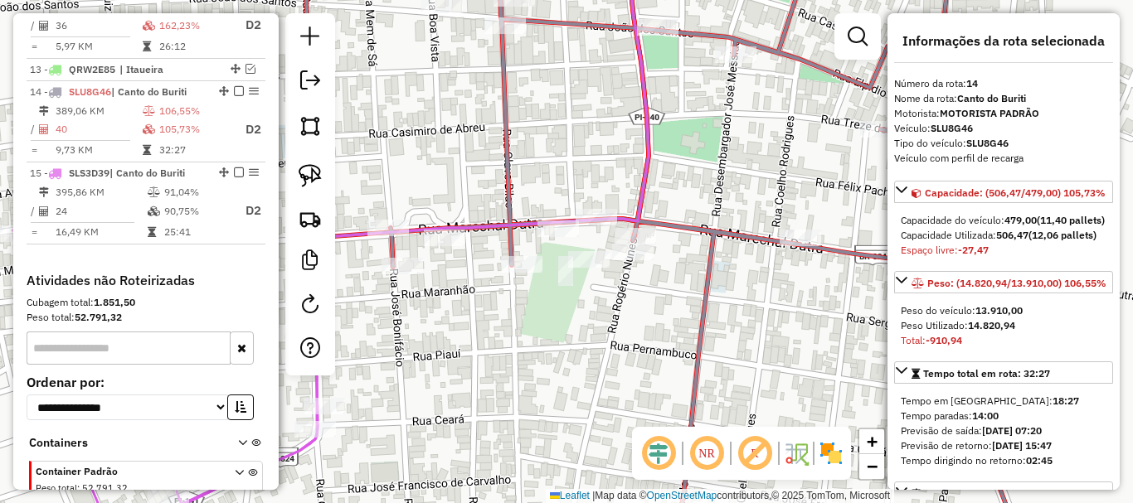
scroll to position [0, 0]
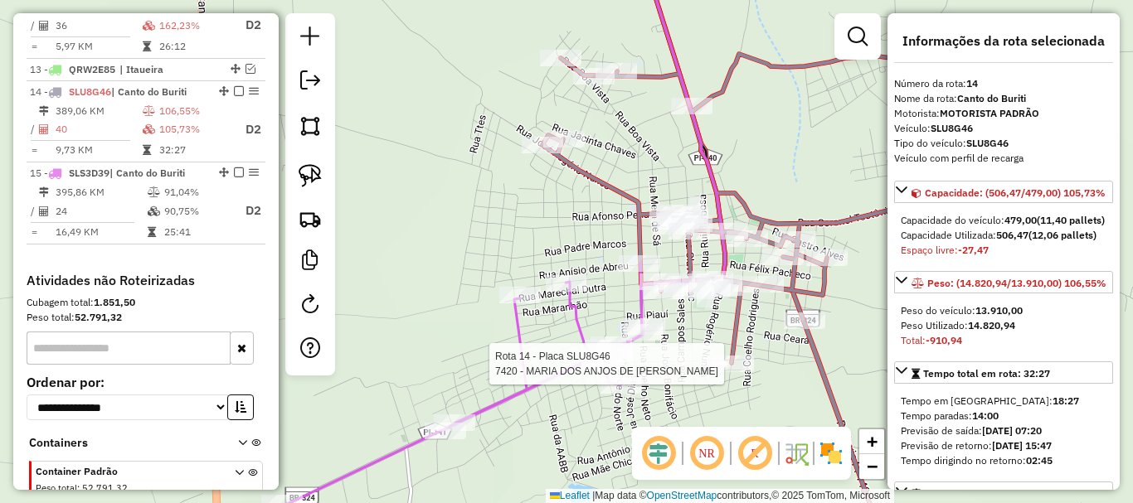
click at [736, 372] on div at bounding box center [732, 364] width 41 height 17
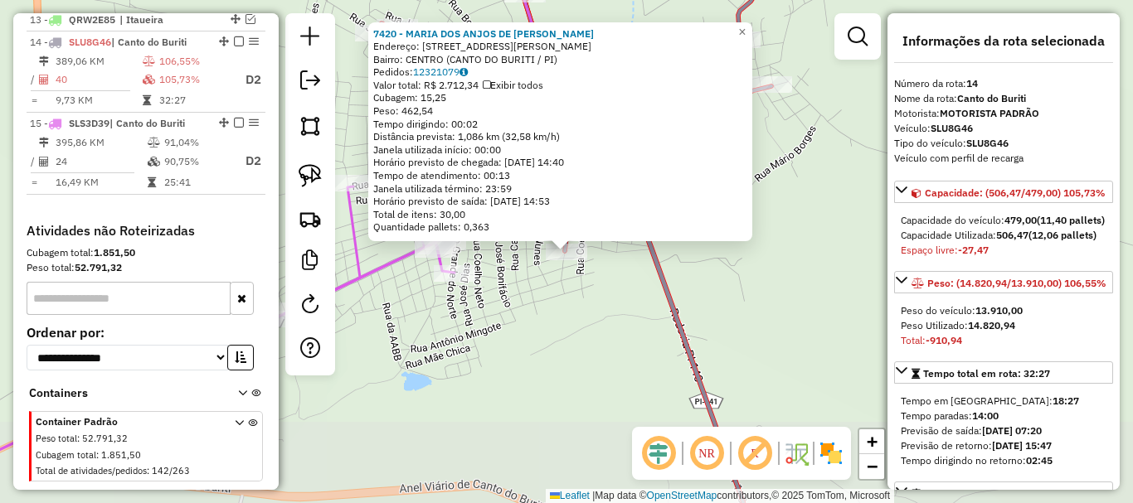
scroll to position [1048, 0]
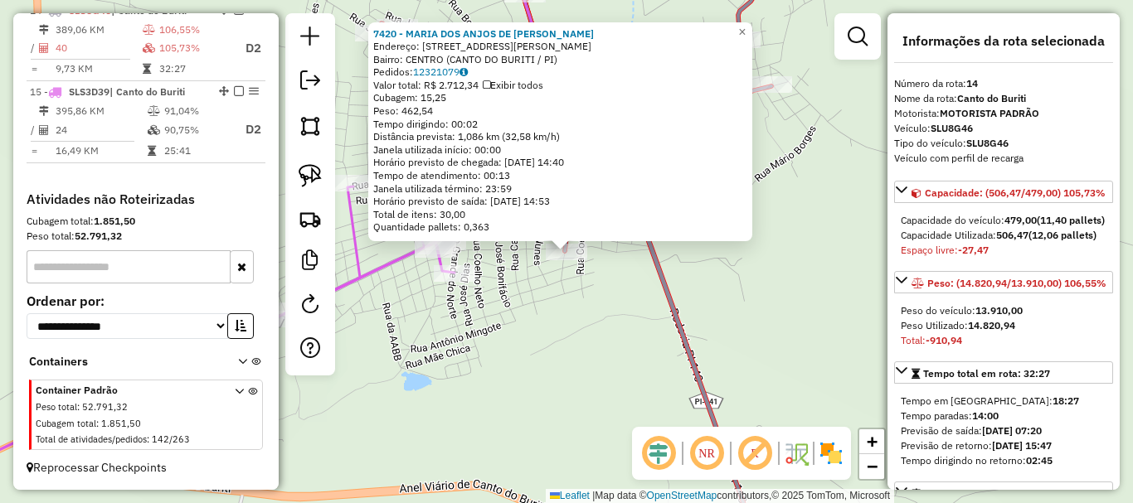
click at [507, 282] on div "7420 - [GEOGRAPHIC_DATA] DE [PERSON_NAME]: [STREET_ADDRESS][PERSON_NAME] Bairro…" at bounding box center [566, 251] width 1133 height 503
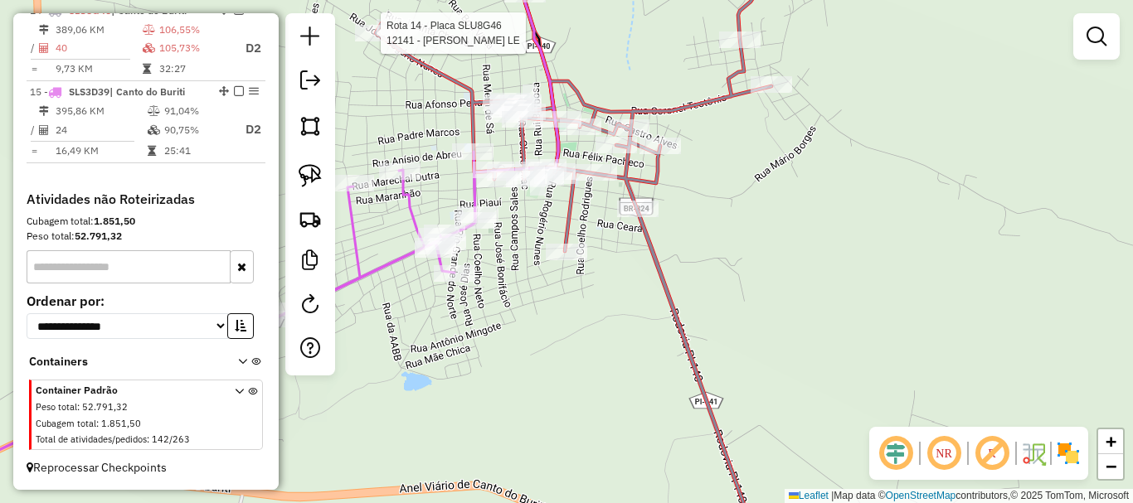
select select "*********"
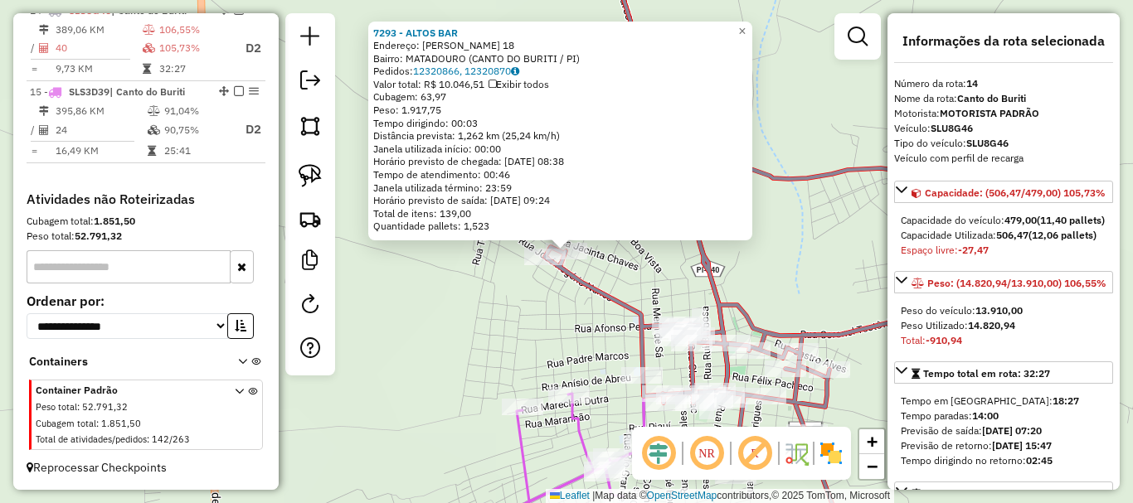
click at [583, 294] on icon at bounding box center [743, 251] width 396 height 604
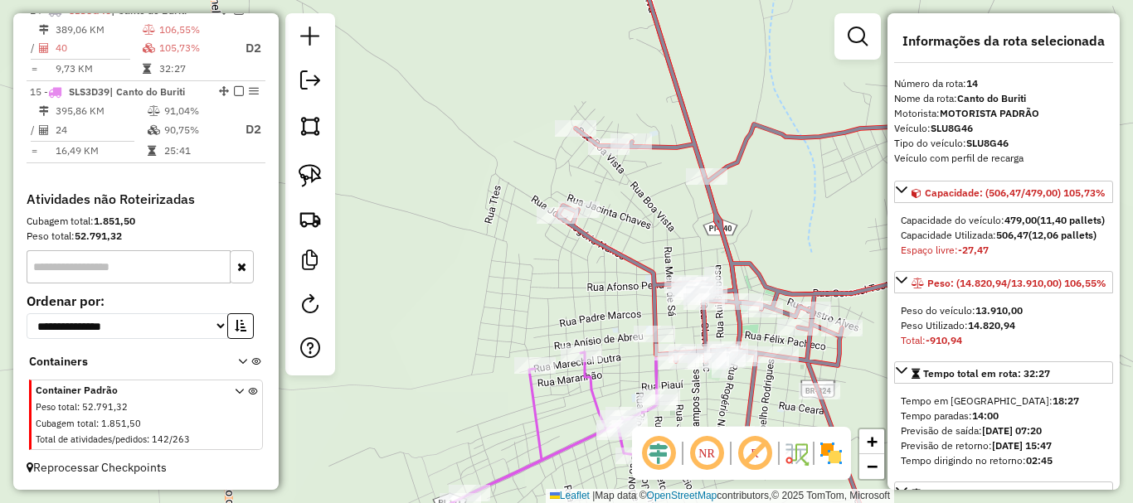
drag, startPoint x: 511, startPoint y: 286, endPoint x: 558, endPoint y: 165, distance: 130.0
click at [532, 204] on div "Janela de atendimento Grade de atendimento Capacidade Transportadoras Veículos …" at bounding box center [566, 251] width 1133 height 503
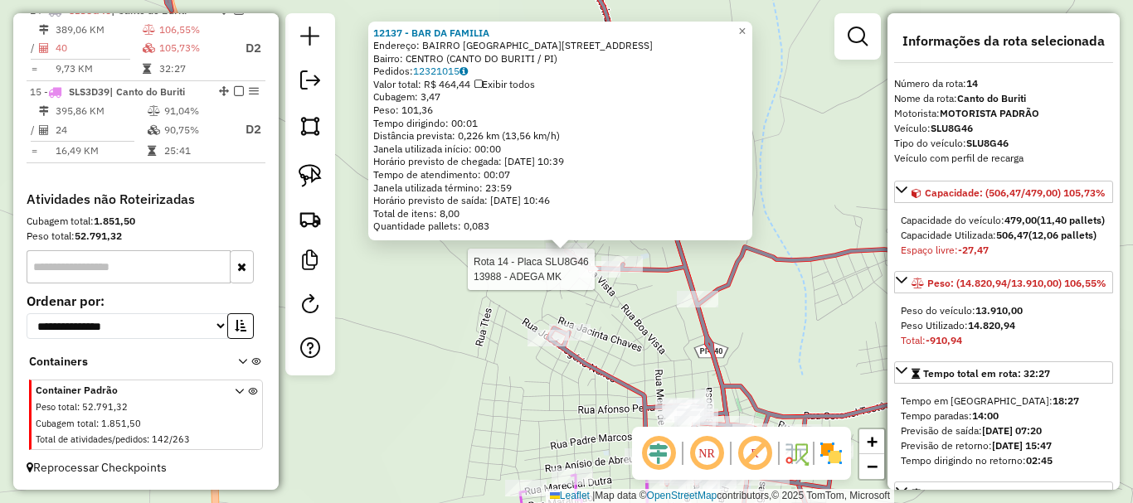
click at [595, 278] on div at bounding box center [599, 269] width 41 height 17
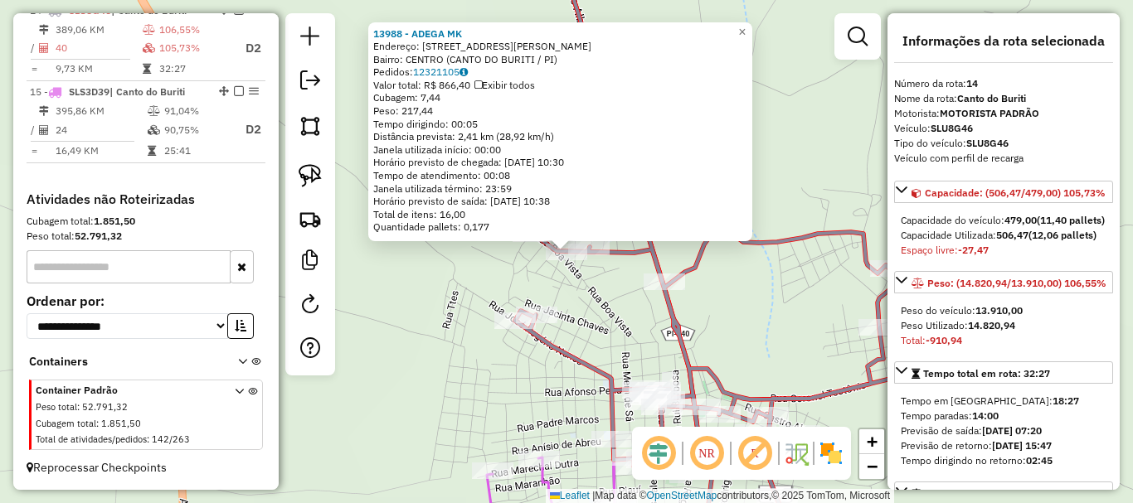
click at [595, 281] on div "13988 - ADEGA MK Endereço: [STREET_ADDRESS][PERSON_NAME] Bairro: CENTRO (CANTO …" at bounding box center [566, 251] width 1133 height 503
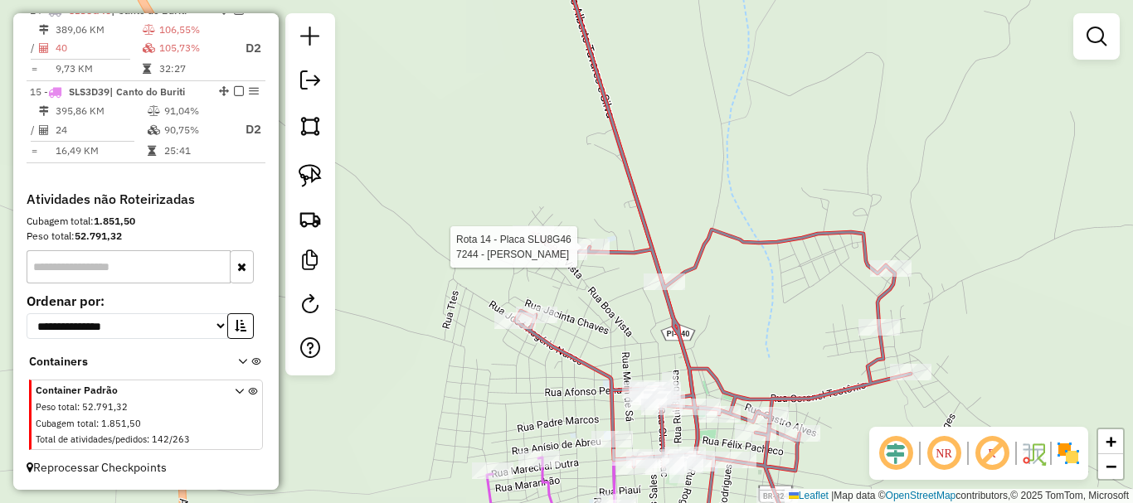
select select "*********"
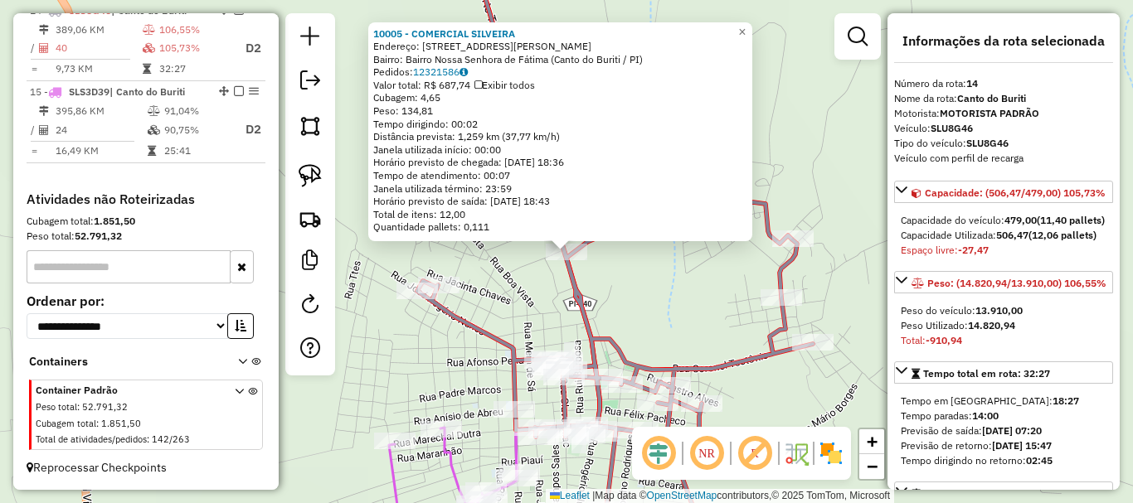
click at [647, 287] on div "10005 - COMERCIAL [PERSON_NAME]: [STREET_ADDRESS][PERSON_NAME] Bairro: Bairro […" at bounding box center [566, 251] width 1133 height 503
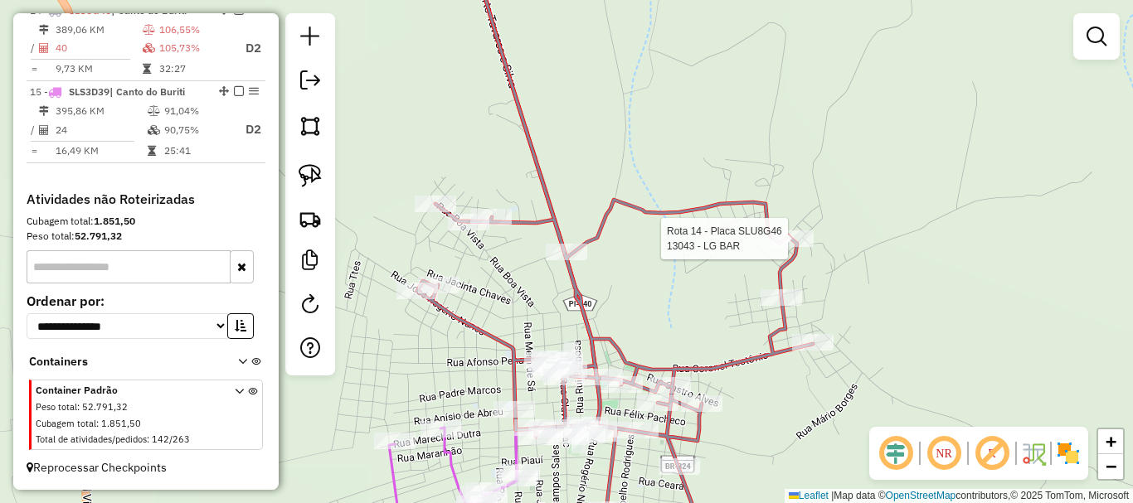
click at [800, 224] on div "Rota 14 - Placa SLU8G46 13043 - LG BAR Janela de atendimento Grade de atendimen…" at bounding box center [566, 251] width 1133 height 503
select select "*********"
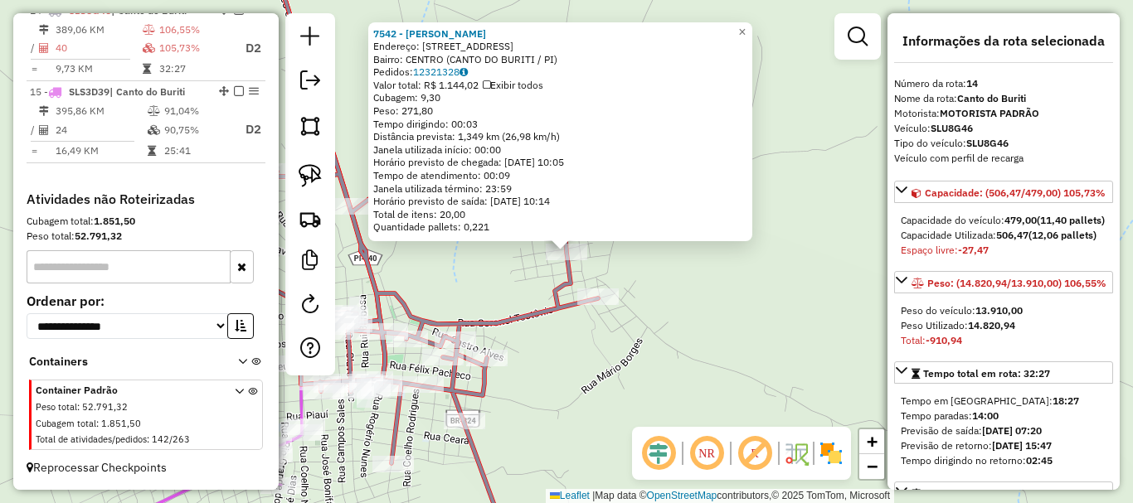
click at [466, 300] on div "Rota 14 - Placa SLU8G46 7000 - BAR VALDECI 7542 - [PERSON_NAME]: [STREET_ADDRES…" at bounding box center [566, 251] width 1133 height 503
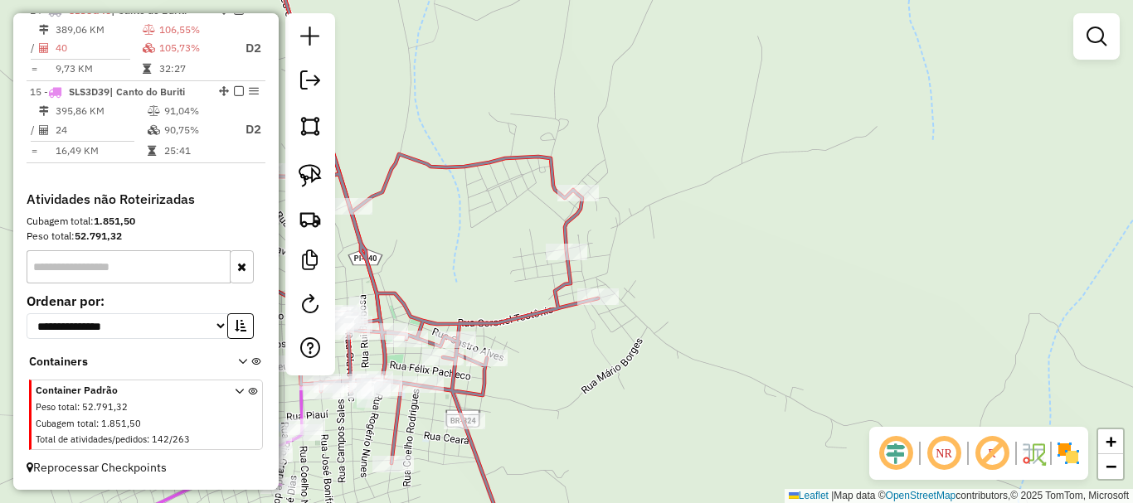
drag, startPoint x: 452, startPoint y: 305, endPoint x: 571, endPoint y: 207, distance: 154.4
click at [570, 209] on div "7542 - [PERSON_NAME]: [STREET_ADDRESS][GEOGRAPHIC_DATA]: CENTRO ([GEOGRAPHIC_DA…" at bounding box center [566, 251] width 1133 height 503
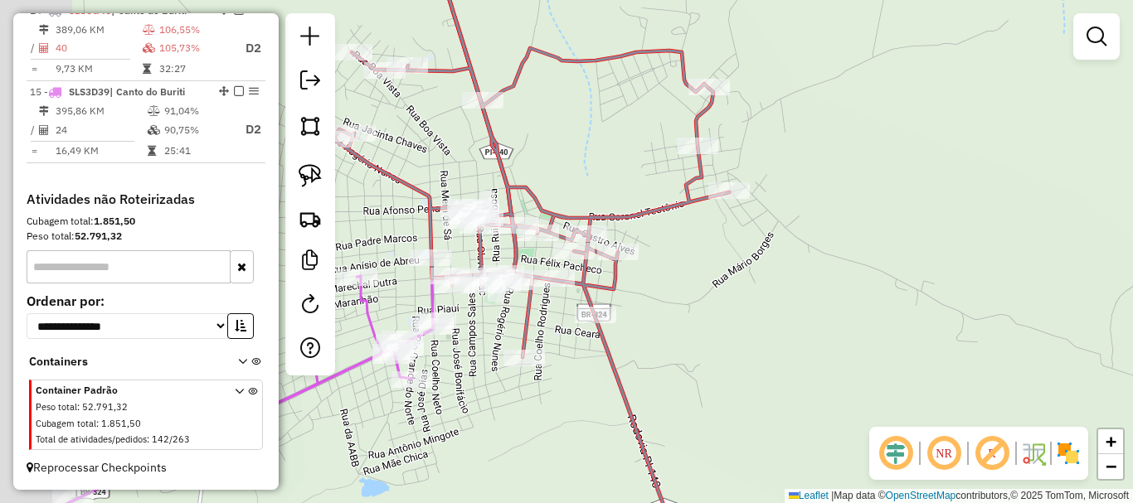
select select "*********"
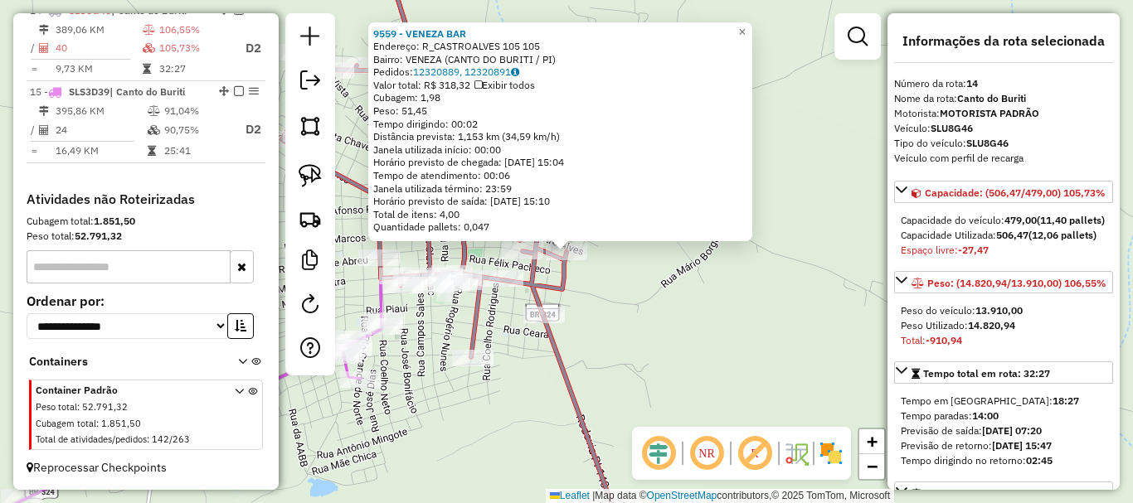
click at [580, 285] on div "9559 - VENEZA BAR Endereço: R_CASTROALVES 105 105 Bairro: VENEZA (CANTO DO BURI…" at bounding box center [566, 251] width 1133 height 503
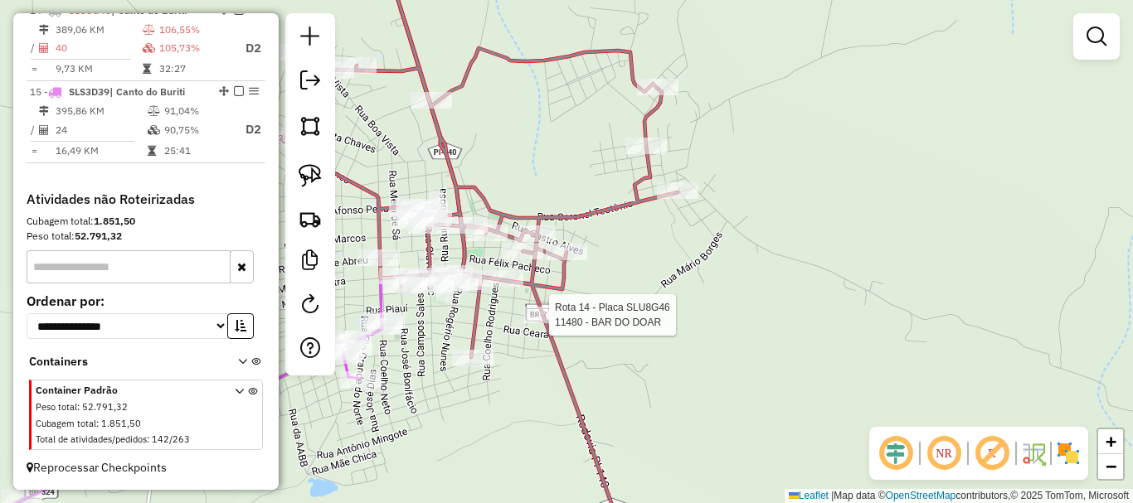
select select "*********"
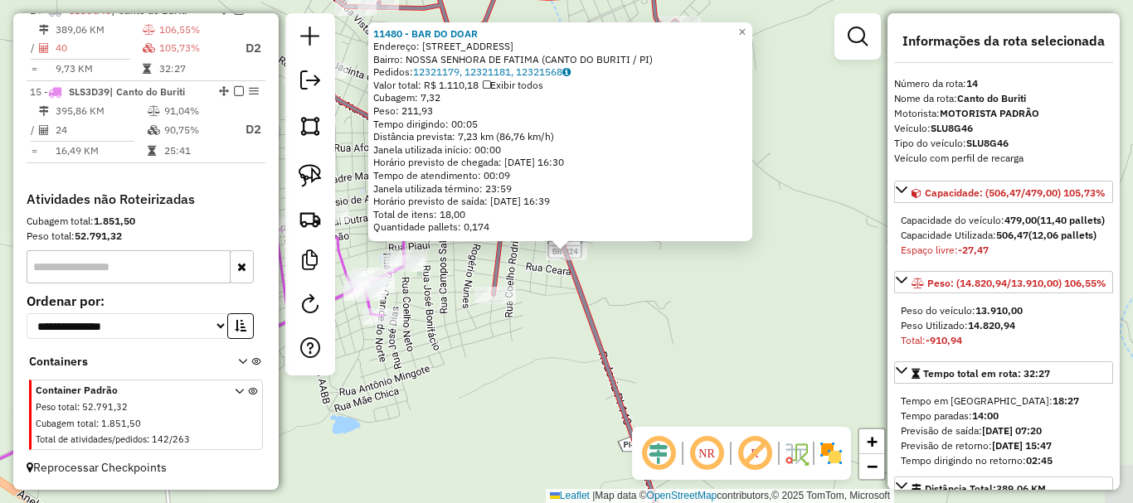
click at [545, 319] on div "11480 - BAR DO DOAR Endereço: RUA PARAIBA 471 Bairro: [GEOGRAPHIC_DATA] (CANTO …" at bounding box center [566, 251] width 1133 height 503
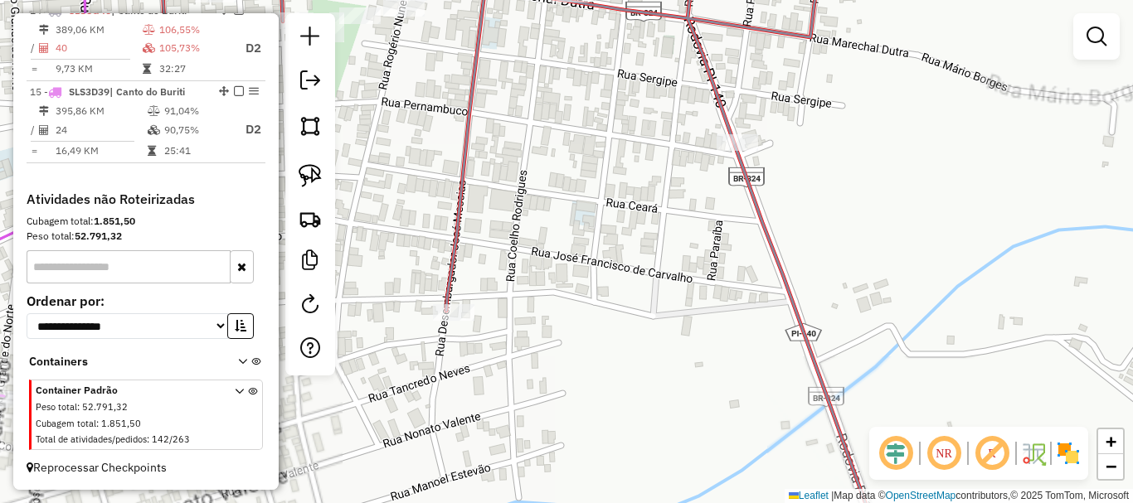
drag, startPoint x: 439, startPoint y: 229, endPoint x: 654, endPoint y: 355, distance: 249.1
click at [639, 349] on div "Janela de atendimento Grade de atendimento Capacidade Transportadoras Veículos …" at bounding box center [566, 251] width 1133 height 503
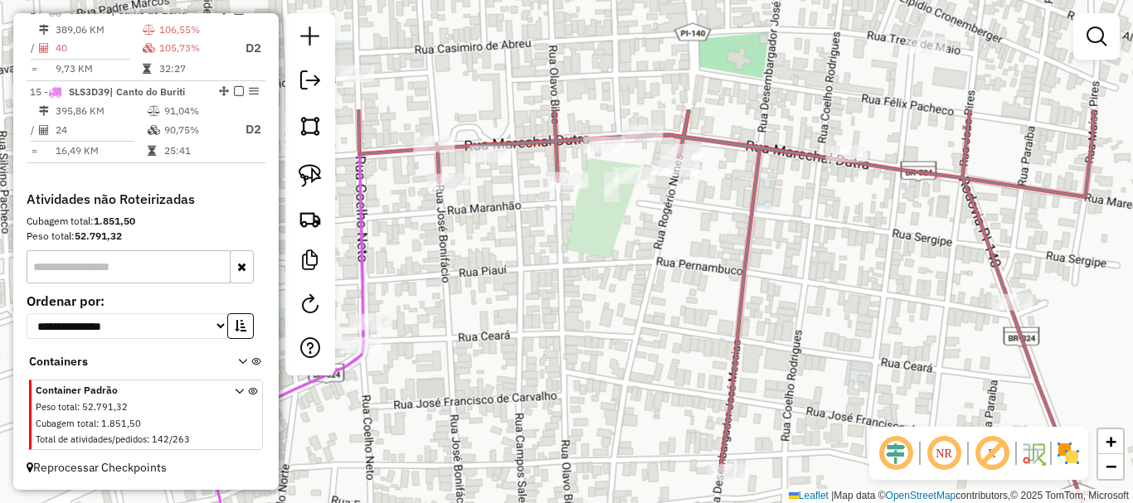
click at [653, 311] on div "Janela de atendimento Grade de atendimento Capacidade Transportadoras Veículos …" at bounding box center [566, 251] width 1133 height 503
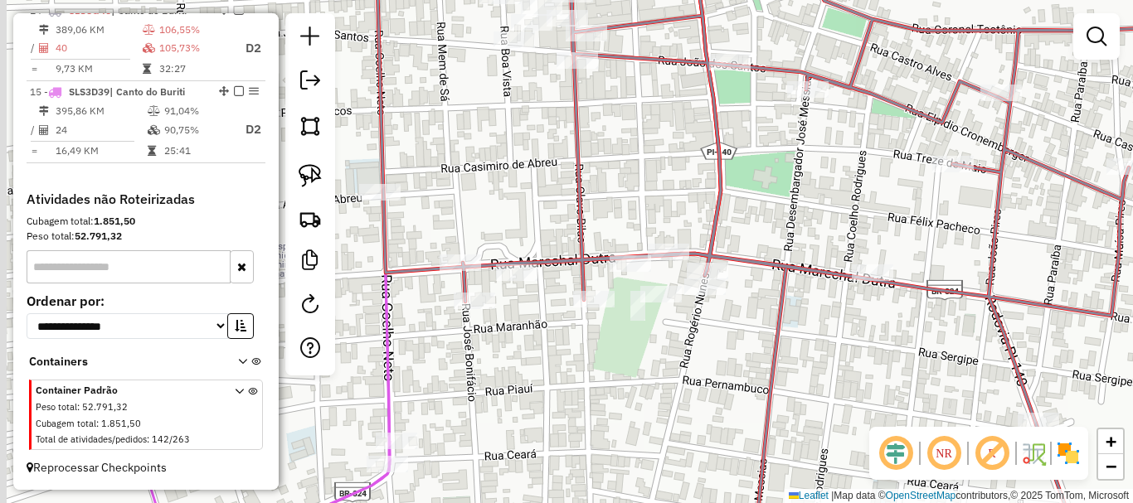
drag, startPoint x: 600, startPoint y: 265, endPoint x: 652, endPoint y: 381, distance: 126.6
click at [652, 381] on icon at bounding box center [815, 289] width 877 height 604
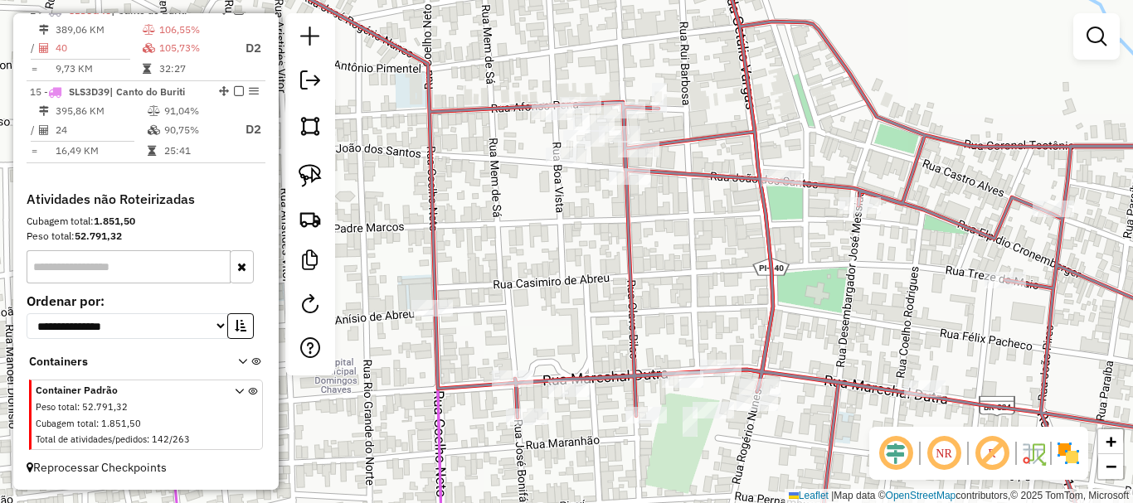
click at [573, 91] on div "Rota 14 - Placa SLU8G46 8259 - BAR CENTRAL CLUBE Janela de atendimento Grade de…" at bounding box center [566, 251] width 1133 height 503
select select "*********"
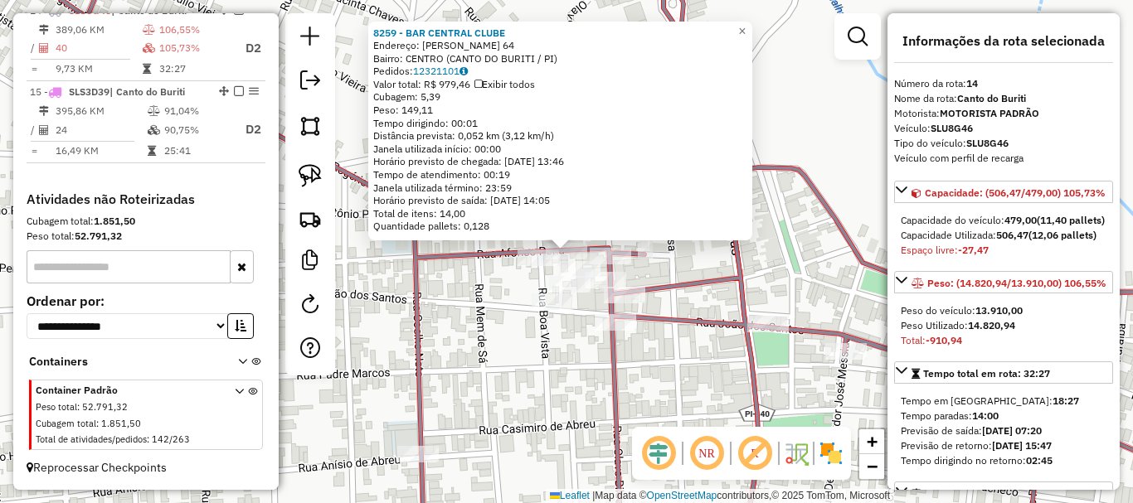
click at [537, 245] on icon at bounding box center [636, 251] width 1218 height 604
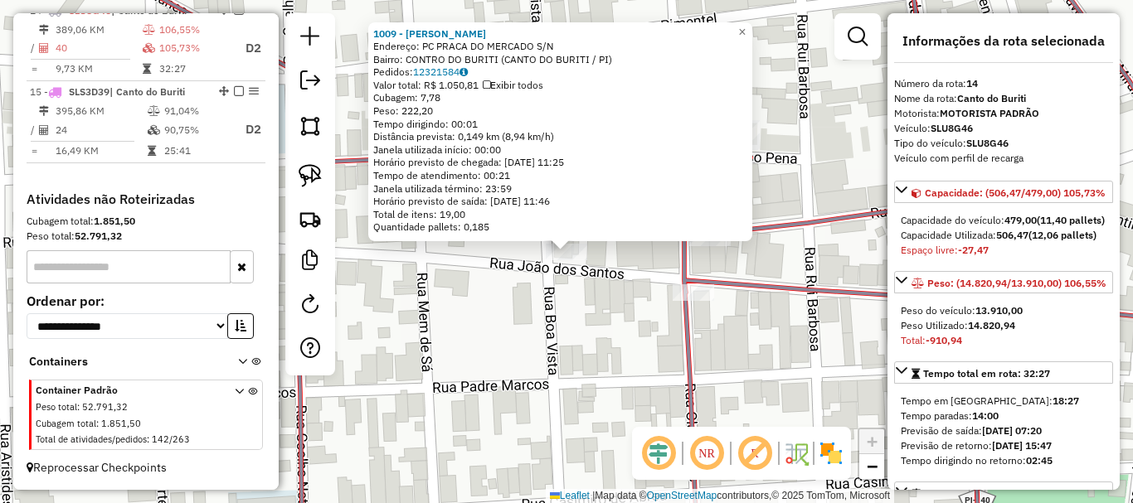
click at [584, 312] on div "1009 - [PERSON_NAME]: PC PRACA DO MERCADO S/N Bairro: CONTRO DO BURITI (CANTO D…" at bounding box center [566, 251] width 1133 height 503
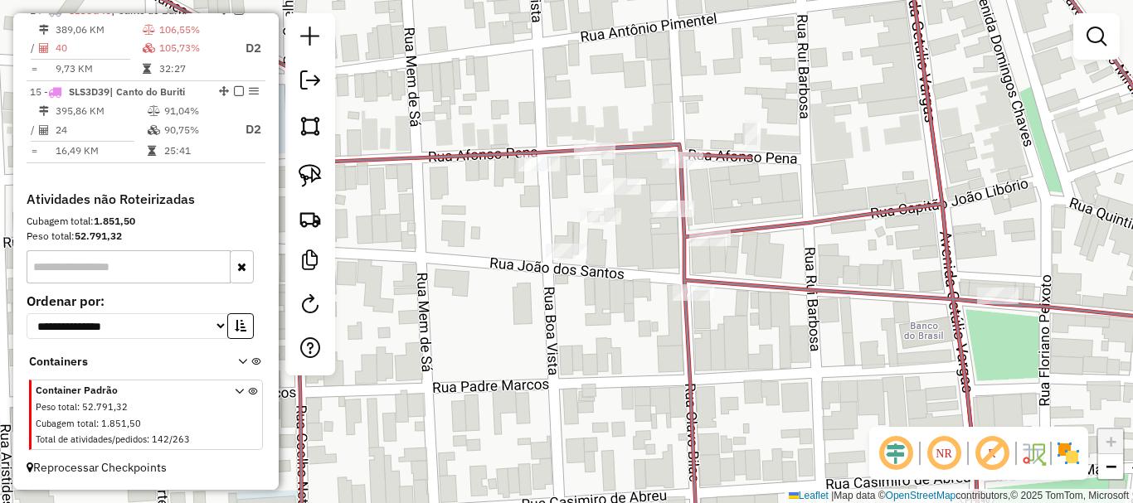
click at [610, 203] on div "Rota 14 - Placa SLU8G46 7094 - [PERSON_NAME] de atendimento Grade de atendiment…" at bounding box center [566, 251] width 1133 height 503
select select "*********"
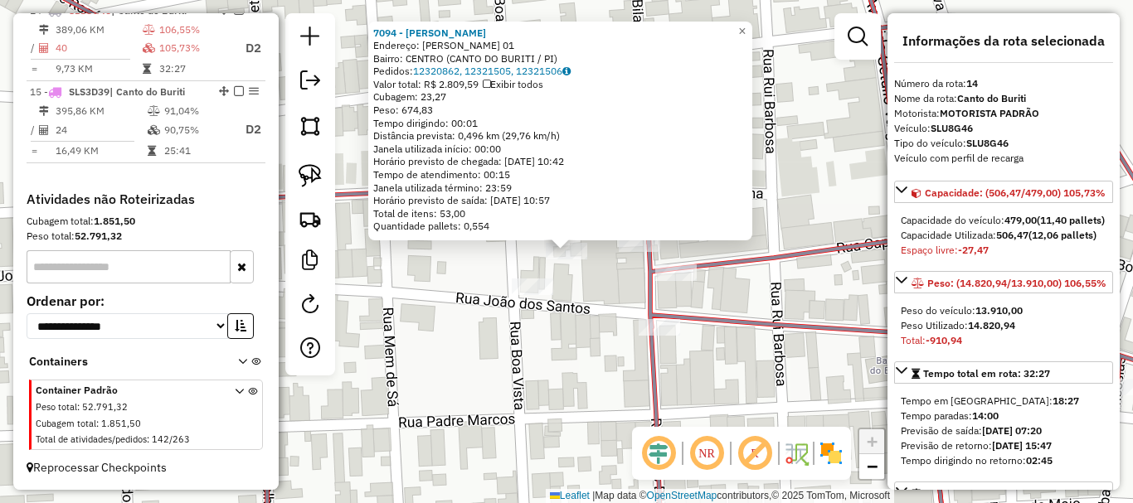
click at [593, 278] on div "7094 - [PERSON_NAME]: R [PERSON_NAME] 01 Bairro: CENTRO (CANTO DO BURITI / PI) …" at bounding box center [566, 251] width 1133 height 503
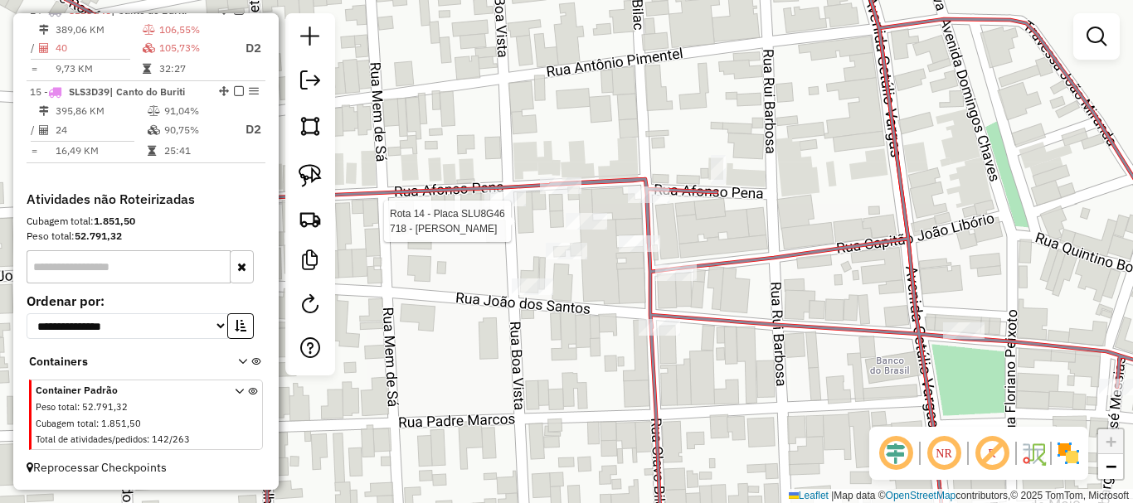
select select "*********"
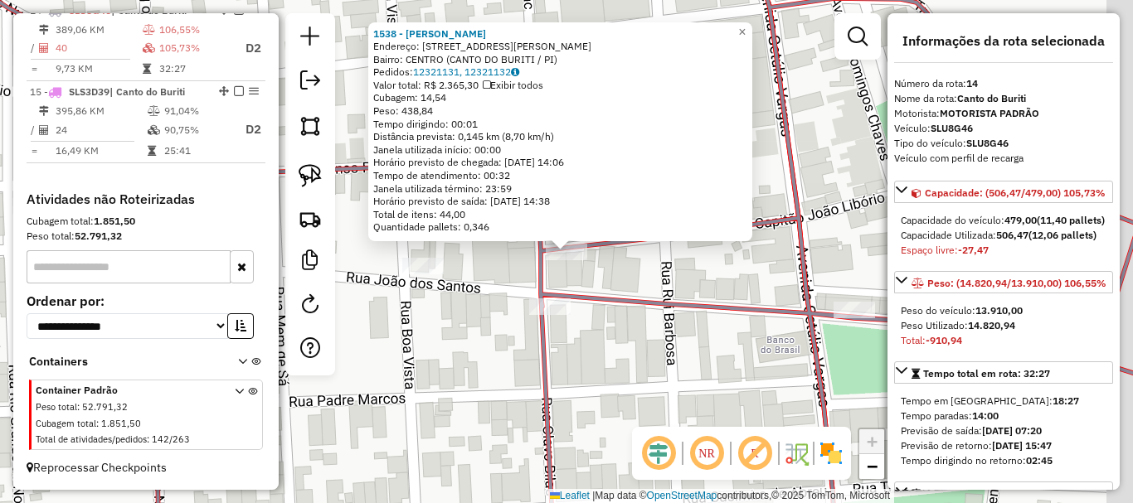
click at [607, 295] on icon at bounding box center [573, 251] width 1344 height 604
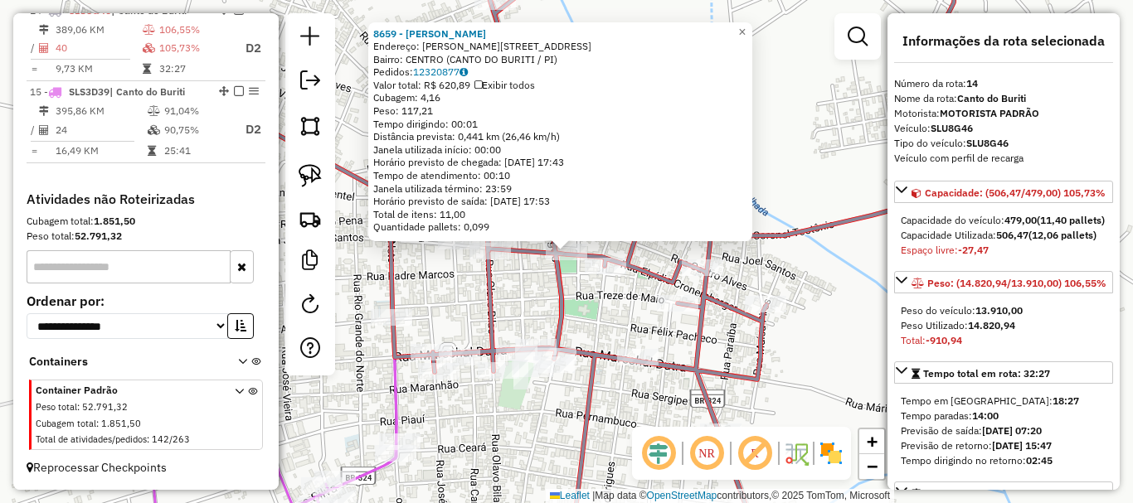
click at [595, 275] on div at bounding box center [605, 266] width 41 height 17
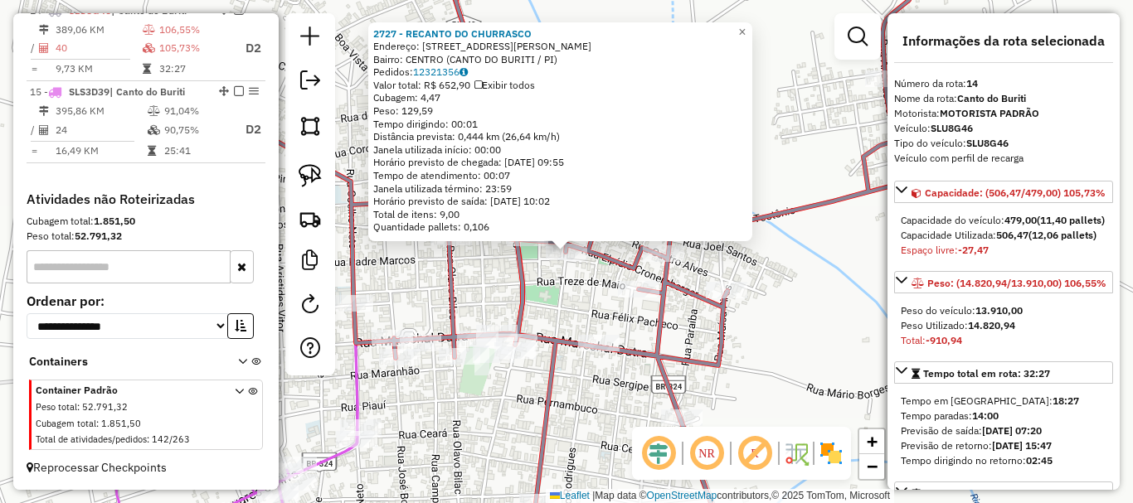
click at [583, 289] on div "2727 - RECANTO DO CHURRASCO Endereço: [STREET_ADDRESS] Bairro: CENTRO (CANTO DO…" at bounding box center [566, 251] width 1133 height 503
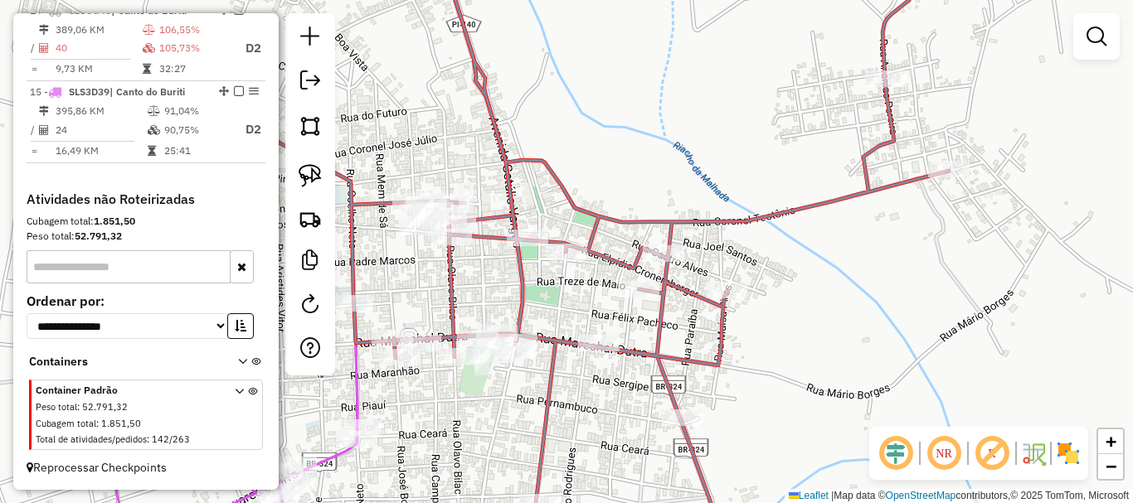
select select "*********"
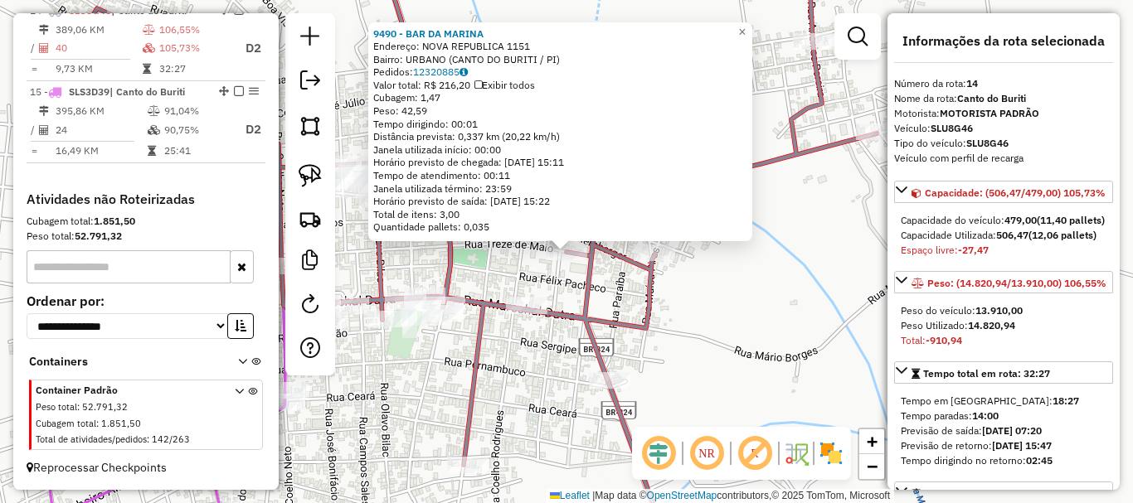
click at [615, 290] on div "9490 - BAR DA MARINA Endereço: NOVA REPUBLICA 1151 Bairro: URBANO (CANTO DO BUR…" at bounding box center [566, 251] width 1133 height 503
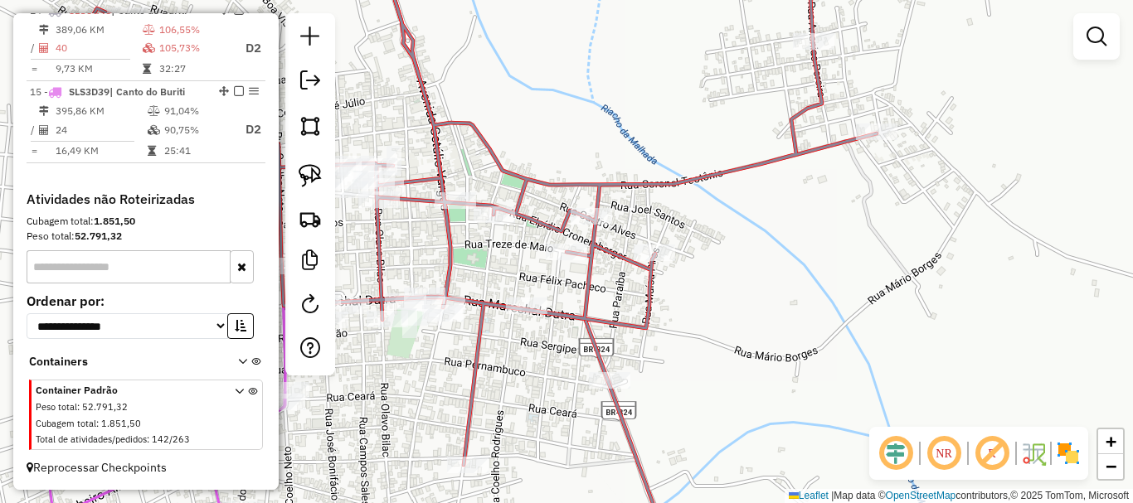
click at [601, 225] on div at bounding box center [591, 216] width 41 height 17
select select "*********"
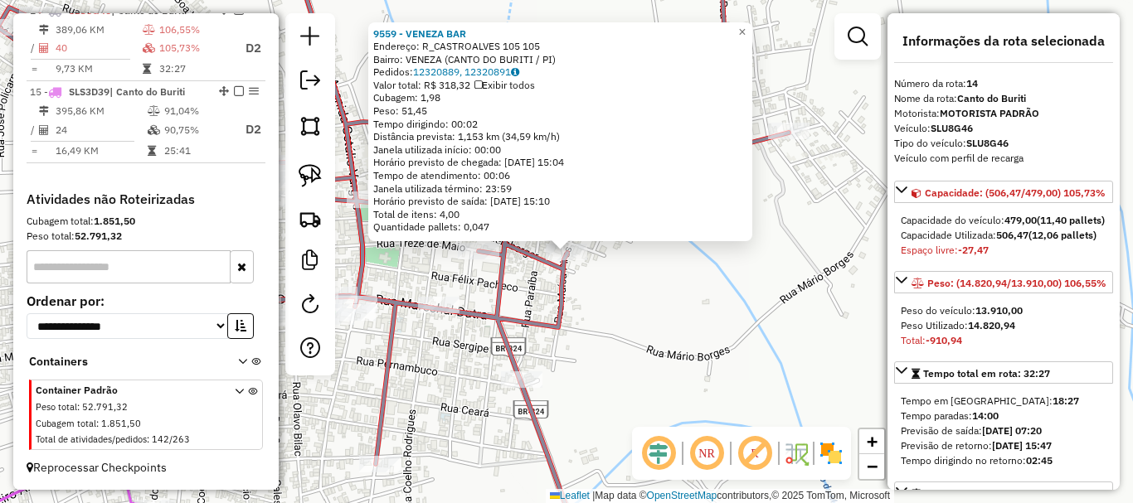
click at [540, 278] on div "9559 - VENEZA BAR Endereço: R_CASTROALVES 105 105 Bairro: VENEZA (CANTO DO BURI…" at bounding box center [566, 251] width 1133 height 503
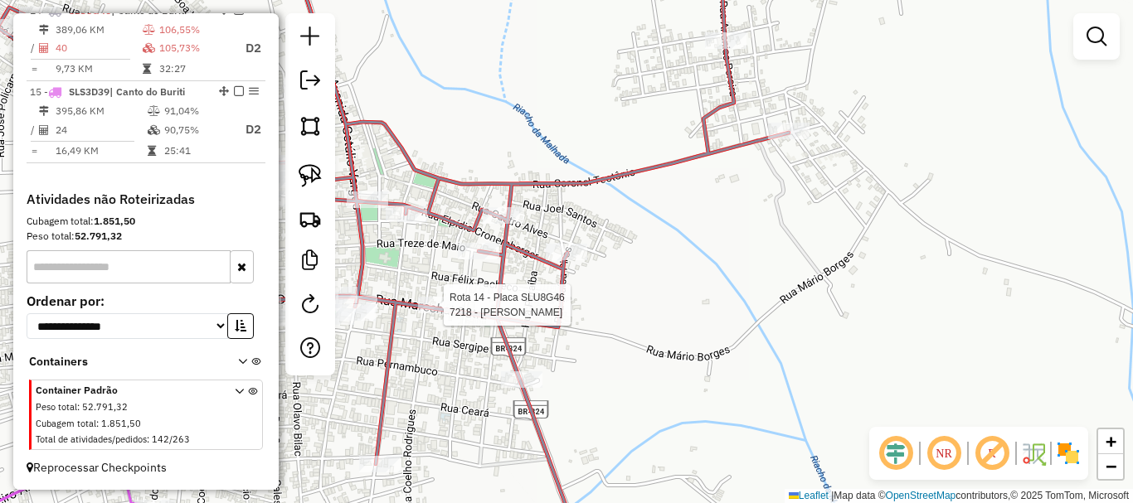
select select "*********"
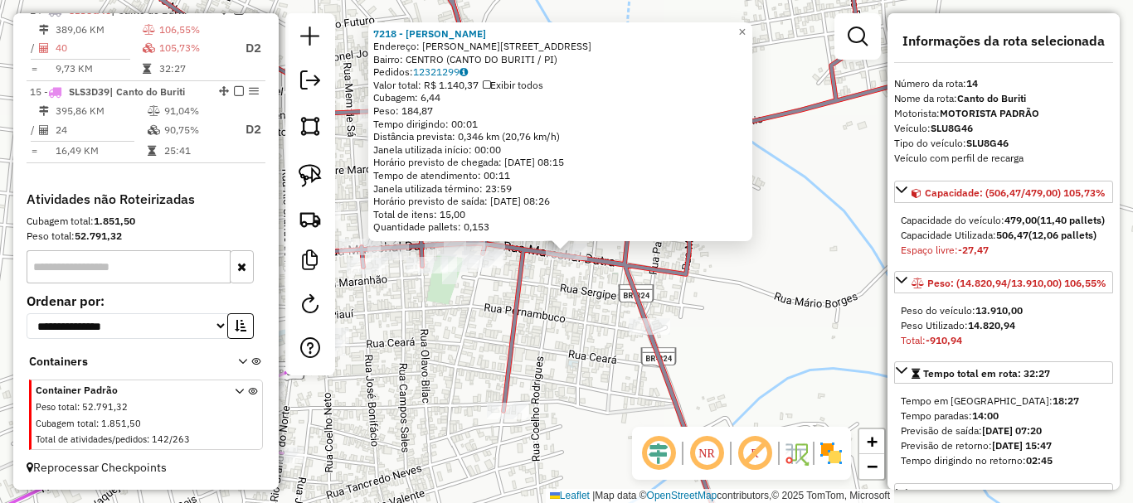
click at [554, 296] on div "7218 - [PERSON_NAME]: R MARECHAL DUTRA 436 Bairro: CENTRO (CANTO DO BURITI / PI…" at bounding box center [566, 251] width 1133 height 503
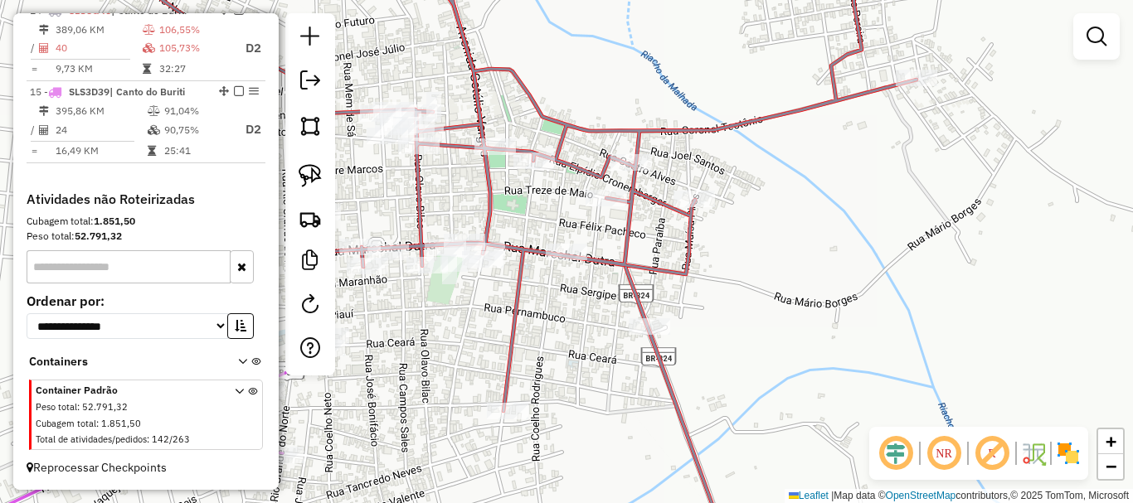
click at [649, 335] on div at bounding box center [649, 326] width 41 height 17
select select "*********"
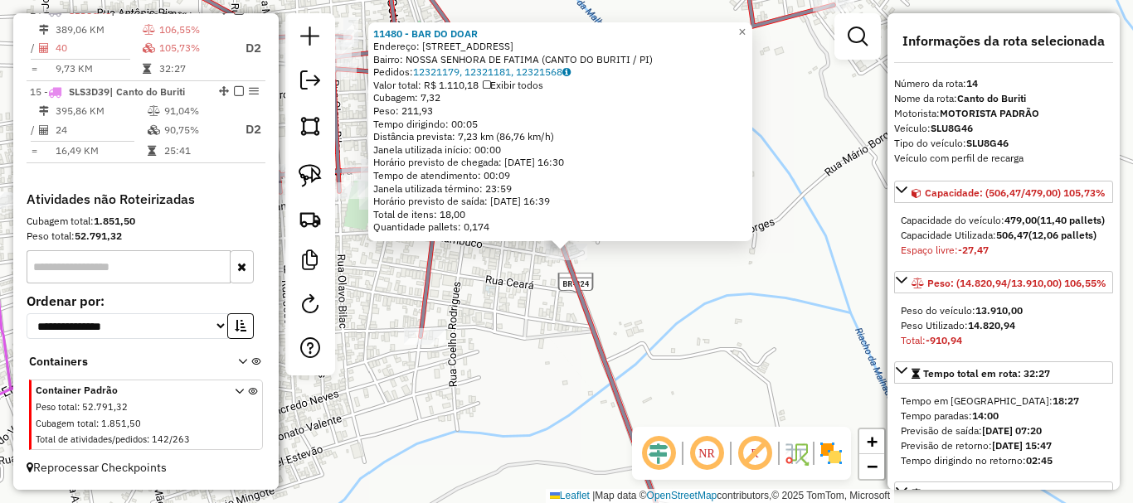
click at [648, 328] on div "11480 - BAR DO DOAR Endereço: RUA PARAIBA 471 Bairro: [GEOGRAPHIC_DATA] (CANTO …" at bounding box center [566, 251] width 1133 height 503
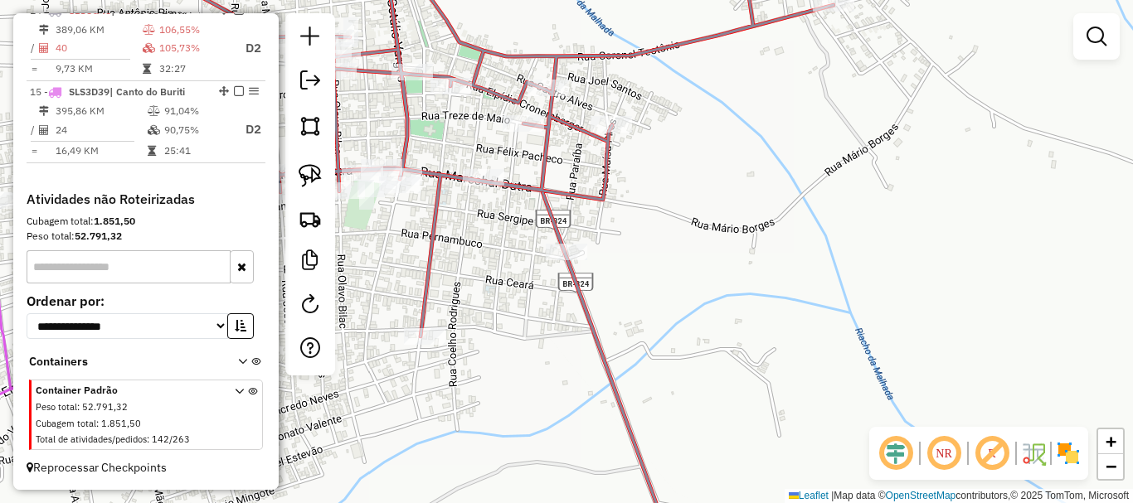
click at [666, 374] on div "11480 - BAR DO DOAR Endereço: RUA PARAIBA 471 Bairro: [GEOGRAPHIC_DATA] (CANTO …" at bounding box center [566, 251] width 1133 height 503
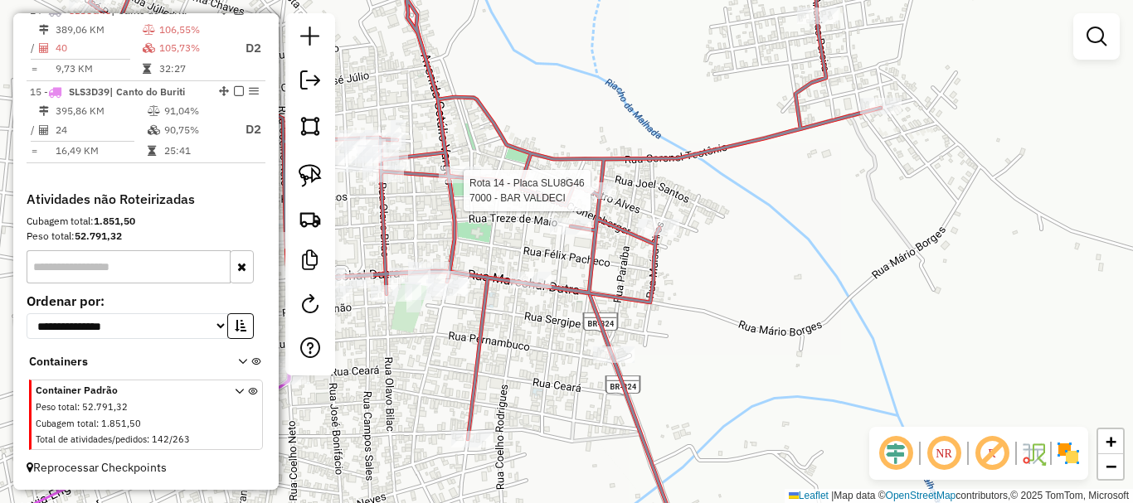
select select "*********"
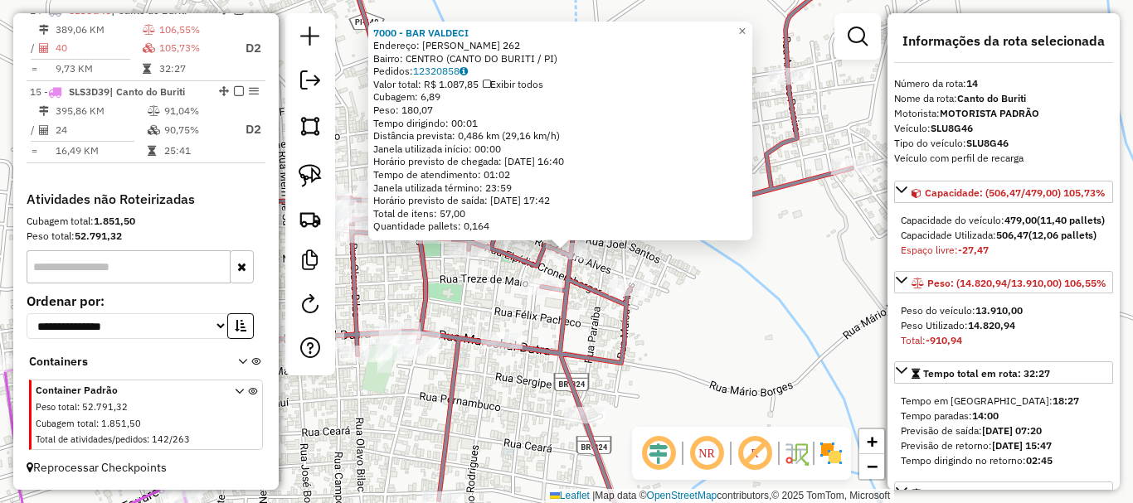
click at [519, 294] on div "Rota 14 - Placa SLU8G46 7000 - BAR VALDECI Rota 14 - Placa SLU8G46 9490 - [GEOG…" at bounding box center [566, 251] width 1133 height 503
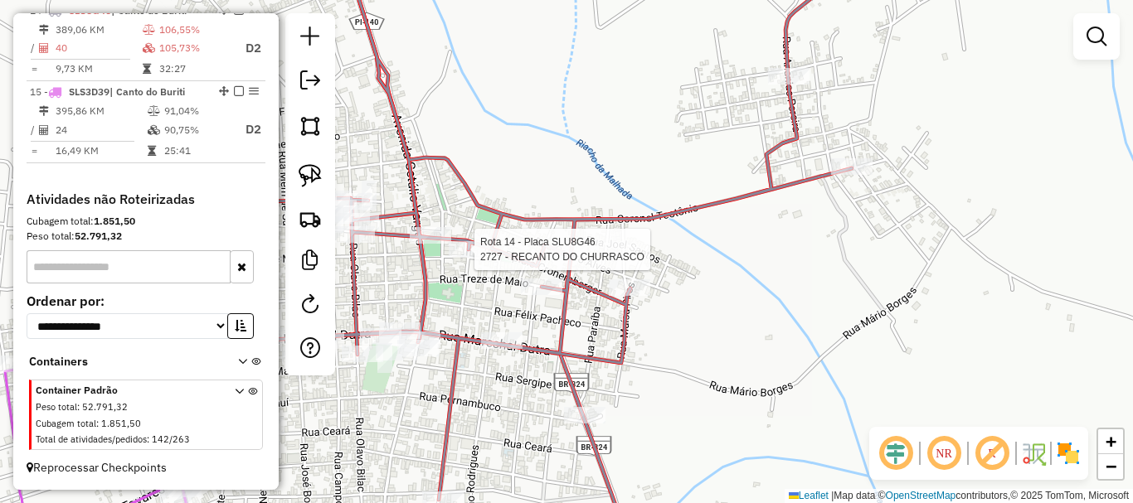
select select "*********"
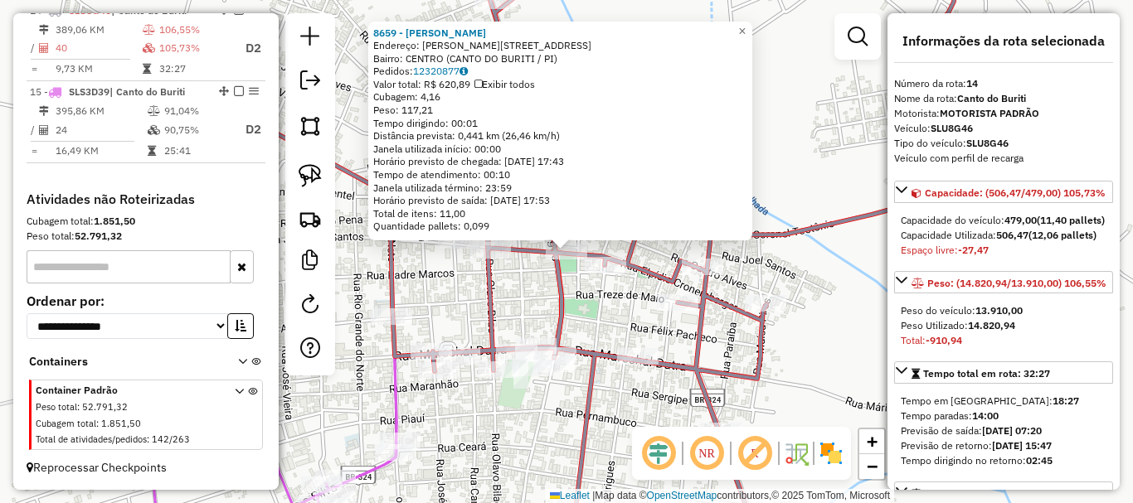
click at [546, 287] on div "8659 - [PERSON_NAME]: [PERSON_NAME] 1136 Bairro: CENTRO (CANTO DO BURITI / PI) …" at bounding box center [566, 251] width 1133 height 503
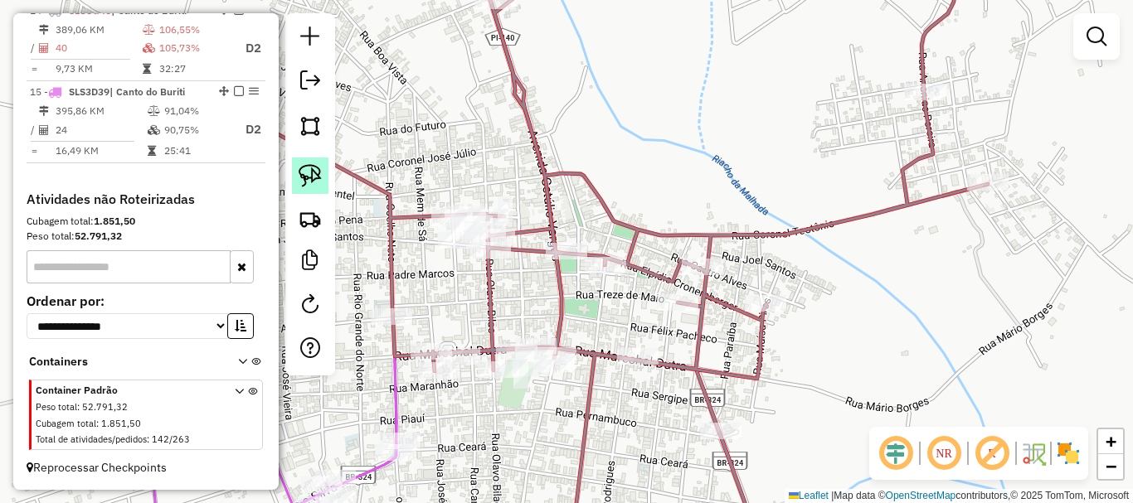
click at [309, 181] on img at bounding box center [310, 175] width 23 height 23
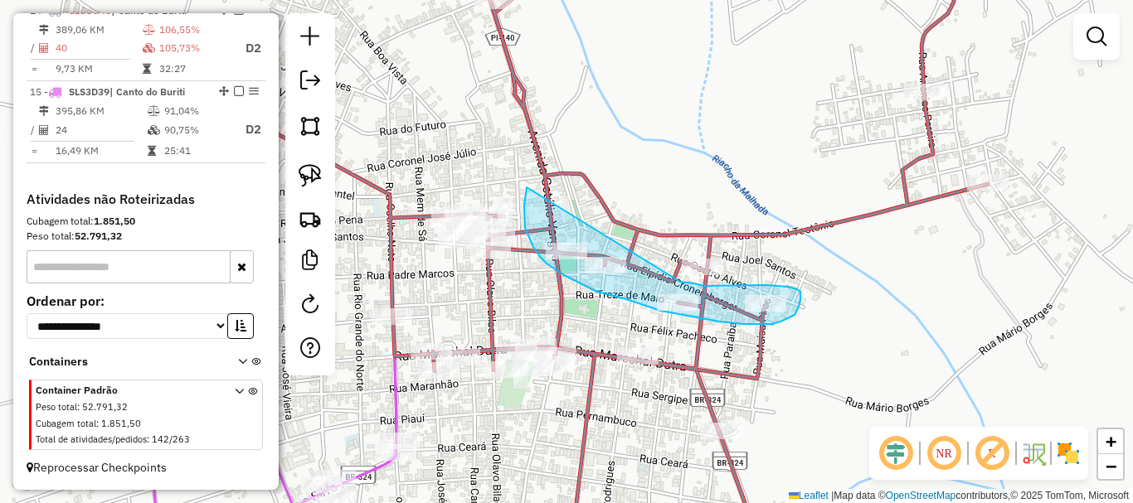
drag, startPoint x: 527, startPoint y: 187, endPoint x: 680, endPoint y: 282, distance: 180.2
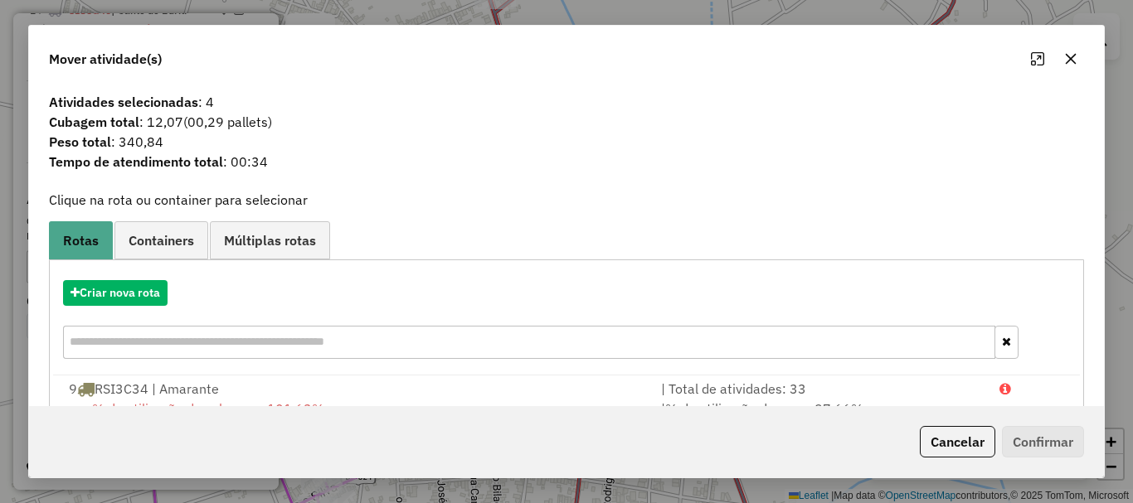
scroll to position [199, 0]
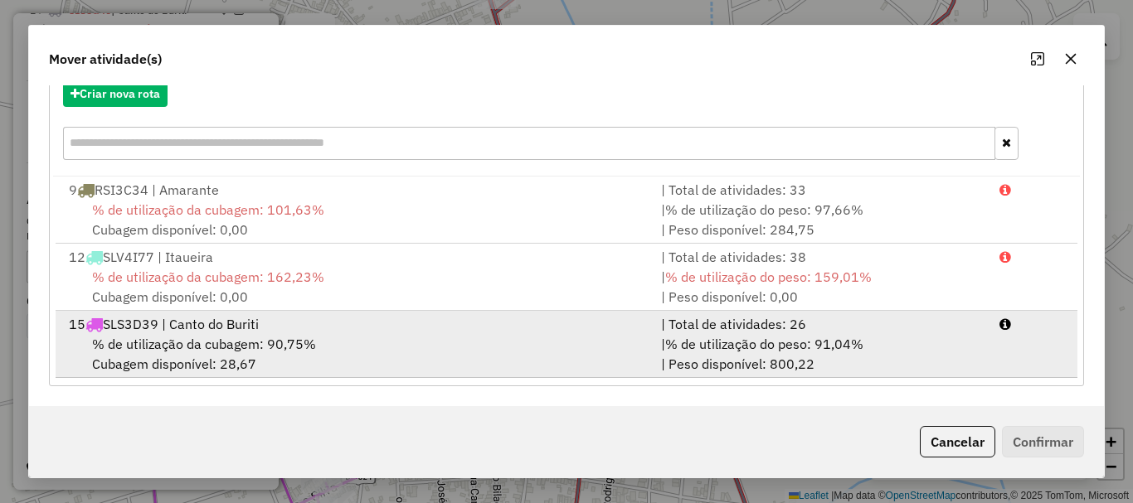
click at [519, 322] on div "15 SLS3D39 | Canto do Buriti" at bounding box center [355, 324] width 592 height 20
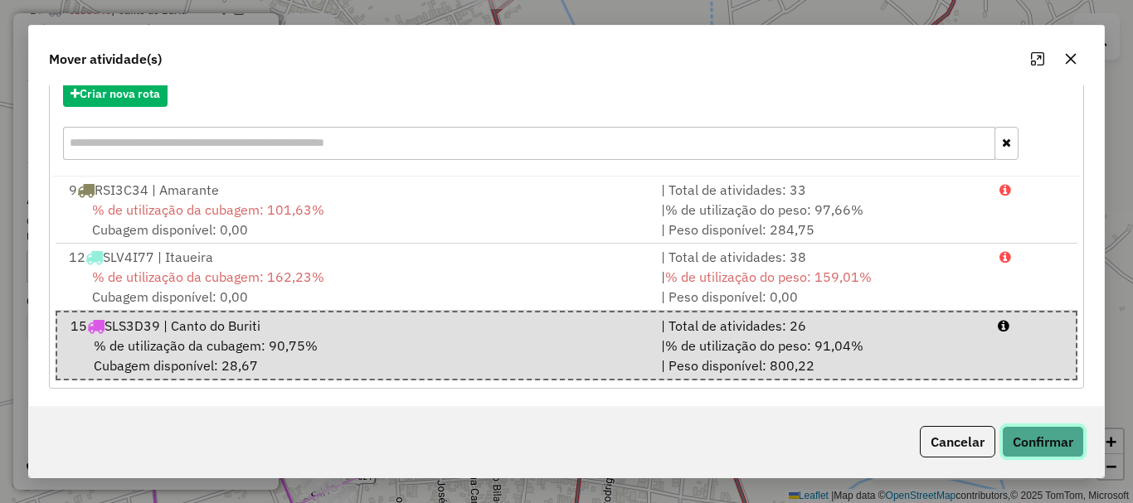
click at [1026, 433] on button "Confirmar" at bounding box center [1043, 442] width 82 height 32
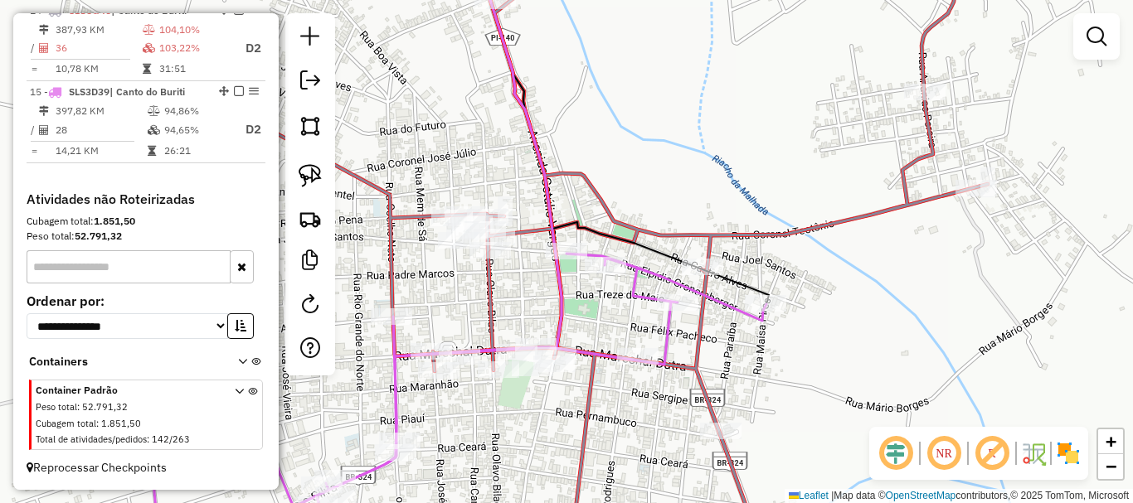
scroll to position [885, 0]
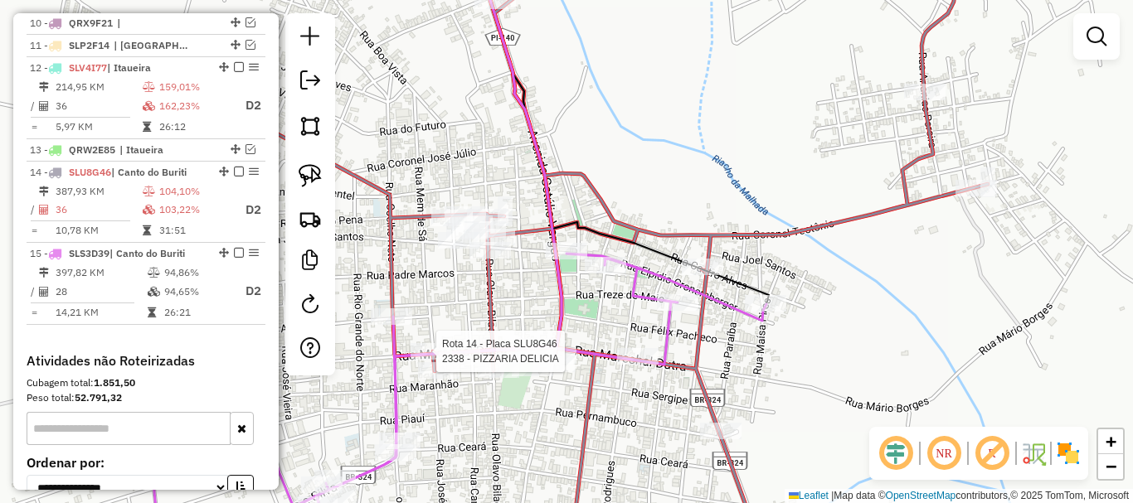
select select "*********"
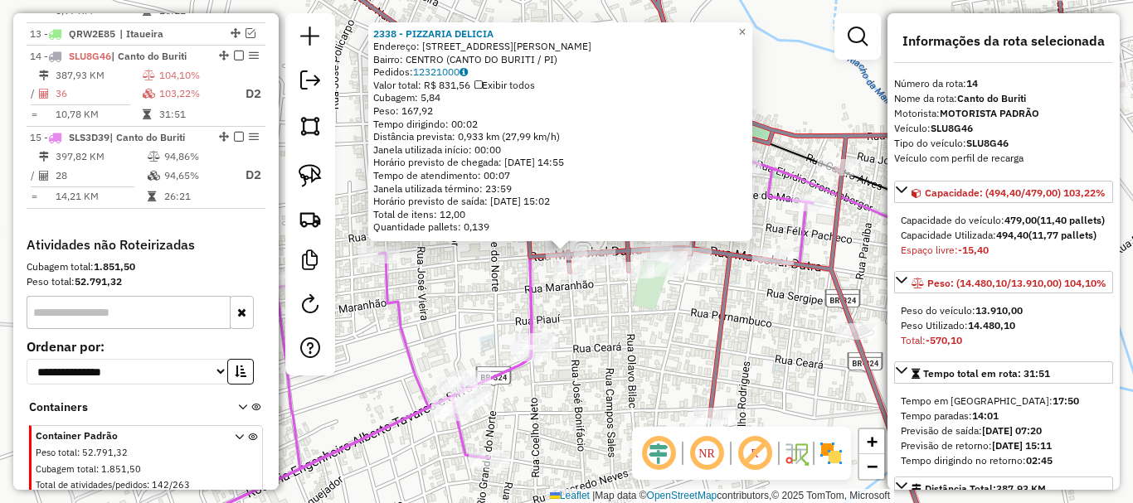
scroll to position [1048, 0]
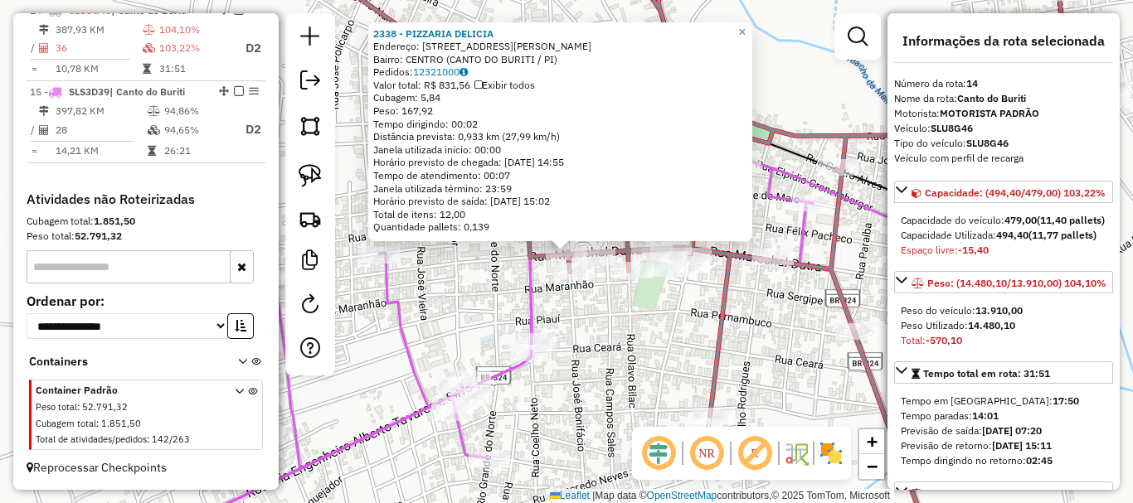
click at [571, 293] on div "2338 - PIZZARIA DELICIA Endereço: [STREET_ADDRESS][PERSON_NAME] Bairro: CENTRO …" at bounding box center [566, 251] width 1133 height 503
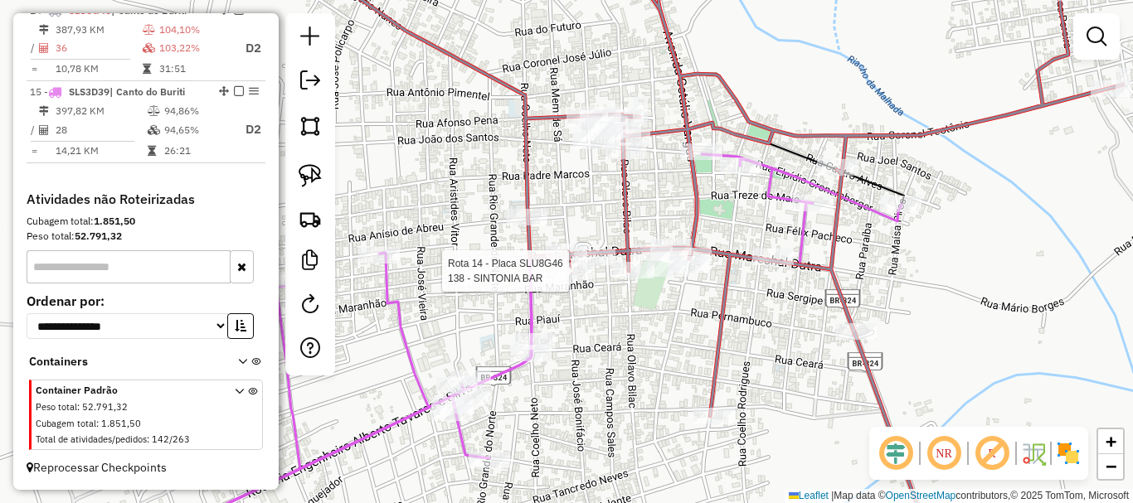
click at [576, 280] on div at bounding box center [573, 271] width 41 height 17
select select "*********"
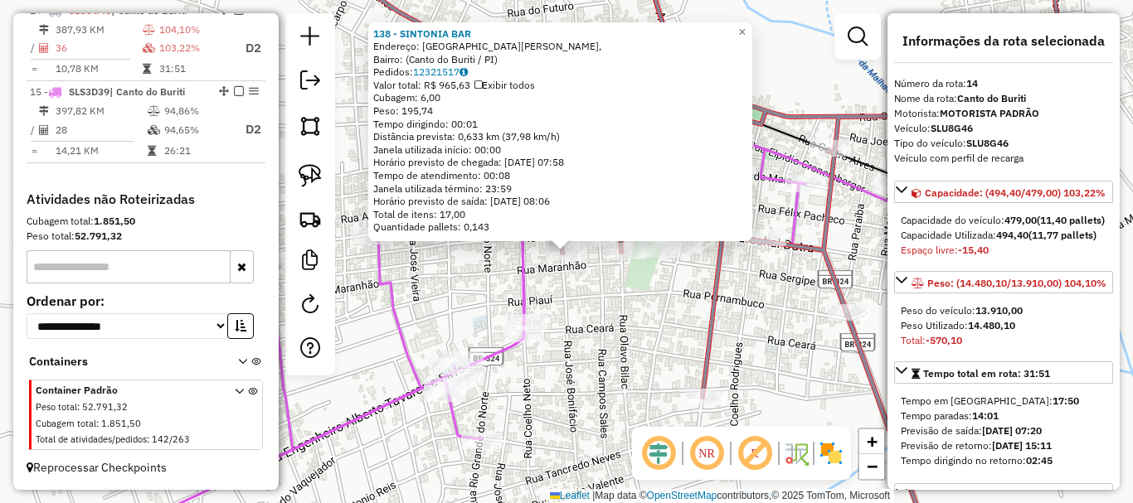
click at [577, 318] on div "138 - SINTONIA BAR Endereço: Rua [PERSON_NAME], Bairro: (Canto do Buriti / PI) …" at bounding box center [566, 251] width 1133 height 503
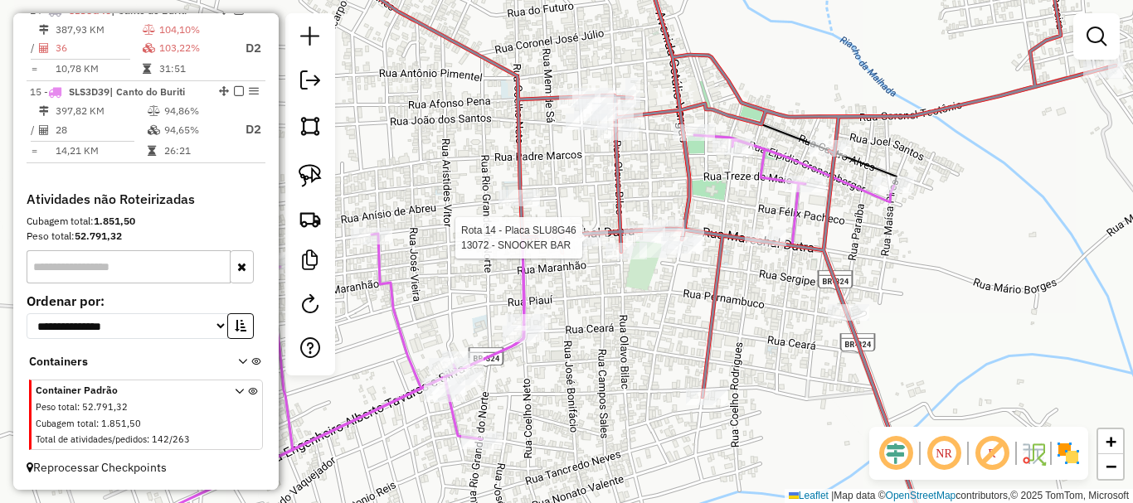
select select "*********"
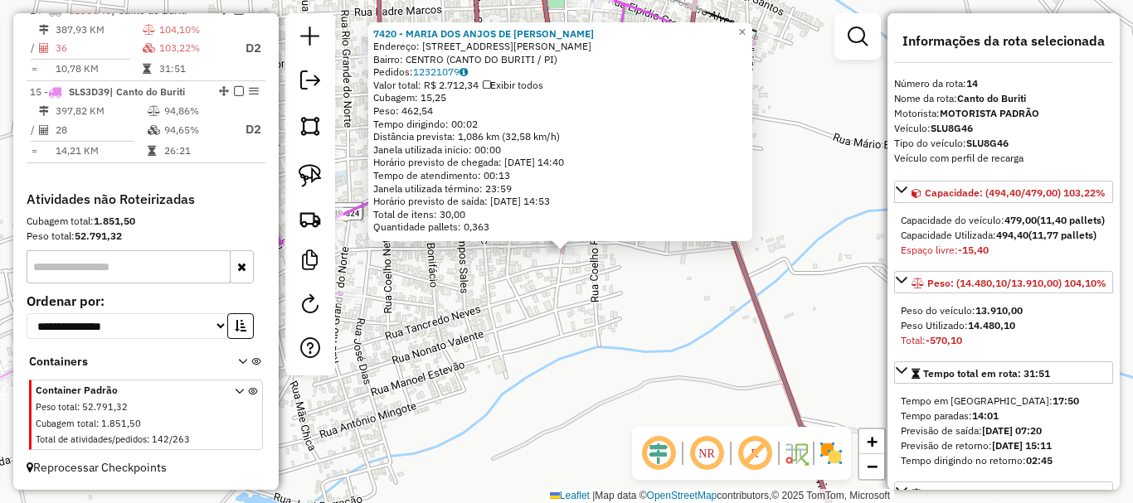
click at [619, 308] on div "7420 - [GEOGRAPHIC_DATA] DE [PERSON_NAME]: [STREET_ADDRESS][PERSON_NAME] Bairro…" at bounding box center [566, 251] width 1133 height 503
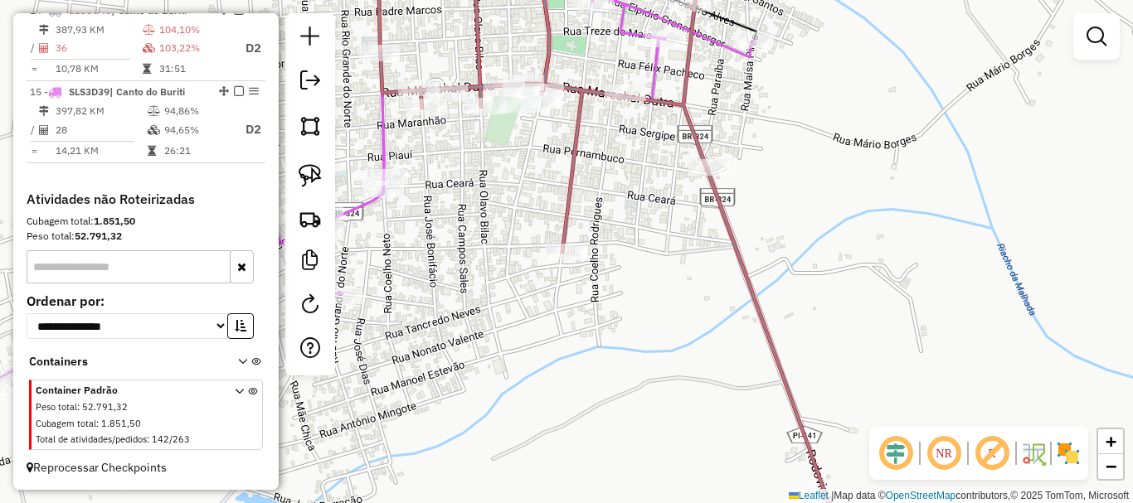
select select "*********"
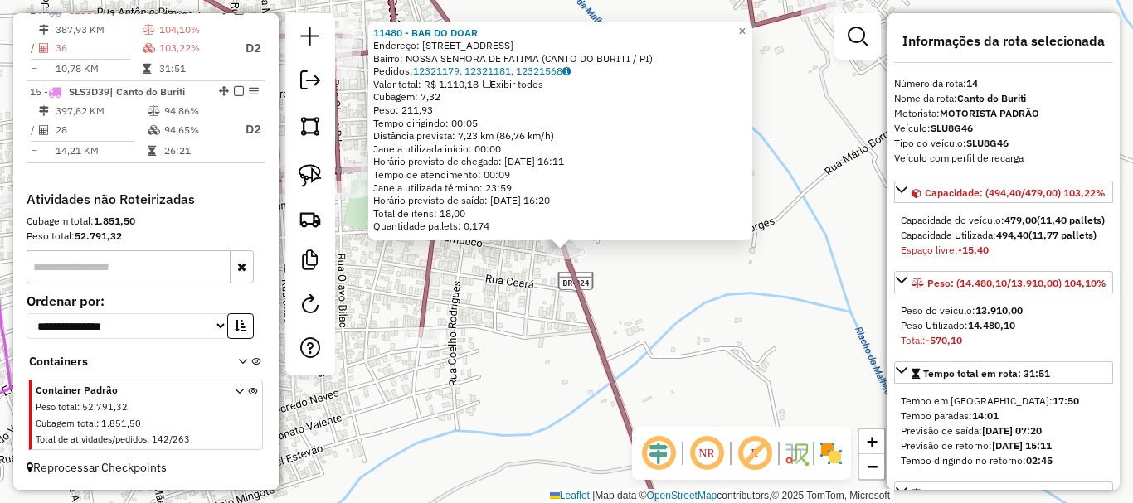
click at [611, 284] on div "11480 - BAR DO DOAR Endereço: RUA PARAIBA 471 Bairro: [GEOGRAPHIC_DATA] (CANTO …" at bounding box center [566, 251] width 1133 height 503
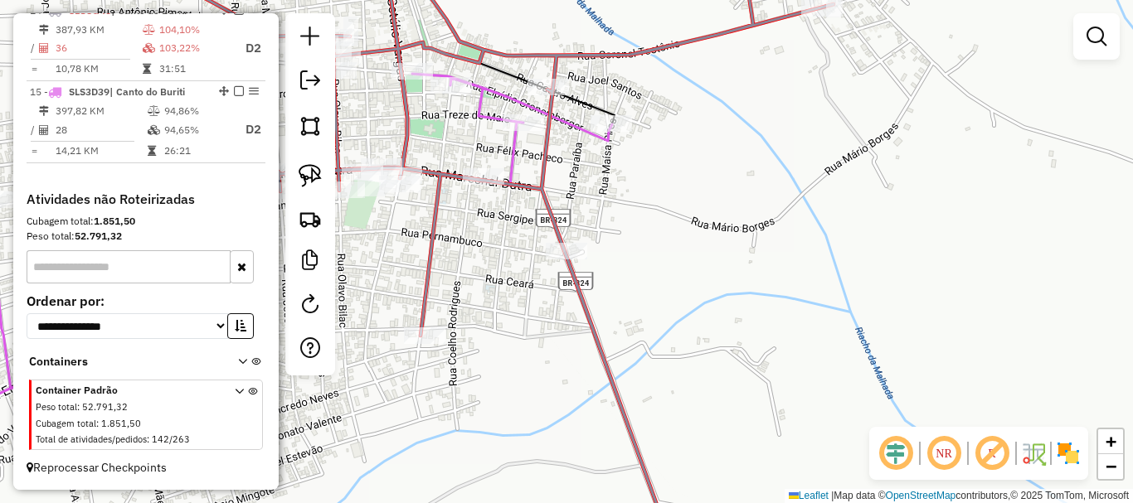
drag, startPoint x: 690, startPoint y: 421, endPoint x: 715, endPoint y: 440, distance: 30.9
click at [713, 439] on div "Janela de atendimento Grade de atendimento Capacidade Transportadoras Veículos …" at bounding box center [566, 251] width 1133 height 503
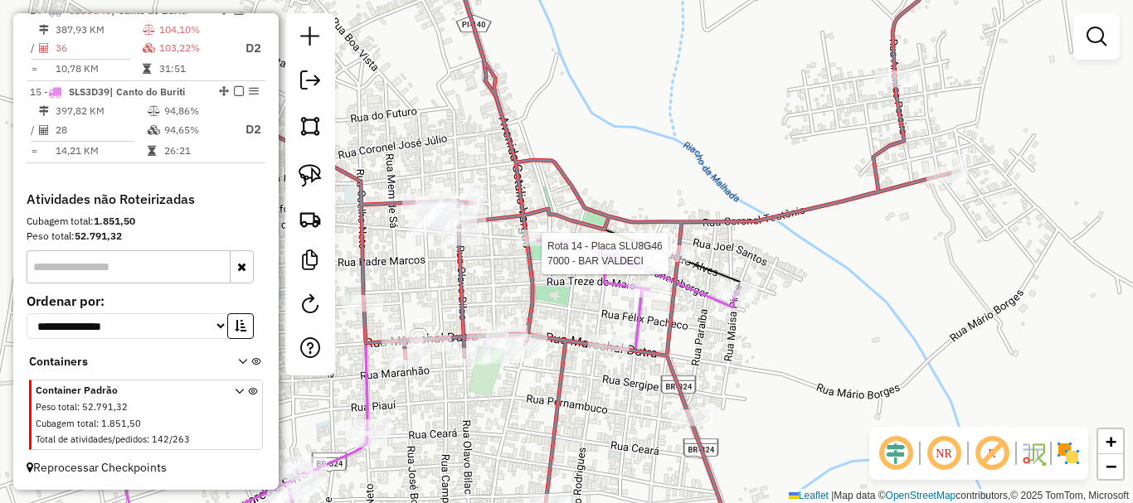
select select "*********"
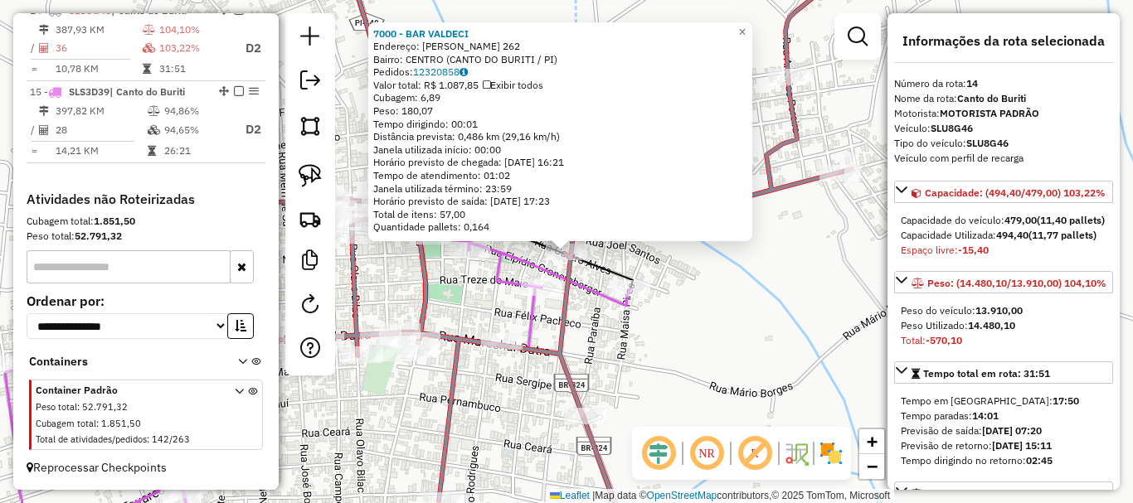
click at [466, 333] on icon at bounding box center [456, 251] width 791 height 604
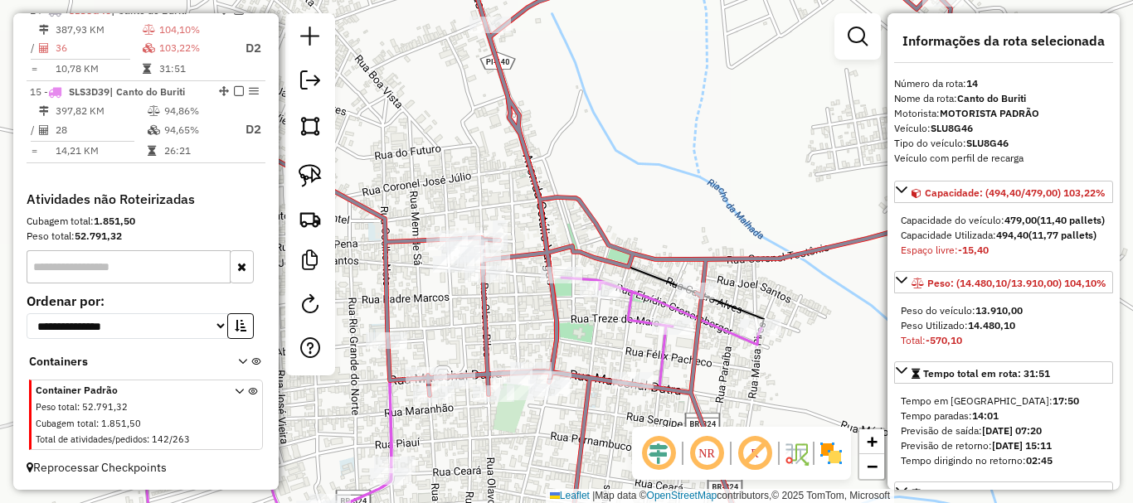
drag, startPoint x: 569, startPoint y: 353, endPoint x: 661, endPoint y: 381, distance: 96.0
click at [657, 377] on div "Janela de atendimento Grade de atendimento Capacidade Transportadoras Veículos …" at bounding box center [566, 251] width 1133 height 503
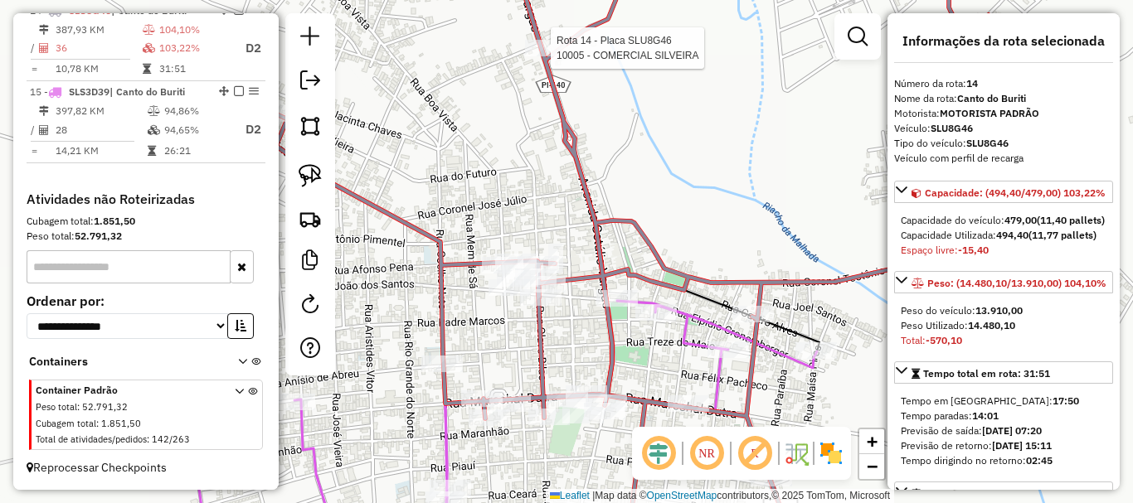
click at [556, 39] on icon at bounding box center [642, 251] width 791 height 604
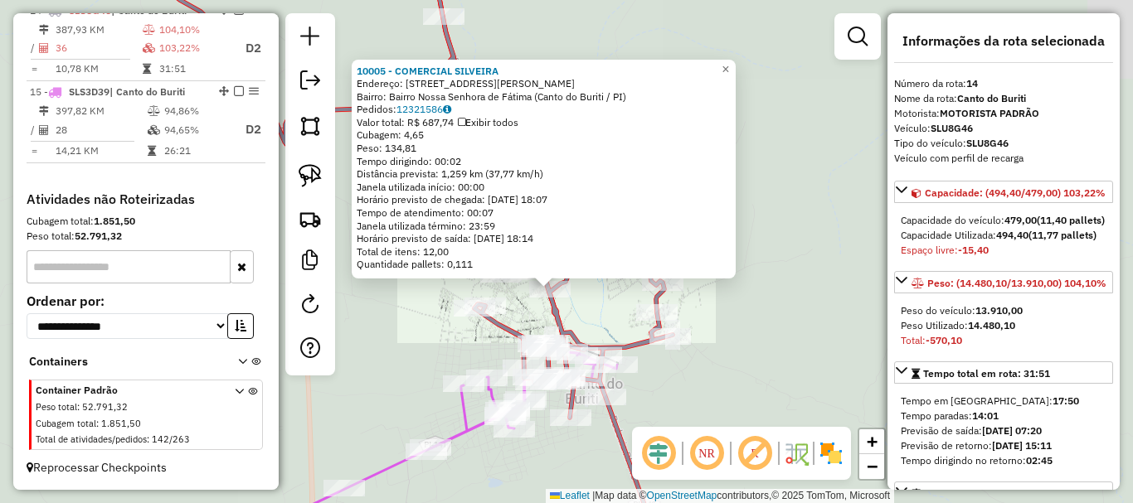
click at [539, 304] on div "10005 - COMERCIAL [PERSON_NAME]: [STREET_ADDRESS][PERSON_NAME] Bairro: Bairro […" at bounding box center [566, 251] width 1133 height 503
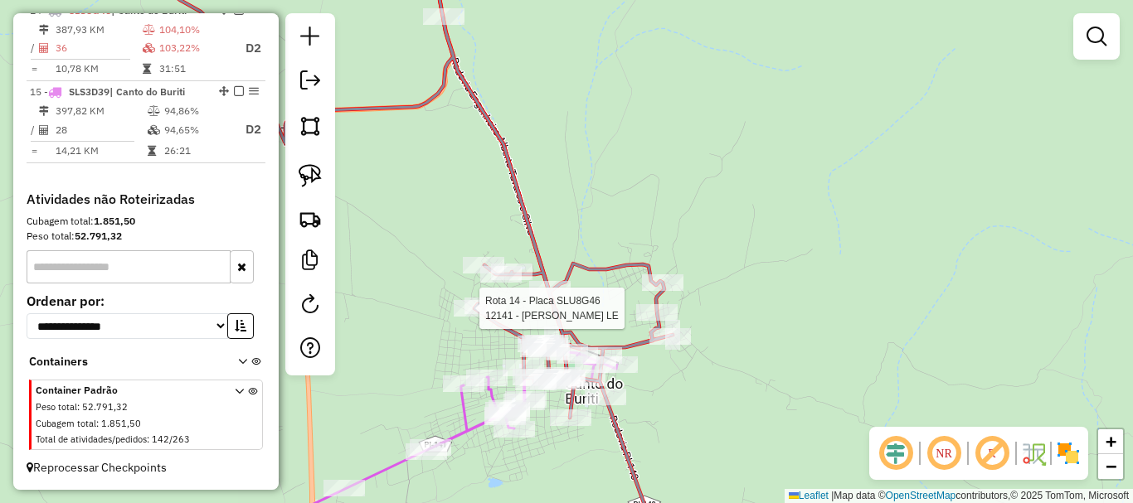
select select "*********"
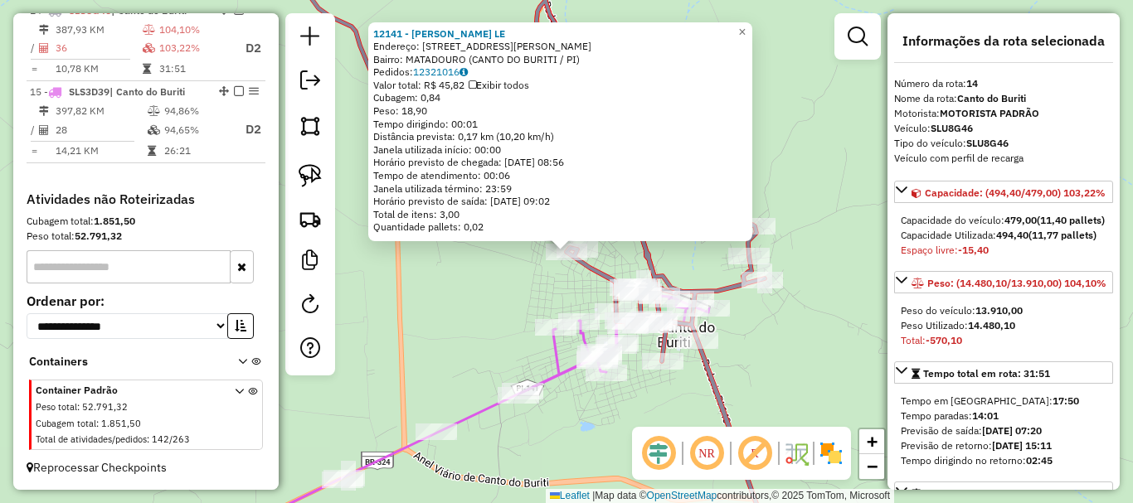
click at [489, 312] on div "12141 - [PERSON_NAME] LE Endereço: [STREET_ADDRESS][PERSON_NAME] Bairro: [PERSO…" at bounding box center [566, 251] width 1133 height 503
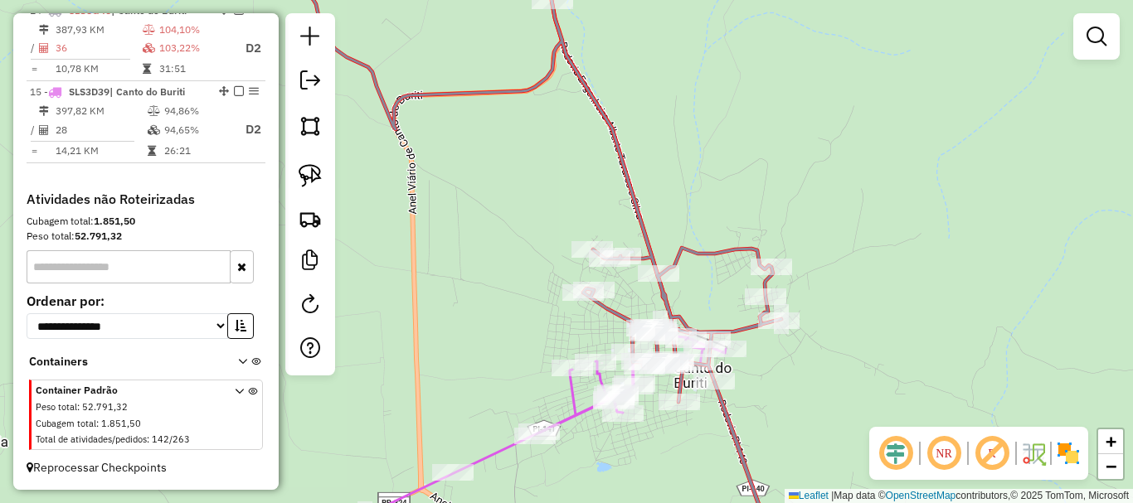
drag, startPoint x: 698, startPoint y: 221, endPoint x: 714, endPoint y: 395, distance: 174.9
click at [724, 376] on div "Janela de atendimento Grade de atendimento Capacidade Transportadoras Veículos …" at bounding box center [566, 251] width 1133 height 503
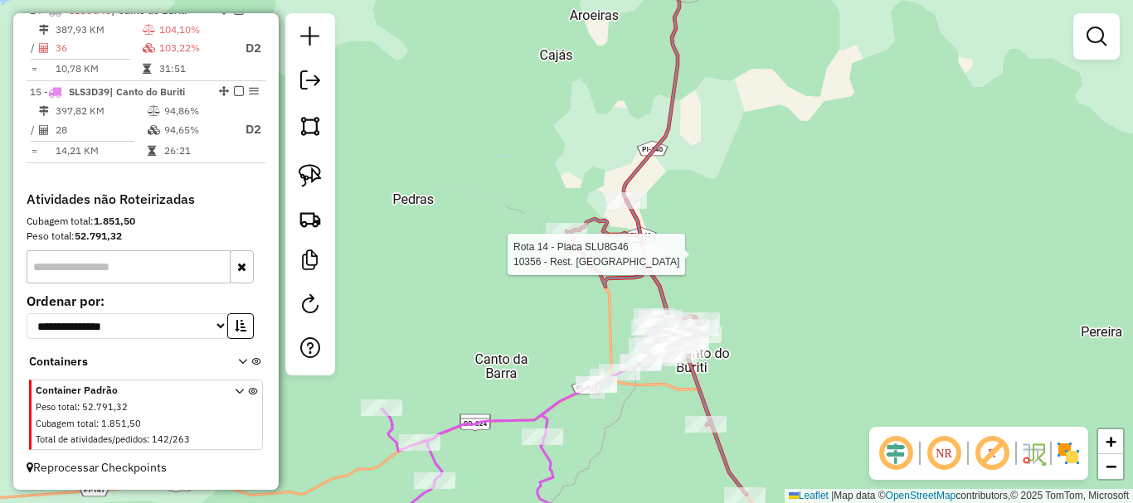
select select "*********"
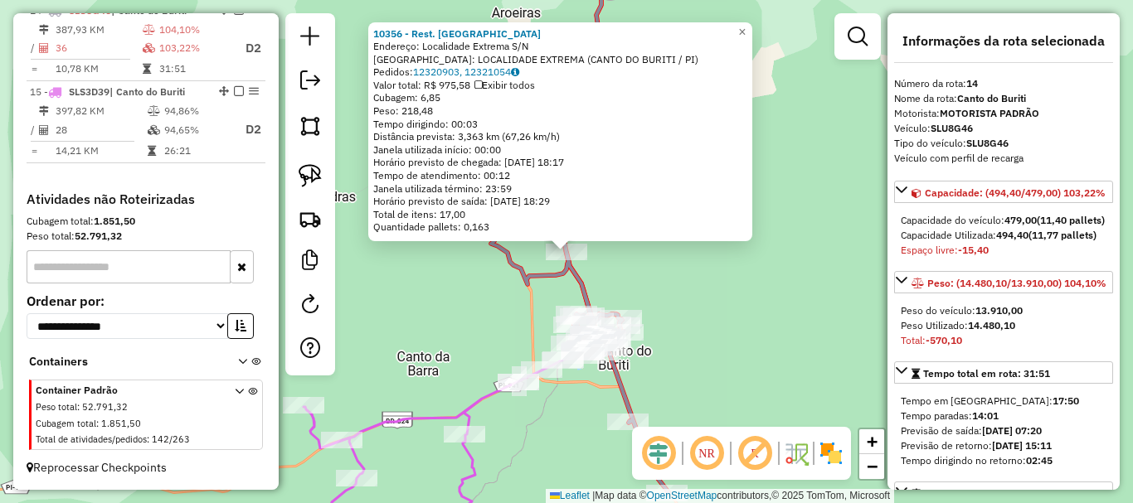
click at [563, 273] on icon at bounding box center [579, 345] width 180 height 294
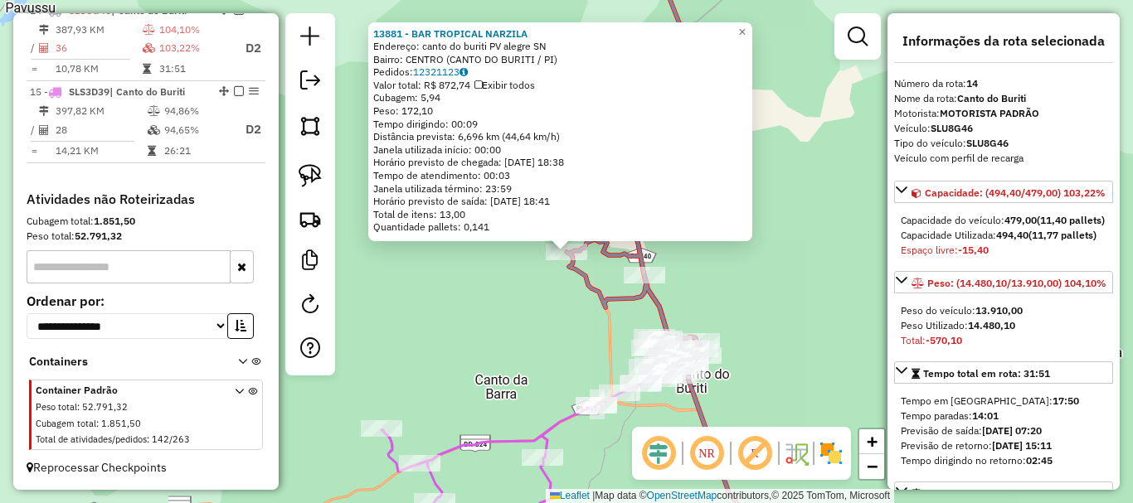
click at [527, 284] on div "13881 - BAR TROPICAL NARZILA Endereço: canto do buriti PV alegre SN Bairro: CEN…" at bounding box center [566, 251] width 1133 height 503
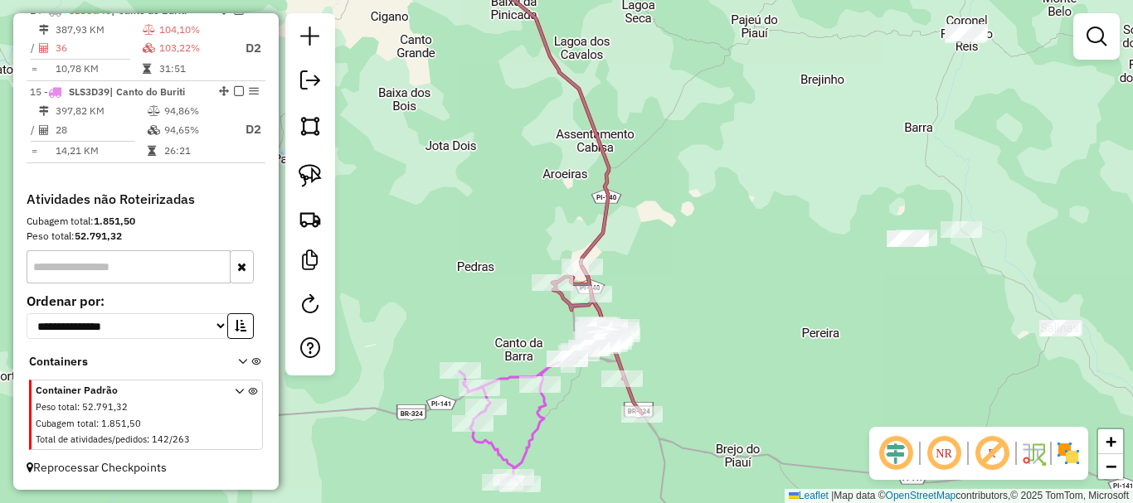
drag, startPoint x: 563, startPoint y: 199, endPoint x: 600, endPoint y: 477, distance: 280.2
click at [598, 472] on div "Janela de atendimento Grade de atendimento Capacidade Transportadoras Veículos …" at bounding box center [566, 251] width 1133 height 503
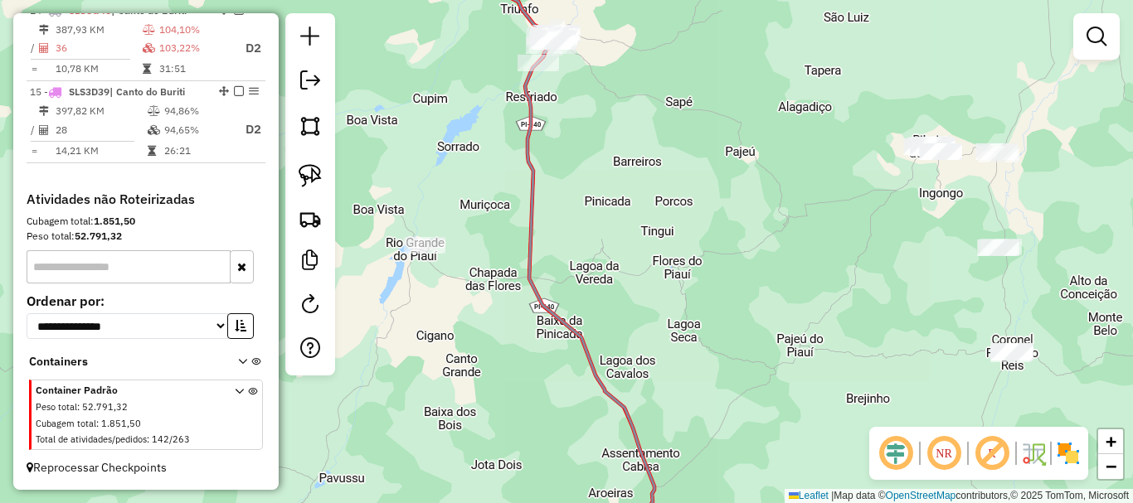
drag, startPoint x: 557, startPoint y: 305, endPoint x: 571, endPoint y: 411, distance: 106.3
click at [573, 469] on icon at bounding box center [574, 261] width 161 height 604
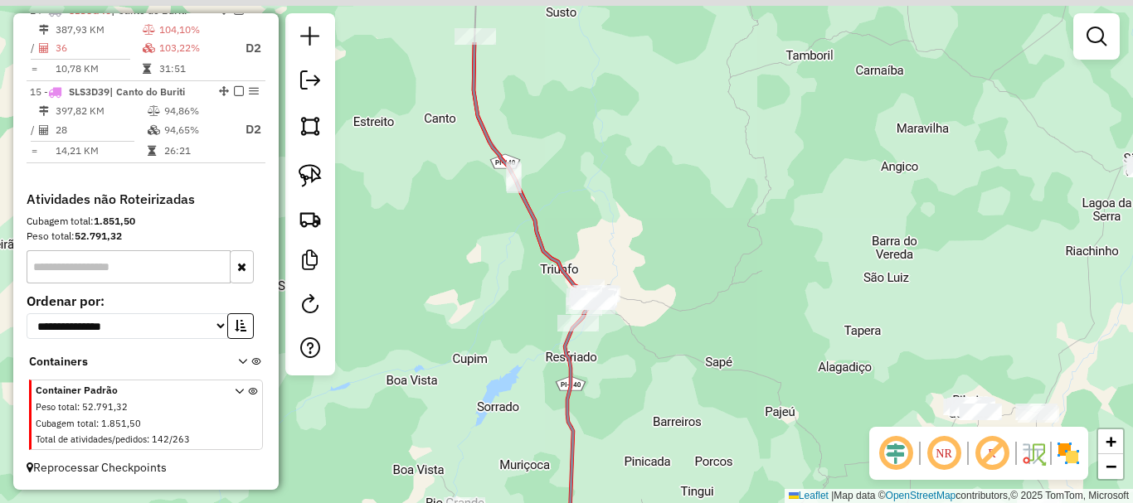
drag, startPoint x: 552, startPoint y: 316, endPoint x: 546, endPoint y: 250, distance: 65.8
click at [591, 498] on icon at bounding box center [558, 344] width 168 height 604
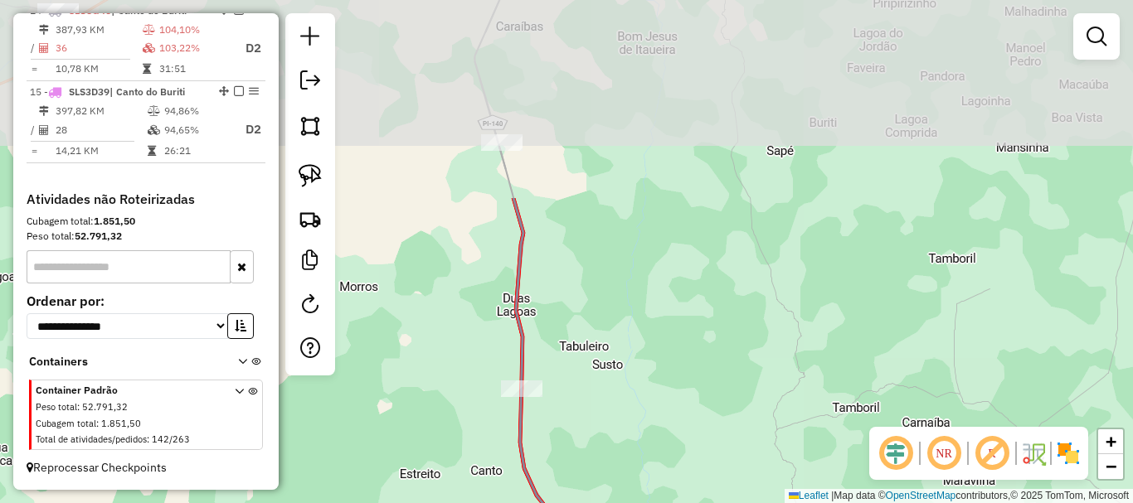
drag, startPoint x: 520, startPoint y: 236, endPoint x: 542, endPoint y: 450, distance: 214.3
click at [542, 450] on div "Janela de atendimento Grade de atendimento Capacidade Transportadoras Veículos …" at bounding box center [566, 251] width 1133 height 503
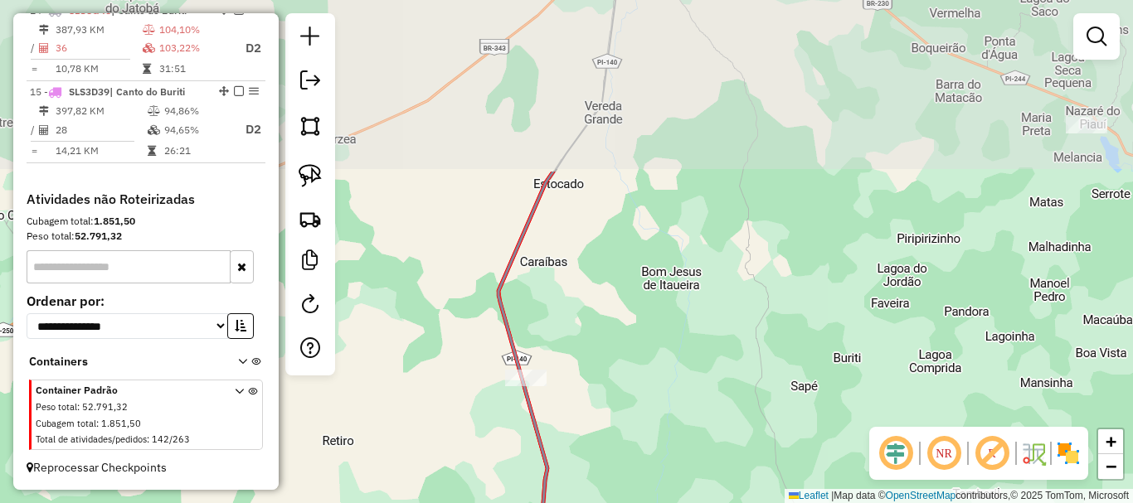
drag, startPoint x: 530, startPoint y: 356, endPoint x: 537, endPoint y: 388, distance: 33.2
click at [543, 438] on icon at bounding box center [543, 474] width 90 height 604
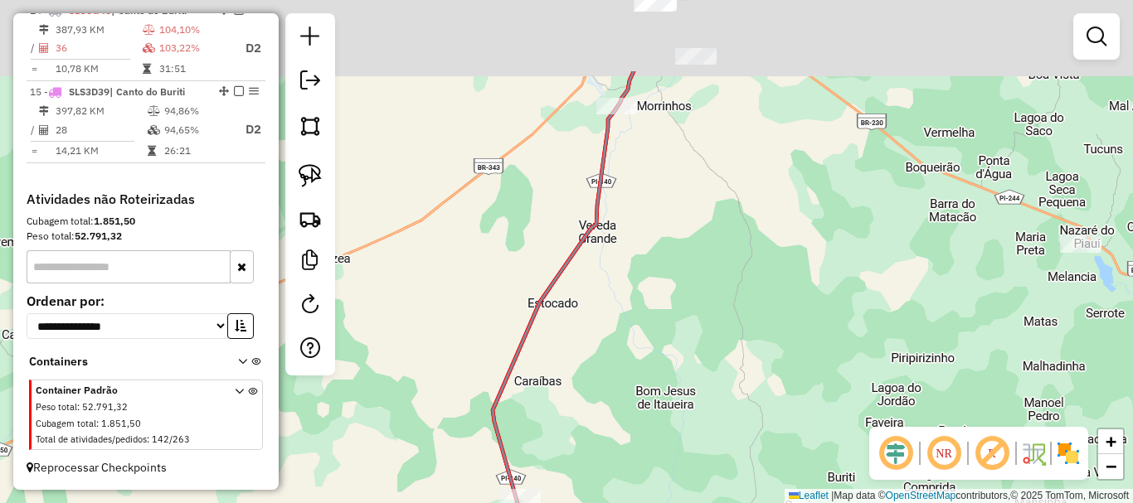
drag, startPoint x: 541, startPoint y: 398, endPoint x: 540, endPoint y: 411, distance: 12.5
click at [540, 411] on div "Janela de atendimento Grade de atendimento Capacidade Transportadoras Veículos …" at bounding box center [566, 251] width 1133 height 503
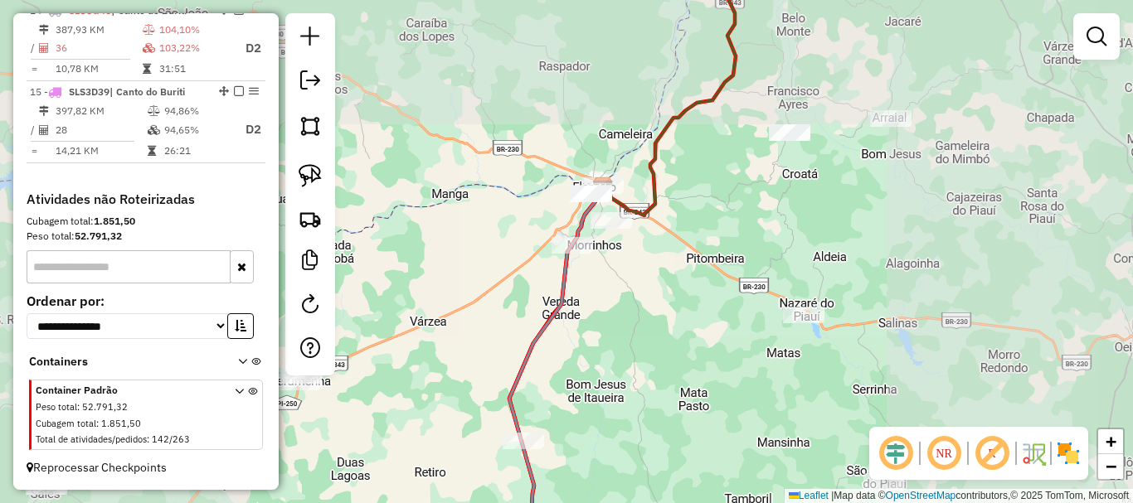
drag, startPoint x: 546, startPoint y: 328, endPoint x: 558, endPoint y: 264, distance: 65.9
click at [558, 264] on icon at bounding box center [556, 370] width 95 height 366
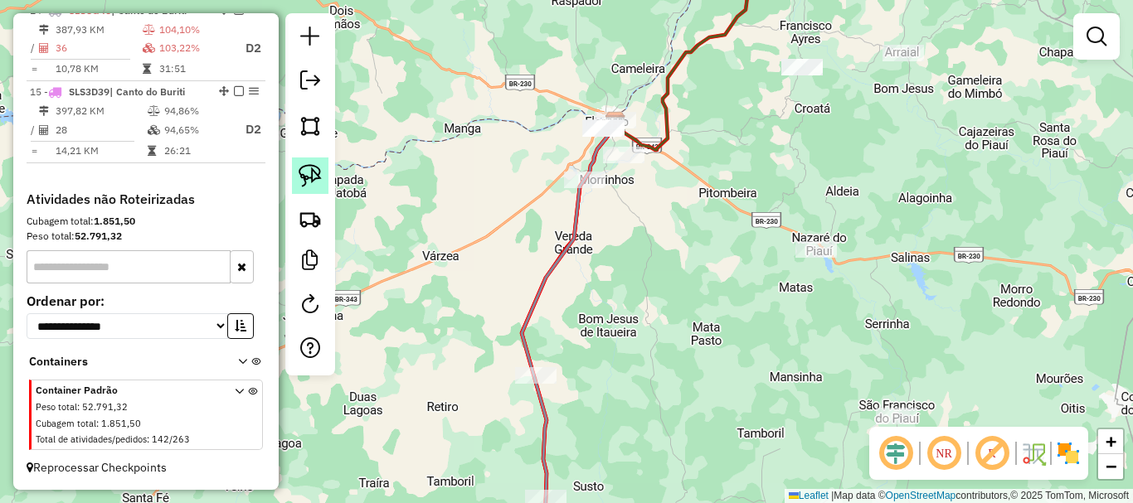
click at [311, 171] on img at bounding box center [310, 175] width 23 height 23
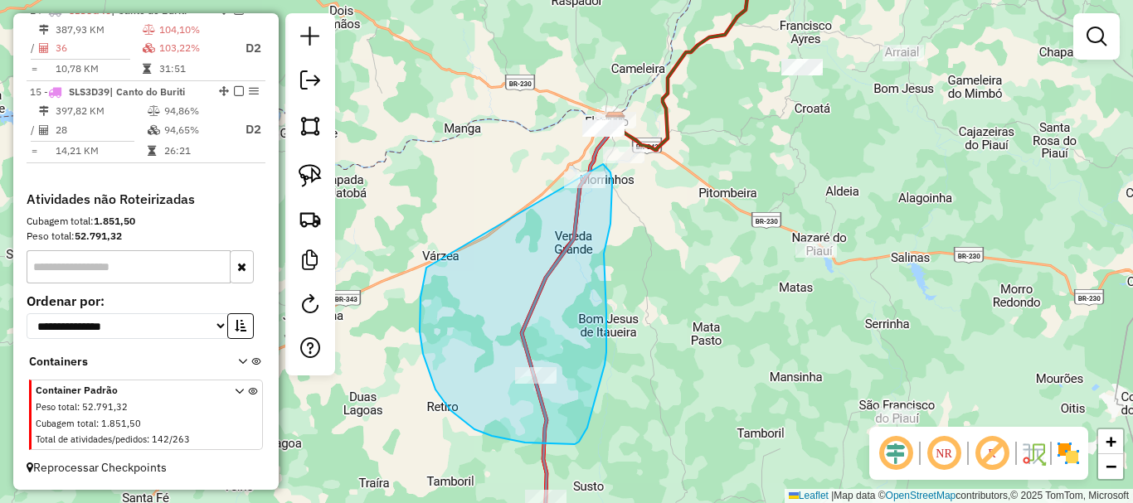
drag, startPoint x: 423, startPoint y: 354, endPoint x: 571, endPoint y: 147, distance: 254.5
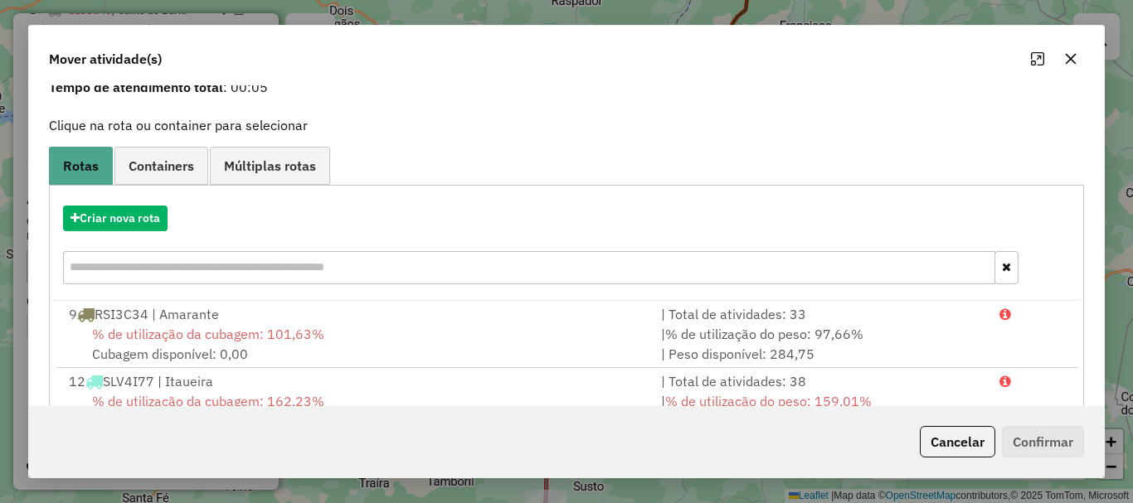
scroll to position [266, 0]
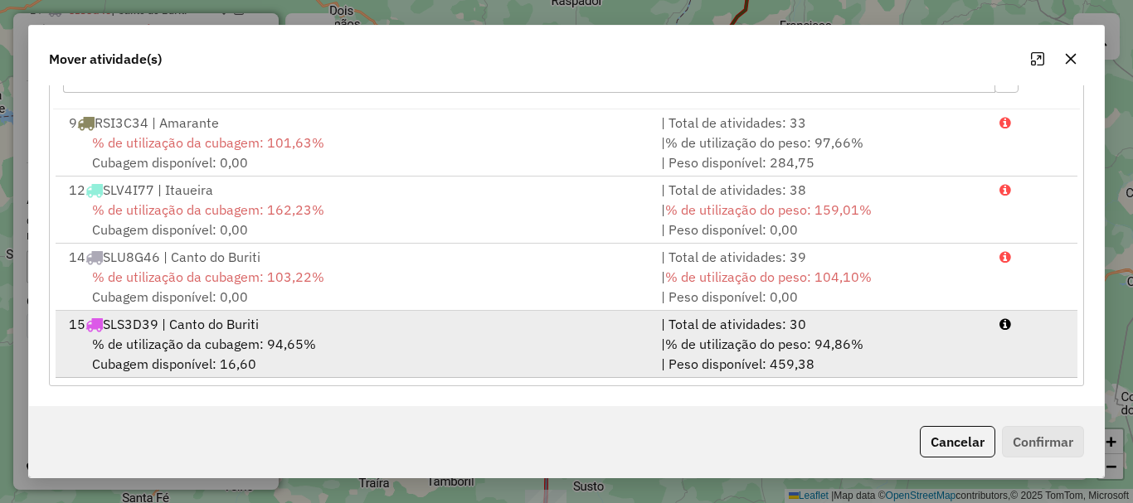
click at [676, 367] on div "| % de utilização do peso: 94,86% | Peso disponível: 459,38" at bounding box center [820, 354] width 338 height 40
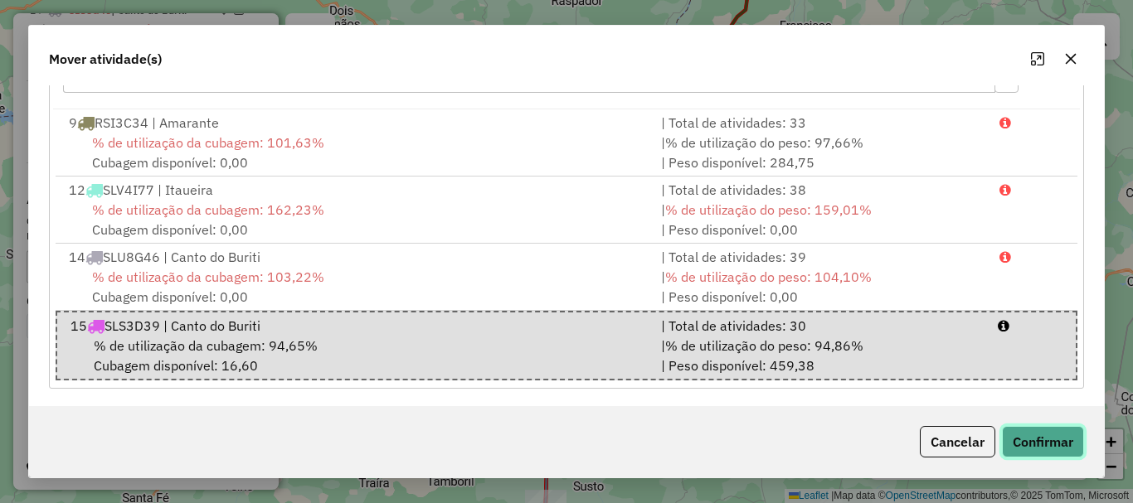
click at [1051, 449] on button "Confirmar" at bounding box center [1043, 442] width 82 height 32
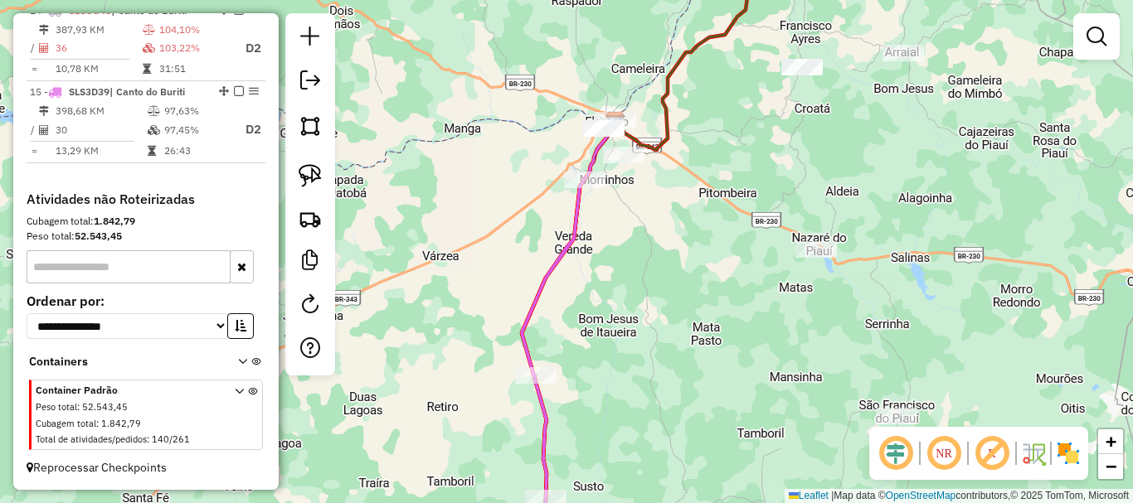
scroll to position [0, 0]
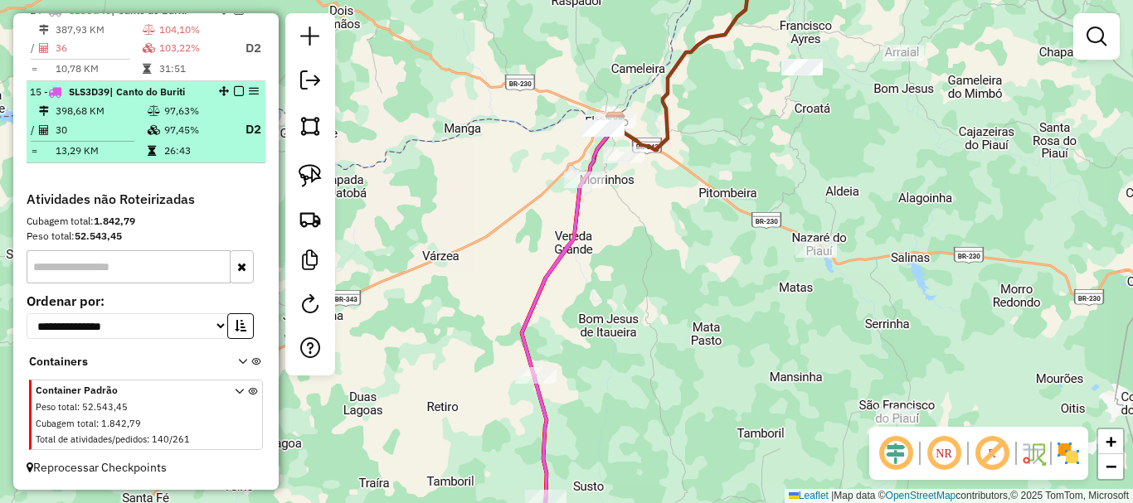
click at [235, 96] on em at bounding box center [239, 91] width 10 height 10
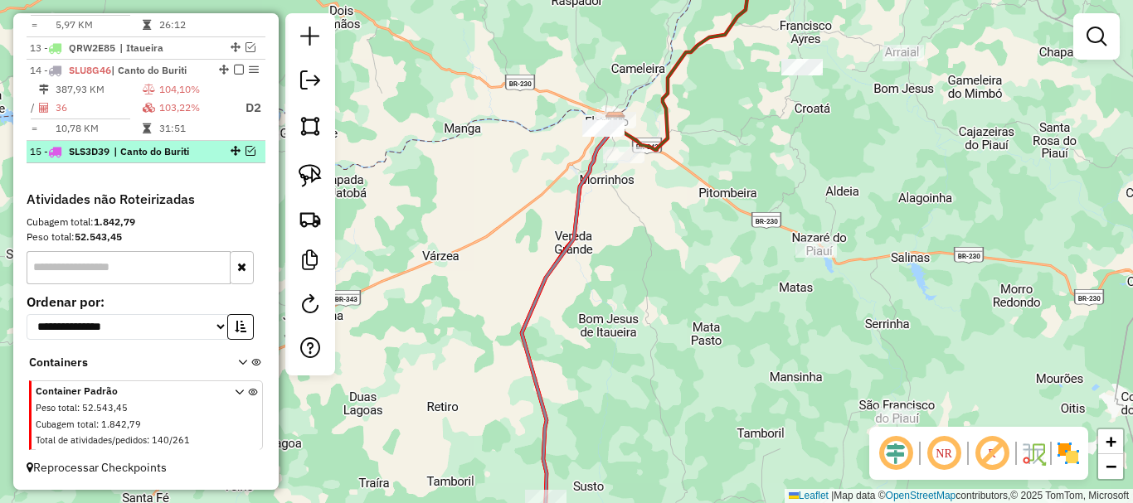
scroll to position [1002, 0]
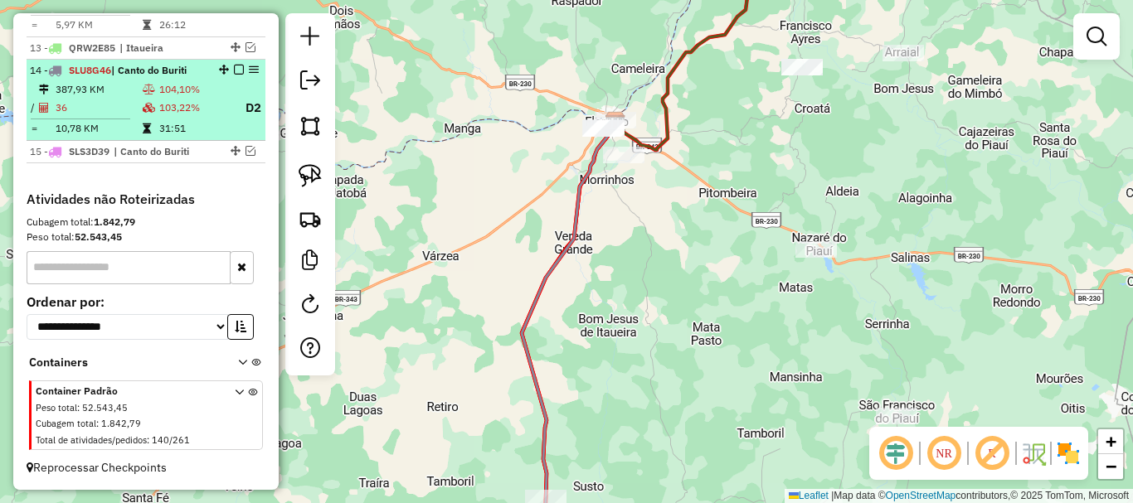
click at [209, 137] on td "31:51" at bounding box center [194, 128] width 73 height 17
select select "*********"
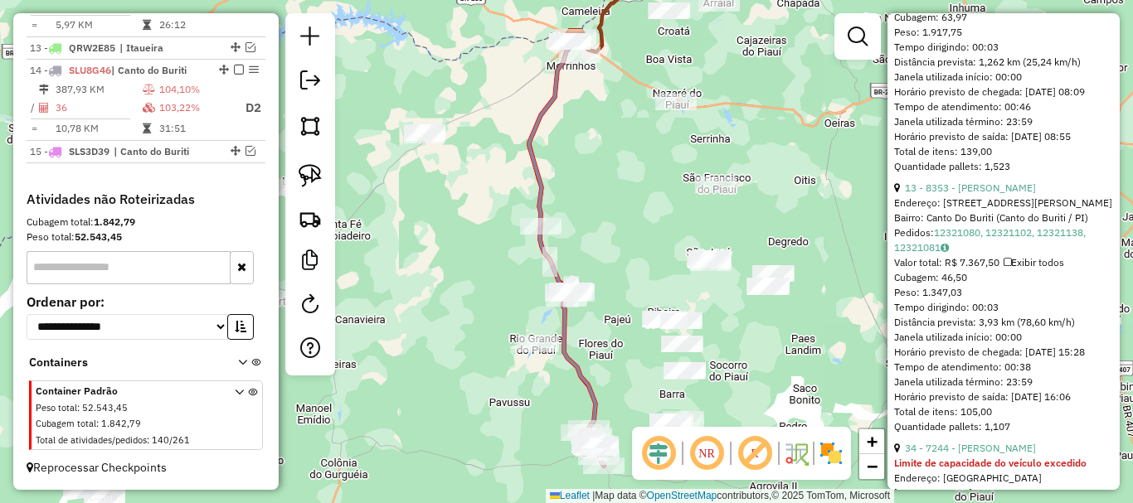
scroll to position [1244, 0]
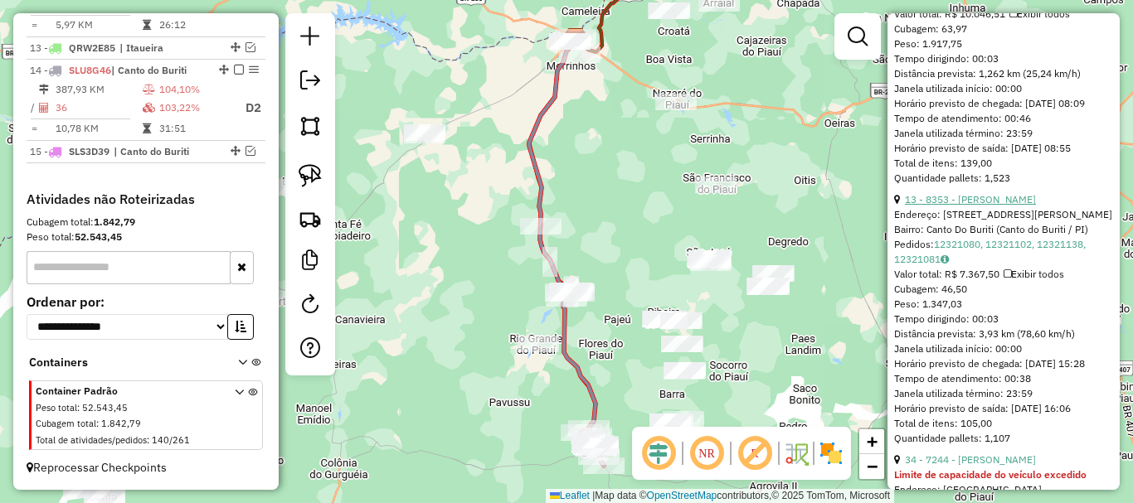
click at [1029, 206] on link "13 - 8353 - [PERSON_NAME]" at bounding box center [970, 199] width 131 height 12
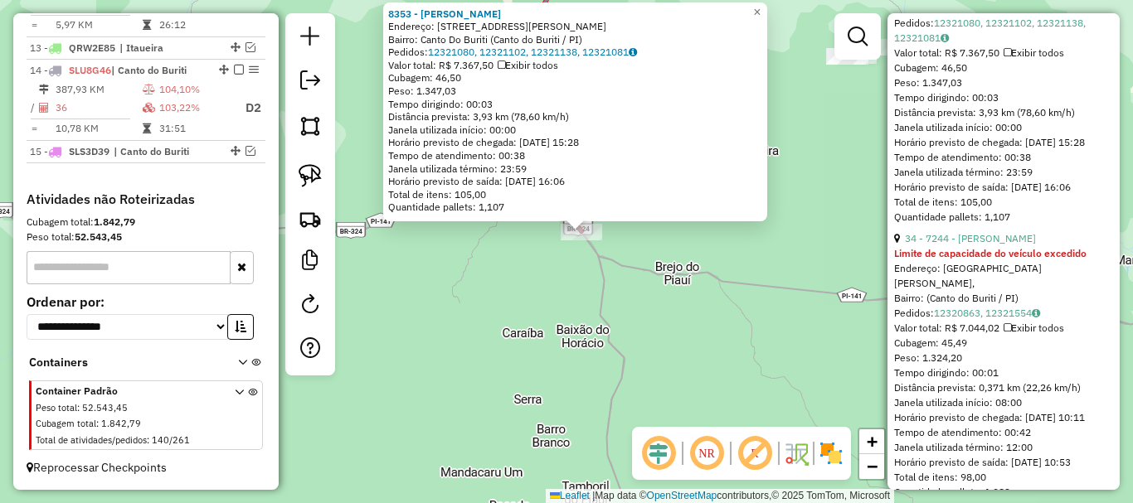
scroll to position [1493, 0]
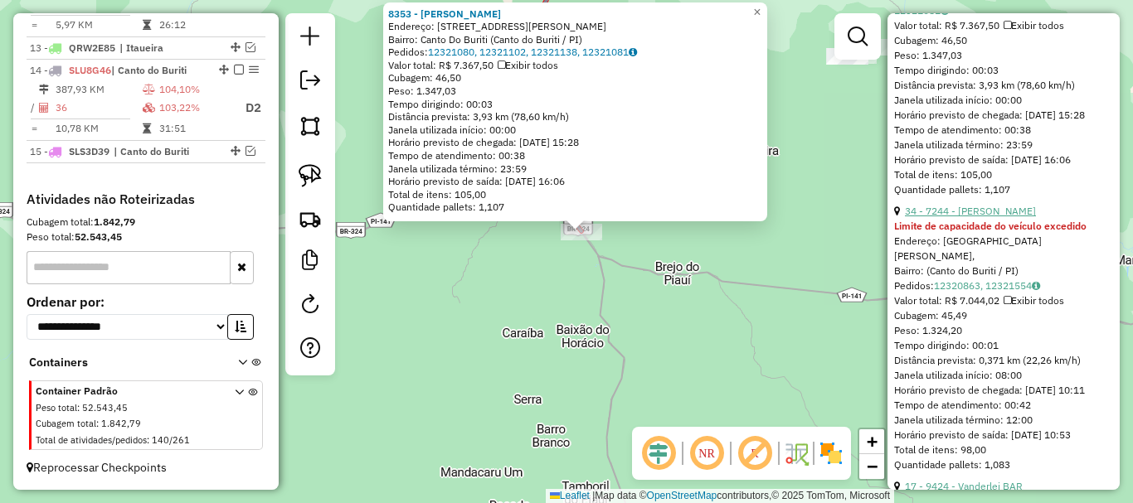
click at [1002, 217] on link "34 - 7244 - [PERSON_NAME]" at bounding box center [970, 211] width 131 height 12
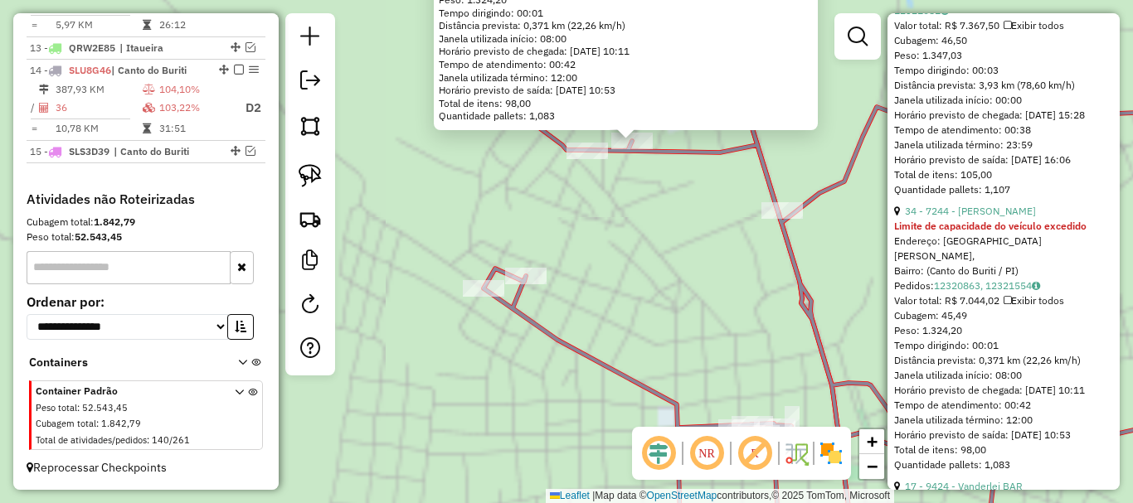
click at [633, 231] on div "7244 - [PERSON_NAME] Limite de capacidade do veículo excedido Endereço: [GEOGRA…" at bounding box center [566, 251] width 1133 height 503
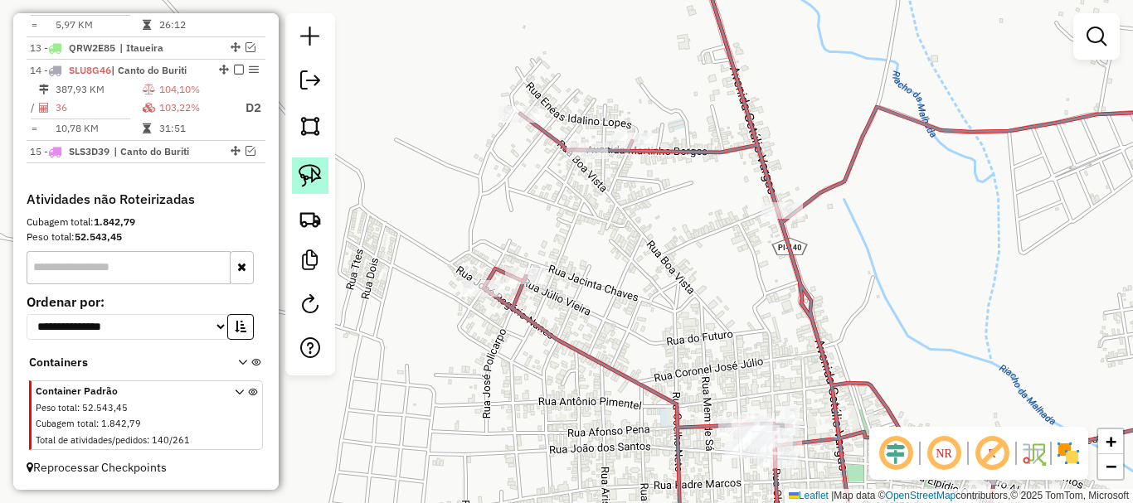
click at [312, 171] on img at bounding box center [310, 175] width 23 height 23
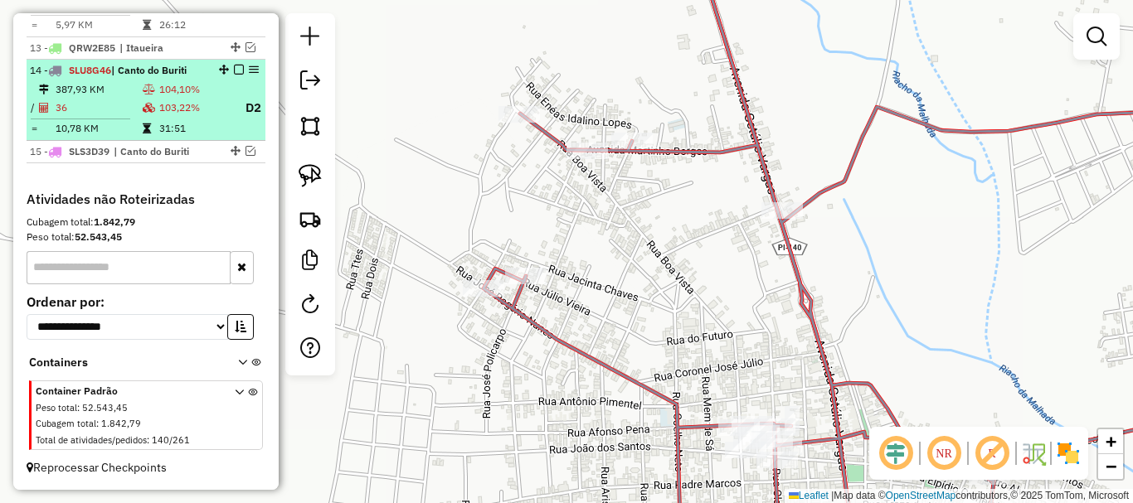
click at [183, 131] on td "31:51" at bounding box center [194, 128] width 73 height 17
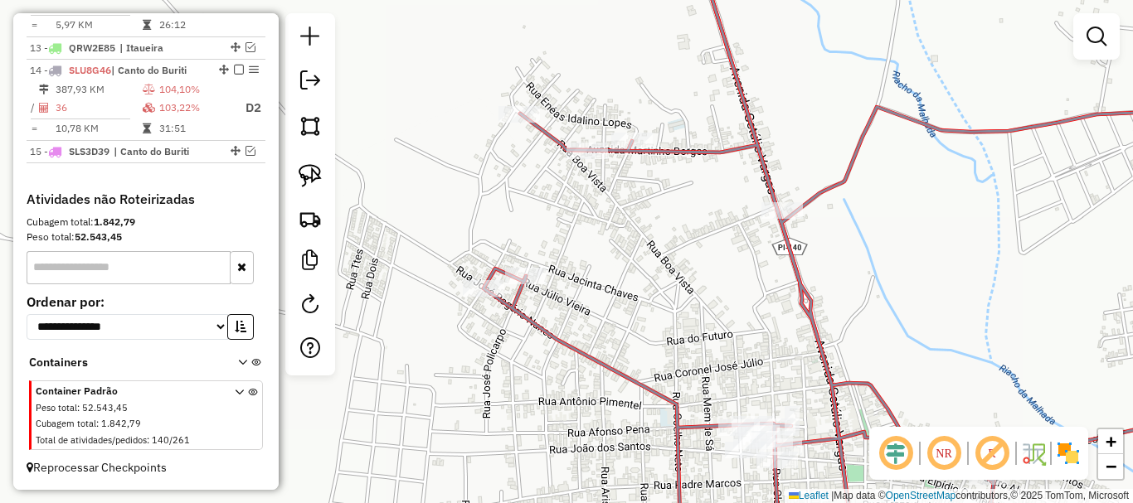
select select "*********"
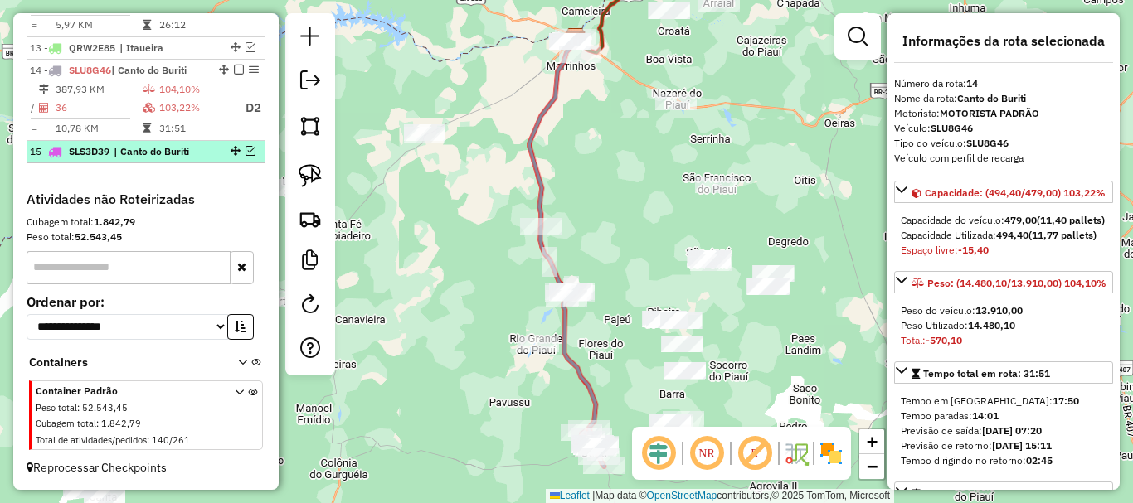
scroll to position [836, 0]
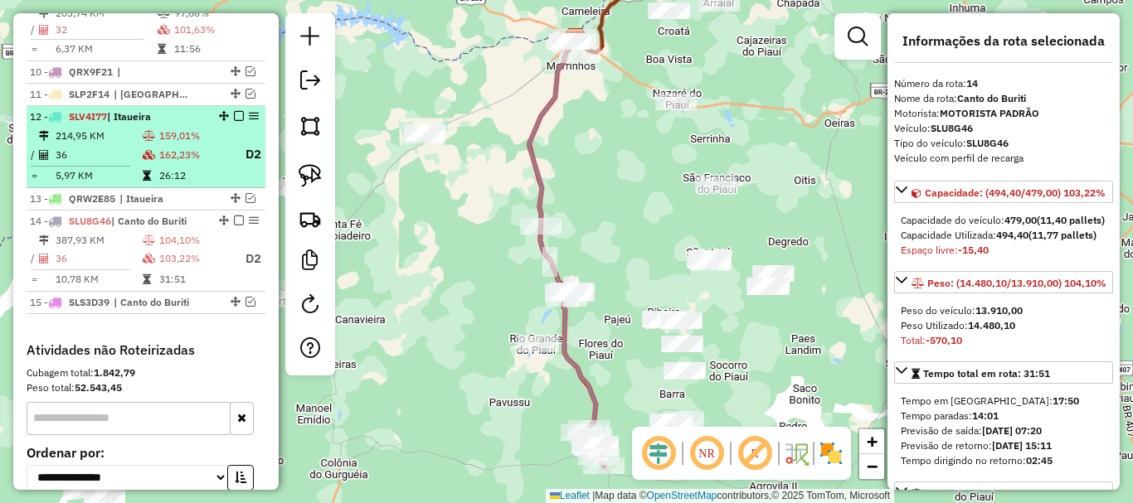
click at [177, 144] on td "159,01%" at bounding box center [194, 136] width 73 height 17
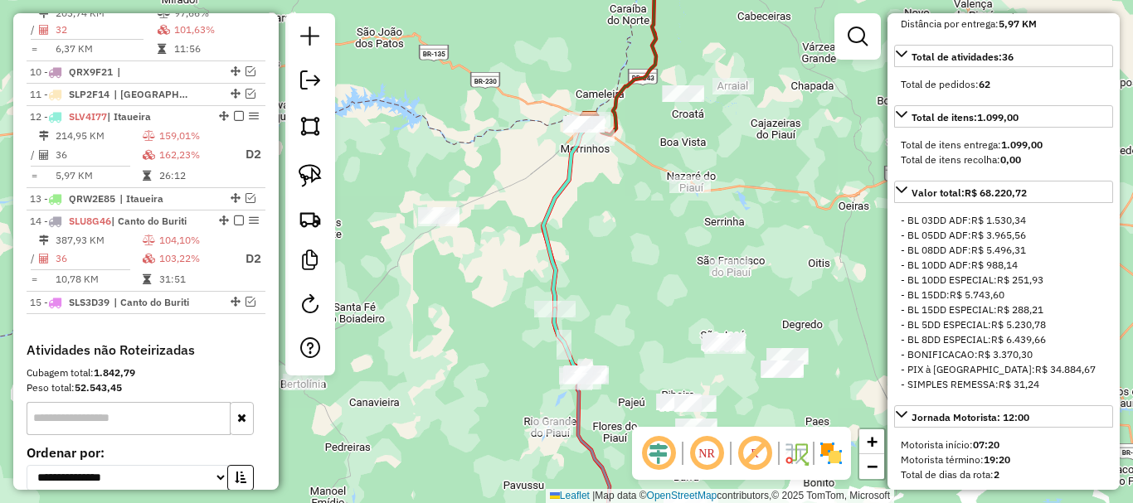
scroll to position [829, 0]
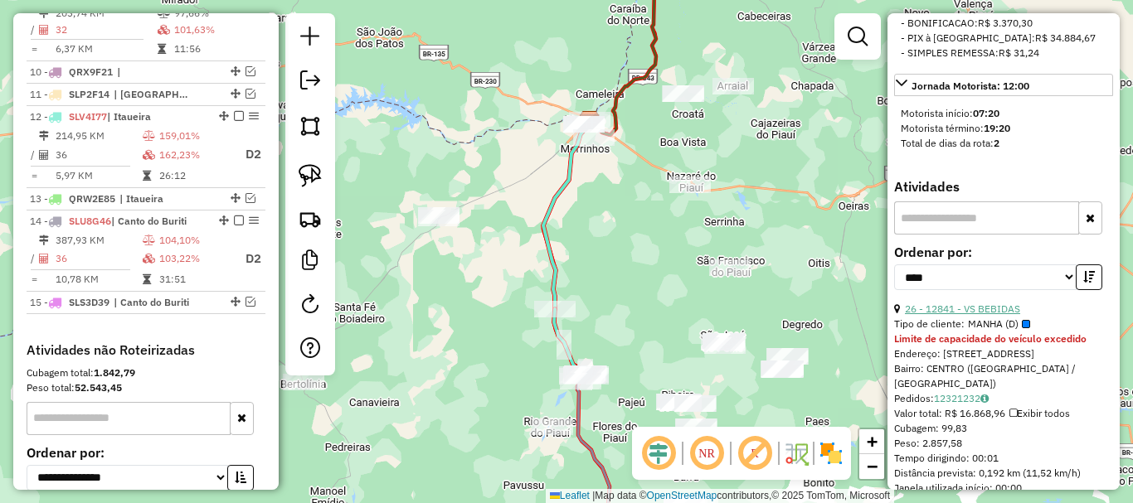
click at [1004, 315] on link "26 - 12841 - VS BEBIDAS" at bounding box center [962, 309] width 115 height 12
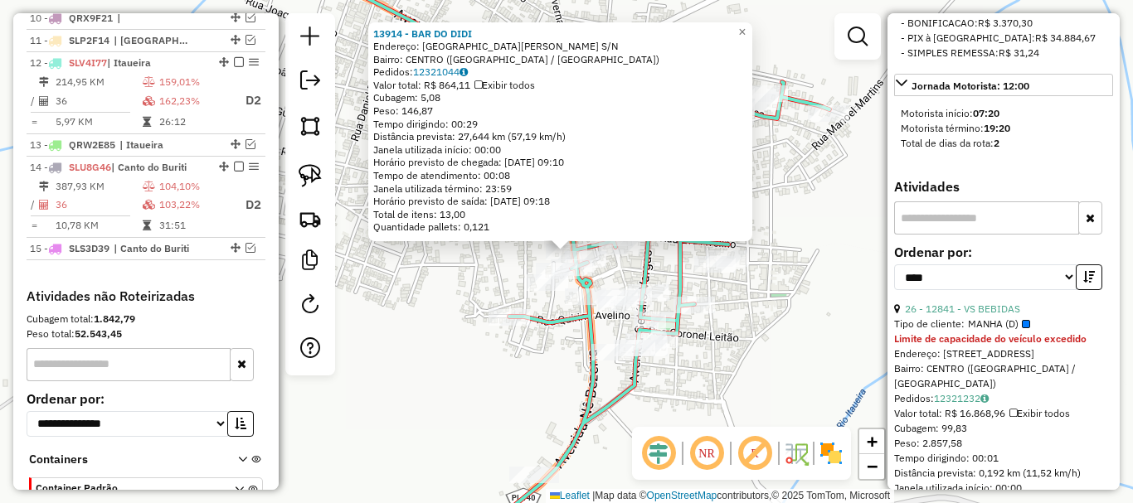
scroll to position [944, 0]
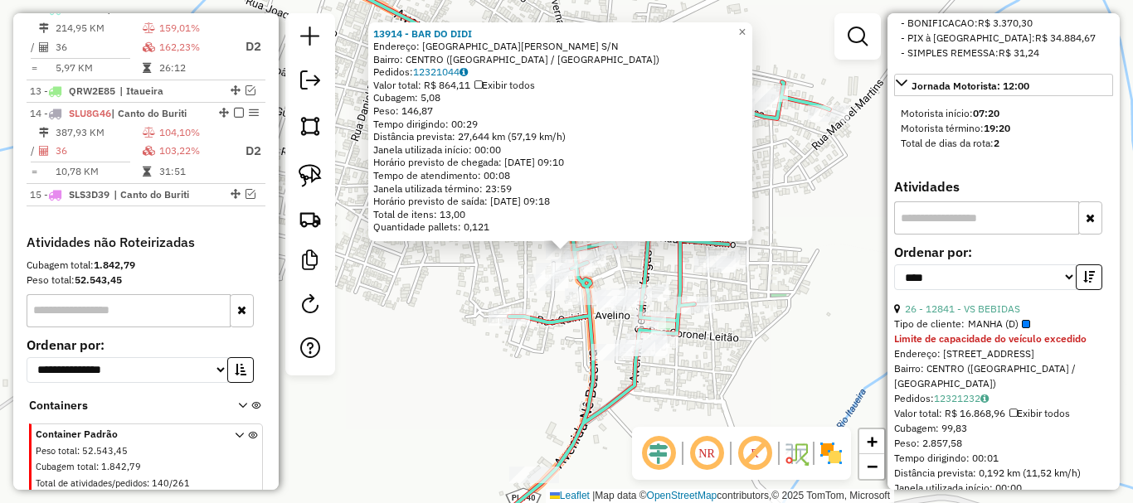
click at [533, 243] on div "13914 - BAR DO DIDI Endereço: [GEOGRAPHIC_DATA][PERSON_NAME] S/N Bairro: [GEOGR…" at bounding box center [566, 251] width 1133 height 503
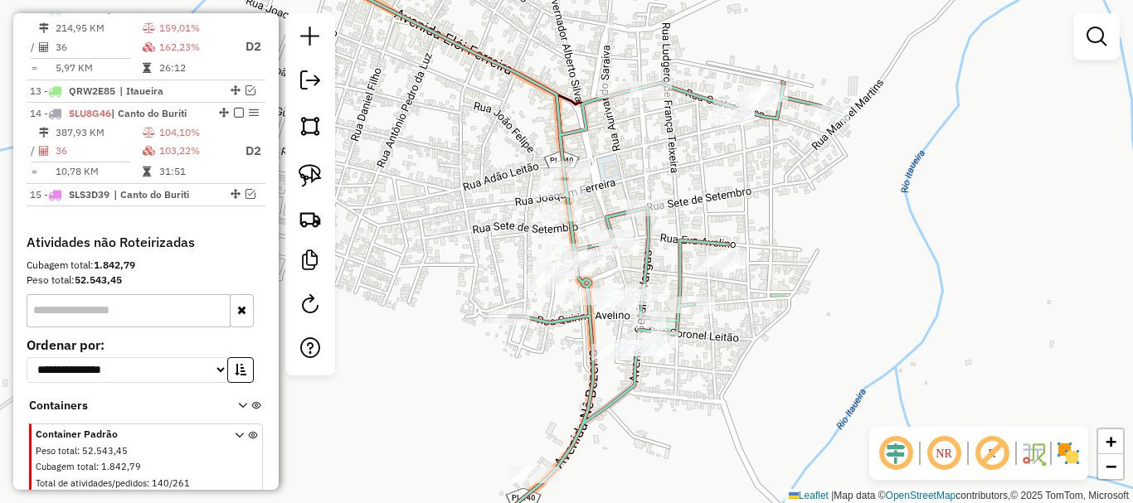
click at [284, 167] on div "Janela de atendimento Grade de atendimento Capacidade Transportadoras Veículos …" at bounding box center [566, 251] width 1133 height 503
click at [315, 181] on img at bounding box center [310, 175] width 23 height 23
drag, startPoint x: 592, startPoint y: 203, endPoint x: 574, endPoint y: 233, distance: 35.0
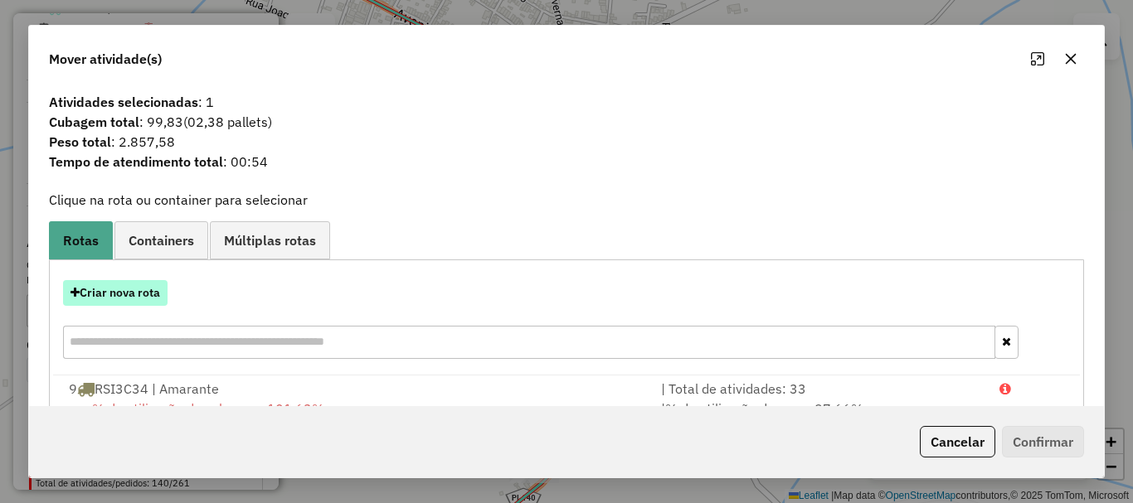
click at [163, 281] on button "Criar nova rota" at bounding box center [115, 293] width 105 height 26
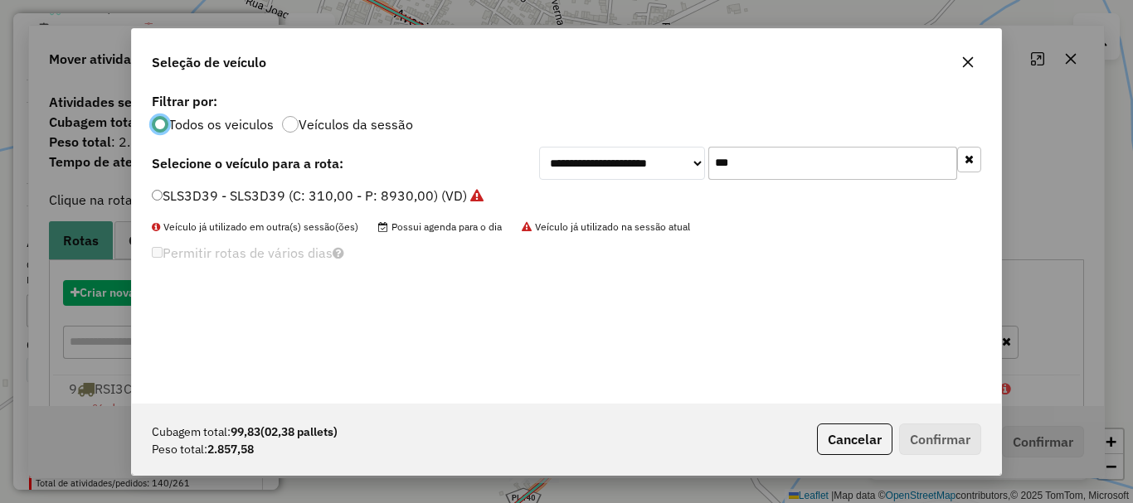
scroll to position [9, 5]
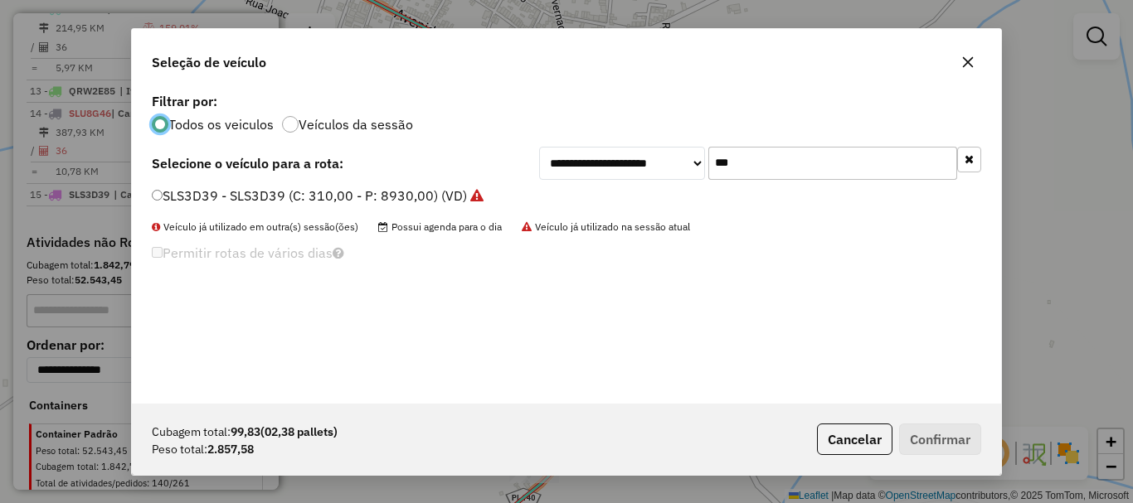
click at [777, 171] on input "***" at bounding box center [832, 163] width 249 height 33
type input "***"
click at [188, 194] on label "SLP2F11 - SLP2F11 (C: 238,00 - P: 6902,00) (VD)" at bounding box center [309, 196] width 314 height 20
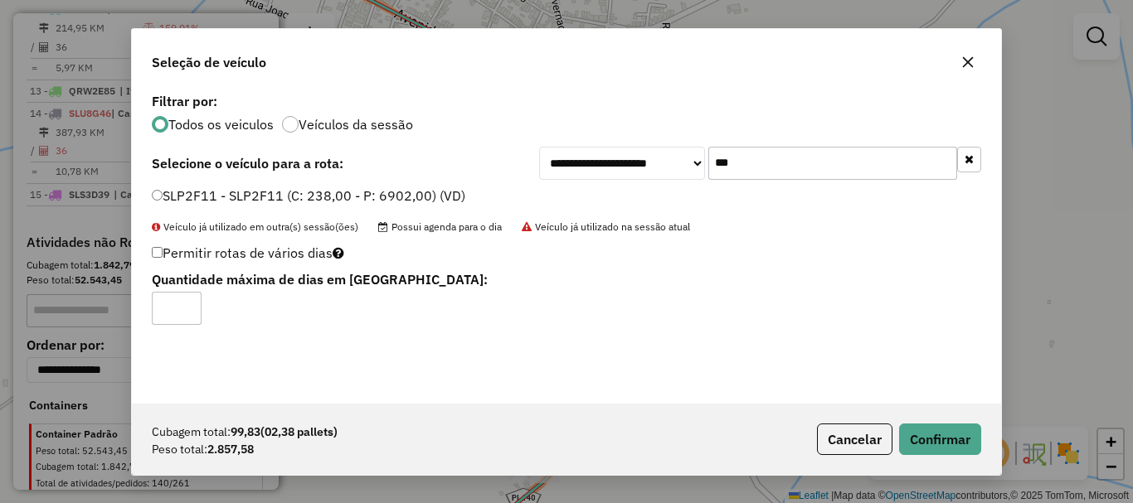
type input "*"
click at [186, 305] on input "*" at bounding box center [177, 308] width 50 height 33
click at [939, 443] on button "Confirmar" at bounding box center [940, 440] width 82 height 32
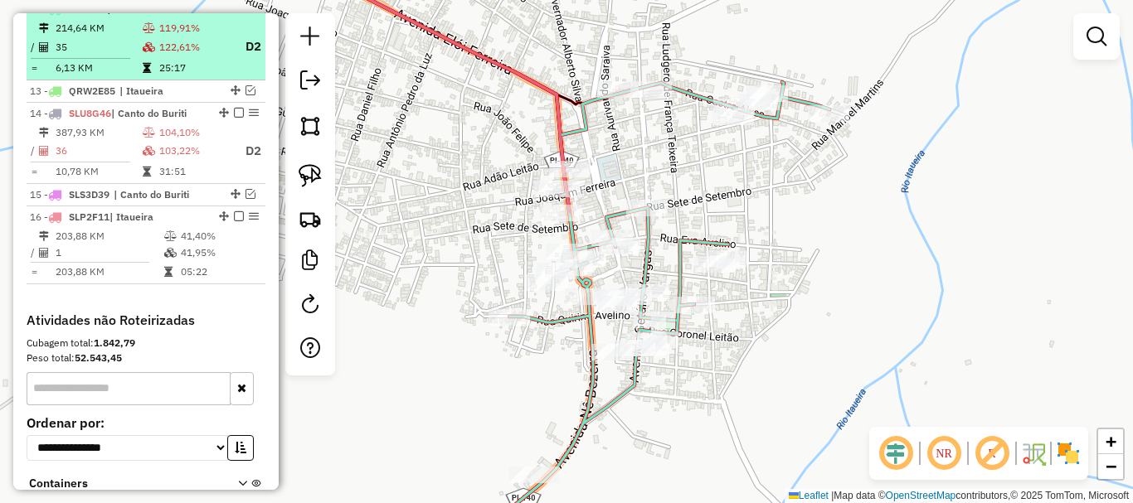
click at [148, 52] on icon at bounding box center [149, 47] width 12 height 10
select select "*********"
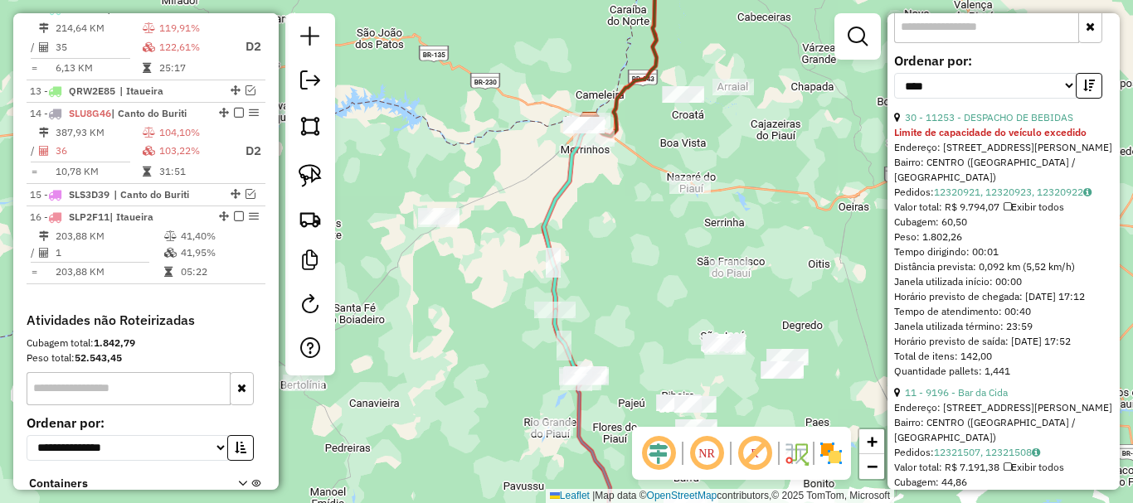
scroll to position [1078, 0]
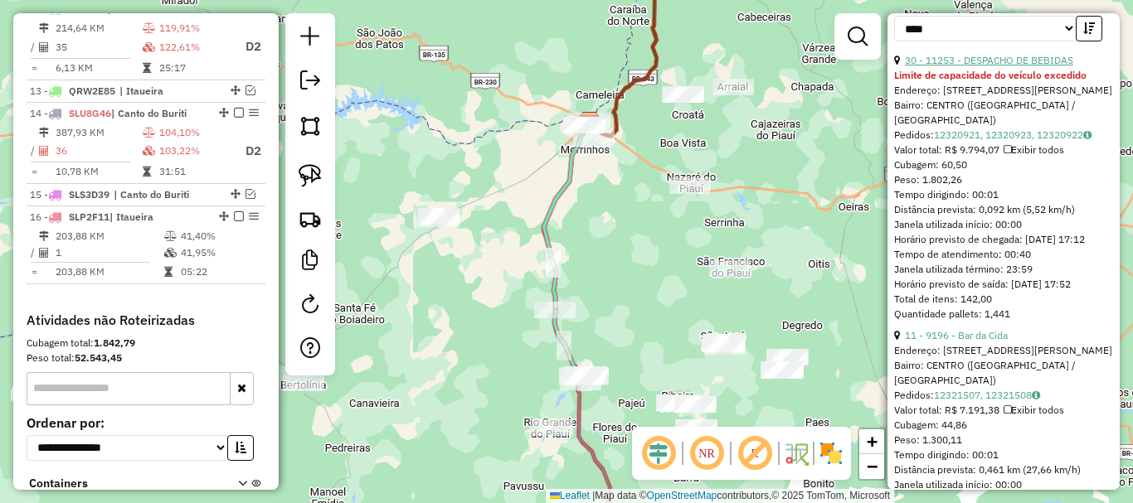
click at [1036, 66] on link "30 - 11253 - DESPACHO DE BEBIDAS" at bounding box center [989, 60] width 168 height 12
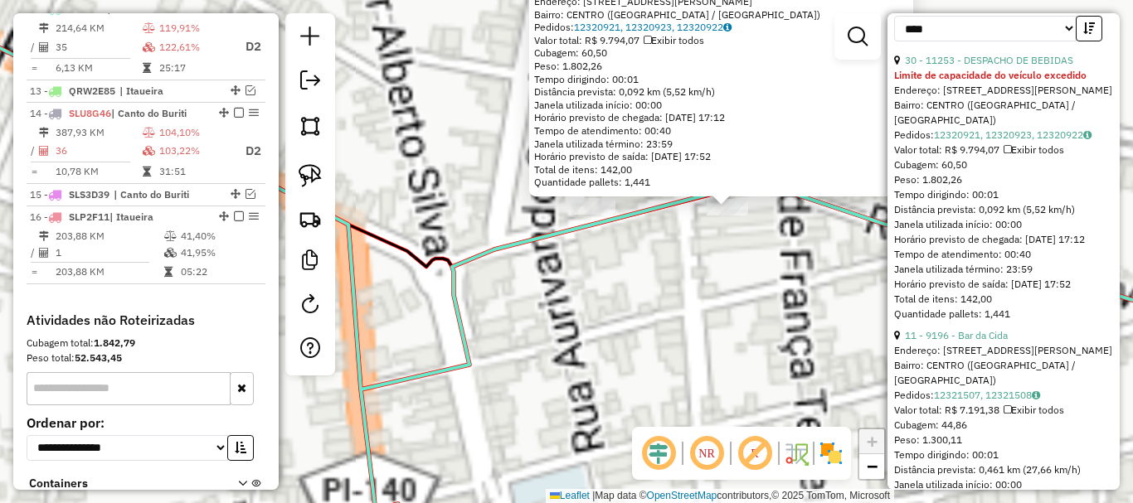
click at [707, 275] on div "11253 - DESPACHO DE BEBIDAS Limite de capacidade do veículo excedido Endereço: …" at bounding box center [566, 251] width 1133 height 503
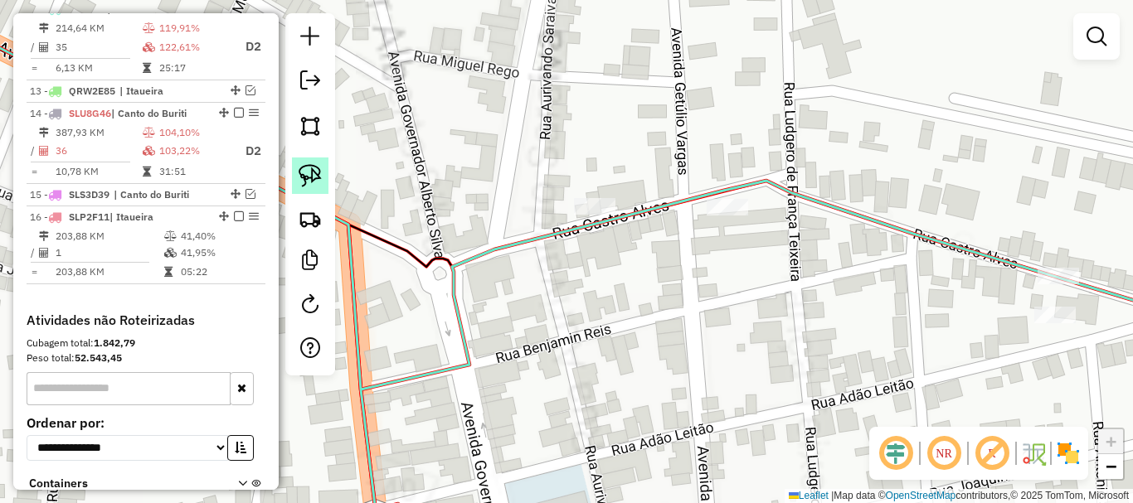
click at [300, 178] on img at bounding box center [310, 175] width 23 height 23
drag, startPoint x: 707, startPoint y: 158, endPoint x: 753, endPoint y: 248, distance: 101.6
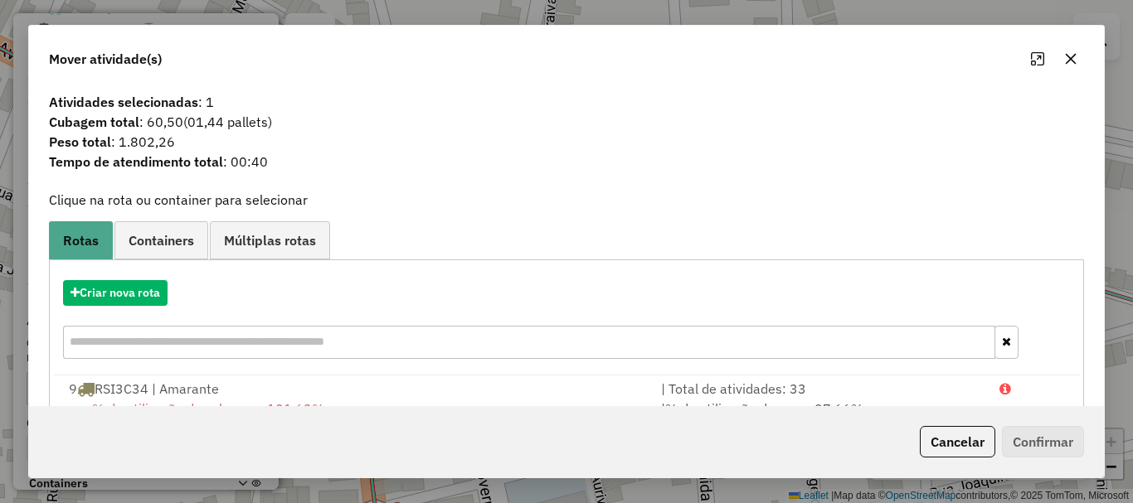
scroll to position [199, 0]
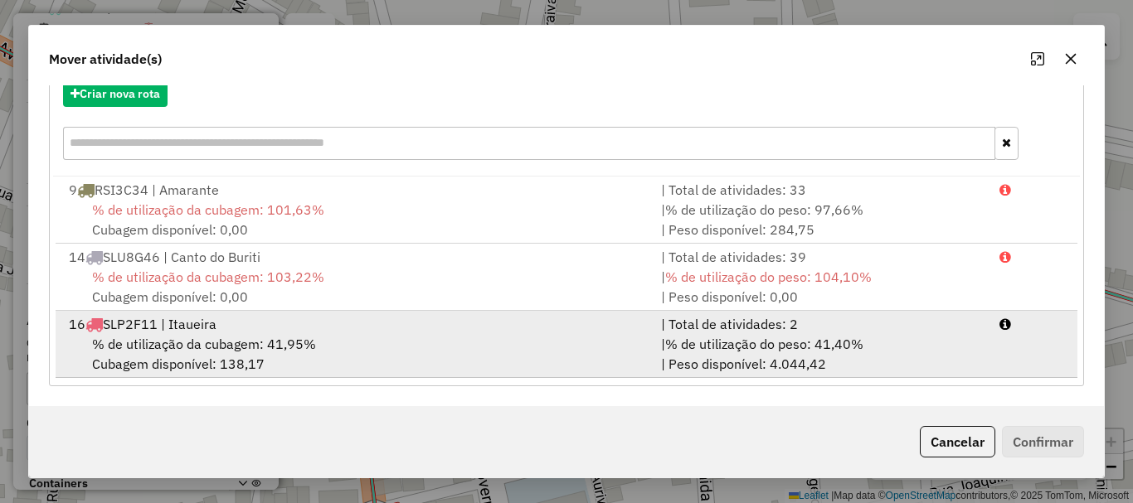
click at [276, 342] on span "% de utilização da cubagem: 41,95%" at bounding box center [204, 344] width 224 height 17
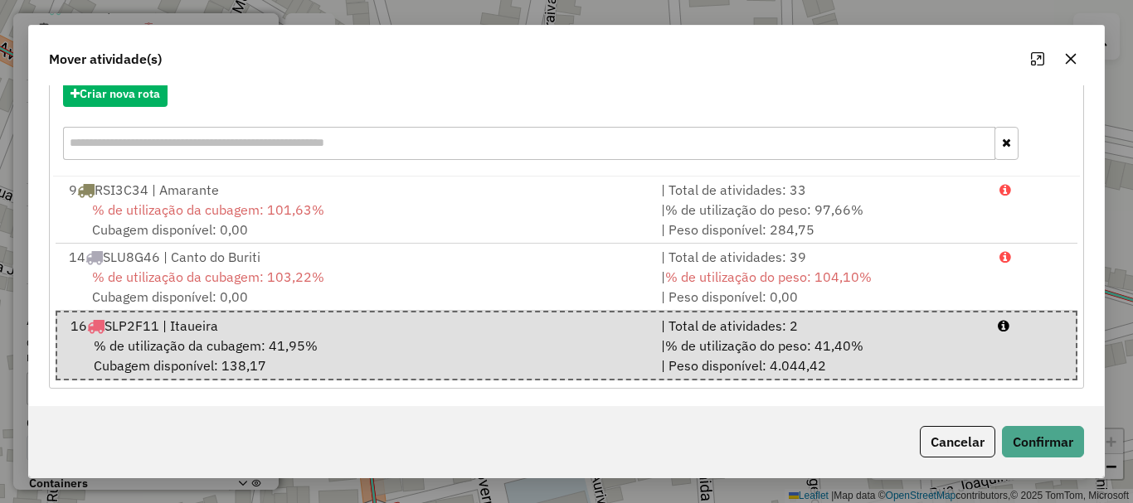
click at [1062, 474] on div "Cancelar Confirmar" at bounding box center [566, 441] width 1075 height 71
click at [1056, 450] on button "Confirmar" at bounding box center [1043, 442] width 82 height 32
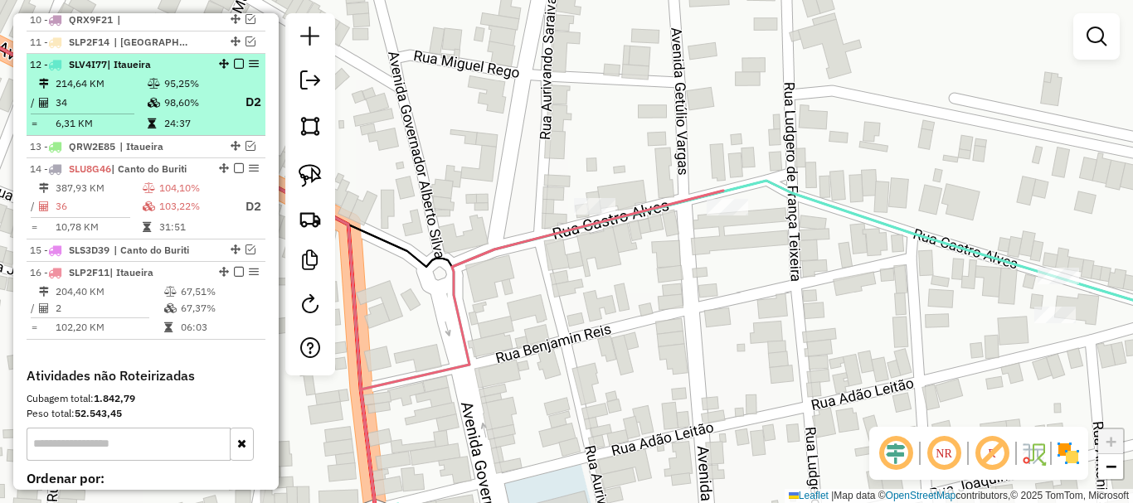
scroll to position [861, 0]
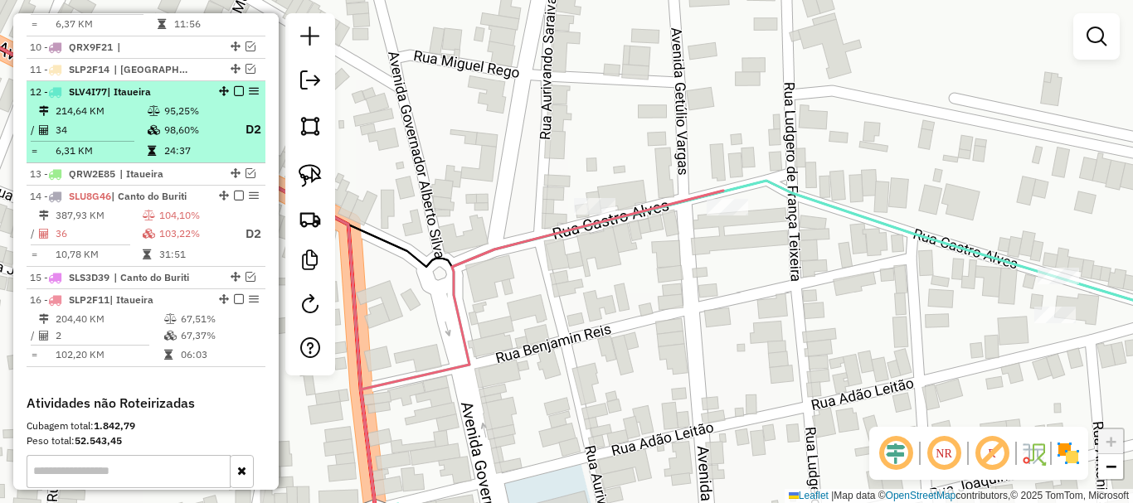
click at [234, 96] on em at bounding box center [239, 91] width 10 height 10
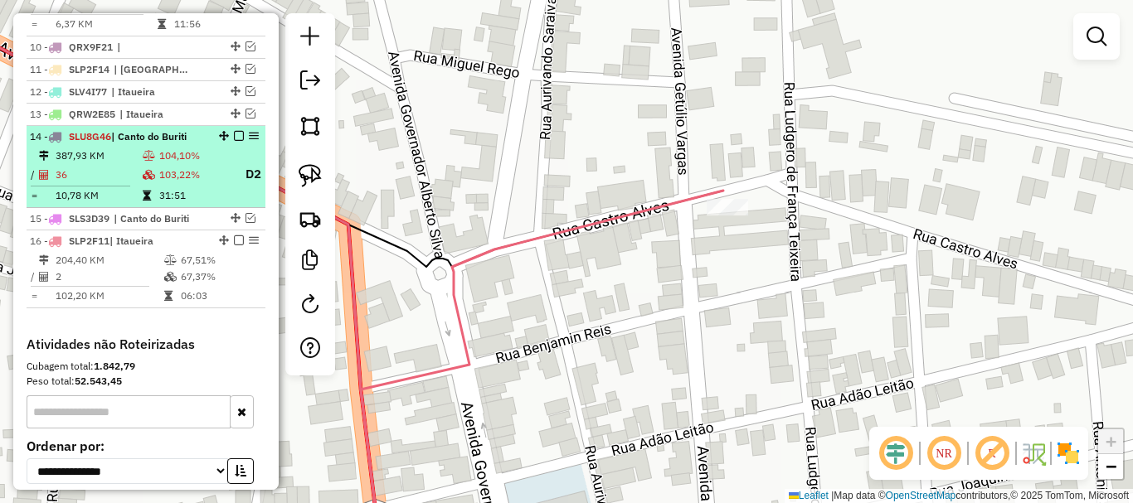
click at [195, 163] on td "104,10%" at bounding box center [194, 156] width 73 height 17
select select "*********"
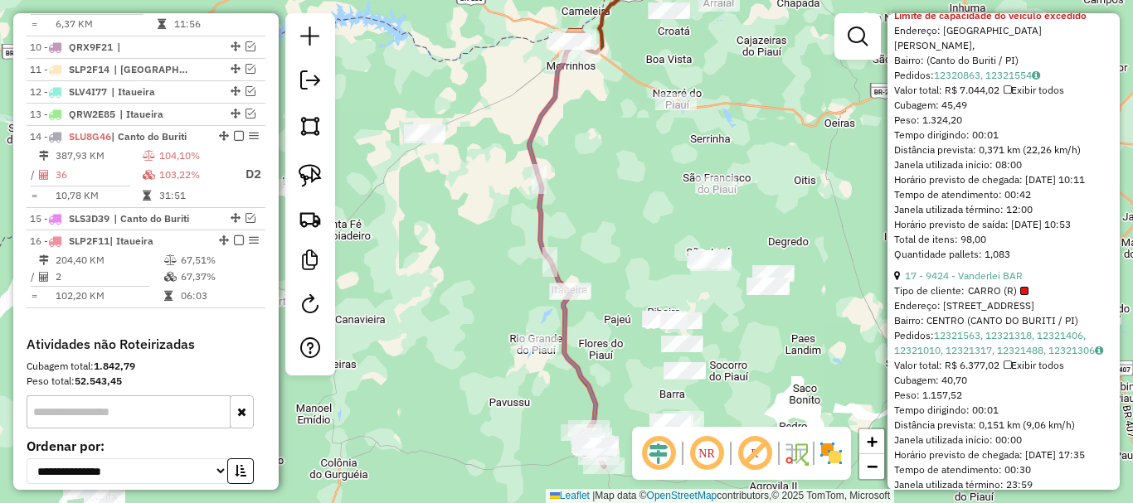
scroll to position [1659, 0]
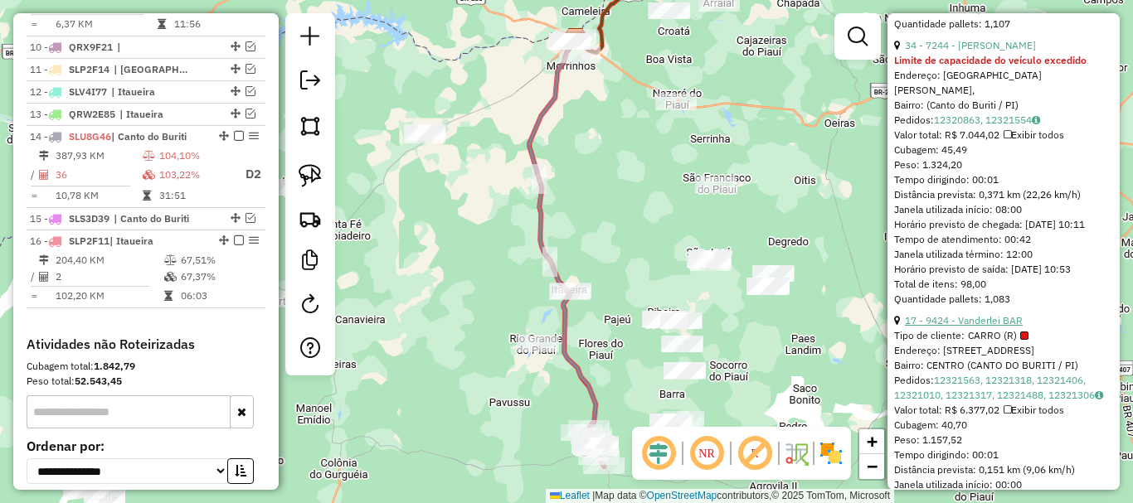
click at [959, 327] on link "17 - 9424 - Vanderlei BAR" at bounding box center [964, 320] width 118 height 12
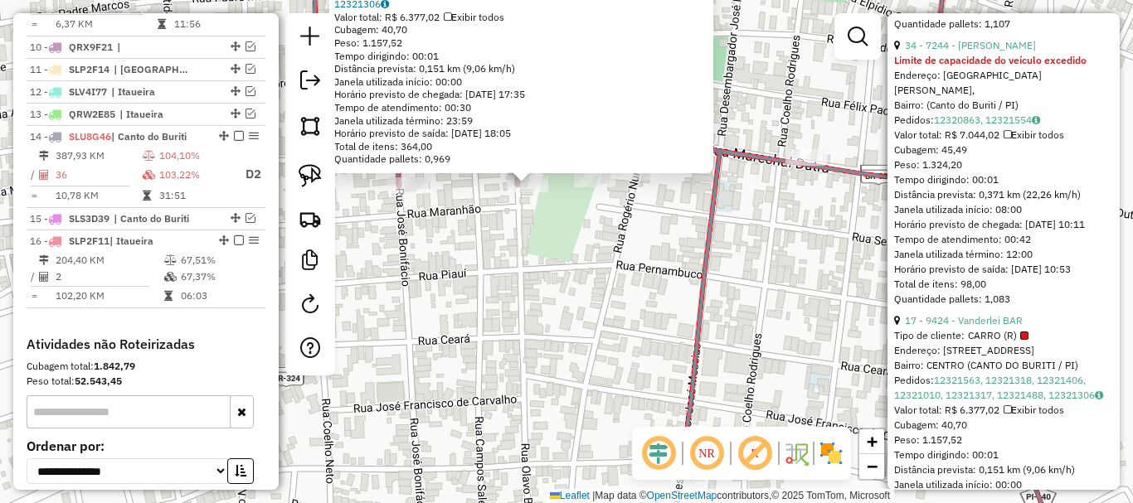
click at [548, 214] on div "9424 - Vanderlei BAR Tipo de cliente: CARRO (R) Endereço: R_Joao Pires 197 Bair…" at bounding box center [566, 251] width 1133 height 503
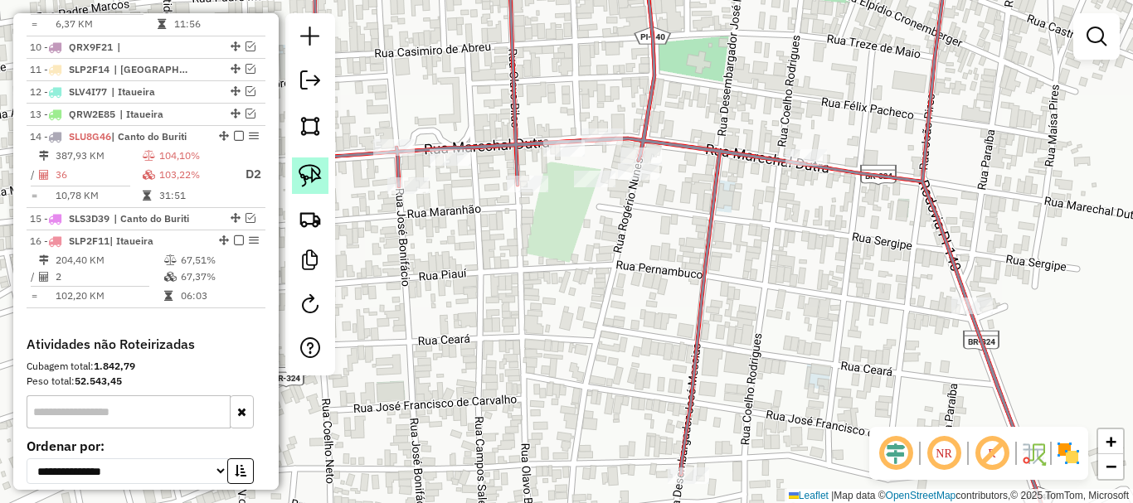
click at [305, 179] on img at bounding box center [310, 175] width 23 height 23
drag, startPoint x: 495, startPoint y: 169, endPoint x: 538, endPoint y: 192, distance: 49.0
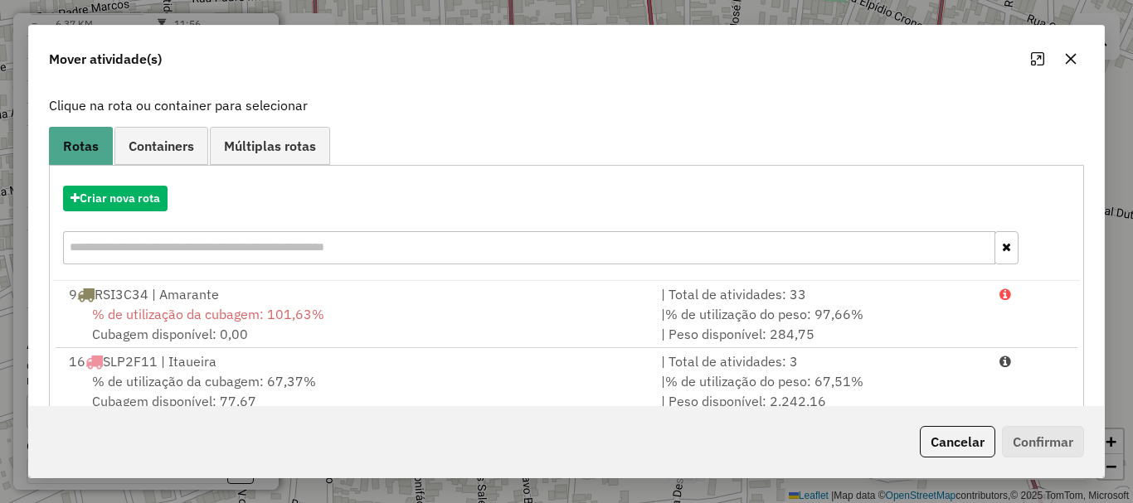
scroll to position [132, 0]
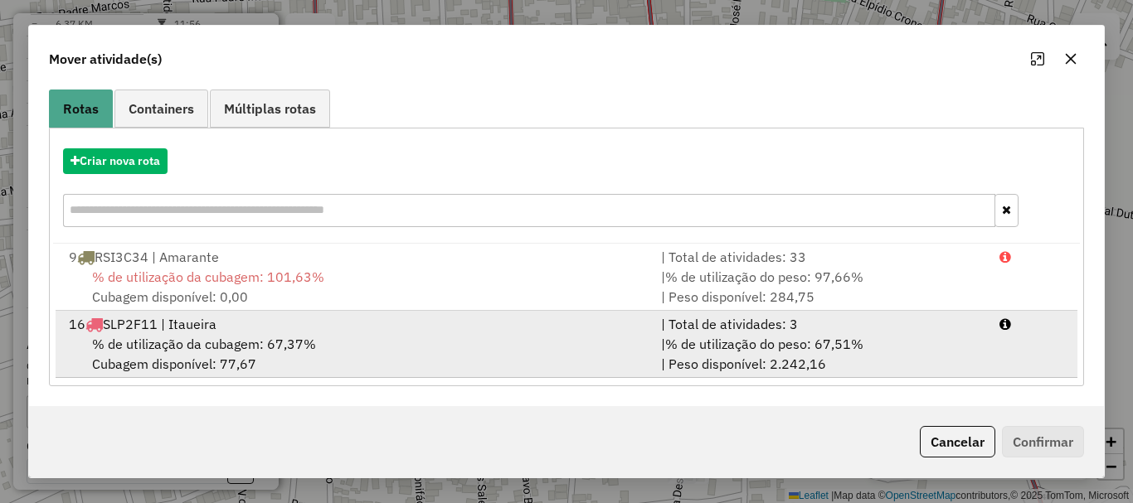
click at [229, 352] on span "% de utilização da cubagem: 67,37%" at bounding box center [204, 344] width 224 height 17
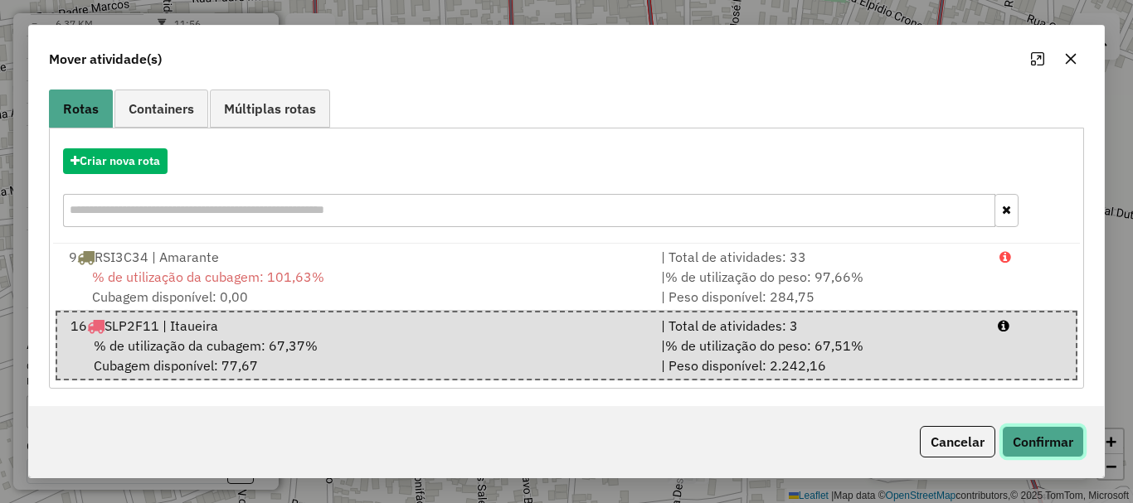
click at [1077, 448] on button "Confirmar" at bounding box center [1043, 442] width 82 height 32
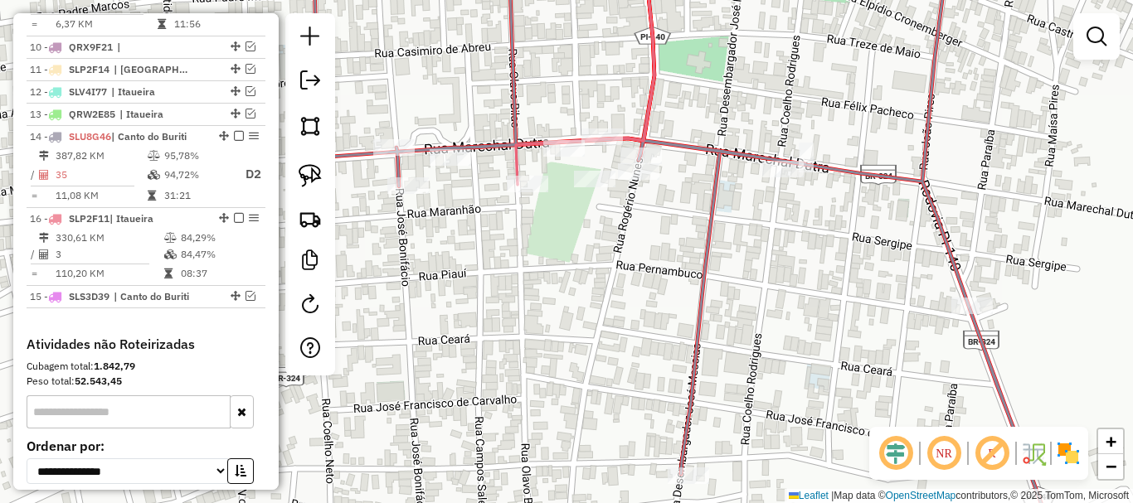
drag, startPoint x: 221, startPoint y: 255, endPoint x: 220, endPoint y: 227, distance: 28.2
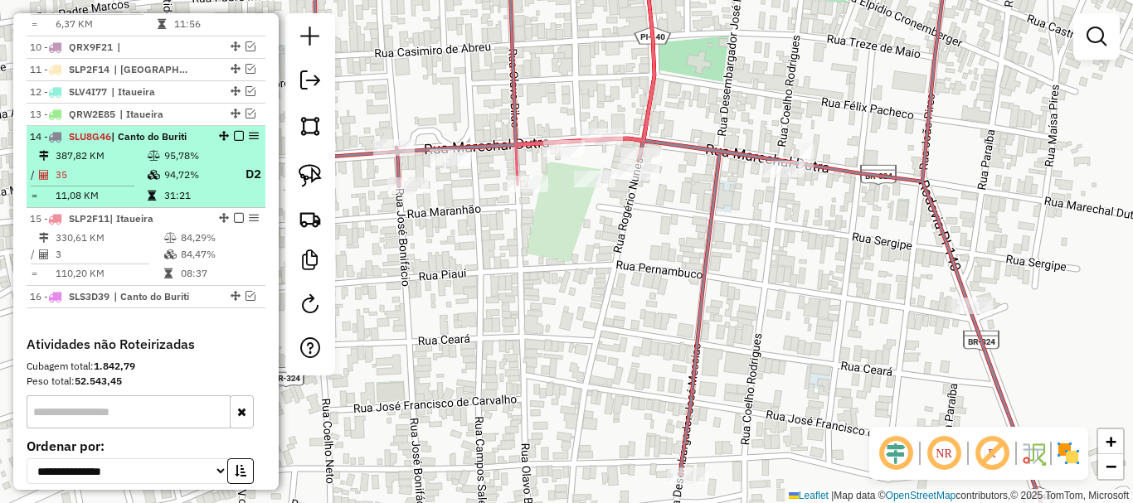
click at [236, 141] on em at bounding box center [239, 136] width 10 height 10
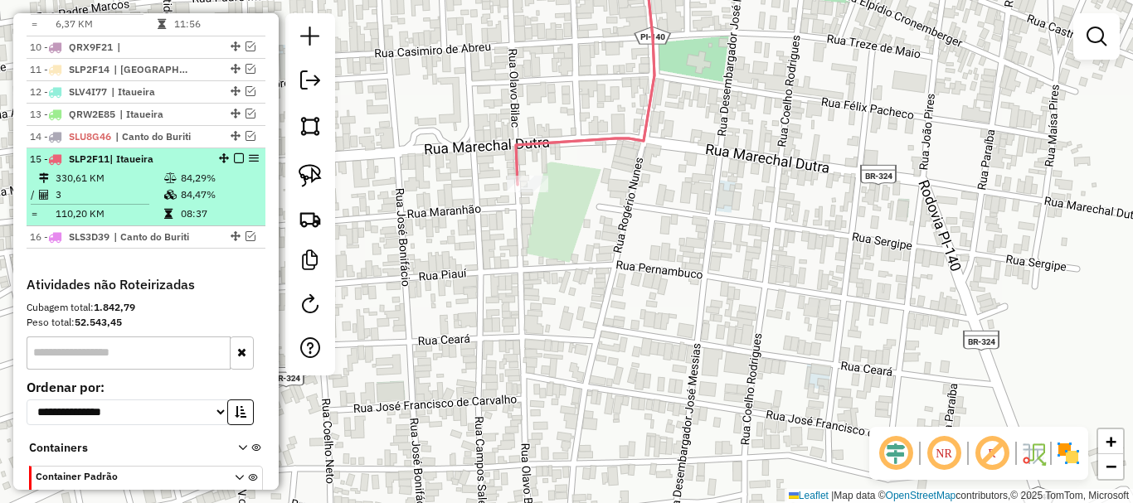
click at [234, 163] on em at bounding box center [239, 158] width 10 height 10
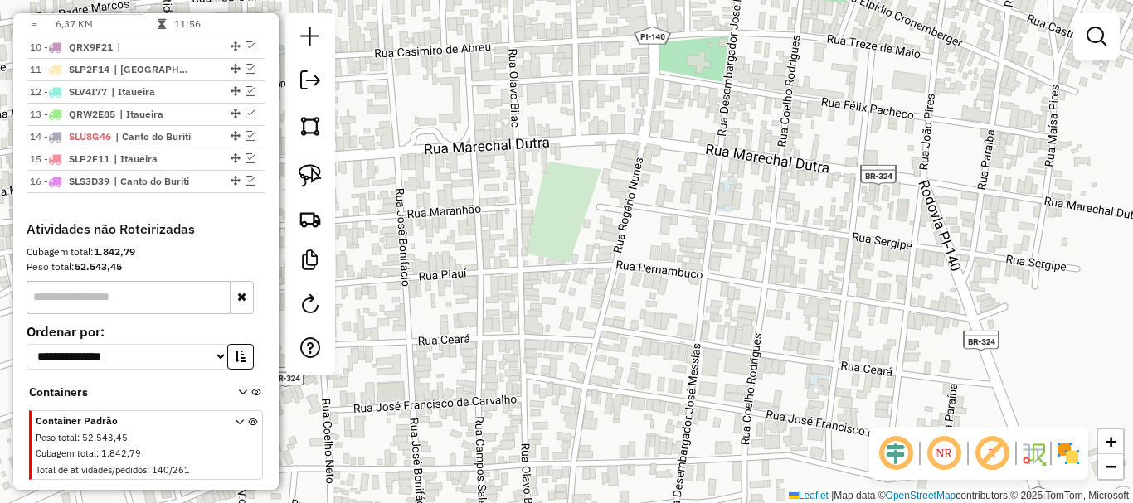
drag, startPoint x: 714, startPoint y: 302, endPoint x: 521, endPoint y: 291, distance: 193.6
click at [525, 291] on div "Janela de atendimento Grade de atendimento Capacidade Transportadoras Veículos …" at bounding box center [566, 251] width 1133 height 503
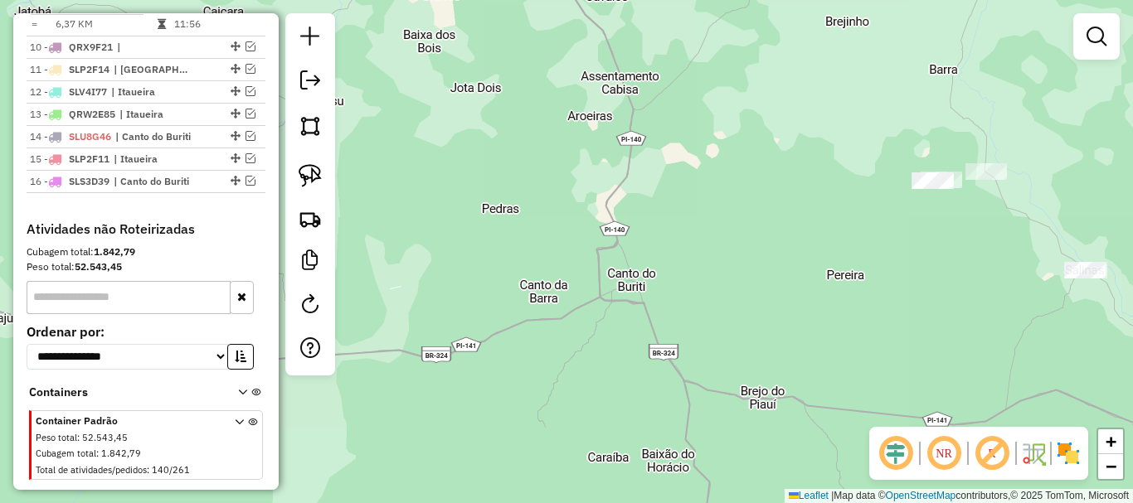
drag, startPoint x: 873, startPoint y: 270, endPoint x: 558, endPoint y: 371, distance: 330.0
click at [558, 370] on div "Janela de atendimento Grade de atendimento Capacidade Transportadoras Veículos …" at bounding box center [566, 251] width 1133 height 503
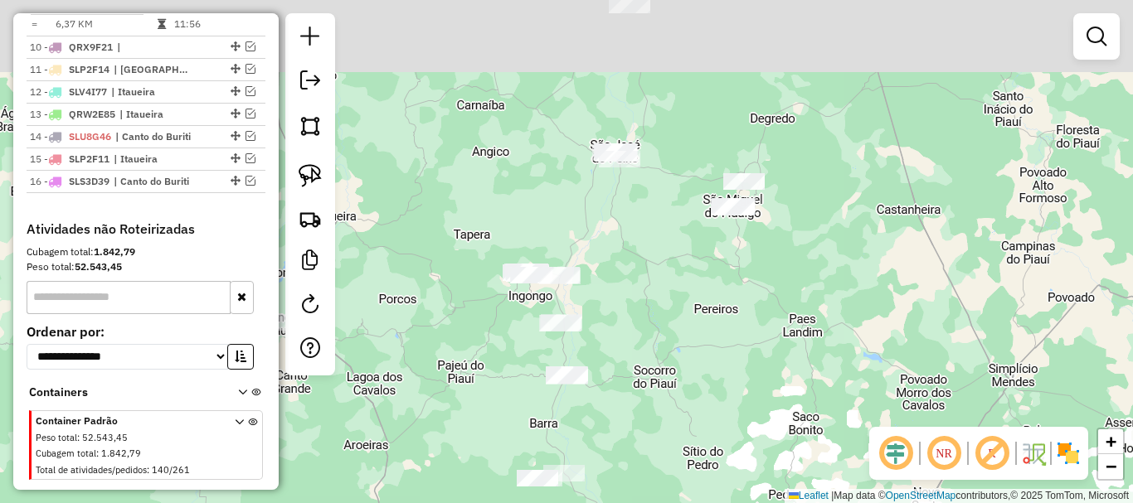
drag, startPoint x: 660, startPoint y: 264, endPoint x: 613, endPoint y: 348, distance: 96.9
click at [582, 445] on div "Janela de atendimento Grade de atendimento Capacidade Transportadoras Veículos …" at bounding box center [566, 251] width 1133 height 503
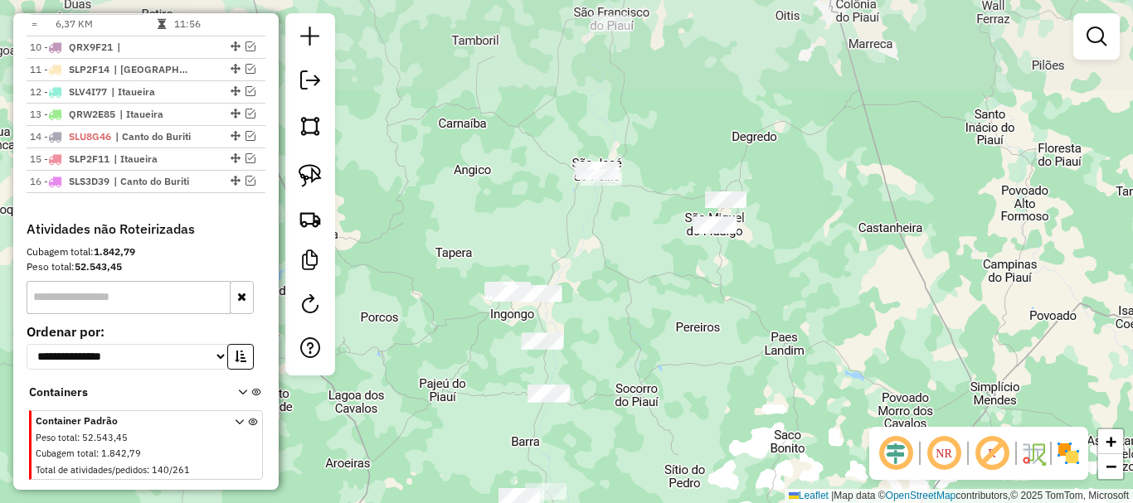
click at [626, 388] on div "Janela de atendimento Grade de atendimento Capacidade Transportadoras Veículos …" at bounding box center [566, 251] width 1133 height 503
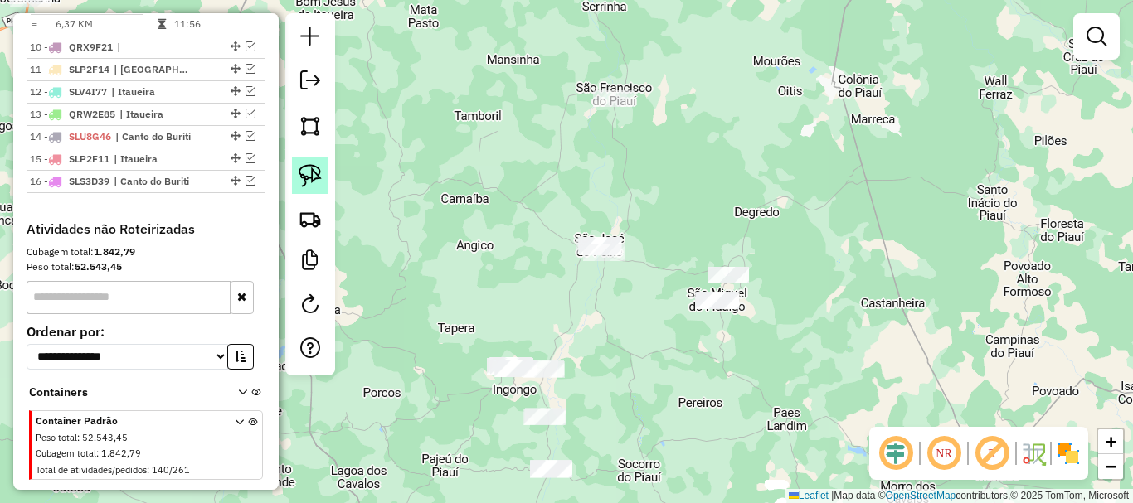
click at [314, 187] on link at bounding box center [310, 176] width 36 height 36
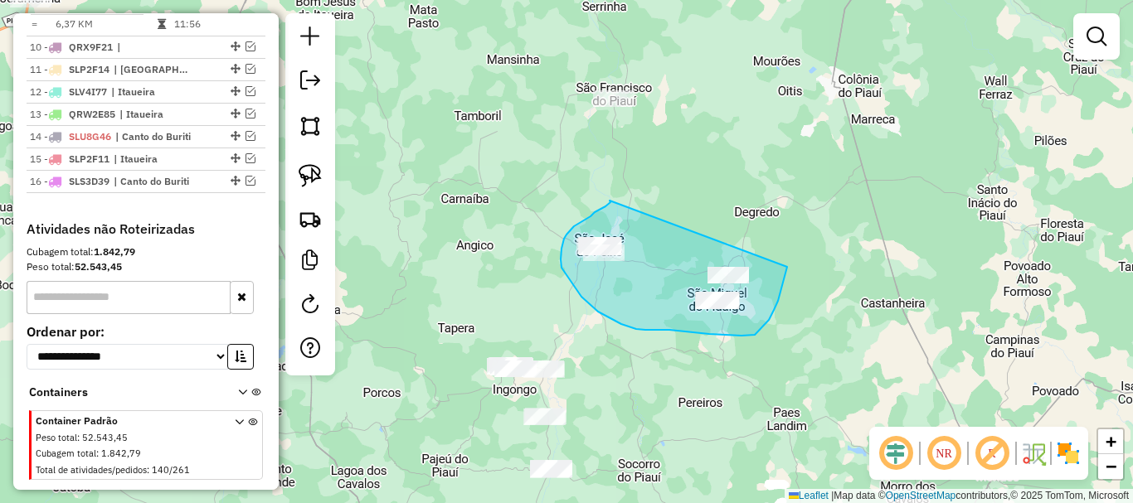
drag, startPoint x: 610, startPoint y: 201, endPoint x: 787, endPoint y: 267, distance: 189.5
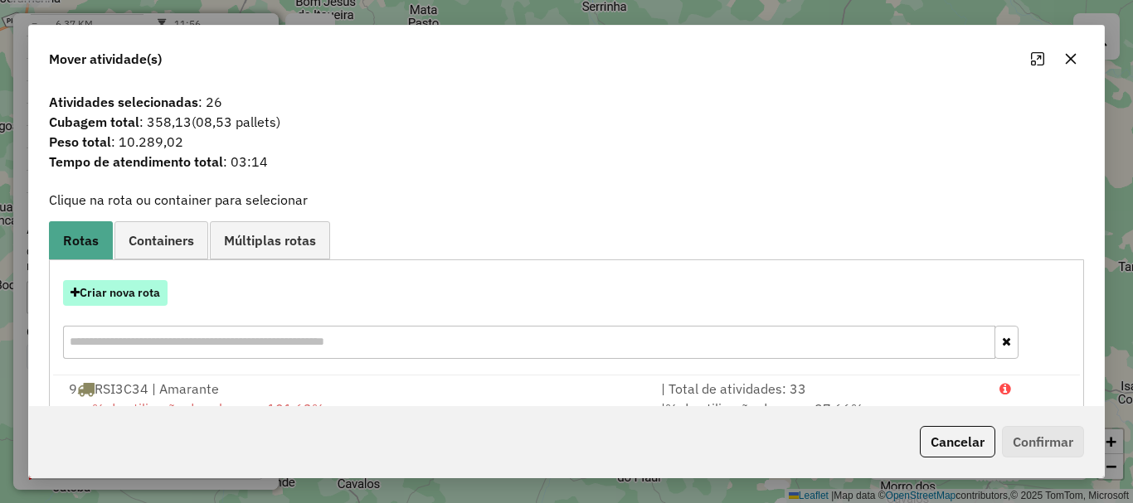
click at [134, 289] on button "Criar nova rota" at bounding box center [115, 293] width 105 height 26
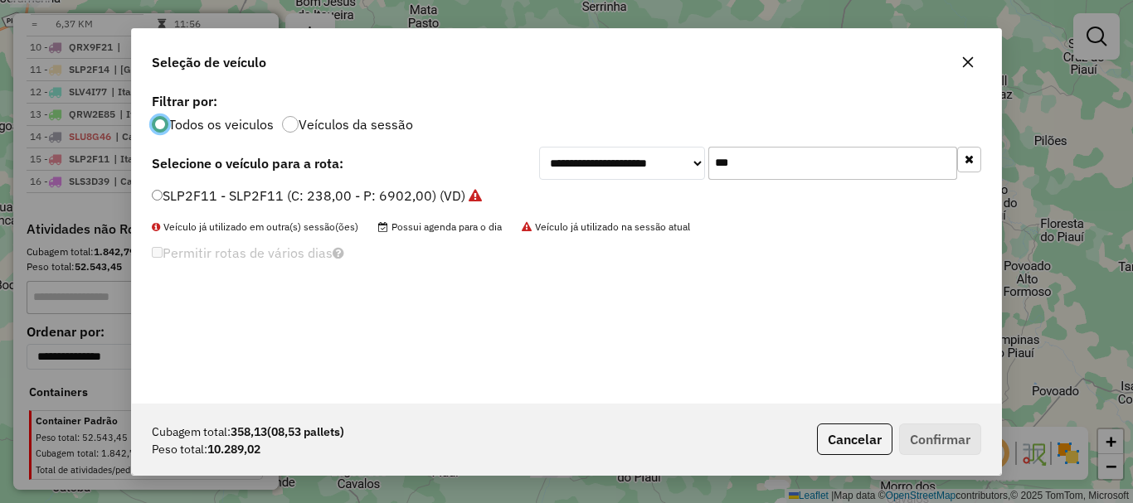
scroll to position [9, 5]
click at [727, 173] on input "***" at bounding box center [832, 163] width 249 height 33
type input "***"
click at [205, 185] on div "**********" at bounding box center [566, 246] width 869 height 315
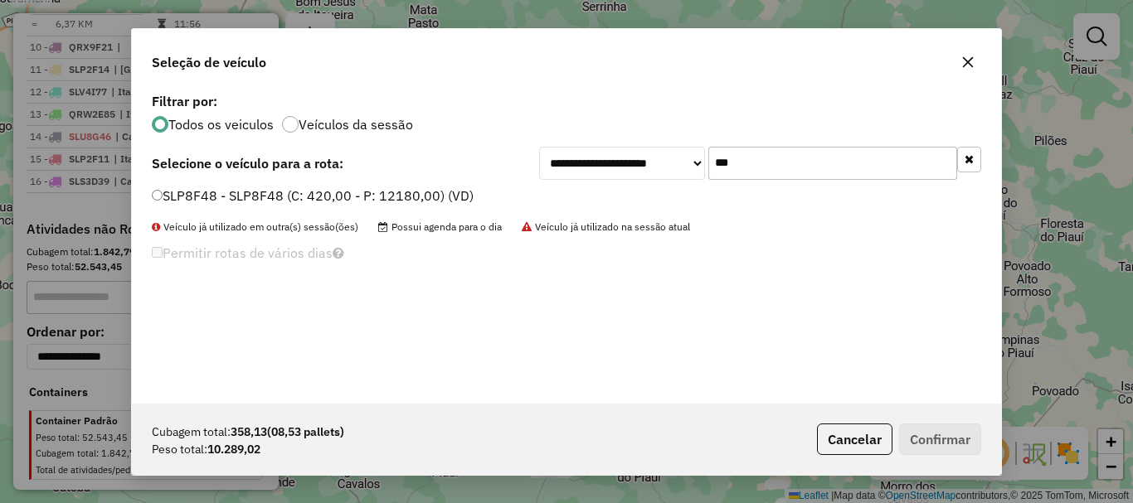
click at [167, 191] on label "SLP8F48 - SLP8F48 (C: 420,00 - P: 12180,00) (VD)" at bounding box center [313, 196] width 322 height 20
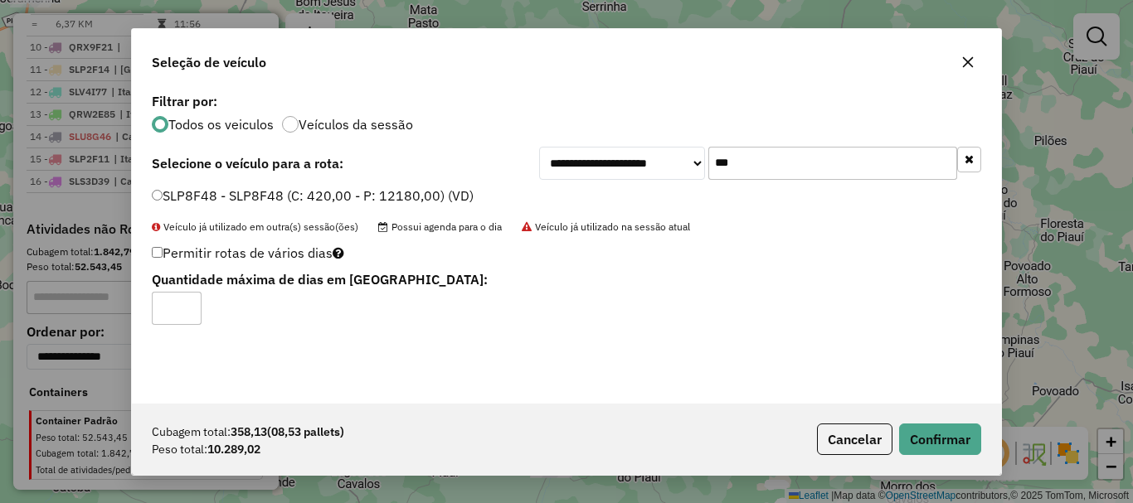
click at [182, 302] on input "*" at bounding box center [177, 308] width 50 height 33
type input "*"
click at [188, 303] on input "*" at bounding box center [177, 308] width 50 height 33
click at [928, 431] on button "Confirmar" at bounding box center [940, 440] width 82 height 32
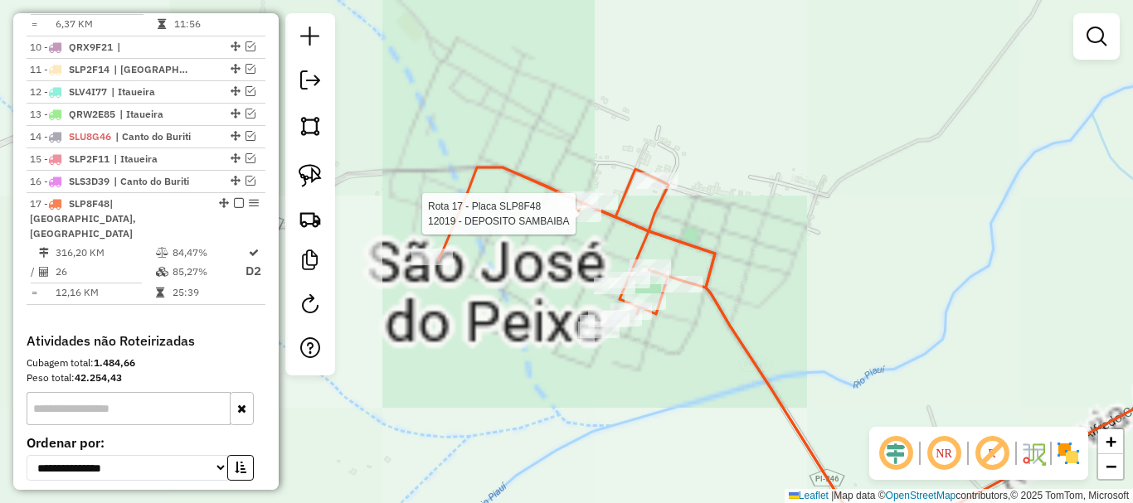
select select "*********"
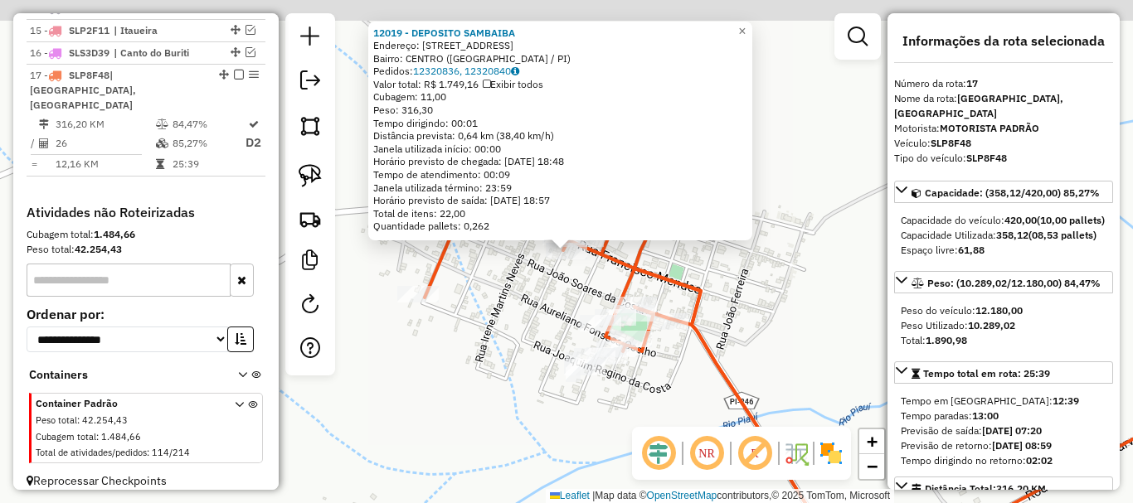
scroll to position [1003, 0]
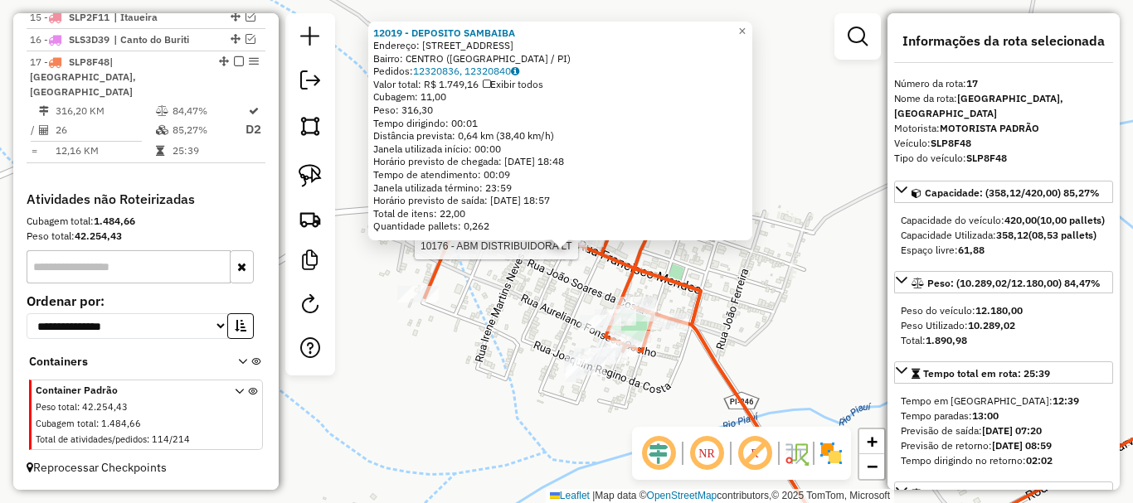
click at [604, 243] on icon at bounding box center [629, 379] width 409 height 348
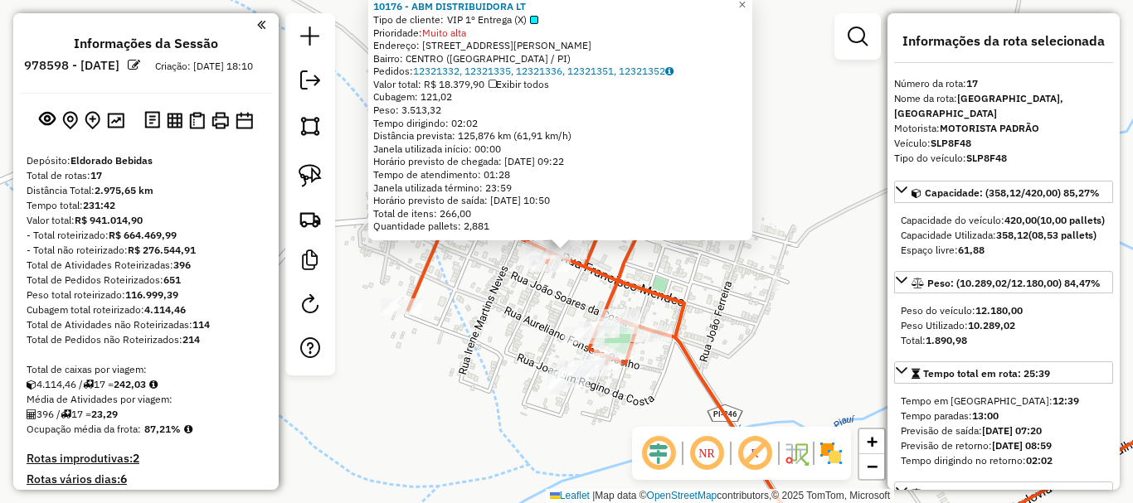
select select "*********"
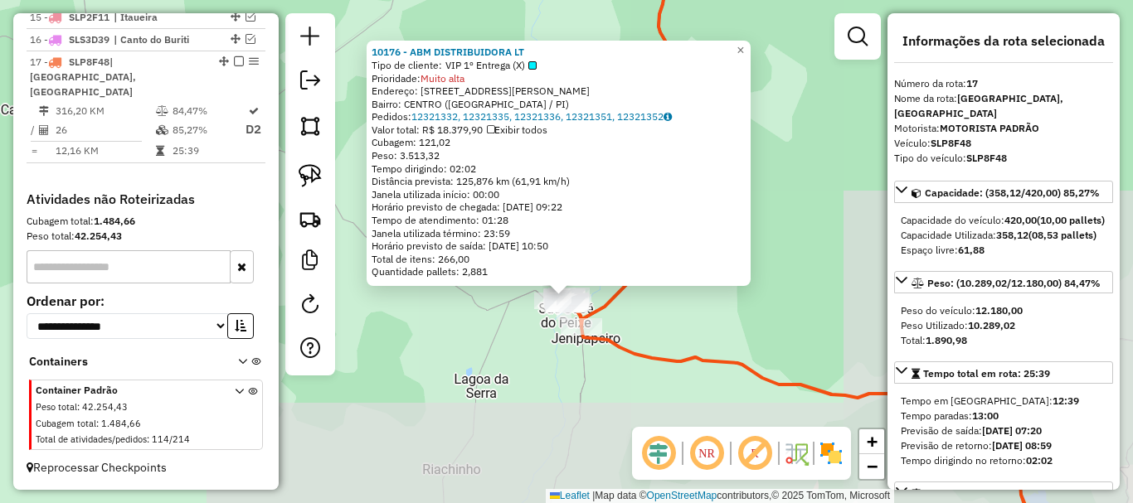
click at [552, 348] on div "Rota 17 - Placa SLP8F48 7726 - [PERSON_NAME] 10176 - ABM DISTRIBUIDORA LT Tipo …" at bounding box center [566, 251] width 1133 height 503
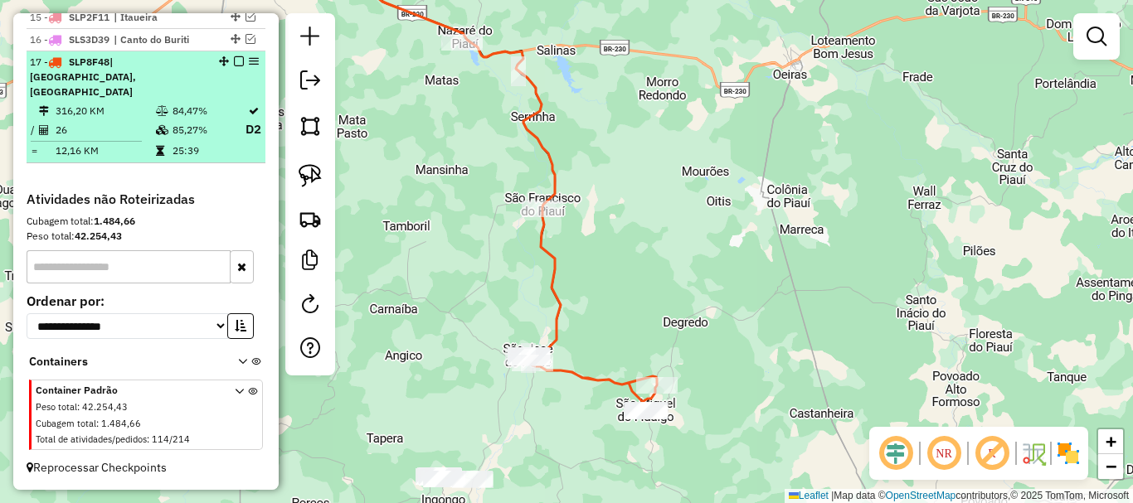
click at [236, 153] on td "25:39" at bounding box center [208, 151] width 73 height 17
select select "*********"
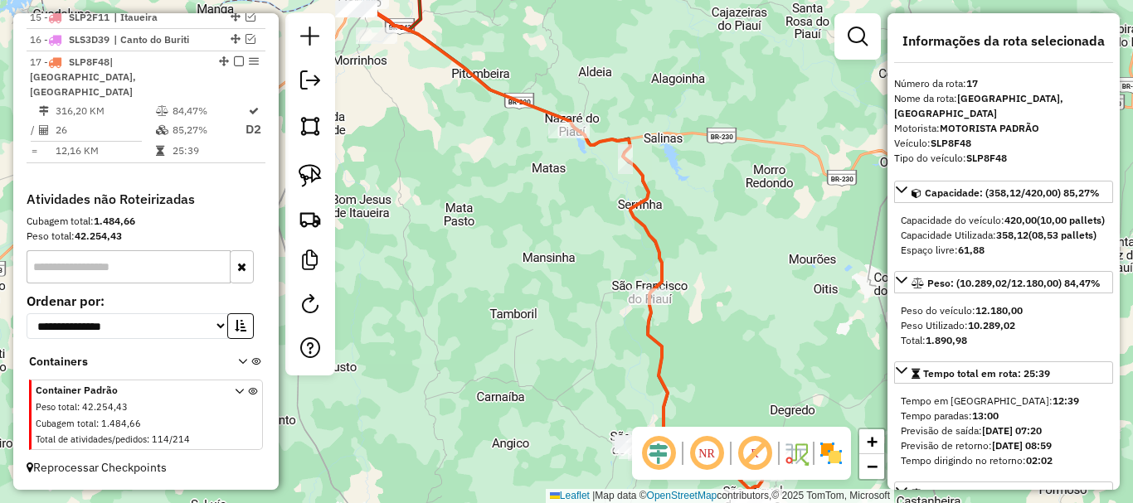
drag, startPoint x: 527, startPoint y: 346, endPoint x: 512, endPoint y: 81, distance: 265.0
click at [519, 132] on div "Janela de atendimento Grade de atendimento Capacidade Transportadoras Veículos …" at bounding box center [566, 251] width 1133 height 503
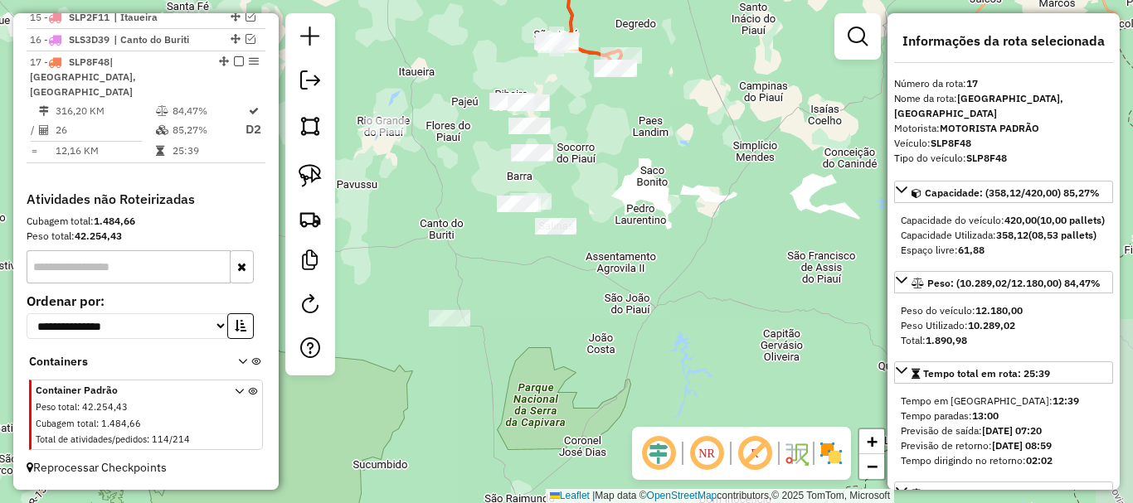
click at [479, 153] on div "Janela de atendimento Grade de atendimento Capacidade Transportadoras Veículos …" at bounding box center [566, 251] width 1133 height 503
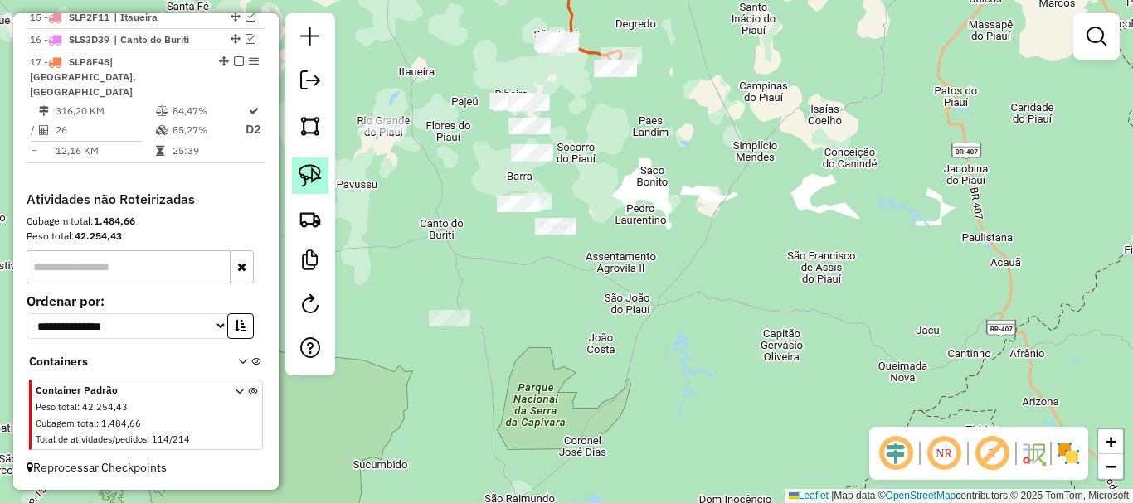
click at [316, 163] on link at bounding box center [310, 176] width 36 height 36
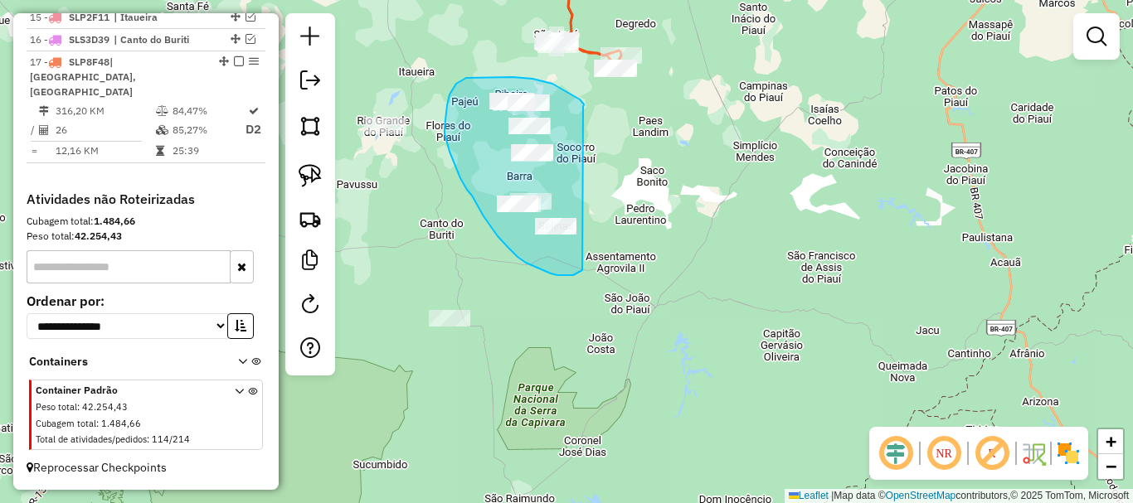
drag, startPoint x: 583, startPoint y: 107, endPoint x: 582, endPoint y: 270, distance: 163.4
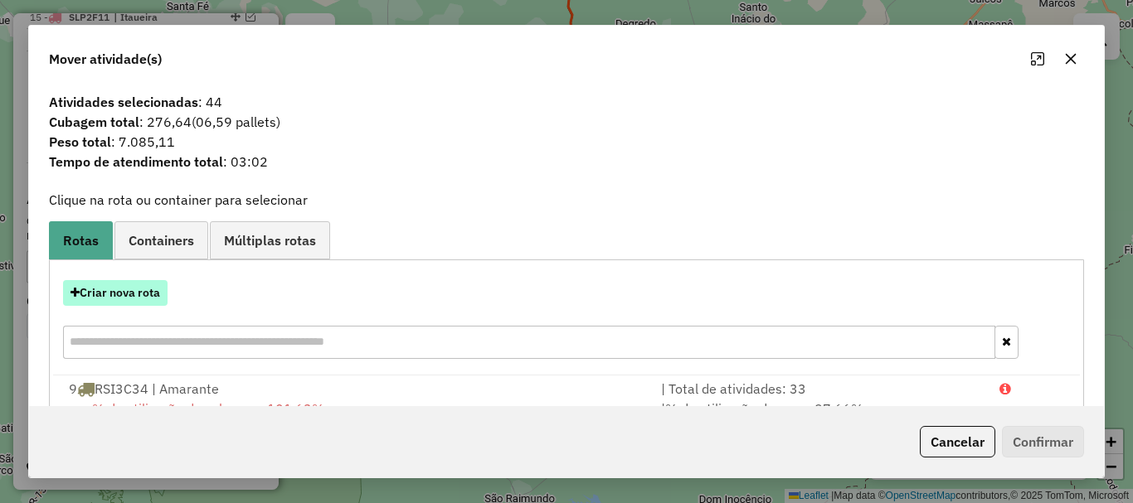
click at [160, 304] on button "Criar nova rota" at bounding box center [115, 293] width 105 height 26
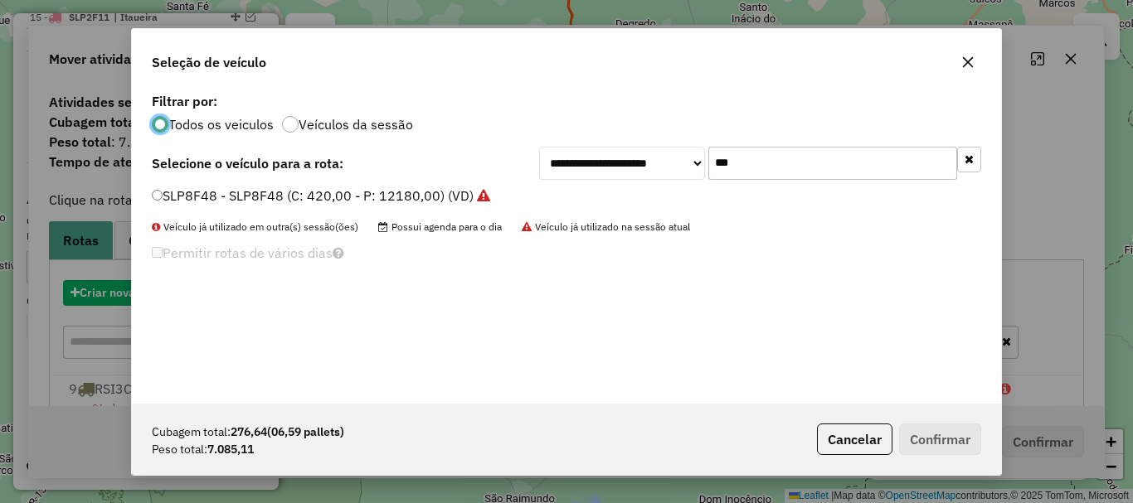
scroll to position [9, 5]
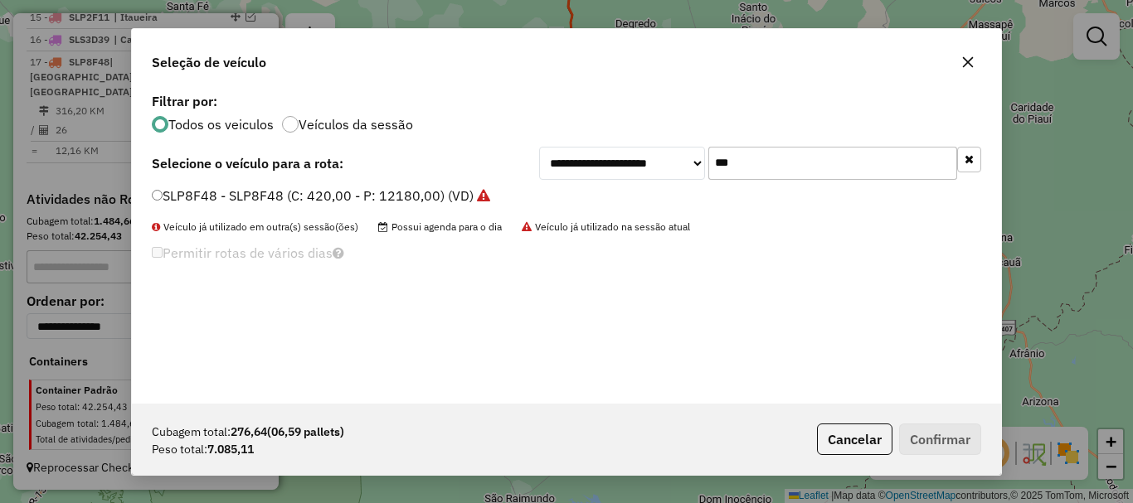
click at [736, 179] on input "***" at bounding box center [832, 163] width 249 height 33
type input "***"
click at [856, 425] on button "Cancelar" at bounding box center [854, 440] width 75 height 32
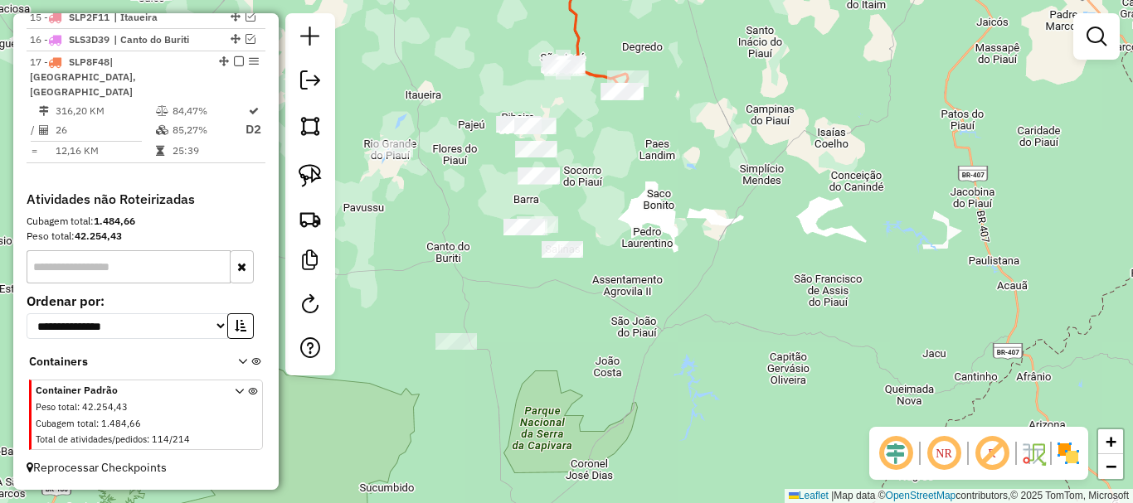
drag, startPoint x: 583, startPoint y: 212, endPoint x: 599, endPoint y: 270, distance: 60.2
click at [599, 270] on div "Janela de atendimento Grade de atendimento Capacidade Transportadoras Veículos …" at bounding box center [566, 251] width 1133 height 503
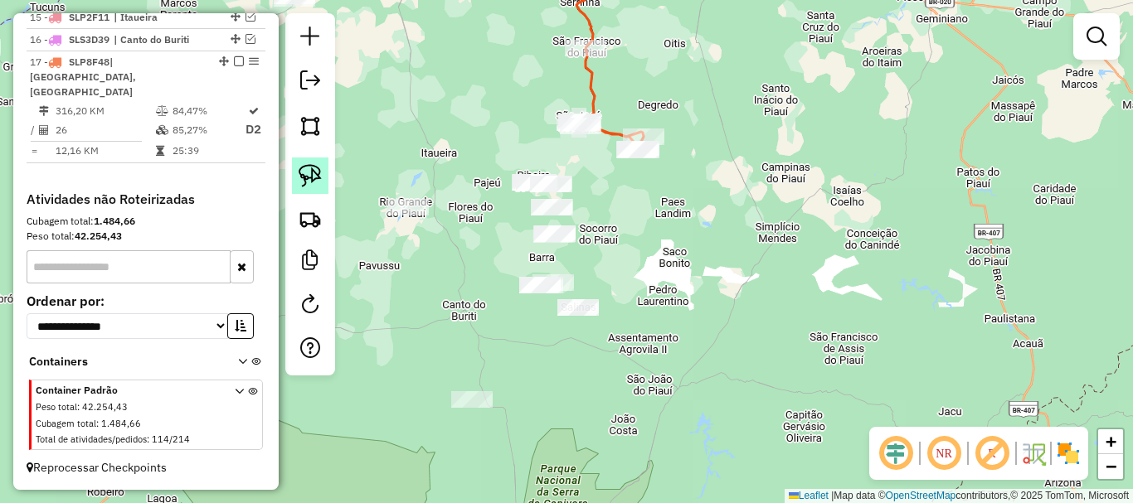
click at [304, 184] on img at bounding box center [310, 175] width 23 height 23
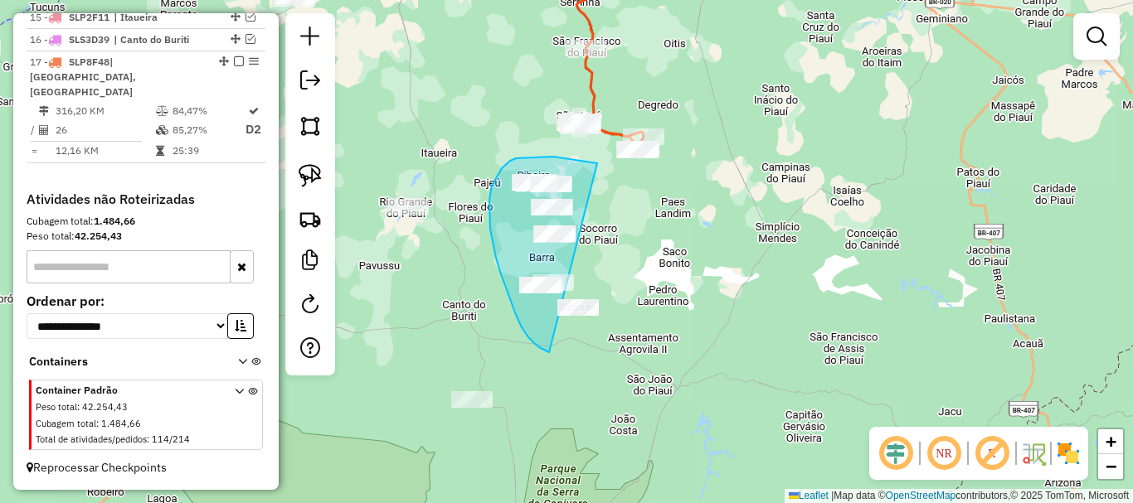
drag, startPoint x: 597, startPoint y: 163, endPoint x: 607, endPoint y: 352, distance: 188.5
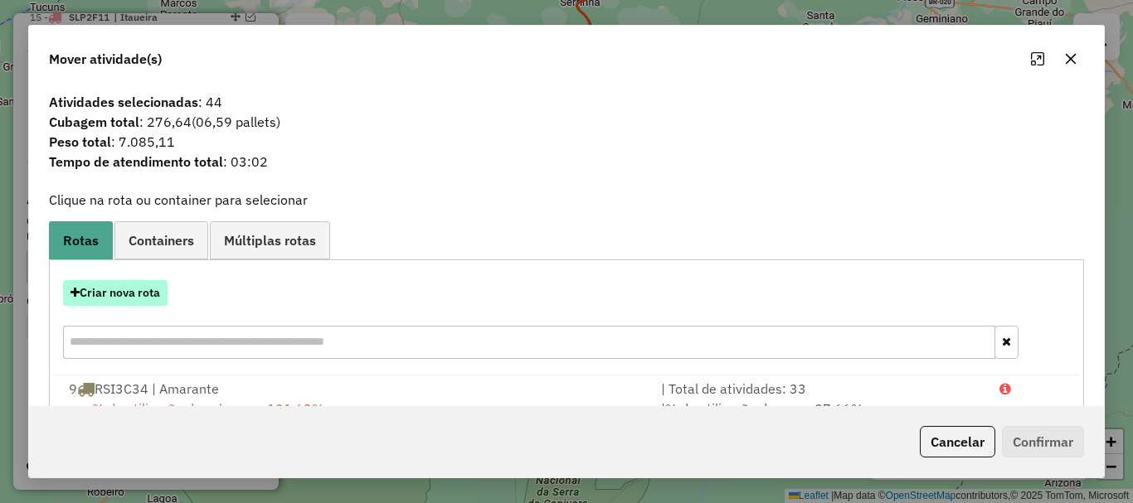
click at [108, 294] on button "Criar nova rota" at bounding box center [115, 293] width 105 height 26
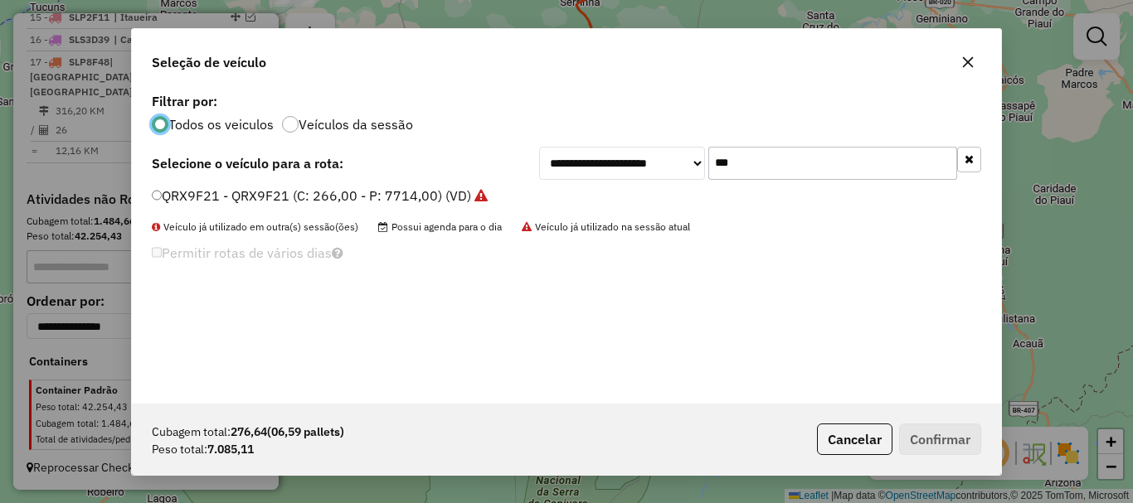
click at [730, 169] on input "***" at bounding box center [832, 163] width 249 height 33
type input "***"
click at [187, 196] on label "SLQ2F15 - SLQ2F15 (C: 252,00 - P: 7308,00) (VD)" at bounding box center [309, 196] width 315 height 20
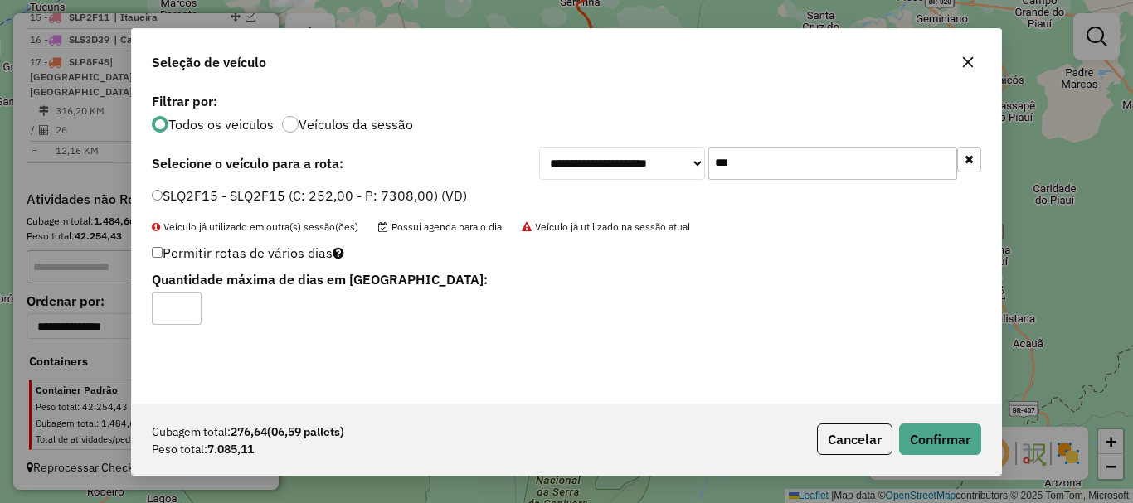
click at [156, 258] on label "Permitir rotas de vários dias" at bounding box center [248, 253] width 192 height 32
type input "*"
click at [185, 301] on input "*" at bounding box center [177, 308] width 50 height 33
click at [902, 435] on button "Confirmar" at bounding box center [940, 440] width 82 height 32
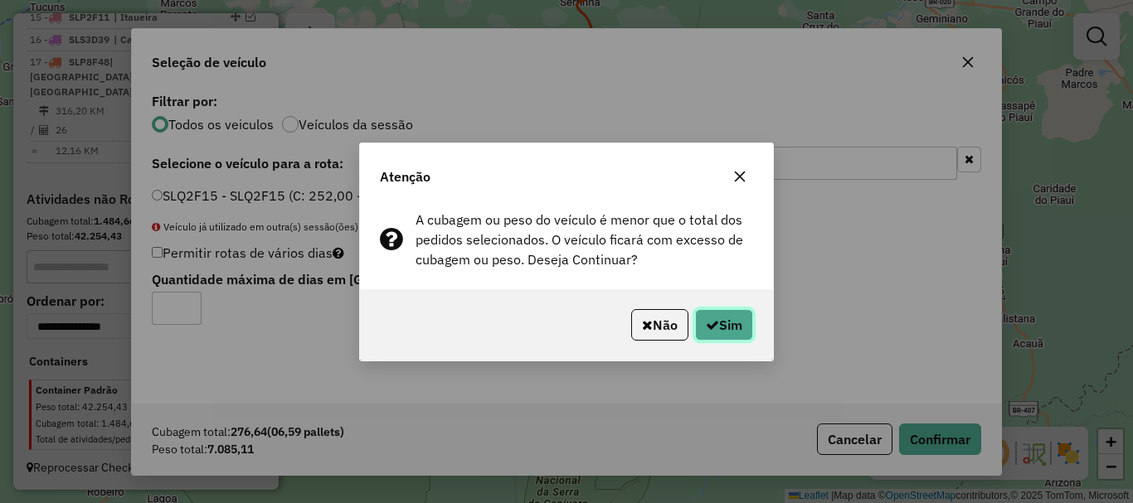
click at [740, 328] on button "Sim" at bounding box center [724, 325] width 58 height 32
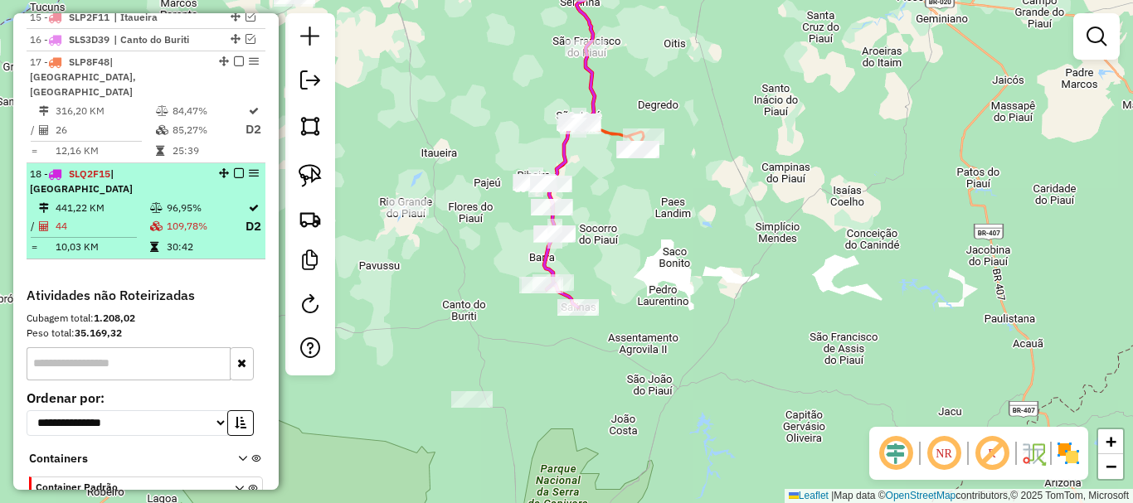
click at [199, 239] on td "30:42" at bounding box center [205, 247] width 79 height 17
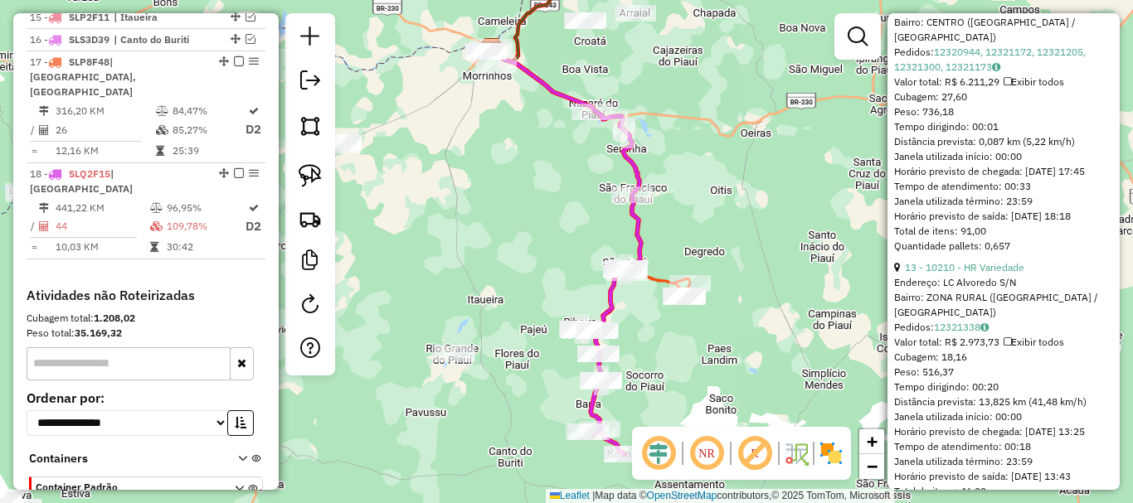
scroll to position [995, 0]
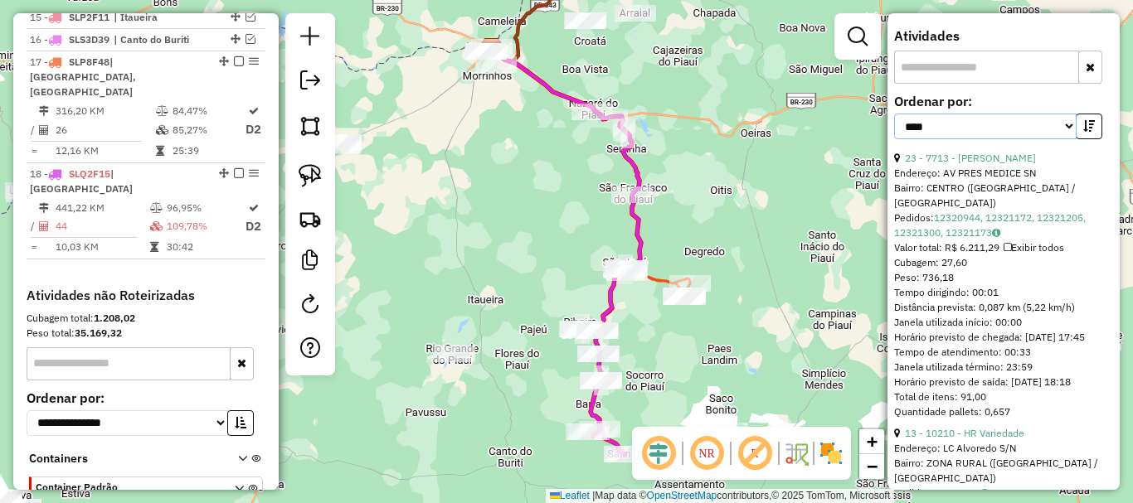
click at [971, 139] on select "**********" at bounding box center [985, 127] width 182 height 26
select select "**********"
click at [894, 139] on select "**********" at bounding box center [985, 127] width 182 height 26
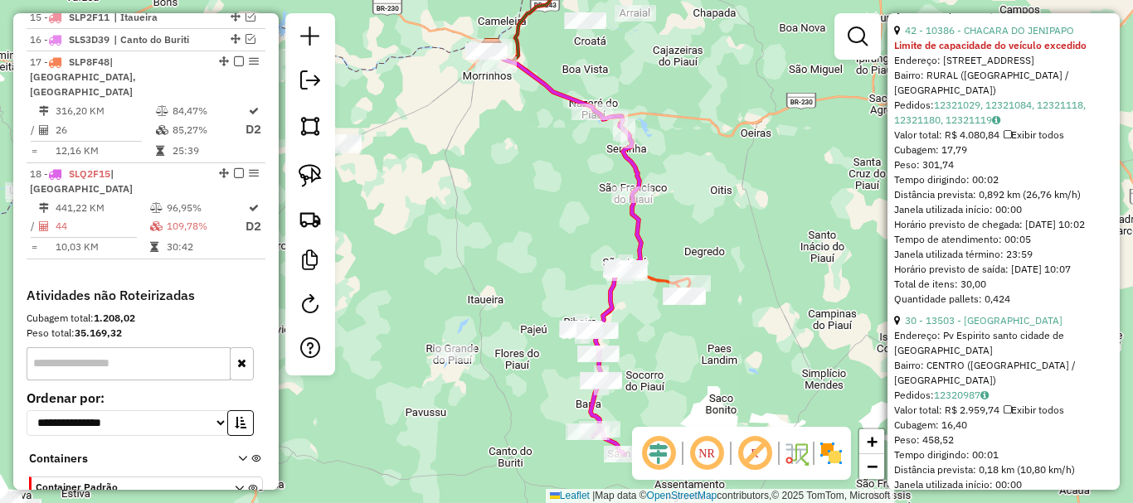
scroll to position [1576, 0]
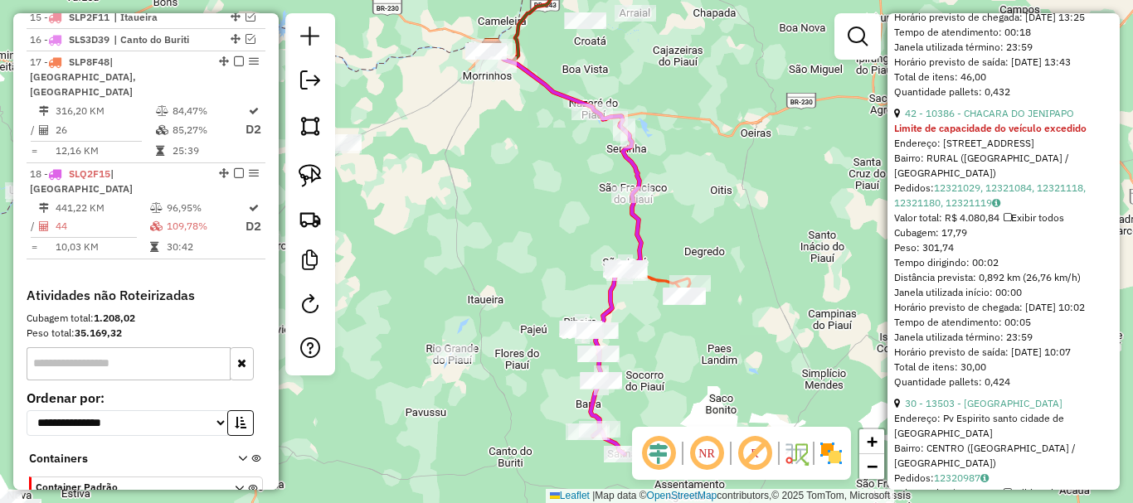
click at [989, 134] on strong "Limite de capacidade do veículo excedido" at bounding box center [990, 128] width 192 height 12
click at [1006, 119] on link "42 - 10386 - CHACARA DO JENIPAPO" at bounding box center [989, 113] width 169 height 12
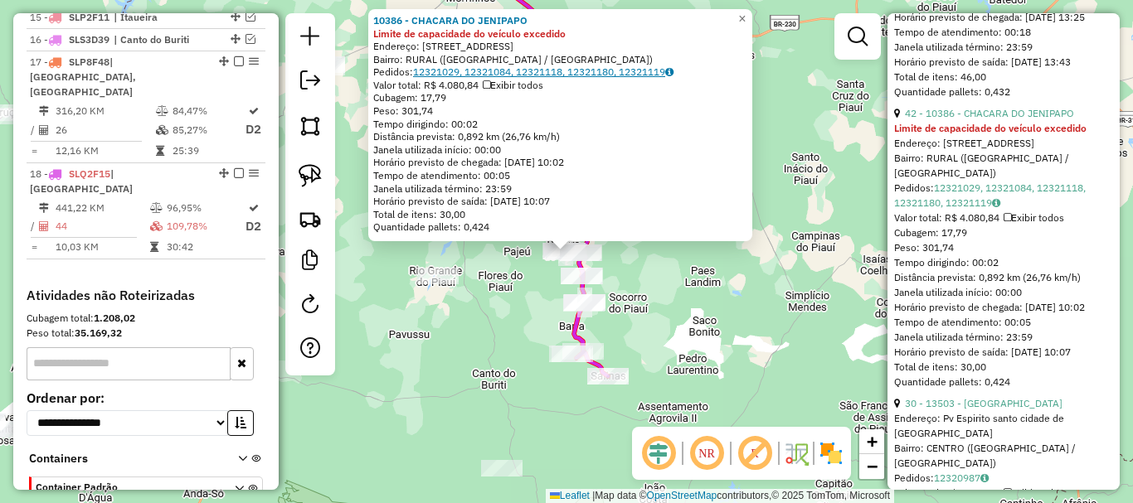
click at [456, 73] on link "12321029, 12321084, 12321118, 12321180, 12321119" at bounding box center [543, 72] width 260 height 12
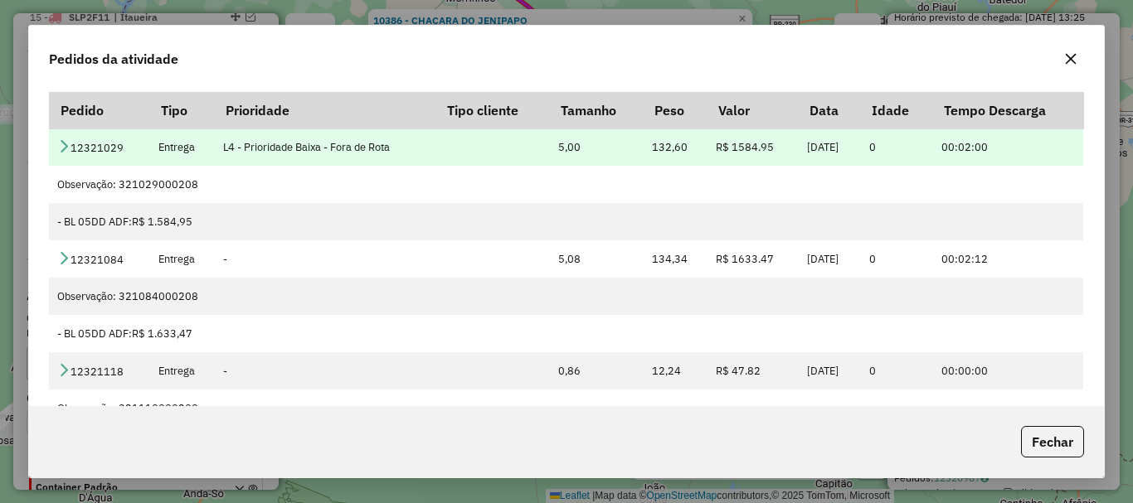
click at [68, 144] on icon at bounding box center [63, 145] width 13 height 13
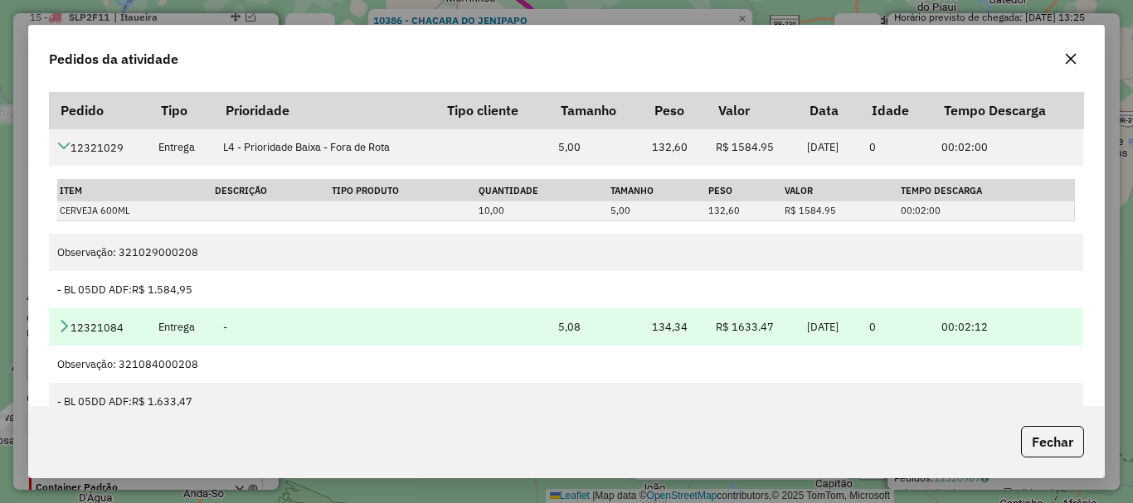
click at [62, 327] on icon at bounding box center [63, 325] width 13 height 13
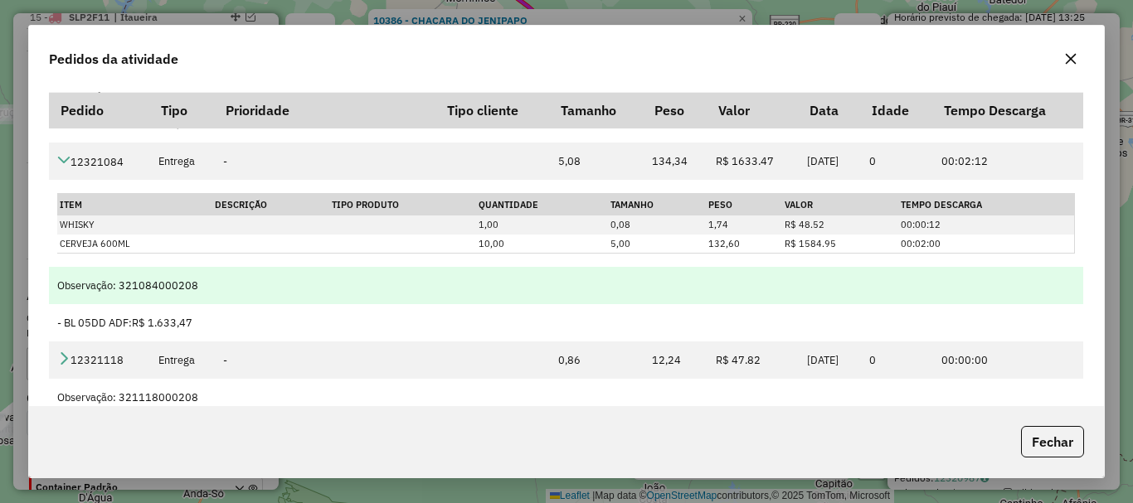
scroll to position [249, 0]
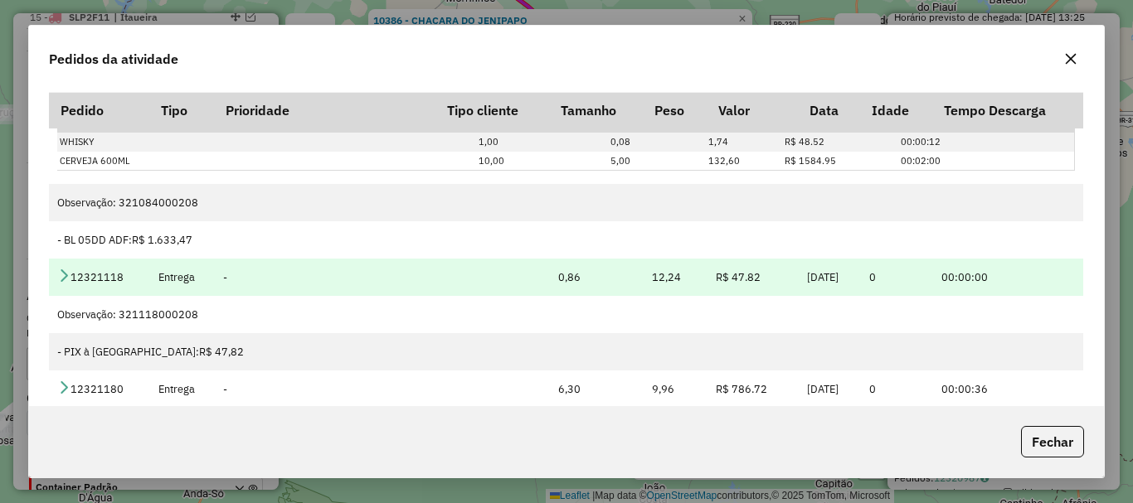
click at [68, 272] on icon at bounding box center [63, 275] width 13 height 13
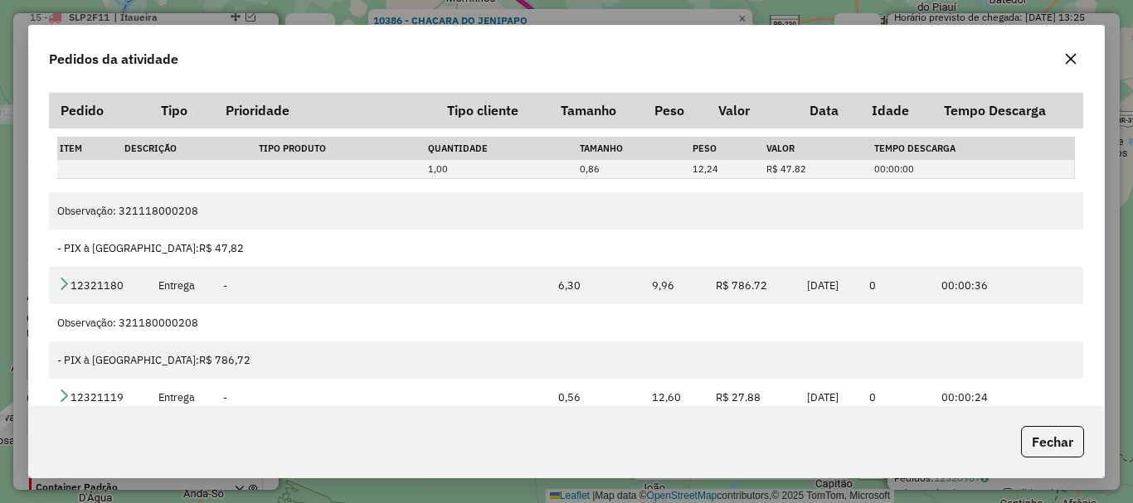
scroll to position [421, 0]
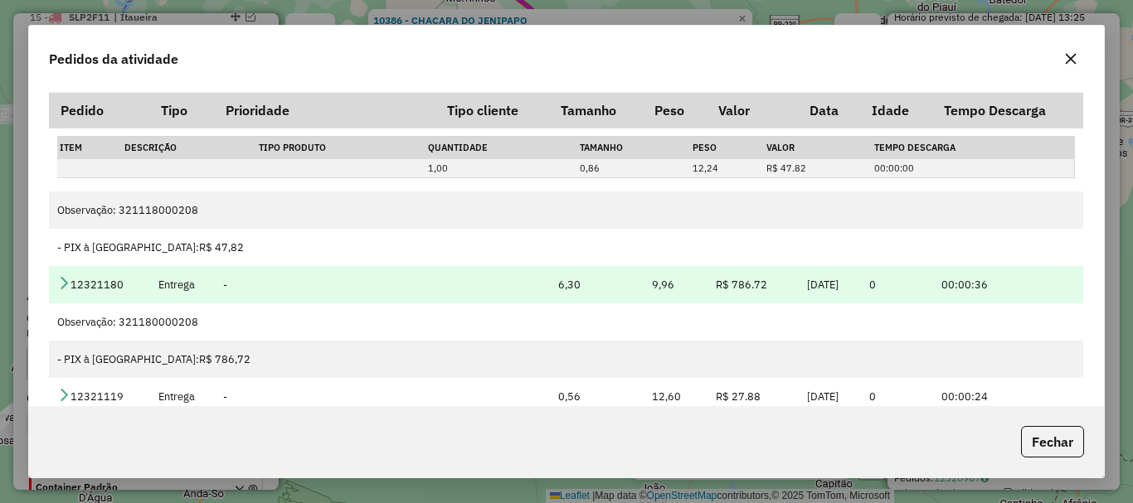
click at [58, 280] on icon at bounding box center [63, 282] width 13 height 13
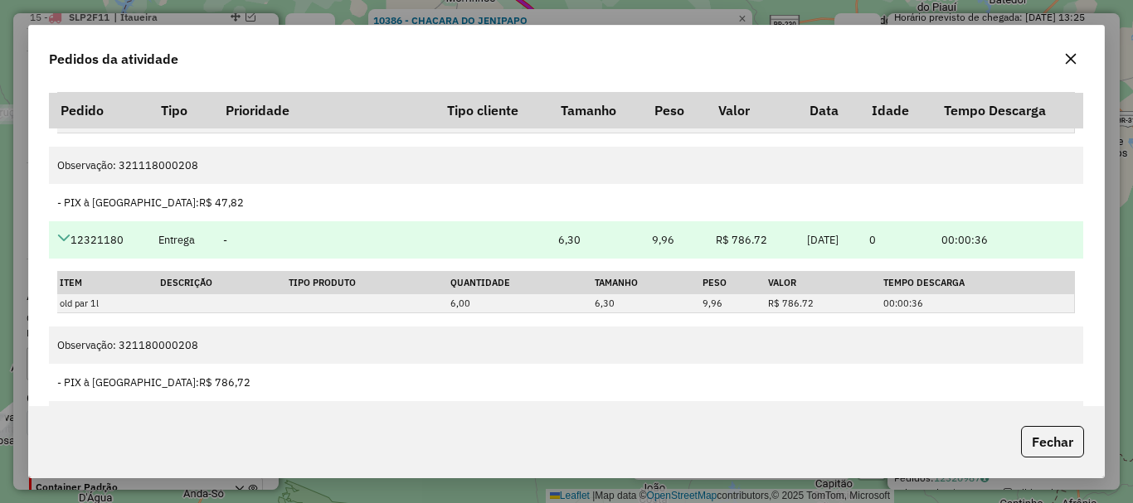
scroll to position [489, 0]
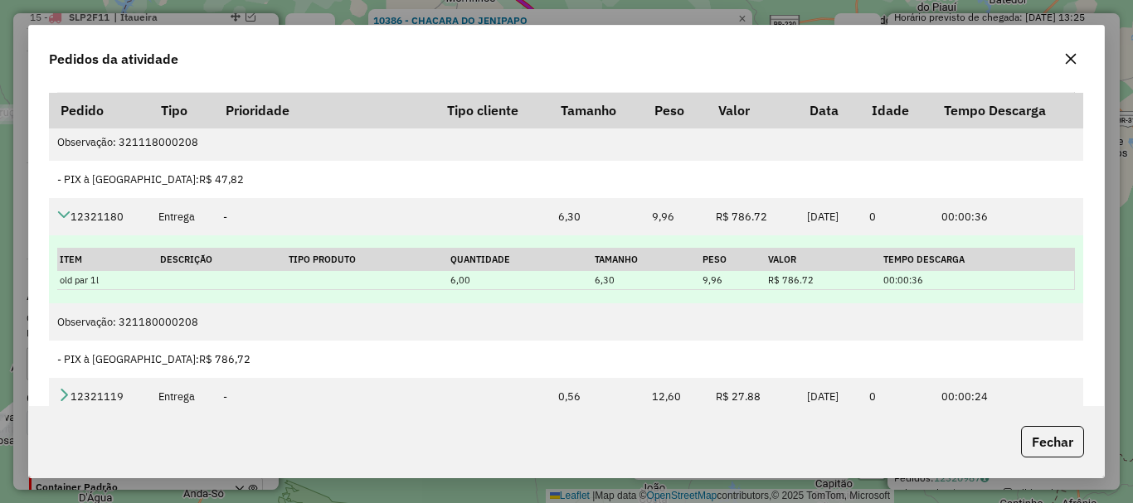
drag, startPoint x: 610, startPoint y: 283, endPoint x: 573, endPoint y: 280, distance: 36.6
click at [573, 280] on tr "old par 1l 6,00 6,30 9,96 R$ 786.72 00:00:36" at bounding box center [565, 280] width 1017 height 19
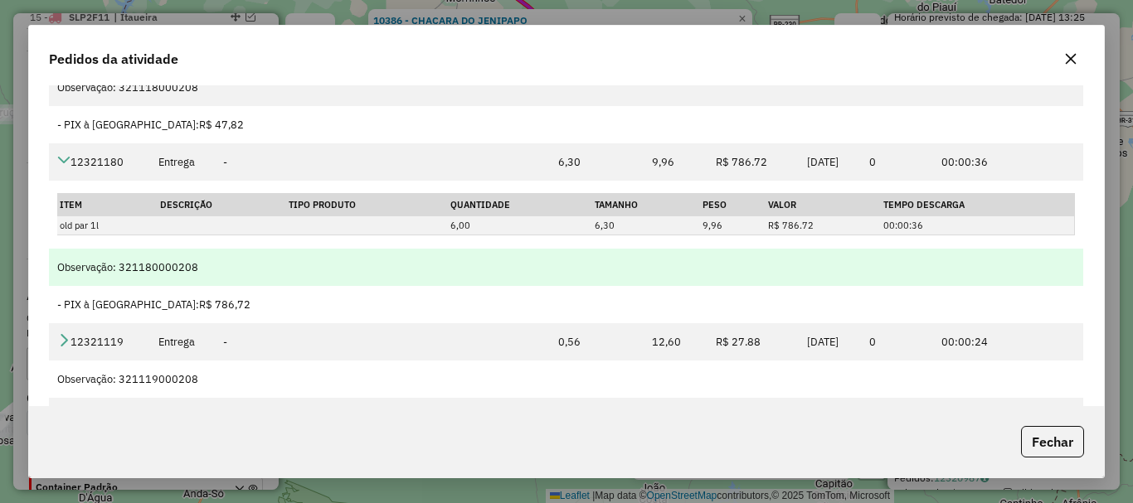
scroll to position [83, 0]
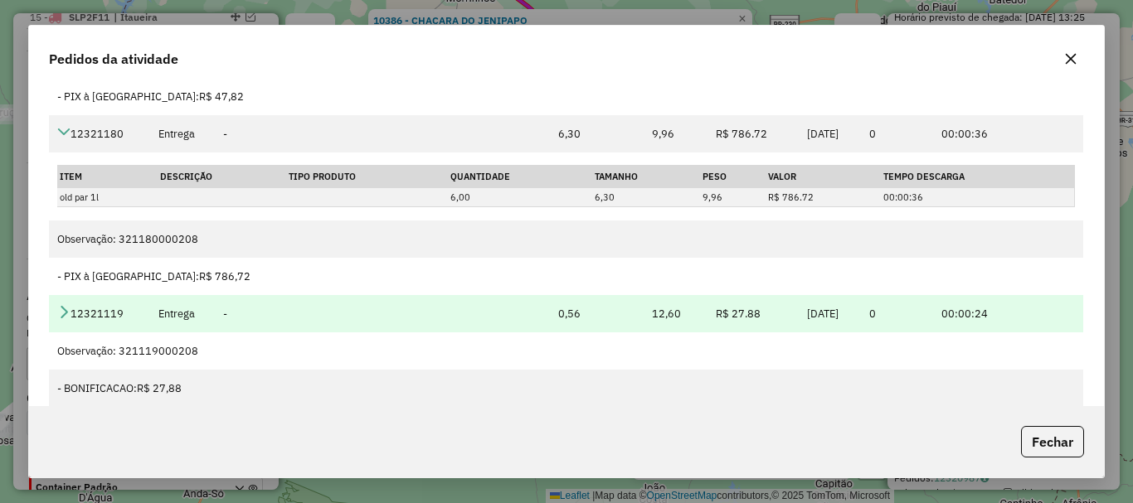
click at [60, 314] on icon at bounding box center [63, 311] width 13 height 13
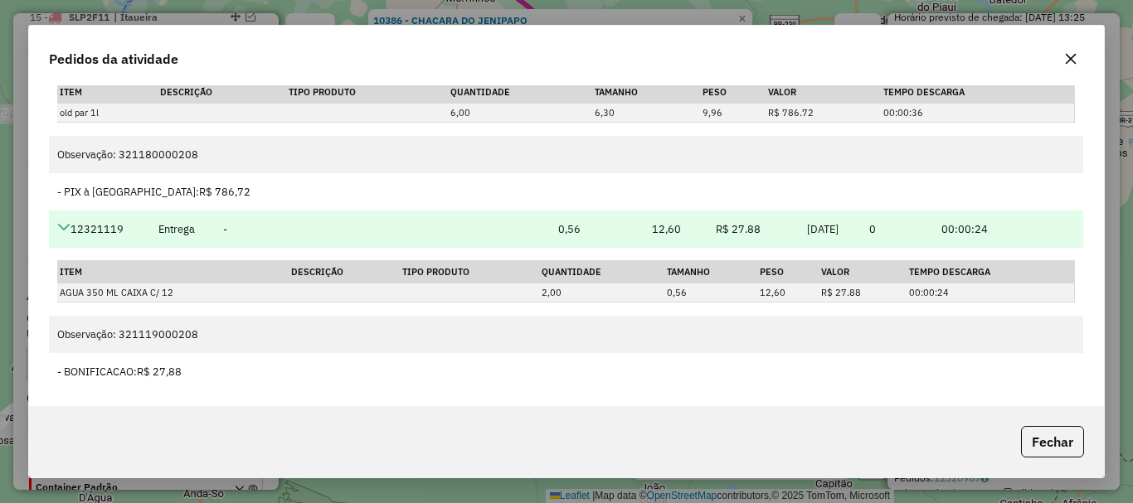
scroll to position [104, 0]
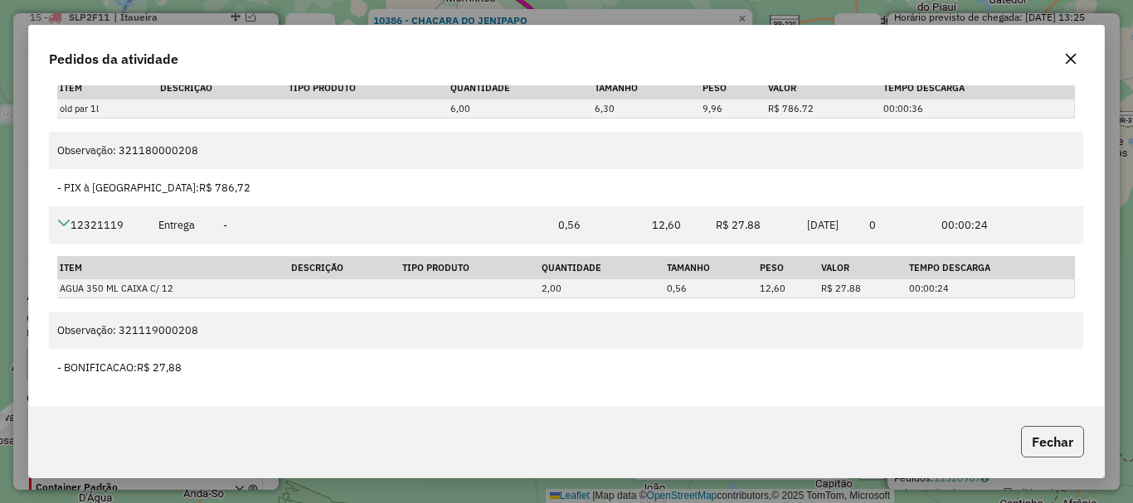
click at [1042, 454] on button "Fechar" at bounding box center [1052, 442] width 63 height 32
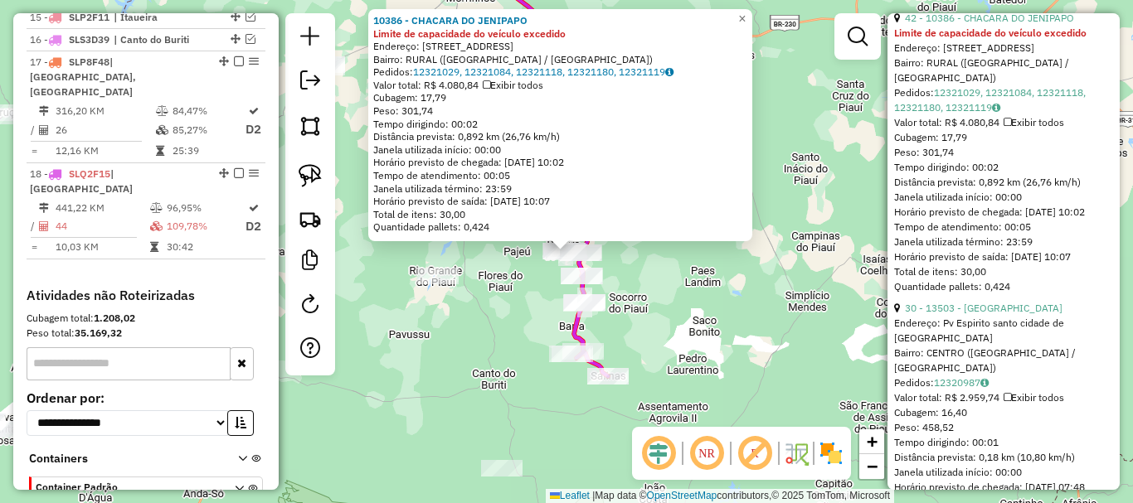
scroll to position [1825, 0]
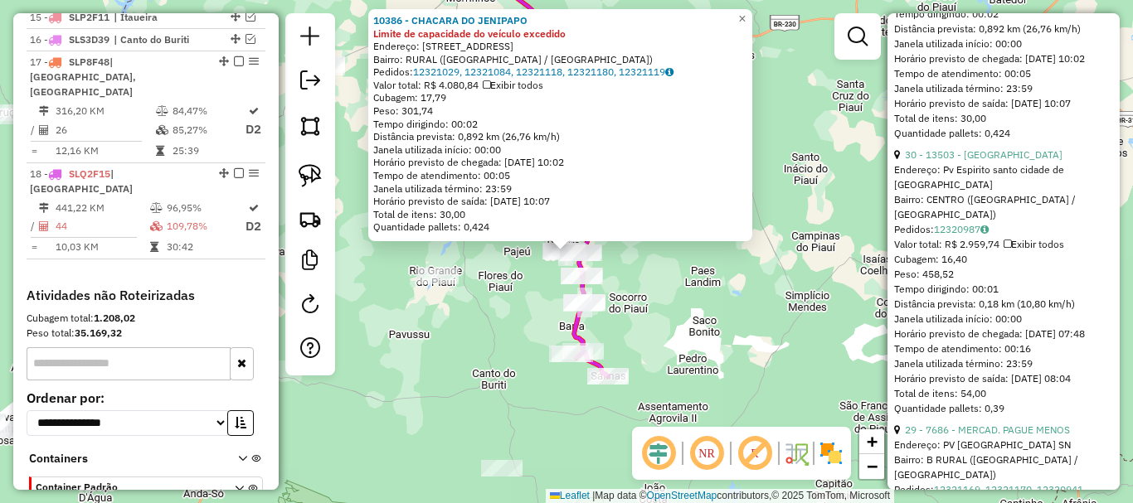
click at [965, 237] on div "Pedidos: 12320987" at bounding box center [1003, 229] width 219 height 15
click at [964, 236] on link "12320987" at bounding box center [961, 229] width 55 height 12
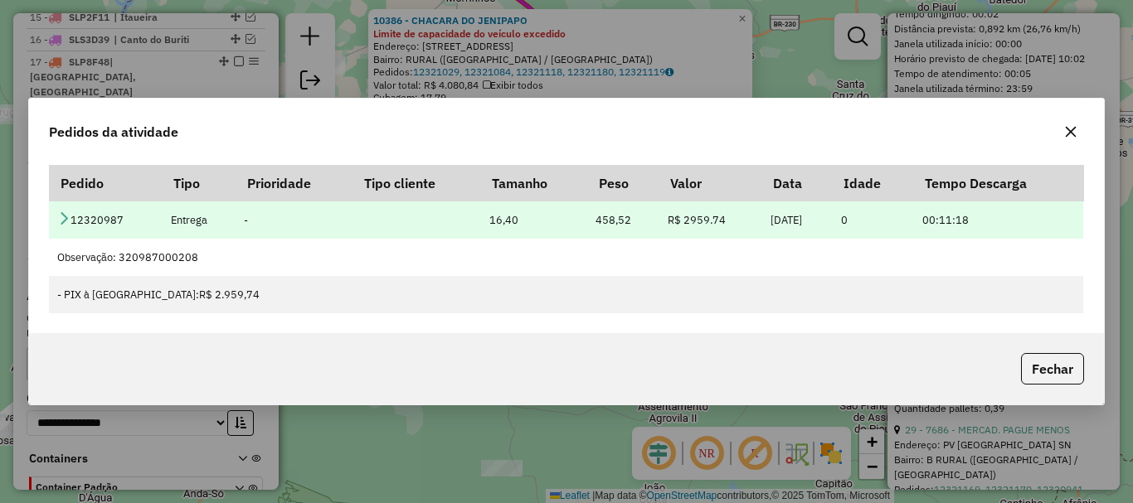
click at [66, 220] on icon at bounding box center [63, 218] width 13 height 13
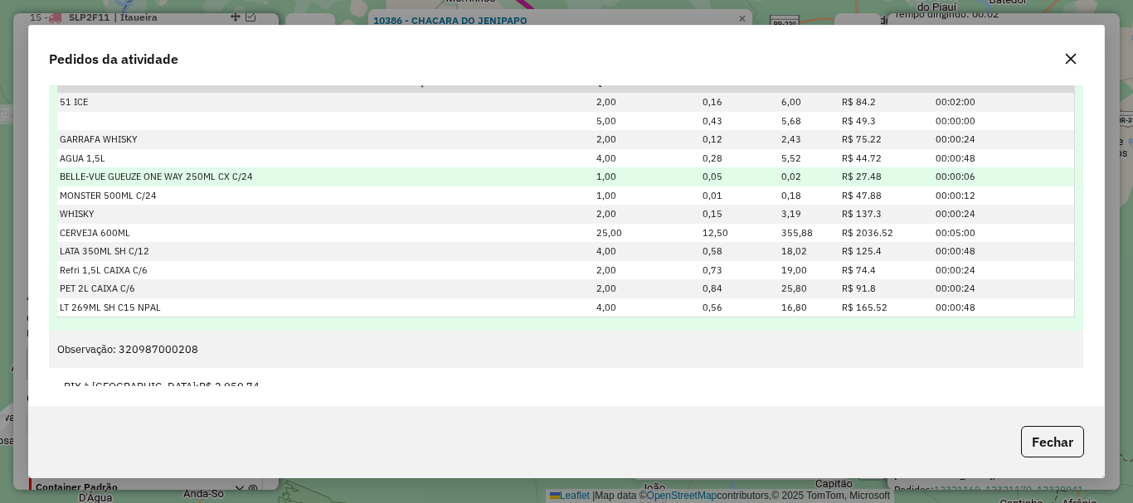
scroll to position [0, 0]
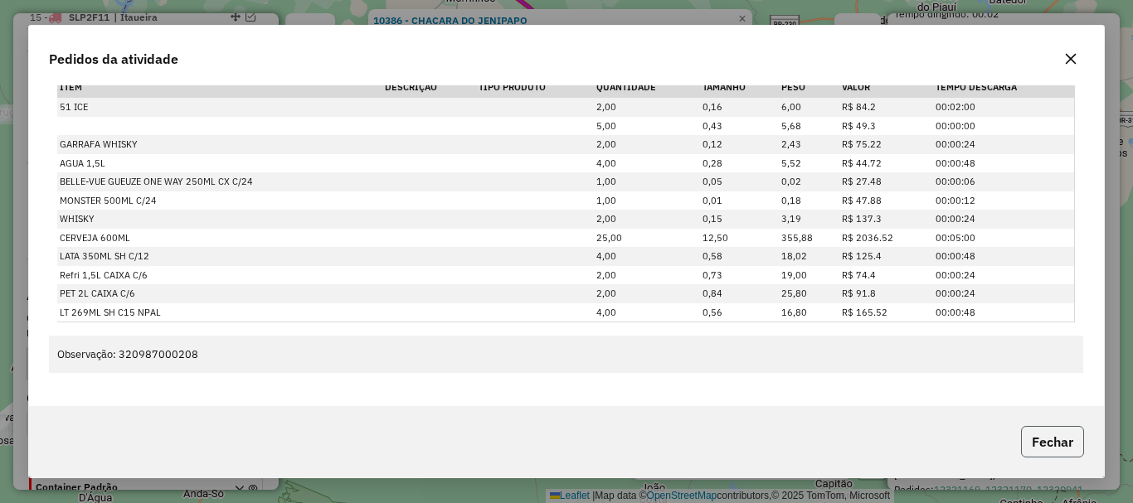
click at [1043, 434] on button "Fechar" at bounding box center [1052, 442] width 63 height 32
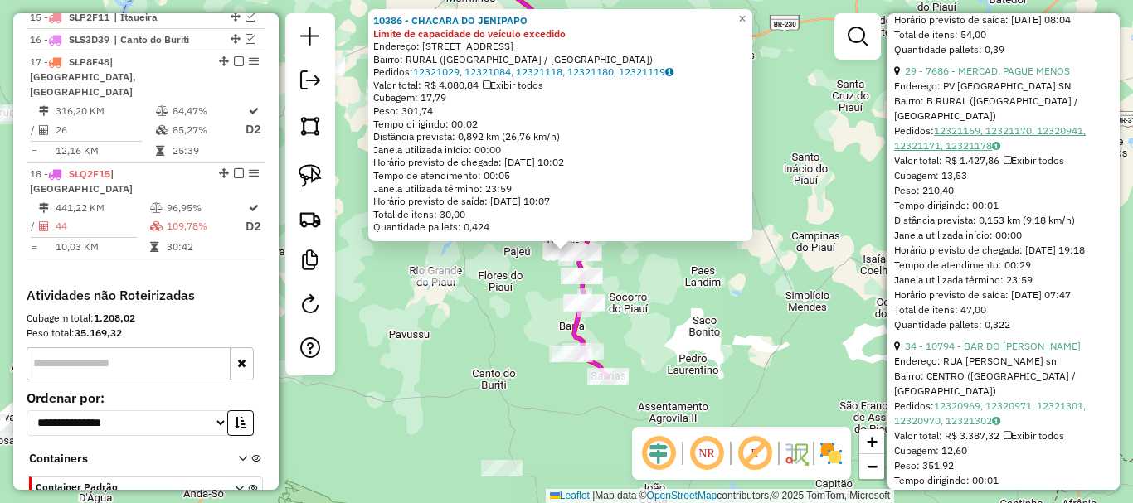
scroll to position [2156, 0]
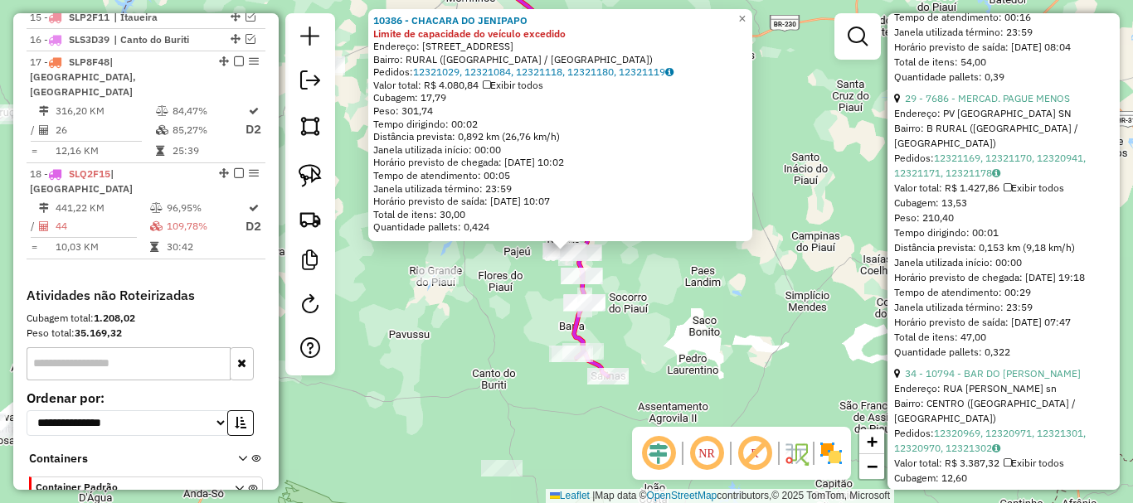
click at [961, 181] on div "Pedidos: 12321169, 12321170, 12320941, 12321171, 12321178" at bounding box center [1003, 166] width 219 height 30
click at [961, 179] on link "12321169, 12321170, 12320941, 12321171, 12321178" at bounding box center [990, 165] width 192 height 27
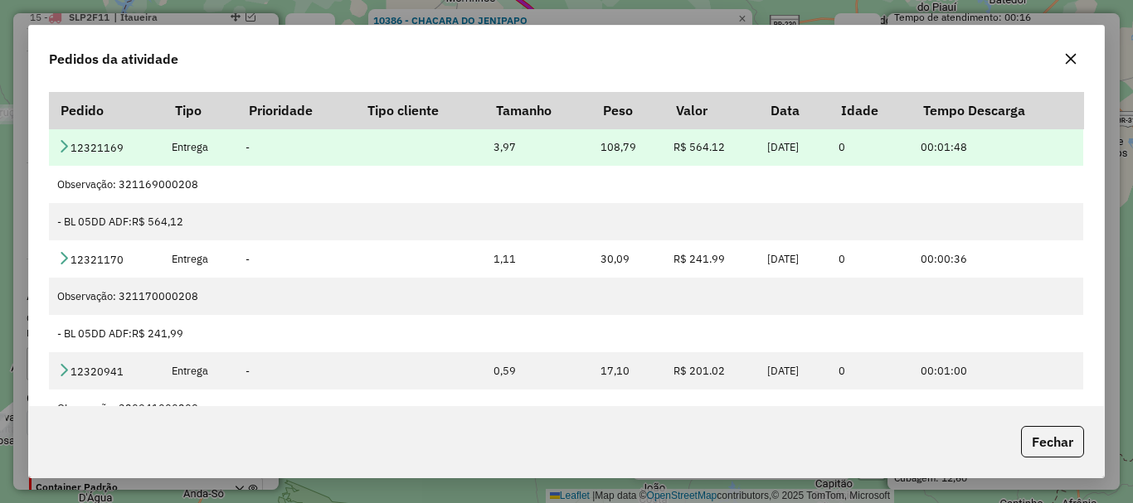
click at [62, 136] on td "12321169" at bounding box center [106, 147] width 114 height 37
click at [62, 143] on icon at bounding box center [63, 145] width 13 height 13
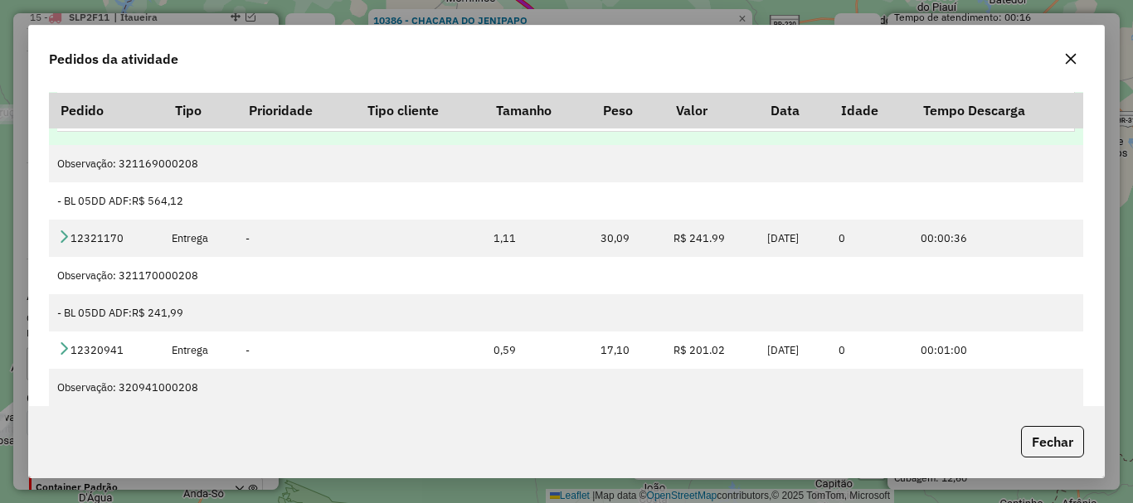
scroll to position [166, 0]
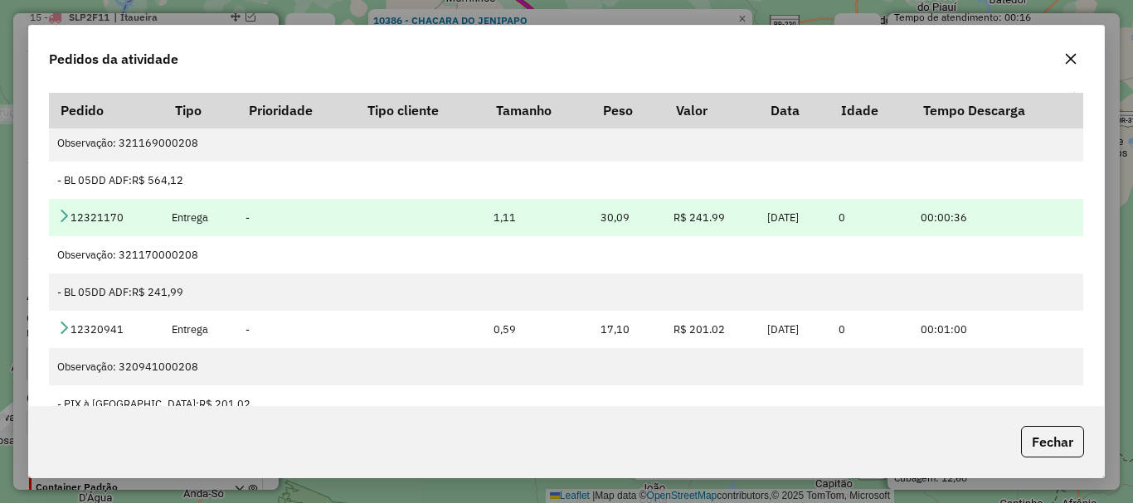
click at [68, 224] on link at bounding box center [63, 218] width 13 height 14
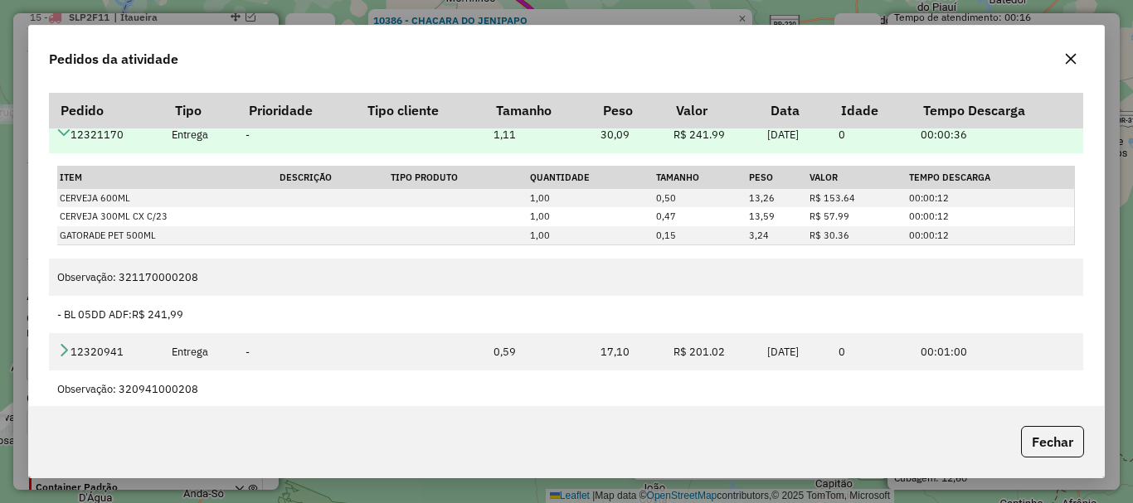
scroll to position [332, 0]
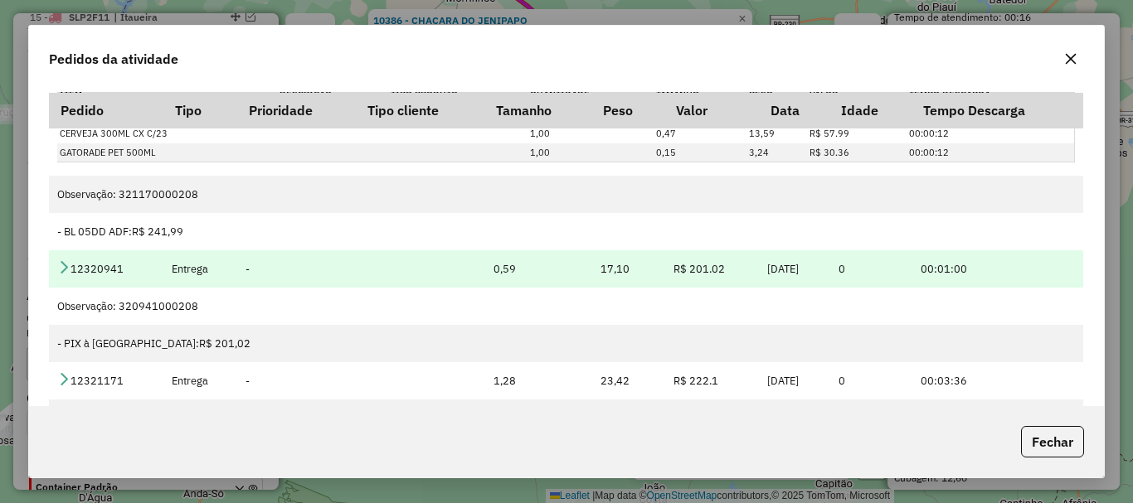
click at [66, 254] on td "12320941" at bounding box center [106, 268] width 114 height 37
click at [66, 265] on icon at bounding box center [63, 266] width 13 height 13
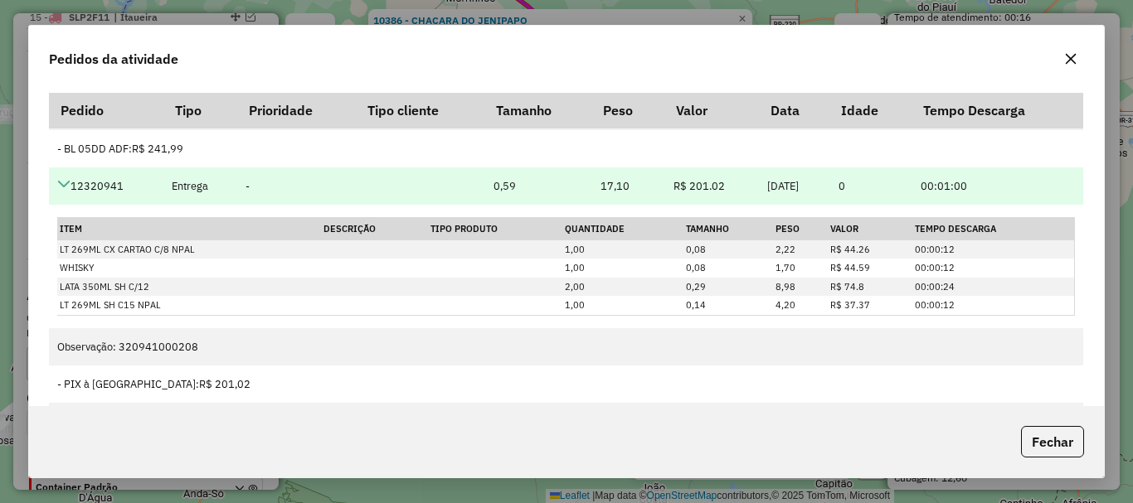
scroll to position [552, 0]
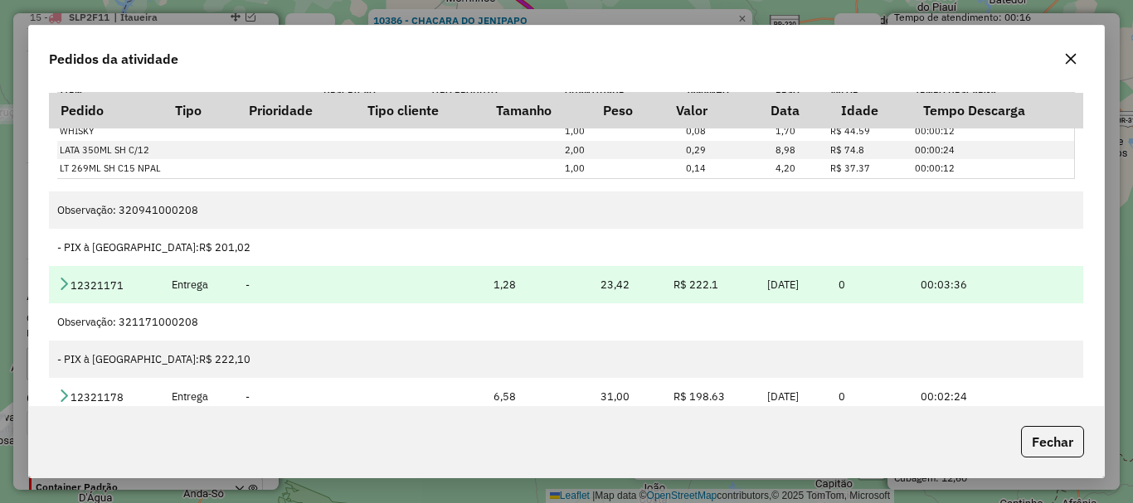
click at [64, 283] on icon at bounding box center [63, 283] width 13 height 13
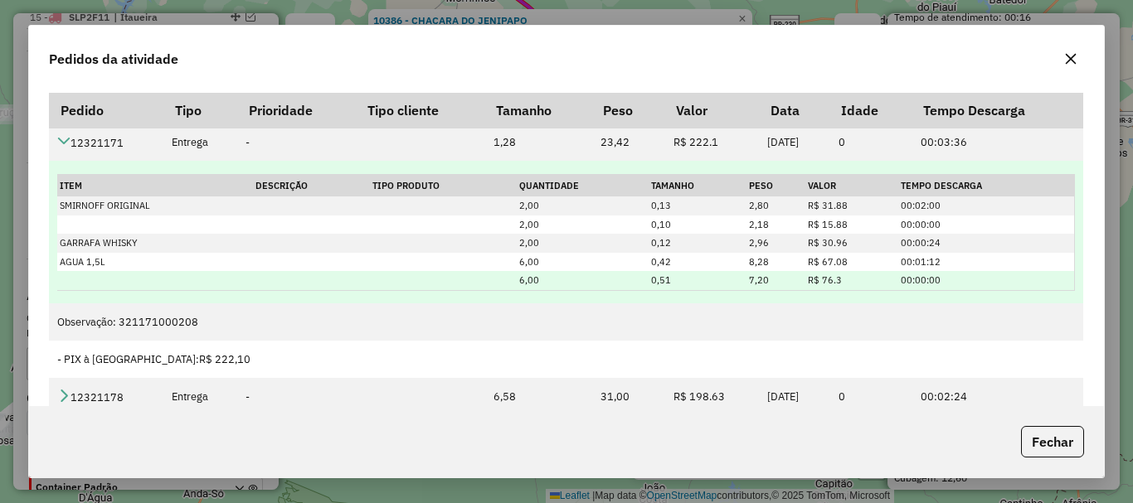
scroll to position [83, 0]
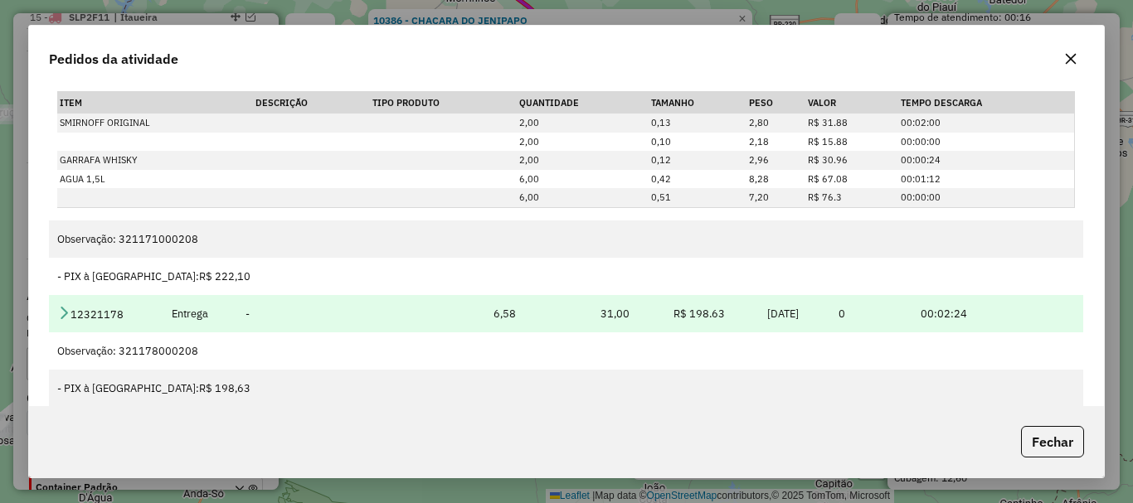
click at [66, 306] on icon at bounding box center [63, 312] width 13 height 13
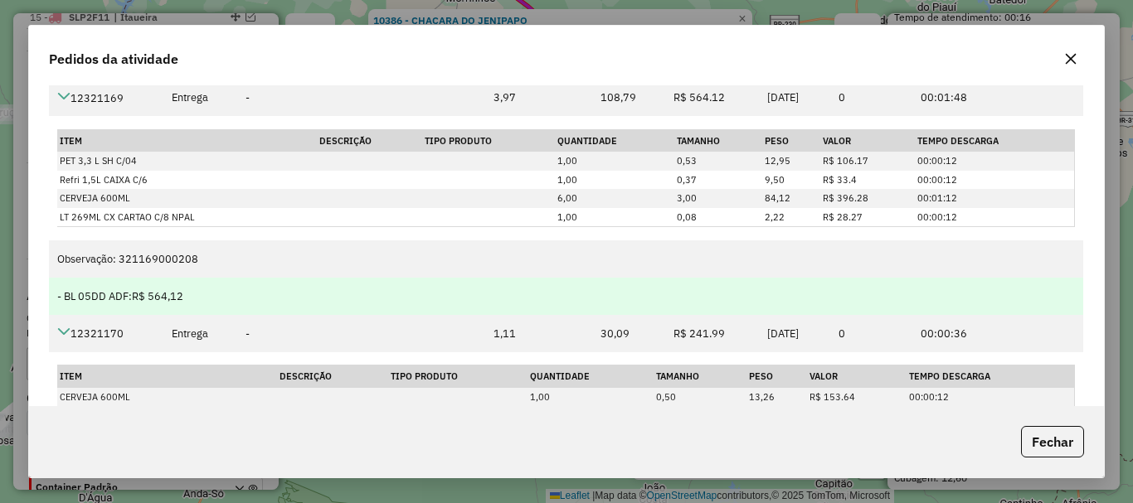
scroll to position [0, 0]
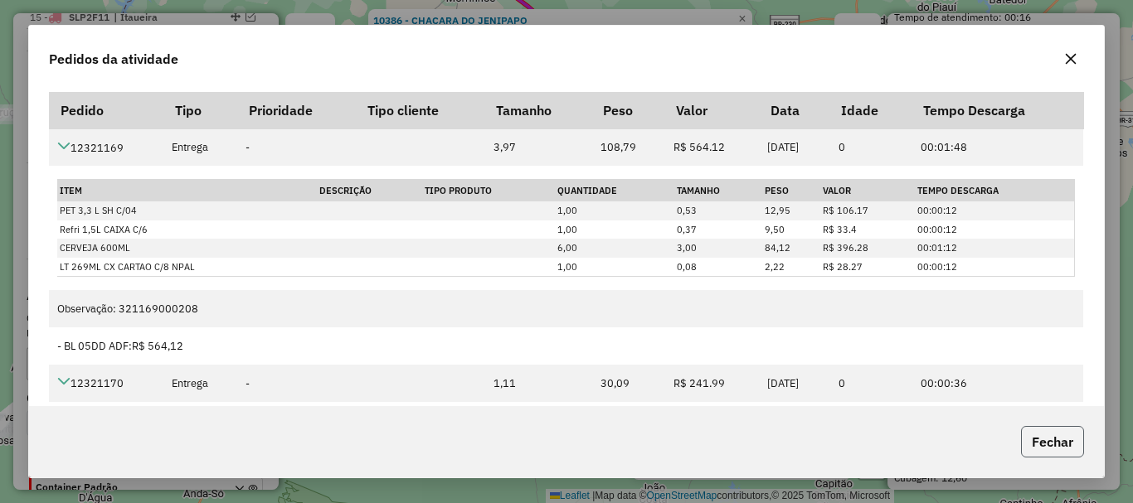
click at [1075, 457] on button "Fechar" at bounding box center [1052, 442] width 63 height 32
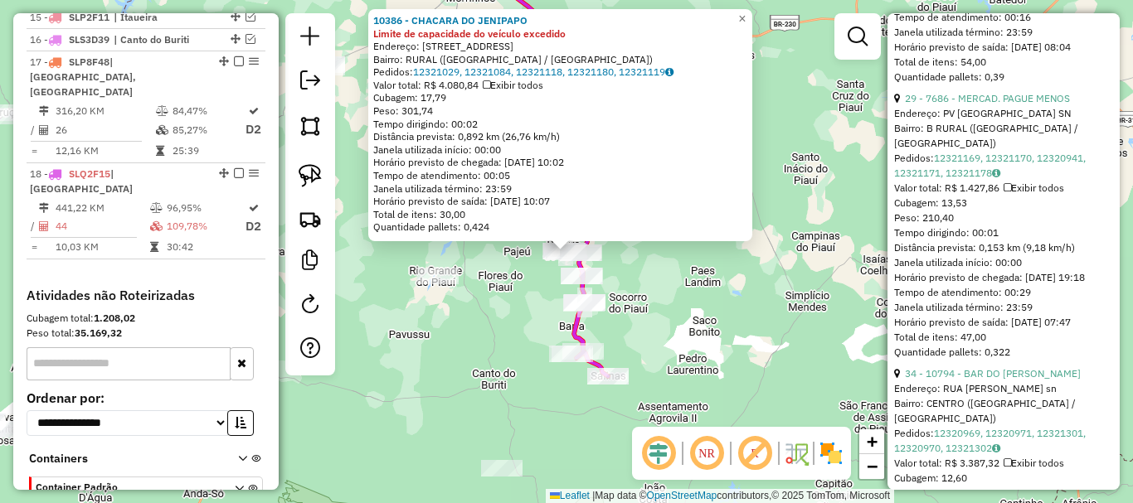
click at [644, 291] on div "10386 - CHACARA DO JENIPAPO Limite de capacidade do veículo excedido Endereço: …" at bounding box center [566, 251] width 1133 height 503
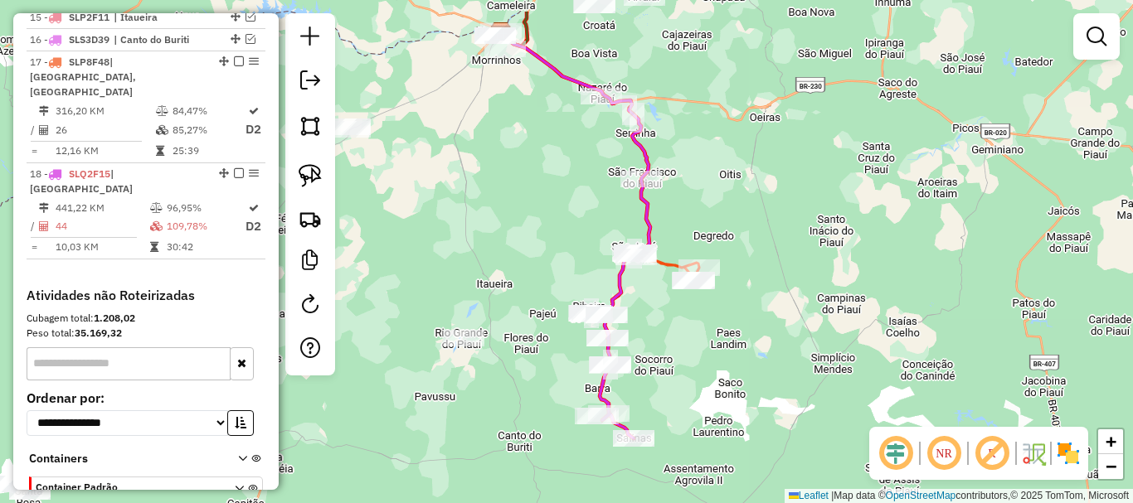
drag, startPoint x: 670, startPoint y: 365, endPoint x: 668, endPoint y: 415, distance: 49.8
click at [698, 435] on div "Janela de atendimento Grade de atendimento Capacidade Transportadoras Veículos …" at bounding box center [566, 251] width 1133 height 503
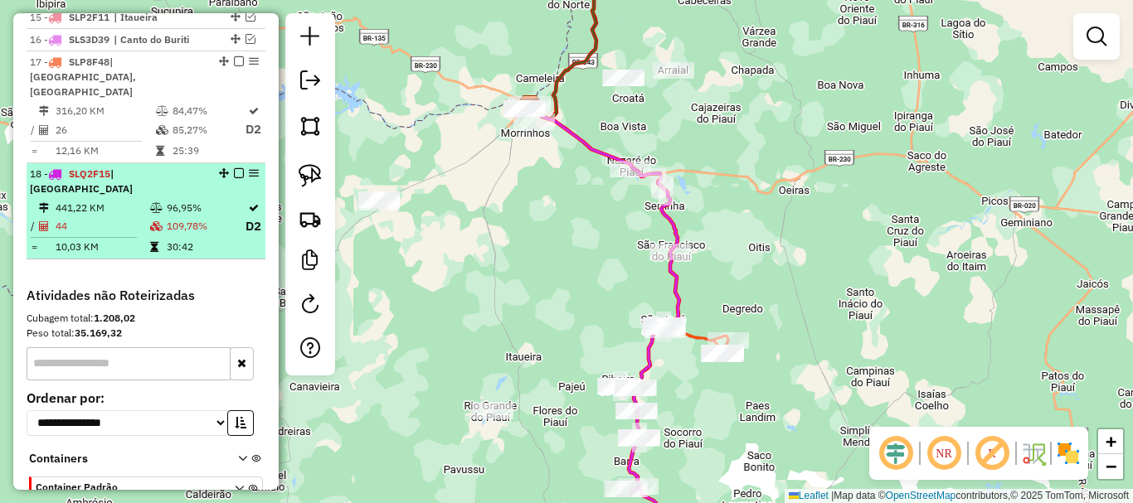
click at [159, 241] on li "18 - SLQ2F15 | Ribeira do Piauí 441,22 KM 96,95% / 44 109,78% D2 = 10,03 KM 30:…" at bounding box center [146, 211] width 239 height 97
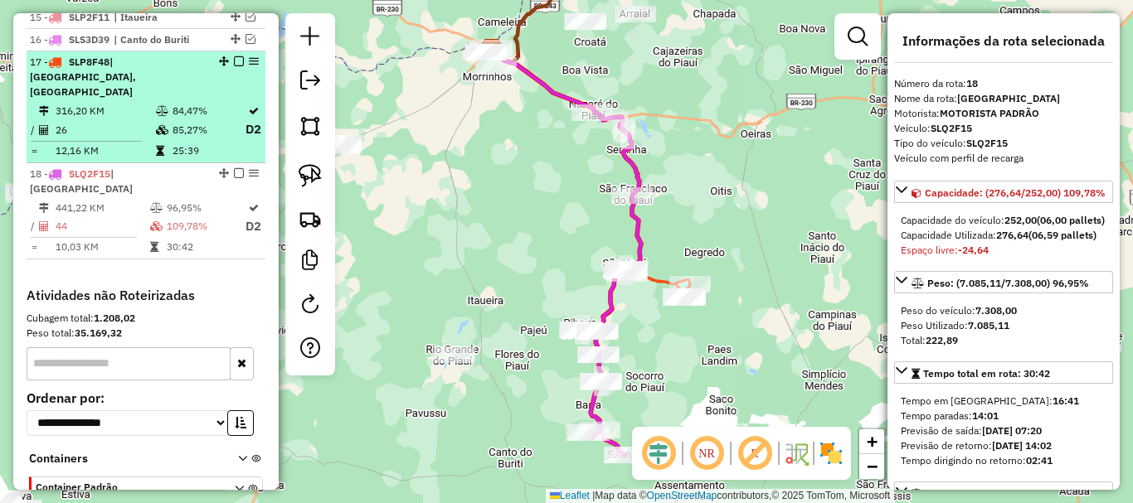
click at [172, 128] on td "85,27%" at bounding box center [208, 129] width 73 height 21
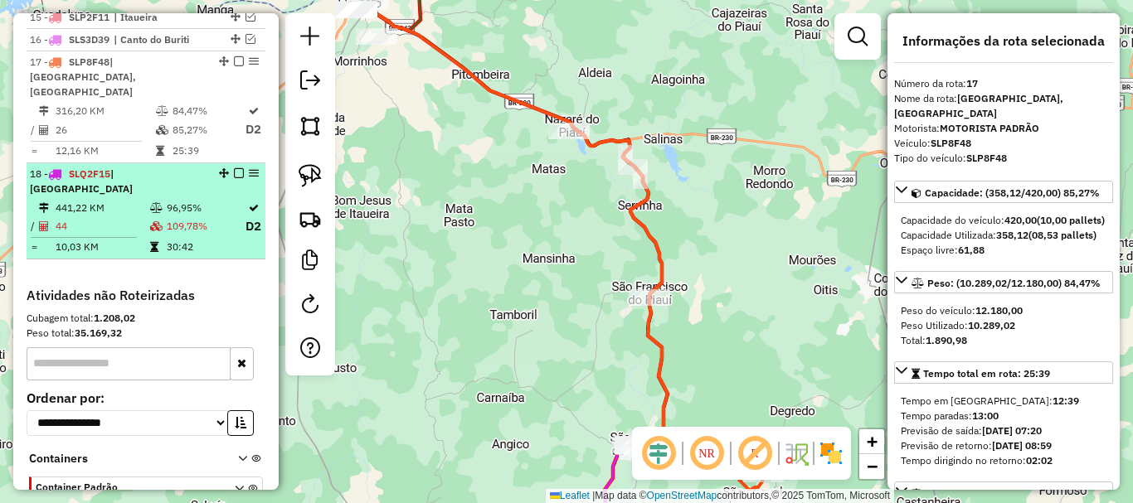
click at [187, 182] on li "18 - SLQ2F15 | Ribeira do Piauí 441,22 KM 96,95% / 44 109,78% D2 = 10,03 KM 30:…" at bounding box center [146, 211] width 239 height 97
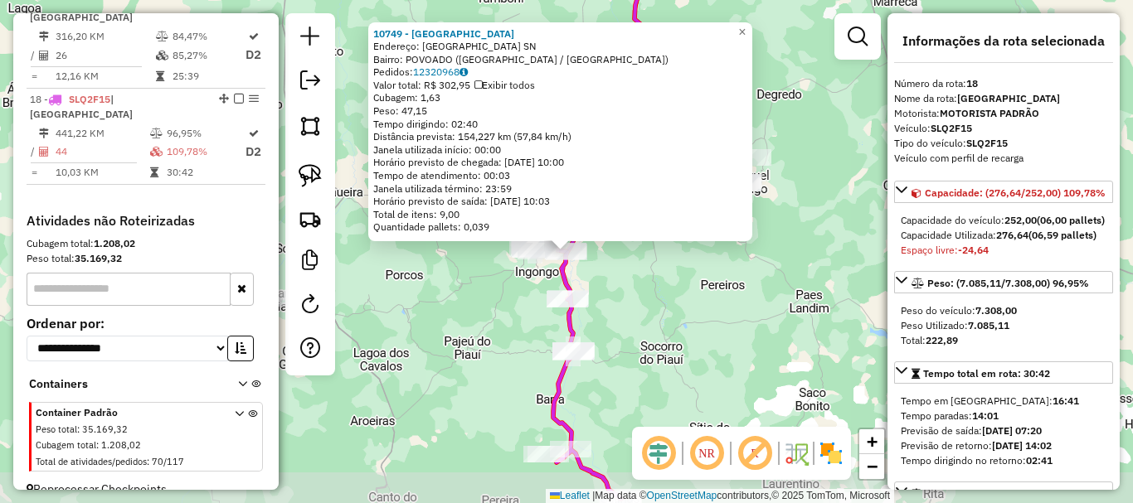
scroll to position [1084, 0]
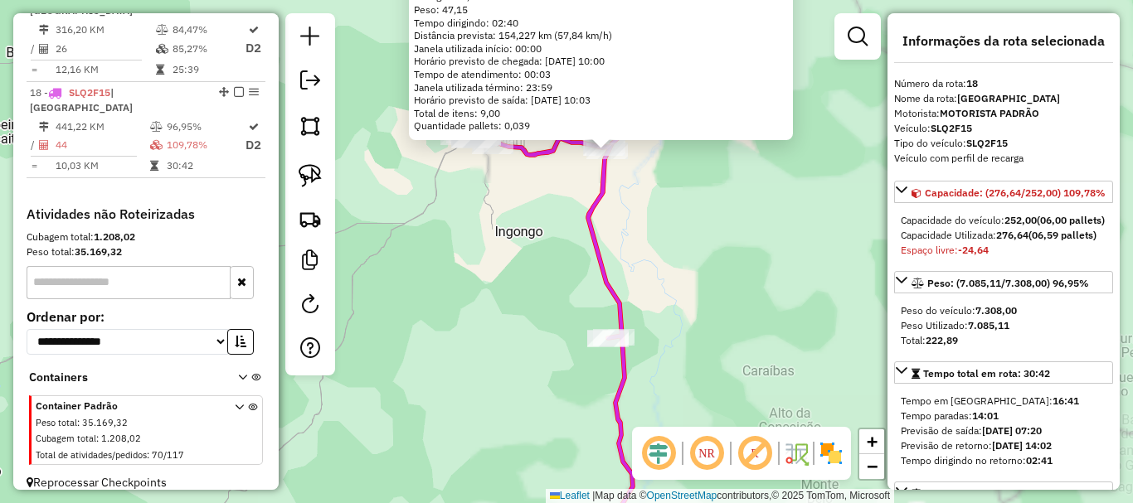
click at [502, 161] on div "10749 - Parque S o Joaquim Endereço: Lagoa do Tabulero SN Bairro: POVOADO (RIBE…" at bounding box center [566, 251] width 1133 height 503
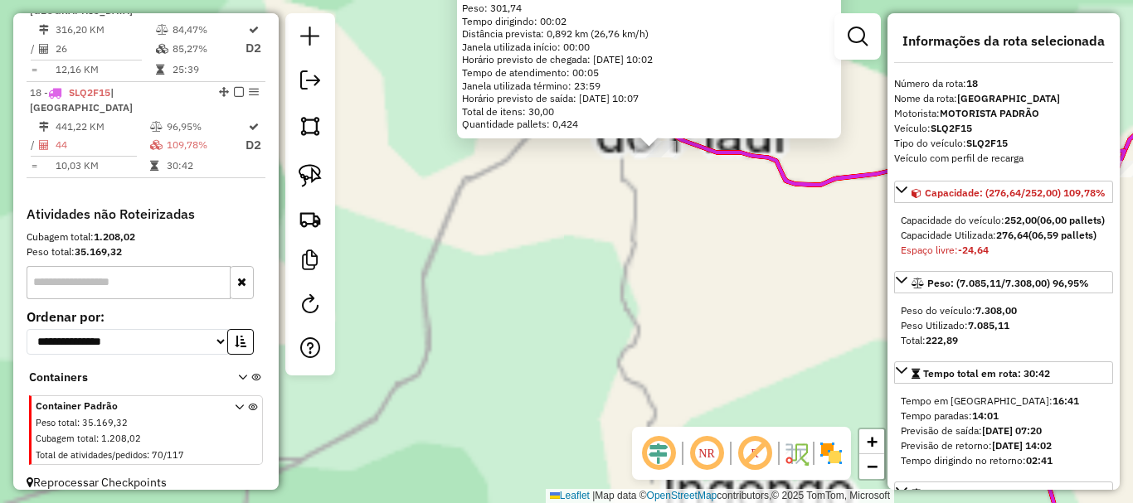
click at [557, 270] on div "10386 - CHACARA DO JENIPAPO Limite de capacidade do veículo excedido Endereço: …" at bounding box center [566, 251] width 1133 height 503
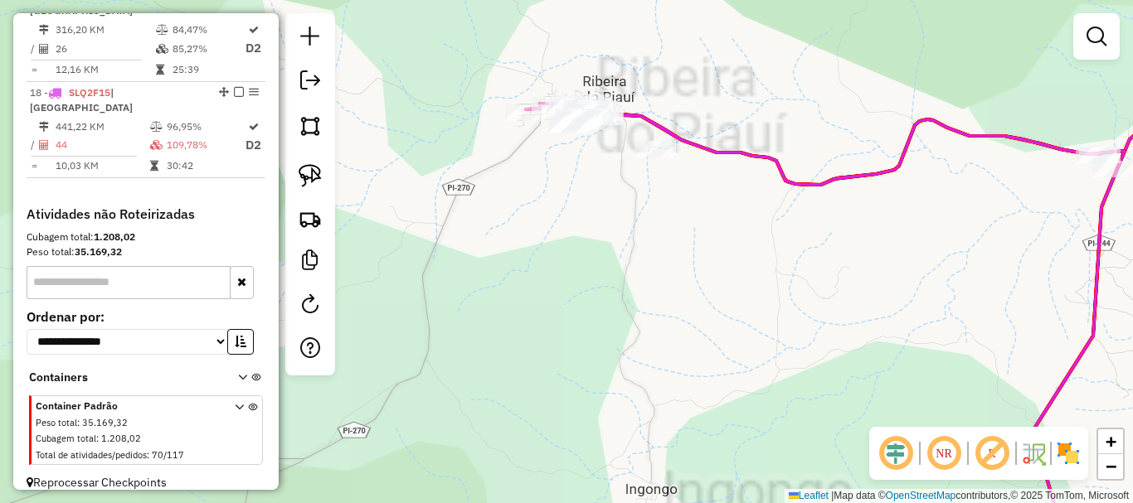
drag, startPoint x: 605, startPoint y: 207, endPoint x: 593, endPoint y: 295, distance: 88.7
click at [593, 295] on div "Janela de atendimento Grade de atendimento Capacidade Transportadoras Veículos …" at bounding box center [566, 251] width 1133 height 503
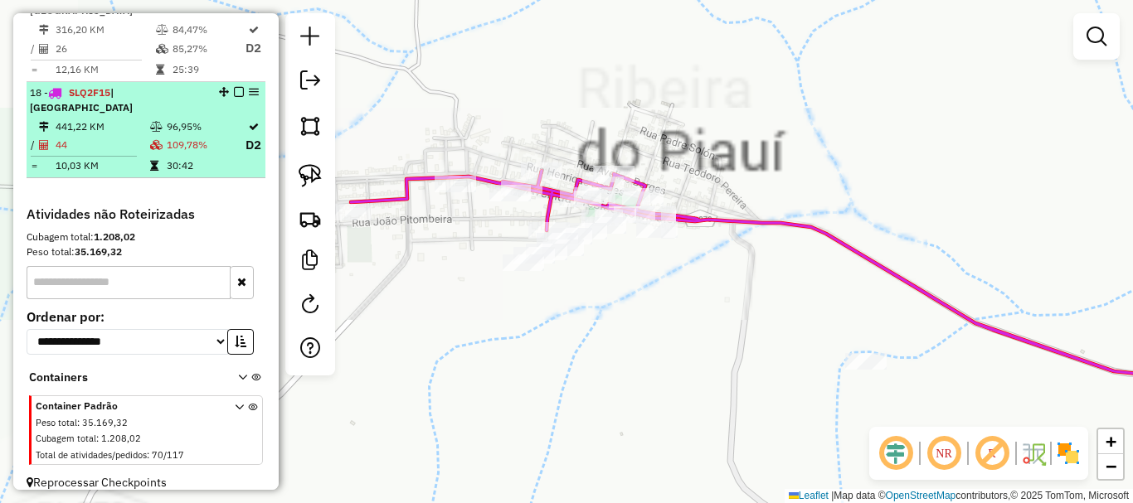
click at [150, 140] on icon at bounding box center [156, 145] width 12 height 10
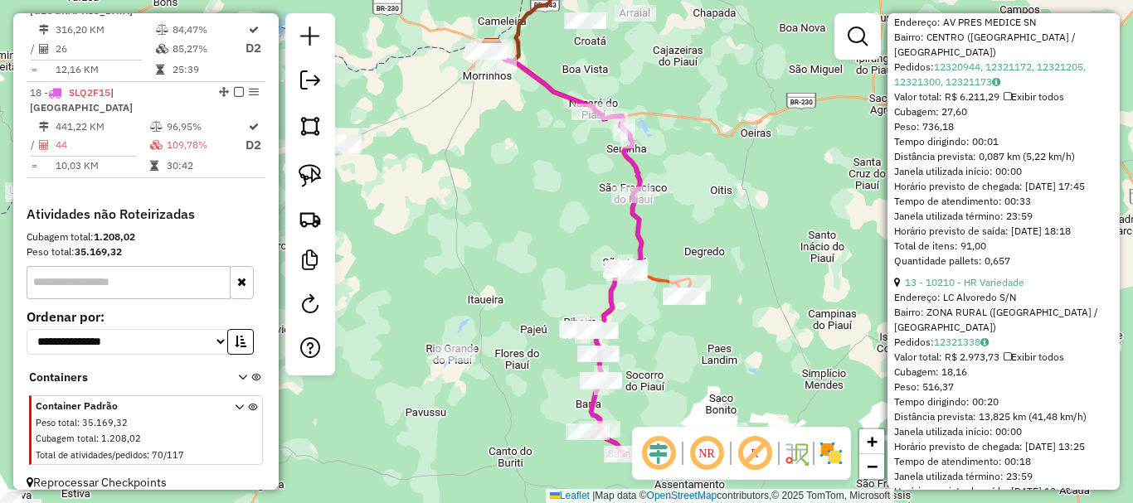
scroll to position [1078, 0]
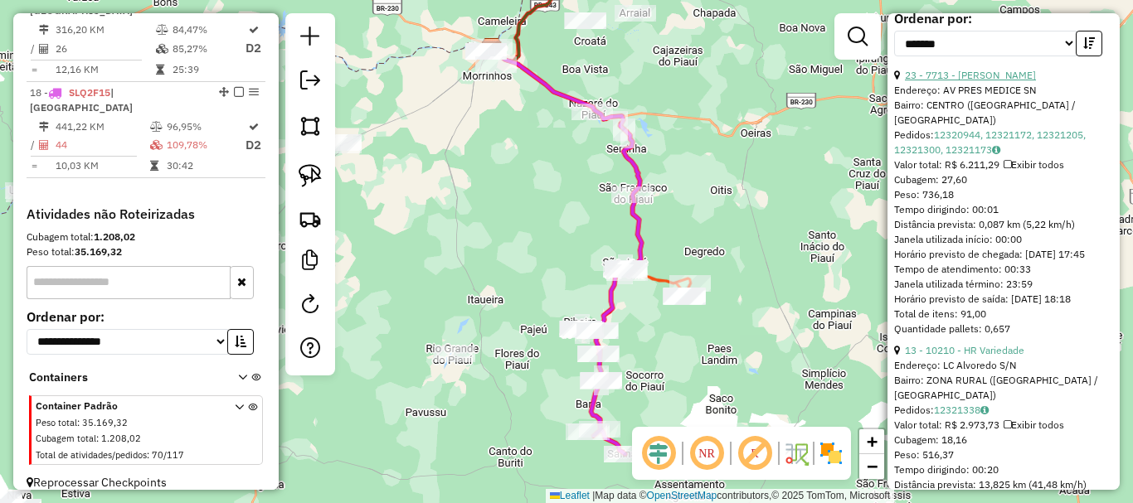
click at [1004, 81] on link "23 - 7713 - ERCIONE RODRIGUES DE CARVALHO" at bounding box center [970, 75] width 131 height 12
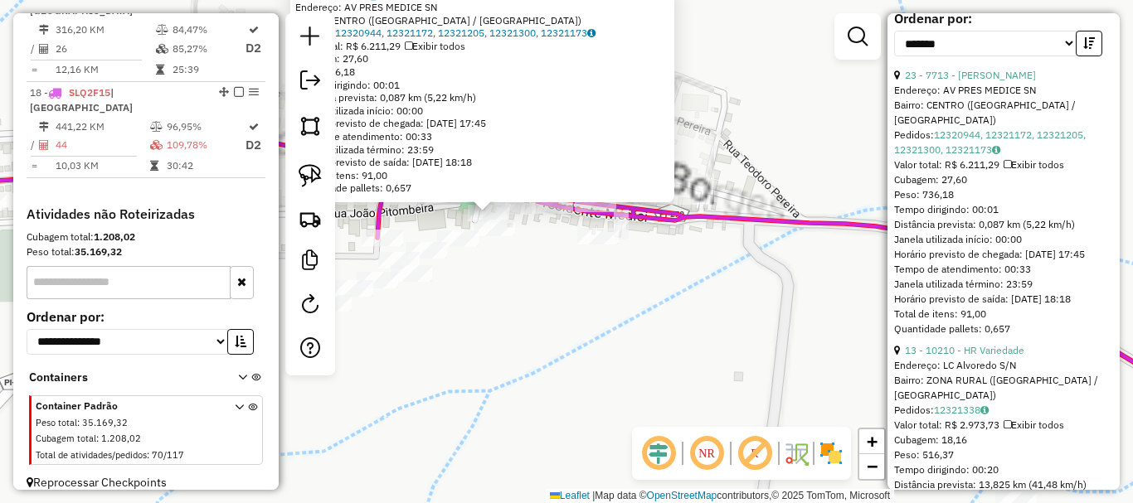
click at [500, 302] on div "7713 - ERCIONE RODRIGUES DE CARVALHO Endereço: AV PRES MEDICE SN Bairro: CENTRO…" at bounding box center [566, 251] width 1133 height 503
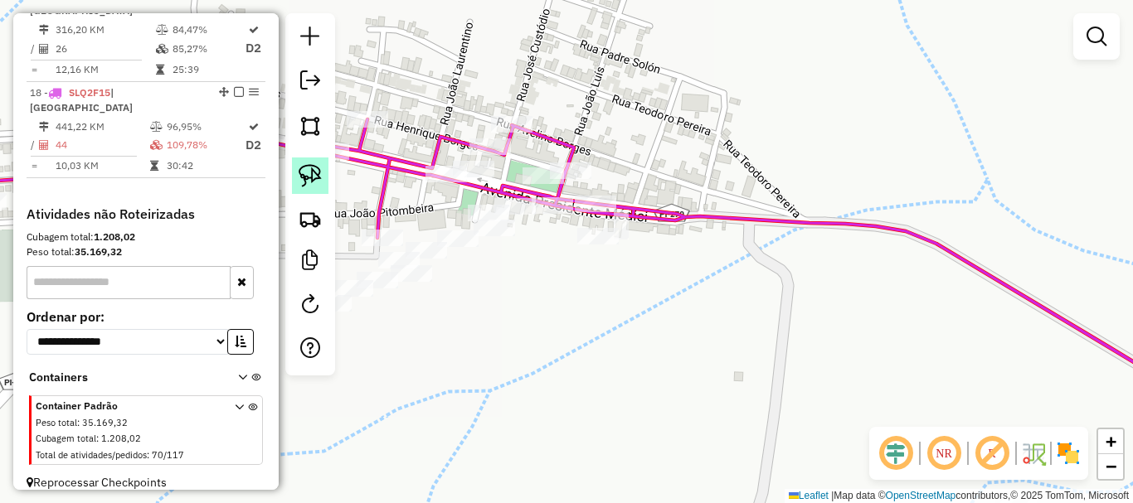
click at [315, 187] on img at bounding box center [310, 175] width 23 height 23
click at [498, 205] on div "Rota 18 - Placa SLQ2F15 9987 - Ponto Certo Rota 18 - Placa SLQ2F15 7713 - ERCIO…" at bounding box center [566, 251] width 1133 height 503
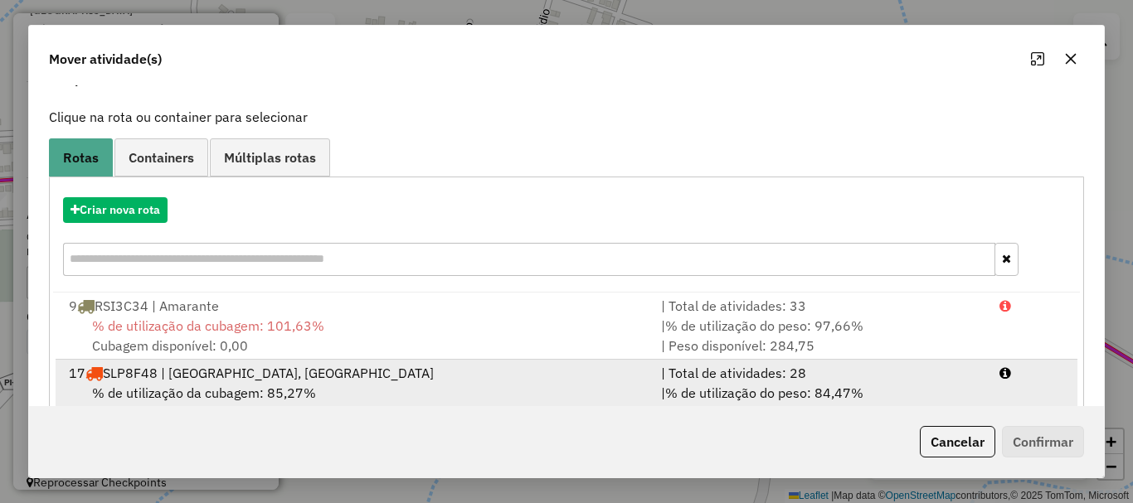
scroll to position [132, 0]
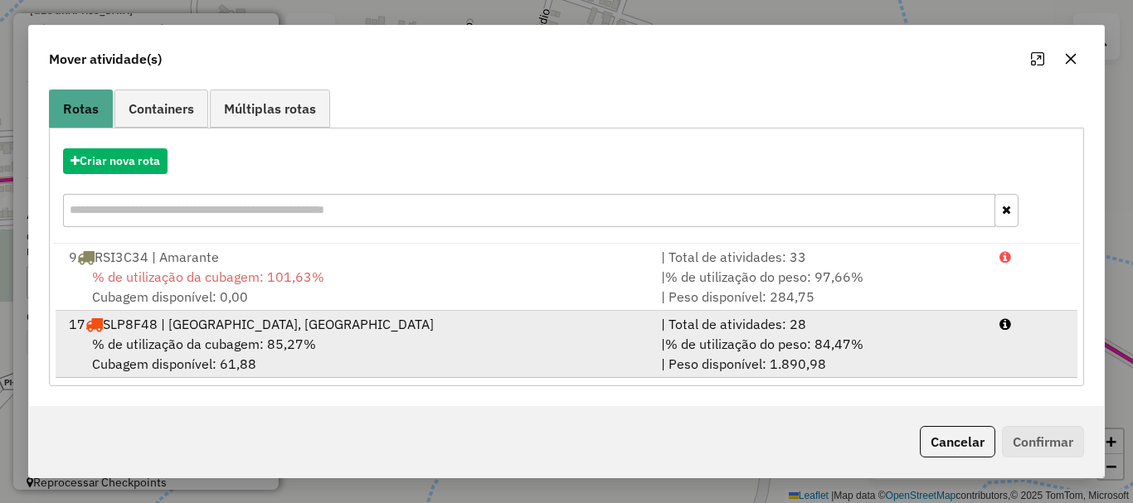
click at [540, 353] on div "% de utilização da cubagem: 85,27% Cubagem disponível: 61,88" at bounding box center [355, 354] width 592 height 40
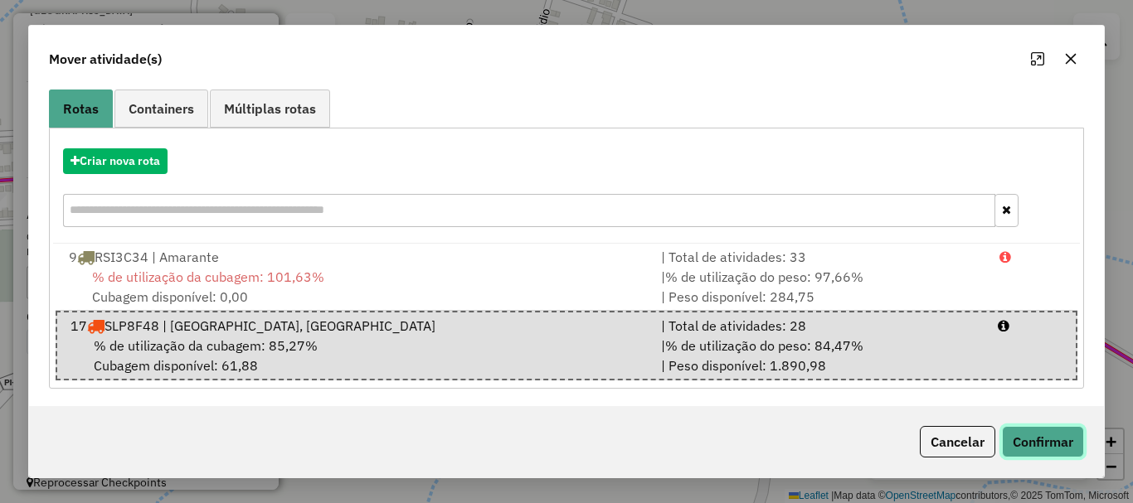
click at [1028, 447] on button "Confirmar" at bounding box center [1043, 442] width 82 height 32
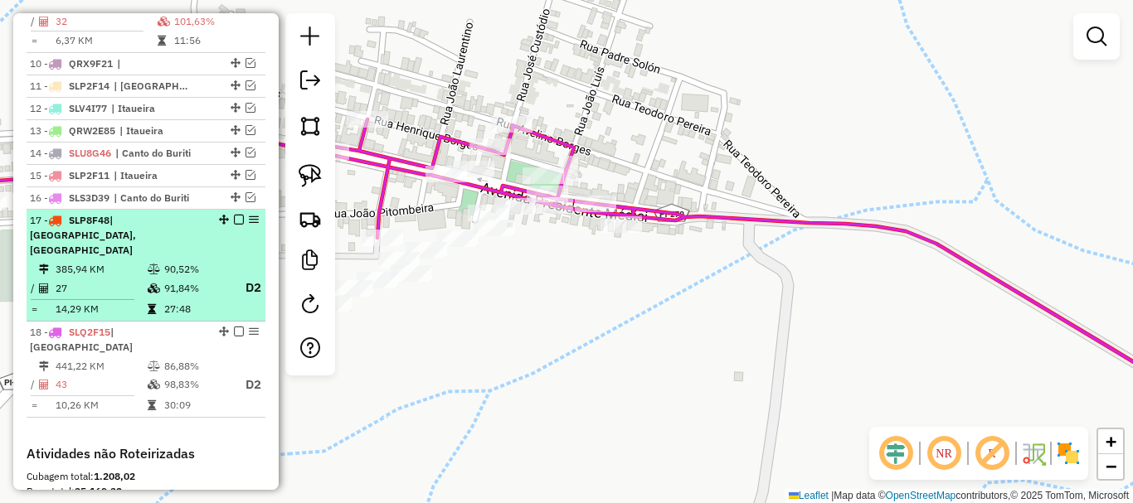
scroll to position [823, 0]
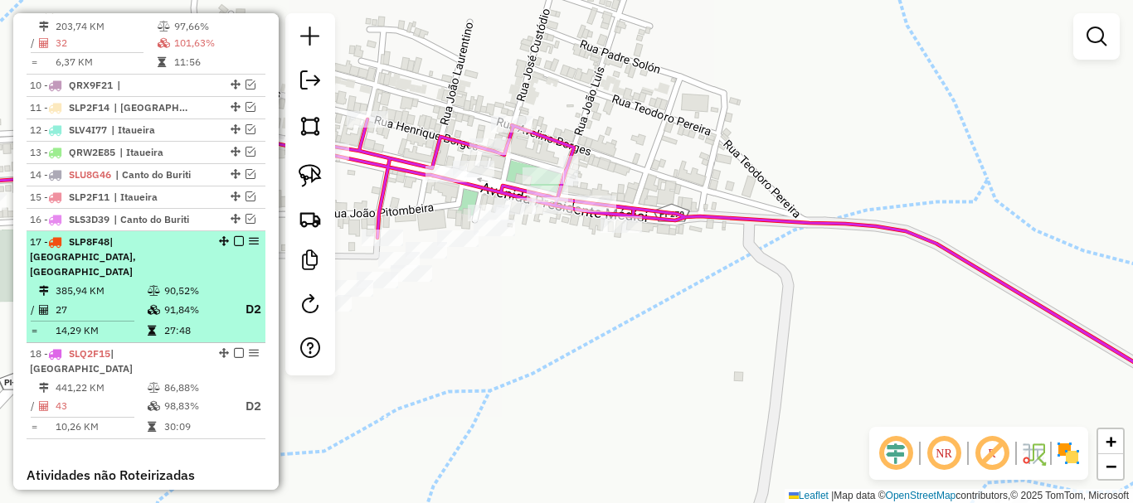
click at [234, 246] on em at bounding box center [239, 241] width 10 height 10
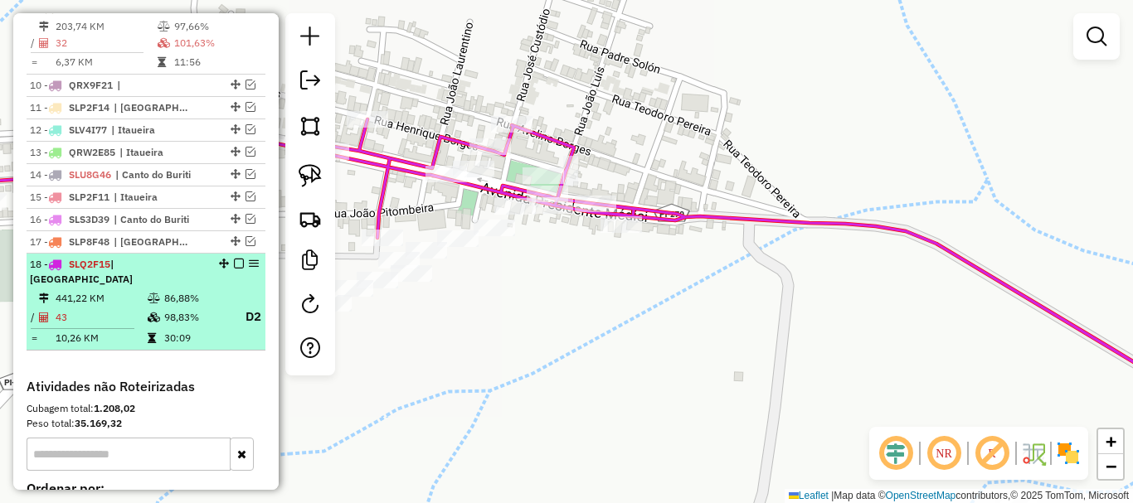
click at [236, 269] on em at bounding box center [239, 264] width 10 height 10
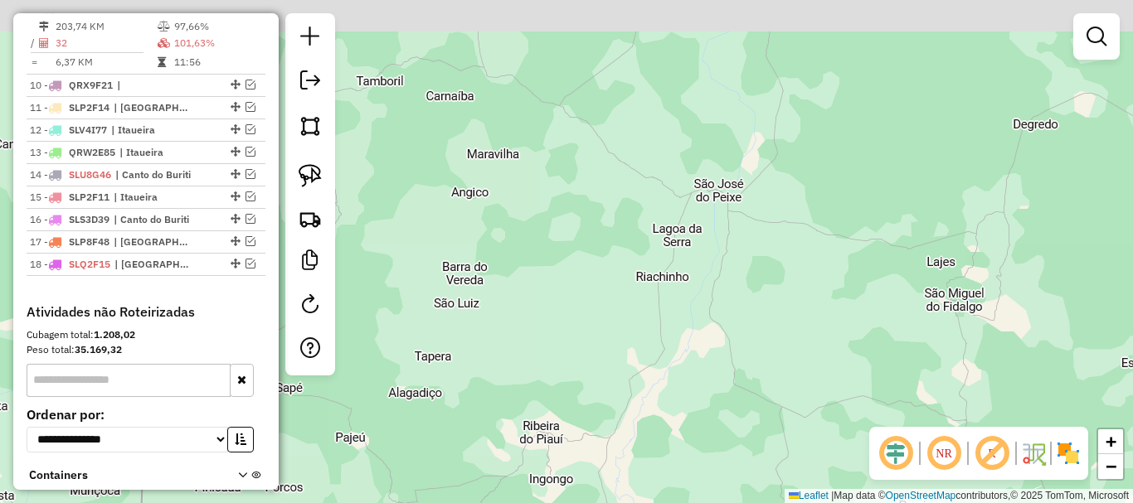
drag, startPoint x: 670, startPoint y: 377, endPoint x: 651, endPoint y: 424, distance: 51.0
click at [663, 430] on div "Janela de atendimento Grade de atendimento Capacidade Transportadoras Veículos …" at bounding box center [566, 251] width 1133 height 503
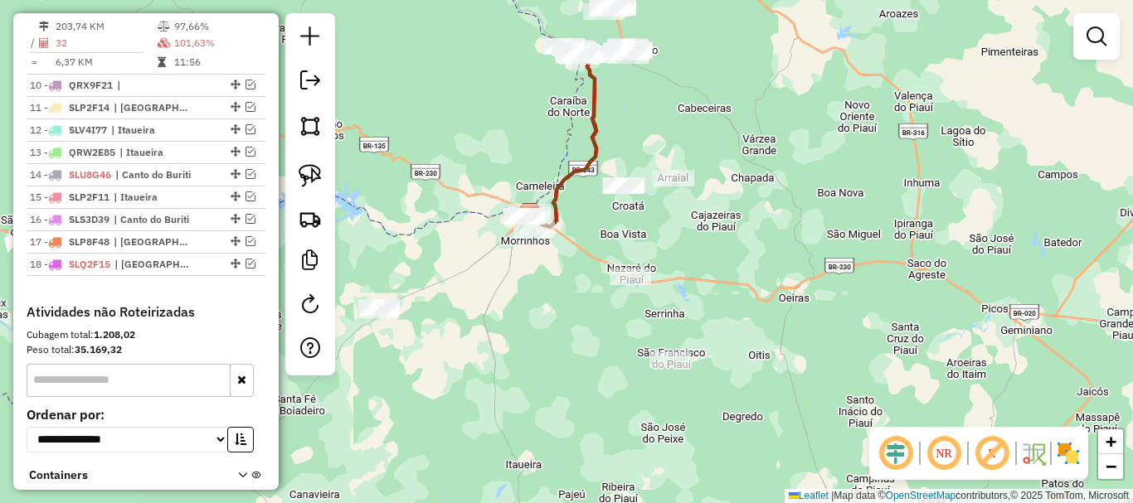
drag, startPoint x: 712, startPoint y: 386, endPoint x: 717, endPoint y: 445, distance: 59.0
click at [724, 493] on div "Janela de atendimento Grade de atendimento Capacidade Transportadoras Veículos …" at bounding box center [566, 251] width 1133 height 503
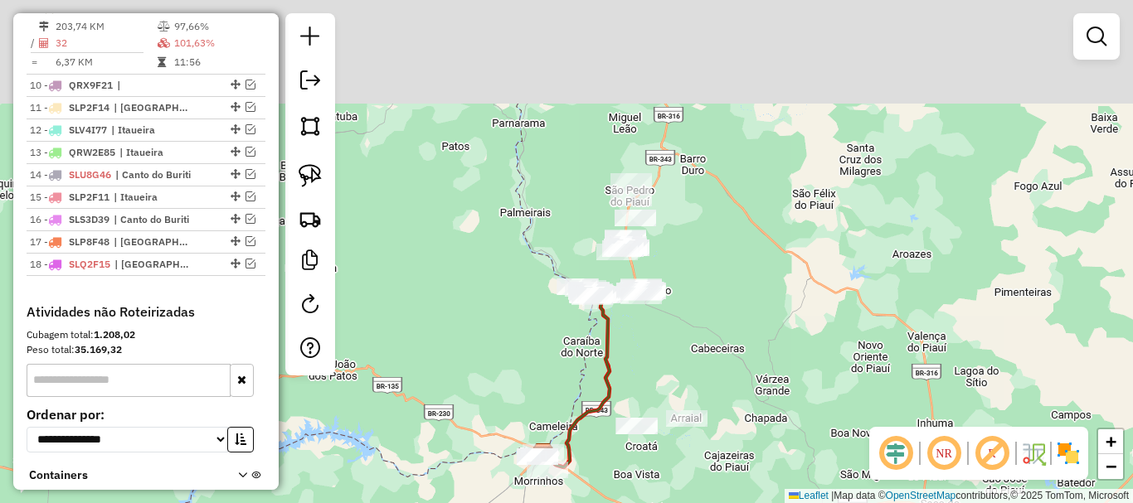
drag, startPoint x: 717, startPoint y: 340, endPoint x: 703, endPoint y: 323, distance: 22.3
click at [718, 351] on div "Janela de atendimento Grade de atendimento Capacidade Transportadoras Veículos …" at bounding box center [566, 251] width 1133 height 503
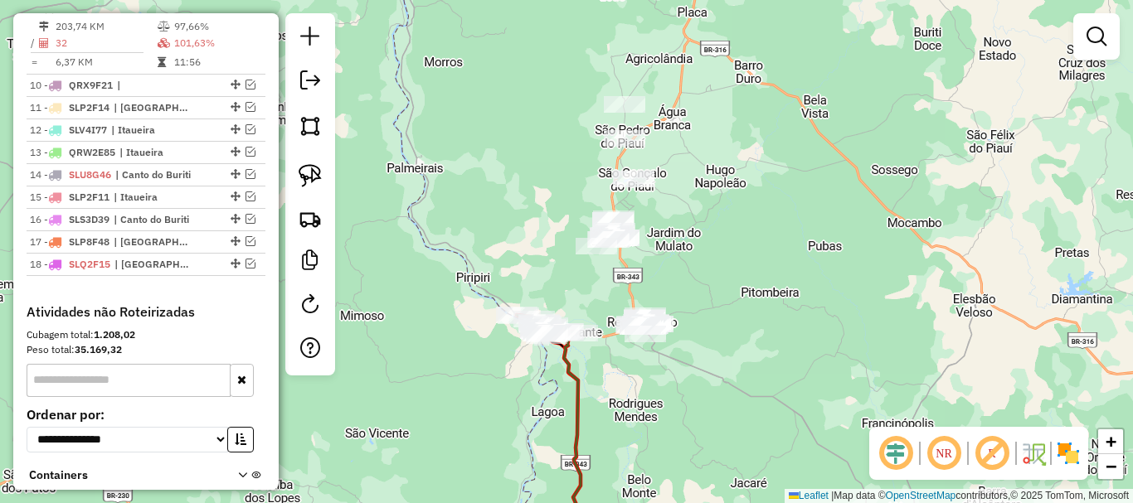
click at [638, 276] on div "Janela de atendimento Grade de atendimento Capacidade Transportadoras Veículos …" at bounding box center [566, 251] width 1133 height 503
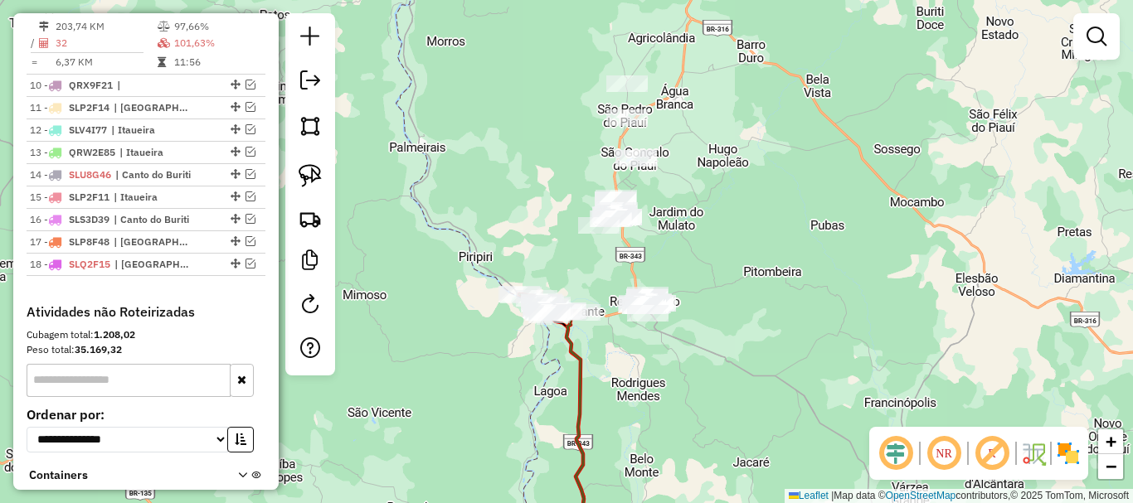
drag, startPoint x: 635, startPoint y: 291, endPoint x: 639, endPoint y: 264, distance: 27.8
click at [639, 264] on div "Janela de atendimento Grade de atendimento Capacidade Transportadoras Veículos …" at bounding box center [566, 251] width 1133 height 503
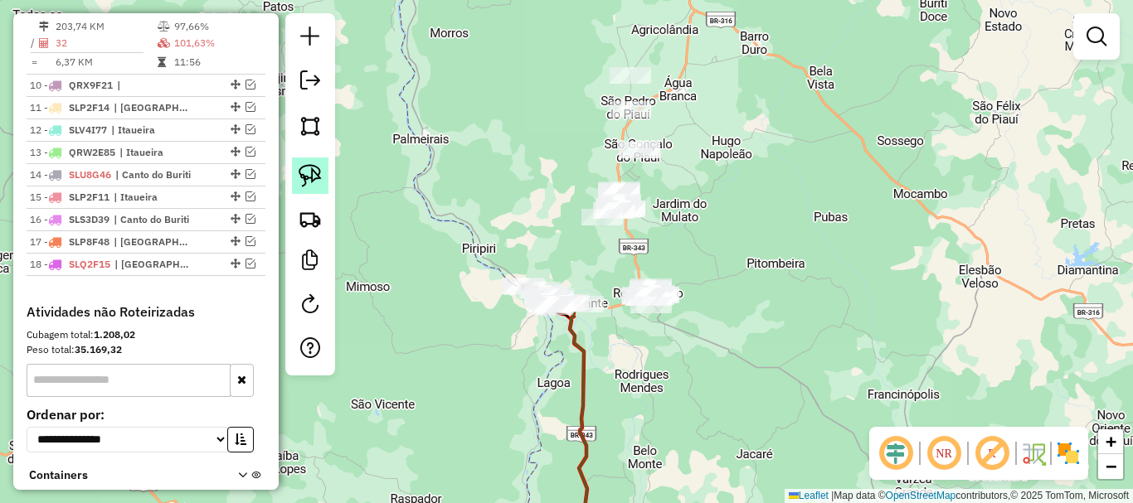
click at [316, 178] on img at bounding box center [310, 175] width 23 height 23
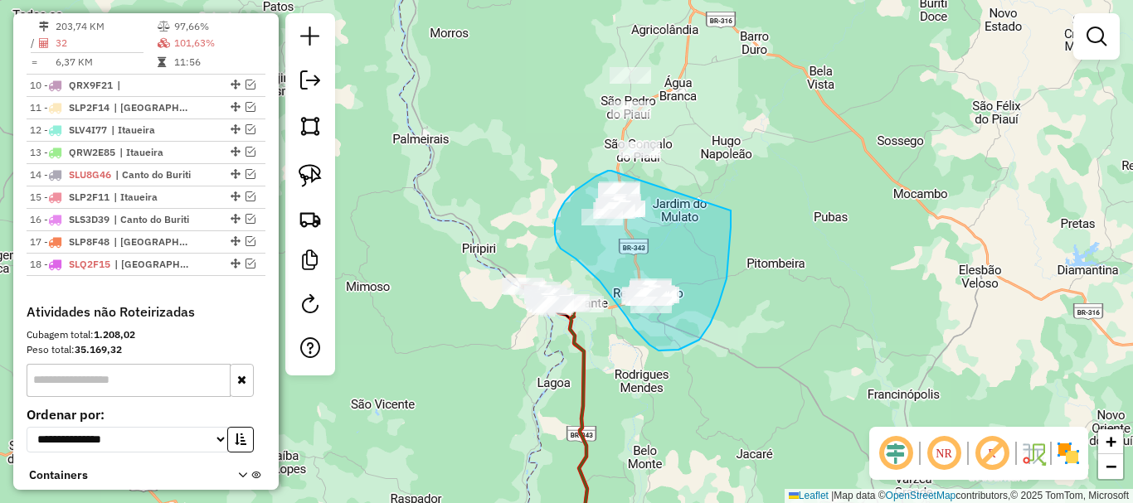
drag, startPoint x: 611, startPoint y: 171, endPoint x: 731, endPoint y: 211, distance: 125.9
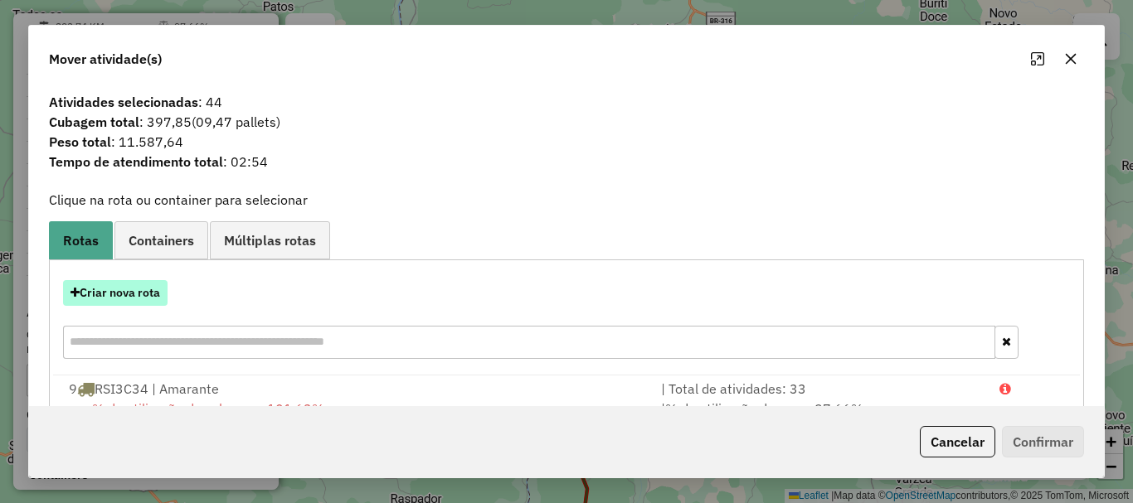
click at [141, 290] on button "Criar nova rota" at bounding box center [115, 293] width 105 height 26
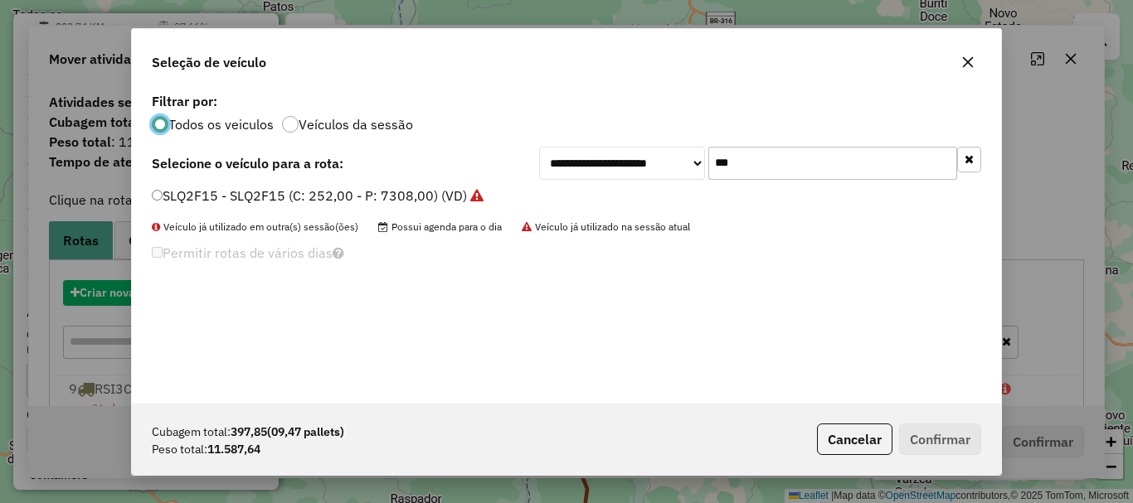
scroll to position [9, 5]
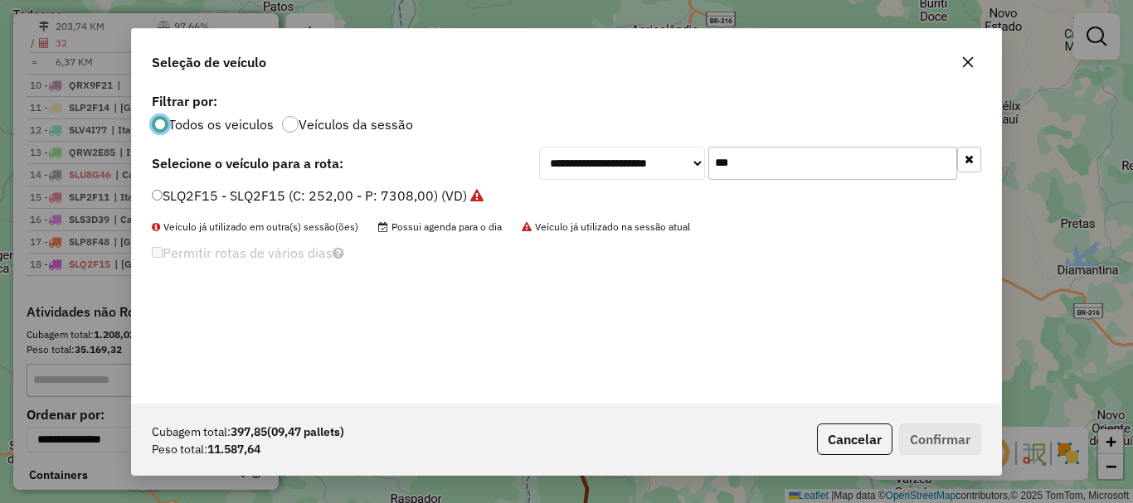
click at [792, 163] on input "***" at bounding box center [832, 163] width 249 height 33
type input "***"
click at [215, 200] on label "QRV8G45 - QRV8G45 (C: 420,00 - P: 12180,00) (VD)" at bounding box center [318, 196] width 332 height 20
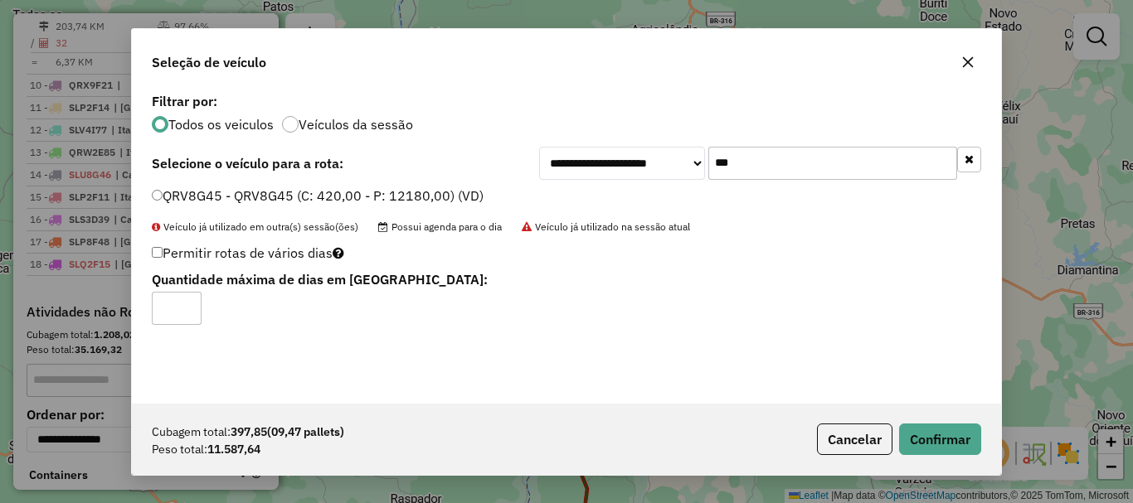
type input "*"
click at [186, 306] on input "*" at bounding box center [177, 308] width 50 height 33
click at [959, 431] on button "Confirmar" at bounding box center [940, 440] width 82 height 32
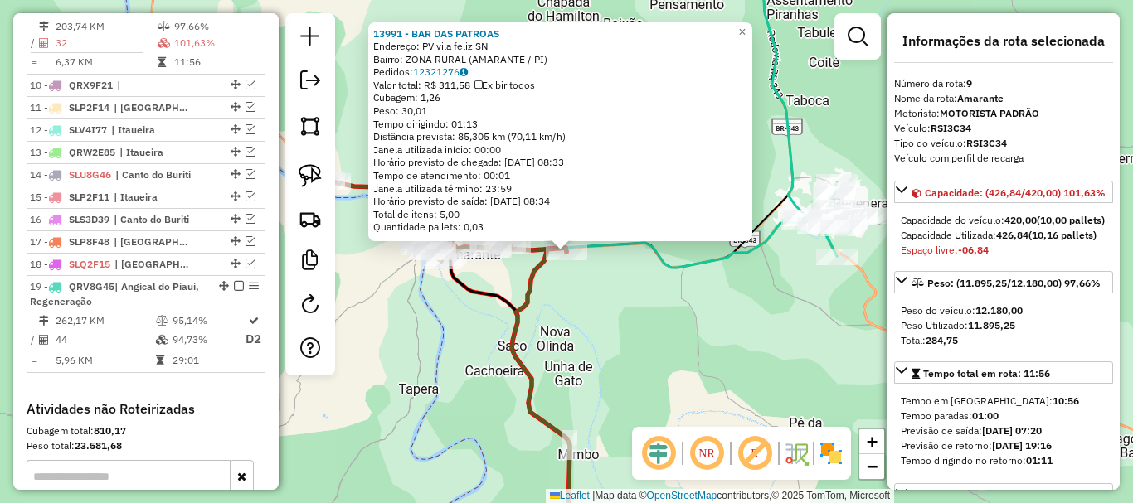
scroll to position [821, 0]
click at [598, 315] on div "13991 - BAR DAS PATROAS Endereço: PV vila feliz SN Bairro: ZONA RURAL (AMARANTE…" at bounding box center [566, 251] width 1133 height 503
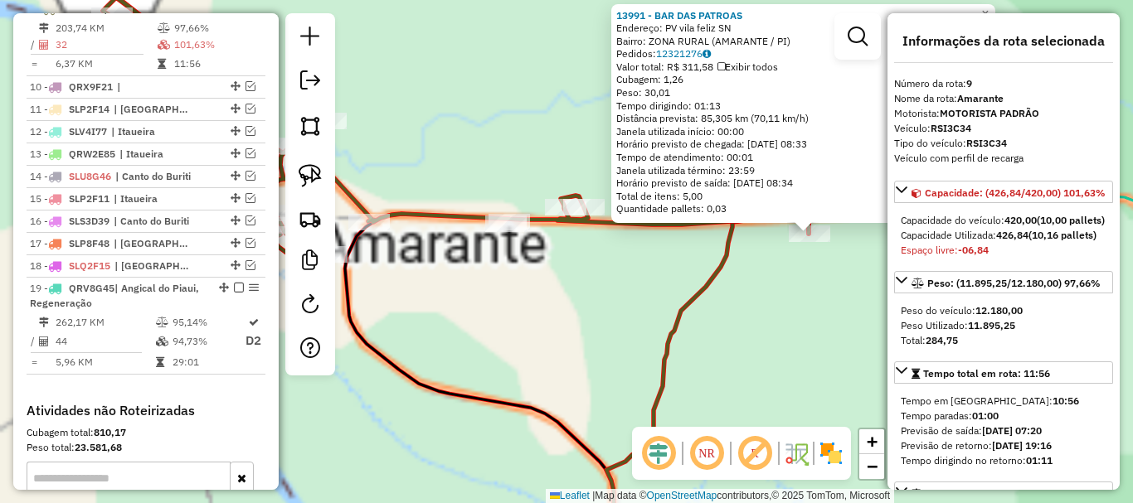
click at [562, 269] on div "13991 - BAR DAS PATROAS Endereço: PV vila feliz SN Bairro: ZONA RURAL (AMARANTE…" at bounding box center [566, 251] width 1133 height 503
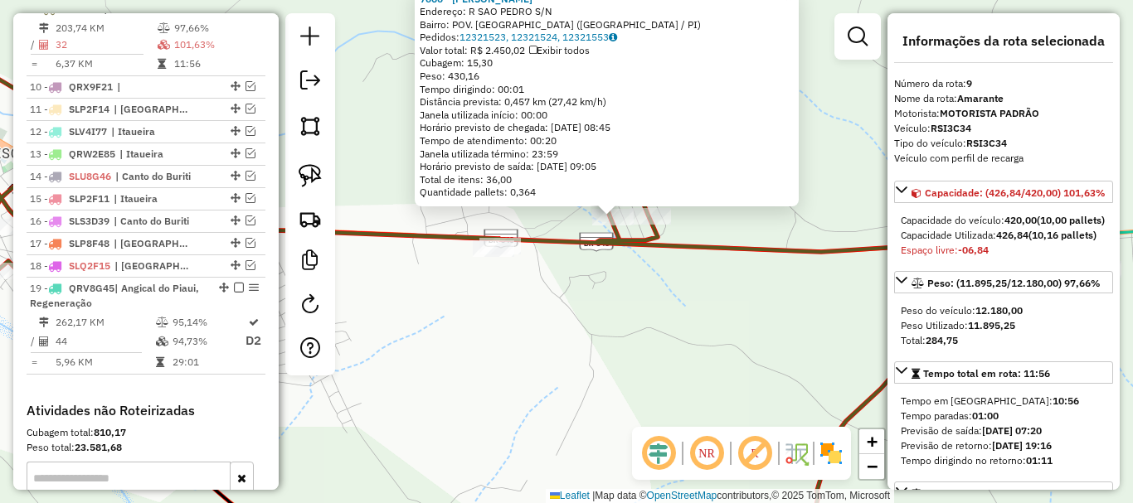
click at [530, 282] on div "7060 - JOSE DA CRUZ RODRIGUES E SILVA Endereço: R SAO PEDRO S/N Bairro: POV. AL…" at bounding box center [566, 251] width 1133 height 503
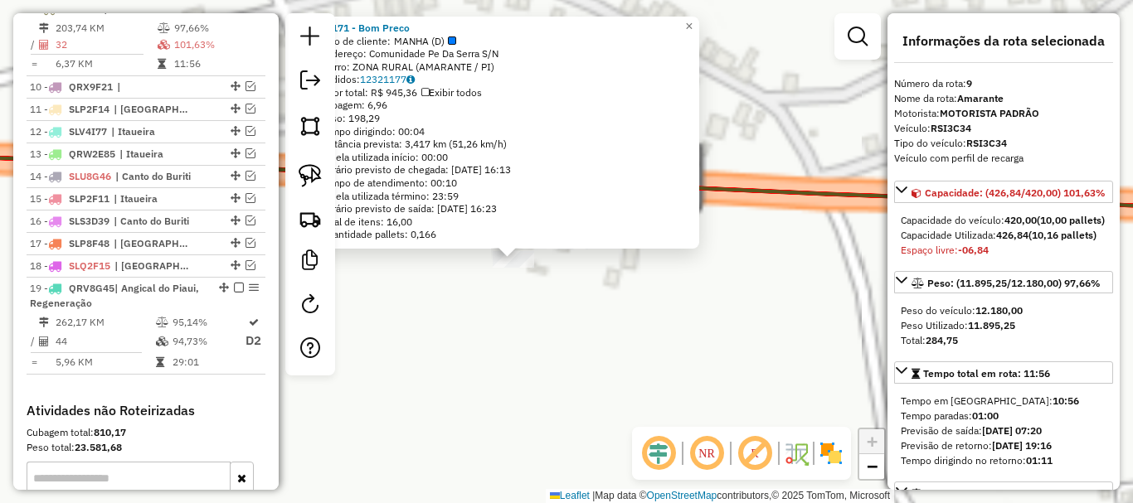
click at [589, 267] on div "10171 - Bom Preco Tipo de cliente: MANHA (D) Endereço: Comunidade Pe Da Serra S…" at bounding box center [566, 251] width 1133 height 503
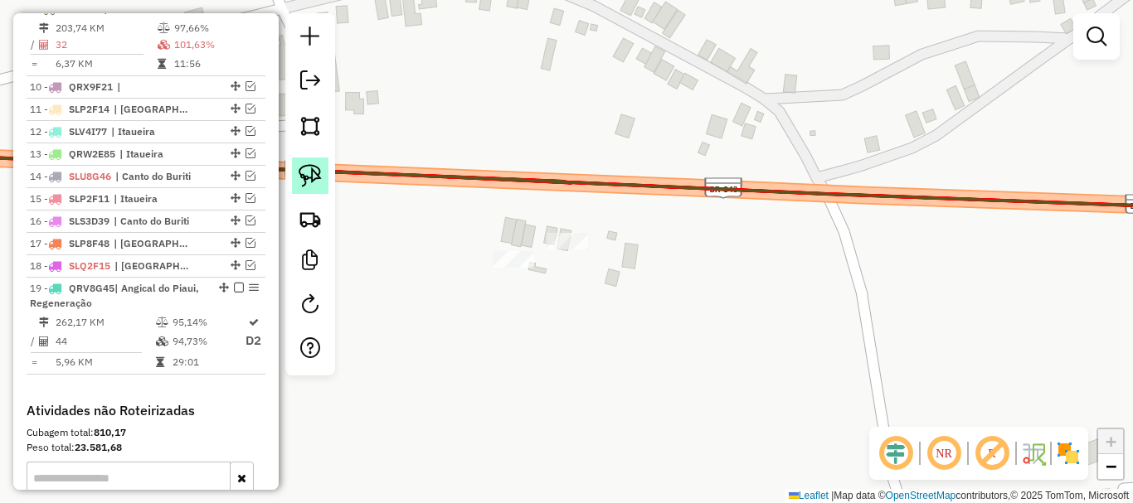
click at [314, 176] on img at bounding box center [310, 175] width 23 height 23
drag, startPoint x: 451, startPoint y: 226, endPoint x: 571, endPoint y: 284, distance: 133.5
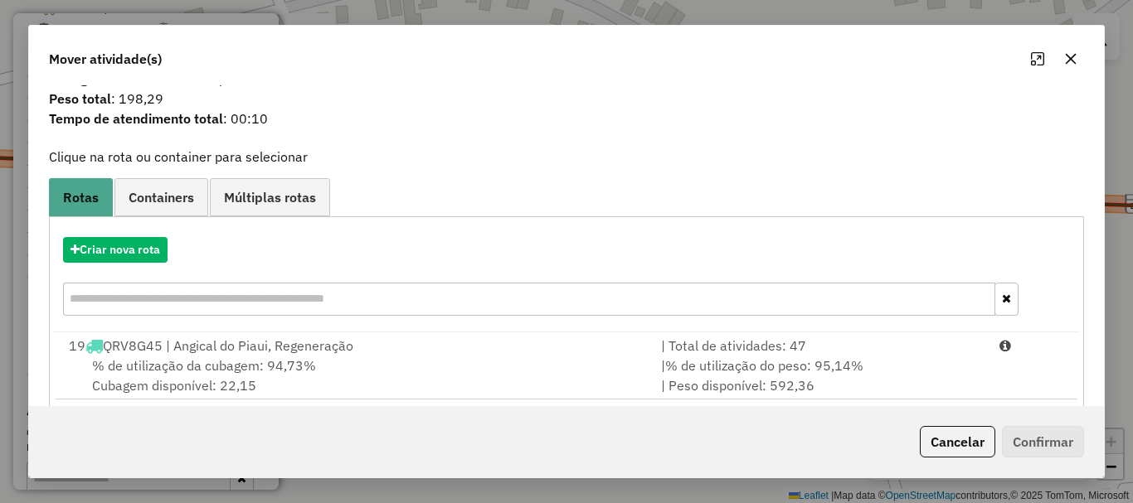
scroll to position [65, 0]
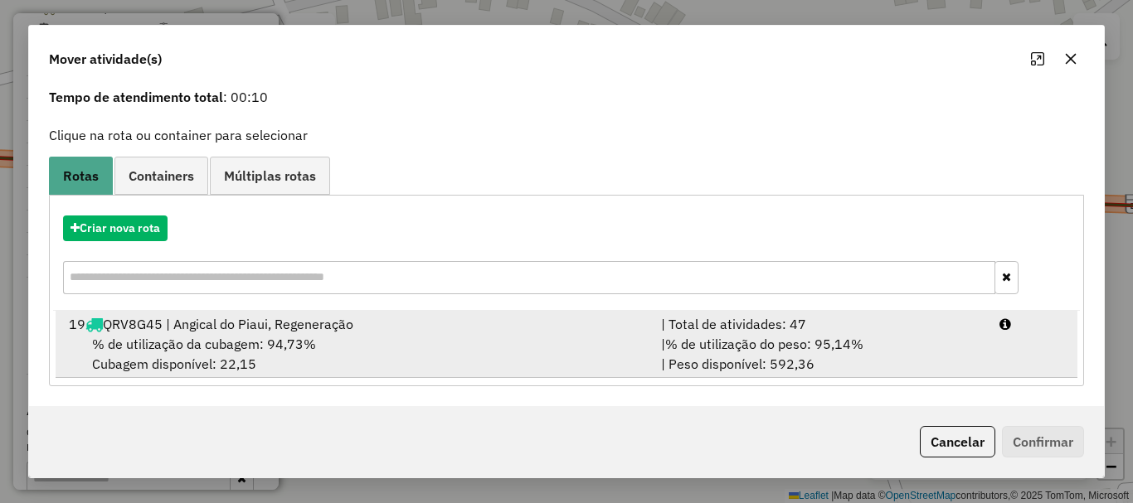
click at [340, 354] on div "% de utilização da cubagem: 94,73% Cubagem disponível: 22,15" at bounding box center [355, 354] width 592 height 40
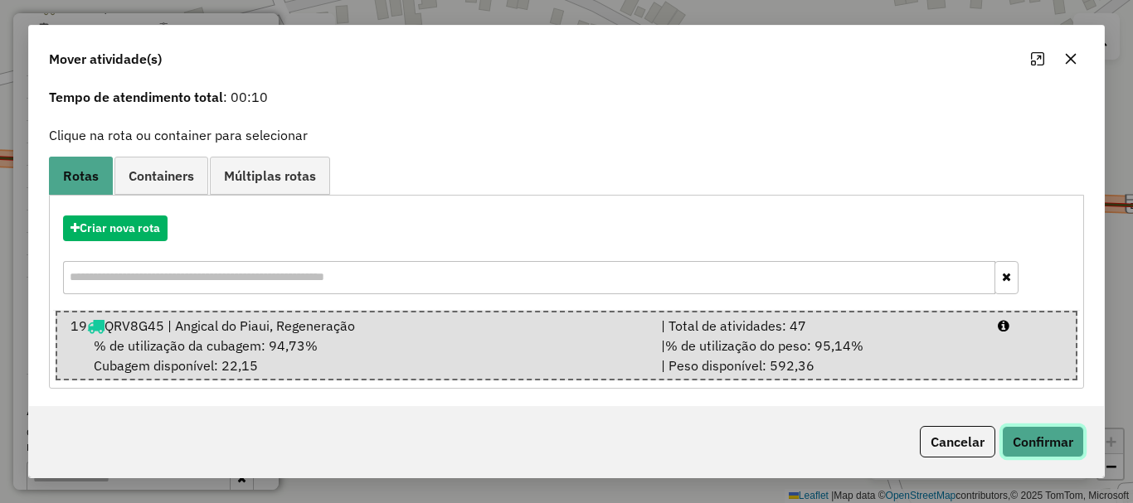
click at [1048, 442] on button "Confirmar" at bounding box center [1043, 442] width 82 height 32
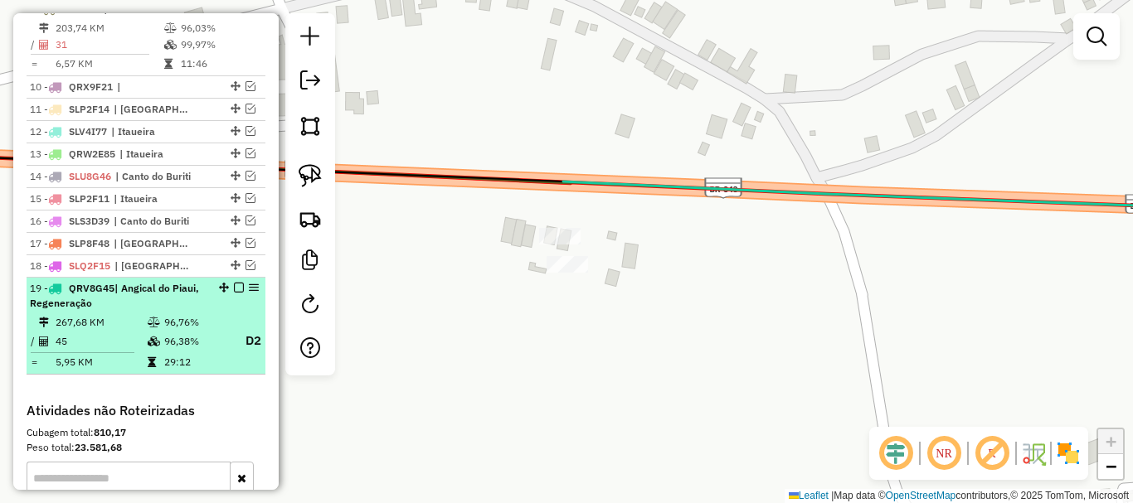
click at [234, 293] on em at bounding box center [239, 288] width 10 height 10
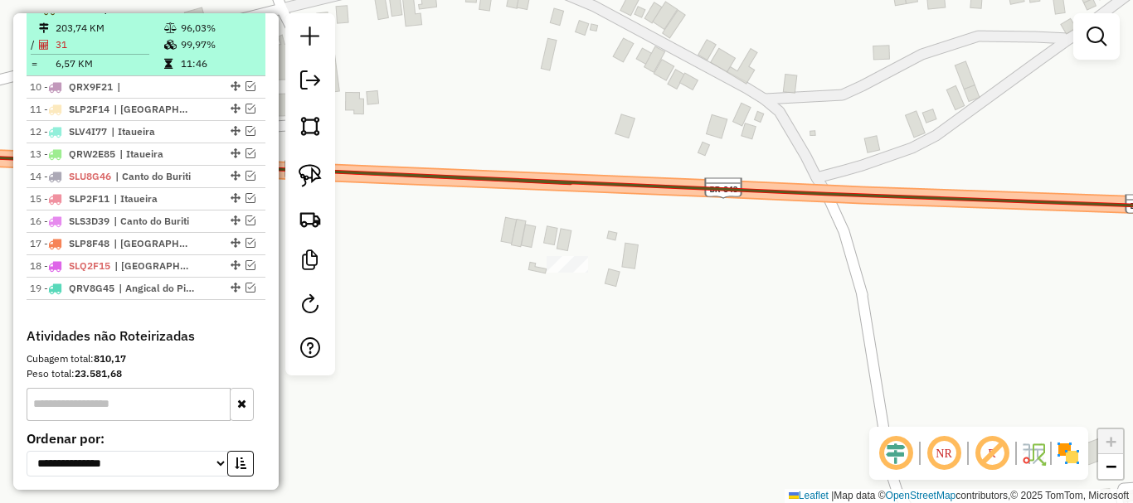
click at [236, 13] on em at bounding box center [239, 8] width 10 height 10
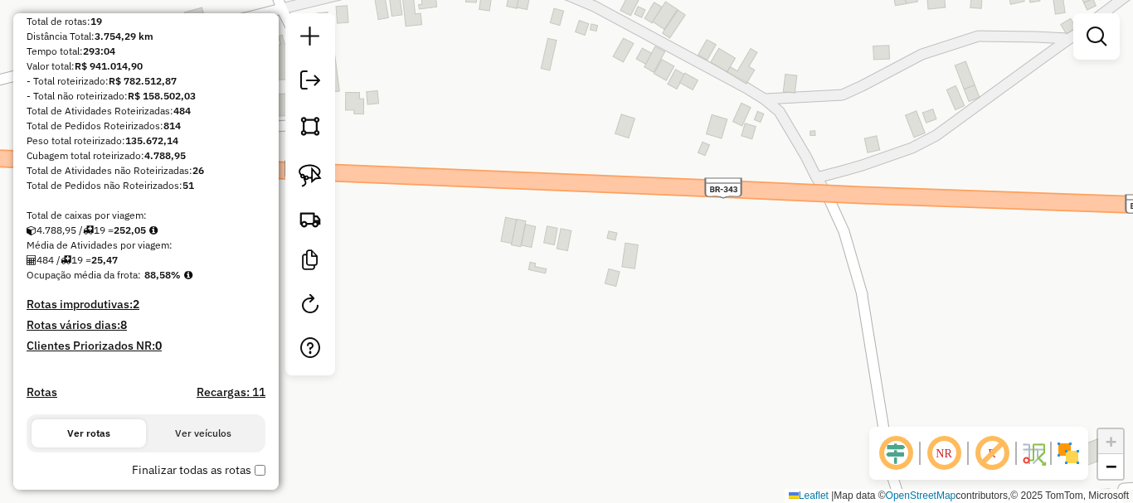
scroll to position [75, 0]
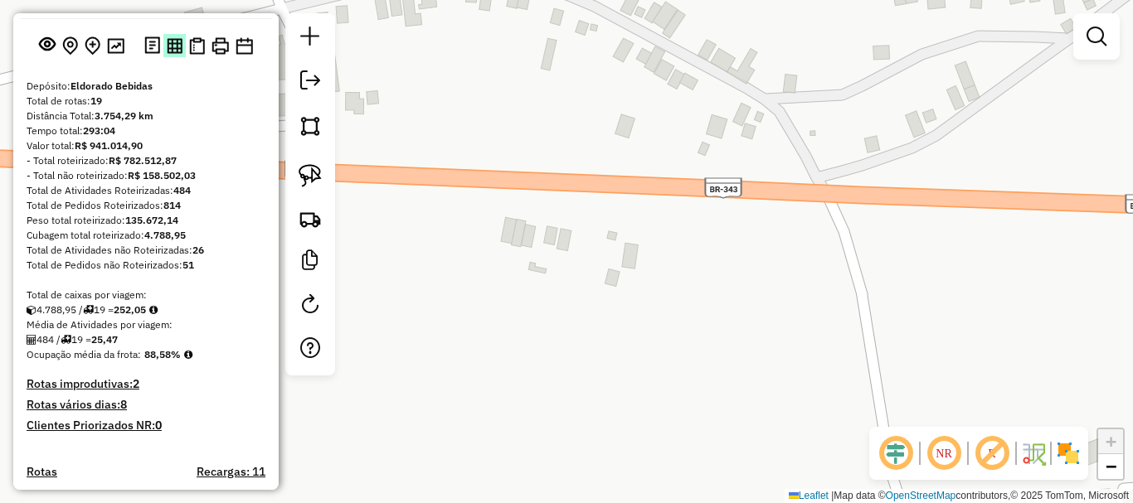
click at [173, 54] on img at bounding box center [175, 46] width 16 height 16
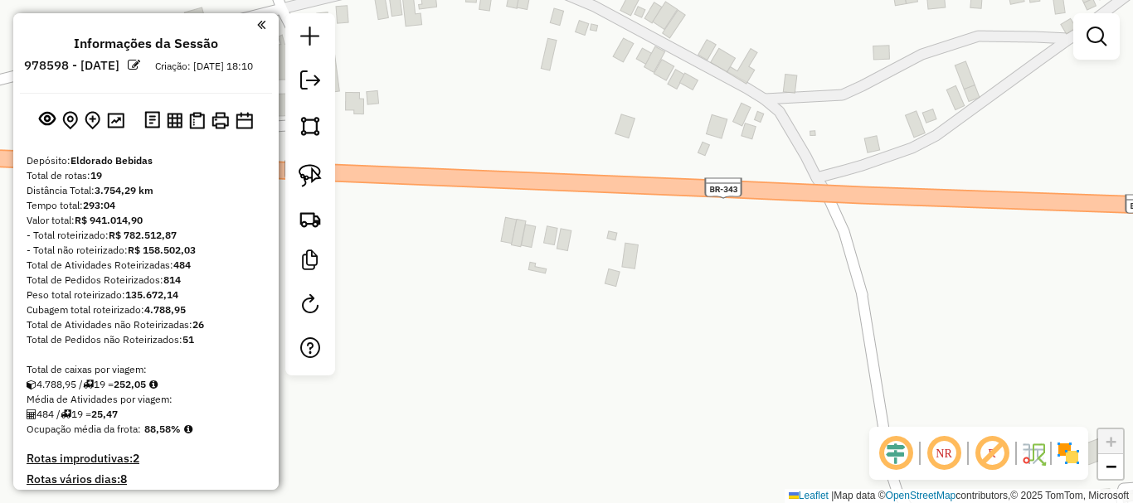
scroll to position [415, 0]
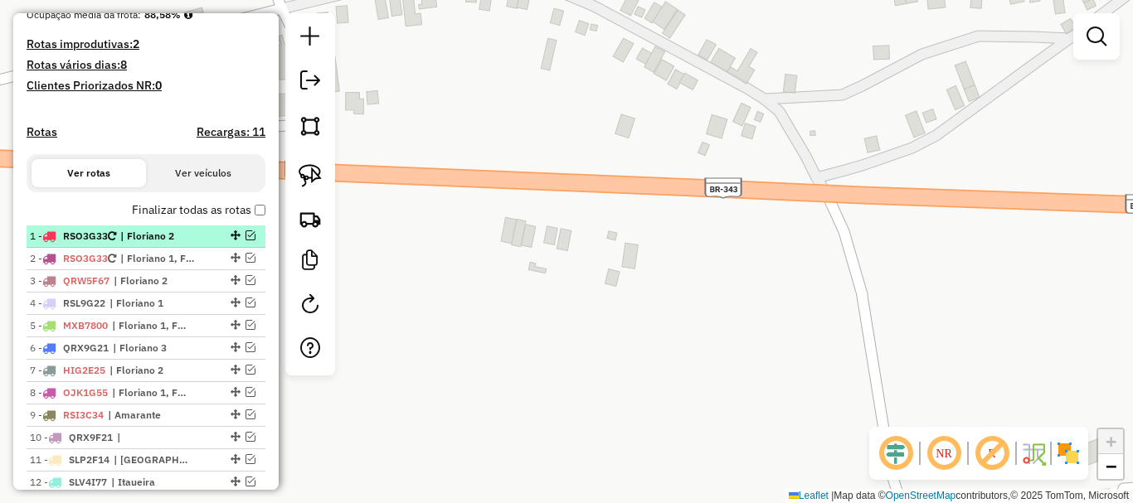
click at [246, 241] on em at bounding box center [251, 236] width 10 height 10
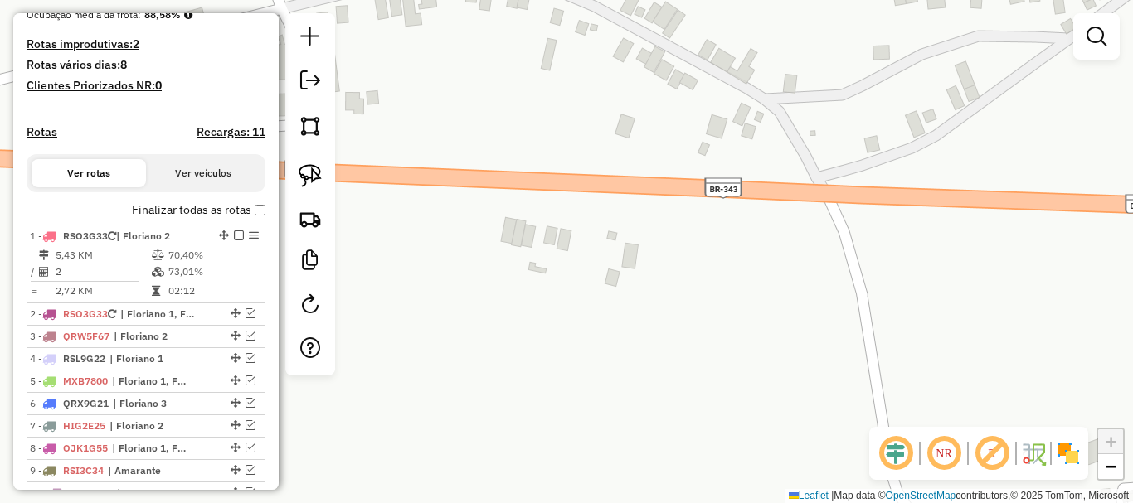
click at [249, 219] on label "Finalizar todas as rotas" at bounding box center [199, 210] width 134 height 17
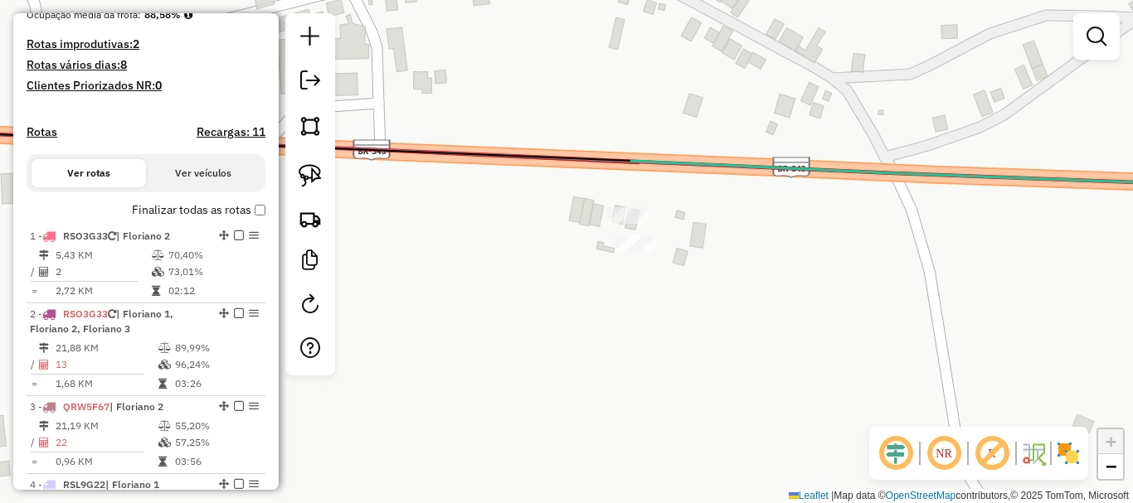
drag, startPoint x: 697, startPoint y: 334, endPoint x: 801, endPoint y: 280, distance: 117.6
click at [776, 288] on div "Janela de atendimento Grade de atendimento Capacidade Transportadoras Veículos …" at bounding box center [566, 251] width 1133 height 503
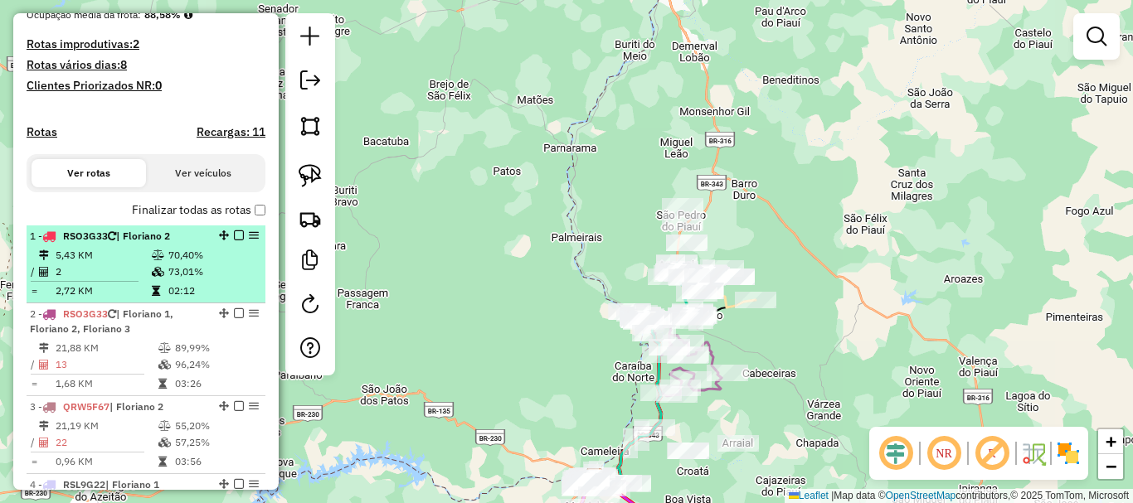
click at [110, 264] on td "5,43 KM" at bounding box center [103, 255] width 96 height 17
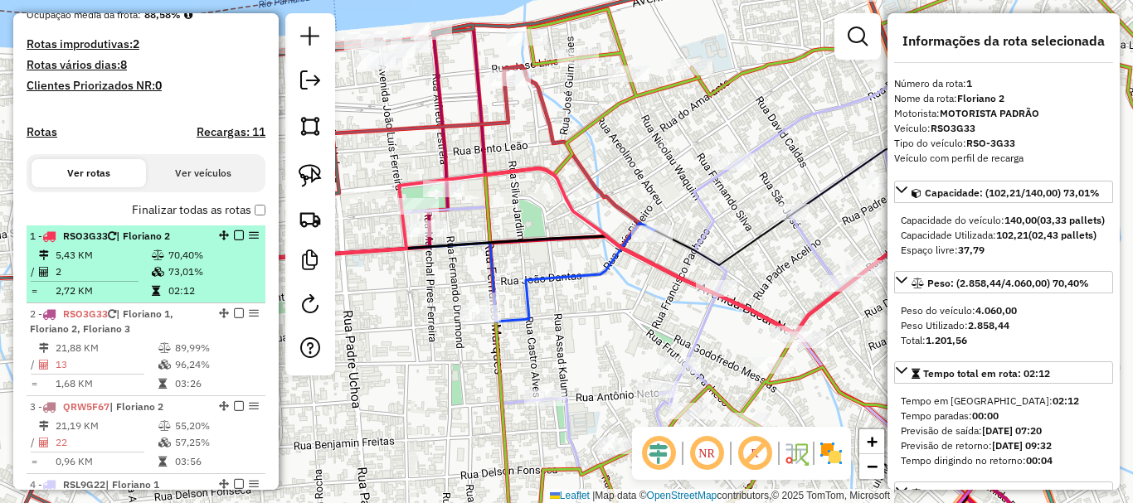
click at [234, 241] on em at bounding box center [239, 236] width 10 height 10
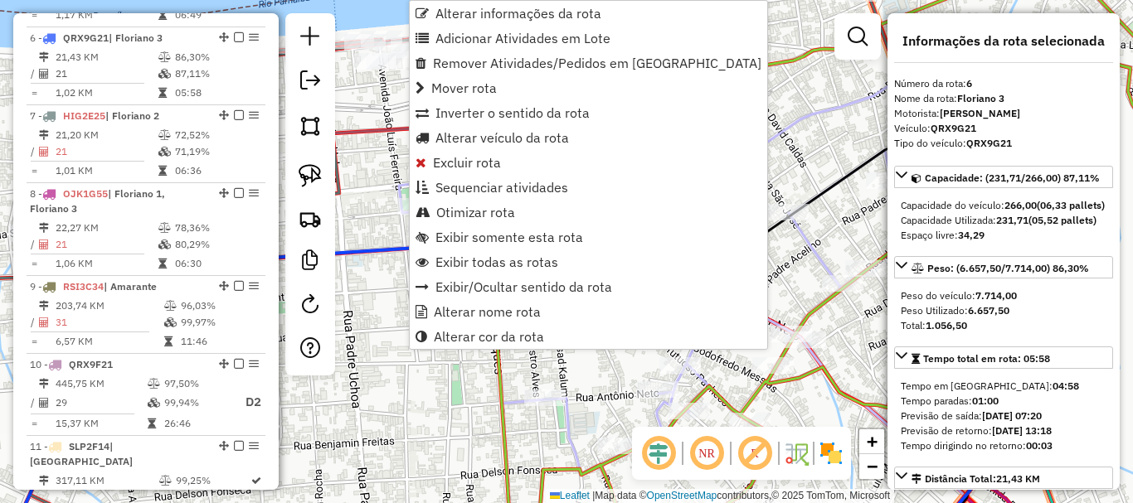
scroll to position [1006, 0]
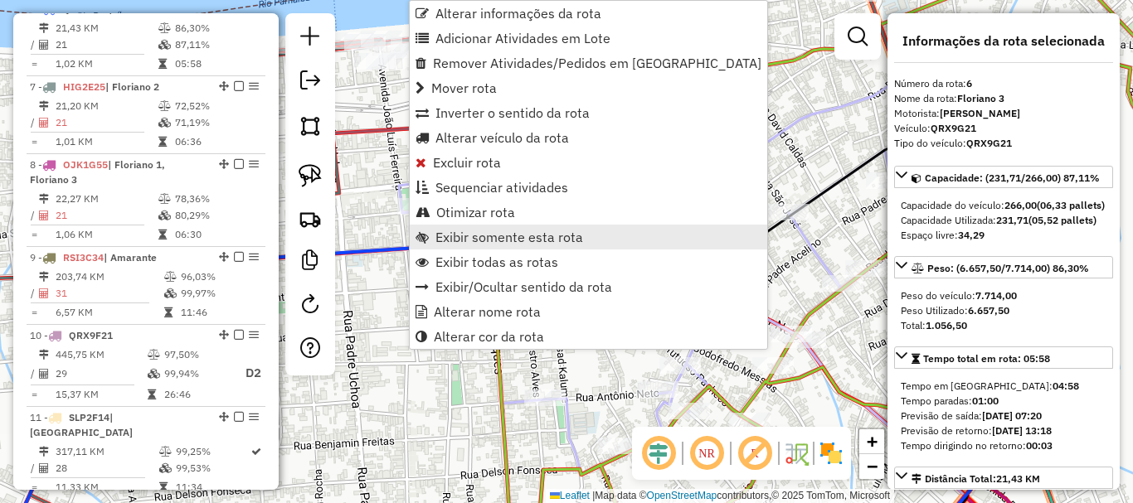
click at [520, 244] on span "Exibir somente esta rota" at bounding box center [509, 237] width 148 height 13
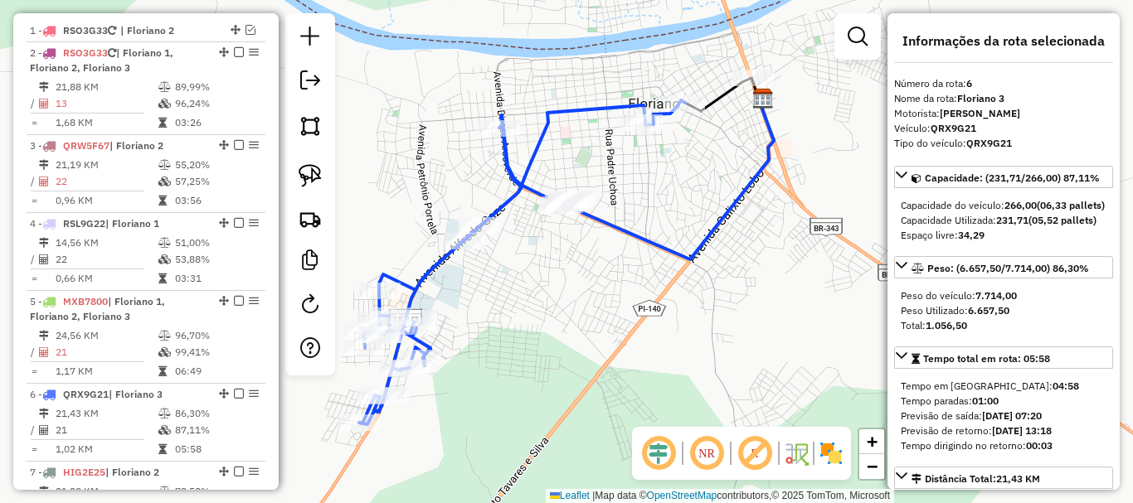
scroll to position [591, 0]
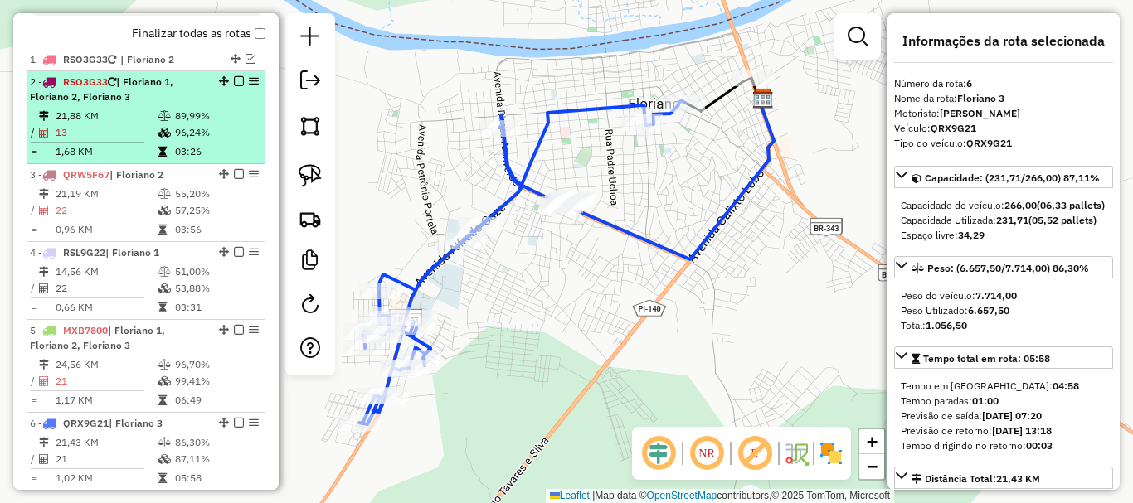
click at [158, 164] on li "2 - RSO3G33 | Floriano 1, Floriano 2, Floriano 3 21,88 KM 89,99% / 13 96,24% = …" at bounding box center [146, 117] width 239 height 93
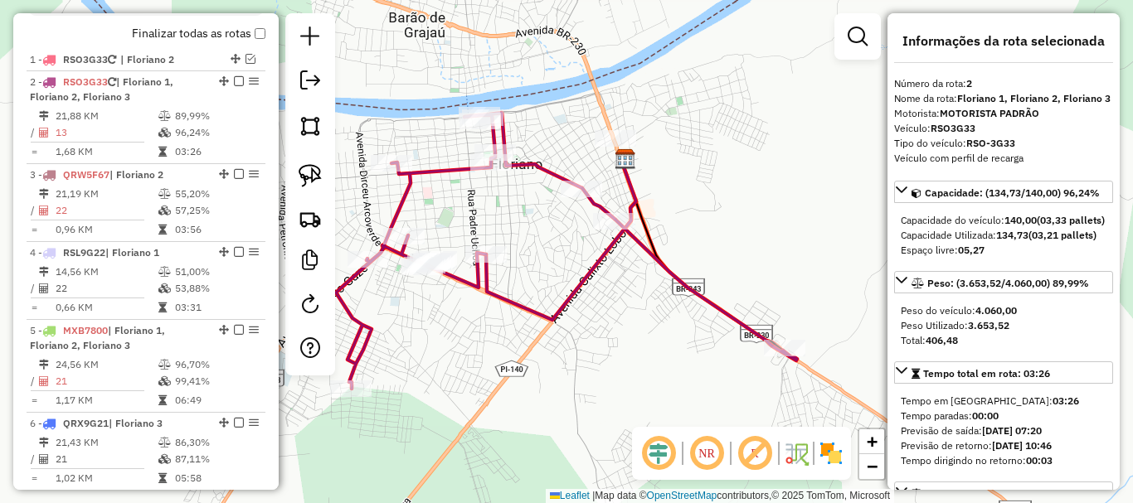
click at [680, 308] on div "Janela de atendimento Grade de atendimento Capacidade Transportadoras Veículos …" at bounding box center [566, 251] width 1133 height 503
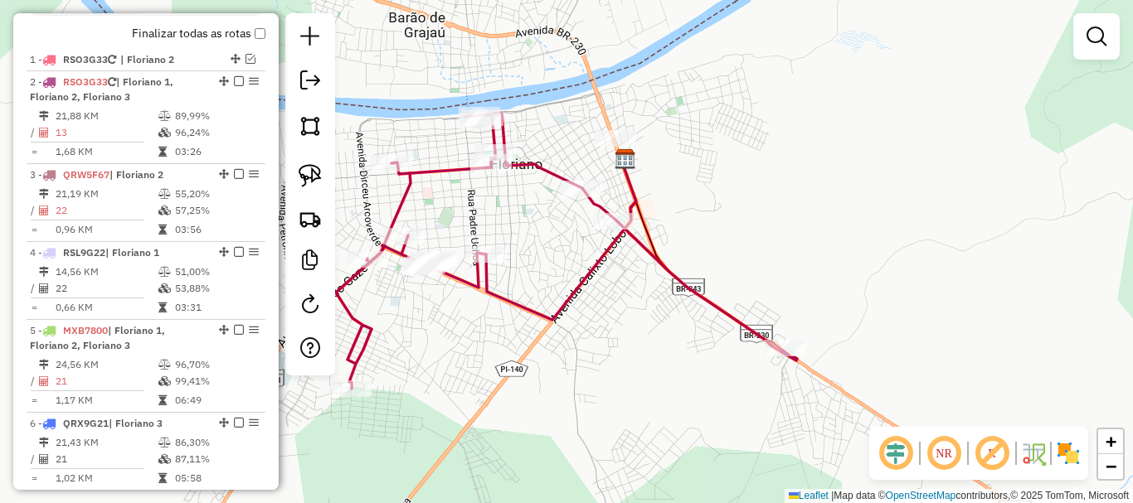
click at [727, 309] on icon at bounding box center [566, 251] width 461 height 276
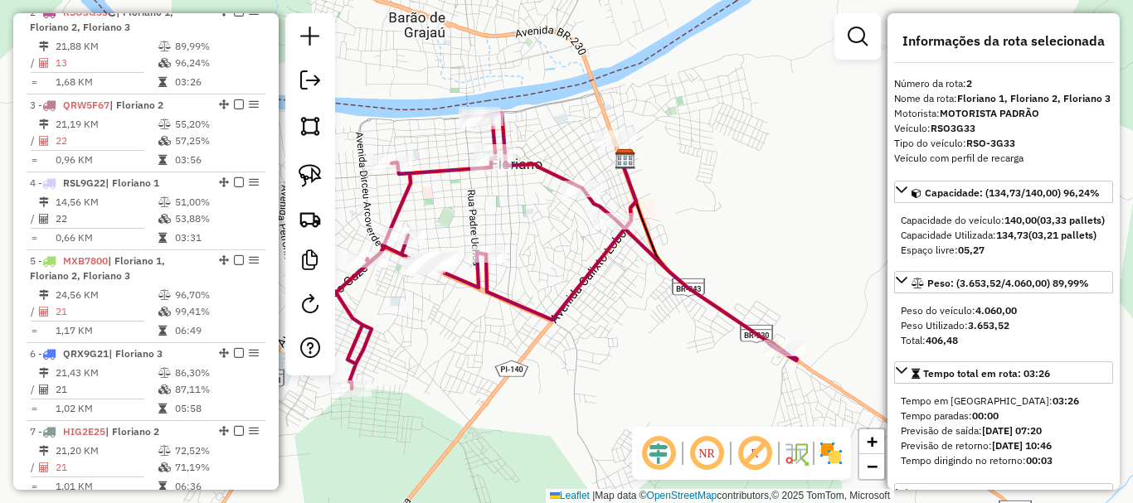
scroll to position [664, 0]
click at [710, 310] on icon at bounding box center [566, 251] width 461 height 276
click at [711, 304] on icon at bounding box center [566, 251] width 461 height 276
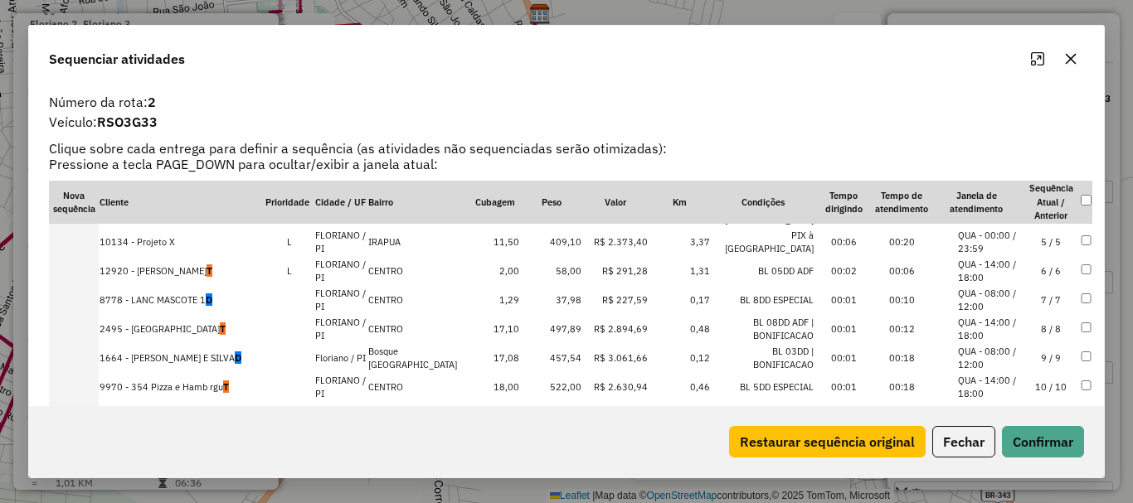
scroll to position [185, 0]
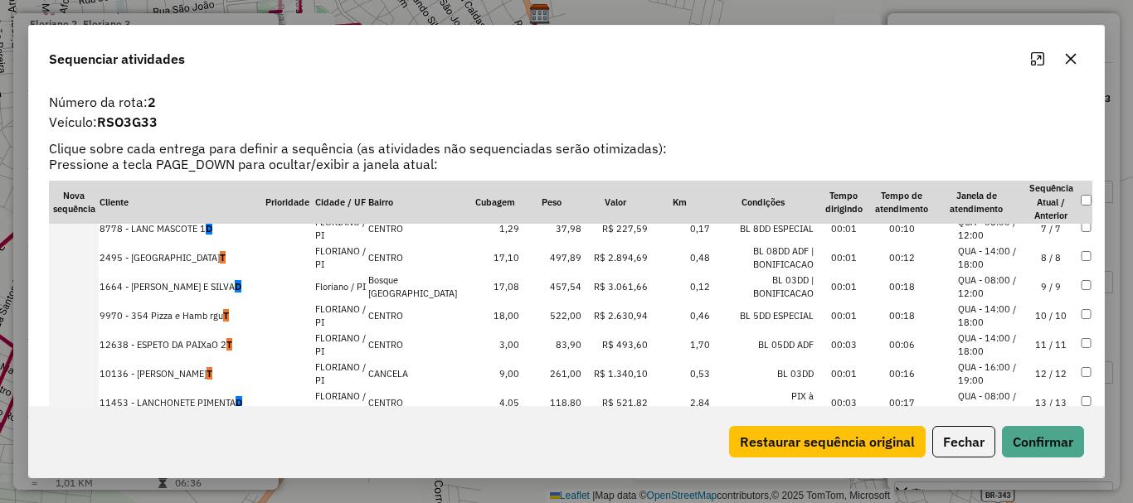
click at [201, 400] on td "11453 - LANCHONETE PIMENTA D" at bounding box center [182, 403] width 166 height 29
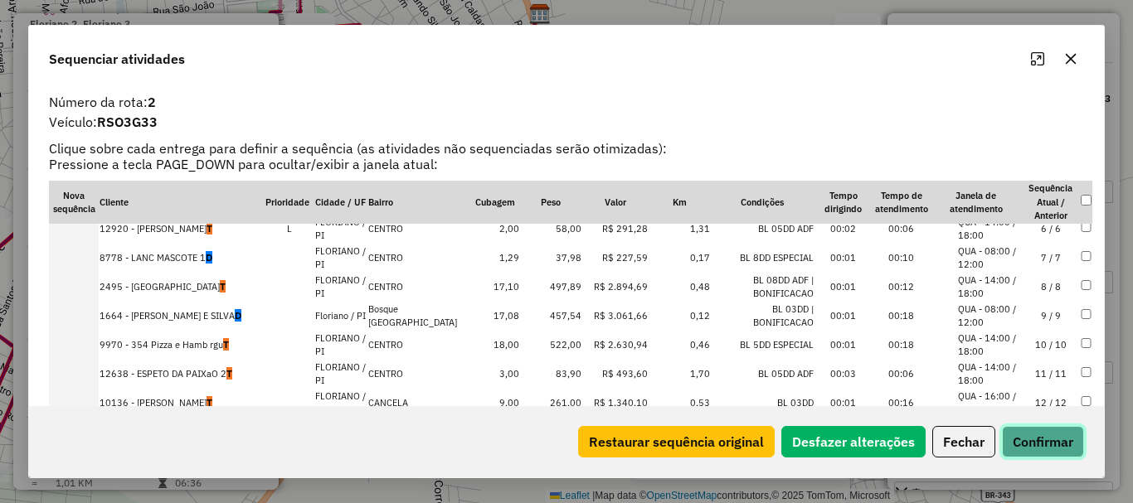
click at [1008, 438] on button "Confirmar" at bounding box center [1043, 442] width 82 height 32
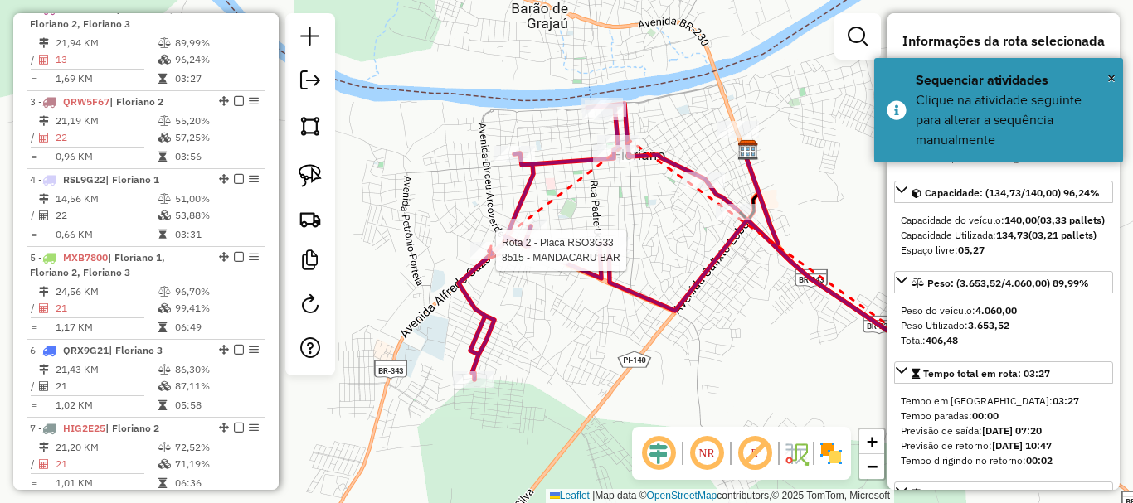
click at [489, 259] on div at bounding box center [490, 250] width 41 height 17
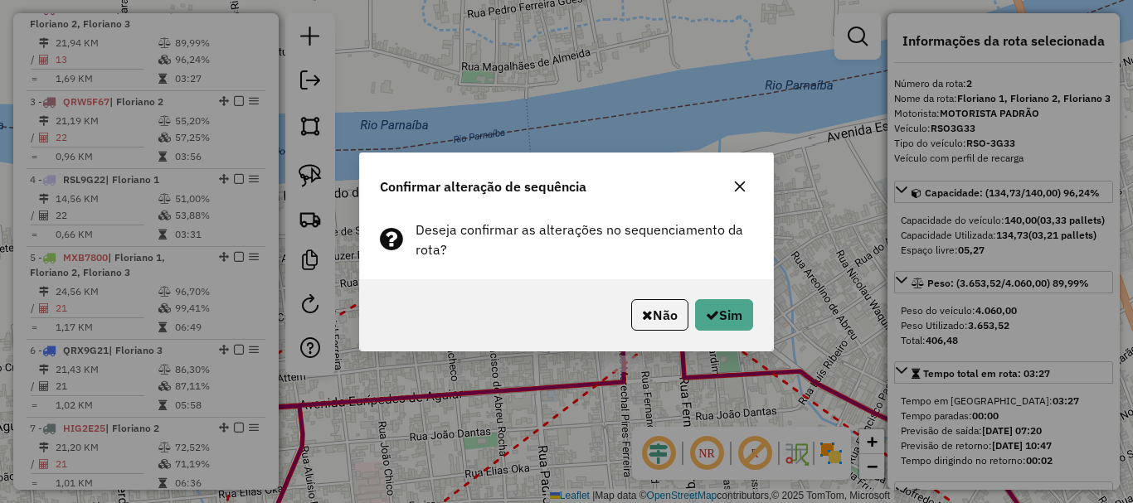
click at [651, 331] on div "Não Sim" at bounding box center [566, 315] width 413 height 71
click at [651, 330] on button "Não" at bounding box center [659, 315] width 57 height 32
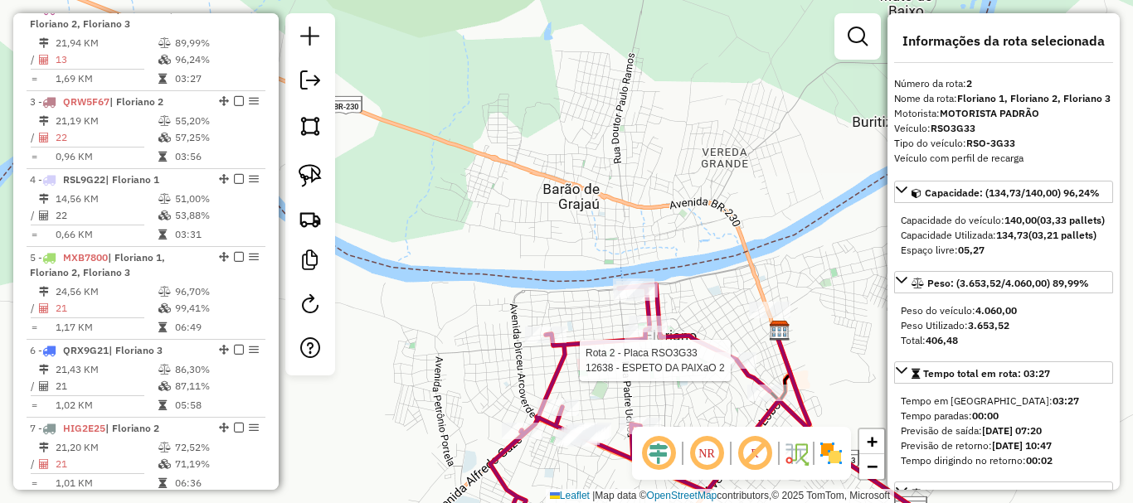
click at [715, 353] on div at bounding box center [735, 361] width 41 height 17
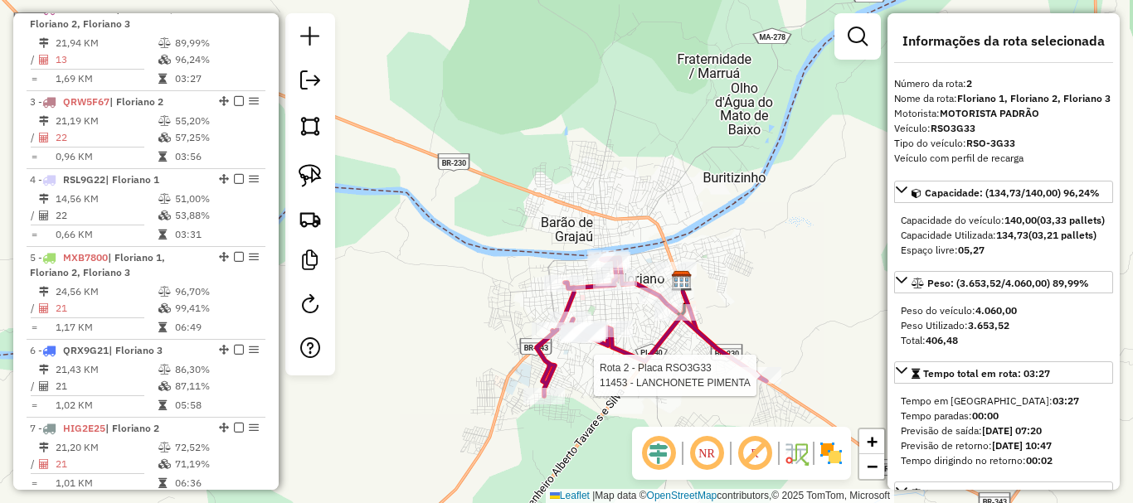
click at [766, 384] on div at bounding box center [760, 375] width 41 height 17
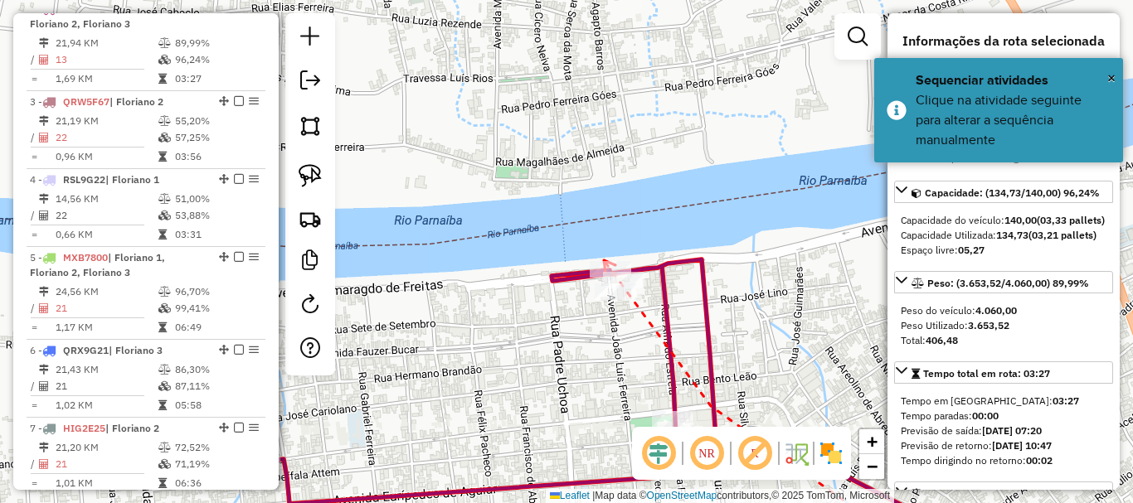
click at [604, 260] on icon at bounding box center [610, 266] width 12 height 12
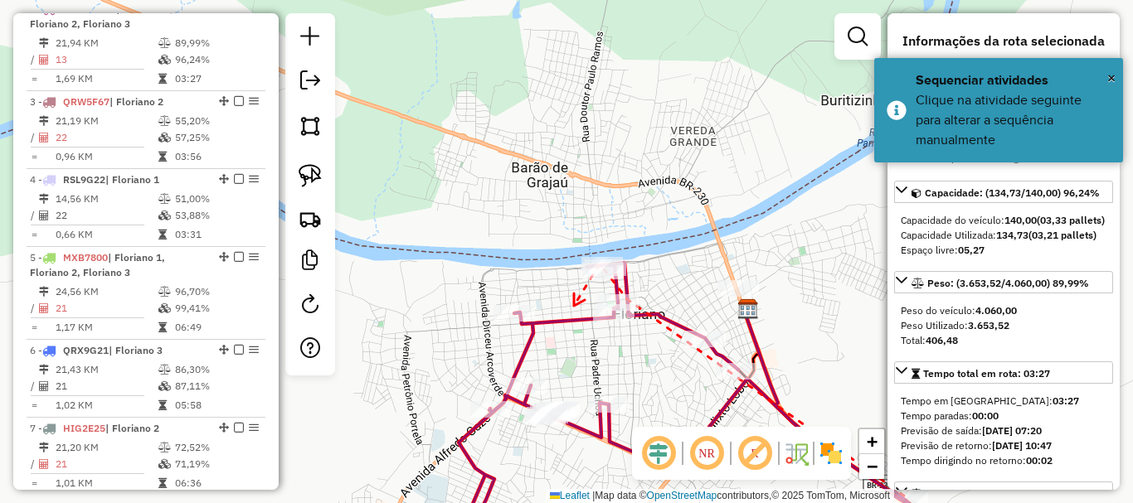
drag, startPoint x: 576, startPoint y: 304, endPoint x: 606, endPoint y: 241, distance: 70.1
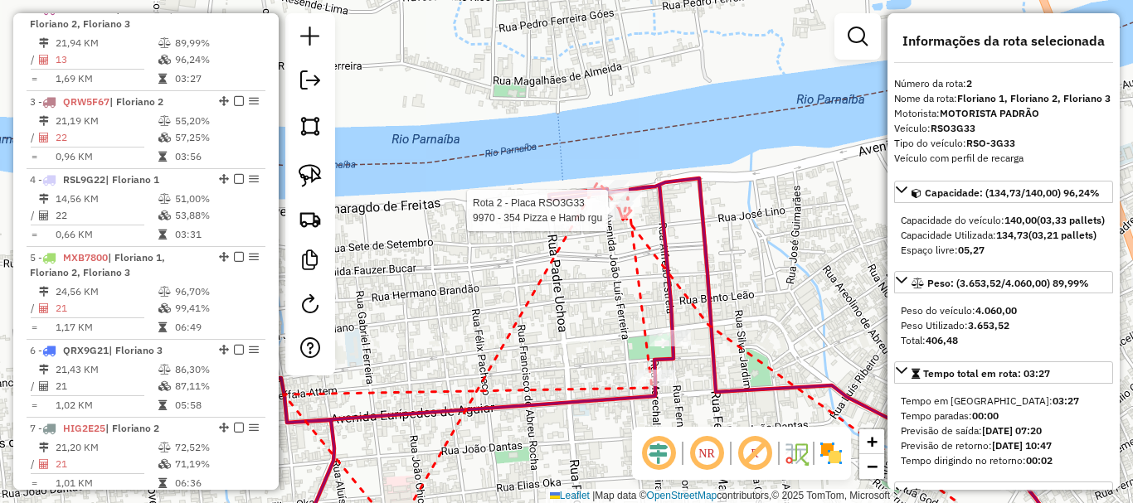
click at [623, 219] on div at bounding box center [612, 210] width 41 height 17
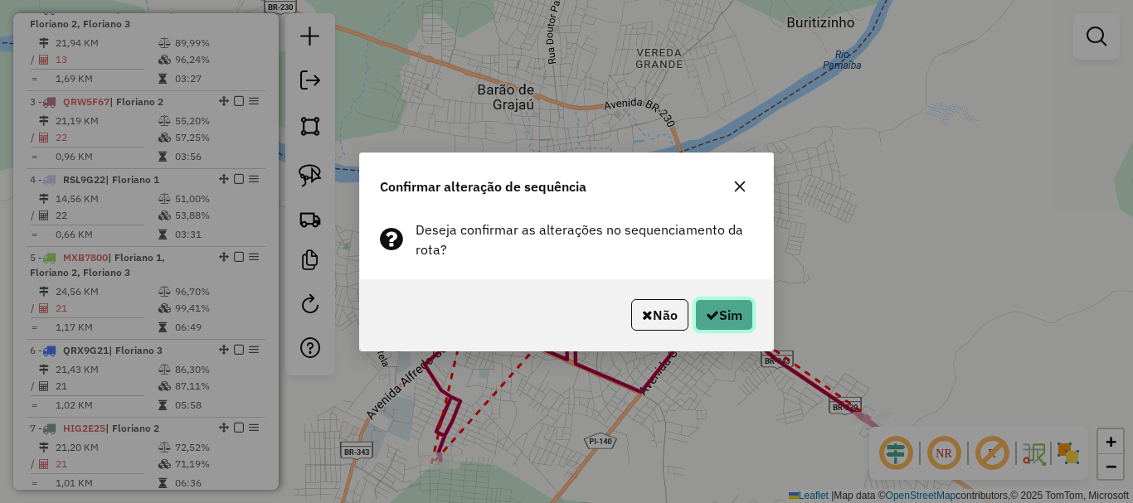
click at [741, 314] on button "Sim" at bounding box center [724, 315] width 58 height 32
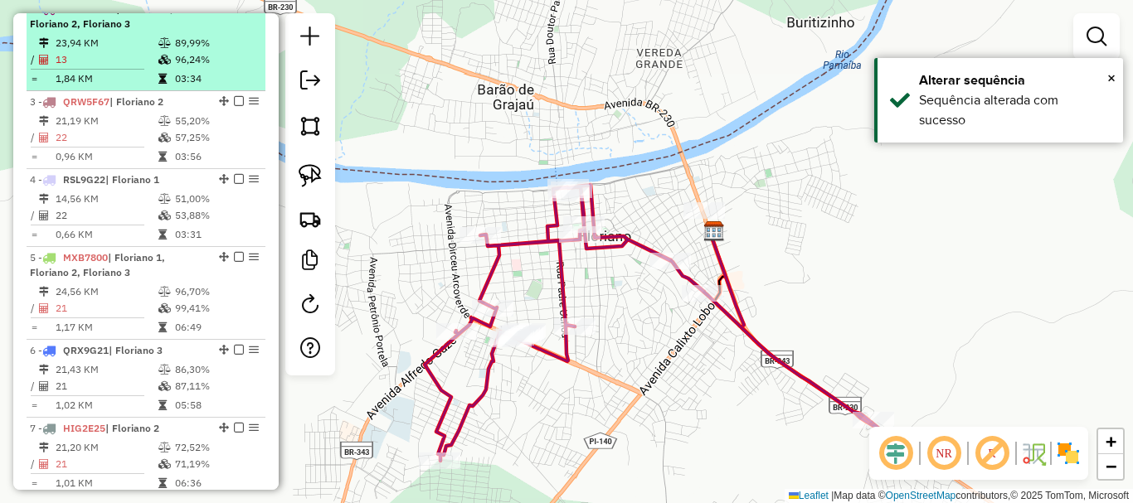
click at [234, 13] on em at bounding box center [239, 8] width 10 height 10
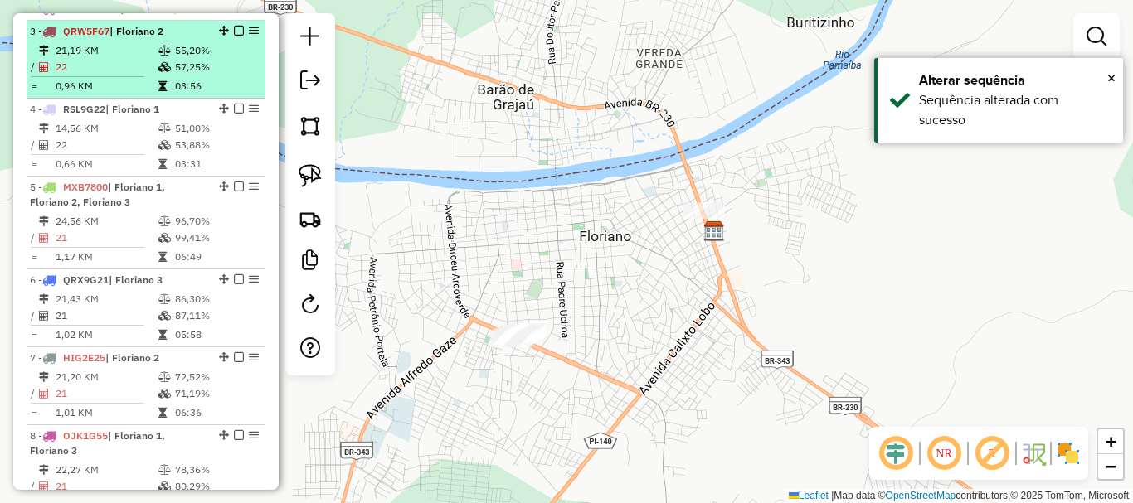
click at [202, 95] on td "03:56" at bounding box center [216, 86] width 84 height 17
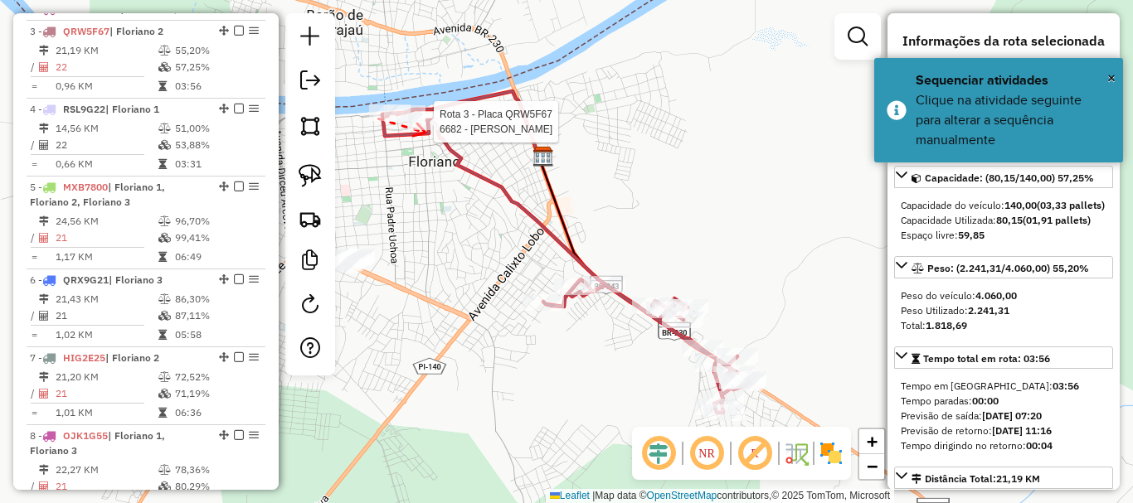
click at [425, 130] on div at bounding box center [428, 122] width 41 height 17
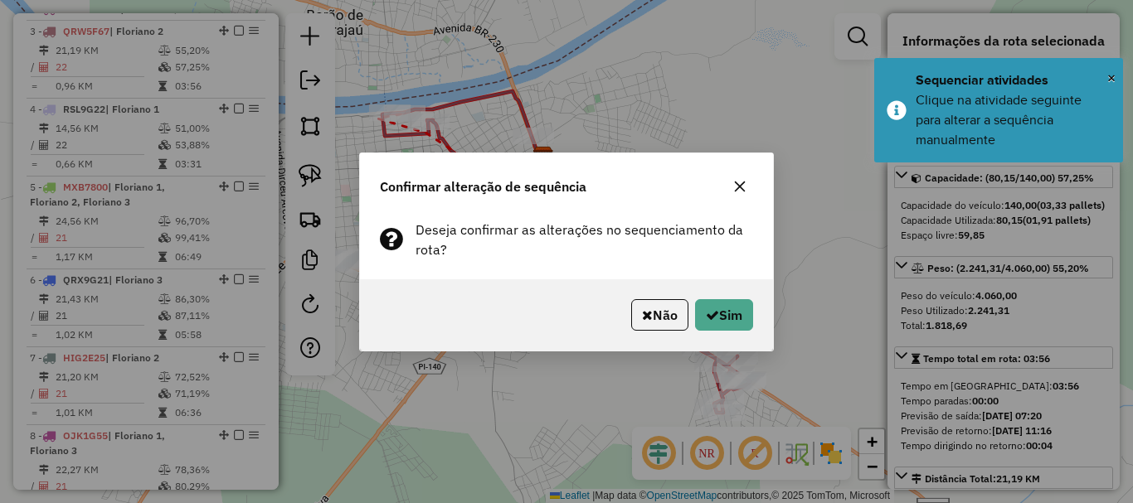
click at [767, 319] on div "Não Sim" at bounding box center [566, 315] width 413 height 71
click at [723, 315] on button "Sim" at bounding box center [724, 315] width 58 height 32
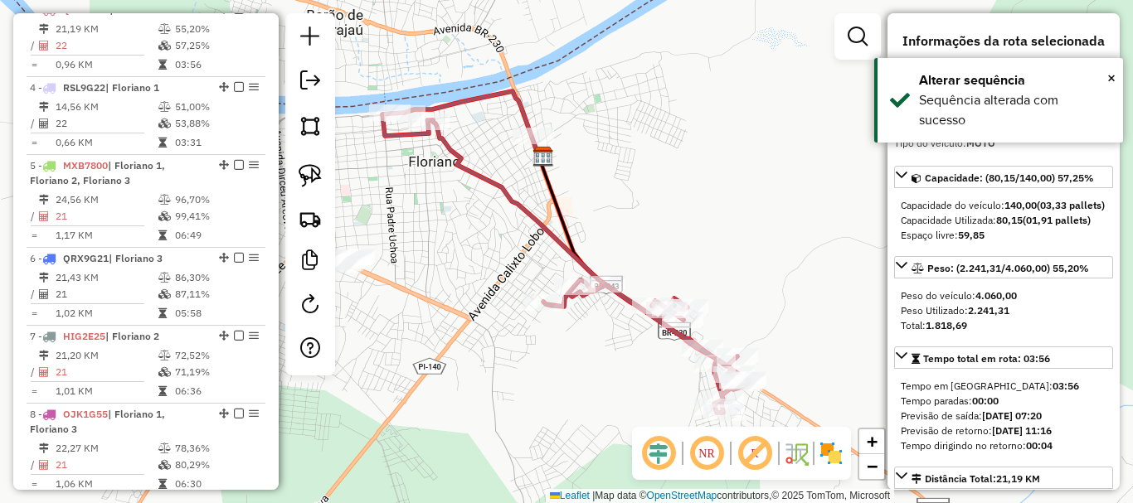
scroll to position [687, 0]
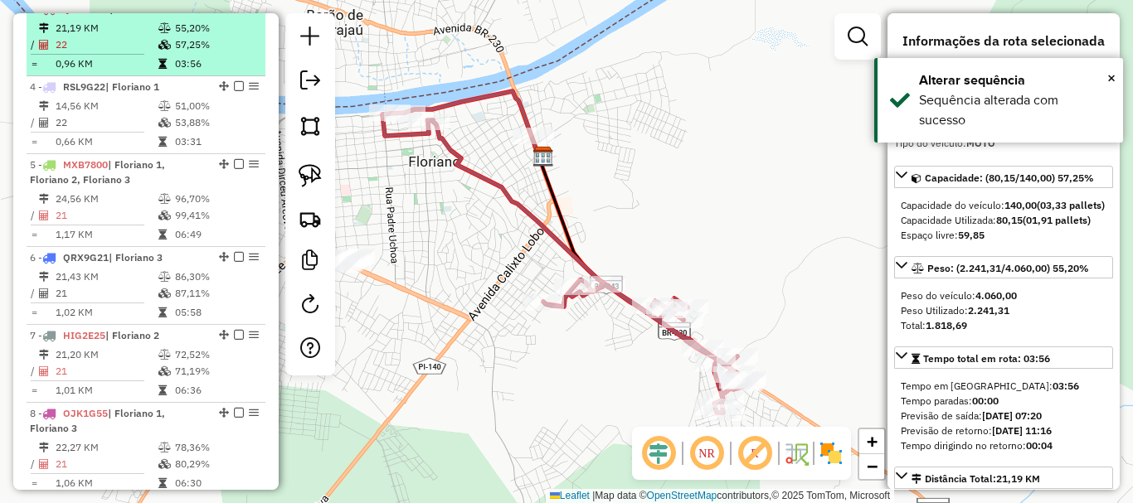
click at [234, 13] on em at bounding box center [239, 8] width 10 height 10
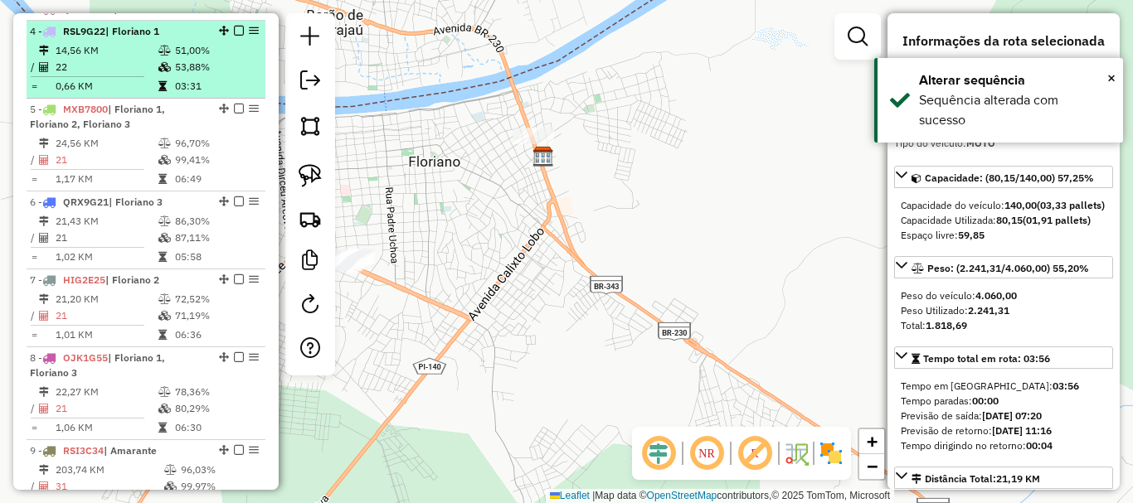
click at [187, 59] on td "51,00%" at bounding box center [216, 50] width 84 height 17
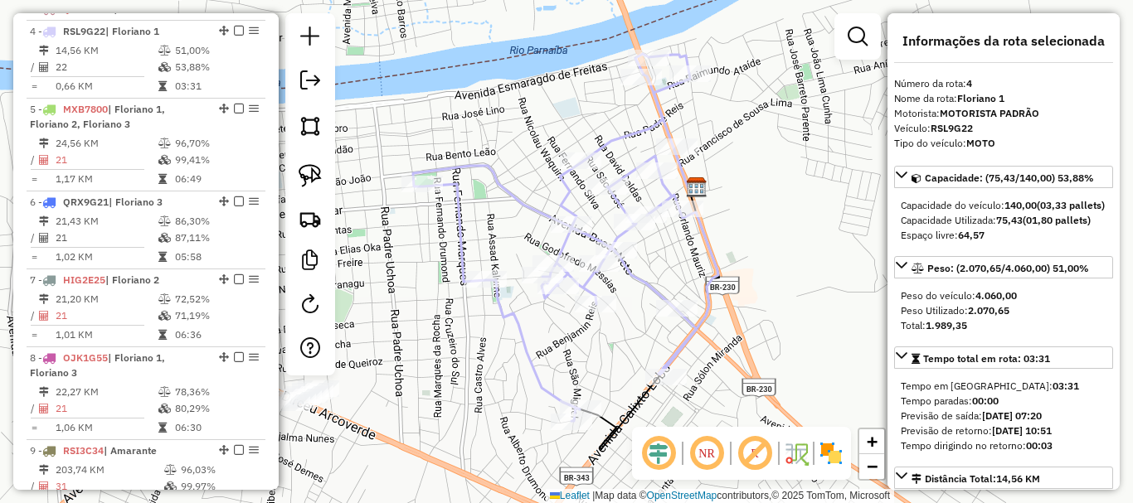
click at [703, 441] on em at bounding box center [707, 454] width 40 height 40
click at [601, 154] on icon at bounding box center [565, 237] width 305 height 367
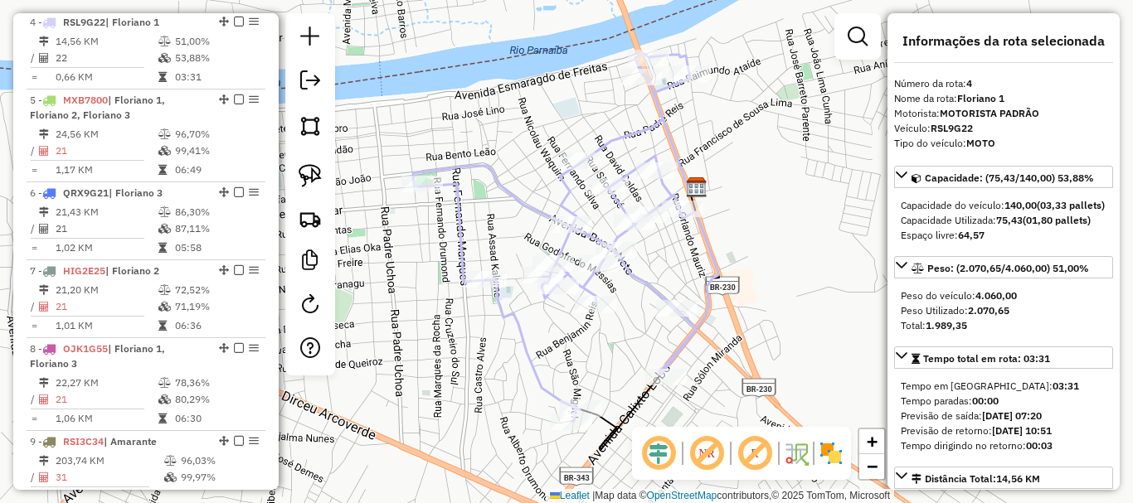
click at [601, 154] on icon at bounding box center [565, 237] width 305 height 367
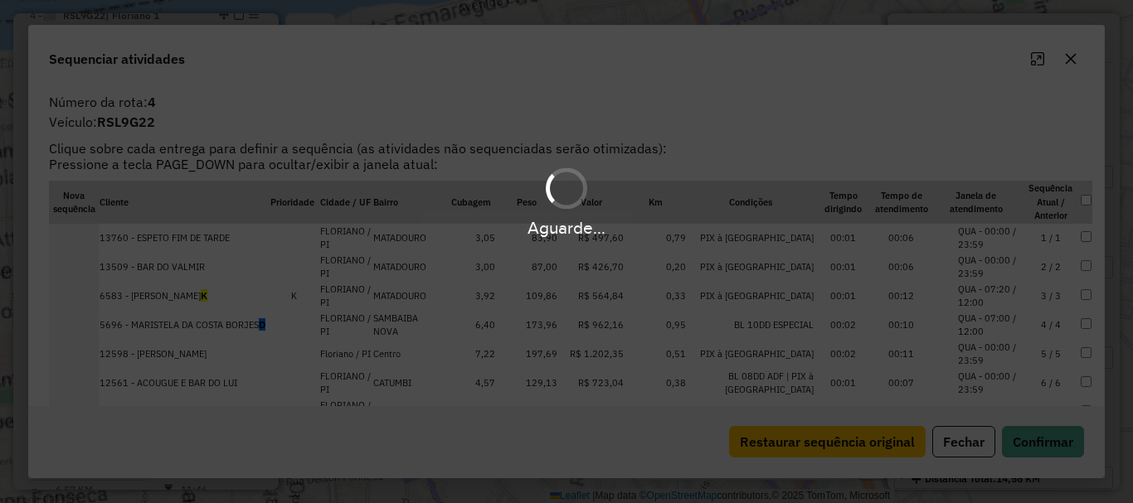
scroll to position [709, 0]
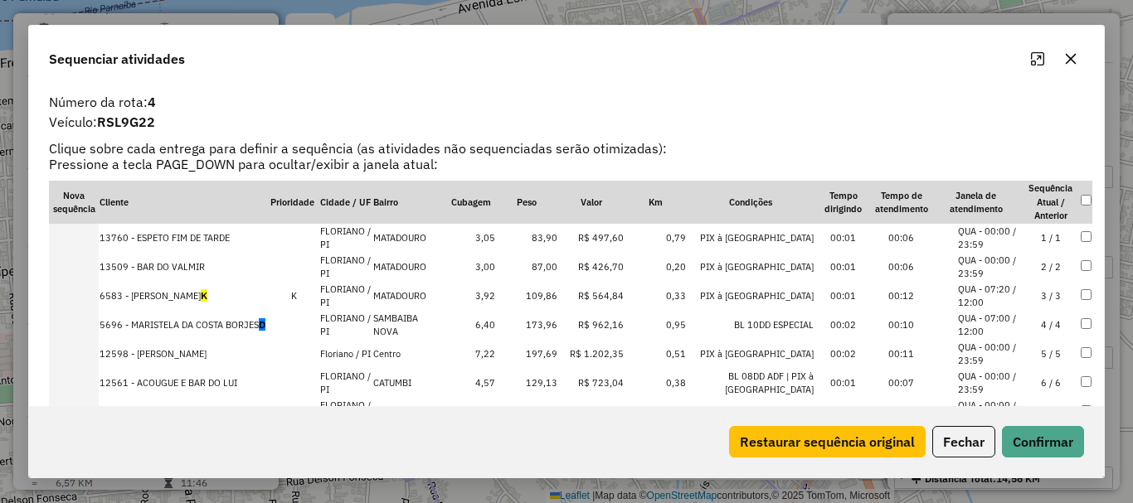
click at [1045, 54] on button "Maximize" at bounding box center [1037, 59] width 27 height 27
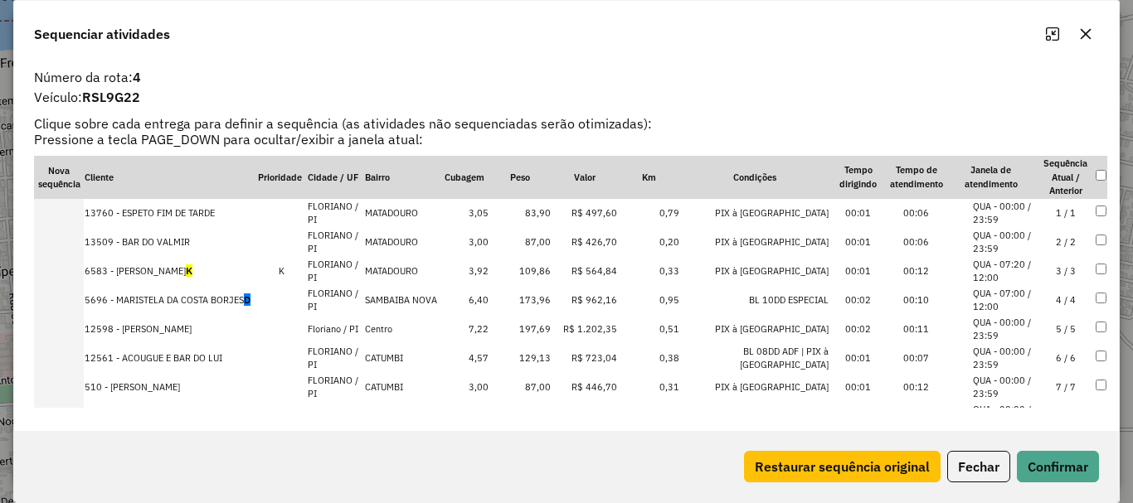
click at [149, 263] on td "6583 - MARIA DAS GRACAS ALVES DE AMORIM K" at bounding box center [170, 271] width 173 height 29
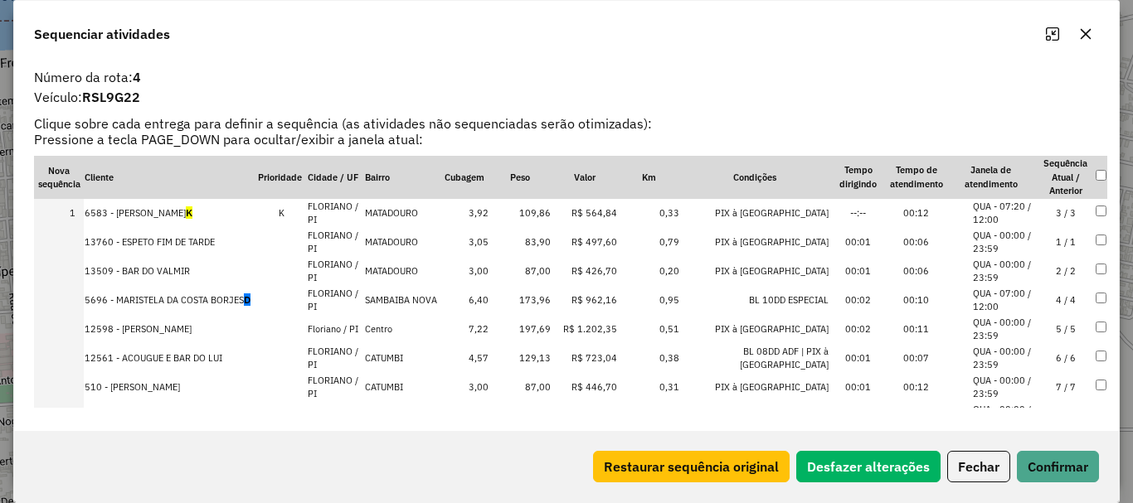
click at [152, 289] on td "5696 - MARISTELA DA COSTA BORJES D" at bounding box center [170, 300] width 173 height 29
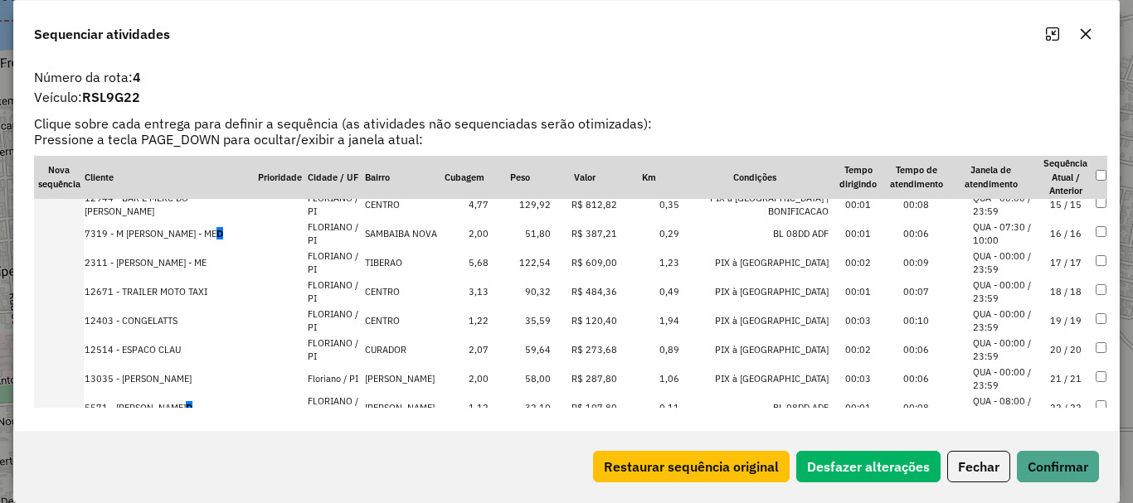
click at [193, 239] on td "7319 - M FRANCO DA SILVA - ME D" at bounding box center [170, 234] width 173 height 29
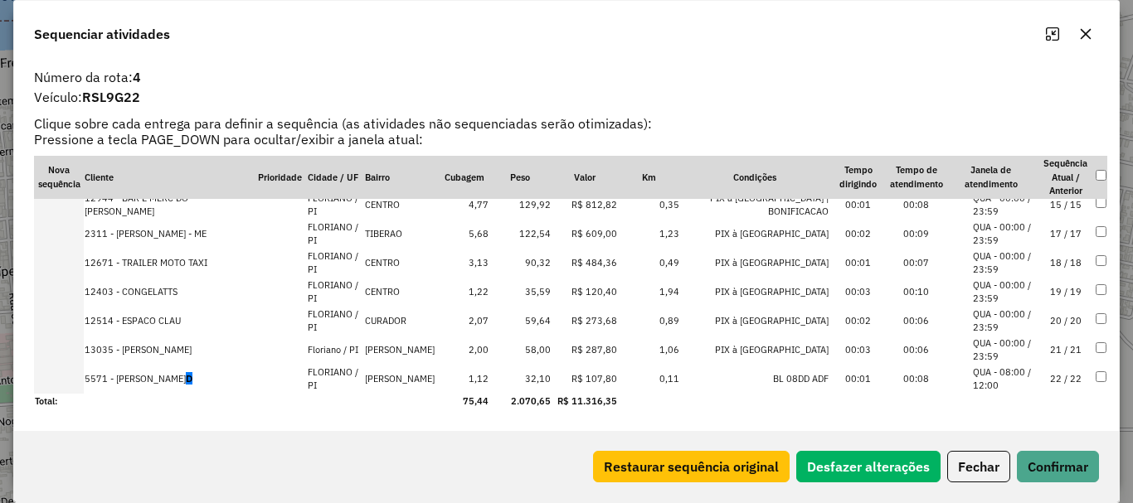
click at [213, 367] on td "5571 - JOSE MARIA BERBOSA DE ARAUJO D" at bounding box center [170, 379] width 173 height 29
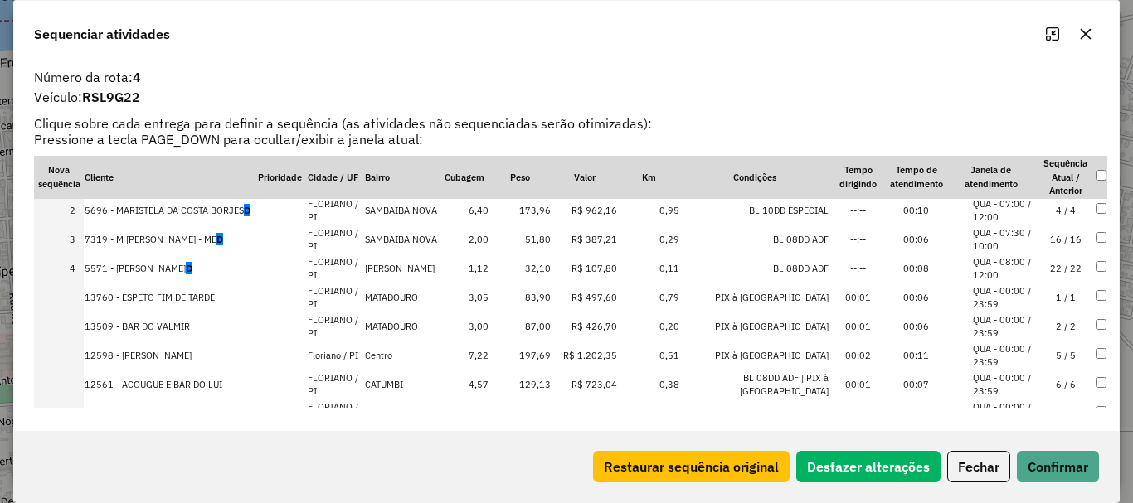
scroll to position [0, 0]
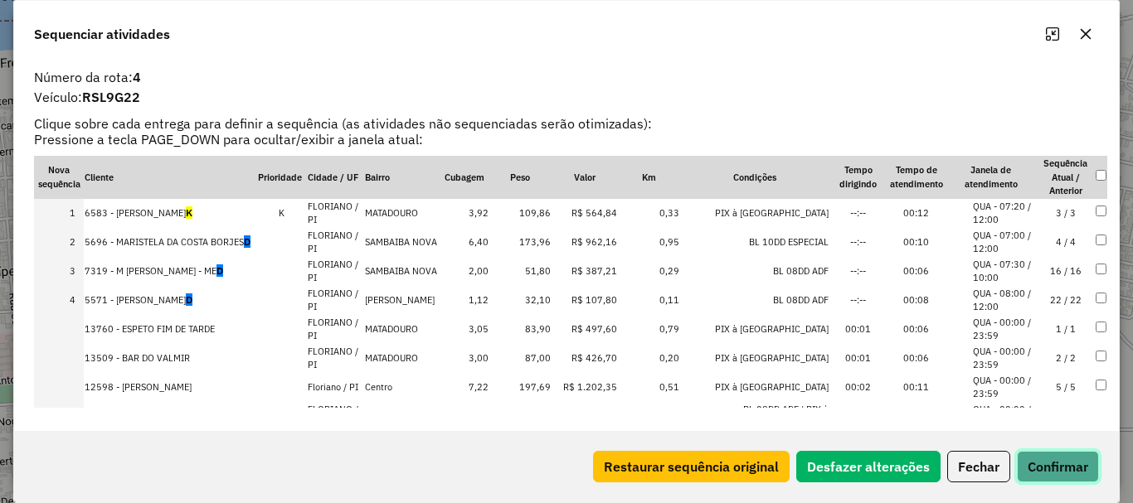
click at [1063, 466] on button "Confirmar" at bounding box center [1058, 467] width 82 height 32
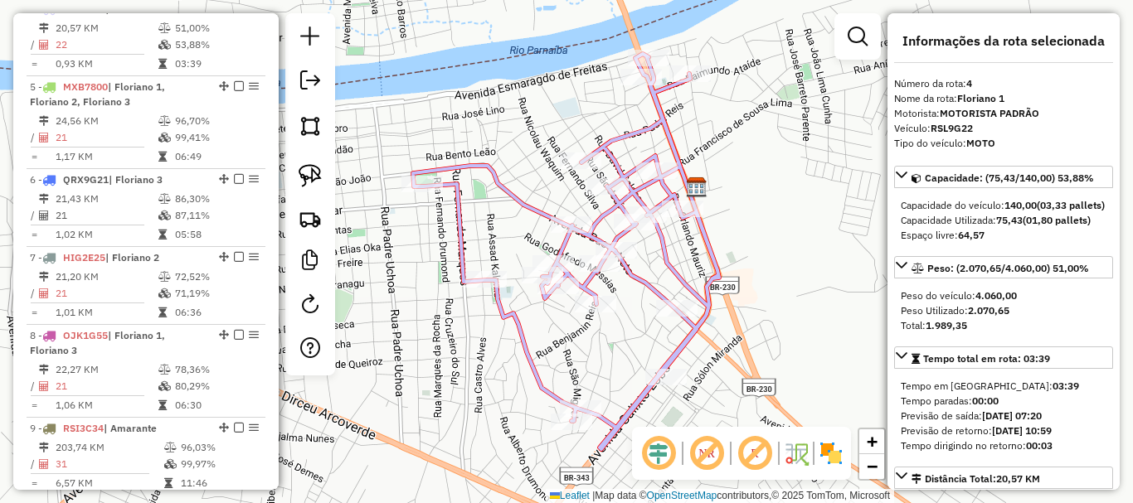
drag, startPoint x: 820, startPoint y: 232, endPoint x: 754, endPoint y: 315, distance: 106.2
click at [755, 311] on div "Janela de atendimento Grade de atendimento Capacidade Transportadoras Veículos …" at bounding box center [566, 251] width 1133 height 503
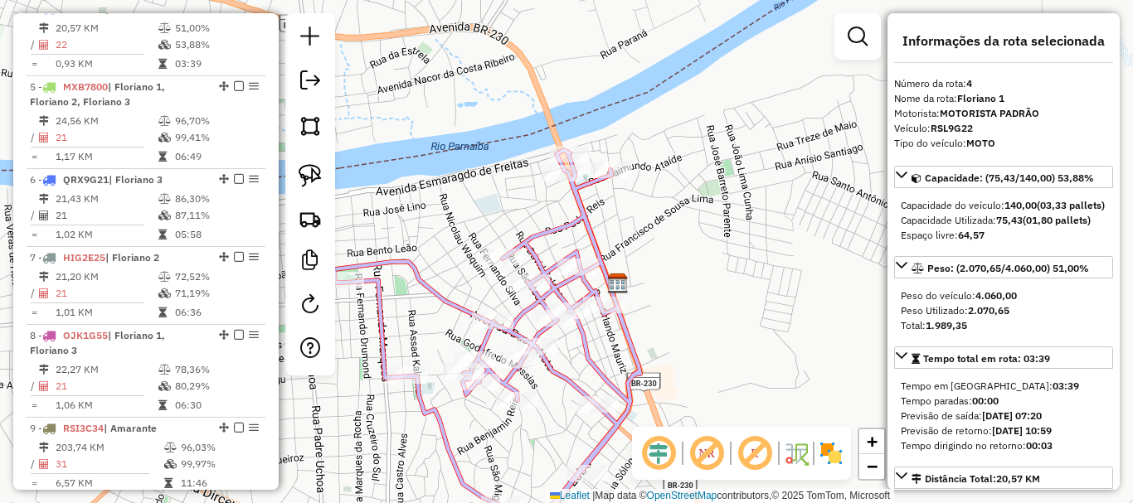
click at [712, 455] on em at bounding box center [707, 454] width 40 height 40
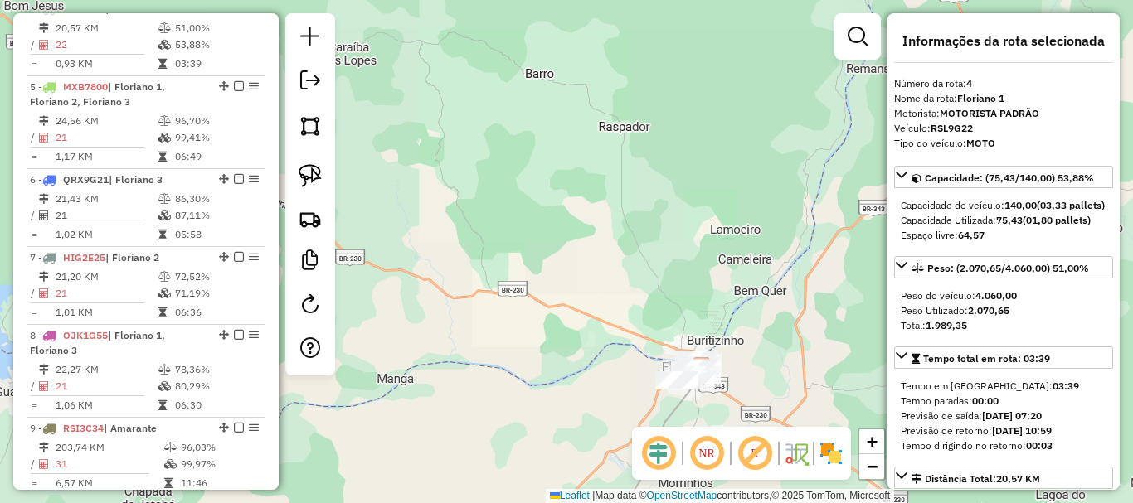
drag, startPoint x: 749, startPoint y: 353, endPoint x: 447, endPoint y: 315, distance: 304.2
click at [460, 318] on div "Rota 4 - Placa RSL9G22 5571 - JOSE MARIA BERBOSA DE ARAUJO Rota 4 - Placa RSL9G…" at bounding box center [566, 251] width 1133 height 503
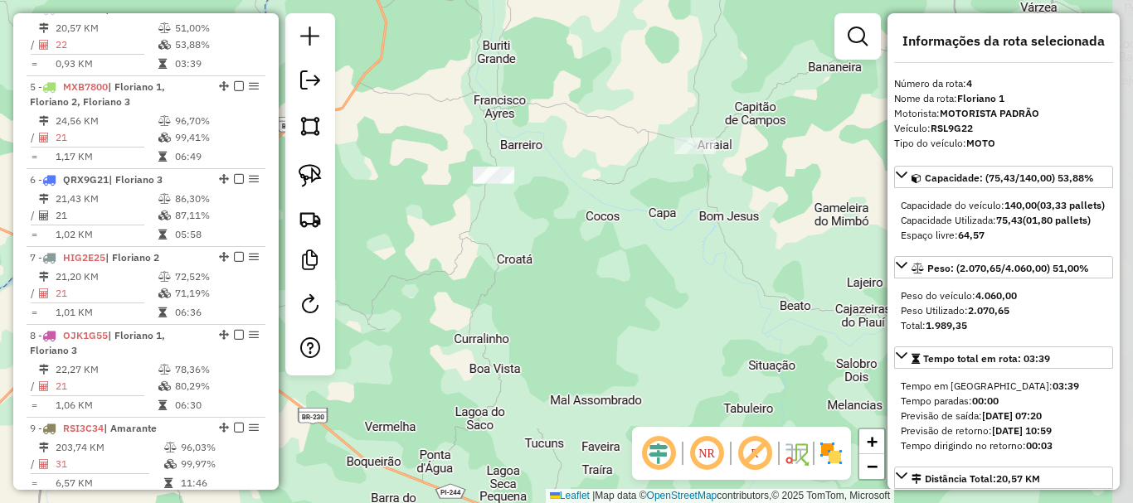
drag, startPoint x: 597, startPoint y: 283, endPoint x: 589, endPoint y: 375, distance: 92.4
click at [589, 375] on div "Janela de atendimento Grade de atendimento Capacidade Transportadoras Veículos …" at bounding box center [566, 251] width 1133 height 503
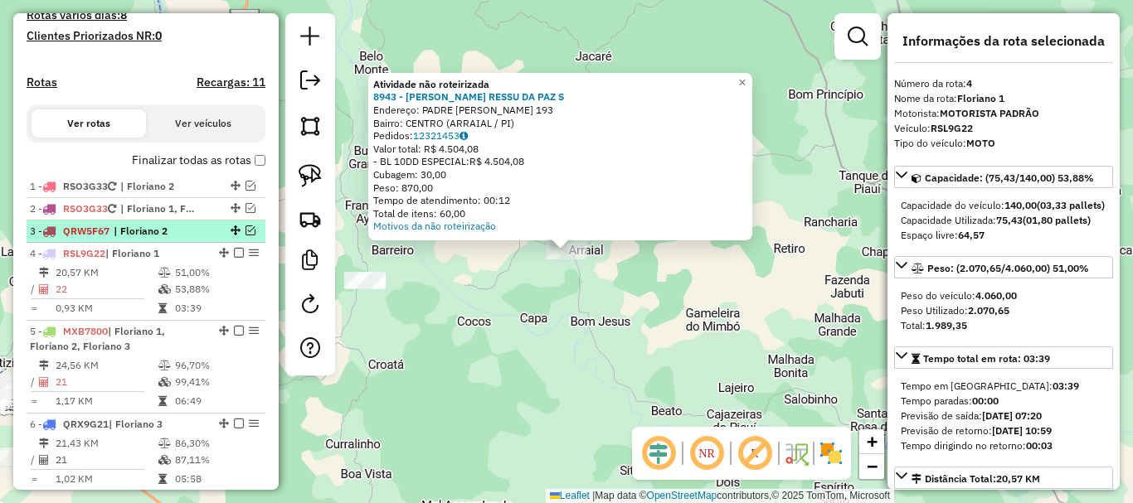
scroll to position [460, 0]
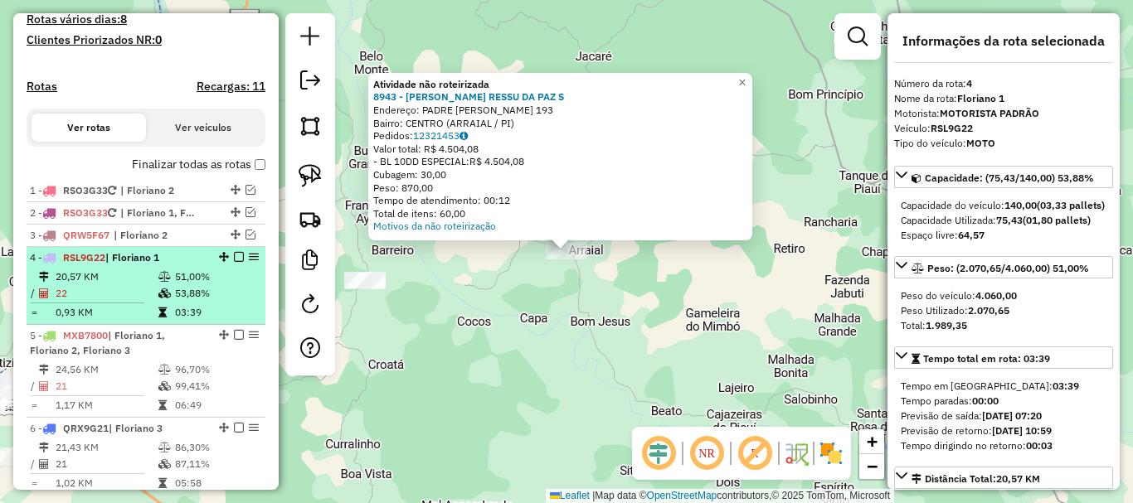
click at [158, 302] on td at bounding box center [166, 293] width 17 height 17
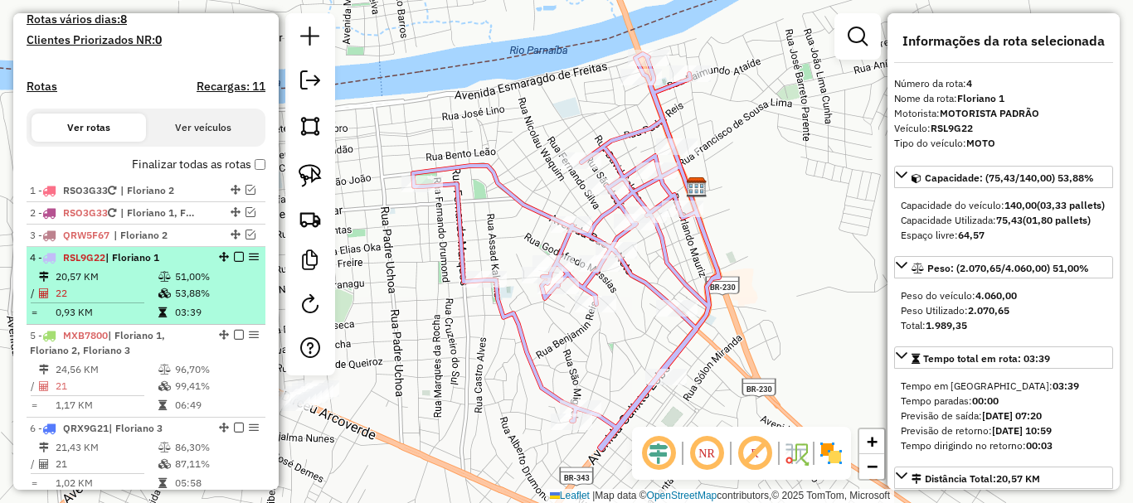
click at [234, 262] on em at bounding box center [239, 257] width 10 height 10
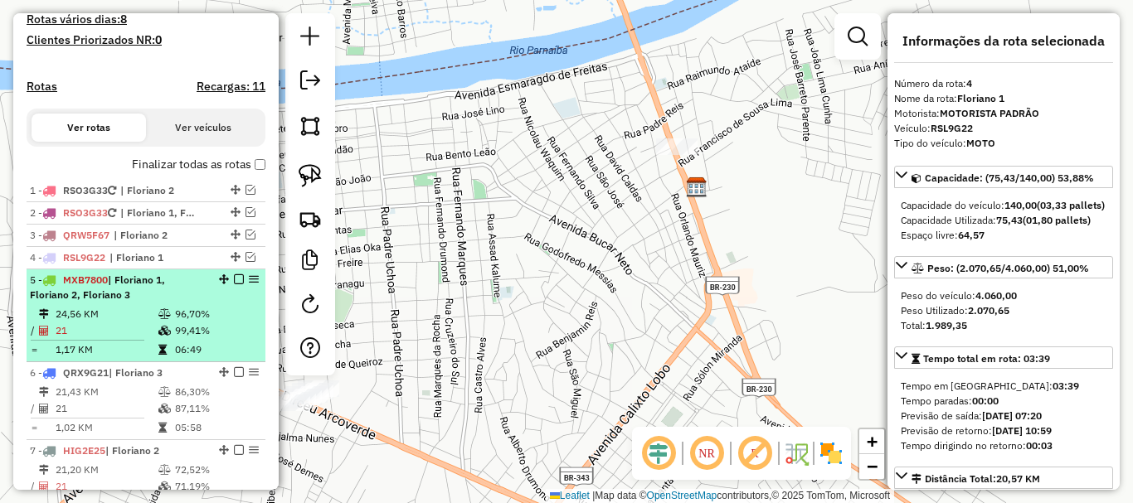
click at [193, 303] on div "5 - MXB7800 | Floriano 1, Floriano 2, Floriano 3" at bounding box center [118, 288] width 176 height 30
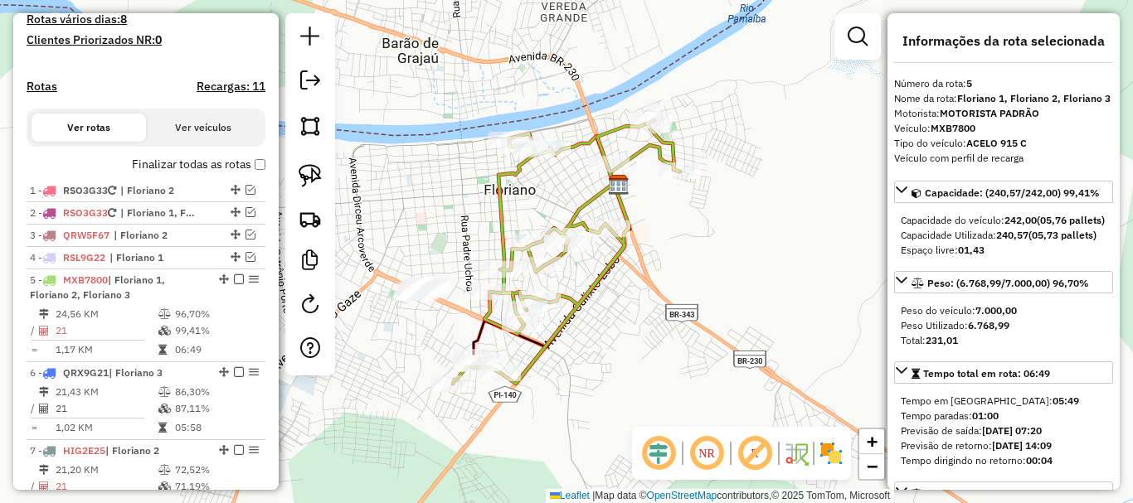
click at [712, 448] on em at bounding box center [707, 454] width 40 height 40
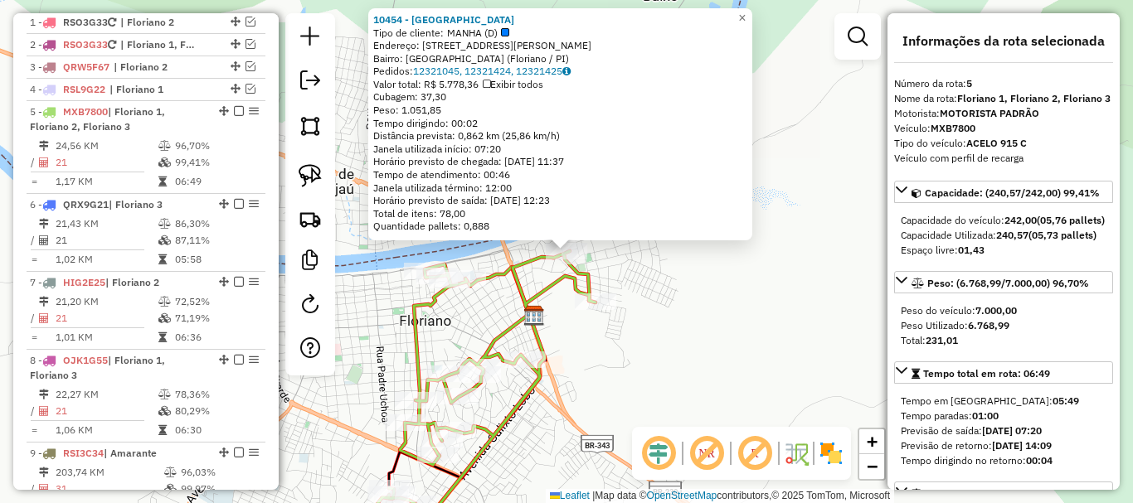
click at [630, 127] on div "Tempo dirigindo: 00:02" at bounding box center [560, 123] width 374 height 13
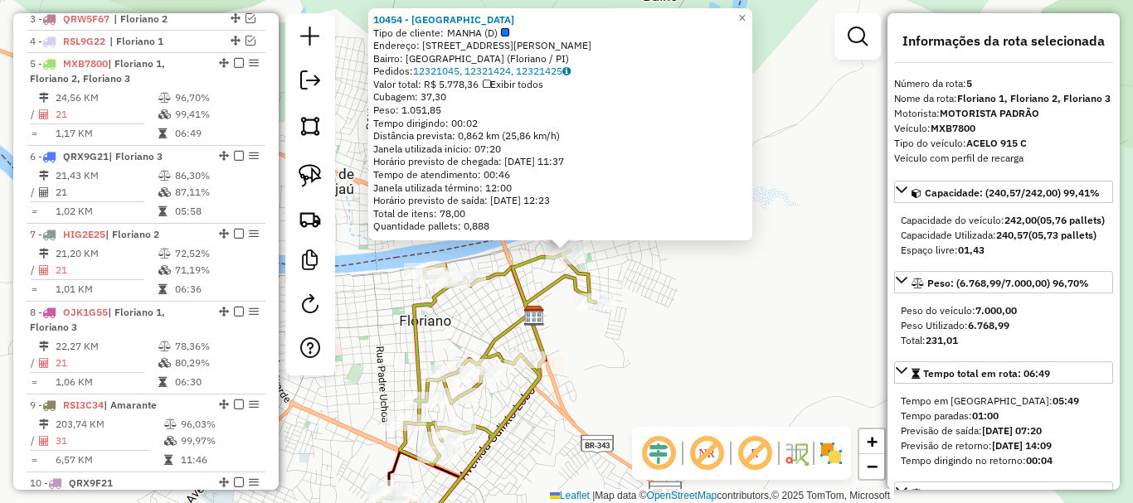
scroll to position [732, 0]
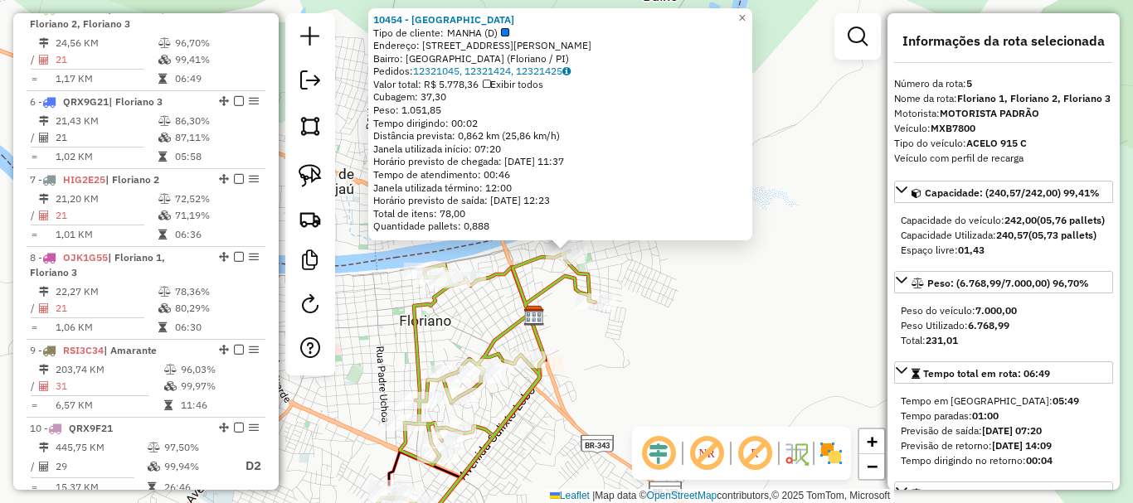
click at [538, 262] on icon at bounding box center [481, 383] width 227 height 264
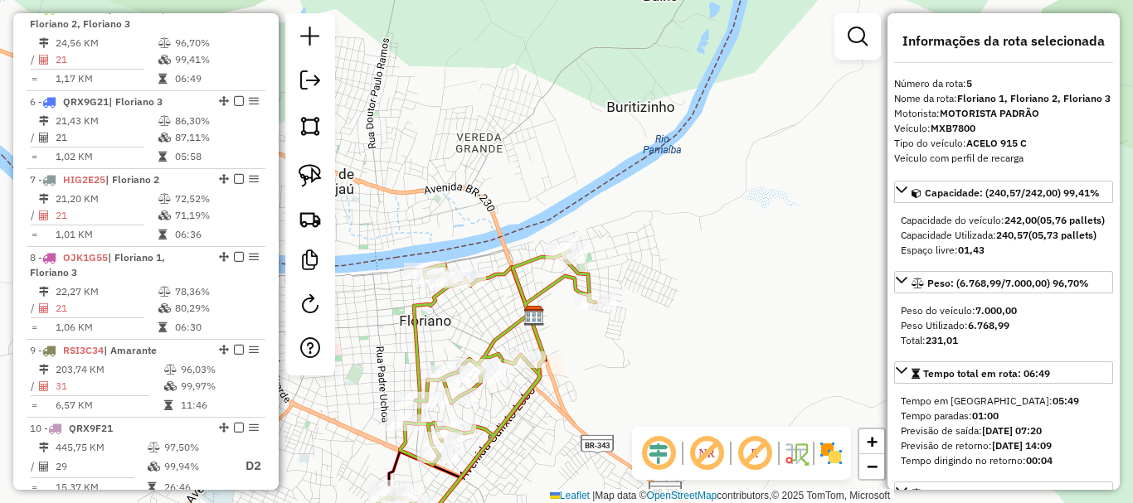
click at [538, 262] on icon at bounding box center [481, 383] width 227 height 264
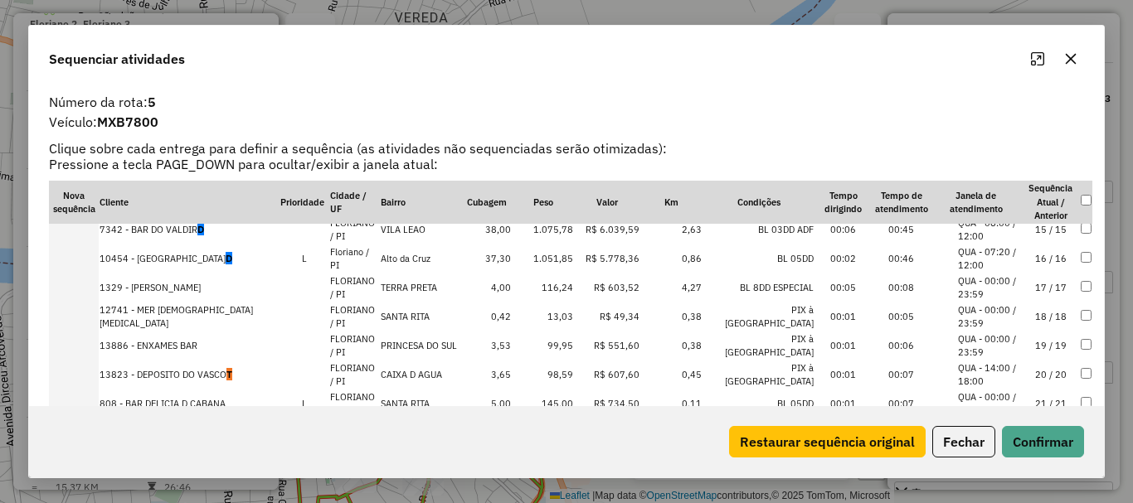
click at [171, 255] on td "10454 - Bar Da Ruana D" at bounding box center [189, 259] width 181 height 29
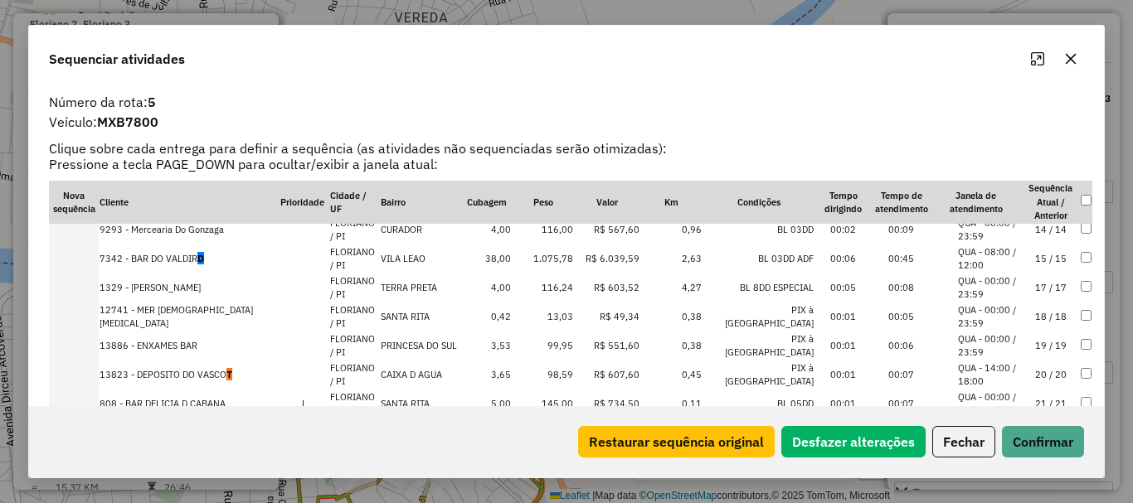
scroll to position [417, 0]
click at [1021, 439] on button "Confirmar" at bounding box center [1043, 442] width 82 height 32
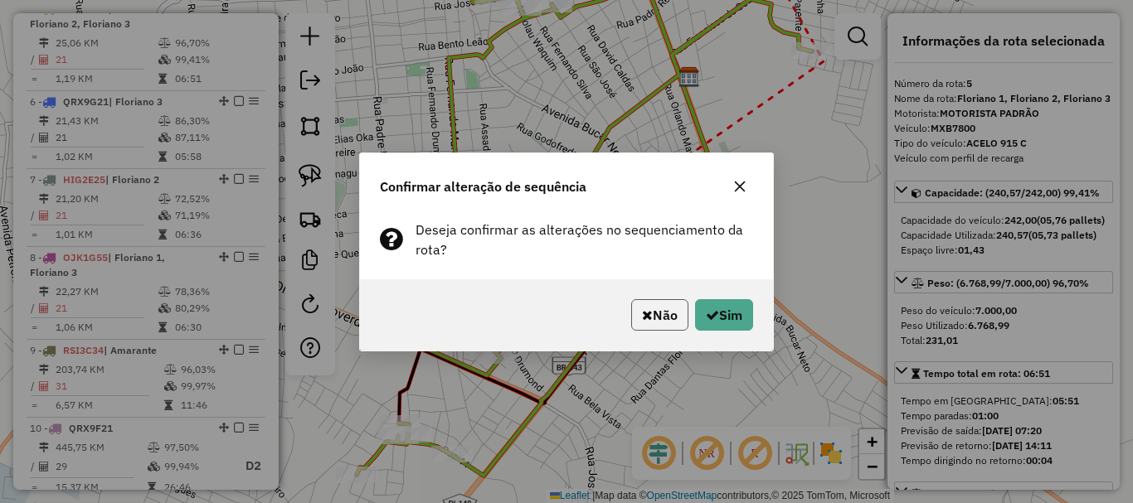
click at [644, 310] on icon "button" at bounding box center [647, 315] width 11 height 13
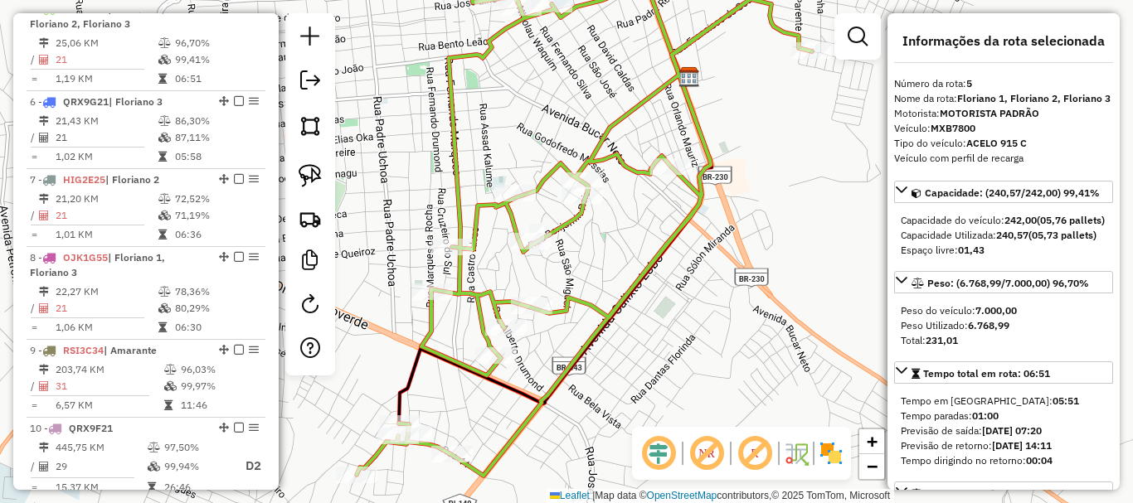
drag, startPoint x: 681, startPoint y: 241, endPoint x: 667, endPoint y: 365, distance: 124.4
click at [667, 364] on icon at bounding box center [584, 212] width 455 height 527
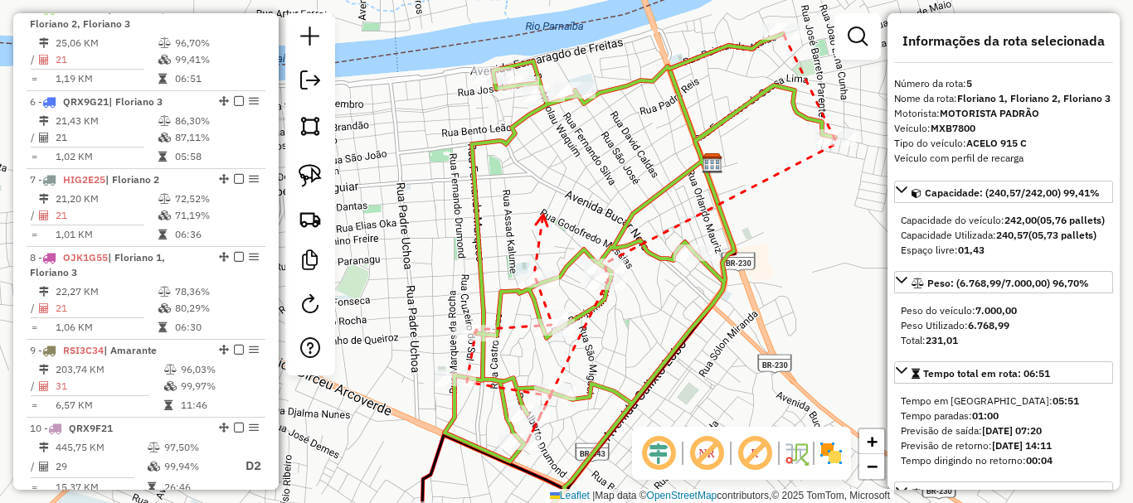
drag, startPoint x: 542, startPoint y: 391, endPoint x: 552, endPoint y: 257, distance: 133.8
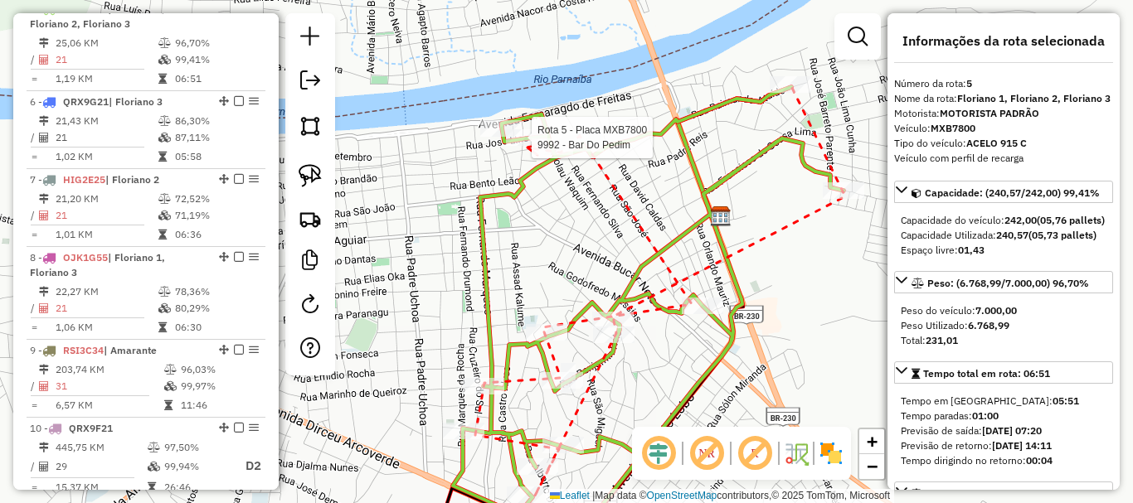
click at [527, 146] on div at bounding box center [526, 137] width 41 height 17
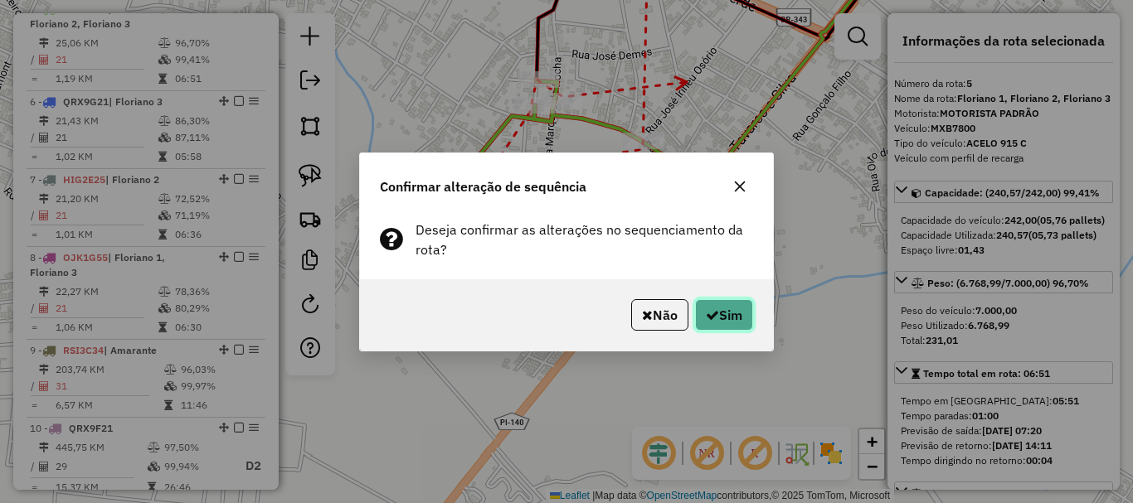
click at [726, 300] on button "Sim" at bounding box center [724, 315] width 58 height 32
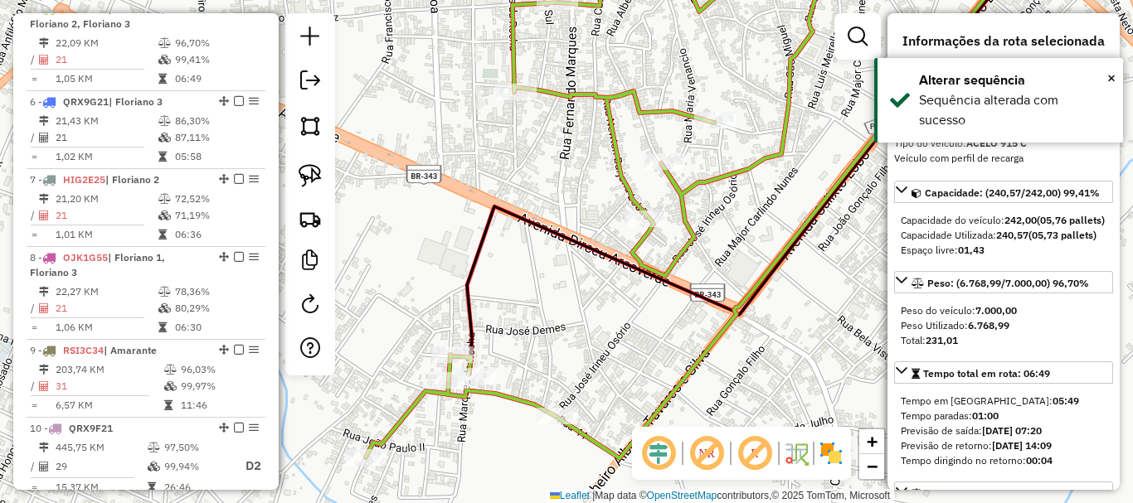
drag, startPoint x: 486, startPoint y: 382, endPoint x: 489, endPoint y: 214, distance: 168.4
click at [572, 255] on div "Janela de atendimento Grade de atendimento Capacidade Transportadoras Veículos …" at bounding box center [566, 251] width 1133 height 503
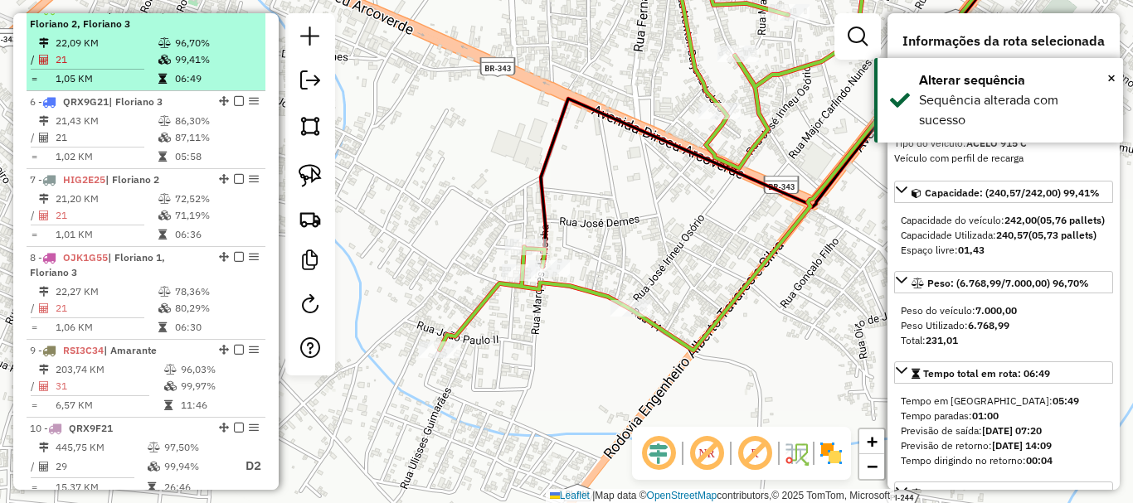
click at [234, 13] on em at bounding box center [239, 8] width 10 height 10
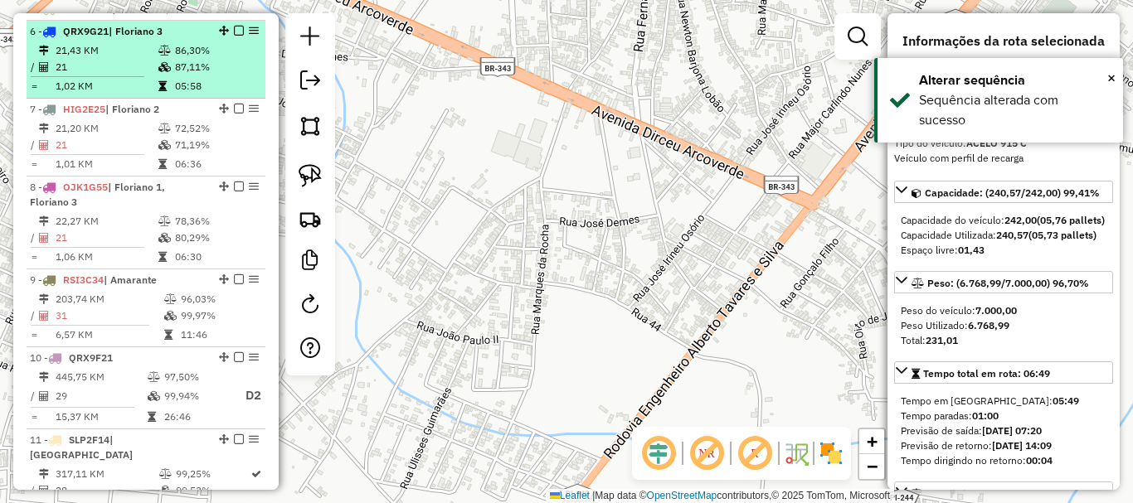
click at [209, 75] on td "87,11%" at bounding box center [216, 67] width 84 height 17
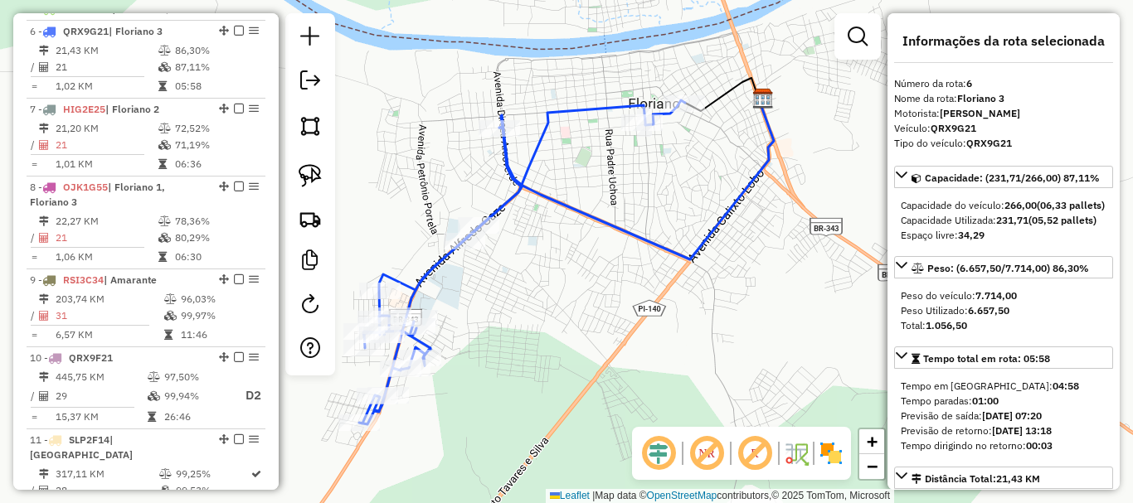
click at [623, 105] on icon at bounding box center [522, 262] width 326 height 324
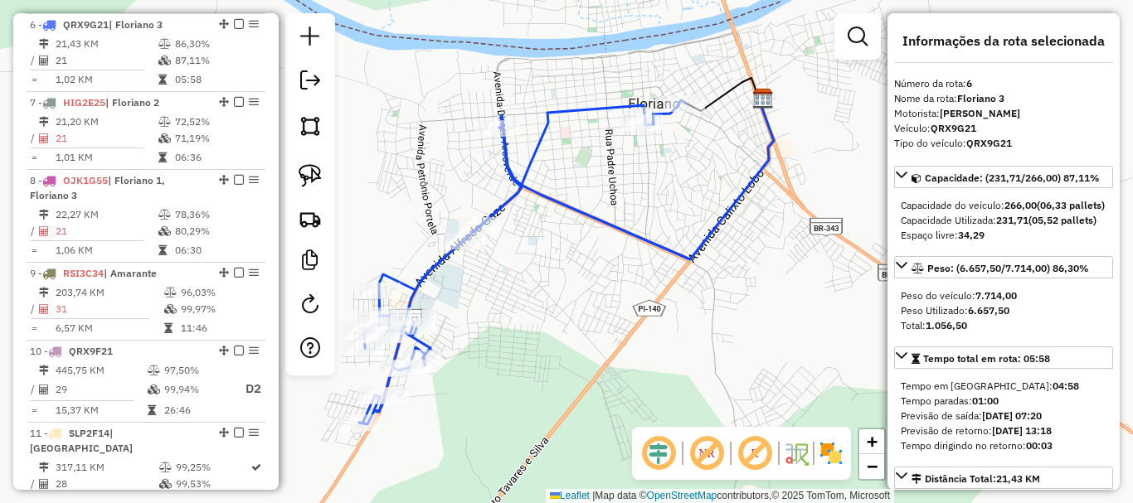
click at [623, 105] on icon at bounding box center [522, 262] width 326 height 324
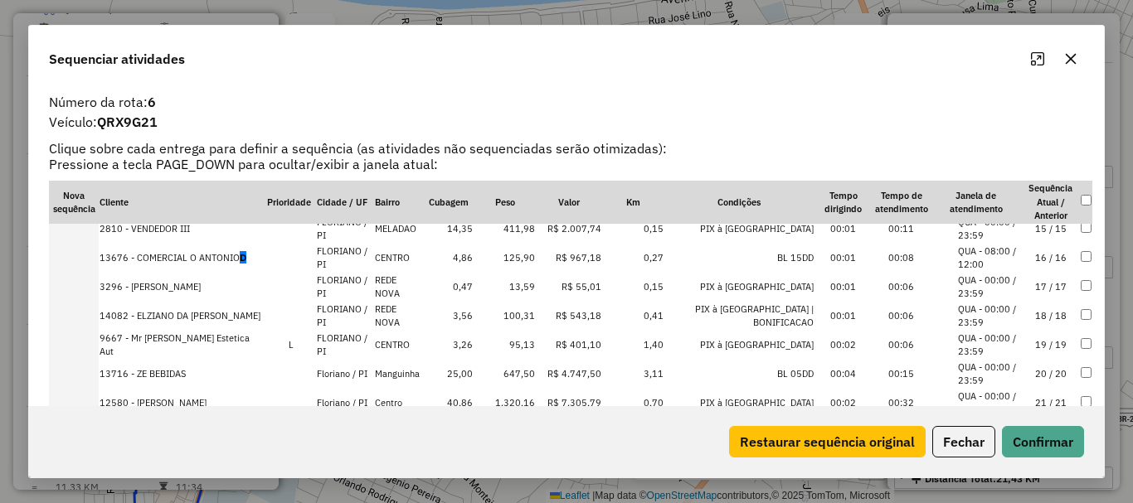
scroll to position [46, 0]
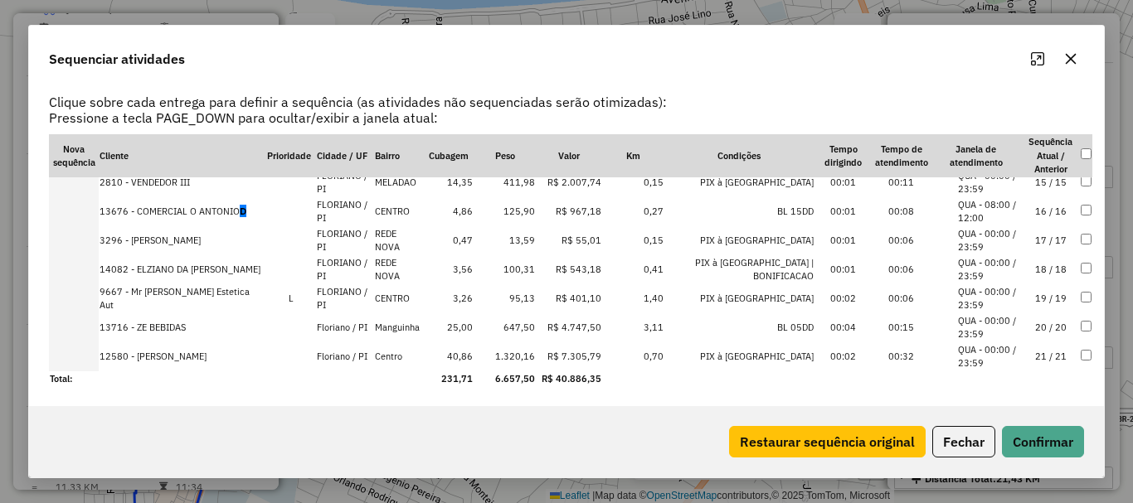
click at [1040, 354] on td "21 / 21" at bounding box center [1051, 357] width 58 height 29
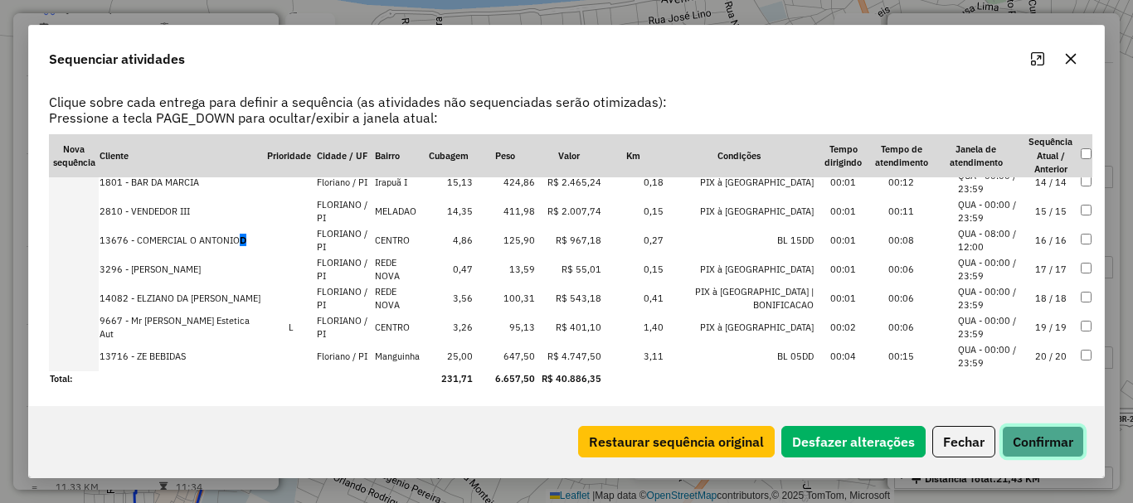
click at [1038, 426] on button "Confirmar" at bounding box center [1043, 442] width 82 height 32
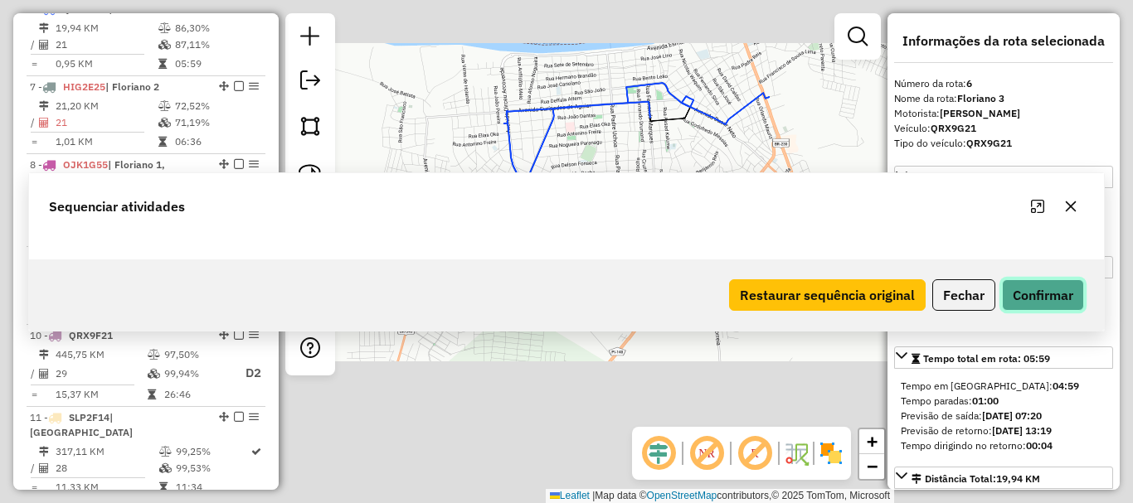
scroll to position [0, 0]
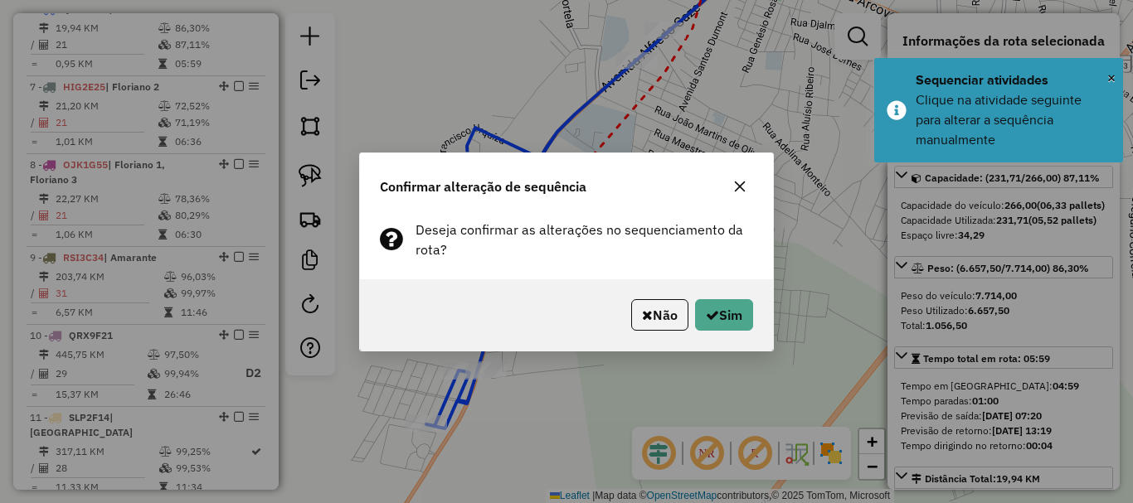
click at [664, 296] on div "Não Sim" at bounding box center [566, 315] width 413 height 71
click at [660, 307] on button "Não" at bounding box center [659, 315] width 57 height 32
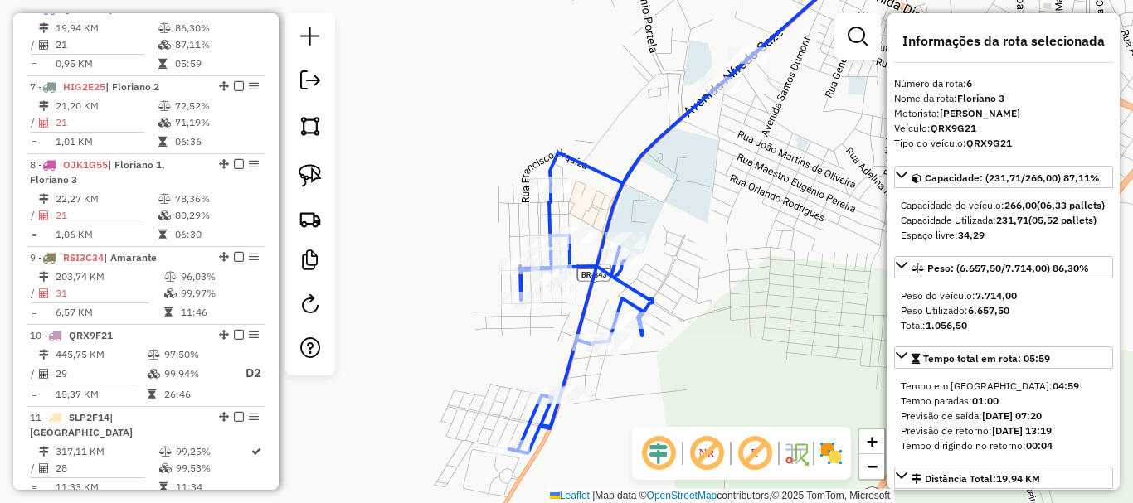
click at [659, 139] on icon at bounding box center [677, 201] width 336 height 504
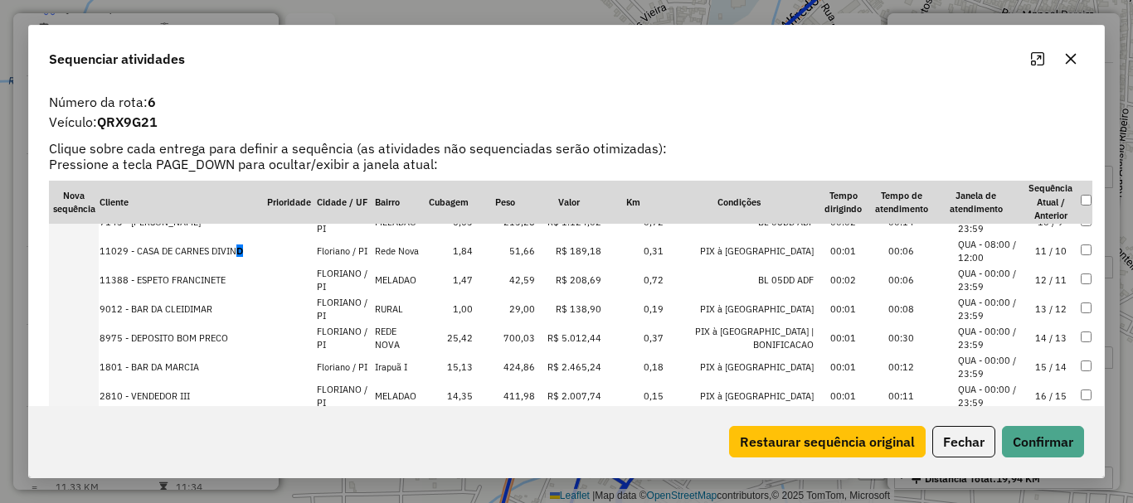
scroll to position [249, 0]
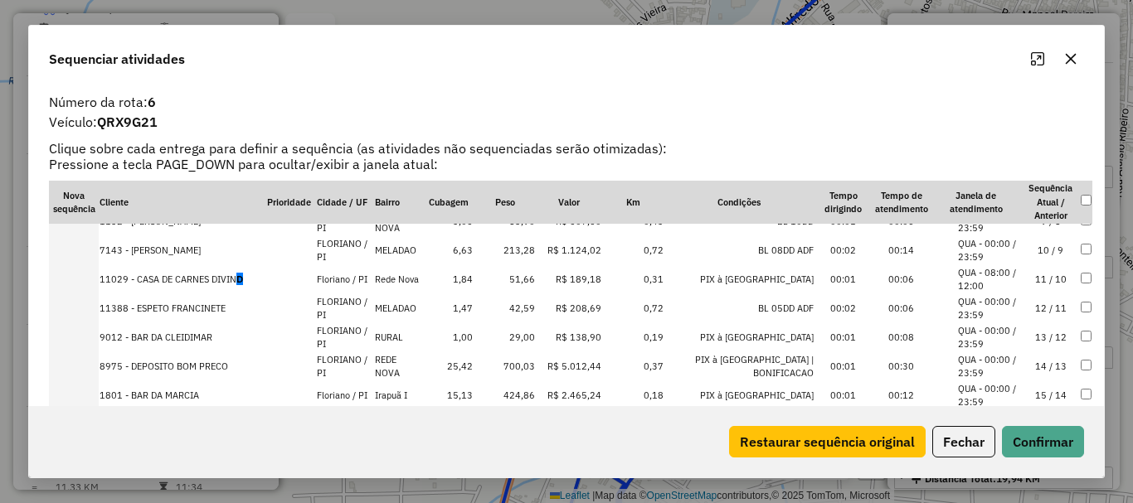
click at [250, 270] on td "11029 - CASA DE CARNES DIVIN D" at bounding box center [183, 279] width 168 height 29
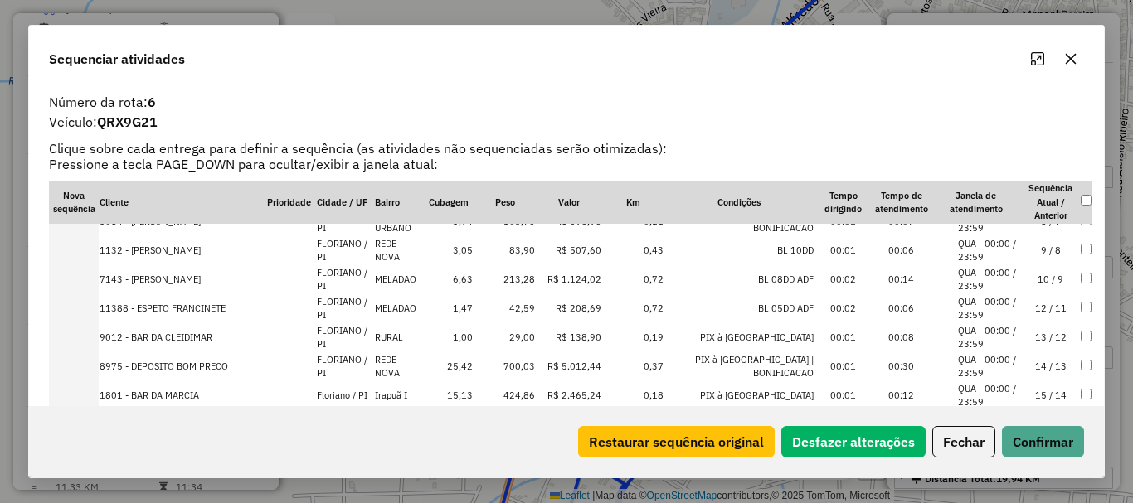
scroll to position [278, 0]
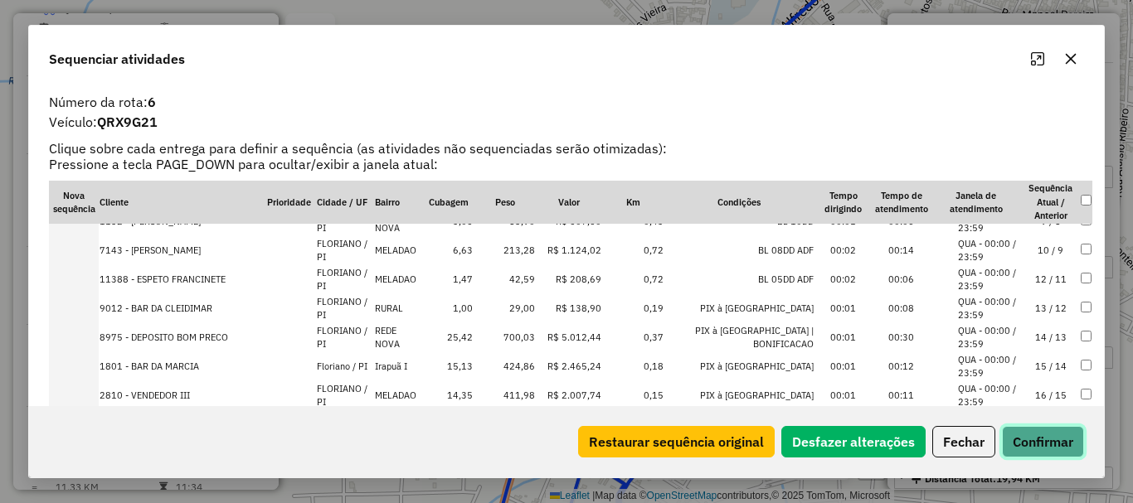
click at [1033, 430] on button "Confirmar" at bounding box center [1043, 442] width 82 height 32
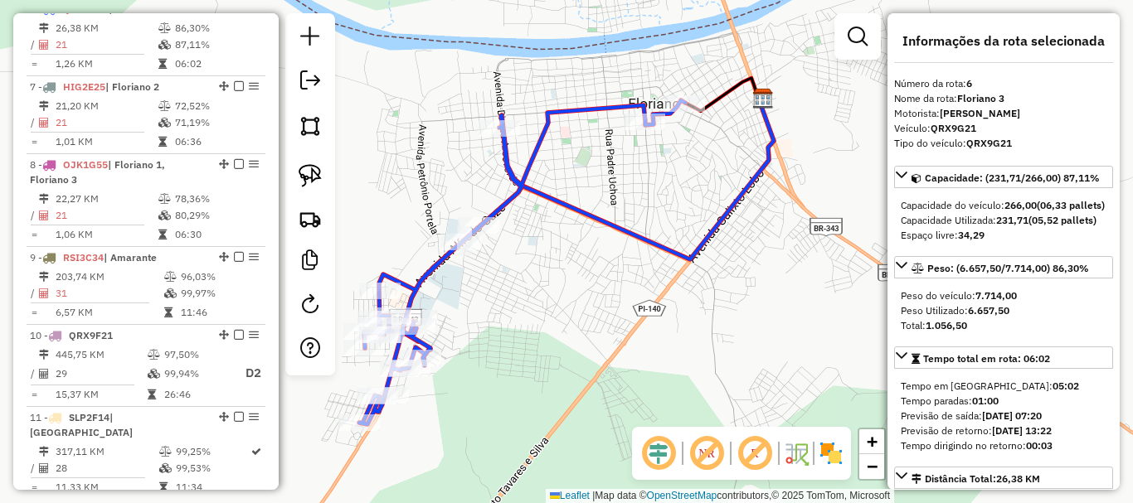
drag, startPoint x: 476, startPoint y: 292, endPoint x: 643, endPoint y: 172, distance: 205.6
click at [640, 175] on div "Janela de atendimento Grade de atendimento Capacidade Transportadoras Veículos …" at bounding box center [566, 251] width 1133 height 503
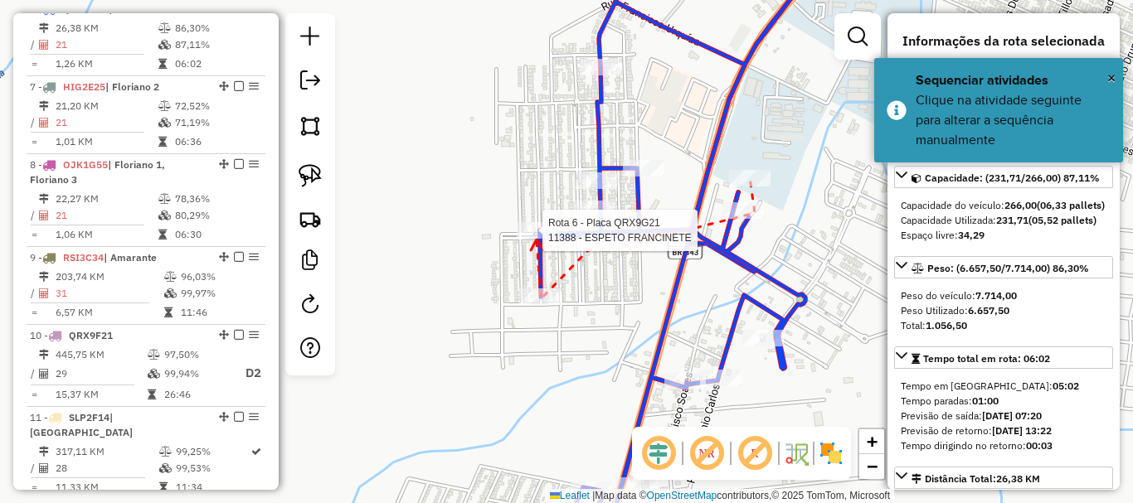
click at [537, 239] on div at bounding box center [537, 230] width 41 height 17
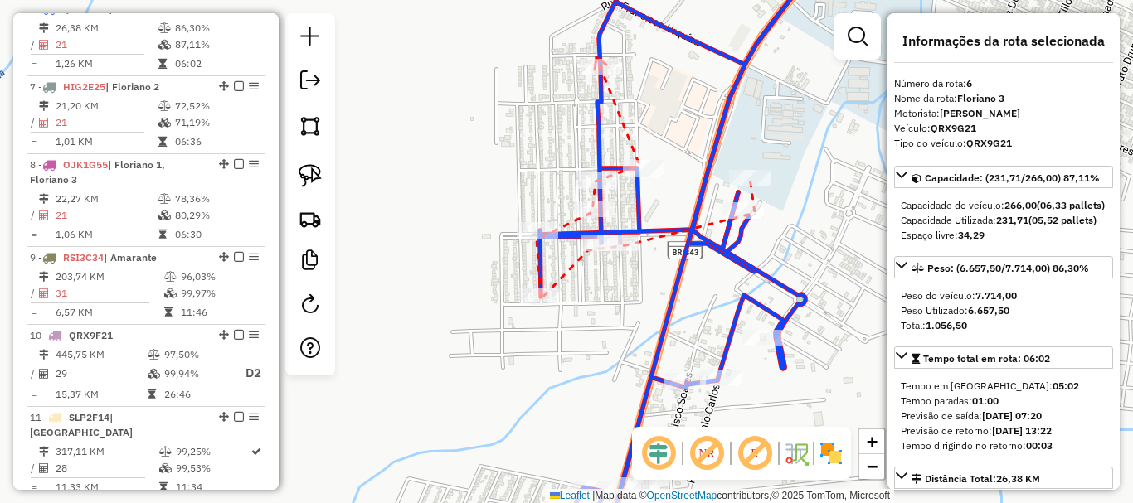
click at [596, 57] on icon at bounding box center [601, 63] width 12 height 12
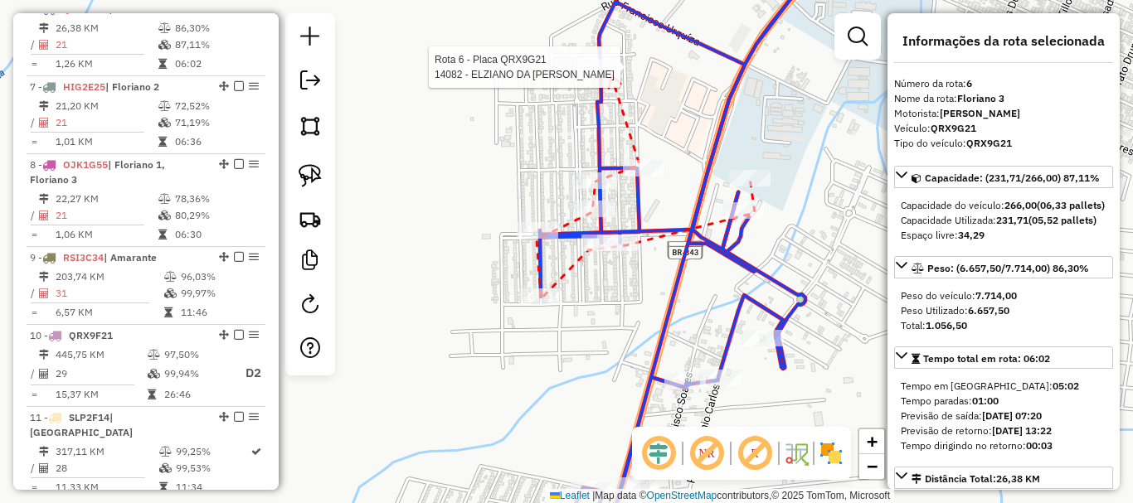
click at [611, 75] on div at bounding box center [600, 67] width 41 height 17
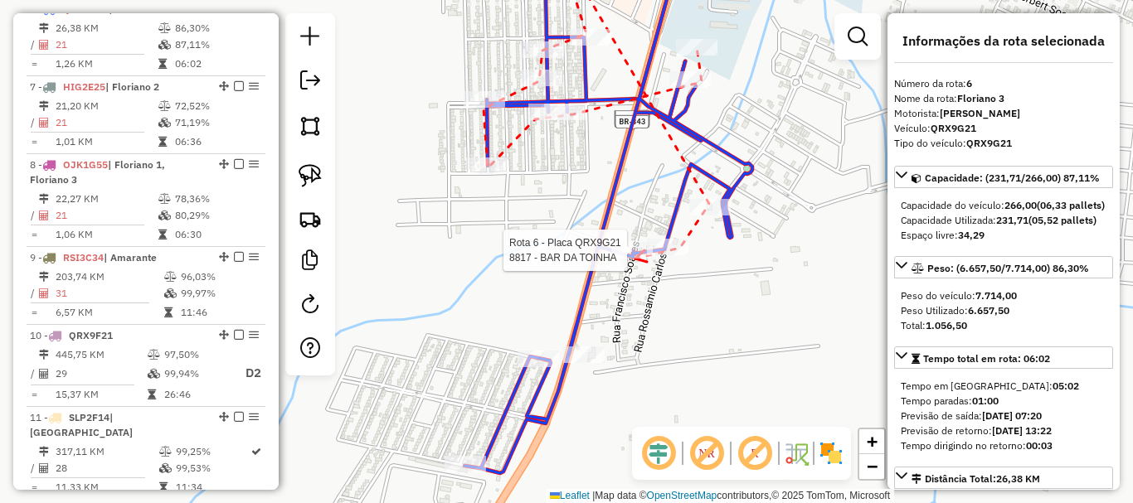
click at [635, 259] on div at bounding box center [631, 250] width 41 height 17
click at [460, 447] on icon at bounding box center [466, 441] width 12 height 12
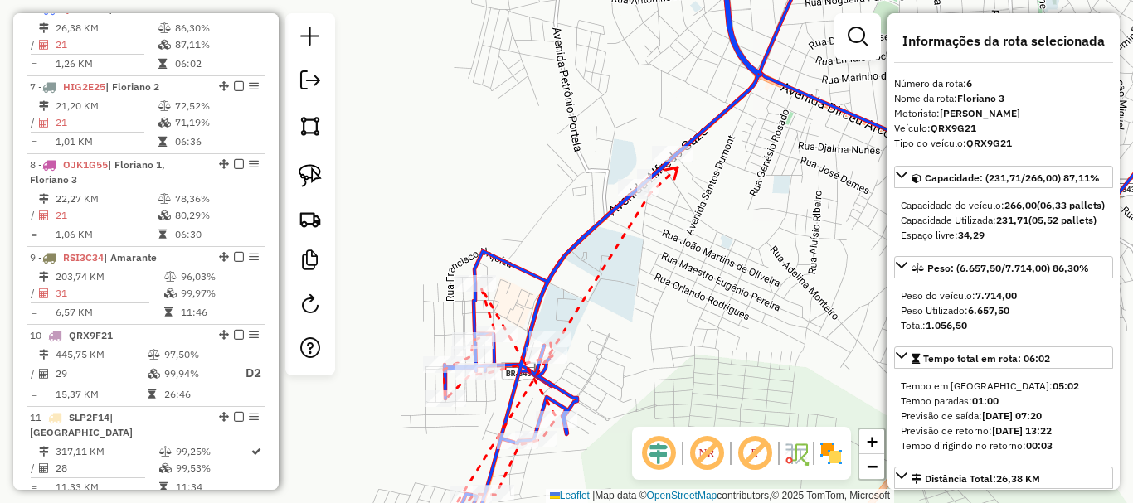
click at [678, 168] on icon at bounding box center [671, 174] width 12 height 12
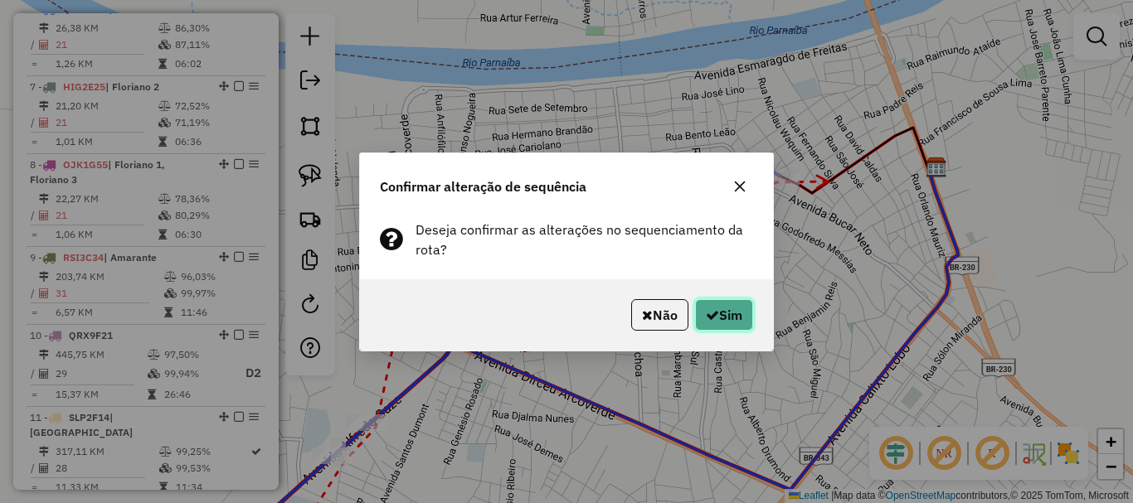
click at [739, 321] on button "Sim" at bounding box center [724, 315] width 58 height 32
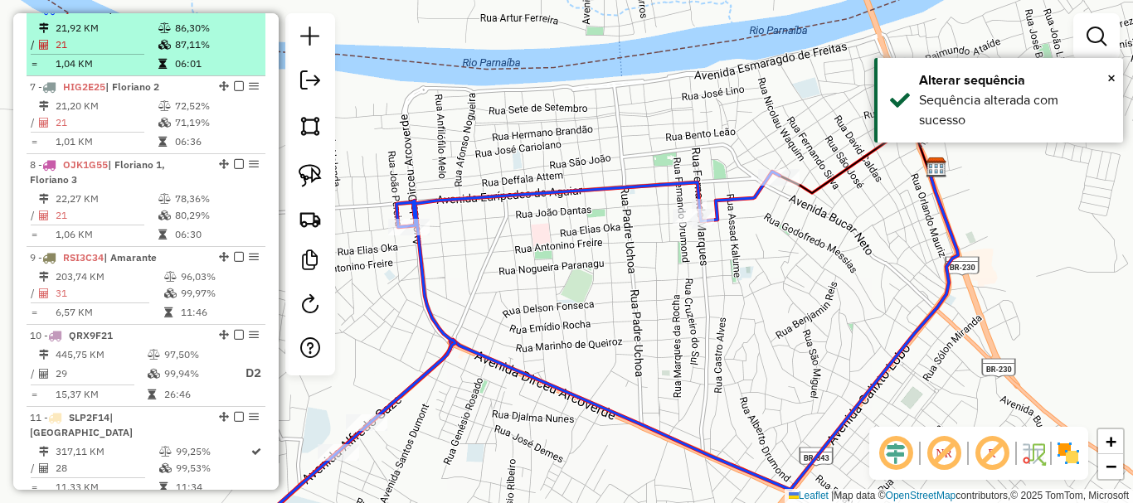
click at [234, 13] on em at bounding box center [239, 8] width 10 height 10
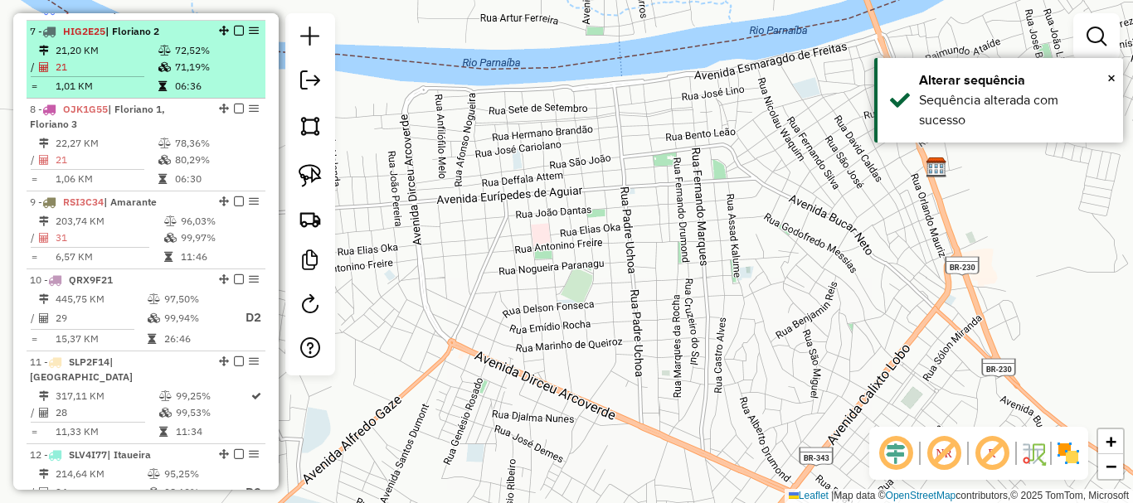
click at [203, 75] on td "71,19%" at bounding box center [216, 67] width 84 height 17
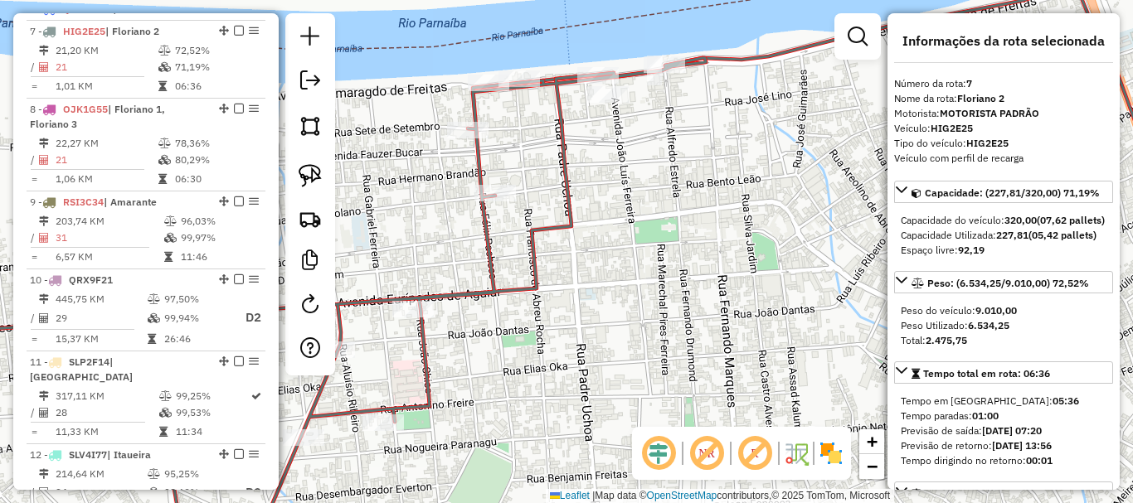
click at [635, 71] on icon at bounding box center [553, 305] width 1335 height 495
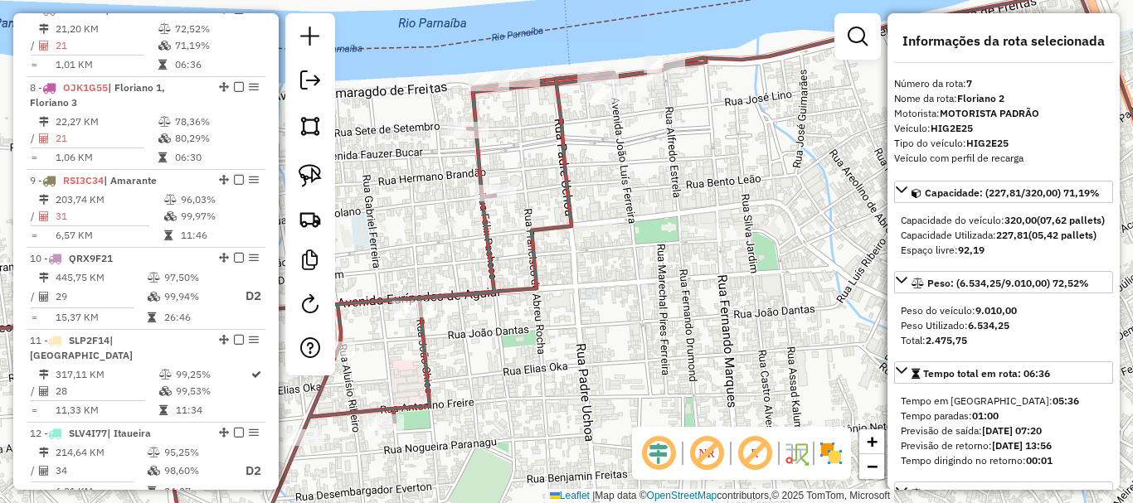
scroll to position [776, 0]
click at [635, 71] on icon at bounding box center [553, 305] width 1335 height 495
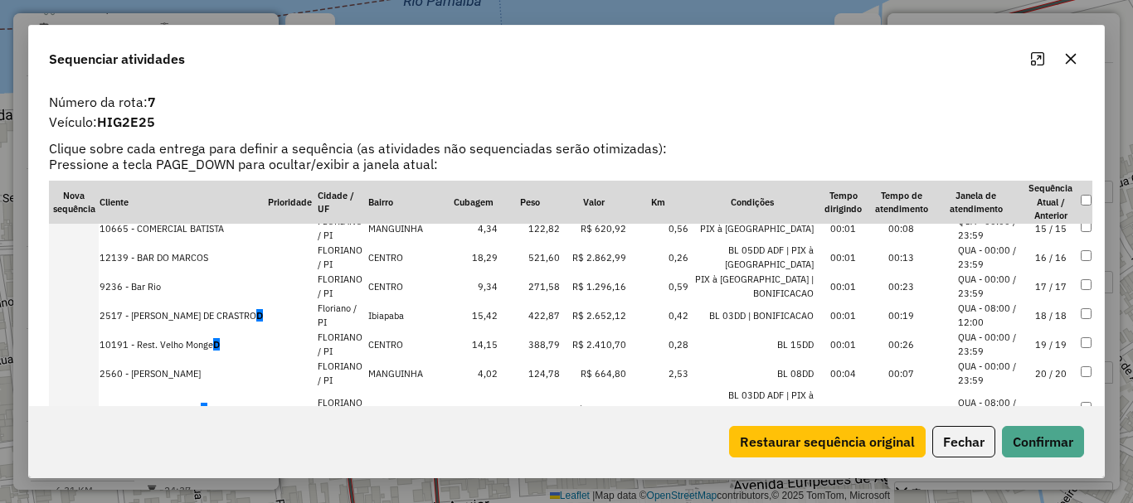
scroll to position [46, 0]
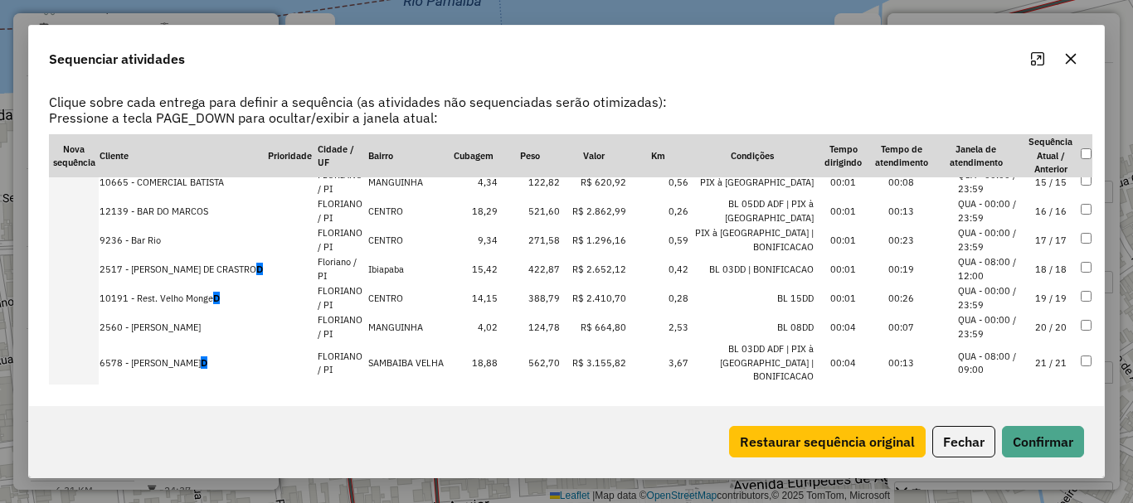
click at [194, 308] on td "10191 - Rest. Velho Monge D" at bounding box center [183, 298] width 168 height 29
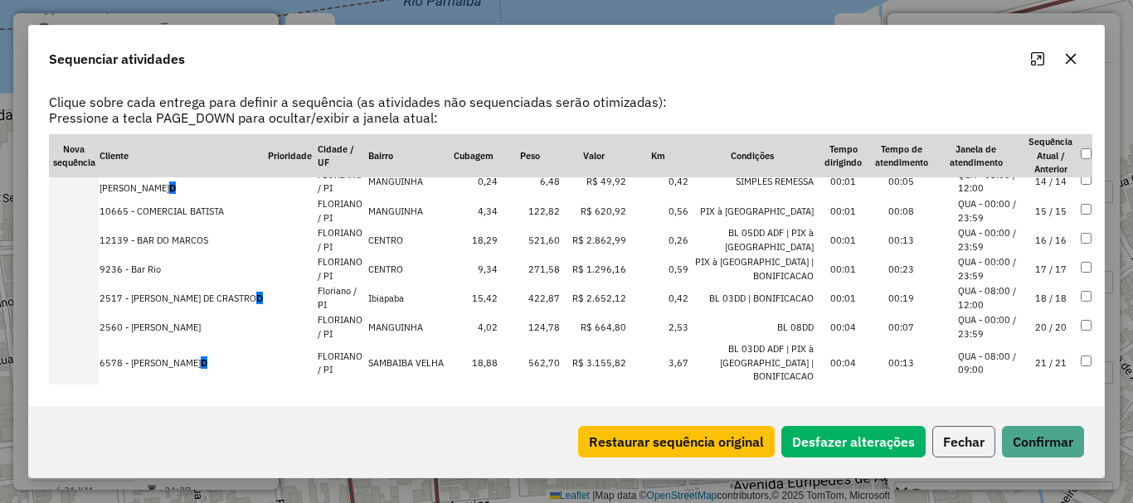
click at [940, 436] on button "Fechar" at bounding box center [963, 442] width 63 height 32
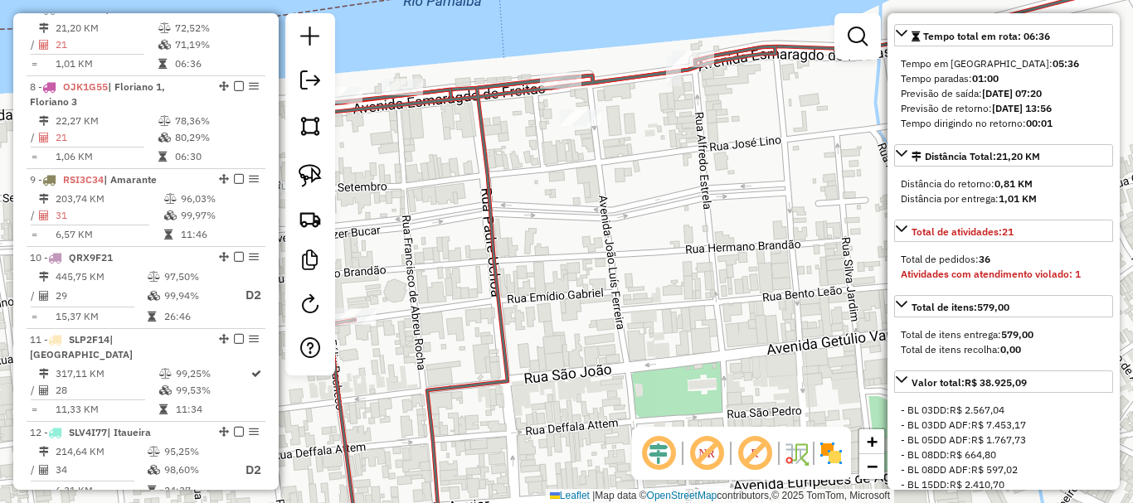
scroll to position [415, 0]
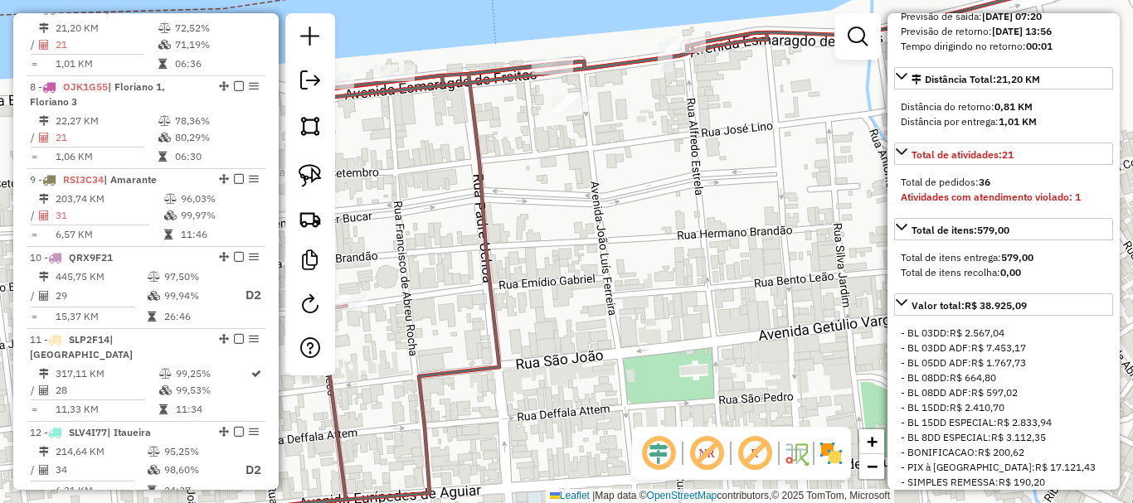
drag, startPoint x: 789, startPoint y: 348, endPoint x: 584, endPoint y: 232, distance: 235.1
click at [665, 264] on div "Janela de atendimento Grade de atendimento Capacidade Transportadoras Veículos …" at bounding box center [566, 251] width 1133 height 503
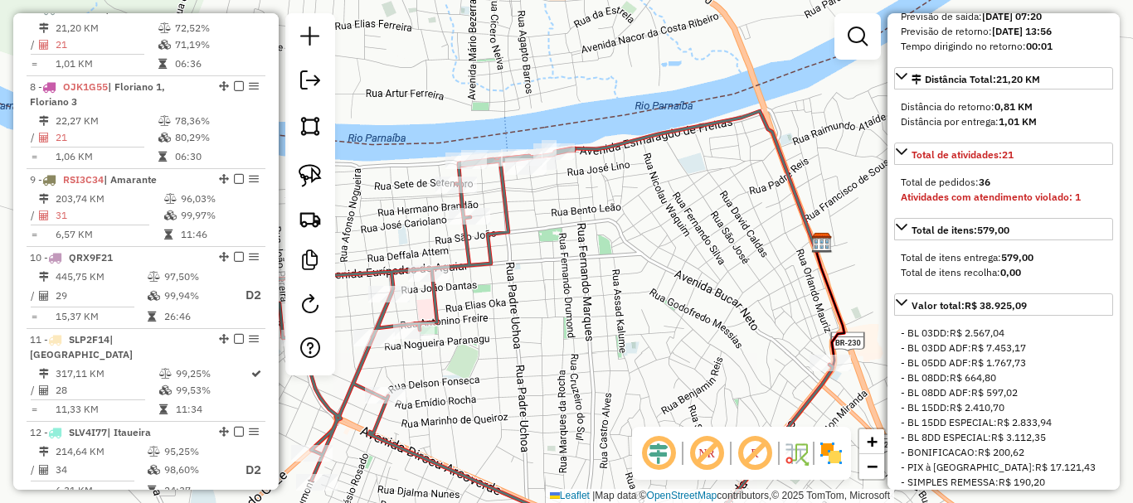
click at [830, 388] on icon at bounding box center [458, 350] width 749 height 405
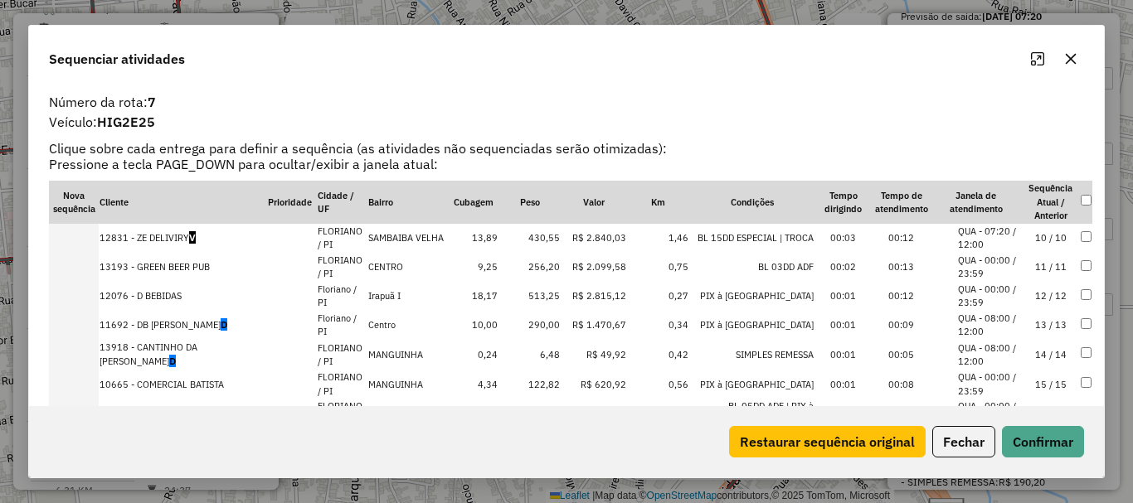
scroll to position [417, 0]
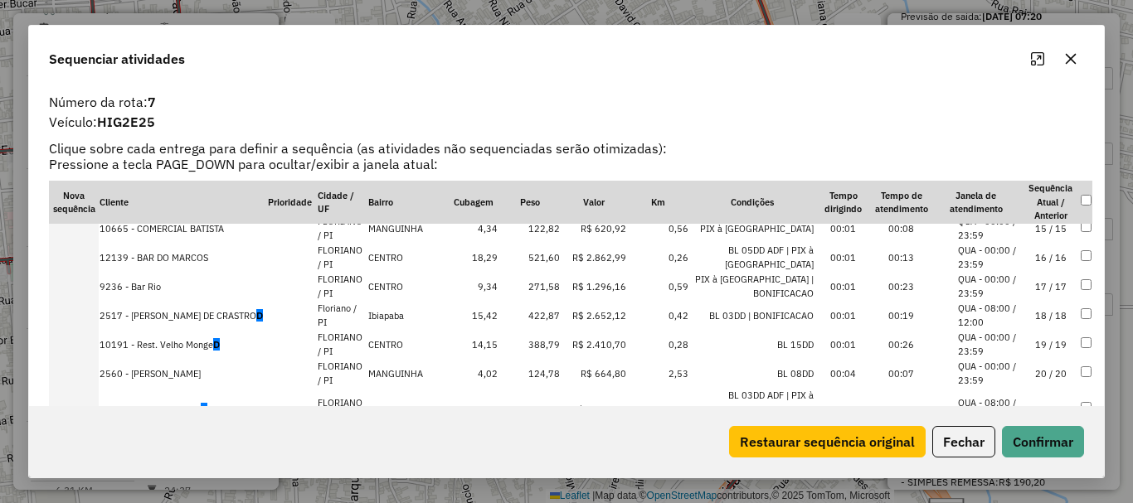
click at [1037, 403] on td "21 / 21" at bounding box center [1051, 409] width 58 height 43
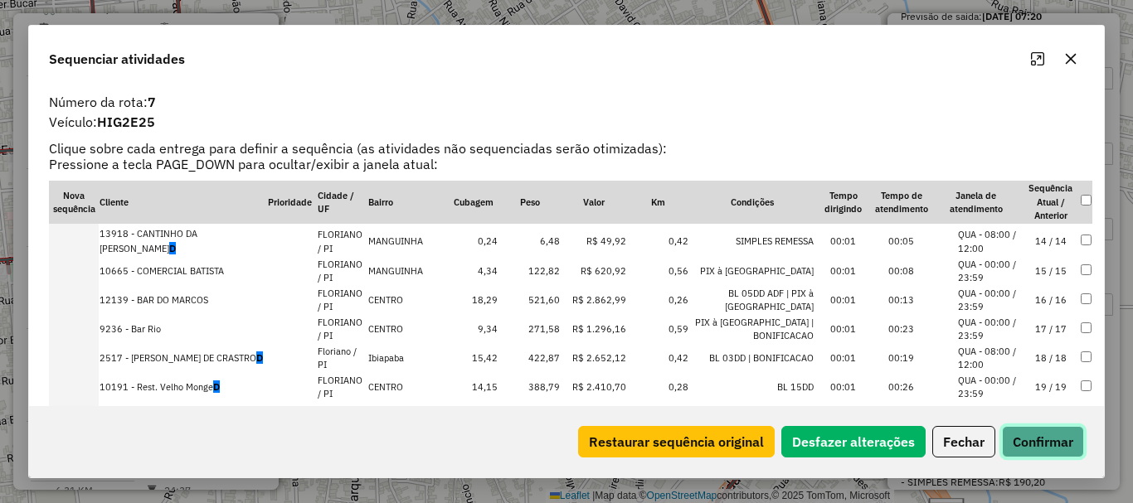
click at [1043, 429] on button "Confirmar" at bounding box center [1043, 442] width 82 height 32
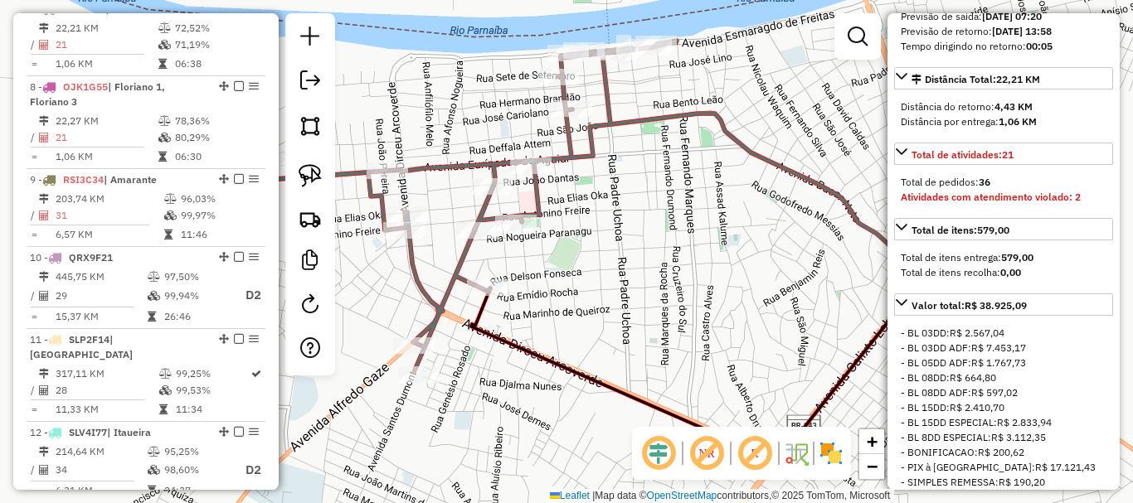
drag, startPoint x: 768, startPoint y: 275, endPoint x: 603, endPoint y: 255, distance: 166.3
click at [603, 255] on div "Janela de atendimento Grade de atendimento Capacidade Transportadoras Veículos …" at bounding box center [566, 251] width 1133 height 503
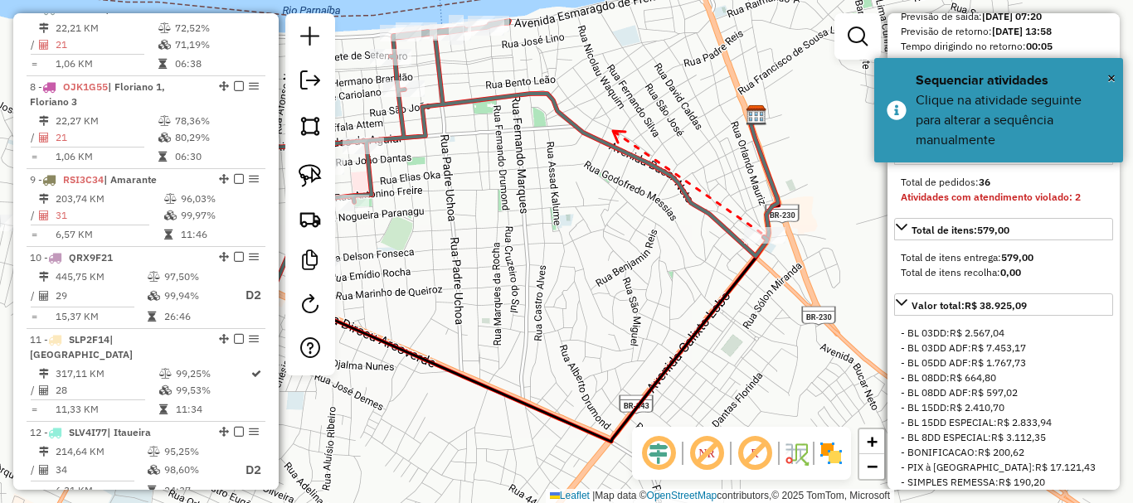
drag, startPoint x: 613, startPoint y: 131, endPoint x: 735, endPoint y: 246, distance: 167.2
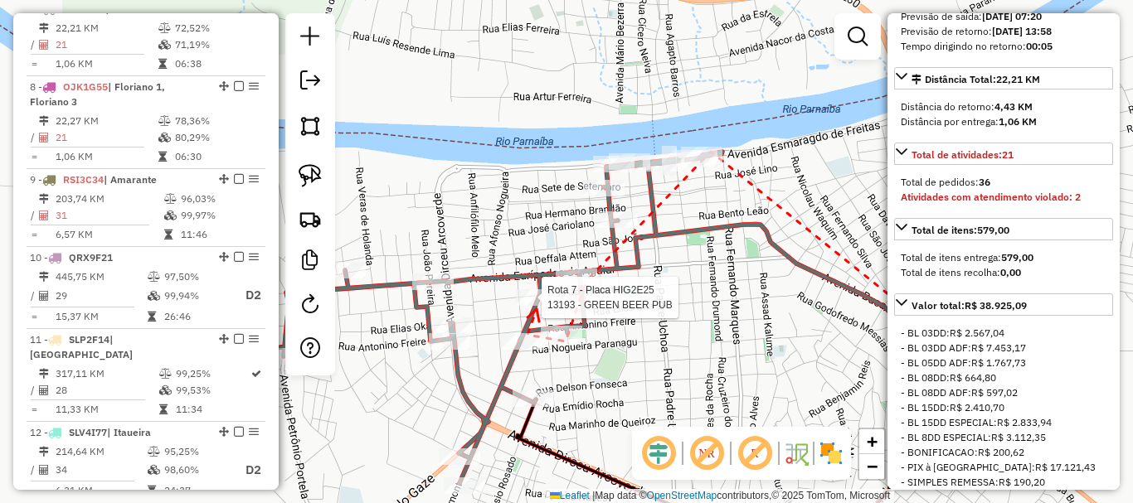
click at [537, 306] on div at bounding box center [536, 297] width 41 height 17
drag, startPoint x: 421, startPoint y: 265, endPoint x: 625, endPoint y: 216, distance: 209.6
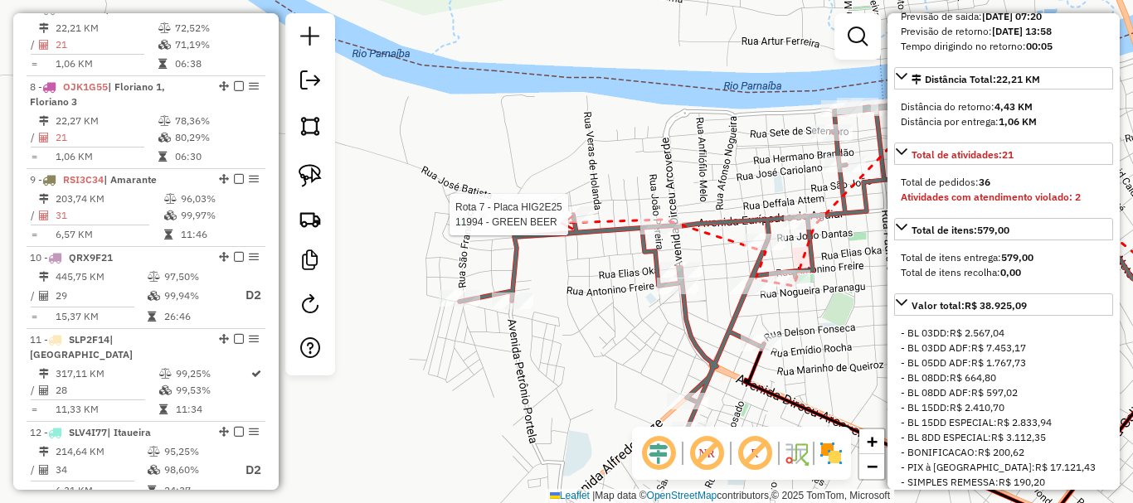
click at [562, 223] on div at bounding box center [572, 215] width 41 height 17
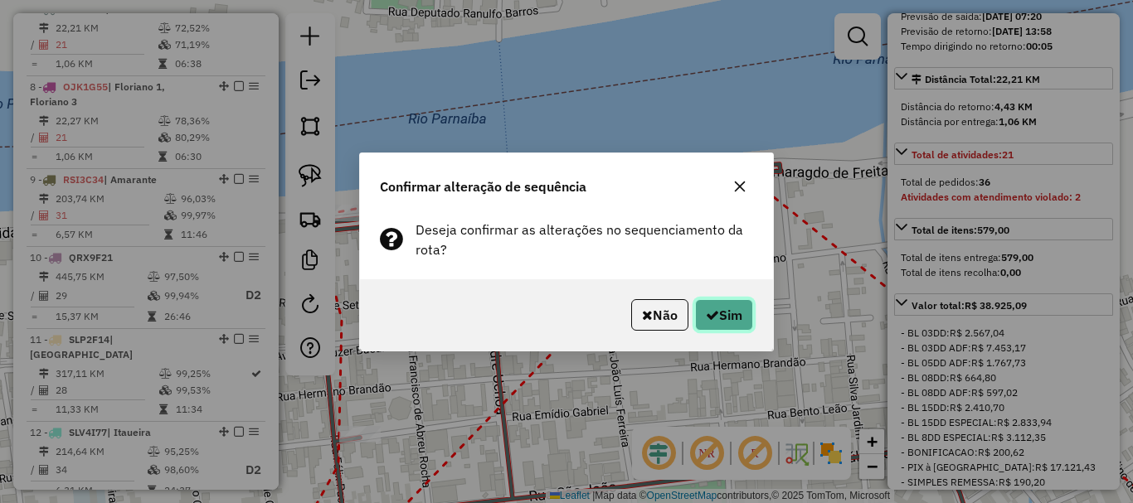
click at [725, 311] on button "Sim" at bounding box center [724, 315] width 58 height 32
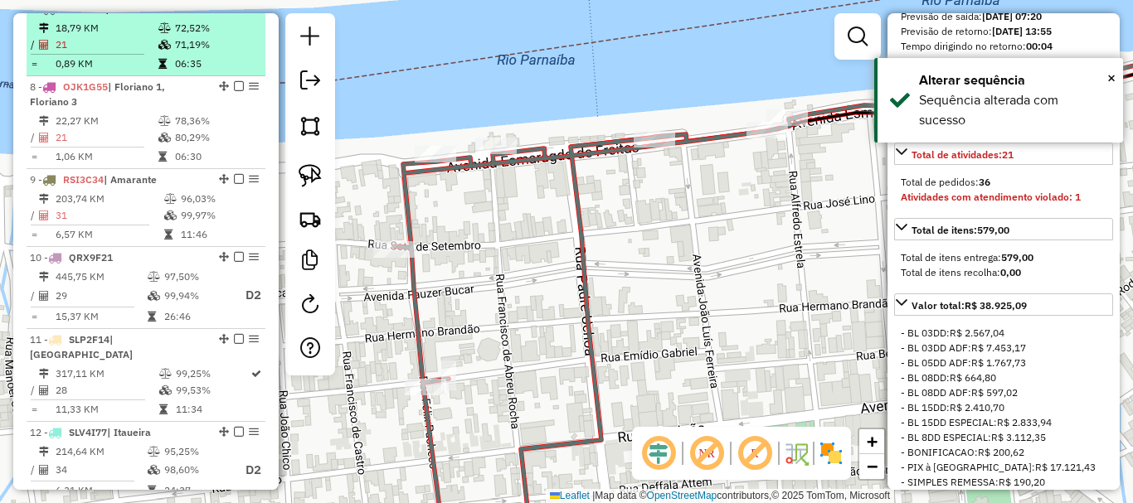
click at [236, 13] on em at bounding box center [239, 8] width 10 height 10
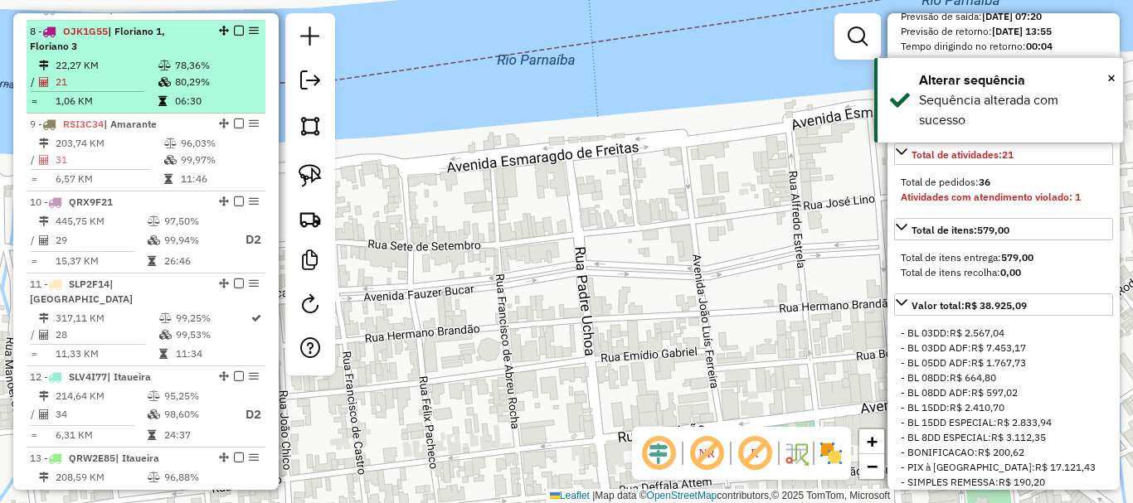
click at [160, 107] on table "22,27 KM 78,36% / 21 80,29% = 1,06 KM 06:30" at bounding box center [146, 83] width 232 height 52
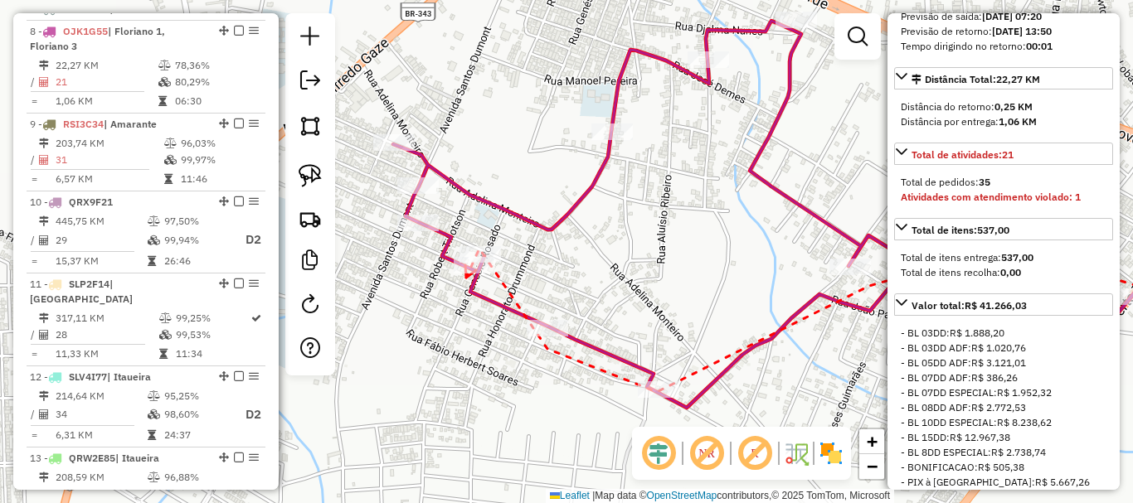
click at [466, 278] on icon at bounding box center [470, 271] width 11 height 12
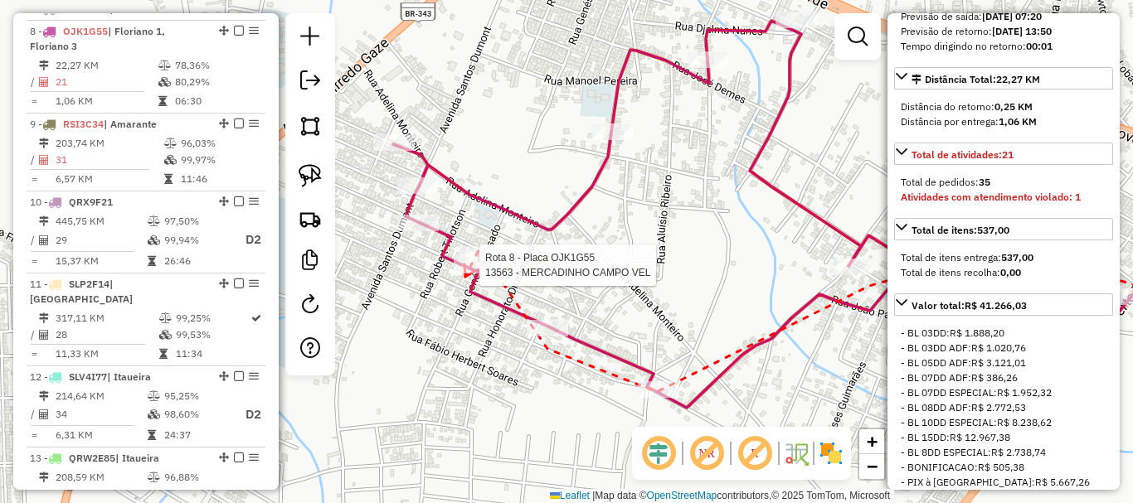
click at [465, 274] on div at bounding box center [474, 265] width 41 height 17
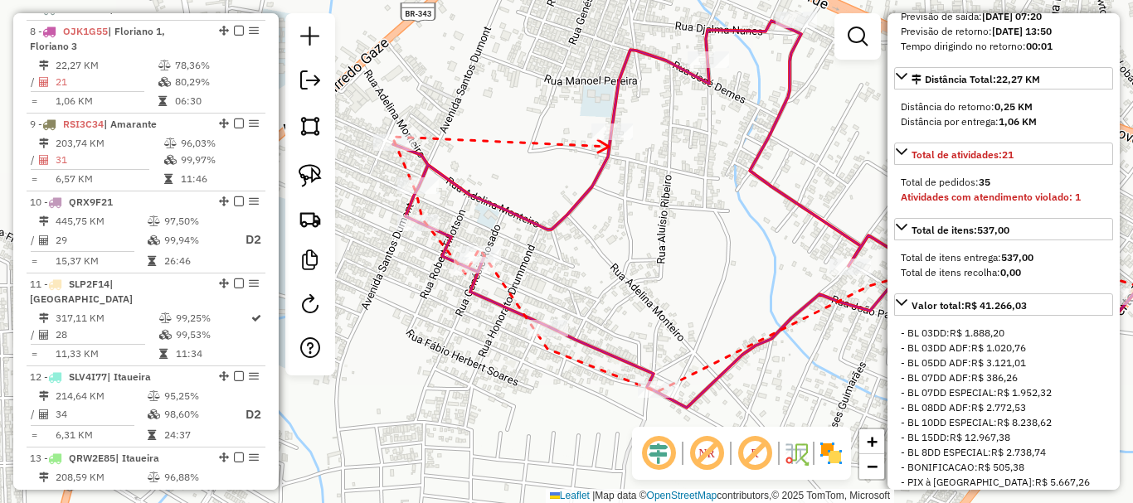
click at [609, 147] on icon at bounding box center [603, 146] width 11 height 12
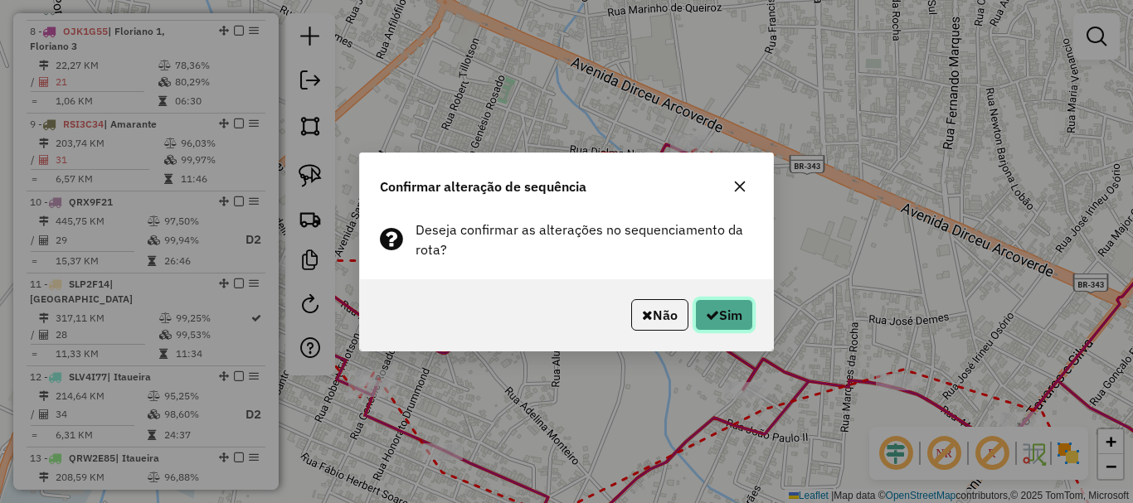
click at [736, 308] on button "Sim" at bounding box center [724, 315] width 58 height 32
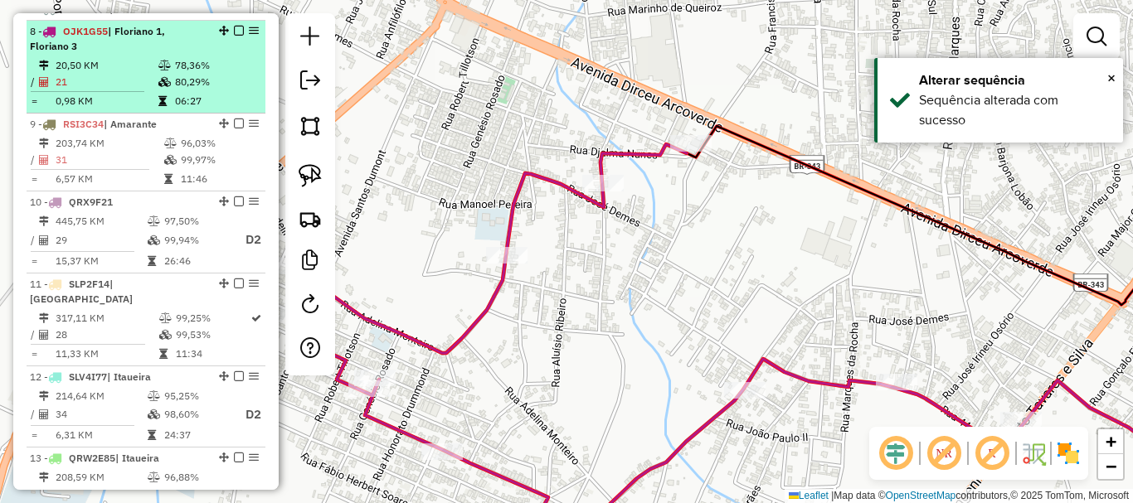
click at [234, 36] on em at bounding box center [239, 31] width 10 height 10
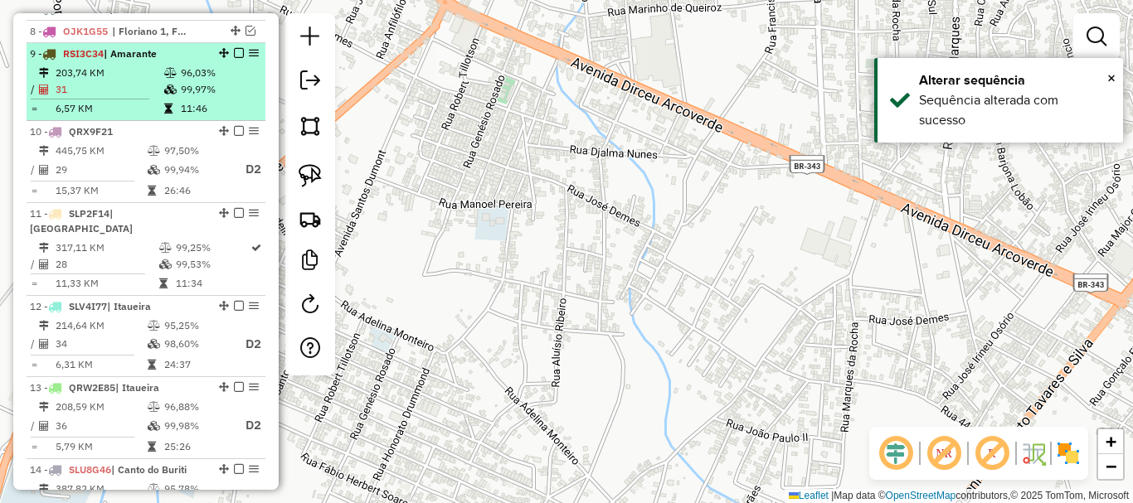
click at [175, 98] on td at bounding box center [171, 89] width 17 height 17
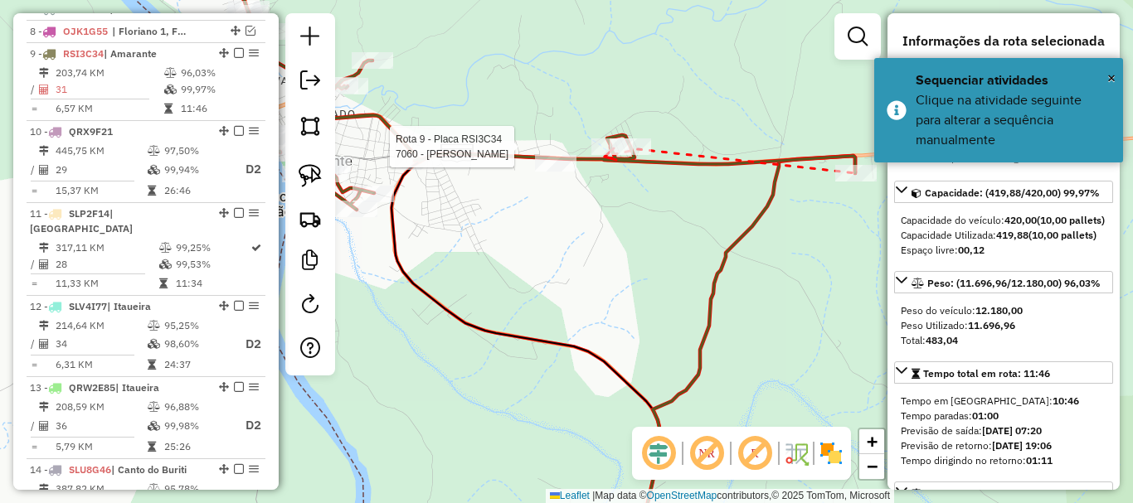
click at [605, 155] on div at bounding box center [611, 147] width 41 height 17
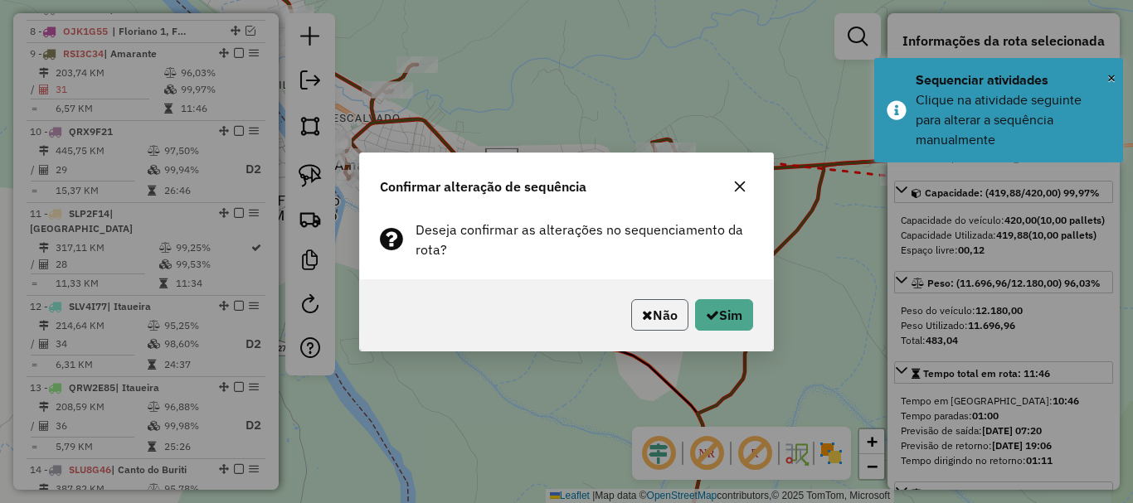
click at [644, 314] on icon "button" at bounding box center [647, 315] width 11 height 13
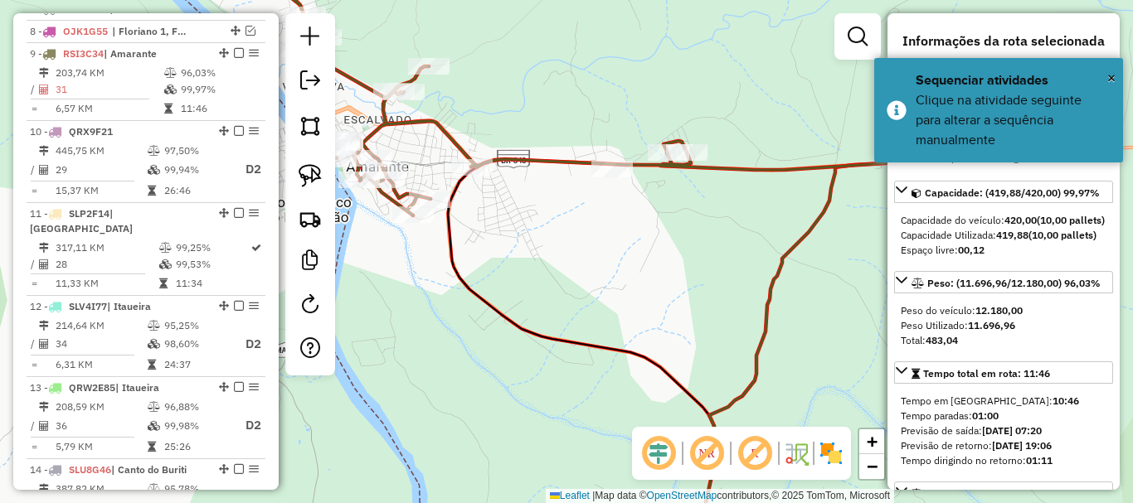
drag, startPoint x: 561, startPoint y: 295, endPoint x: 649, endPoint y: 314, distance: 89.8
click at [625, 309] on div "Janela de atendimento Grade de atendimento Capacidade Transportadoras Veículos …" at bounding box center [566, 251] width 1133 height 503
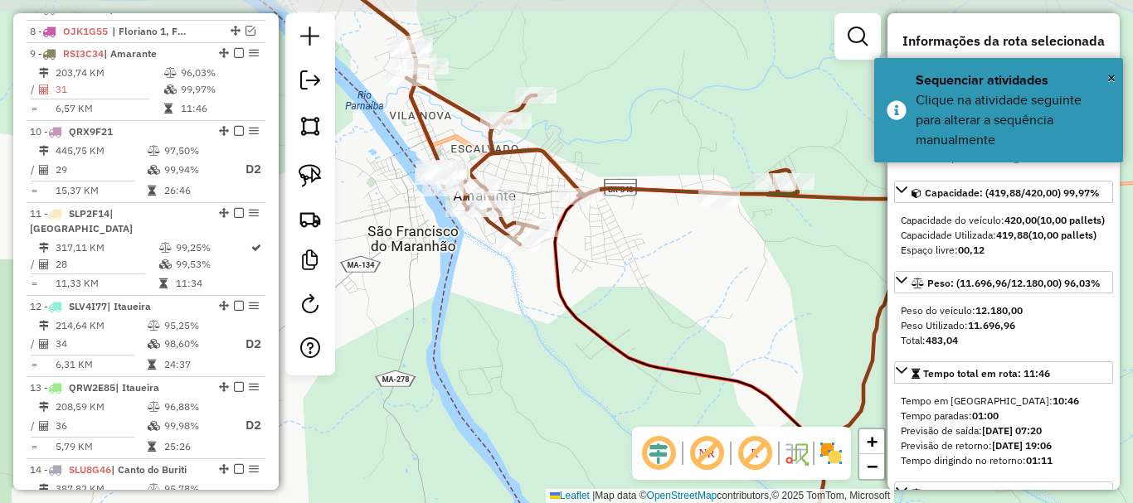
drag, startPoint x: 606, startPoint y: 255, endPoint x: 653, endPoint y: 274, distance: 49.9
click at [651, 274] on div "Janela de atendimento Grade de atendimento Capacidade Transportadoras Veículos …" at bounding box center [566, 251] width 1133 height 503
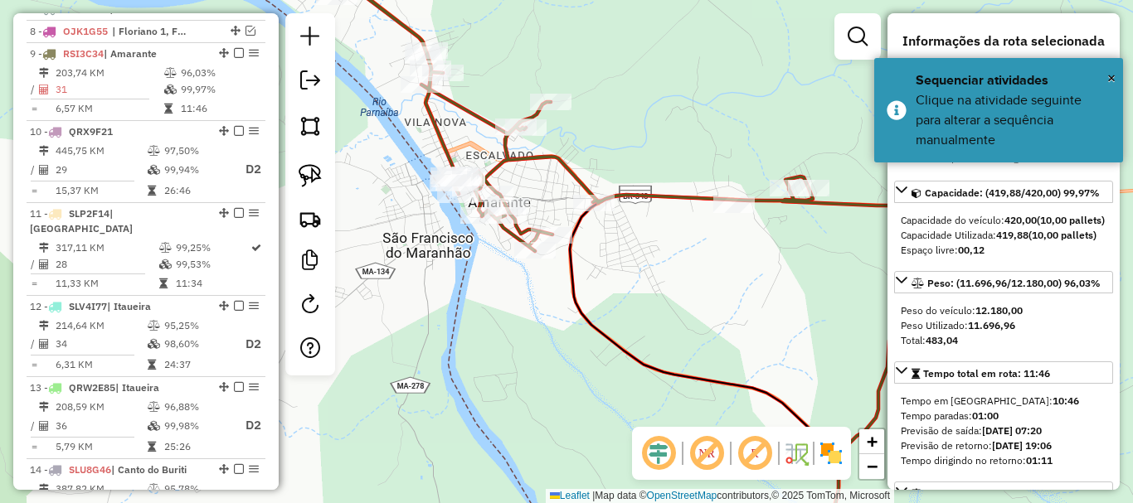
click at [586, 180] on icon at bounding box center [605, 100] width 855 height 302
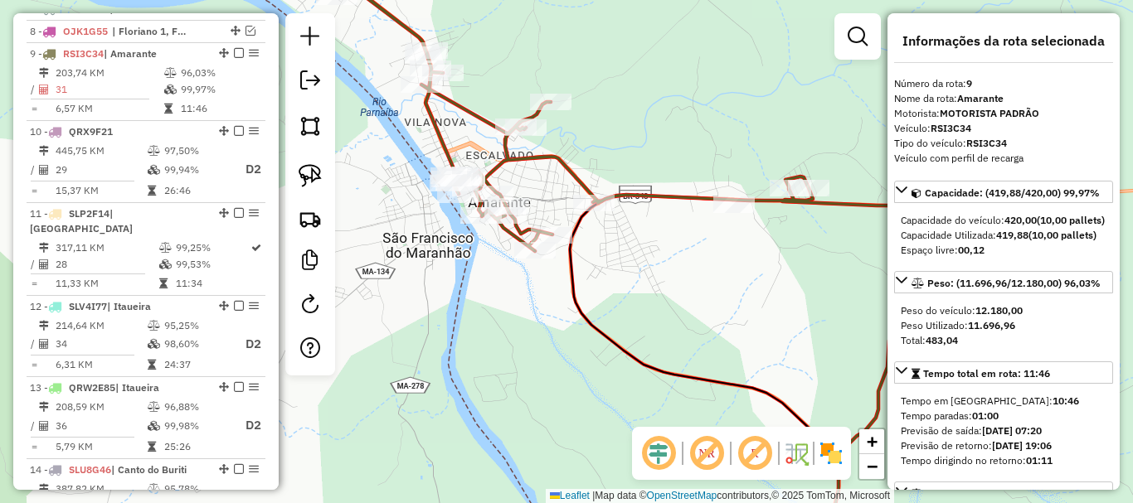
click at [586, 180] on icon at bounding box center [605, 100] width 855 height 302
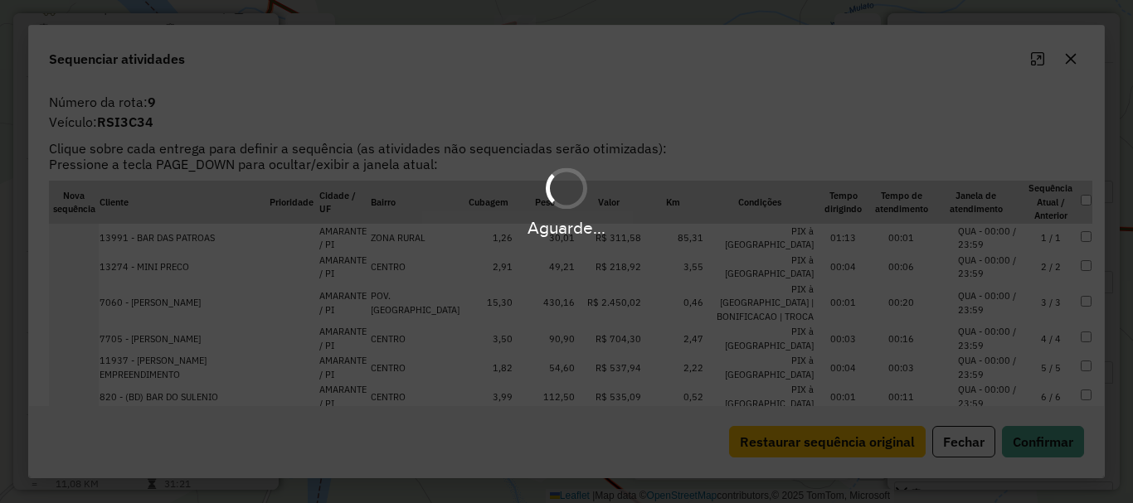
scroll to position [821, 0]
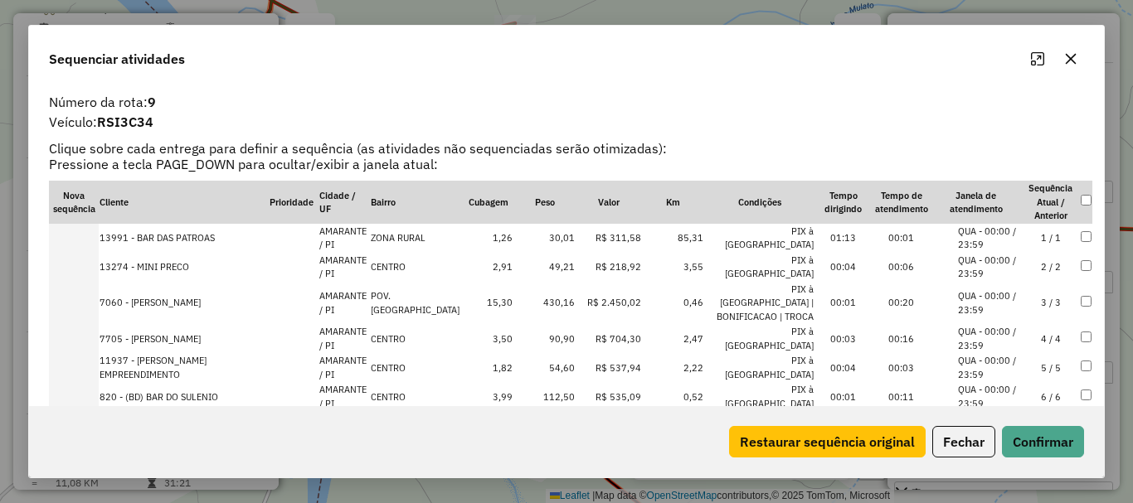
click at [1046, 327] on td "4 / 4" at bounding box center [1051, 338] width 58 height 29
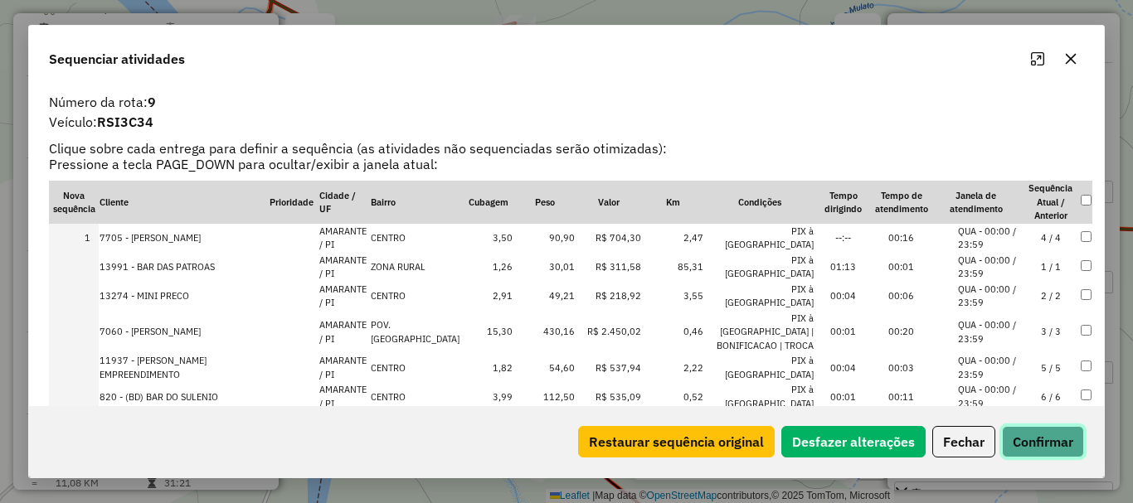
click at [1050, 447] on button "Confirmar" at bounding box center [1043, 442] width 82 height 32
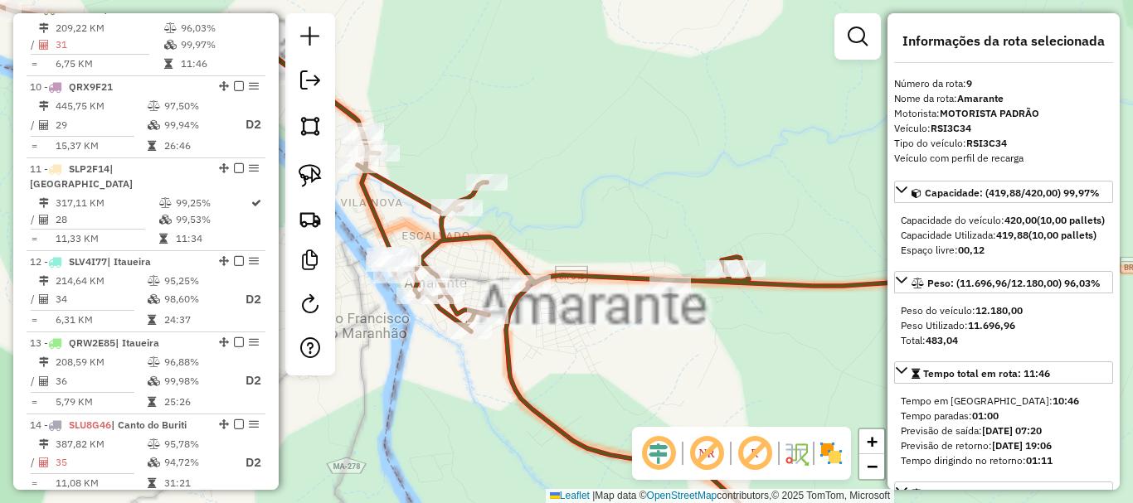
click at [620, 180] on div "Janela de atendimento Grade de atendimento Capacidade Transportadoras Veículos …" at bounding box center [566, 251] width 1133 height 503
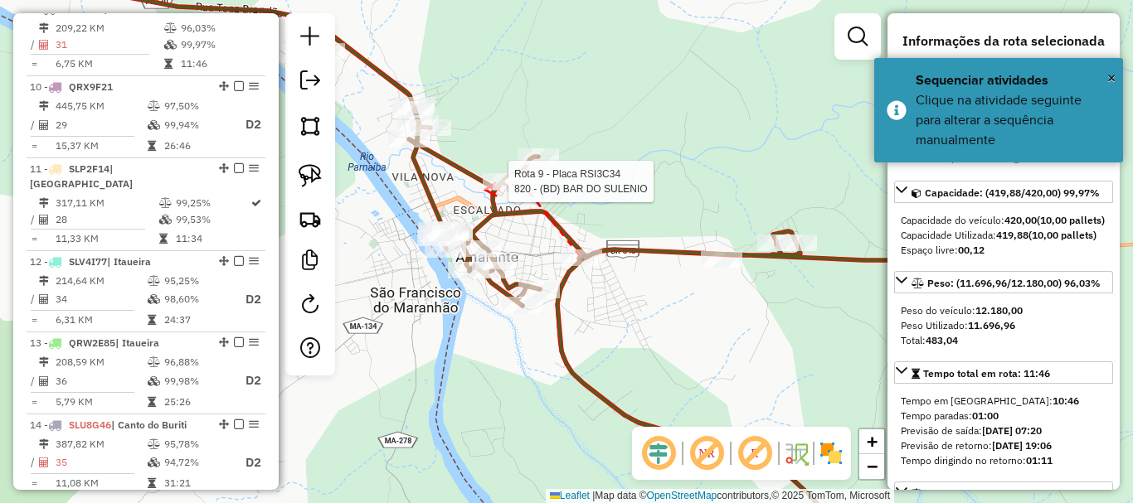
click at [485, 190] on div at bounding box center [503, 181] width 41 height 17
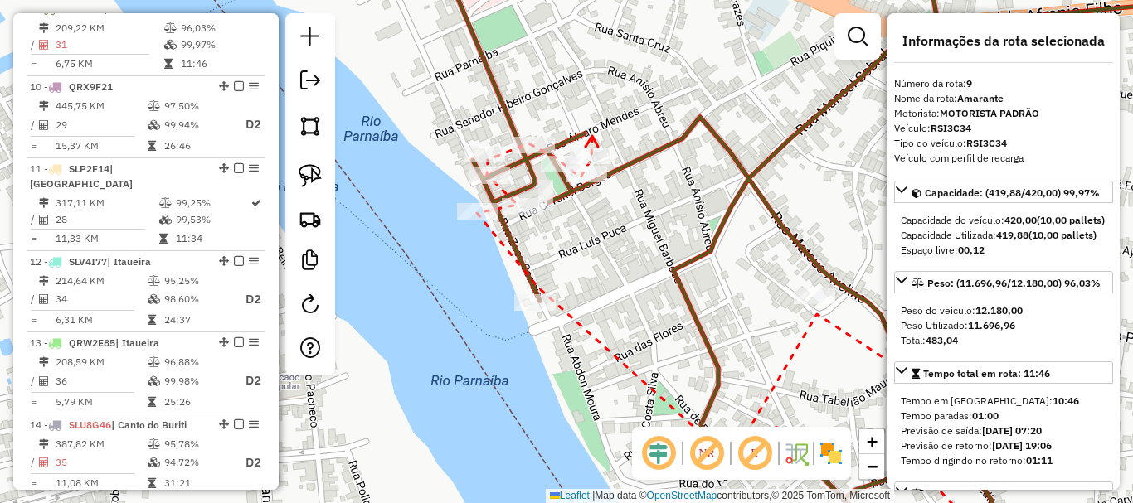
drag, startPoint x: 592, startPoint y: 138, endPoint x: 653, endPoint y: 228, distance: 108.8
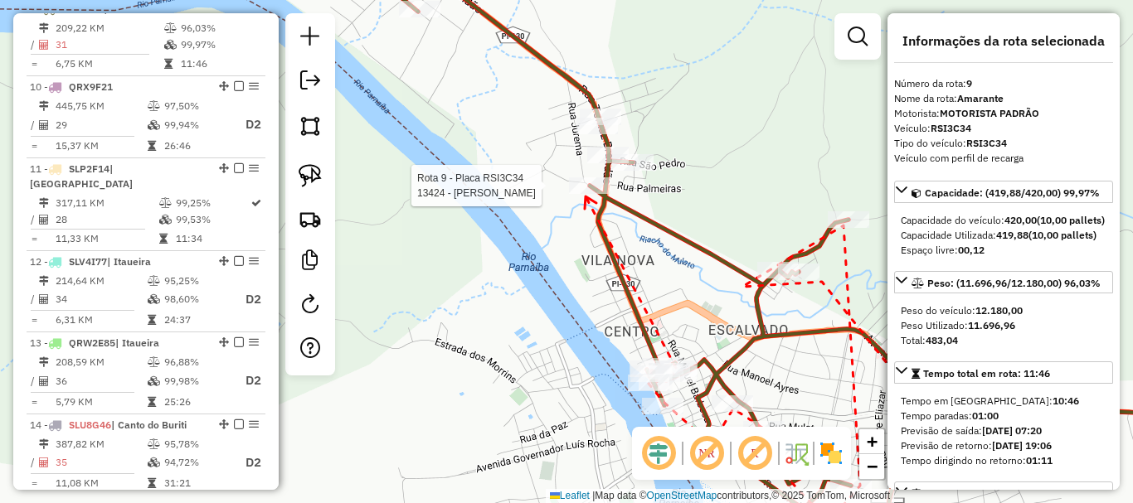
click at [586, 194] on div at bounding box center [589, 185] width 41 height 17
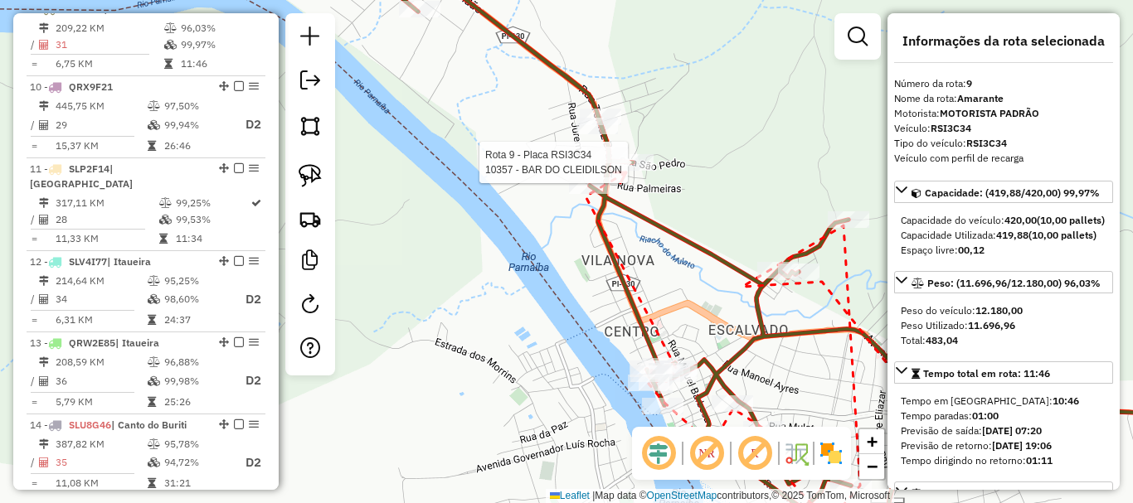
click at [626, 171] on div at bounding box center [632, 162] width 41 height 17
drag, startPoint x: 596, startPoint y: 89, endPoint x: 664, endPoint y: 219, distance: 147.3
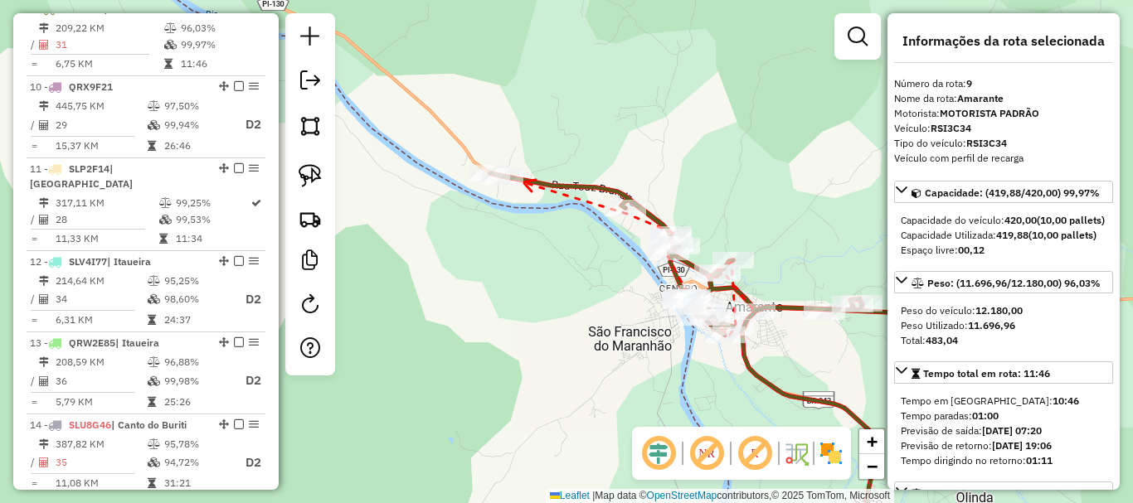
click at [523, 182] on icon at bounding box center [529, 186] width 12 height 12
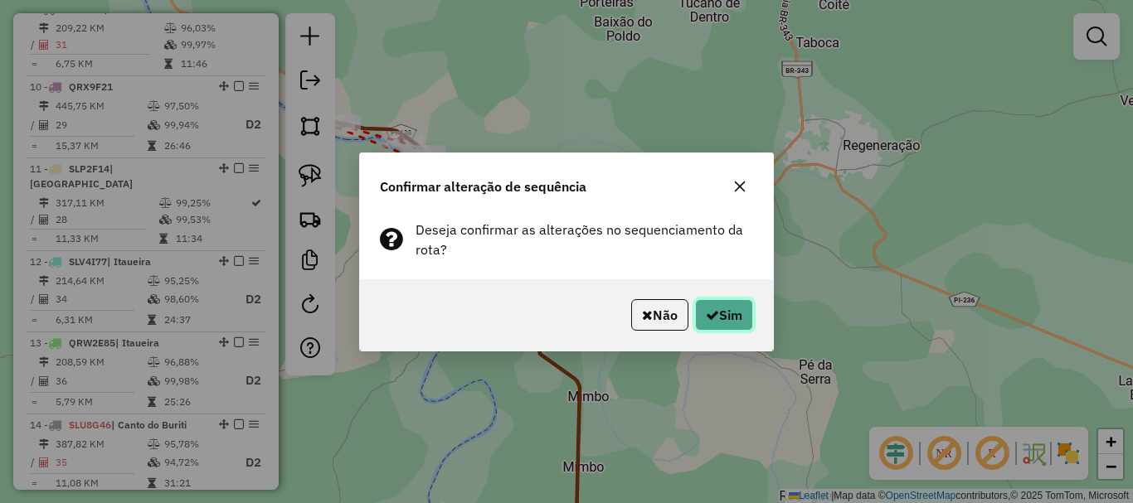
click at [727, 315] on button "Sim" at bounding box center [724, 315] width 58 height 32
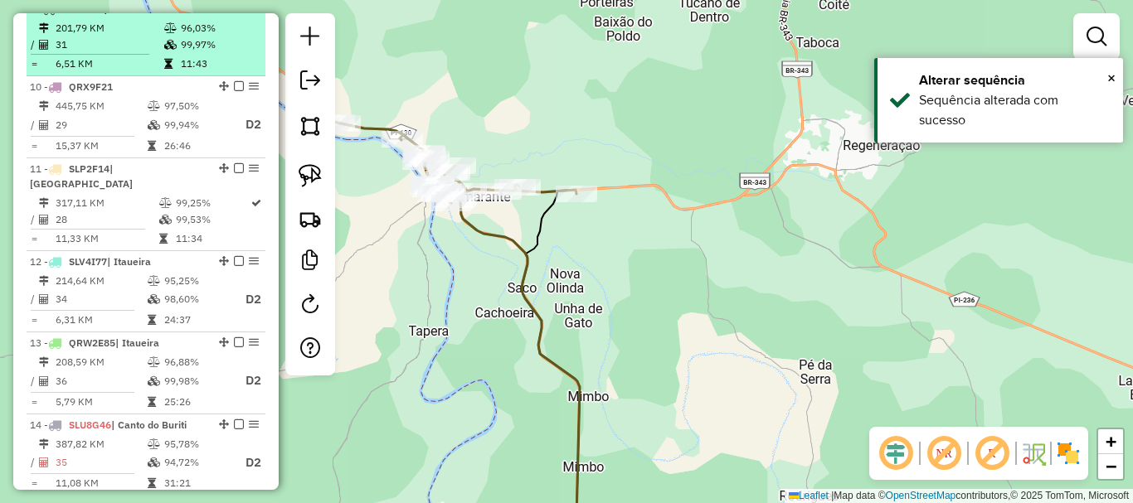
click at [234, 13] on em at bounding box center [239, 8] width 10 height 10
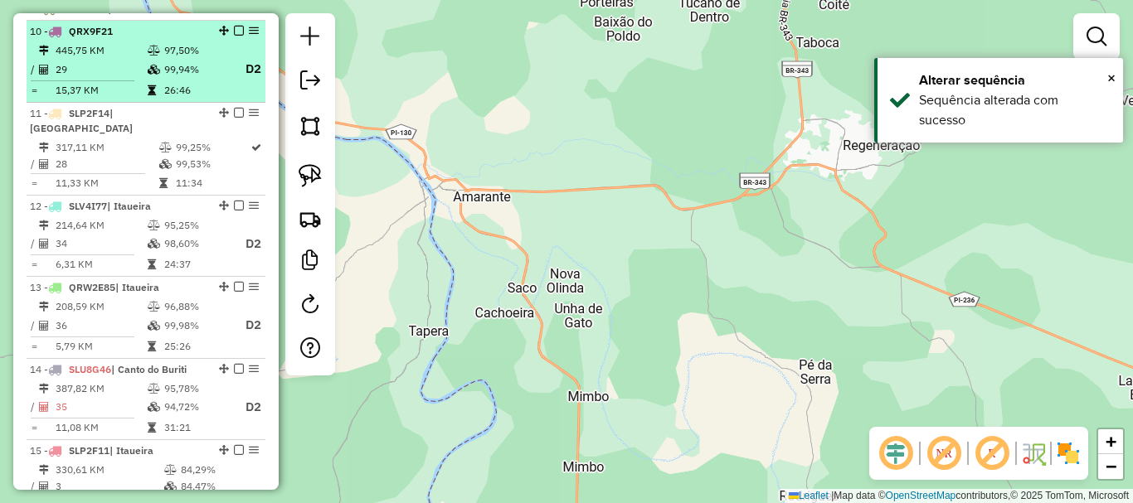
click at [181, 99] on td "26:46" at bounding box center [196, 90] width 66 height 17
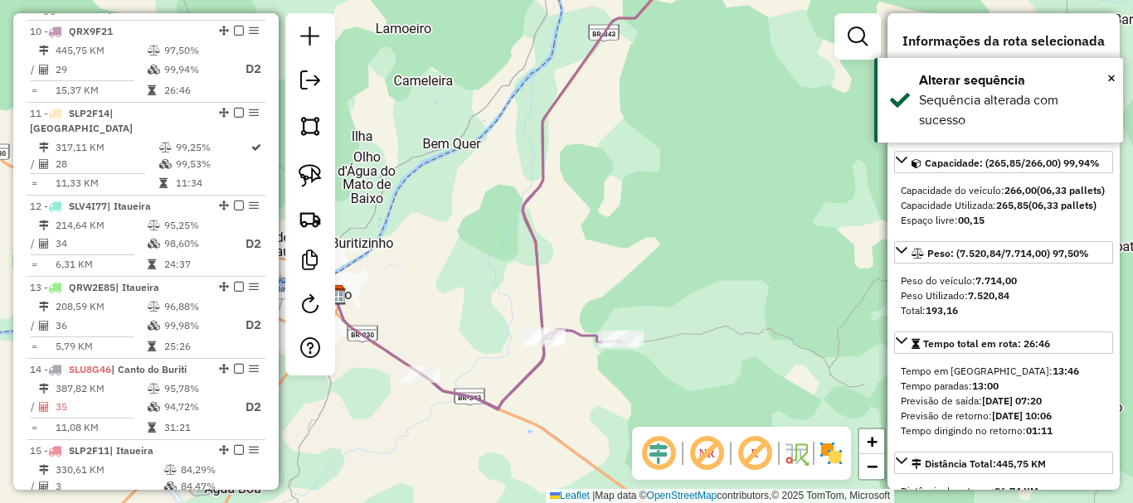
click at [472, 397] on icon at bounding box center [591, 179] width 341 height 460
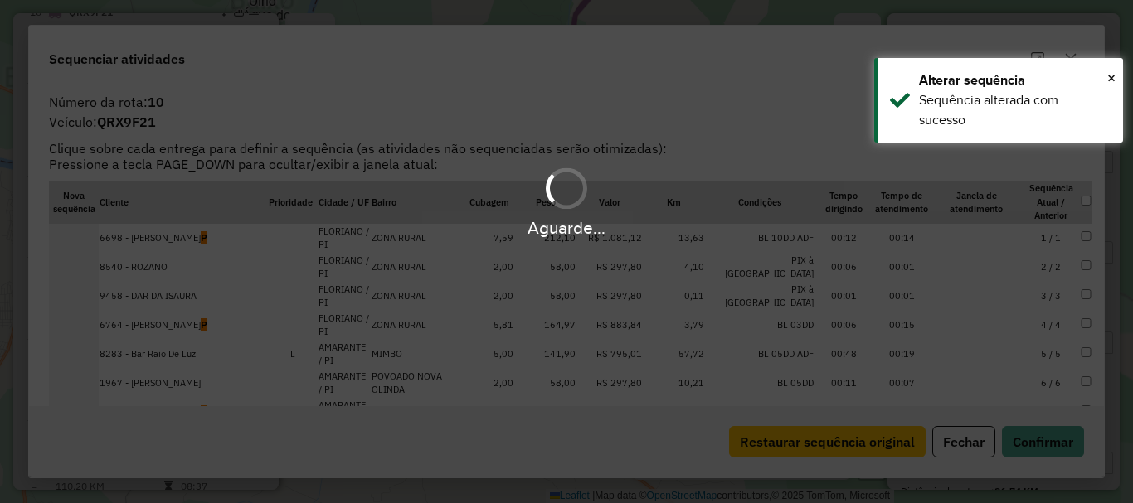
scroll to position [844, 0]
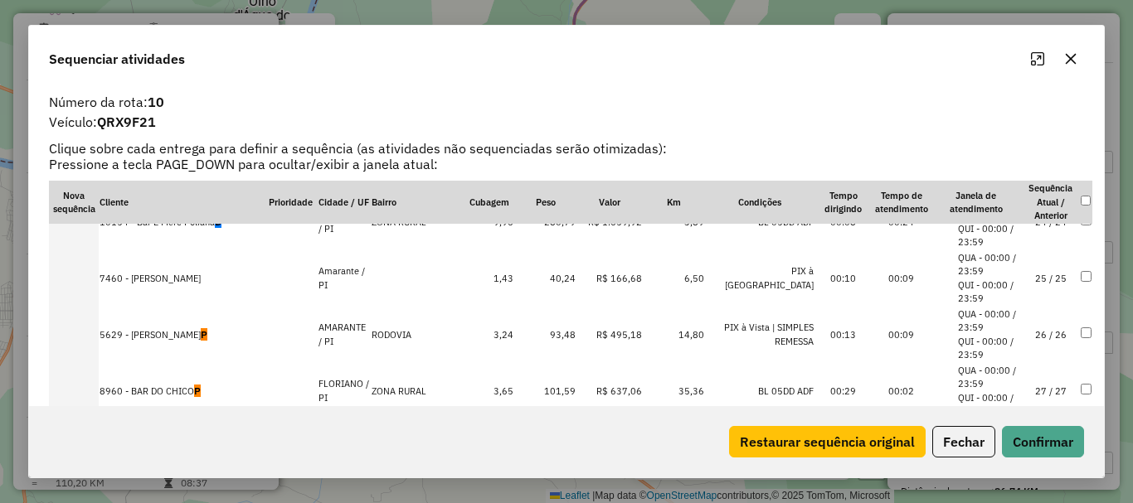
click at [1022, 388] on td "27 / 27" at bounding box center [1051, 391] width 58 height 56
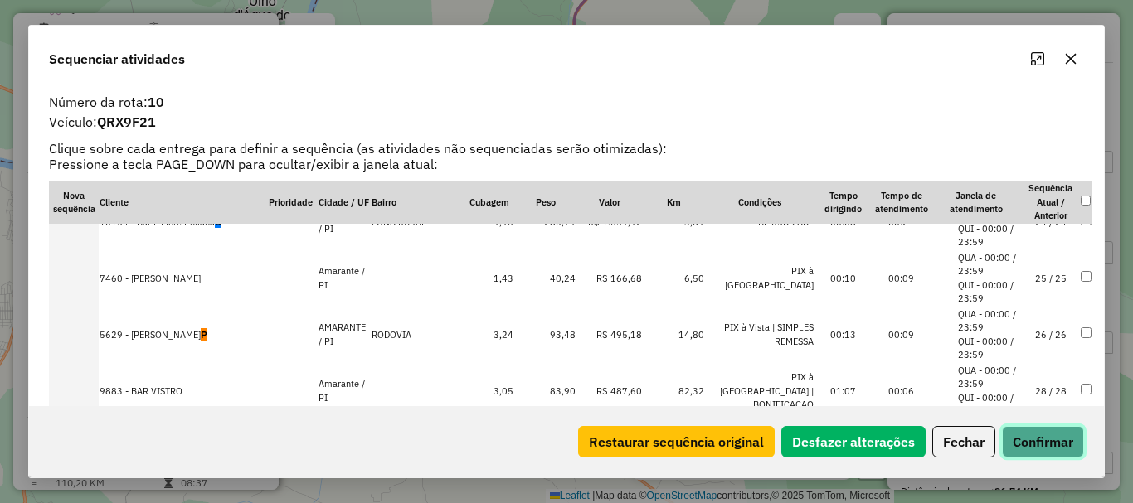
click at [1051, 446] on button "Confirmar" at bounding box center [1043, 442] width 82 height 32
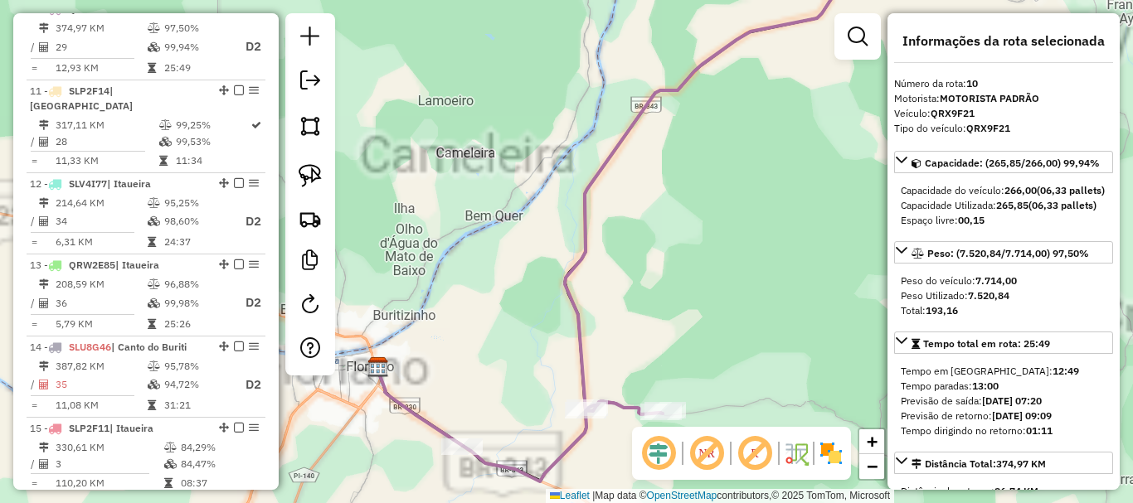
click at [465, 455] on div at bounding box center [461, 447] width 41 height 17
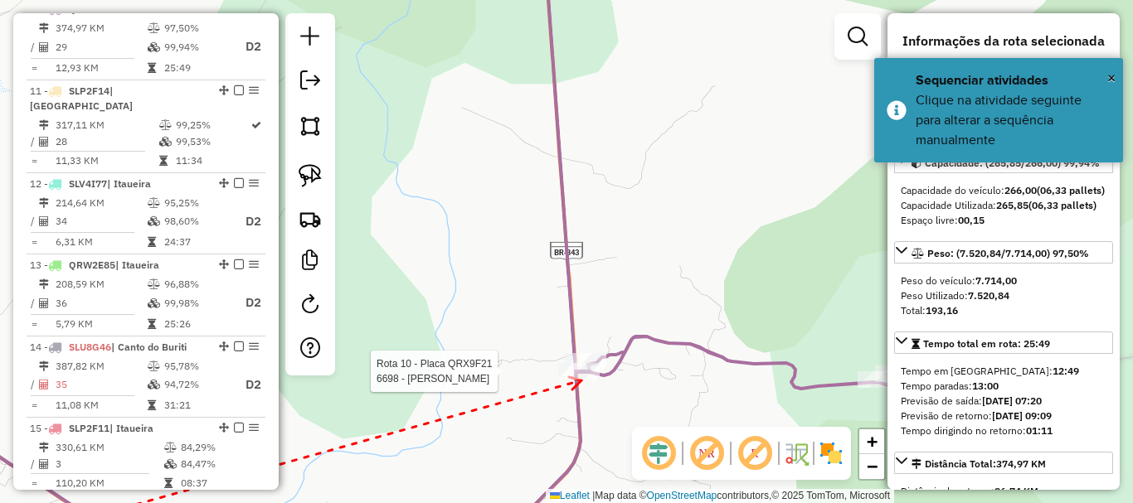
click at [581, 380] on div at bounding box center [578, 371] width 41 height 17
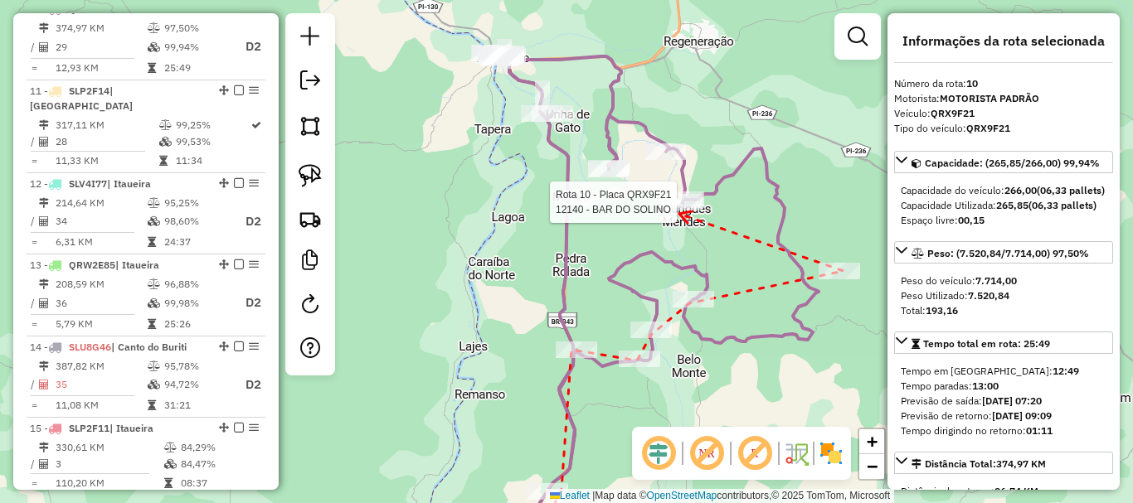
click at [679, 211] on div at bounding box center [681, 202] width 41 height 17
click at [695, 191] on icon at bounding box center [689, 197] width 12 height 12
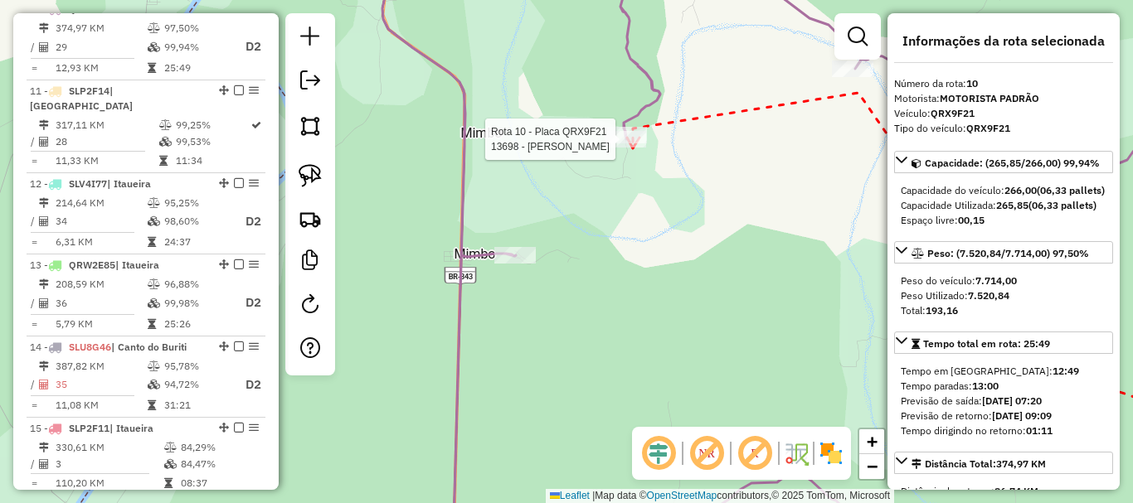
click at [633, 148] on div at bounding box center [625, 139] width 41 height 17
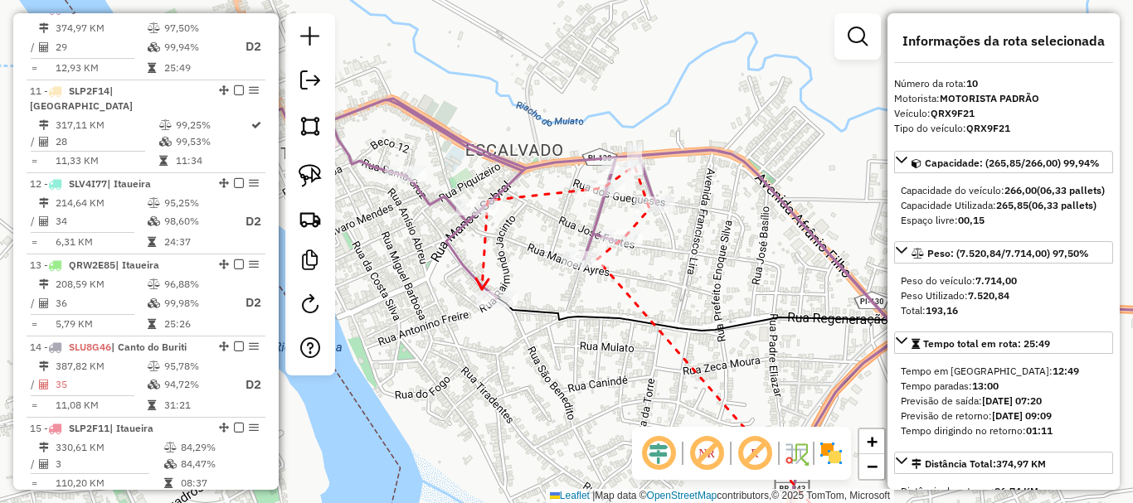
click at [482, 289] on icon at bounding box center [482, 284] width 12 height 11
drag, startPoint x: 363, startPoint y: 210, endPoint x: 552, endPoint y: 270, distance: 197.8
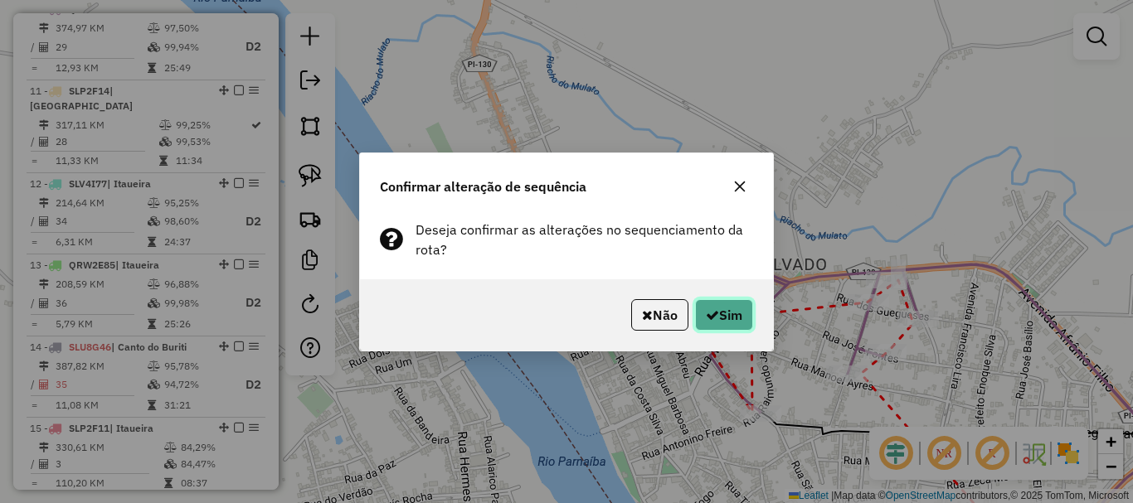
click at [747, 329] on button "Sim" at bounding box center [724, 315] width 58 height 32
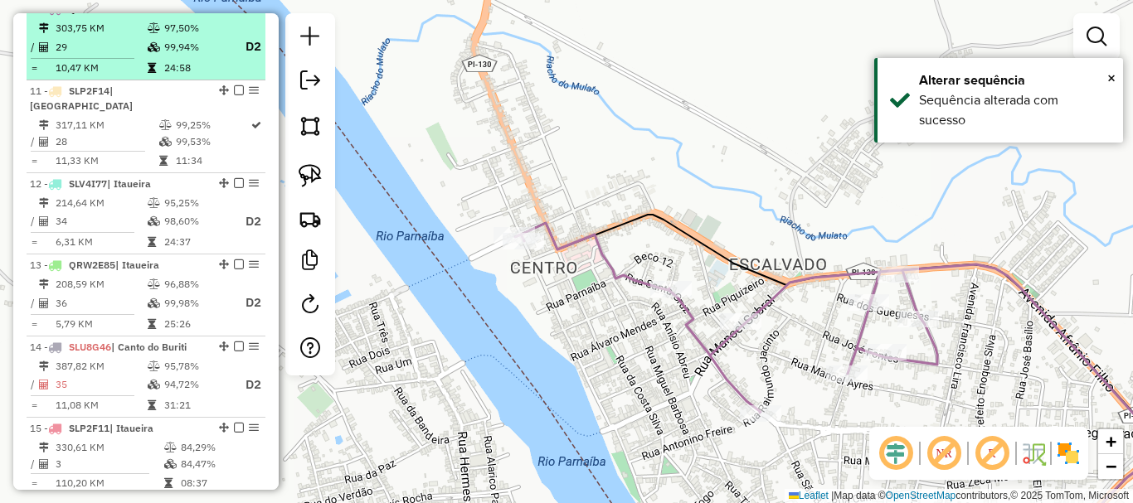
click at [234, 13] on em at bounding box center [239, 8] width 10 height 10
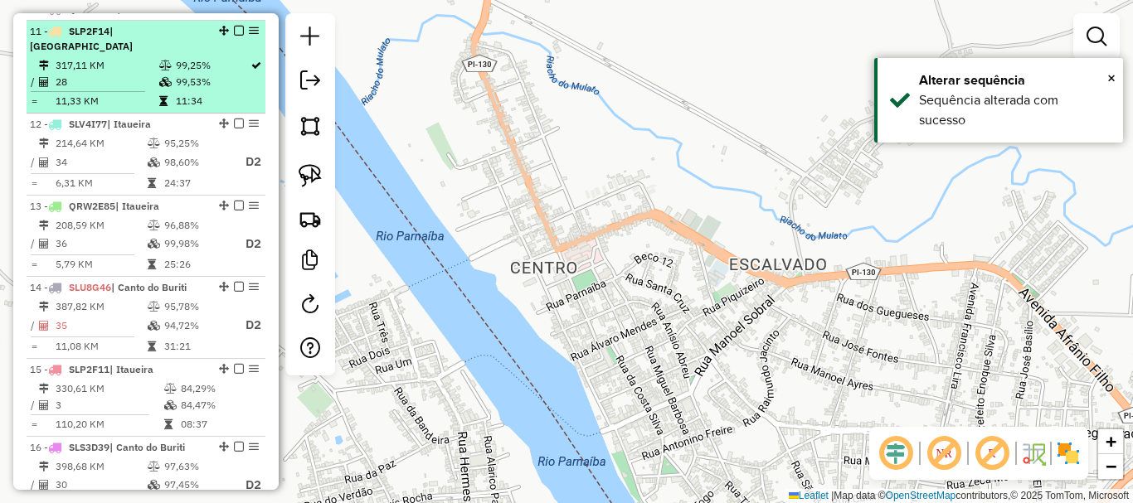
click at [200, 74] on td "99,25%" at bounding box center [212, 65] width 75 height 17
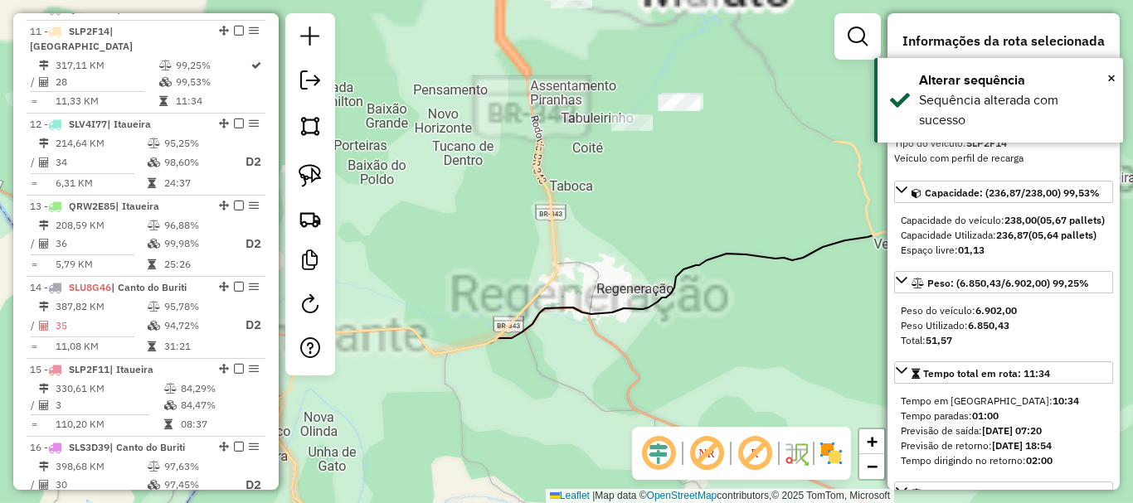
drag, startPoint x: 591, startPoint y: 59, endPoint x: 616, endPoint y: 341, distance: 283.2
click at [632, 376] on div "Janela de atendimento Grade de atendimento Capacidade Transportadoras Veículos …" at bounding box center [566, 251] width 1133 height 503
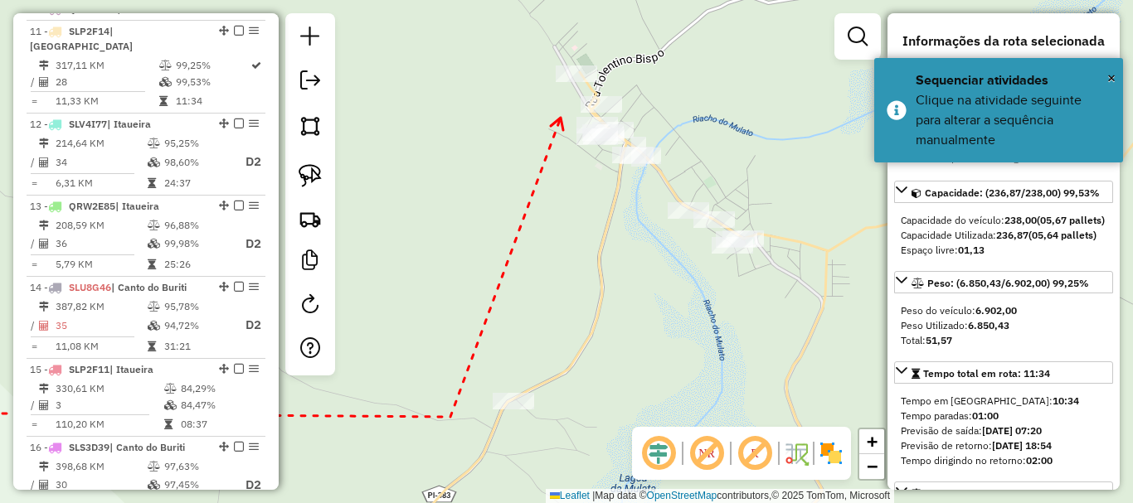
click at [557, 82] on div at bounding box center [576, 74] width 41 height 17
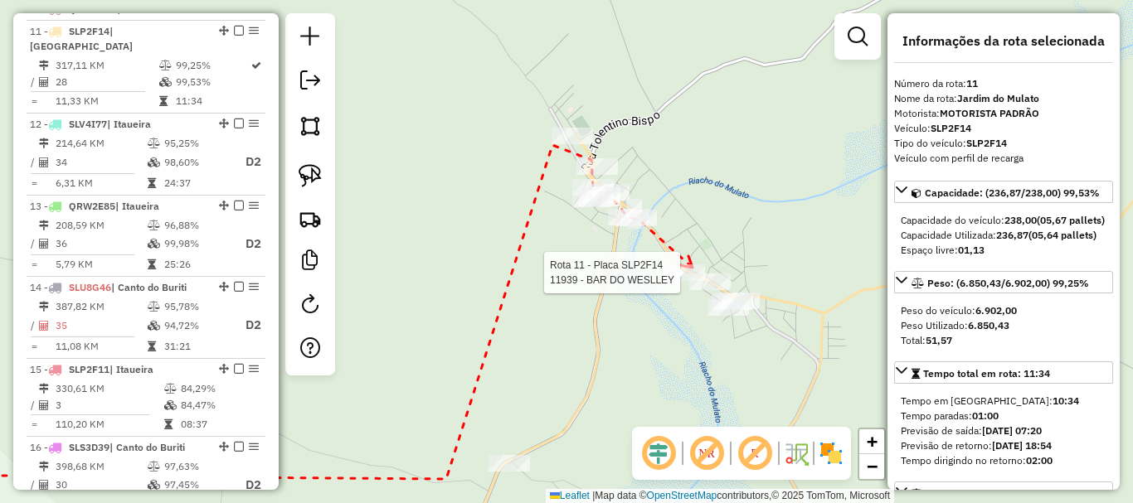
click at [683, 281] on div at bounding box center [684, 273] width 41 height 17
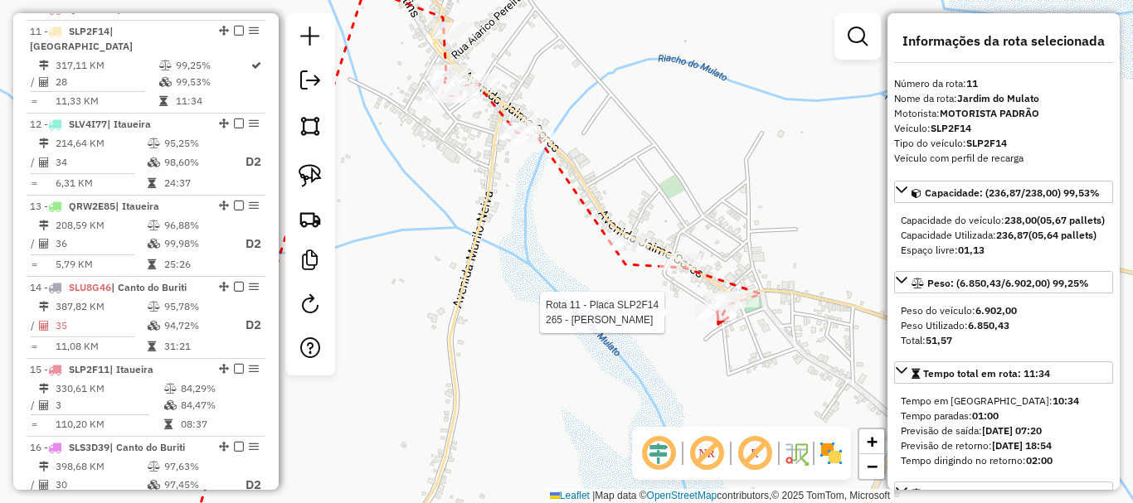
click at [718, 321] on div at bounding box center [715, 312] width 41 height 17
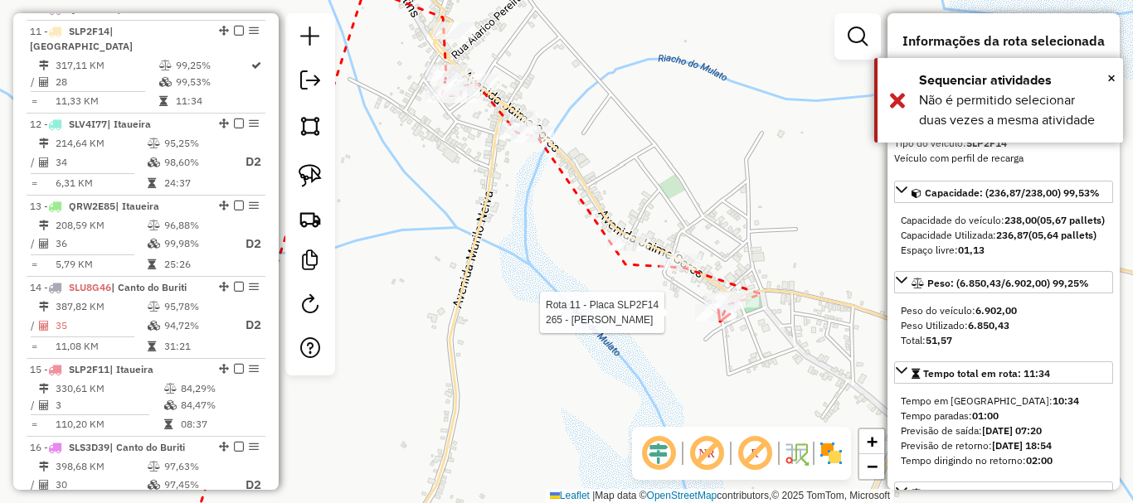
click at [720, 321] on div at bounding box center [715, 312] width 41 height 17
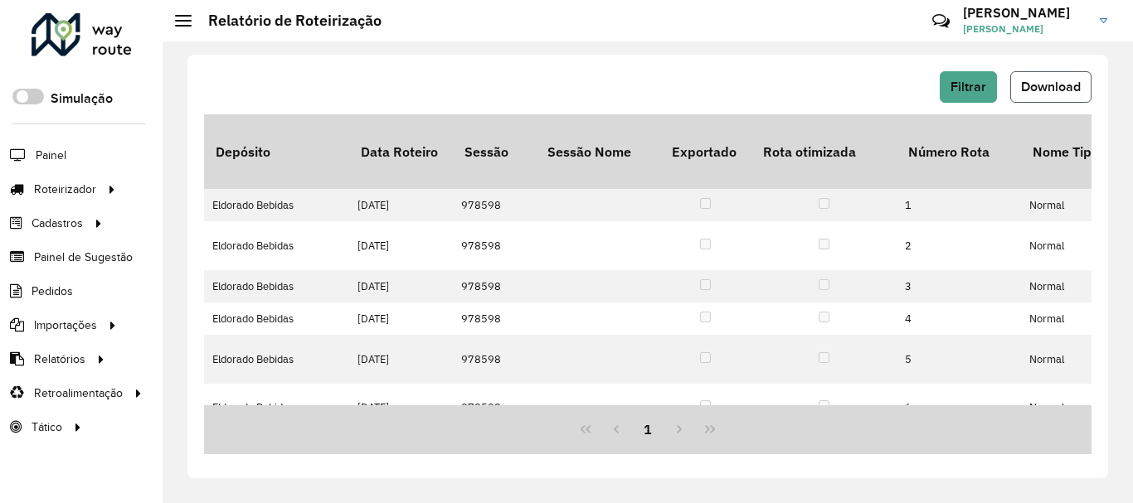
click at [1058, 96] on button "Download" at bounding box center [1050, 87] width 81 height 32
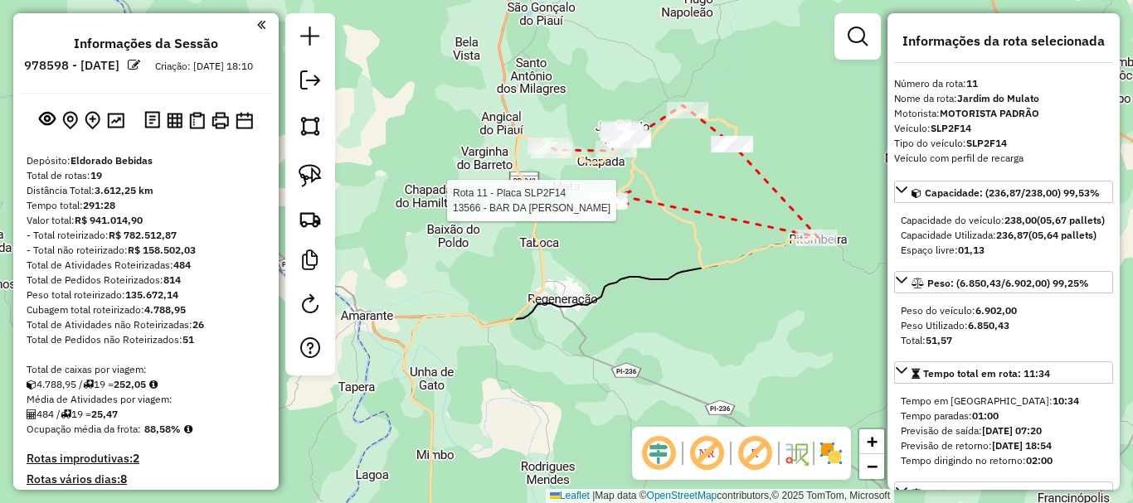
scroll to position [844, 0]
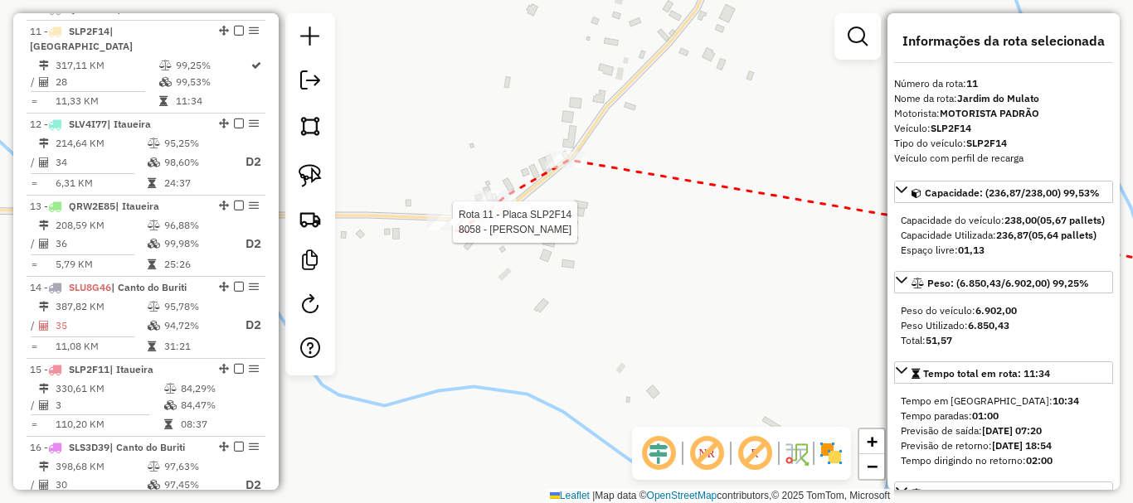
click at [455, 231] on div at bounding box center [447, 222] width 41 height 17
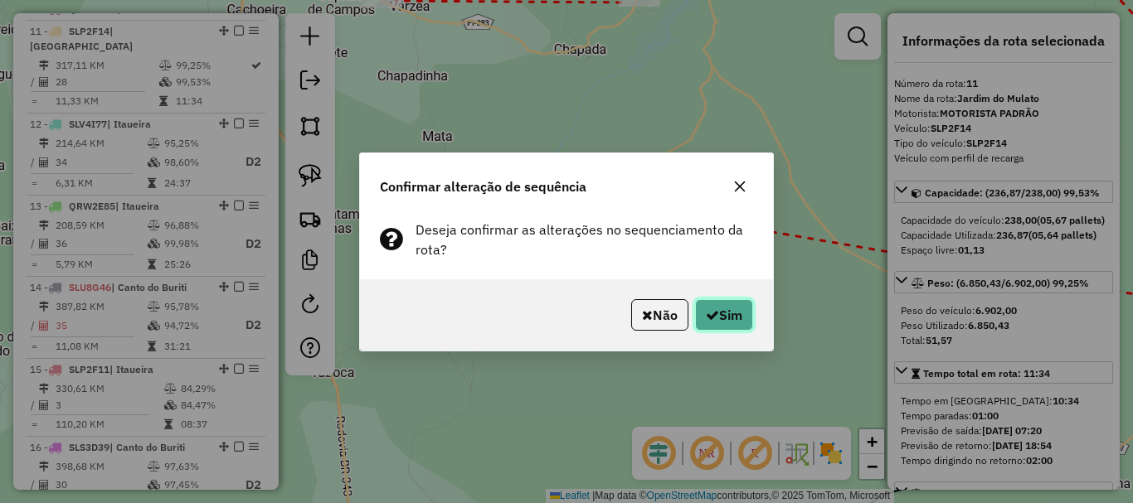
click at [746, 311] on button "Sim" at bounding box center [724, 315] width 58 height 32
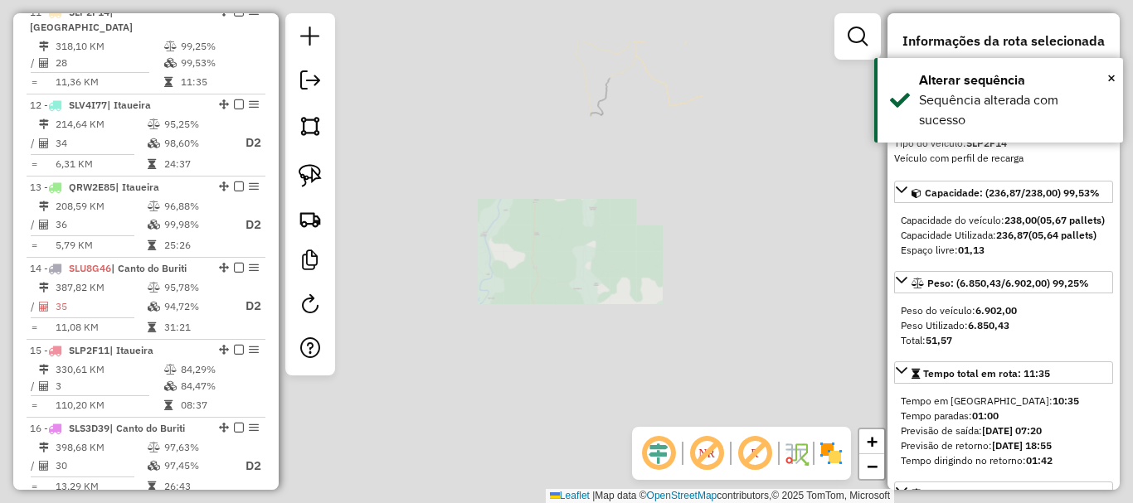
scroll to position [866, 0]
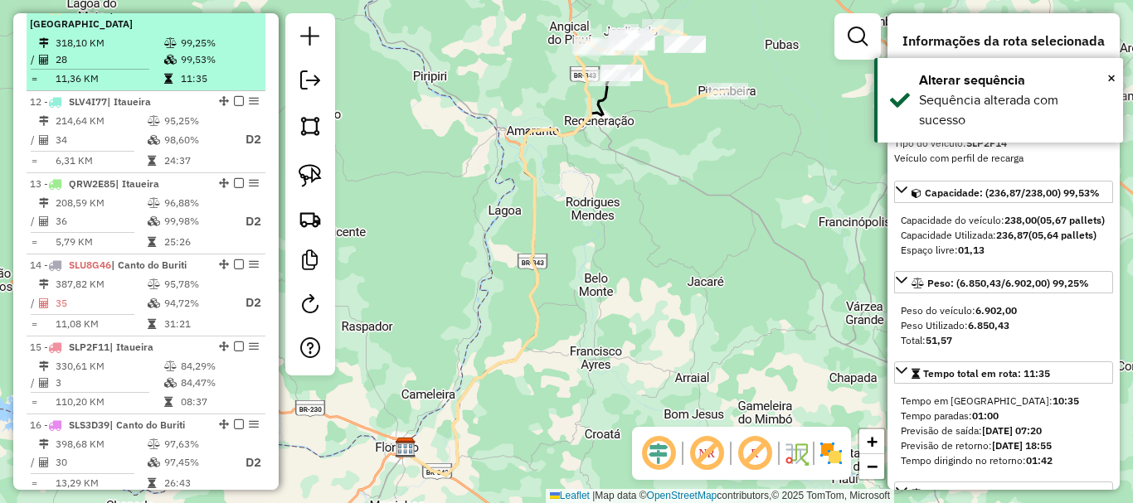
click at [234, 13] on em at bounding box center [239, 8] width 10 height 10
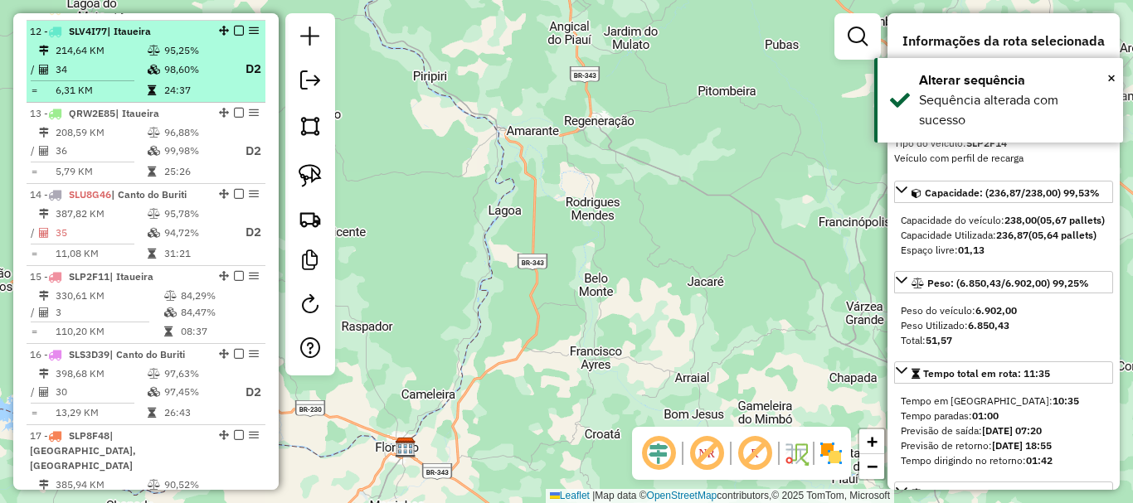
click at [182, 80] on td "98,60%" at bounding box center [196, 69] width 66 height 21
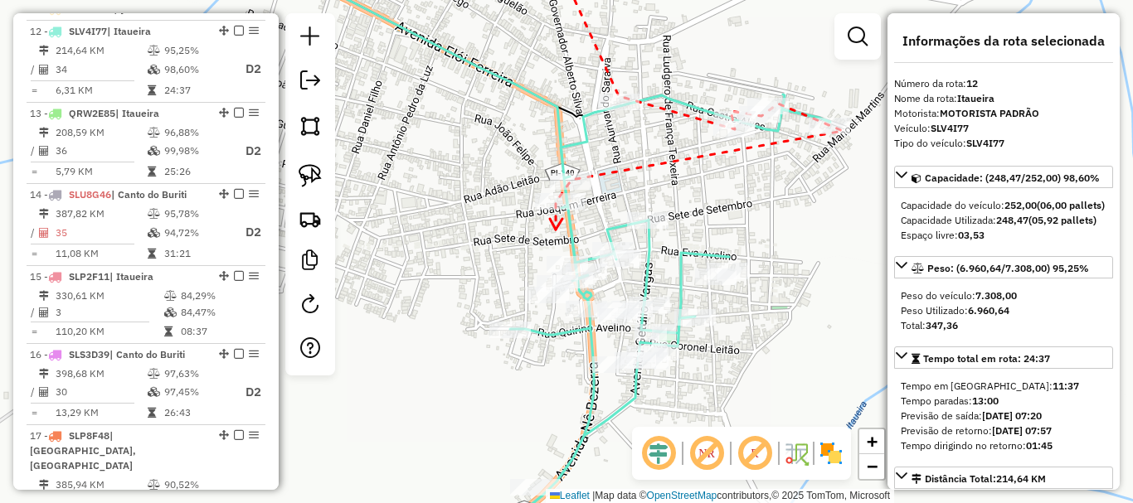
drag, startPoint x: 743, startPoint y: 233, endPoint x: 577, endPoint y: 197, distance: 169.9
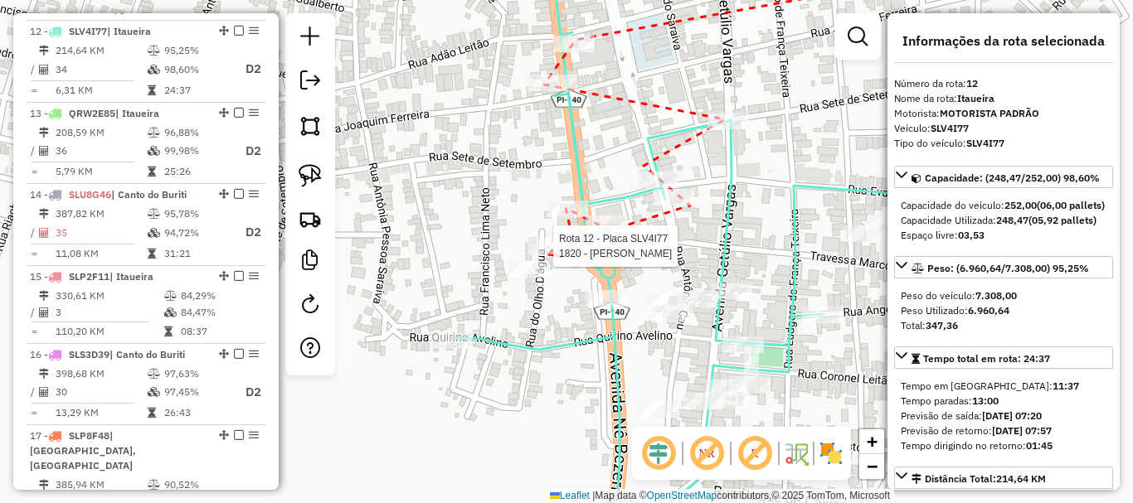
click at [549, 255] on div at bounding box center [548, 246] width 41 height 17
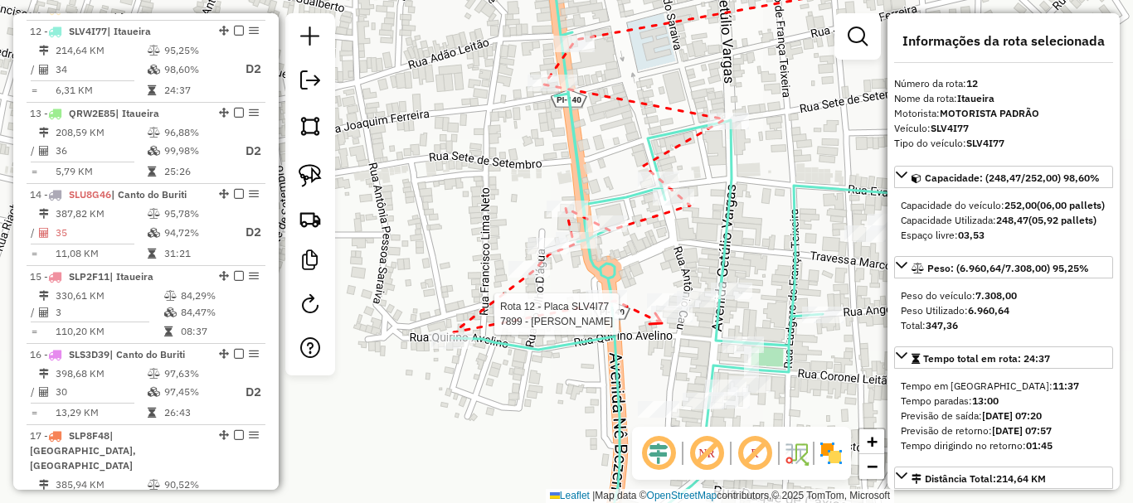
click at [662, 323] on div at bounding box center [671, 314] width 41 height 17
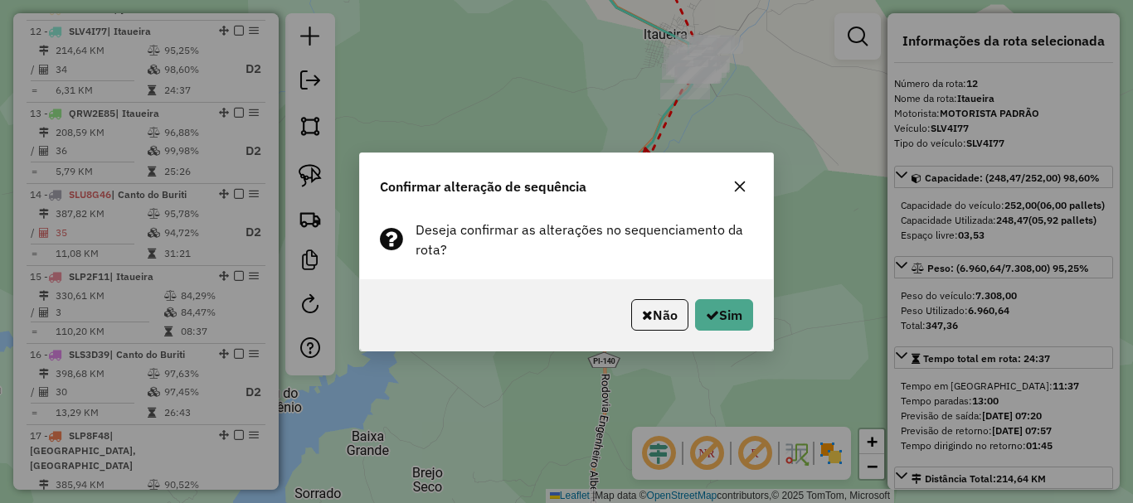
click at [708, 298] on div "Não Sim" at bounding box center [566, 315] width 413 height 71
click at [711, 306] on button "Sim" at bounding box center [724, 315] width 58 height 32
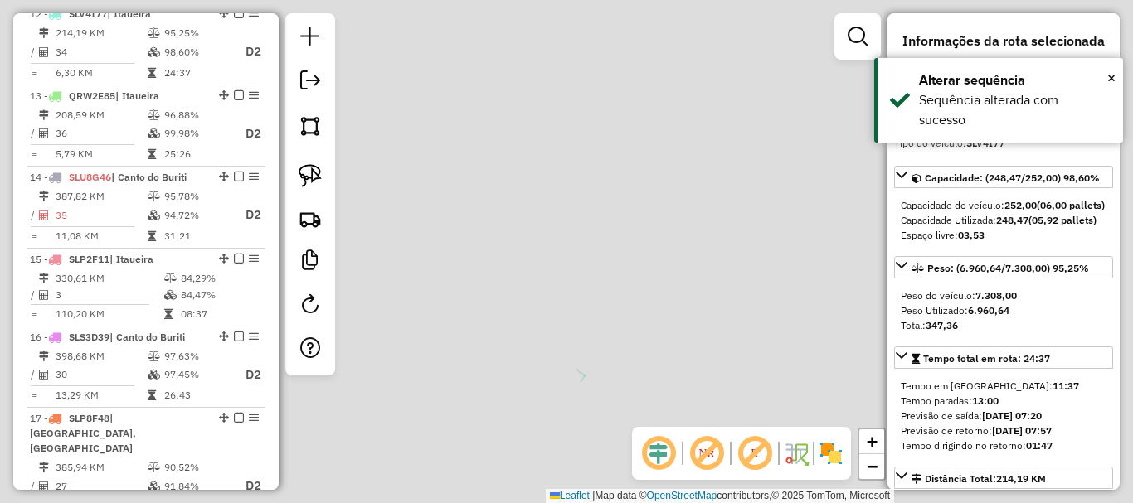
scroll to position [888, 0]
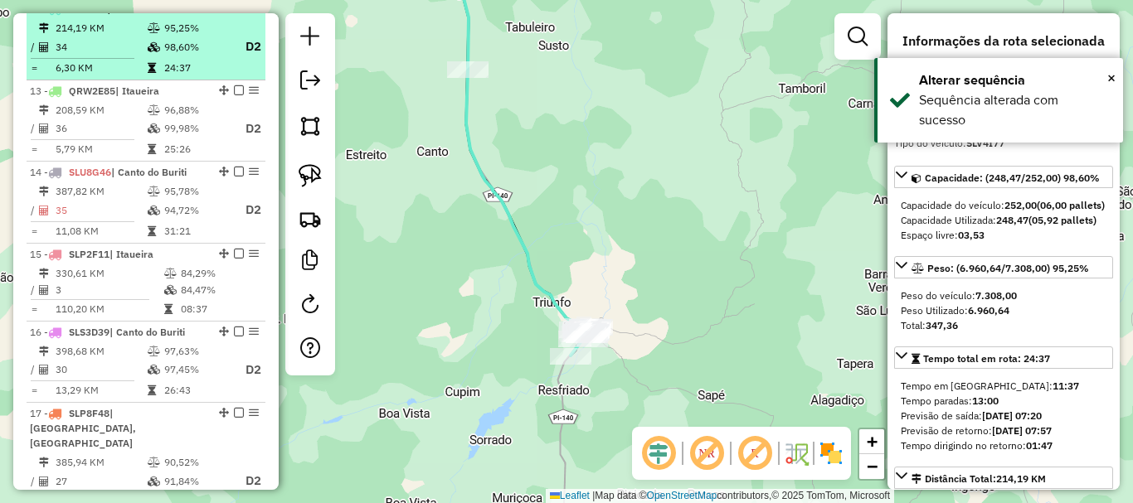
click at [235, 17] on div "12 - SLV4I77 | Itaueira" at bounding box center [146, 9] width 232 height 15
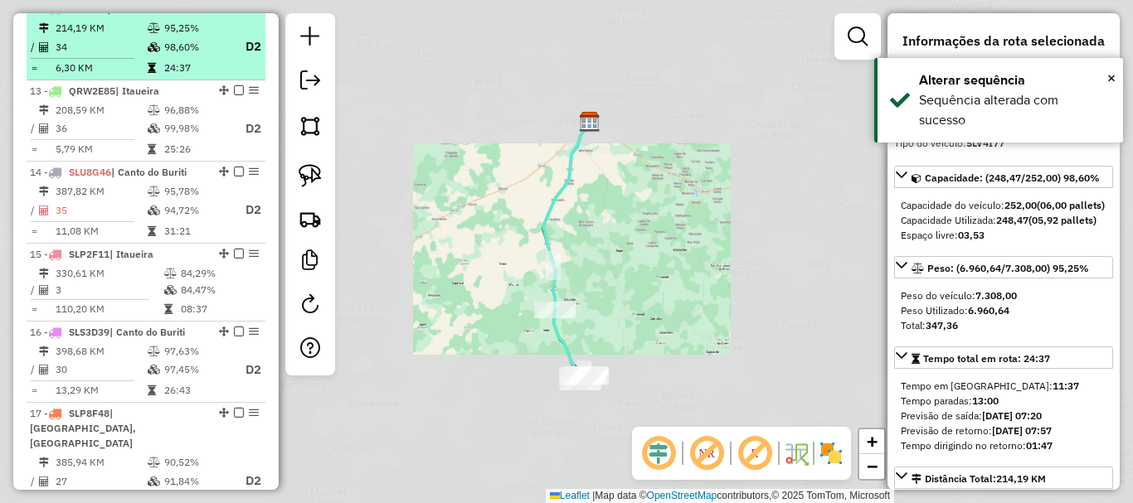
click at [235, 13] on em at bounding box center [239, 8] width 10 height 10
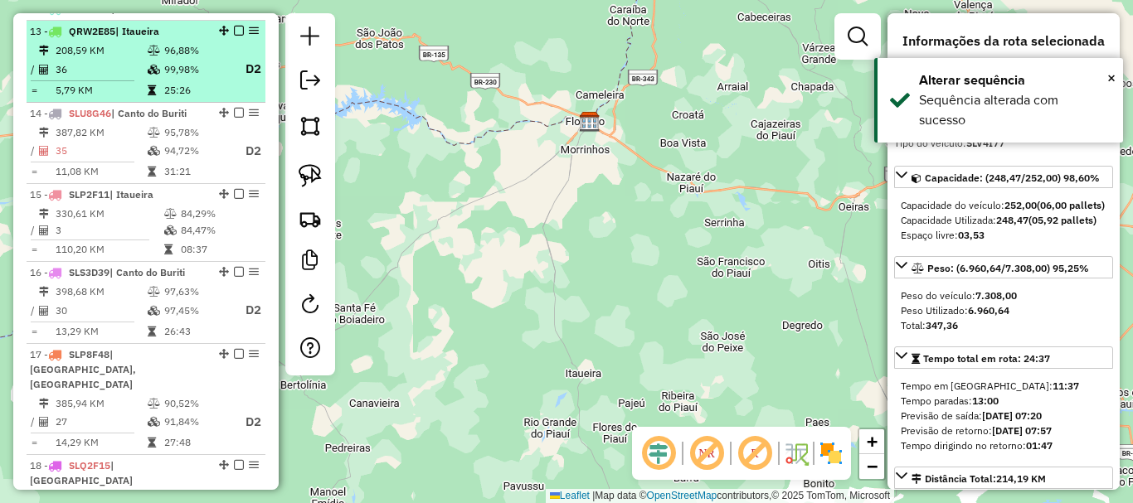
click at [185, 103] on li "13 - QRW2E85 | [GEOGRAPHIC_DATA] 208,59 KM 96,88% / 36 99,98% D2 = 5,79 KM 25:26" at bounding box center [146, 62] width 239 height 82
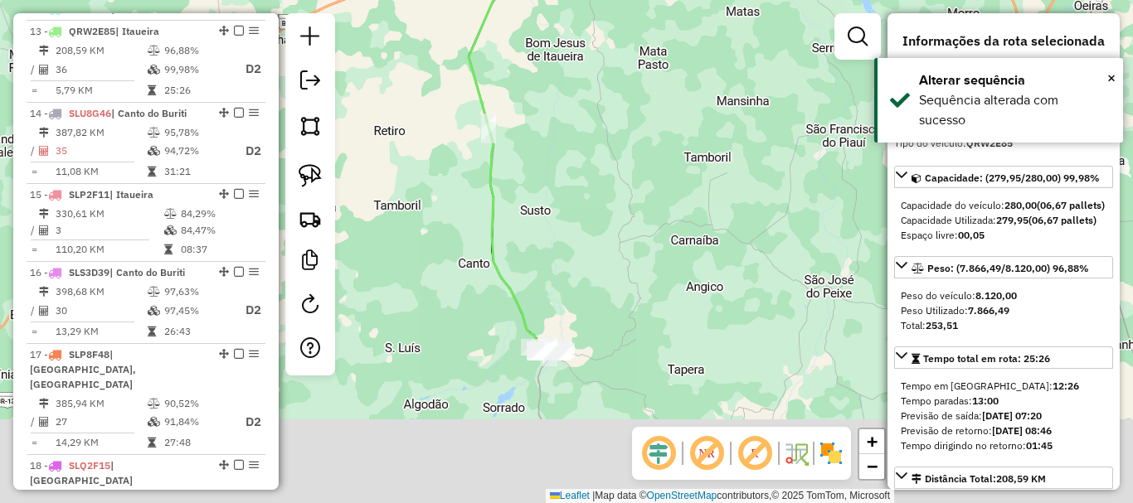
drag, startPoint x: 572, startPoint y: 276, endPoint x: 561, endPoint y: 241, distance: 37.5
click at [566, 226] on div "Janela de atendimento Grade de atendimento Capacidade Transportadoras Veículos …" at bounding box center [566, 251] width 1133 height 503
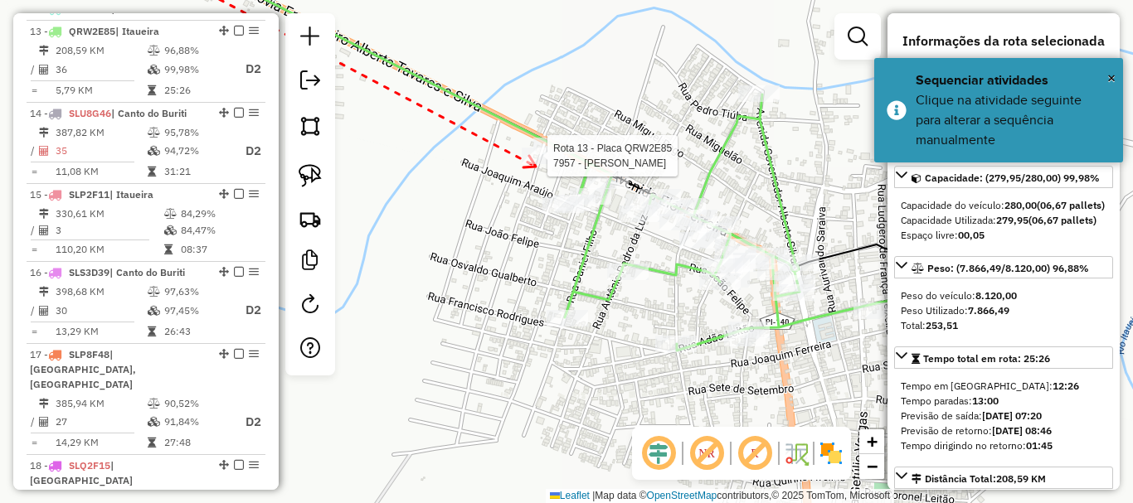
click at [536, 164] on div at bounding box center [542, 156] width 41 height 17
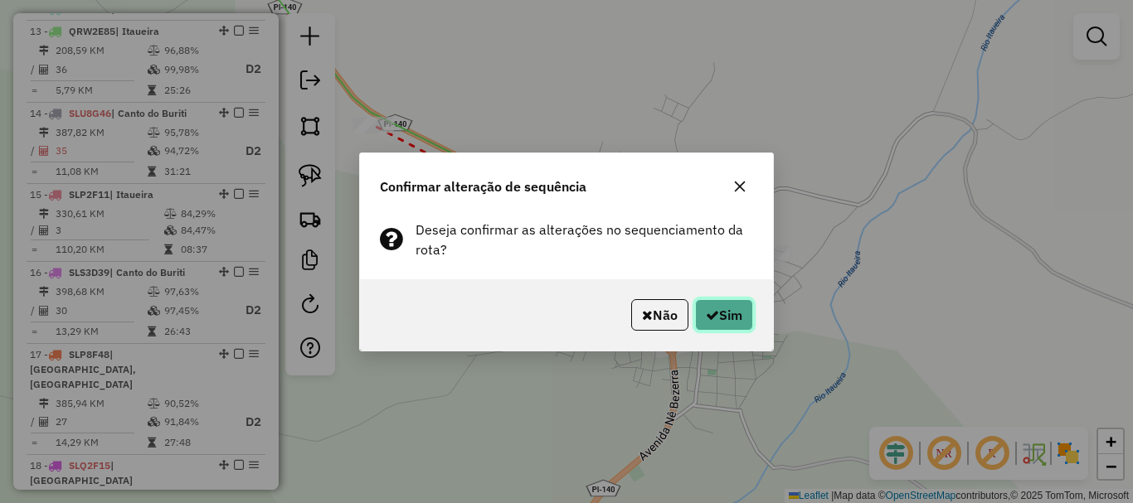
click at [732, 313] on button "Sim" at bounding box center [724, 315] width 58 height 32
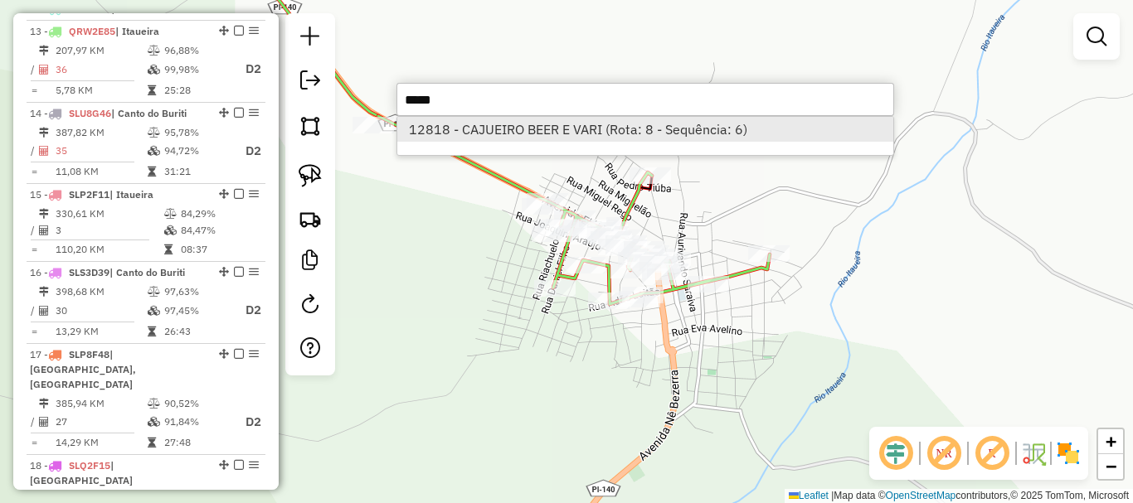
type input "*****"
click at [566, 140] on li "12818 - CAJUEIRO BEER E VARI (Rota: 8 - Sequência: 6)" at bounding box center [645, 129] width 496 height 25
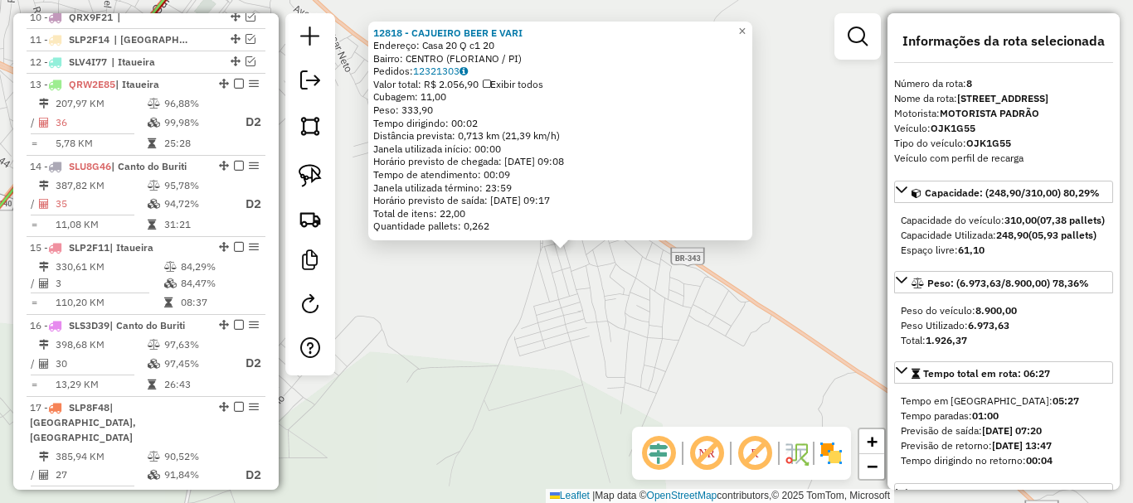
scroll to position [799, 0]
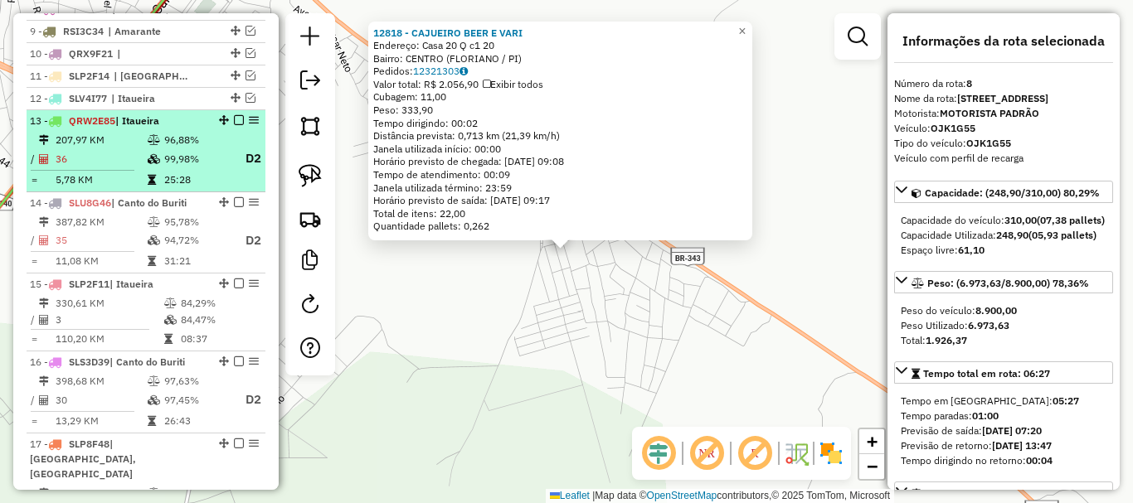
click at [222, 169] on td "99,98%" at bounding box center [196, 158] width 66 height 21
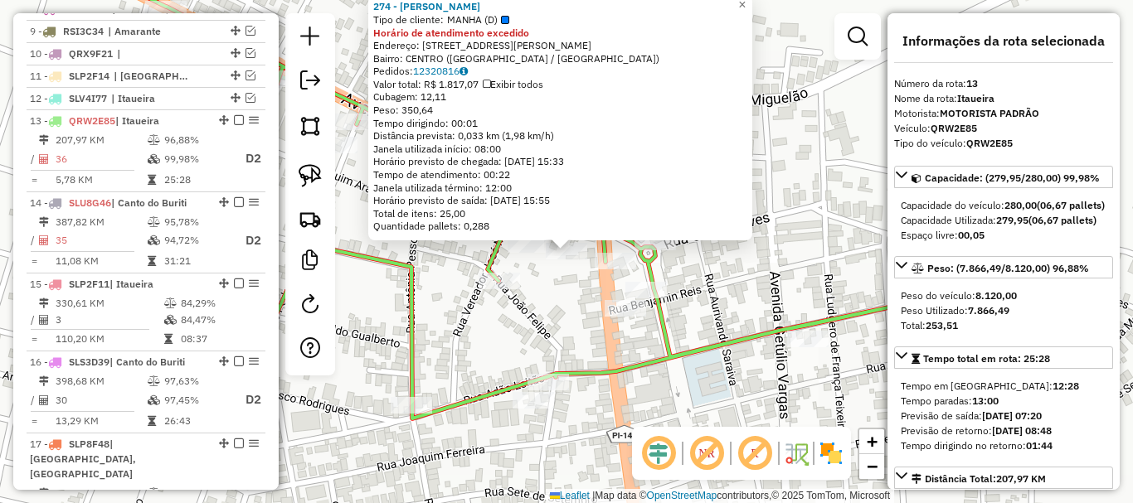
scroll to position [911, 0]
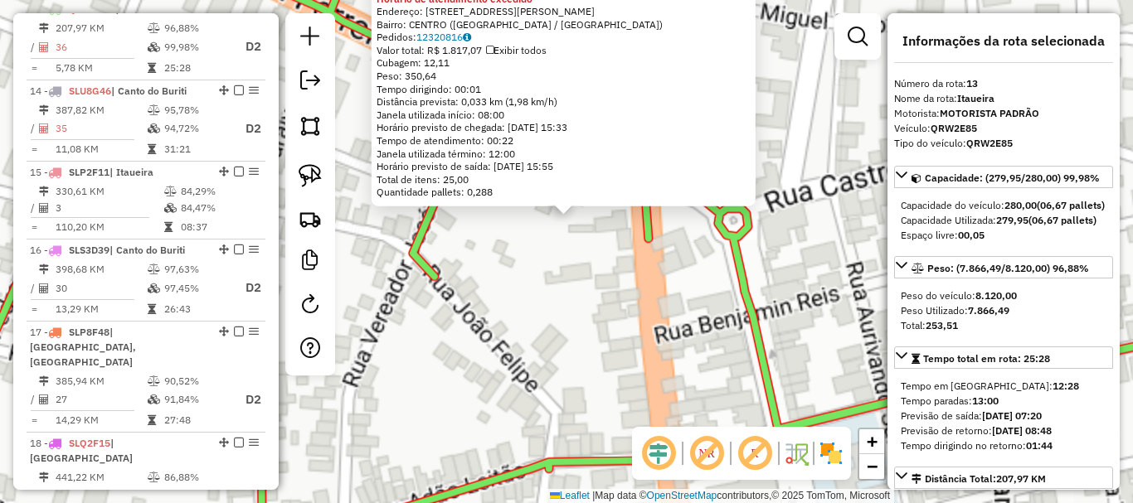
click at [563, 287] on div "274 - [PERSON_NAME] Tipo de cliente: MANHA (D) Horário de atendimento excedido …" at bounding box center [566, 251] width 1133 height 503
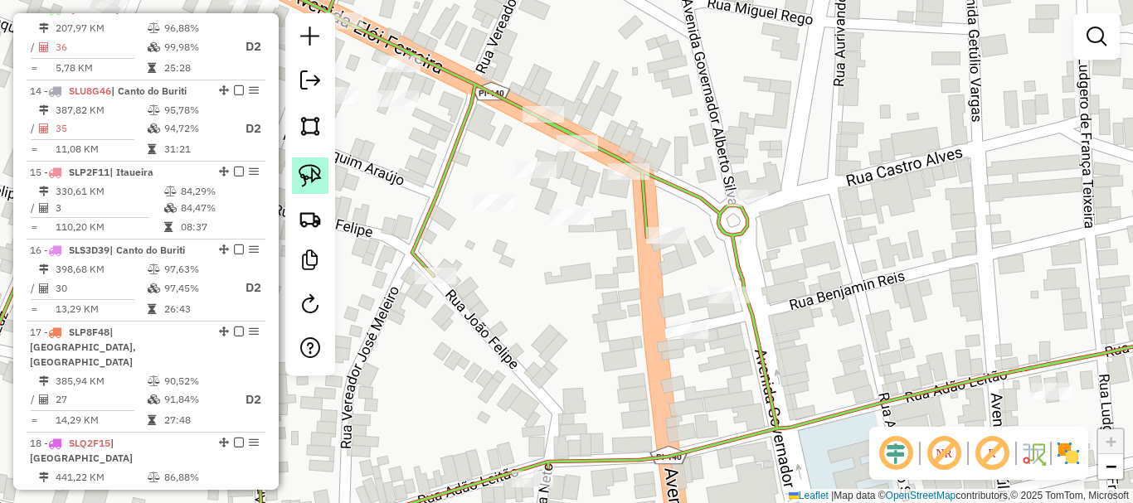
click at [313, 180] on img at bounding box center [310, 175] width 23 height 23
drag, startPoint x: 551, startPoint y: 192, endPoint x: 636, endPoint y: 232, distance: 94.6
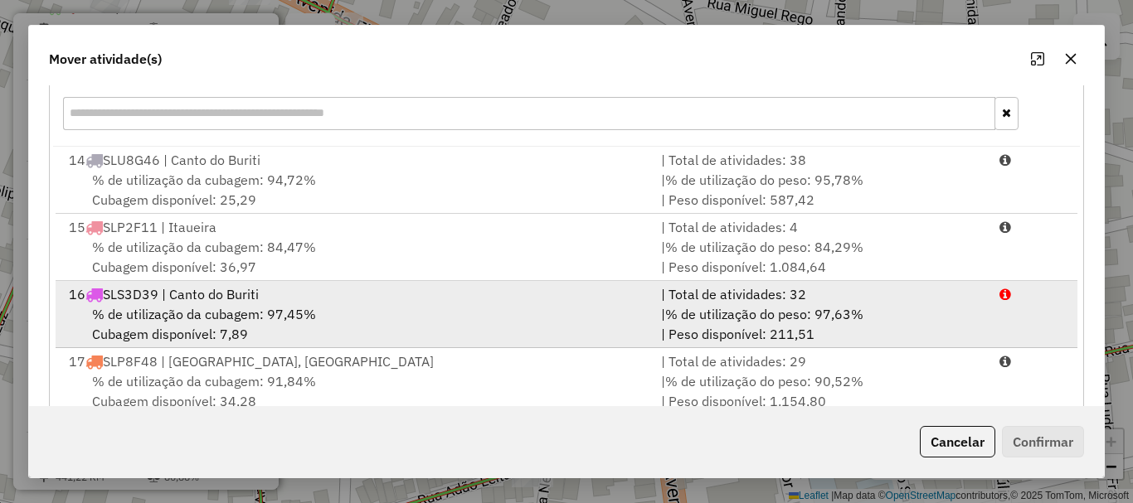
scroll to position [249, 0]
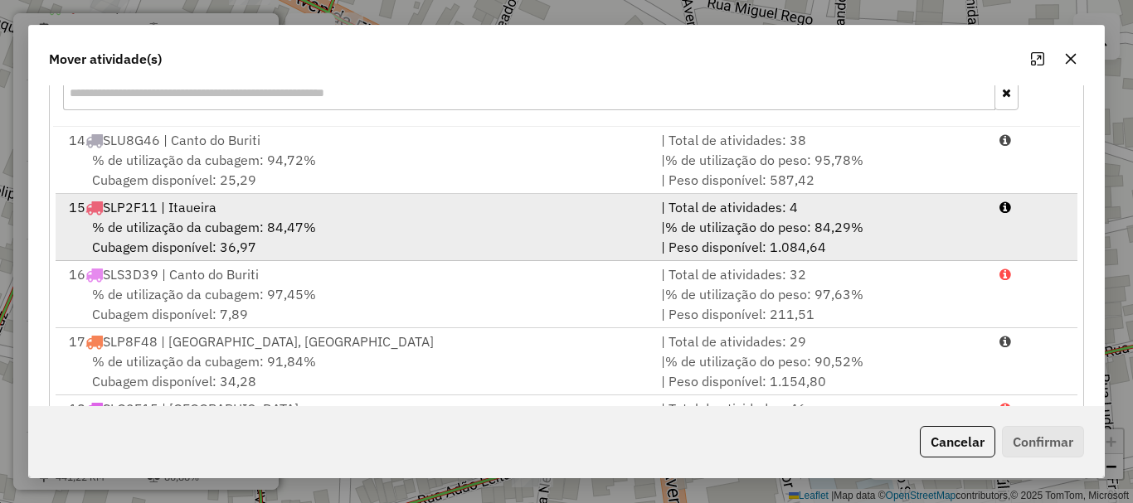
click at [266, 226] on span "% de utilização da cubagem: 84,47%" at bounding box center [204, 227] width 224 height 17
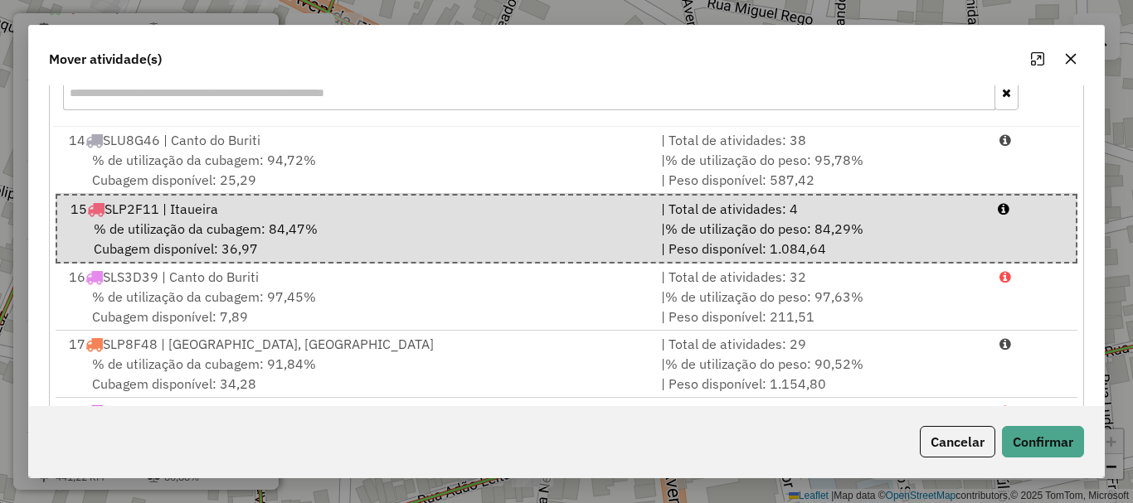
click at [1098, 450] on div "Cancelar Confirmar" at bounding box center [566, 441] width 1075 height 71
click at [1087, 450] on div "Cancelar Confirmar" at bounding box center [566, 441] width 1075 height 71
click at [1077, 450] on button "Confirmar" at bounding box center [1043, 442] width 82 height 32
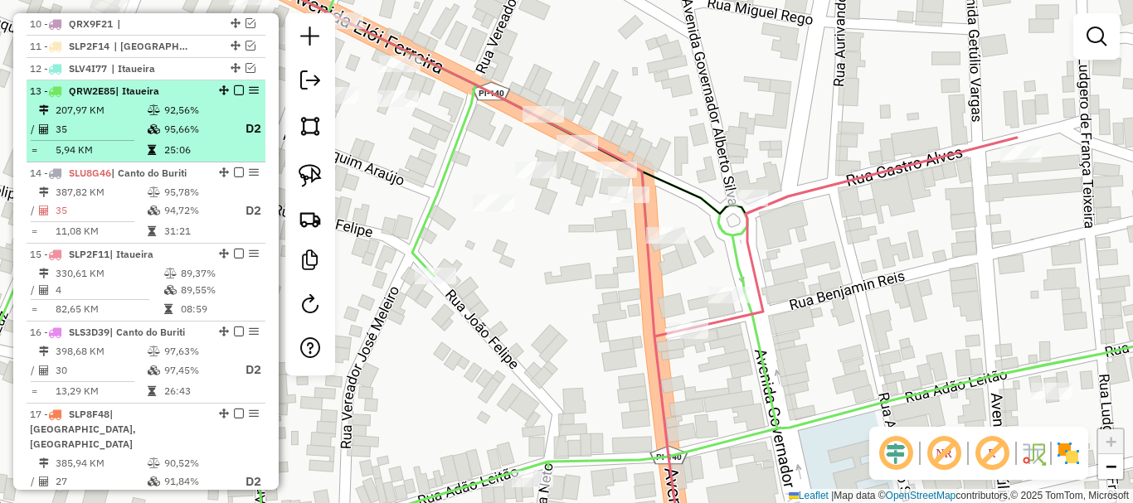
scroll to position [828, 0]
click at [237, 96] on em at bounding box center [239, 91] width 10 height 10
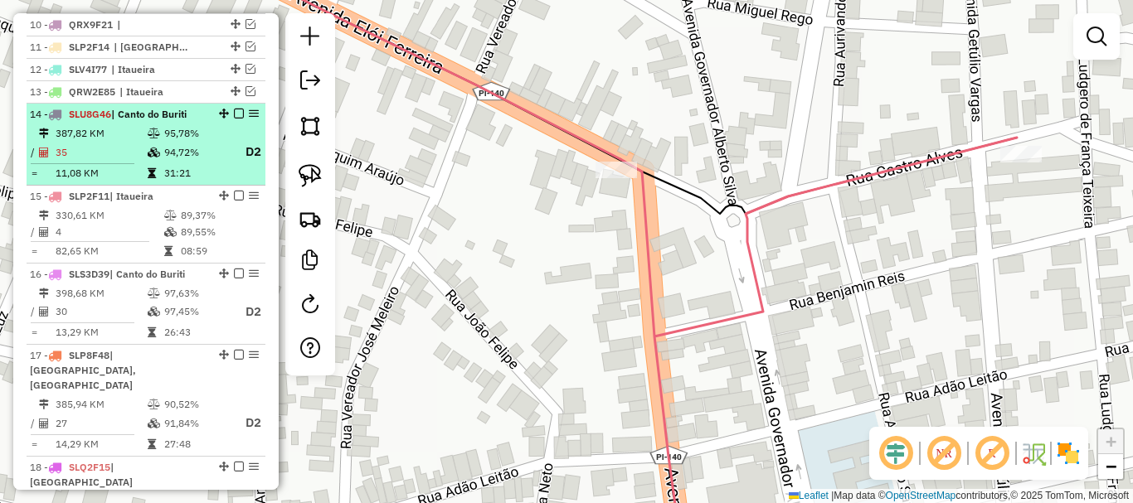
click at [207, 142] on td "95,78%" at bounding box center [196, 133] width 66 height 17
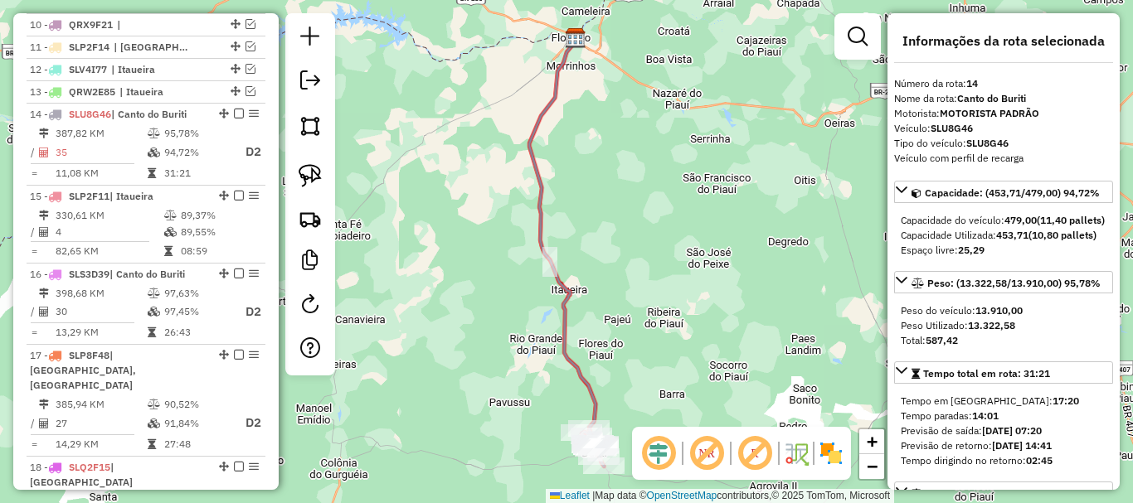
drag, startPoint x: 598, startPoint y: 348, endPoint x: 585, endPoint y: 168, distance: 180.5
click at [585, 173] on div "Janela de atendimento Grade de atendimento Capacidade Transportadoras Veículos …" at bounding box center [566, 251] width 1133 height 503
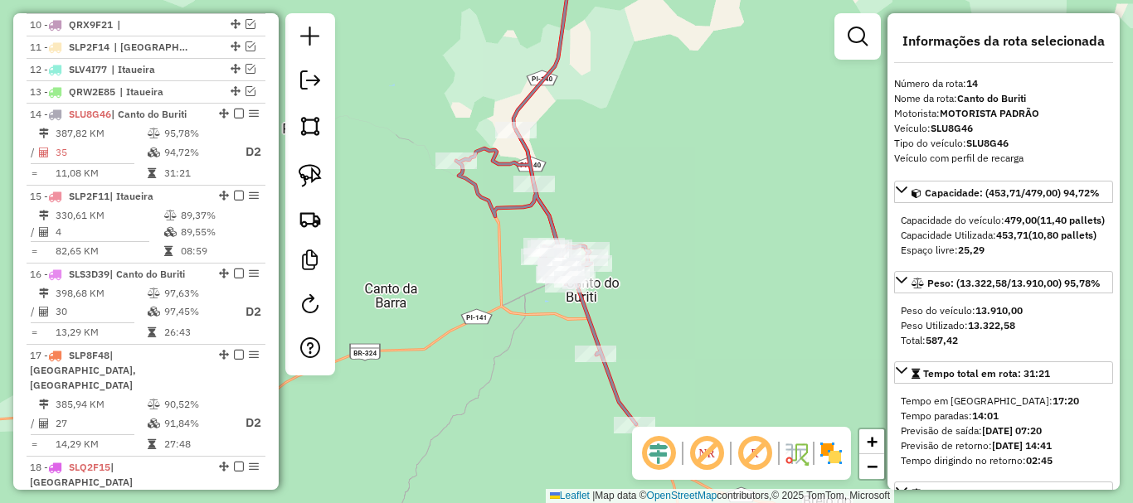
click at [531, 148] on icon at bounding box center [546, 277] width 180 height 294
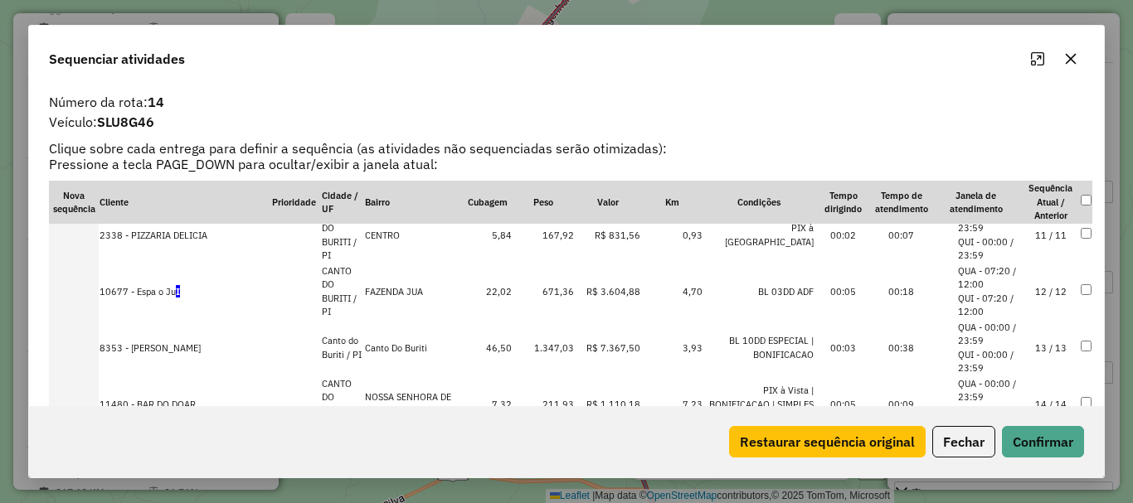
scroll to position [1161, 0]
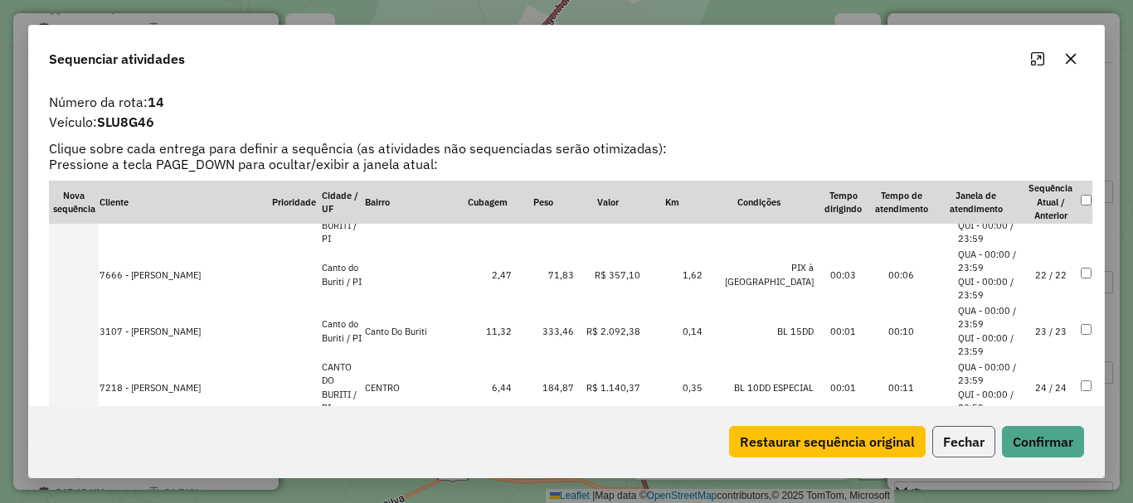
click at [946, 435] on button "Fechar" at bounding box center [963, 442] width 63 height 32
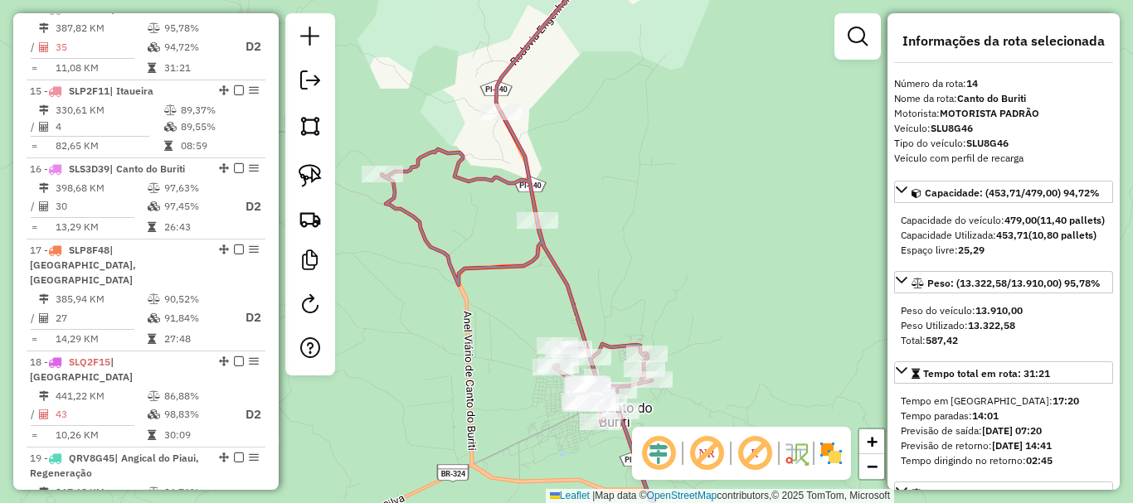
click at [531, 158] on icon at bounding box center [526, 332] width 289 height 441
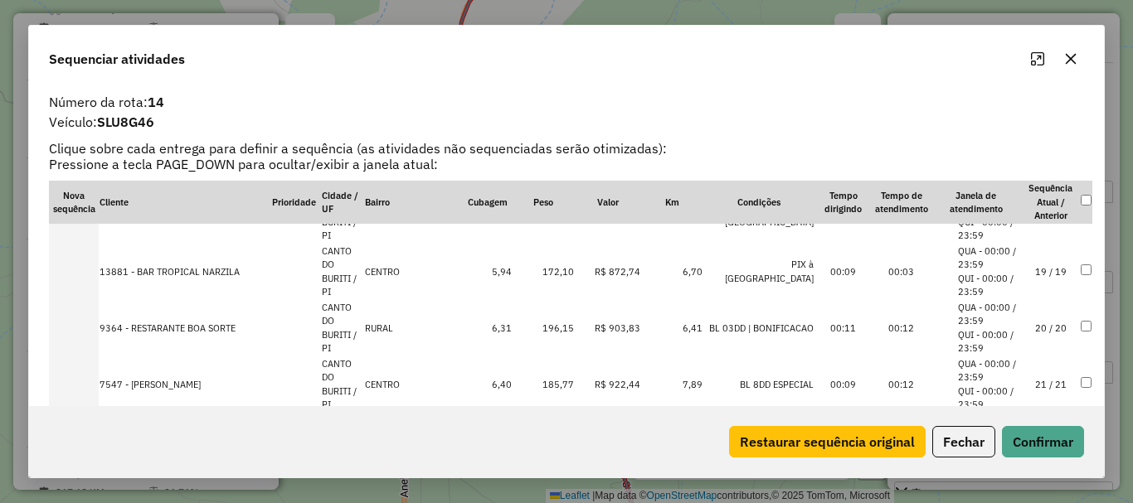
click at [1024, 330] on td "20 / 20" at bounding box center [1051, 328] width 58 height 56
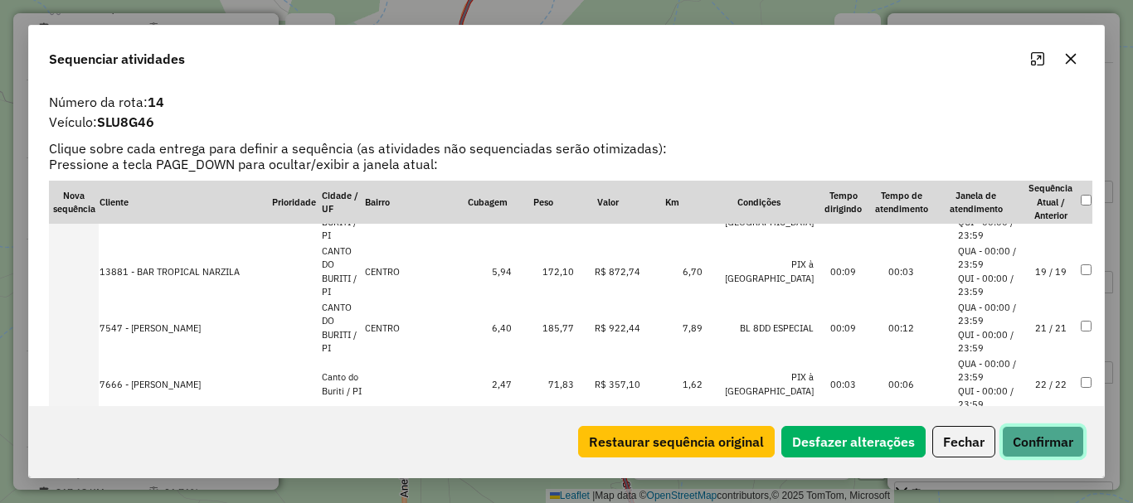
click at [1048, 438] on button "Confirmar" at bounding box center [1043, 442] width 82 height 32
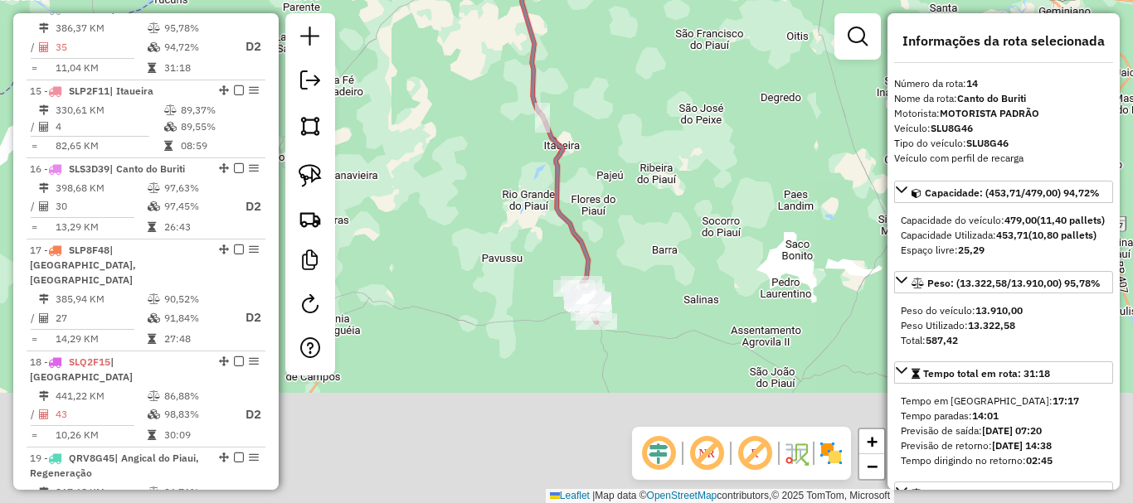
drag, startPoint x: 618, startPoint y: 394, endPoint x: 603, endPoint y: 204, distance: 190.5
click at [603, 204] on div "Janela de atendimento Grade de atendimento Capacidade Transportadoras Veículos …" at bounding box center [566, 251] width 1133 height 503
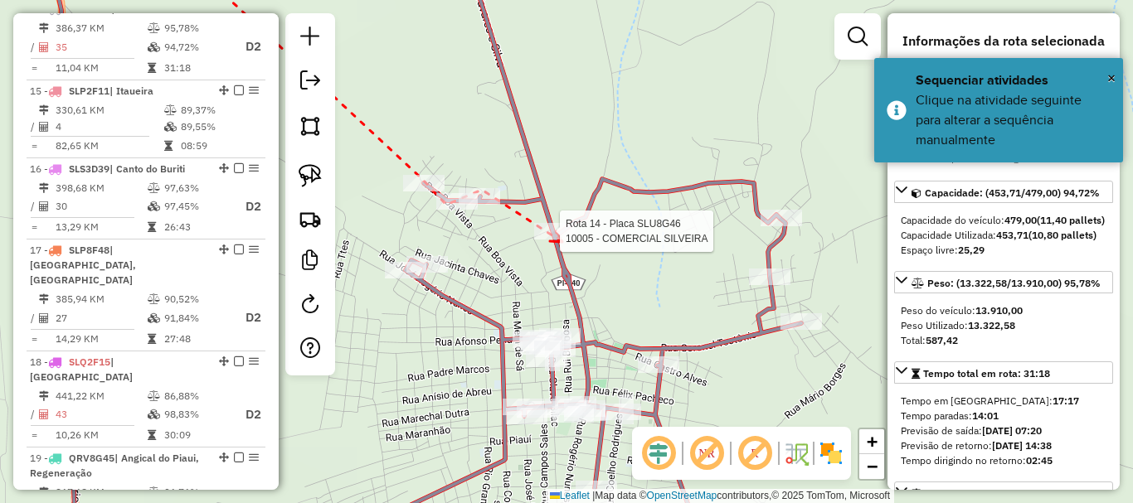
click at [562, 240] on div at bounding box center [554, 231] width 41 height 17
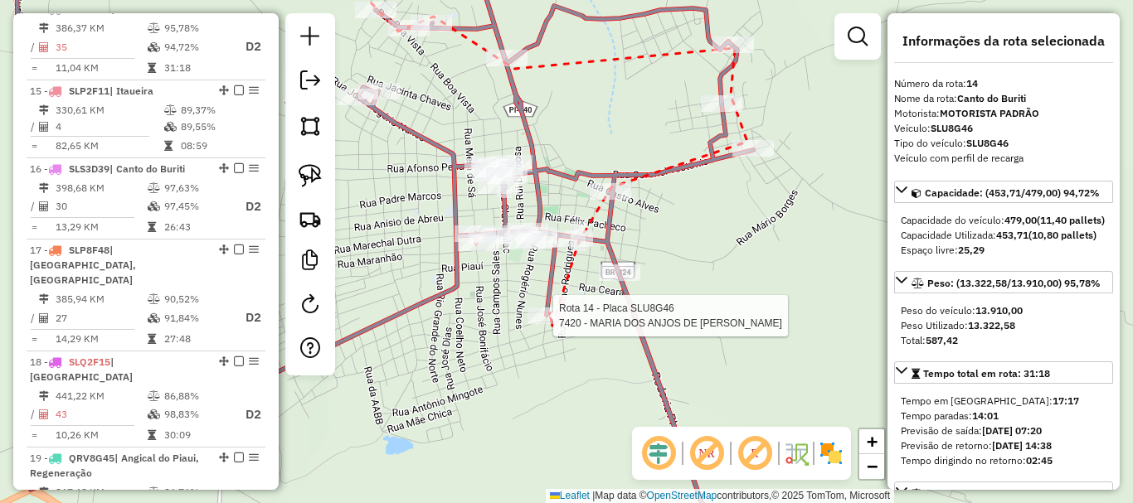
click at [552, 324] on div at bounding box center [548, 316] width 41 height 17
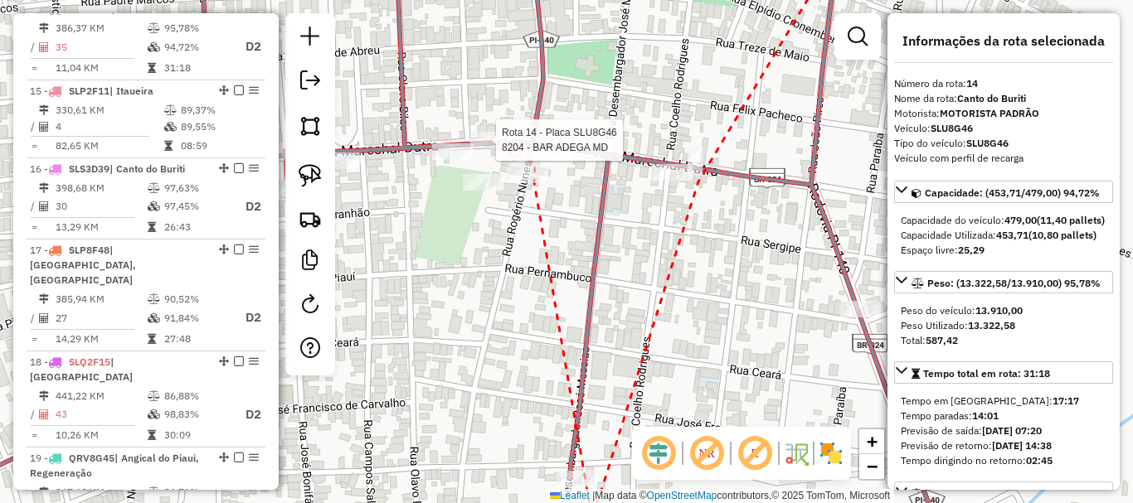
click at [508, 148] on div at bounding box center [490, 140] width 41 height 17
click at [495, 173] on icon at bounding box center [500, 167] width 11 height 12
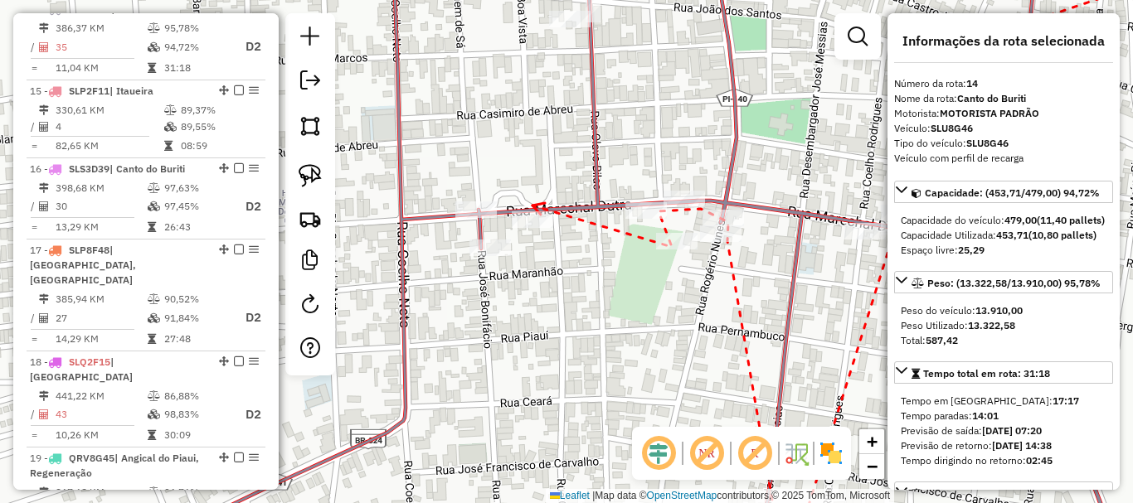
click at [532, 206] on icon at bounding box center [538, 209] width 12 height 12
drag, startPoint x: 512, startPoint y: 175, endPoint x: 645, endPoint y: 309, distance: 189.4
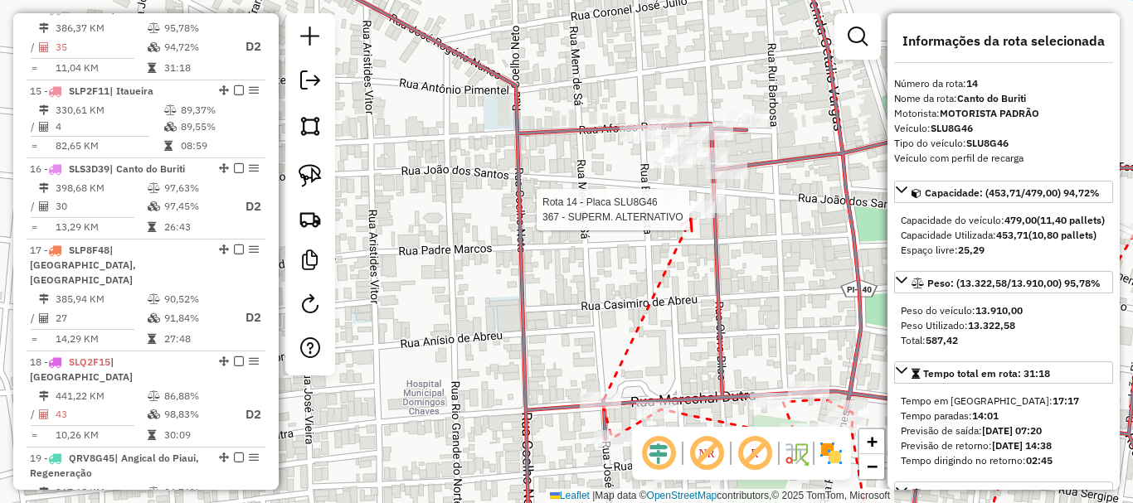
click at [691, 218] on div at bounding box center [693, 210] width 41 height 17
click at [727, 179] on div at bounding box center [726, 171] width 41 height 17
click at [679, 168] on div at bounding box center [671, 160] width 41 height 17
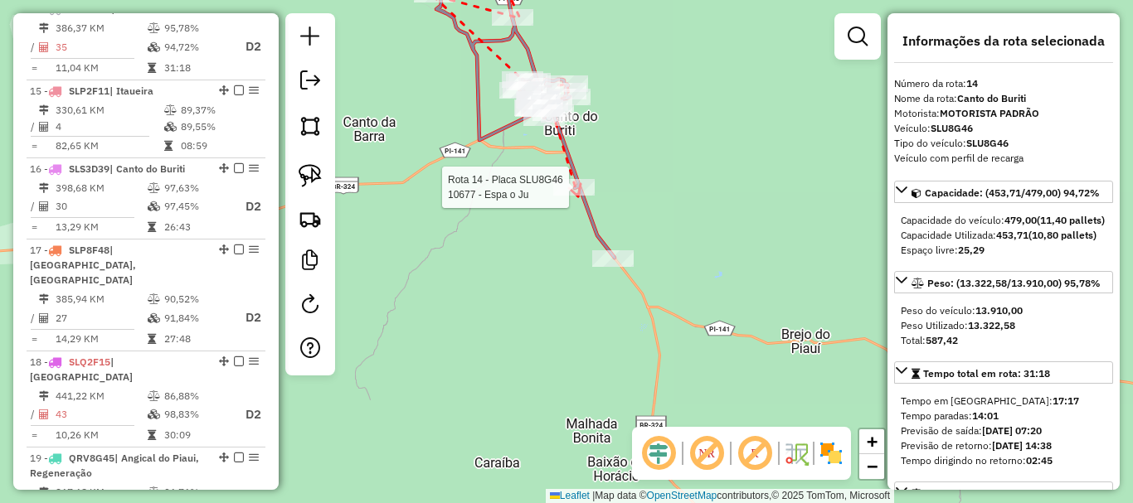
click at [578, 196] on div at bounding box center [573, 187] width 41 height 17
click at [630, 249] on icon at bounding box center [624, 242] width 12 height 12
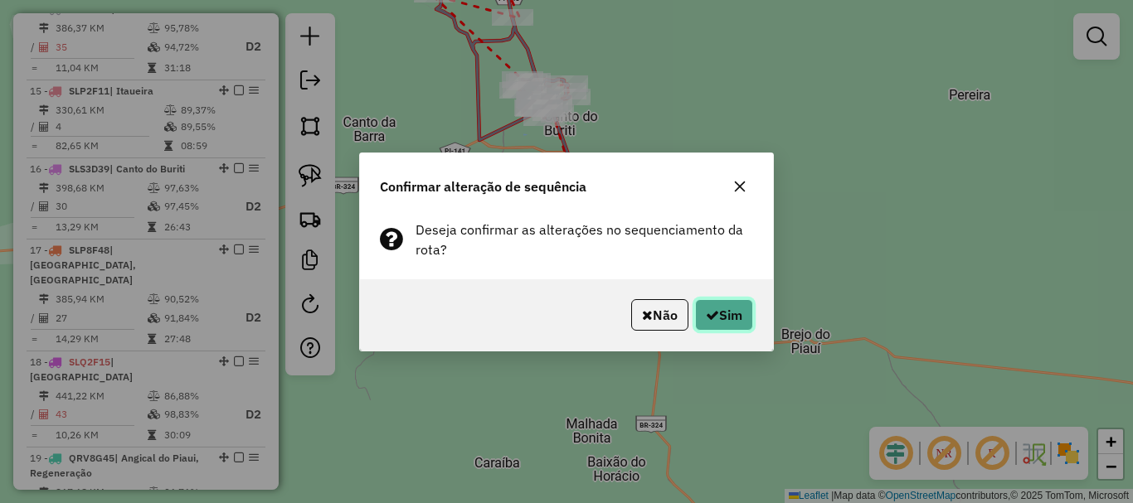
click at [707, 311] on icon "button" at bounding box center [712, 315] width 13 height 13
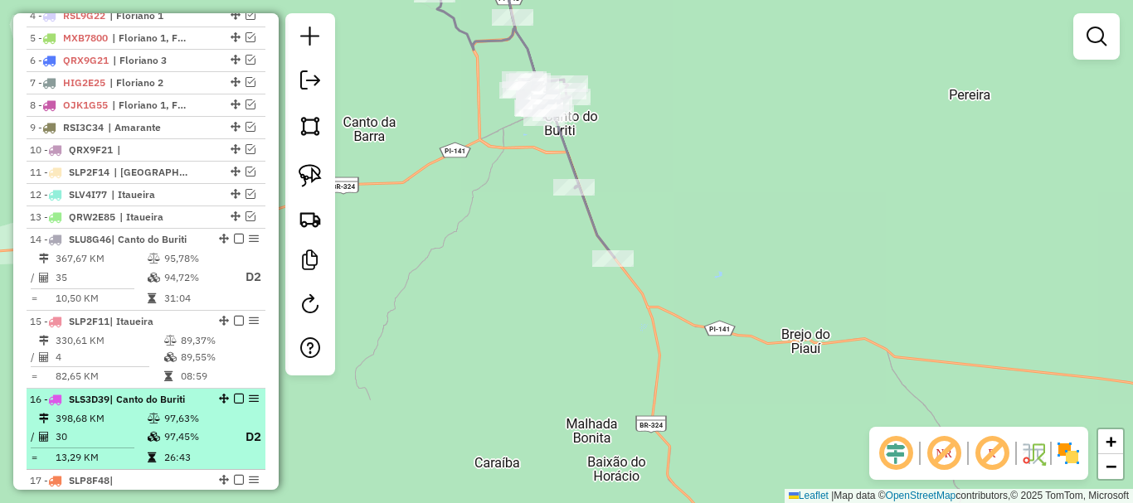
scroll to position [601, 0]
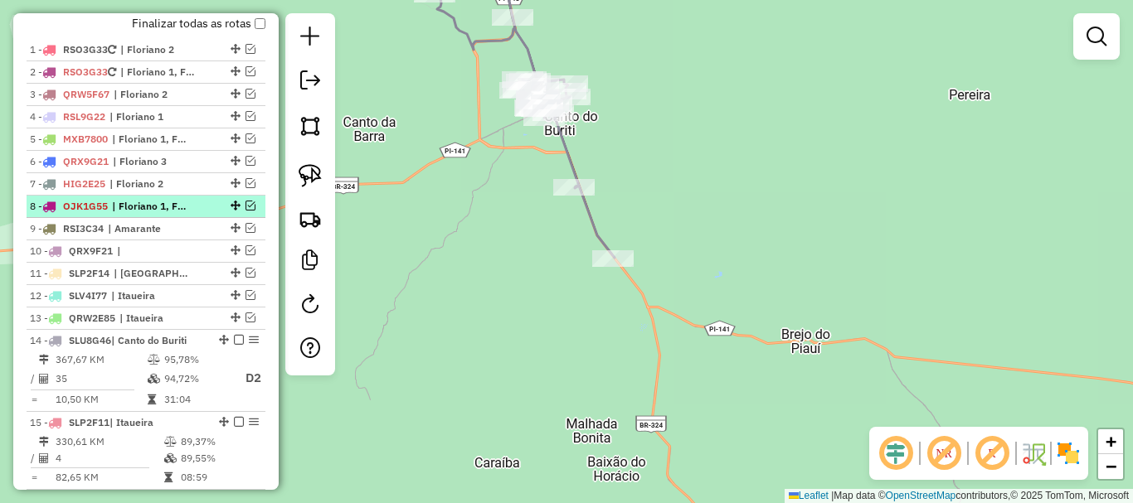
click at [249, 211] on em at bounding box center [251, 206] width 10 height 10
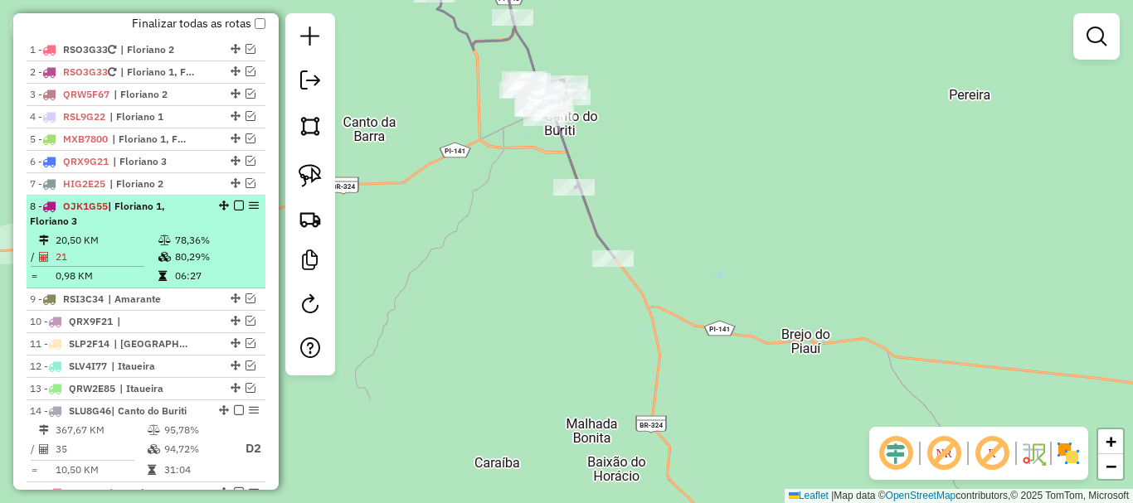
click at [164, 246] on li "8 - OJK1G55 | Floriano 1, Floriano 3 20,50 KM 78,36% / 21 80,29% = 0,98 KM 06:27" at bounding box center [146, 242] width 239 height 93
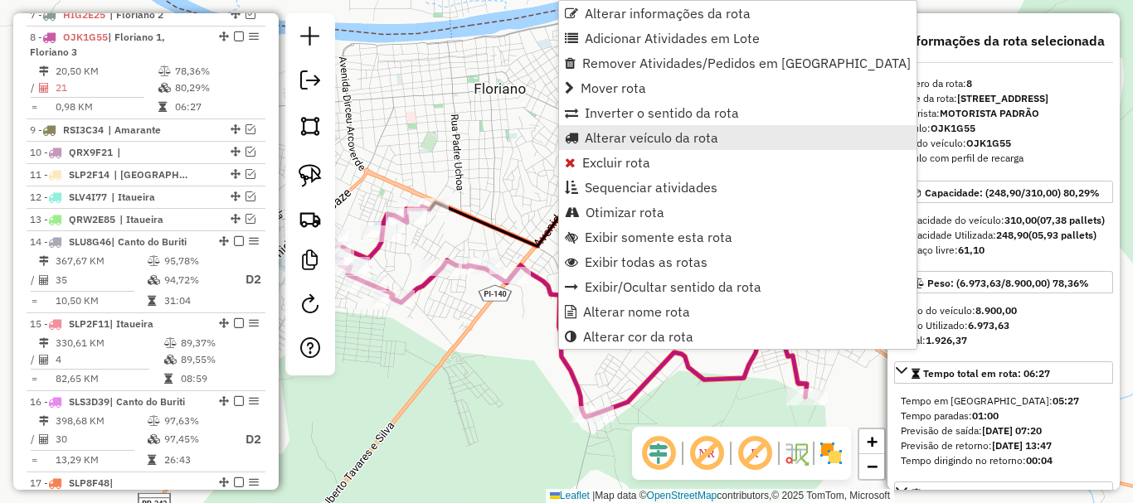
scroll to position [799, 0]
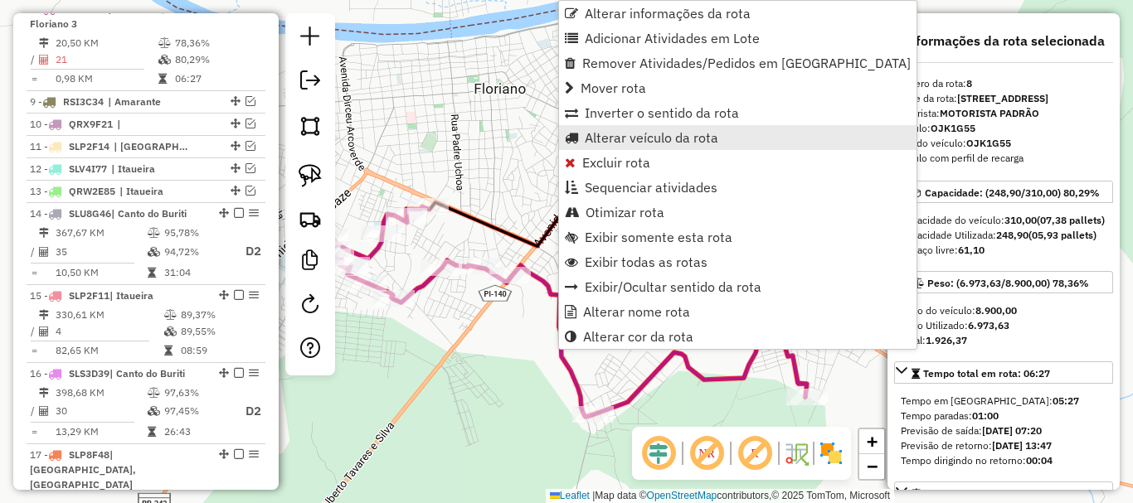
click at [643, 137] on span "Alterar veículo da rota" at bounding box center [652, 137] width 134 height 13
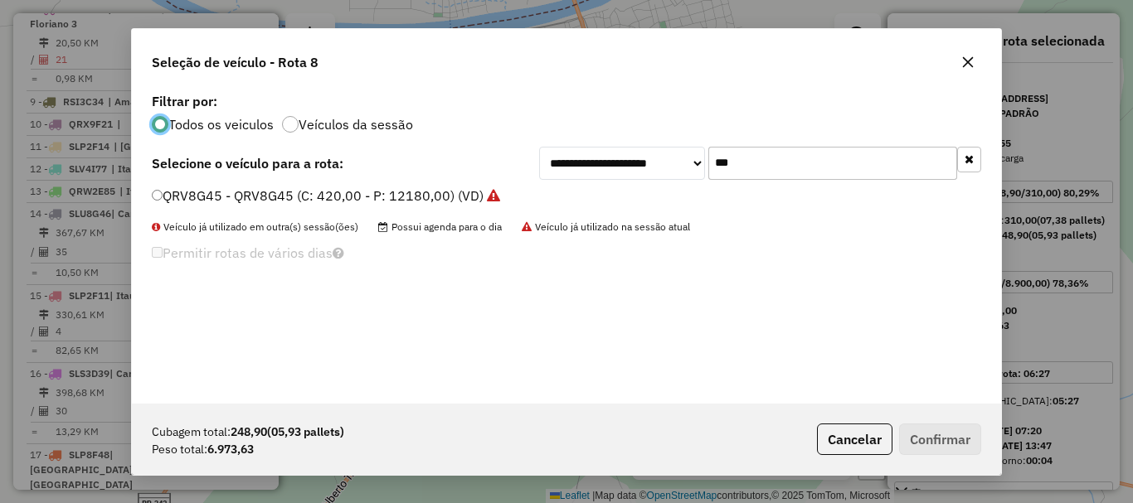
scroll to position [9, 5]
click at [756, 160] on input "***" at bounding box center [832, 163] width 249 height 33
type input "***"
click at [206, 198] on label "LLA5G28 - LLA5G28 (C: 320,00 - P: 9010,00) (VD)" at bounding box center [309, 196] width 315 height 20
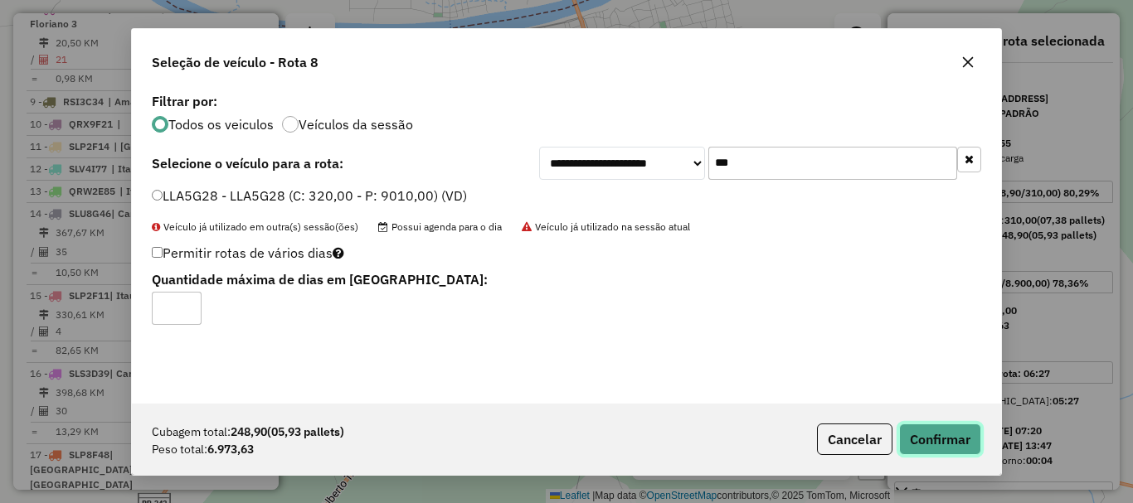
click at [917, 428] on button "Confirmar" at bounding box center [940, 440] width 82 height 32
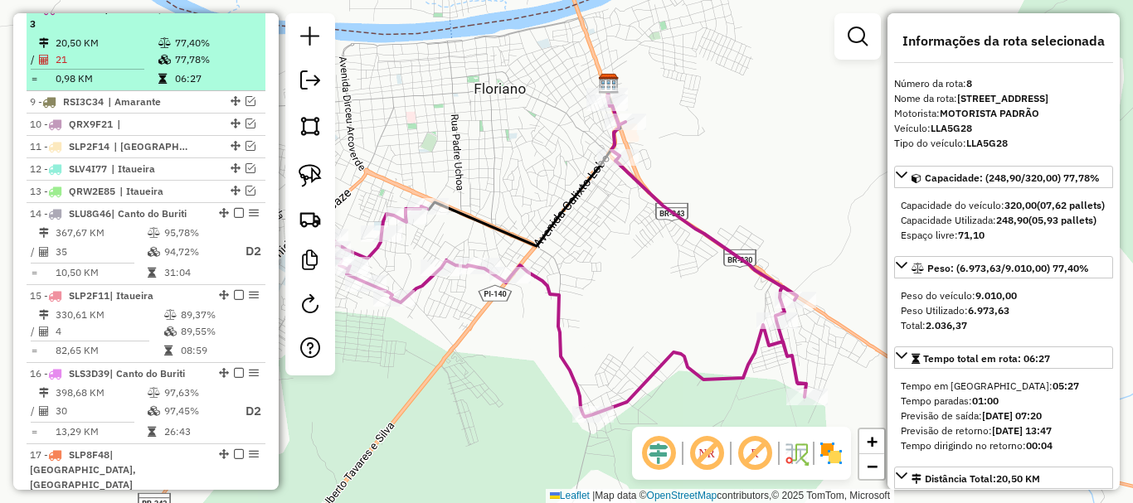
click at [234, 13] on em at bounding box center [239, 8] width 10 height 10
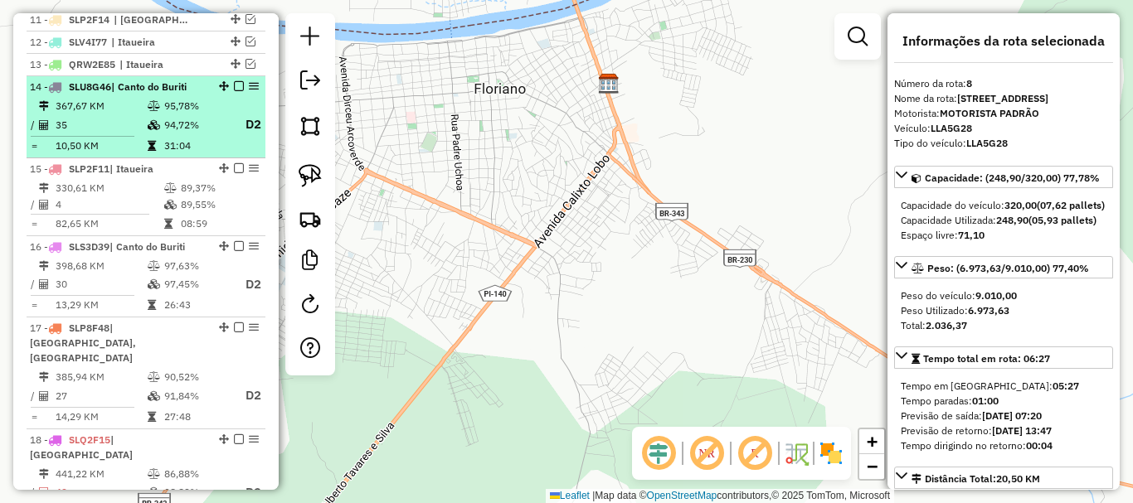
scroll to position [882, 0]
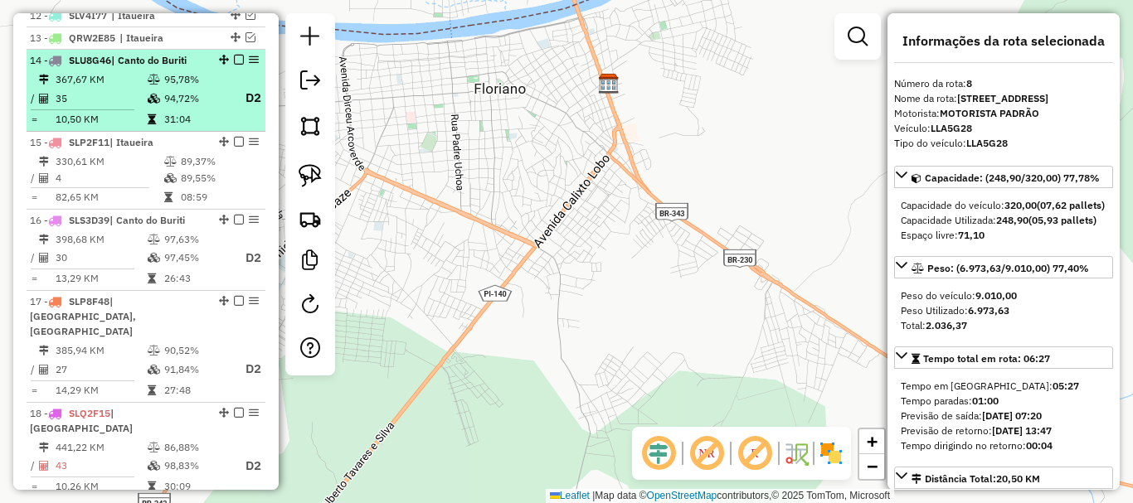
click at [198, 109] on td "94,72%" at bounding box center [196, 98] width 66 height 21
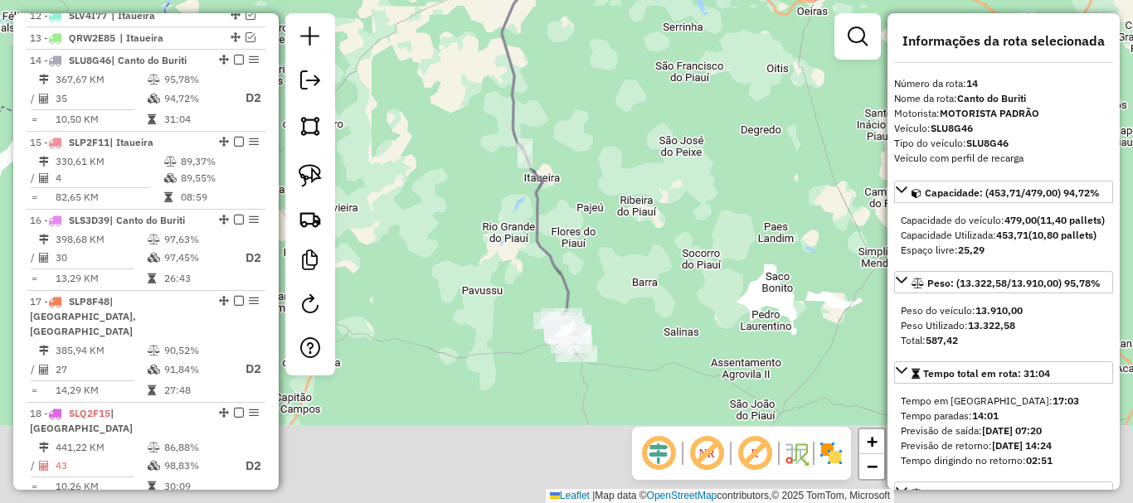
drag, startPoint x: 591, startPoint y: 254, endPoint x: 463, endPoint y: 155, distance: 161.4
click at [568, 189] on div "Janela de atendimento Grade de atendimento Capacidade Transportadoras Veículos …" at bounding box center [566, 251] width 1133 height 503
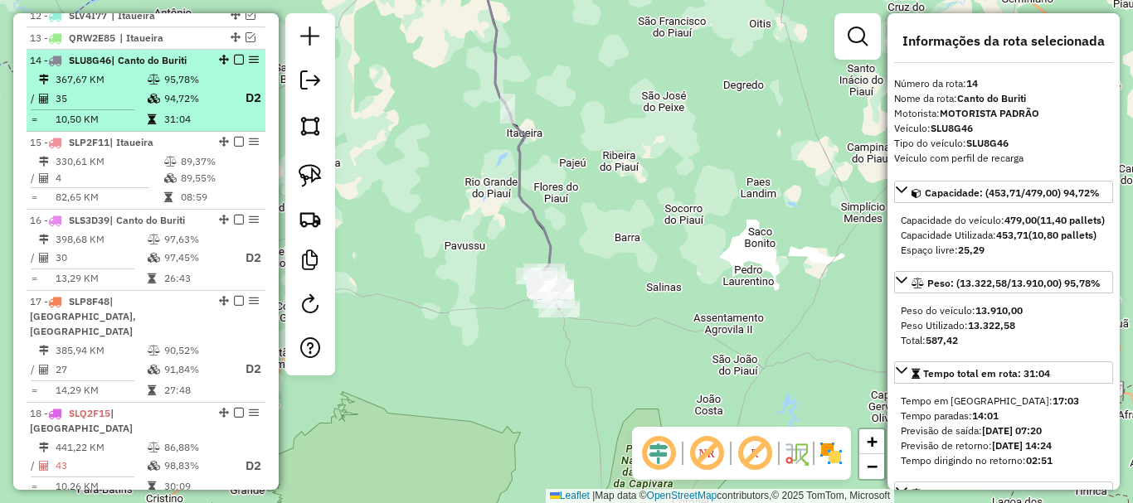
click at [234, 65] on em at bounding box center [239, 60] width 10 height 10
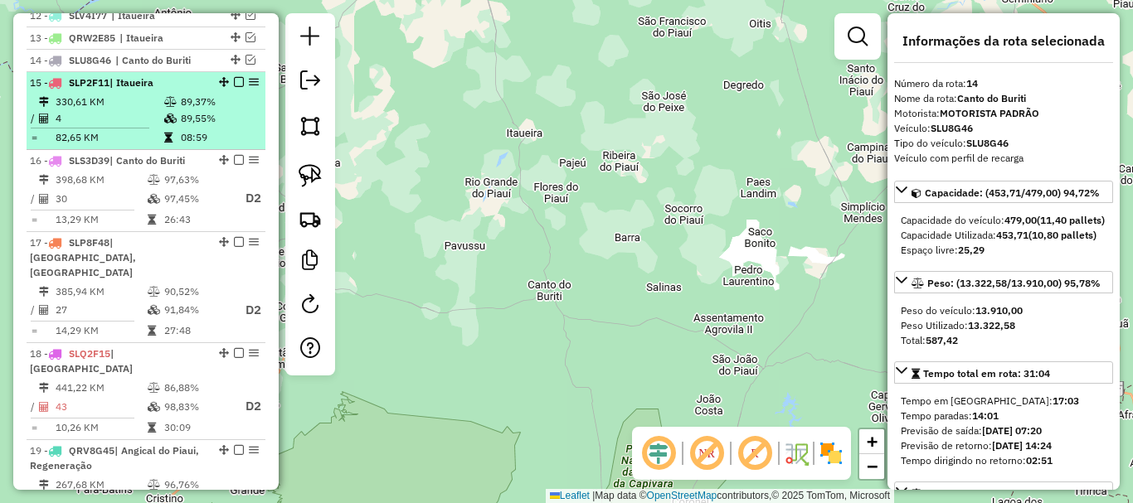
click at [180, 146] on td "08:59" at bounding box center [219, 137] width 79 height 17
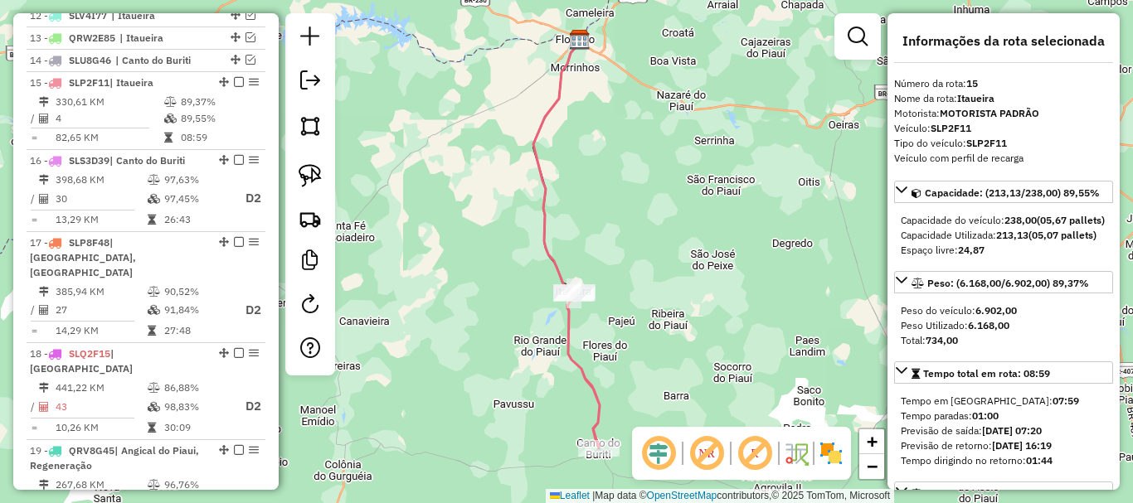
drag, startPoint x: 595, startPoint y: 333, endPoint x: 591, endPoint y: 305, distance: 28.5
click at [591, 305] on div "Janela de atendimento Grade de atendimento Capacidade Transportadoras Veículos …" at bounding box center [566, 251] width 1133 height 503
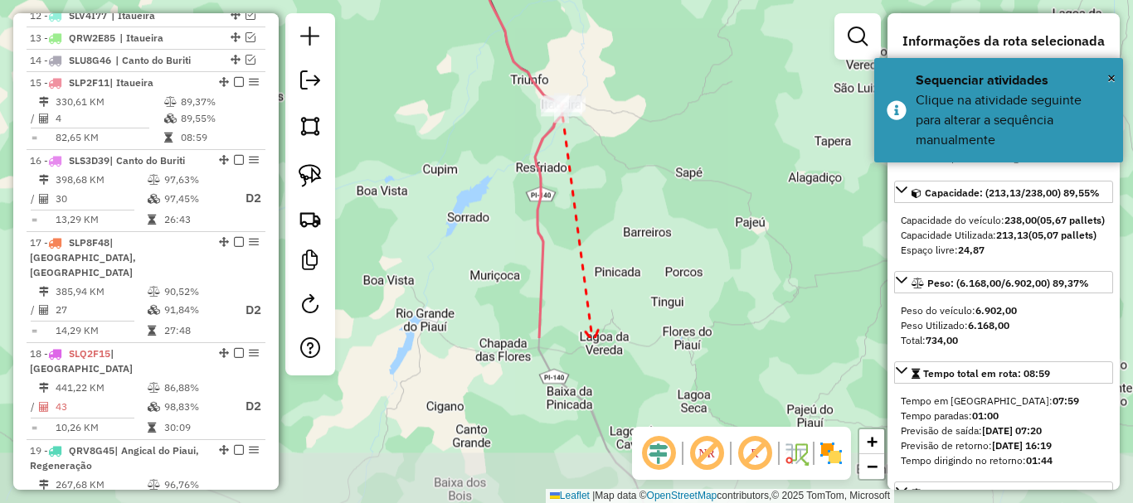
drag, startPoint x: 594, startPoint y: 262, endPoint x: 586, endPoint y: 206, distance: 57.0
click at [587, 212] on div "Janela de atendimento Grade de atendimento Capacidade Transportadoras Veículos …" at bounding box center [566, 251] width 1133 height 503
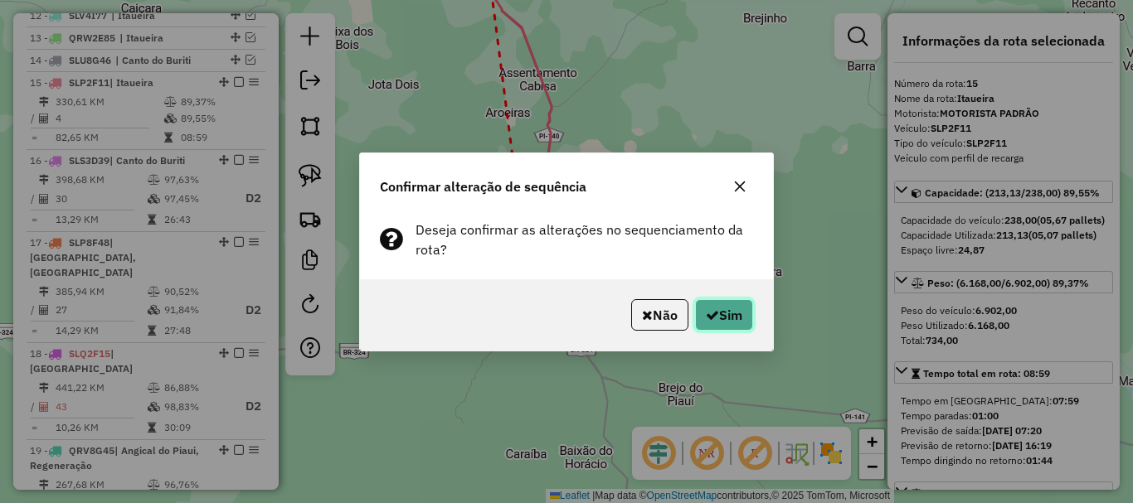
click at [710, 309] on icon "button" at bounding box center [712, 315] width 13 height 13
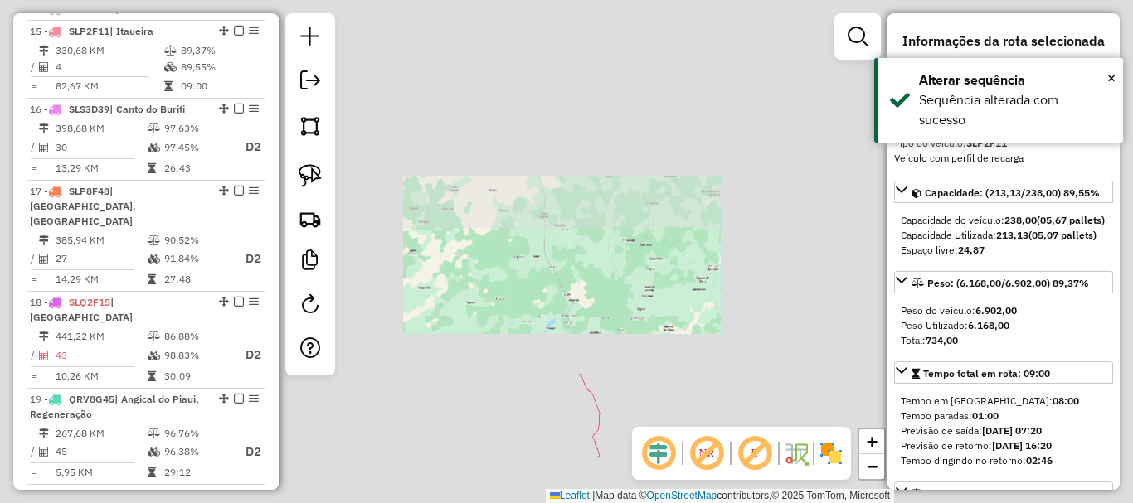
scroll to position [955, 0]
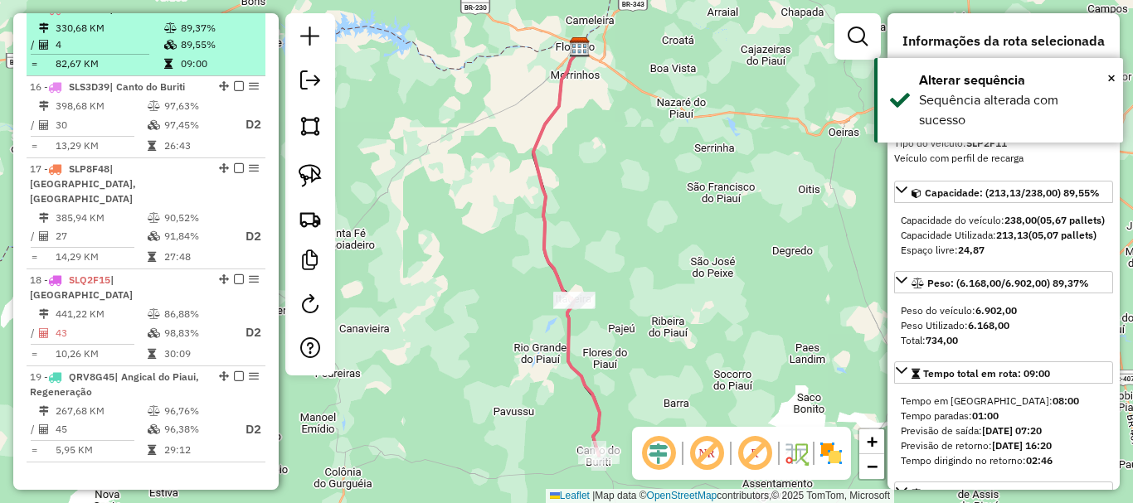
click at [234, 13] on em at bounding box center [239, 8] width 10 height 10
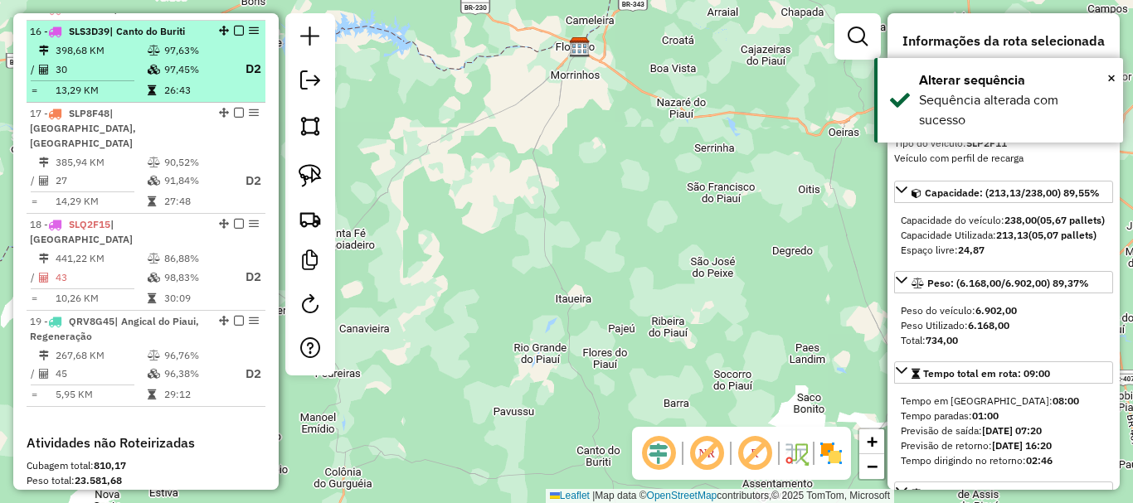
click at [196, 79] on td "97,45%" at bounding box center [196, 69] width 66 height 21
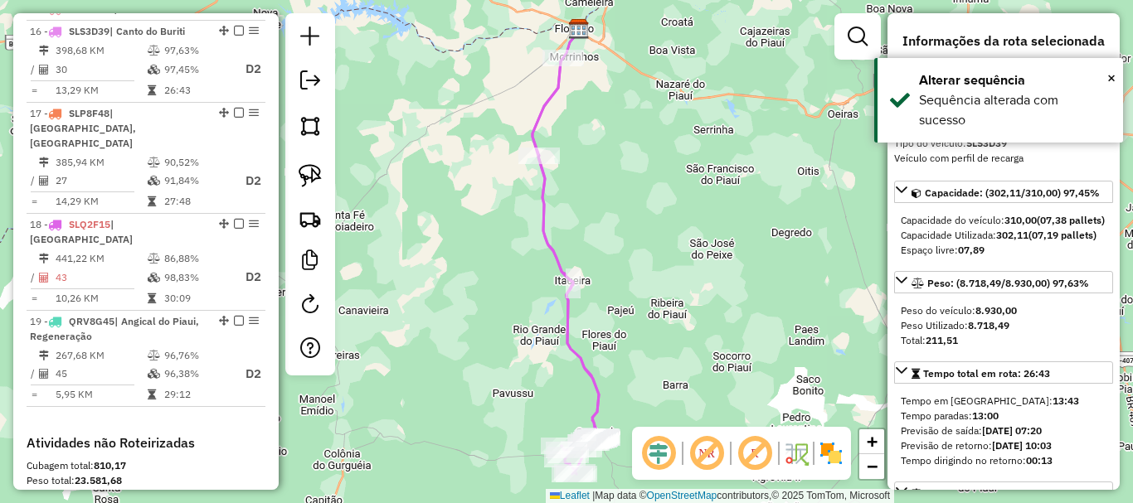
click at [554, 95] on icon at bounding box center [565, 266] width 67 height 416
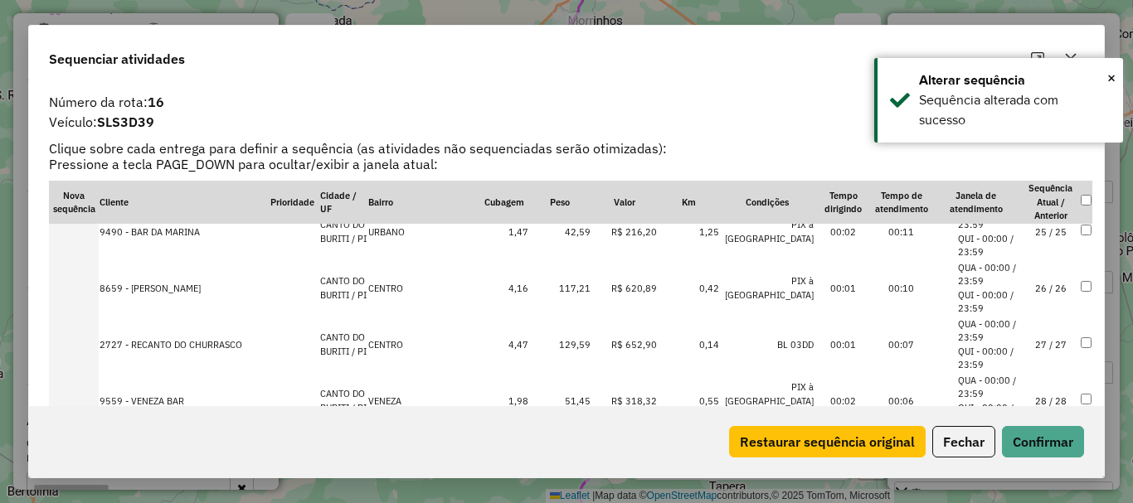
scroll to position [1498, 0]
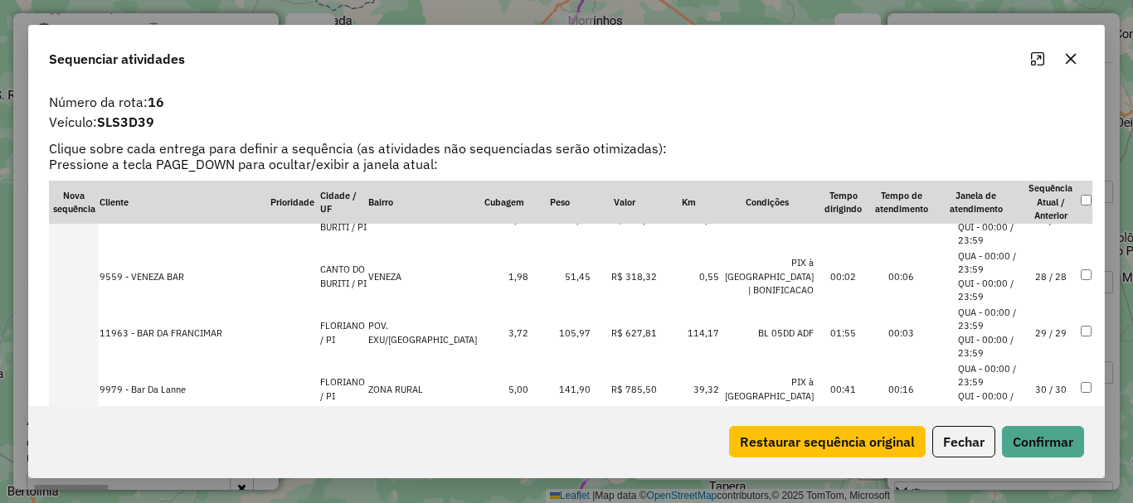
click at [1031, 391] on td "30 / 30" at bounding box center [1051, 390] width 58 height 56
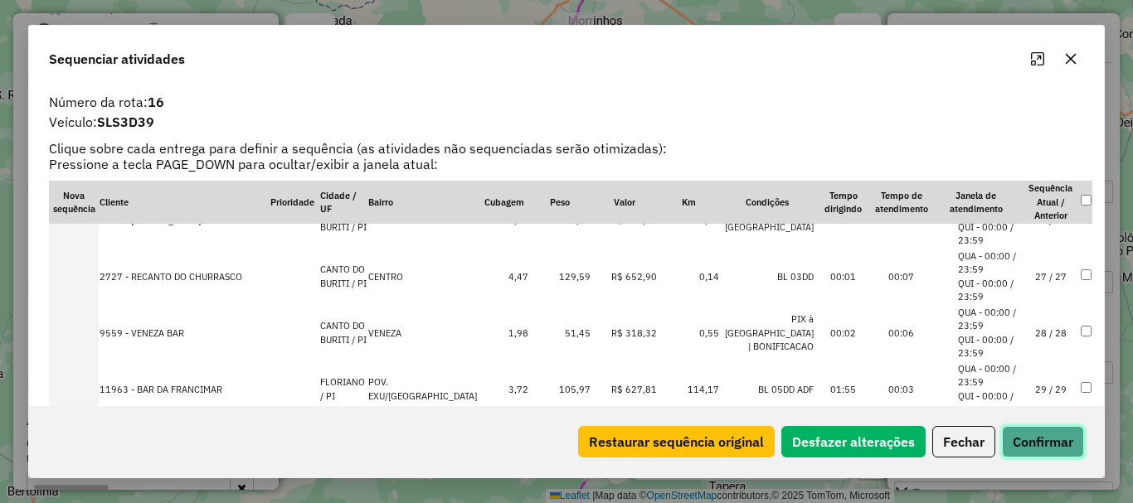
click at [1052, 442] on button "Confirmar" at bounding box center [1043, 442] width 82 height 32
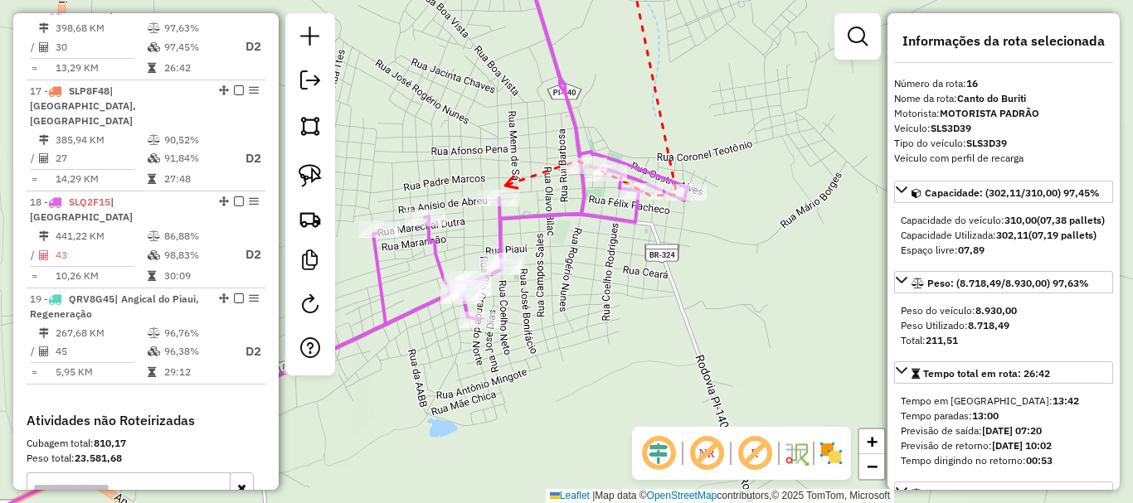
click at [505, 186] on icon at bounding box center [511, 183] width 12 height 12
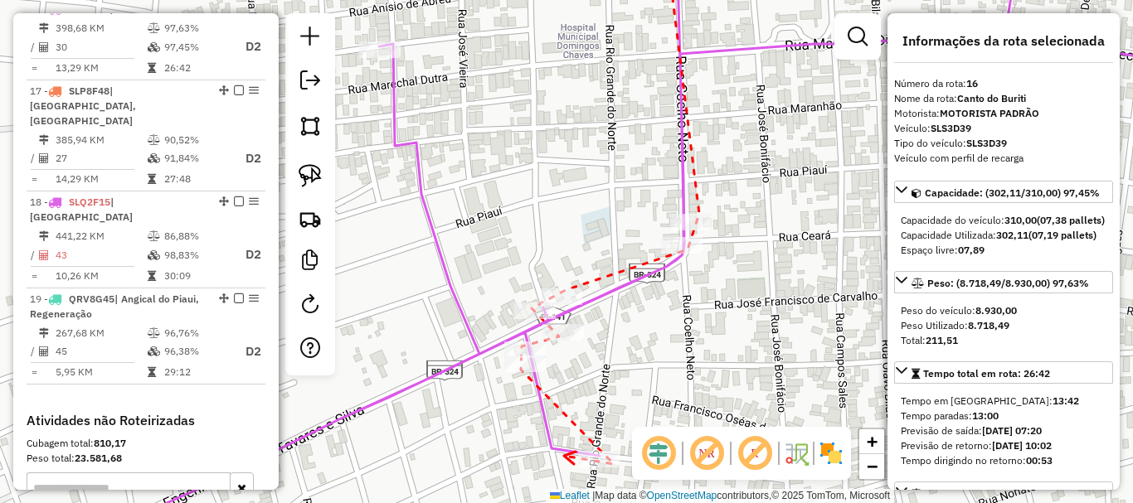
drag, startPoint x: 564, startPoint y: 456, endPoint x: 678, endPoint y: 292, distance: 200.2
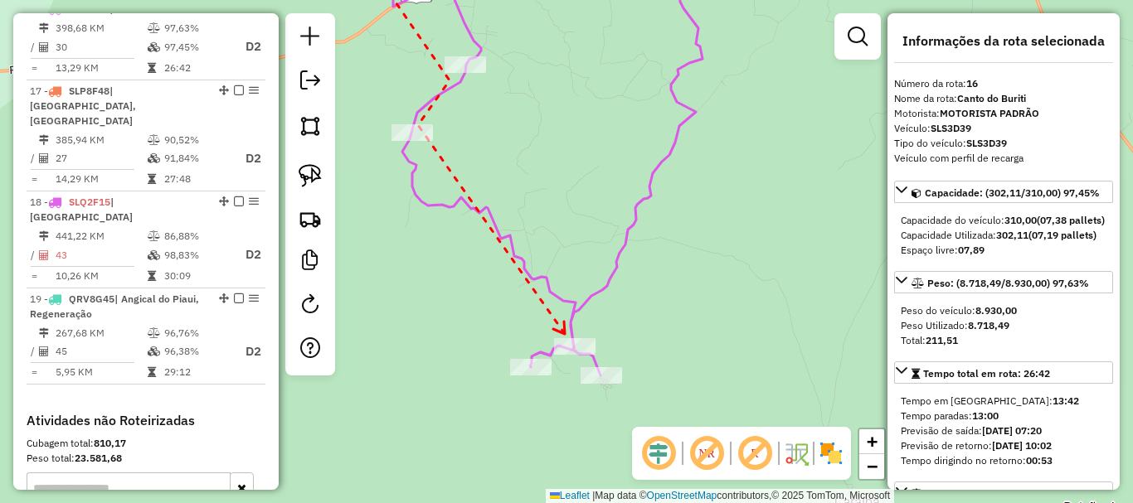
click at [565, 334] on icon at bounding box center [559, 328] width 12 height 12
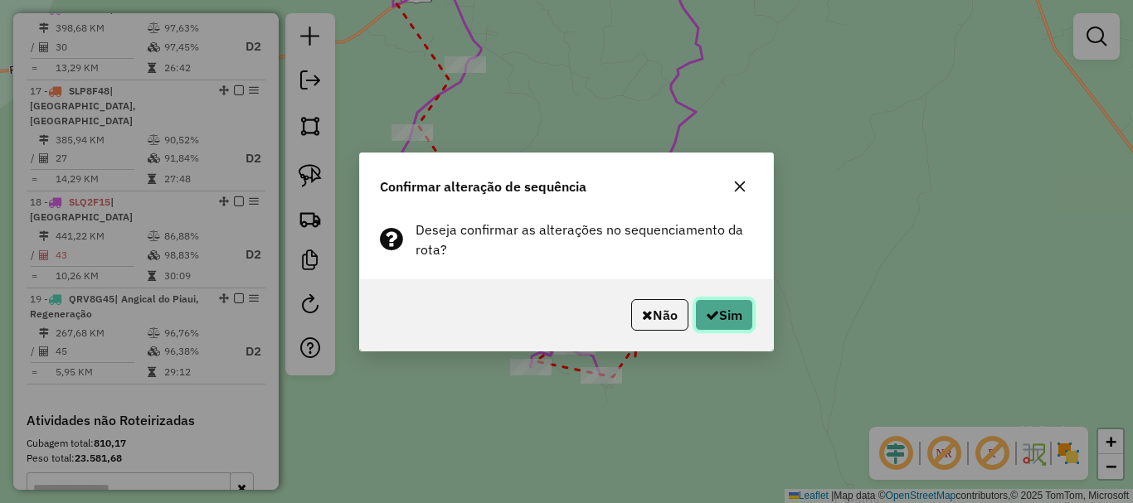
click at [722, 301] on button "Sim" at bounding box center [724, 315] width 58 height 32
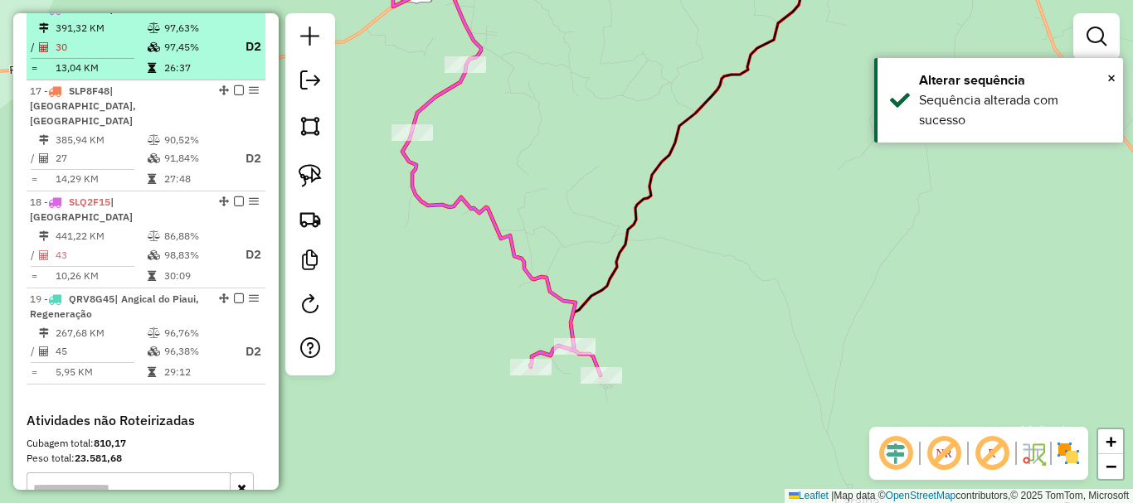
click at [234, 13] on em at bounding box center [239, 8] width 10 height 10
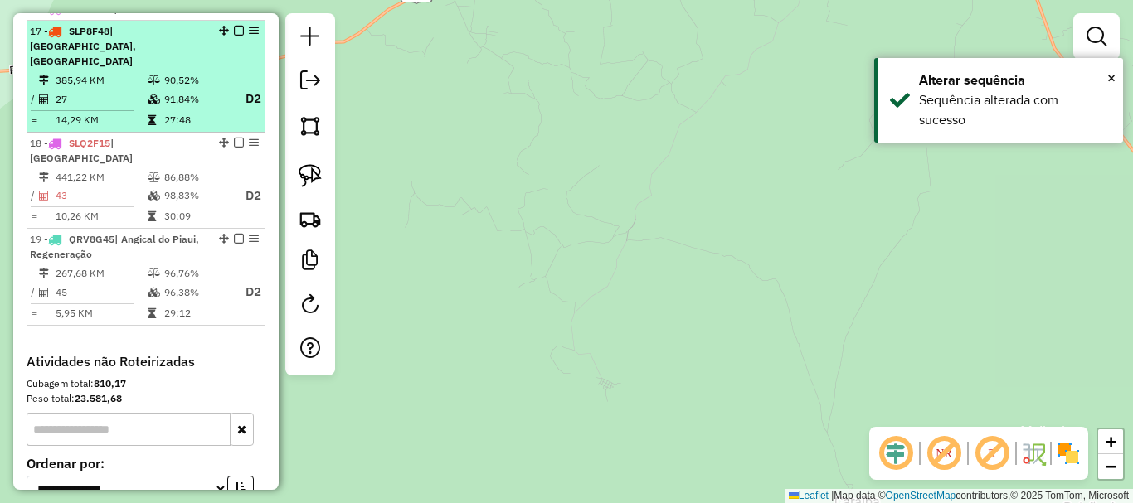
click at [193, 75] on td "90,52%" at bounding box center [196, 80] width 66 height 17
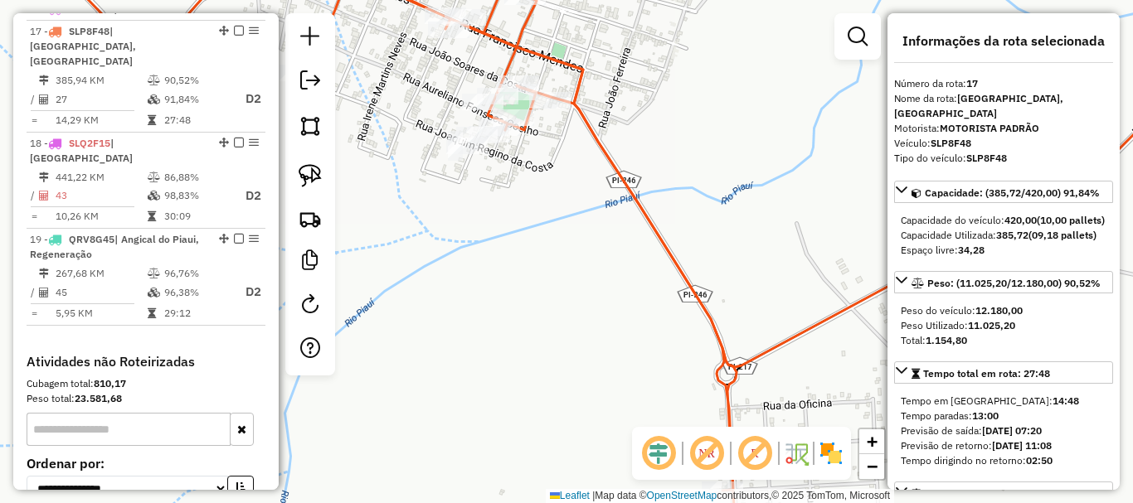
drag, startPoint x: 479, startPoint y: 53, endPoint x: 524, endPoint y: 171, distance: 126.3
click at [524, 170] on div "Janela de atendimento Grade de atendimento Capacidade Transportadoras Veículos …" at bounding box center [566, 251] width 1133 height 503
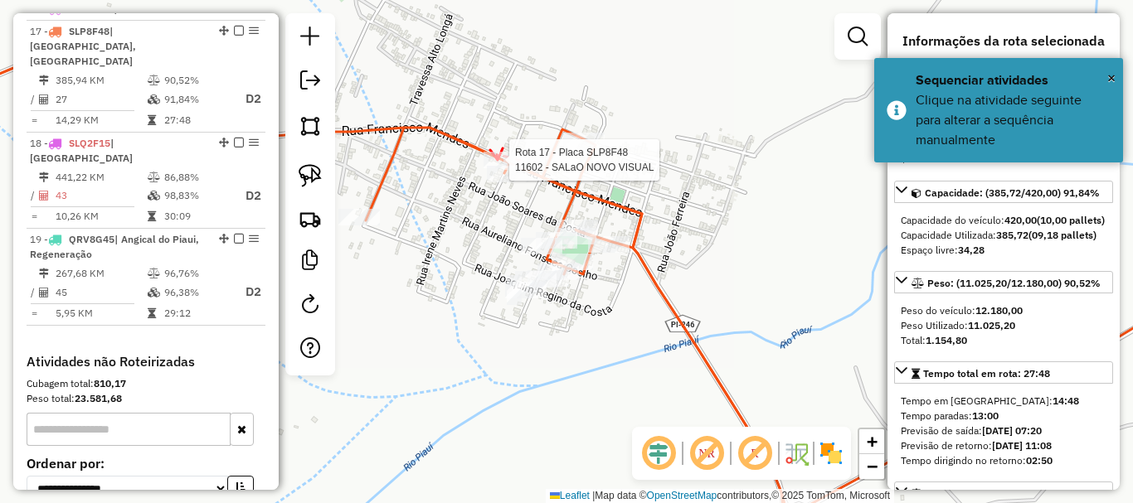
click at [509, 182] on div at bounding box center [507, 174] width 41 height 17
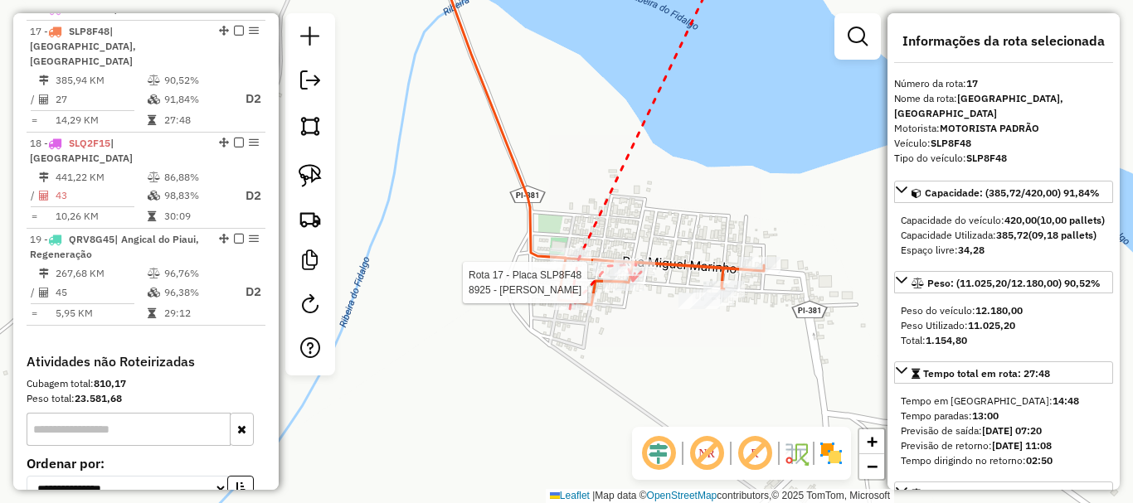
click at [631, 291] on div at bounding box center [623, 283] width 41 height 17
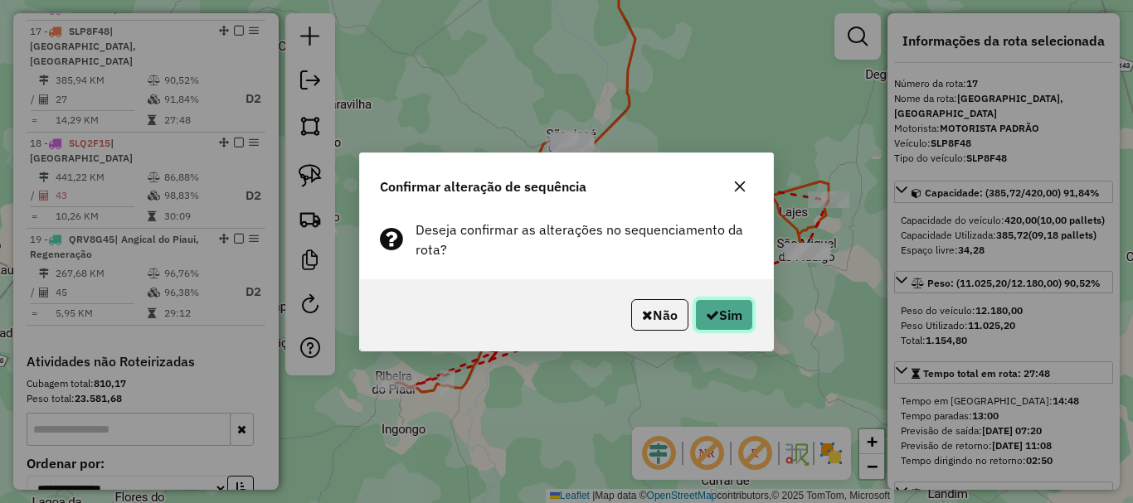
click at [742, 322] on button "Sim" at bounding box center [724, 315] width 58 height 32
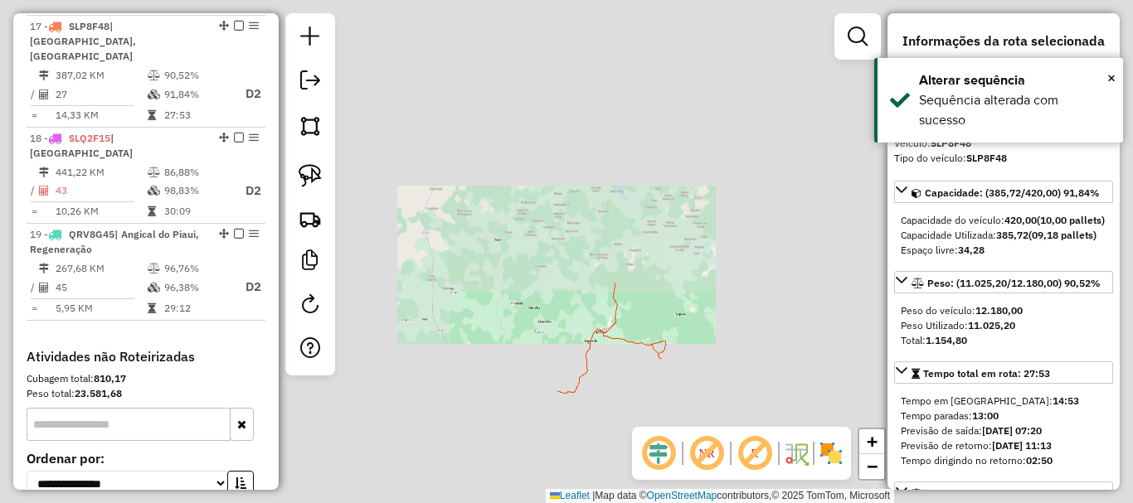
scroll to position [1000, 0]
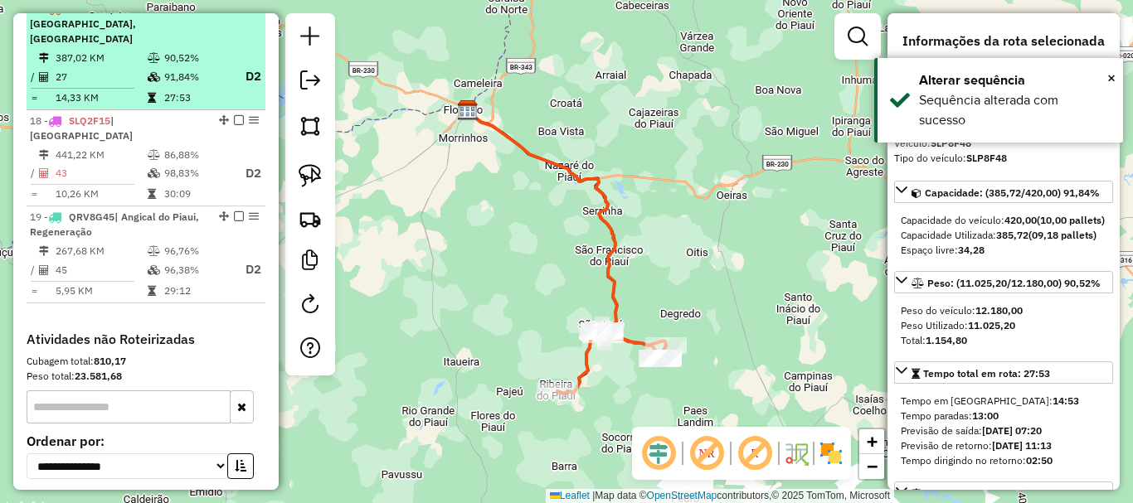
click at [234, 13] on em at bounding box center [239, 8] width 10 height 10
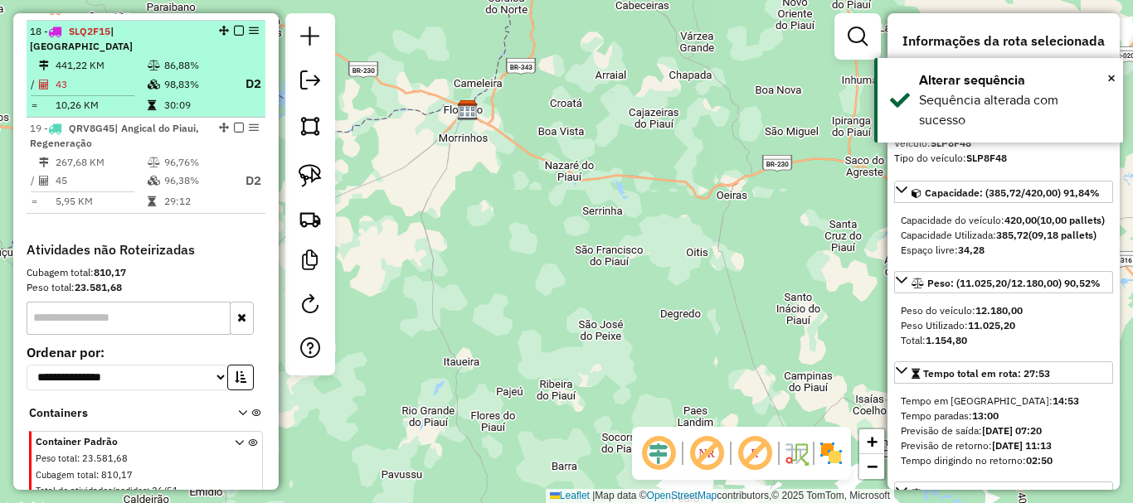
click at [188, 101] on td "30:09" at bounding box center [196, 105] width 66 height 17
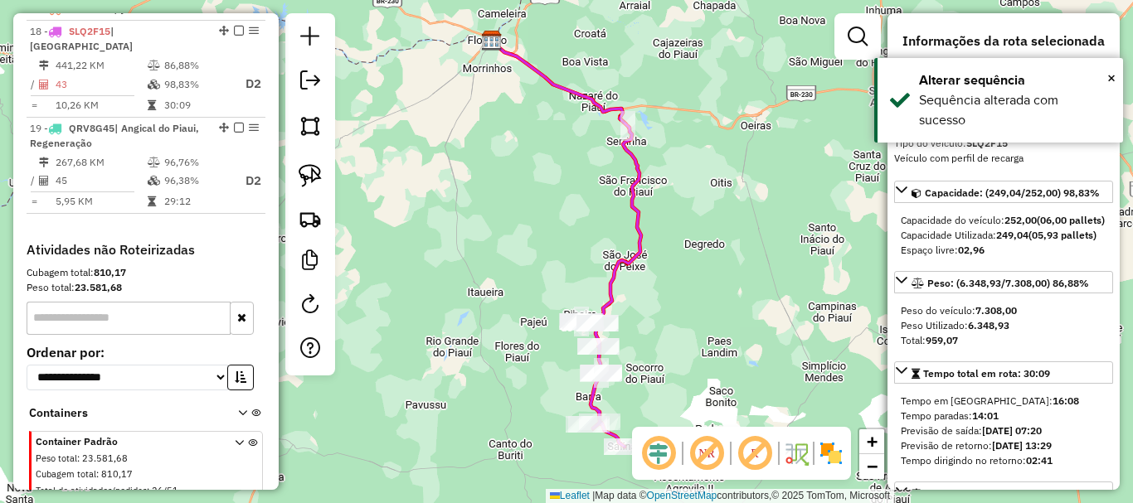
drag, startPoint x: 621, startPoint y: 278, endPoint x: 616, endPoint y: 241, distance: 37.7
click at [616, 241] on icon at bounding box center [566, 182] width 149 height 283
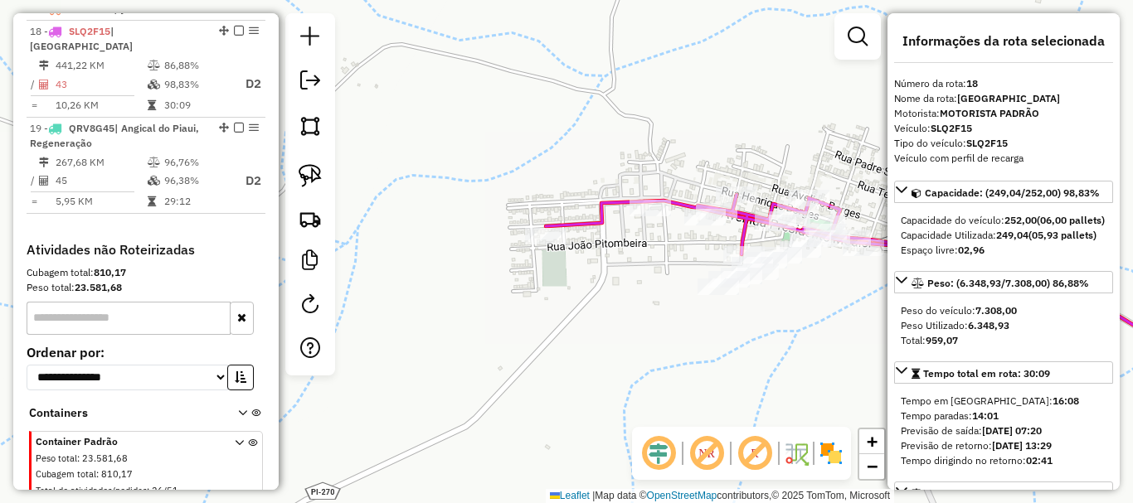
click at [578, 231] on icon at bounding box center [896, 284] width 700 height 179
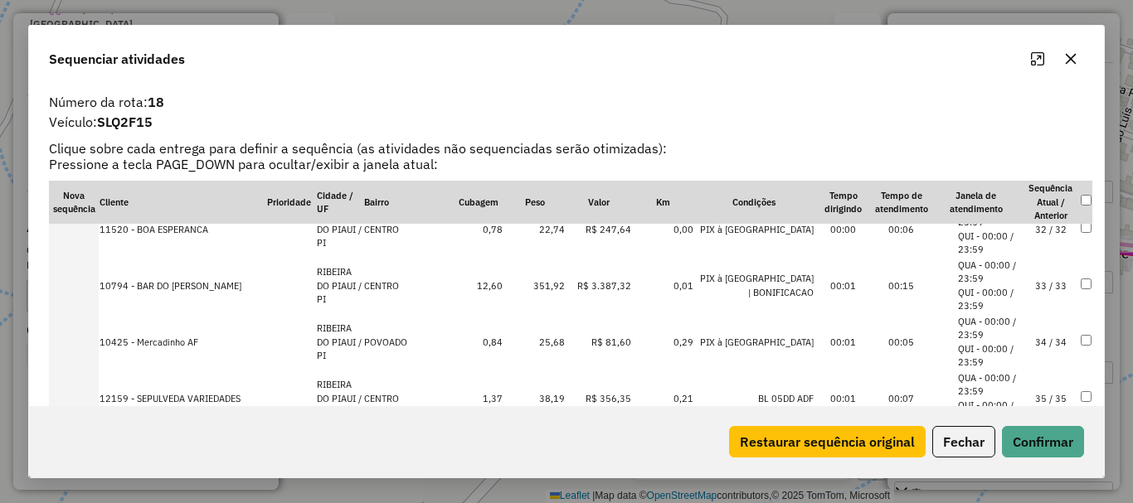
scroll to position [1825, 0]
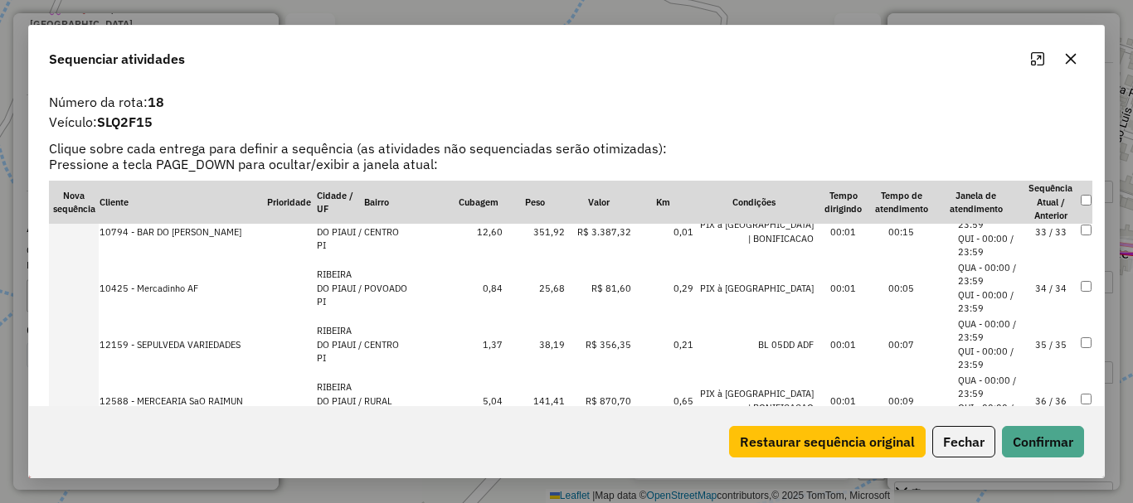
click at [1031, 401] on td "36 / 36" at bounding box center [1051, 401] width 58 height 56
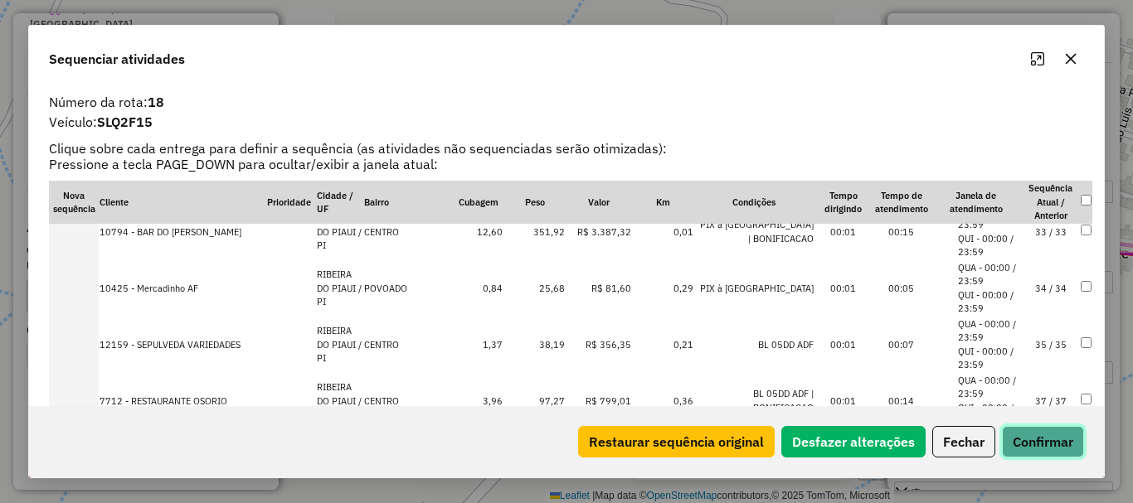
click at [1044, 445] on button "Confirmar" at bounding box center [1043, 442] width 82 height 32
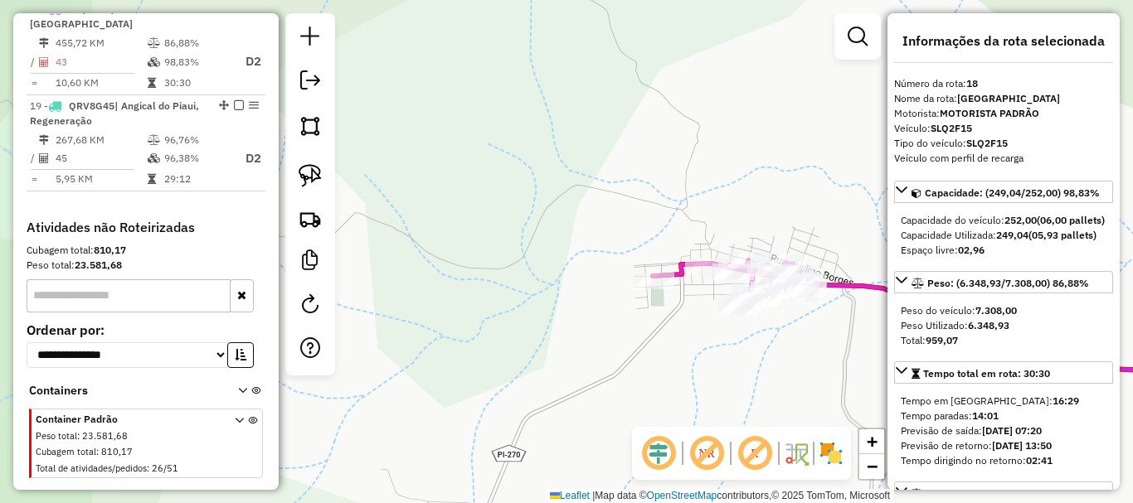
drag, startPoint x: 659, startPoint y: 335, endPoint x: 500, endPoint y: 318, distance: 159.3
click at [502, 319] on div "Janela de atendimento Grade de atendimento Capacidade Transportadoras Veículos …" at bounding box center [566, 251] width 1133 height 503
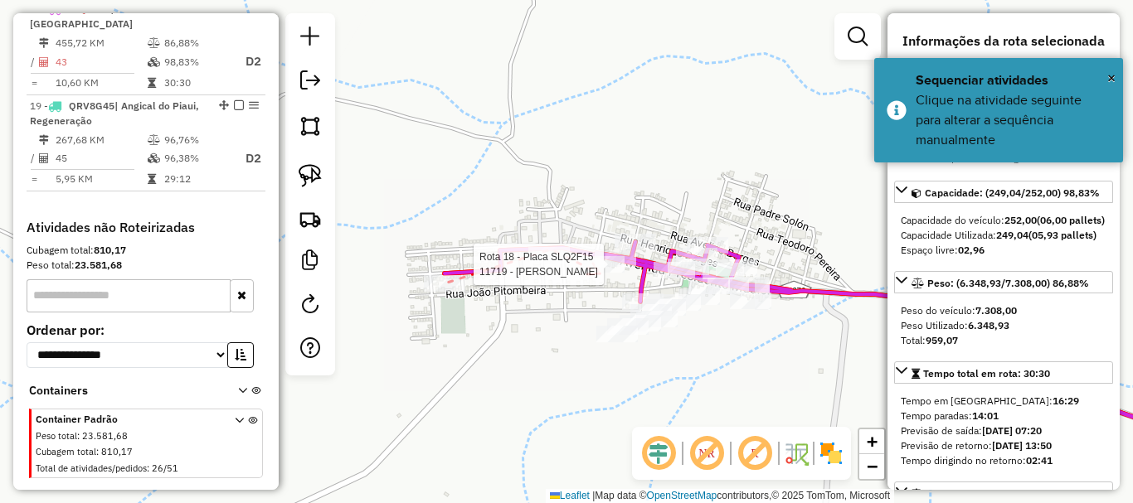
click at [600, 273] on div at bounding box center [603, 264] width 41 height 17
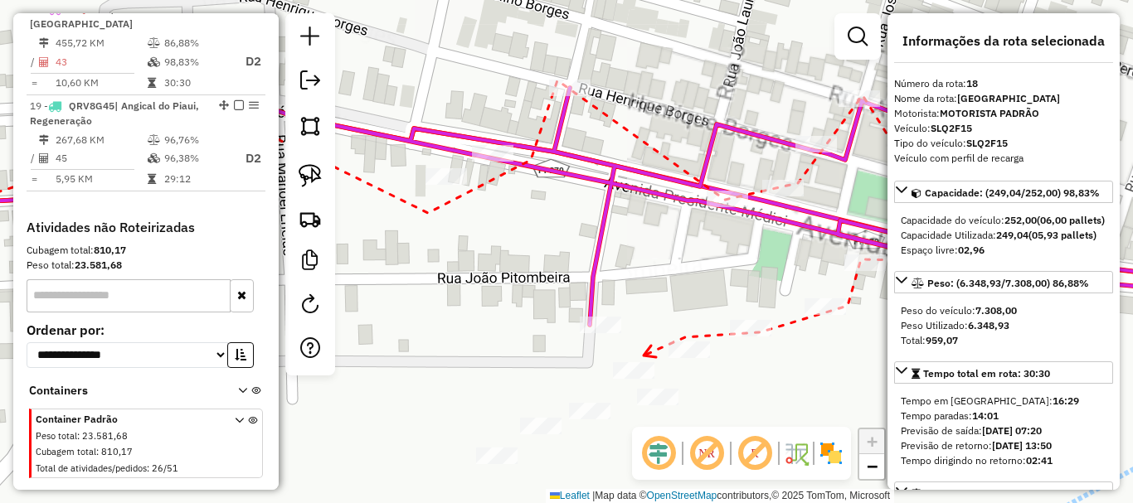
click at [644, 356] on icon at bounding box center [650, 352] width 12 height 12
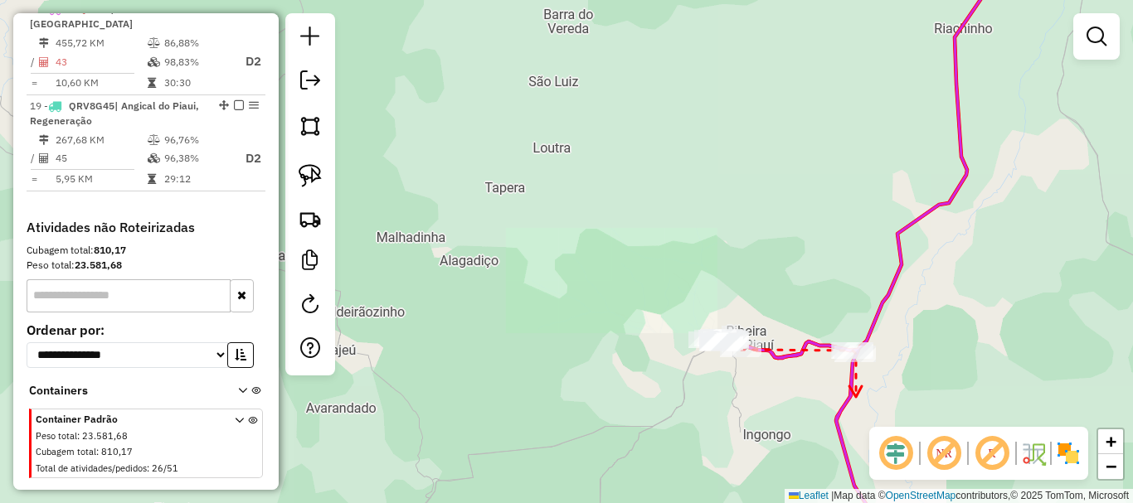
drag, startPoint x: 857, startPoint y: 396, endPoint x: 860, endPoint y: 202, distance: 194.9
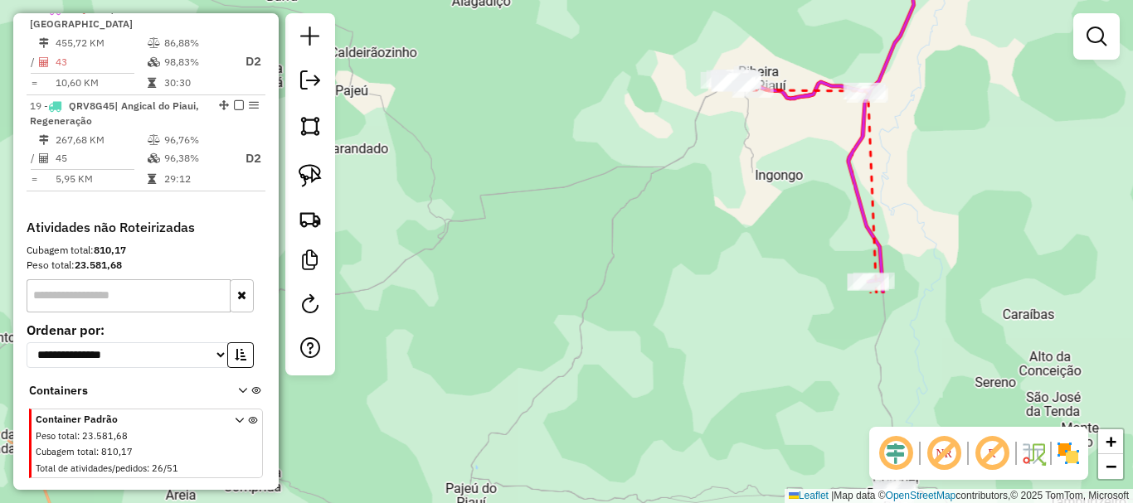
drag, startPoint x: 877, startPoint y: 311, endPoint x: 875, endPoint y: 299, distance: 12.6
click at [875, 299] on div "Rota 18 - Placa SLQ2F15 12283 - BAR DO [PERSON_NAME] de atendimento Grade de at…" at bounding box center [566, 251] width 1133 height 503
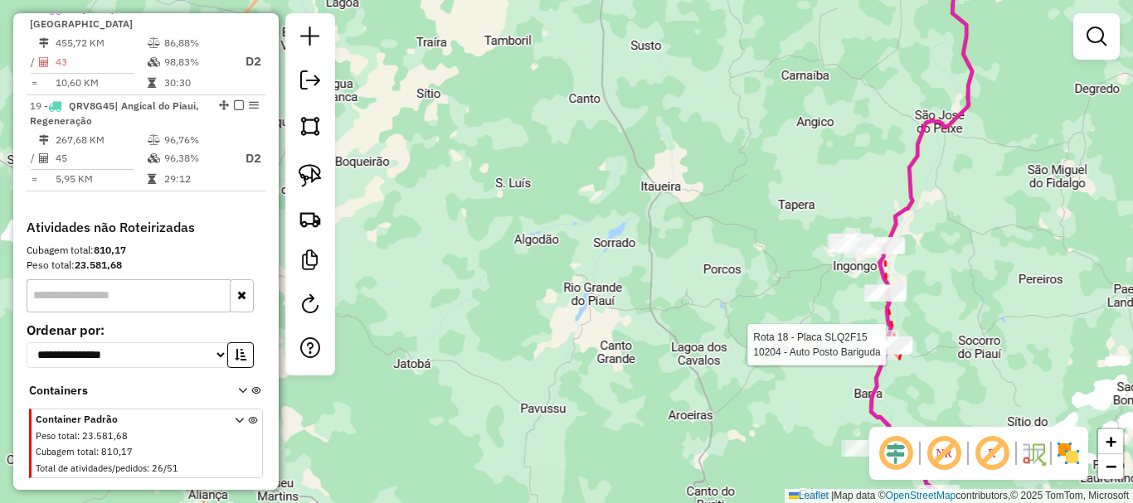
drag, startPoint x: 896, startPoint y: 363, endPoint x: 899, endPoint y: 318, distance: 45.7
click at [898, 330] on div at bounding box center [890, 345] width 15 height 30
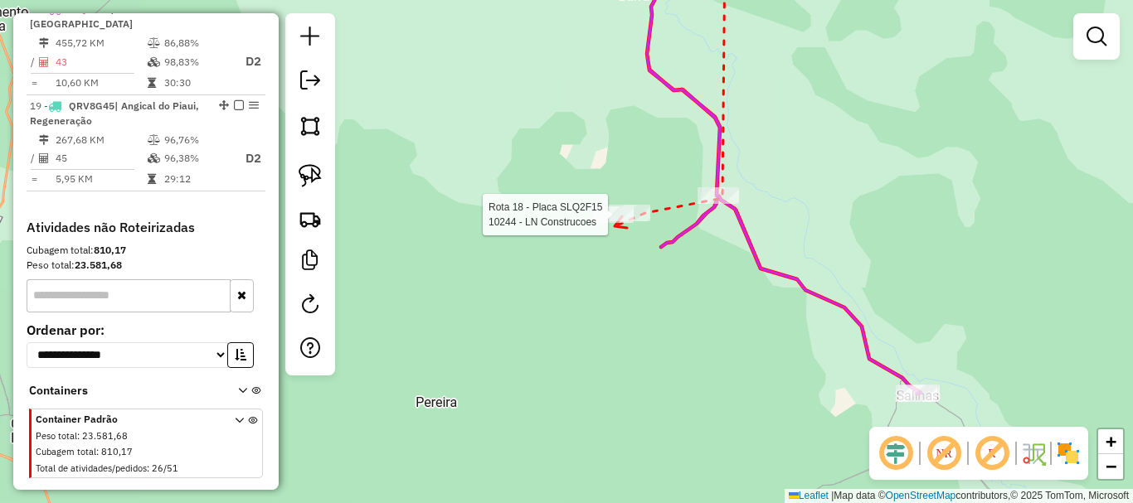
click at [615, 223] on div at bounding box center [612, 215] width 41 height 17
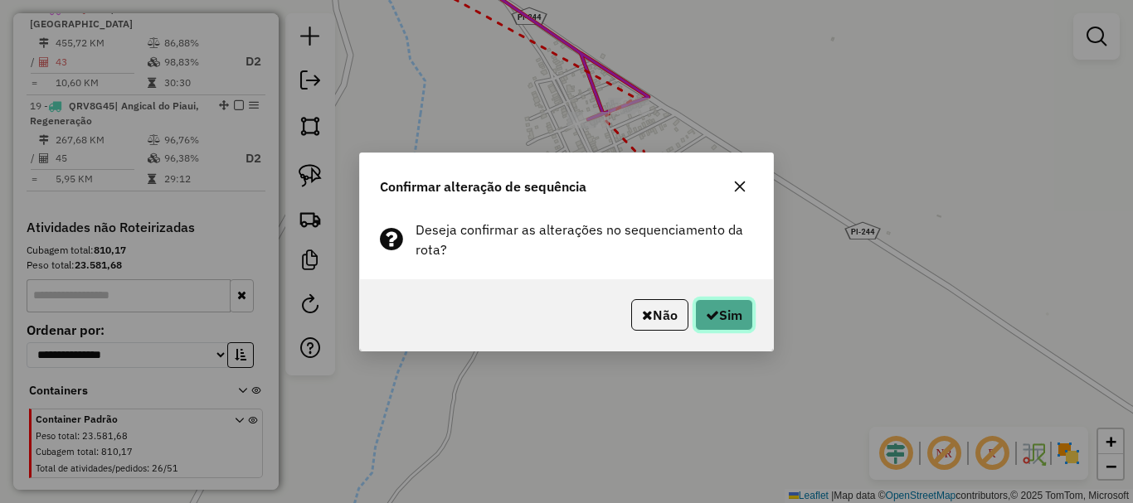
click at [716, 301] on button "Sim" at bounding box center [724, 315] width 58 height 32
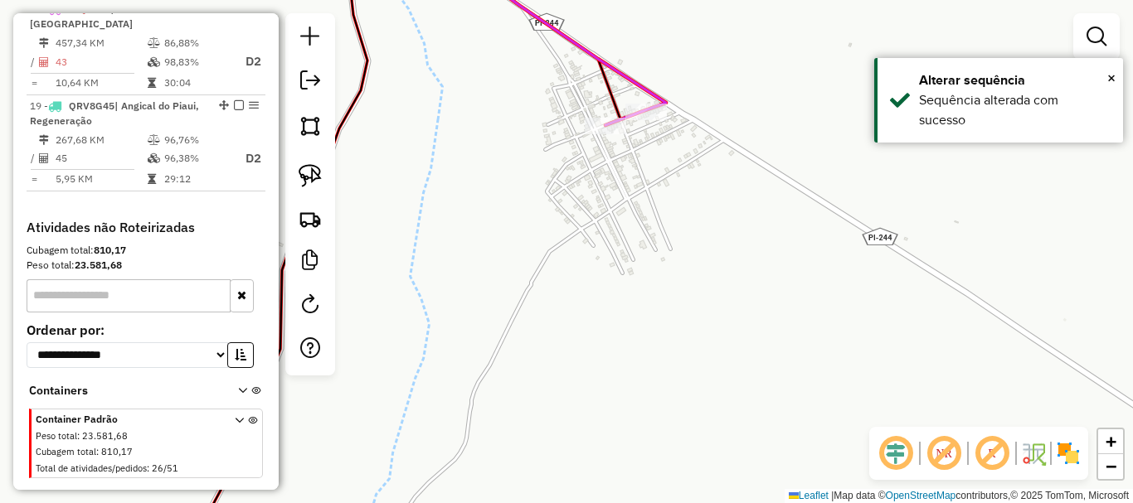
drag, startPoint x: 565, startPoint y: 183, endPoint x: 606, endPoint y: 195, distance: 43.1
click at [590, 191] on div "Janela de atendimento Grade de atendimento Capacidade Transportadoras Veículos …" at bounding box center [566, 251] width 1133 height 503
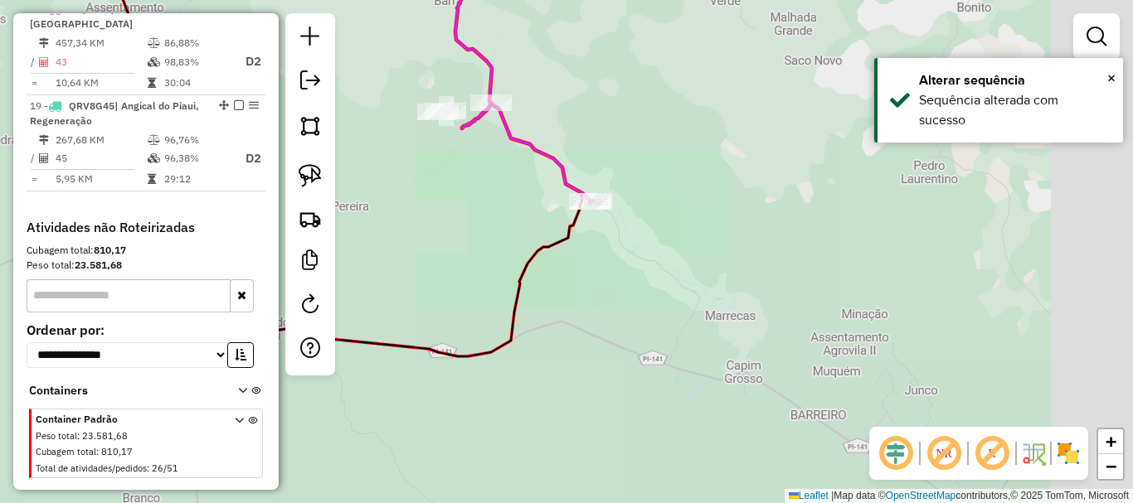
drag, startPoint x: 583, startPoint y: 285, endPoint x: 683, endPoint y: 350, distance: 118.7
click at [683, 350] on div "Rota 18 - Placa SLQ2F15 11674 - CLUBE DO CHAGAS Janela de atendimento Grade de …" at bounding box center [566, 251] width 1133 height 503
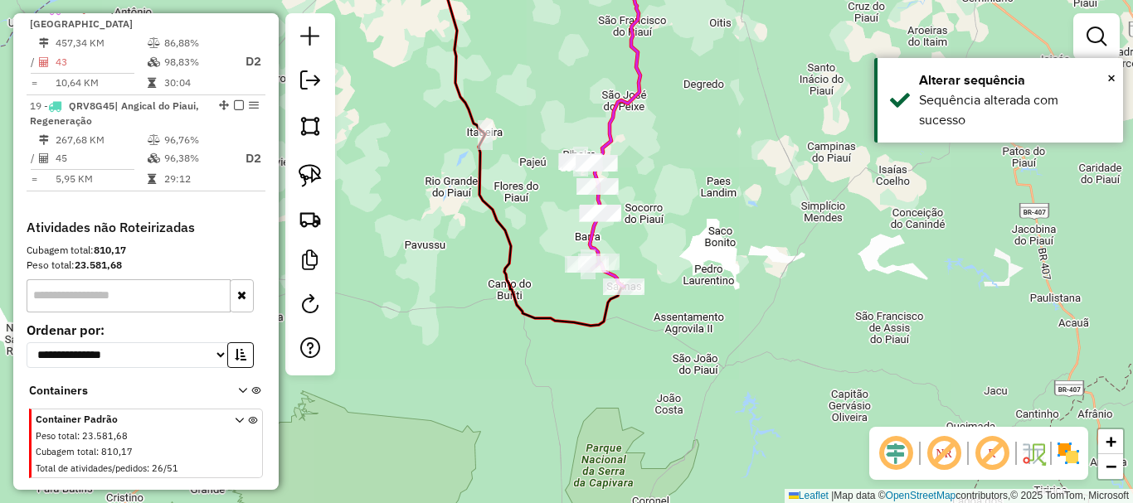
drag, startPoint x: 560, startPoint y: 266, endPoint x: 563, endPoint y: 278, distance: 12.1
click at [563, 278] on div "Rota 18 - Placa SLQ2F15 10244 - LN Construcoes Janela de atendimento Grade de a…" at bounding box center [566, 251] width 1133 height 503
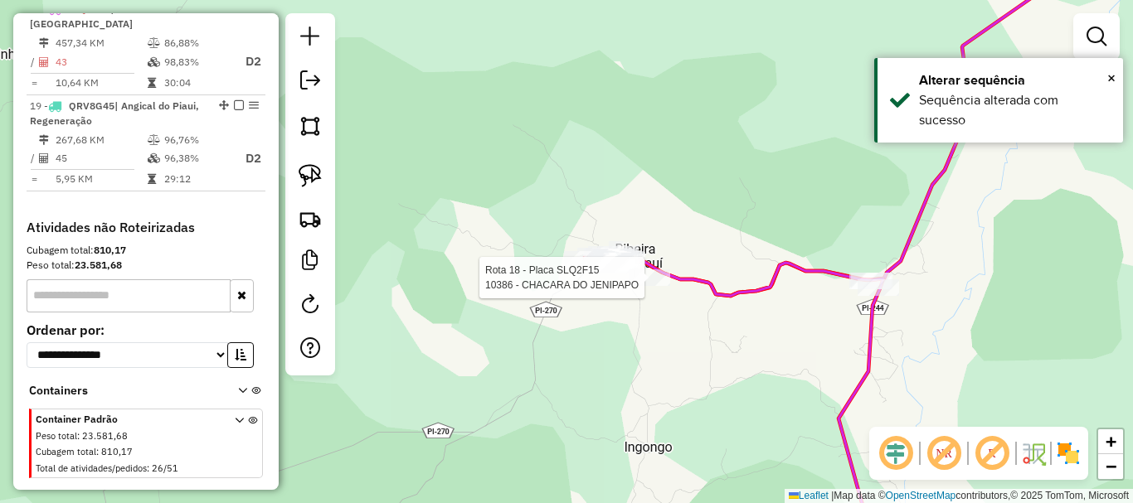
click at [651, 286] on div at bounding box center [649, 278] width 41 height 17
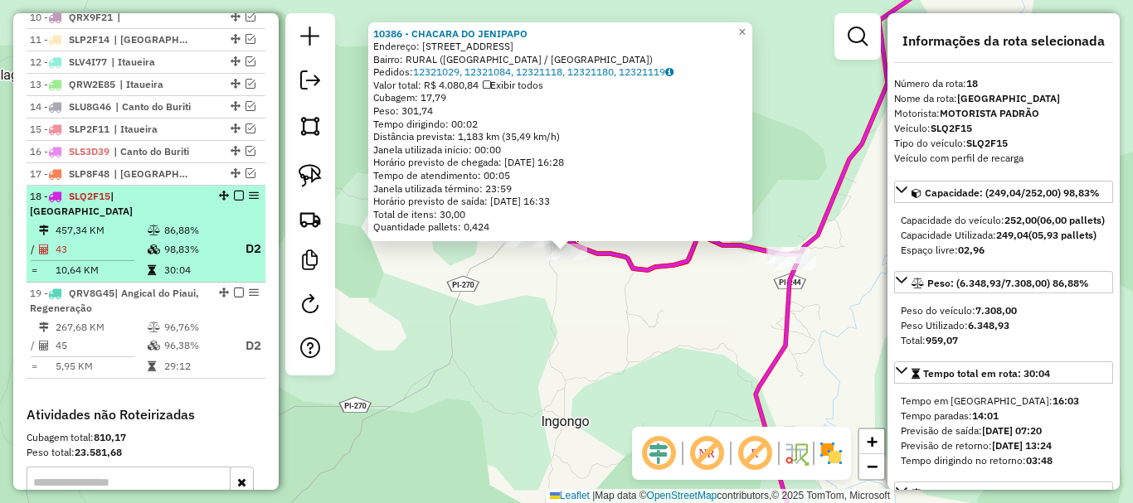
scroll to position [940, 0]
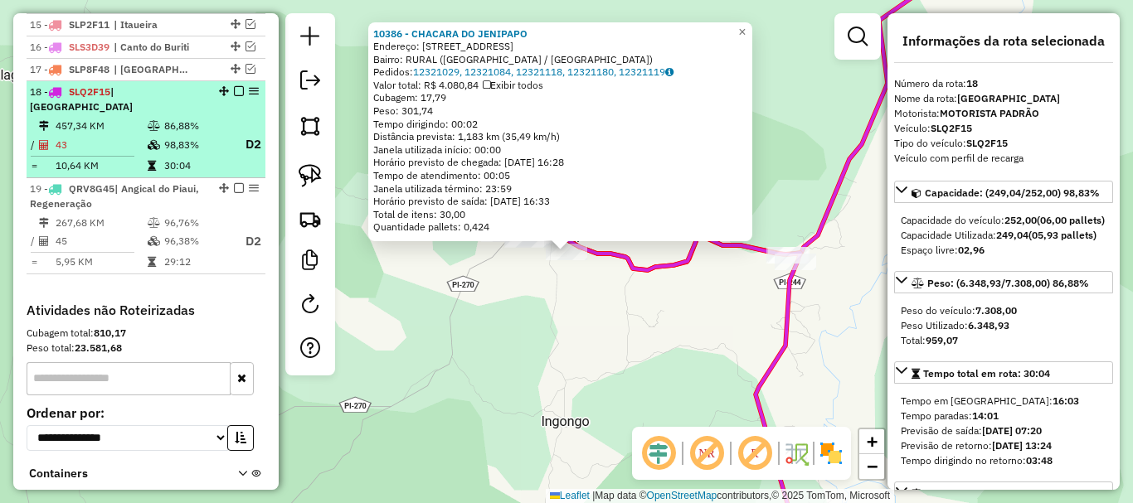
click at [234, 96] on em at bounding box center [239, 91] width 10 height 10
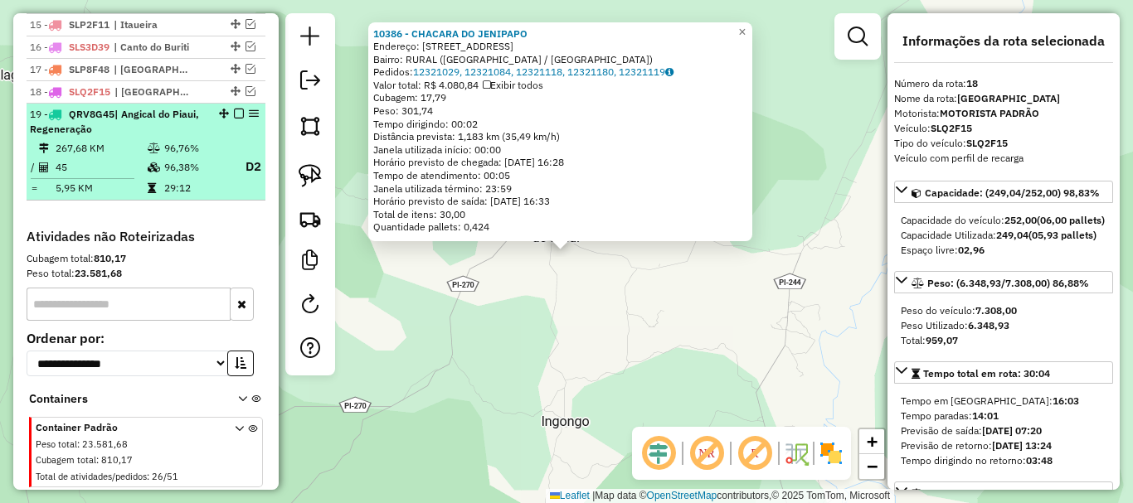
click at [192, 177] on td "96,38%" at bounding box center [196, 167] width 66 height 21
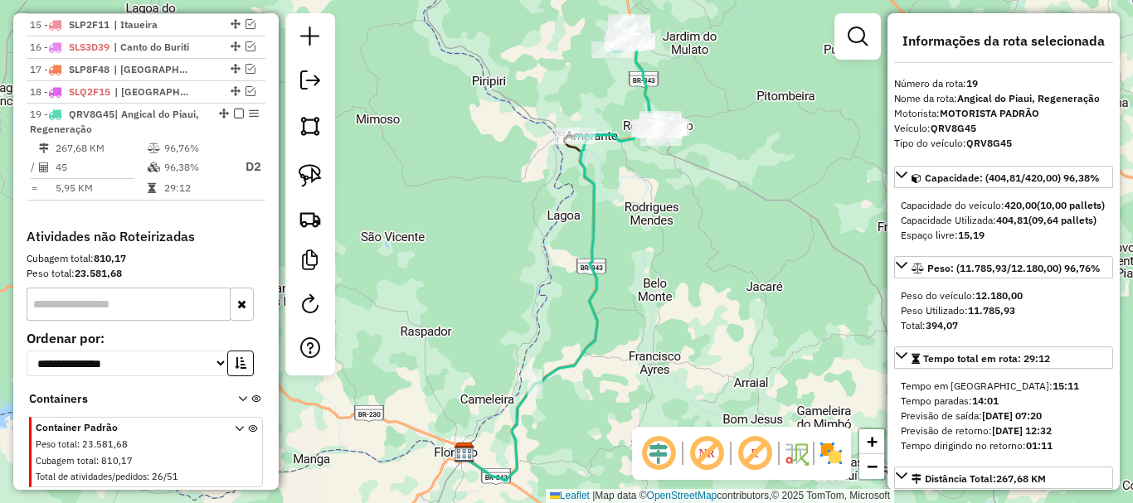
click at [584, 164] on icon at bounding box center [560, 305] width 192 height 352
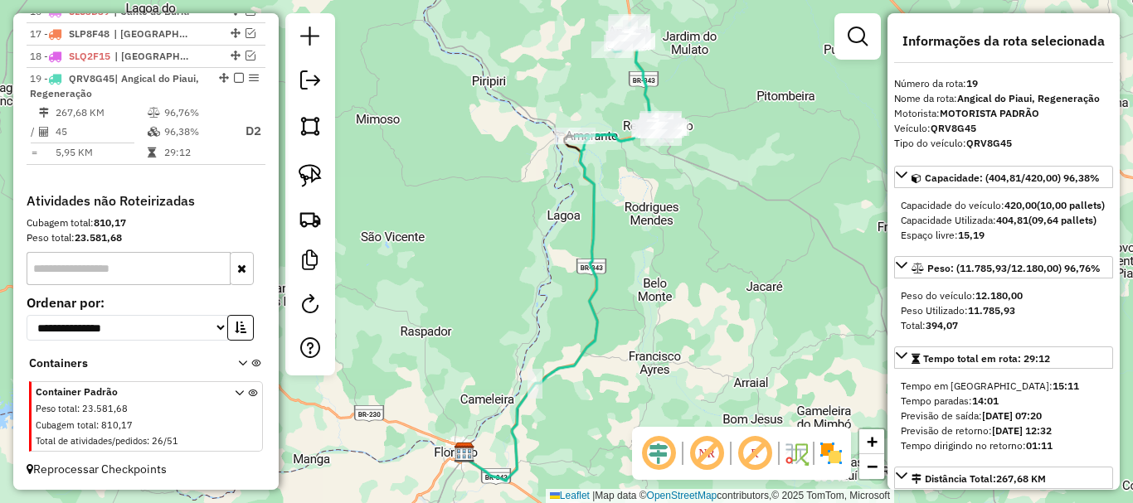
click at [584, 164] on icon at bounding box center [560, 305] width 192 height 352
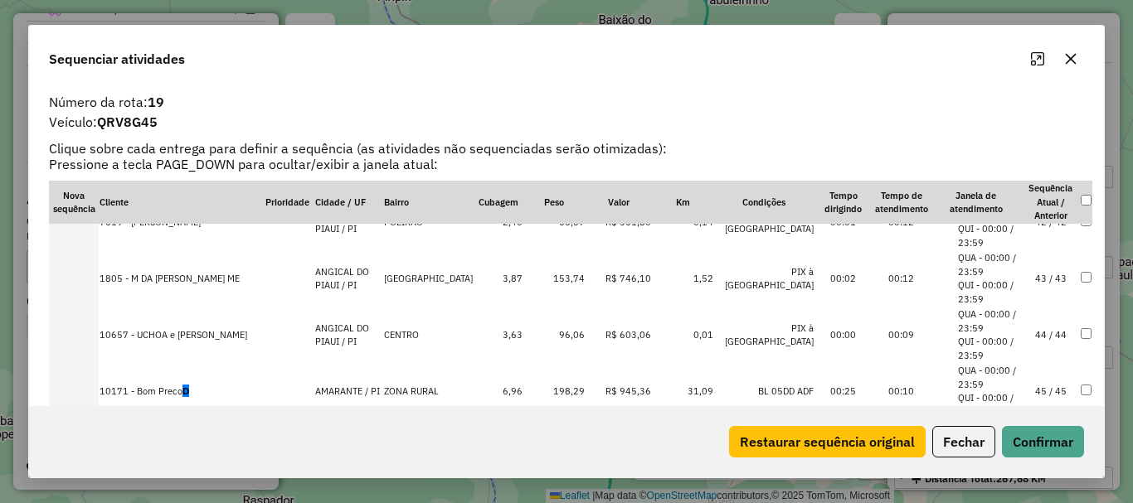
scroll to position [2358, 0]
click at [1022, 383] on td "45 / 45" at bounding box center [1051, 389] width 58 height 56
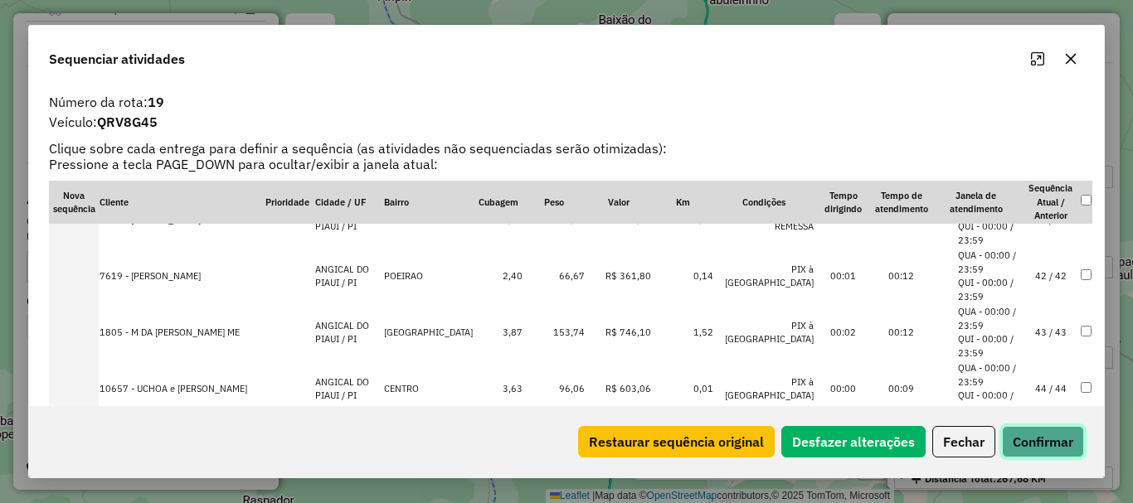
click at [1037, 434] on button "Confirmar" at bounding box center [1043, 442] width 82 height 32
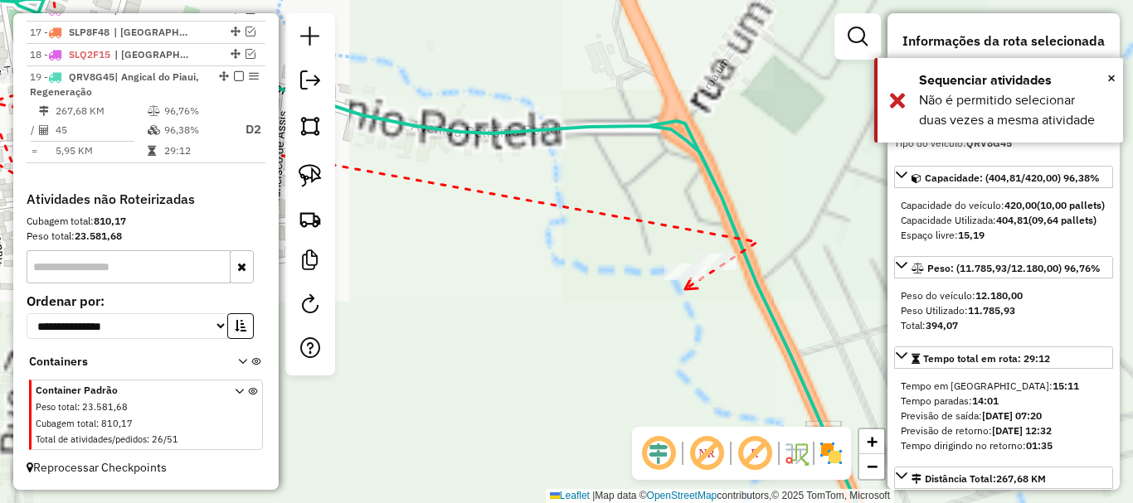
click at [688, 280] on div at bounding box center [684, 272] width 41 height 17
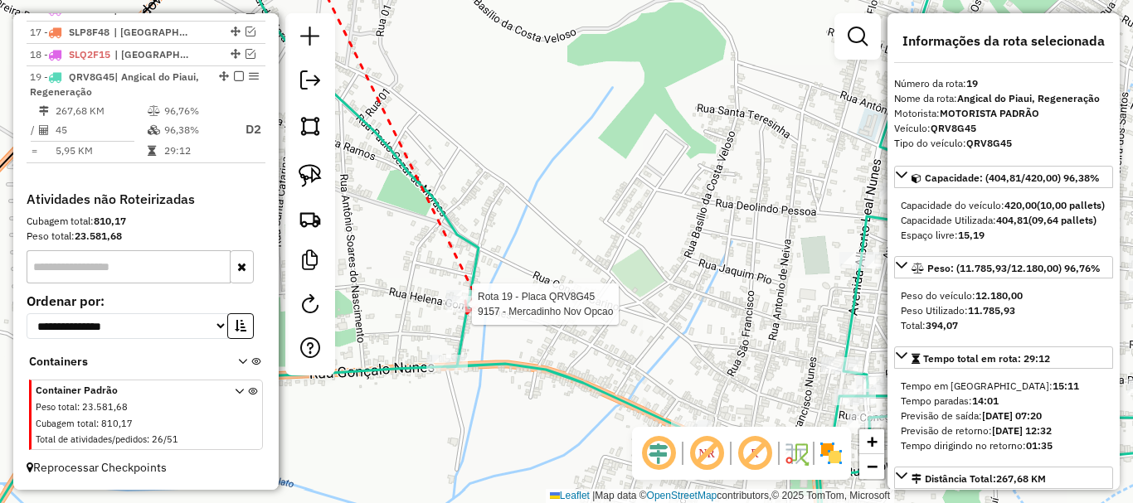
click at [467, 313] on div at bounding box center [466, 304] width 41 height 17
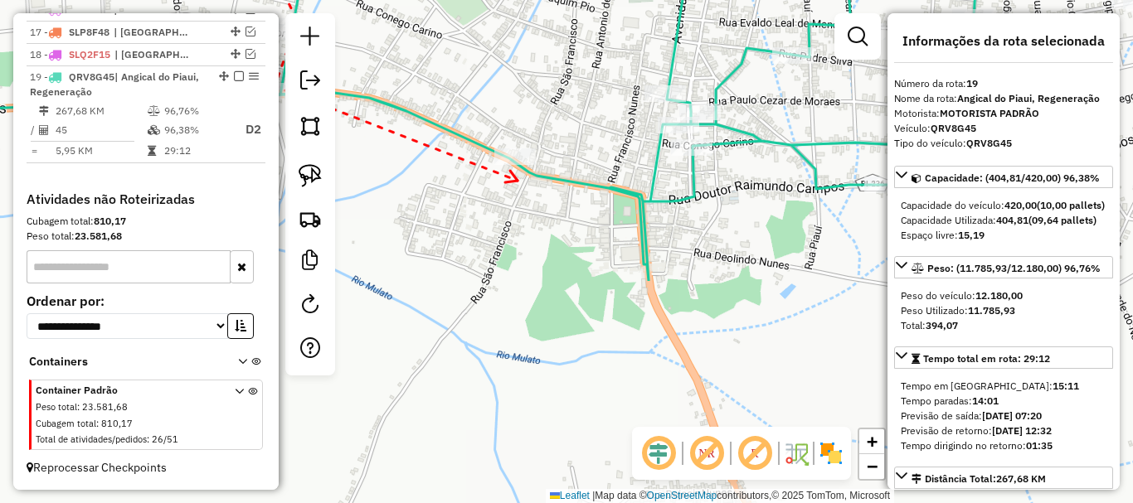
click at [513, 165] on div at bounding box center [514, 156] width 41 height 17
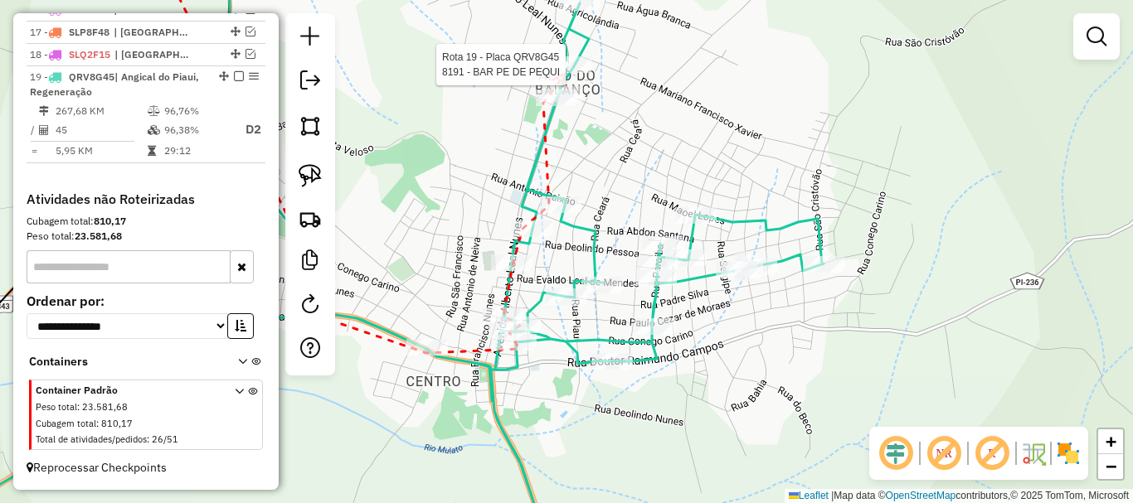
click at [564, 73] on div at bounding box center [570, 64] width 41 height 17
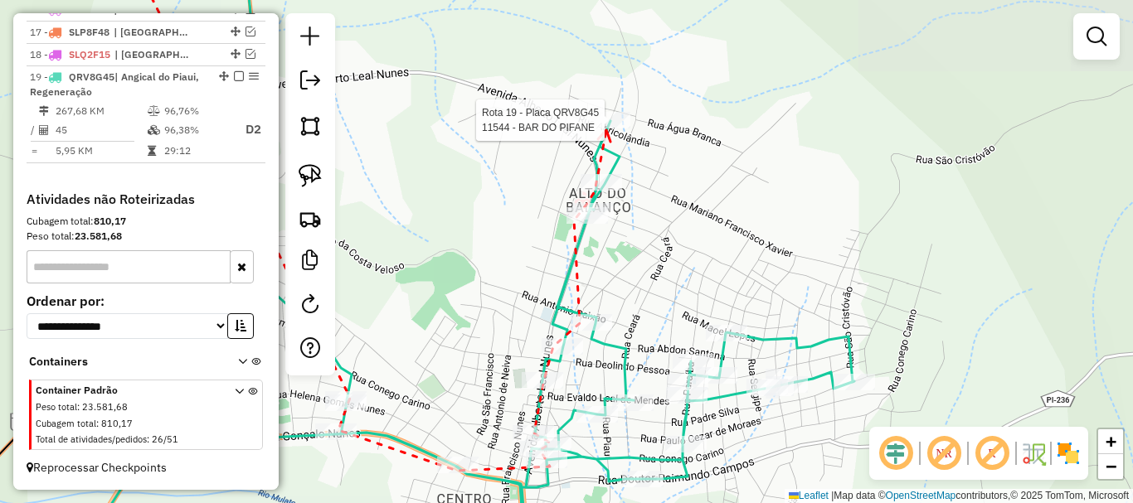
click at [606, 129] on div at bounding box center [609, 120] width 41 height 17
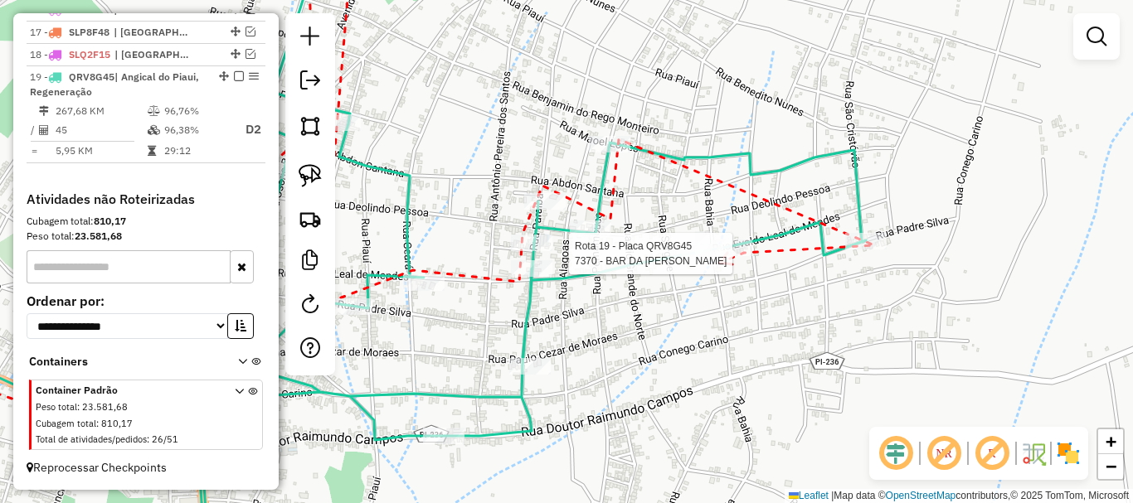
click at [720, 262] on div at bounding box center [702, 254] width 41 height 17
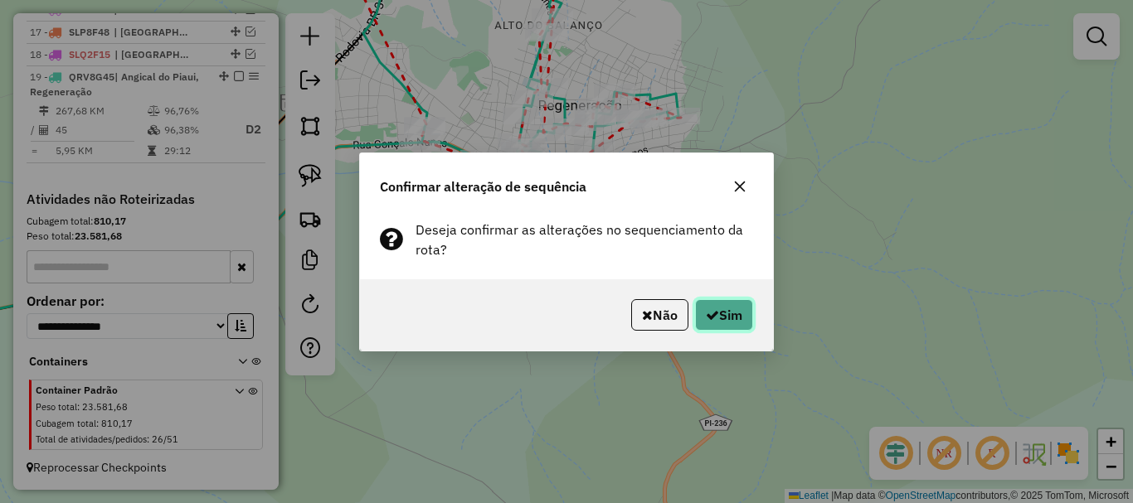
click at [749, 322] on button "Sim" at bounding box center [724, 315] width 58 height 32
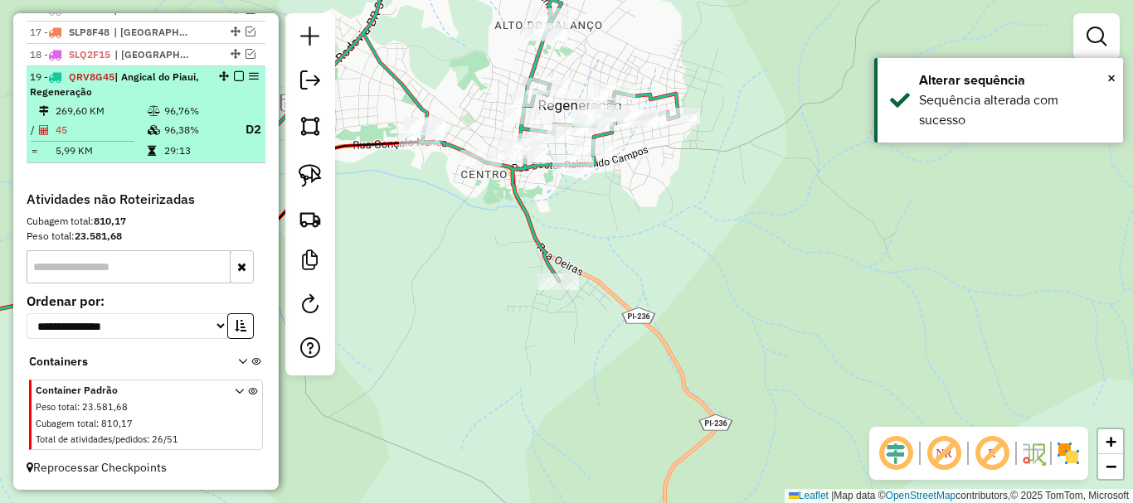
click at [238, 76] on em at bounding box center [239, 76] width 10 height 10
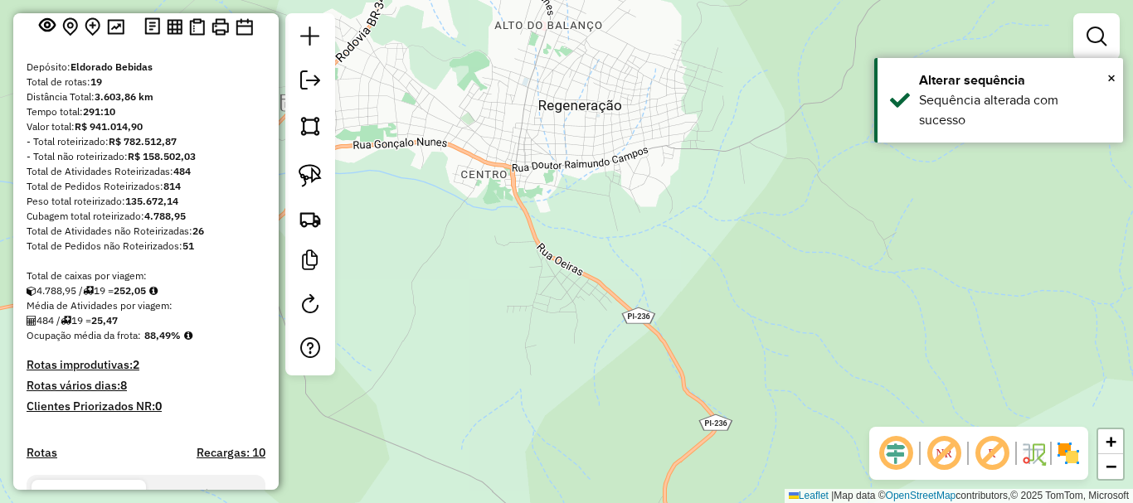
scroll to position [88, 0]
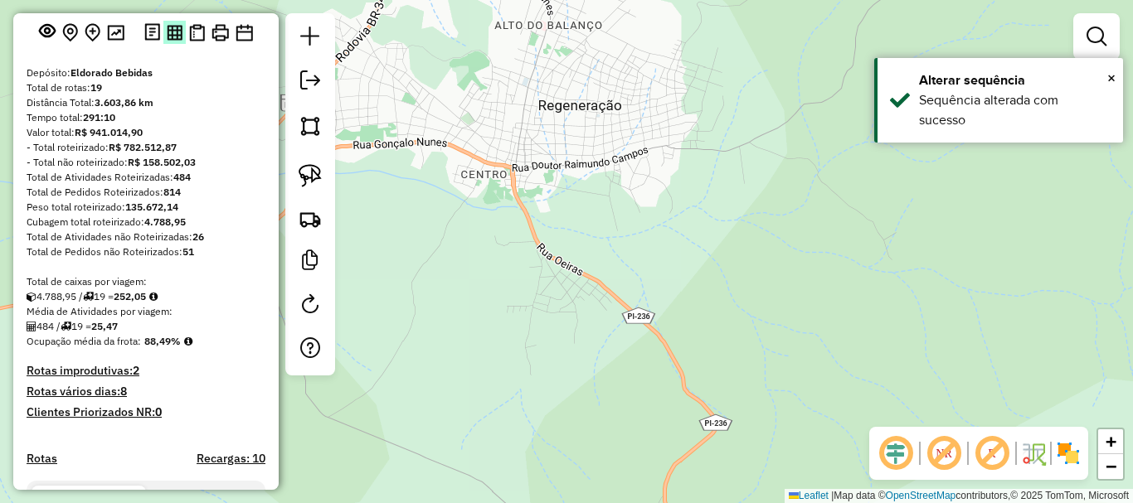
click at [172, 41] on img at bounding box center [175, 33] width 16 height 16
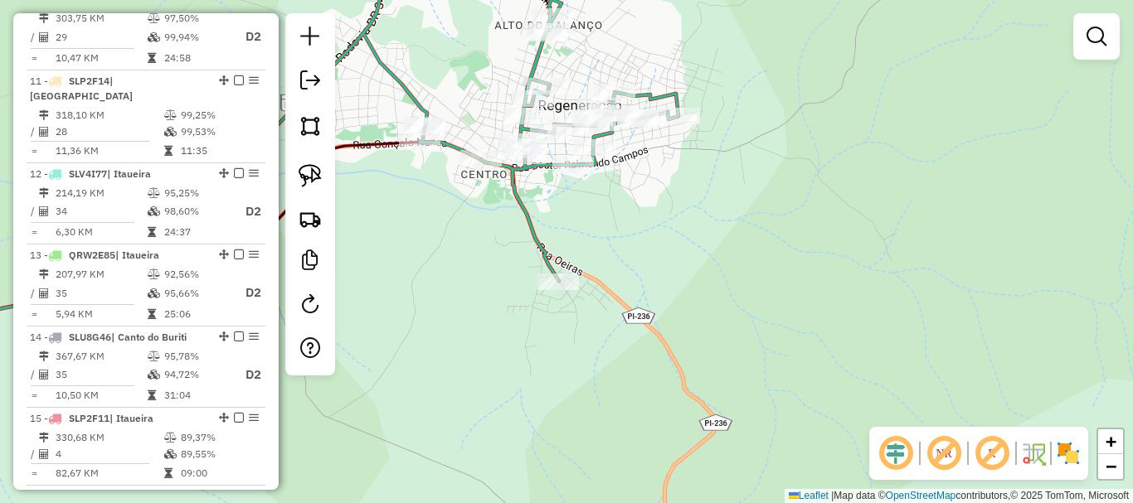
scroll to position [1493, 0]
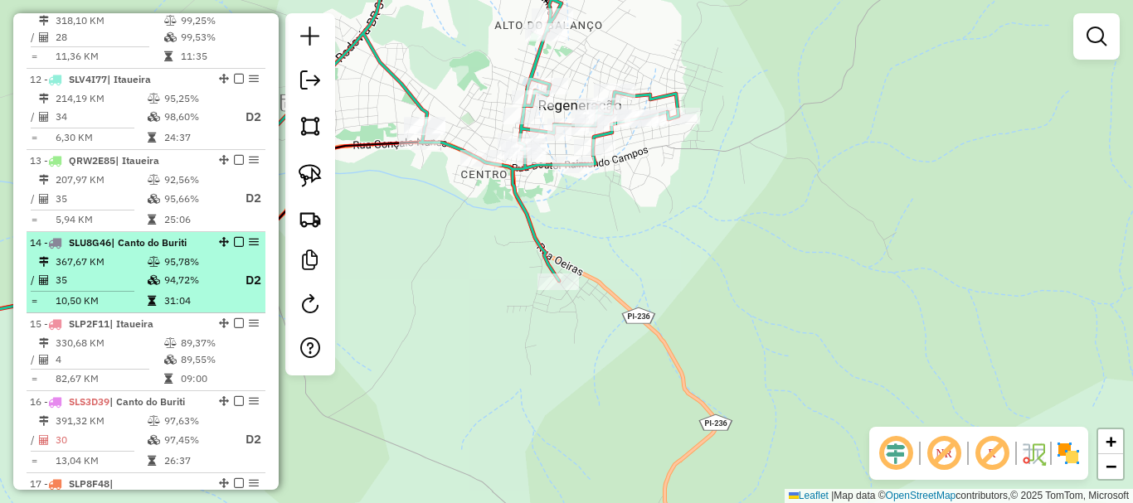
click at [579, 290] on div at bounding box center [557, 282] width 41 height 17
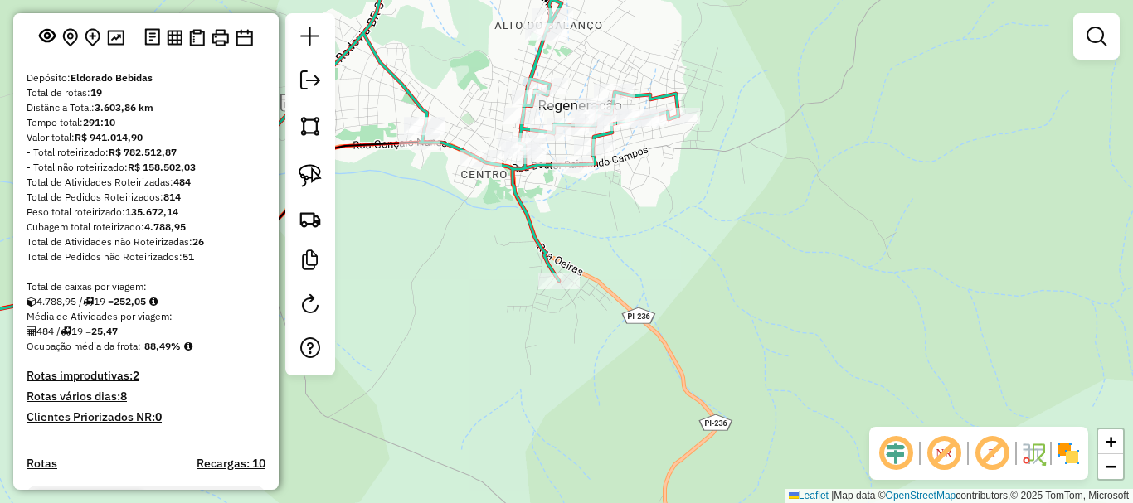
scroll to position [581, 0]
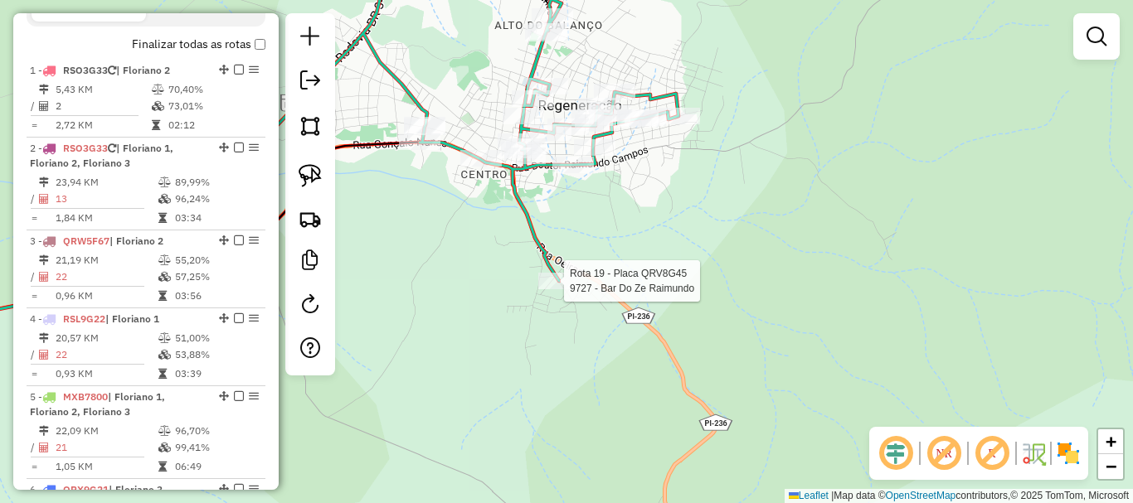
click at [544, 377] on div "Rota 19 - Placa QRV8G45 9727 - Bar Do Ze [PERSON_NAME] de atendimento Grade de …" at bounding box center [566, 251] width 1133 height 503
click at [602, 469] on div "Janela de atendimento Grade de atendimento Capacidade Transportadoras Veículos …" at bounding box center [566, 251] width 1133 height 503
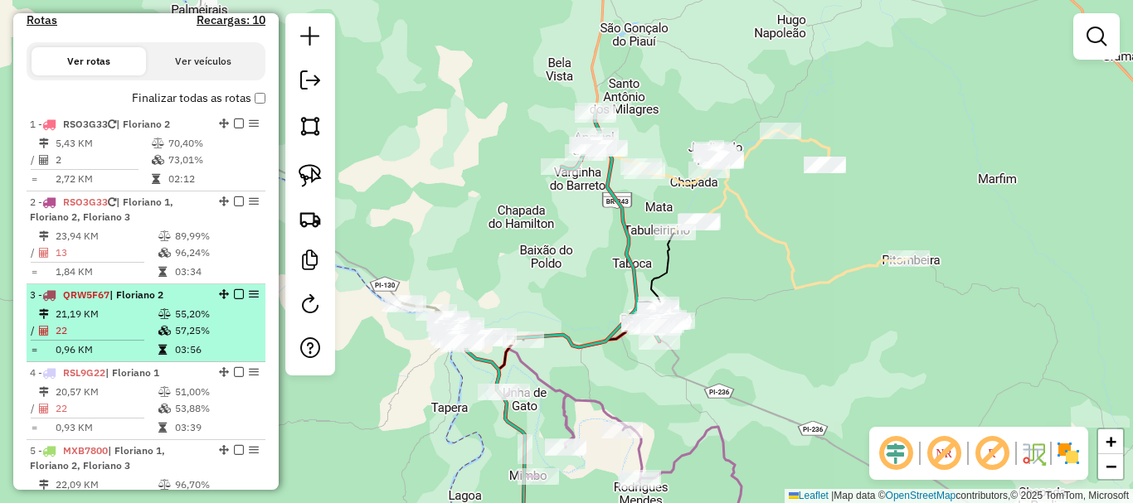
scroll to position [498, 0]
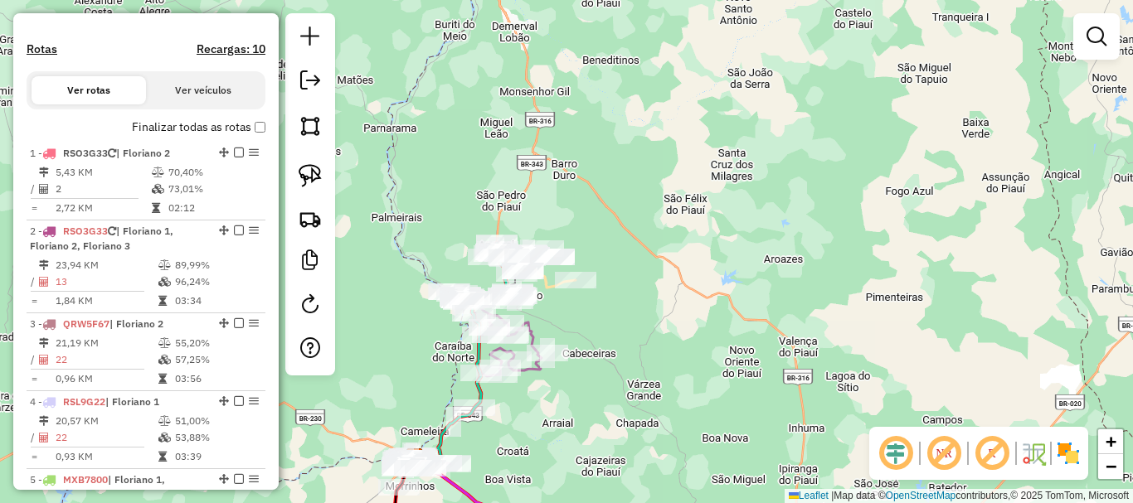
click at [940, 451] on em at bounding box center [944, 454] width 40 height 40
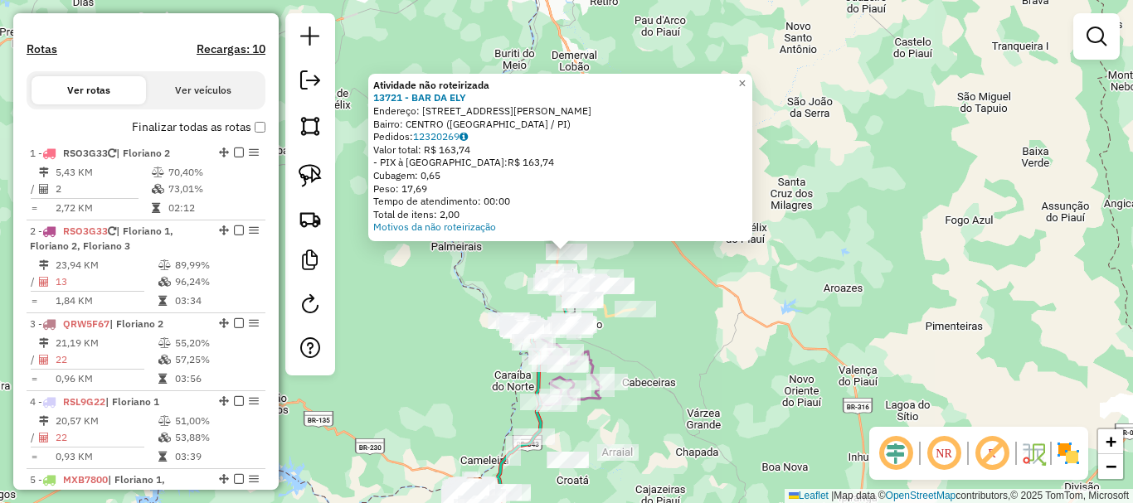
click at [705, 407] on div "Rota 11 - Placa SLP2F14 13794 - BAR DO [PERSON_NAME] 11 - Placa SLP2F14 13566 -…" at bounding box center [566, 251] width 1133 height 503
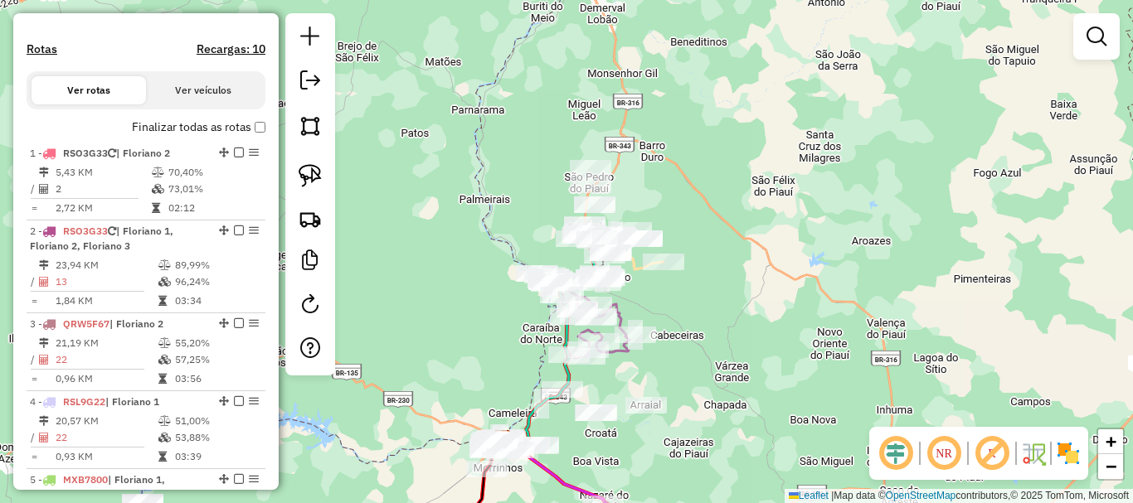
drag, startPoint x: 724, startPoint y: 457, endPoint x: 795, endPoint y: 346, distance: 131.6
click at [789, 356] on div "Janela de atendimento Grade de atendimento Capacidade Transportadoras Veículos …" at bounding box center [566, 251] width 1133 height 503
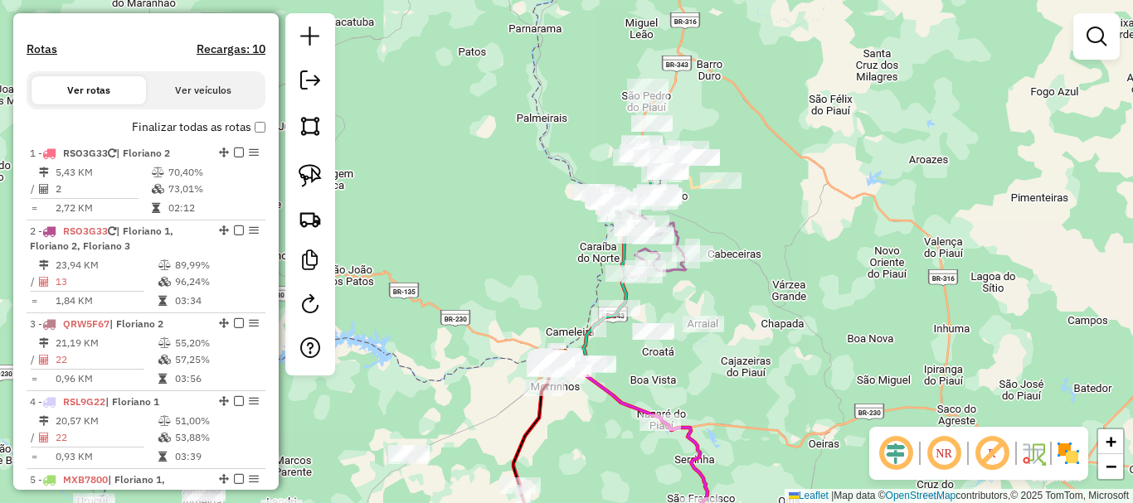
drag, startPoint x: 712, startPoint y: 400, endPoint x: 741, endPoint y: 339, distance: 66.8
click at [743, 354] on div "Janela de atendimento Grade de atendimento Capacidade Transportadoras Veículos …" at bounding box center [566, 251] width 1133 height 503
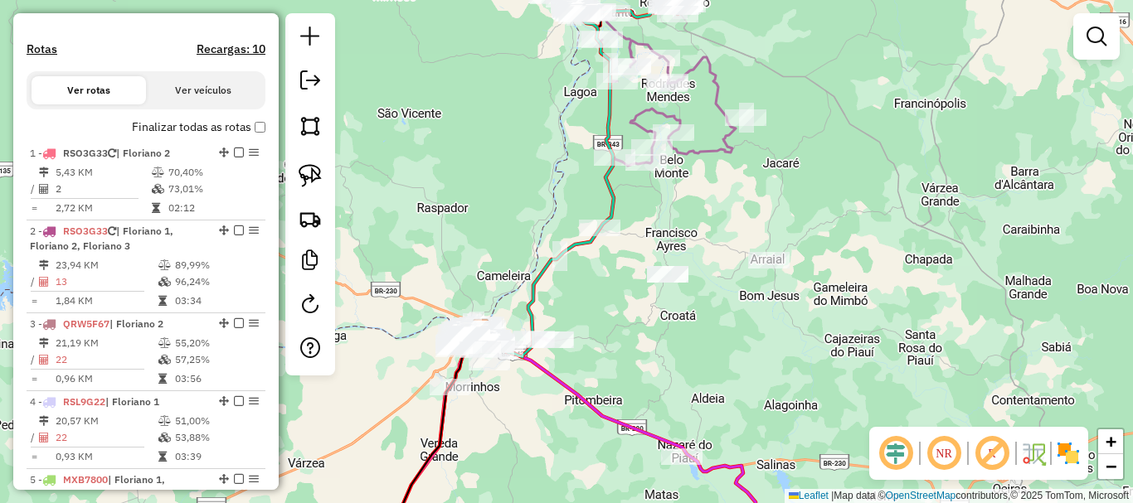
click at [688, 304] on div "Janela de atendimento Grade de atendimento Capacidade Transportadoras Veículos …" at bounding box center [566, 251] width 1133 height 503
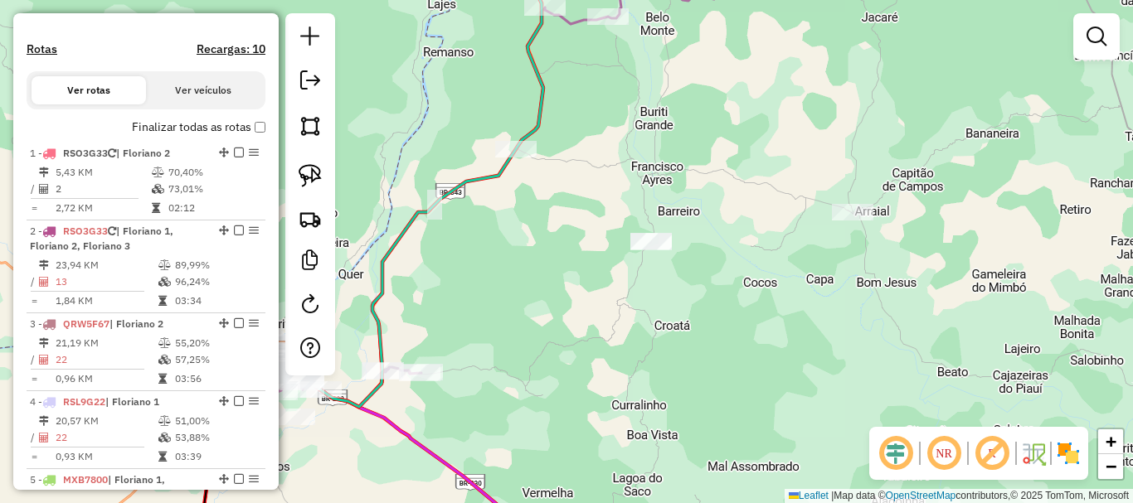
click at [656, 250] on div at bounding box center [650, 242] width 41 height 17
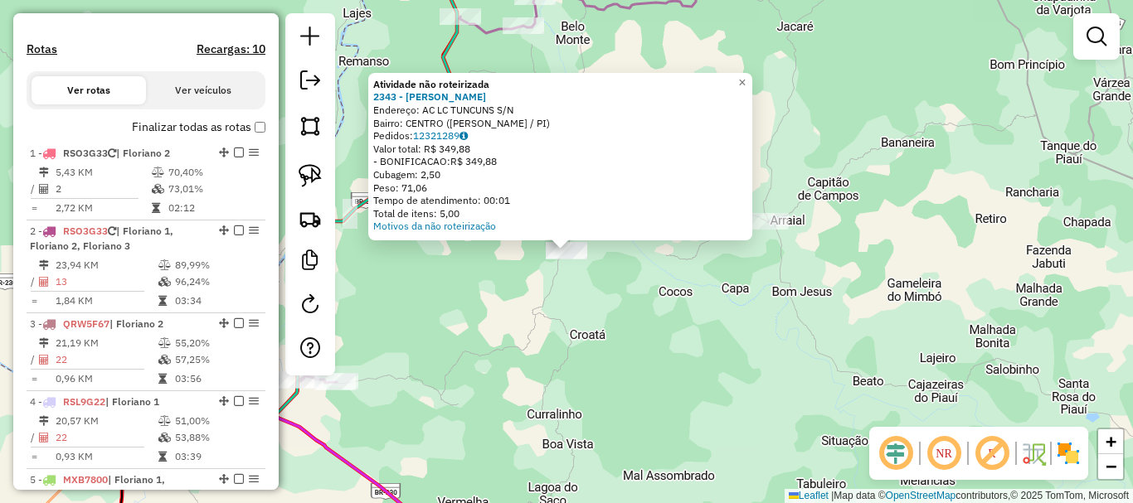
click at [643, 296] on div "Atividade não roteirizada 2343 - [PERSON_NAME] Endereço: AC LC TUNCUNS S/N Bair…" at bounding box center [566, 251] width 1133 height 503
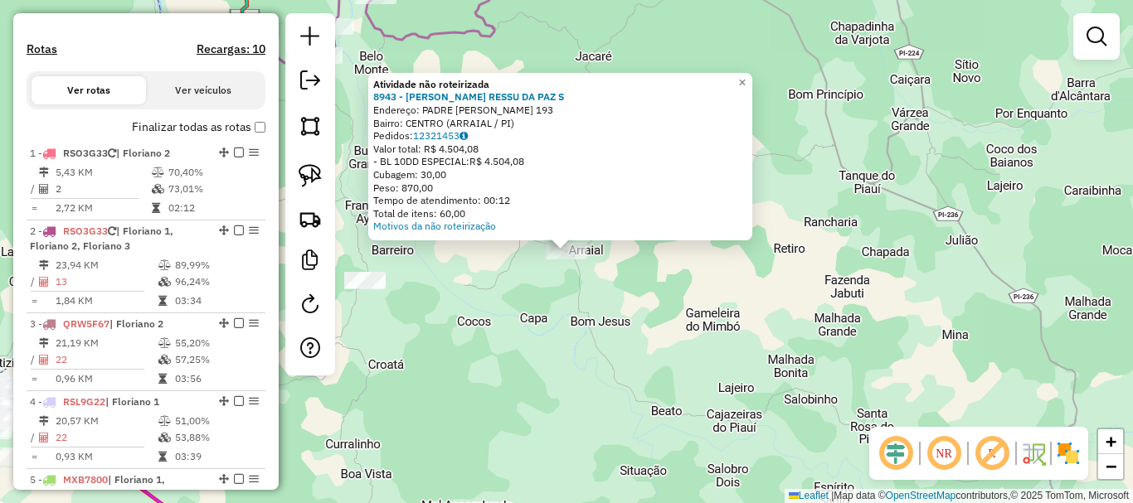
click at [528, 322] on div "Atividade não roteirizada 8943 - [PERSON_NAME] RESSU DA PAZ S Endereço: PADRE […" at bounding box center [566, 251] width 1133 height 503
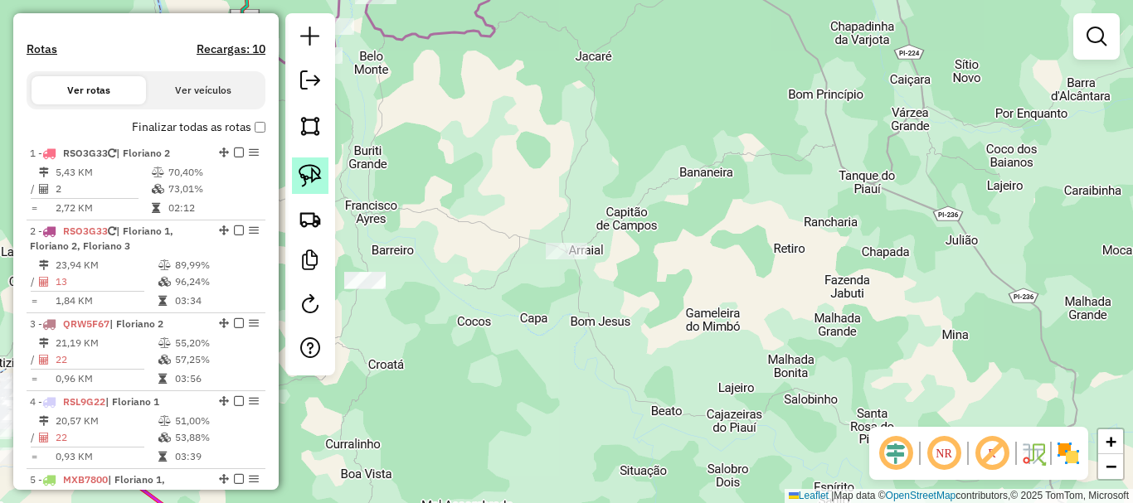
click at [326, 177] on link at bounding box center [310, 176] width 36 height 36
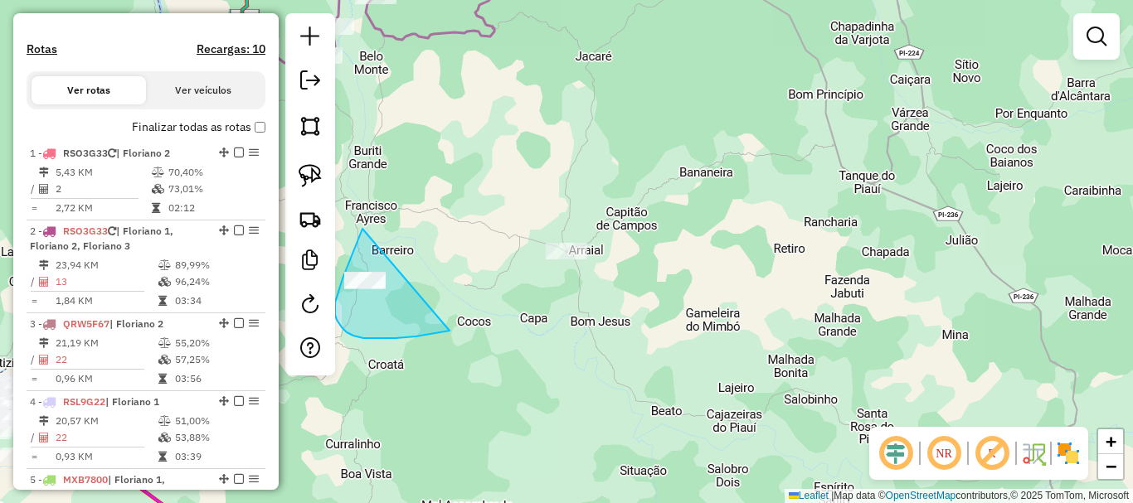
drag, startPoint x: 346, startPoint y: 270, endPoint x: 456, endPoint y: 330, distance: 125.4
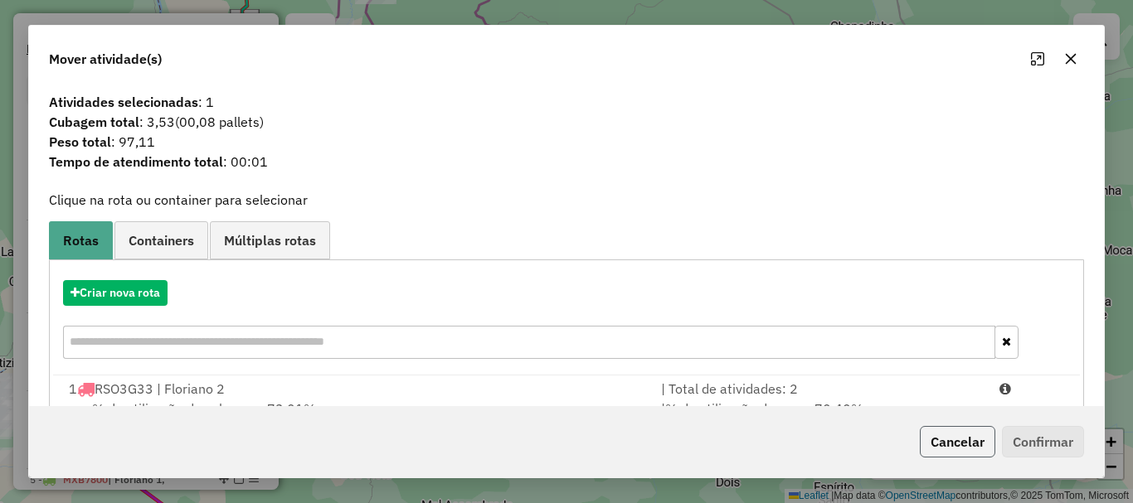
click at [926, 441] on button "Cancelar" at bounding box center [957, 442] width 75 height 32
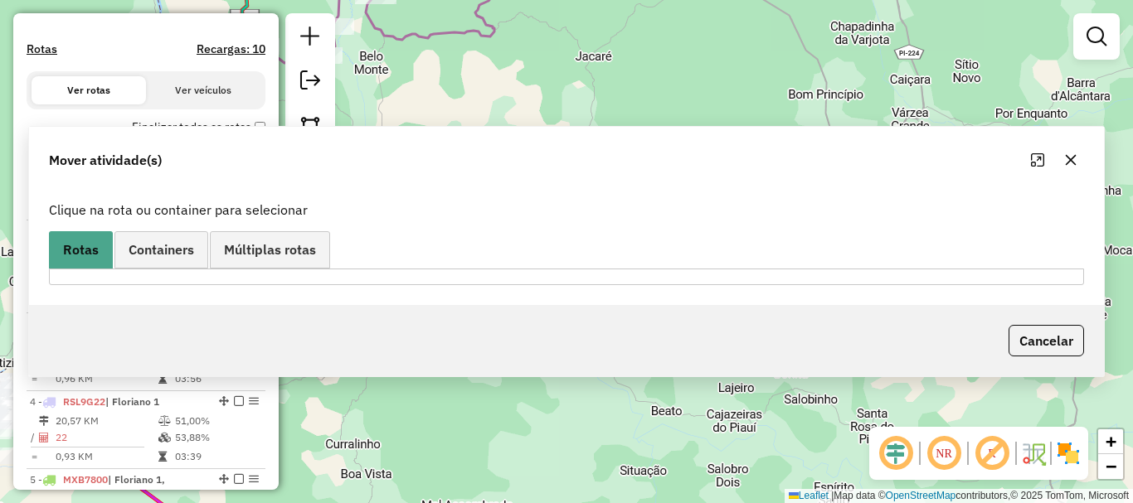
drag, startPoint x: 663, startPoint y: 369, endPoint x: 719, endPoint y: 281, distance: 104.5
click at [704, 303] on div "Janela de atendimento Grade de atendimento Capacidade Transportadoras Veículos …" at bounding box center [566, 251] width 1133 height 503
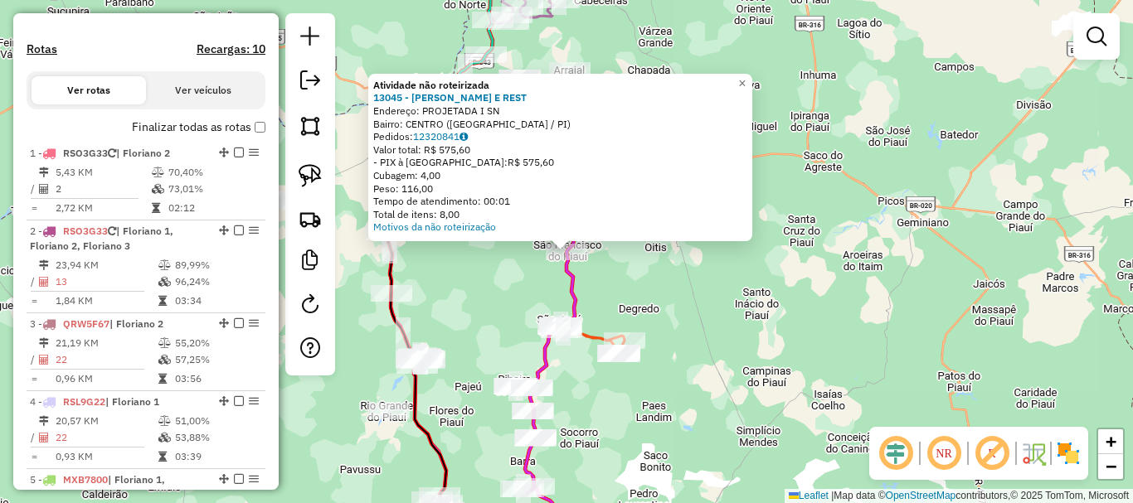
click at [526, 290] on div "Atividade não roteirizada 13045 - [PERSON_NAME] E REST Endereço: PROJETADA I SN…" at bounding box center [566, 251] width 1133 height 503
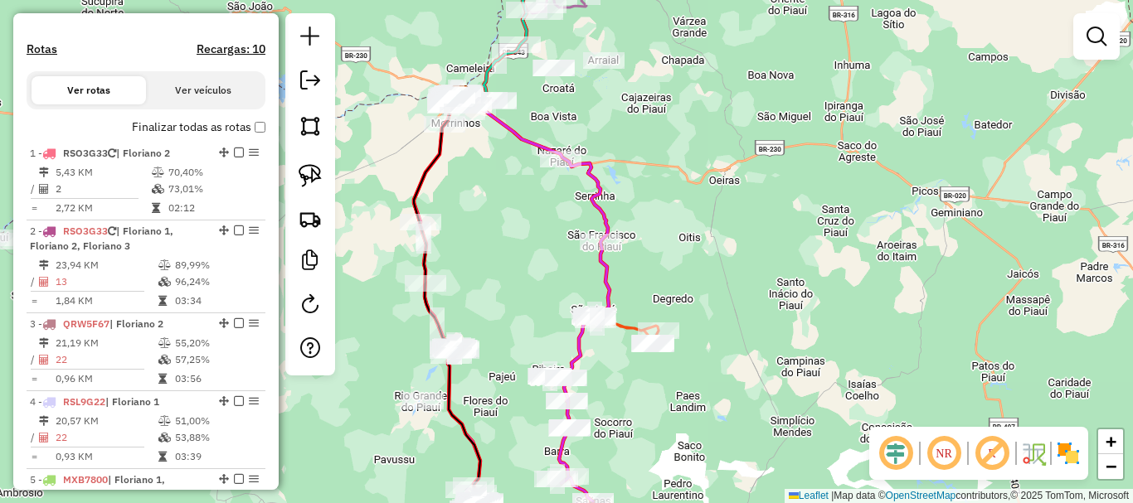
drag, startPoint x: 523, startPoint y: 291, endPoint x: 646, endPoint y: 261, distance: 126.3
click at [630, 265] on div "Janela de atendimento Grade de atendimento Capacidade Transportadoras Veículos …" at bounding box center [566, 251] width 1133 height 503
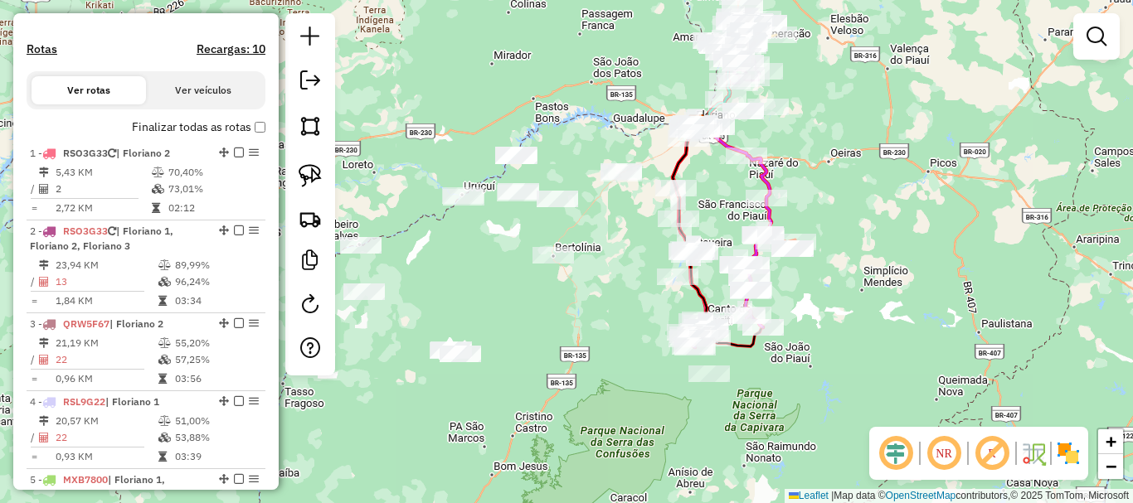
drag, startPoint x: 557, startPoint y: 330, endPoint x: 654, endPoint y: 275, distance: 111.8
click at [654, 275] on div "Janela de atendimento Grade de atendimento Capacidade Transportadoras Veículos …" at bounding box center [566, 251] width 1133 height 503
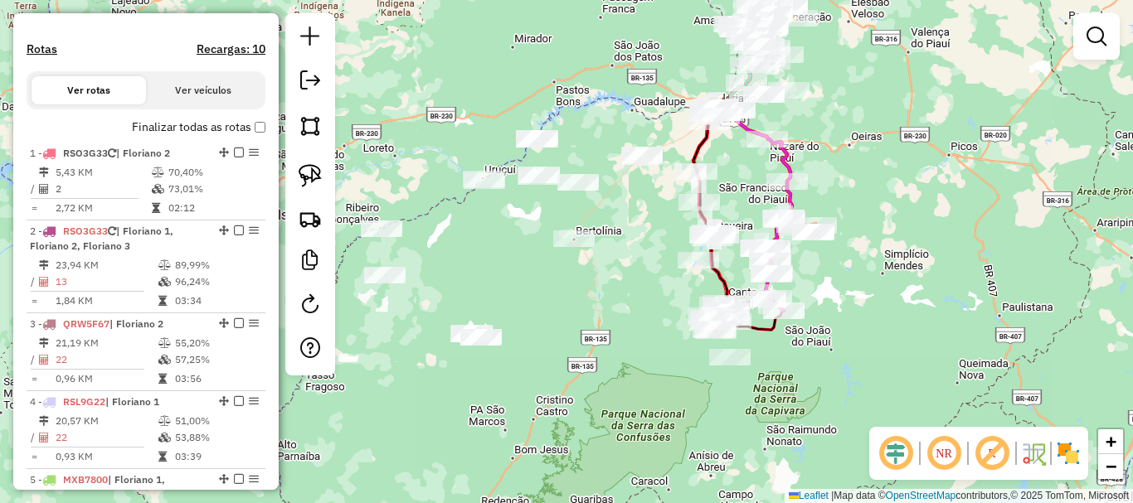
click at [729, 366] on div at bounding box center [729, 357] width 41 height 17
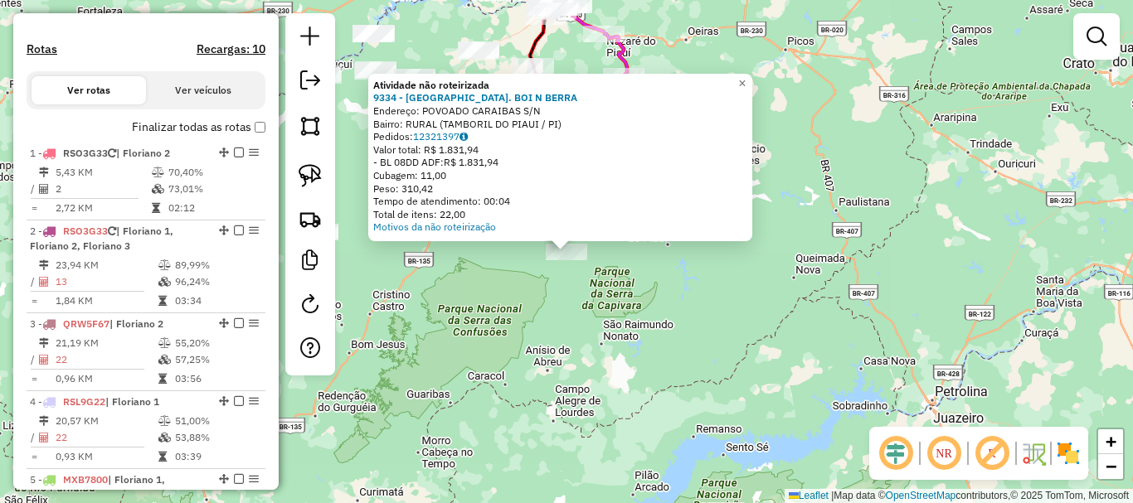
click at [581, 305] on div "Atividade não roteirizada 9334 - [GEOGRAPHIC_DATA]. BOI N BERRA Endereço: POVOA…" at bounding box center [566, 251] width 1133 height 503
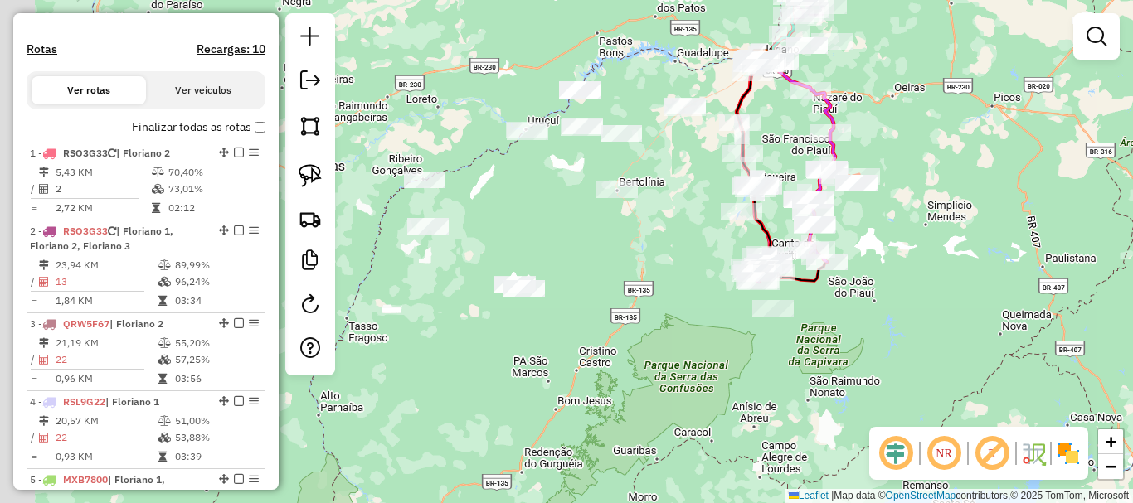
drag, startPoint x: 706, startPoint y: 357, endPoint x: 798, endPoint y: 378, distance: 94.6
click at [794, 377] on div "Janela de atendimento Grade de atendimento Capacidade Transportadoras Veículos …" at bounding box center [566, 251] width 1133 height 503
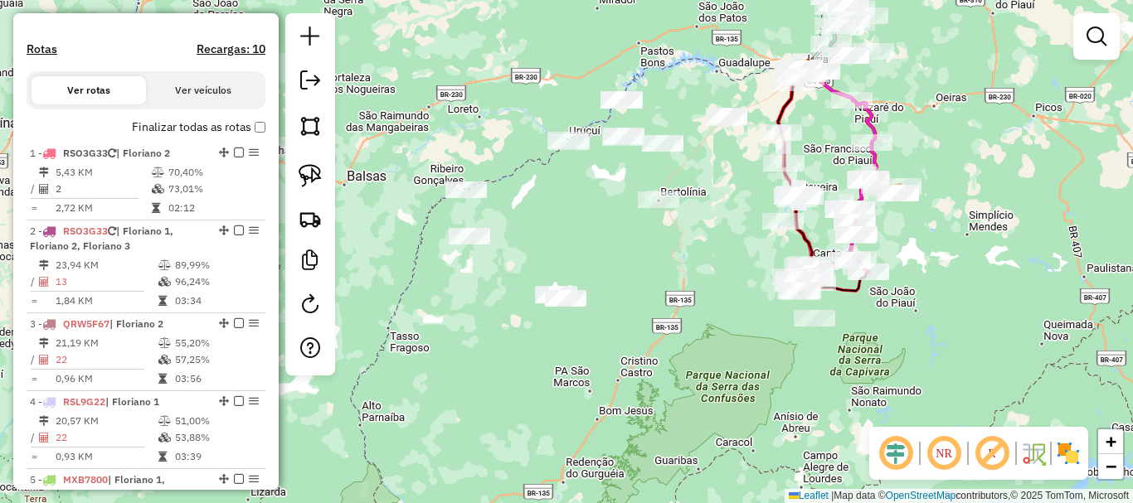
drag, startPoint x: 307, startPoint y: 166, endPoint x: 446, endPoint y: 153, distance: 139.9
click at [309, 166] on img at bounding box center [310, 175] width 23 height 23
drag, startPoint x: 532, startPoint y: 109, endPoint x: 596, endPoint y: 130, distance: 67.1
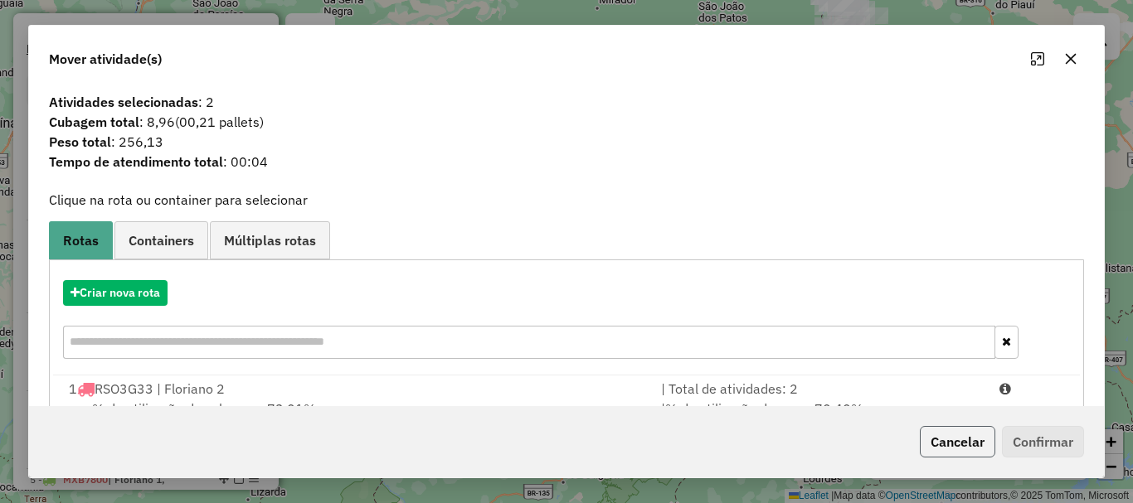
click at [951, 431] on button "Cancelar" at bounding box center [957, 442] width 75 height 32
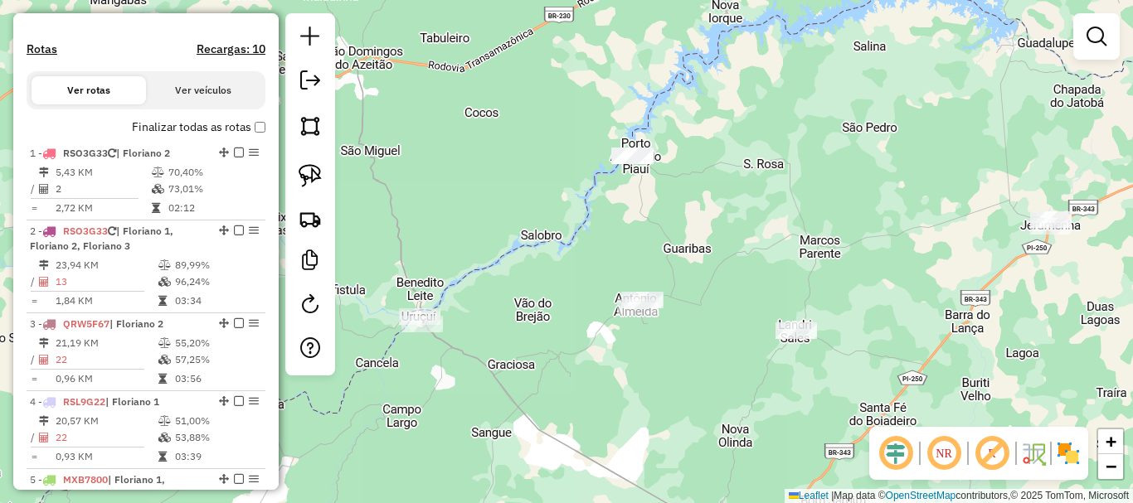
click at [688, 227] on div "Janela de atendimento Grade de atendimento Capacidade Transportadoras Veículos …" at bounding box center [566, 251] width 1133 height 503
click at [306, 167] on img at bounding box center [310, 175] width 23 height 23
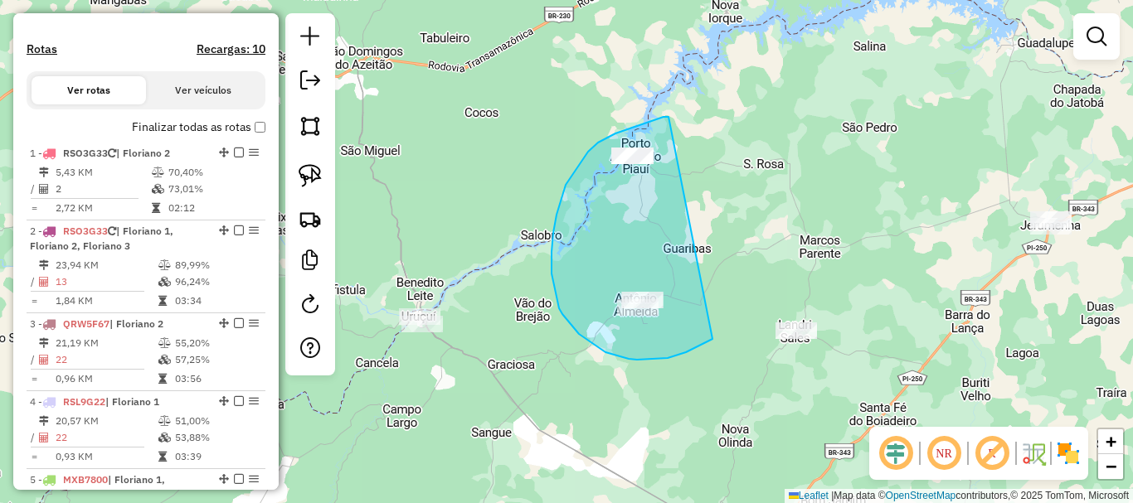
drag, startPoint x: 669, startPoint y: 117, endPoint x: 712, endPoint y: 339, distance: 226.6
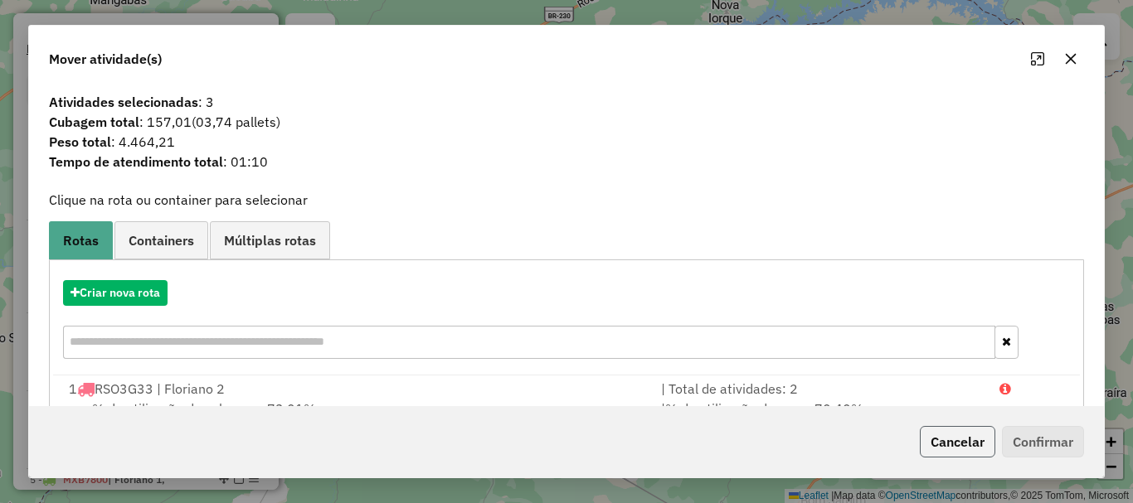
click at [978, 437] on button "Cancelar" at bounding box center [957, 442] width 75 height 32
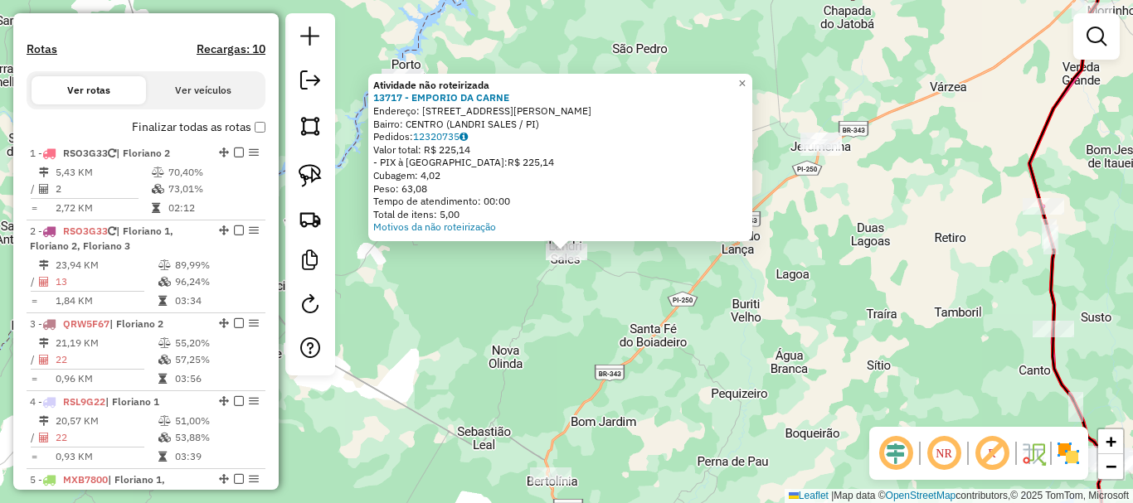
click at [711, 315] on div "Atividade não roteirizada 13717 - EMPORIO DA CARNE Endereço: [STREET_ADDRESS][P…" at bounding box center [566, 251] width 1133 height 503
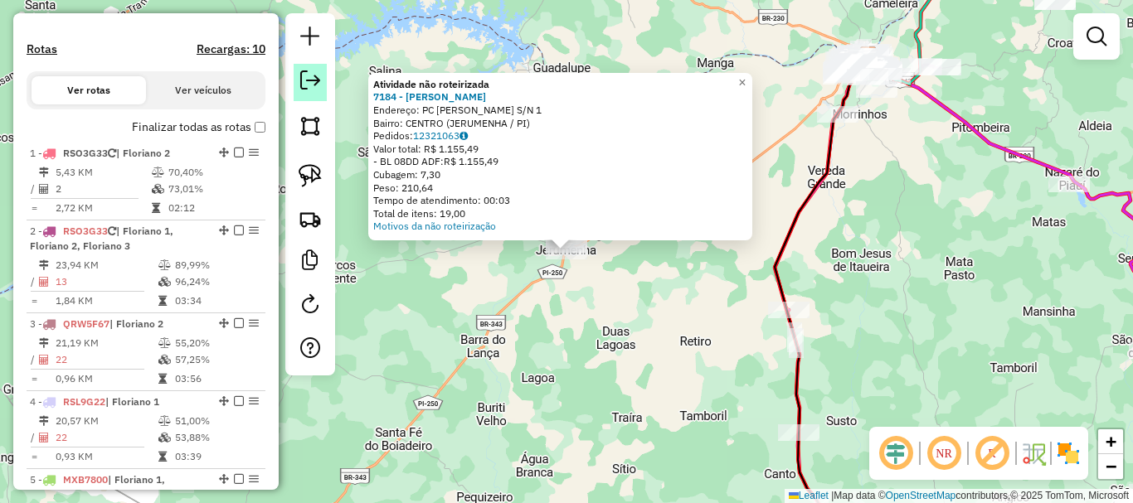
click at [309, 87] on em at bounding box center [310, 81] width 20 height 20
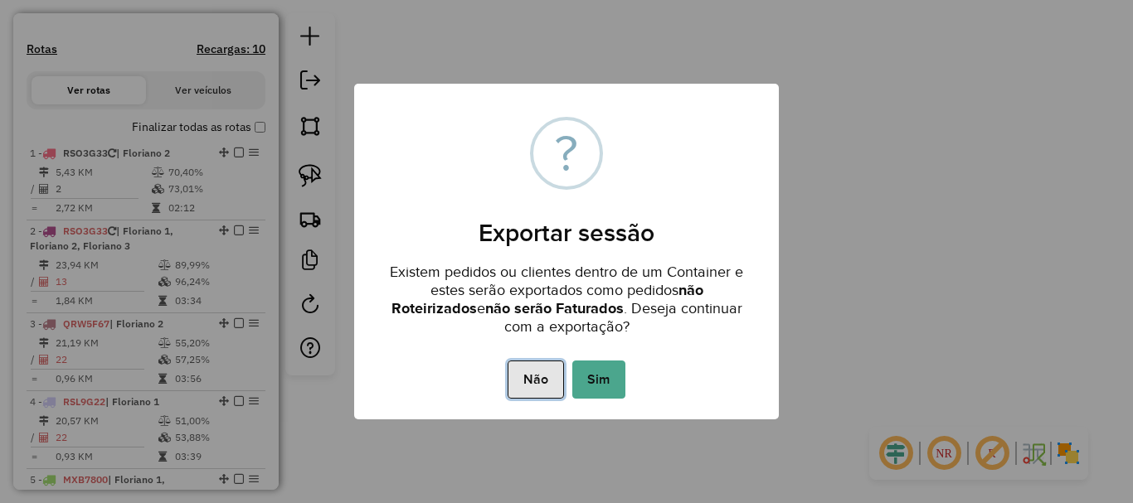
click at [554, 371] on button "Não" at bounding box center [536, 380] width 56 height 38
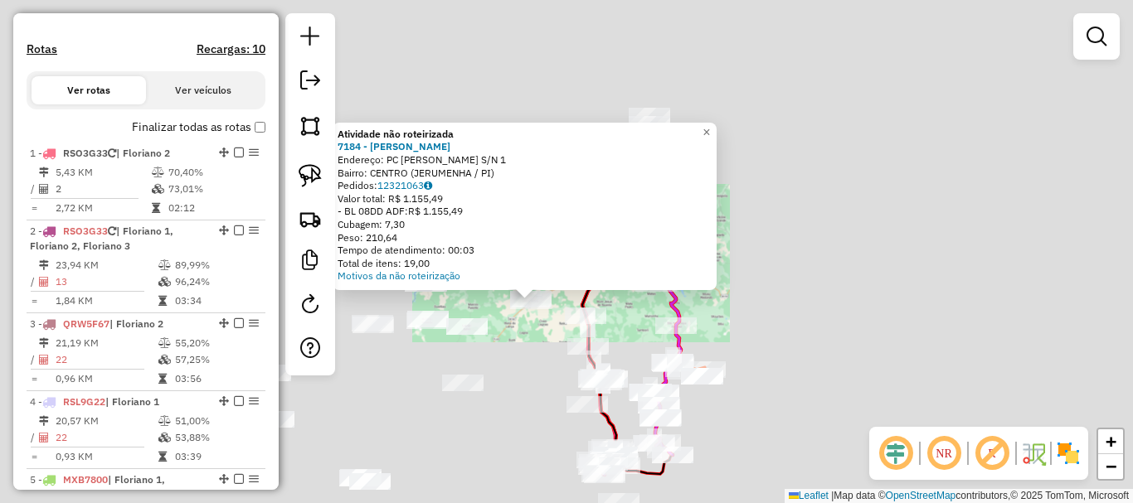
click at [550, 353] on div "Atividade não roteirizada 7184 - [PERSON_NAME]: PC [PERSON_NAME] S/N 1 Bairro: …" at bounding box center [566, 251] width 1133 height 503
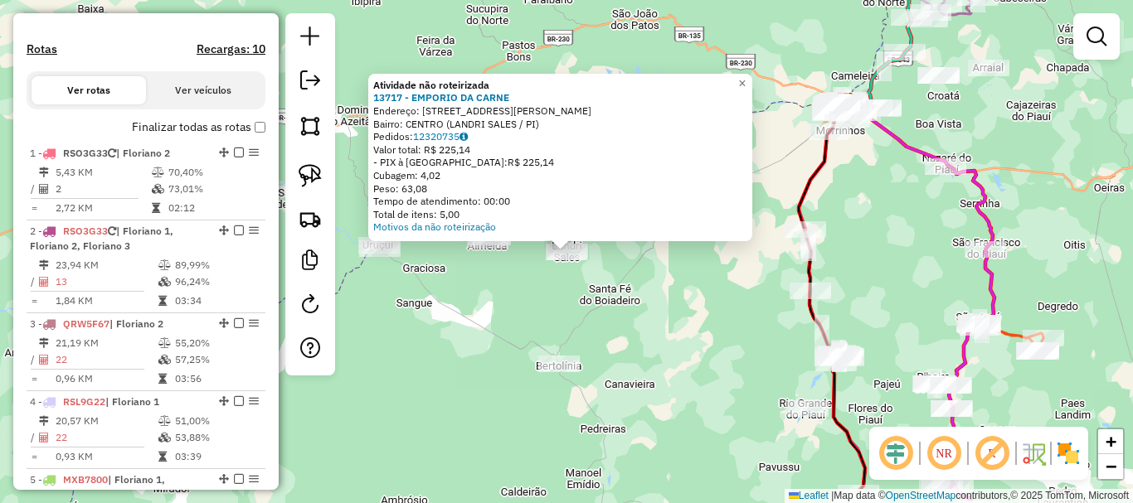
drag, startPoint x: 614, startPoint y: 318, endPoint x: 685, endPoint y: 237, distance: 108.1
click at [615, 318] on div "Atividade não roteirizada 13717 - EMPORIO DA CARNE Endereço: [STREET_ADDRESS][P…" at bounding box center [566, 251] width 1133 height 503
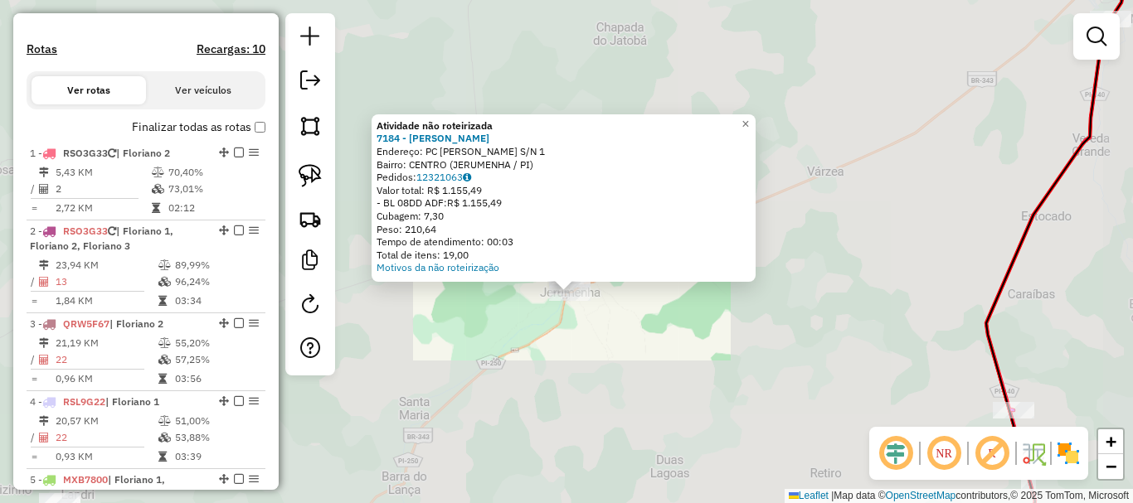
click at [594, 334] on div "Atividade não roteirizada 7184 - [PERSON_NAME]: PC [PERSON_NAME] S/N 1 Bairro: …" at bounding box center [566, 251] width 1133 height 503
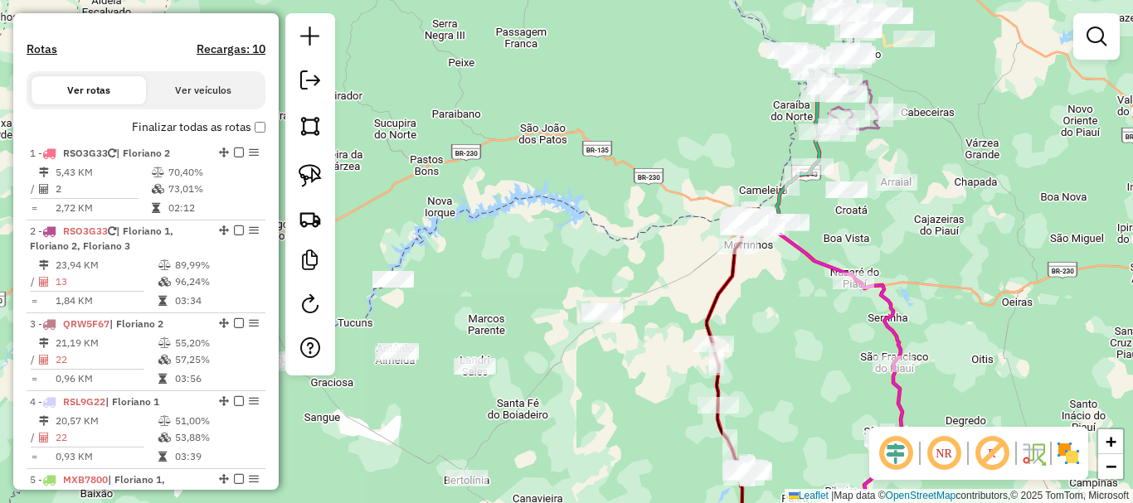
click at [635, 330] on div "Janela de atendimento Grade de atendimento Capacidade Transportadoras Veículos …" at bounding box center [566, 251] width 1133 height 503
drag, startPoint x: 646, startPoint y: 348, endPoint x: 800, endPoint y: 223, distance: 198.7
click at [789, 232] on div "Janela de atendimento Grade de atendimento Capacidade Transportadoras Veículos …" at bounding box center [566, 251] width 1133 height 503
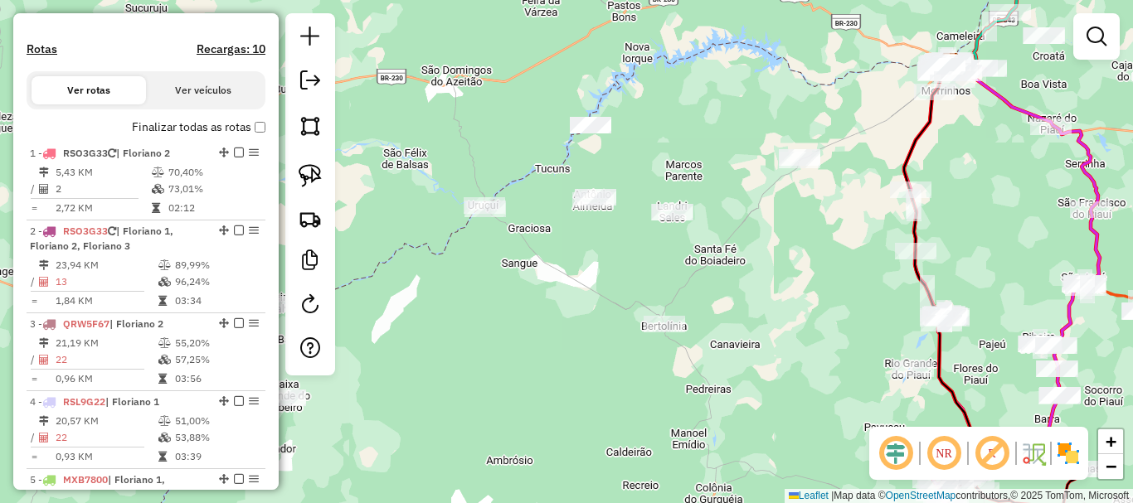
drag, startPoint x: 767, startPoint y: 286, endPoint x: 649, endPoint y: 328, distance: 124.9
click at [661, 327] on div "Janela de atendimento Grade de atendimento Capacidade Transportadoras Veículos …" at bounding box center [566, 251] width 1133 height 503
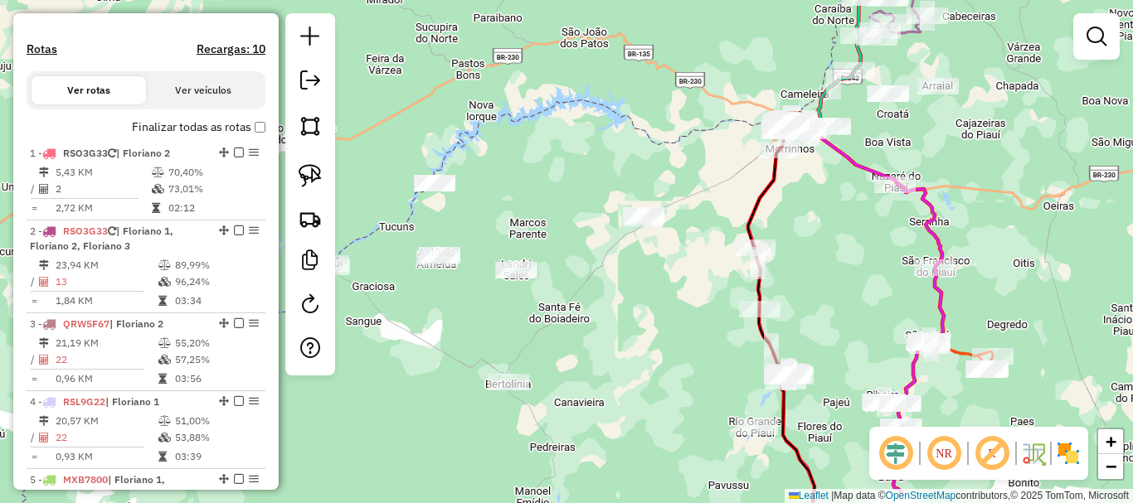
click at [748, 332] on icon at bounding box center [837, 337] width 179 height 432
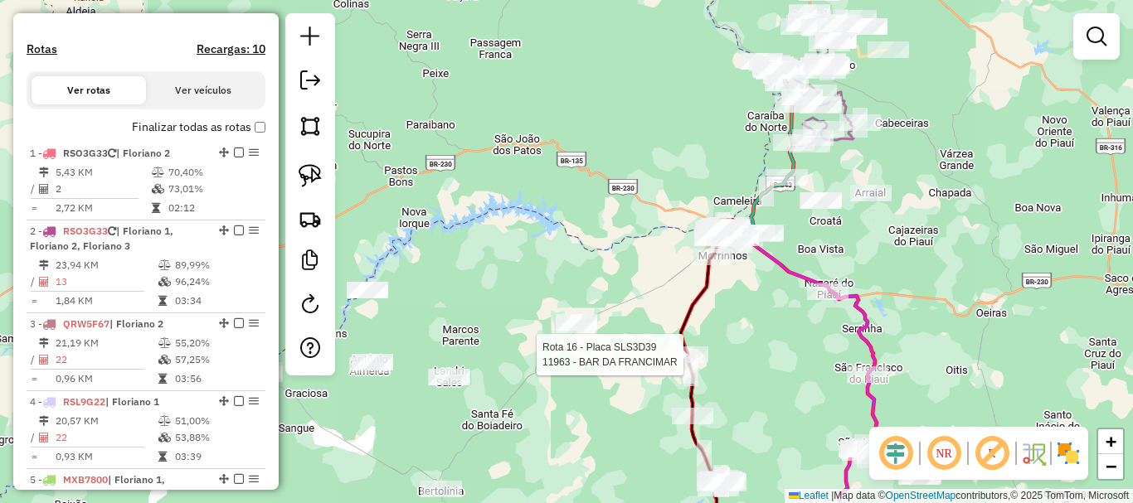
click at [846, 184] on div "Rota 16 - Placa SLS3D39 11963 - BAR DA FRANCIMAR Janela de atendimento Grade de…" at bounding box center [566, 251] width 1133 height 503
click at [801, 216] on div "Rota 16 - Placa SLS3D39 11963 - BAR DA FRANCIMAR Janela de atendimento Grade de…" at bounding box center [566, 251] width 1133 height 503
click at [801, 209] on div at bounding box center [820, 200] width 41 height 17
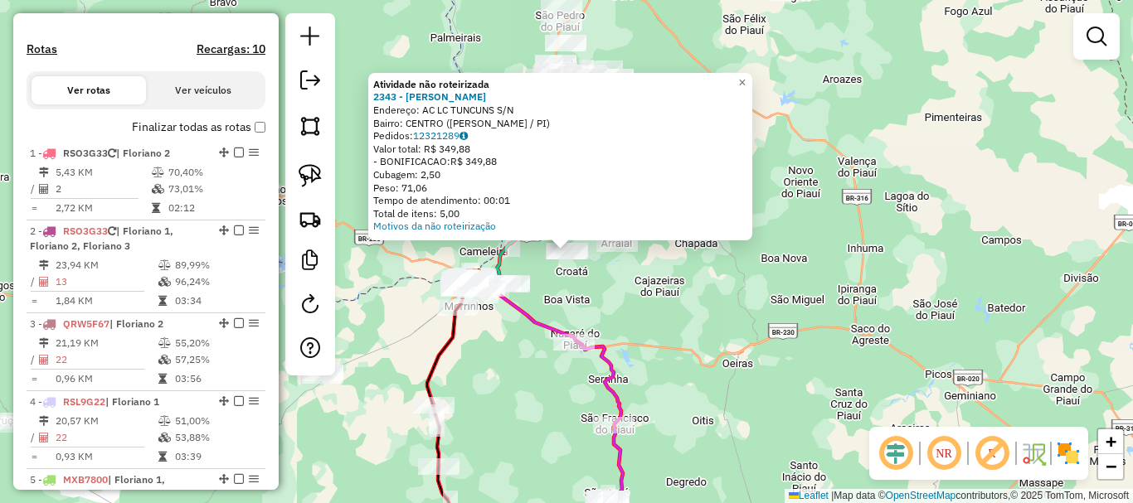
click at [684, 293] on div "Atividade não roteirizada 2343 - [PERSON_NAME] Endereço: AC LC TUNCUNS S/N Bair…" at bounding box center [566, 251] width 1133 height 503
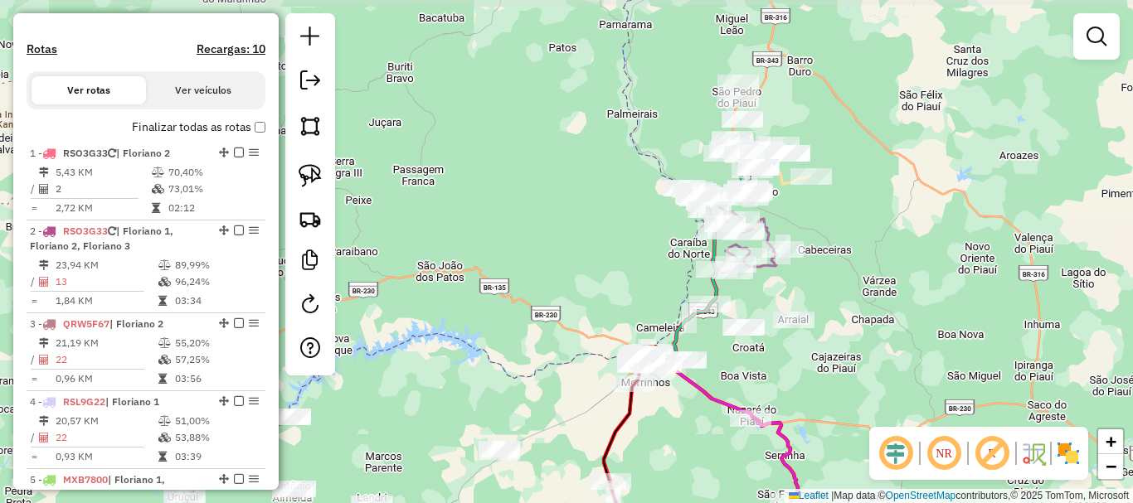
drag, startPoint x: 630, startPoint y: 298, endPoint x: 814, endPoint y: 172, distance: 223.8
click at [814, 173] on div "Janela de atendimento Grade de atendimento Capacidade Transportadoras Veículos …" at bounding box center [566, 251] width 1133 height 503
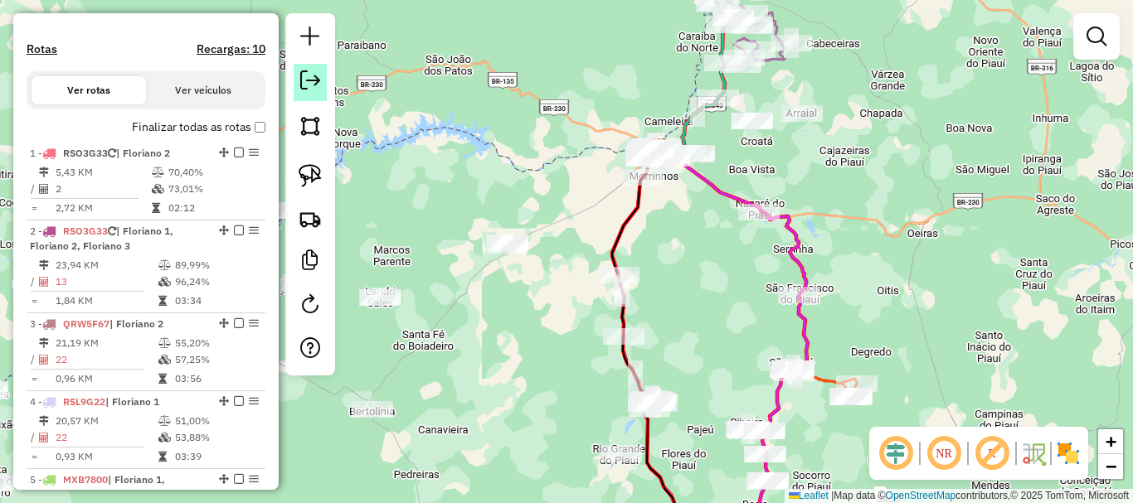
click at [314, 85] on em at bounding box center [310, 81] width 20 height 20
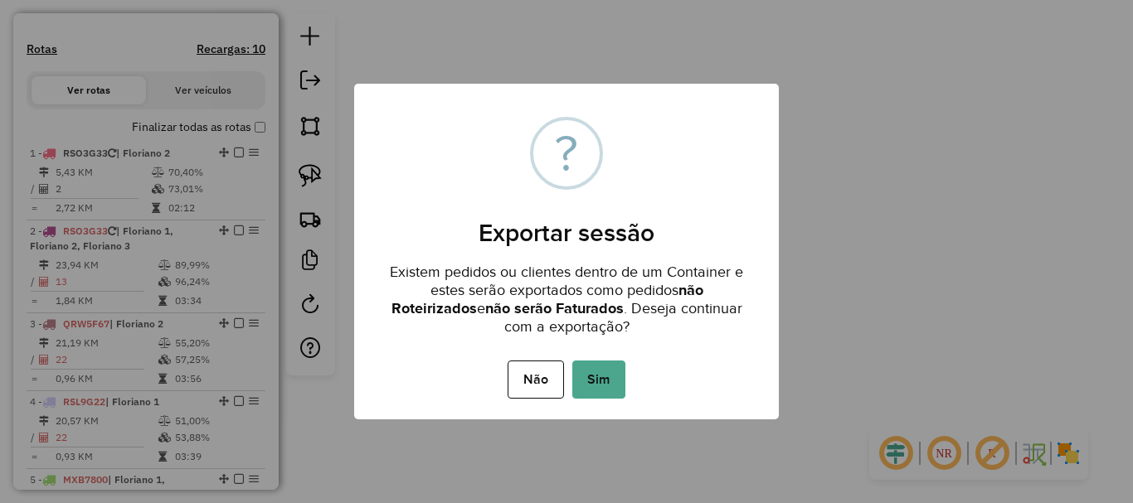
click at [590, 352] on div "× ? Exportar sessão Existem pedidos ou clientes dentro de um Container e estes …" at bounding box center [566, 252] width 425 height 336
click at [593, 368] on button "Sim" at bounding box center [598, 380] width 53 height 38
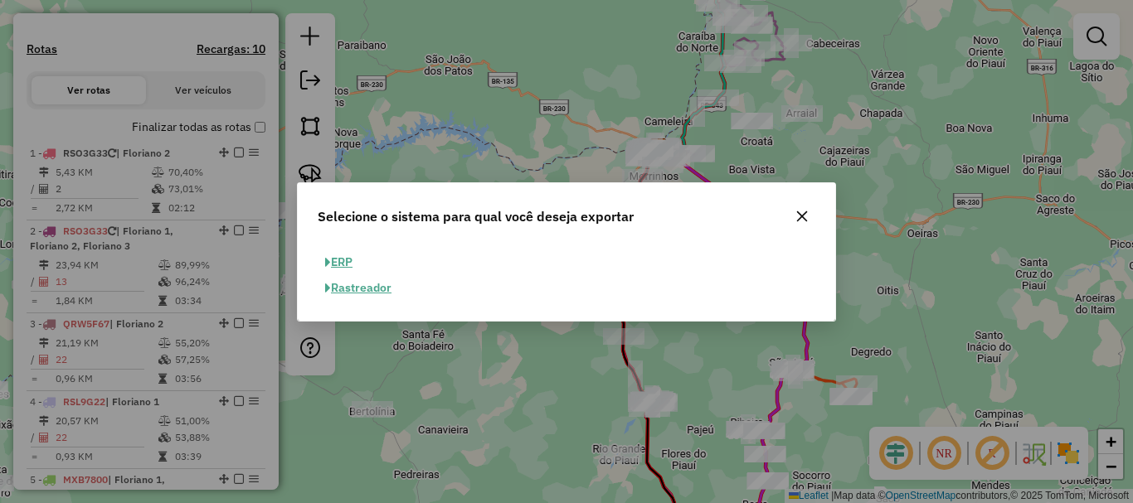
click at [345, 262] on button "ERP" at bounding box center [339, 263] width 42 height 26
select select "**"
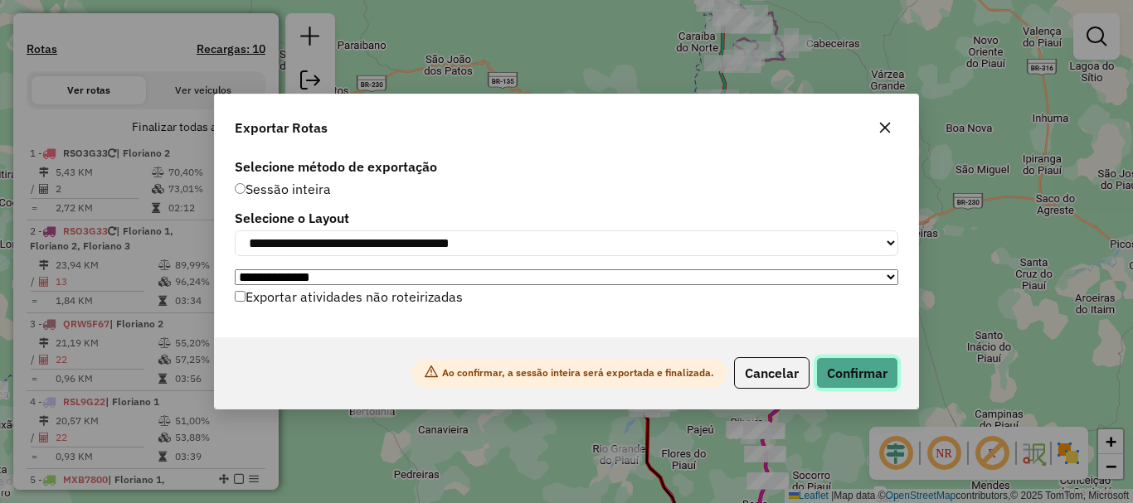
click at [873, 369] on button "Confirmar" at bounding box center [857, 373] width 82 height 32
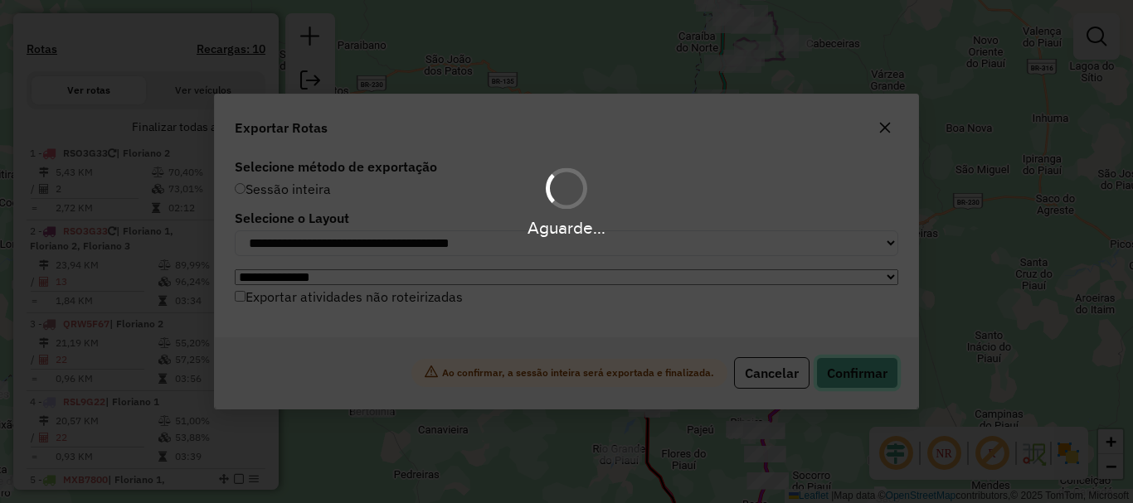
scroll to position [542, 0]
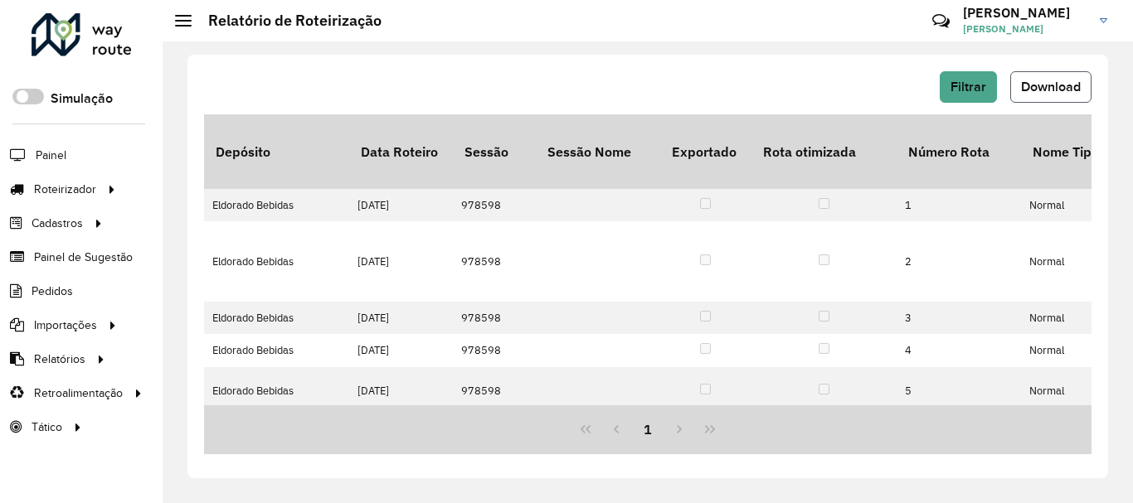
click at [1045, 92] on span "Download" at bounding box center [1051, 87] width 60 height 14
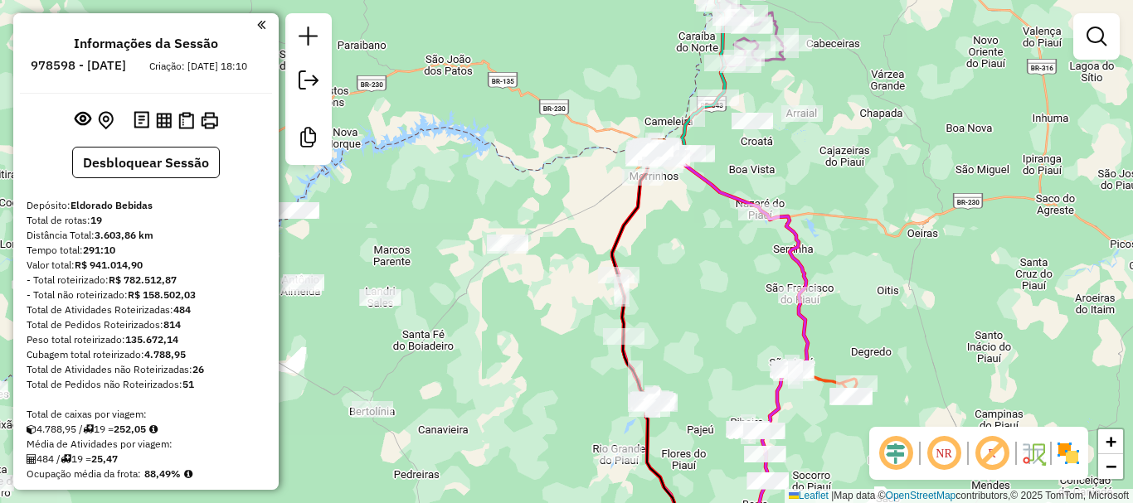
scroll to position [542, 0]
